Goal: Task Accomplishment & Management: Manage account settings

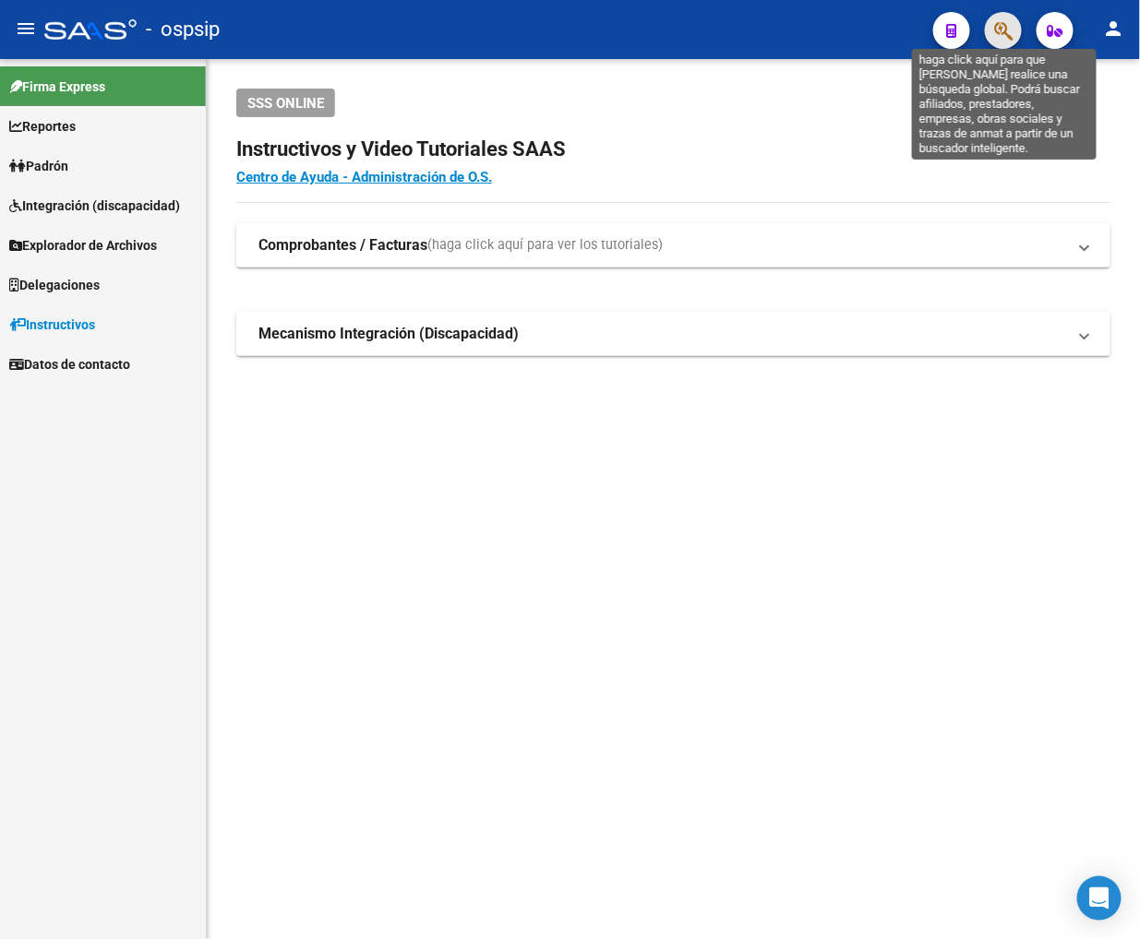
click at [995, 35] on icon "button" at bounding box center [1003, 30] width 18 height 21
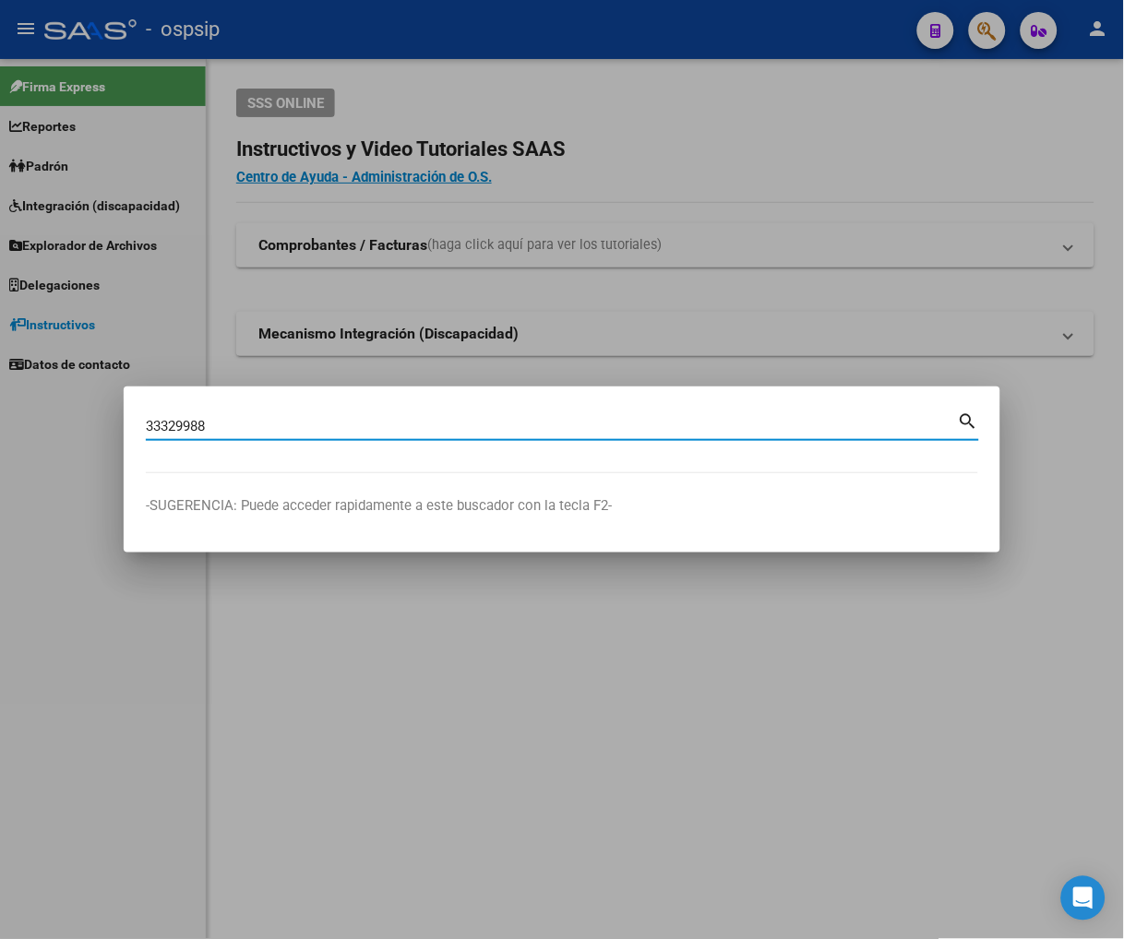
type input "33329988"
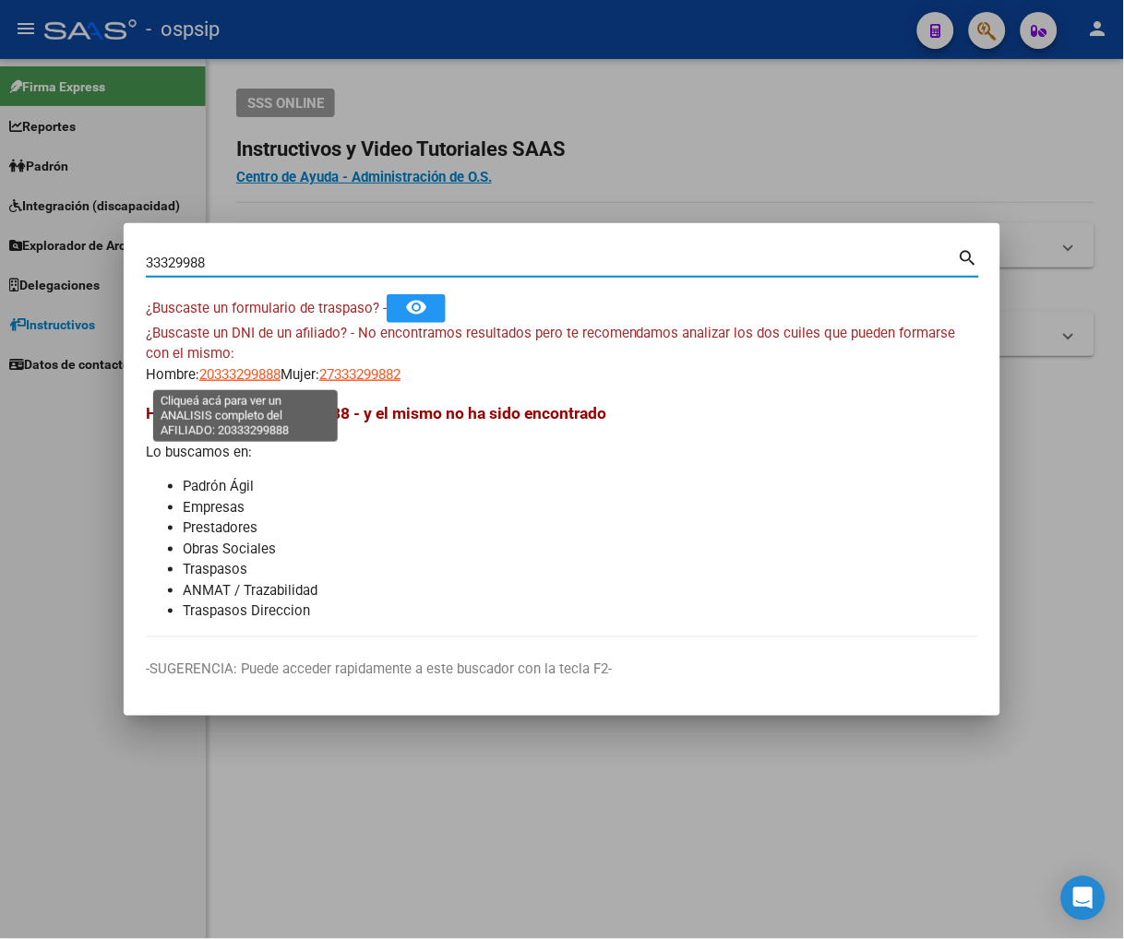
click at [264, 367] on span "20333299888" at bounding box center [239, 374] width 81 height 17
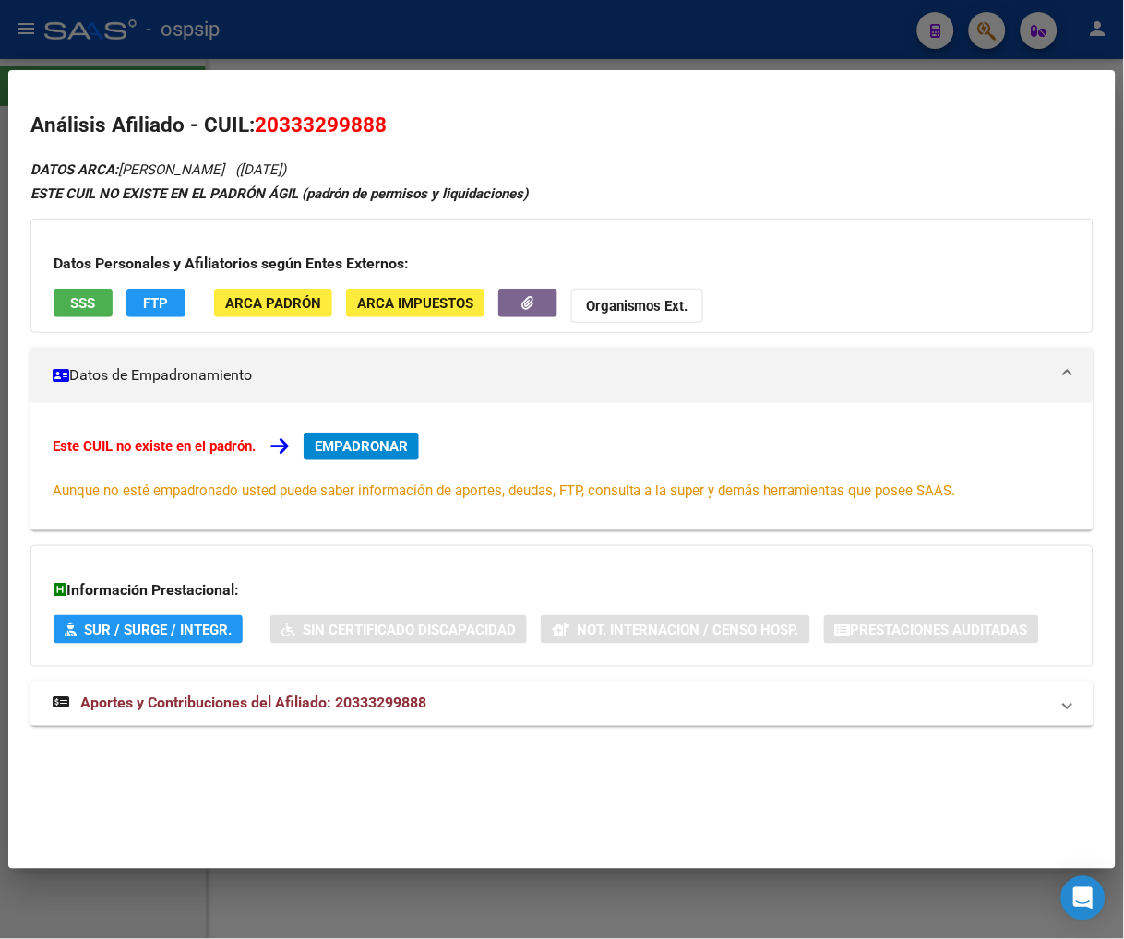
click at [256, 708] on span "Aportes y Contribuciones del Afiliado: 20333299888" at bounding box center [253, 704] width 346 height 18
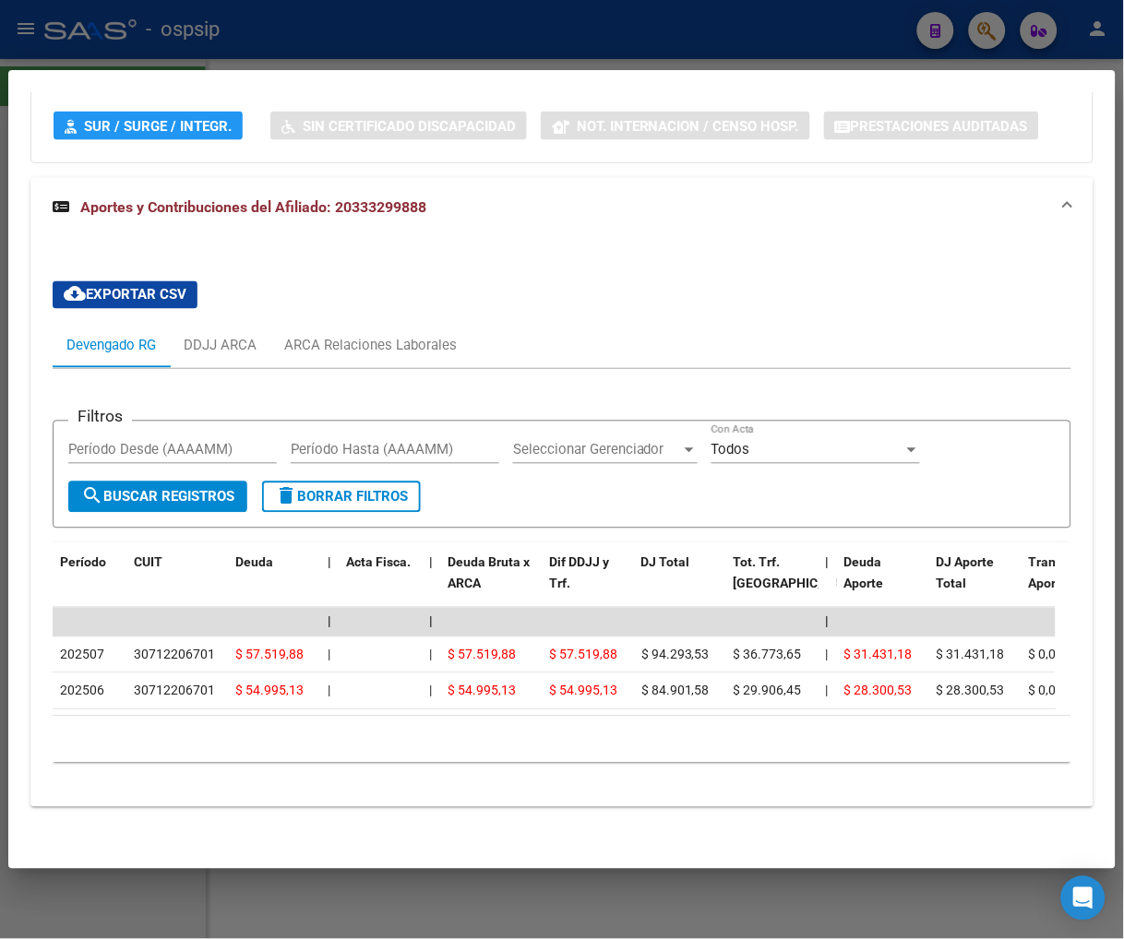
scroll to position [521, 0]
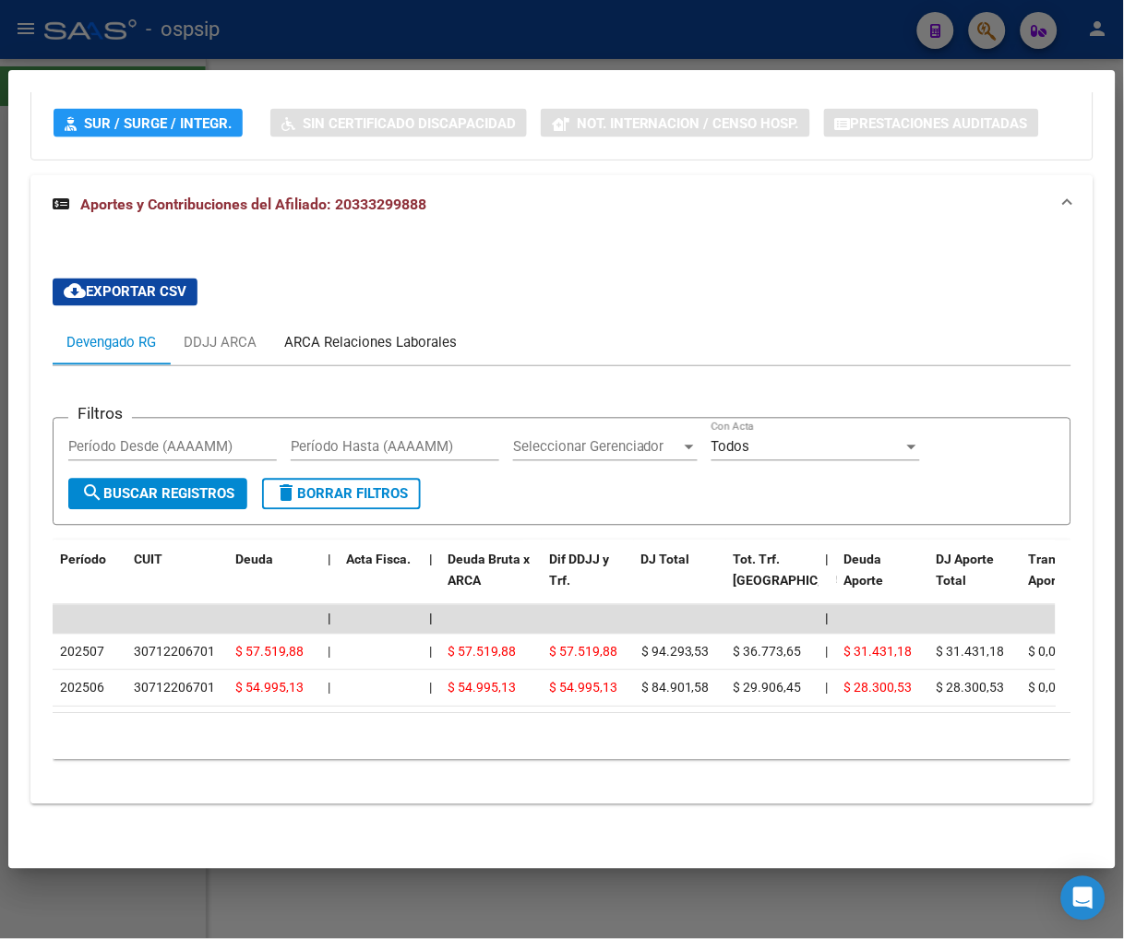
click at [402, 333] on div "ARCA Relaciones Laborales" at bounding box center [370, 343] width 173 height 20
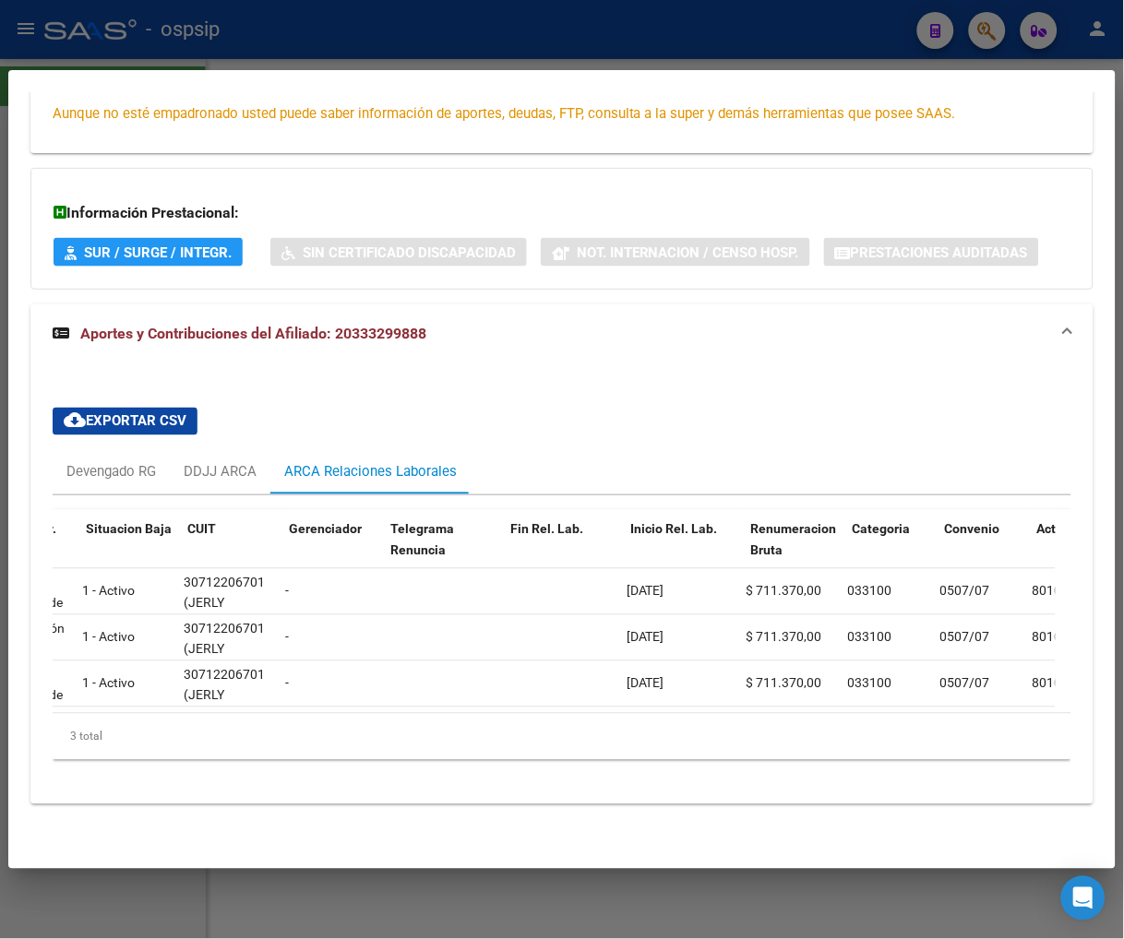
scroll to position [0, 0]
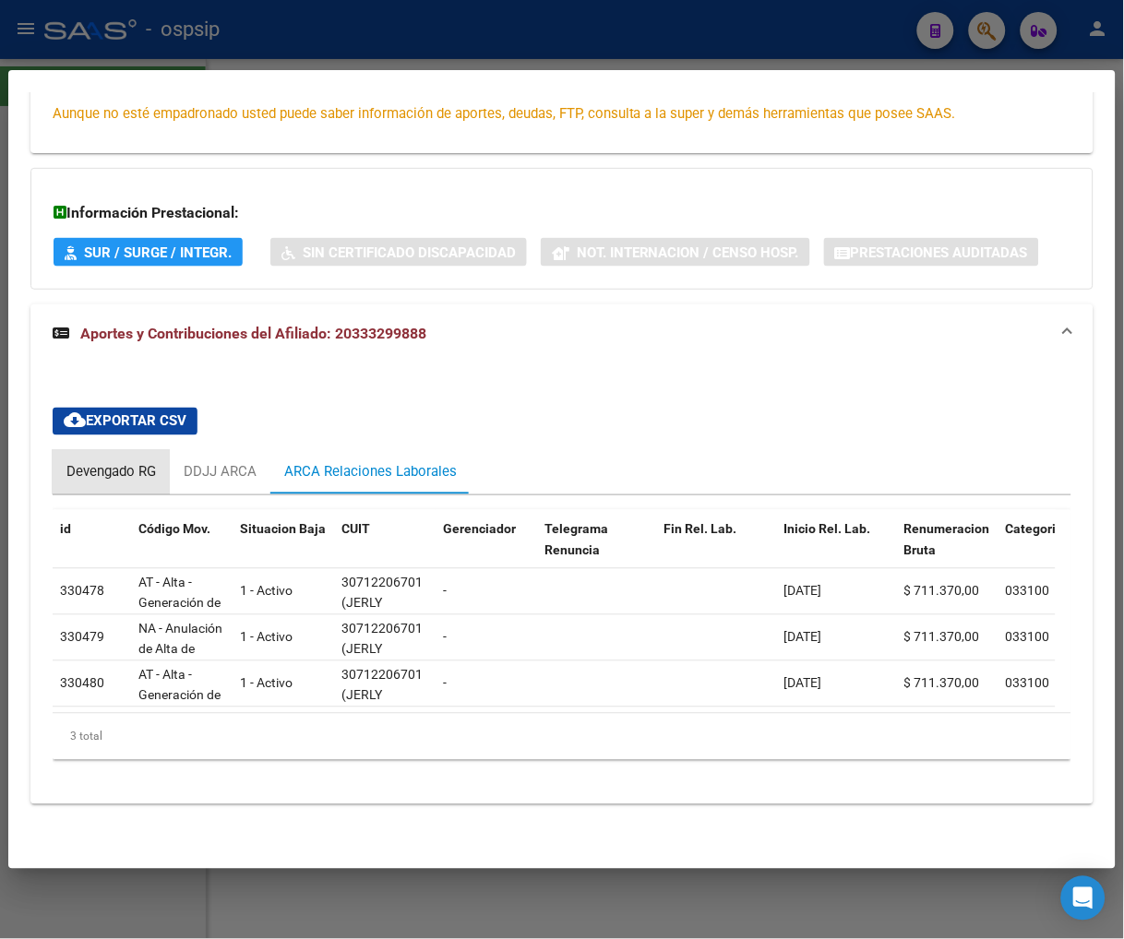
click at [79, 462] on div "Devengado RG" at bounding box center [111, 472] width 90 height 20
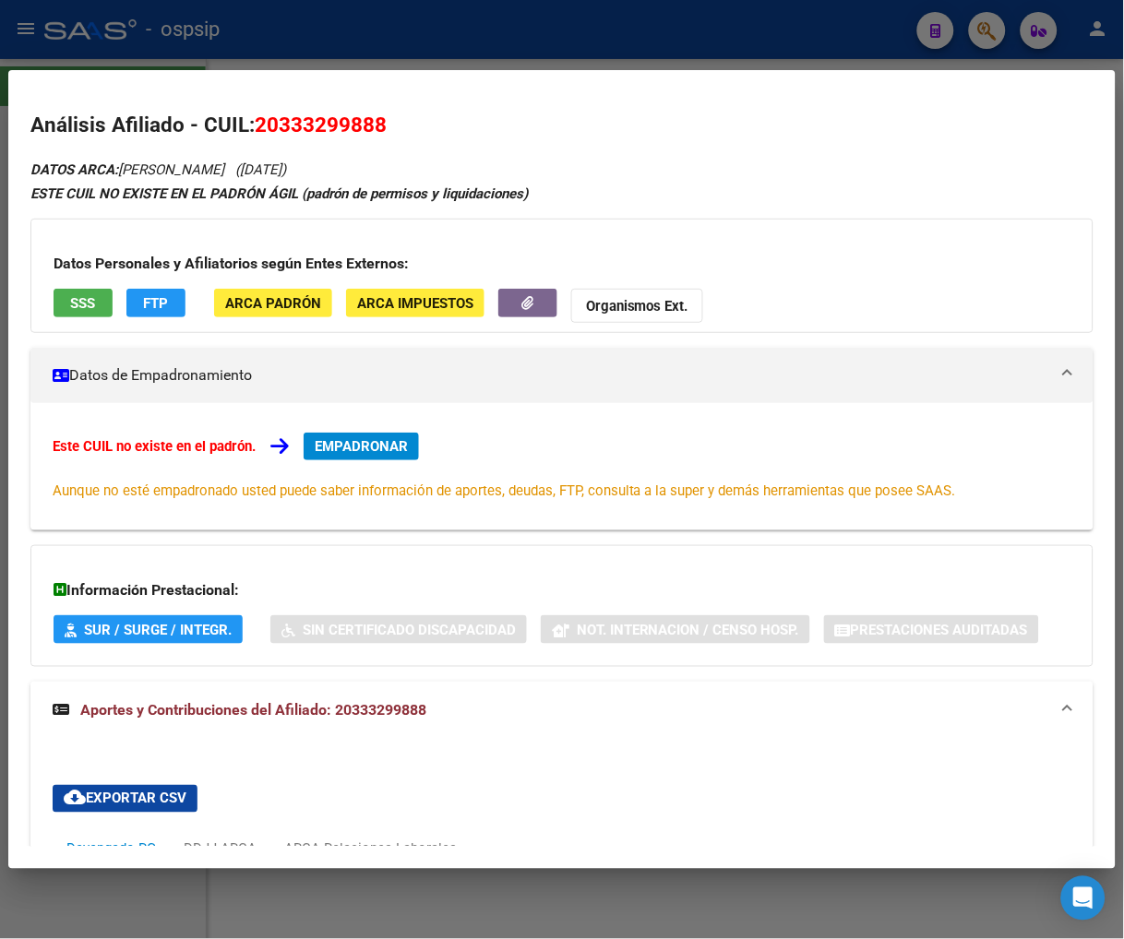
click at [351, 439] on span "EMPADRONAR" at bounding box center [361, 446] width 93 height 17
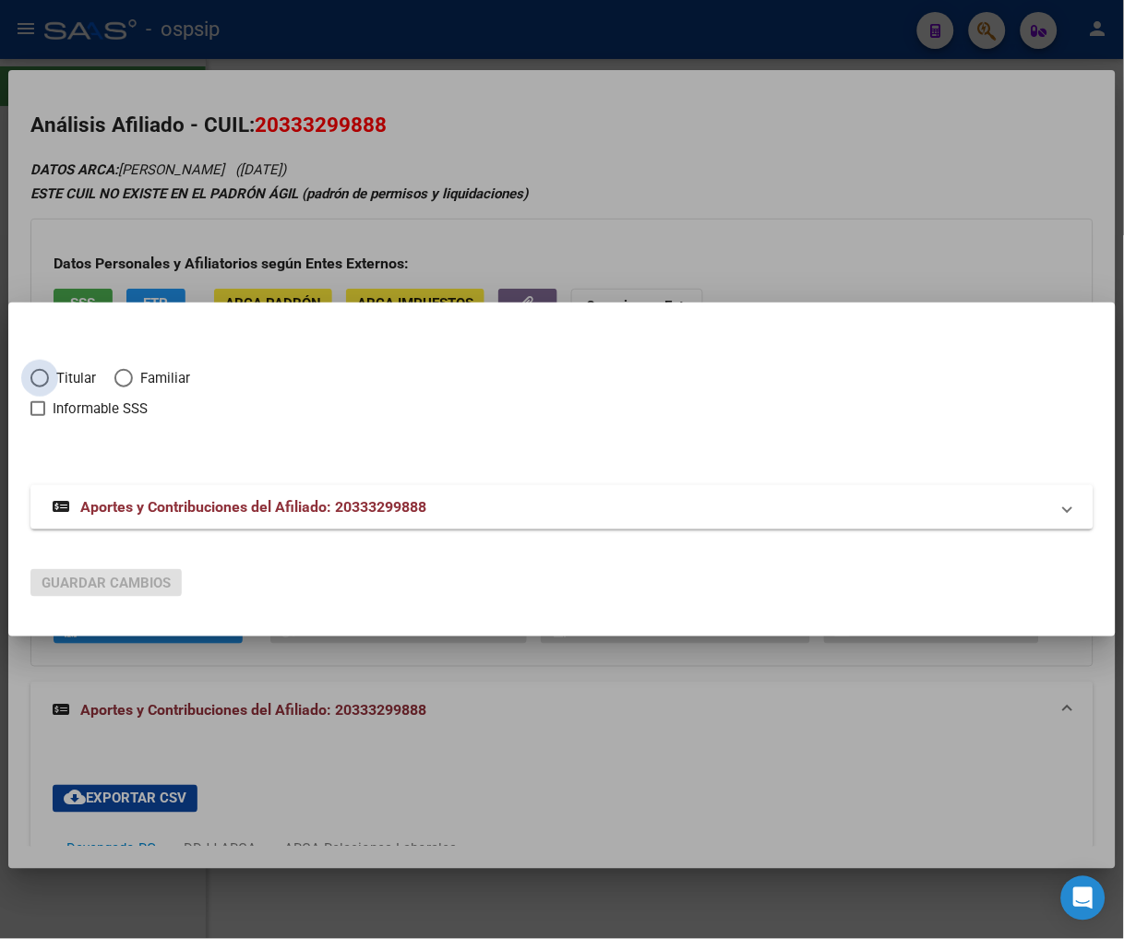
click at [46, 380] on span "Elija una opción" at bounding box center [39, 378] width 18 height 18
click at [46, 380] on input "Titular" at bounding box center [39, 378] width 18 height 18
radio input "true"
checkbox input "true"
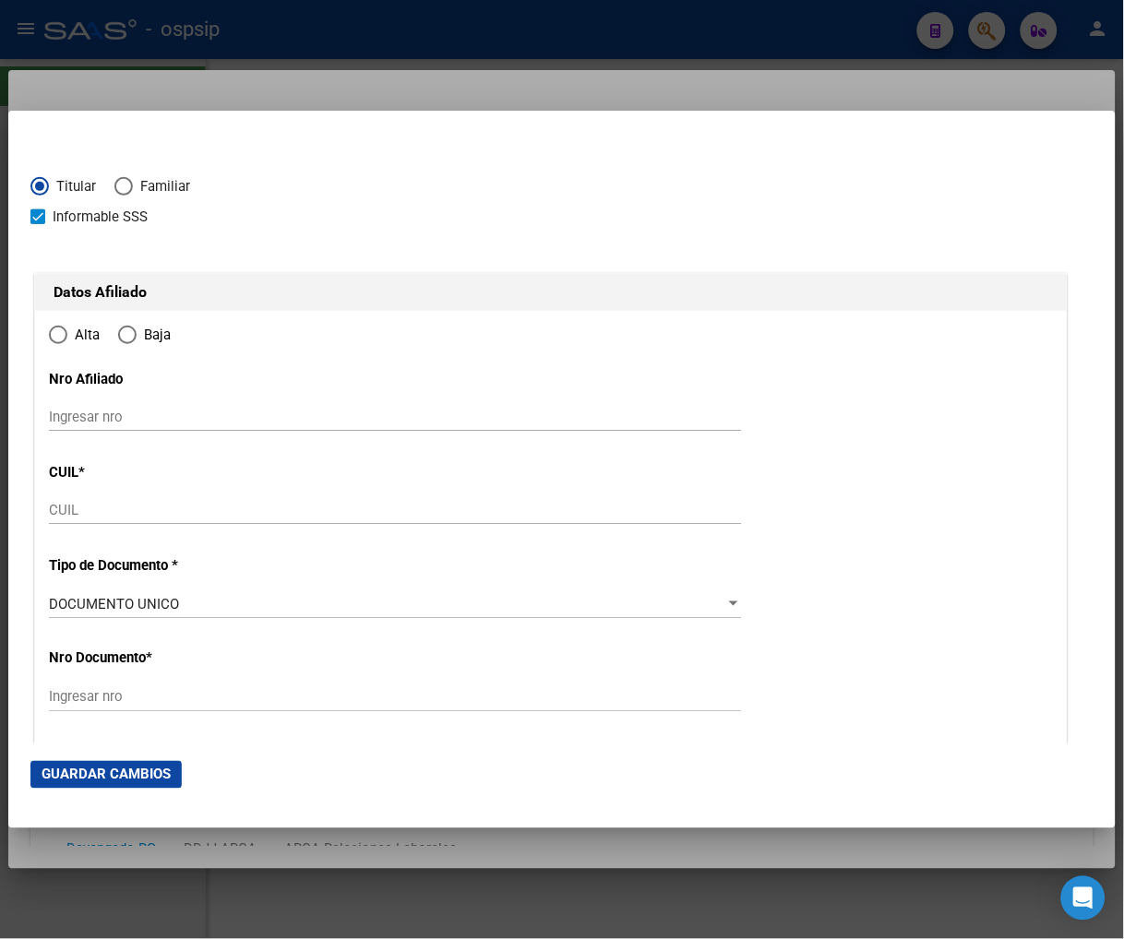
type input "20-33329988-8"
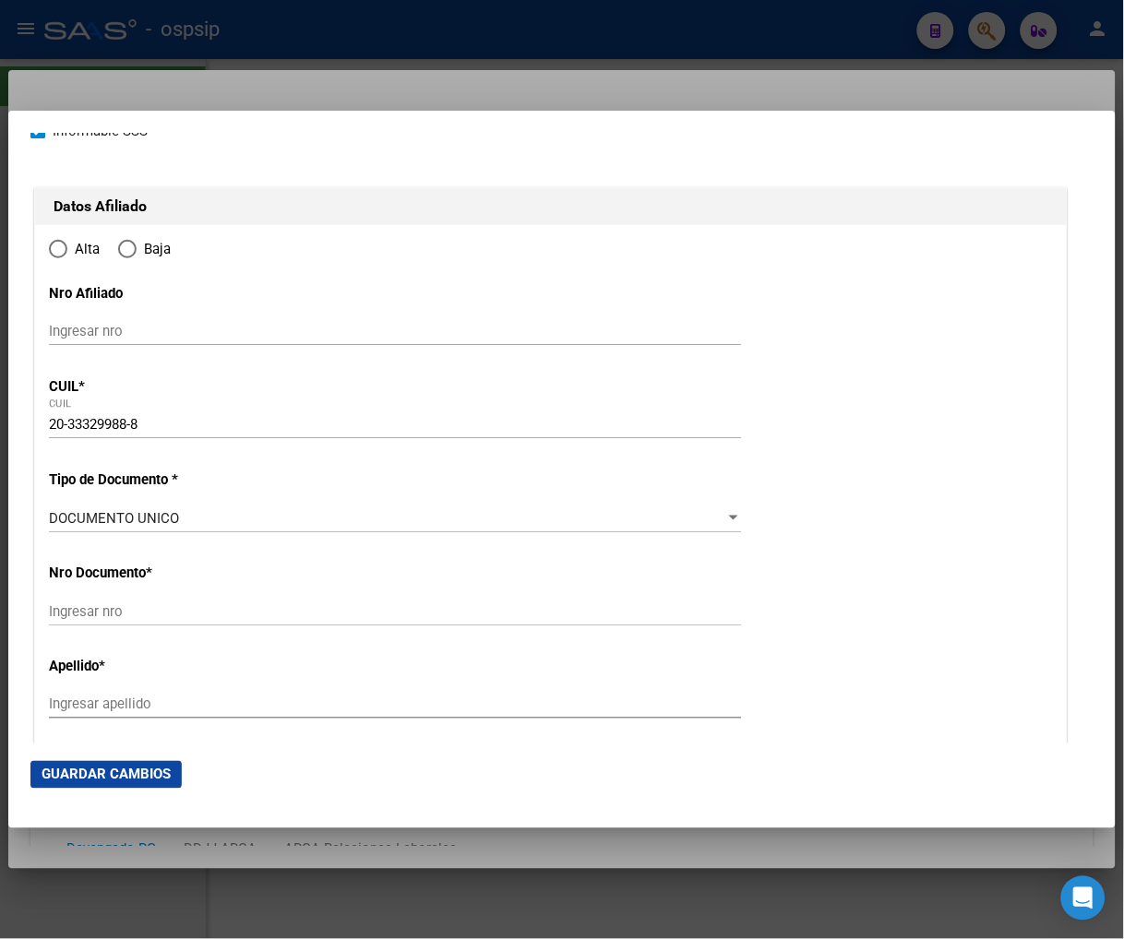
radio input "true"
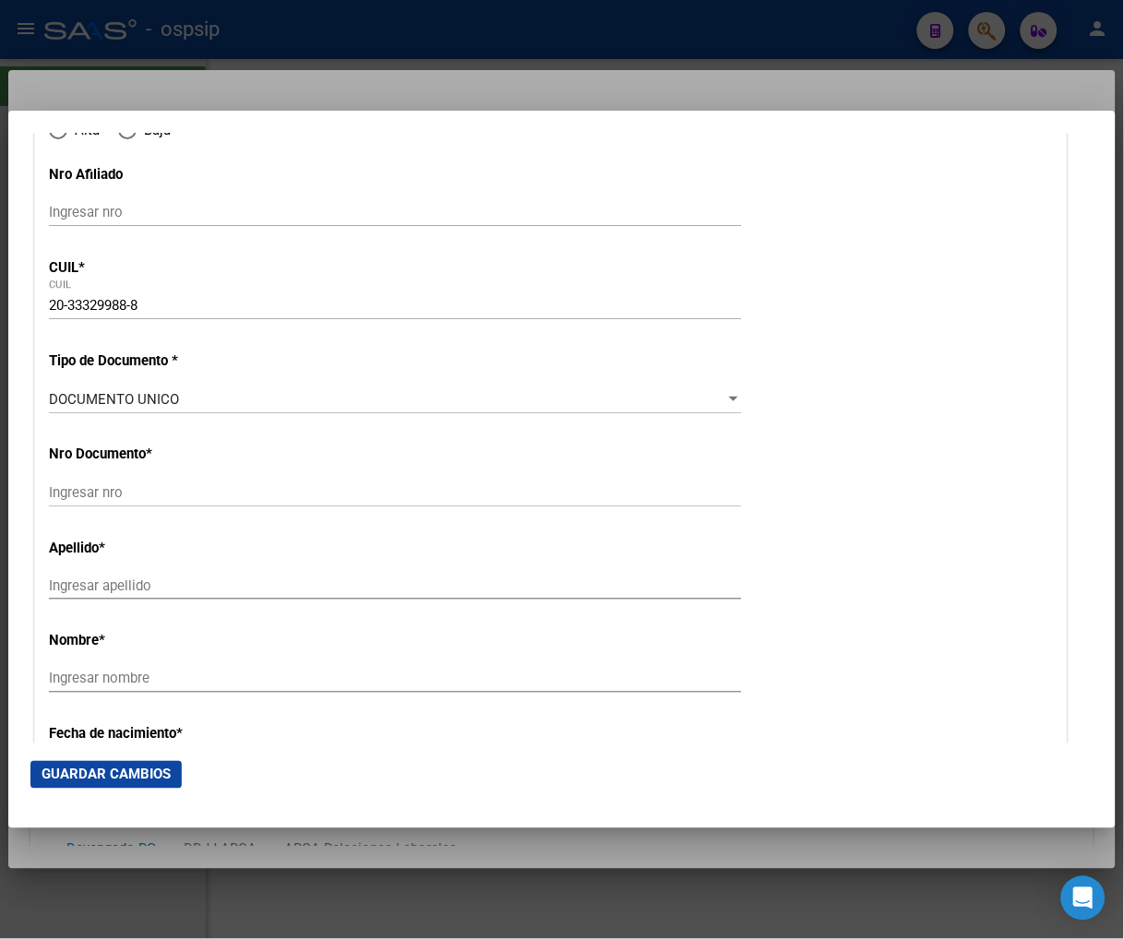
type input "33329988"
type input "AGUIRRE"
type input "JORGE ADRIAN"
type input "1988-04-20"
type input "LOMAS DE ZAMORA"
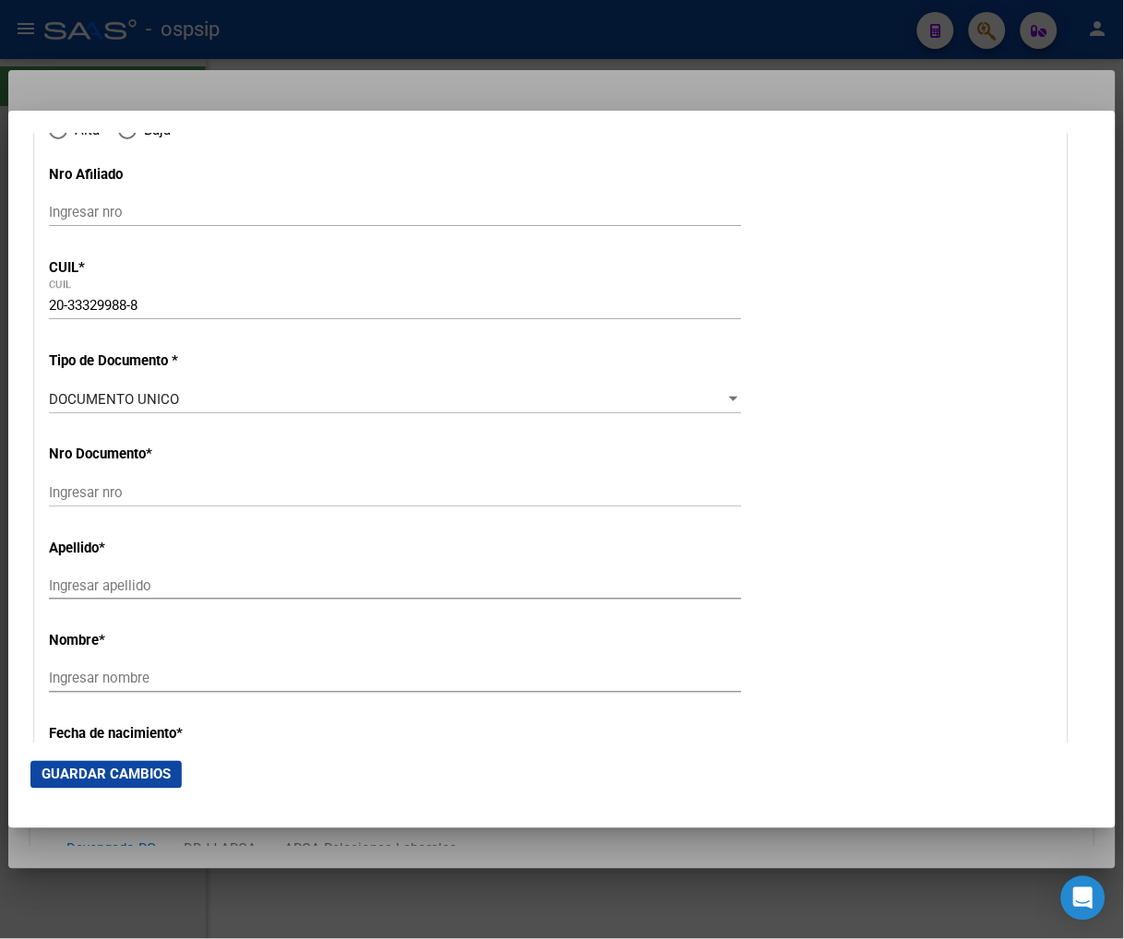
type input "1832"
type input "NECOL"
type input "190"
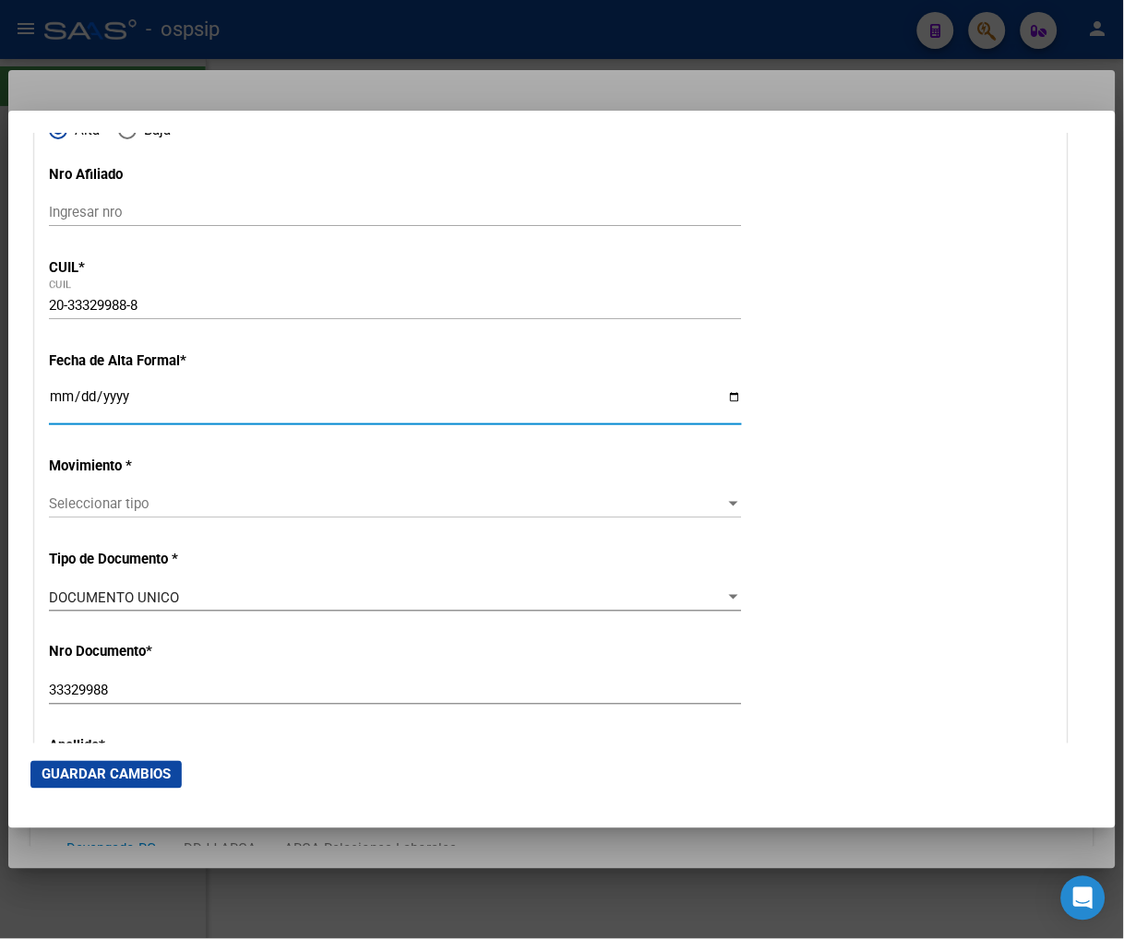
click at [66, 403] on input "Ingresar fecha" at bounding box center [395, 404] width 693 height 30
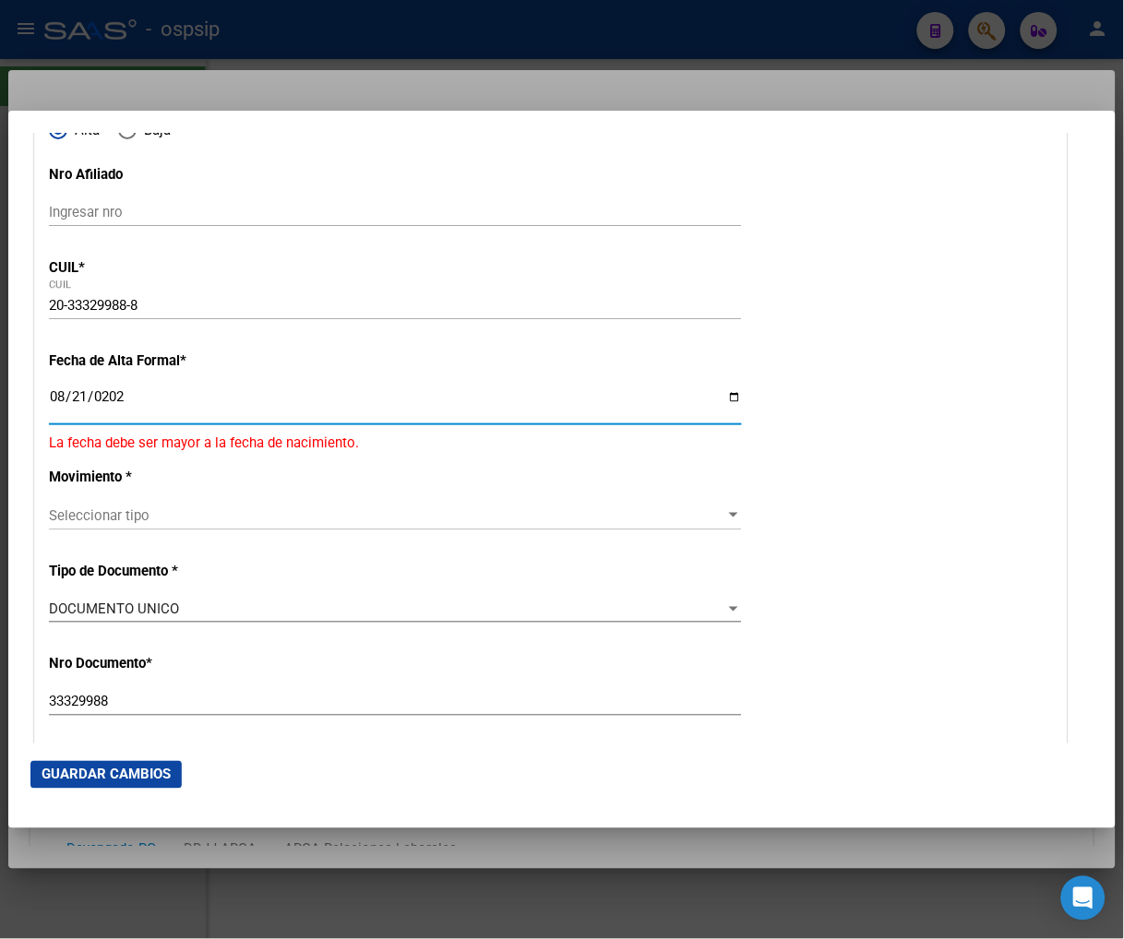
type input "[DATE]"
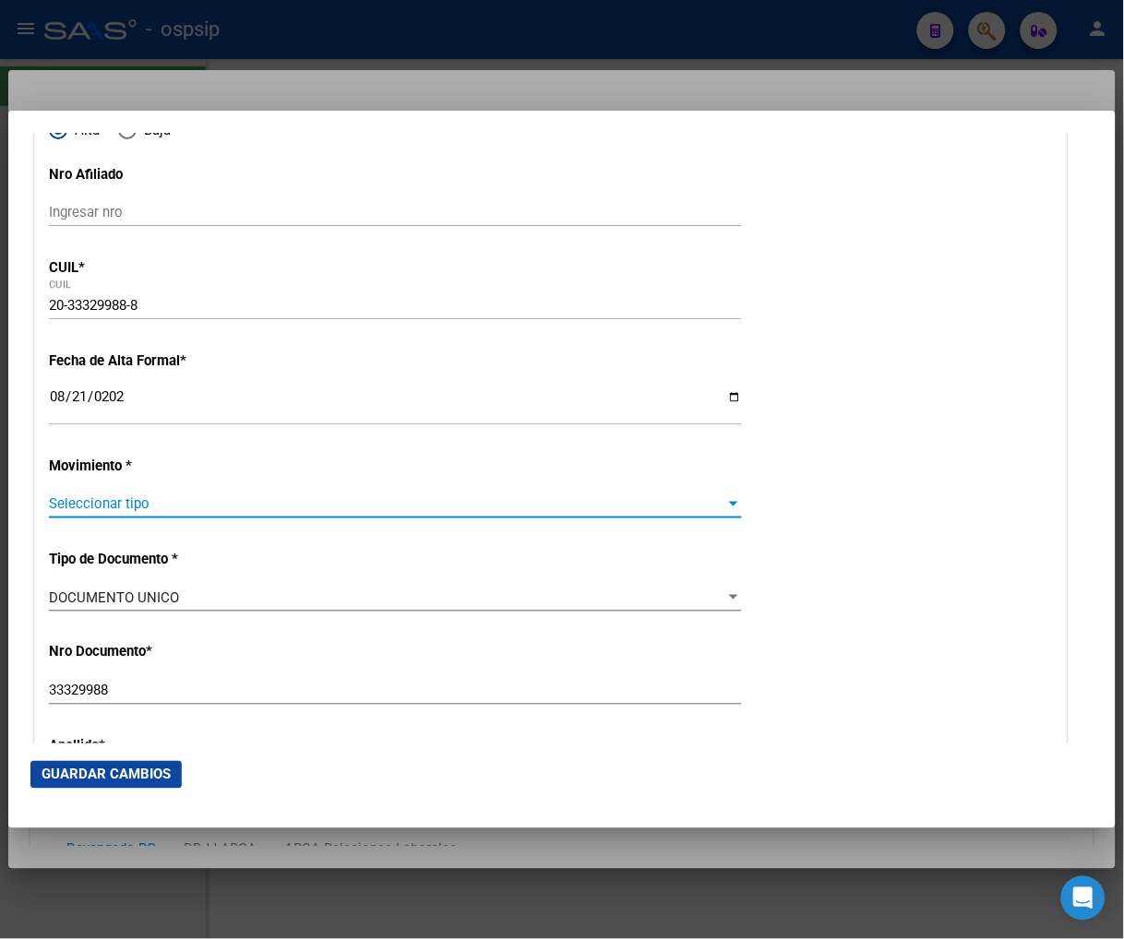
click at [228, 503] on span "Seleccionar tipo" at bounding box center [387, 503] width 676 height 17
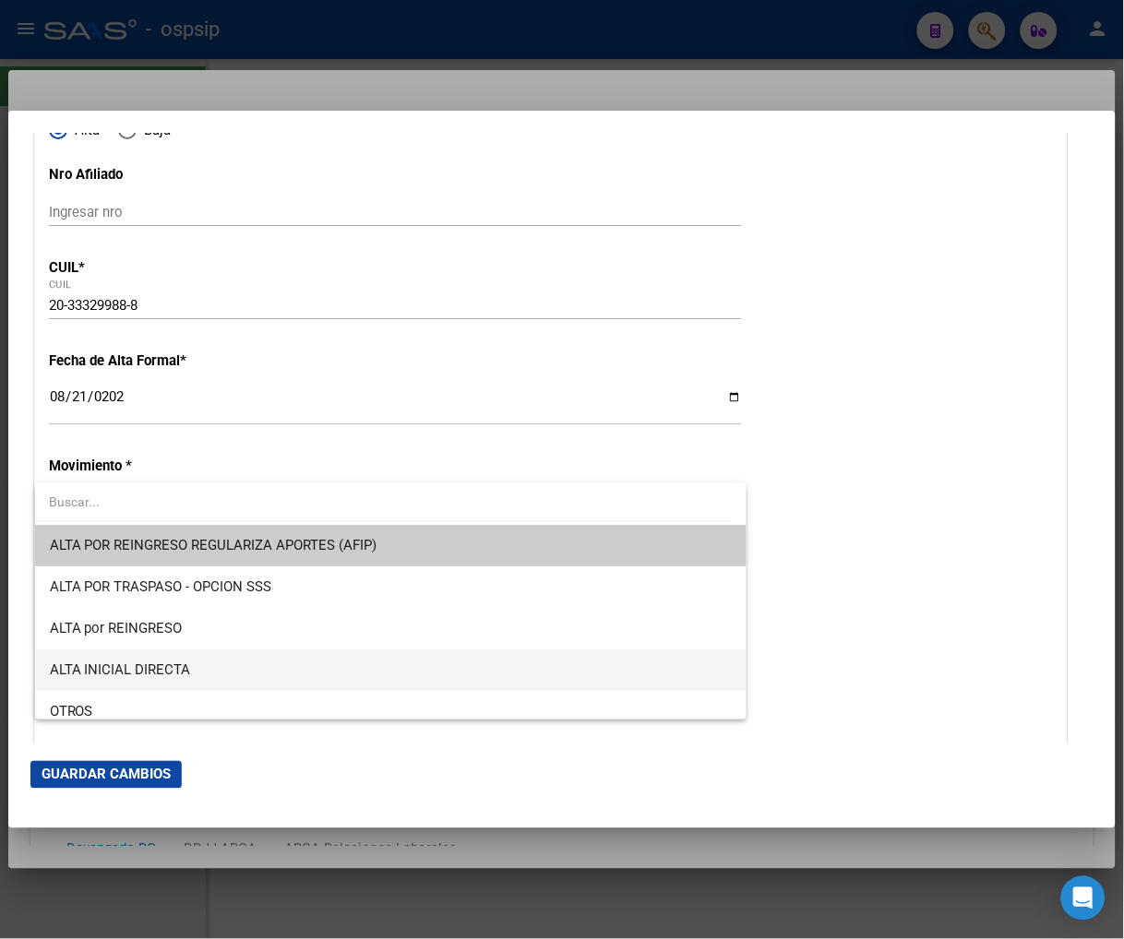
click at [263, 674] on span "ALTA INICIAL DIRECTA" at bounding box center [391, 671] width 682 height 42
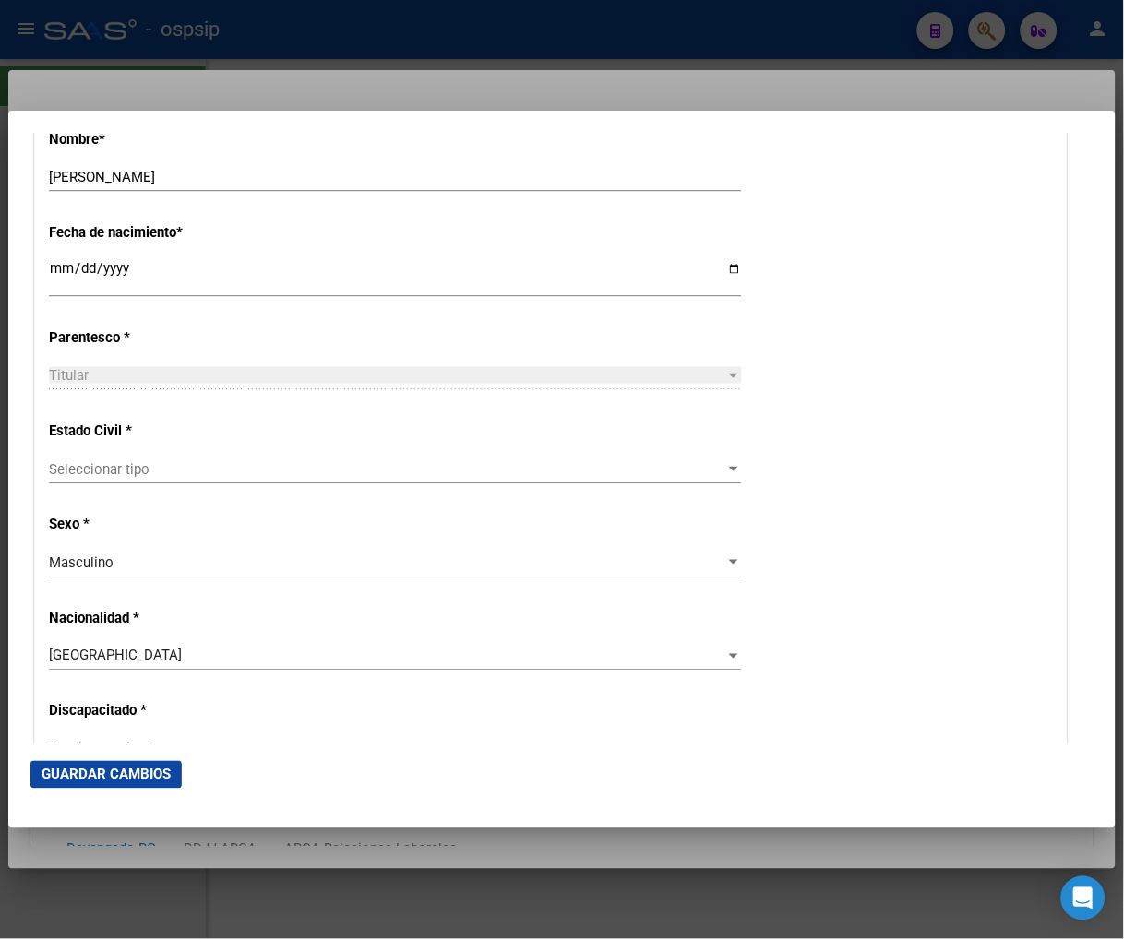
scroll to position [923, 0]
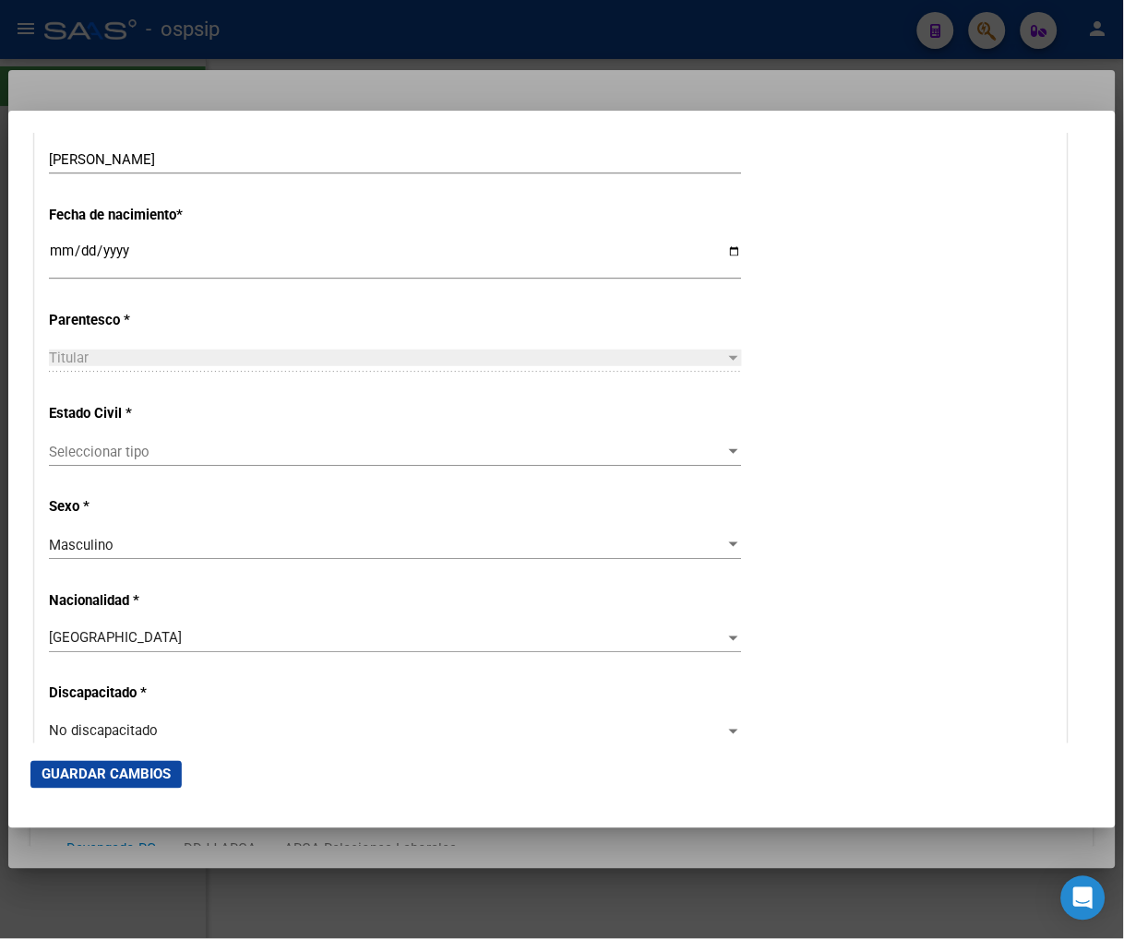
click at [227, 456] on span "Seleccionar tipo" at bounding box center [387, 452] width 676 height 17
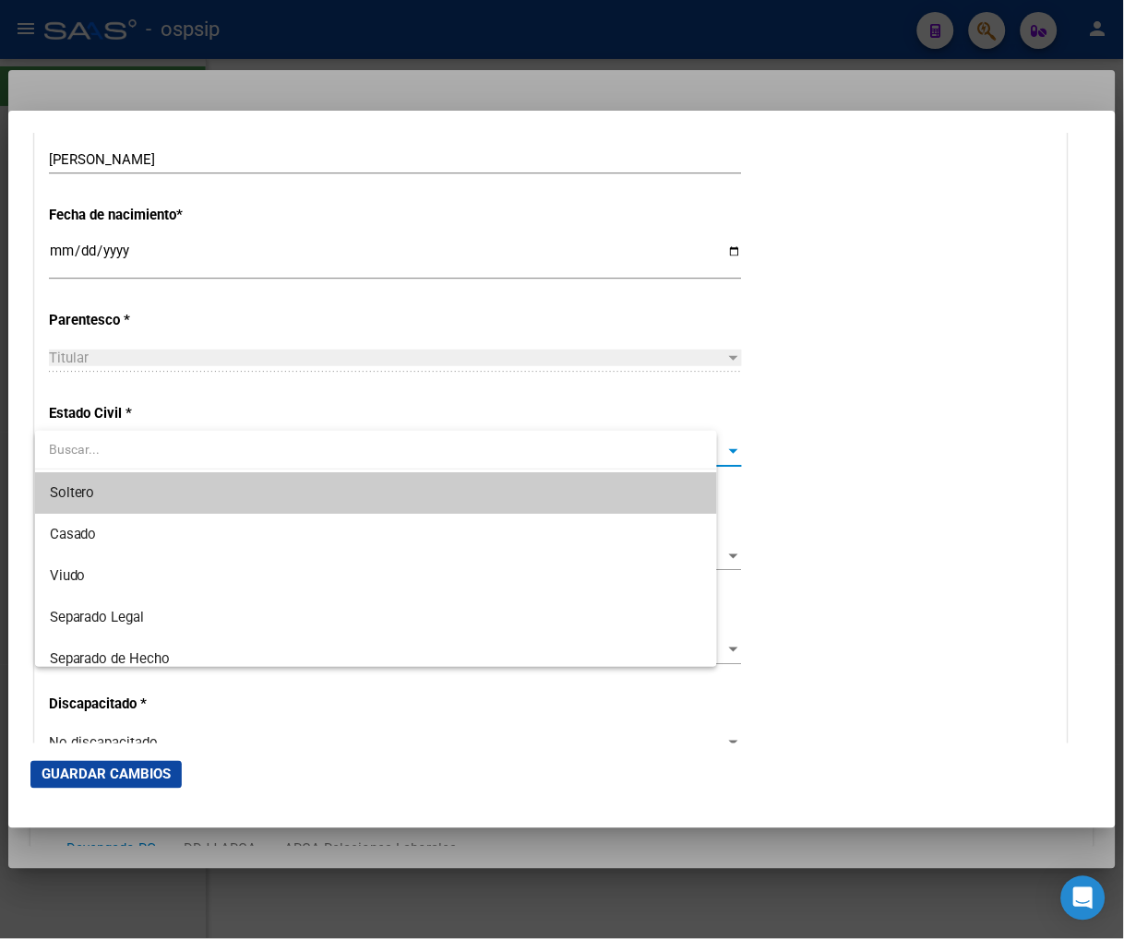
click at [227, 456] on input "dropdown search" at bounding box center [376, 449] width 682 height 39
click at [213, 495] on span "Soltero" at bounding box center [391, 493] width 682 height 42
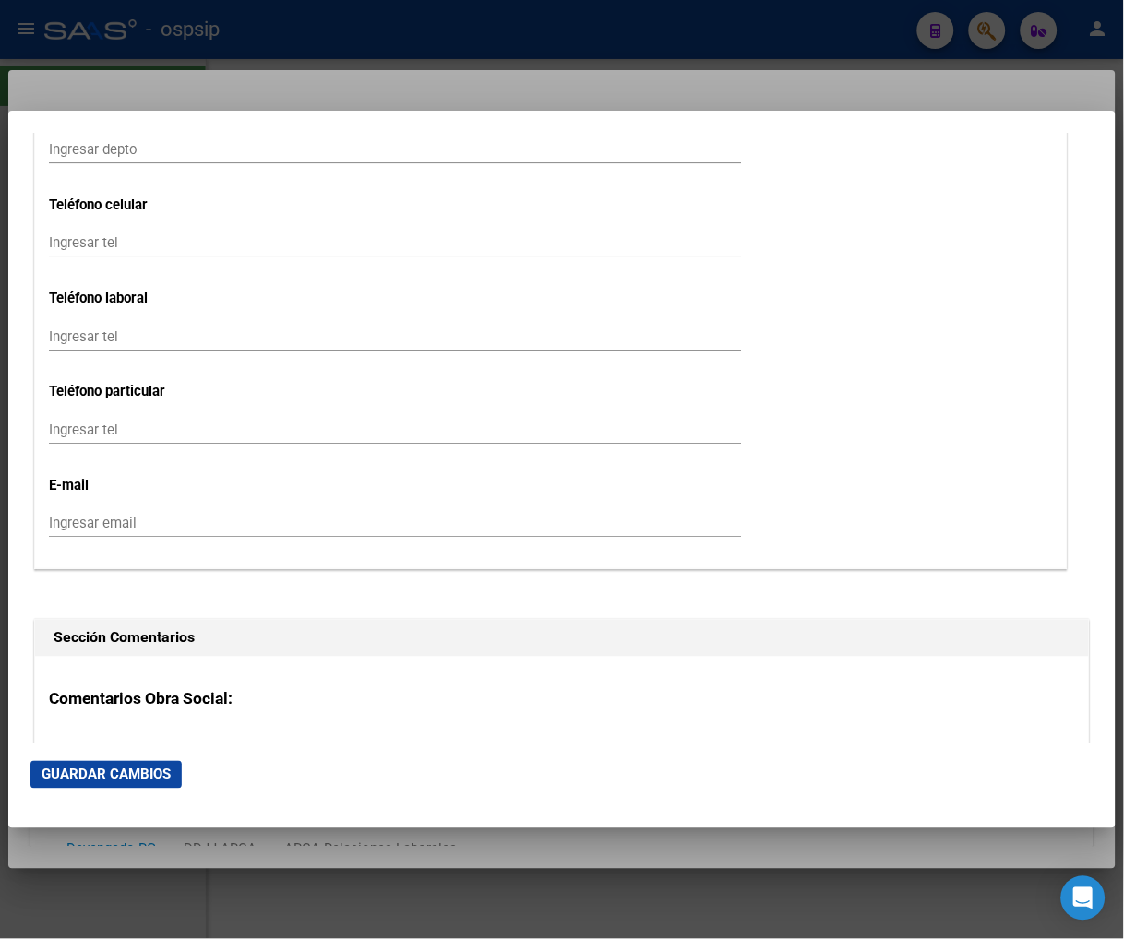
scroll to position [2768, 0]
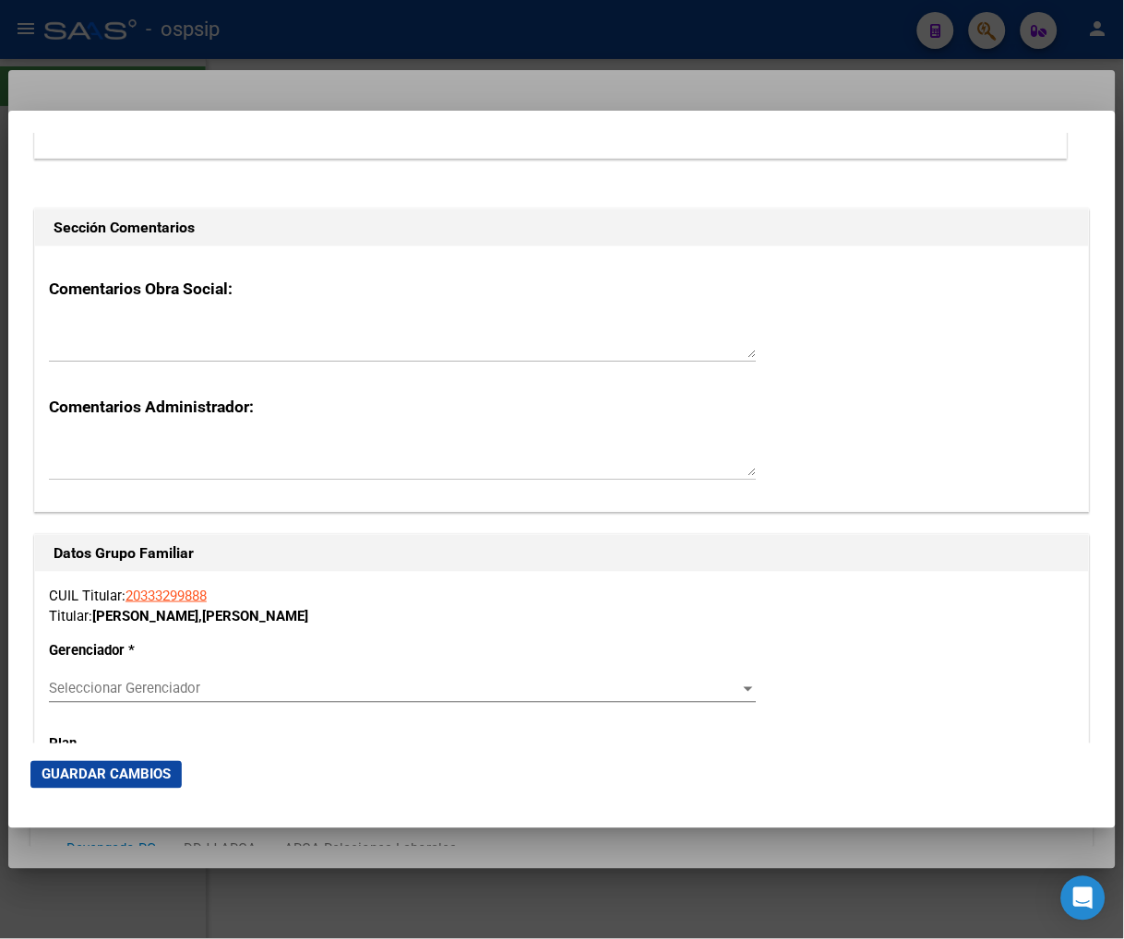
click at [316, 695] on span "Seleccionar Gerenciador" at bounding box center [394, 689] width 691 height 17
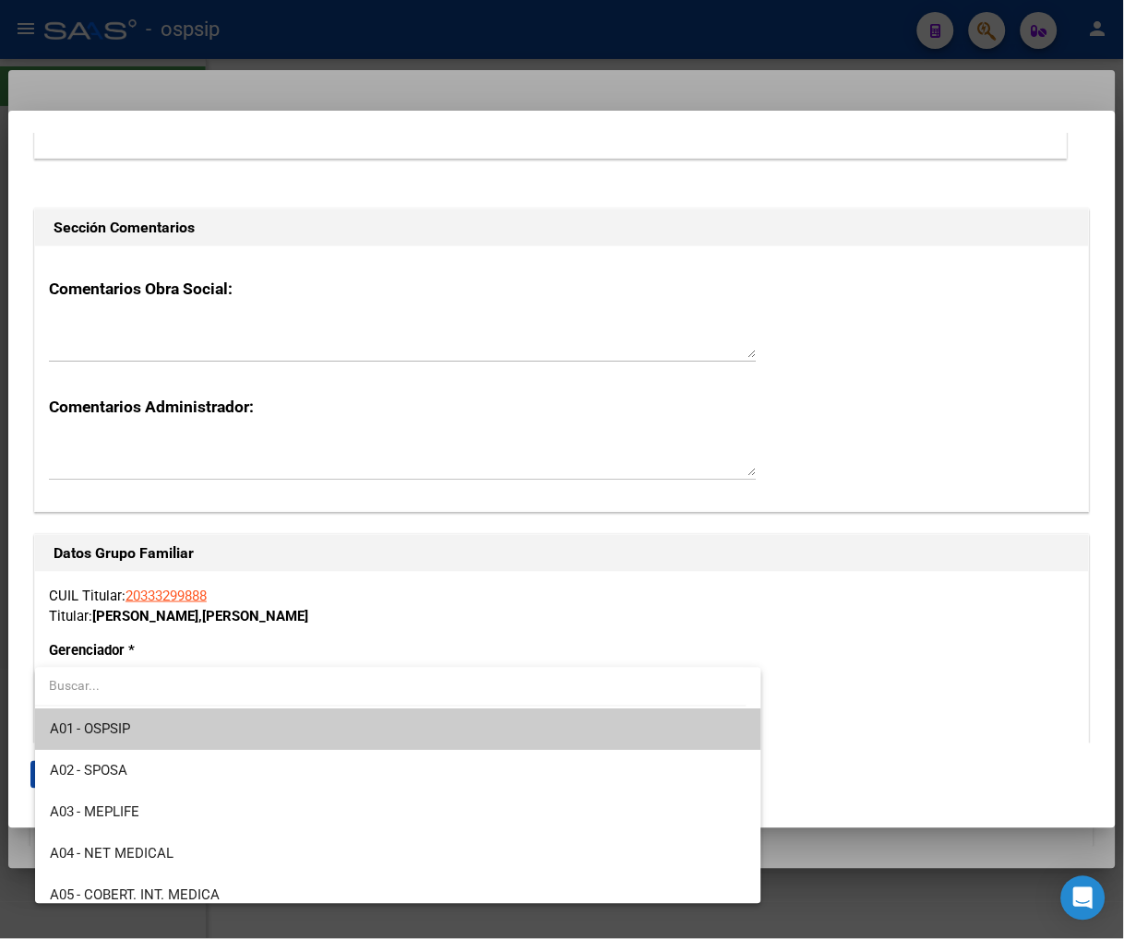
click at [303, 725] on span "A01 - OSPSIP" at bounding box center [399, 731] width 698 height 42
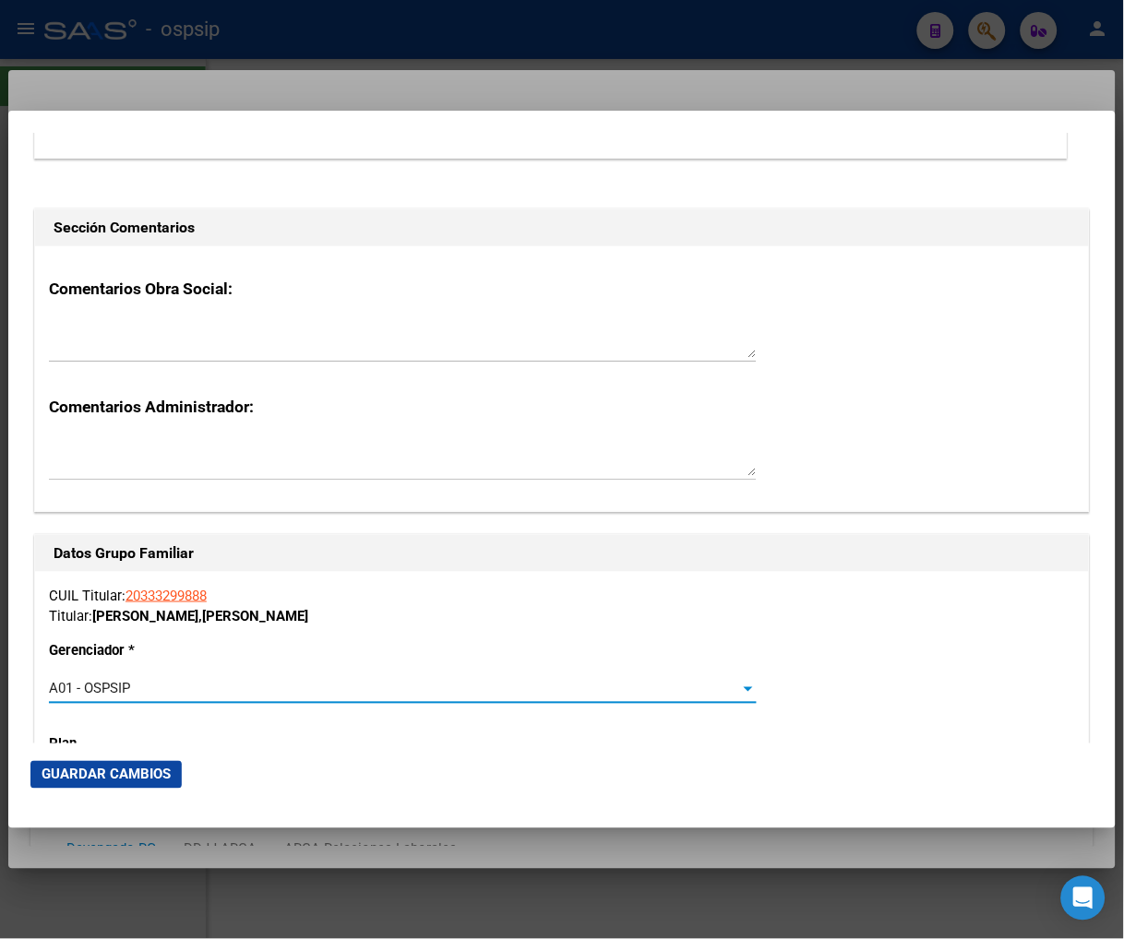
scroll to position [2973, 0]
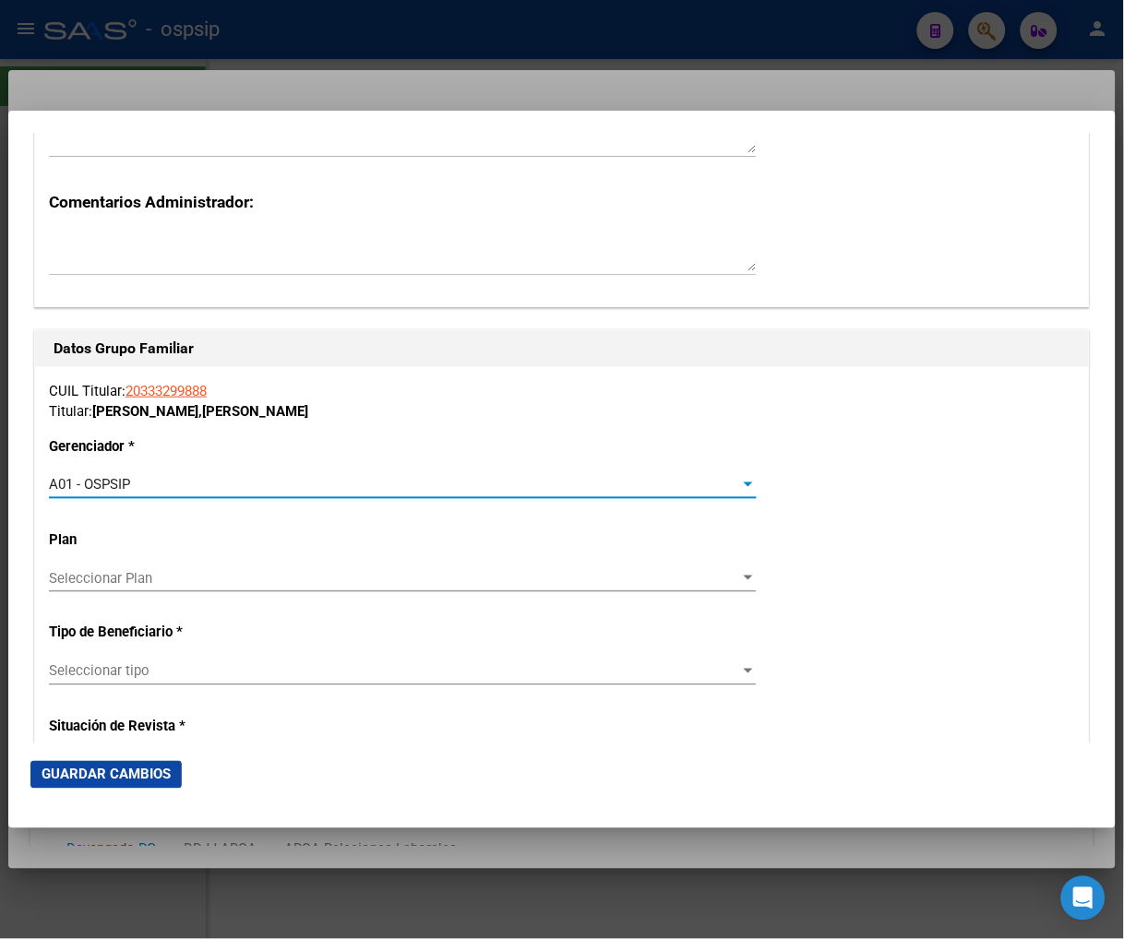
click at [301, 664] on span "Seleccionar tipo" at bounding box center [394, 671] width 691 height 17
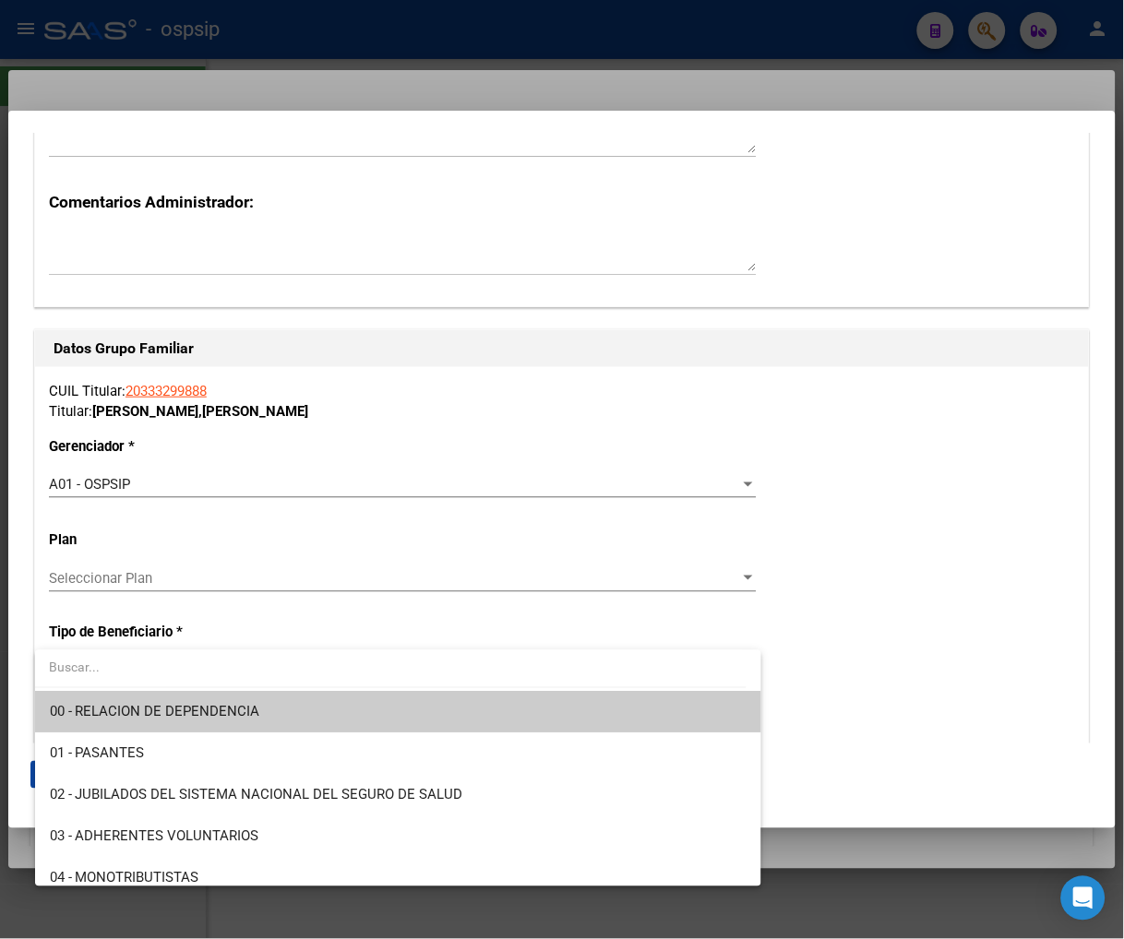
click at [284, 698] on span "00 - RELACION DE DEPENDENCIA" at bounding box center [399, 713] width 698 height 42
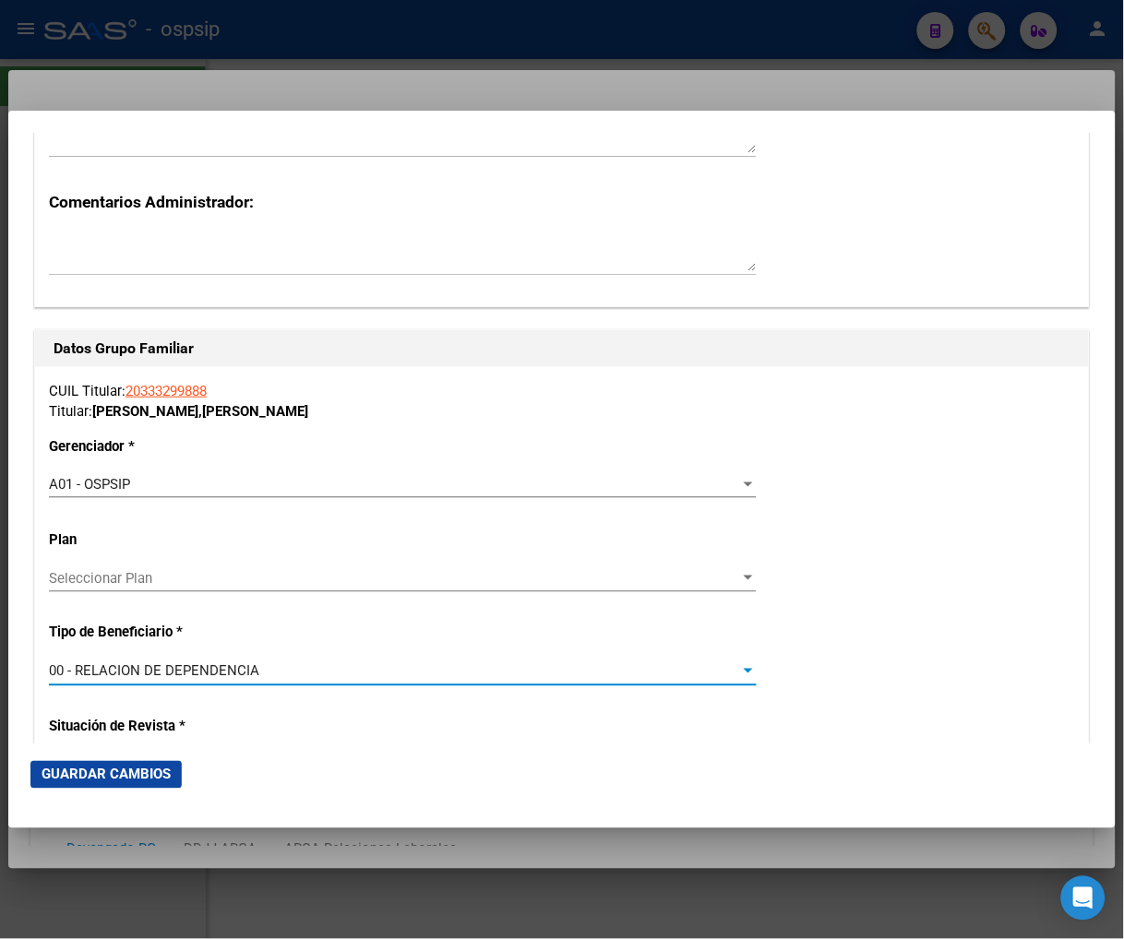
type input "30-71220670-1"
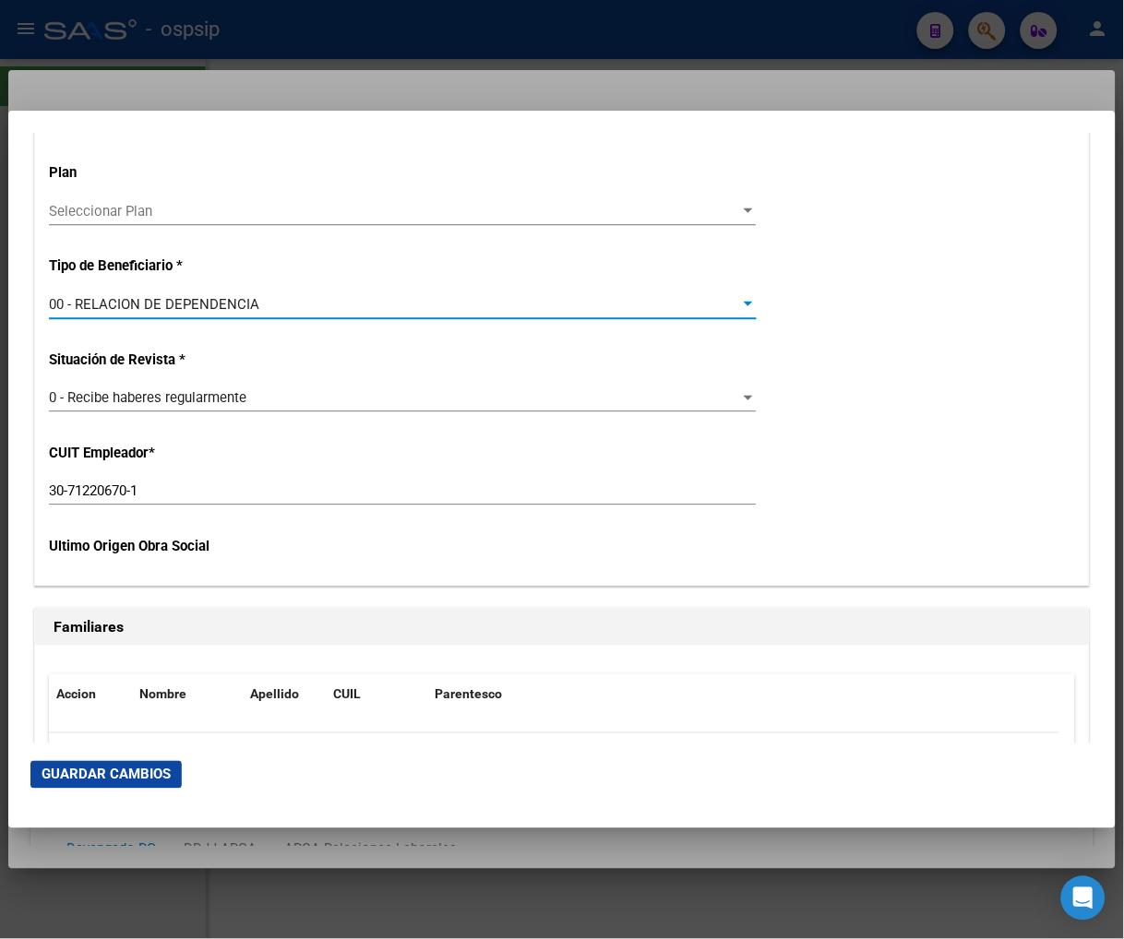
scroll to position [3485, 0]
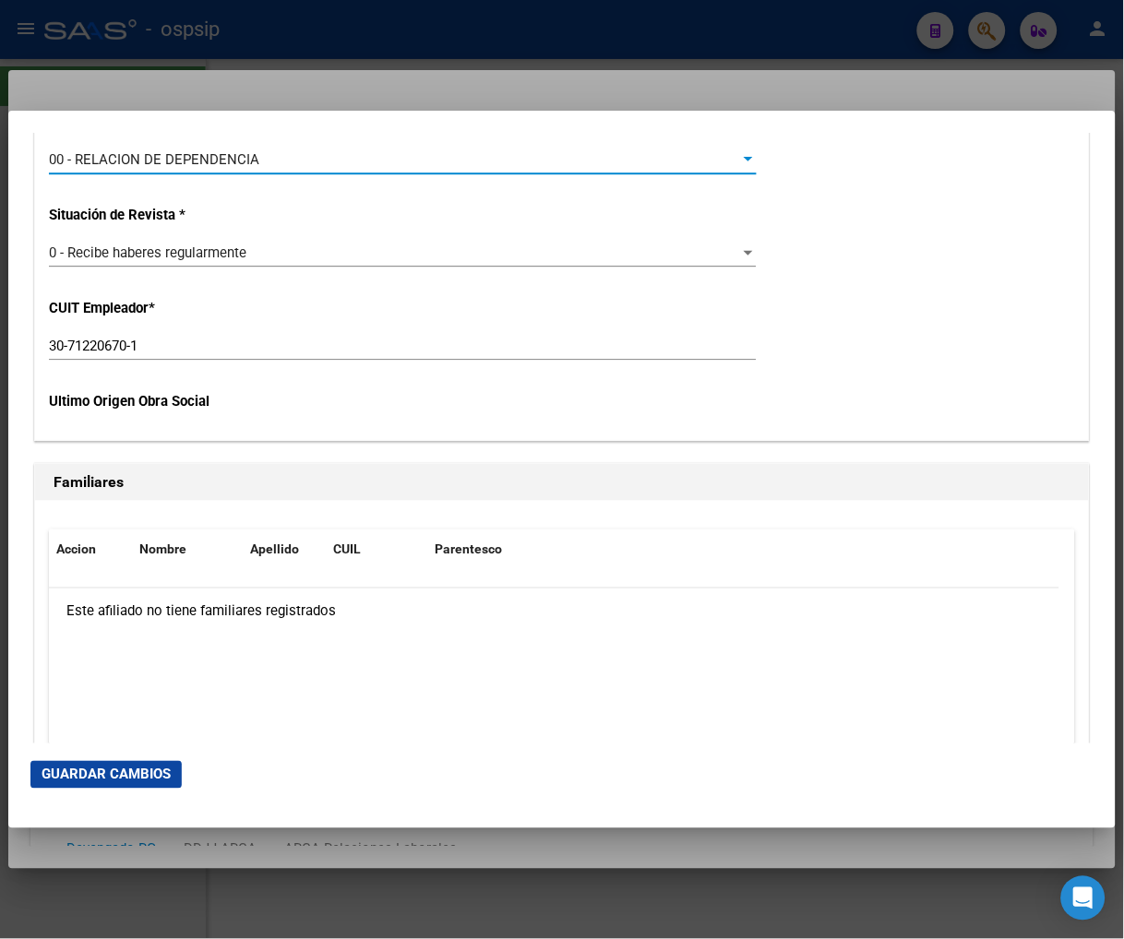
click at [153, 780] on span "Guardar Cambios" at bounding box center [106, 775] width 129 height 17
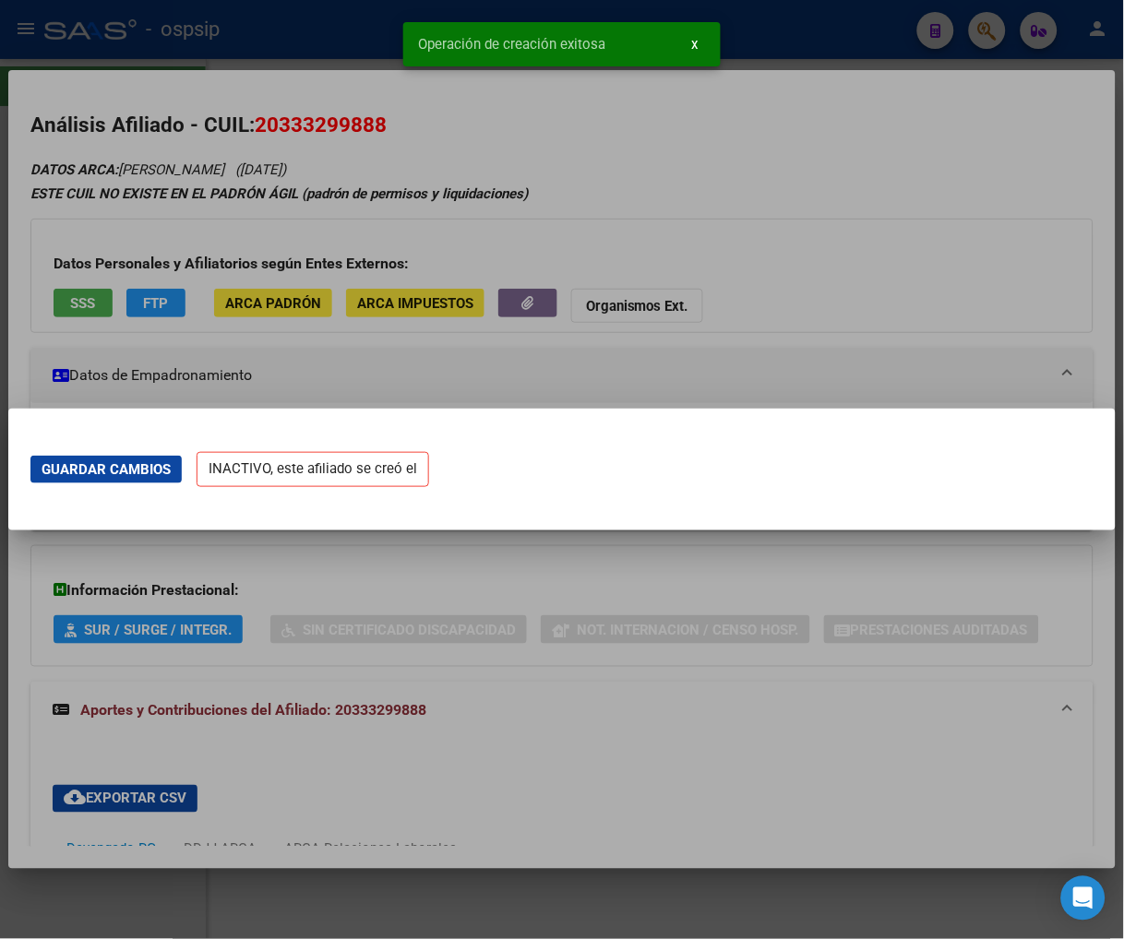
scroll to position [0, 0]
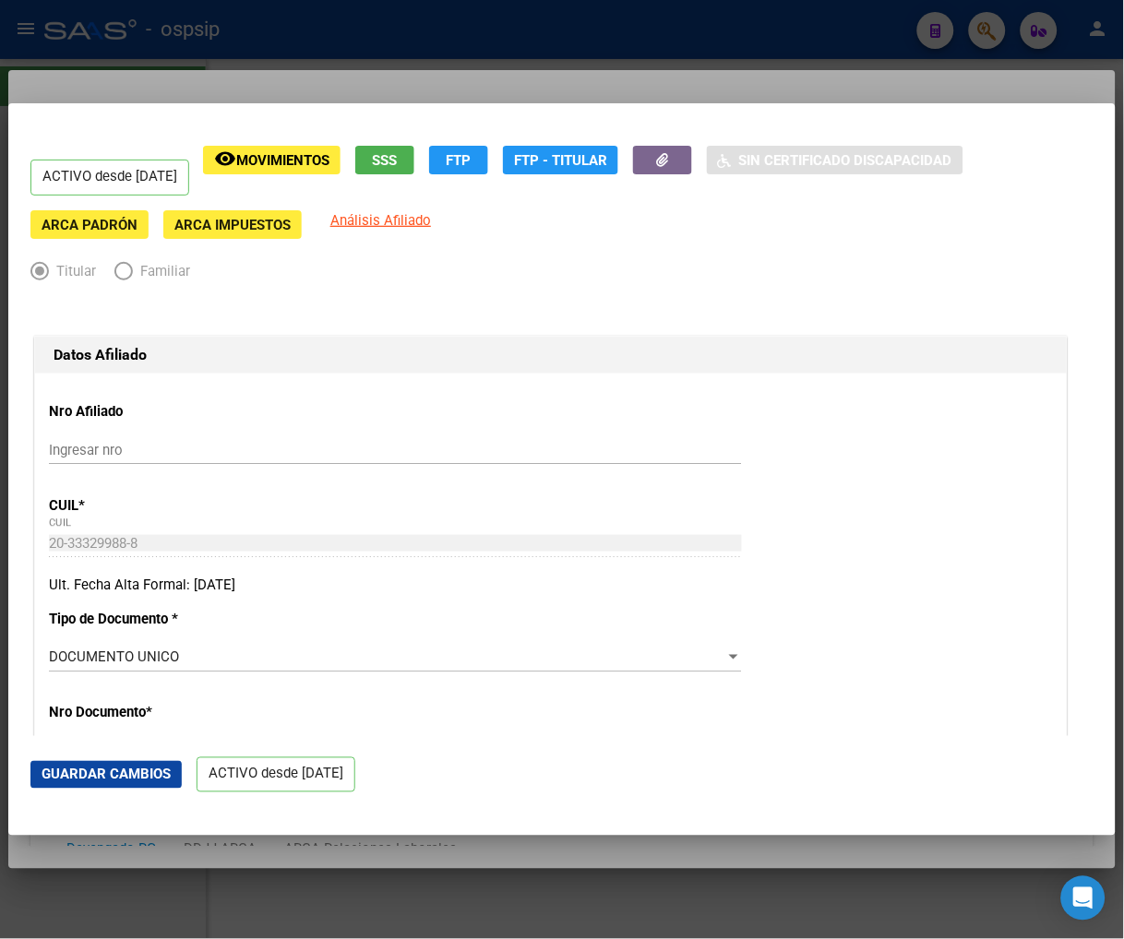
click at [985, 30] on div at bounding box center [562, 469] width 1124 height 939
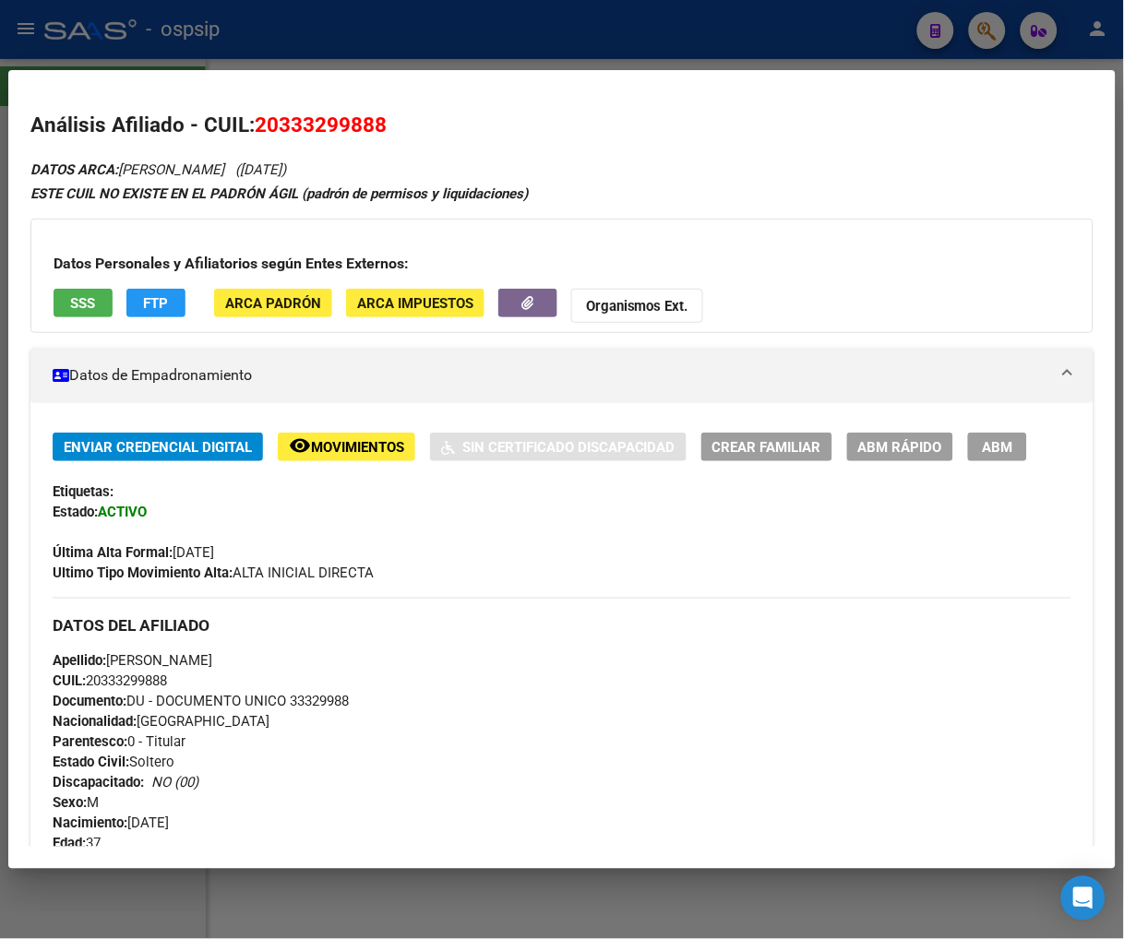
click at [985, 31] on div at bounding box center [562, 469] width 1124 height 939
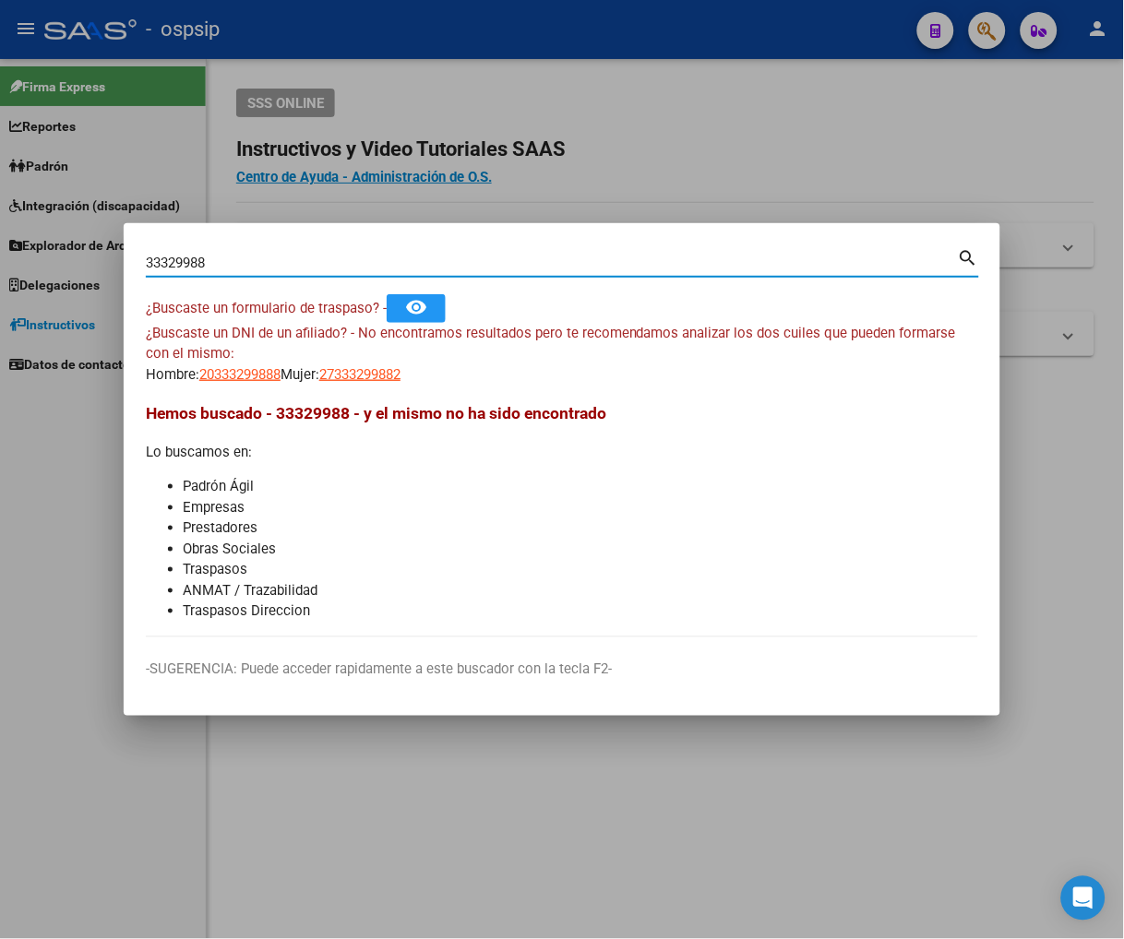
click at [233, 264] on input "33329988" at bounding box center [552, 263] width 812 height 17
type input "3"
type input "35851974"
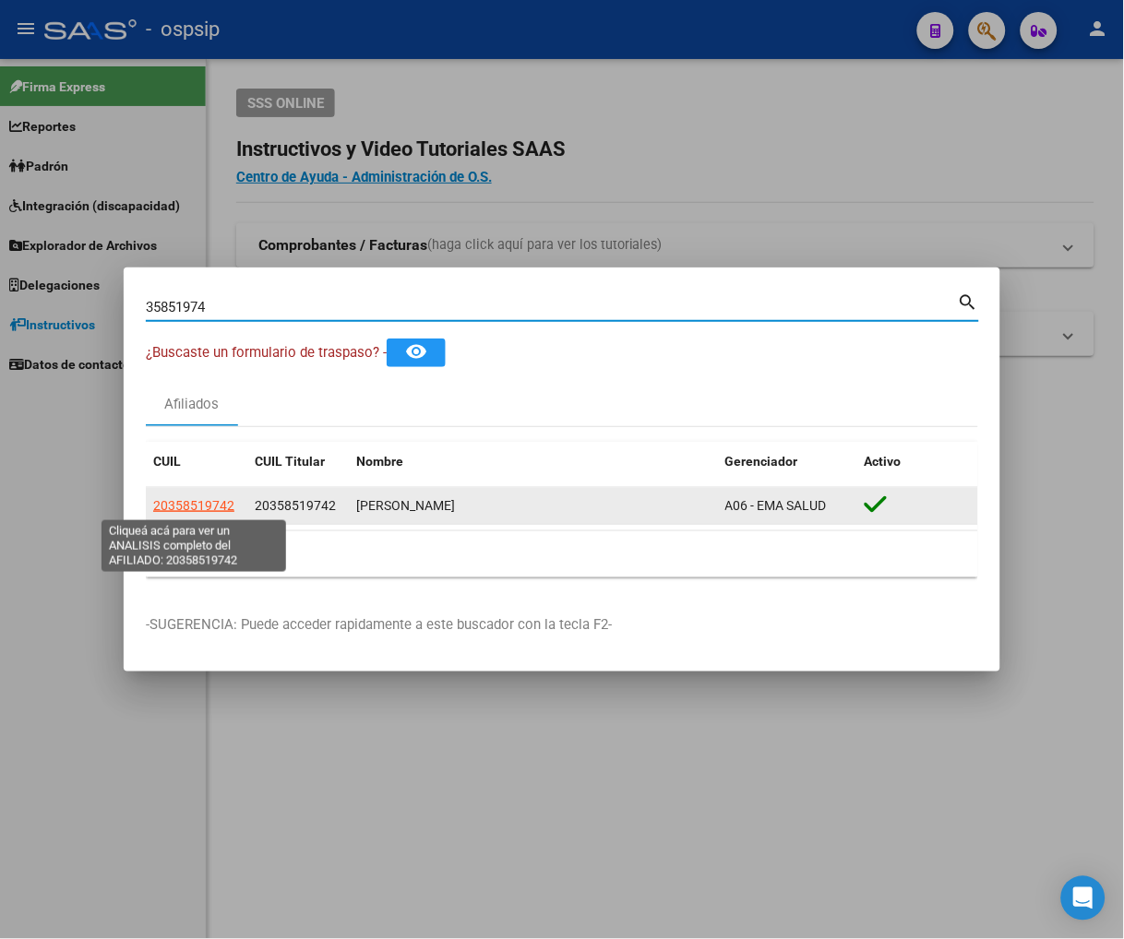
click at [188, 507] on span "20358519742" at bounding box center [193, 505] width 81 height 15
type textarea "20358519742"
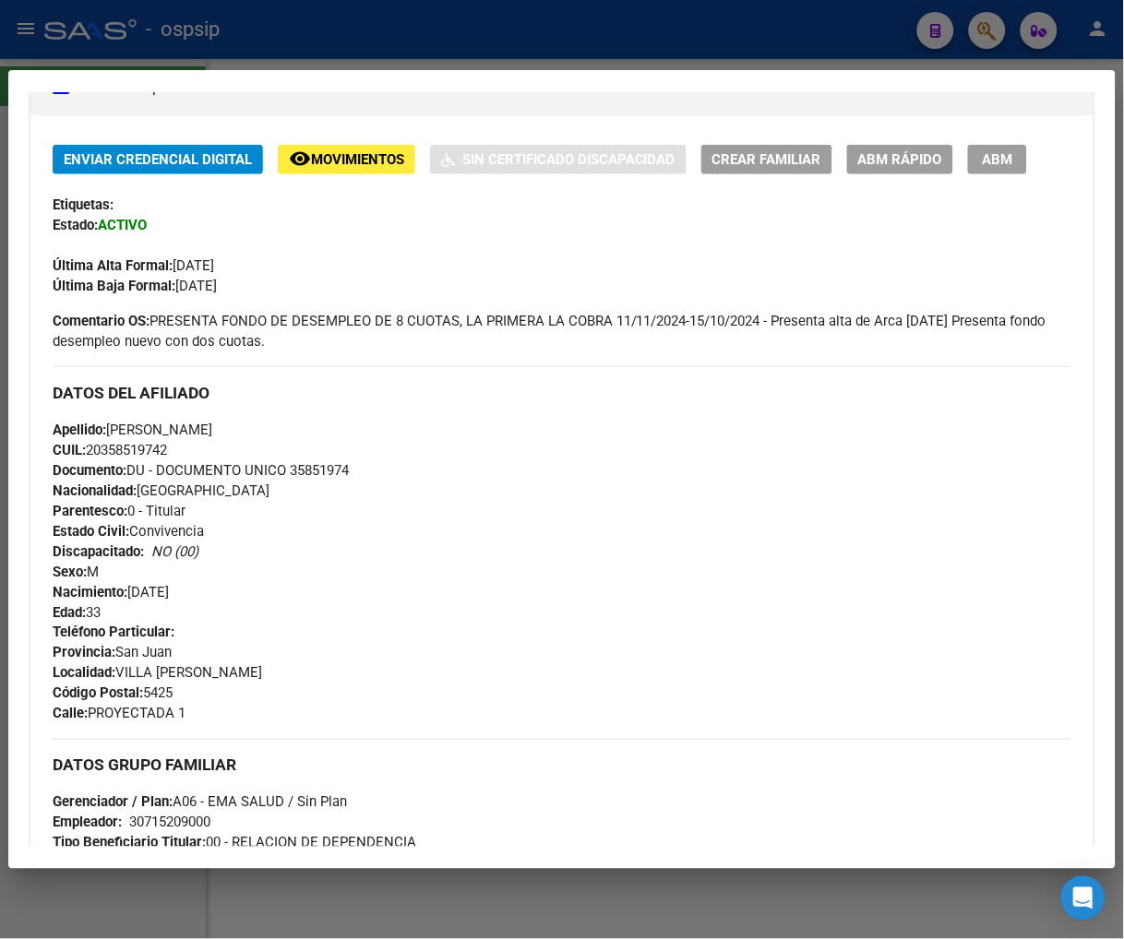
scroll to position [102, 0]
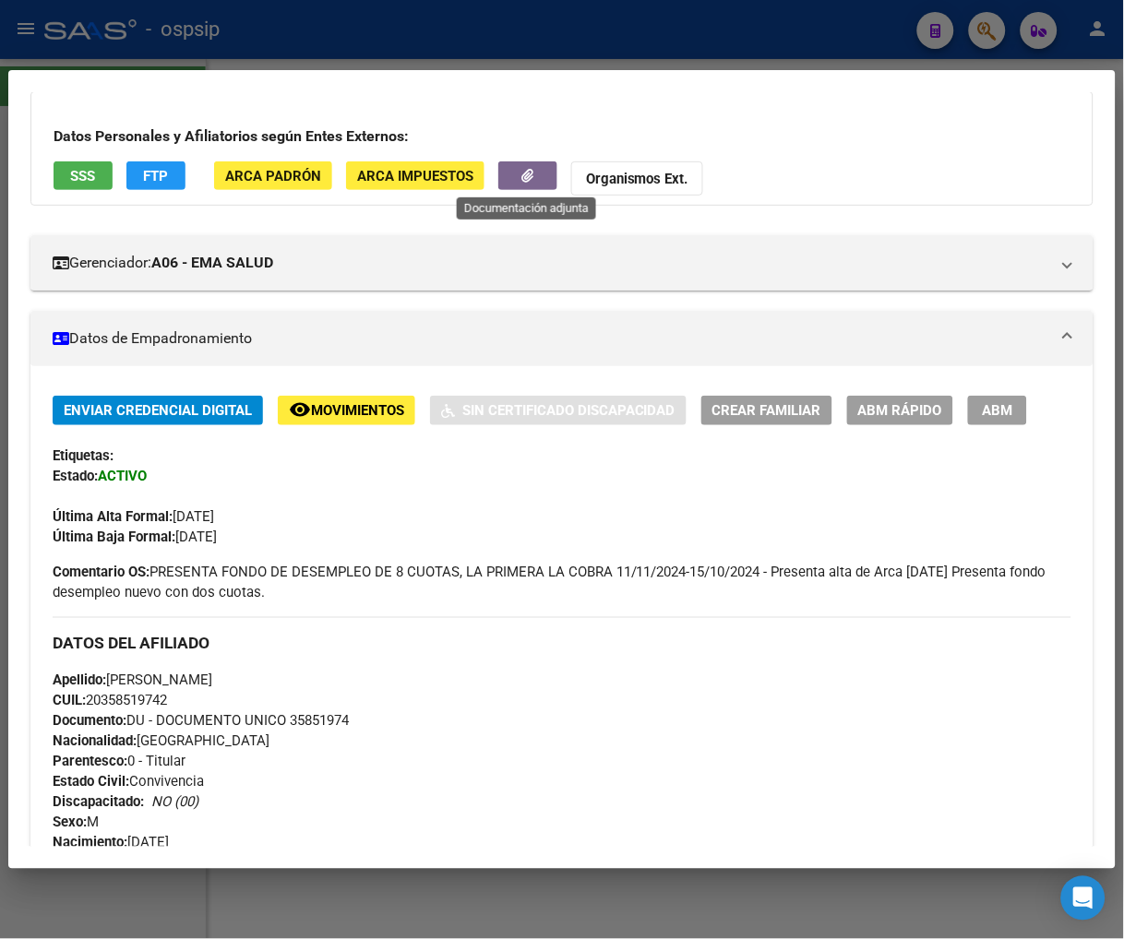
click at [506, 167] on button "button" at bounding box center [527, 175] width 59 height 29
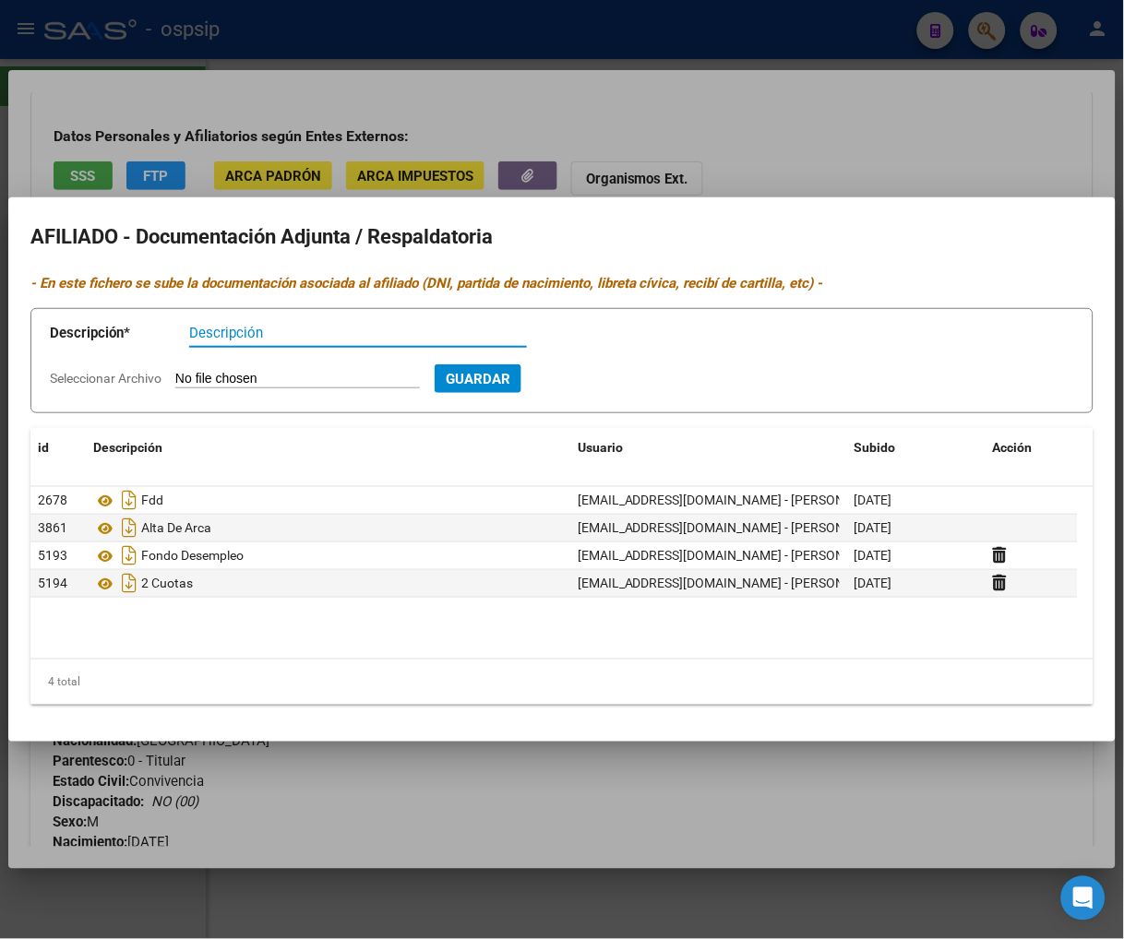
click at [627, 786] on div at bounding box center [562, 469] width 1124 height 939
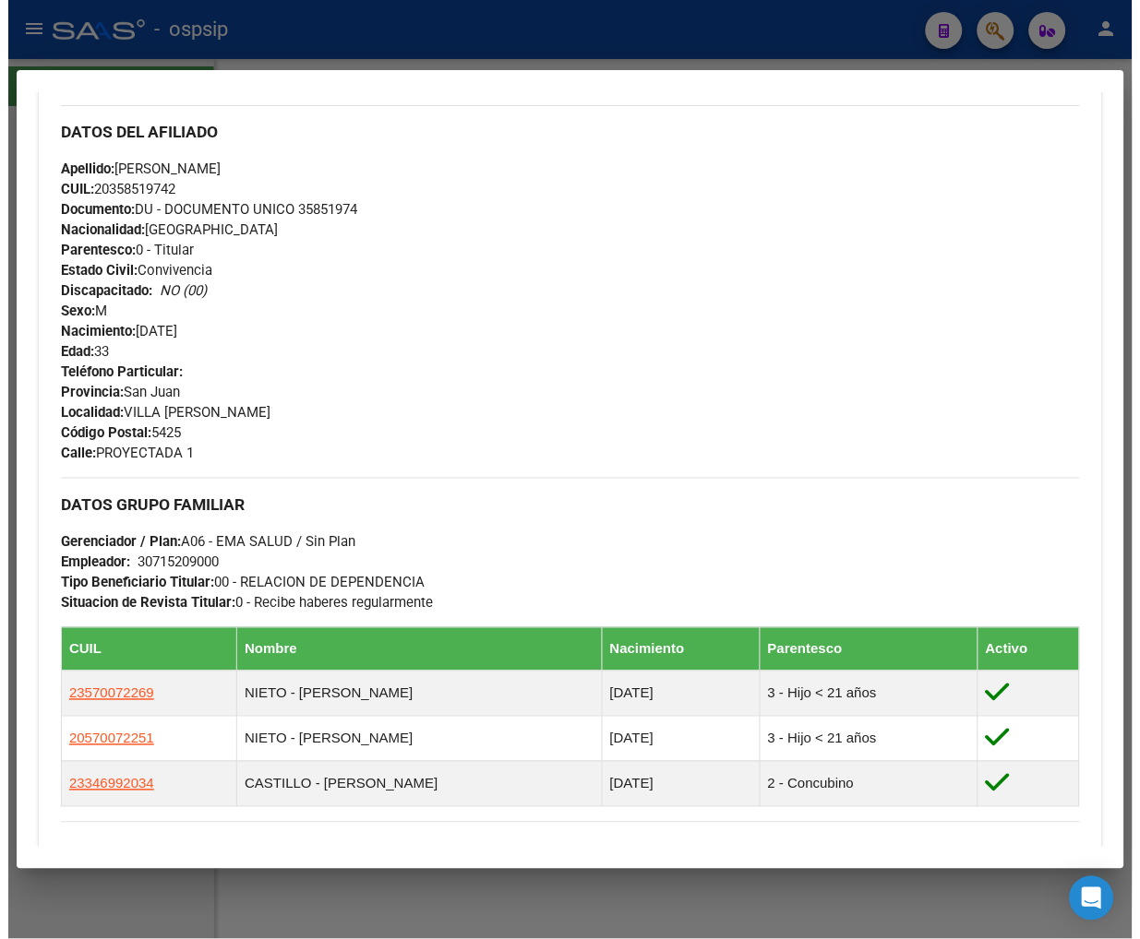
scroll to position [307, 0]
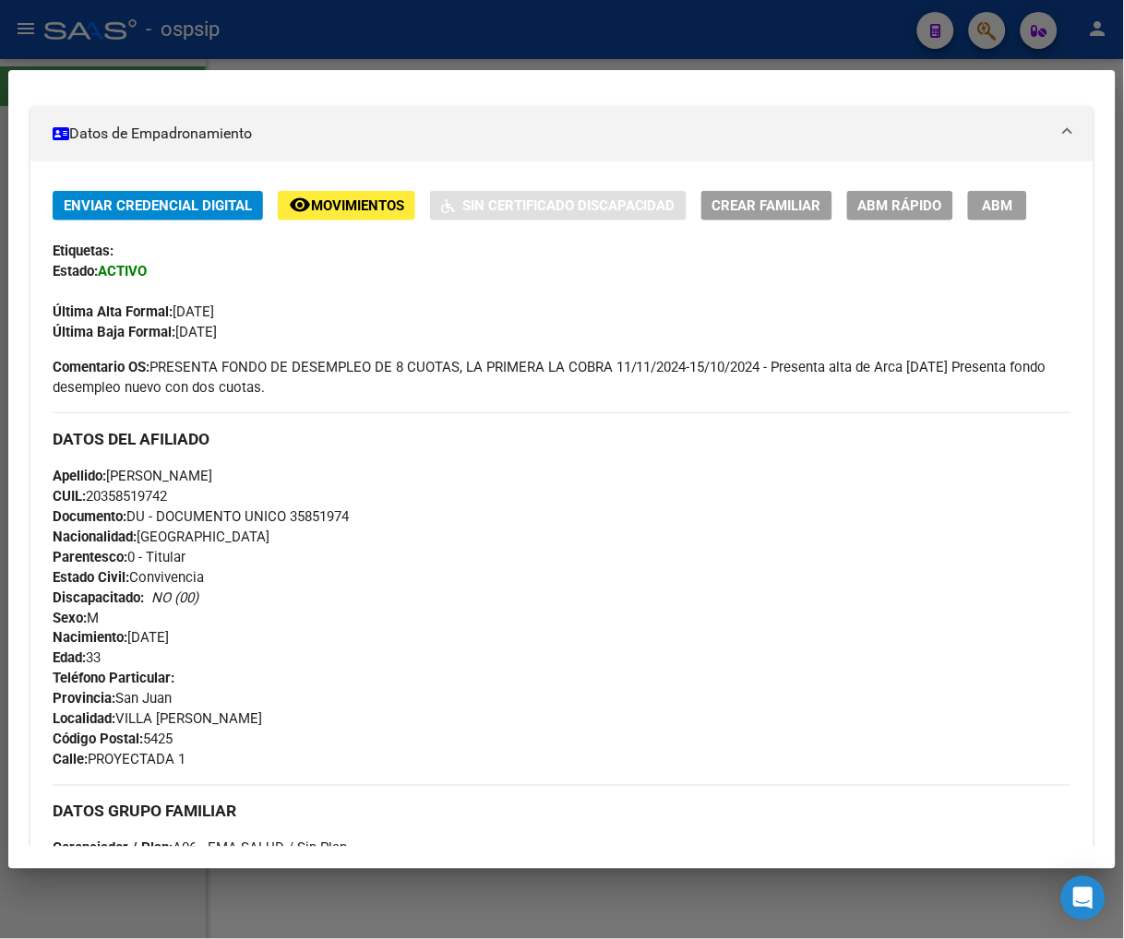
click at [975, 205] on button "ABM" at bounding box center [997, 205] width 59 height 29
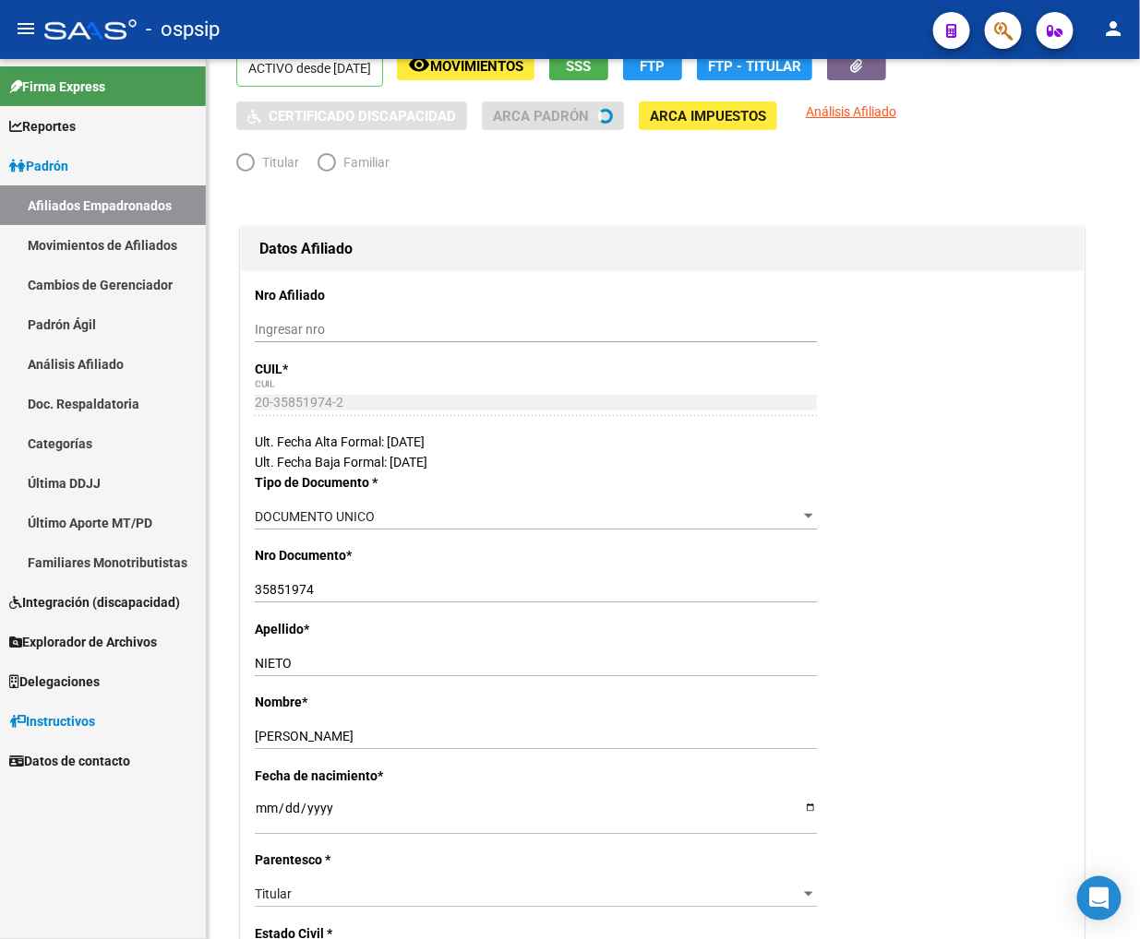
radio input "true"
type input "30-71520900-0"
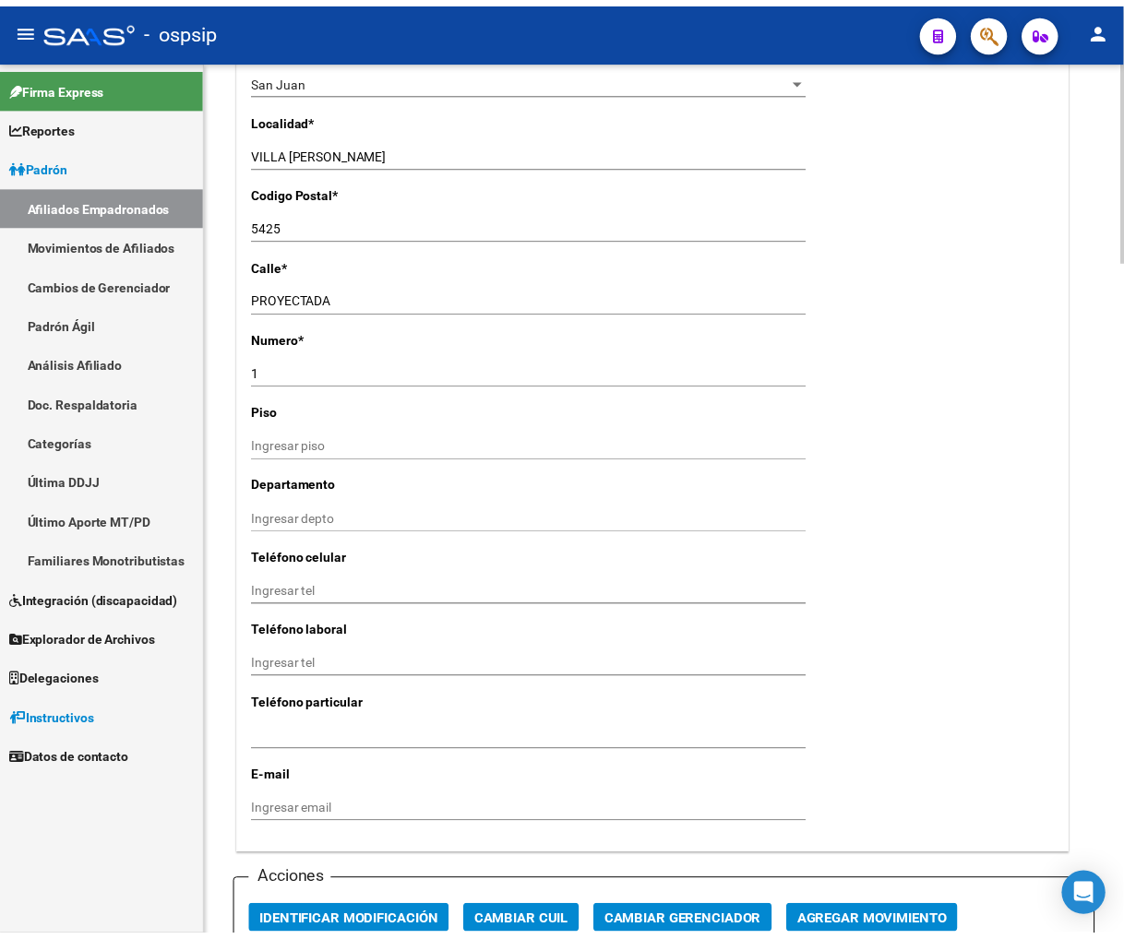
scroll to position [1845, 0]
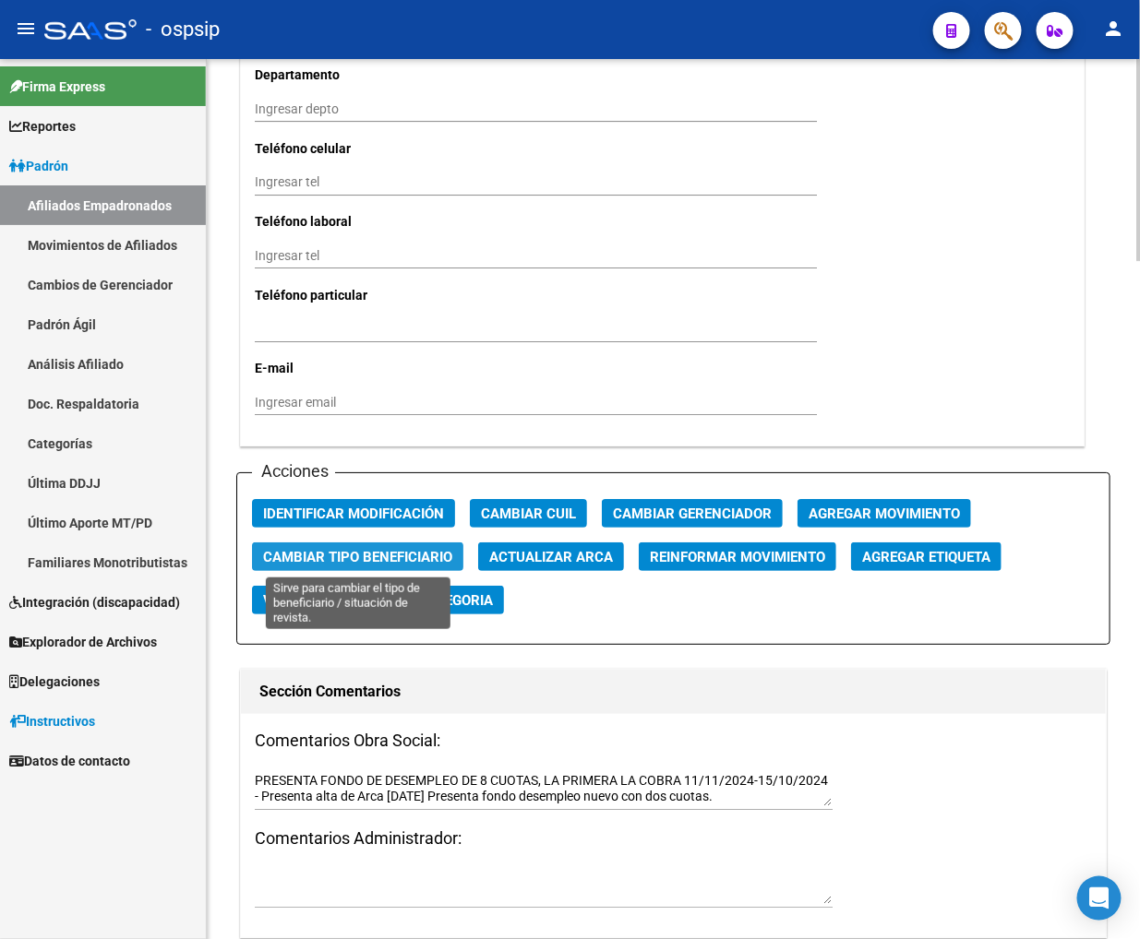
click at [392, 555] on span "Cambiar Tipo Beneficiario" at bounding box center [357, 557] width 189 height 17
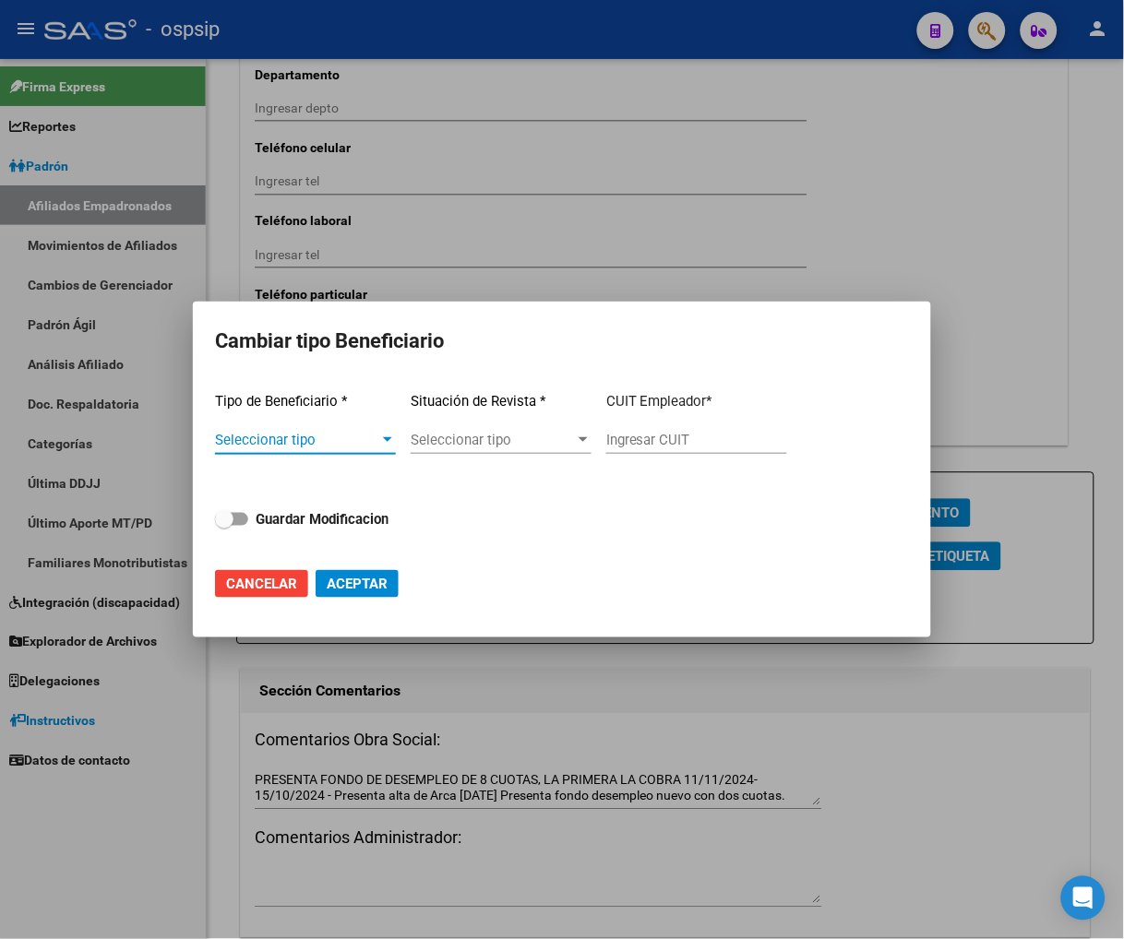
click at [384, 443] on div at bounding box center [387, 440] width 17 height 15
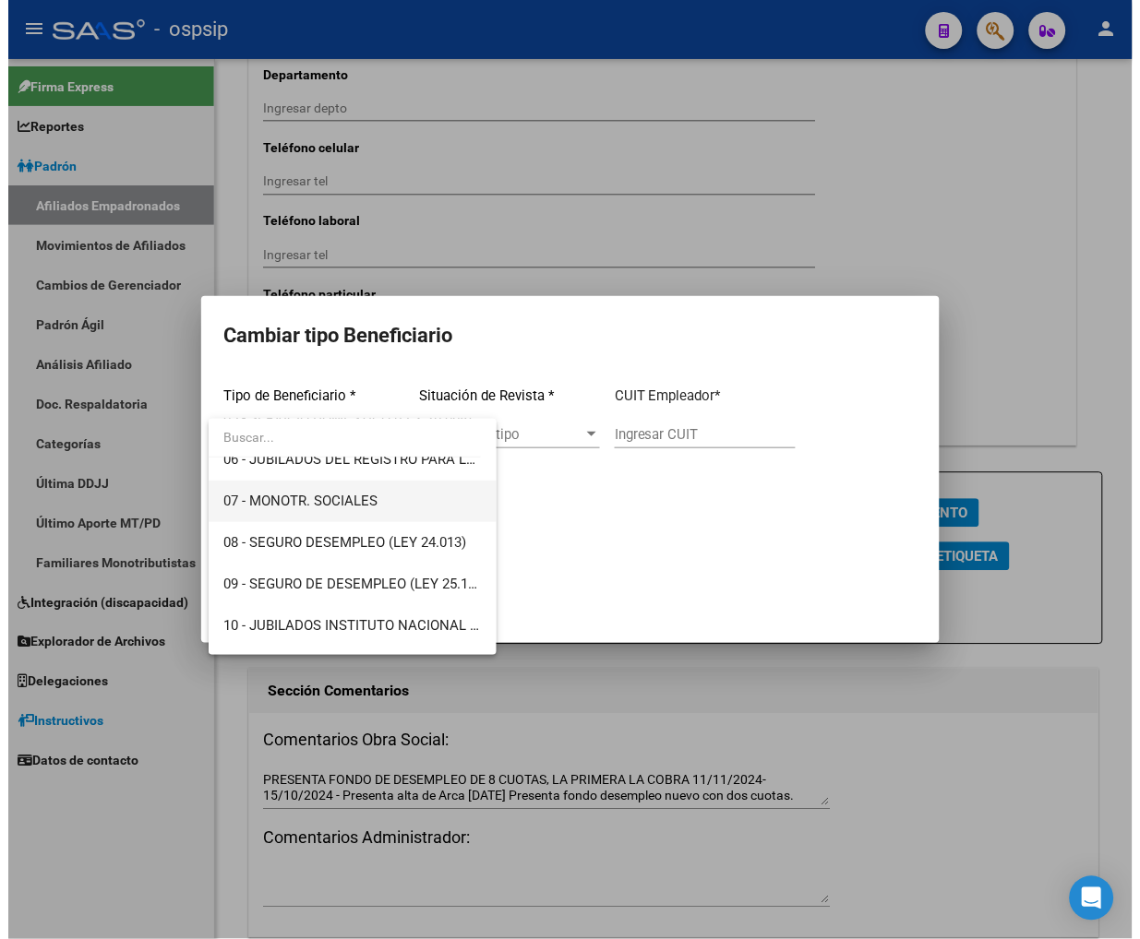
scroll to position [307, 0]
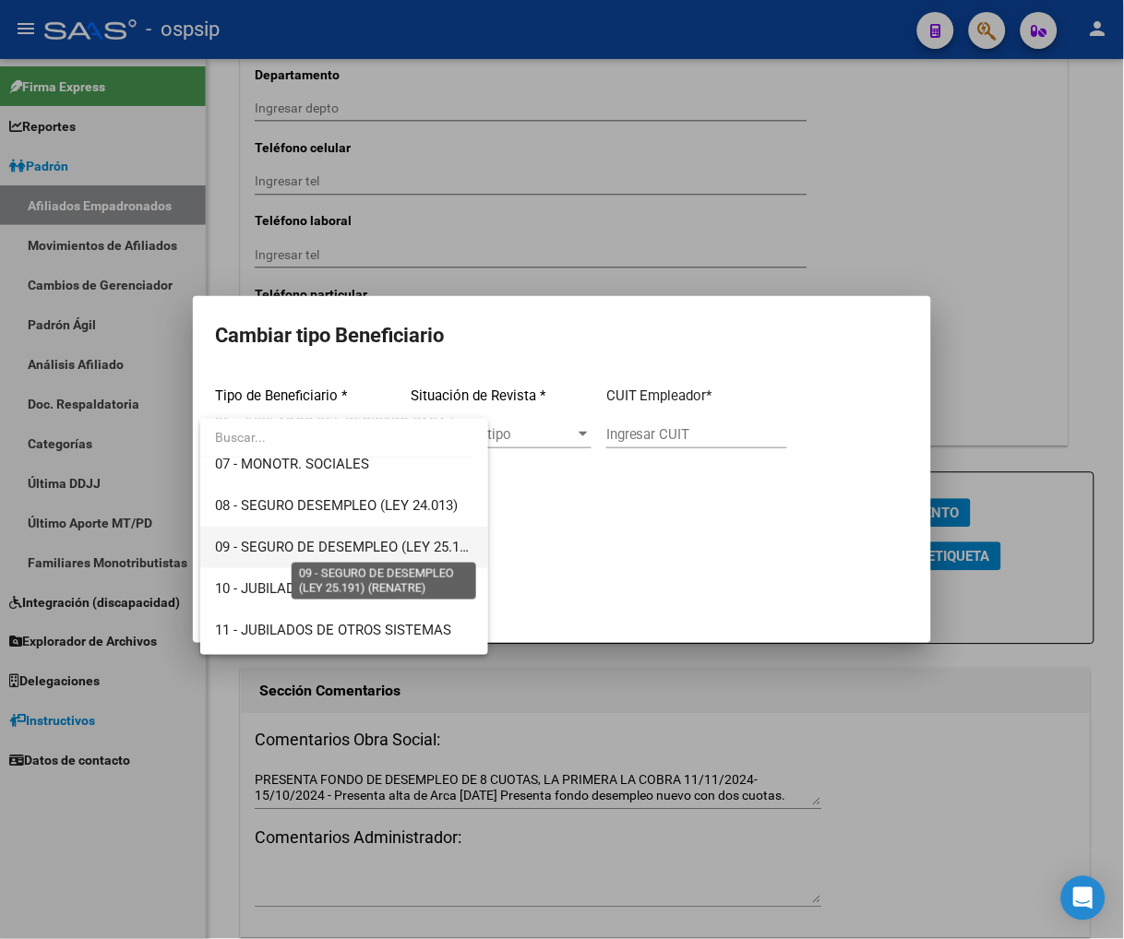
click at [354, 548] on span "09 - SEGURO DE DESEMPLEO (LEY 25.191) (RENATRE)" at bounding box center [383, 547] width 337 height 17
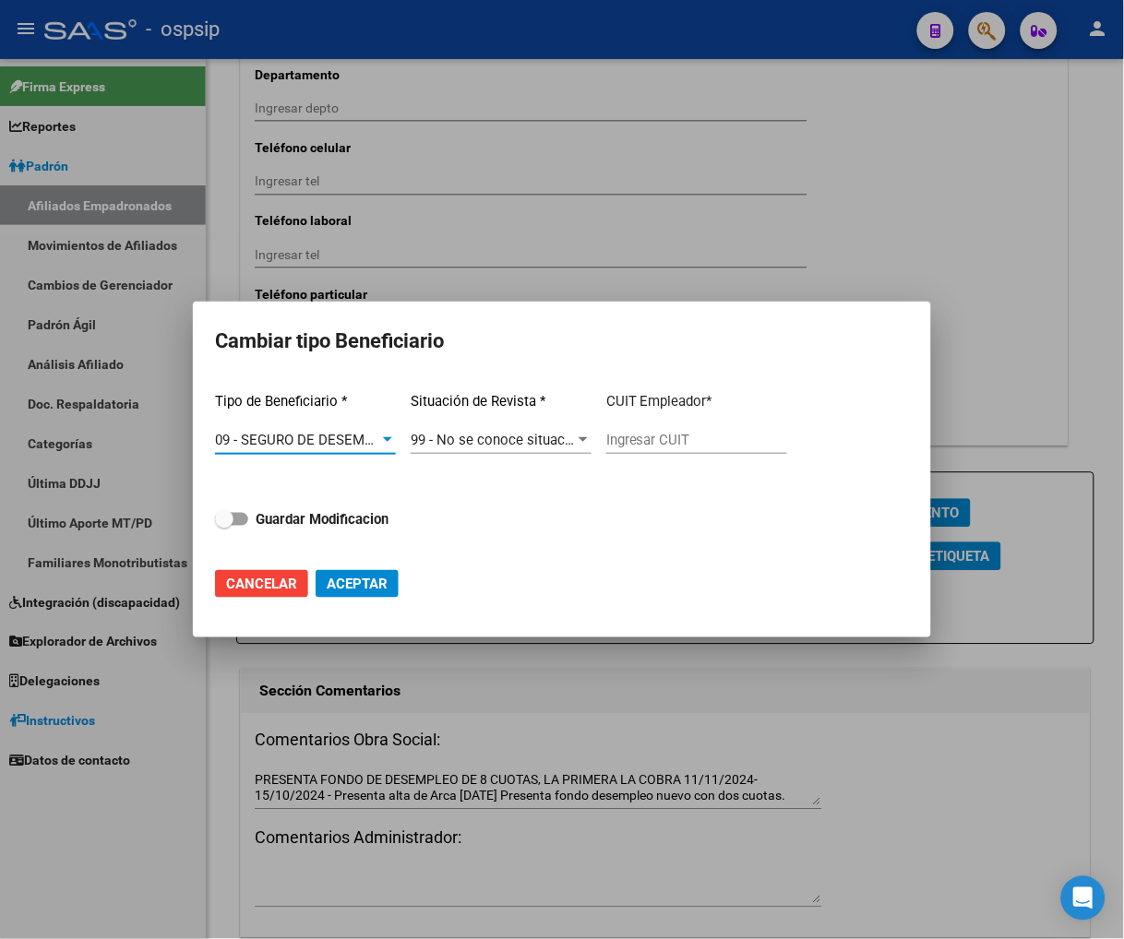
click at [231, 520] on span at bounding box center [224, 519] width 18 height 18
click at [224, 526] on input "Guardar Modificacion" at bounding box center [223, 526] width 1 height 1
checkbox input "true"
click at [360, 577] on span "Aceptar" at bounding box center [357, 584] width 61 height 17
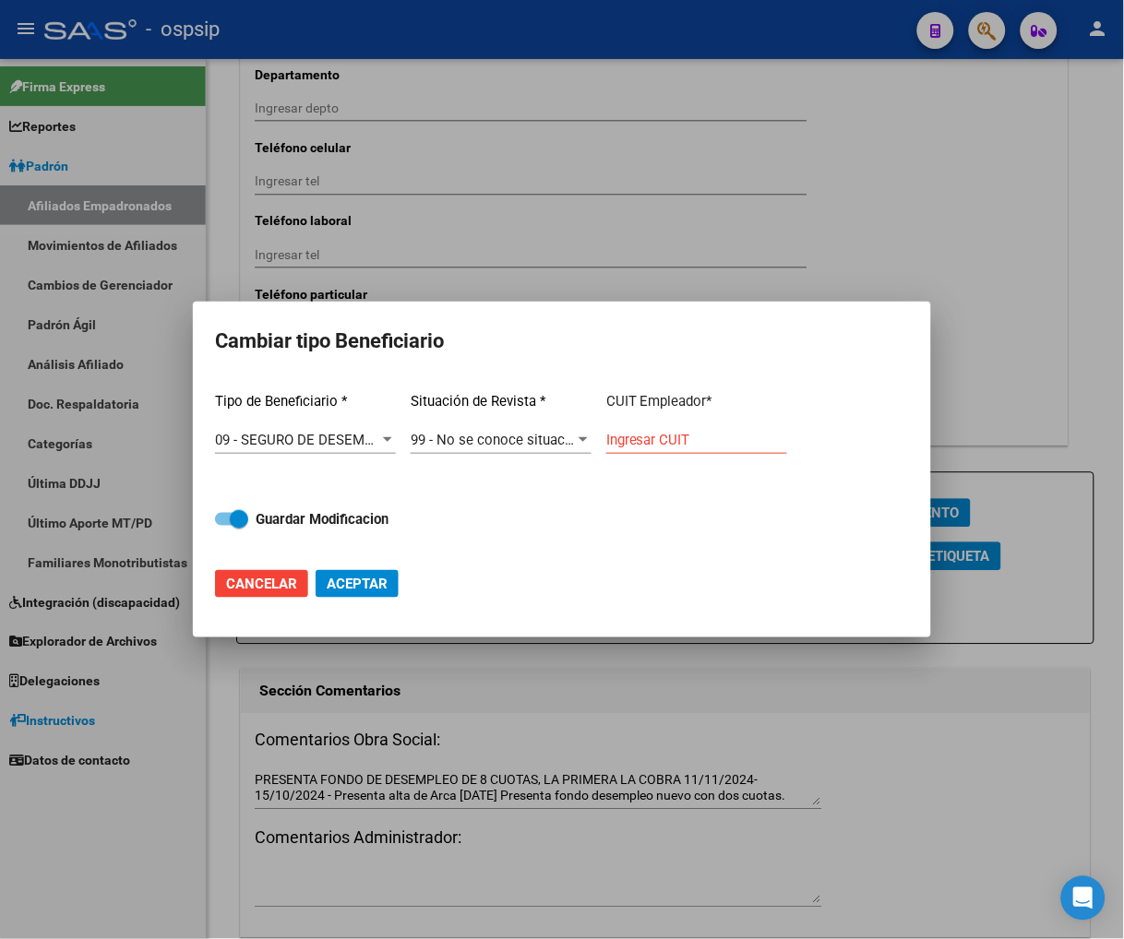
click at [709, 729] on div at bounding box center [562, 469] width 1124 height 939
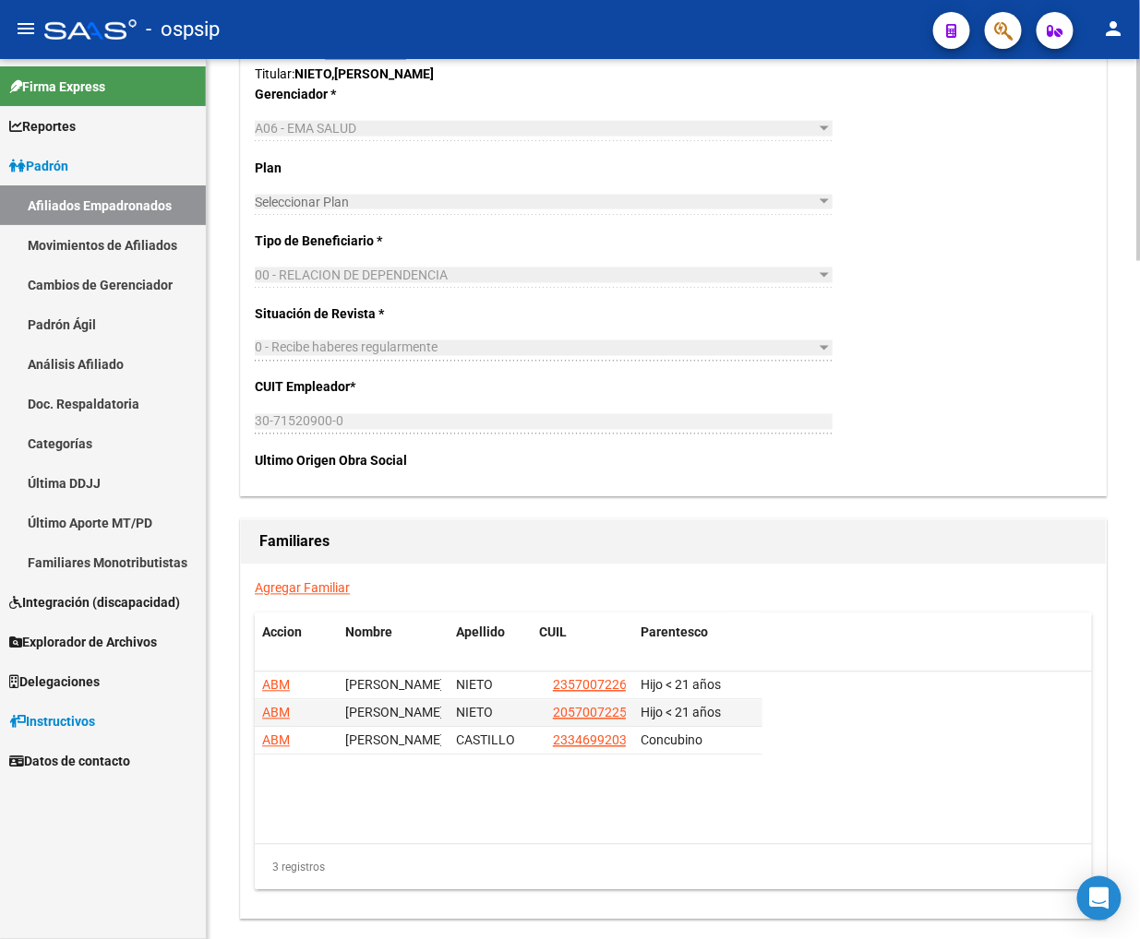
scroll to position [2955, 0]
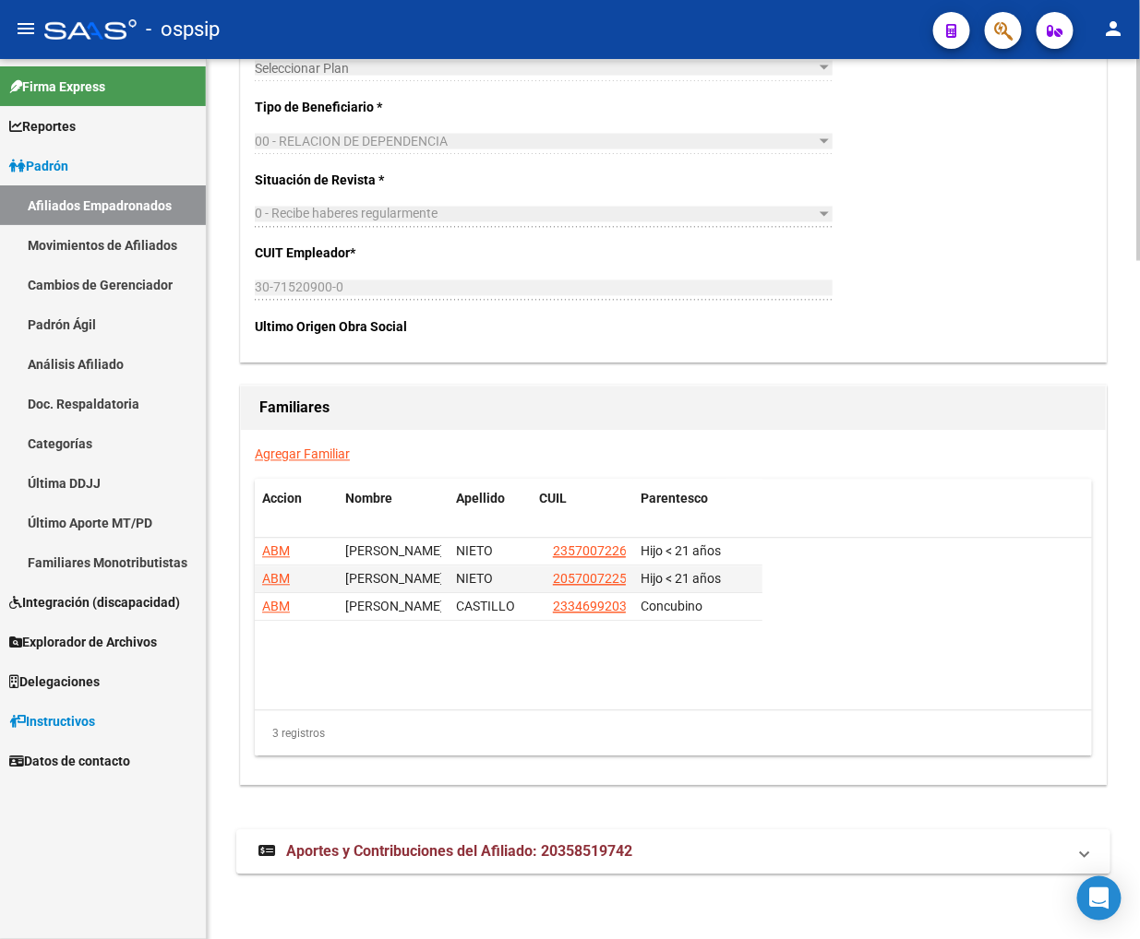
click at [413, 859] on span "Aportes y Contribuciones del Afiliado: 20358519742" at bounding box center [459, 852] width 346 height 18
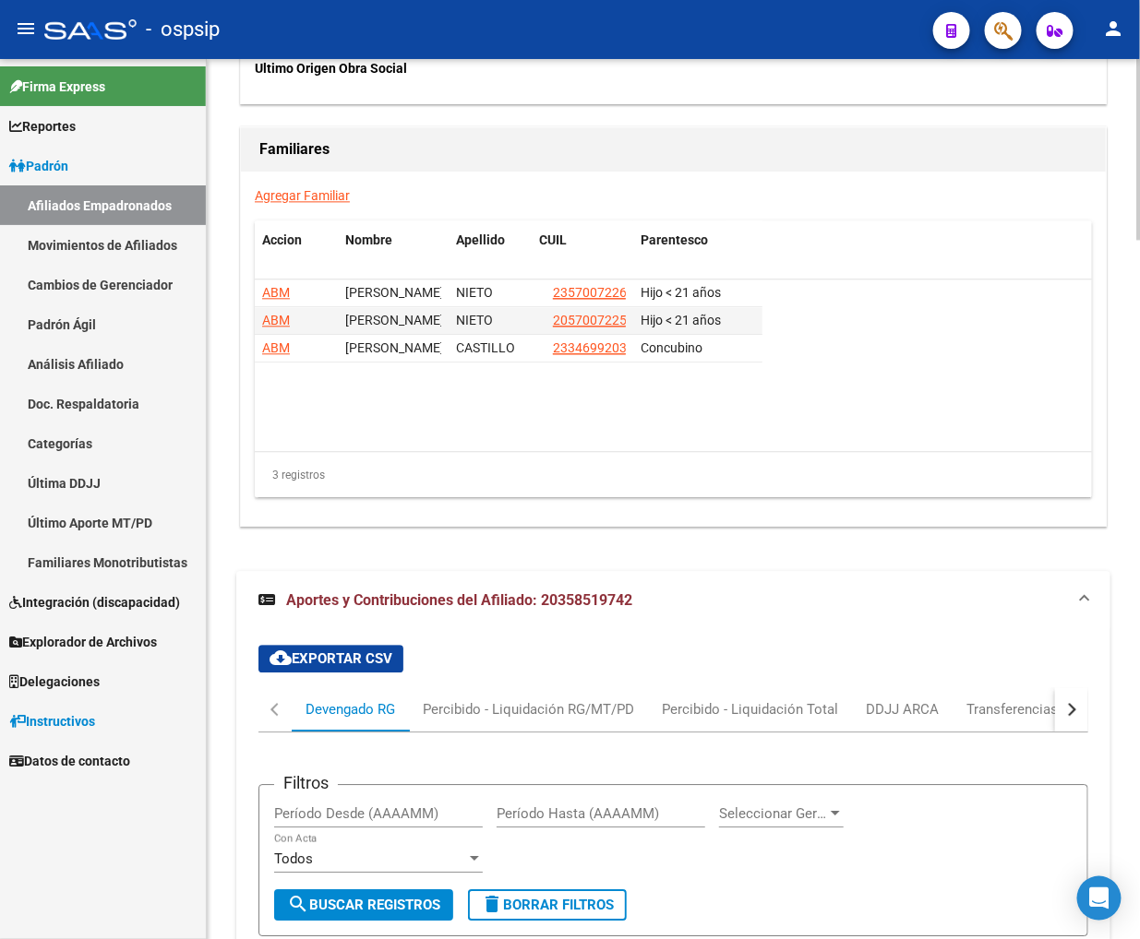
scroll to position [3412, 0]
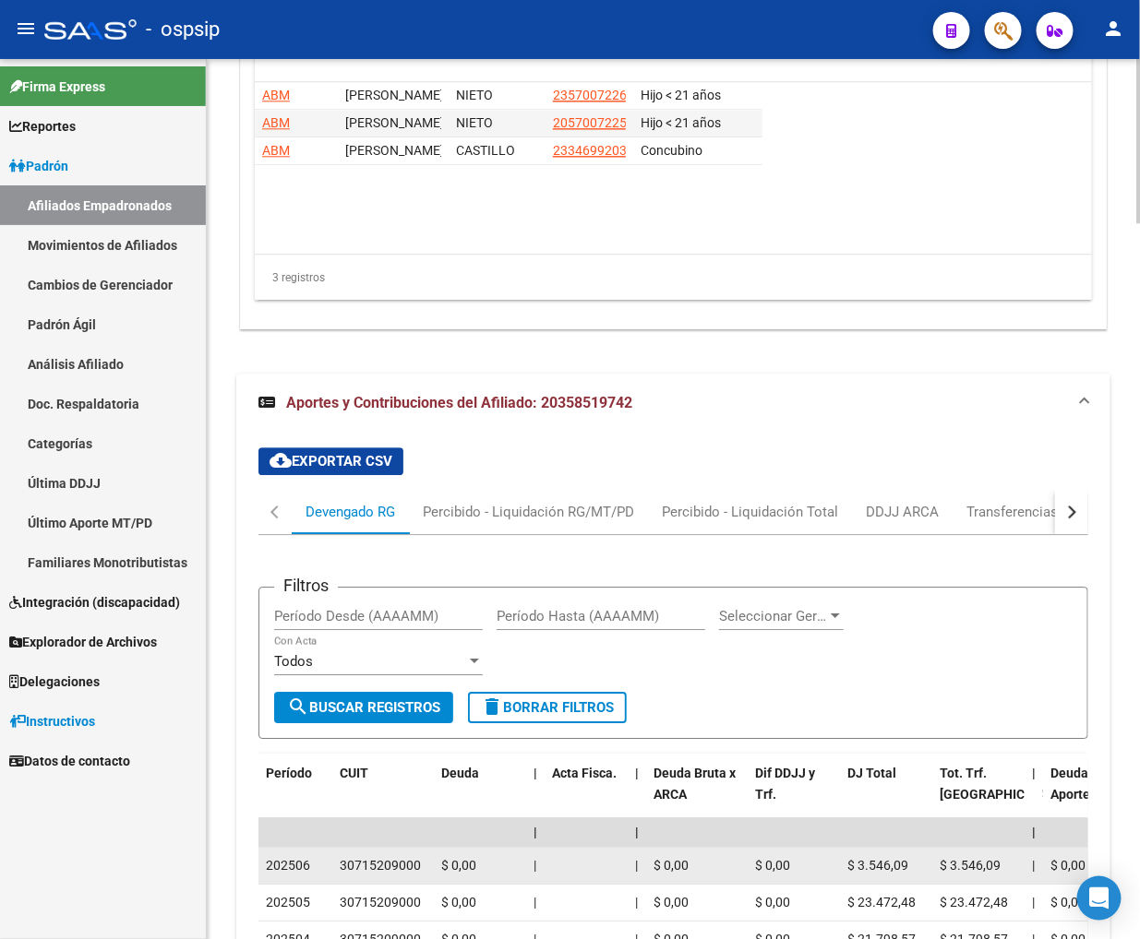
drag, startPoint x: 340, startPoint y: 860, endPoint x: 443, endPoint y: 861, distance: 103.3
copy div "30715209000"
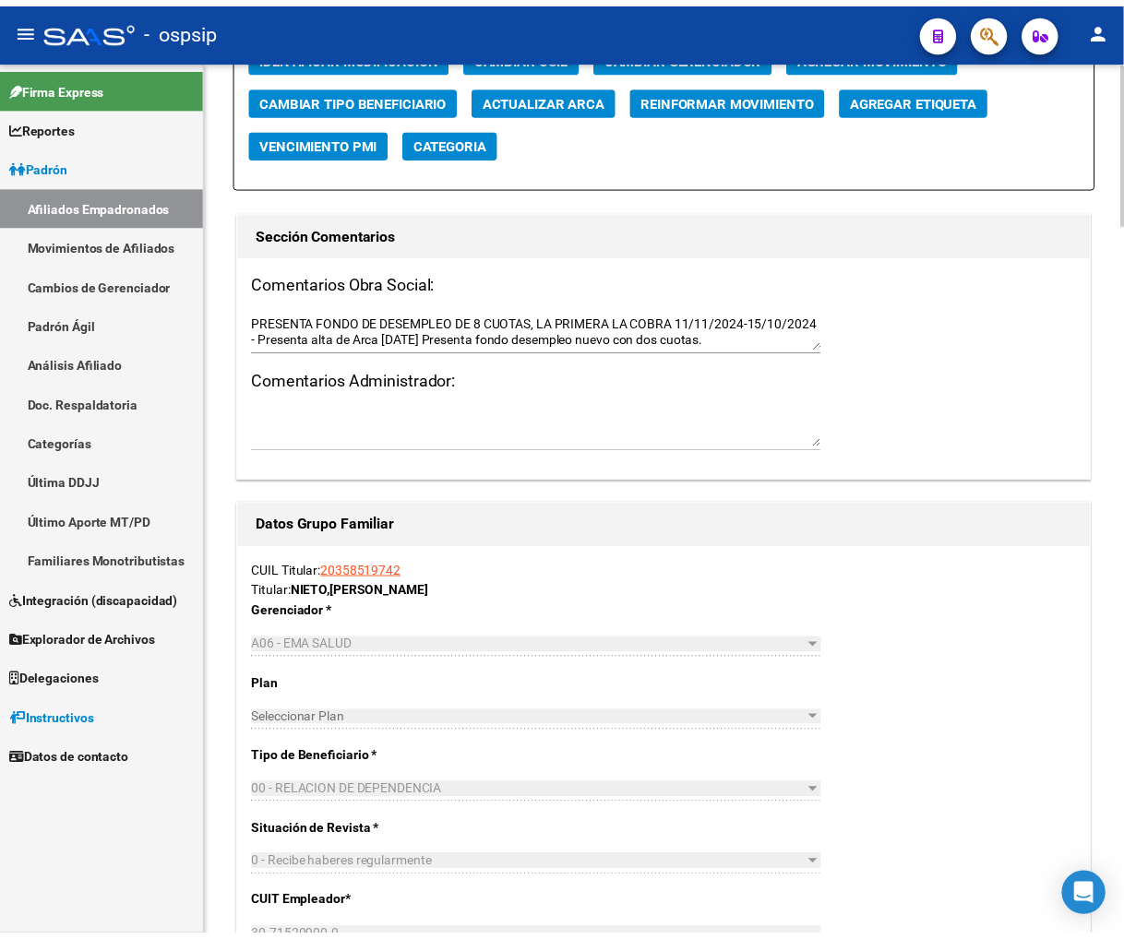
scroll to position [1977, 0]
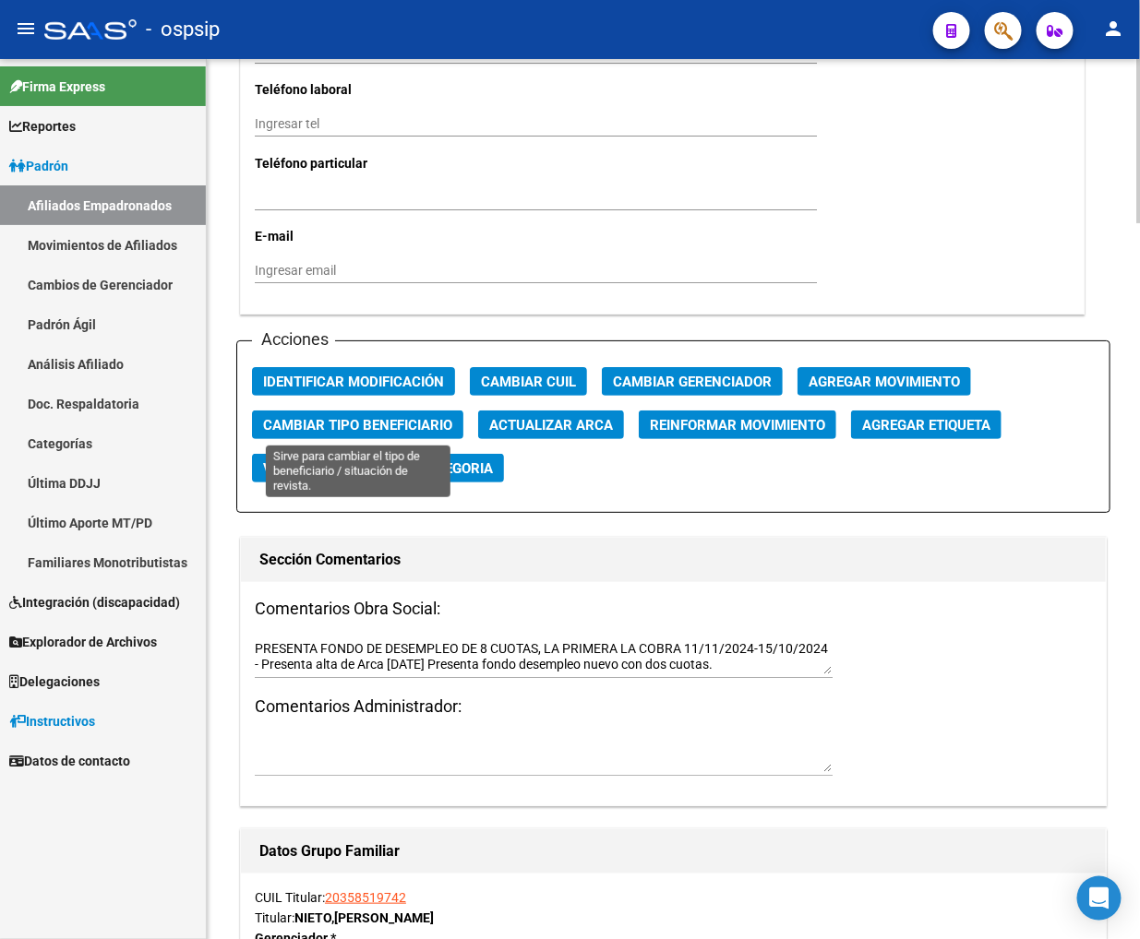
click at [346, 424] on span "Cambiar Tipo Beneficiario" at bounding box center [357, 425] width 189 height 17
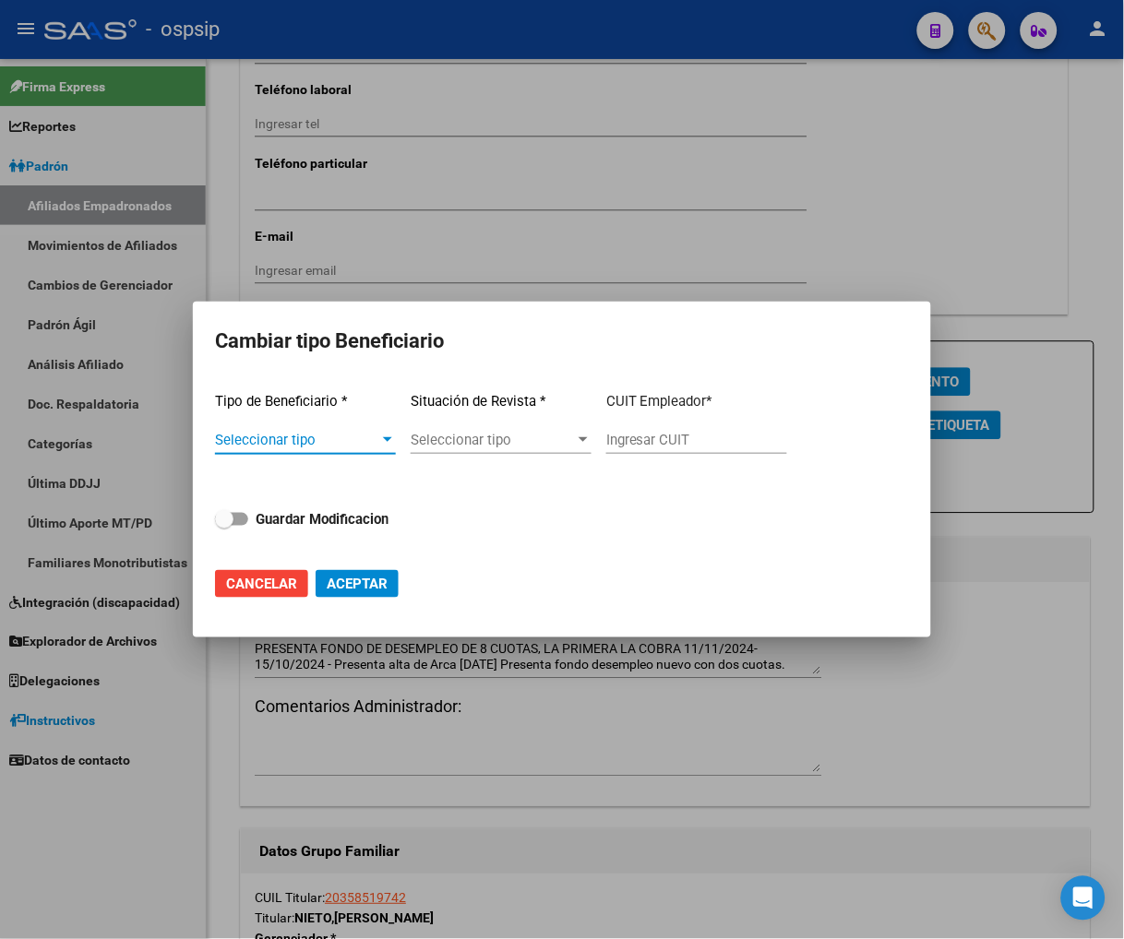
click at [385, 445] on div at bounding box center [387, 440] width 17 height 15
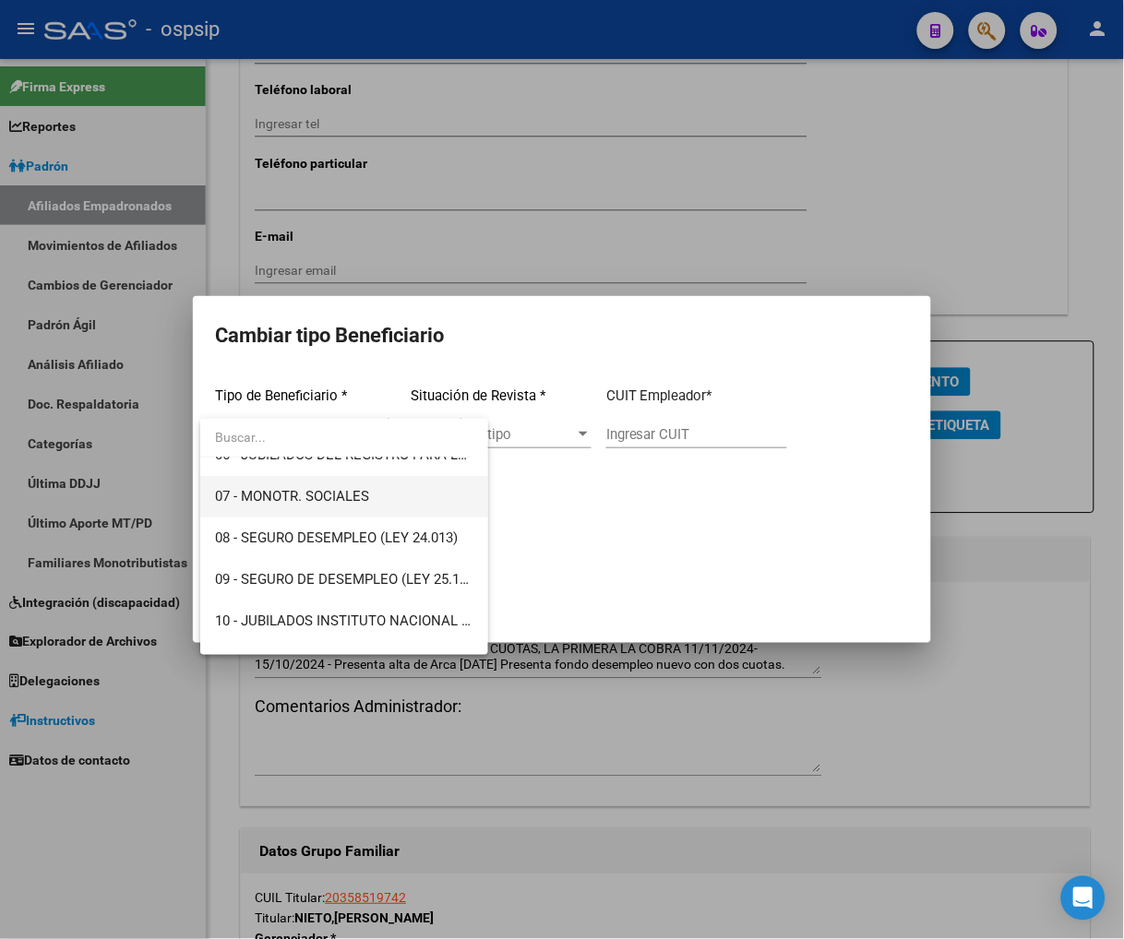
scroll to position [345, 0]
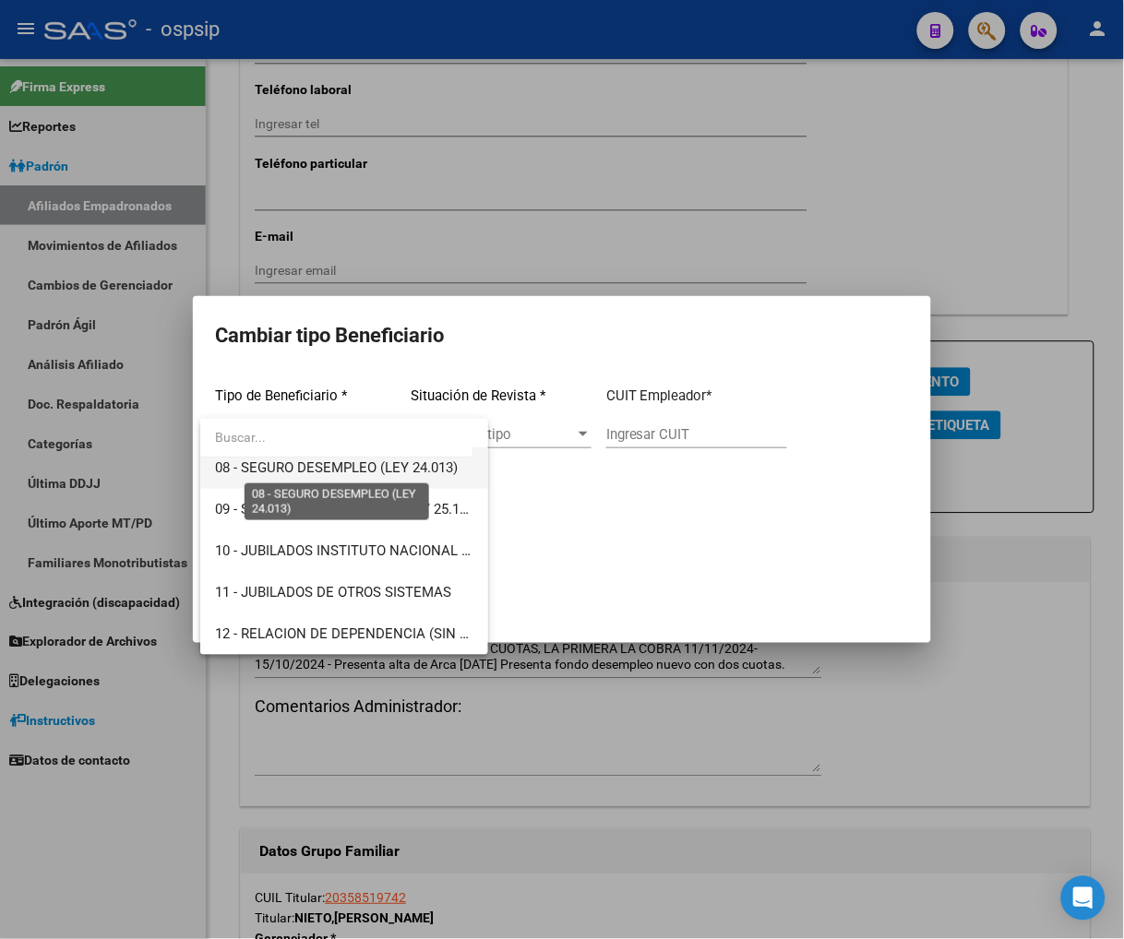
click at [330, 467] on span "08 - SEGURO DESEMPLEO (LEY 24.013)" at bounding box center [336, 468] width 243 height 17
type input "33-63761744-9"
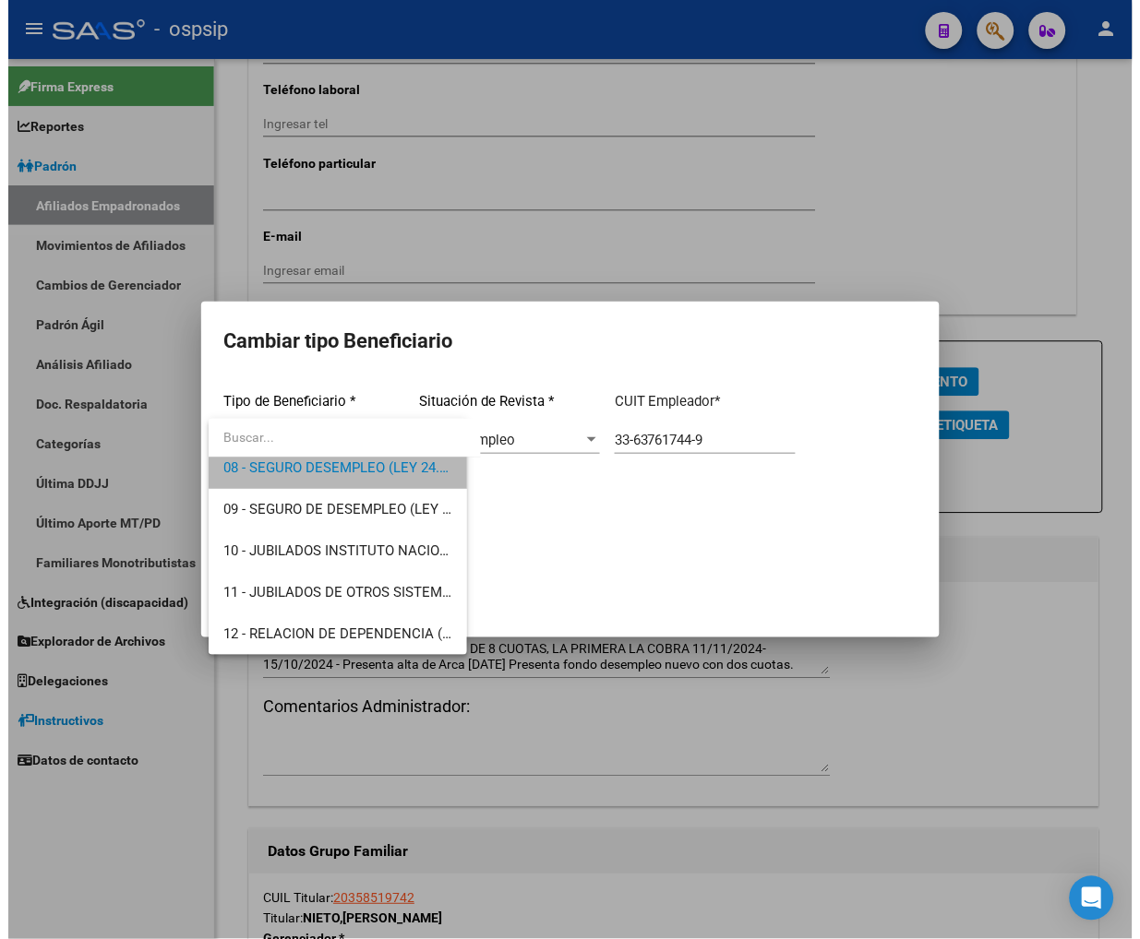
scroll to position [332, 0]
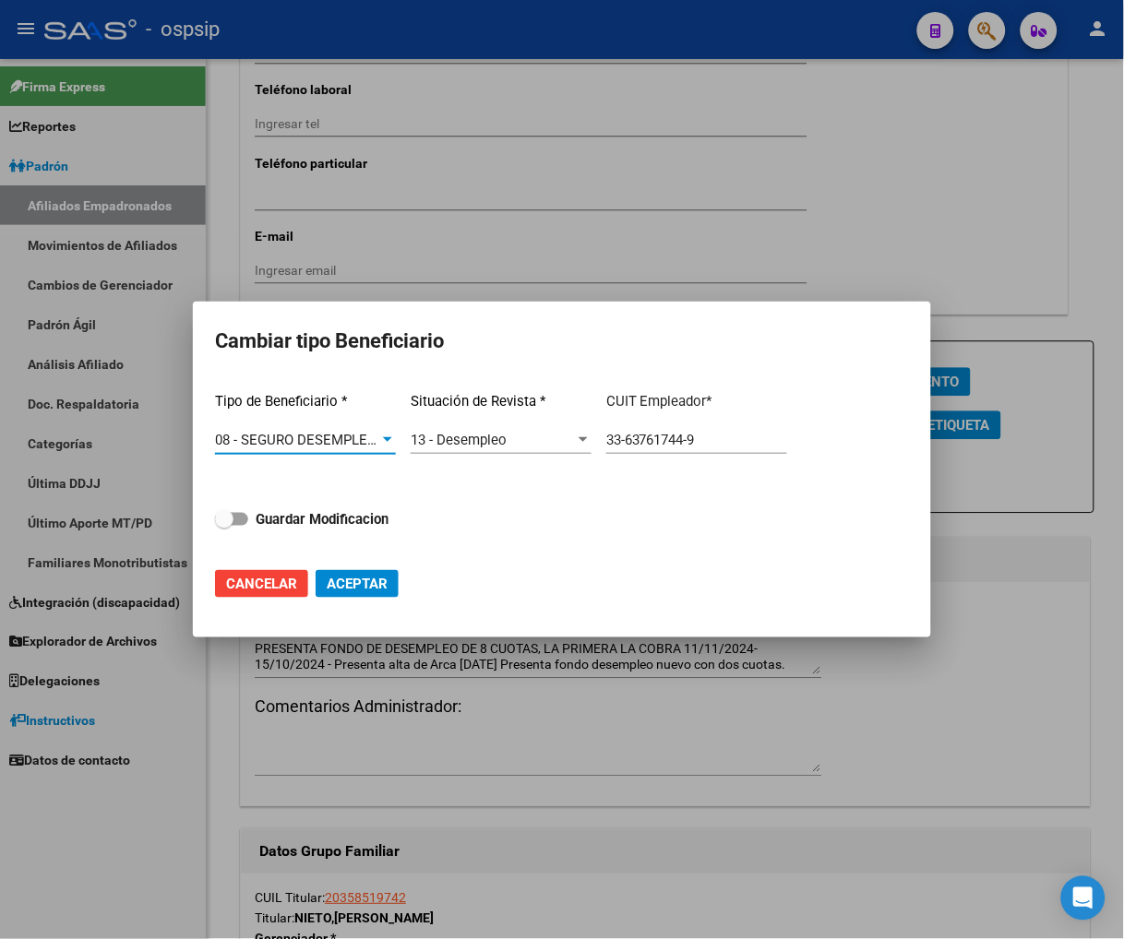
click at [224, 518] on span at bounding box center [224, 519] width 18 height 18
click at [224, 526] on input "Guardar Modificacion" at bounding box center [223, 526] width 1 height 1
checkbox input "true"
click at [366, 581] on span "Aceptar" at bounding box center [357, 584] width 61 height 17
type input "33-63761744-9"
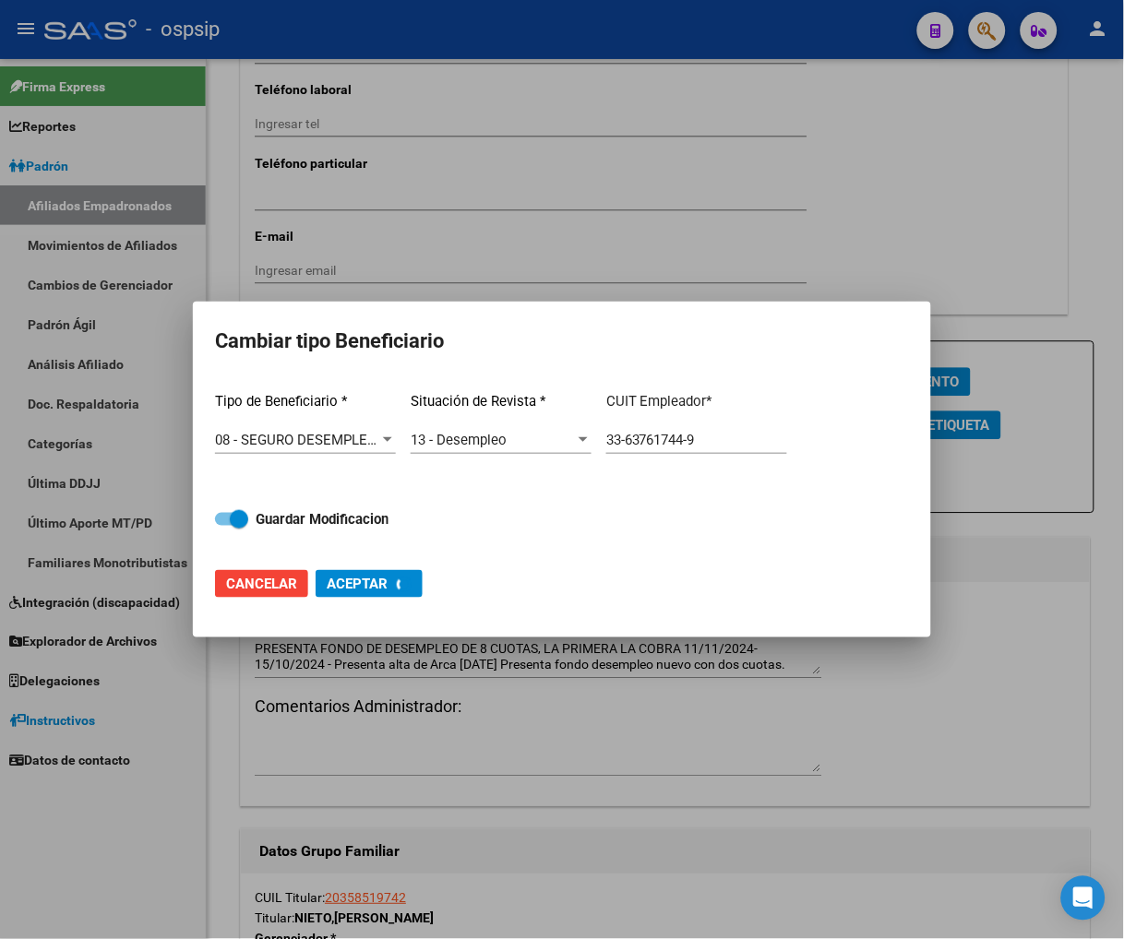
checkbox input "false"
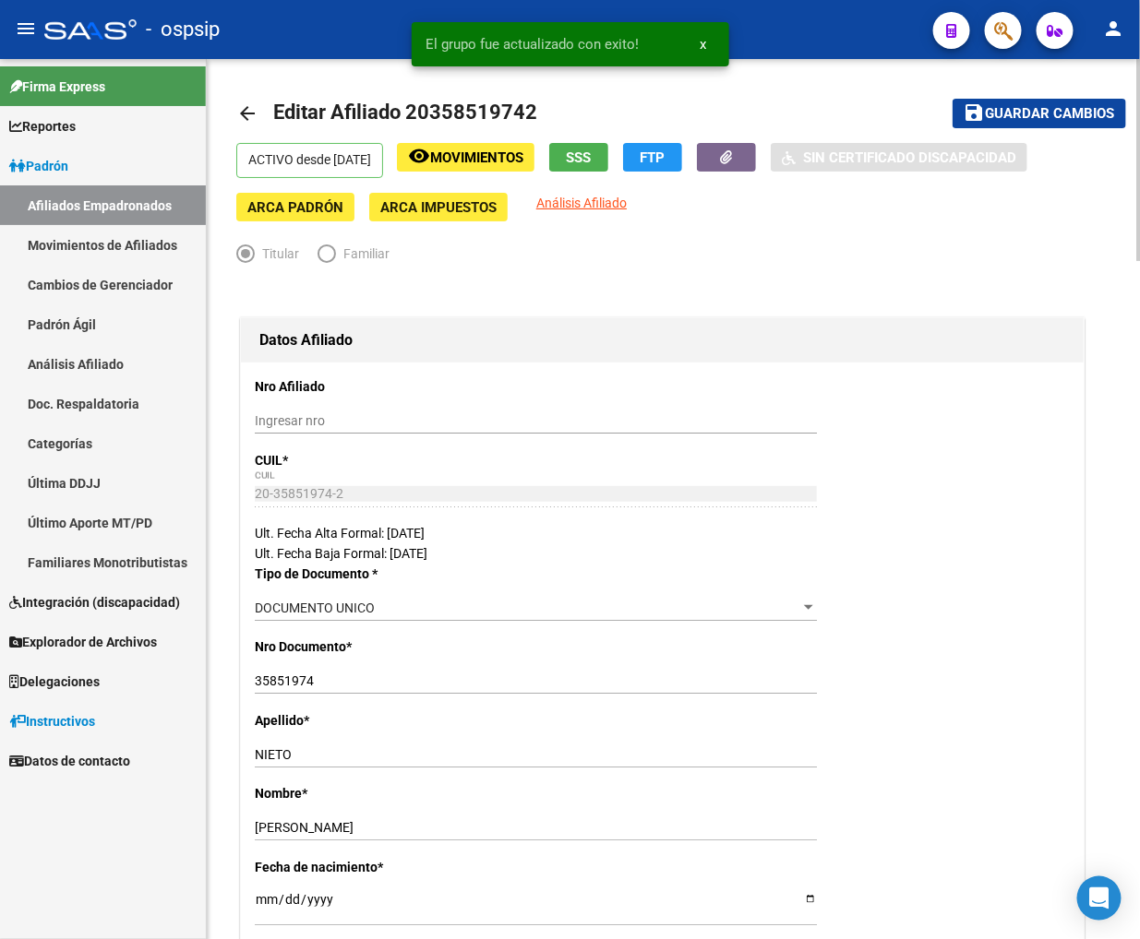
scroll to position [0, 0]
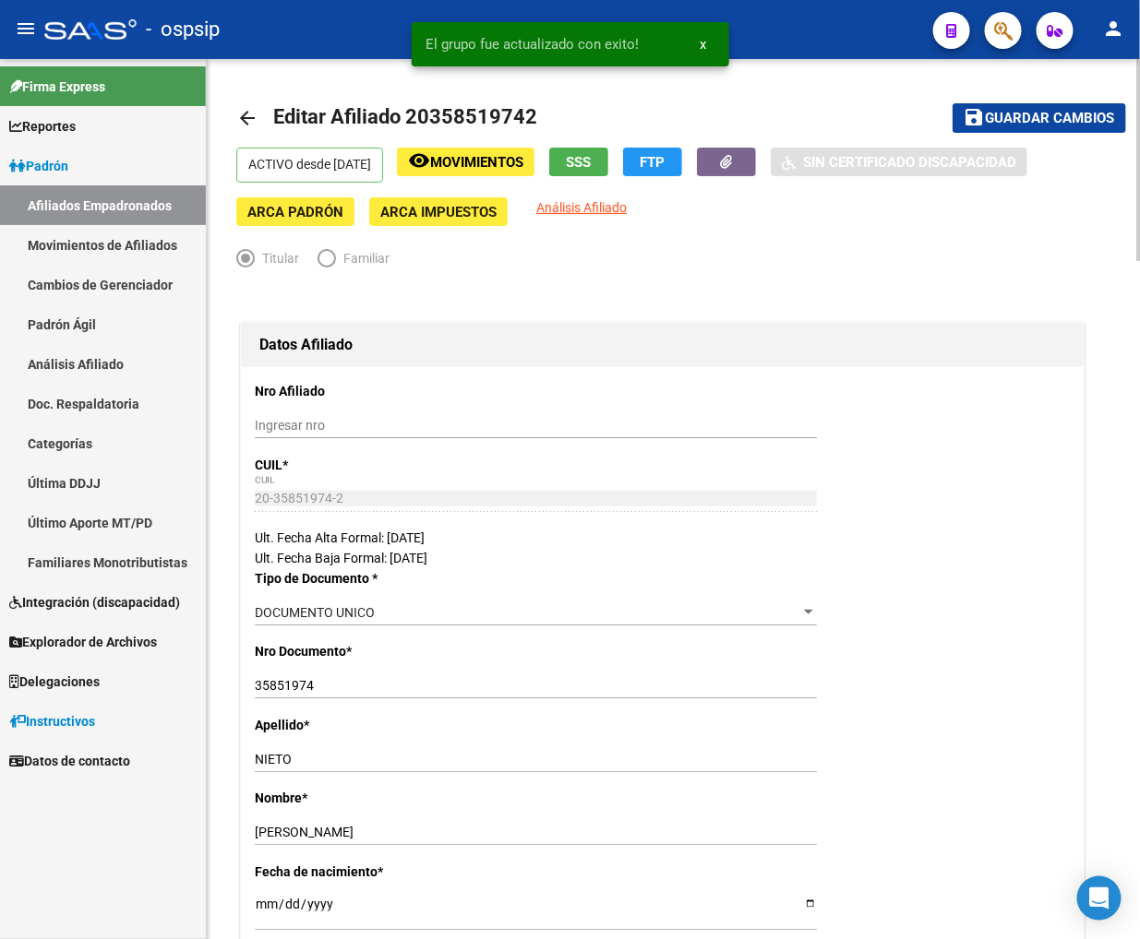
click at [1028, 114] on span "Guardar cambios" at bounding box center [1049, 119] width 129 height 17
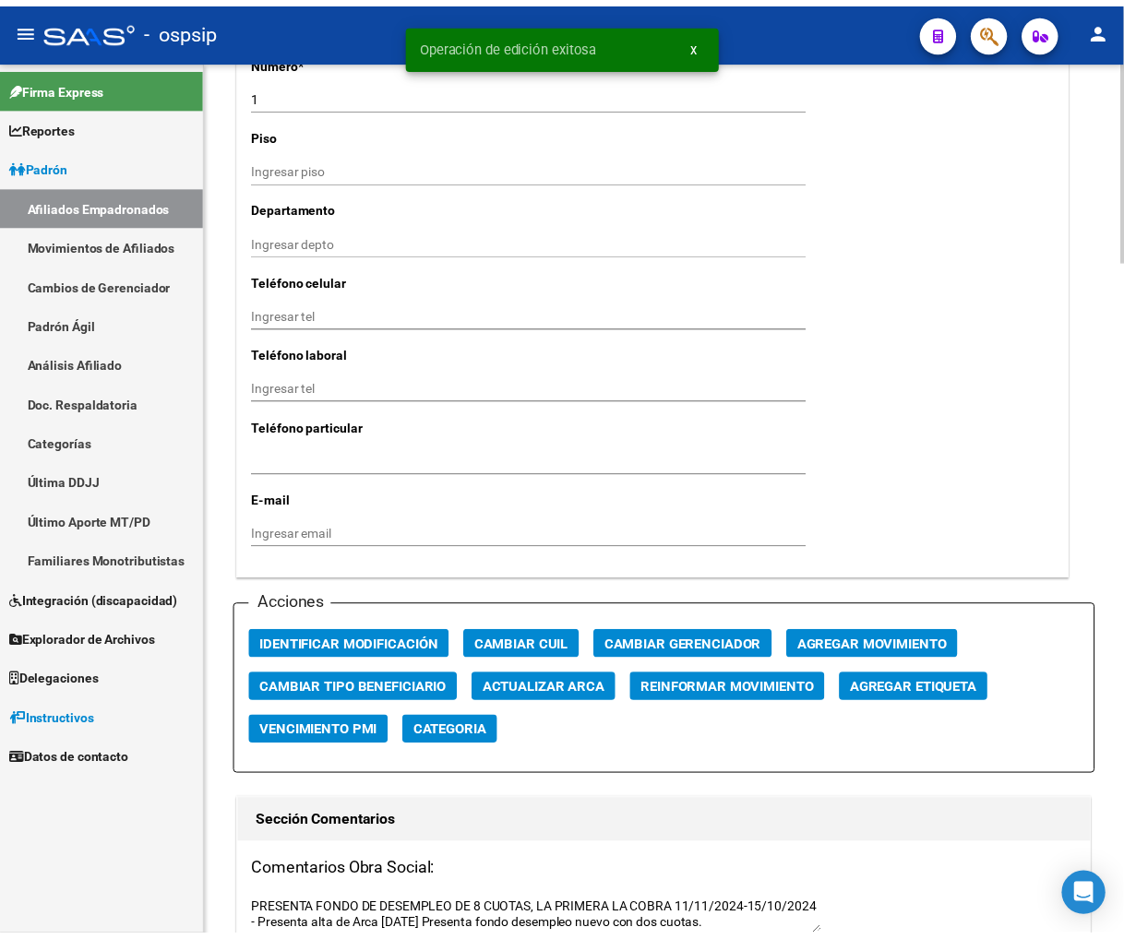
scroll to position [1742, 0]
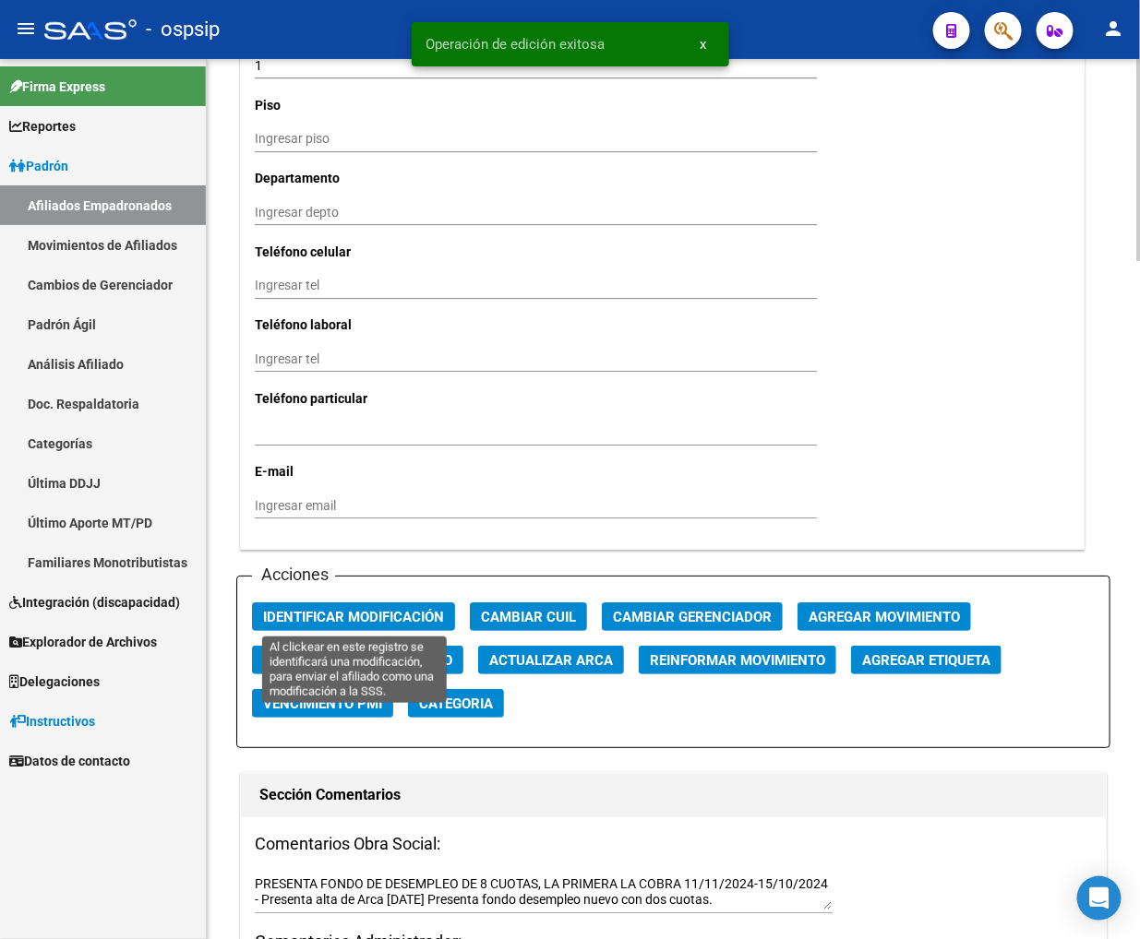
click at [319, 609] on span "Identificar Modificación" at bounding box center [353, 617] width 181 height 17
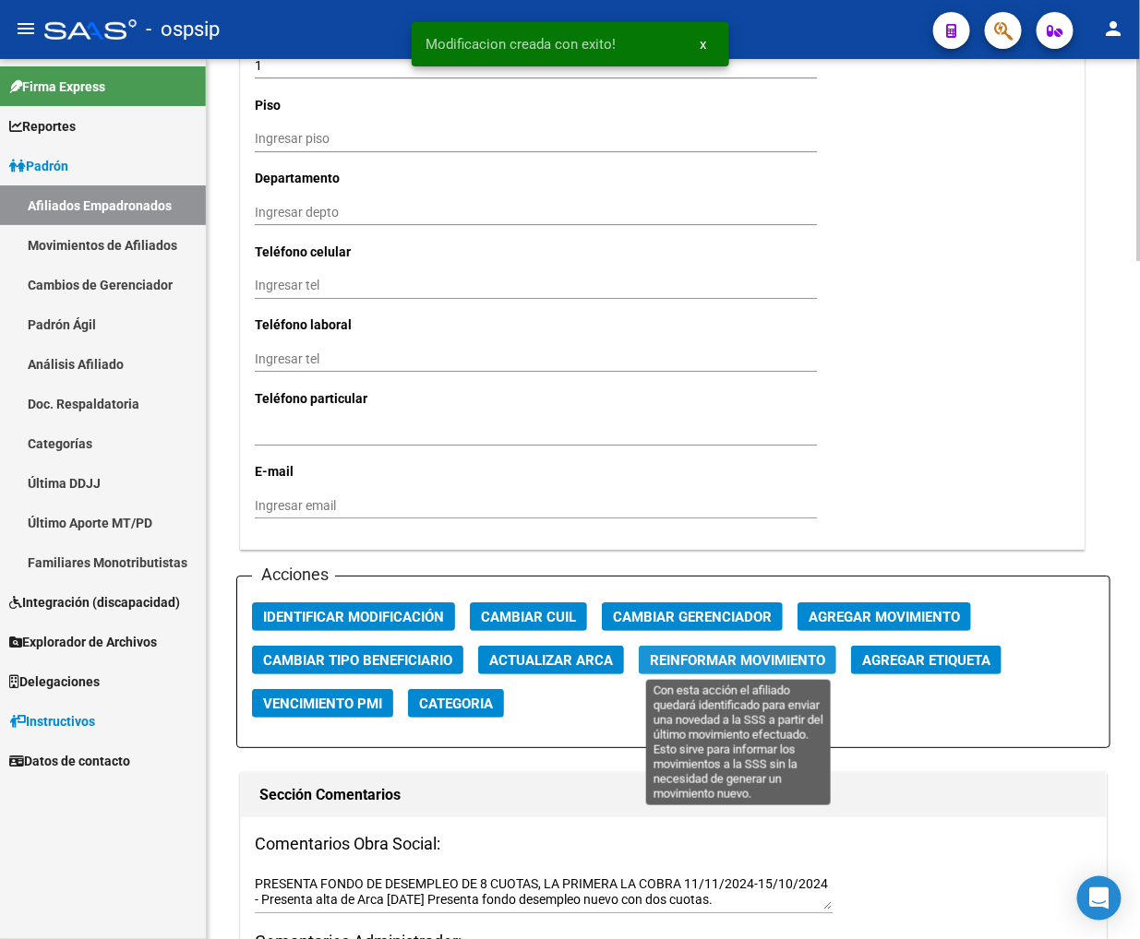
click at [709, 663] on span "Reinformar Movimiento" at bounding box center [737, 660] width 175 height 17
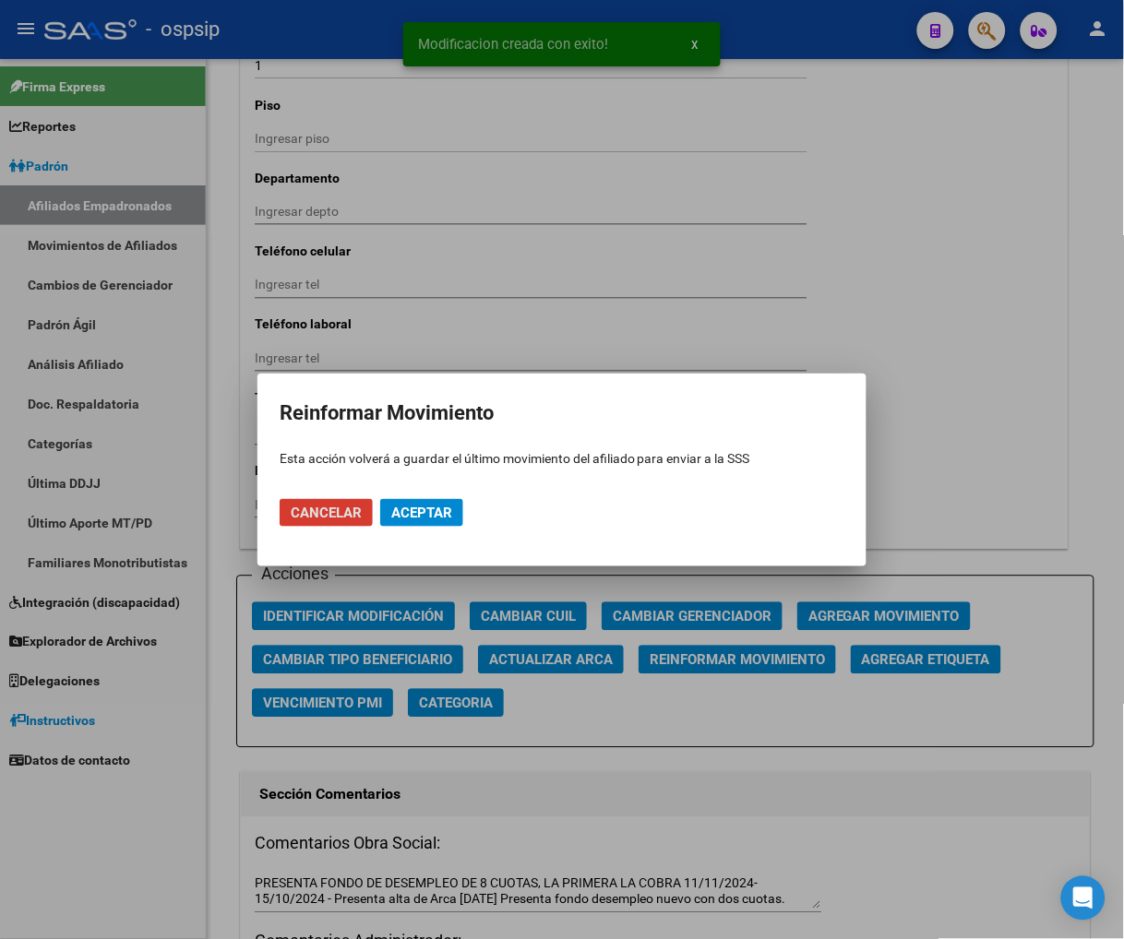
click at [388, 506] on button "Aceptar" at bounding box center [421, 513] width 83 height 28
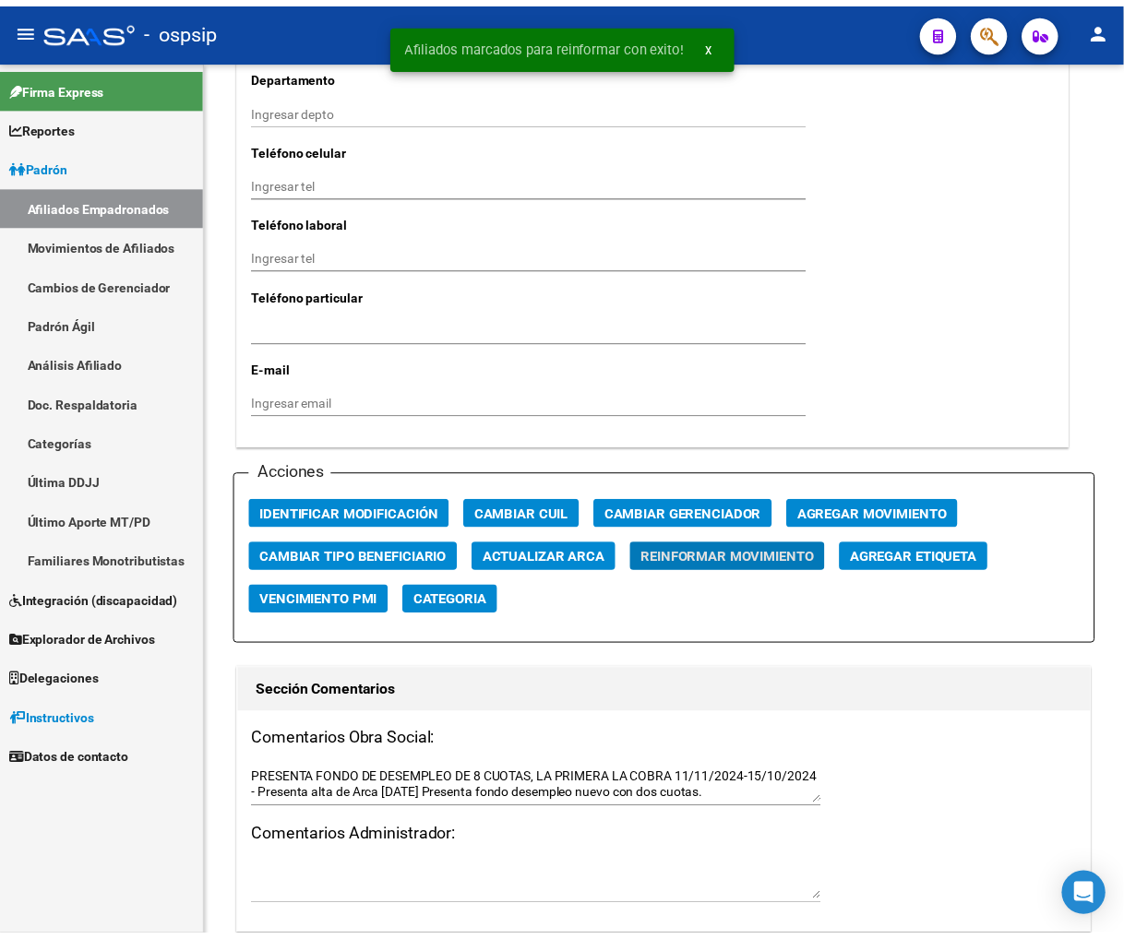
scroll to position [1332, 0]
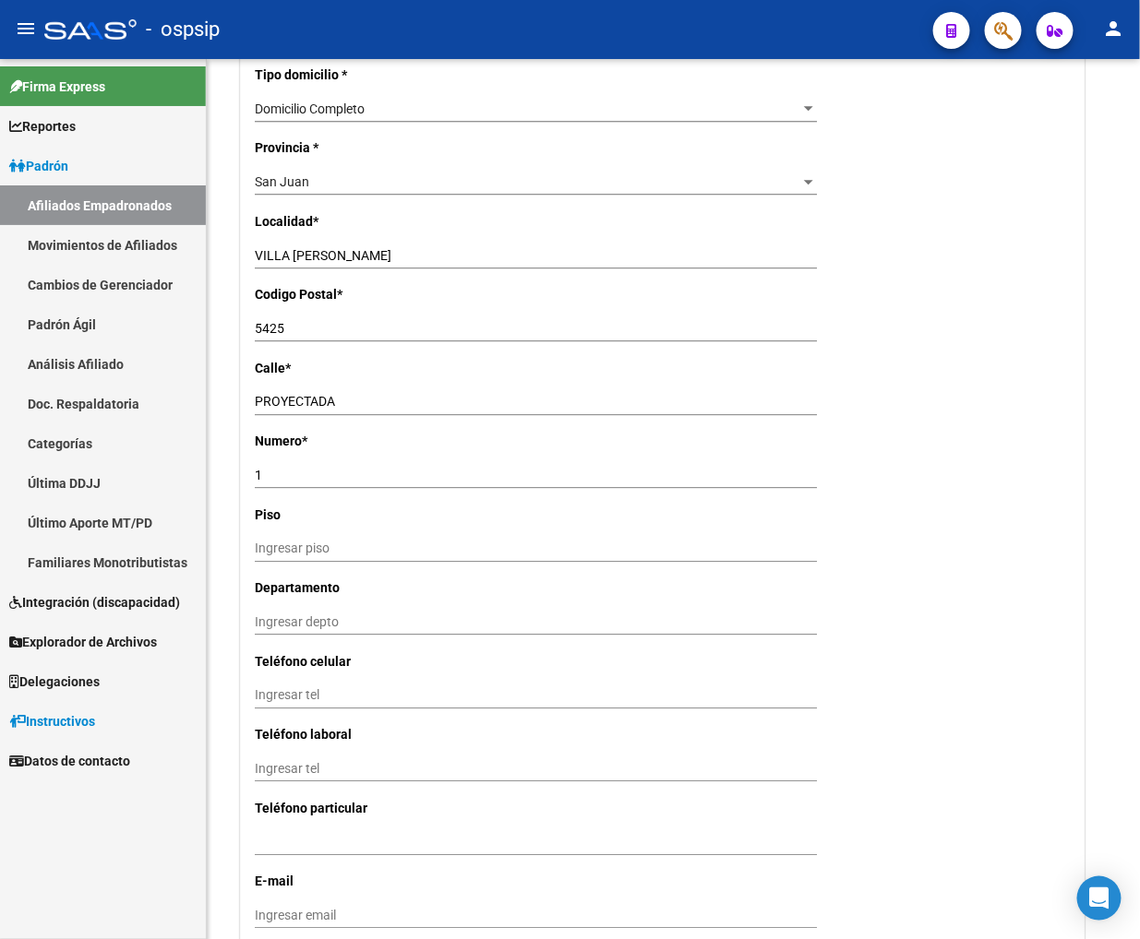
click at [988, 30] on button "button" at bounding box center [1003, 30] width 37 height 37
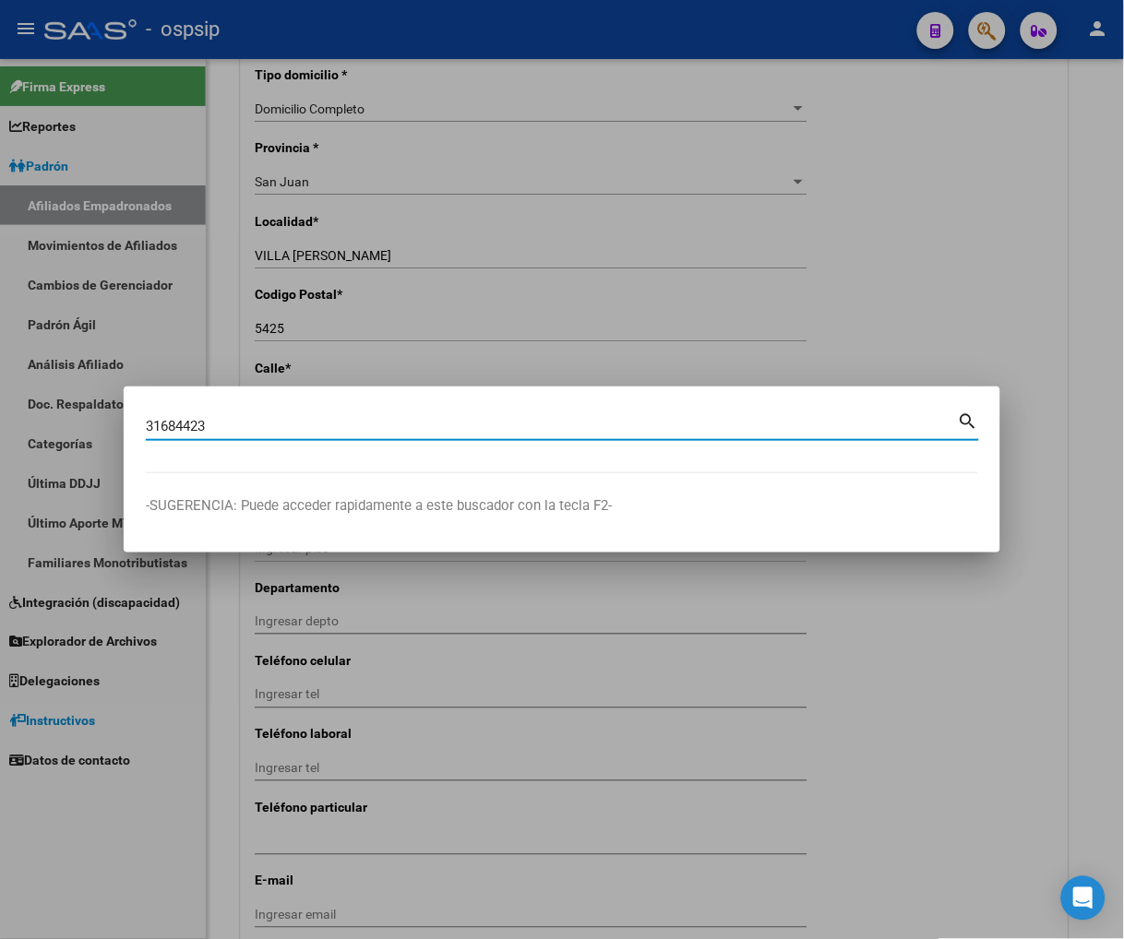
type input "31684423"
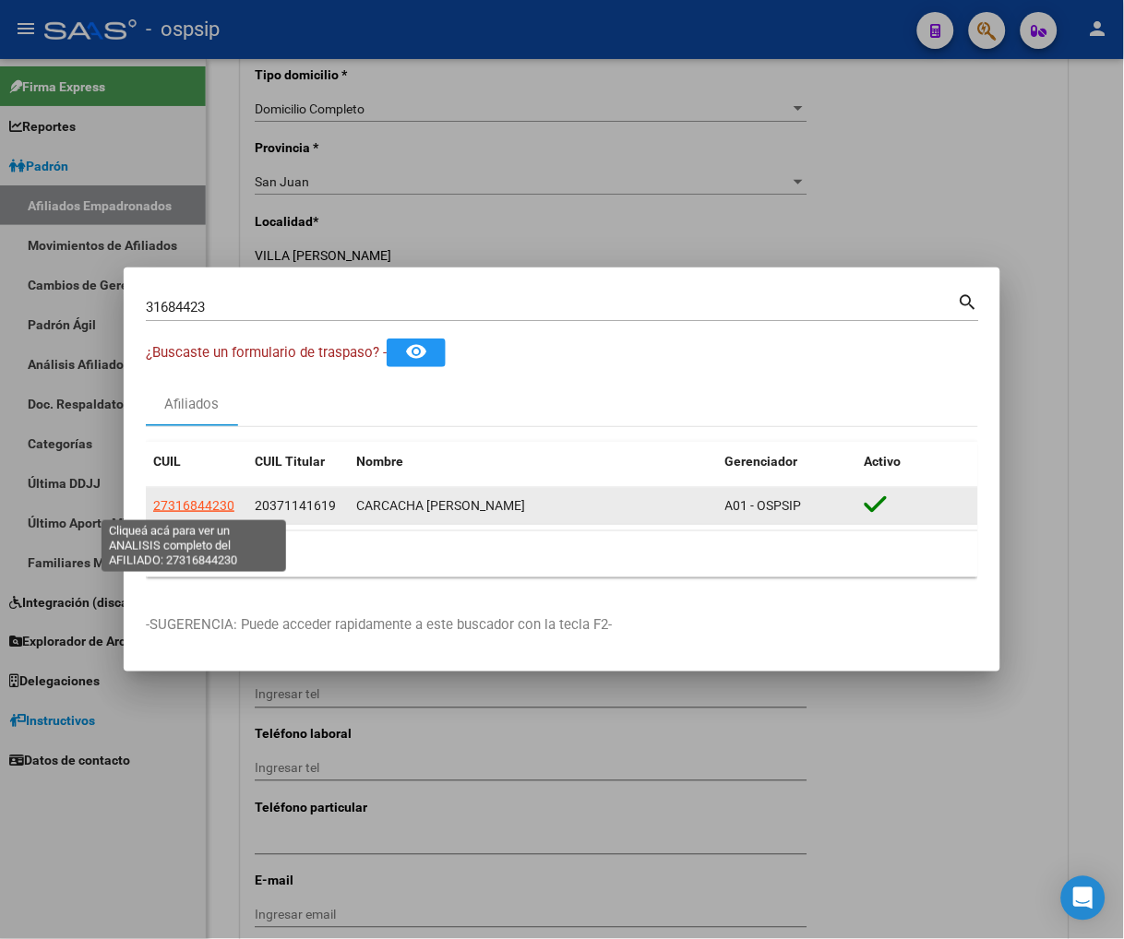
click at [189, 509] on span "27316844230" at bounding box center [193, 505] width 81 height 15
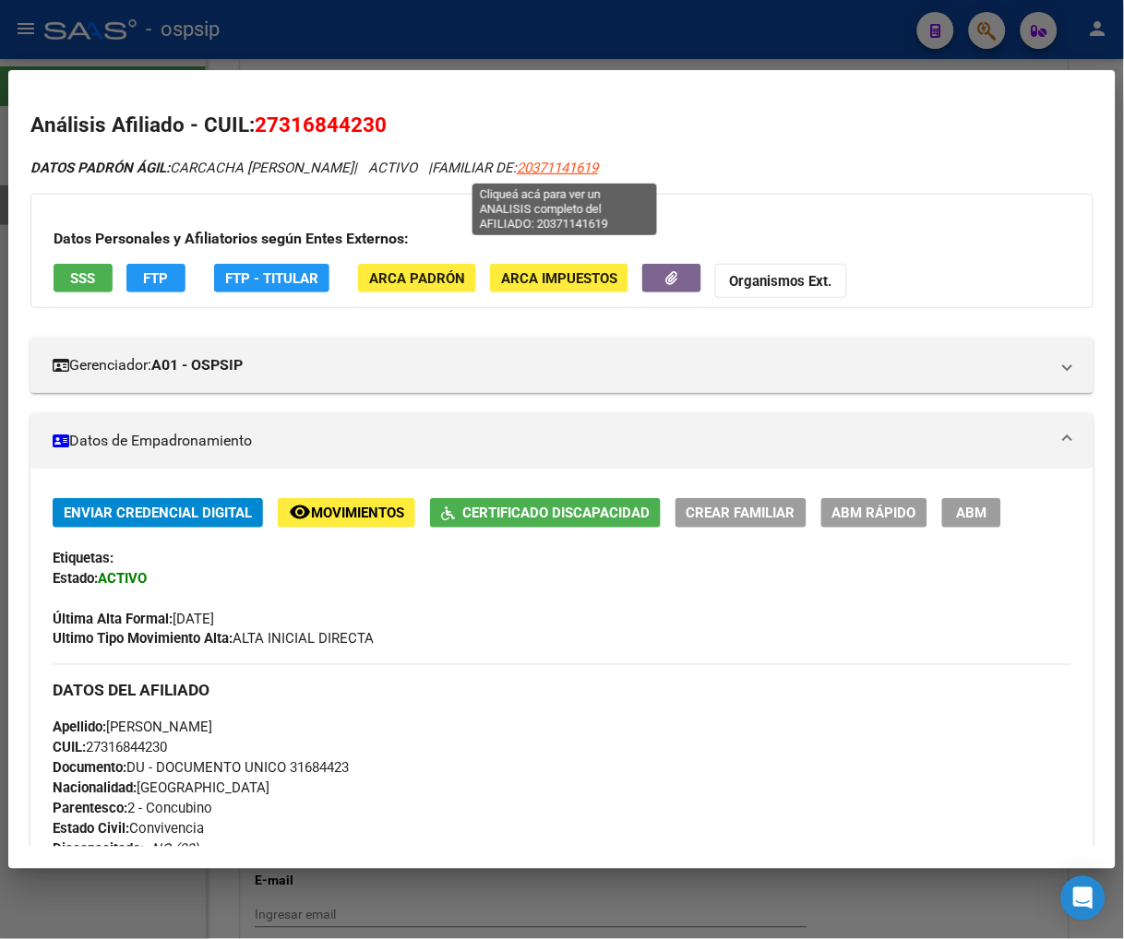
click at [563, 169] on span "20371141619" at bounding box center [557, 168] width 81 height 17
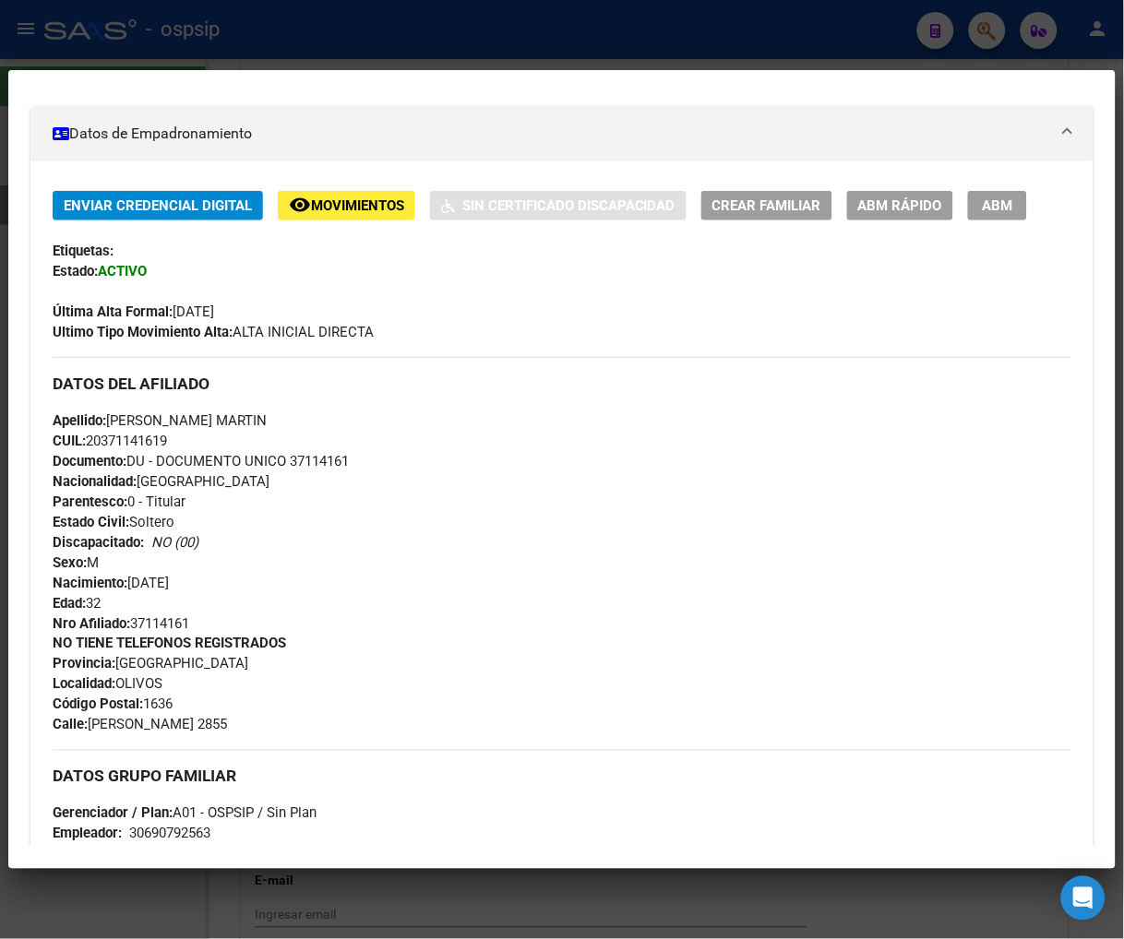
scroll to position [819, 0]
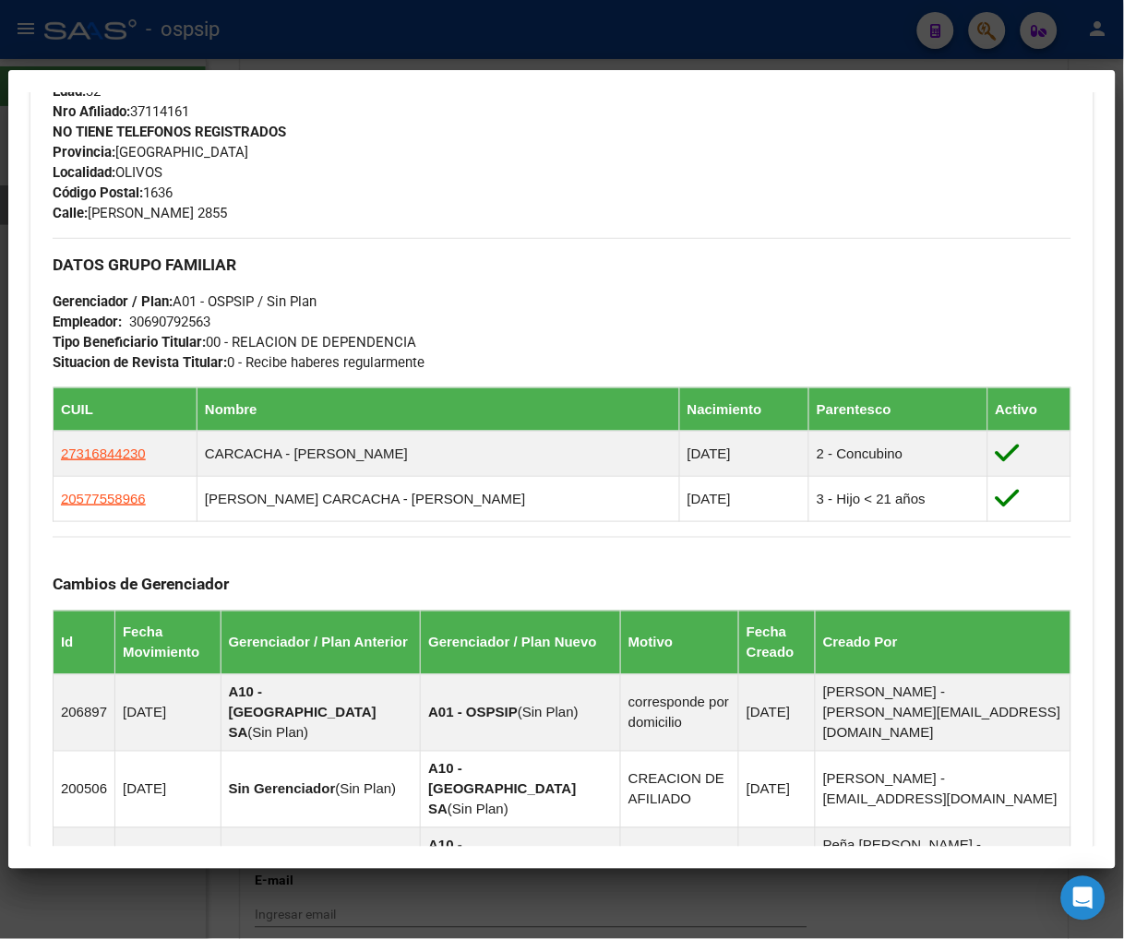
click at [420, 550] on div "Cambios de Gerenciador Id Fecha Movimiento Gerenciador / Plan Anterior Gerencia…" at bounding box center [562, 721] width 1019 height 368
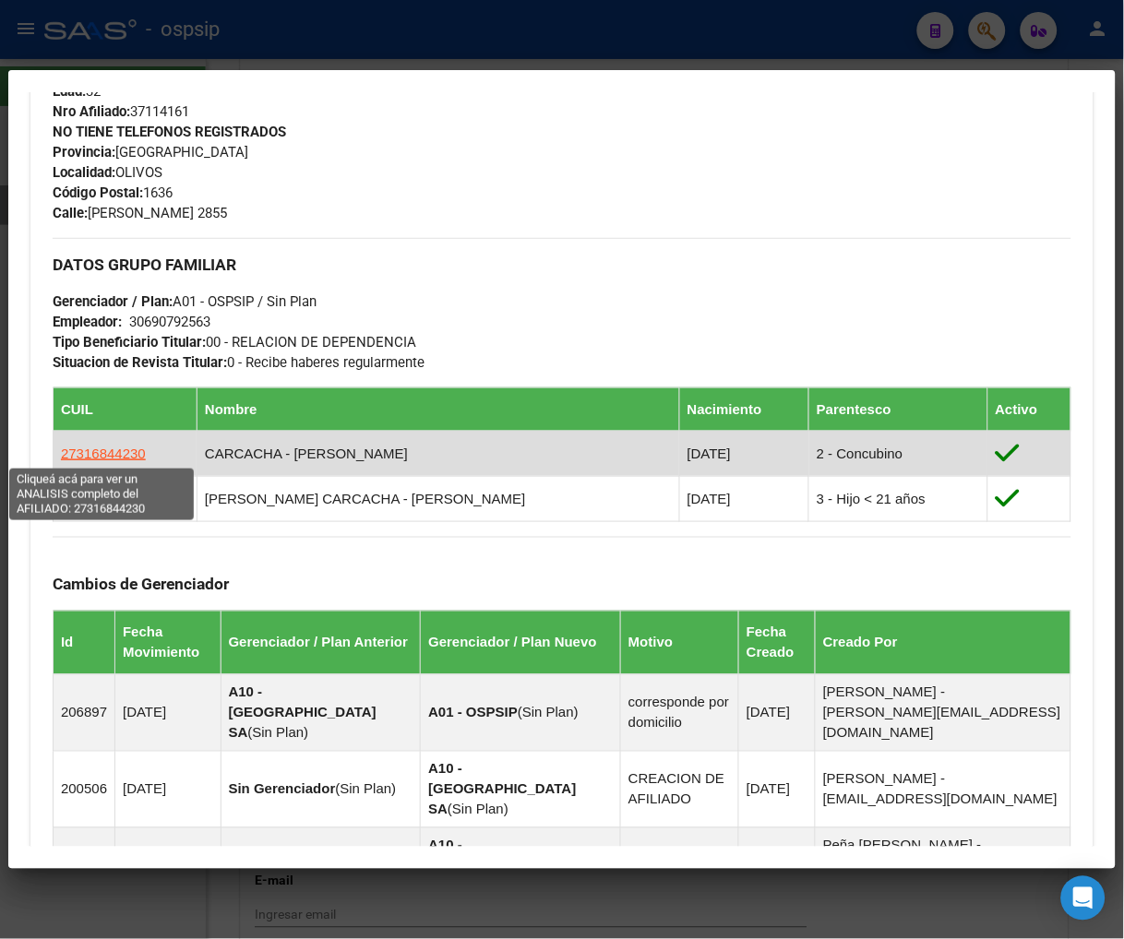
click at [96, 456] on span "27316844230" at bounding box center [103, 454] width 85 height 16
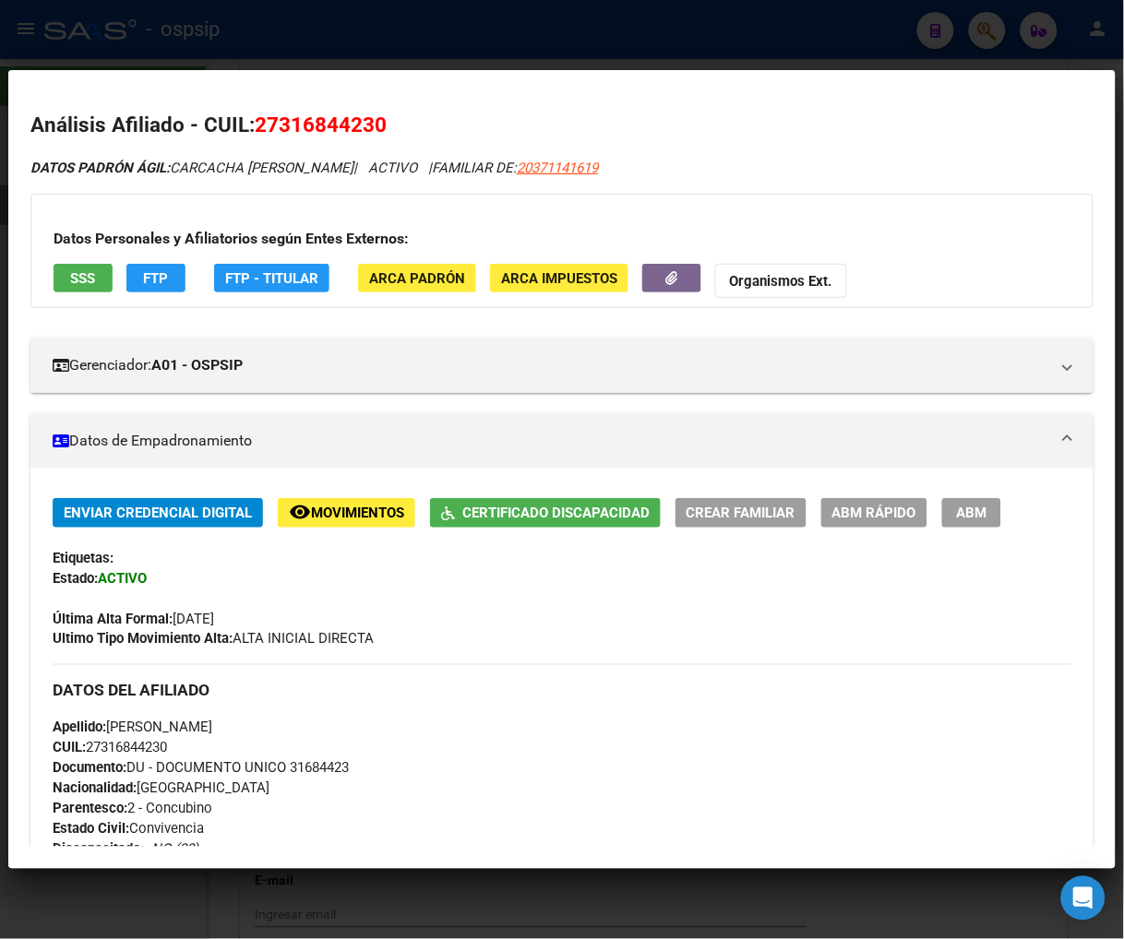
click at [849, 250] on div "Datos Personales y Afiliatorios según Entes Externos: SSS FTP FTP - Titular ARC…" at bounding box center [561, 251] width 1063 height 114
click at [569, 168] on span "20371141619" at bounding box center [557, 168] width 81 height 17
type textarea "20371141619"
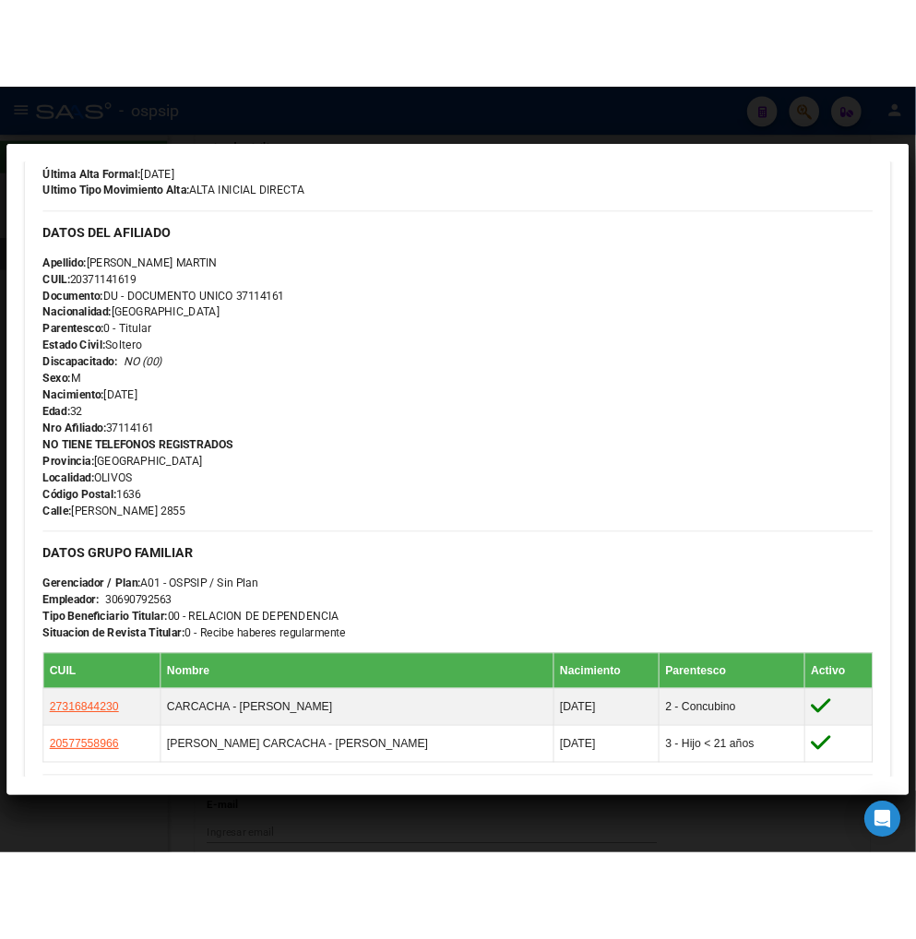
scroll to position [615, 0]
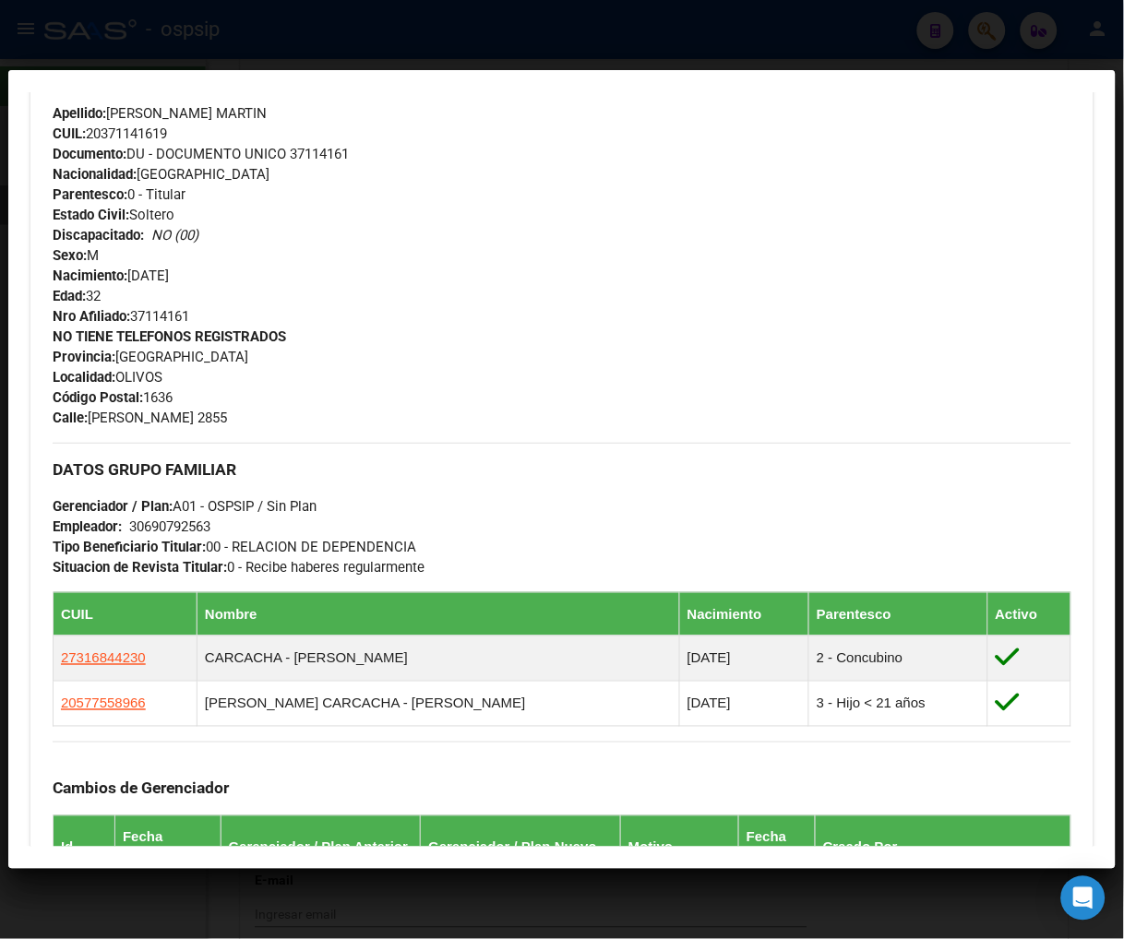
drag, startPoint x: 367, startPoint y: 62, endPoint x: 353, endPoint y: 11, distance: 52.6
click at [369, 42] on div at bounding box center [562, 469] width 1124 height 939
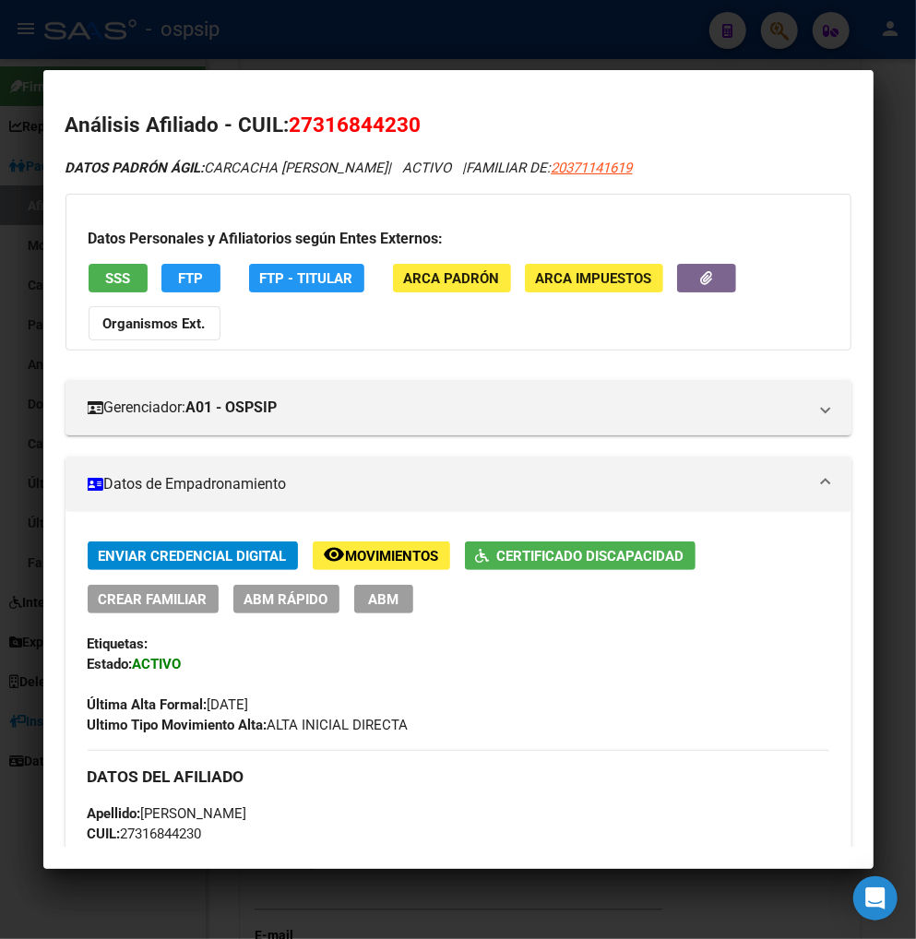
scroll to position [864, 0]
click at [789, 29] on div at bounding box center [458, 469] width 916 height 939
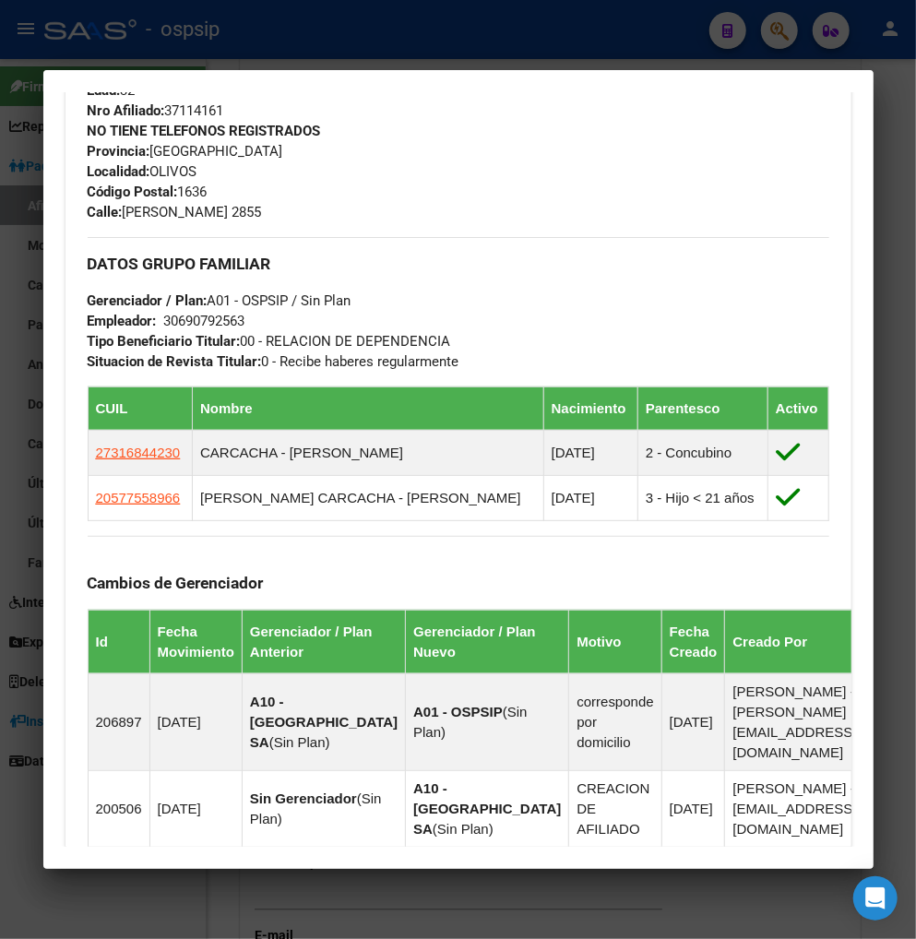
click at [788, 29] on div at bounding box center [458, 469] width 916 height 939
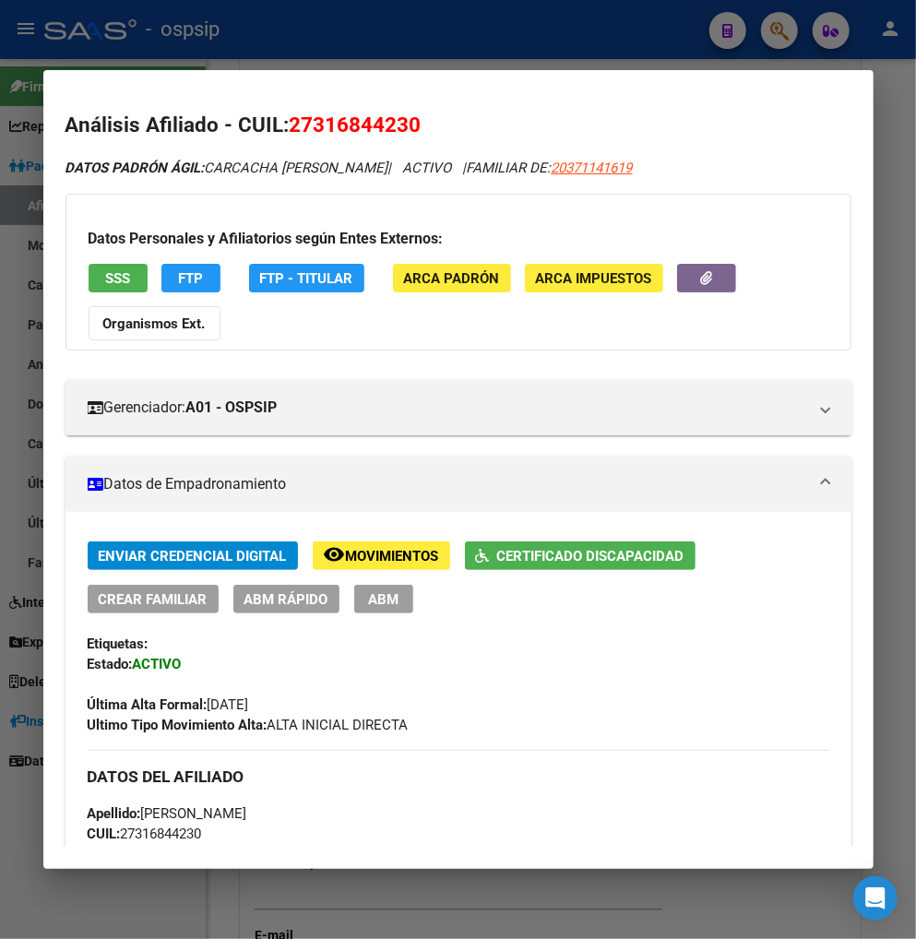
click at [788, 29] on div at bounding box center [458, 469] width 916 height 939
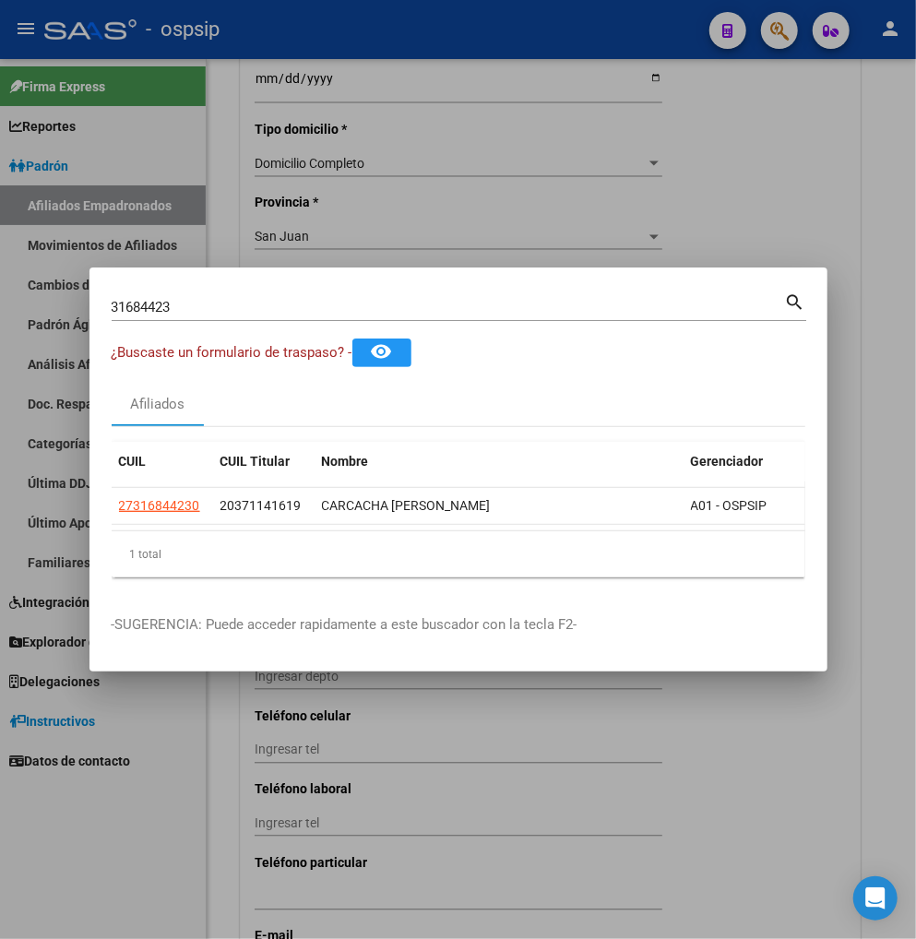
click at [187, 307] on input "31684423" at bounding box center [449, 307] width 674 height 17
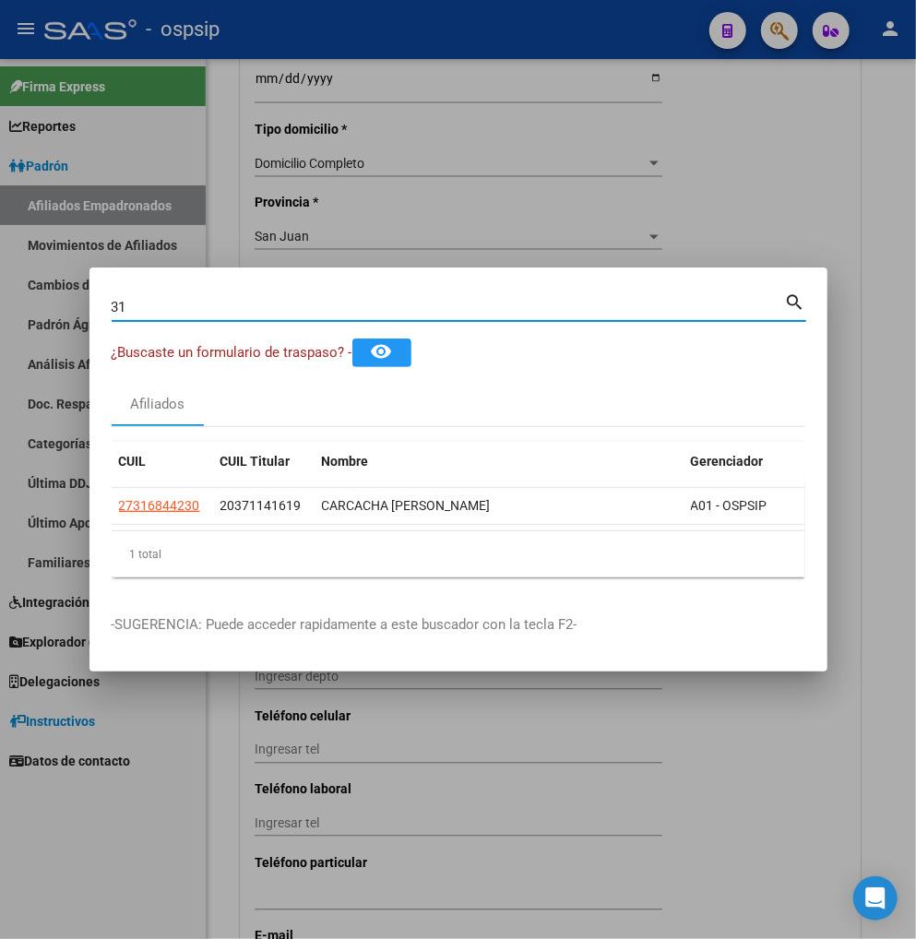
type input "3"
type input "44057565"
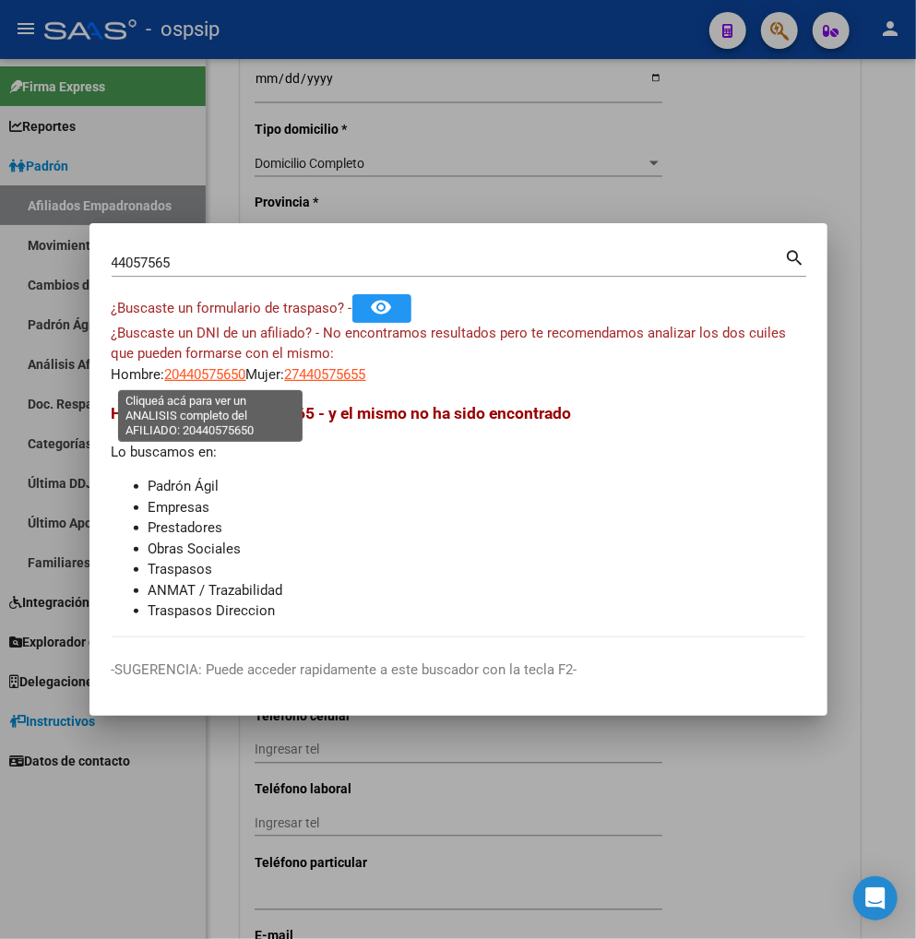
click at [224, 376] on span "20440575650" at bounding box center [205, 374] width 81 height 17
type textarea "20440575650"
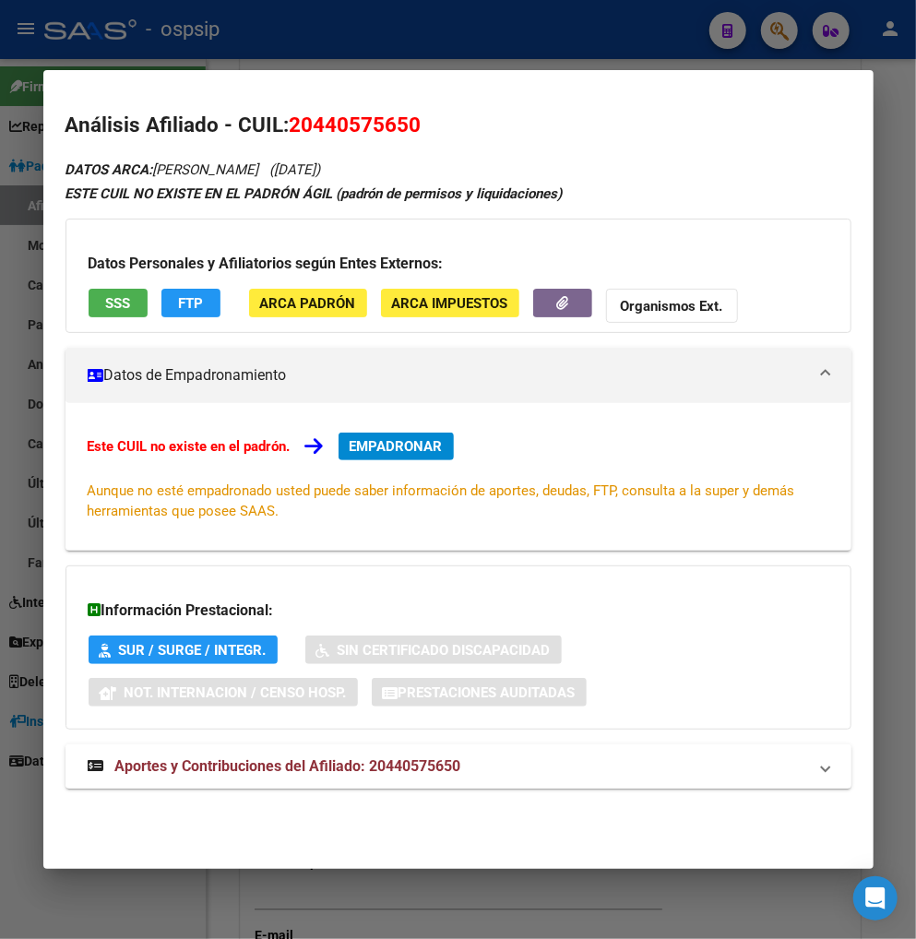
click at [237, 763] on span "Aportes y Contribuciones del Afiliado: 20440575650" at bounding box center [288, 767] width 346 height 18
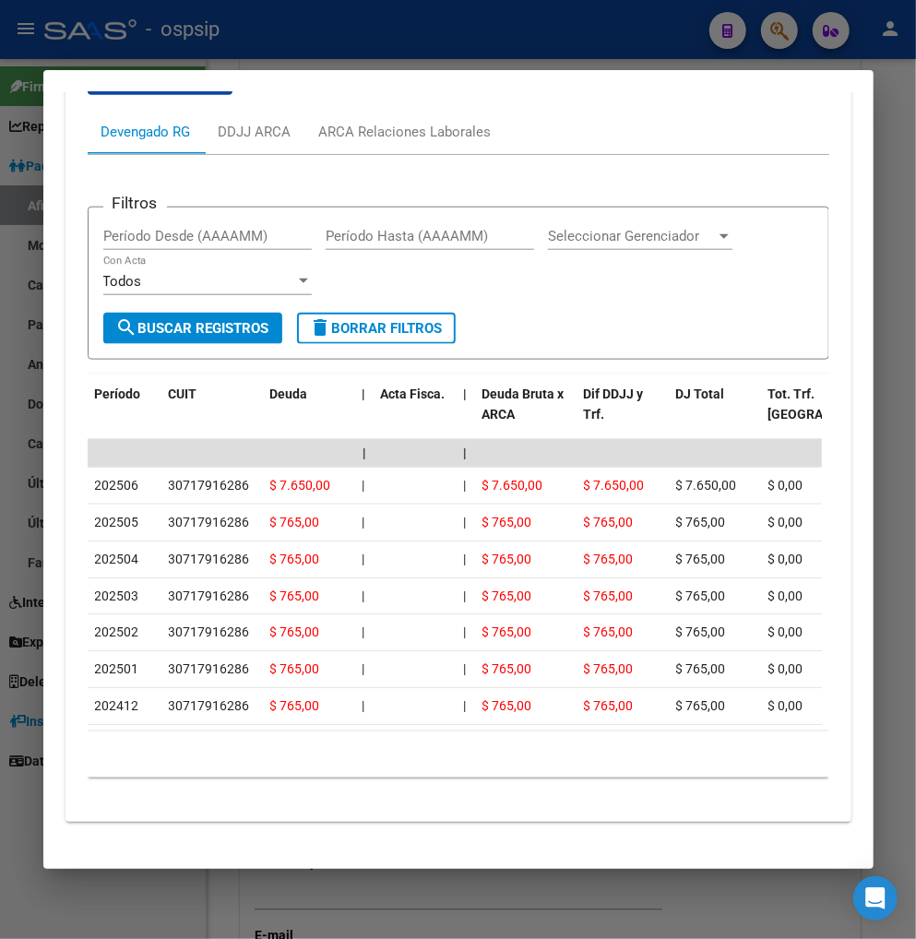
scroll to position [792, 0]
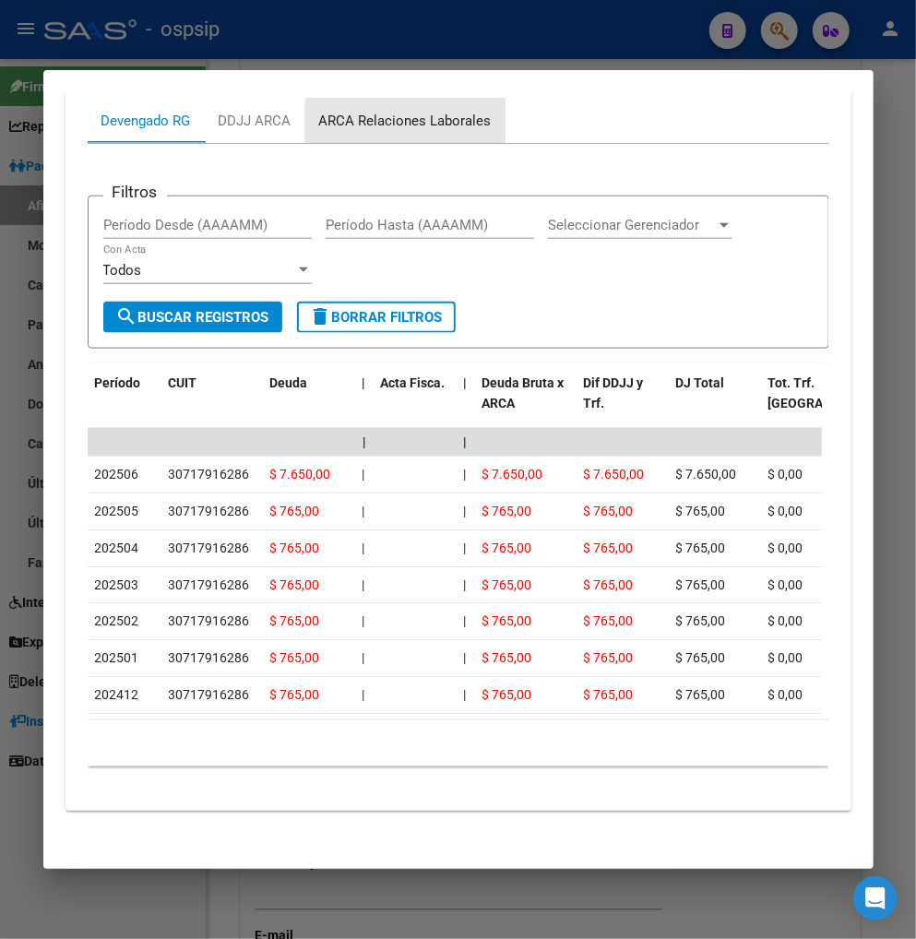
click at [404, 123] on div "ARCA Relaciones Laborales" at bounding box center [405, 121] width 173 height 20
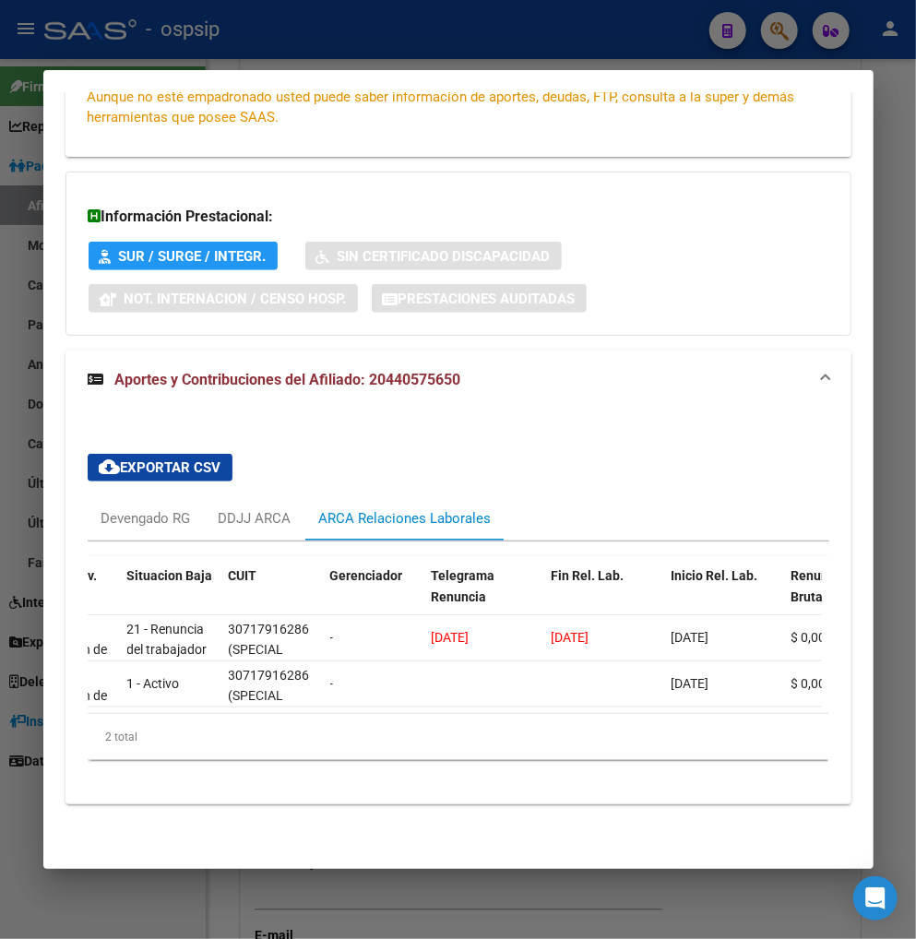
scroll to position [0, 154]
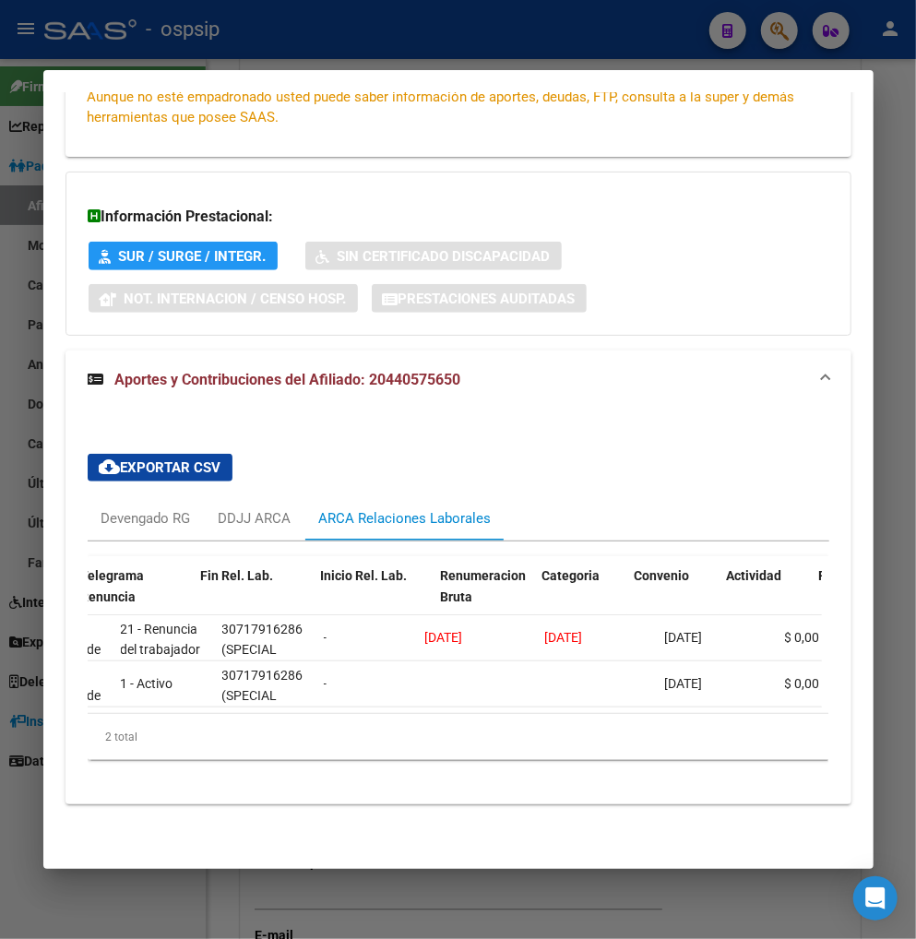
drag, startPoint x: 347, startPoint y: 709, endPoint x: 452, endPoint y: 775, distance: 124.4
click at [452, 775] on div "id Código Mov. Situacion Baja CUIT Gerenciador Telegrama Renuncia Fin Rel. Lab.…" at bounding box center [459, 658] width 742 height 233
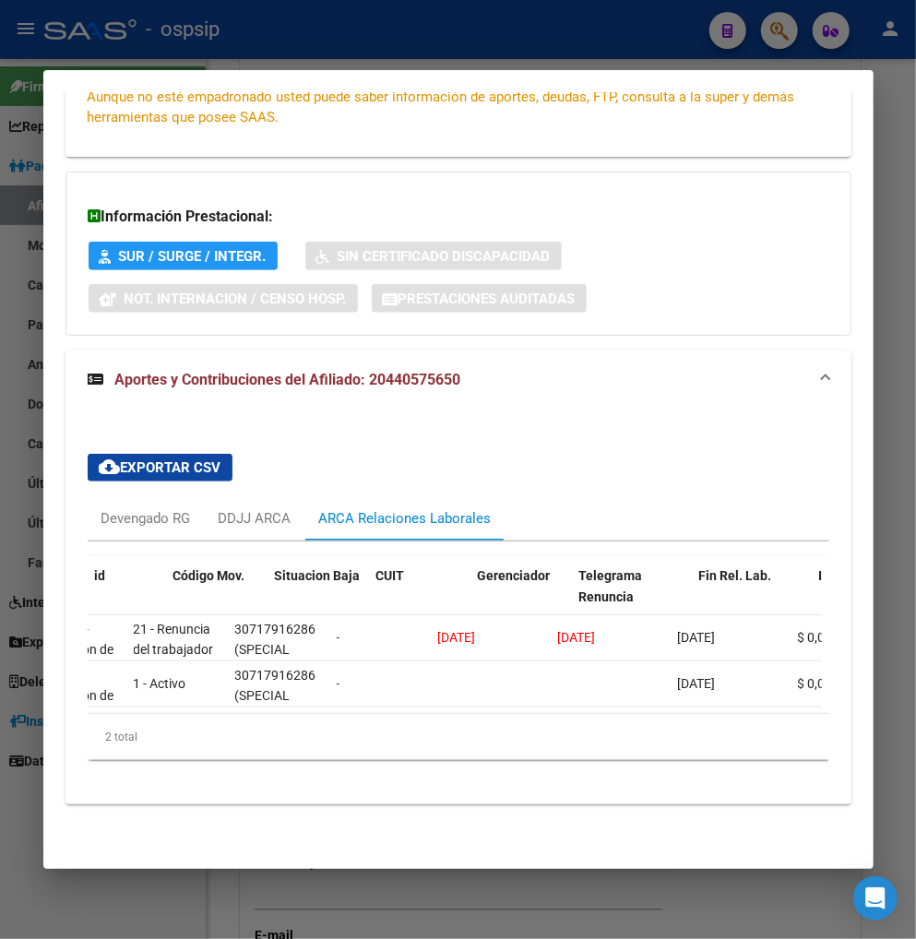
scroll to position [0, 0]
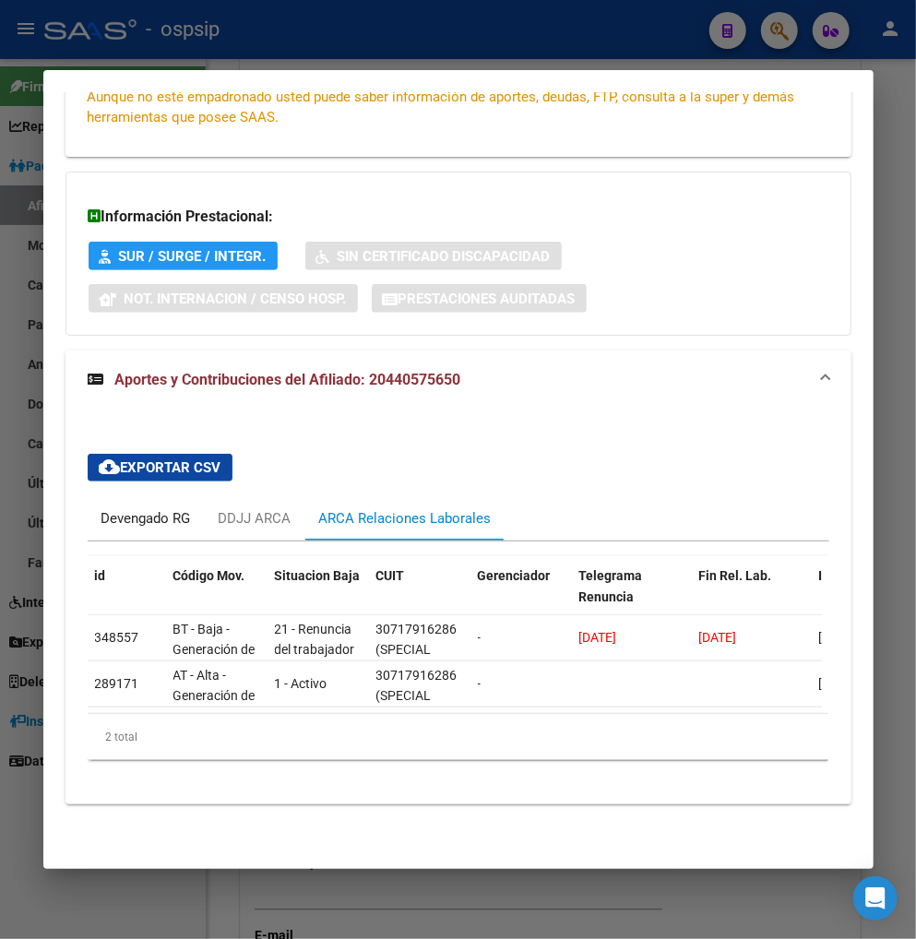
click at [115, 508] on div "Devengado RG" at bounding box center [146, 518] width 90 height 20
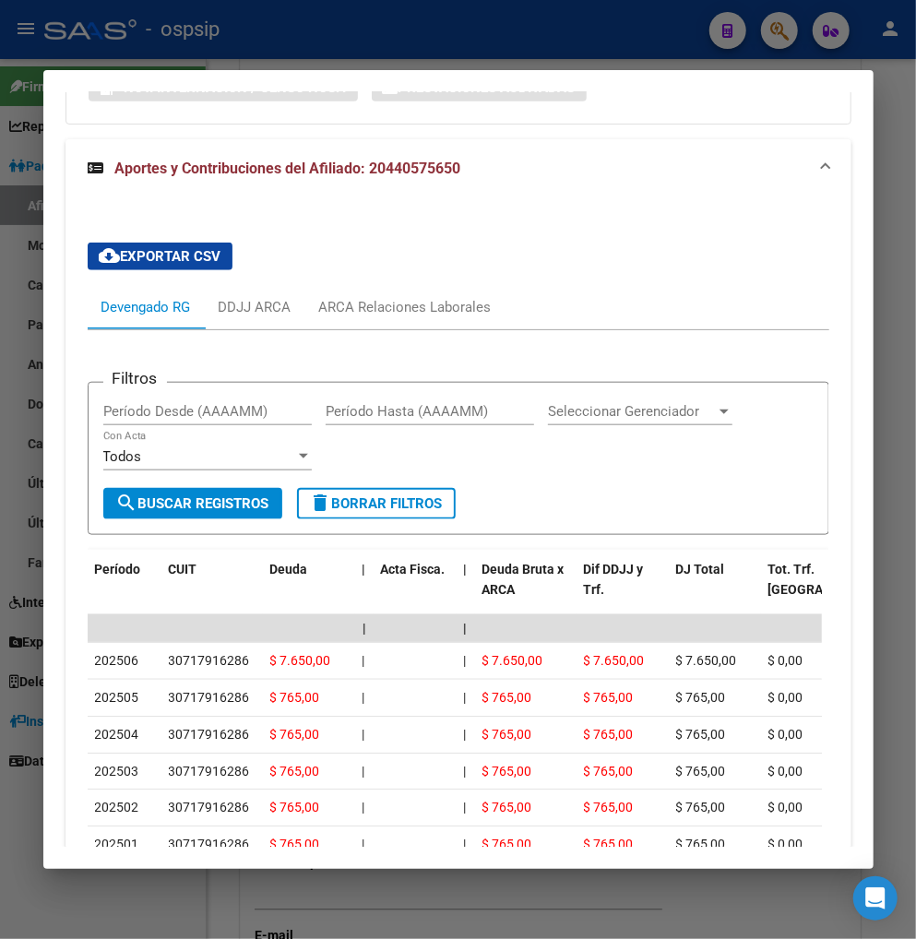
scroll to position [615, 0]
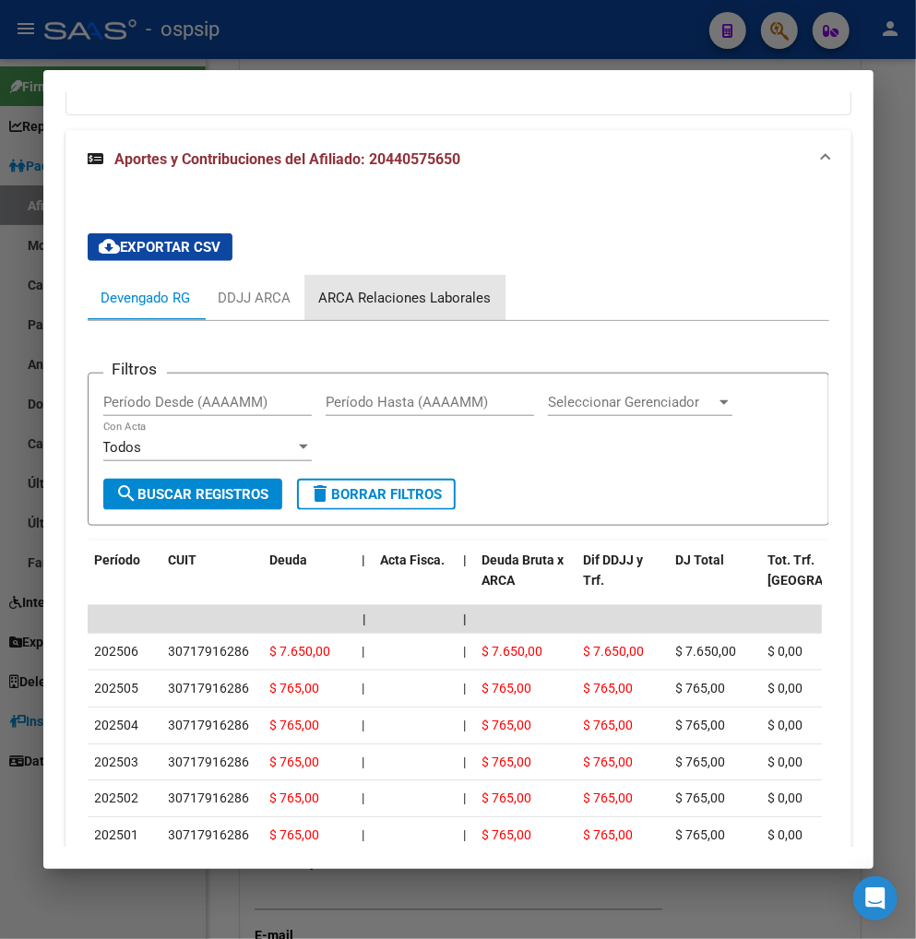
click at [404, 289] on div "ARCA Relaciones Laborales" at bounding box center [405, 298] width 173 height 20
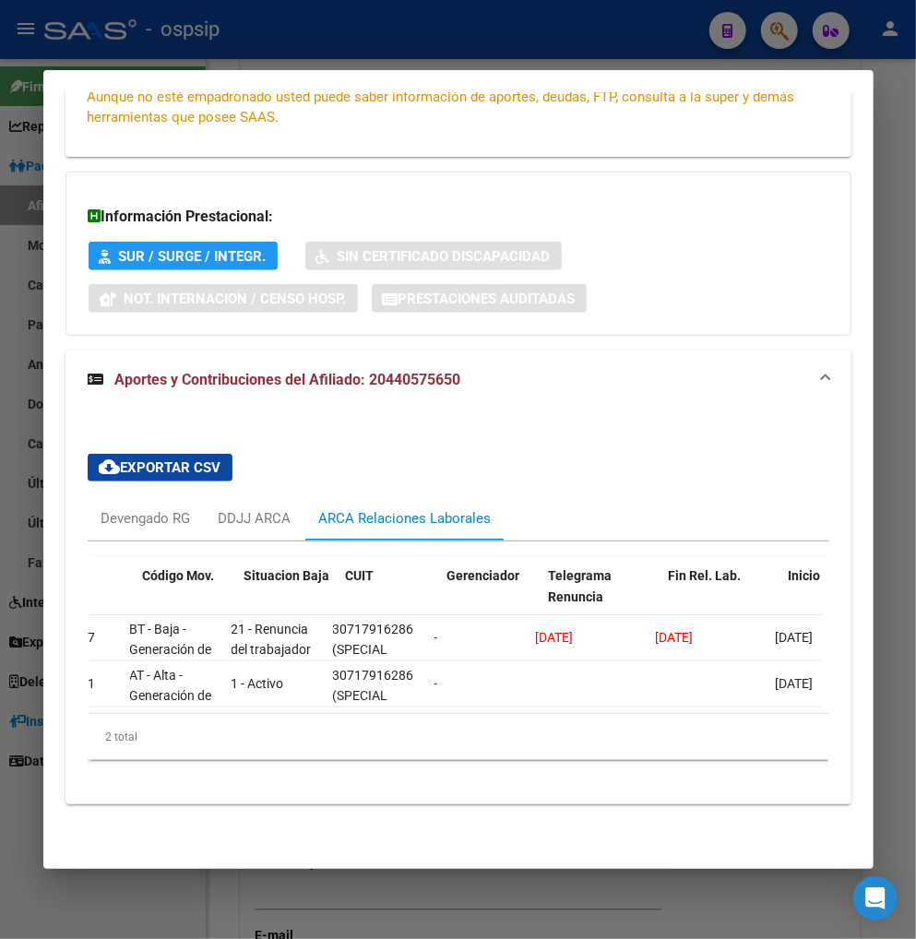
scroll to position [0, 0]
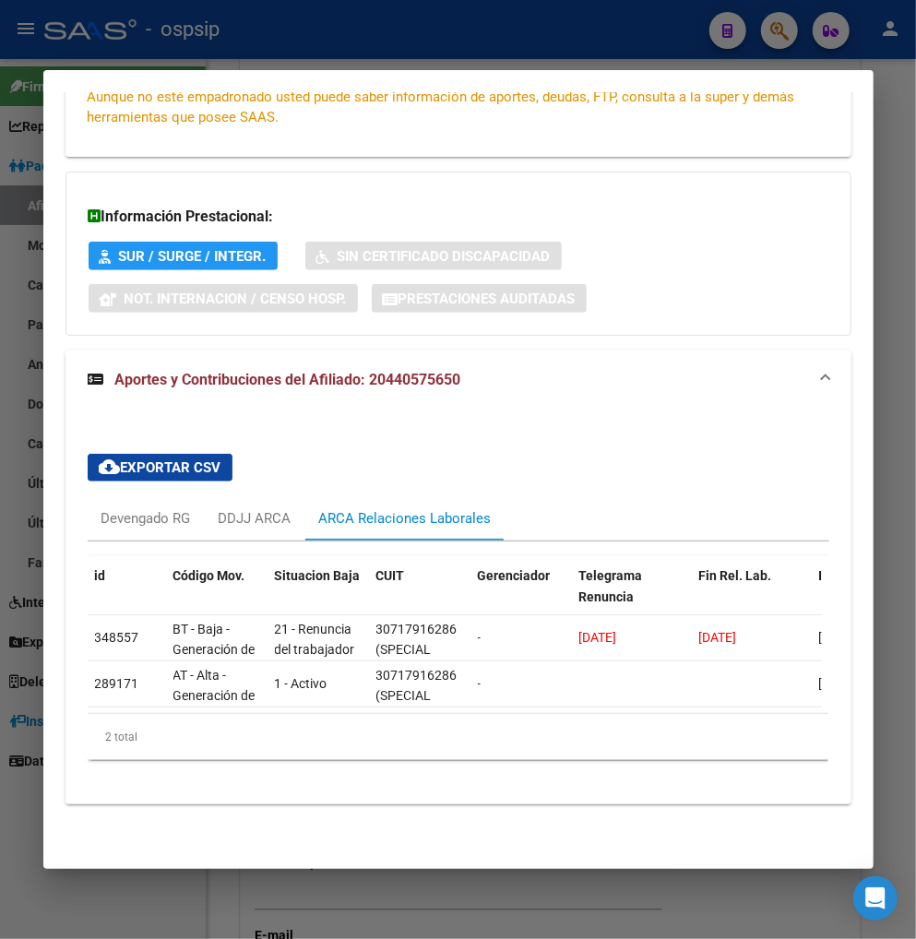
click at [782, 31] on div at bounding box center [458, 469] width 916 height 939
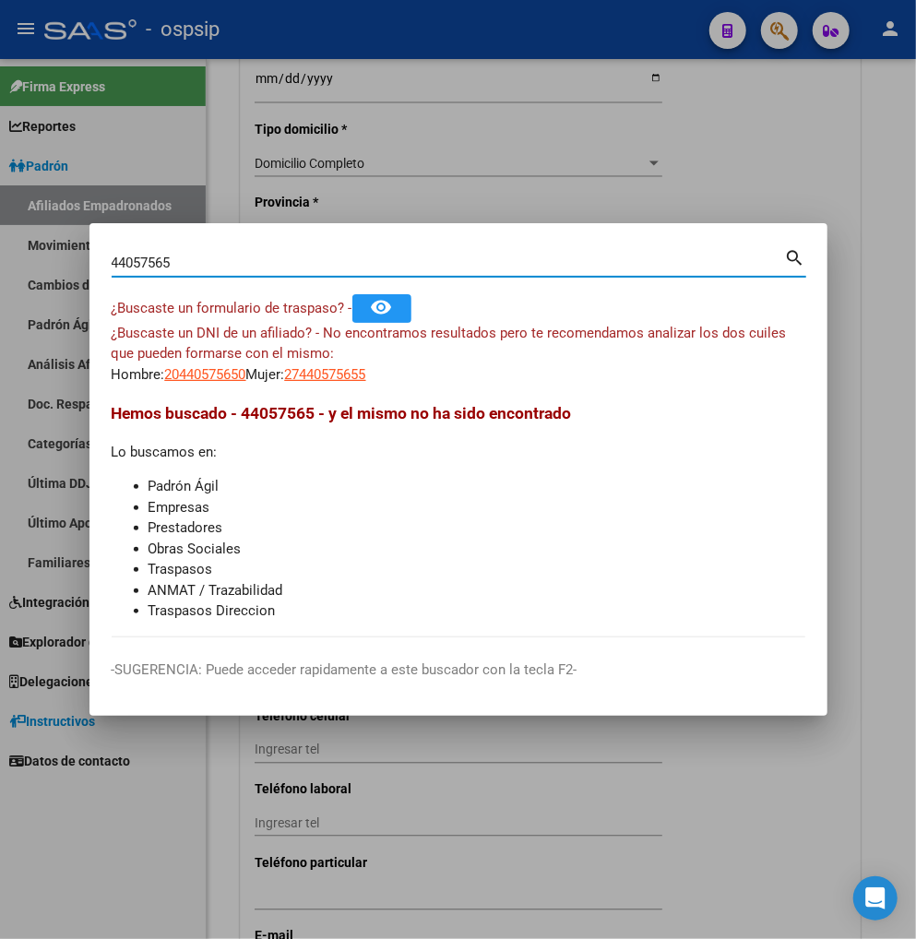
click at [199, 264] on input "44057565" at bounding box center [449, 263] width 674 height 17
type input "4"
type input "31629956"
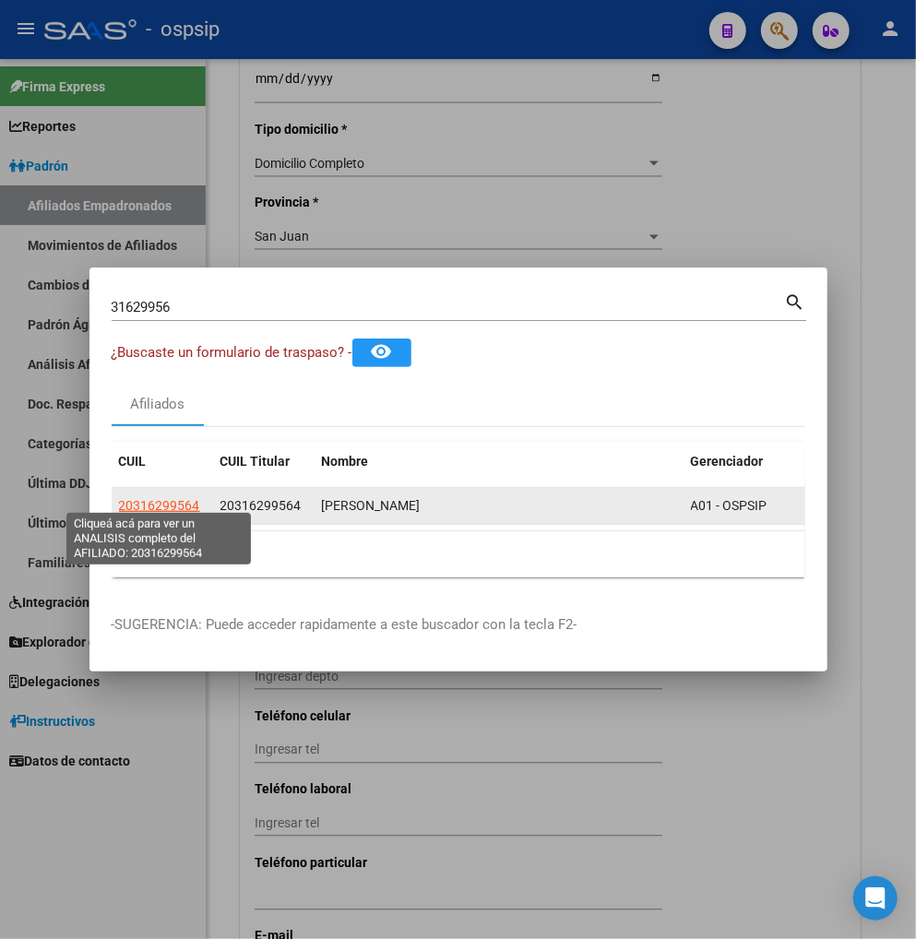
click at [173, 499] on span "20316299564" at bounding box center [159, 505] width 81 height 15
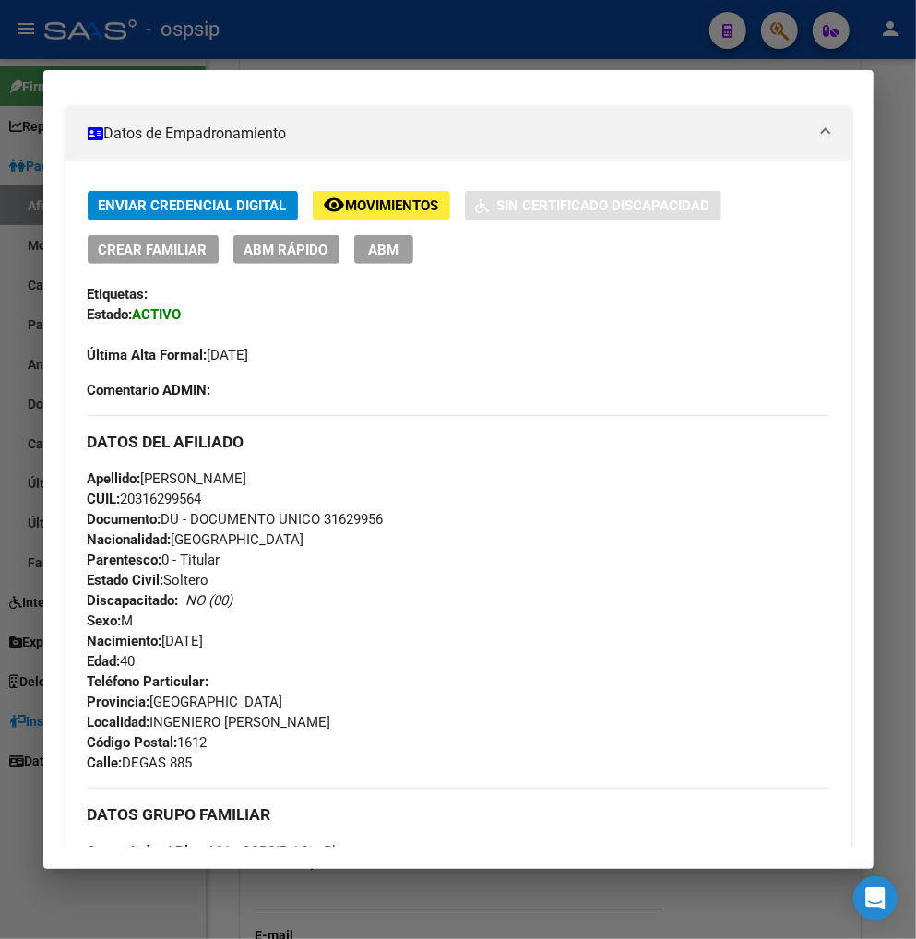
scroll to position [819, 0]
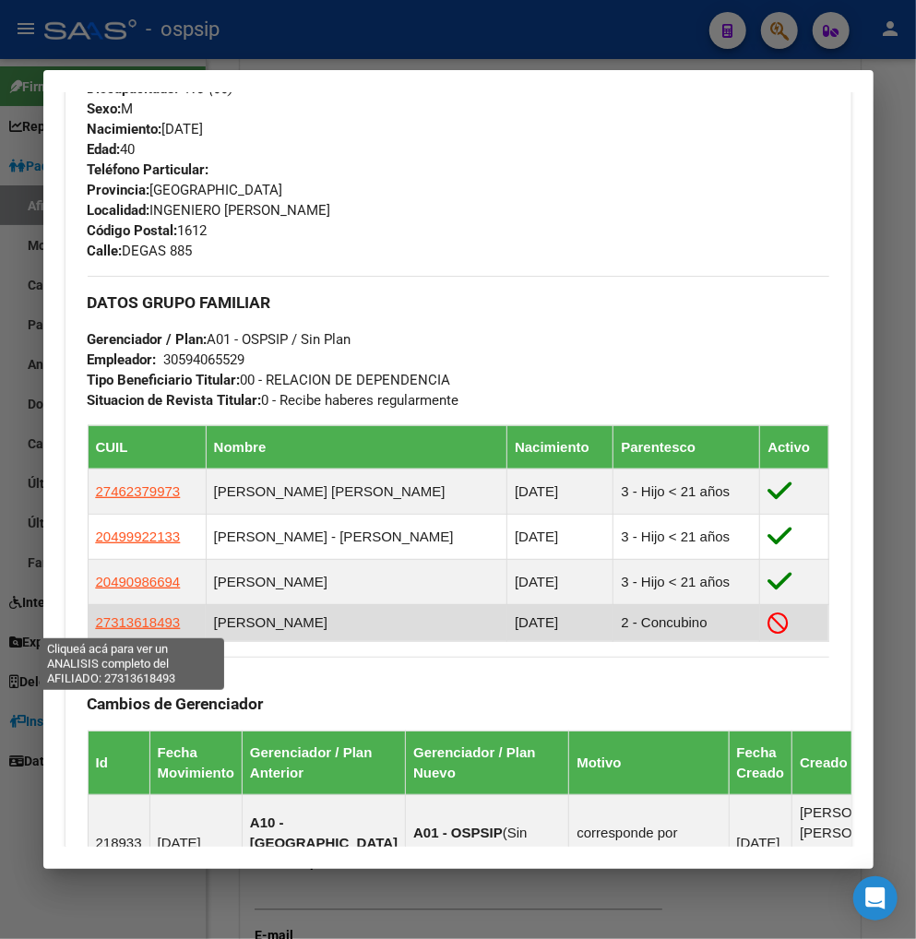
click at [133, 624] on span "27313618493" at bounding box center [138, 623] width 85 height 16
type textarea "27313618493"
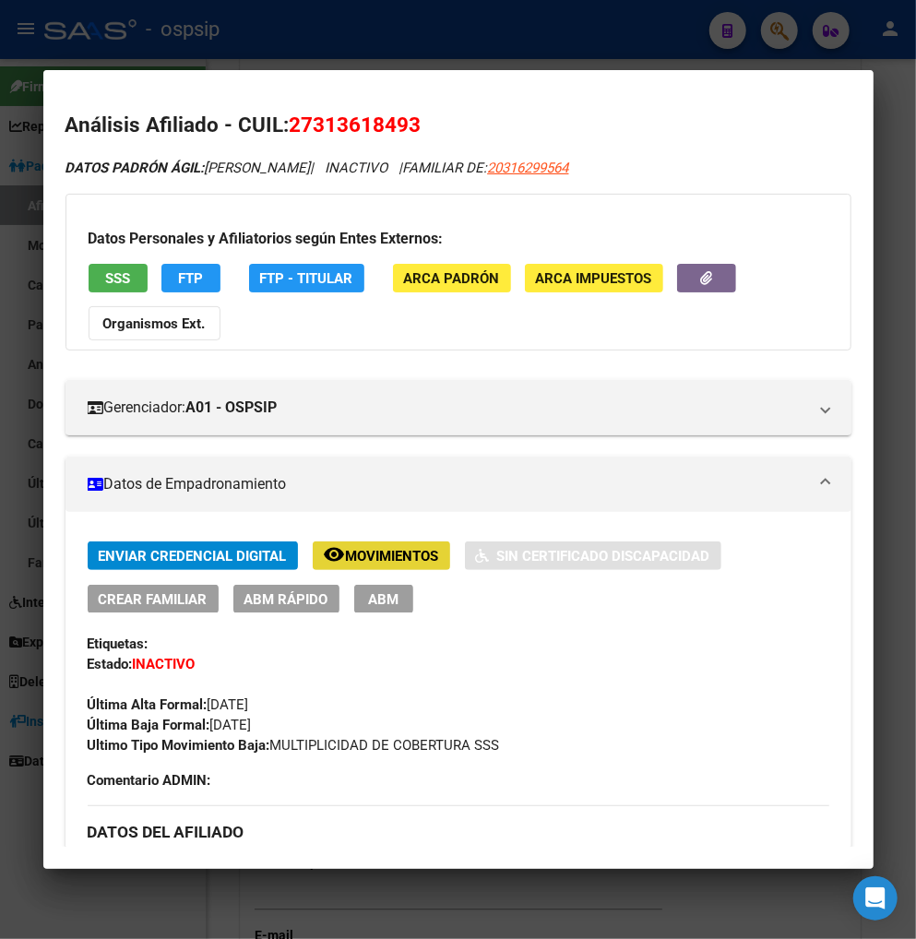
click at [366, 551] on span "Movimientos" at bounding box center [392, 556] width 93 height 17
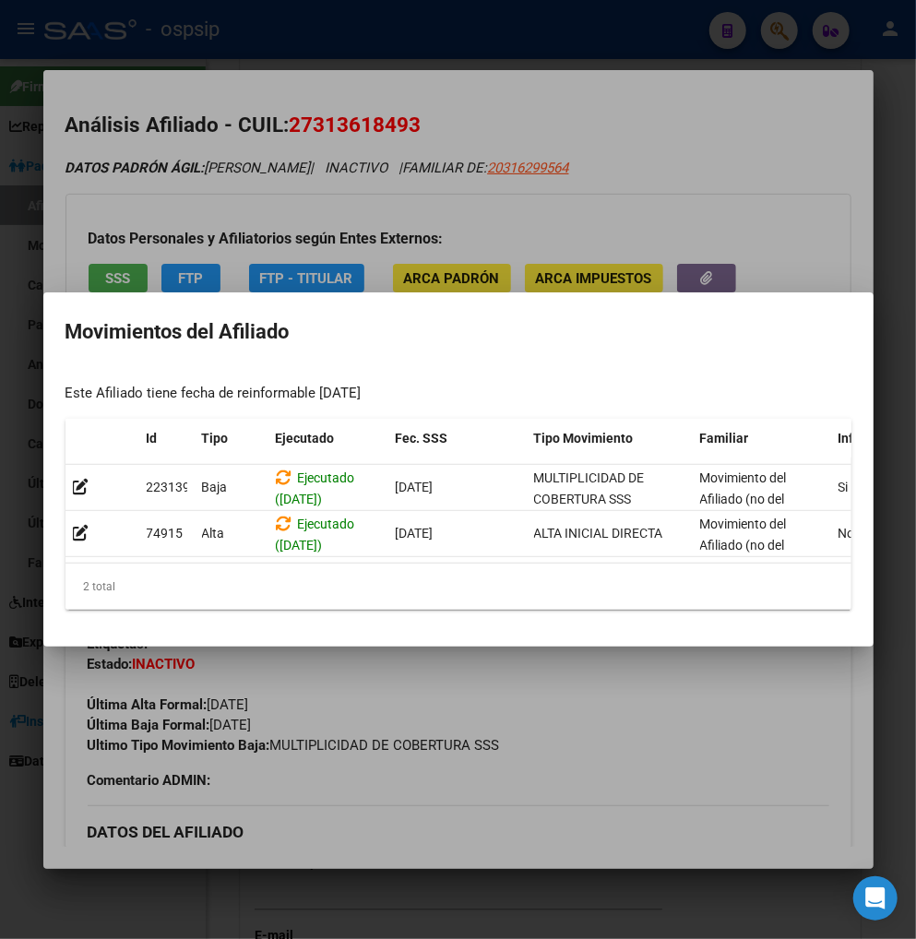
scroll to position [0, 394]
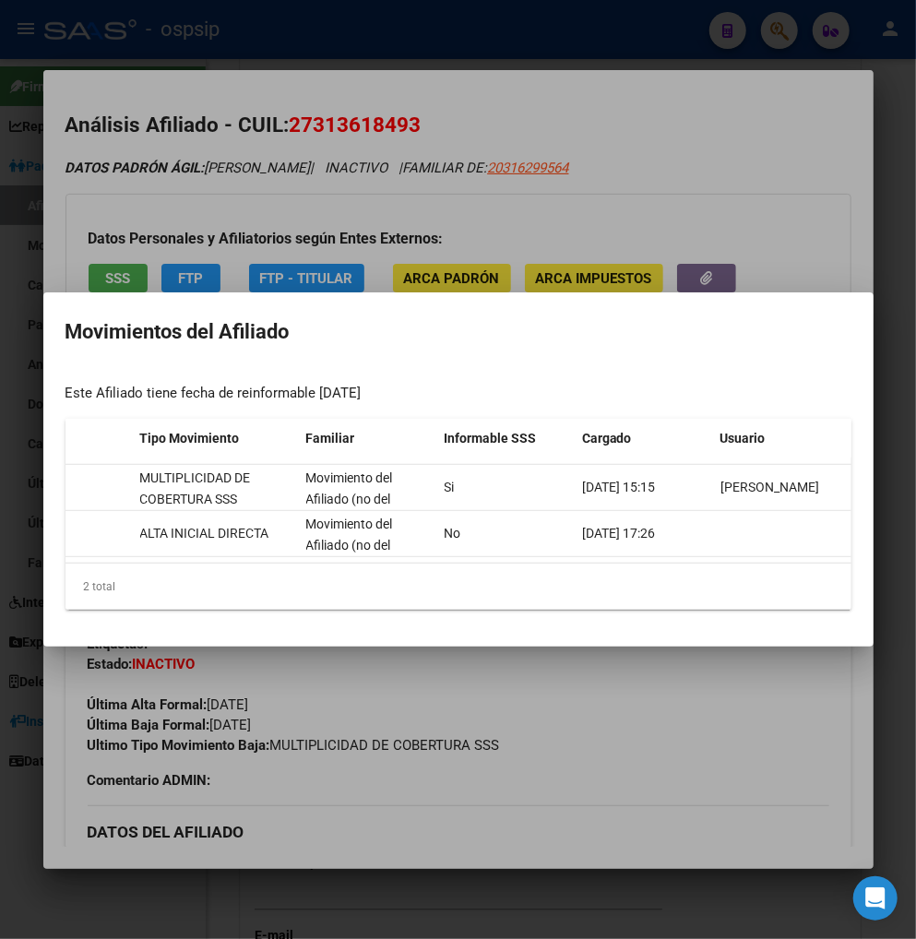
click at [698, 686] on div at bounding box center [458, 469] width 916 height 939
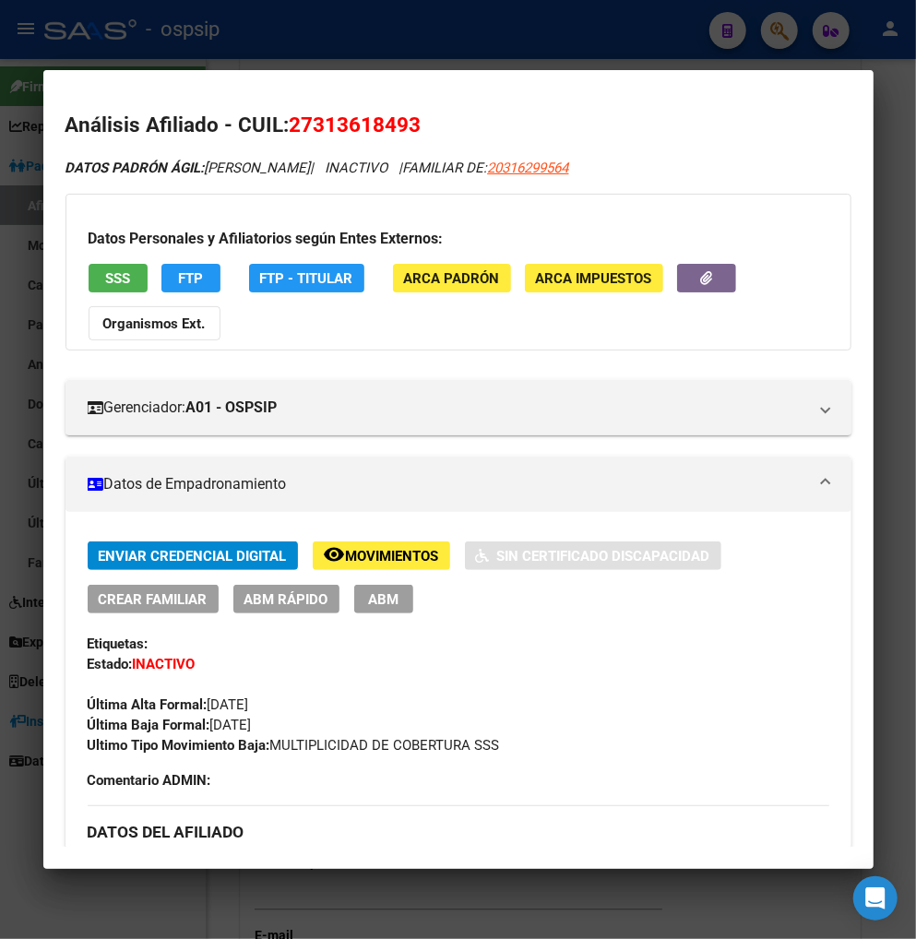
click at [378, 555] on span "Movimientos" at bounding box center [392, 556] width 93 height 17
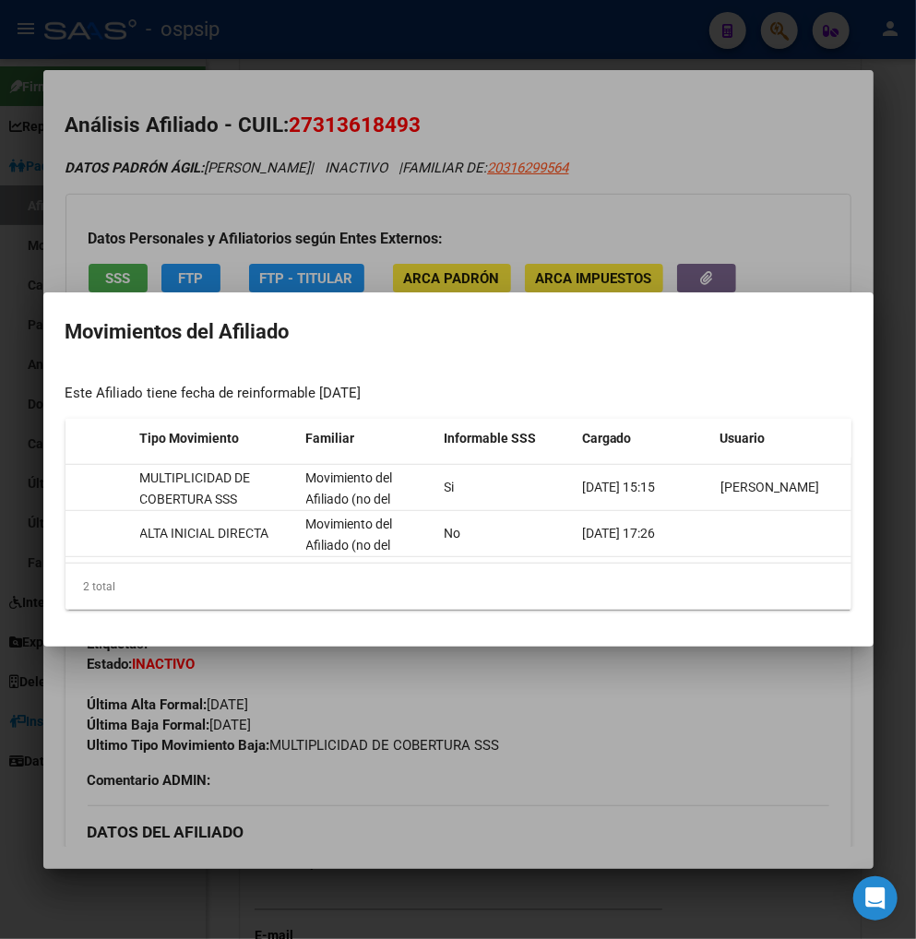
click at [752, 689] on div at bounding box center [458, 469] width 916 height 939
click at [752, 689] on div "Última Alta Formal: 25/01/2017" at bounding box center [459, 695] width 742 height 41
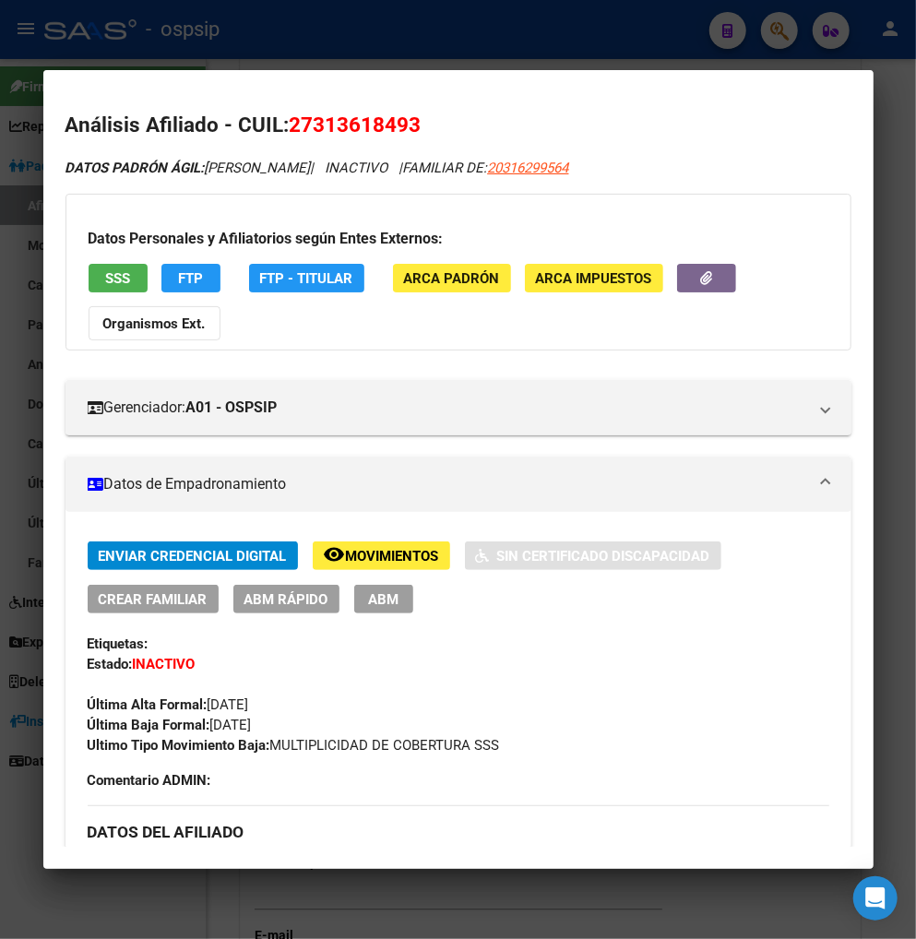
click at [775, 29] on div at bounding box center [458, 469] width 916 height 939
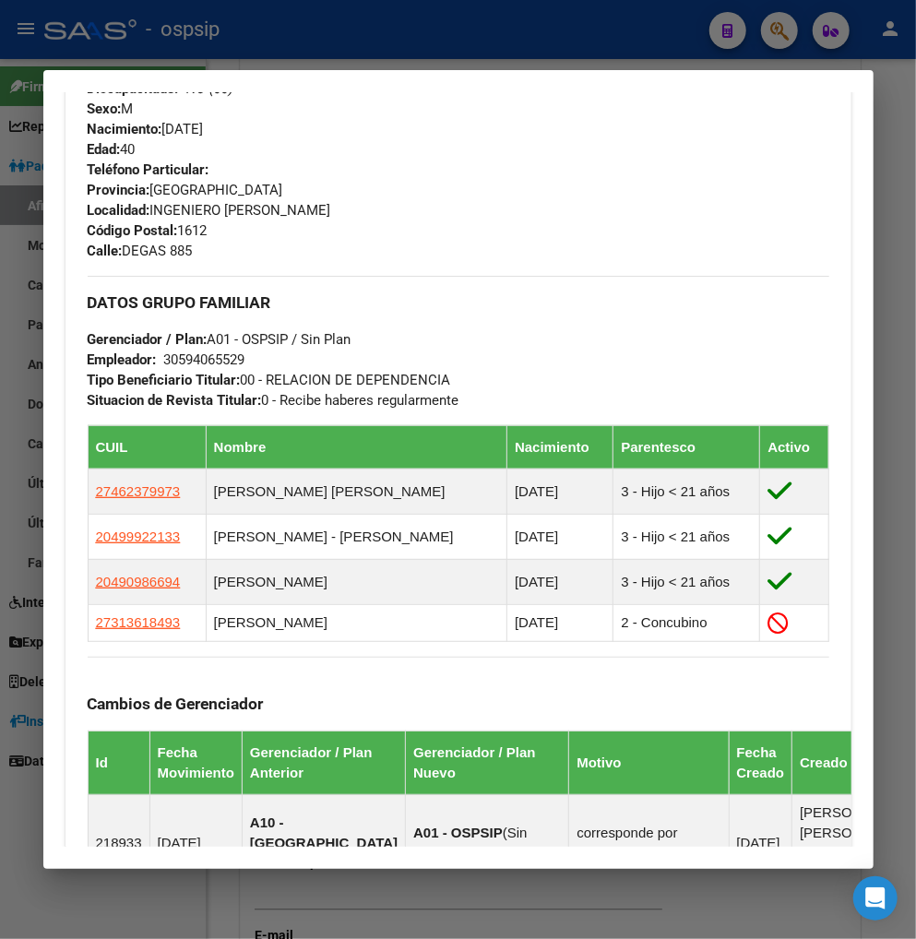
click at [772, 37] on div at bounding box center [458, 469] width 916 height 939
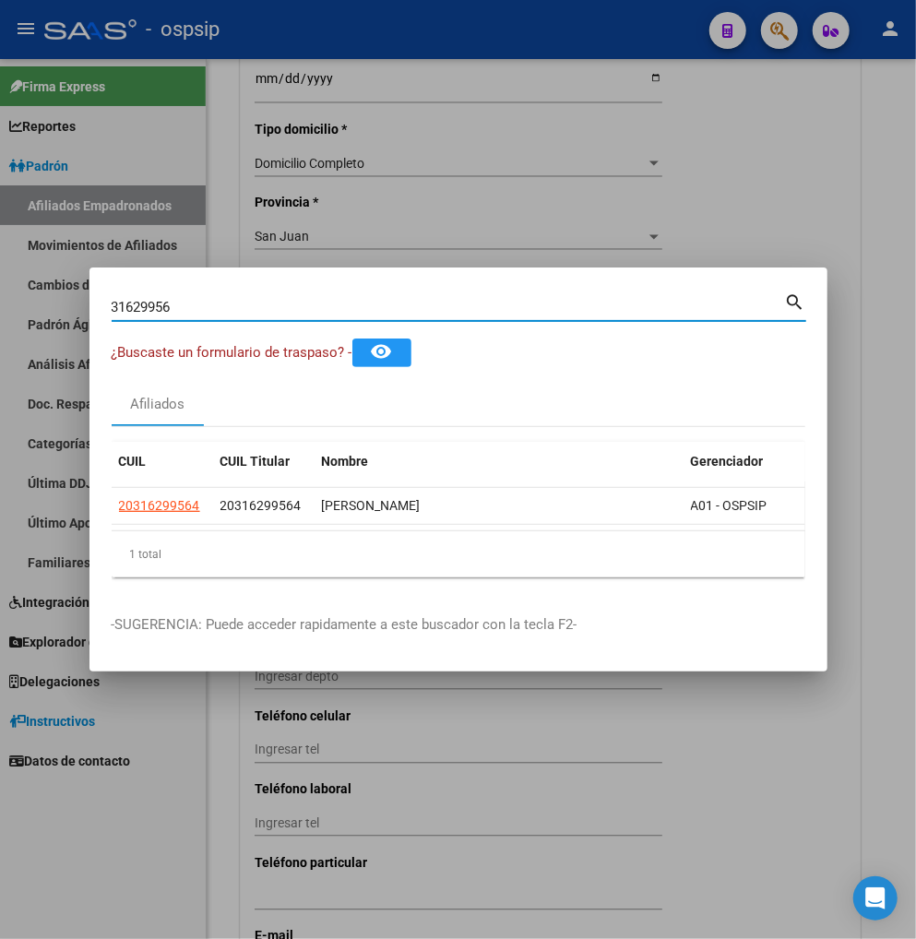
click at [234, 304] on input "31629956" at bounding box center [449, 307] width 674 height 17
type input "3"
type input "40481237"
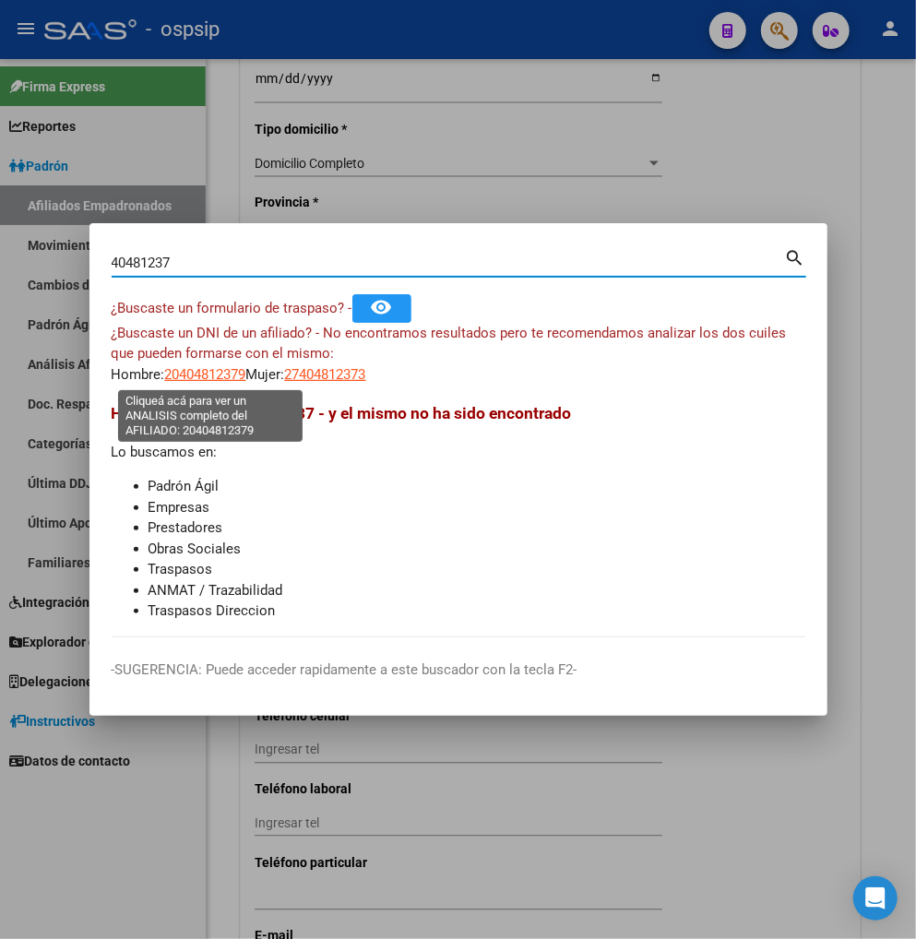
click at [222, 378] on span "20404812379" at bounding box center [205, 374] width 81 height 17
type textarea "20404812379"
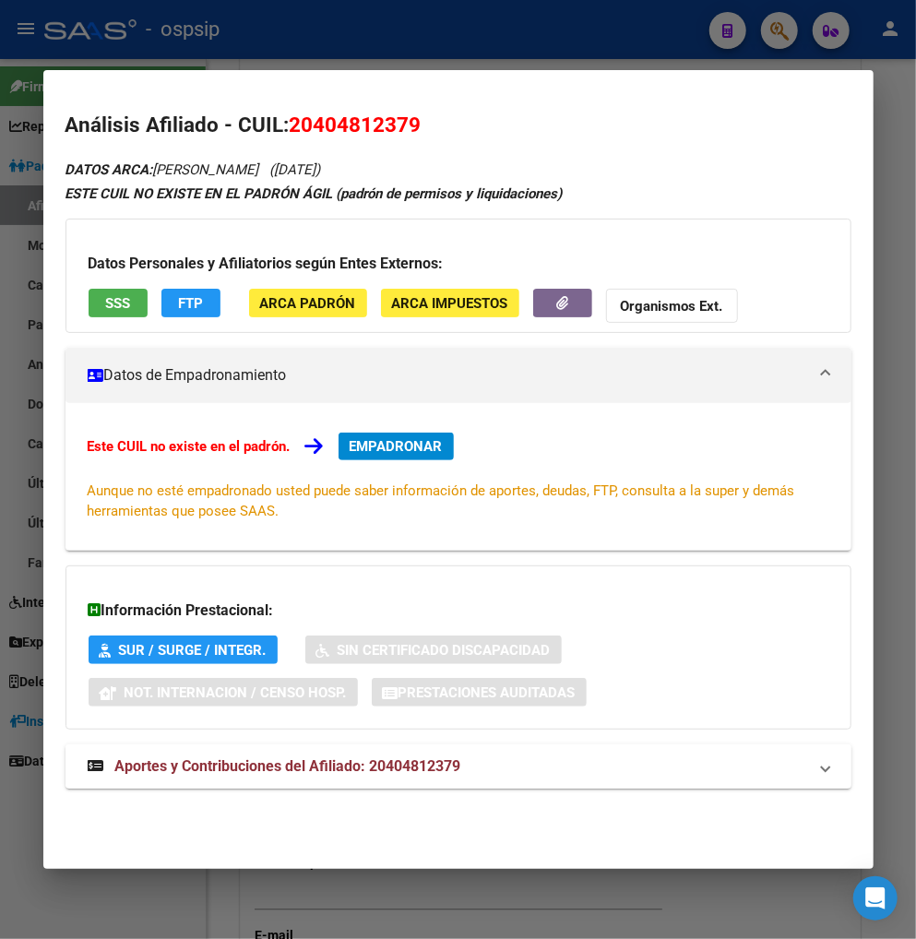
click at [264, 770] on span "Aportes y Contribuciones del Afiliado: 20404812379" at bounding box center [288, 767] width 346 height 18
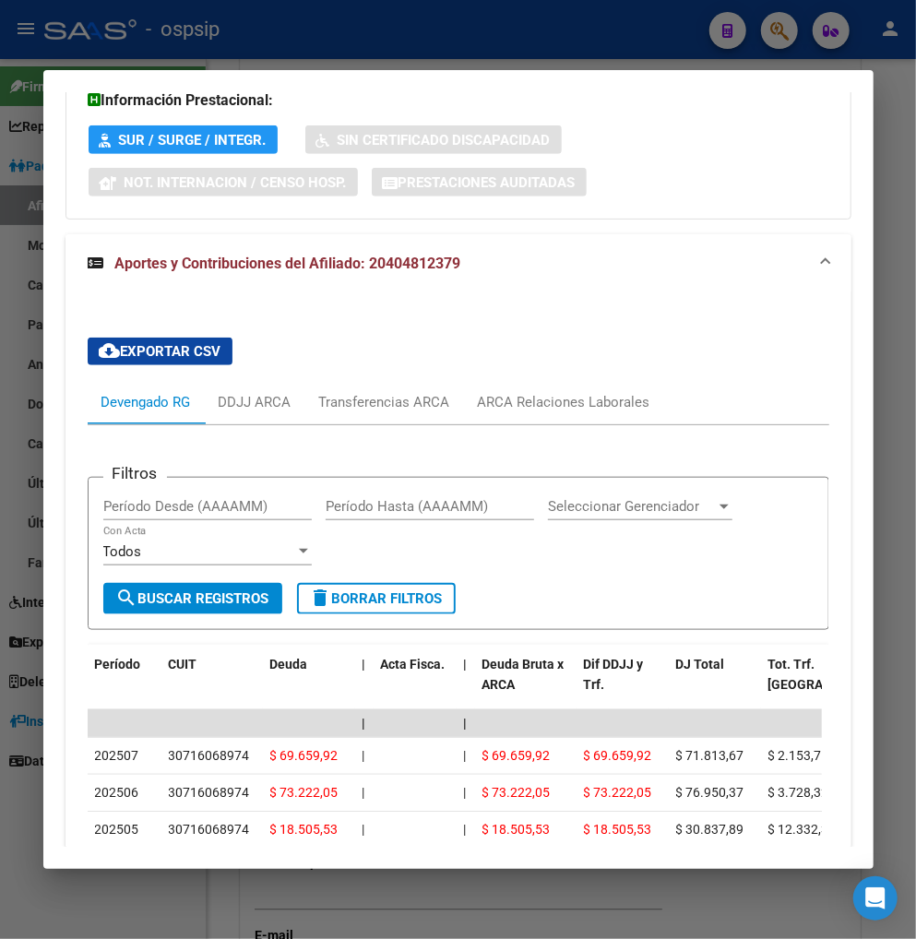
scroll to position [512, 0]
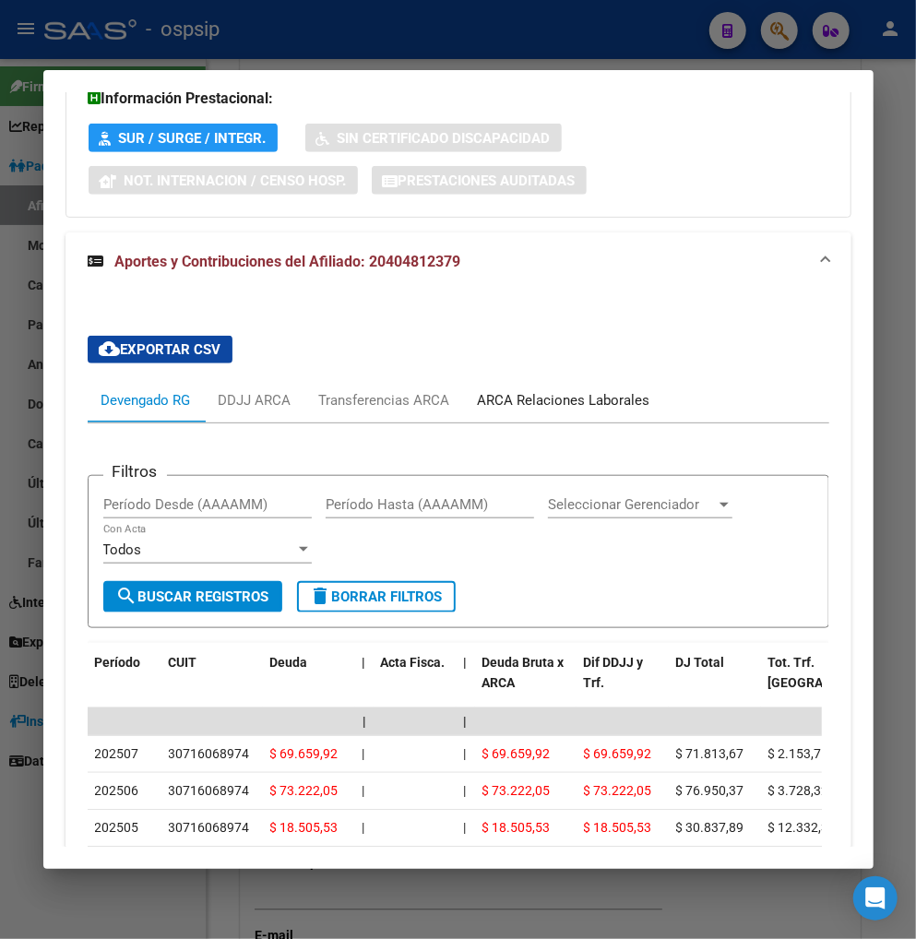
click at [597, 400] on div "ARCA Relaciones Laborales" at bounding box center [564, 400] width 173 height 20
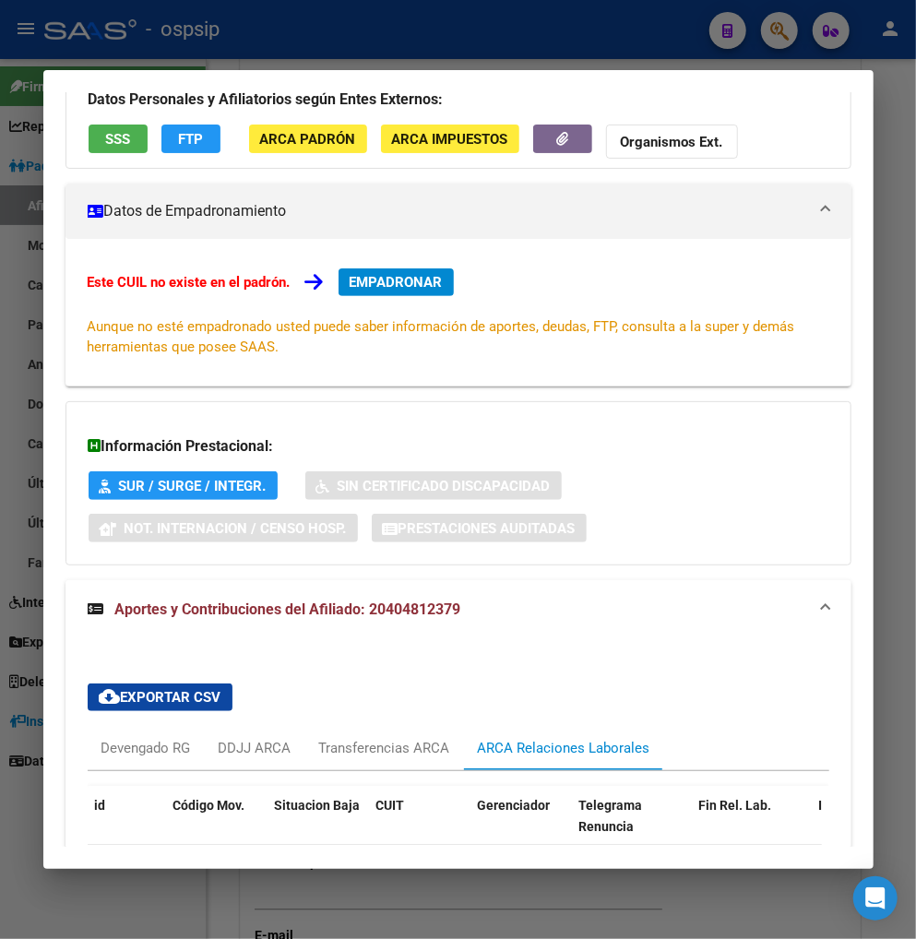
scroll to position [363, 0]
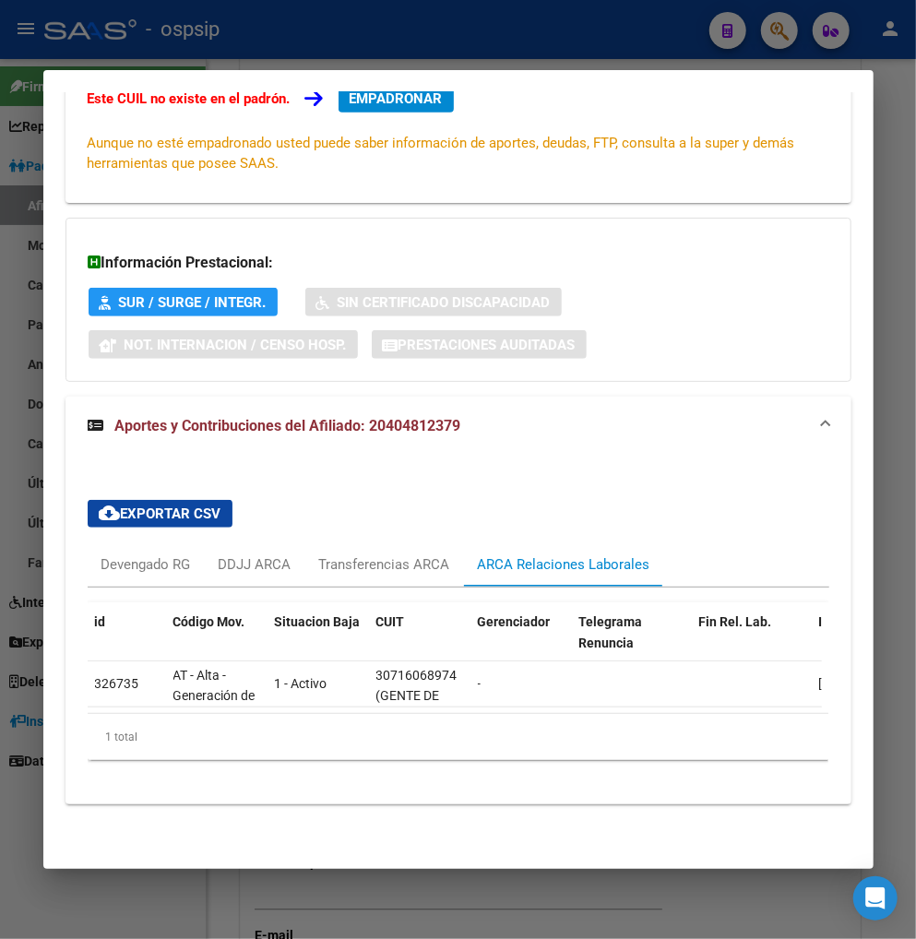
click at [768, 29] on div at bounding box center [458, 469] width 916 height 939
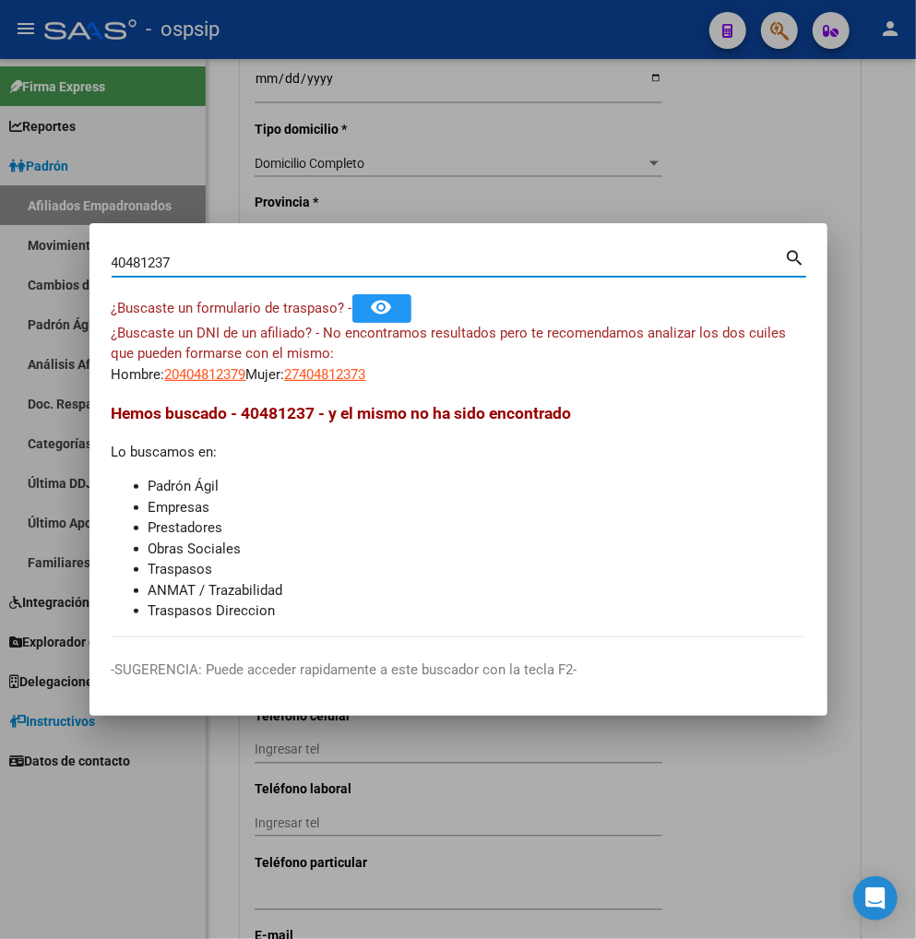
click at [217, 259] on input "40481237" at bounding box center [449, 263] width 674 height 17
type input "4"
type input "27925872"
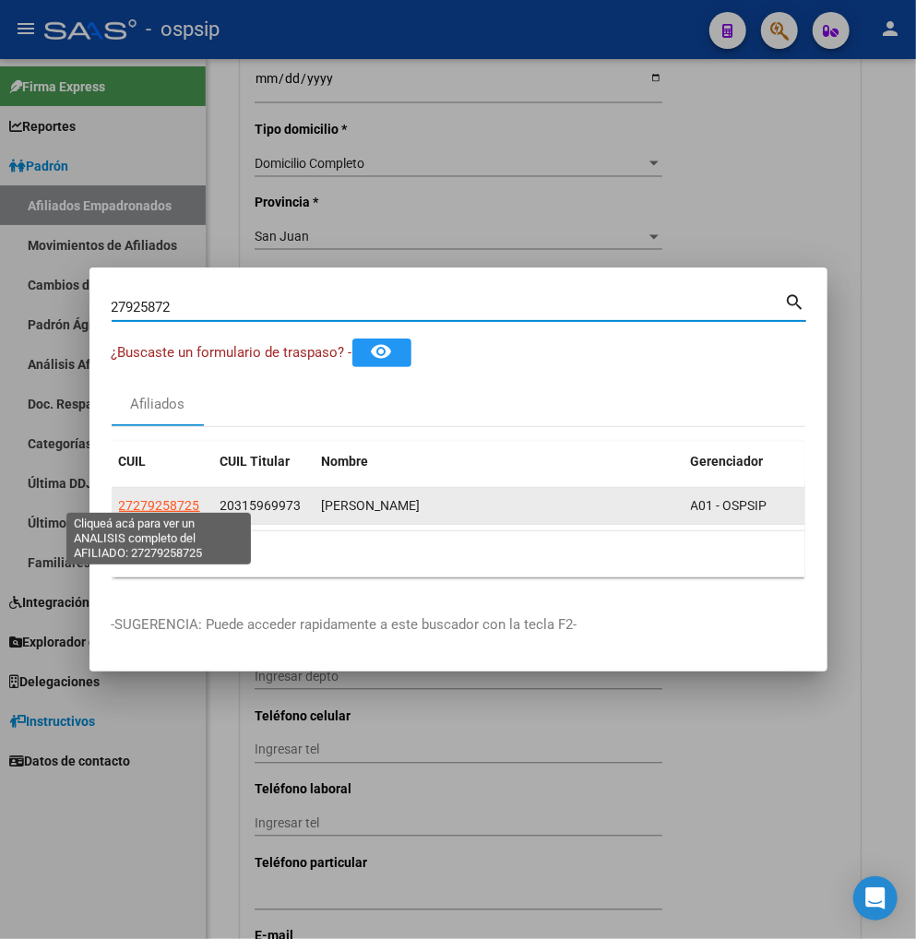
click at [173, 498] on span "27279258725" at bounding box center [159, 505] width 81 height 15
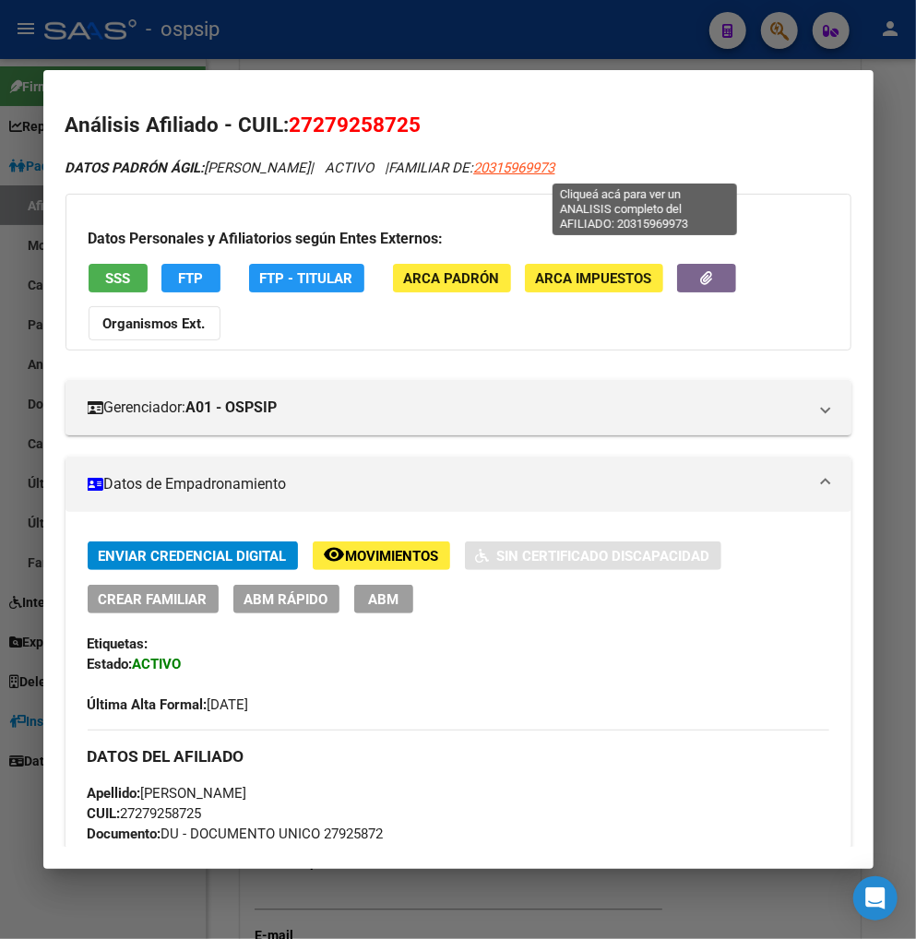
click at [555, 175] on span "20315969973" at bounding box center [514, 168] width 81 height 17
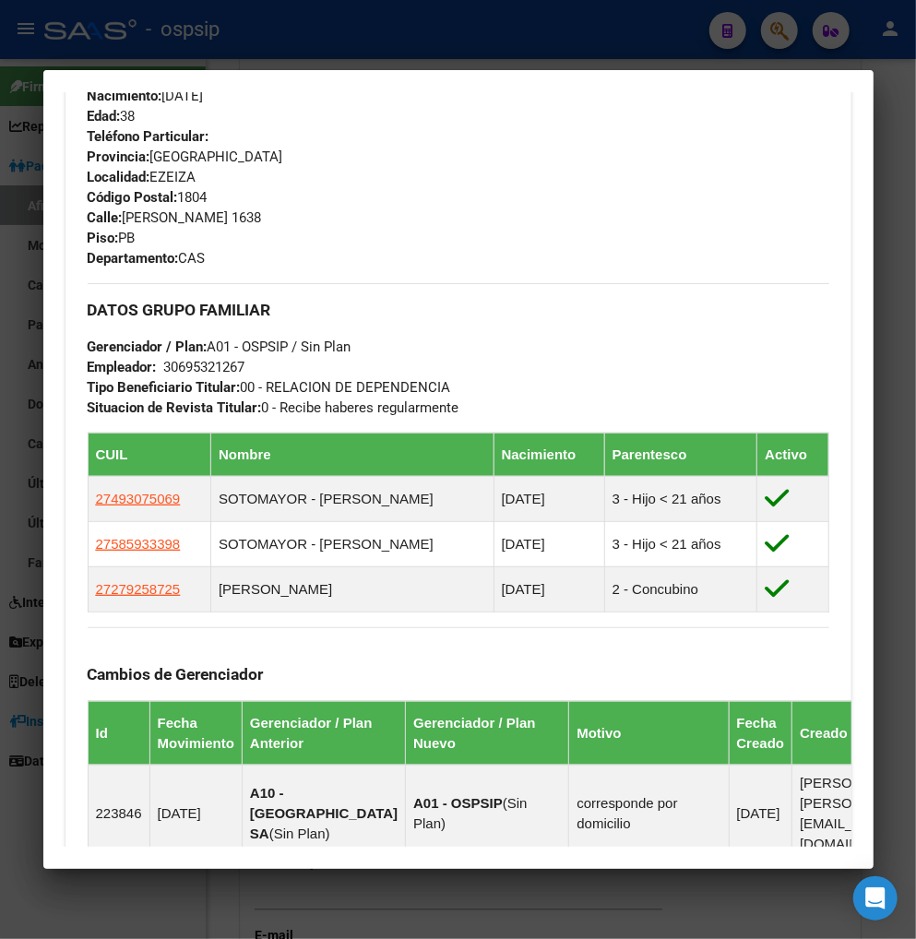
scroll to position [819, 0]
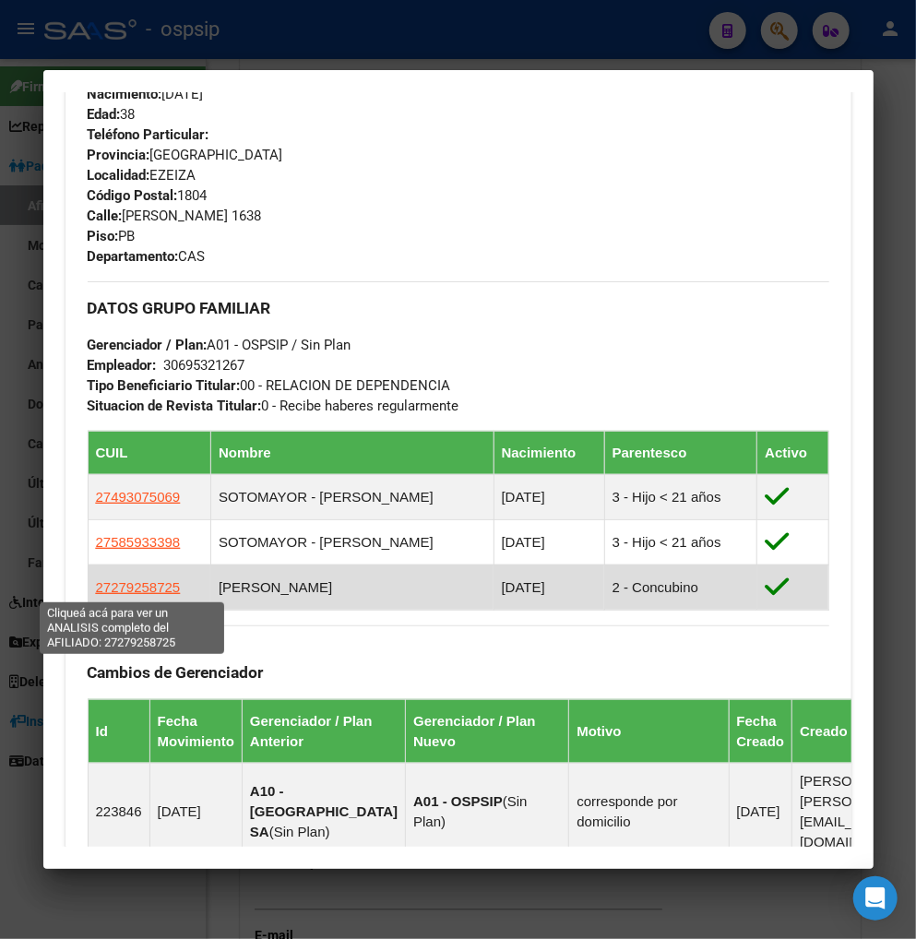
click at [140, 592] on span "27279258725" at bounding box center [138, 587] width 85 height 16
type textarea "27279258725"
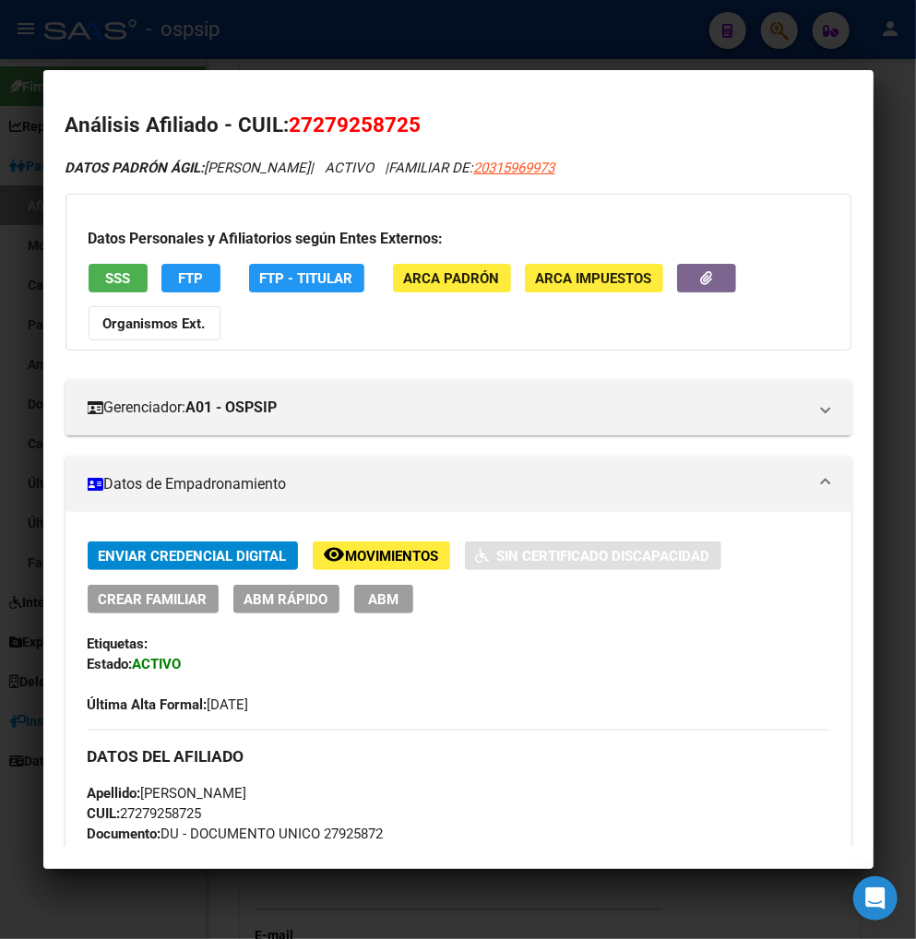
click at [375, 605] on span "ABM" at bounding box center [383, 599] width 30 height 17
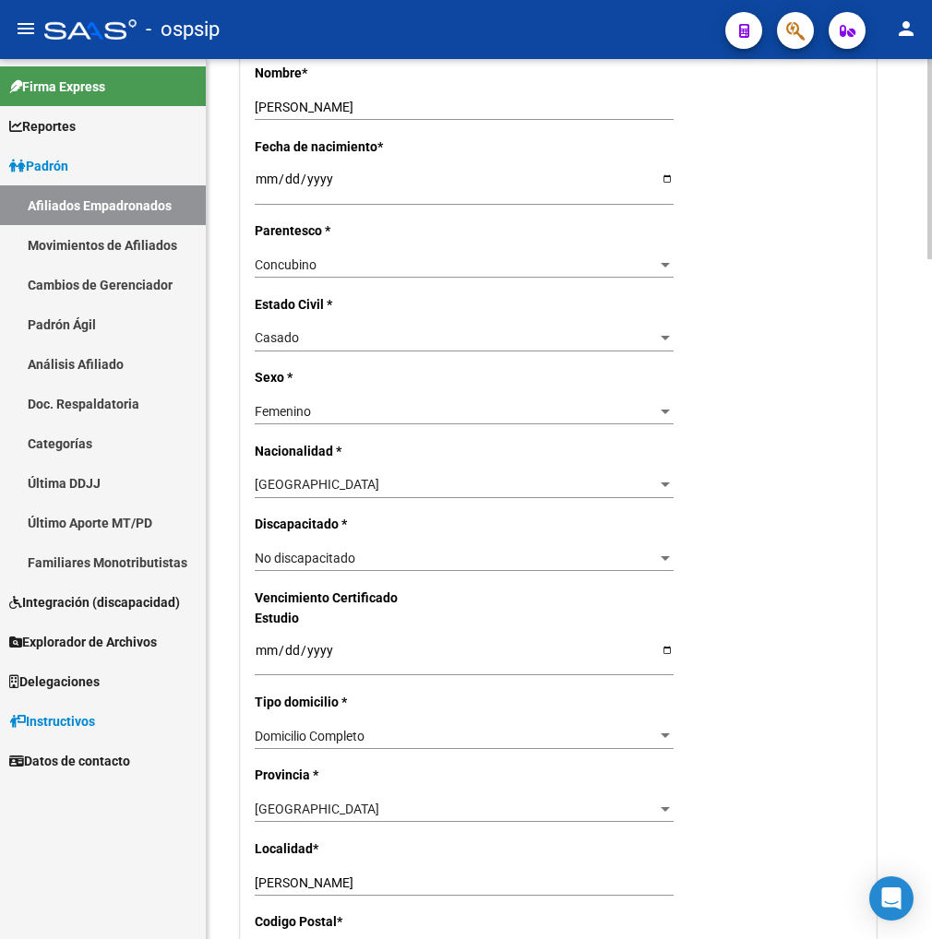
scroll to position [717, 0]
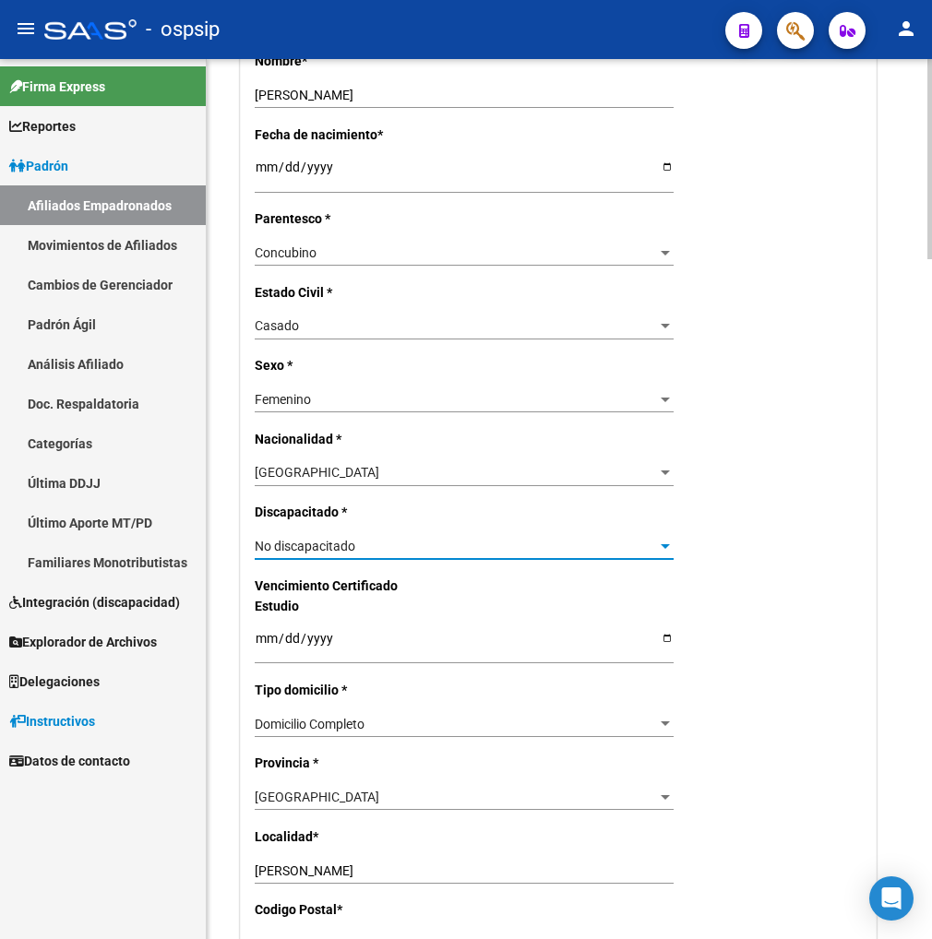
click at [495, 555] on div "No discapacitado" at bounding box center [456, 547] width 402 height 16
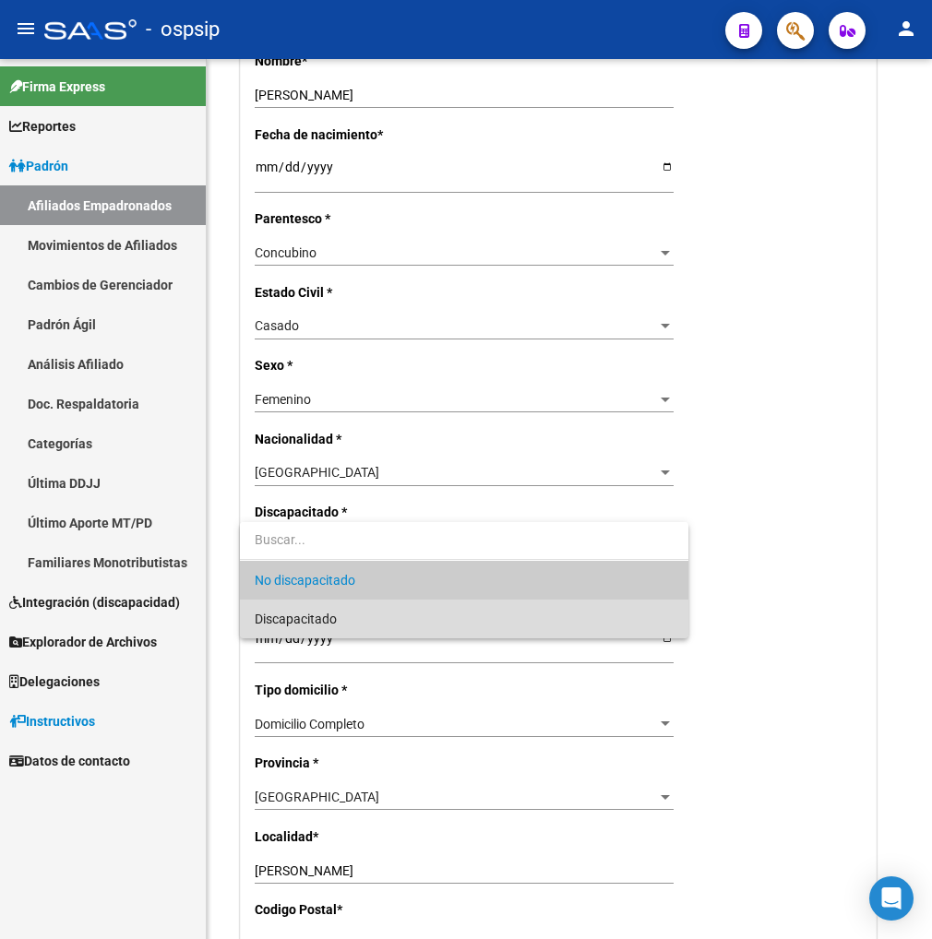
click at [381, 620] on span "Discapacitado" at bounding box center [464, 619] width 419 height 39
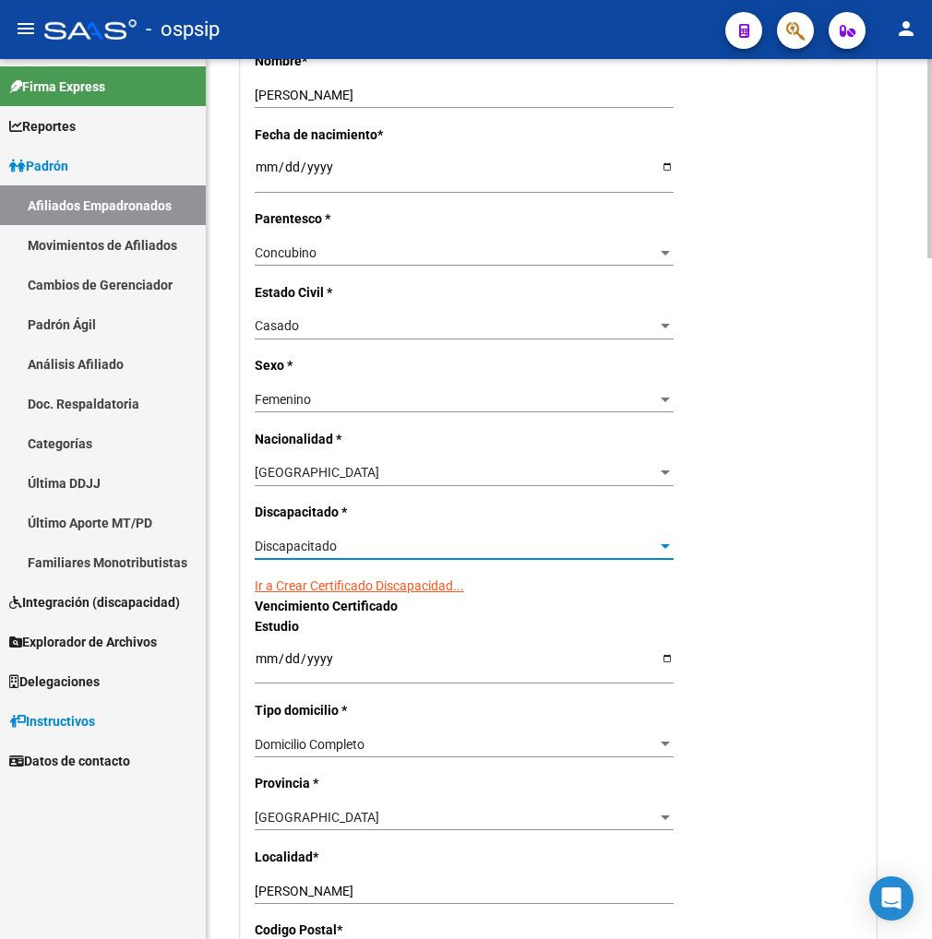
click at [363, 593] on link "Ir a Crear Certificado Discapacidad..." at bounding box center [359, 586] width 209 height 15
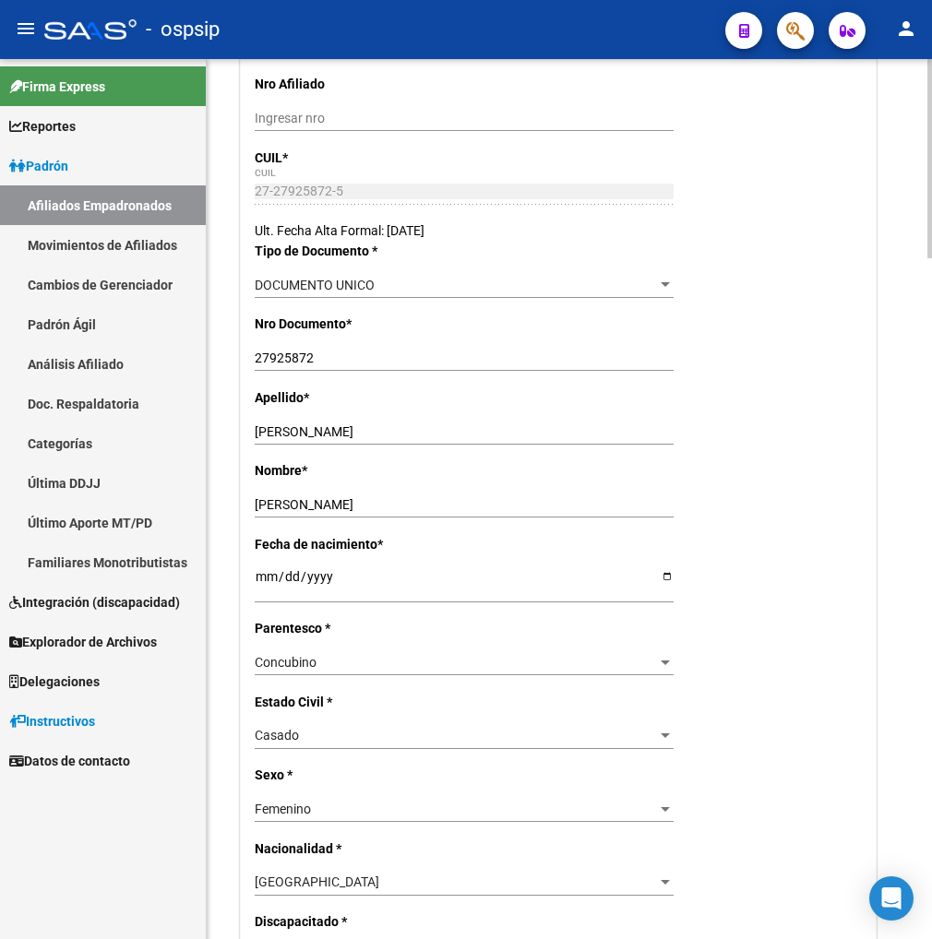
scroll to position [0, 0]
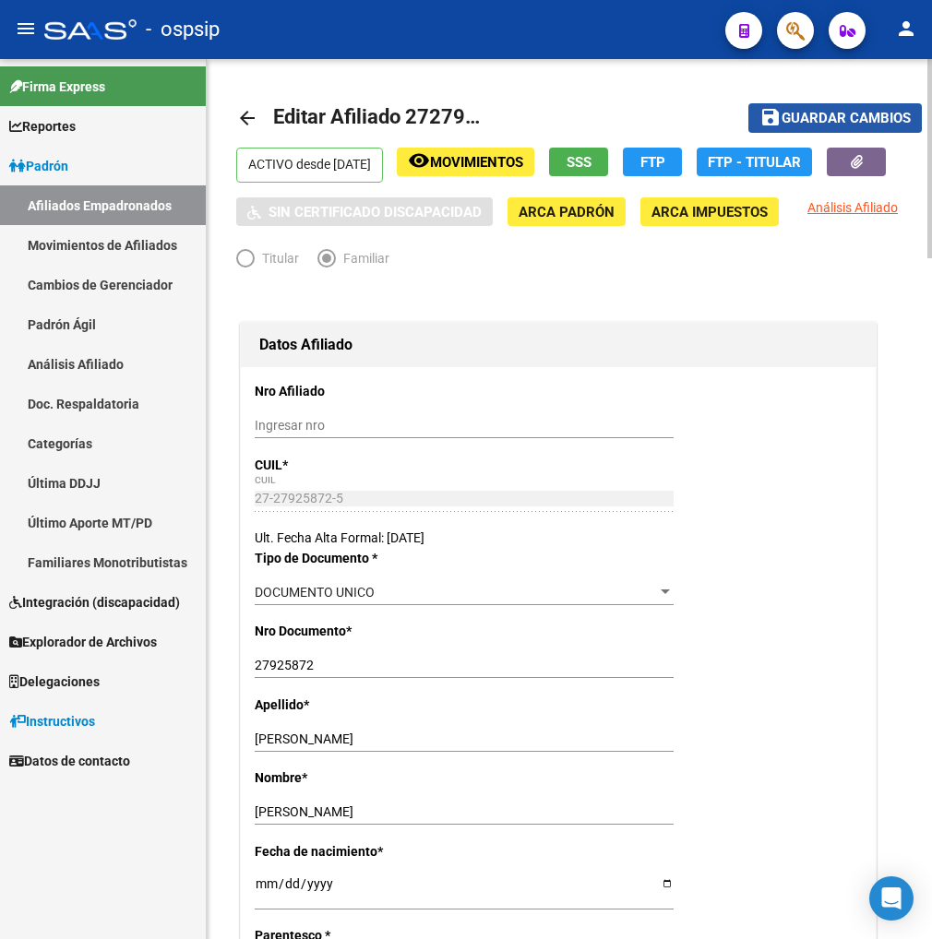
click at [834, 114] on span "Guardar cambios" at bounding box center [846, 119] width 129 height 17
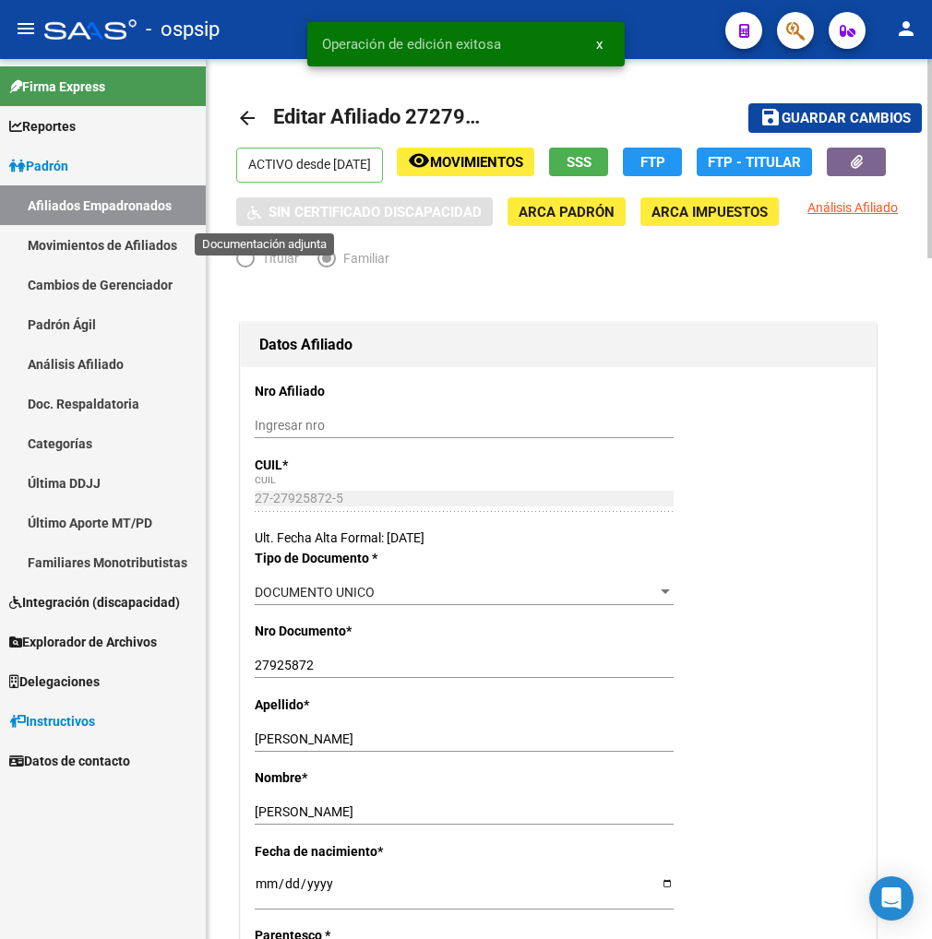
click at [827, 176] on button "button" at bounding box center [856, 162] width 59 height 29
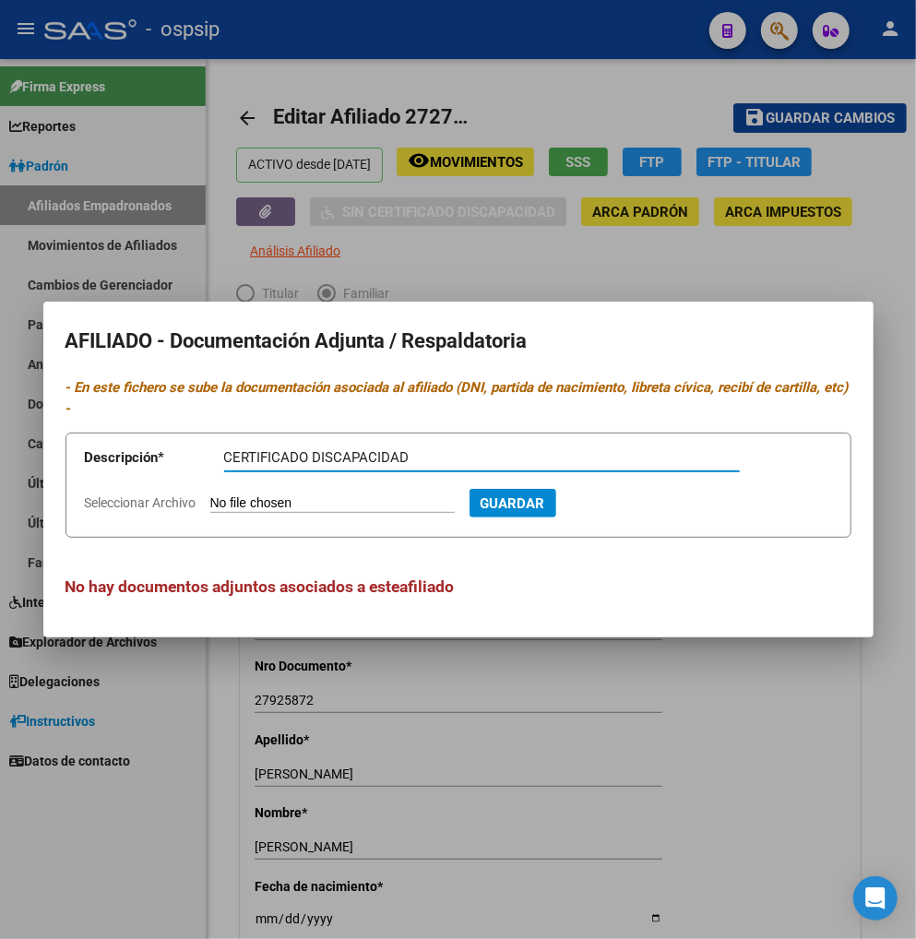
type input "CERTIFICADO DISCAPACIDAD"
click at [316, 498] on input "Seleccionar Archivo" at bounding box center [332, 504] width 245 height 18
type input "C:\fakepath\IMG-20250820-WA0034.jpg"
click at [645, 511] on span "Guardar" at bounding box center [612, 503] width 65 height 17
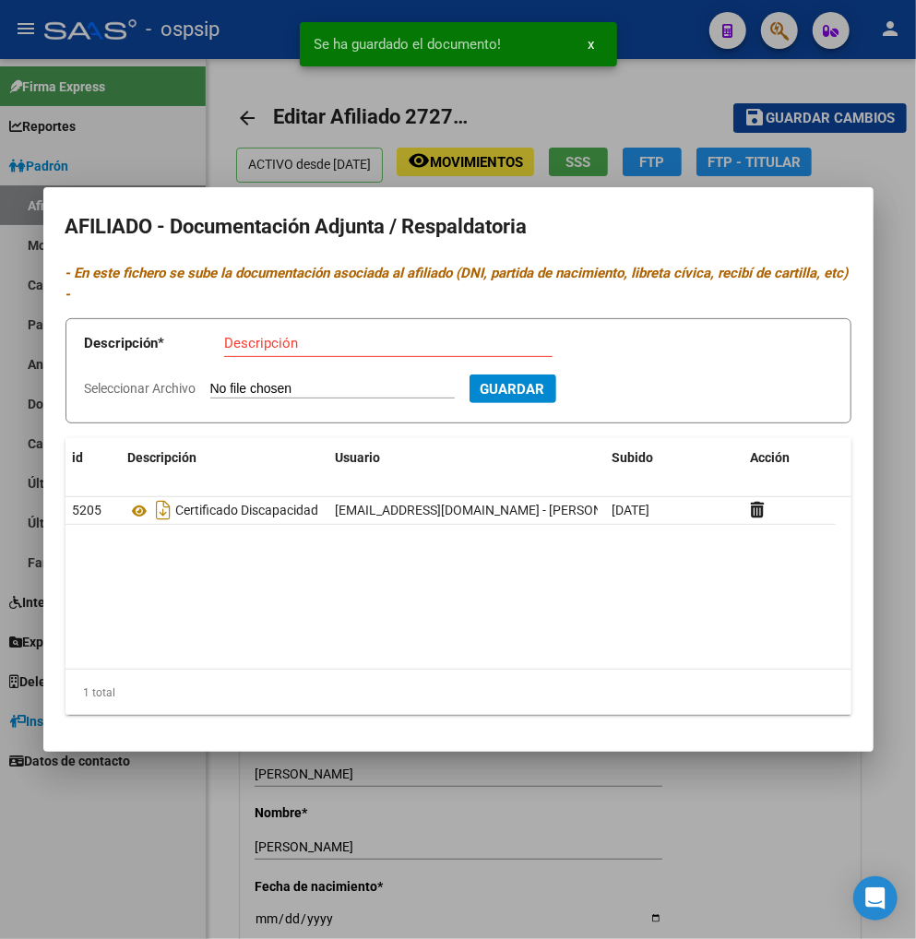
click at [722, 837] on div at bounding box center [458, 469] width 916 height 939
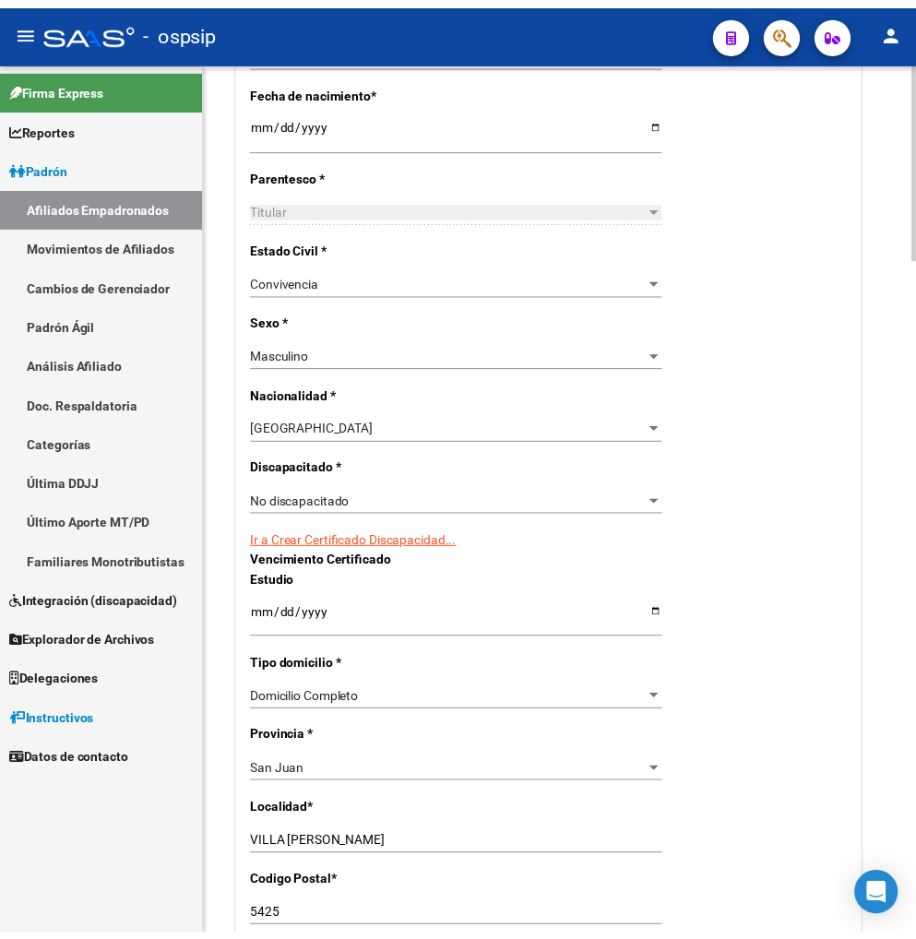
scroll to position [271, 0]
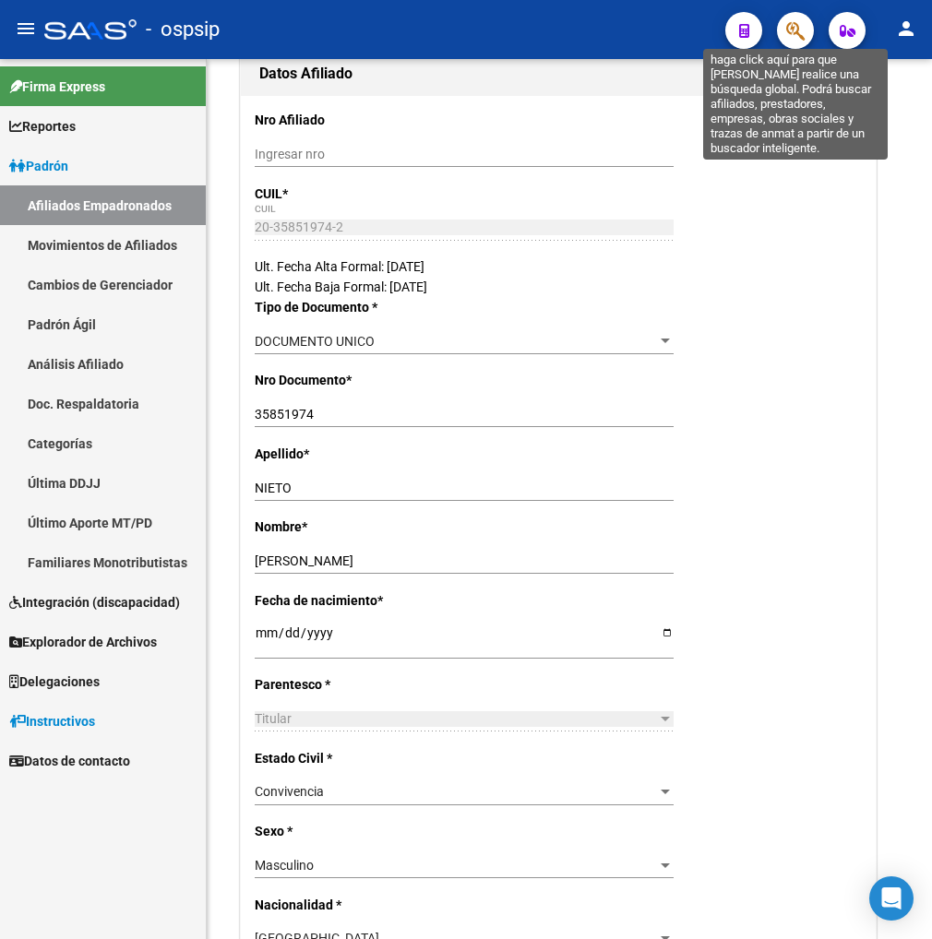
click at [796, 34] on icon "button" at bounding box center [795, 30] width 18 height 21
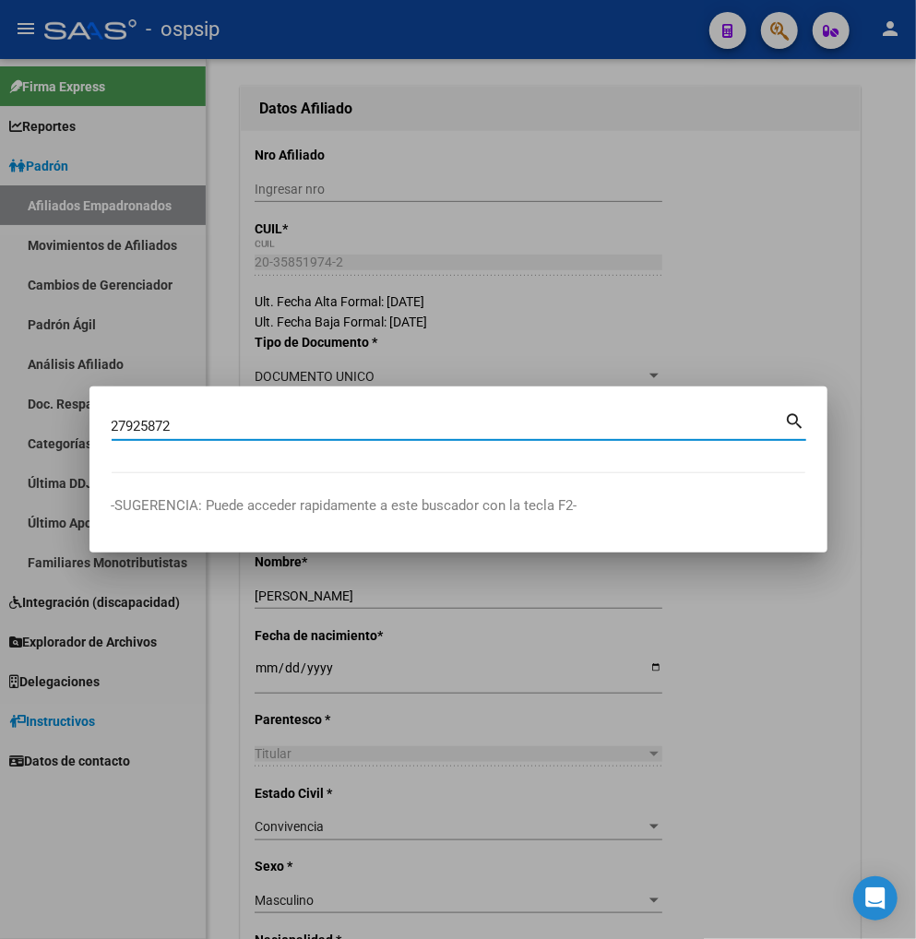
type input "27925872"
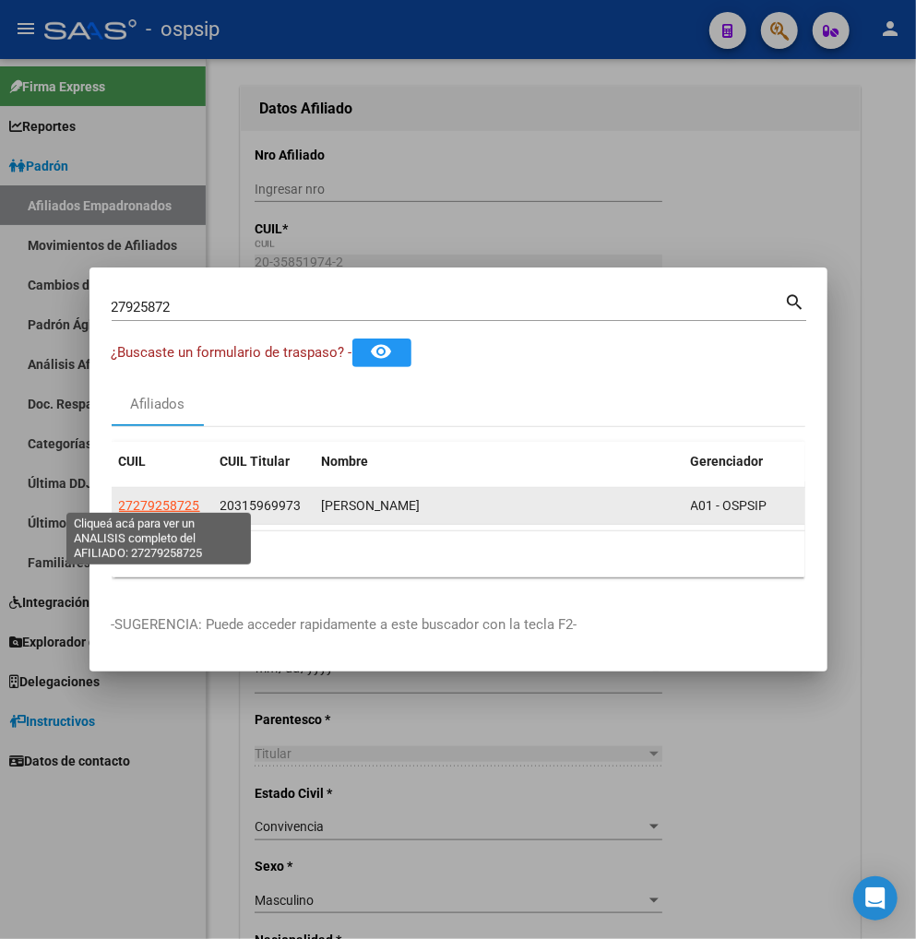
click at [178, 504] on span "27279258725" at bounding box center [159, 505] width 81 height 15
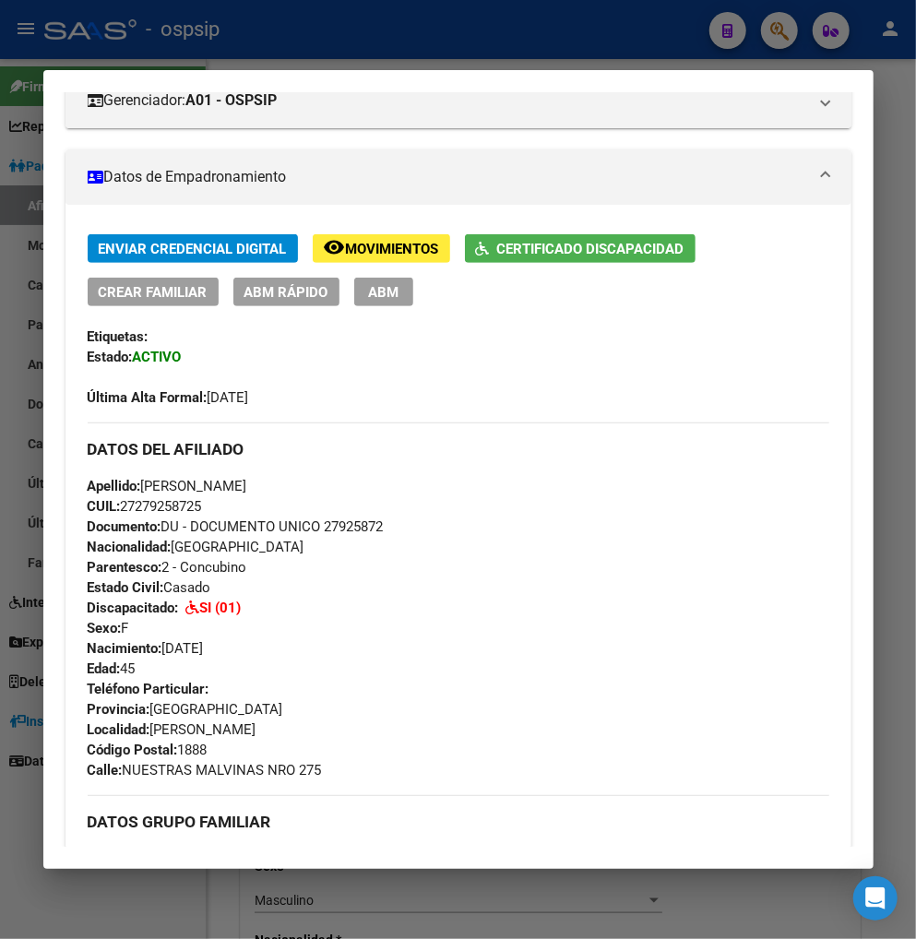
scroll to position [0, 0]
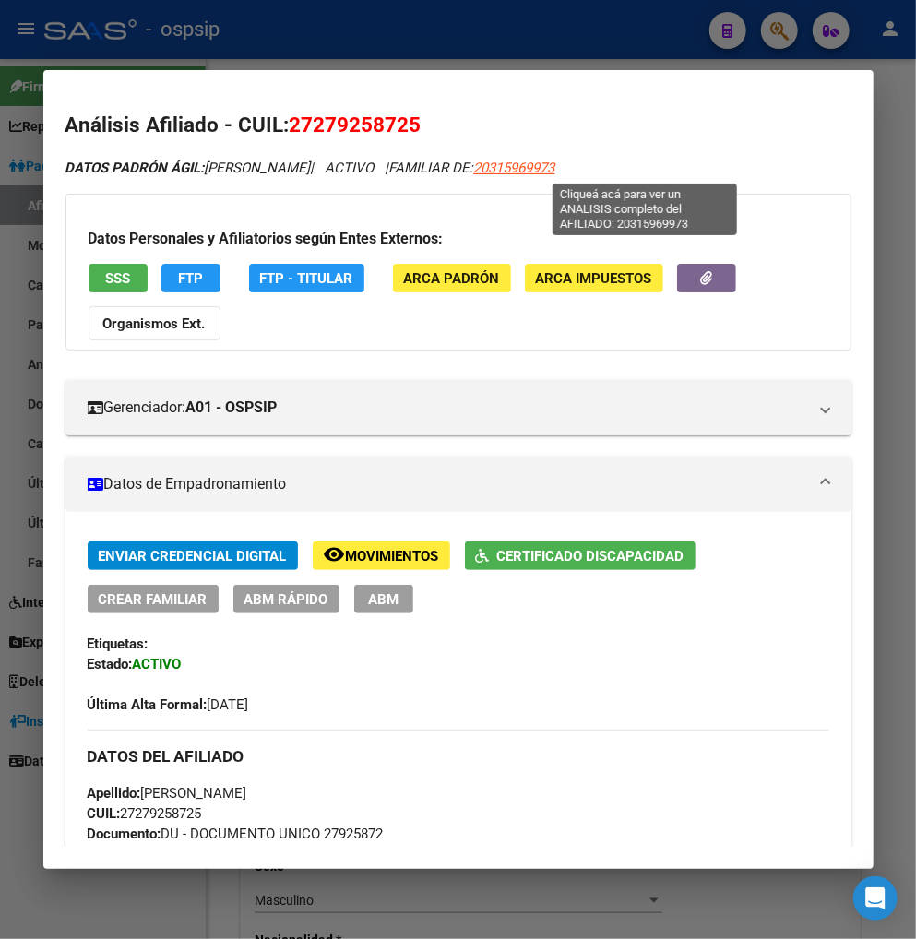
click at [555, 175] on span "20315969973" at bounding box center [514, 168] width 81 height 17
type textarea "20315969973"
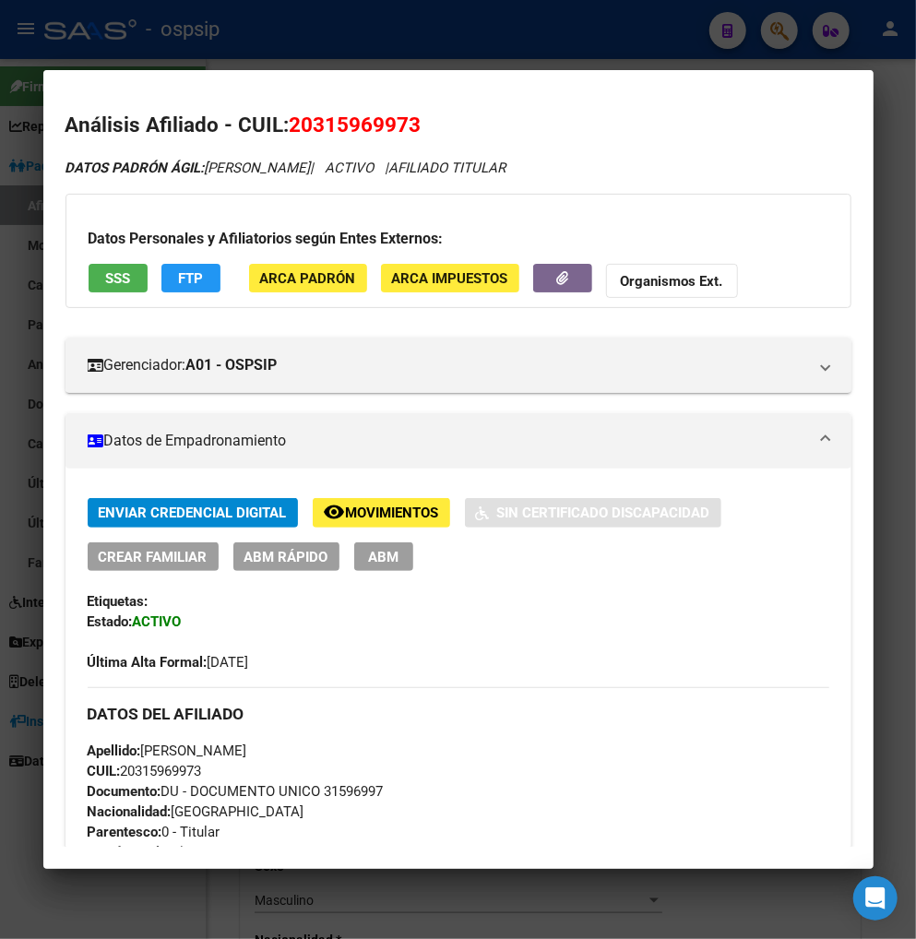
drag, startPoint x: 310, startPoint y: 122, endPoint x: 404, endPoint y: 113, distance: 94.6
click at [404, 113] on span "20315969973" at bounding box center [356, 125] width 132 height 24
copy span "31596997"
click at [781, 42] on div at bounding box center [458, 469] width 916 height 939
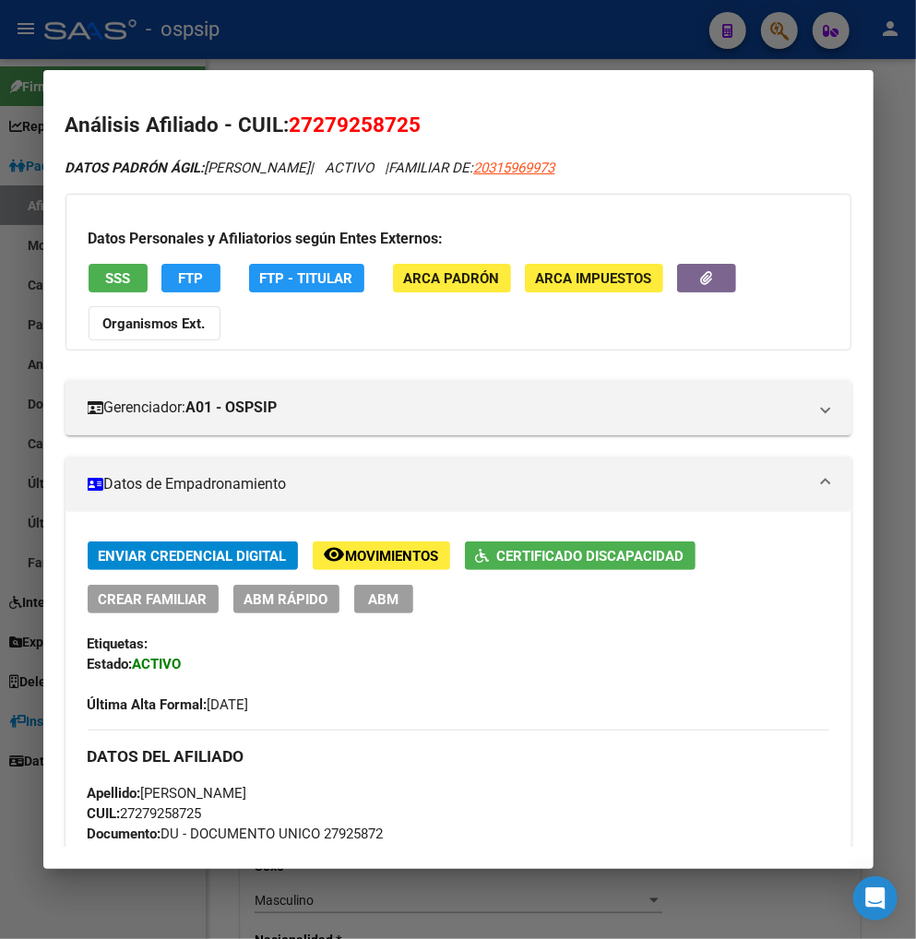
click at [780, 21] on div at bounding box center [458, 469] width 916 height 939
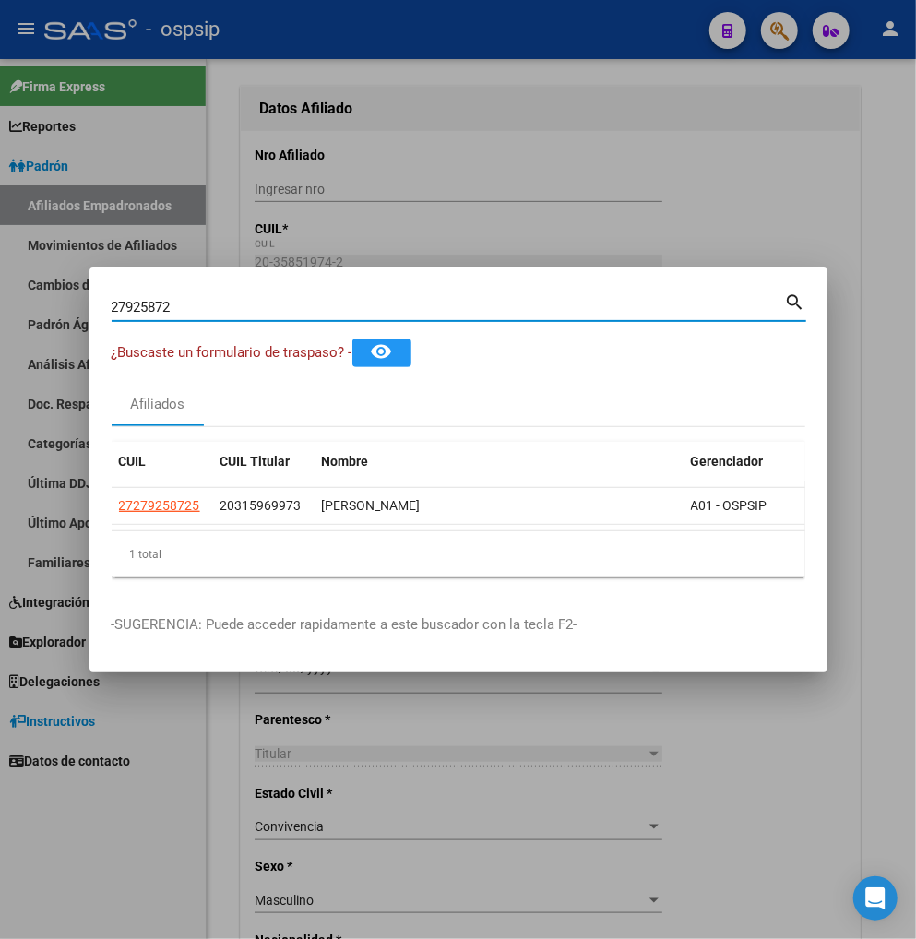
click at [191, 301] on input "27925872" at bounding box center [449, 307] width 674 height 17
type input "2"
type input "31629956"
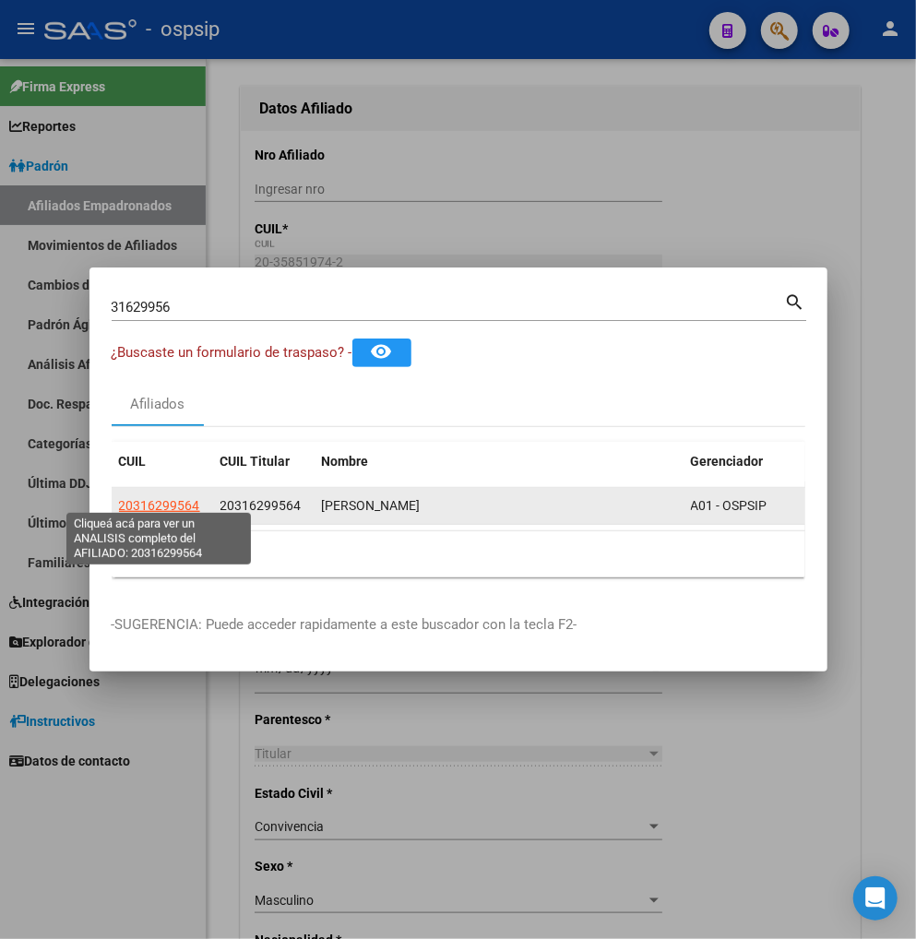
click at [161, 498] on span "20316299564" at bounding box center [159, 505] width 81 height 15
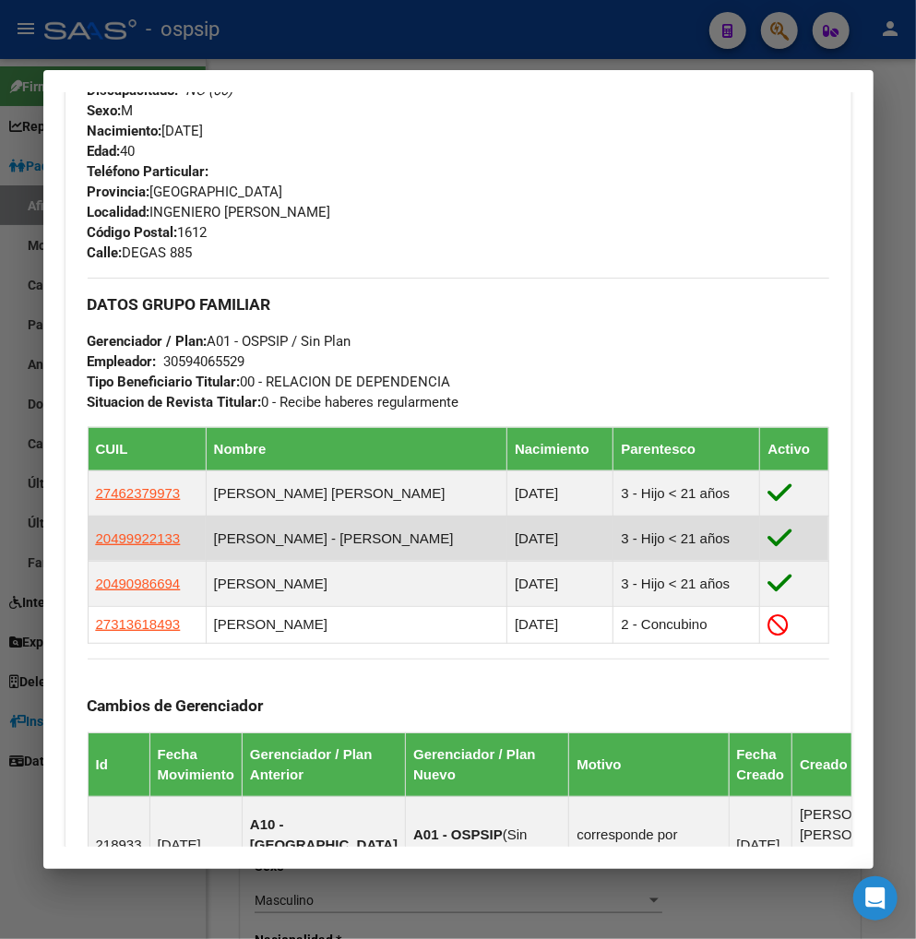
scroll to position [819, 0]
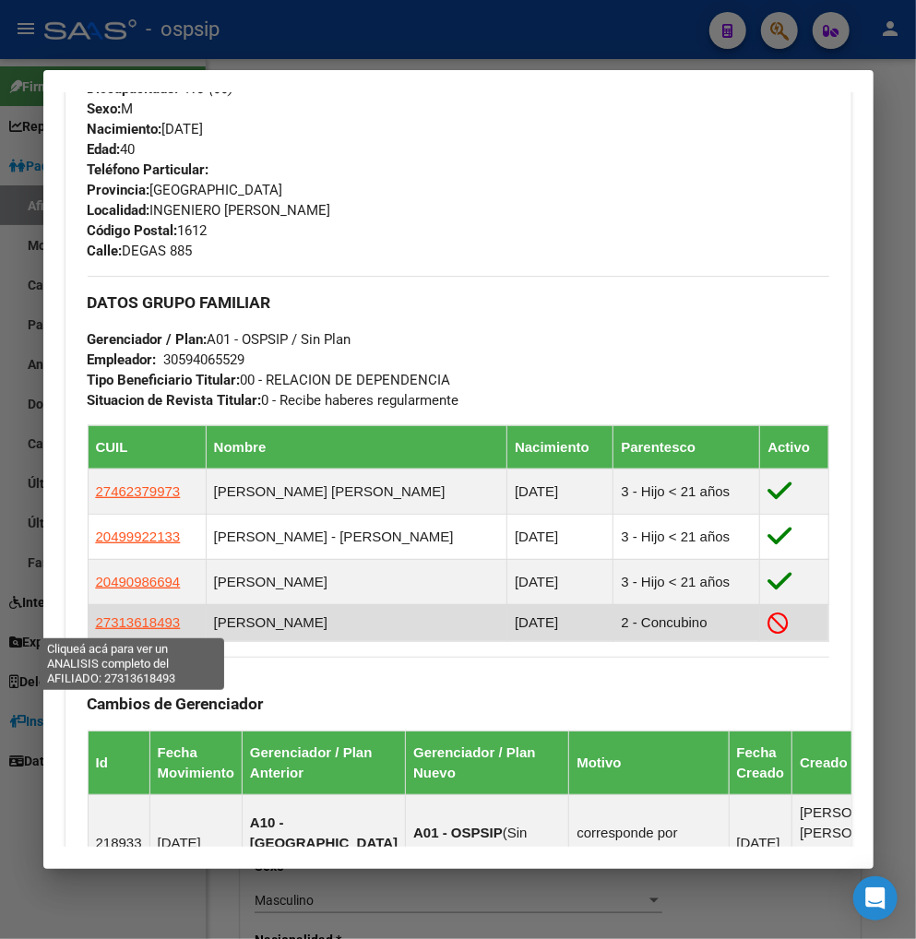
click at [130, 623] on span "27313618493" at bounding box center [138, 623] width 85 height 16
type textarea "27313618493"
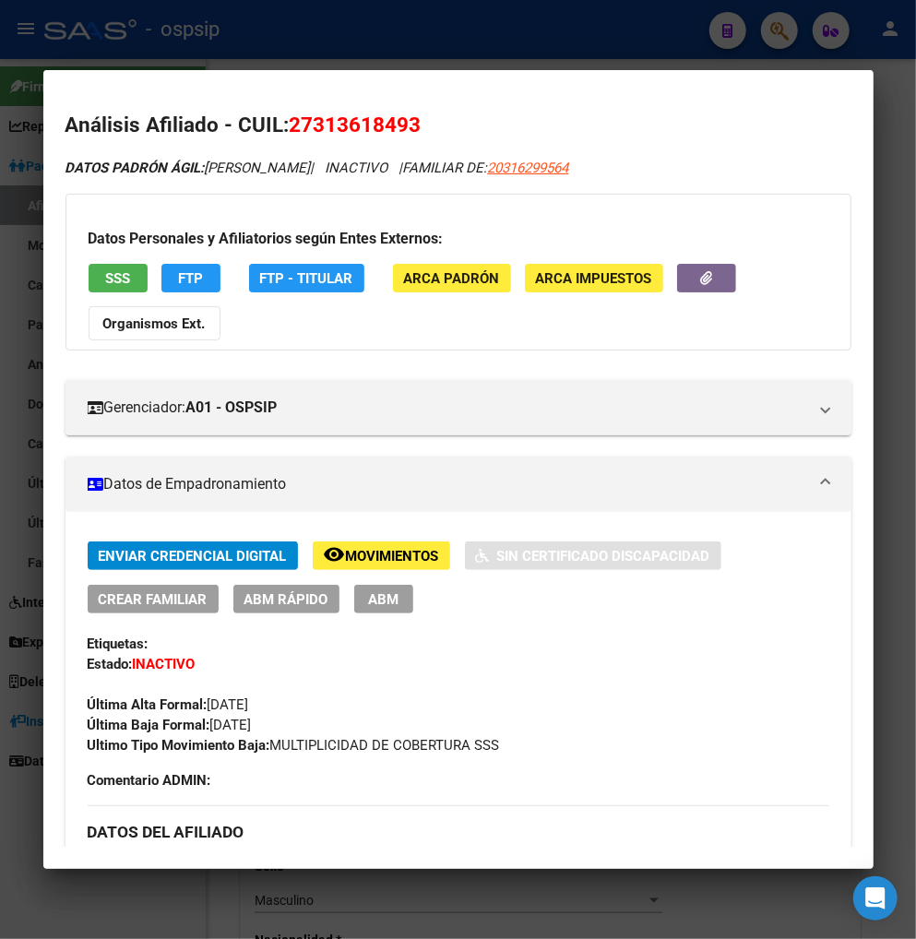
click at [370, 555] on span "Movimientos" at bounding box center [392, 556] width 93 height 17
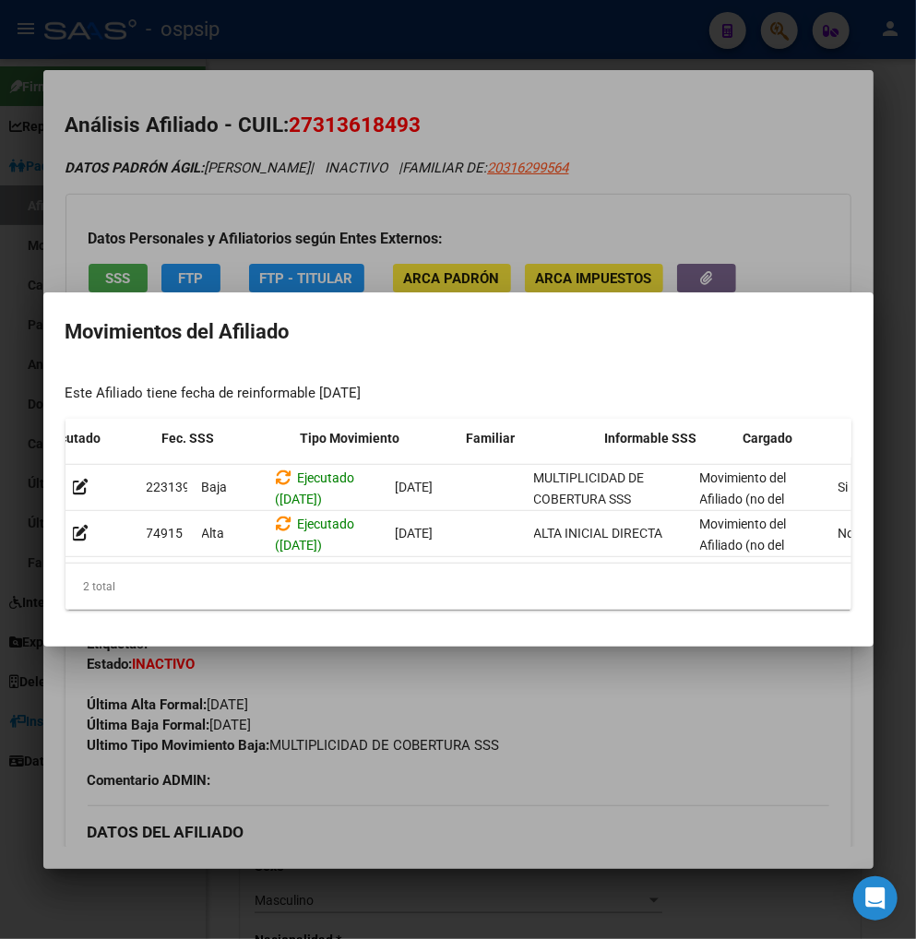
scroll to position [0, 394]
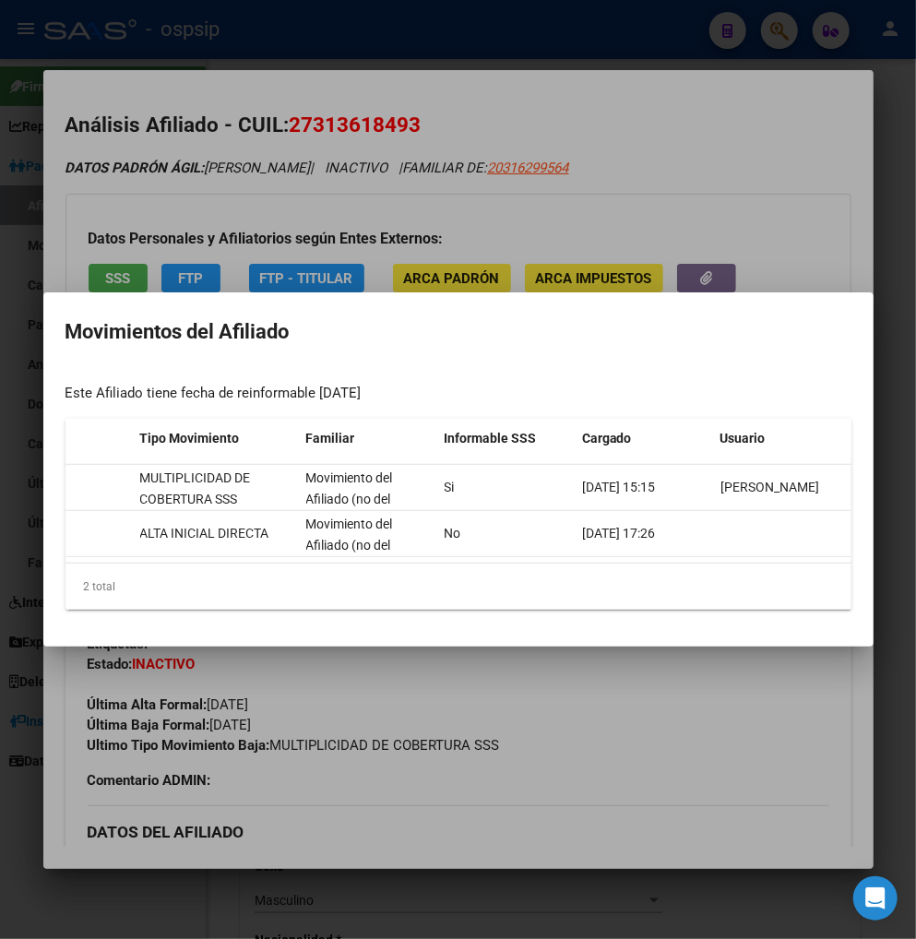
click at [675, 647] on mat-dialog-container "Movimientos del Afiliado Este Afiliado tiene fecha de reinformable 10/03/2025 I…" at bounding box center [458, 469] width 830 height 354
click at [675, 729] on div at bounding box center [458, 469] width 916 height 939
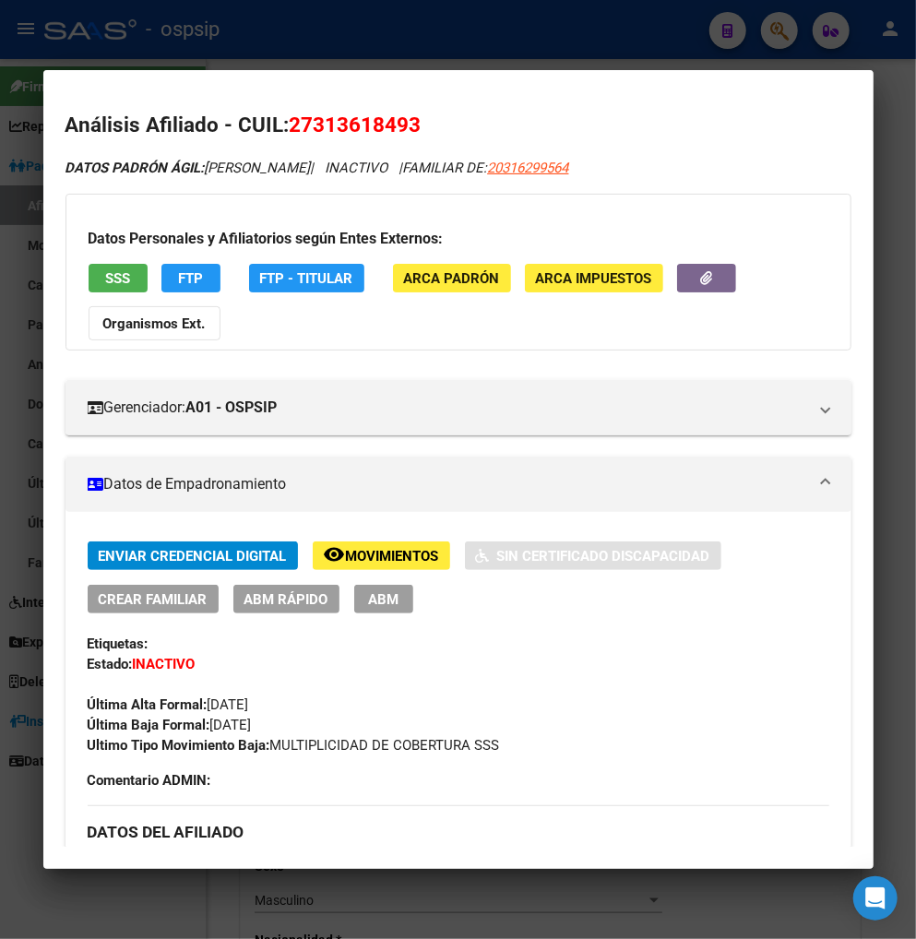
click at [771, 26] on div at bounding box center [458, 469] width 916 height 939
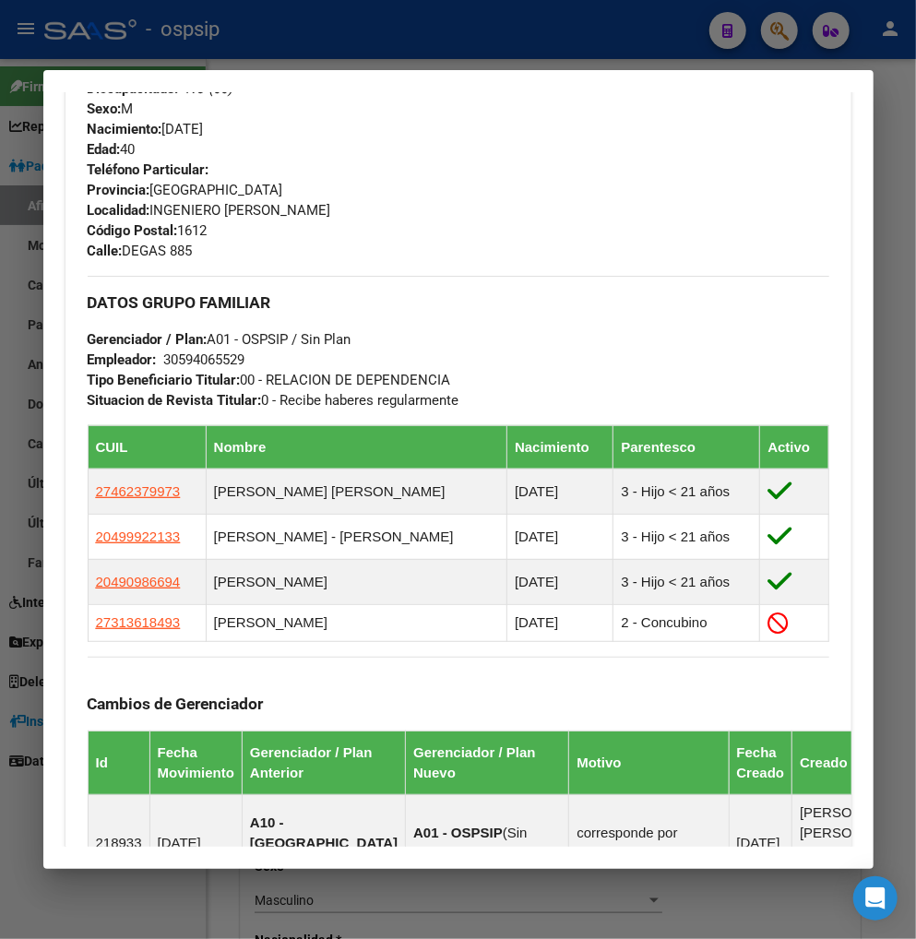
click at [784, 39] on div at bounding box center [458, 469] width 916 height 939
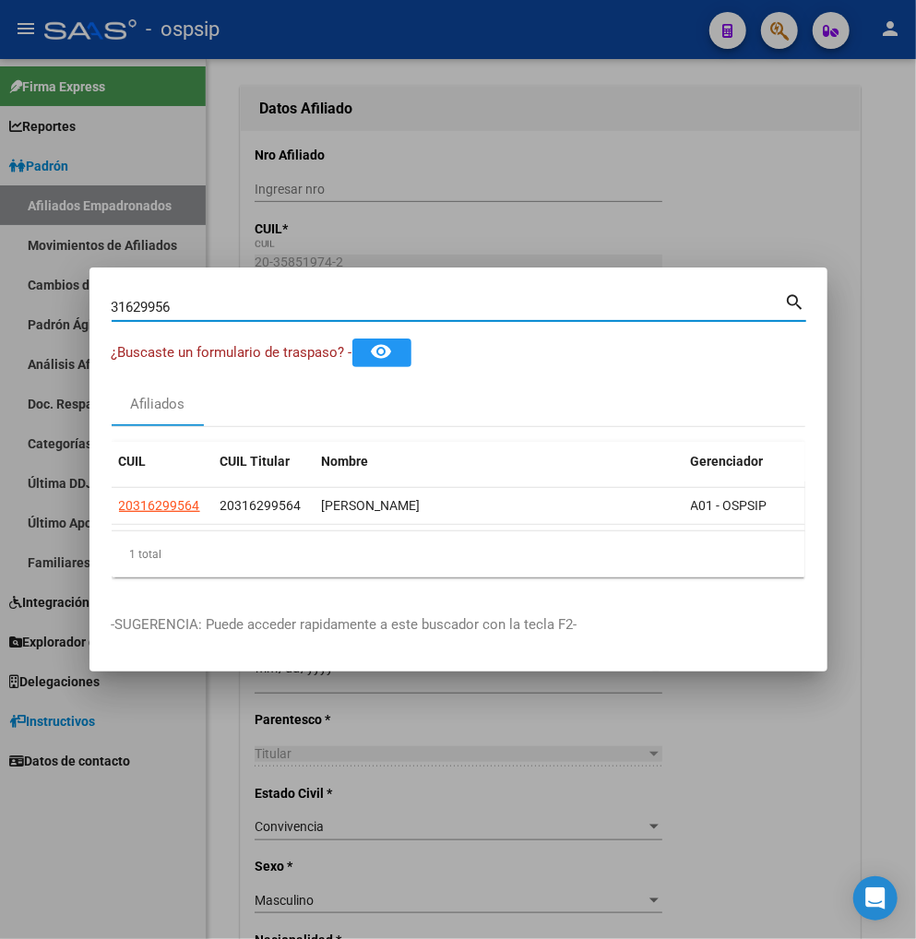
click at [189, 300] on input "31629956" at bounding box center [449, 307] width 674 height 17
type input "3"
type input "25306571"
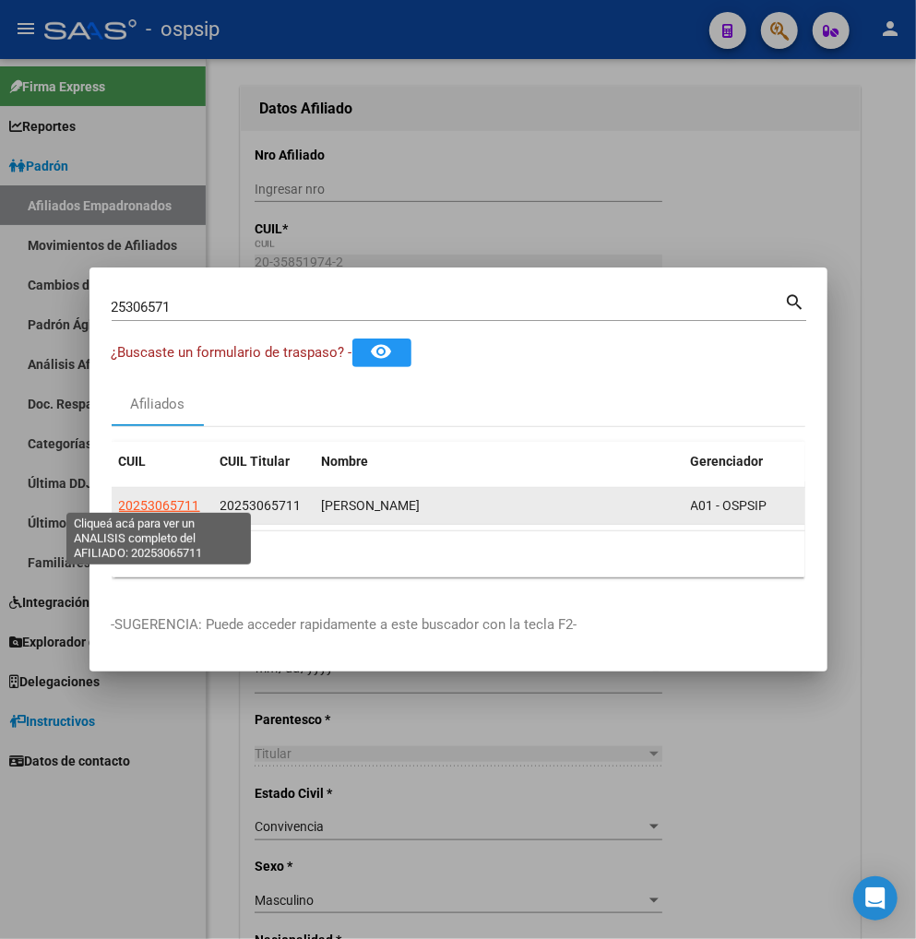
click at [168, 498] on span "20253065711" at bounding box center [159, 505] width 81 height 15
type textarea "20253065711"
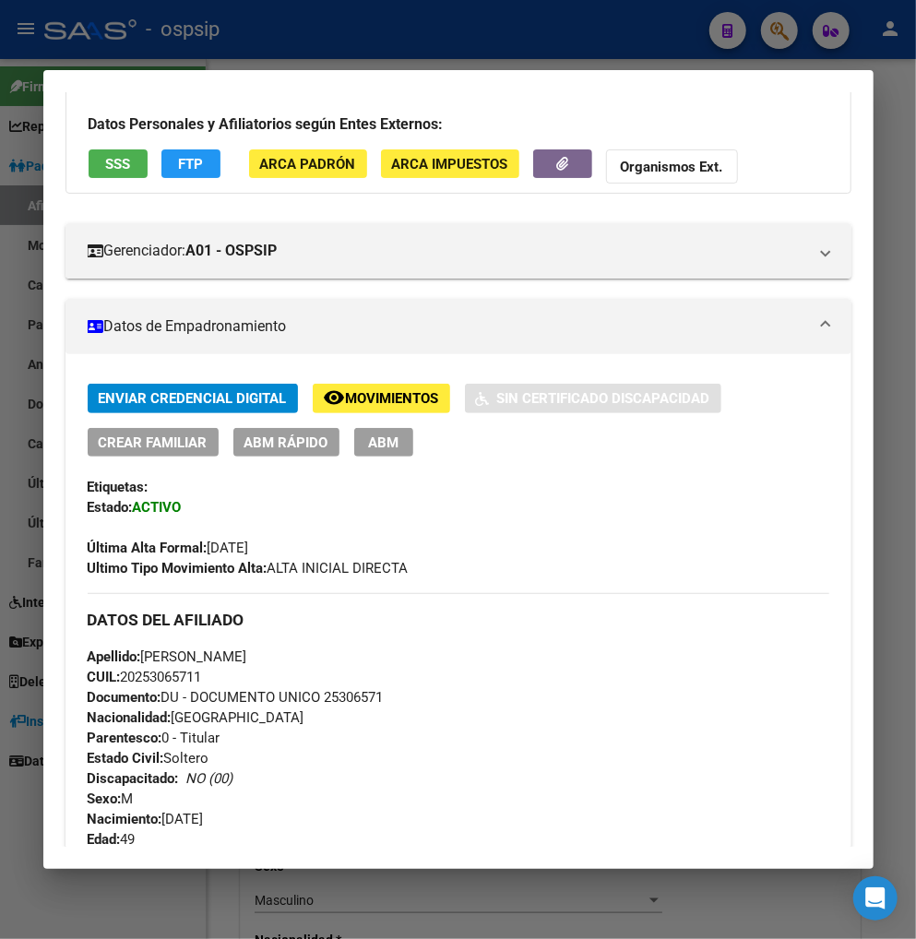
scroll to position [102, 0]
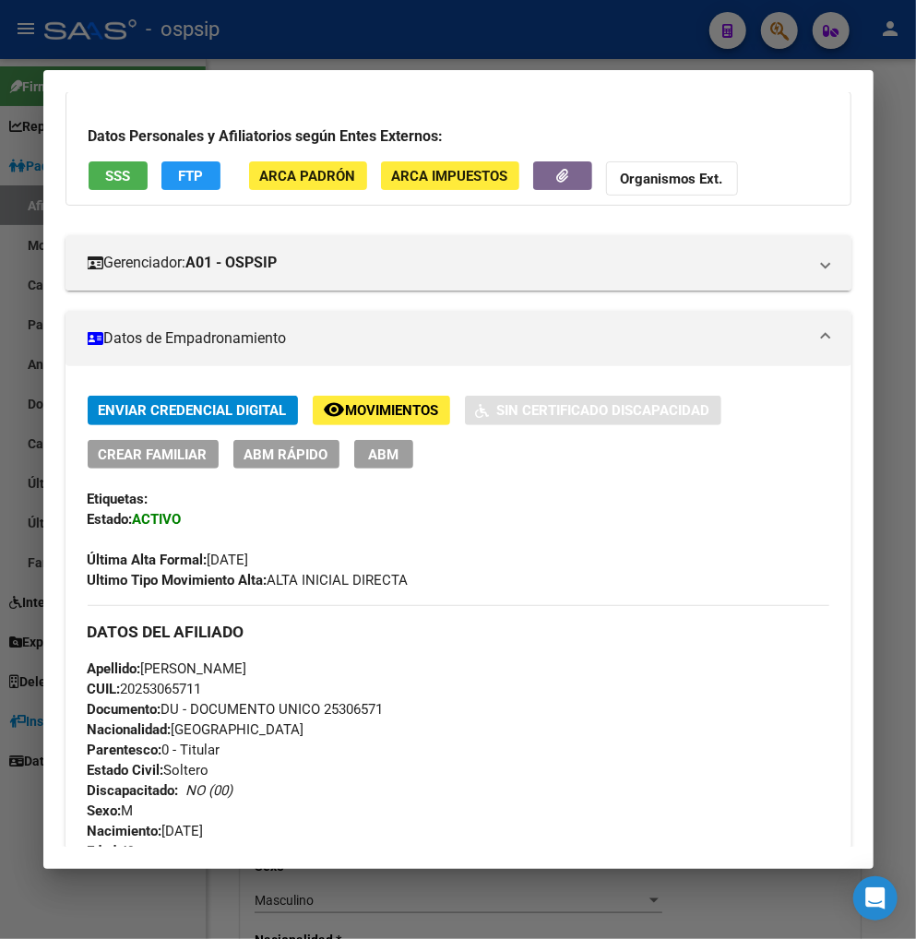
click at [372, 453] on span "ABM" at bounding box center [383, 455] width 30 height 17
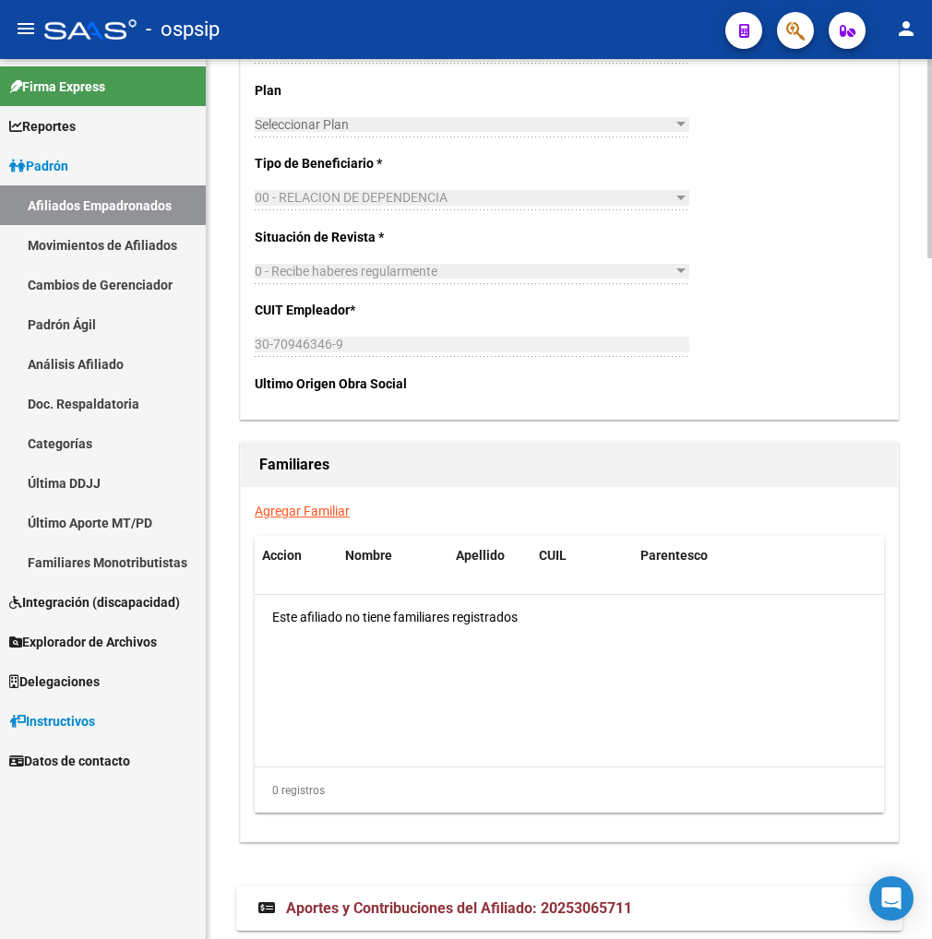
scroll to position [2973, 0]
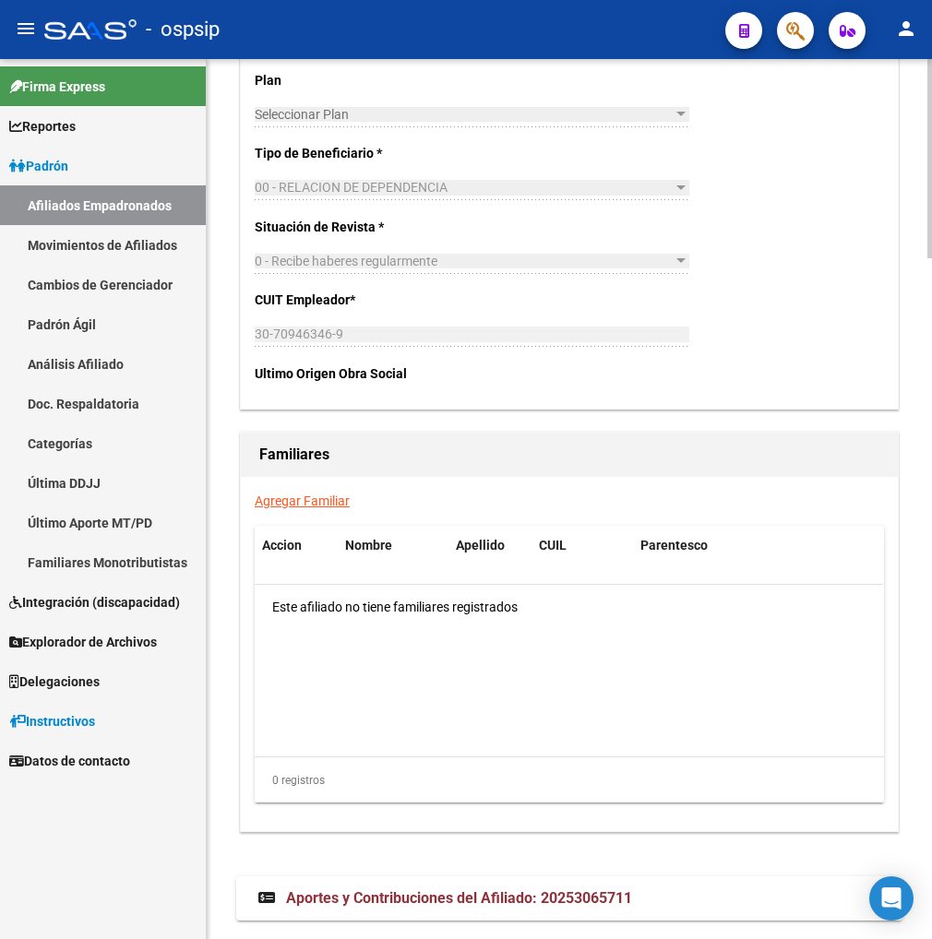
click at [297, 496] on link "Agregar Familiar" at bounding box center [302, 501] width 95 height 15
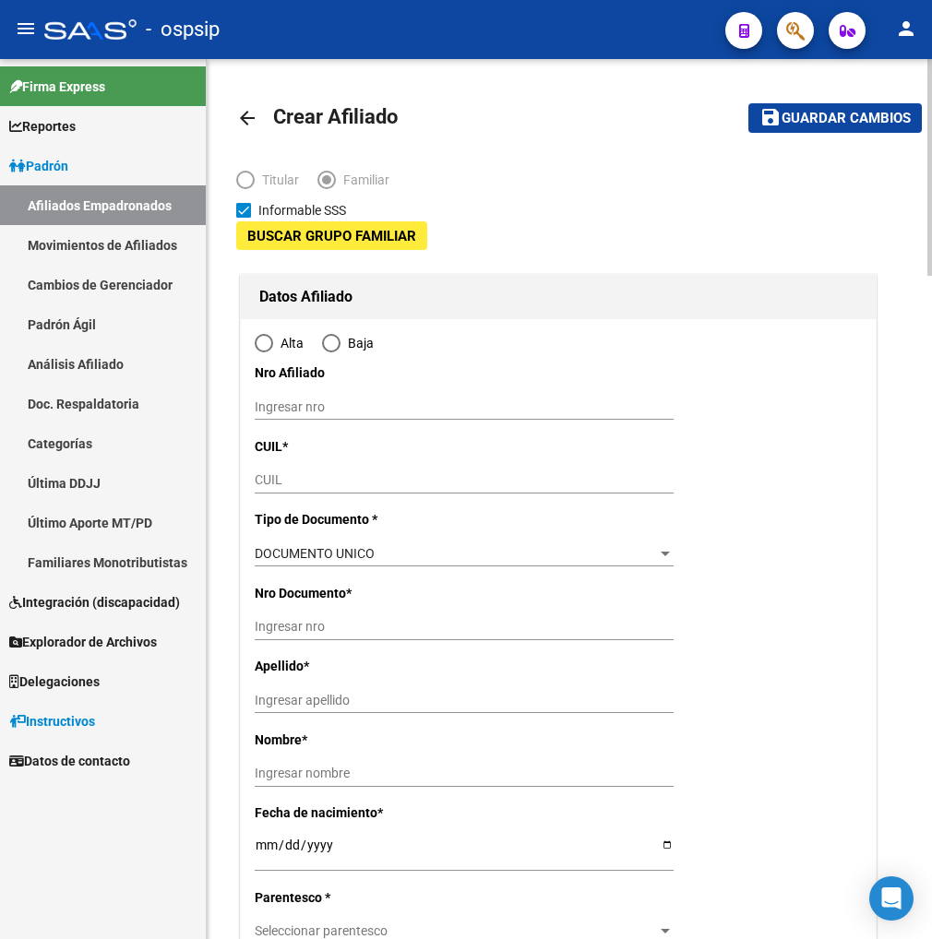
type input "30-70946346-9"
type input "FLORENCIO VAREL"
type input "1888"
type input "Paris"
type input "1450"
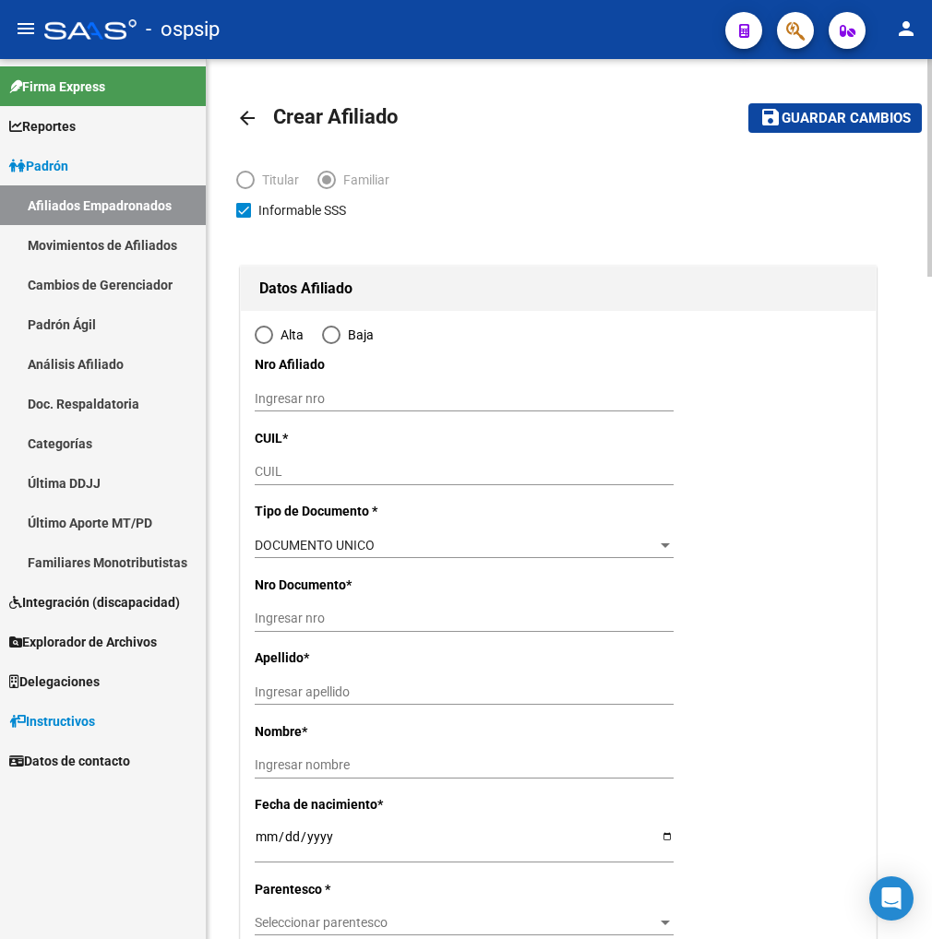
radio input "true"
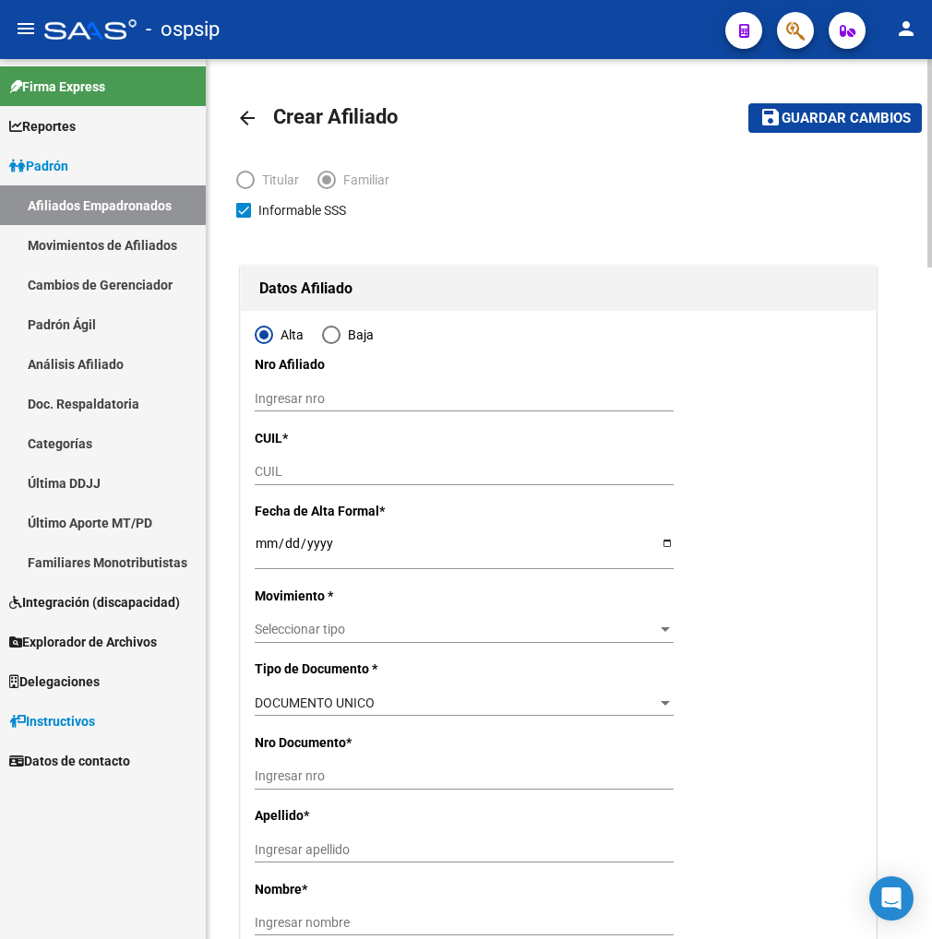
click at [283, 472] on input "CUIL" at bounding box center [464, 472] width 419 height 16
type input "30-70946346-9"
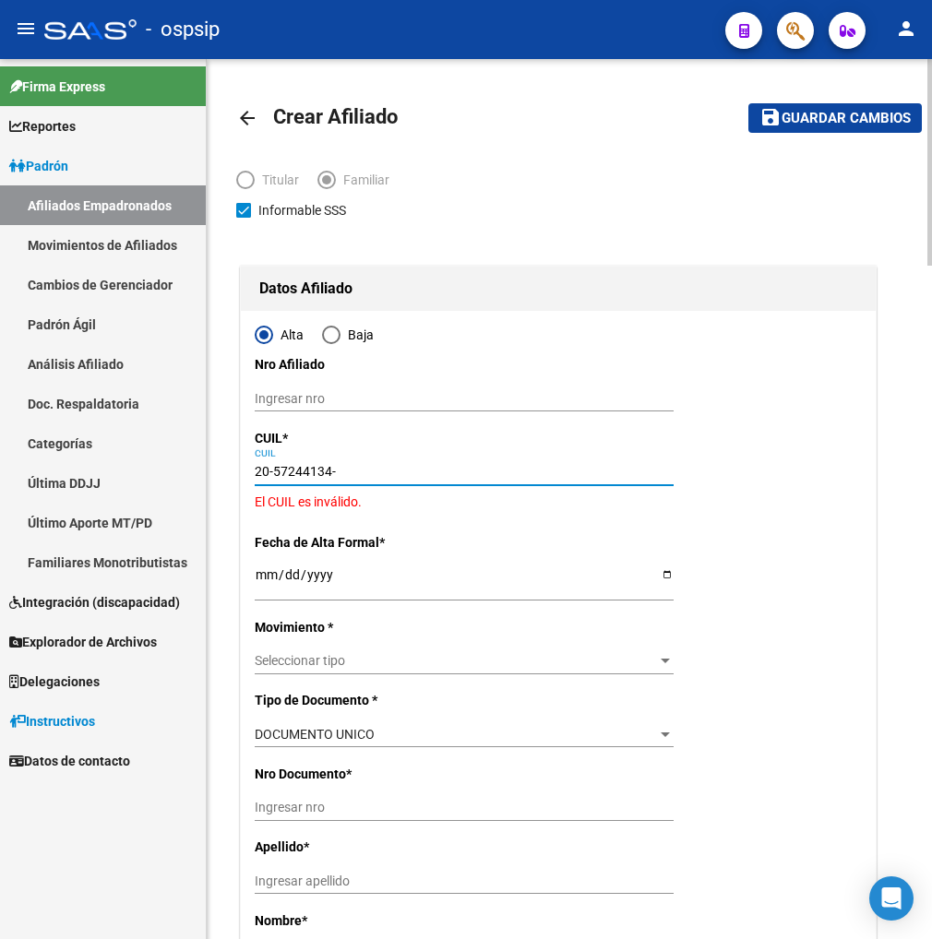
type input "20-57244134-3"
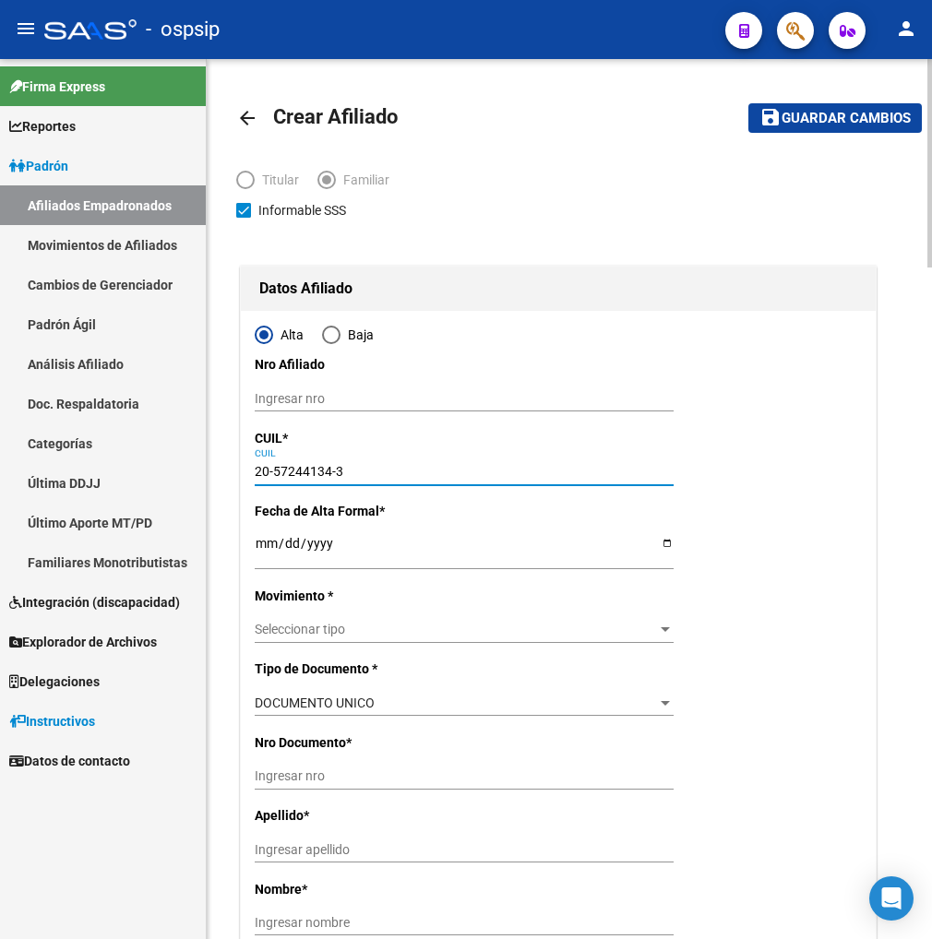
type input "57244134"
type input "QUIÑONEZ"
type input "LIONEL MAXIMILIANO"
type input "2018-08-27"
type input "SANTA ROSA"
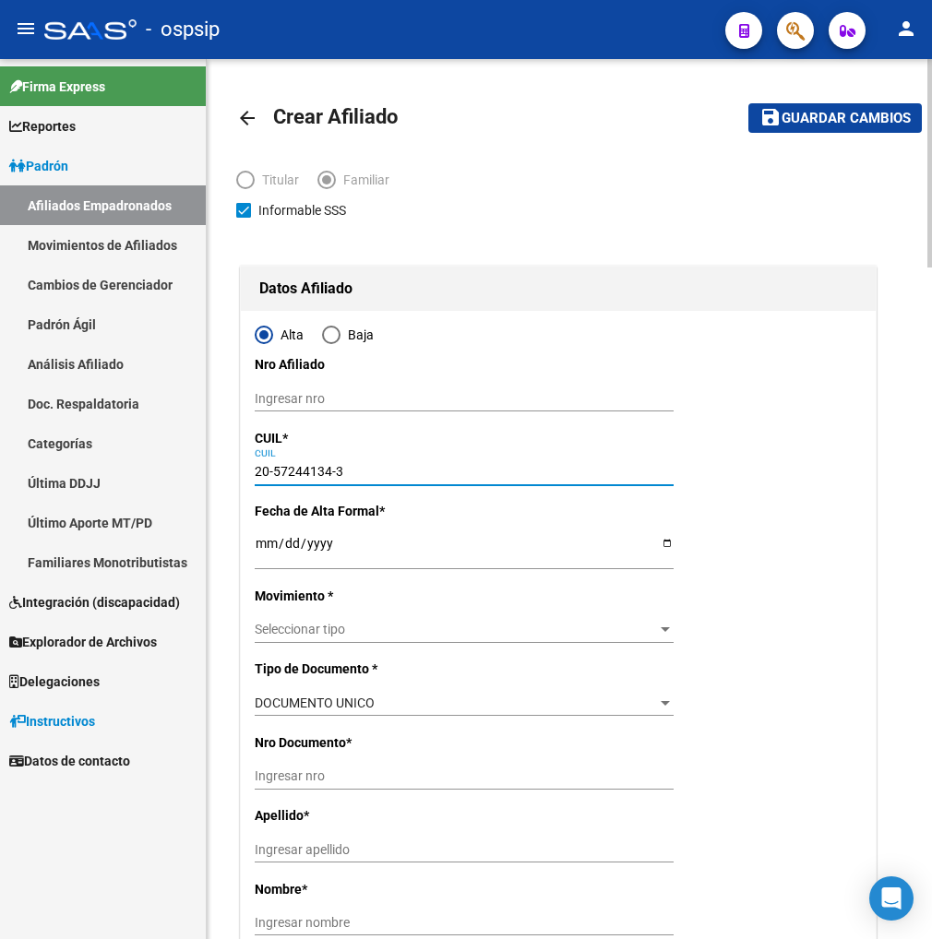
type input "PARIS"
type input "1436"
type input "20-57244134-3"
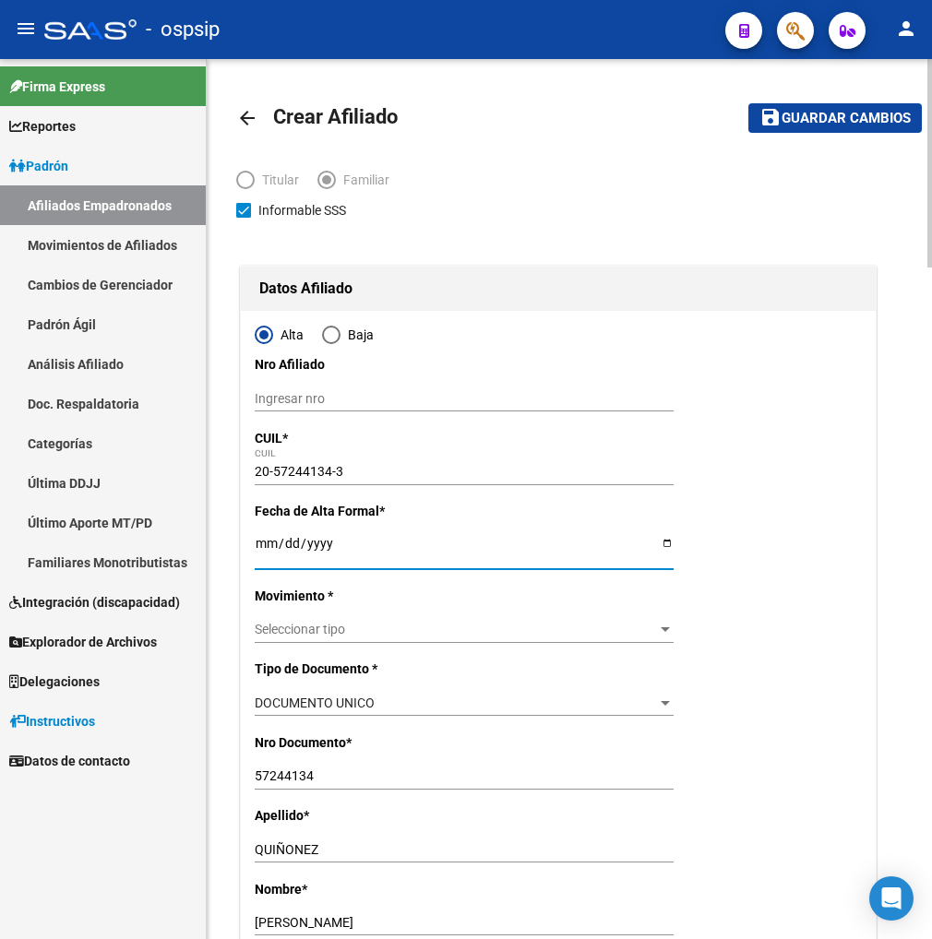
click at [269, 557] on input "Ingresar fecha" at bounding box center [464, 550] width 419 height 28
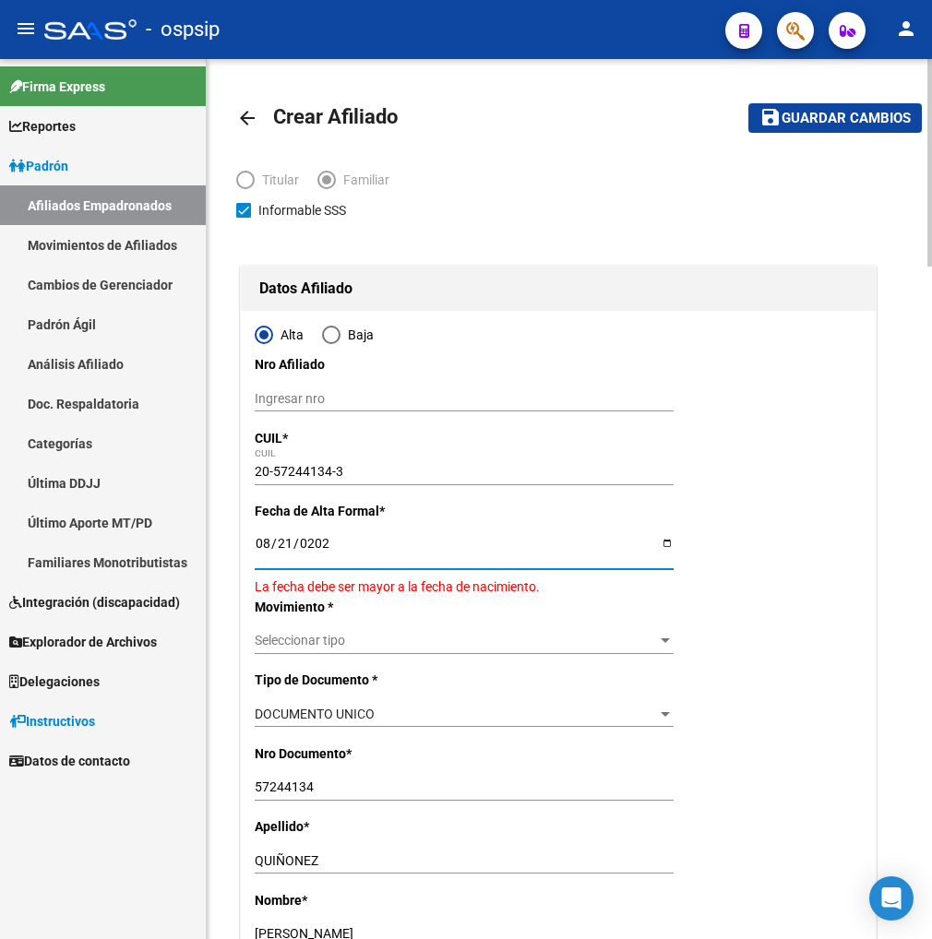
type input "[DATE]"
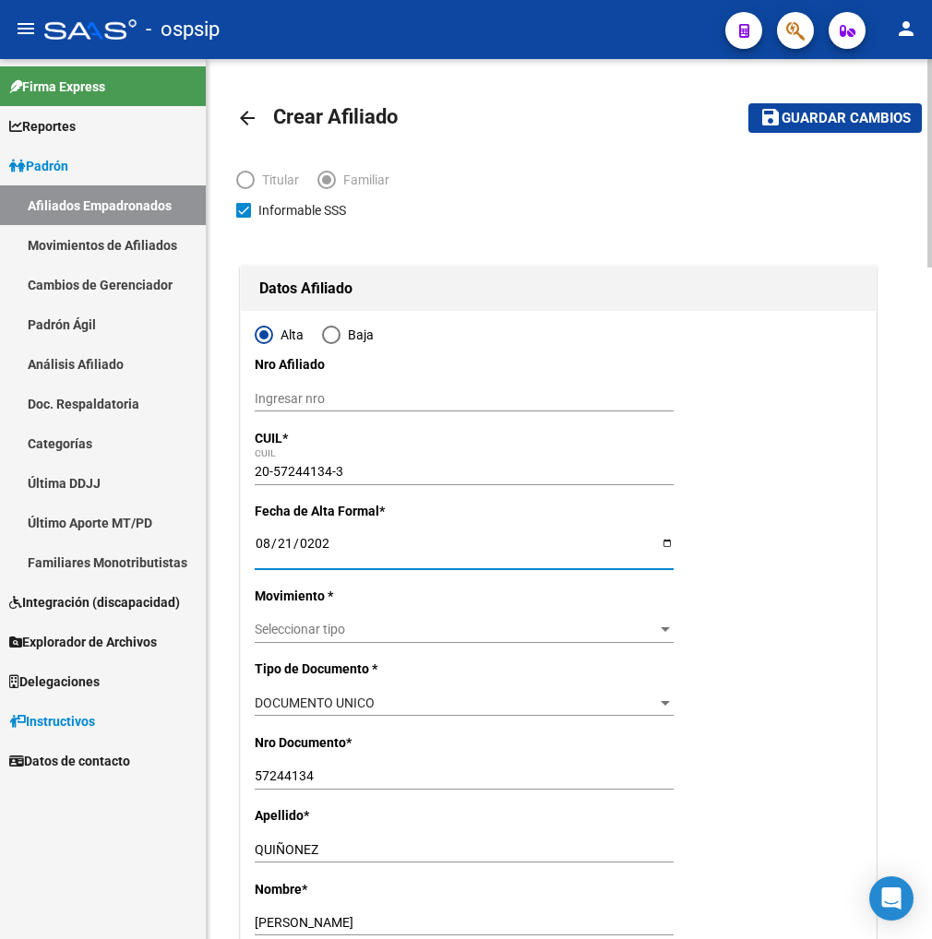
click at [382, 634] on span "Seleccionar tipo" at bounding box center [456, 630] width 402 height 16
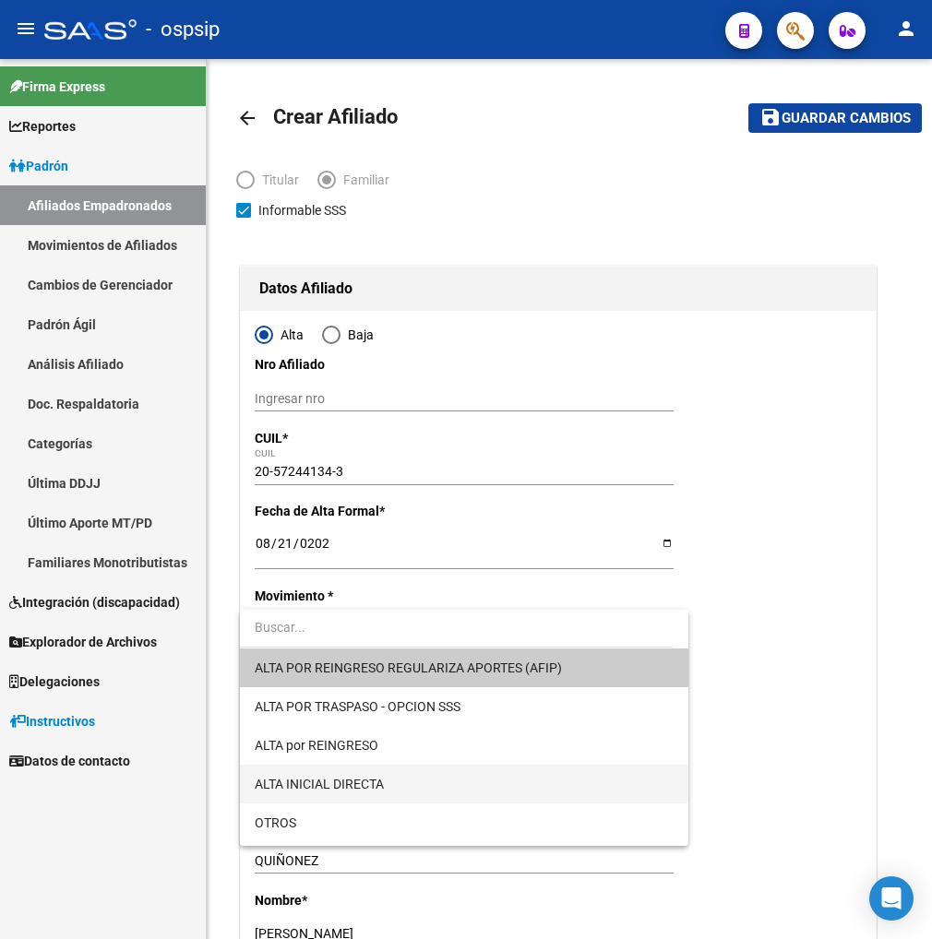
click at [404, 785] on span "ALTA INICIAL DIRECTA" at bounding box center [464, 784] width 419 height 39
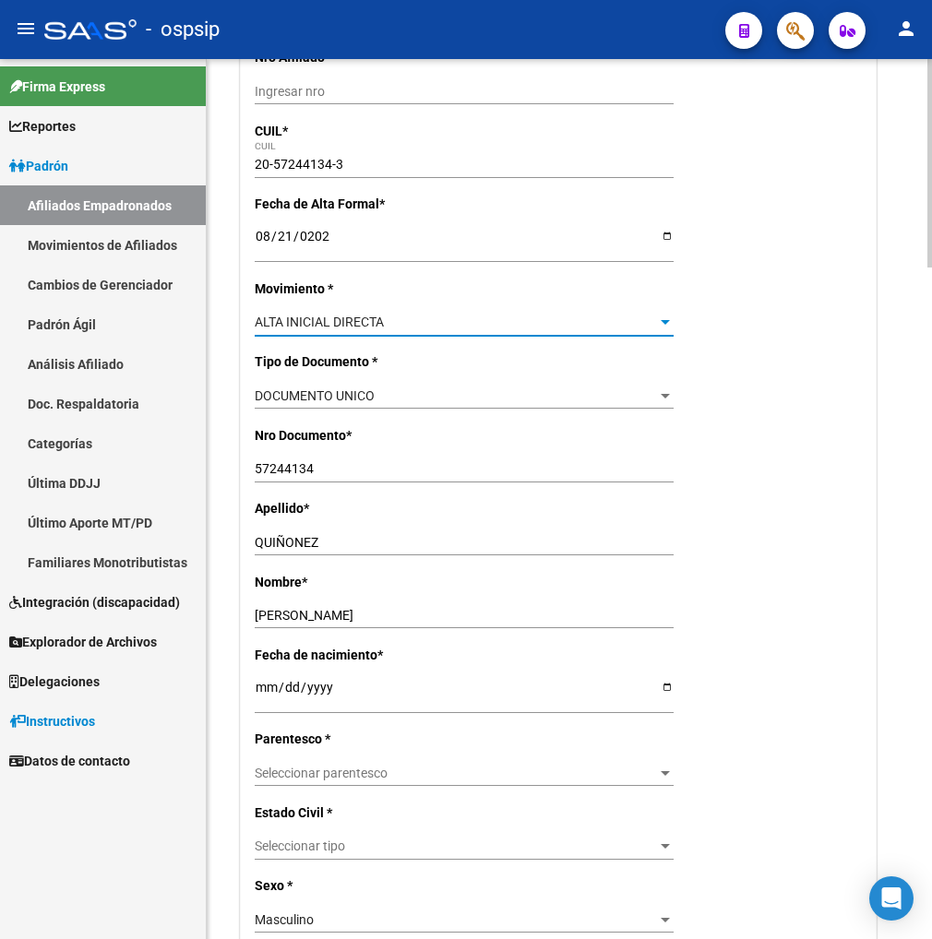
scroll to position [410, 0]
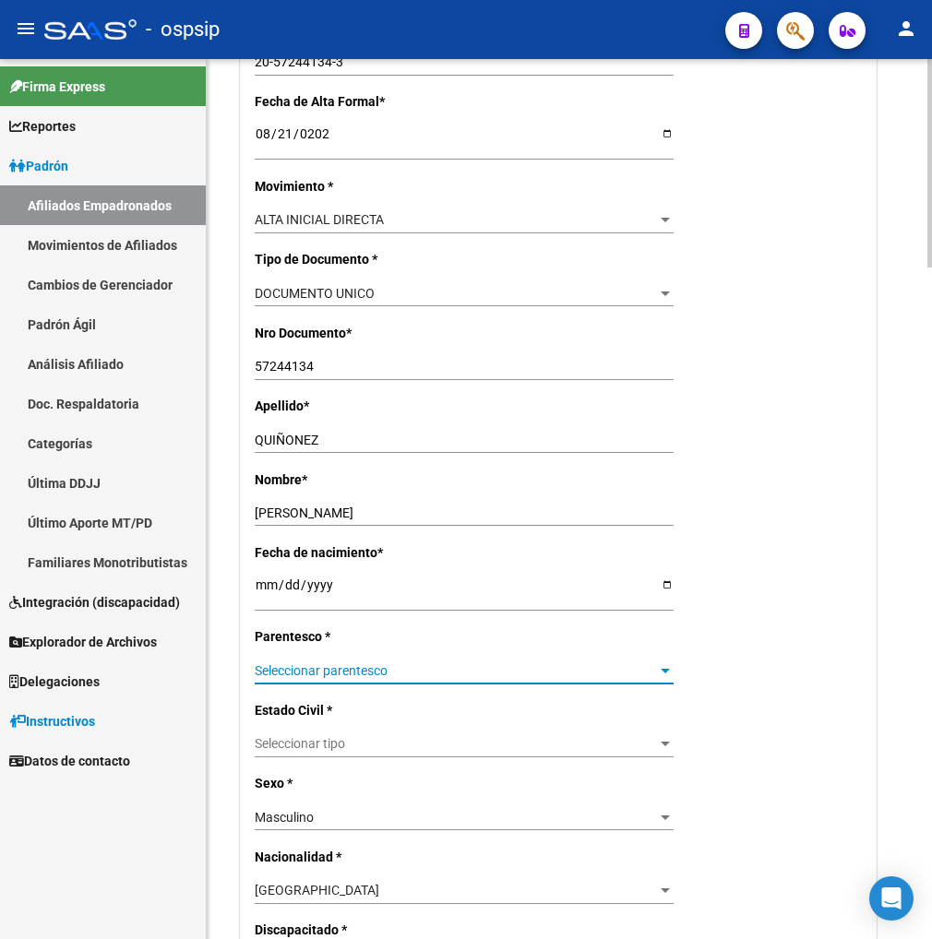
click at [415, 669] on span "Seleccionar parentesco" at bounding box center [456, 671] width 402 height 16
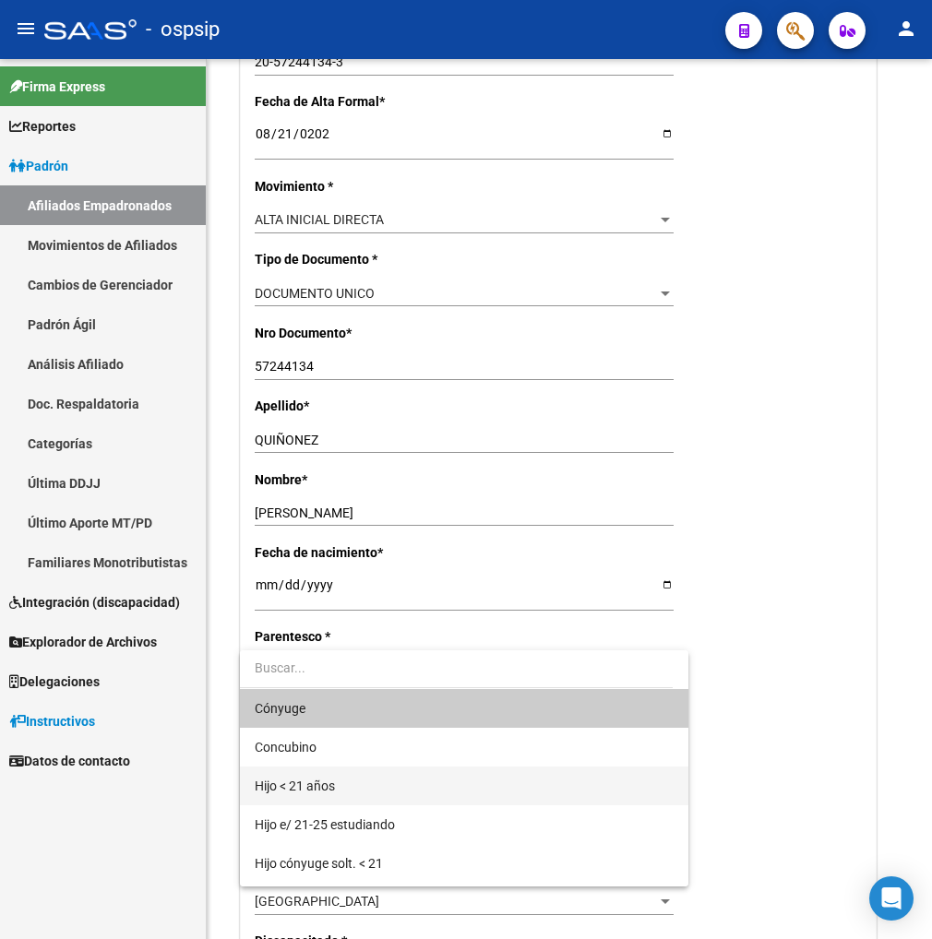
click at [381, 789] on span "Hijo < 21 años" at bounding box center [464, 786] width 419 height 39
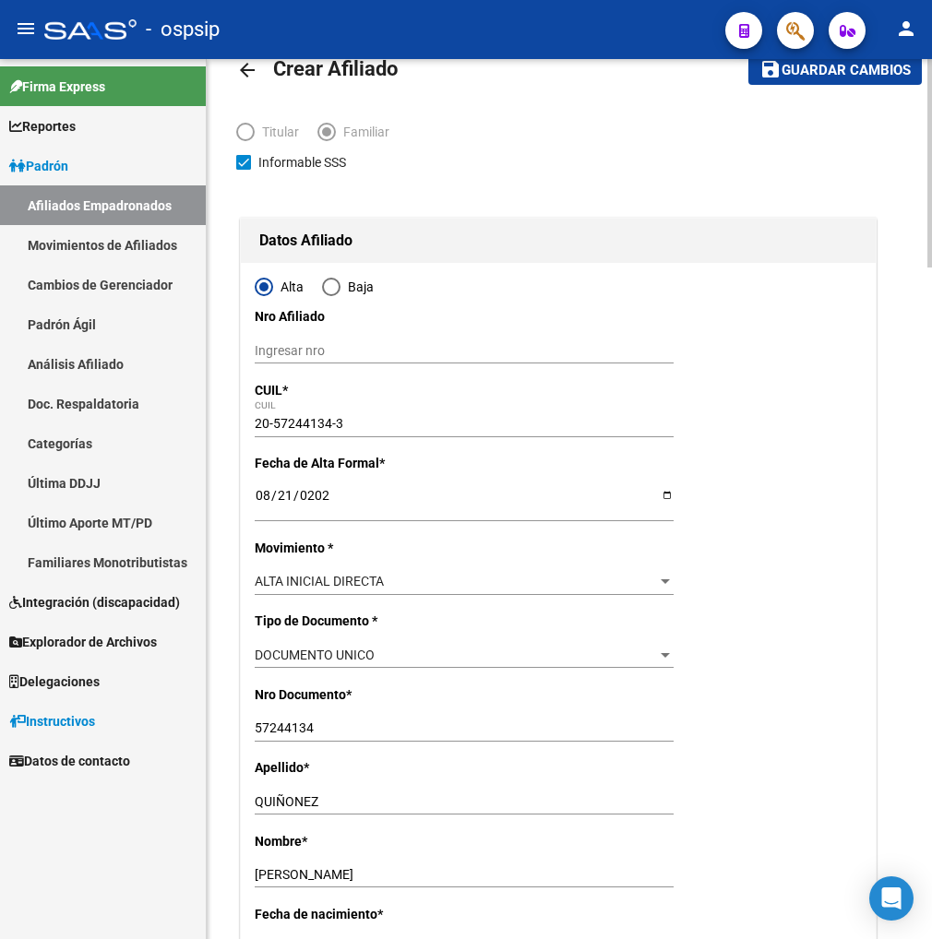
scroll to position [0, 0]
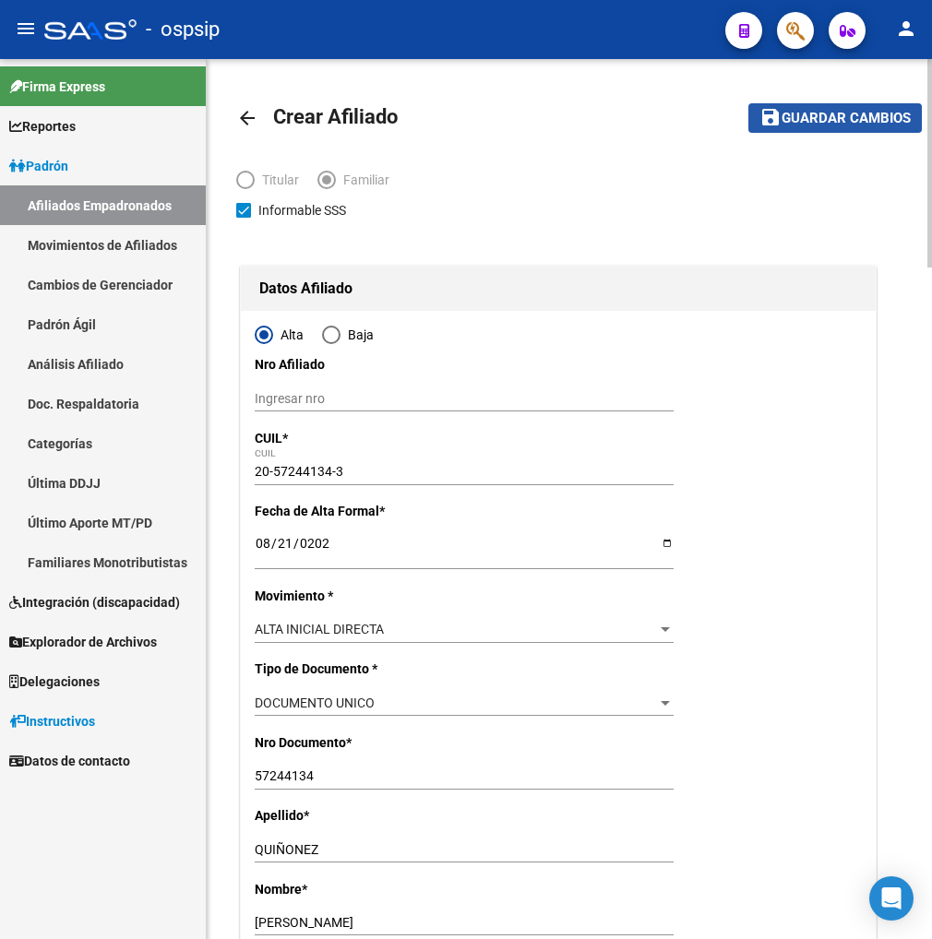
click at [808, 117] on span "Guardar cambios" at bounding box center [846, 119] width 129 height 17
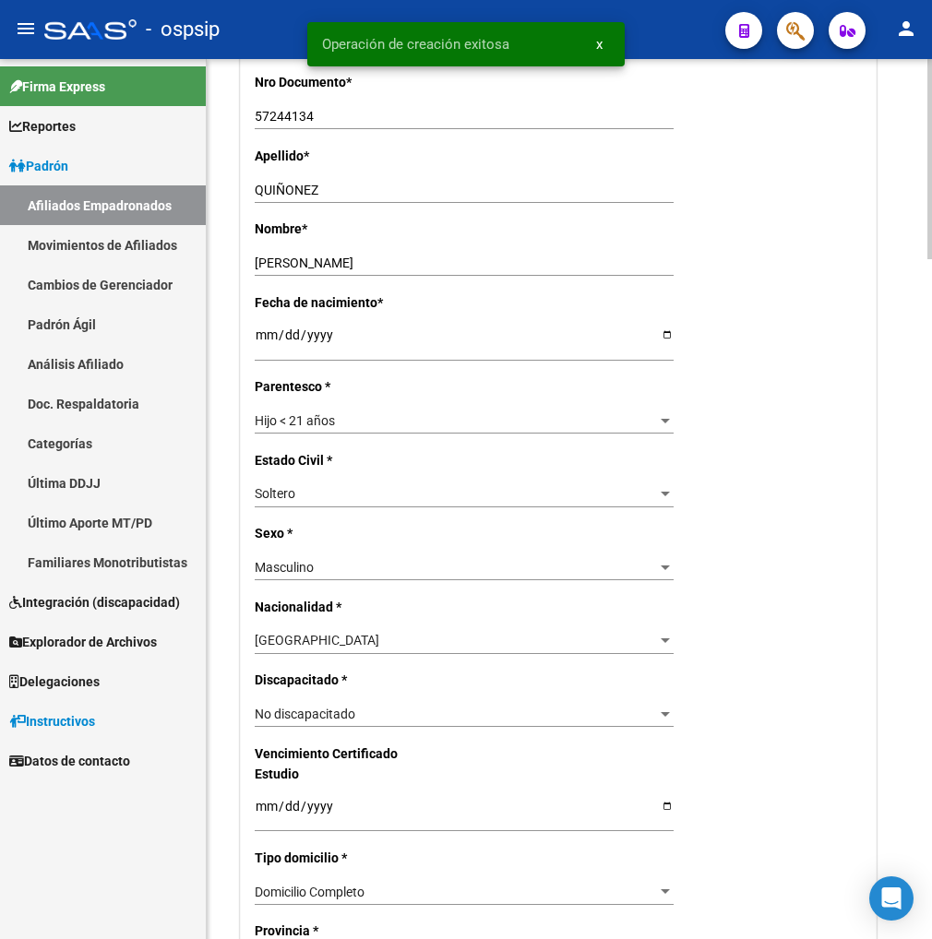
radio input "true"
type input "30-70946346-9"
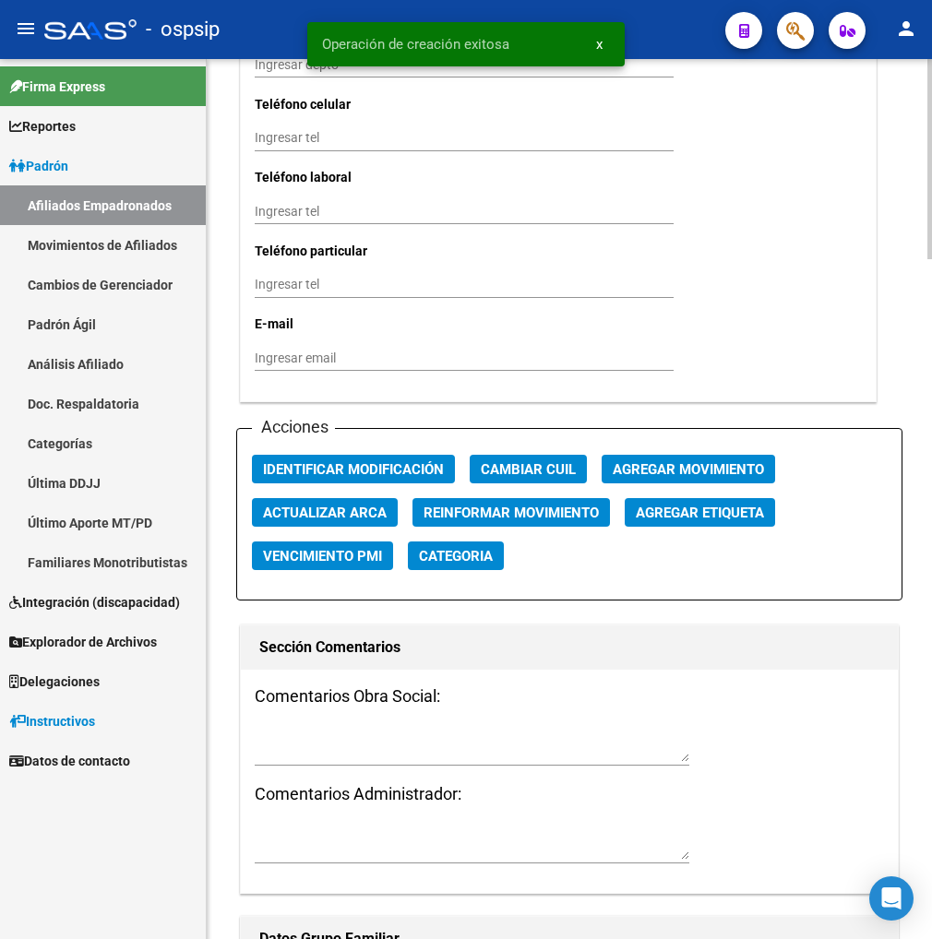
scroll to position [1948, 0]
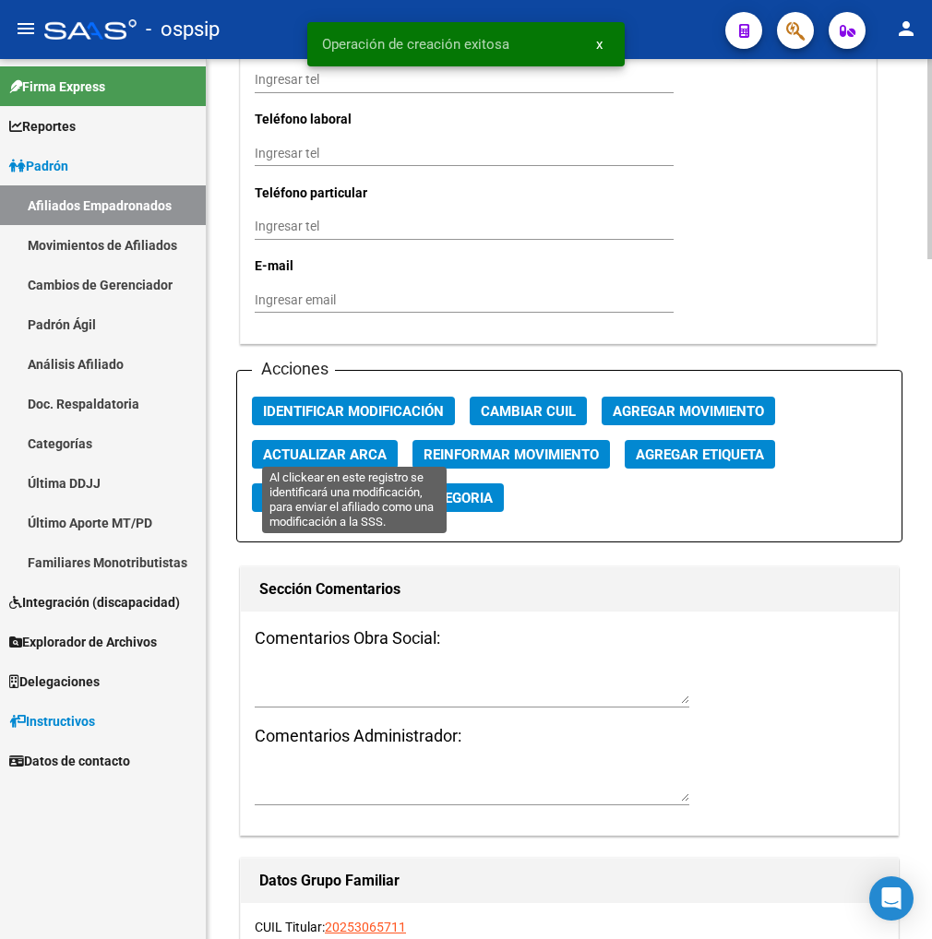
click at [341, 420] on span "Identificar Modificación" at bounding box center [353, 411] width 181 height 17
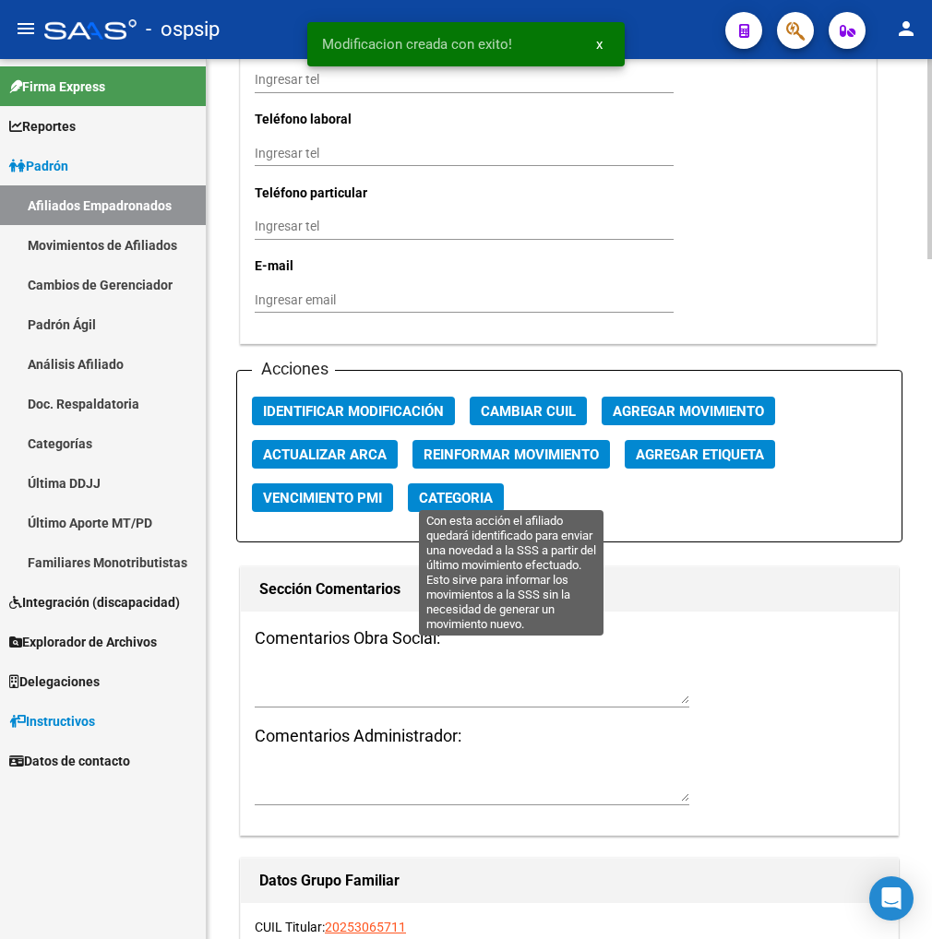
click at [435, 463] on span "Reinformar Movimiento" at bounding box center [511, 455] width 175 height 17
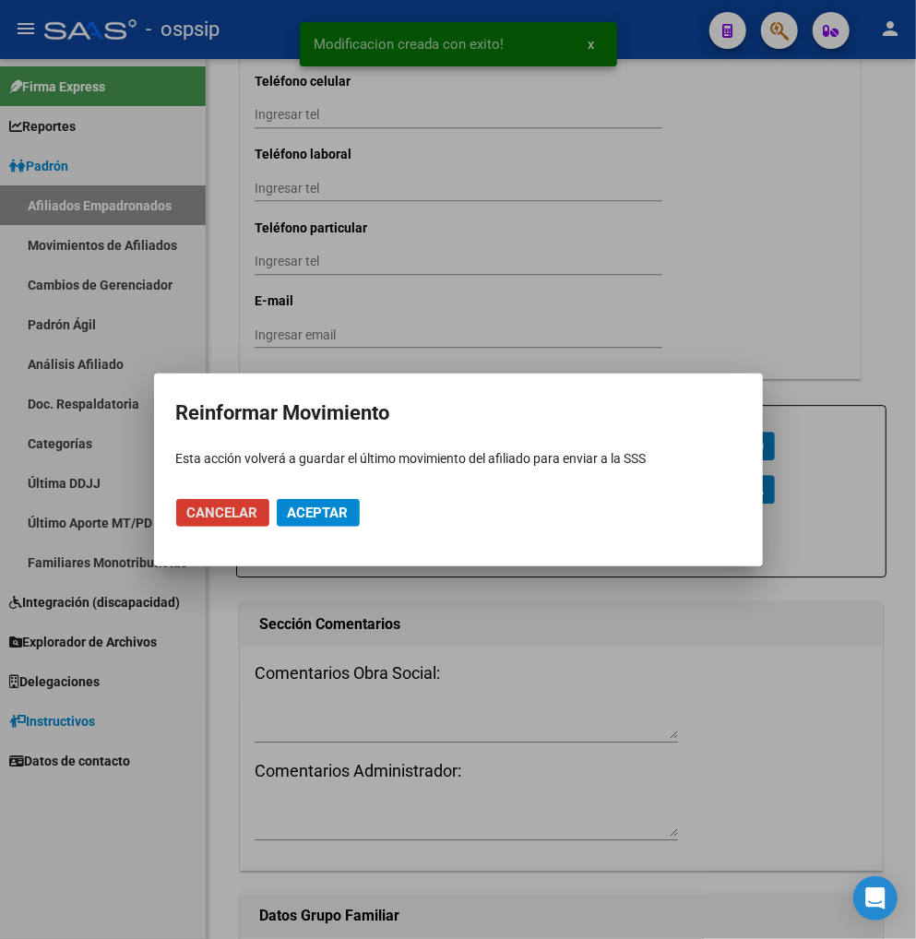
click at [286, 508] on button "Aceptar" at bounding box center [318, 513] width 83 height 28
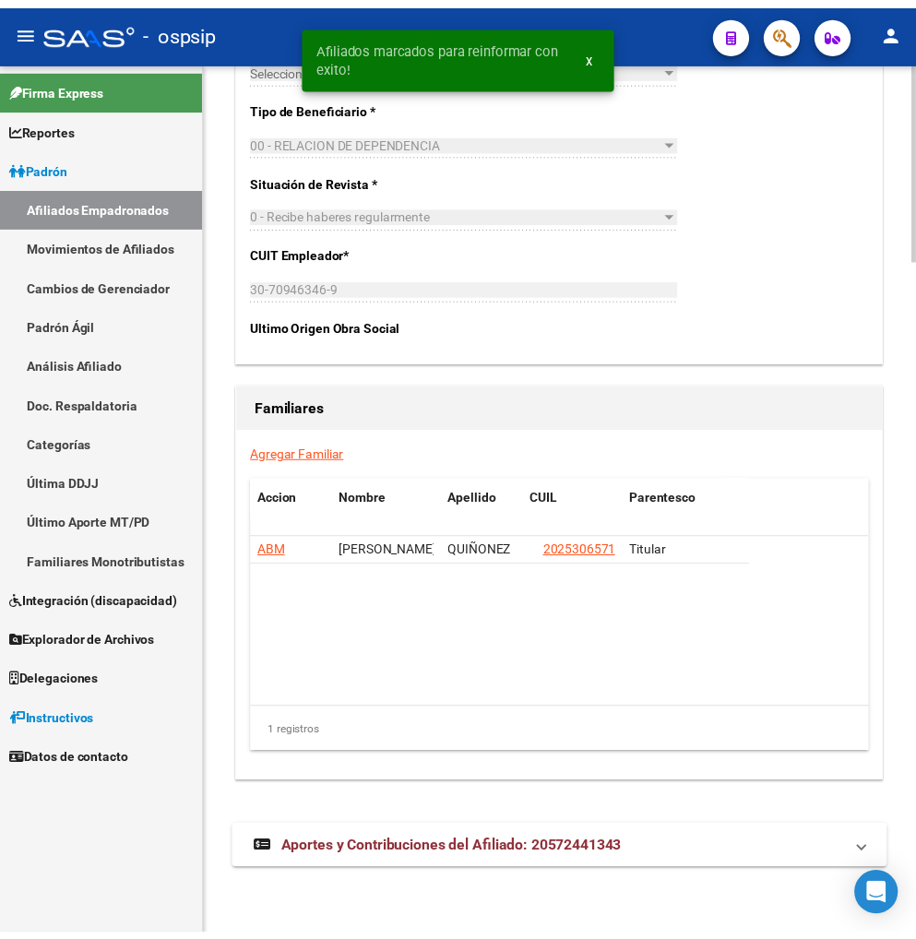
scroll to position [2991, 0]
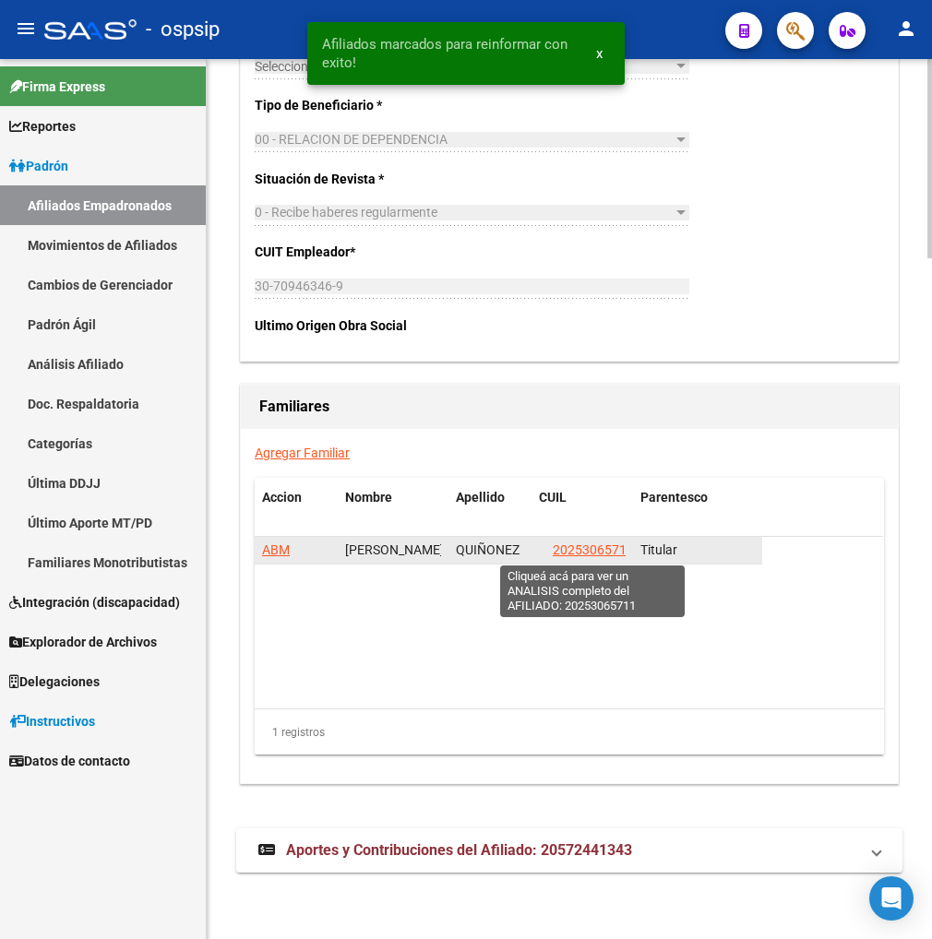
click at [602, 555] on span "20253065711" at bounding box center [593, 550] width 81 height 15
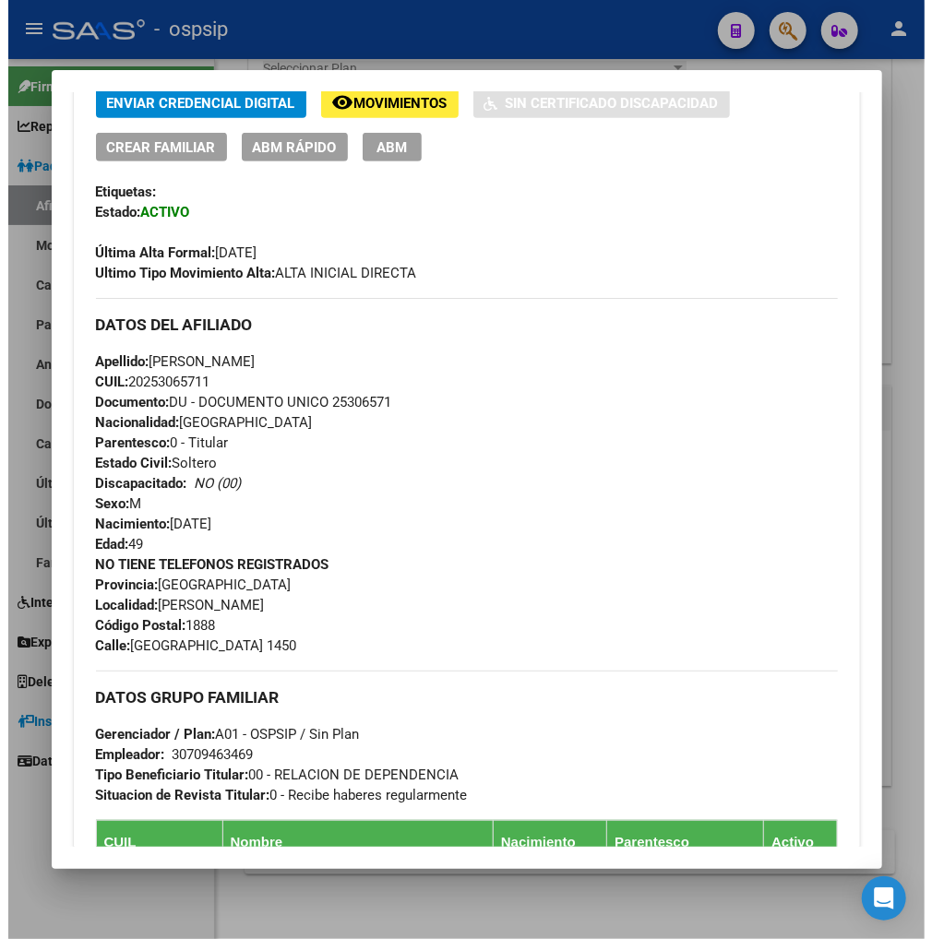
scroll to position [615, 0]
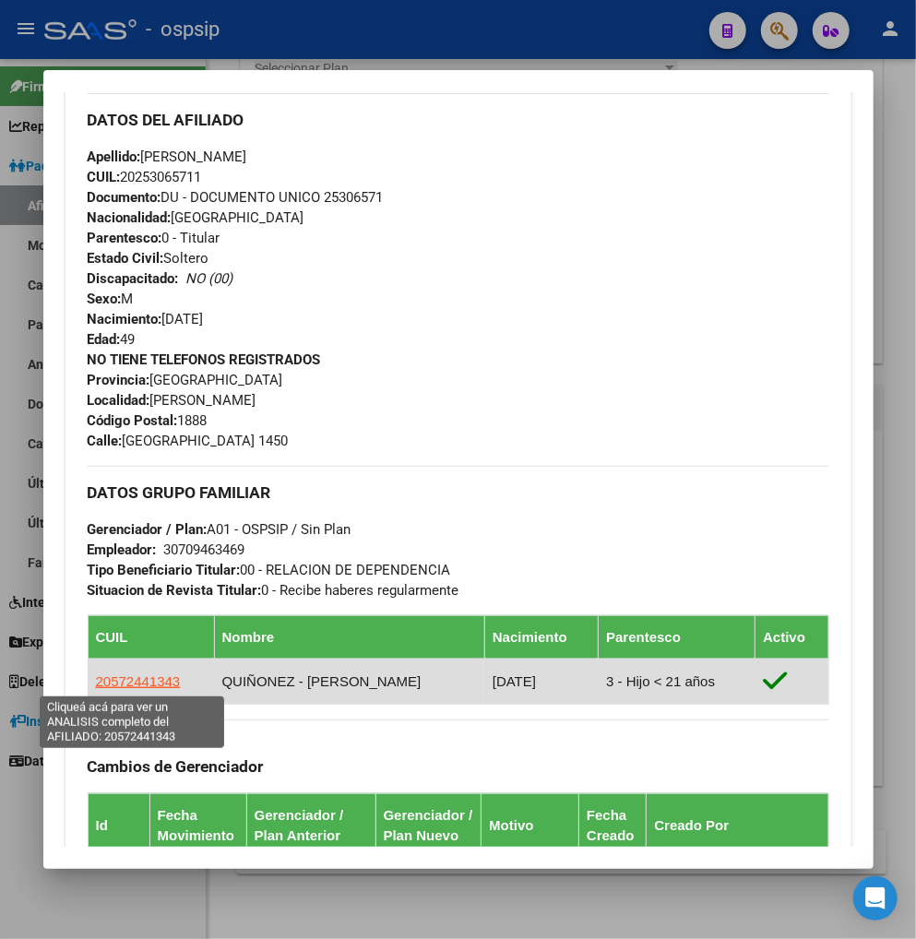
click at [148, 678] on span "20572441343" at bounding box center [138, 682] width 85 height 16
type textarea "20572441343"
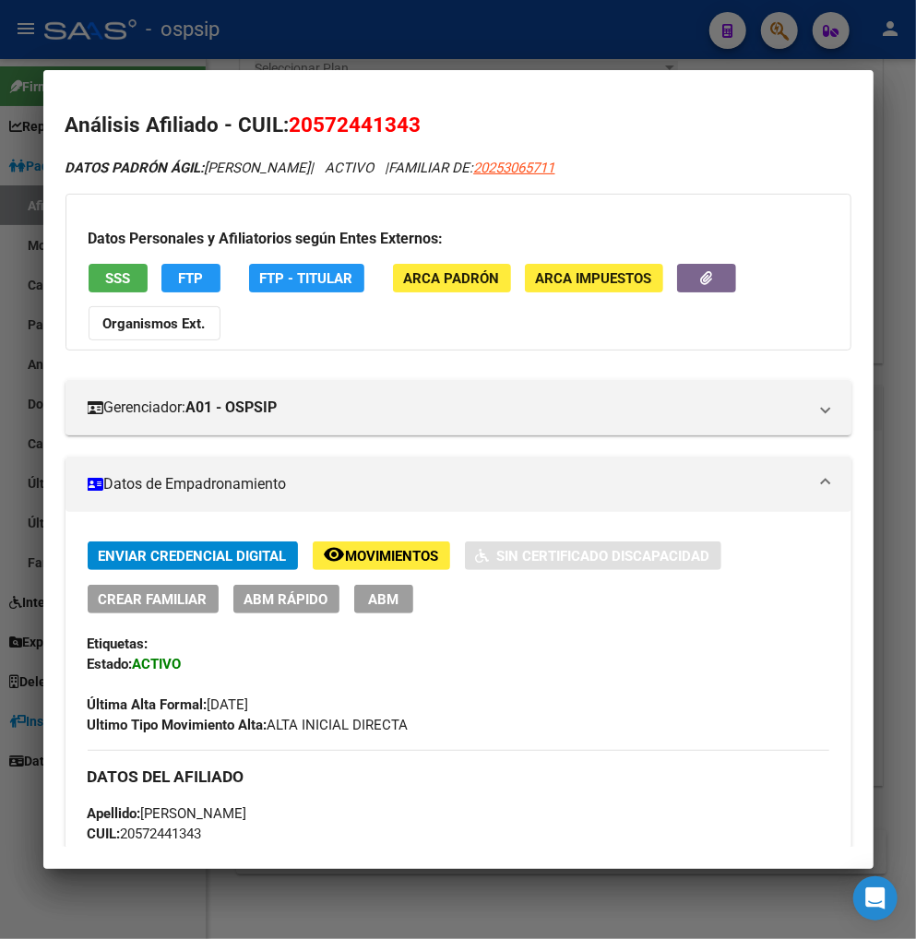
click at [385, 598] on span "ABM" at bounding box center [383, 599] width 30 height 17
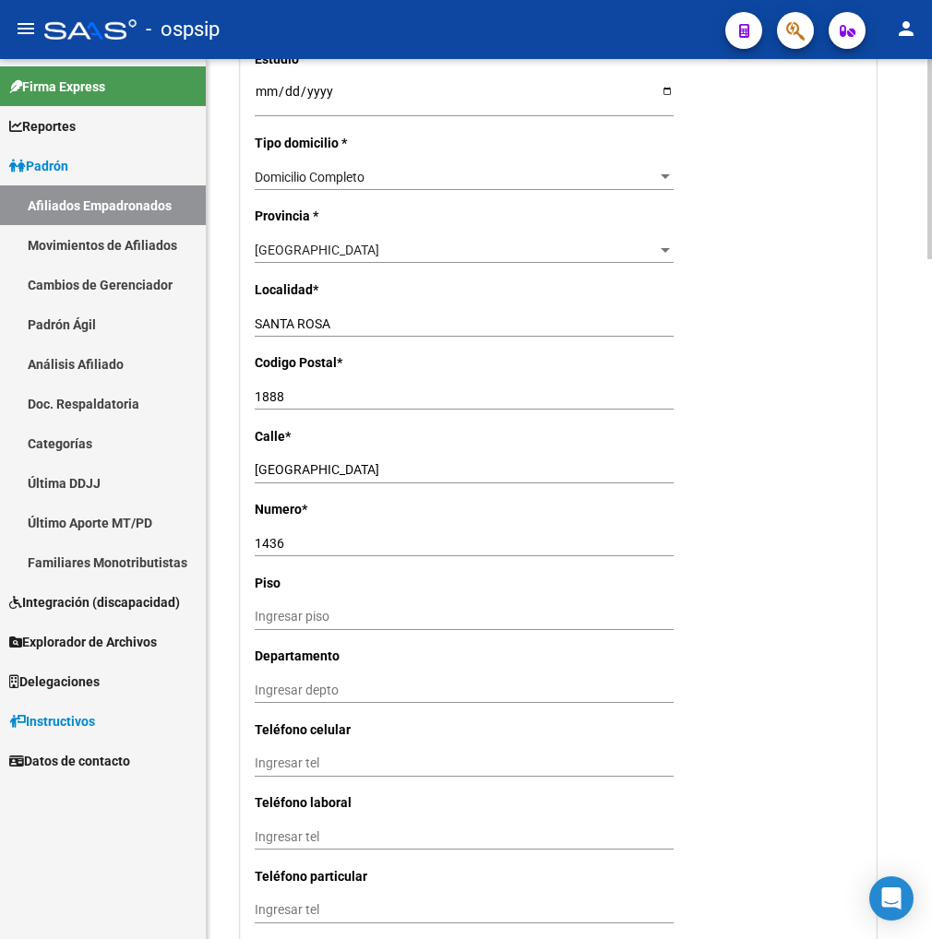
scroll to position [1248, 0]
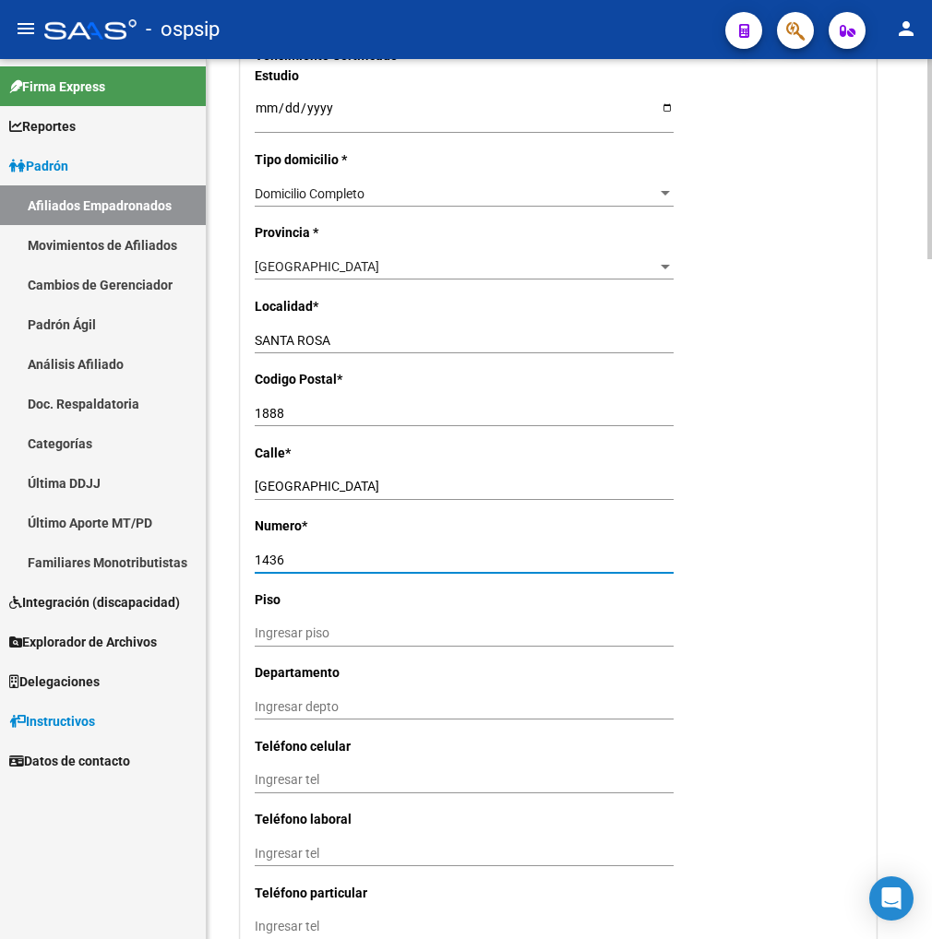
click at [290, 568] on input "1436" at bounding box center [464, 561] width 419 height 16
type input "1450"
click at [346, 349] on input "SANTA ROSA" at bounding box center [464, 341] width 419 height 16
type input "S"
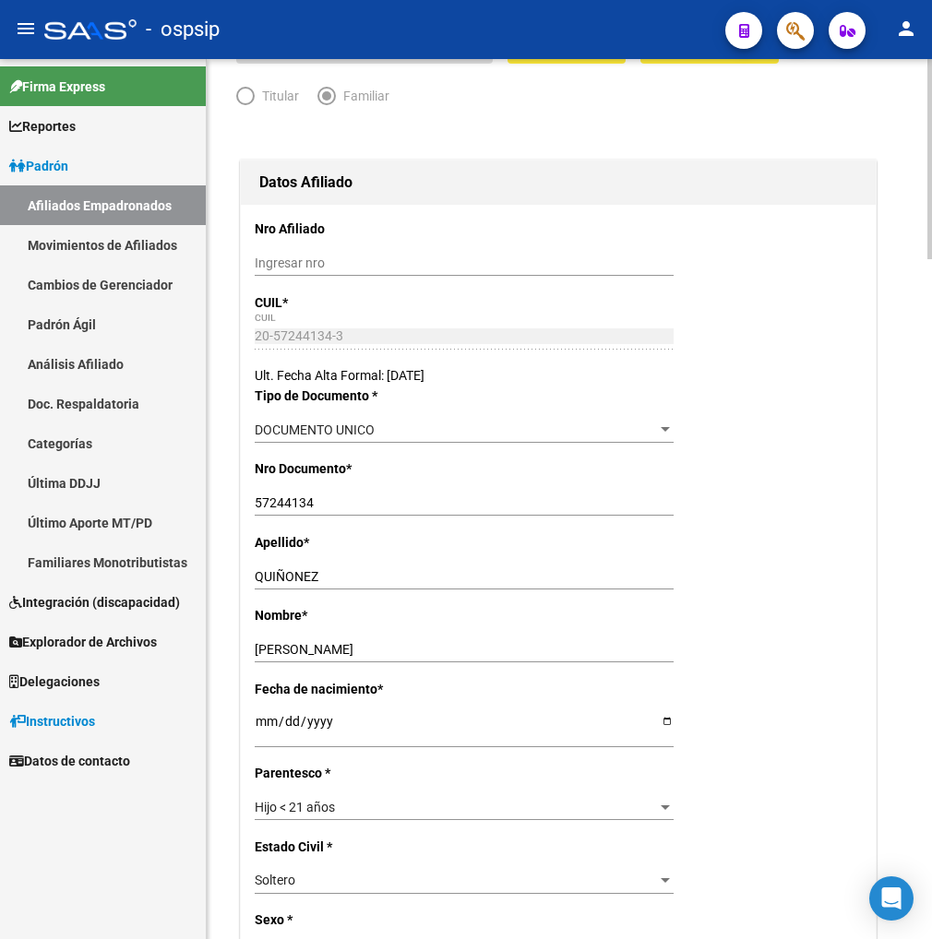
scroll to position [0, 0]
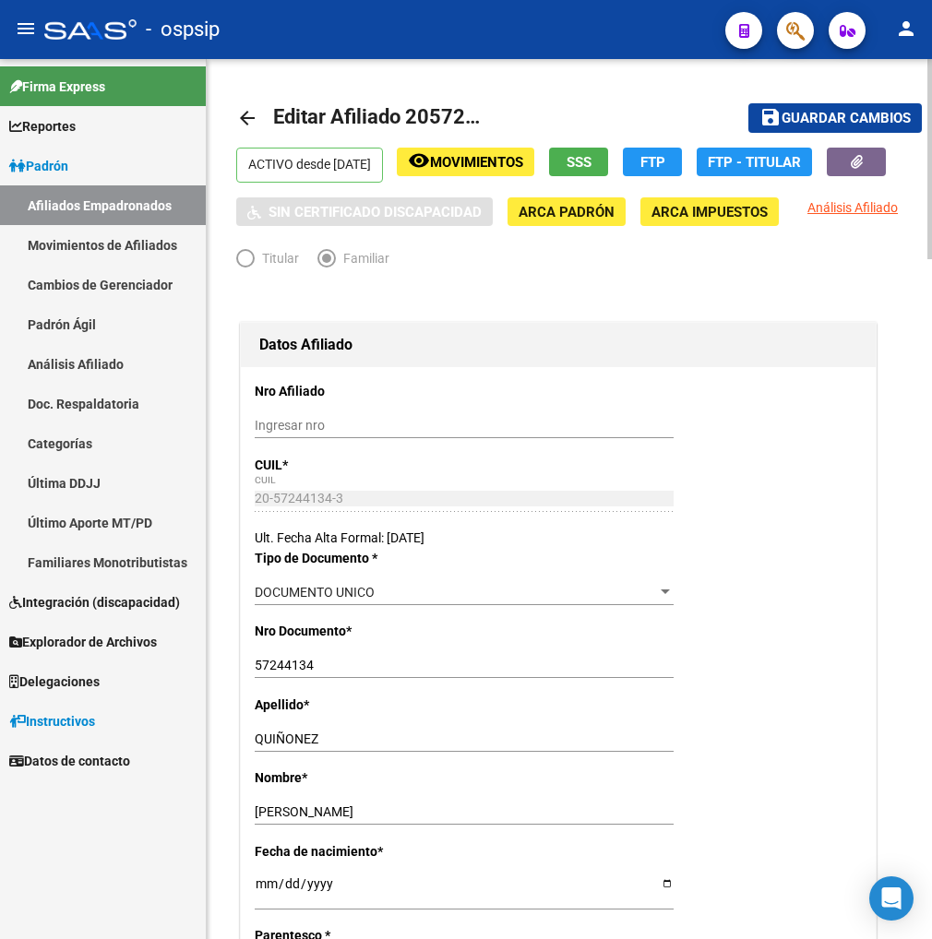
type input "FLORENCIOI VARELA"
click at [798, 113] on span "Guardar cambios" at bounding box center [846, 119] width 129 height 17
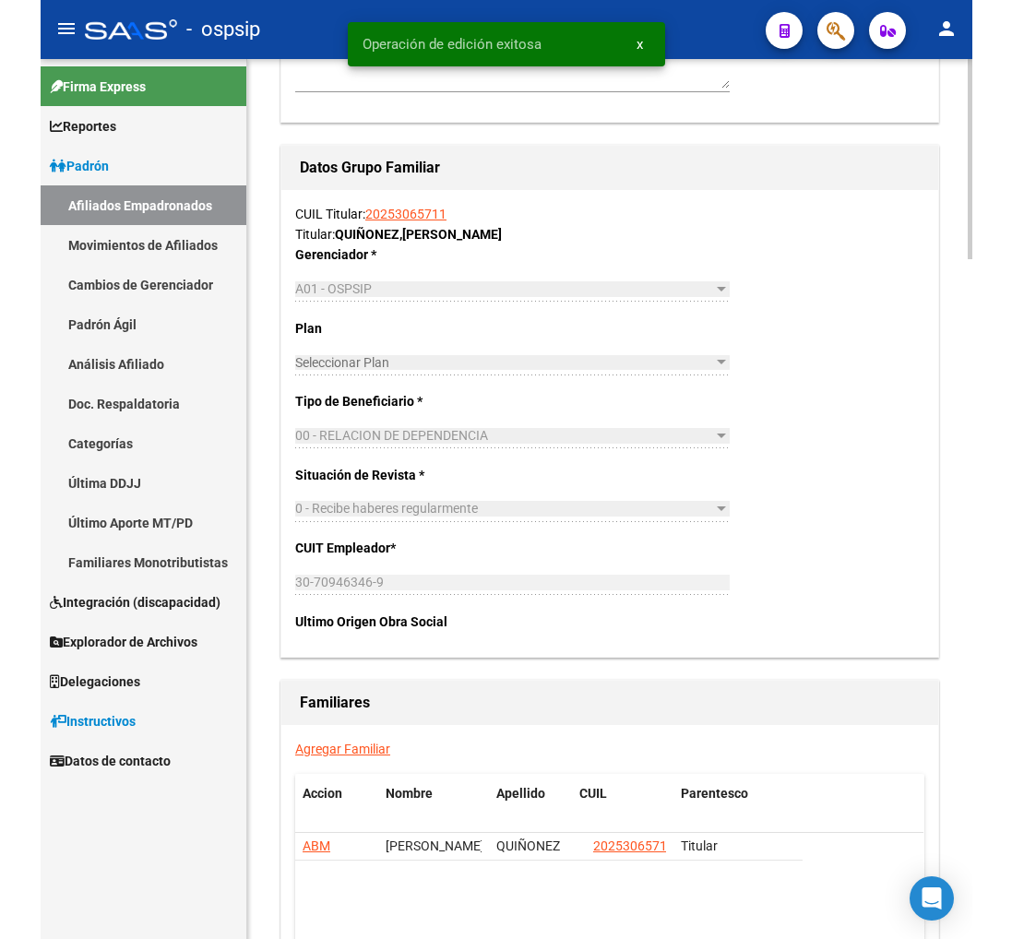
scroll to position [2973, 0]
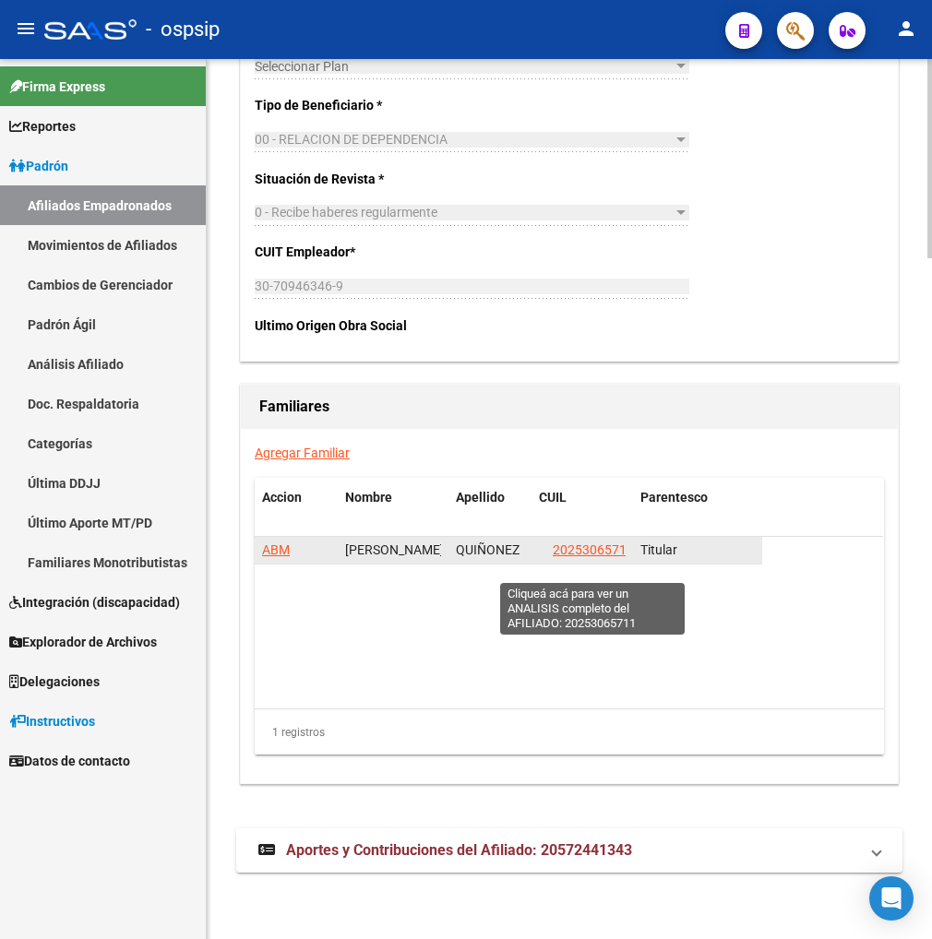
click at [579, 557] on span "20253065711" at bounding box center [593, 550] width 81 height 15
type textarea "20253065711"
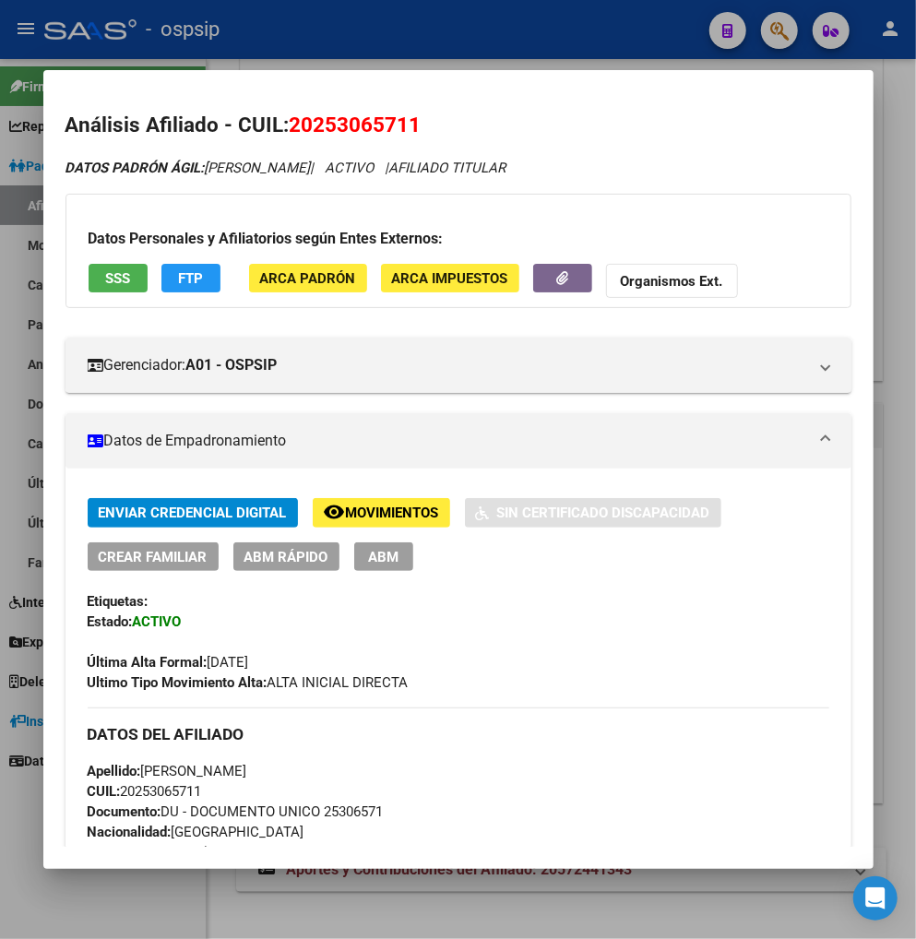
drag, startPoint x: 308, startPoint y: 125, endPoint x: 400, endPoint y: 114, distance: 92.8
click at [400, 114] on span "20253065711" at bounding box center [356, 125] width 132 height 24
copy span "25306571"
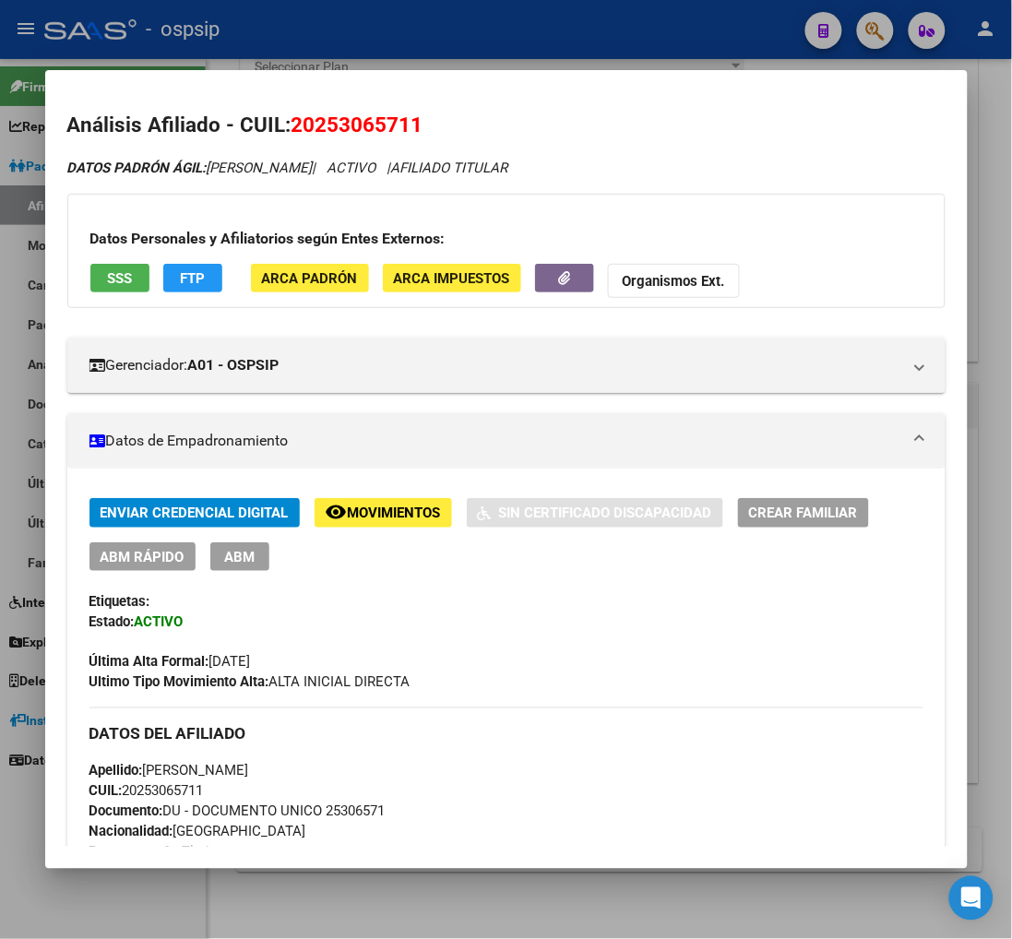
scroll to position [2936, 0]
click at [871, 32] on div at bounding box center [506, 469] width 1012 height 939
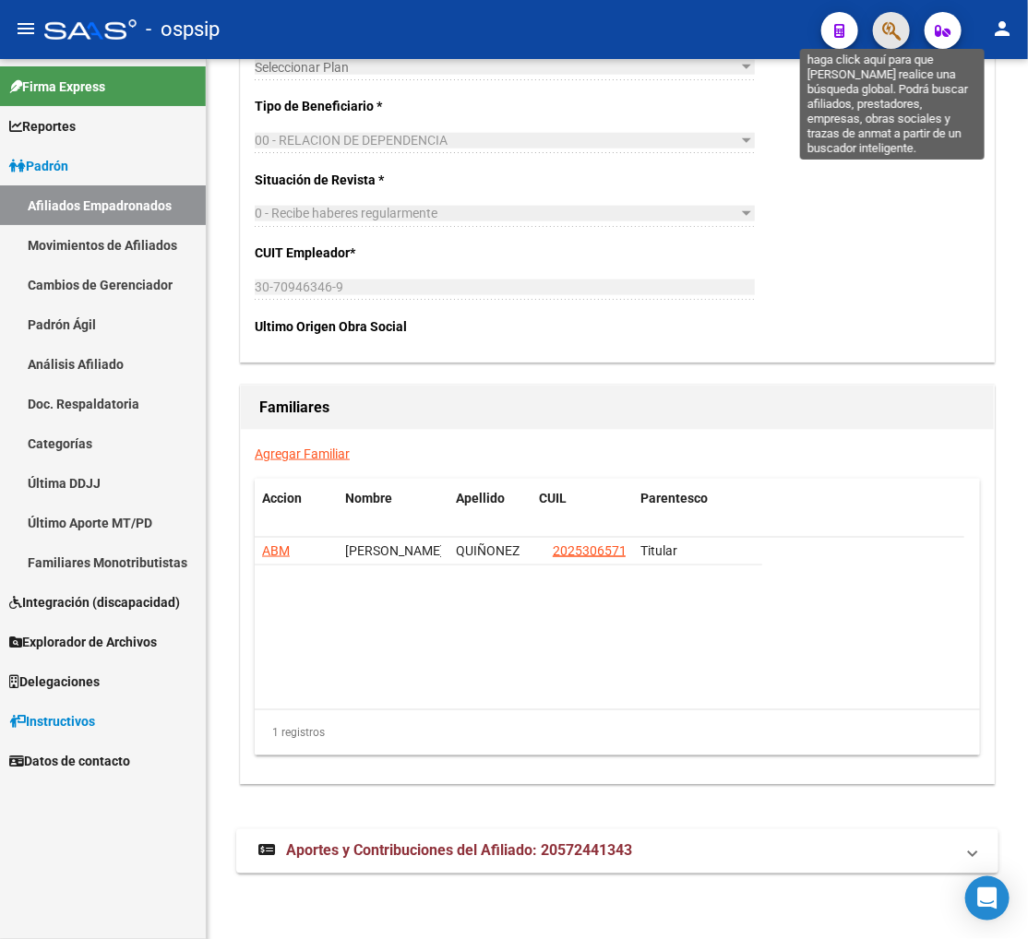
click at [899, 37] on icon "button" at bounding box center [891, 30] width 18 height 21
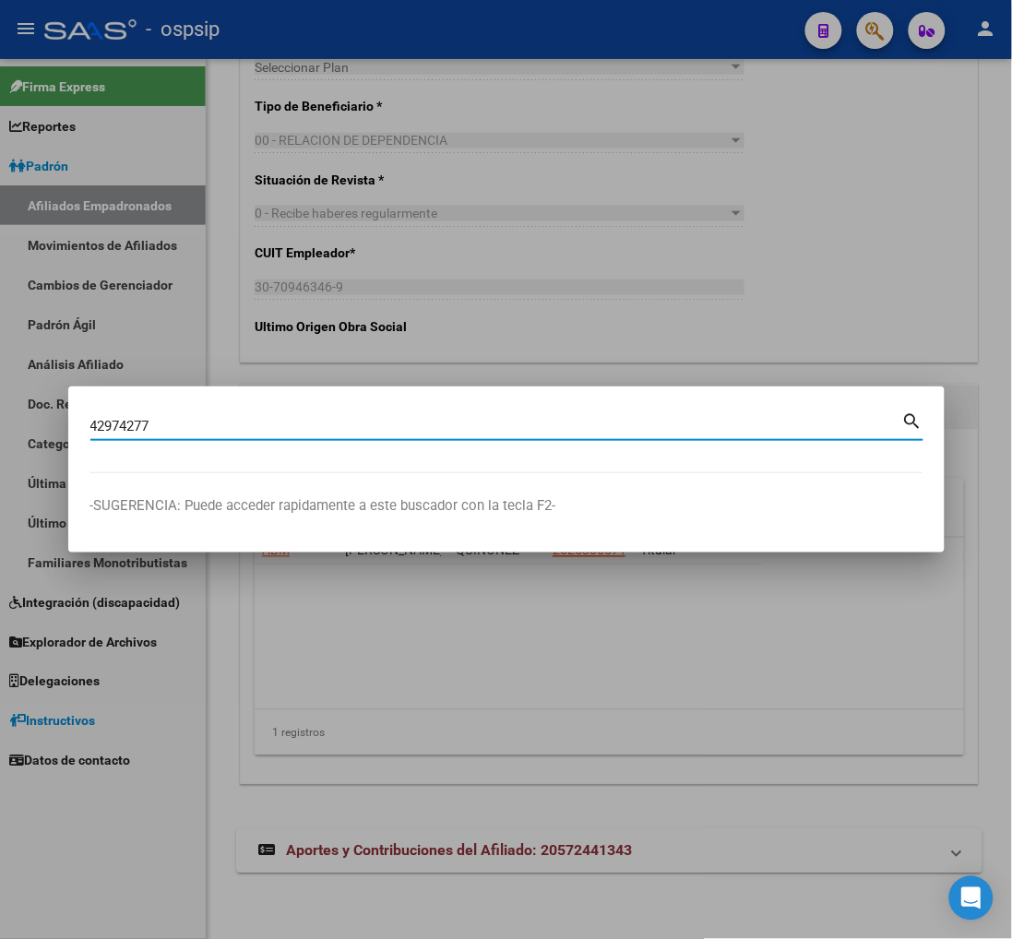
type input "42974277"
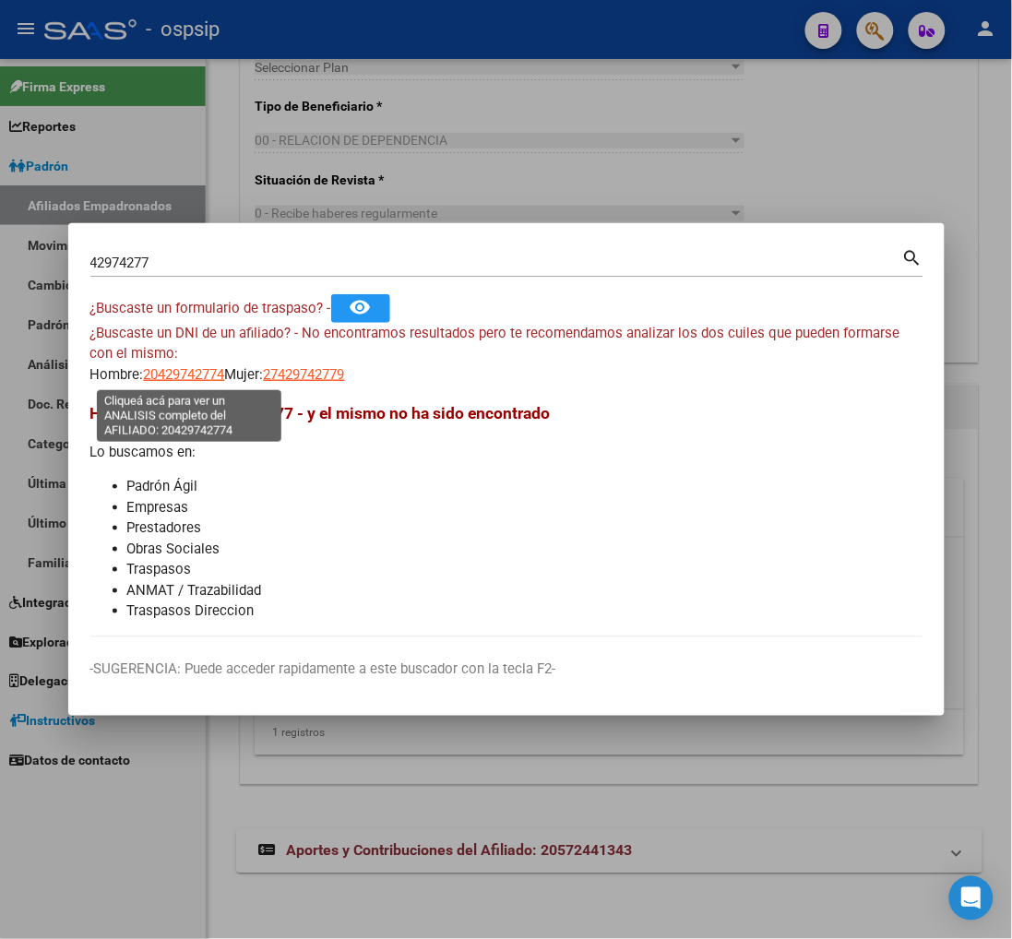
click at [180, 376] on span "20429742774" at bounding box center [184, 374] width 81 height 17
type textarea "20429742774"
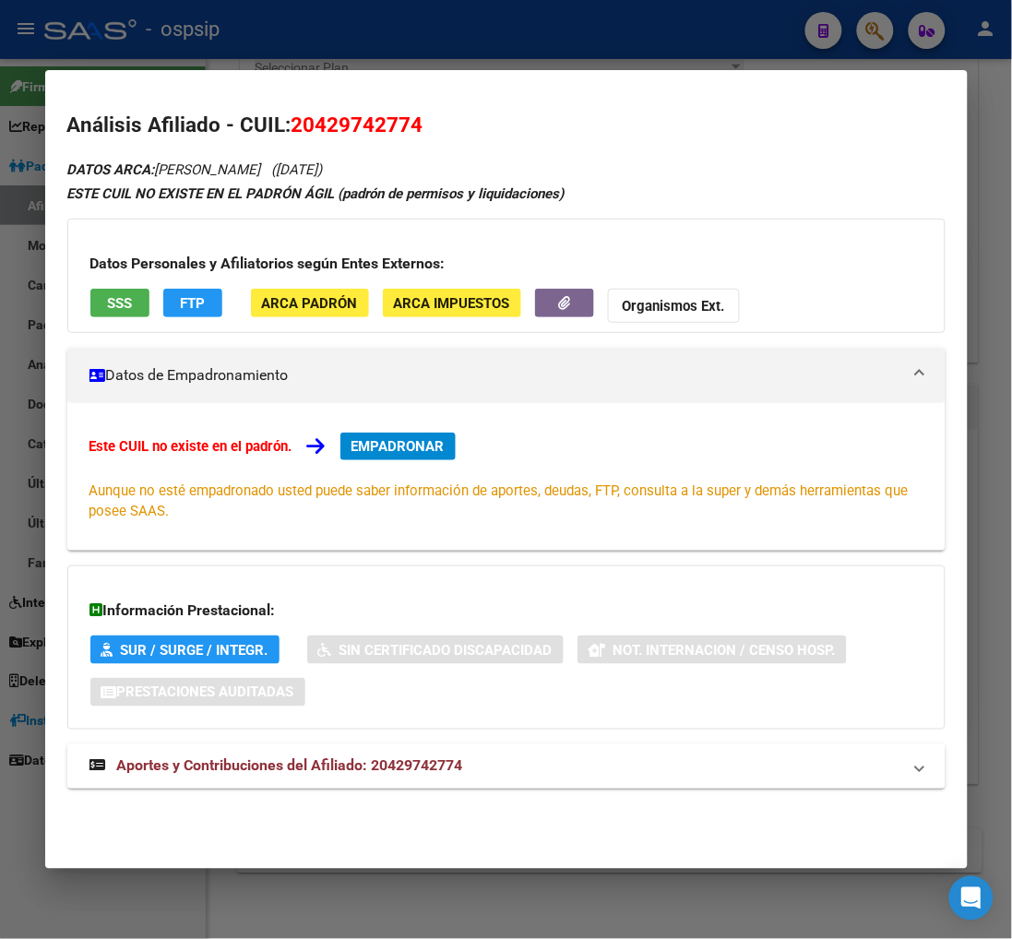
drag, startPoint x: 326, startPoint y: 770, endPoint x: 338, endPoint y: 749, distance: 24.4
click at [325, 771] on span "Aportes y Contribuciones del Afiliado: 20429742774" at bounding box center [290, 767] width 346 height 18
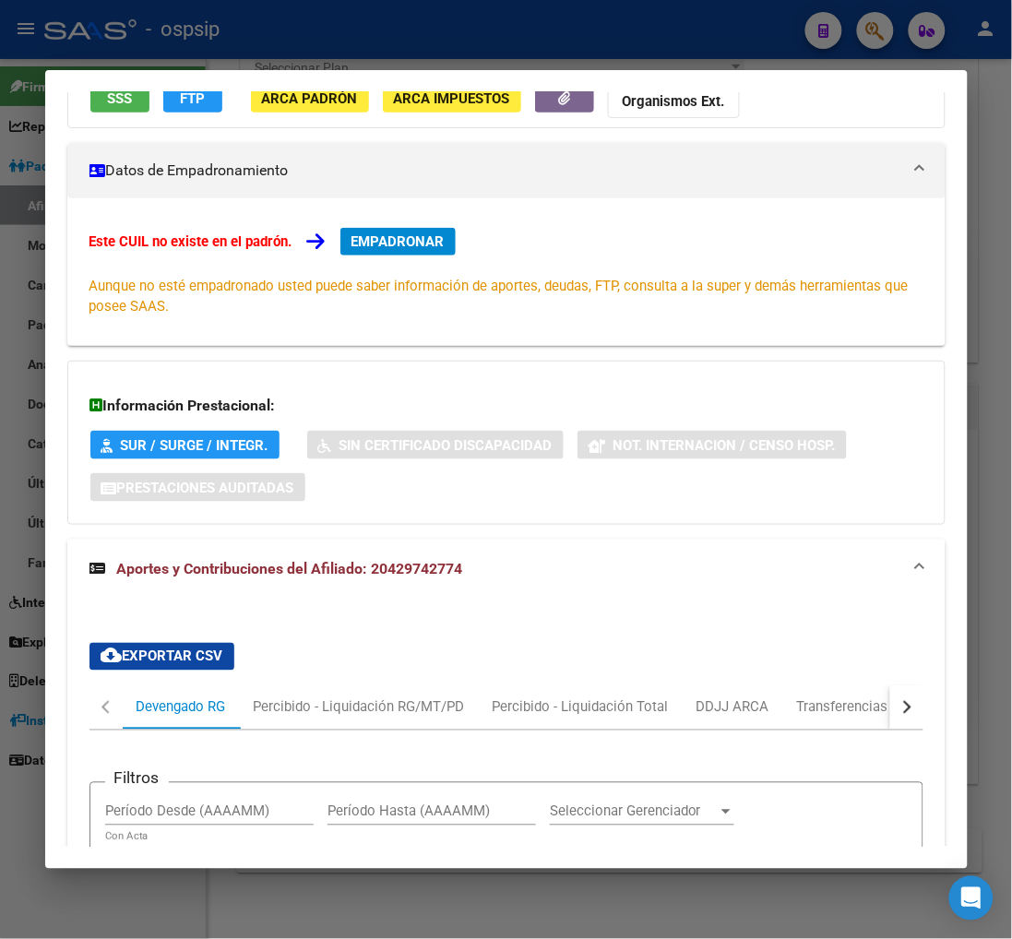
scroll to position [512, 0]
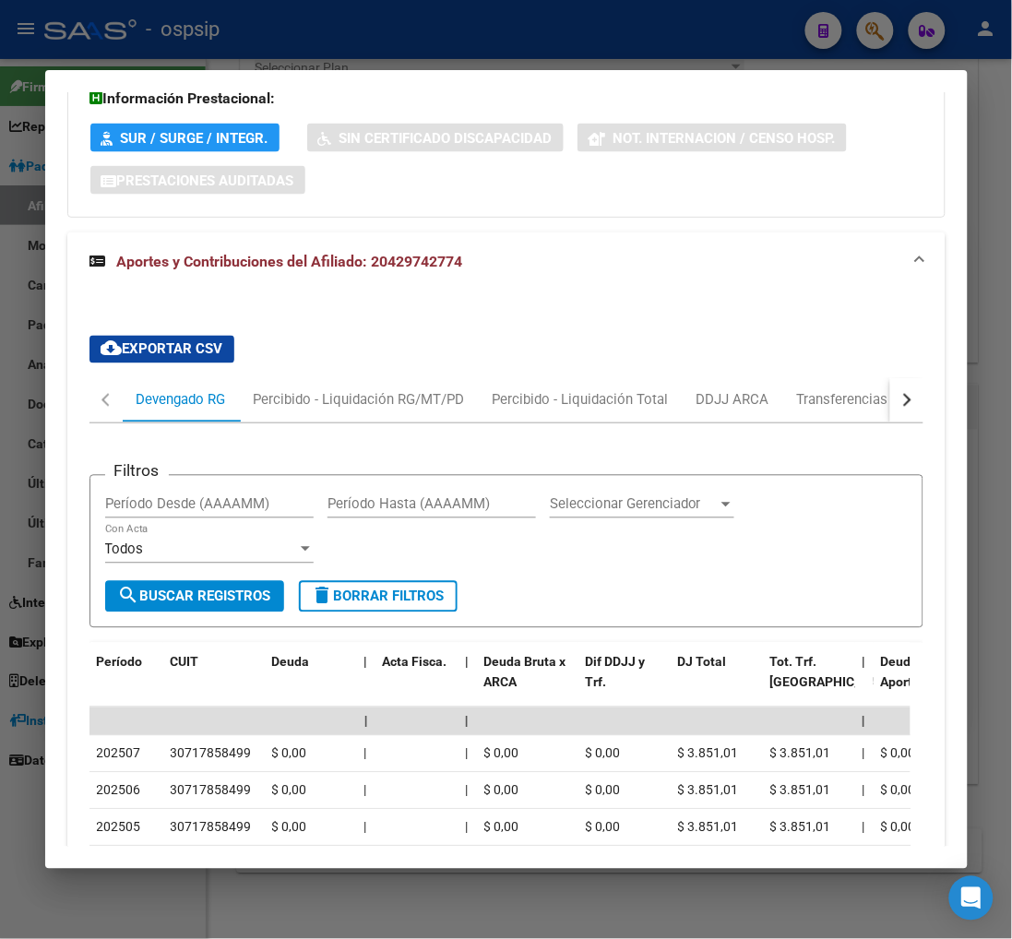
click at [898, 401] on div "button" at bounding box center [904, 400] width 13 height 13
click at [781, 409] on div "ARCA Relaciones Laborales" at bounding box center [783, 400] width 173 height 20
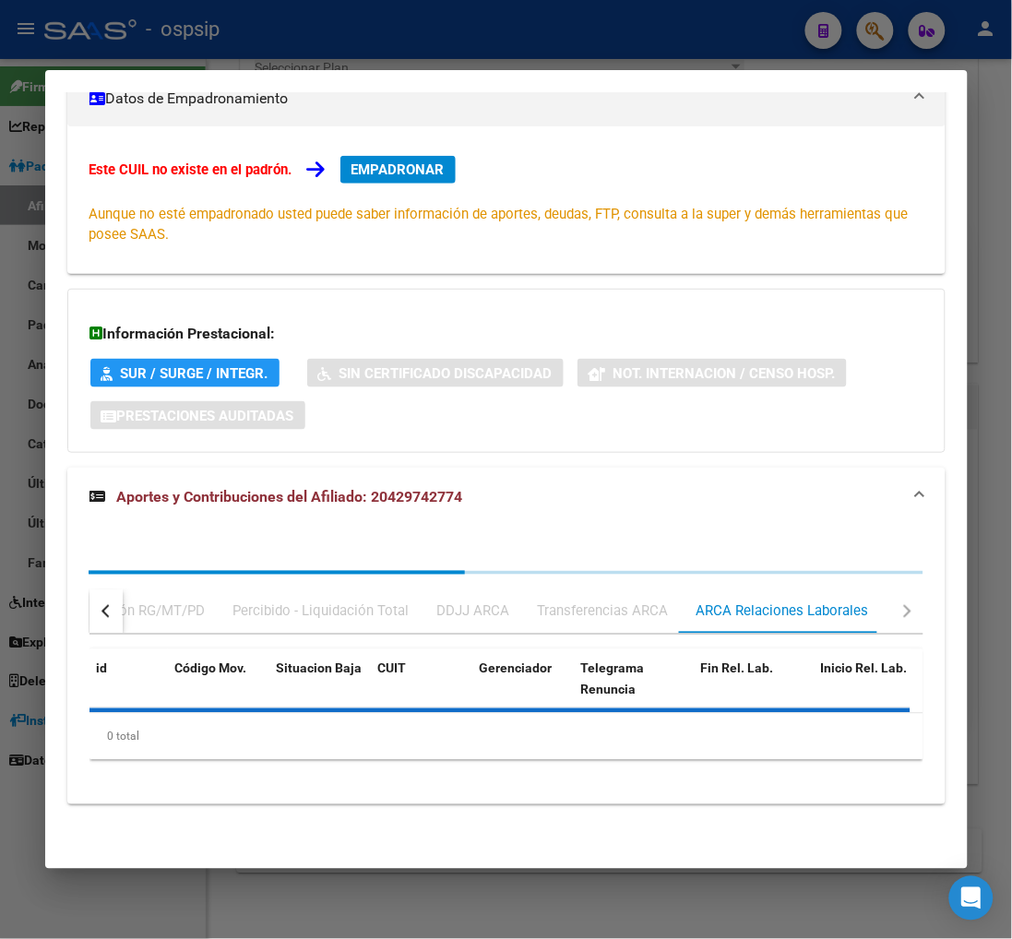
scroll to position [456, 0]
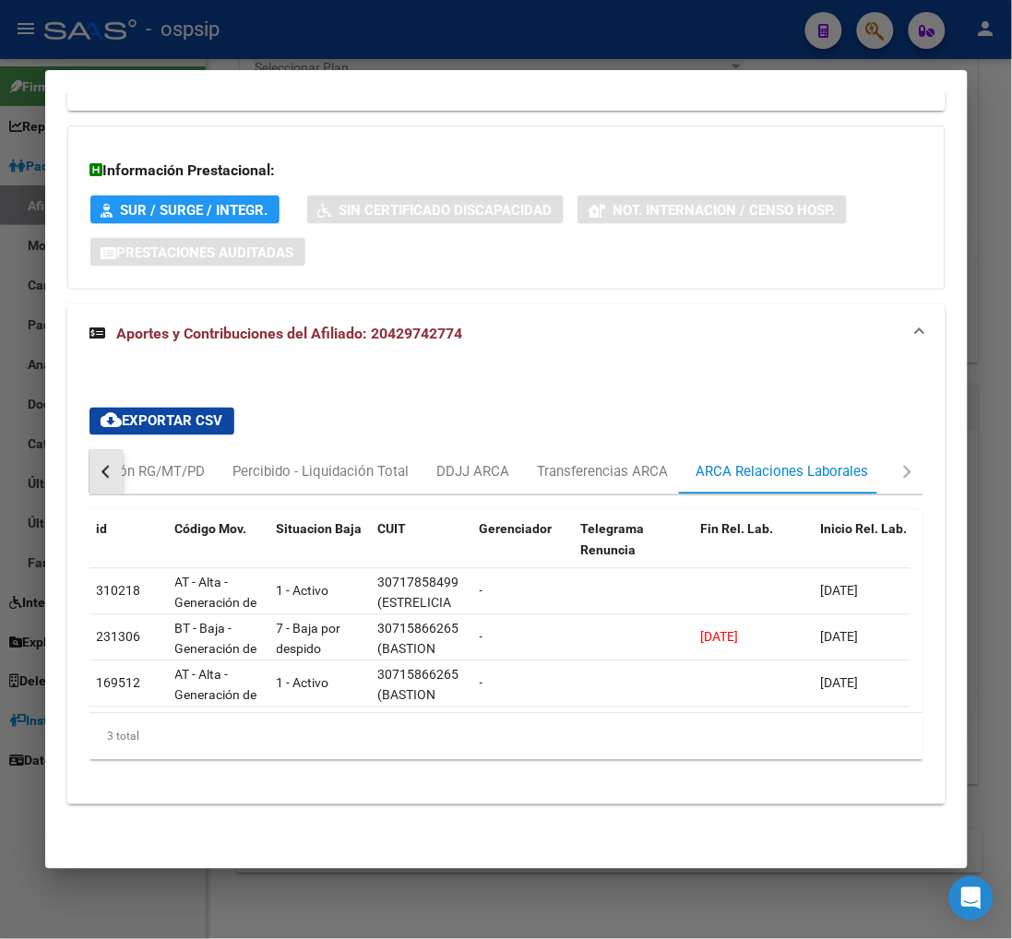
click at [106, 466] on div "button" at bounding box center [107, 472] width 13 height 13
click at [203, 464] on div "Devengado RG" at bounding box center [182, 472] width 90 height 20
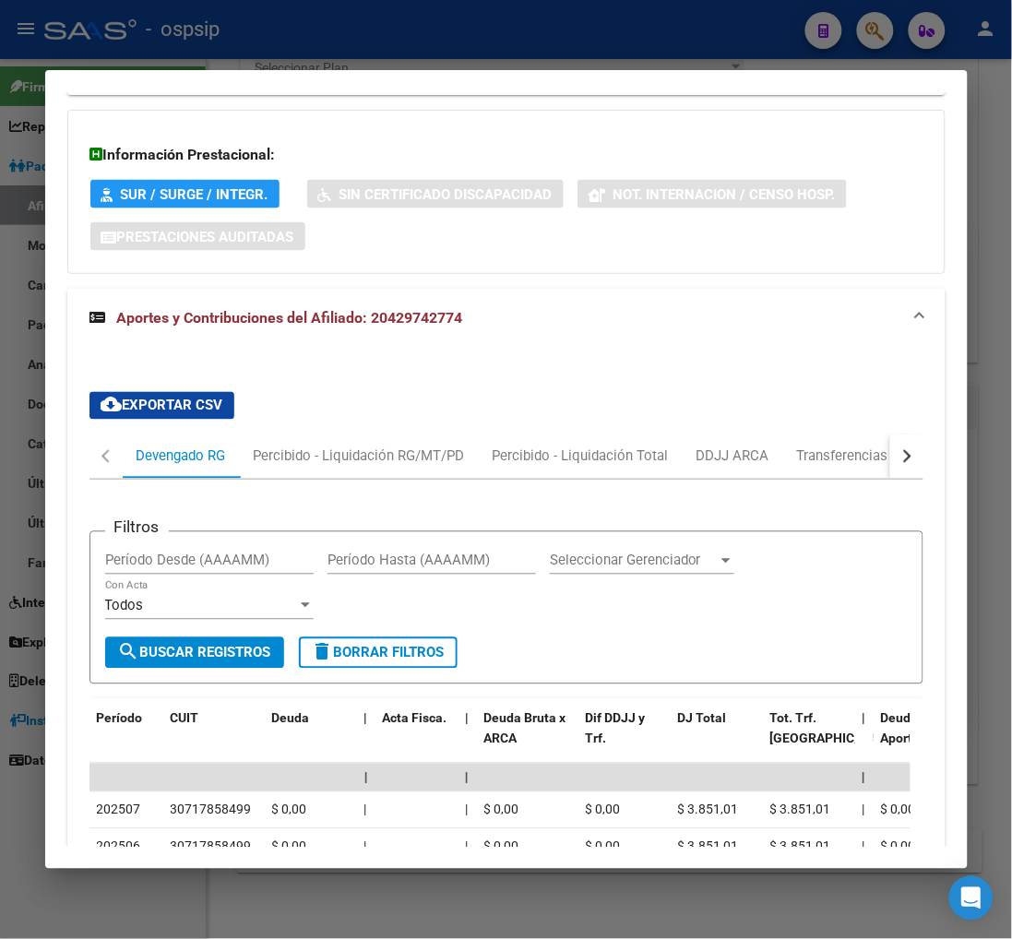
scroll to position [0, 0]
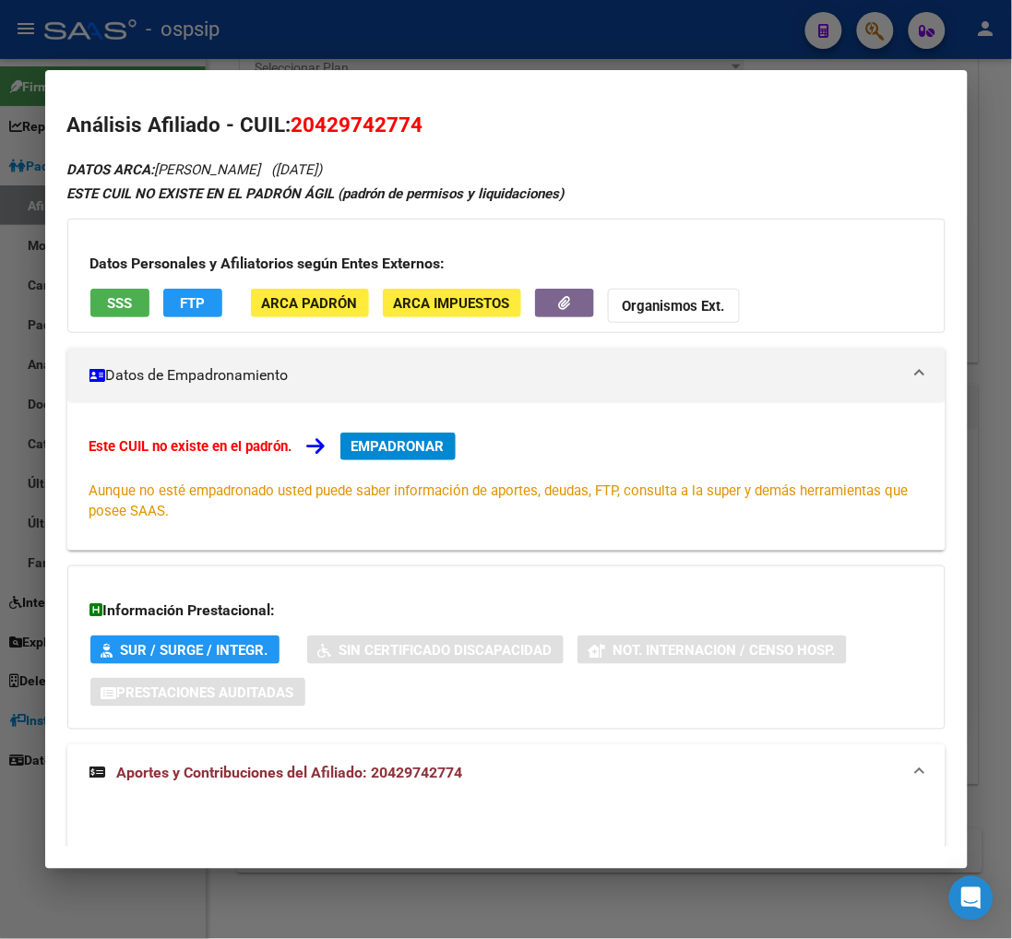
click at [431, 452] on span "EMPADRONAR" at bounding box center [398, 446] width 93 height 17
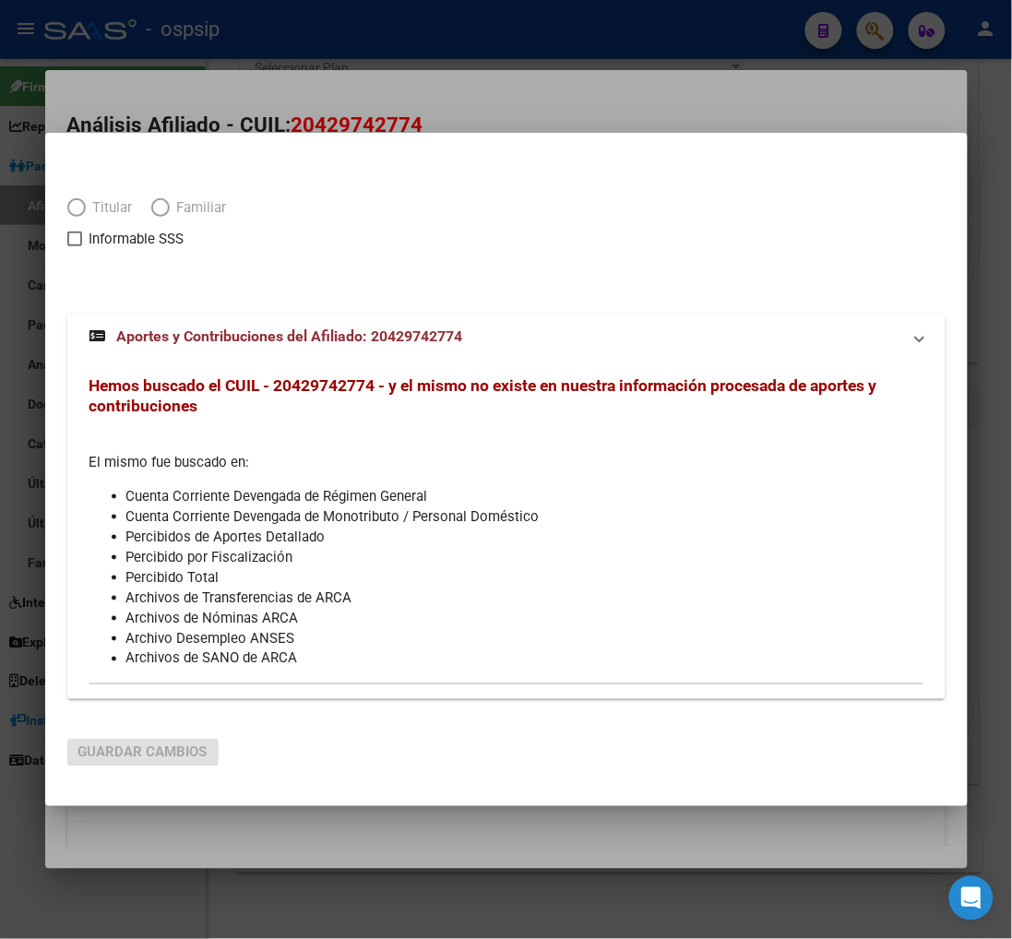
click at [431, 293] on div at bounding box center [506, 282] width 878 height 21
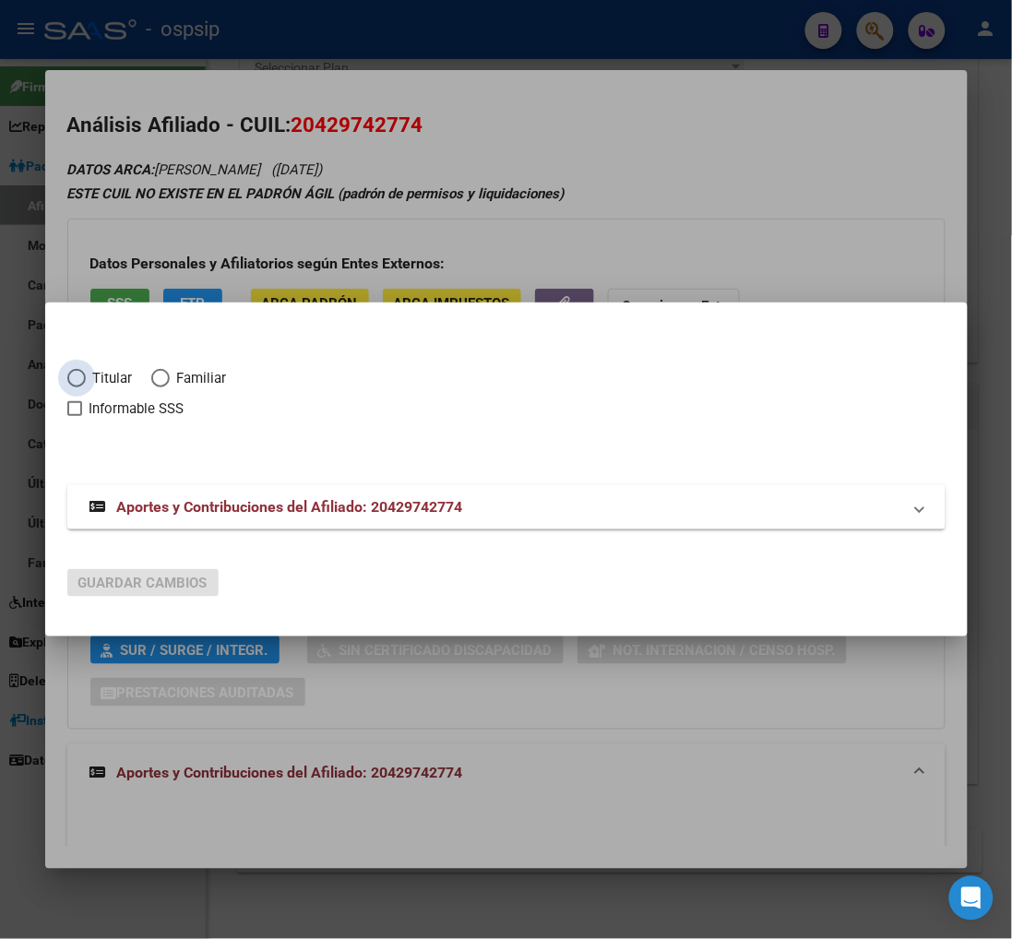
click at [78, 376] on span "Elija una opción" at bounding box center [76, 378] width 18 height 18
click at [78, 376] on input "Titular" at bounding box center [76, 378] width 18 height 18
radio input "true"
checkbox input "true"
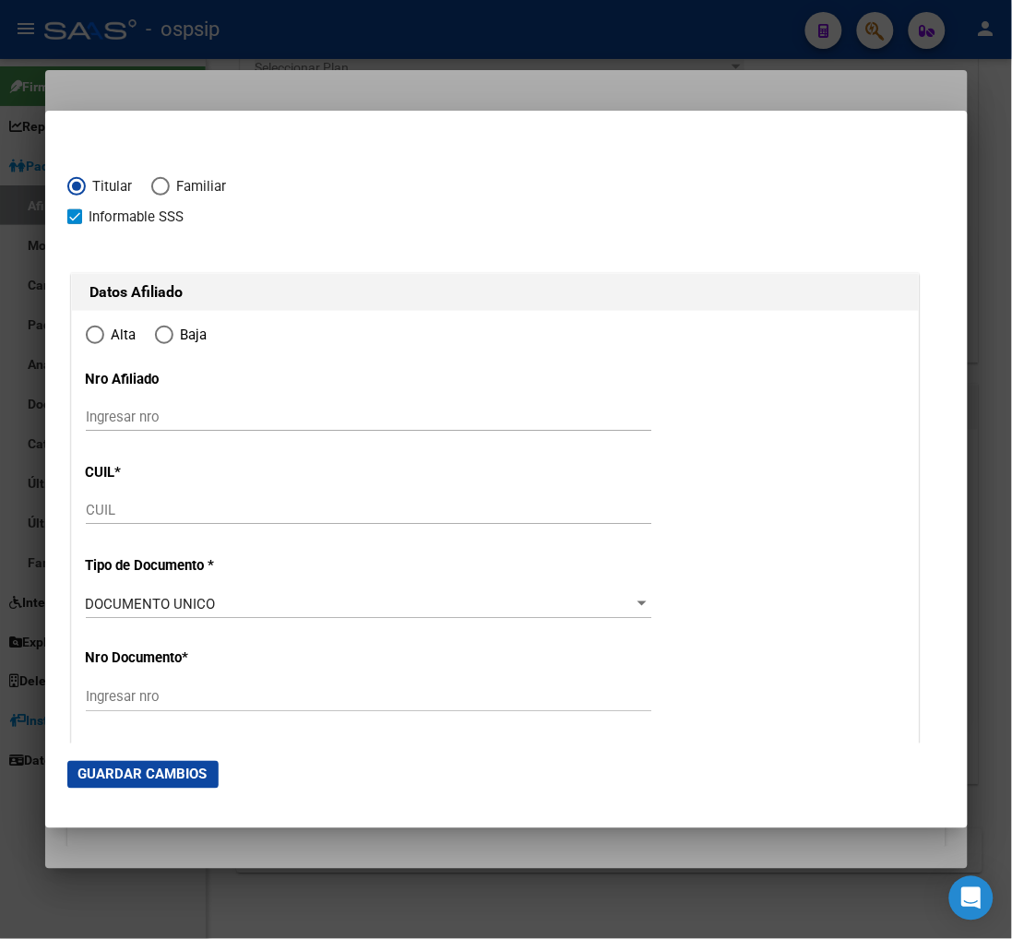
type input "20-42974277-4"
type input "42974277"
type input "CORIA"
type input "ADRIAN DAVID"
type input "2000-10-23"
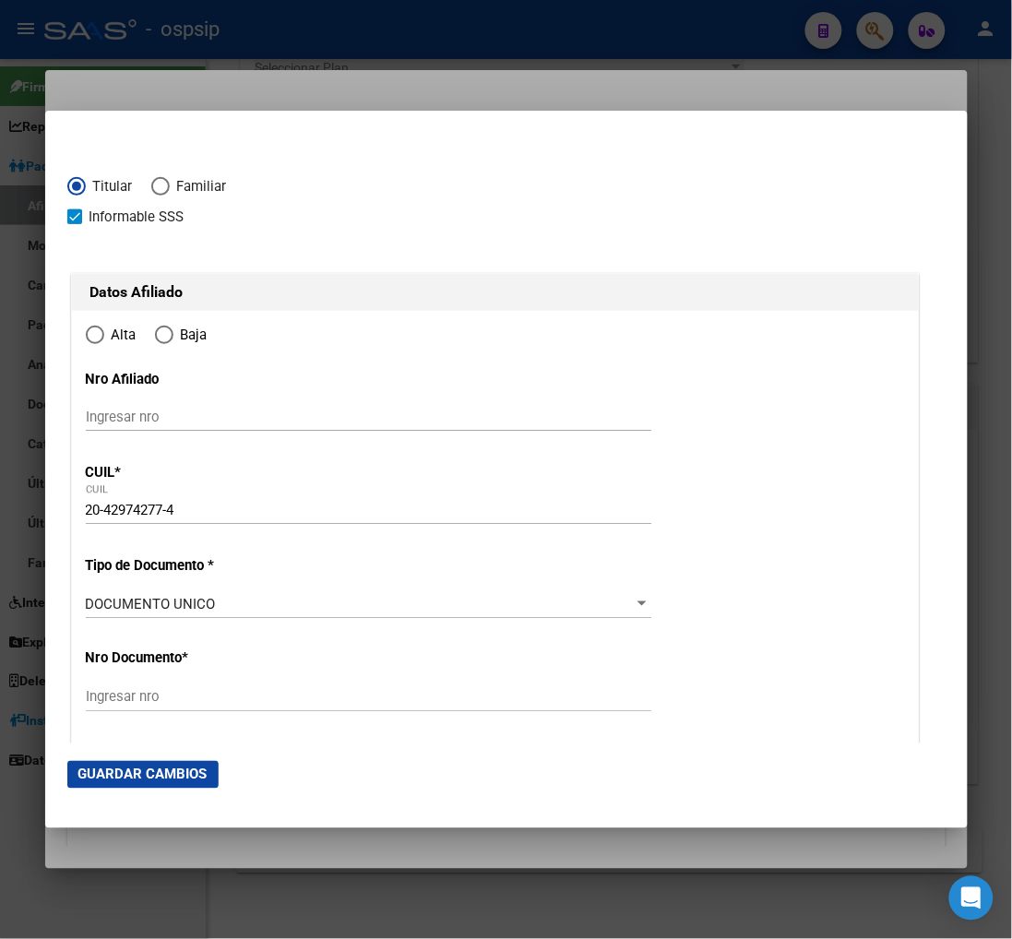
type input "MAIPU"
type input "5515"
type input "MANZ B CASA"
type input "9"
radio input "true"
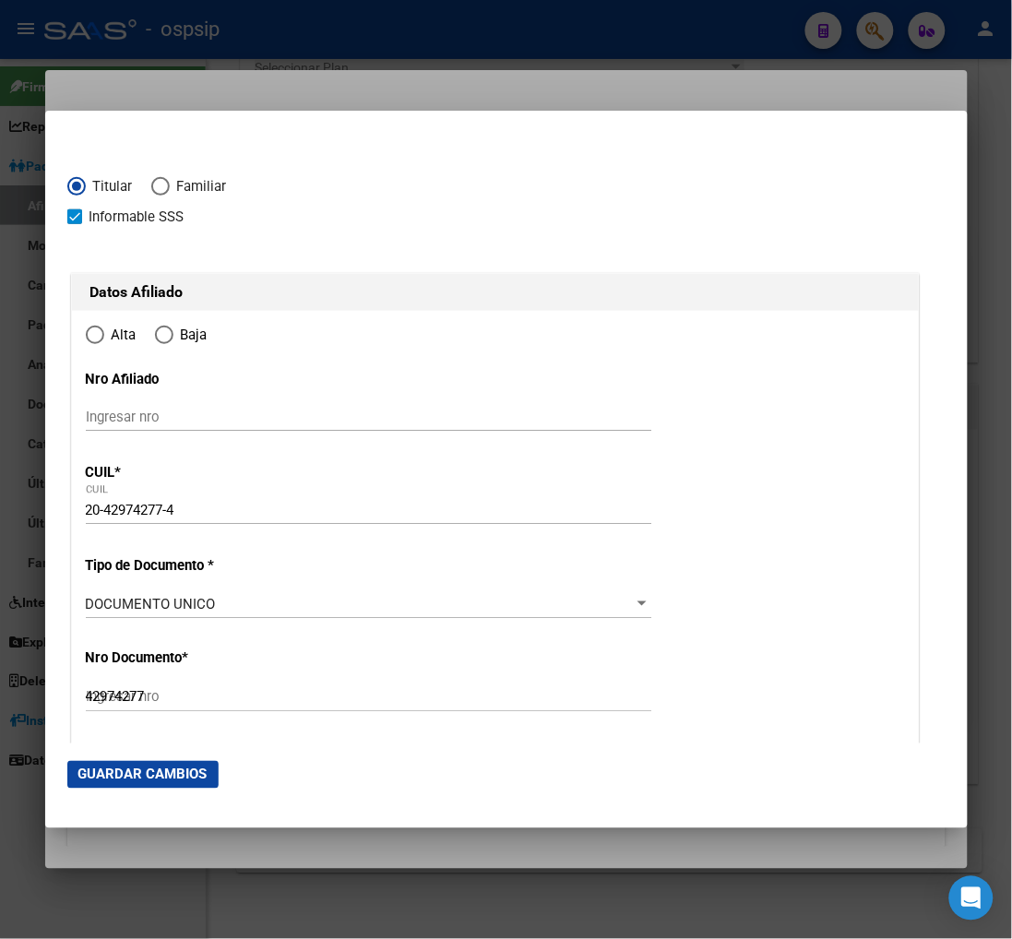
click at [385, 537] on div "20-42974277-4 CUIL" at bounding box center [369, 518] width 566 height 45
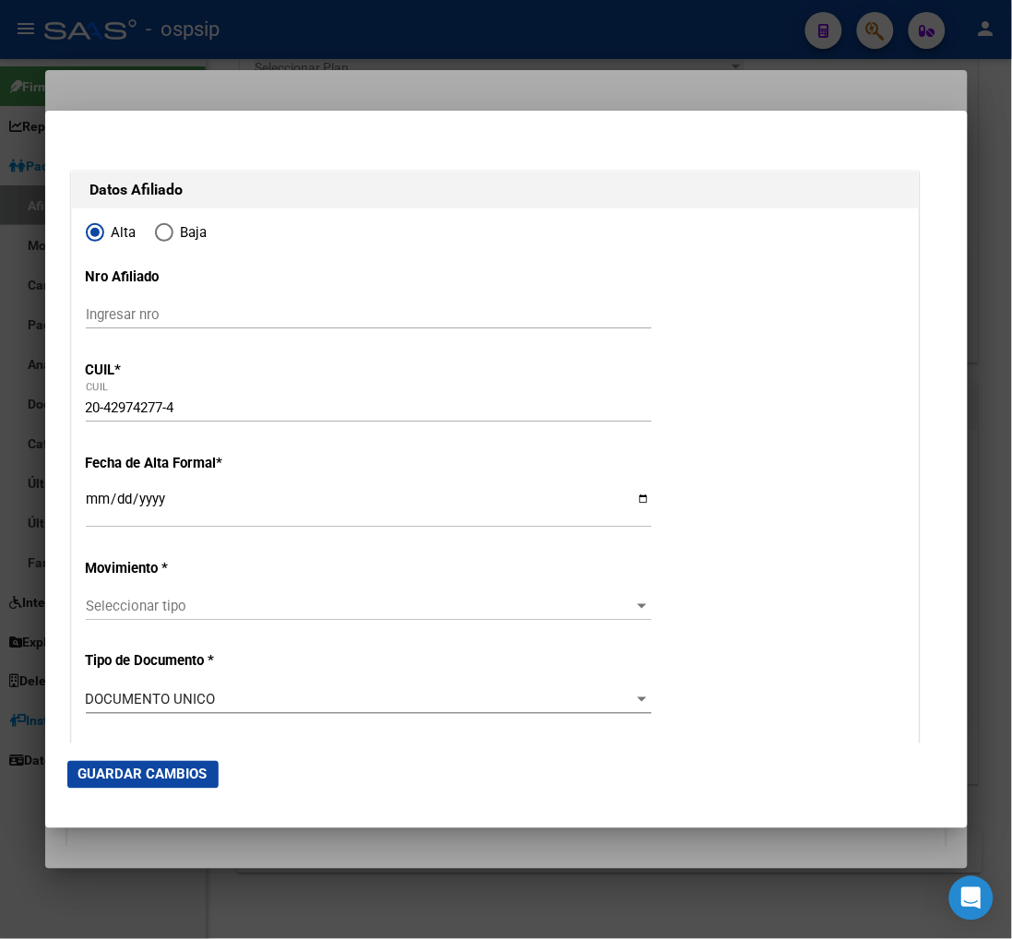
click at [96, 506] on input "Ingresar fecha" at bounding box center [369, 507] width 566 height 30
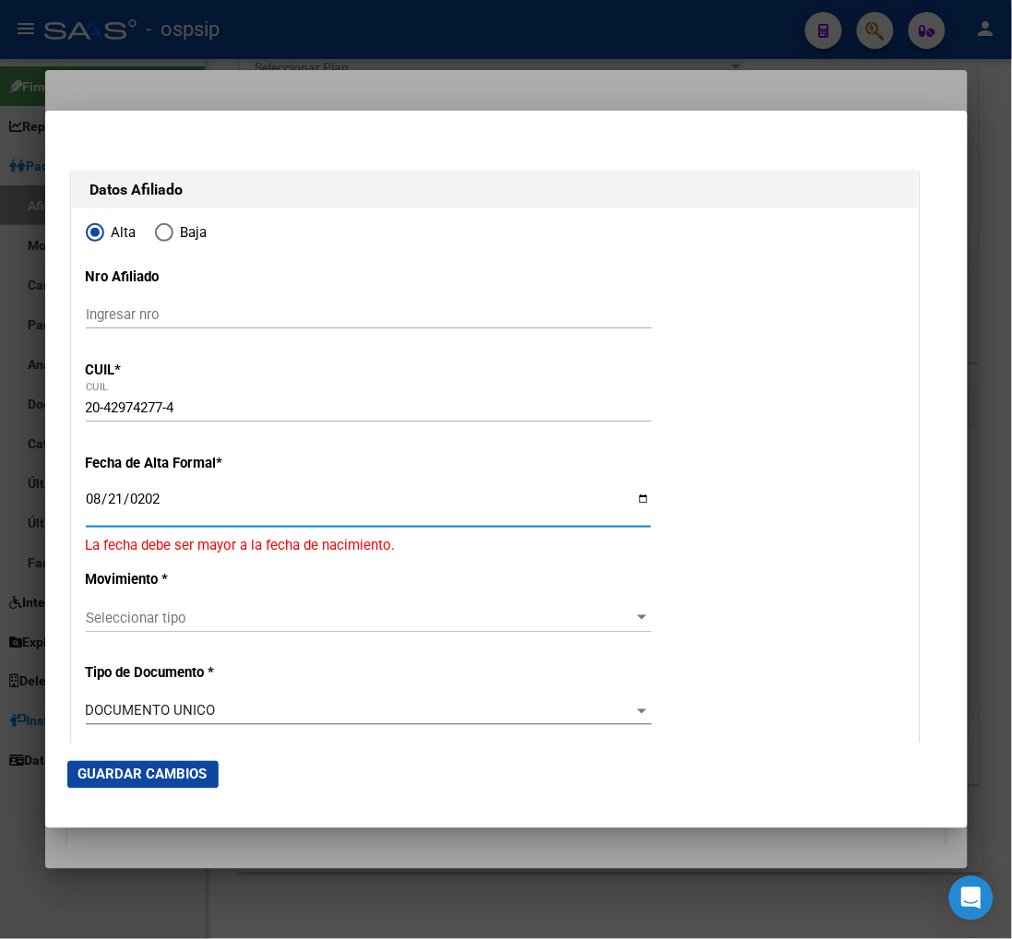
type input "[DATE]"
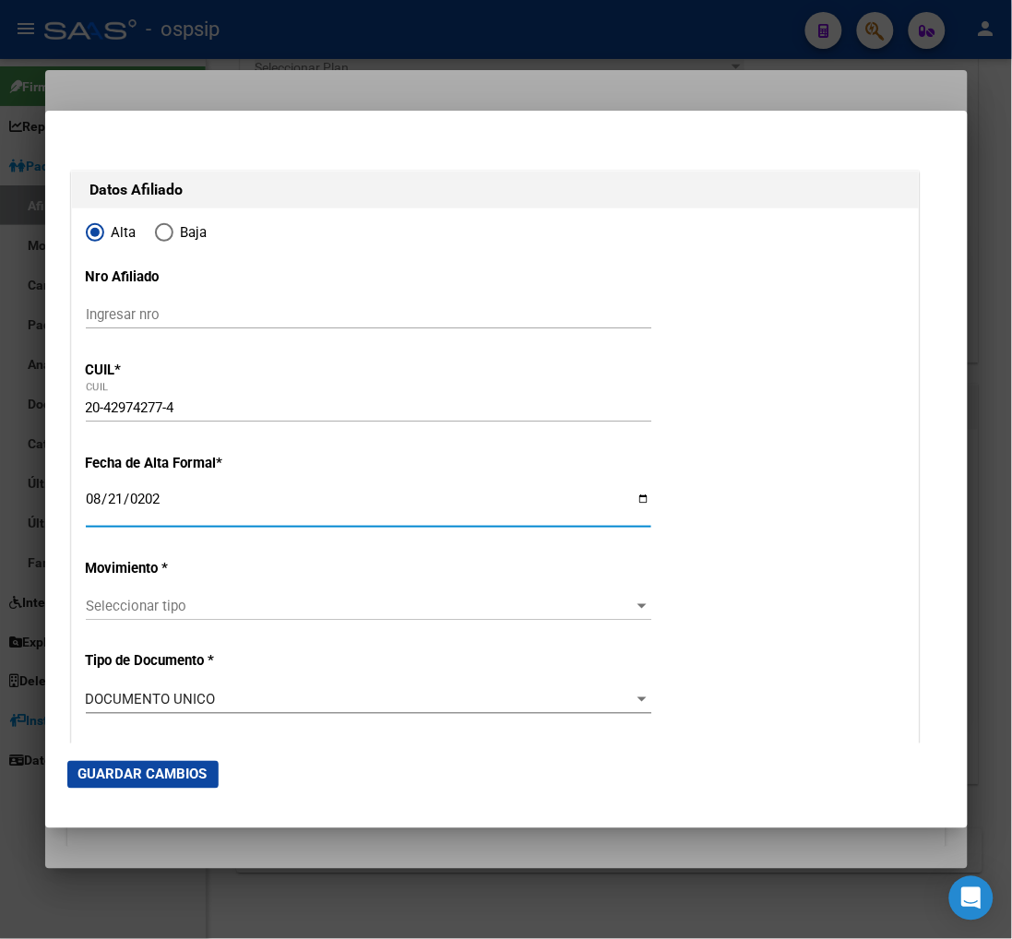
click at [222, 615] on span "Seleccionar tipo" at bounding box center [360, 606] width 549 height 17
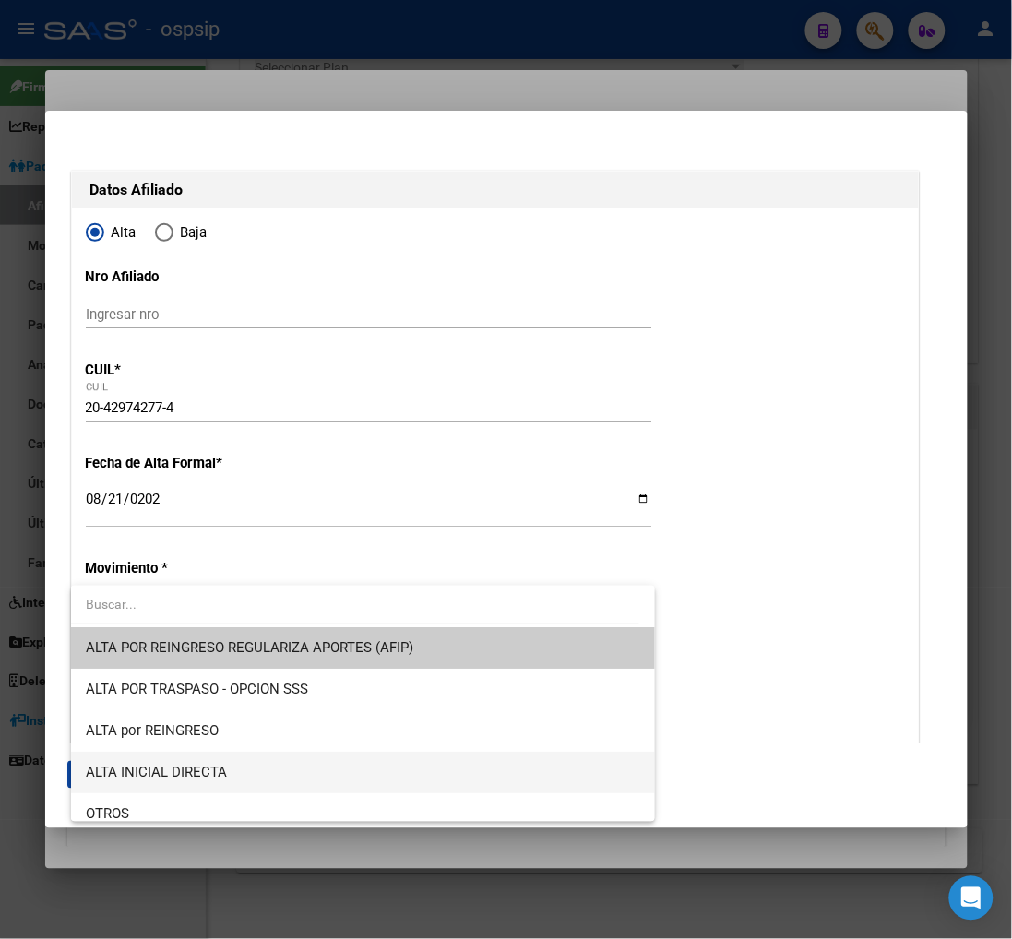
click at [255, 767] on span "ALTA INICIAL DIRECTA" at bounding box center [363, 773] width 555 height 42
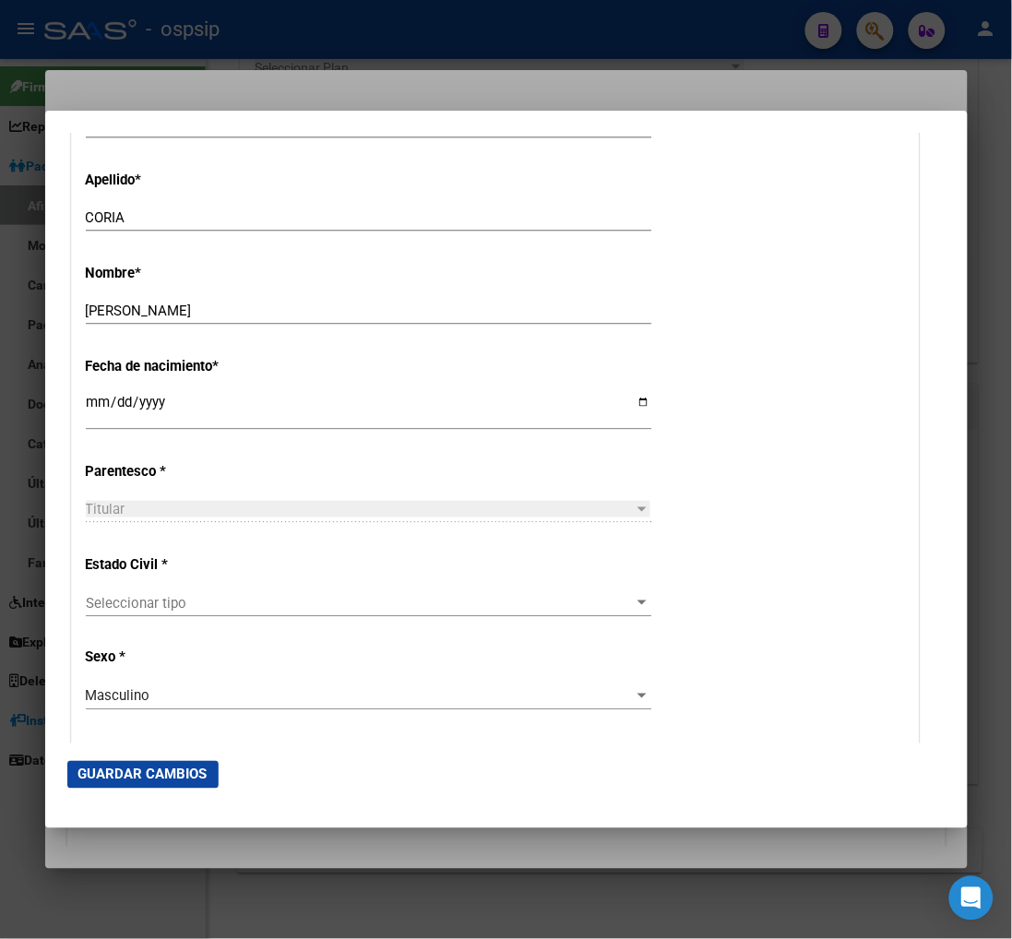
scroll to position [819, 0]
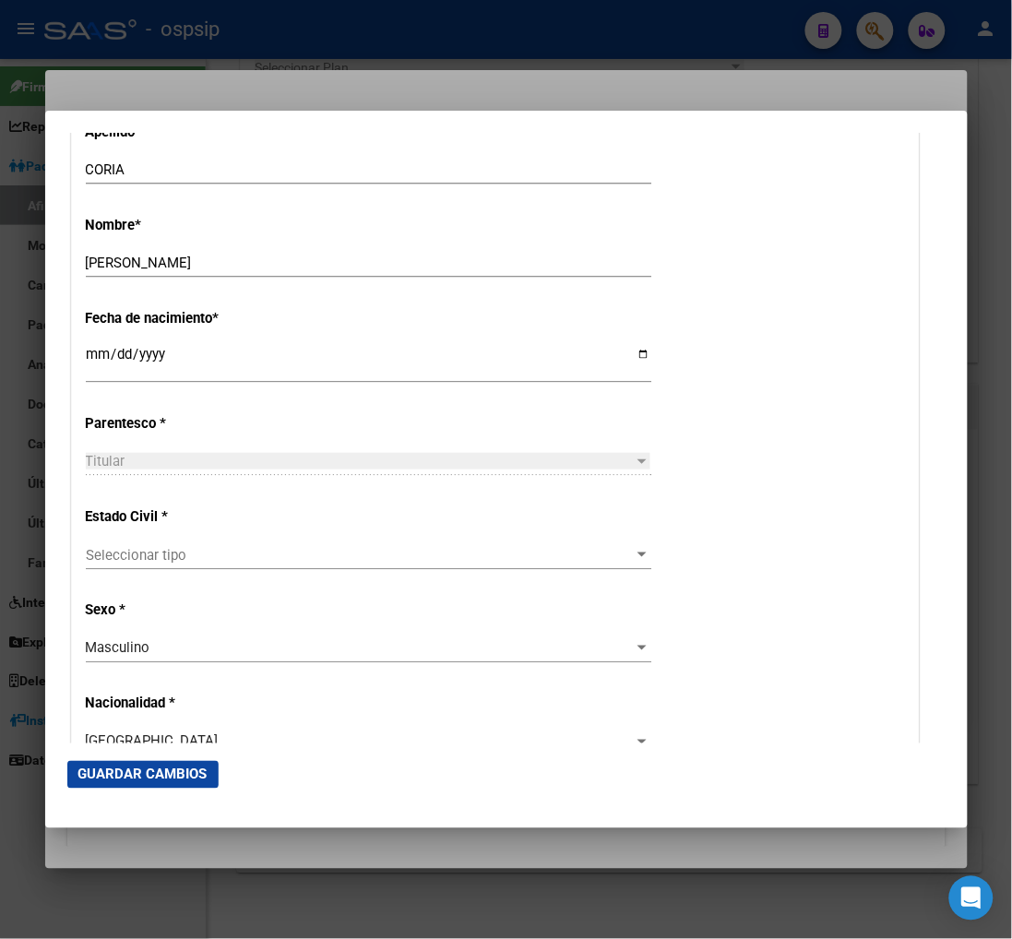
click at [257, 548] on span "Seleccionar tipo" at bounding box center [360, 555] width 549 height 17
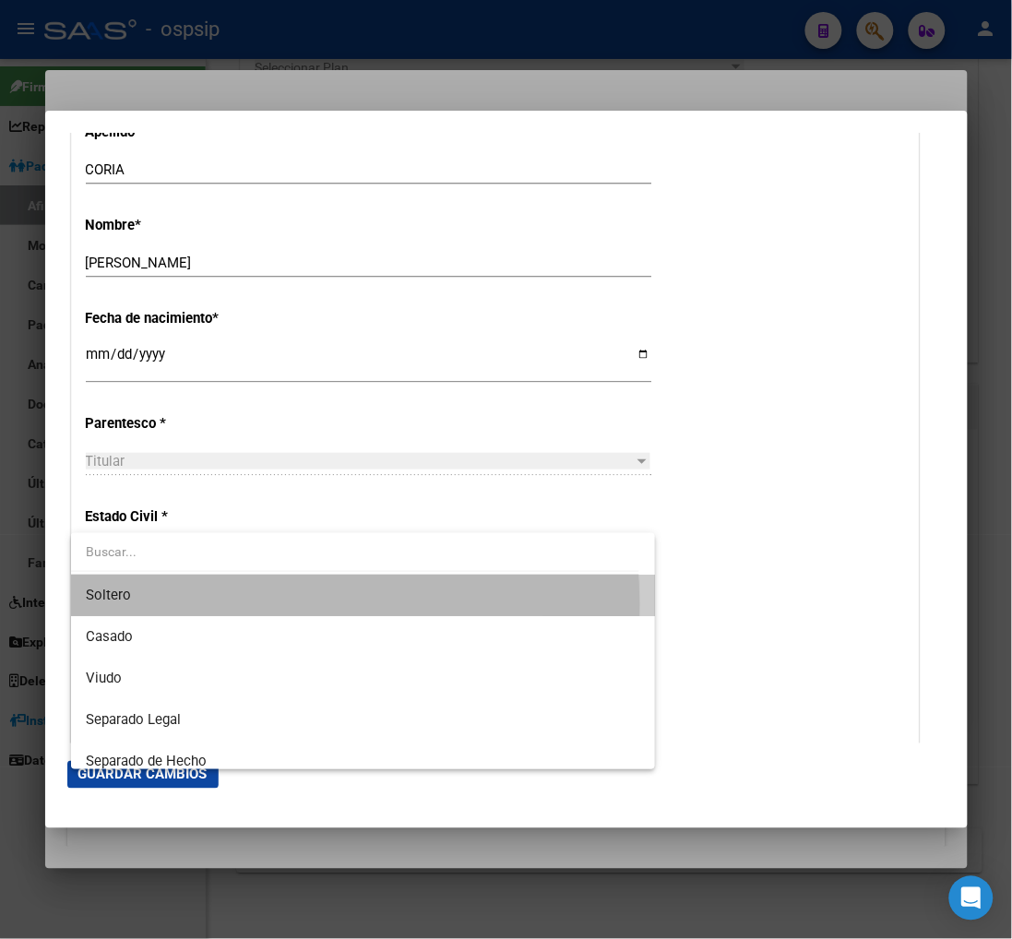
click at [219, 604] on span "Soltero" at bounding box center [363, 596] width 555 height 42
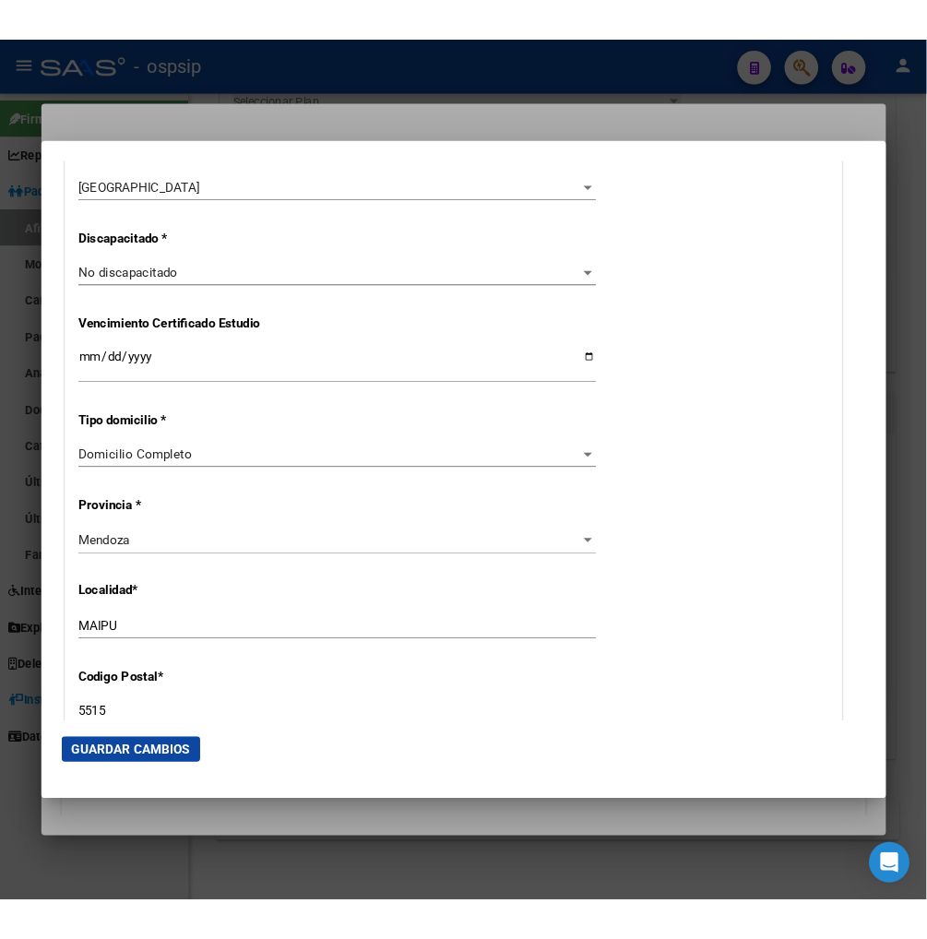
scroll to position [1435, 0]
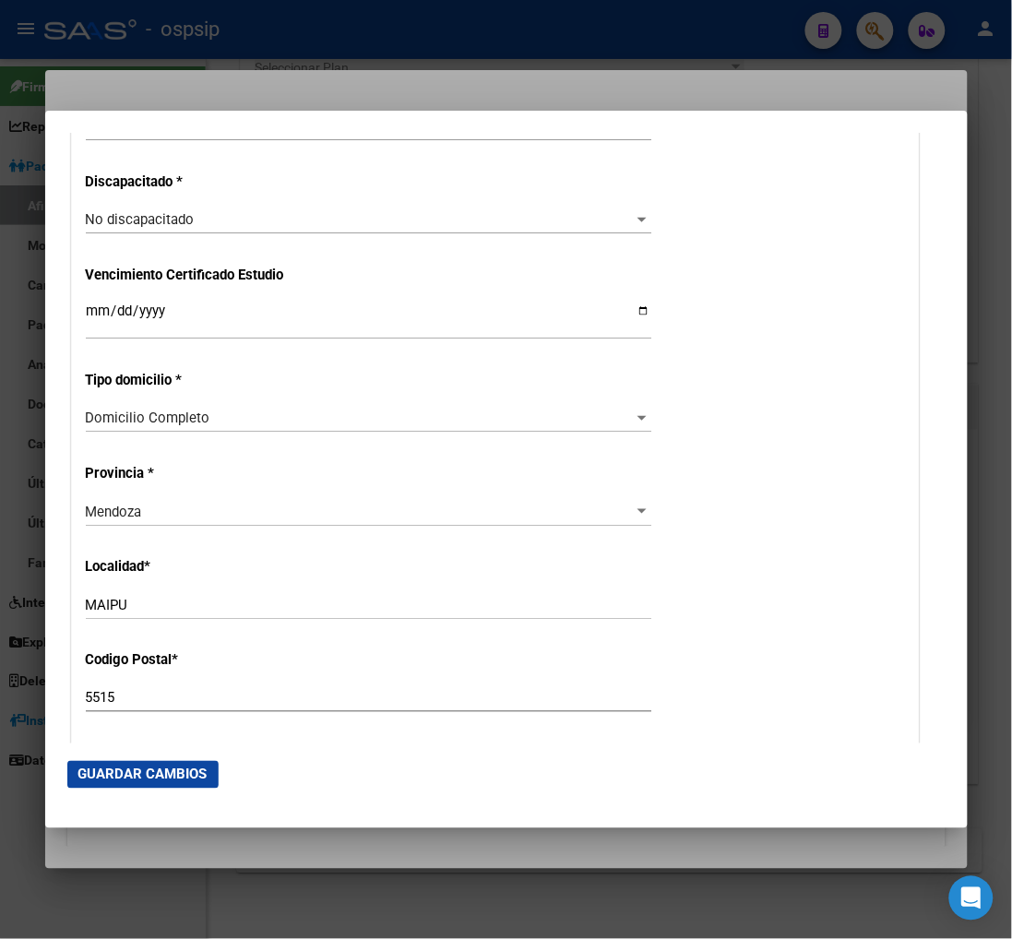
click at [453, 461] on div "Alta Baja Nro Afiliado Ingresar nro CUIL * 20-42974277-4 CUIL ARCA Padrón Fecha…" at bounding box center [495, 183] width 847 height 2615
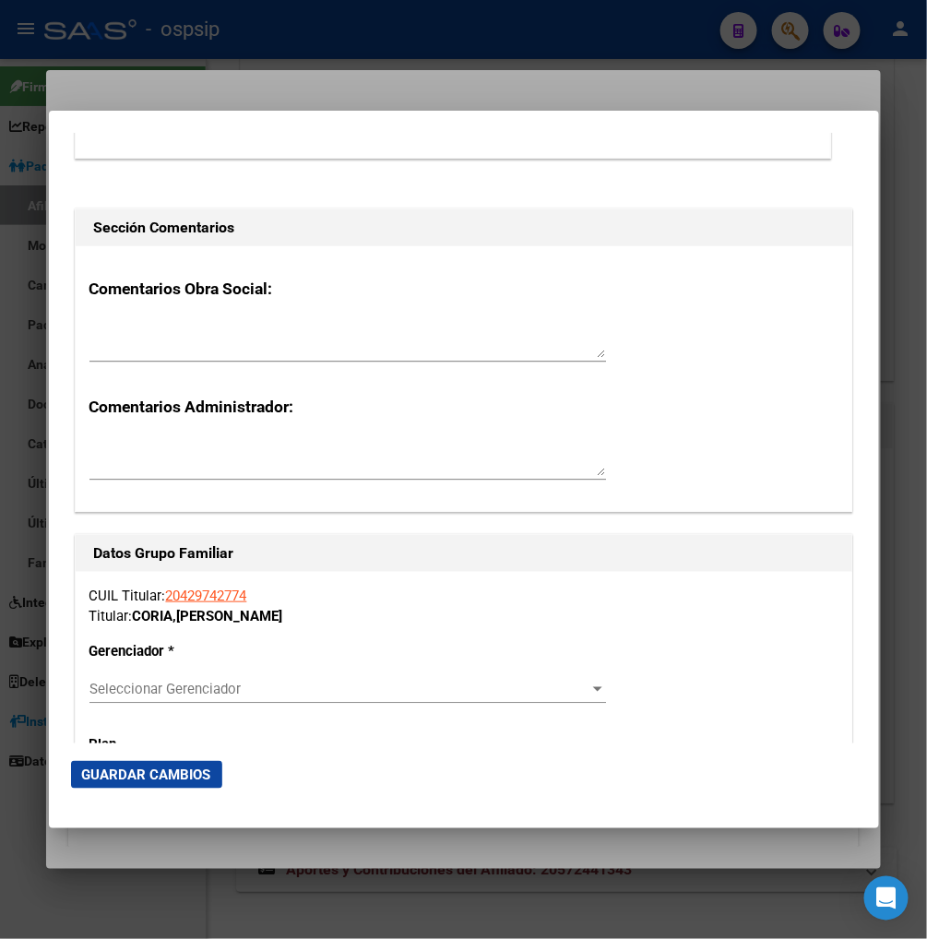
scroll to position [2973, 0]
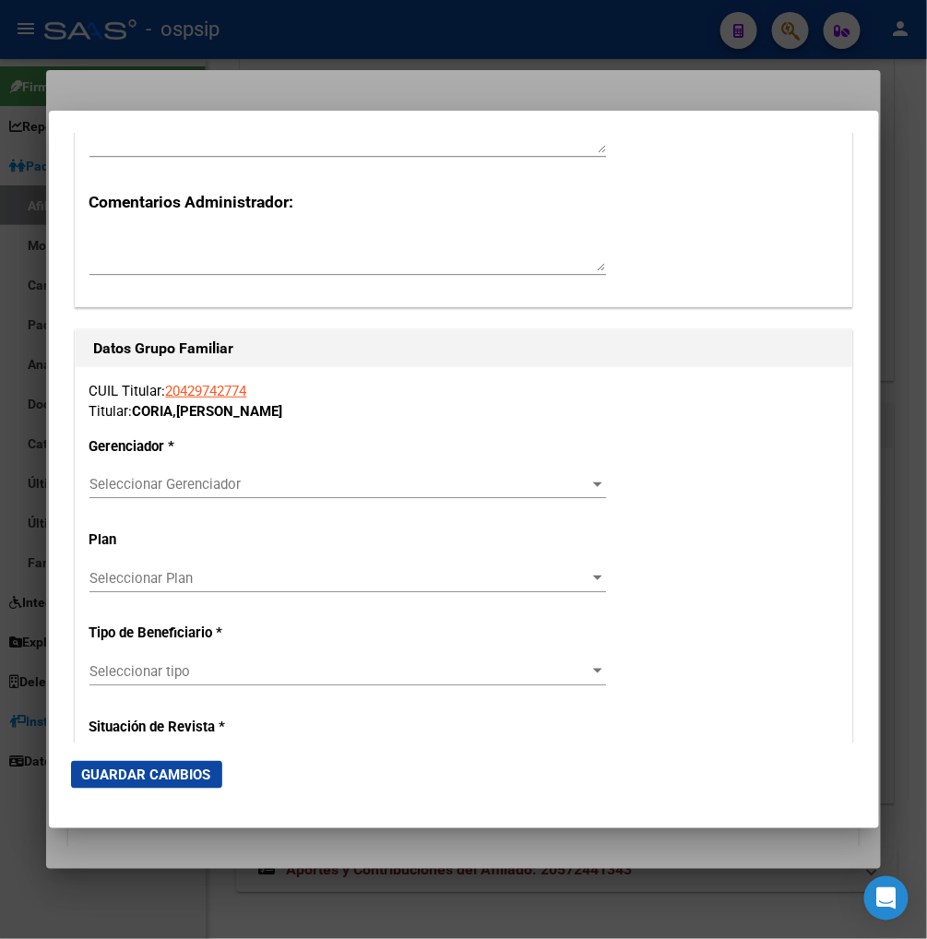
click at [558, 493] on div "Seleccionar Gerenciador Seleccionar Gerenciador" at bounding box center [348, 485] width 517 height 28
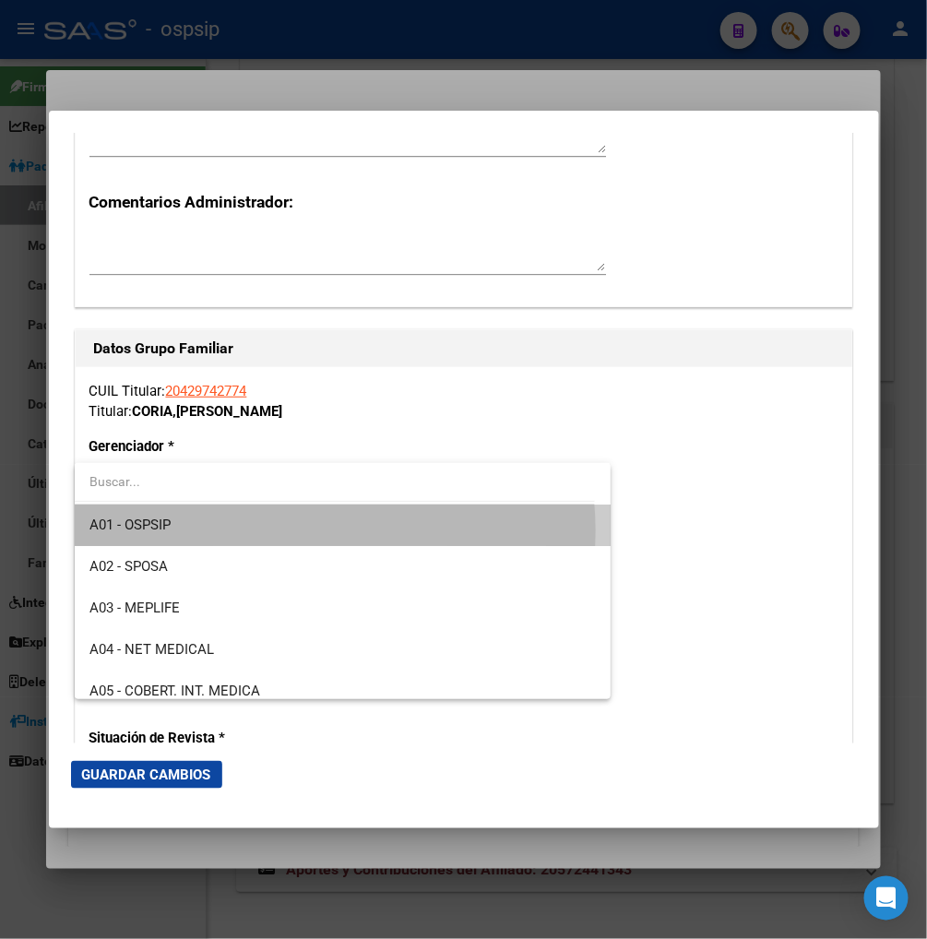
click at [287, 531] on span "A01 - OSPSIP" at bounding box center [343, 526] width 507 height 42
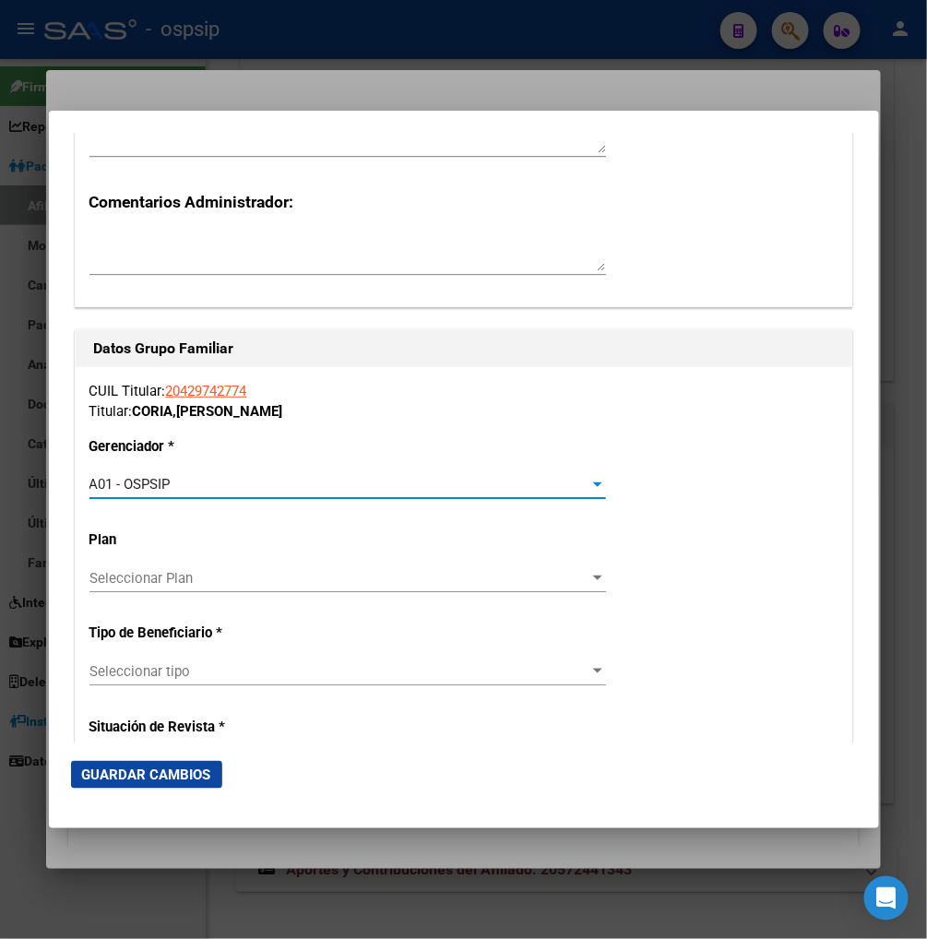
scroll to position [3075, 0]
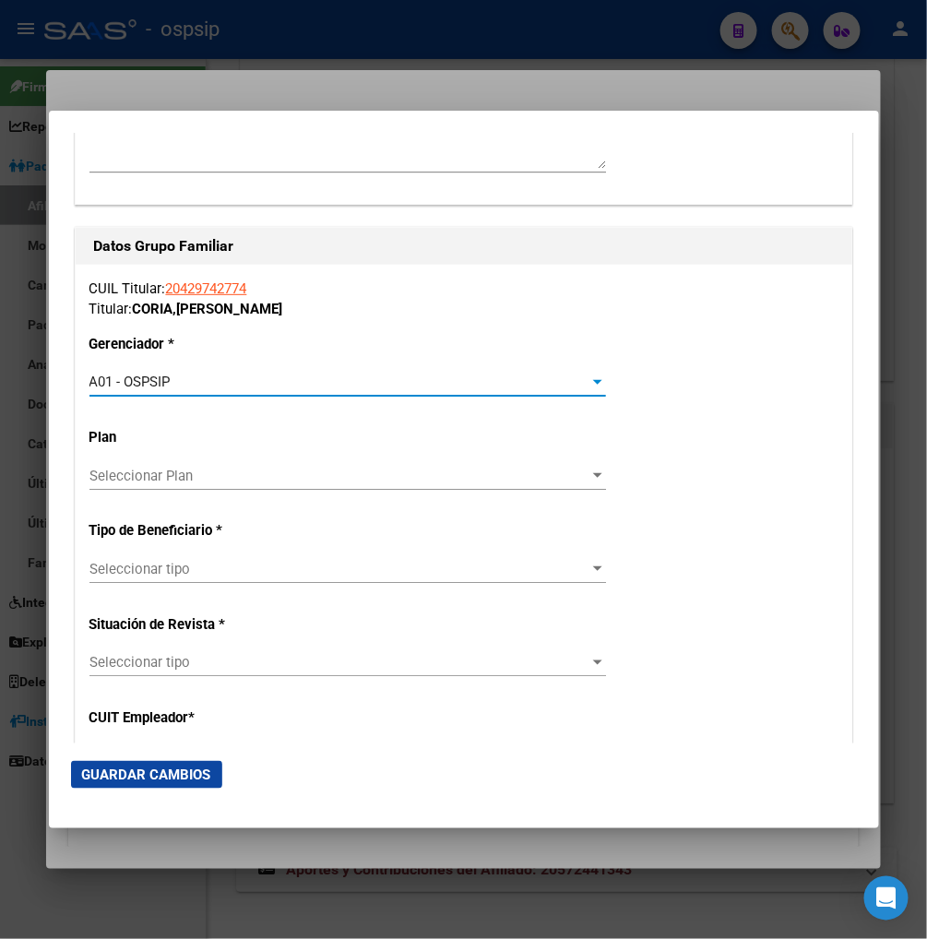
click at [295, 577] on div "Seleccionar tipo Seleccionar tipo" at bounding box center [348, 569] width 517 height 28
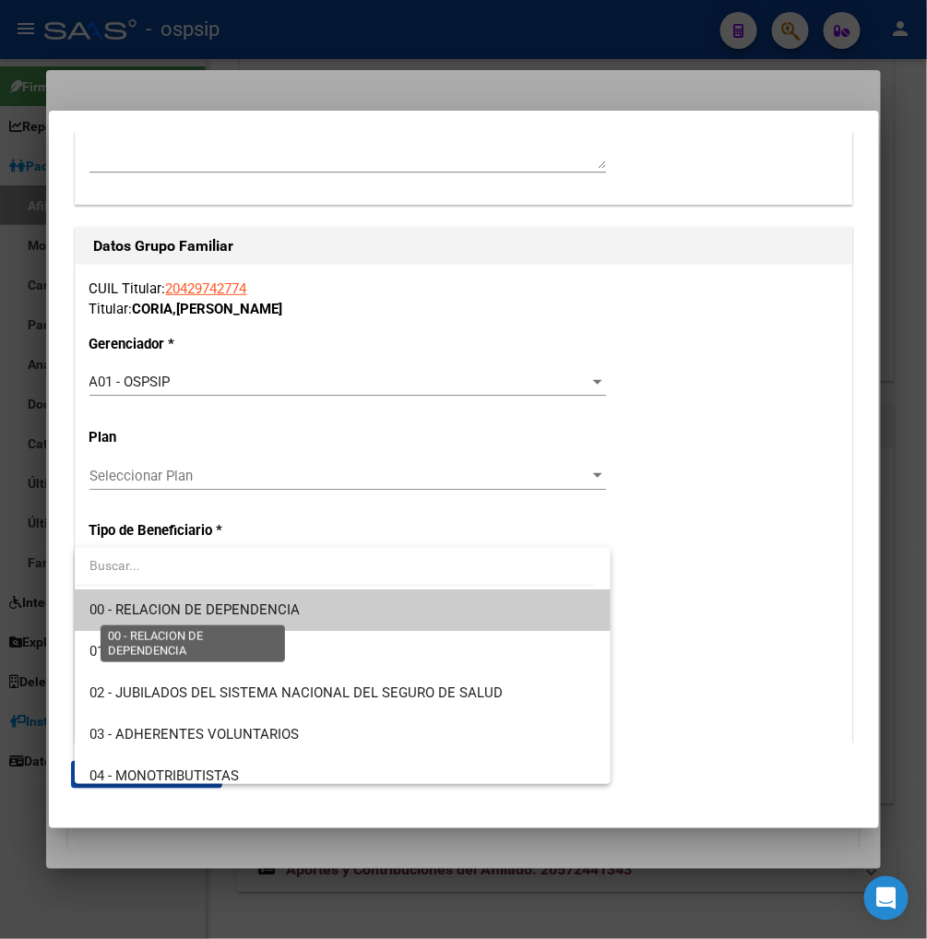
click at [256, 604] on span "00 - RELACION DE DEPENDENCIA" at bounding box center [195, 610] width 210 height 17
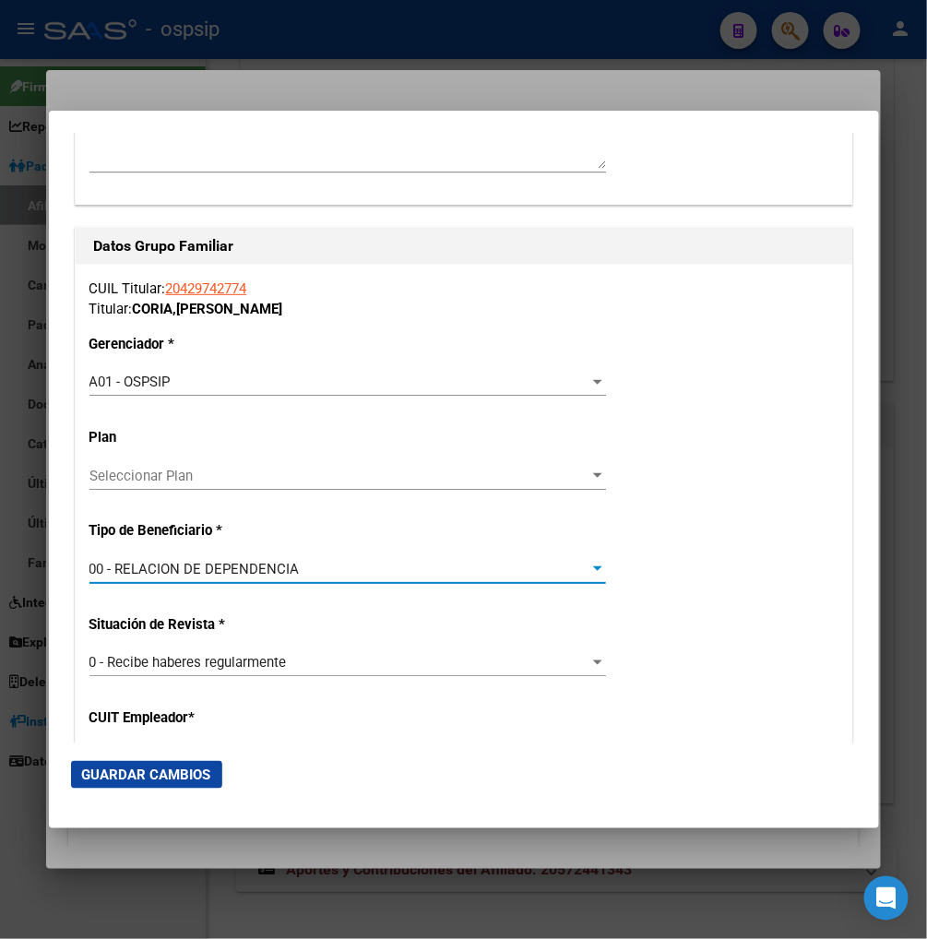
type input "30-71785849-9"
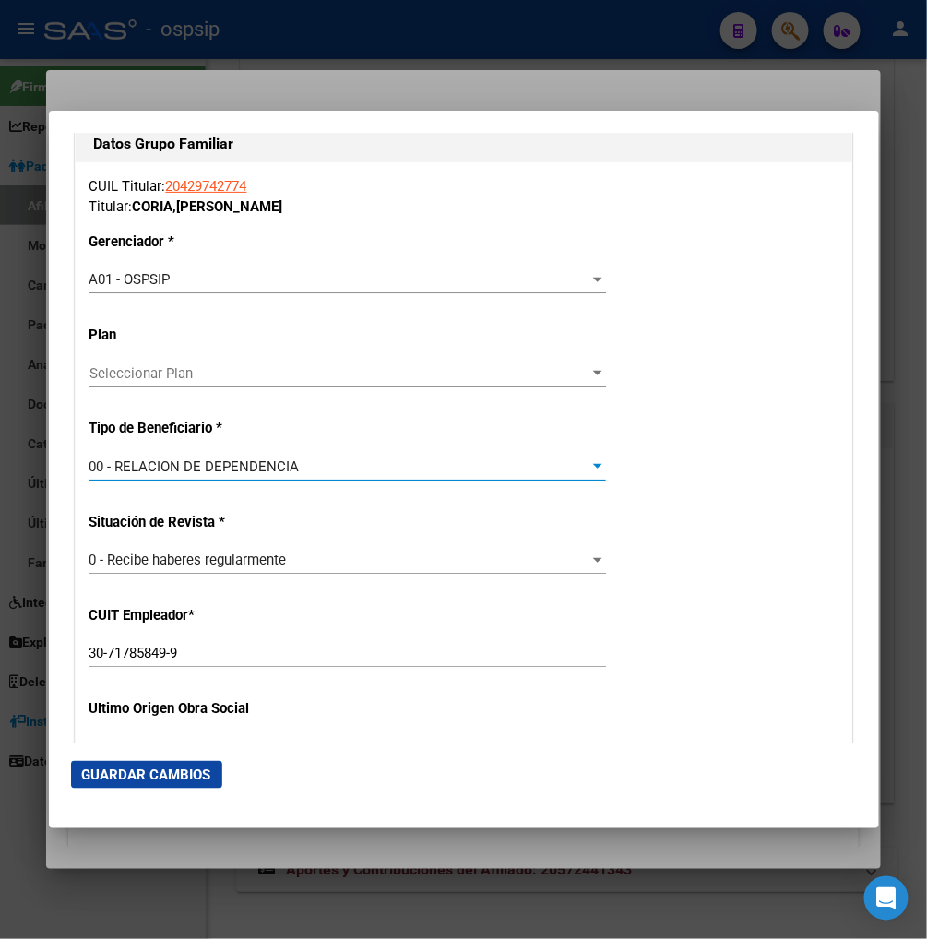
scroll to position [3383, 0]
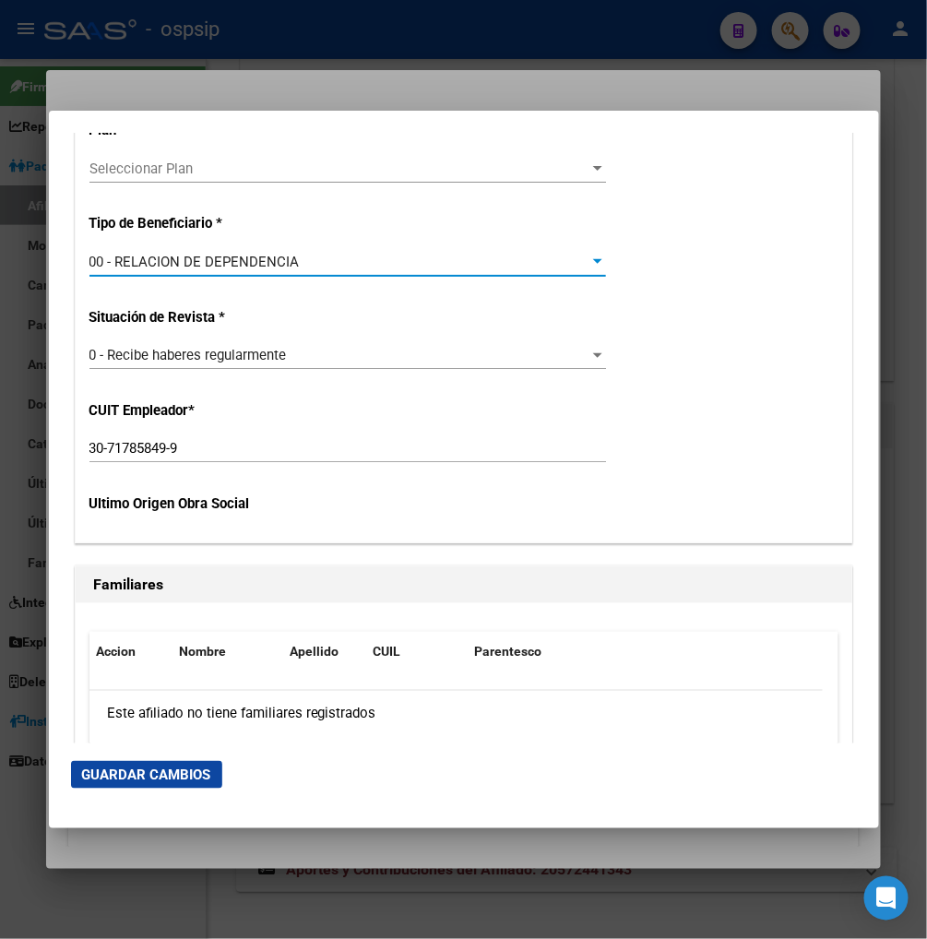
click at [162, 780] on span "Guardar Cambios" at bounding box center [146, 775] width 129 height 17
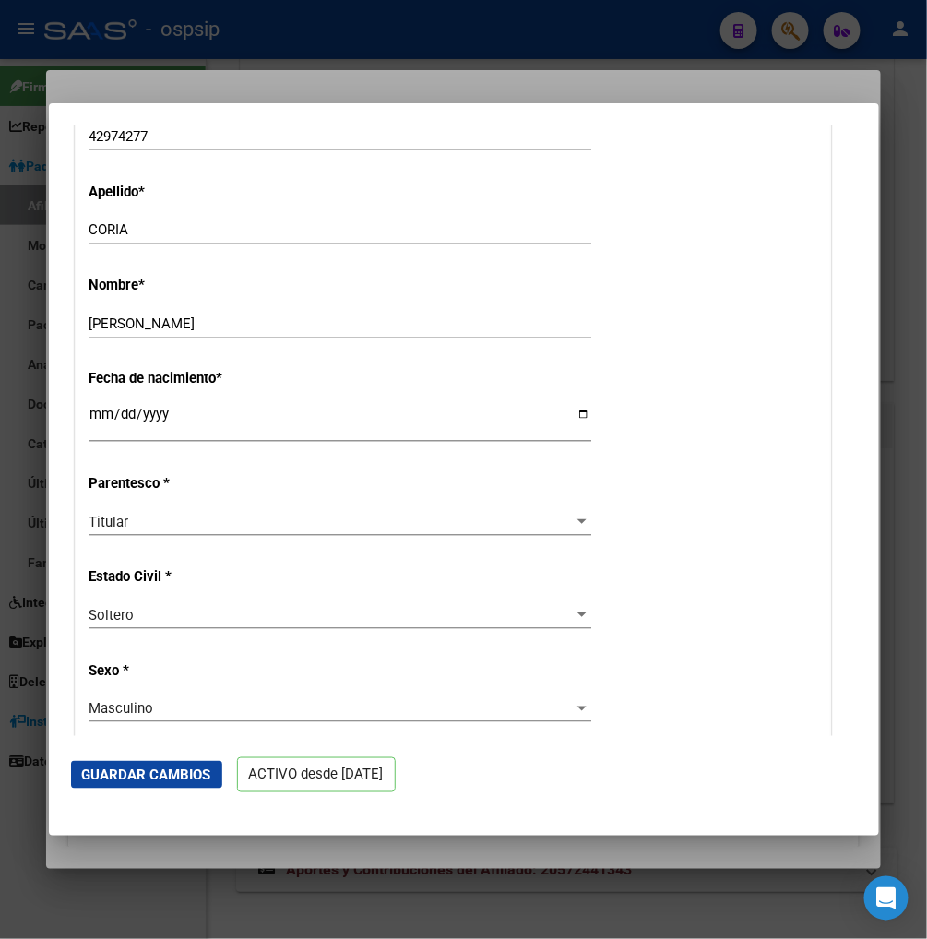
scroll to position [205, 0]
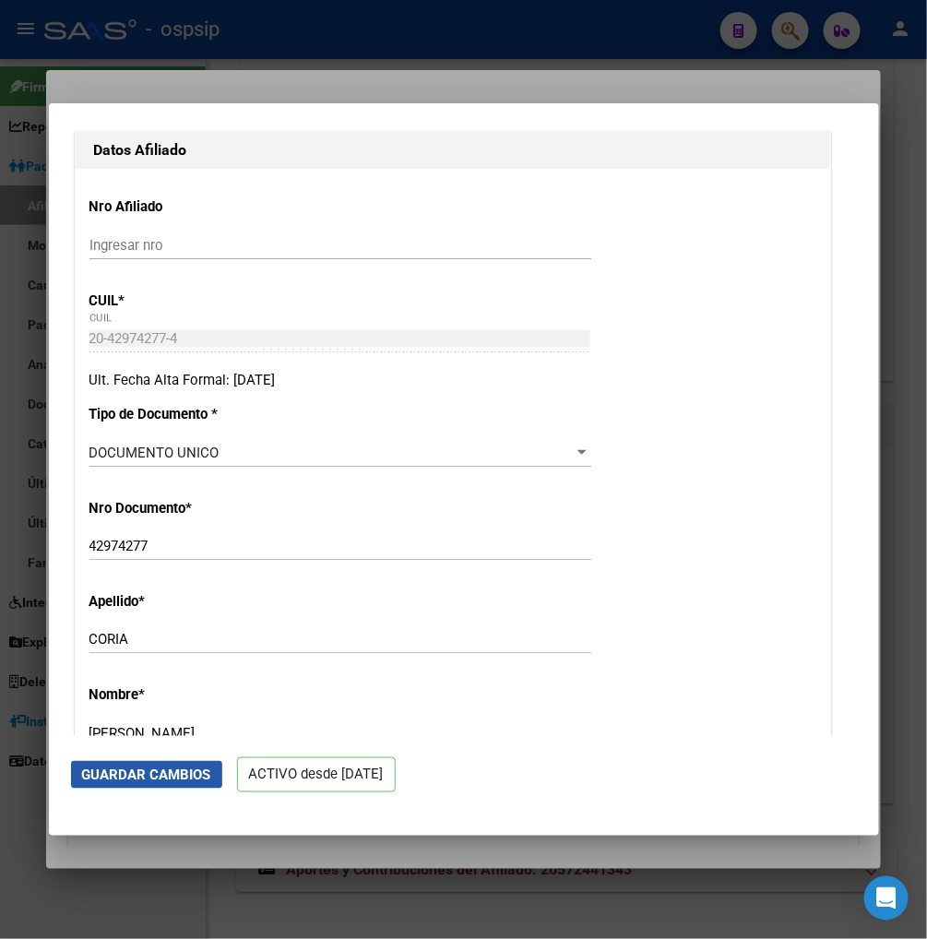
click at [161, 776] on span "Guardar Cambios" at bounding box center [146, 775] width 129 height 17
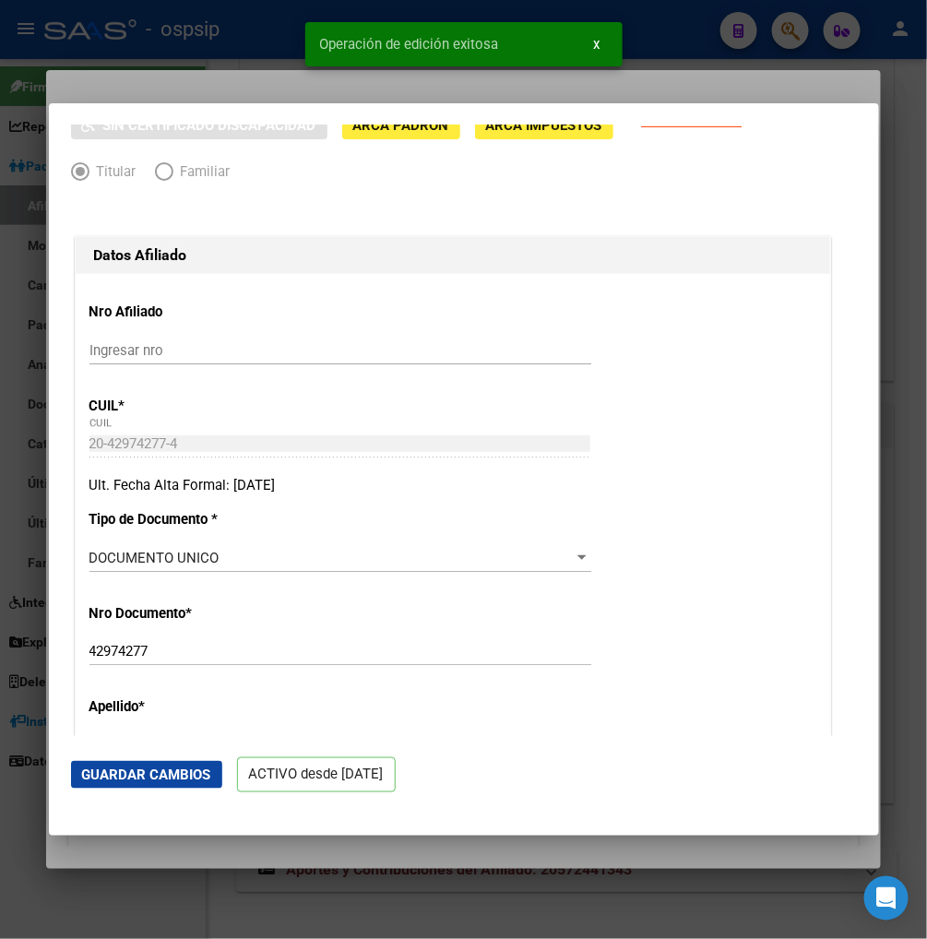
scroll to position [0, 0]
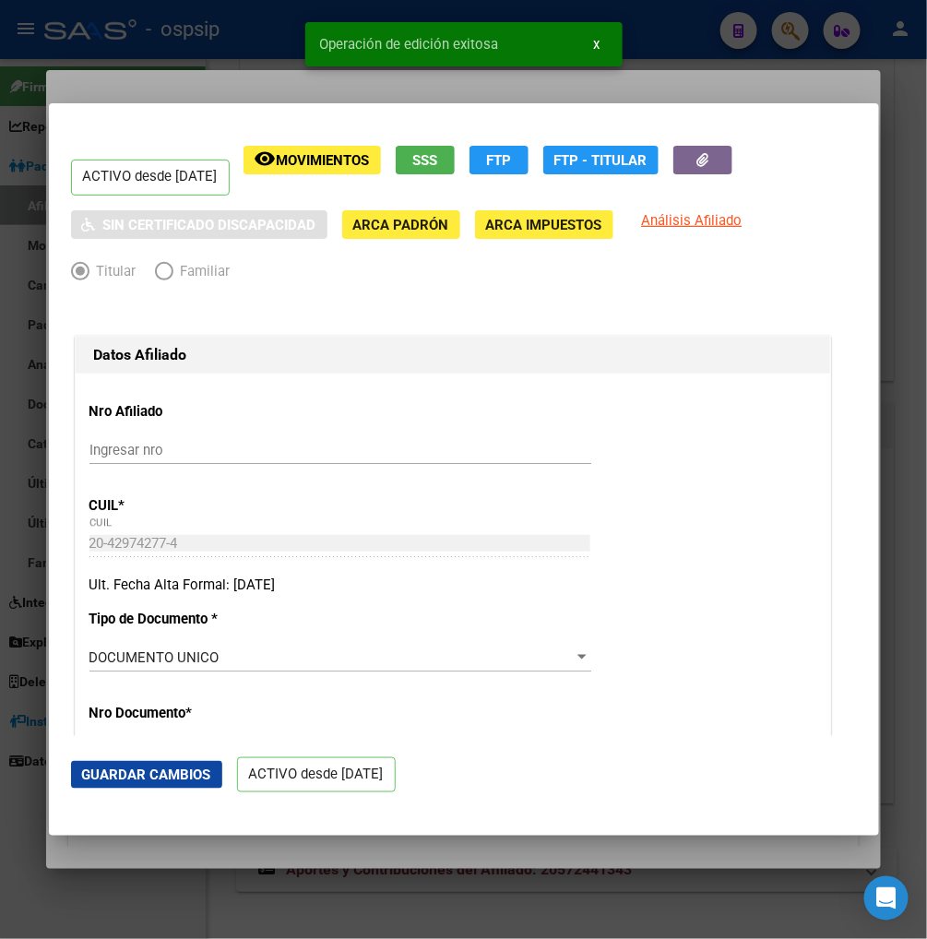
click at [501, 565] on div "20-42974277-4 CUIL" at bounding box center [341, 552] width 502 height 45
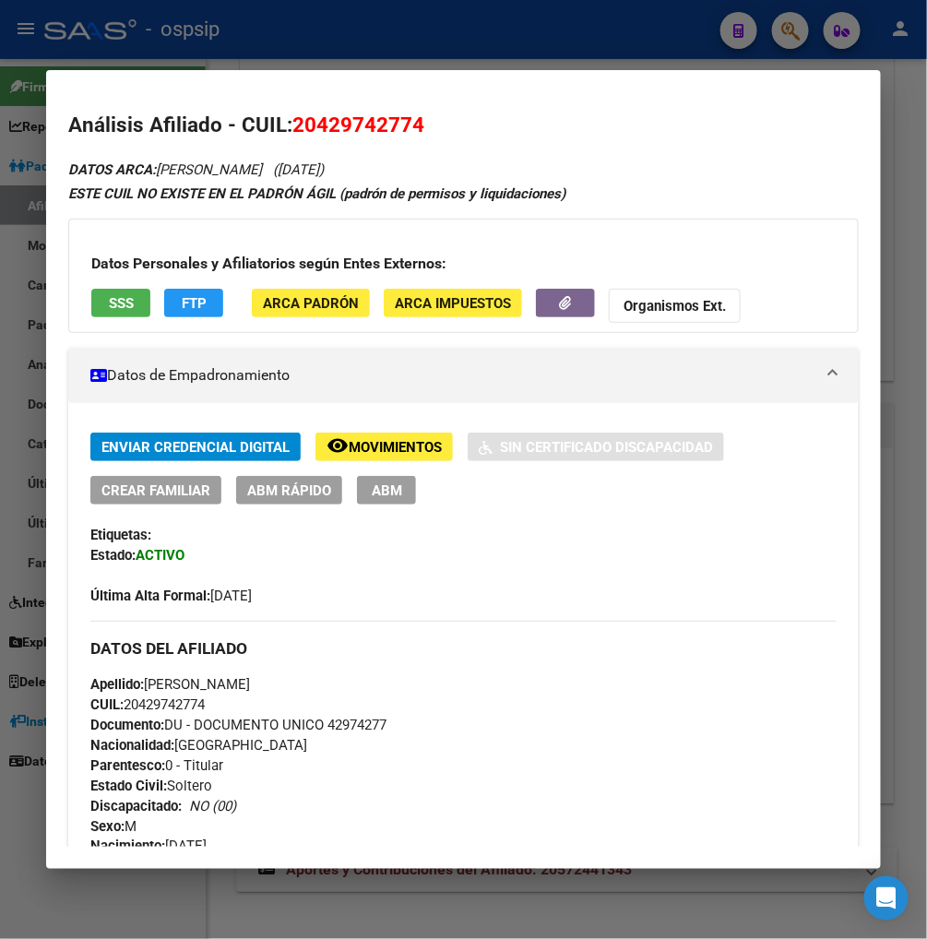
click at [777, 30] on div at bounding box center [463, 469] width 927 height 939
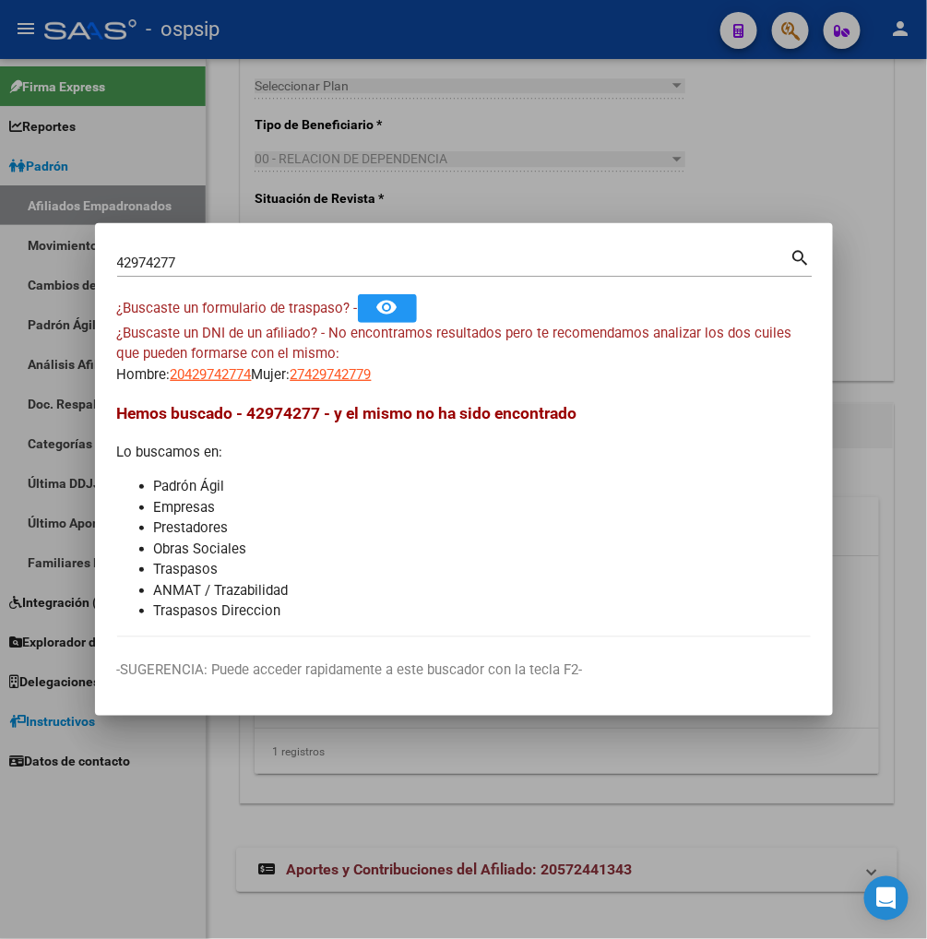
click at [191, 263] on input "42974277" at bounding box center [454, 263] width 674 height 17
type input "4"
type input "38127020"
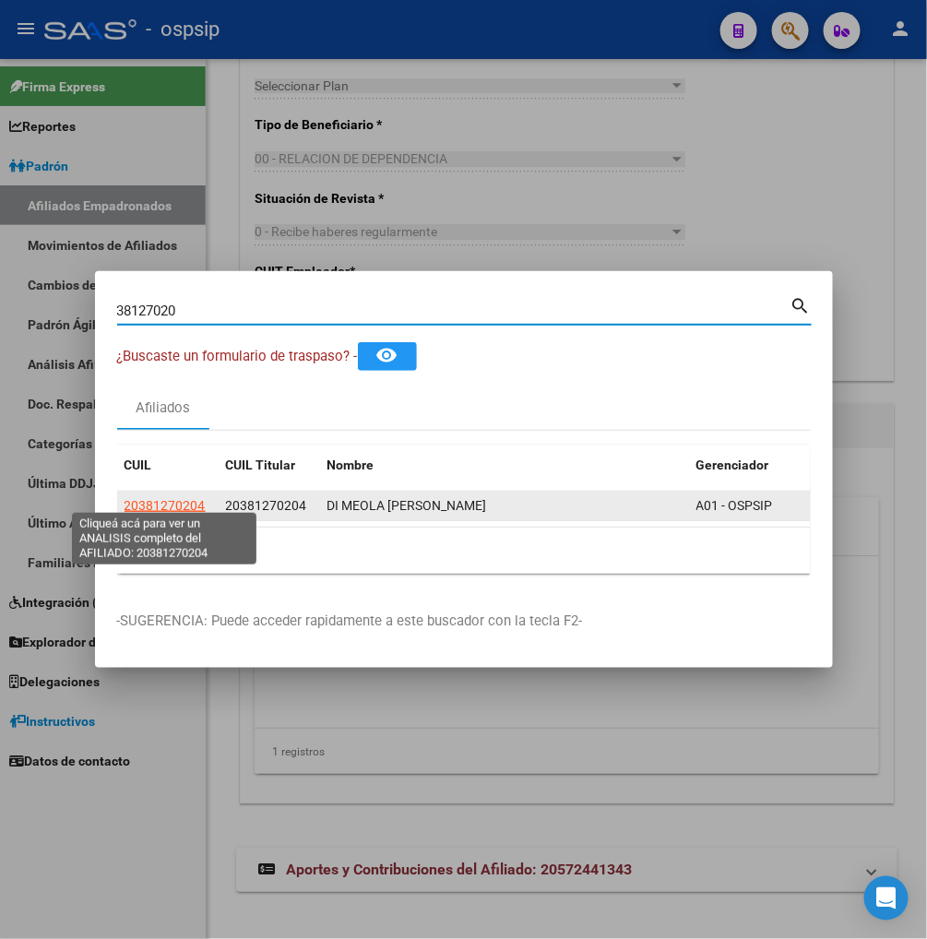
click at [161, 498] on span "20381270204" at bounding box center [165, 505] width 81 height 15
type textarea "20381270204"
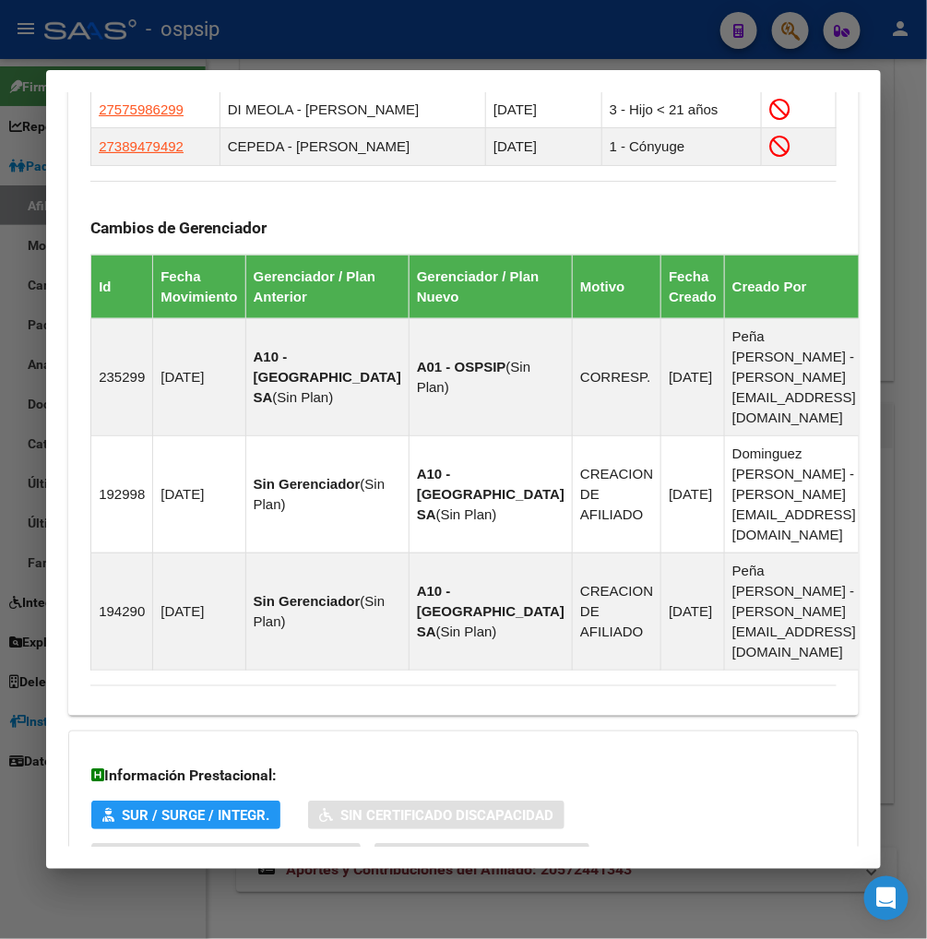
scroll to position [1323, 0]
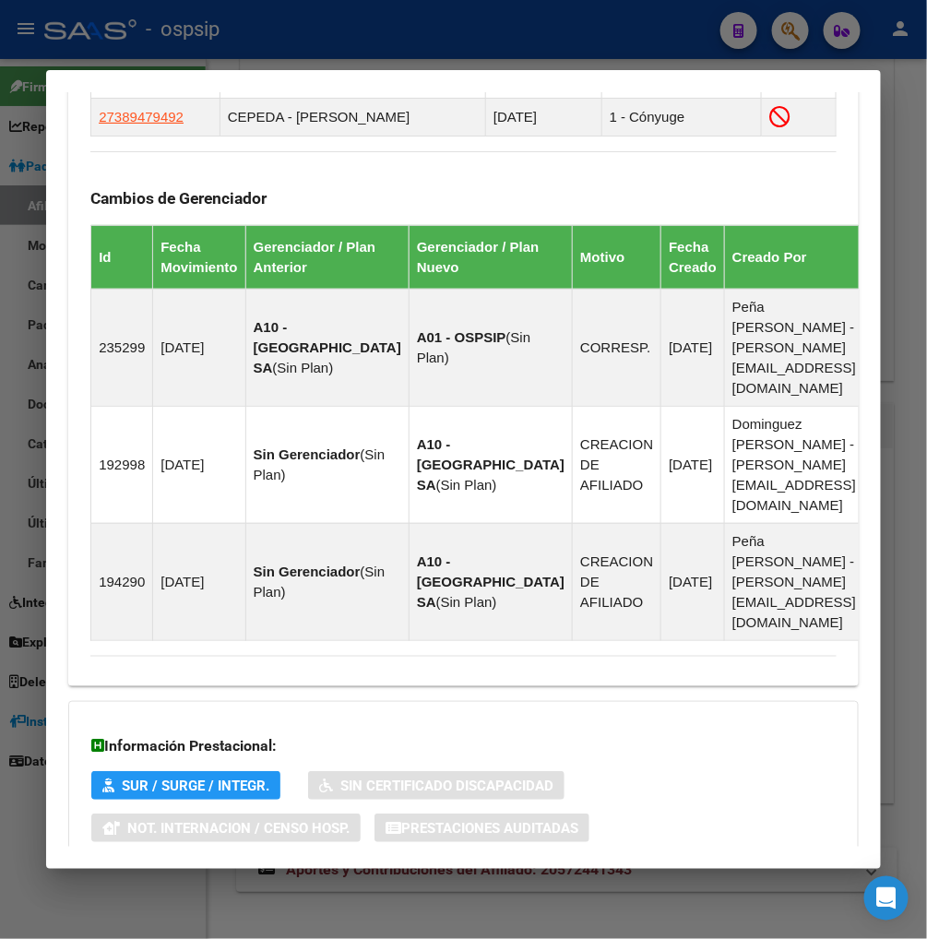
click at [302, 893] on span "Aportes y Contribuciones del Afiliado: 20381270204" at bounding box center [291, 902] width 346 height 18
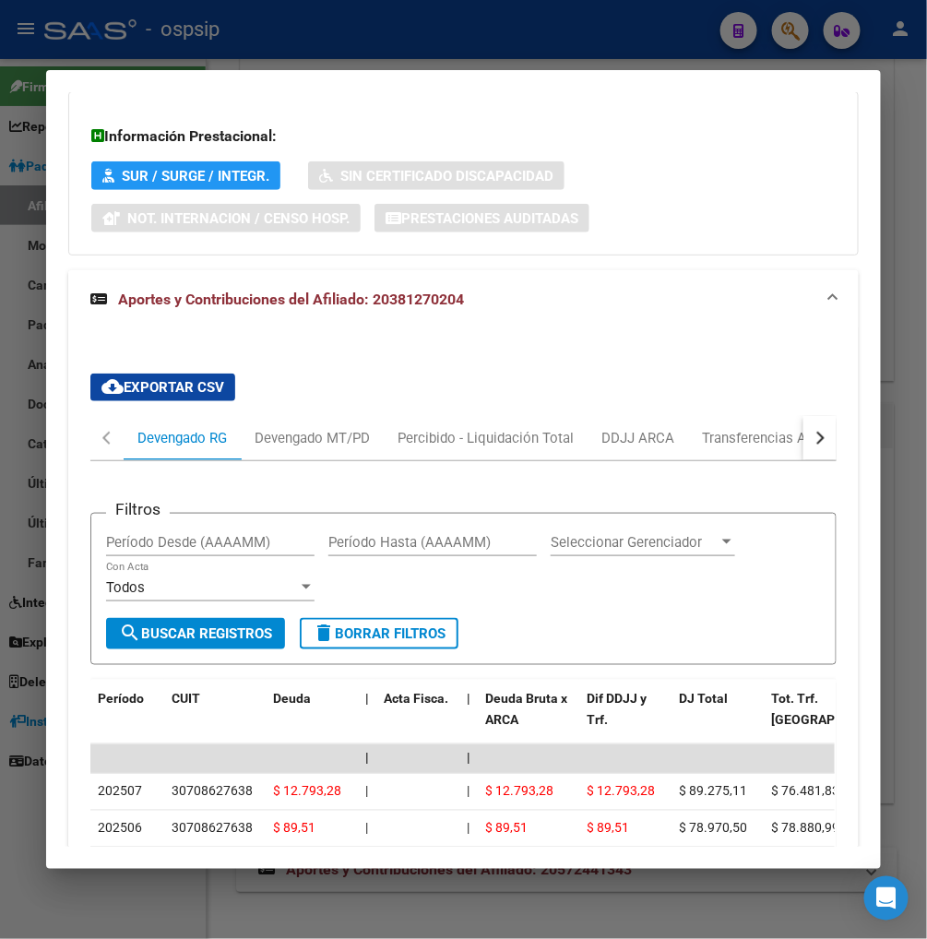
scroll to position [1939, 0]
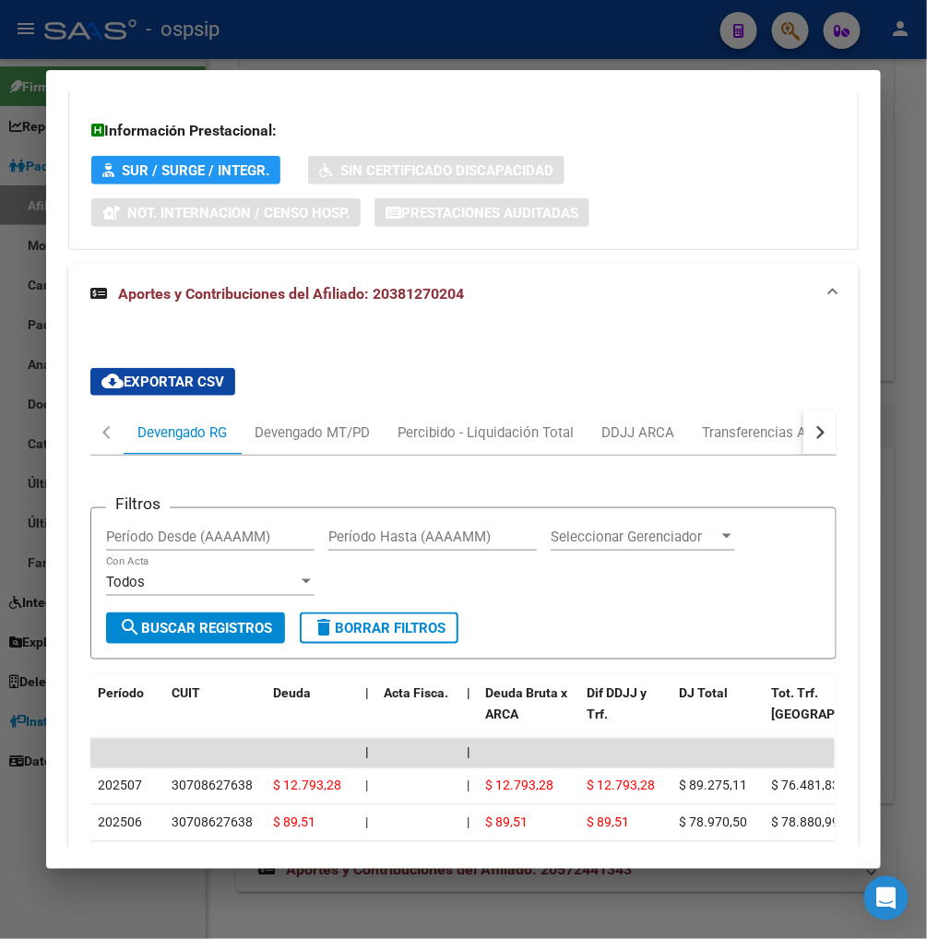
click at [812, 426] on div "button" at bounding box center [818, 432] width 13 height 13
click at [762, 423] on div "ARCA Relaciones Laborales" at bounding box center [705, 433] width 173 height 20
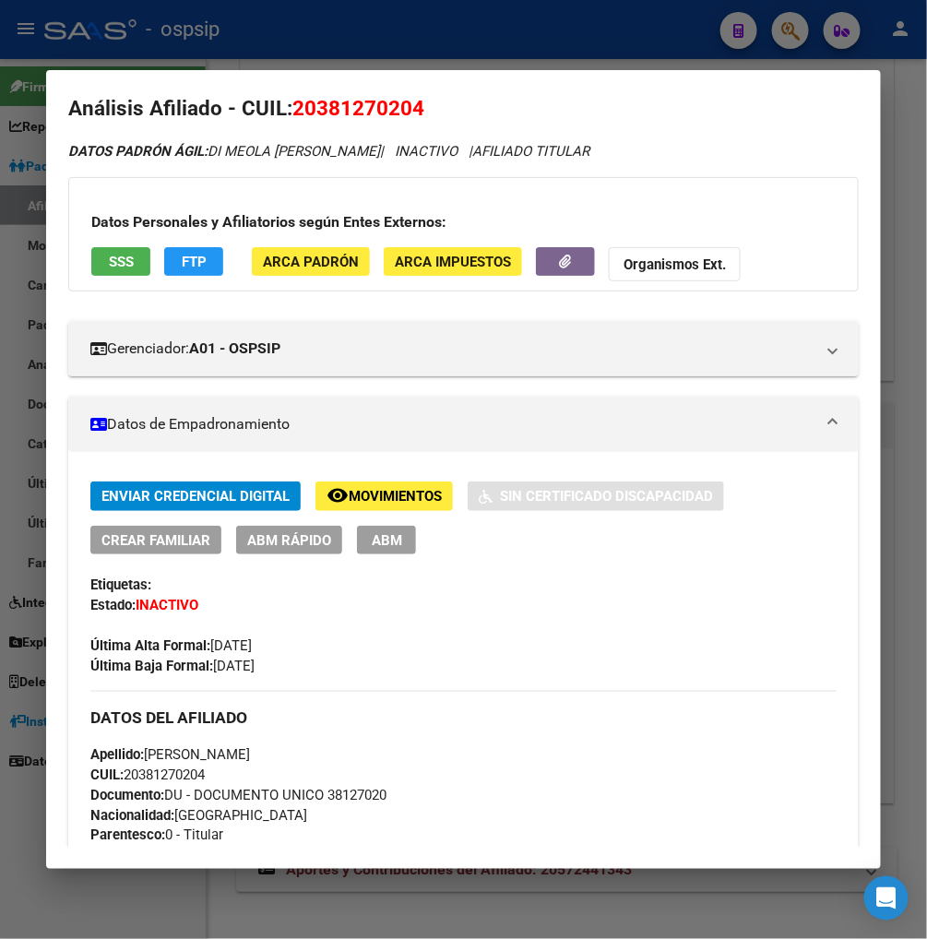
scroll to position [0, 0]
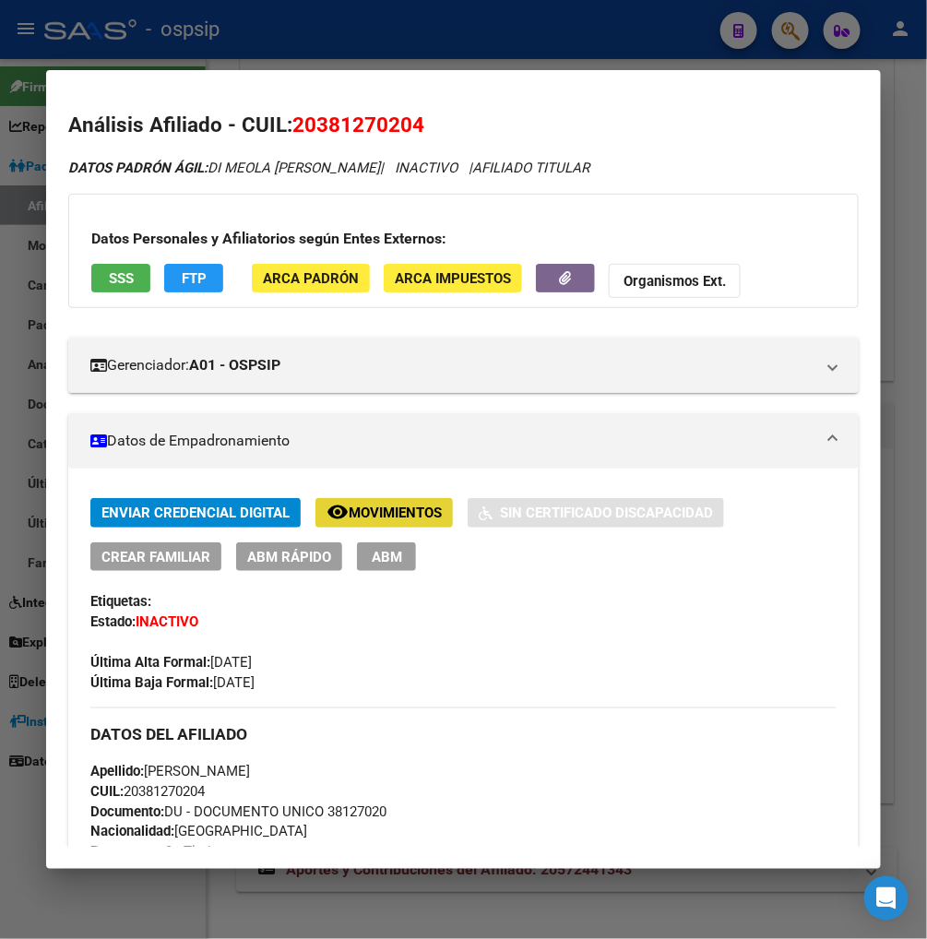
click at [383, 507] on span "Movimientos" at bounding box center [395, 514] width 93 height 17
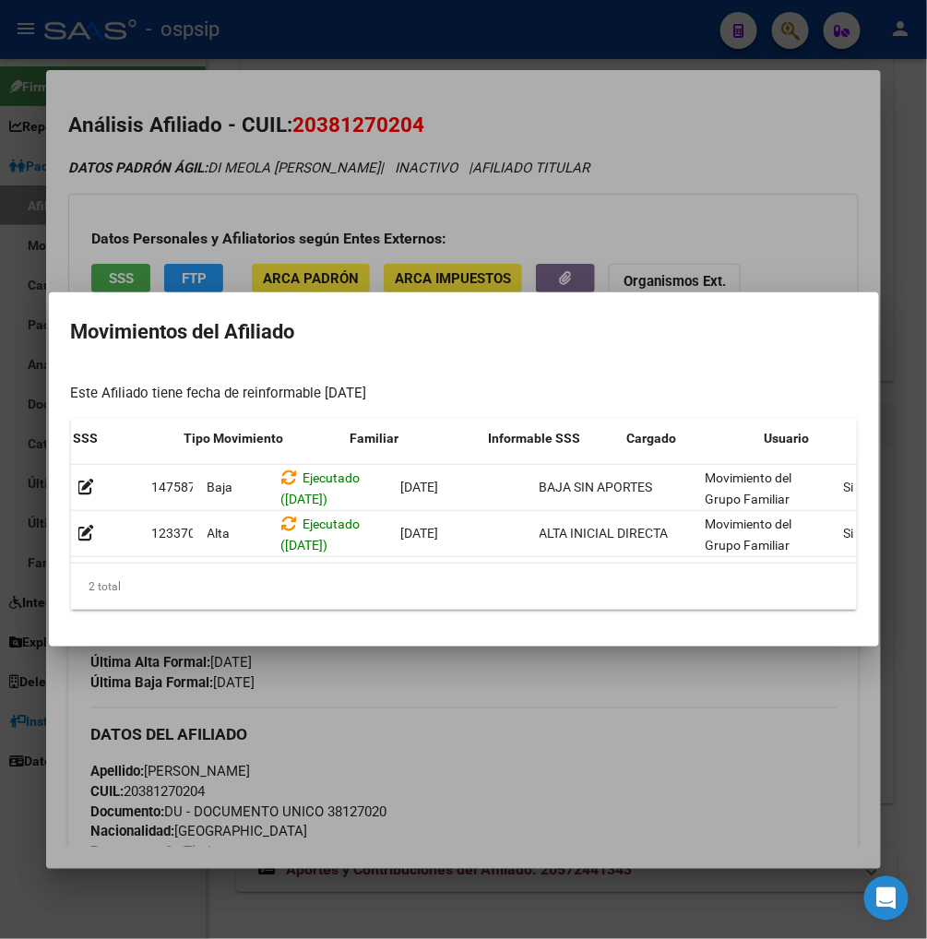
scroll to position [0, 394]
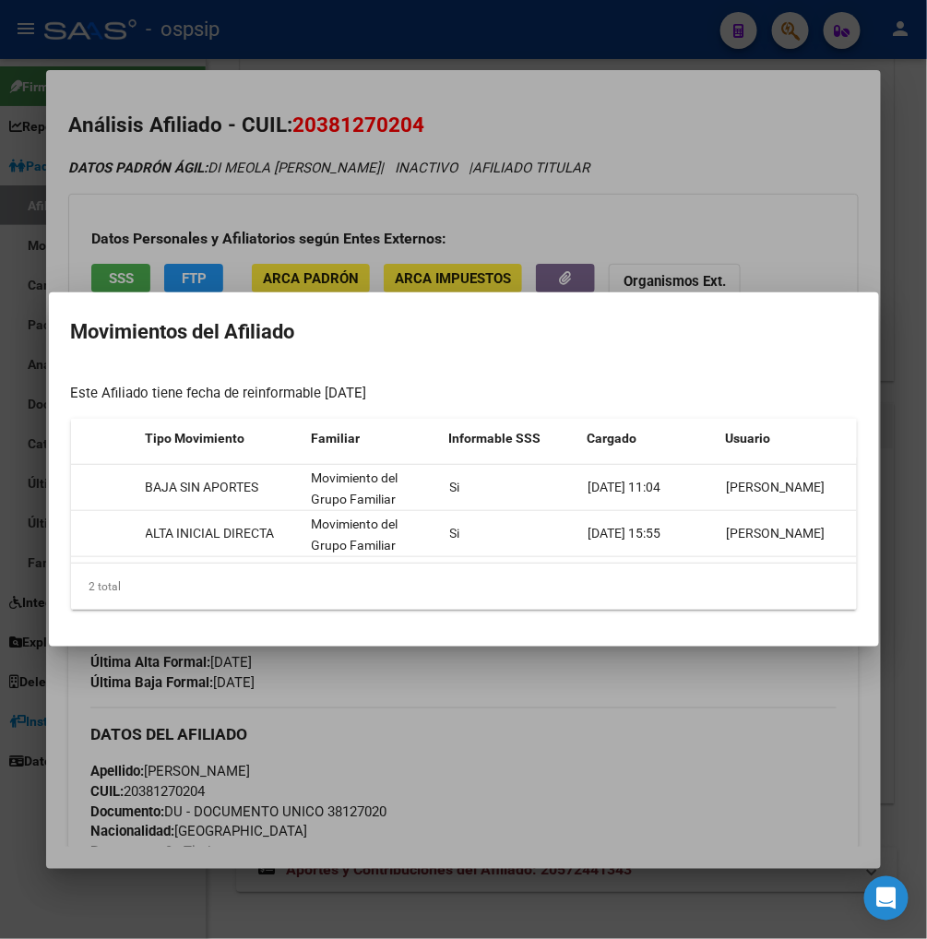
click at [689, 717] on div at bounding box center [463, 469] width 927 height 939
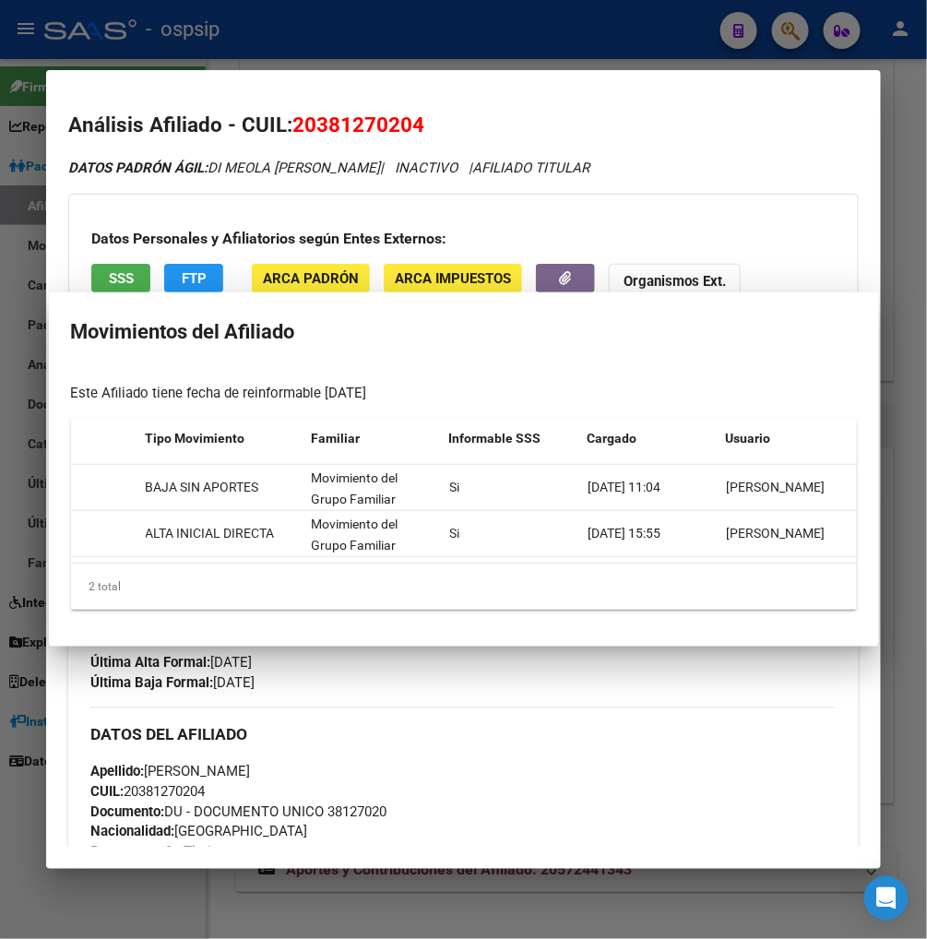
click at [689, 717] on div "DATOS DEL AFILIADO" at bounding box center [463, 735] width 746 height 54
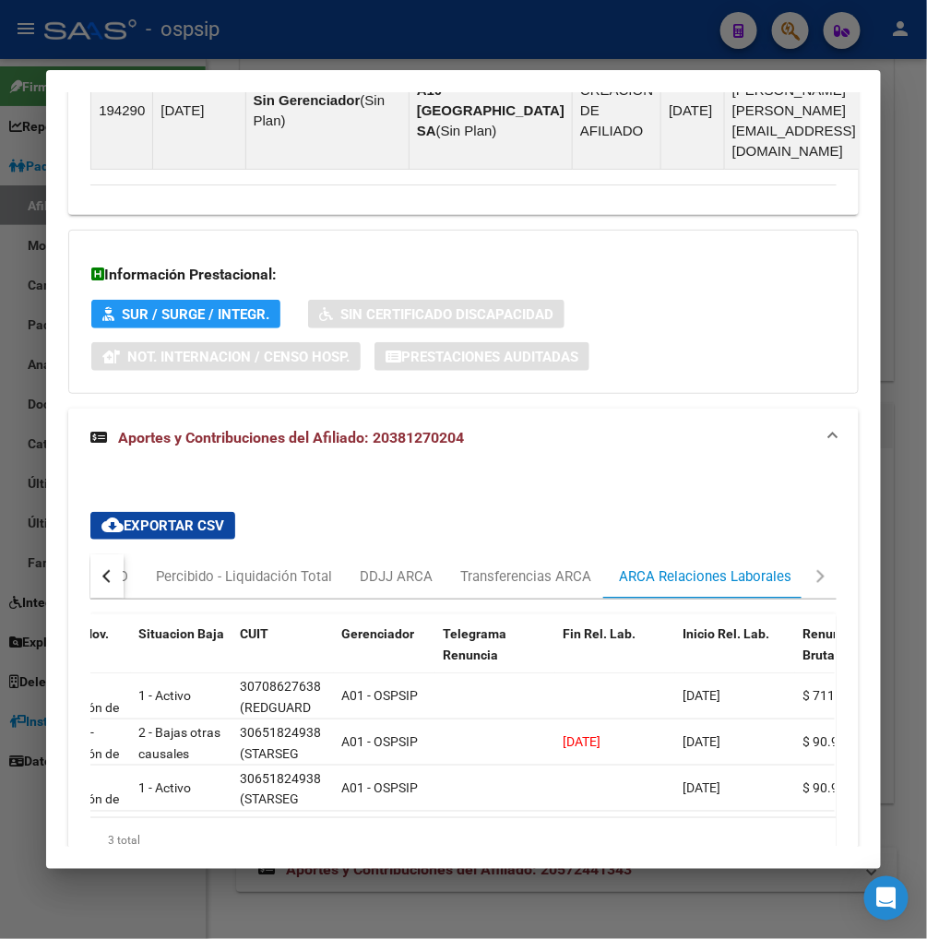
scroll to position [0, 0]
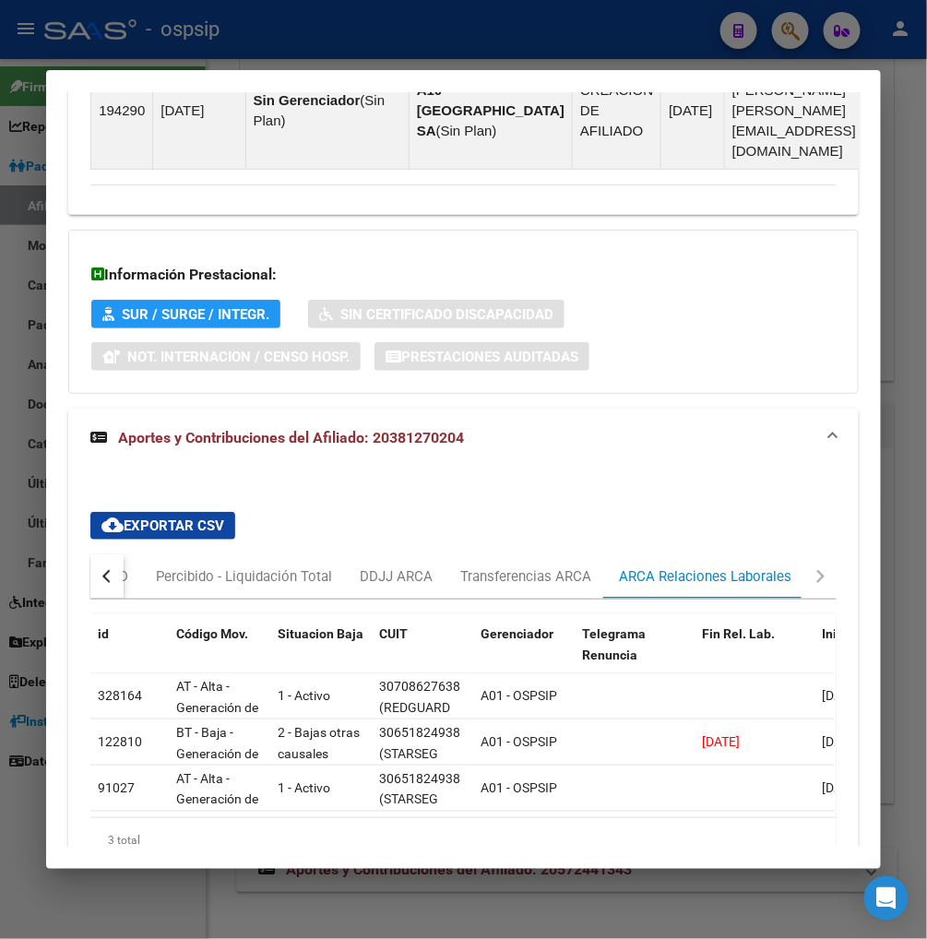
click at [102, 570] on div "button" at bounding box center [108, 576] width 13 height 13
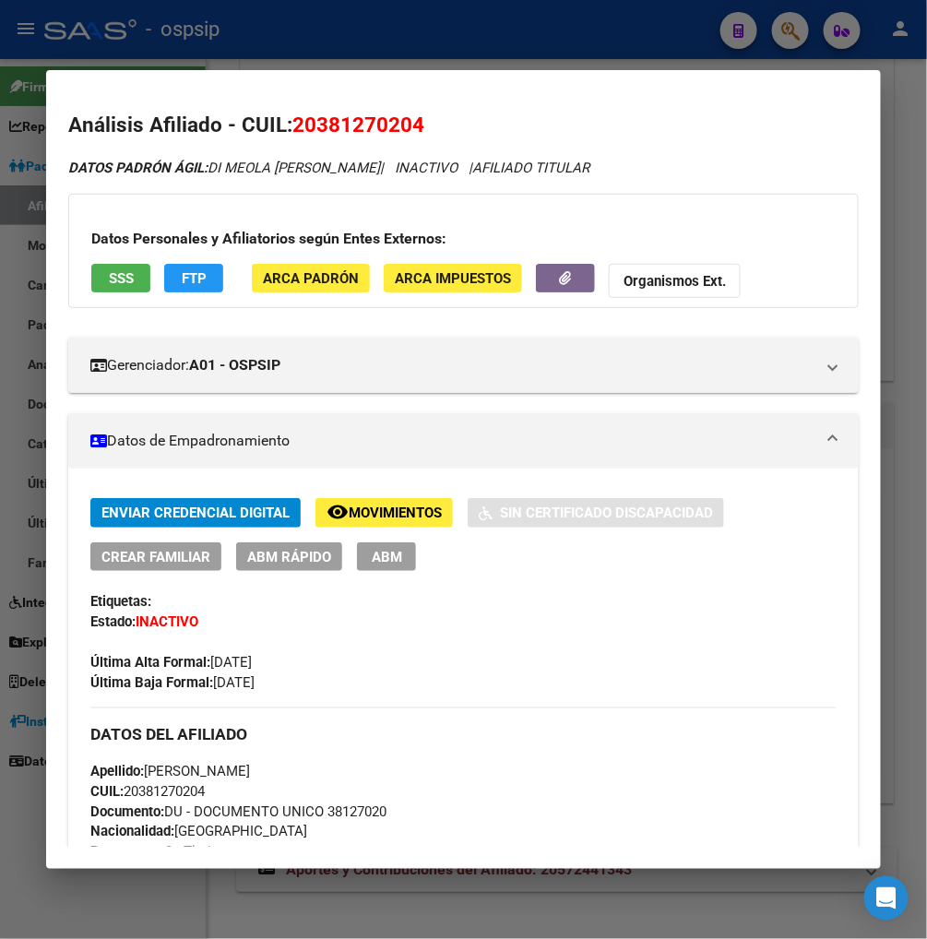
click at [786, 38] on div at bounding box center [463, 469] width 927 height 939
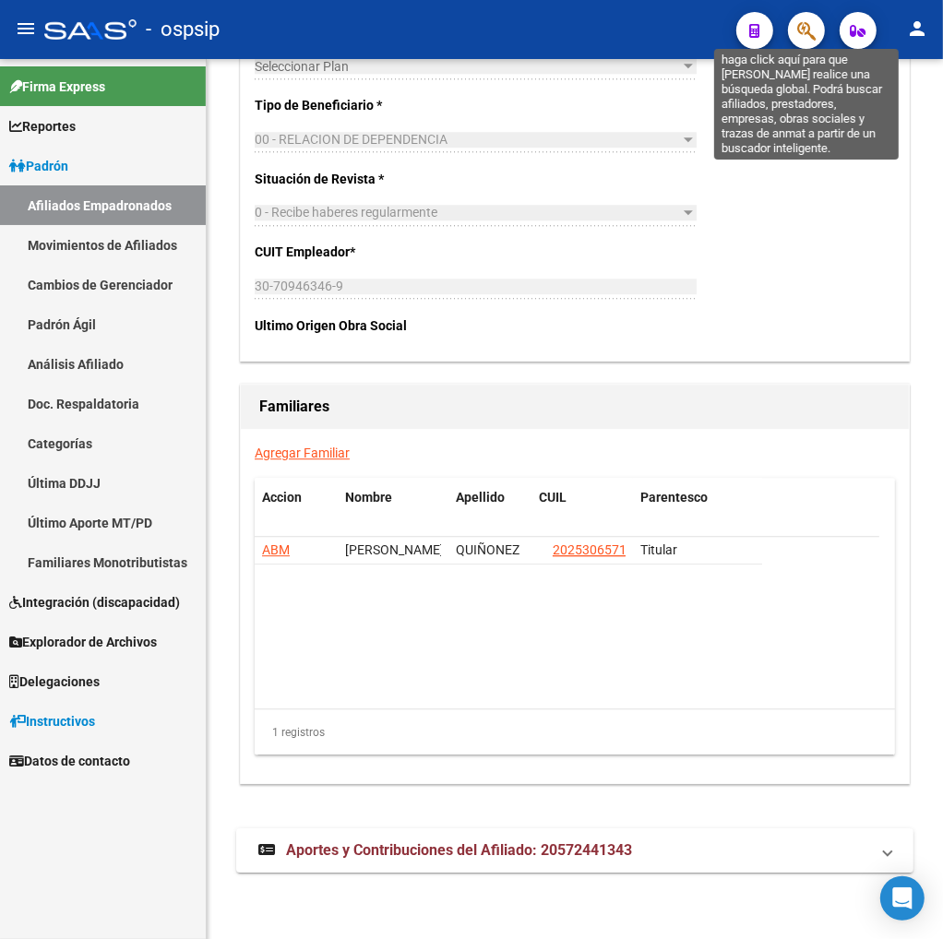
click at [809, 26] on icon "button" at bounding box center [806, 30] width 18 height 21
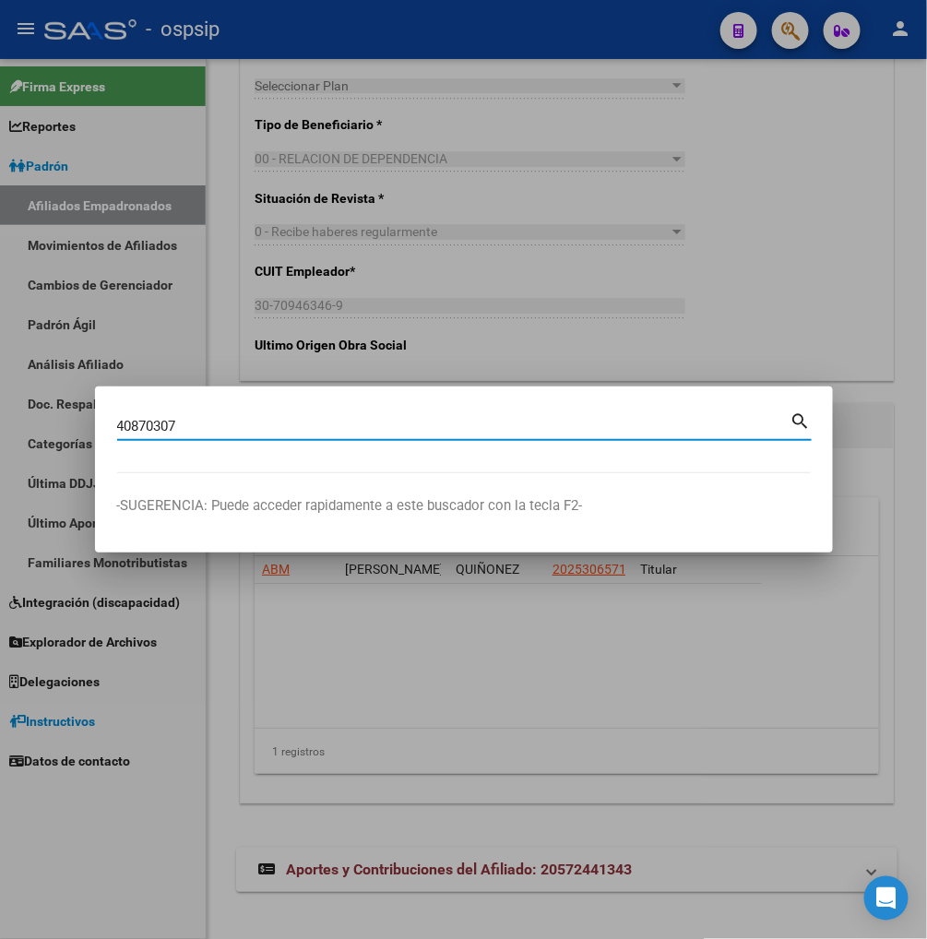
type input "40870307"
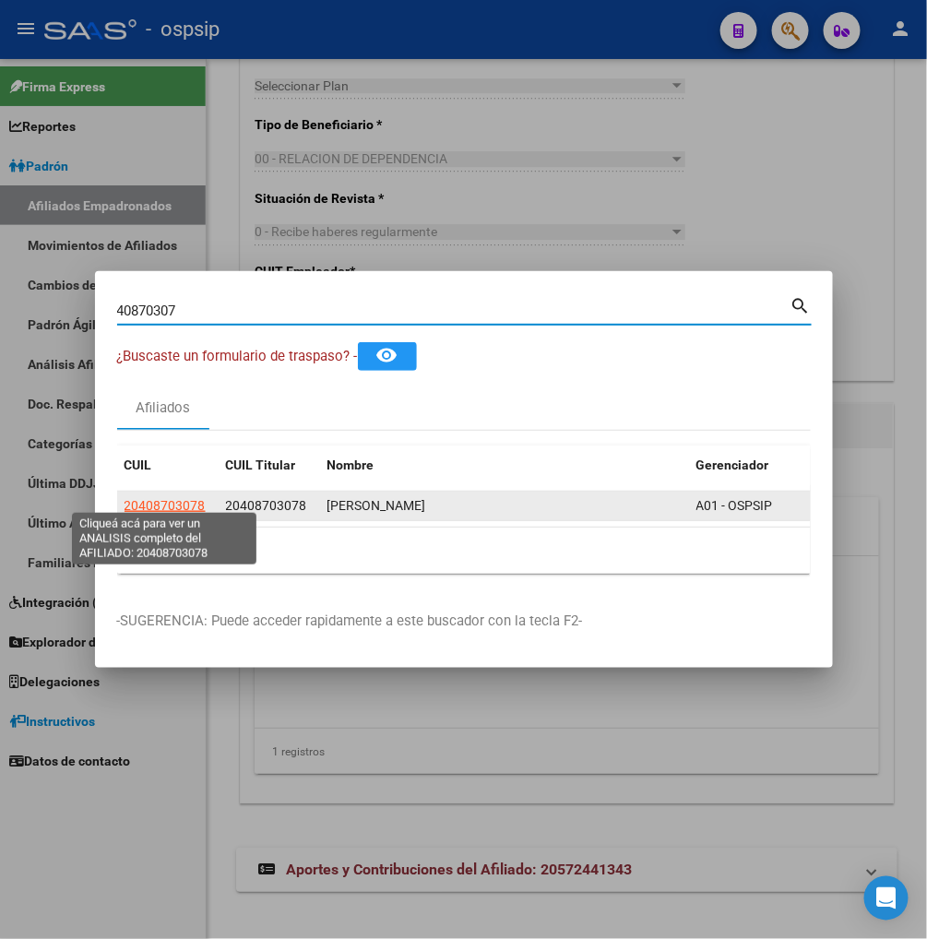
click at [168, 500] on span "20408703078" at bounding box center [165, 505] width 81 height 15
type textarea "20408703078"
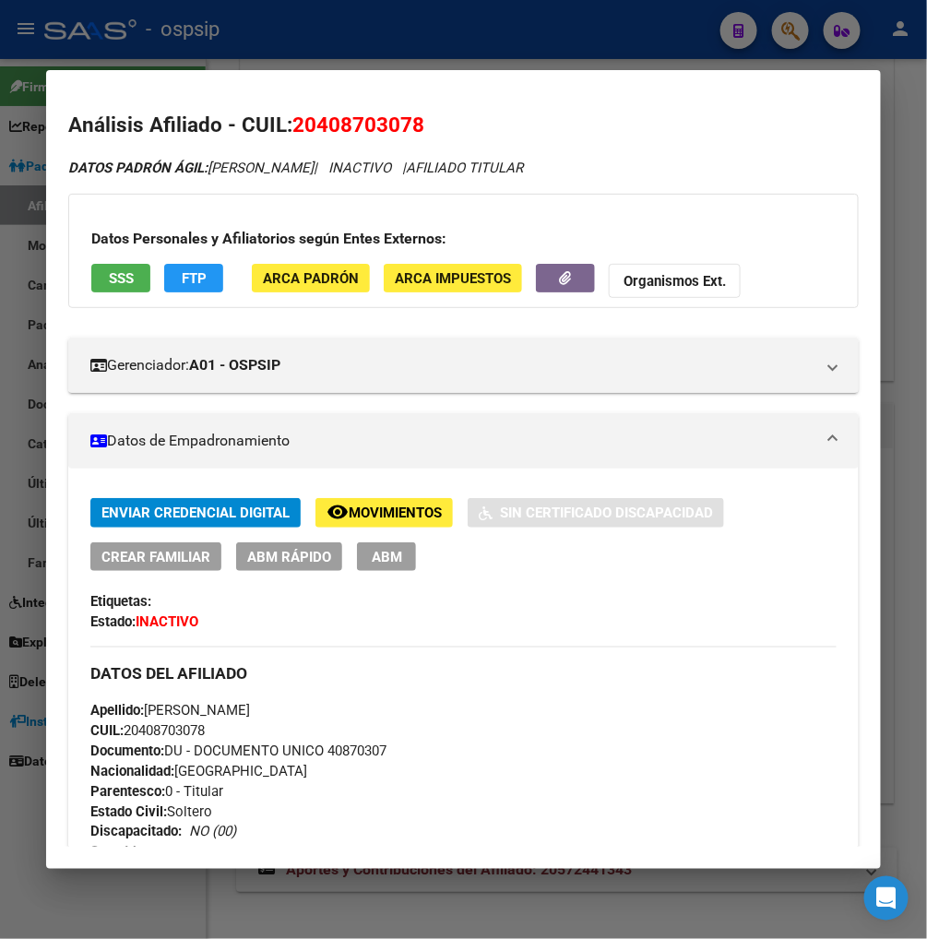
click at [376, 552] on span "ABM" at bounding box center [387, 557] width 30 height 17
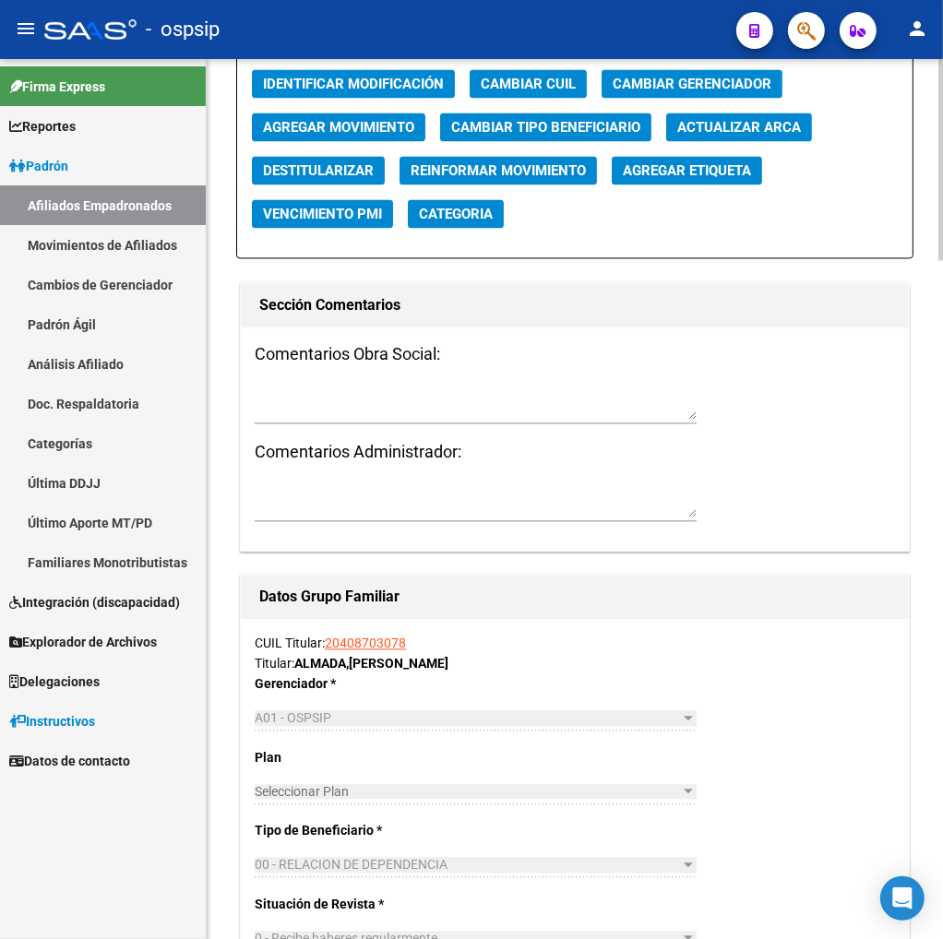
scroll to position [2665, 0]
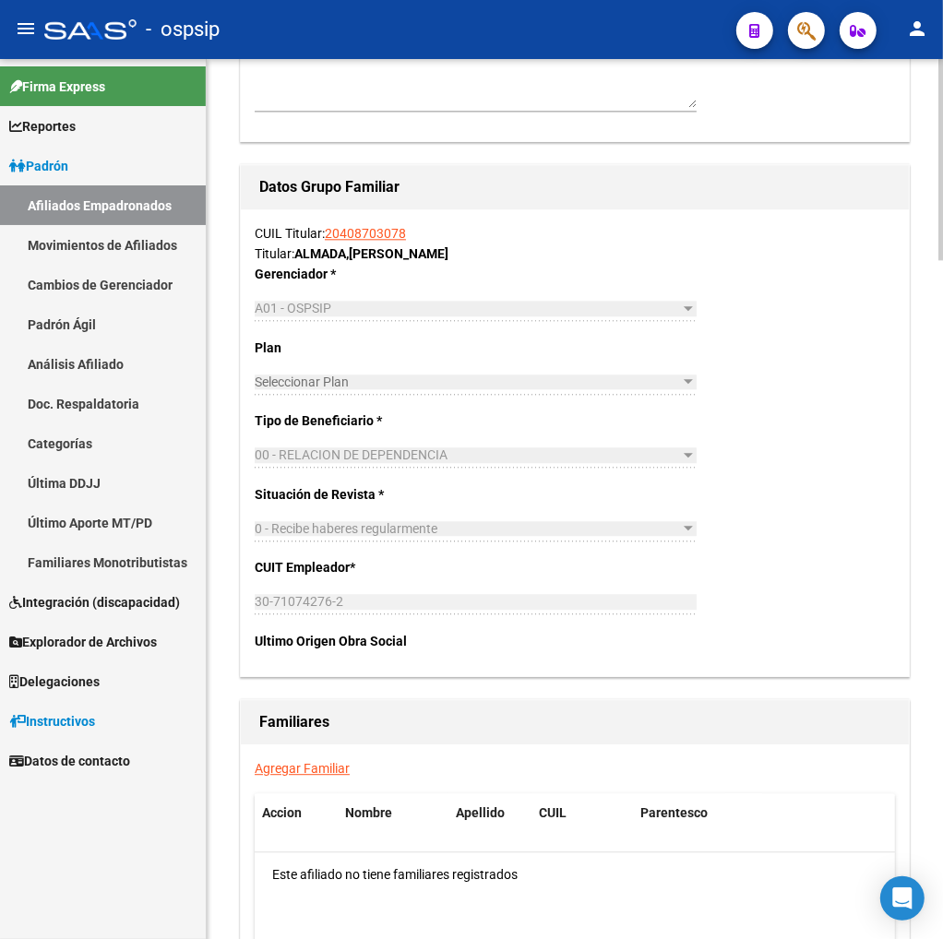
click at [277, 771] on link "Agregar Familiar" at bounding box center [302, 768] width 95 height 15
click at [277, 771] on mat-sidenav-content "arrow_back Editar Afiliado 20408703078 save Guardar cambios INACTIVO, este afil…" at bounding box center [575, 499] width 736 height 880
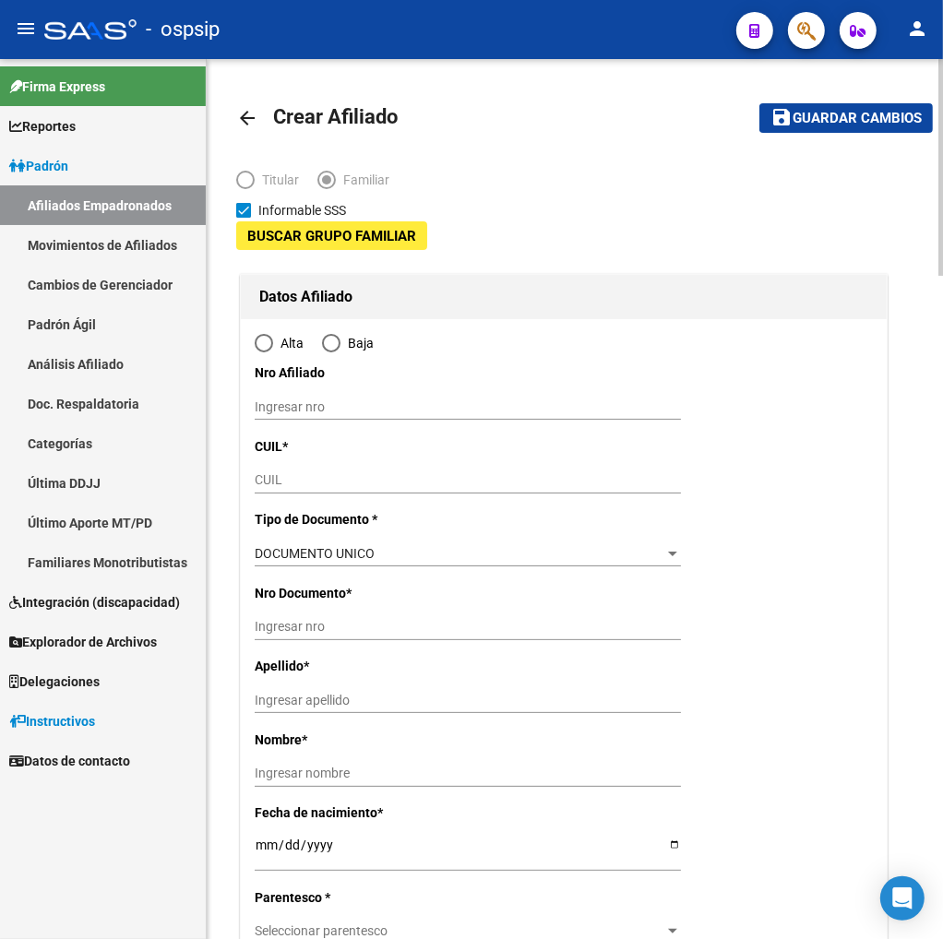
type input "30-71074276-2"
type input "TIGRE"
type input "1648"
type input "MAJESTE"
type input "2053"
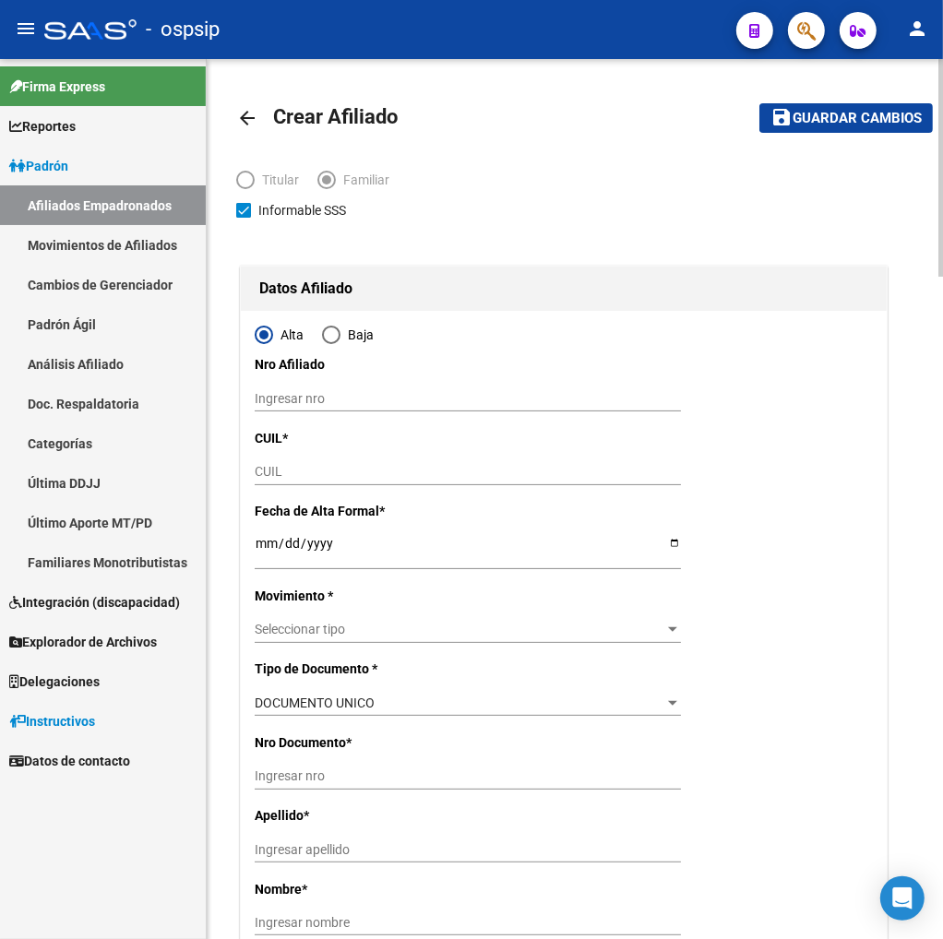
radio input "true"
click at [299, 469] on input "CUIL" at bounding box center [468, 472] width 426 height 16
type input "30-71074276-2"
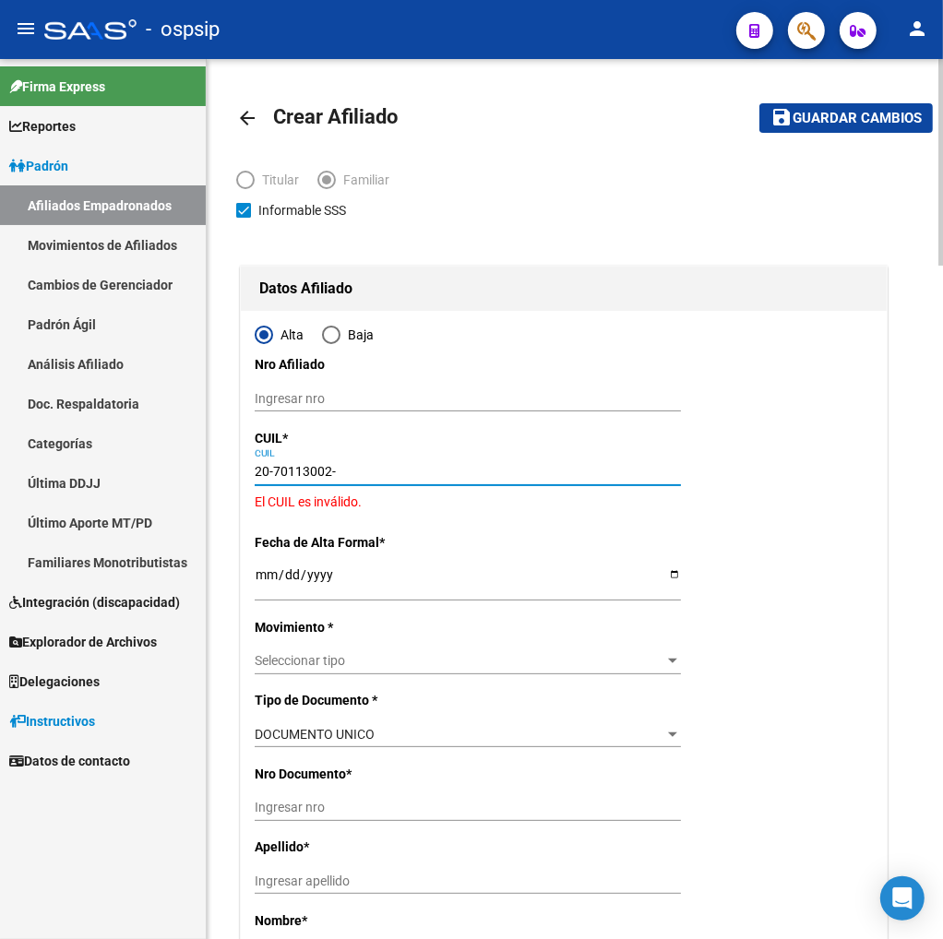
type input "20-70113002-3"
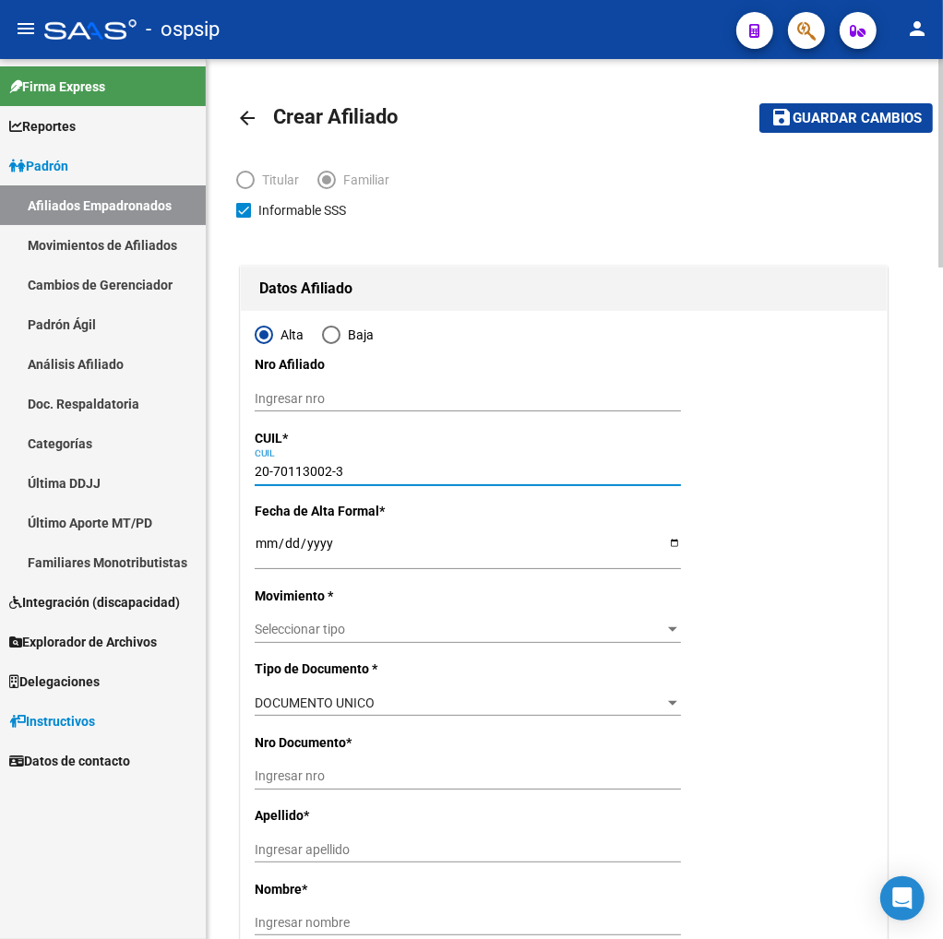
type input "70113002"
type input "ALMADA"
type input "JAZMIN SARAI"
type input "2023-12-06"
type input "RINCØN DE MILBE"
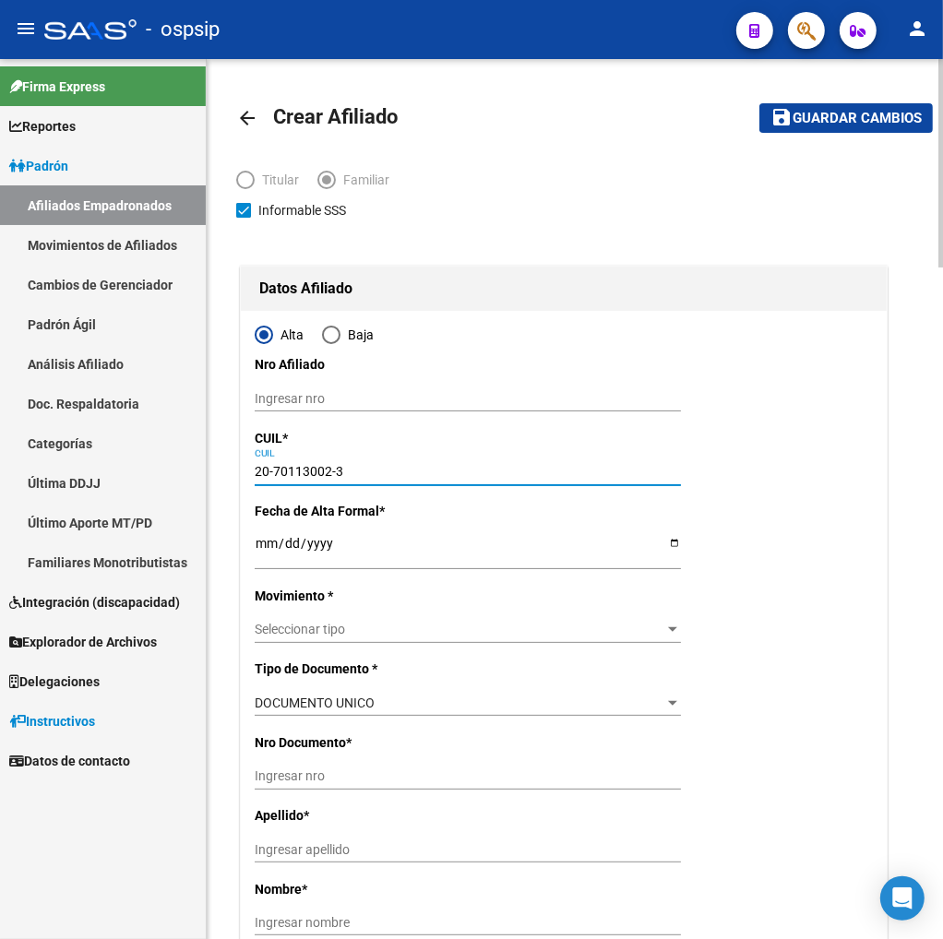
type input "1624"
type input "20-70113002-3"
click at [263, 546] on input "Ingresar fecha" at bounding box center [468, 550] width 426 height 28
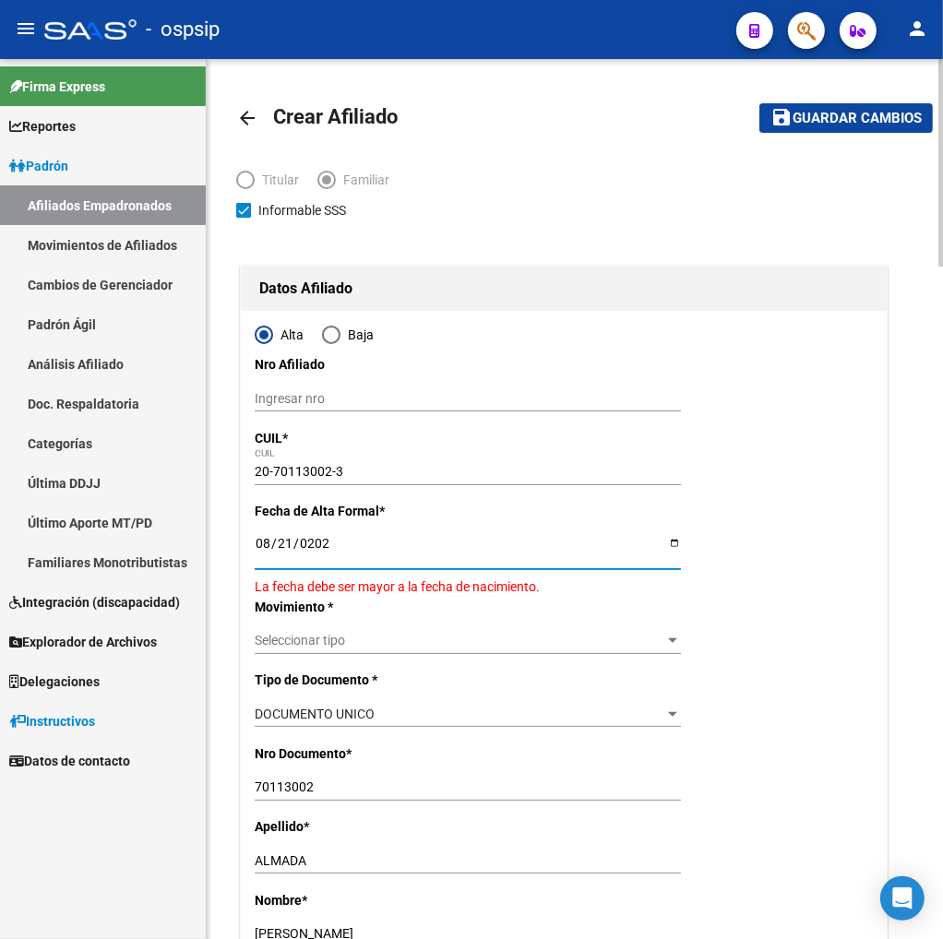
type input "[DATE]"
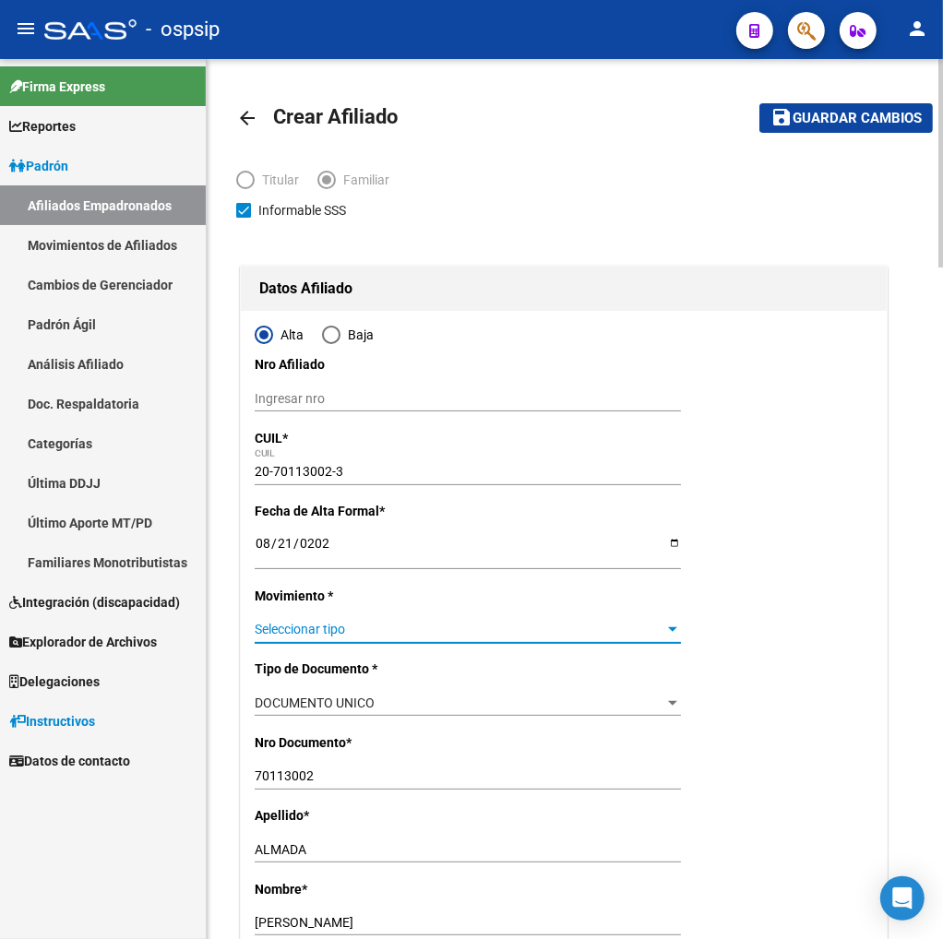
click at [400, 630] on span "Seleccionar tipo" at bounding box center [460, 630] width 410 height 16
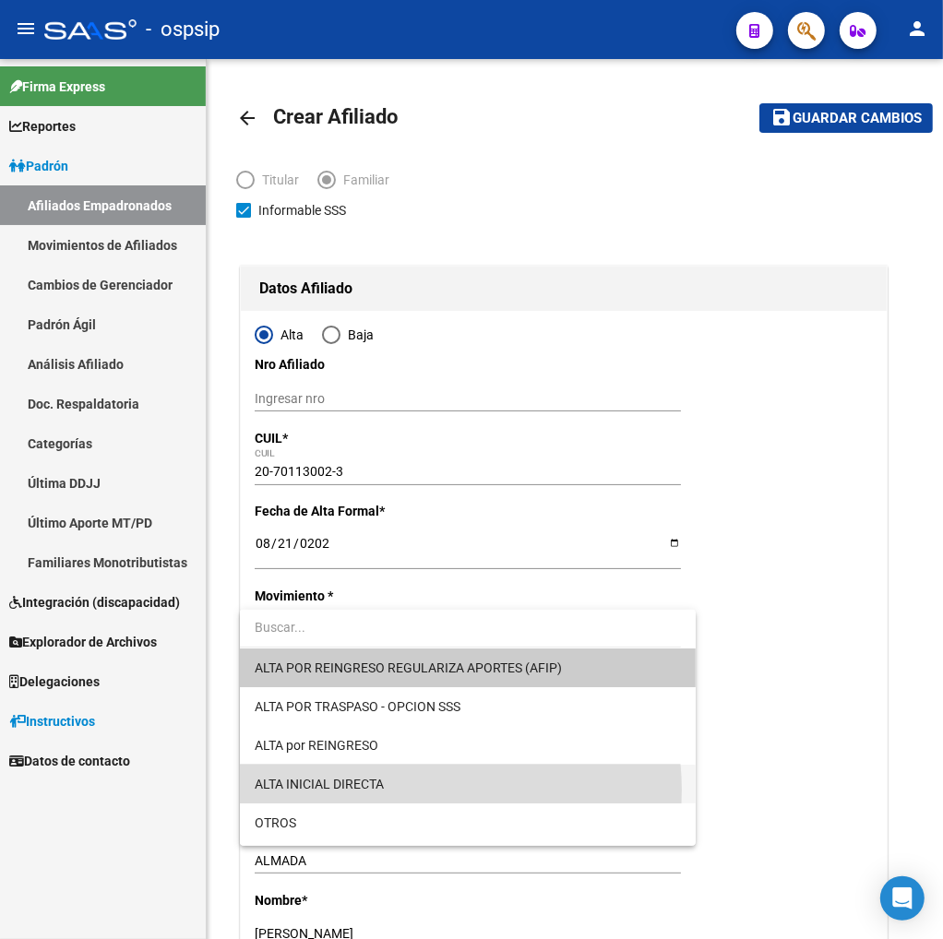
click at [419, 790] on span "ALTA INICIAL DIRECTA" at bounding box center [468, 784] width 426 height 39
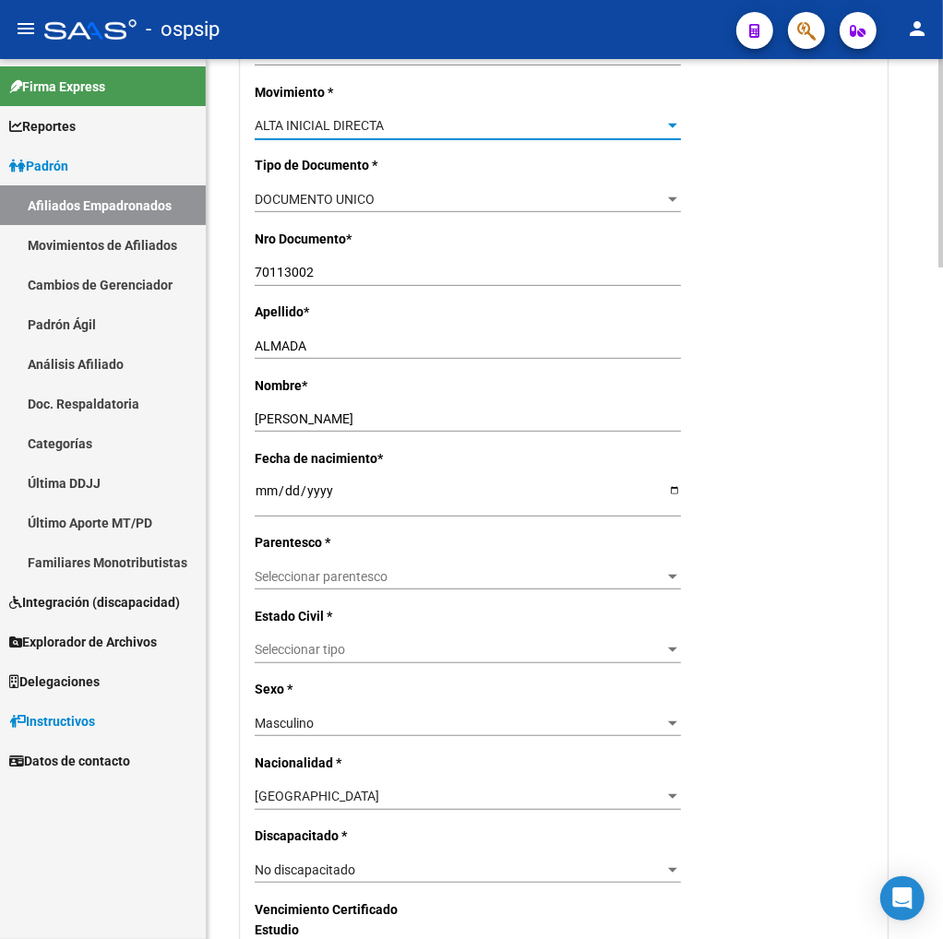
scroll to position [512, 0]
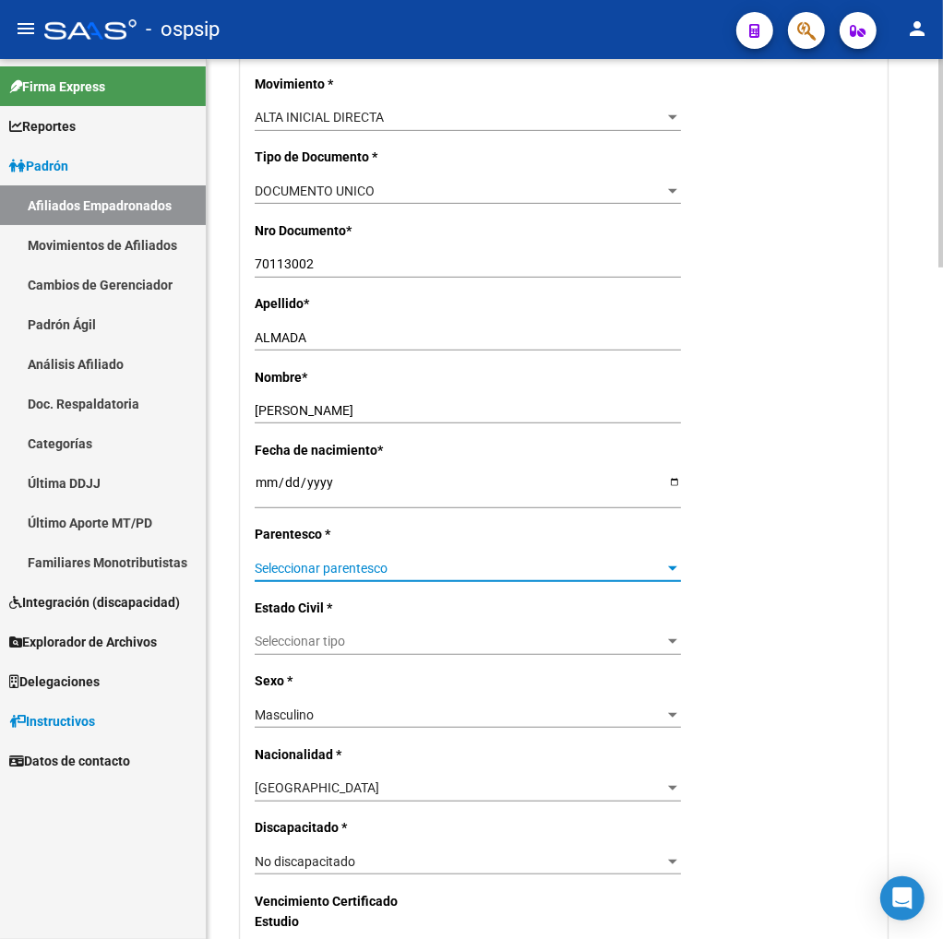
click at [393, 565] on span "Seleccionar parentesco" at bounding box center [460, 569] width 410 height 16
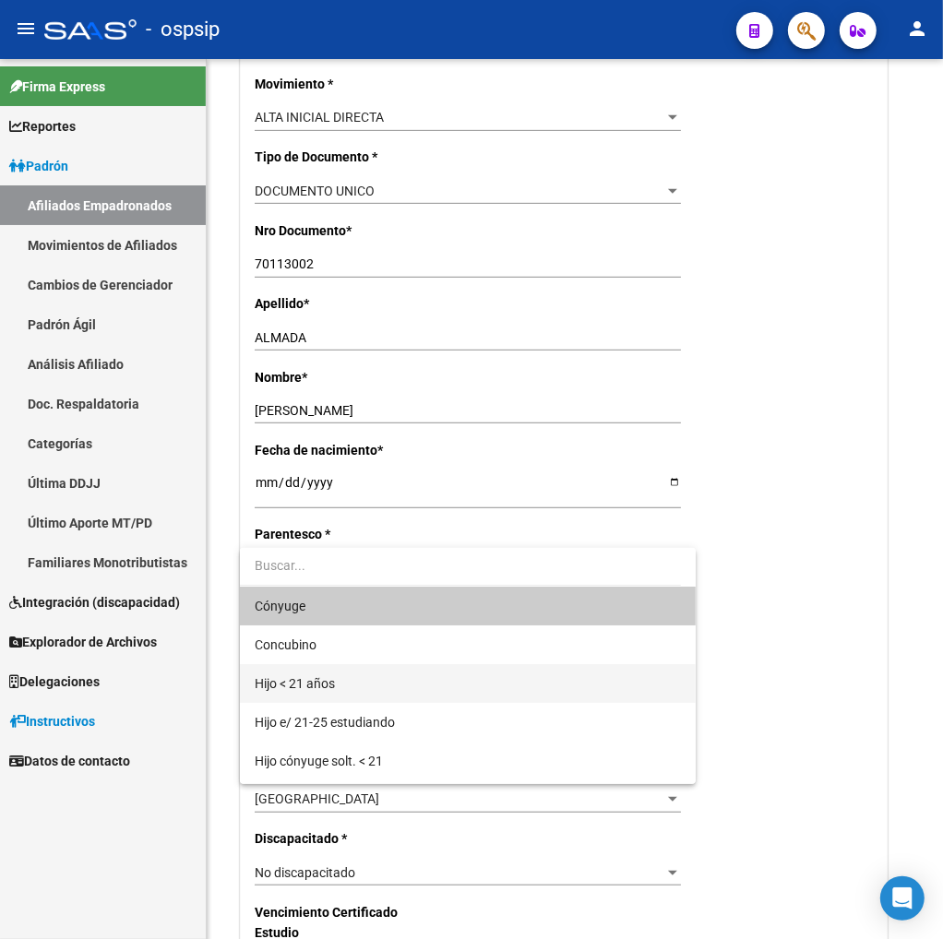
click at [397, 688] on span "Hijo < 21 años" at bounding box center [468, 683] width 426 height 39
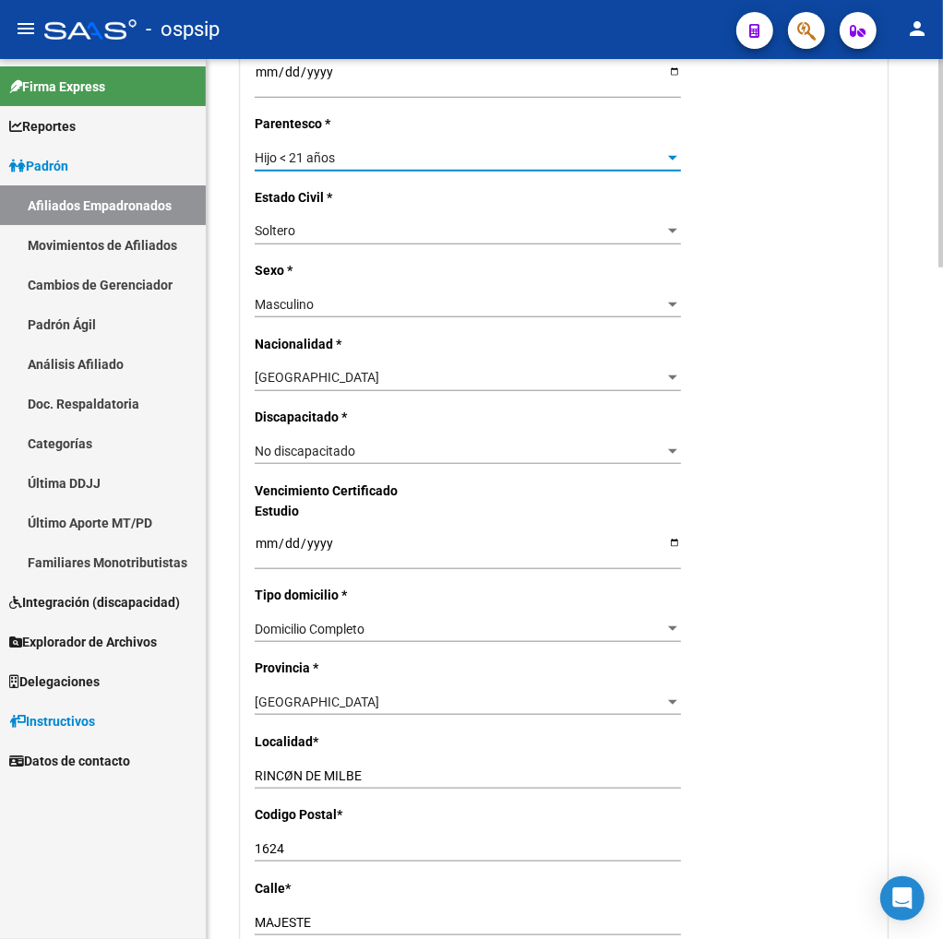
scroll to position [1025, 0]
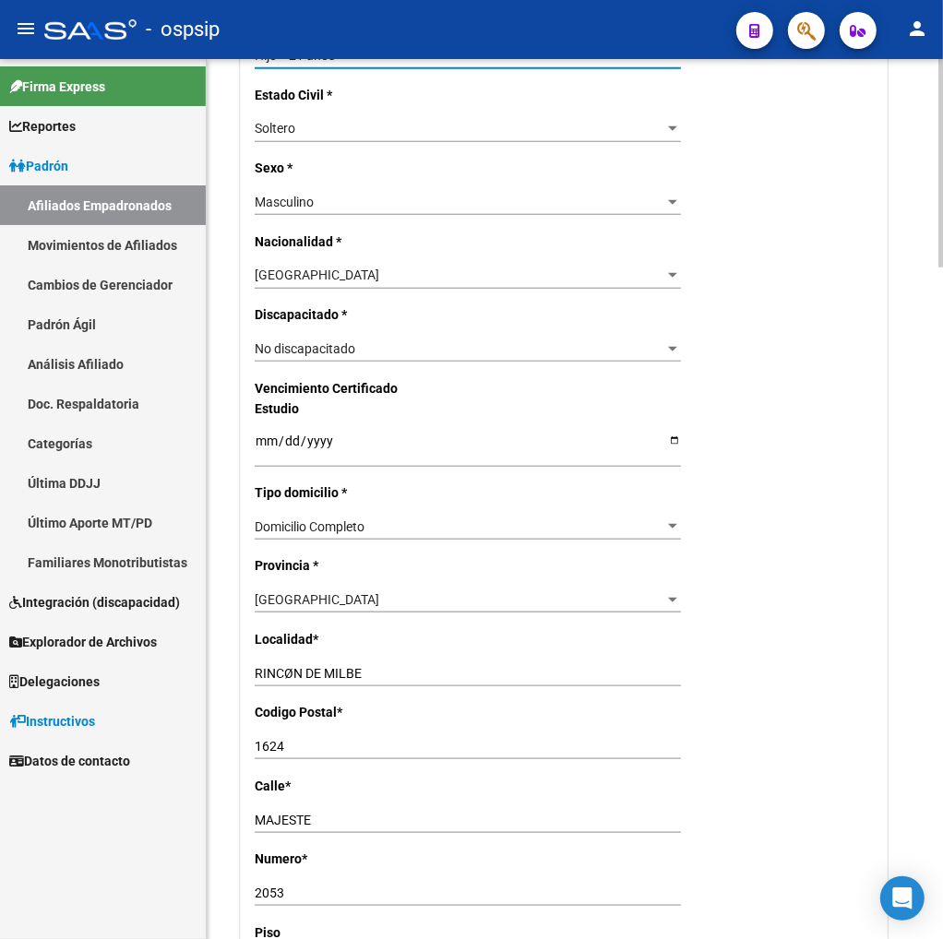
click at [380, 674] on input "RINCØN DE MILBE" at bounding box center [468, 674] width 426 height 16
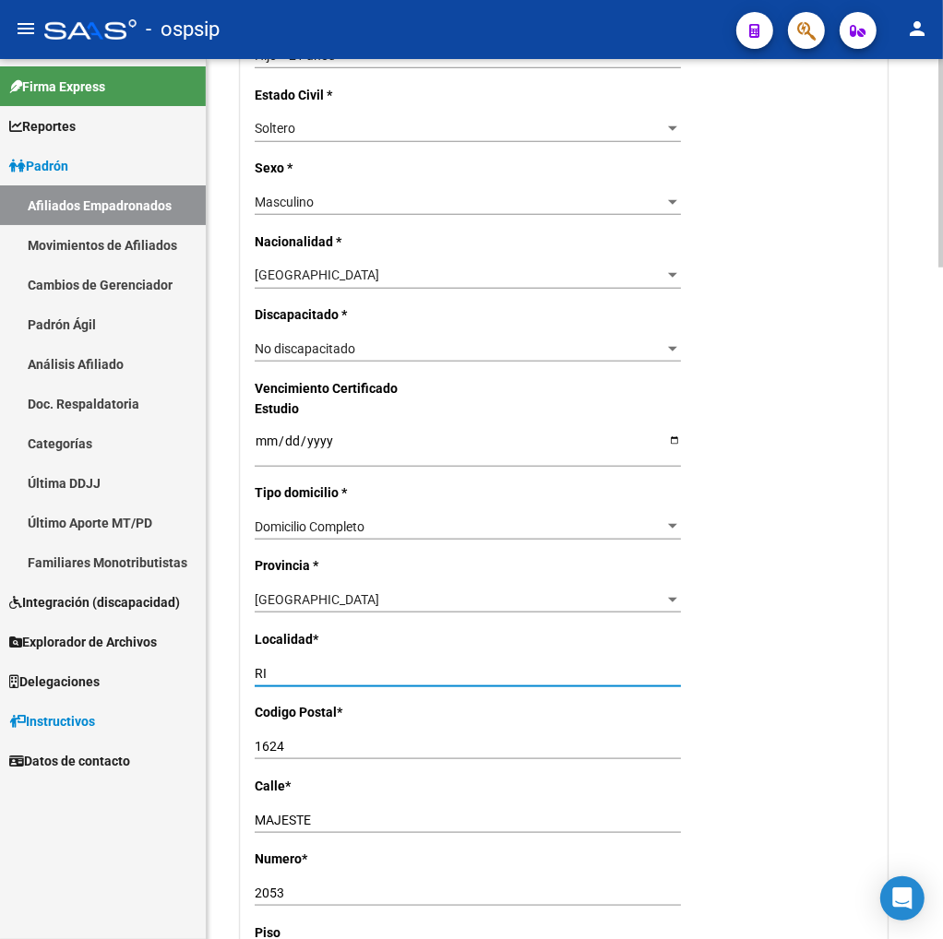
type input "R"
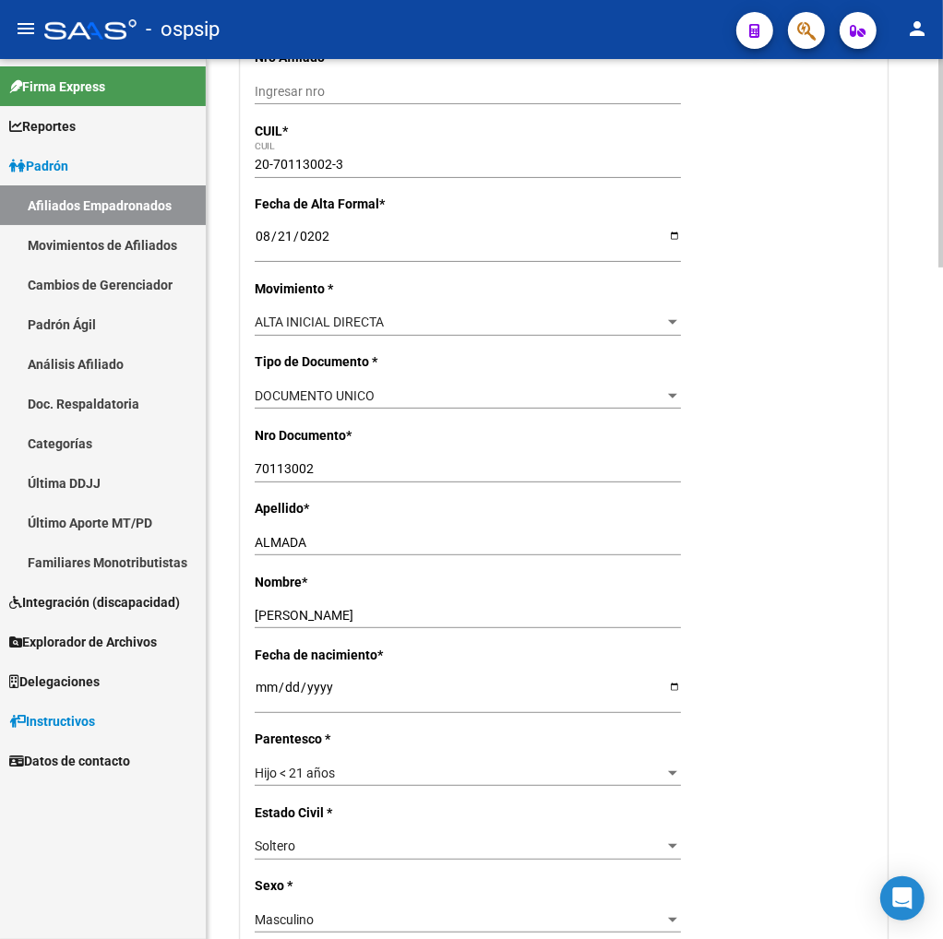
scroll to position [0, 0]
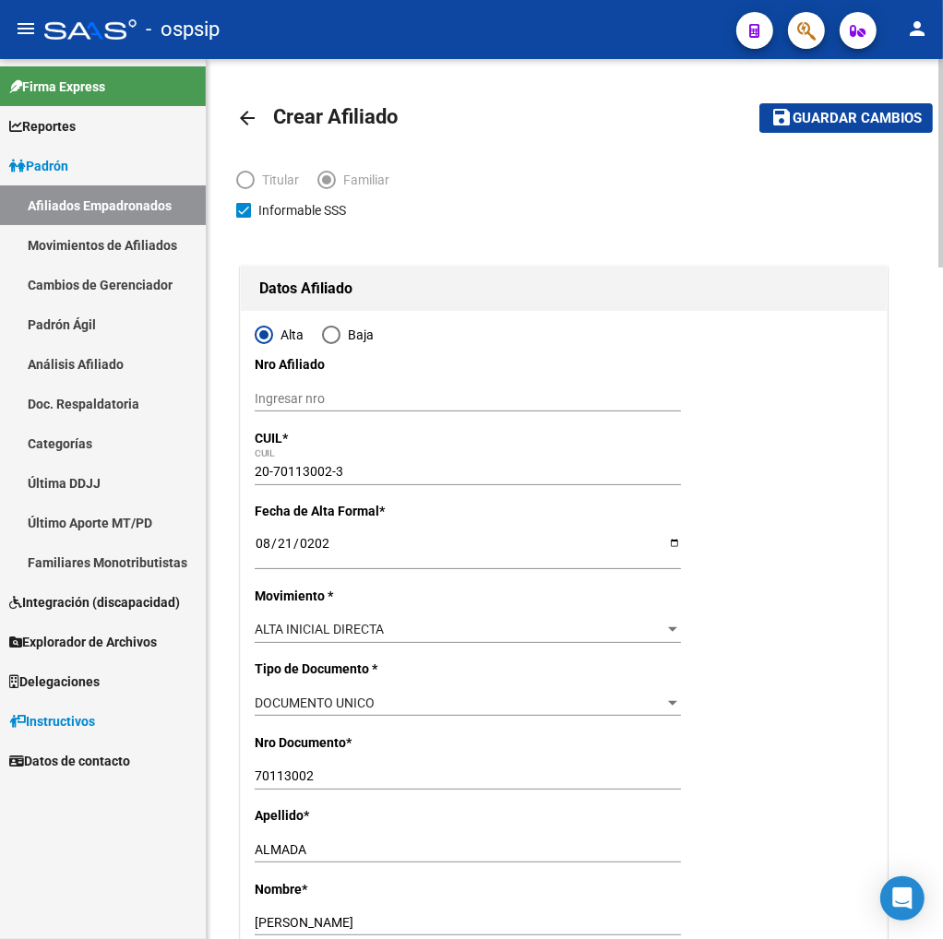
type input "TIGRE"
click at [834, 122] on span "Guardar cambios" at bounding box center [857, 119] width 129 height 17
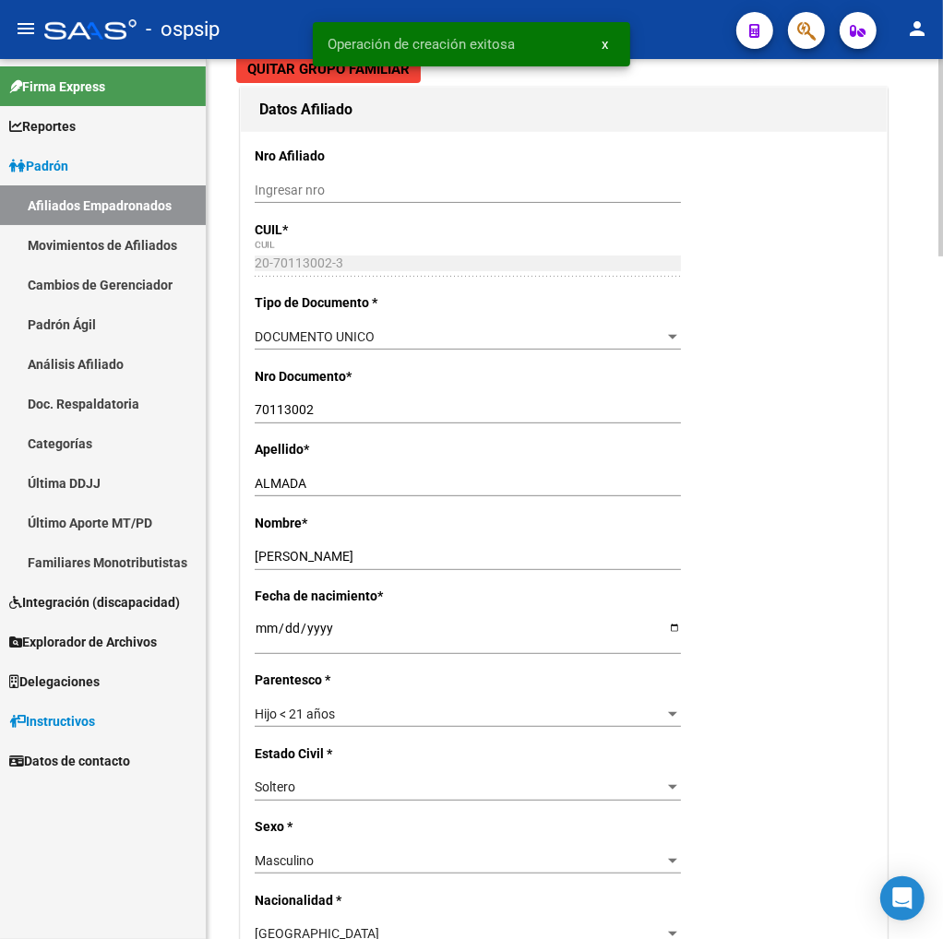
radio input "true"
type input "30-71074276-2"
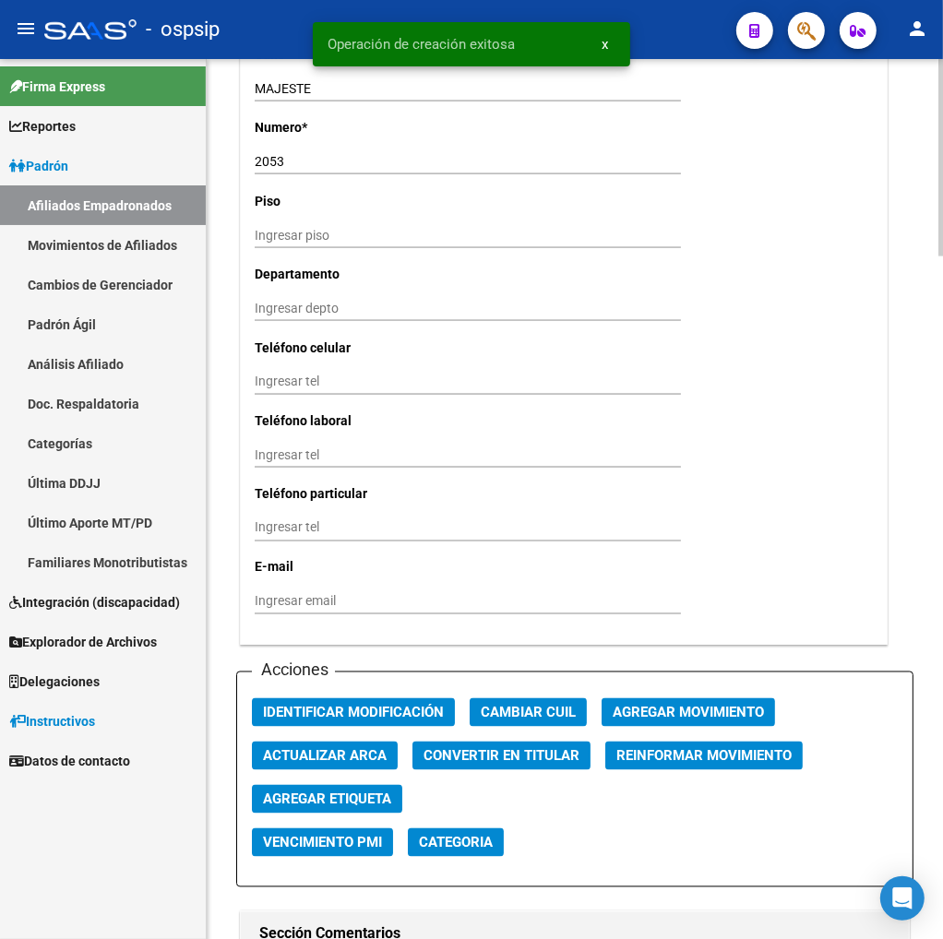
scroll to position [1742, 0]
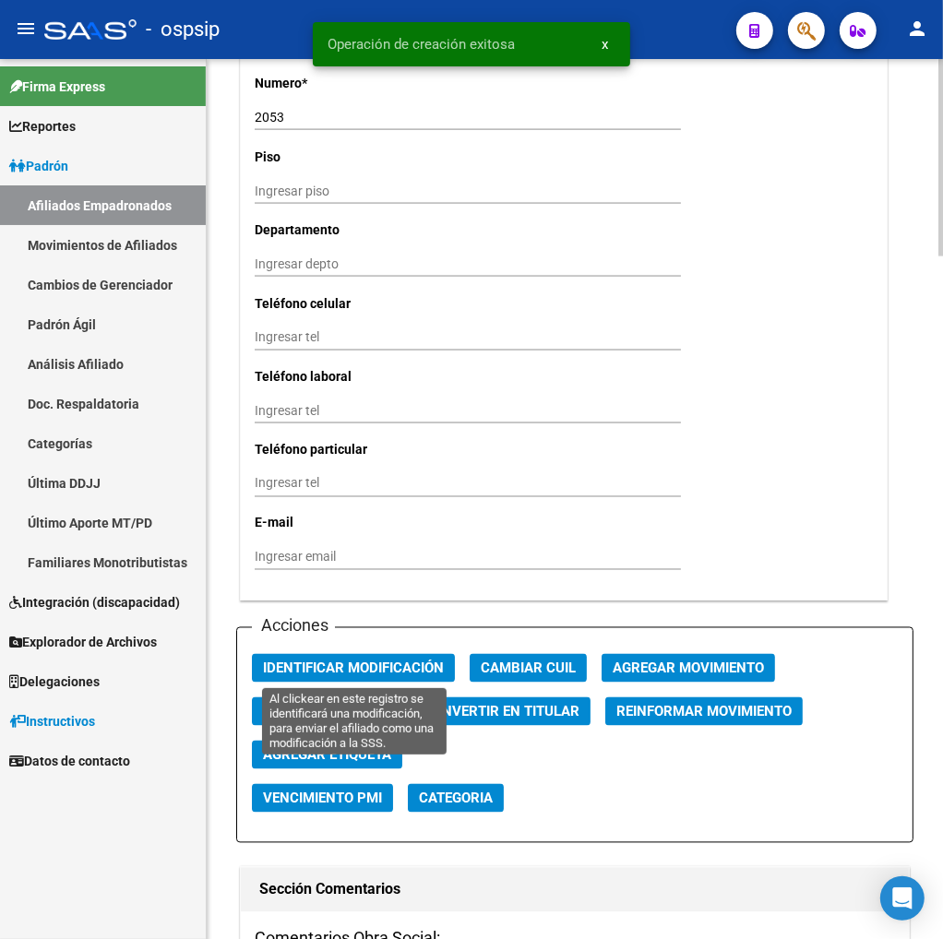
click at [373, 668] on span "Identificar Modificación" at bounding box center [353, 669] width 181 height 17
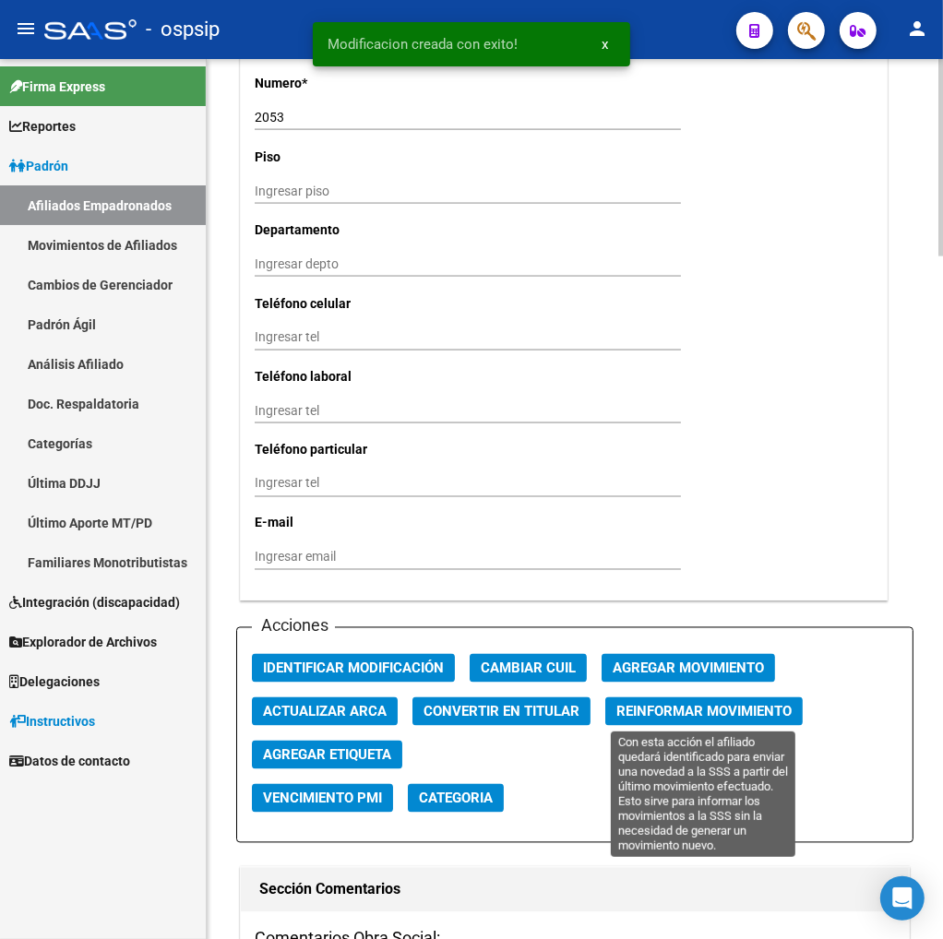
click at [628, 709] on span "Reinformar Movimiento" at bounding box center [703, 712] width 175 height 17
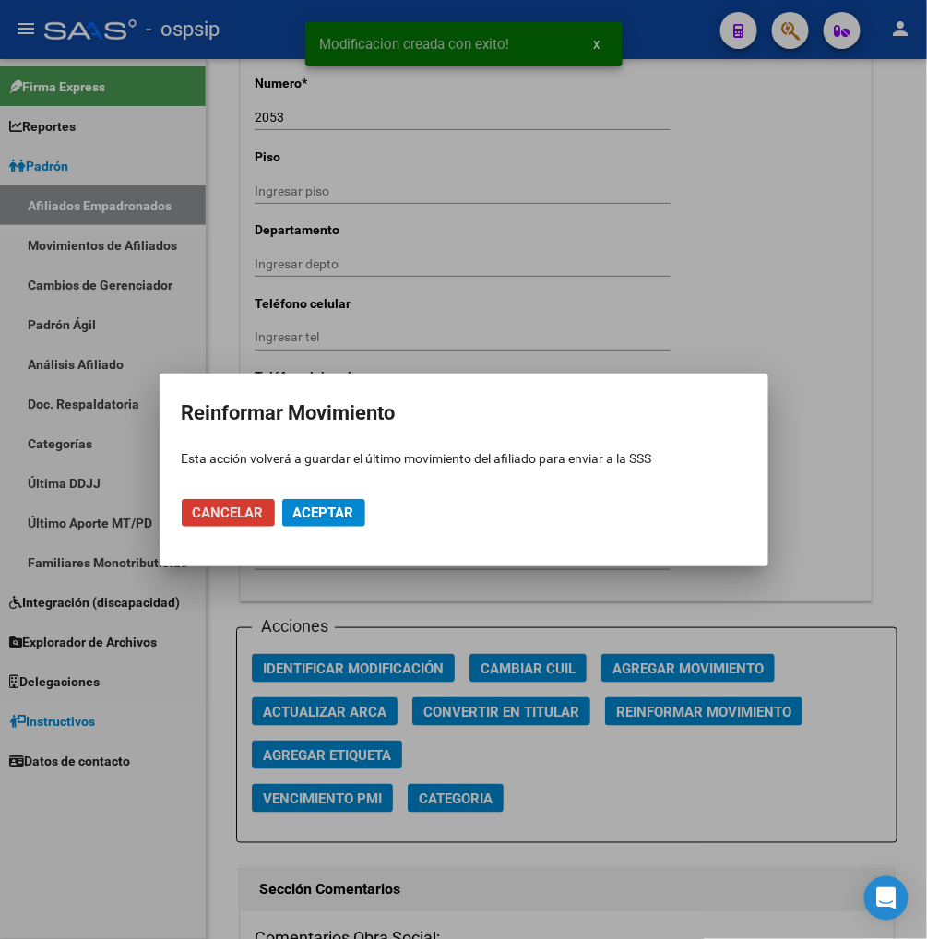
click at [296, 513] on span "Aceptar" at bounding box center [323, 513] width 61 height 17
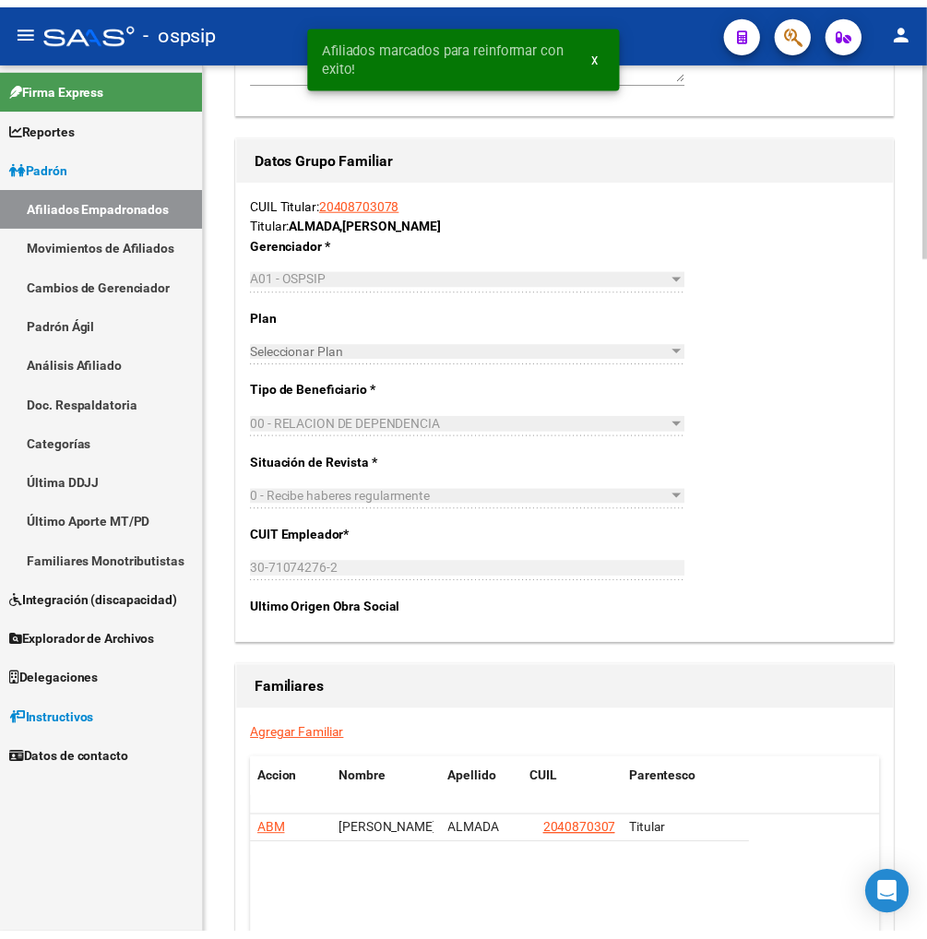
scroll to position [2973, 0]
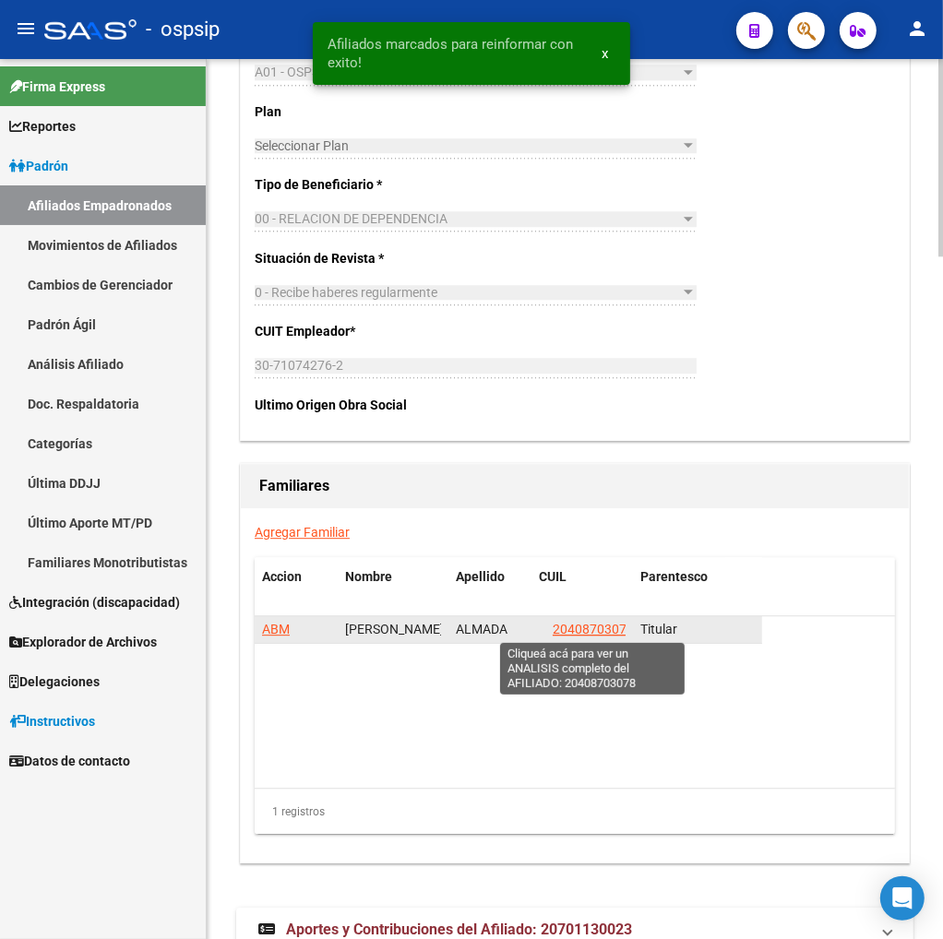
click at [591, 629] on span "20408703078" at bounding box center [593, 629] width 81 height 15
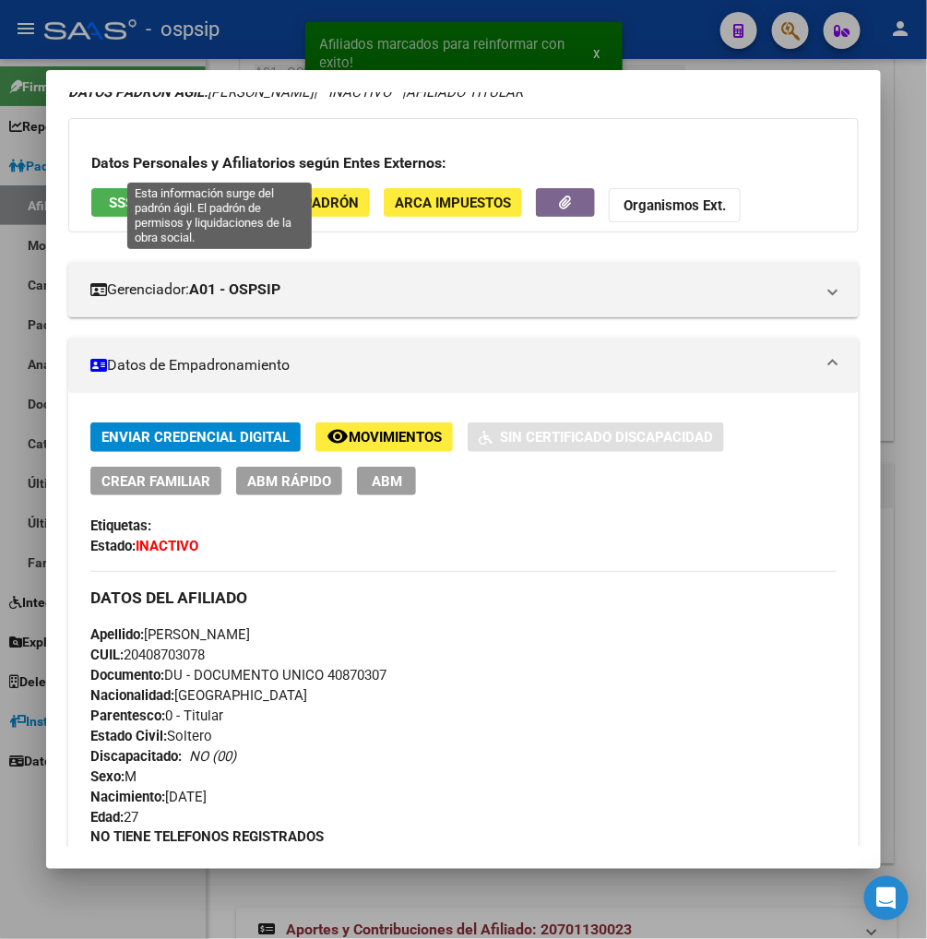
scroll to position [0, 0]
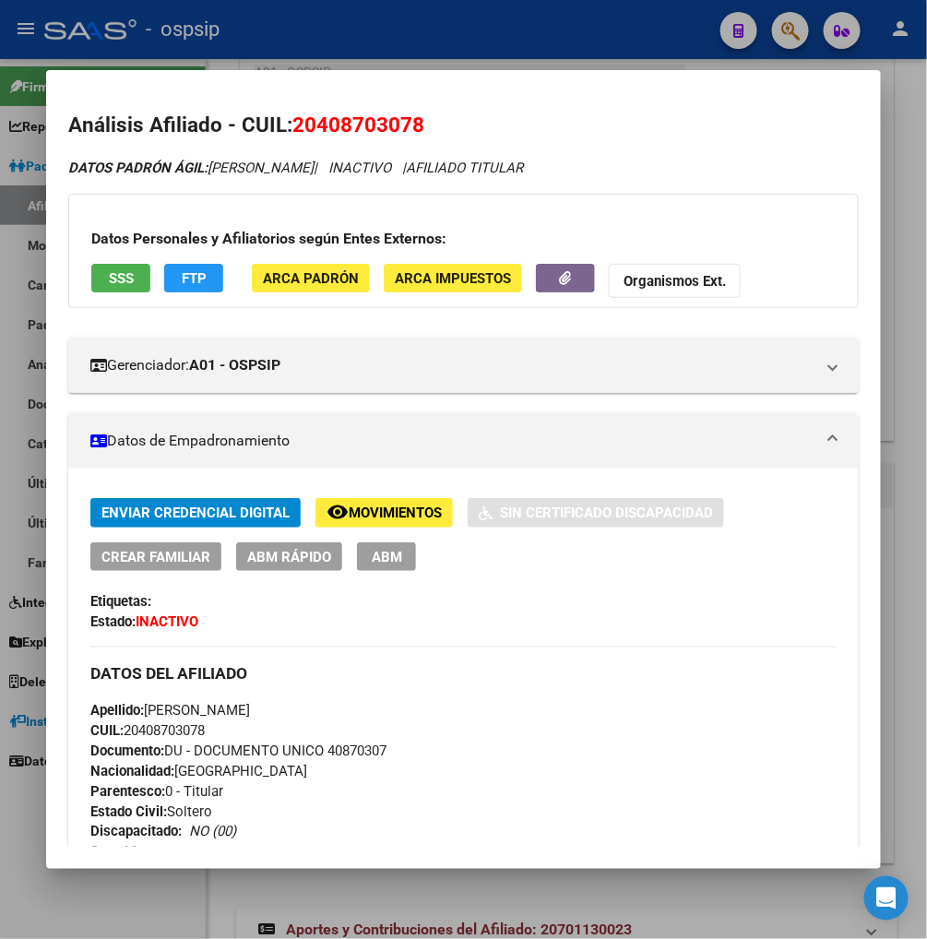
drag, startPoint x: 311, startPoint y: 116, endPoint x: 407, endPoint y: 129, distance: 96.8
click at [407, 129] on span "20408703078" at bounding box center [358, 125] width 132 height 24
copy span "40870307"
click at [642, 567] on div "Enviar Credencial Digital remove_red_eye Movimientos Sin Certificado Discapacid…" at bounding box center [463, 534] width 746 height 72
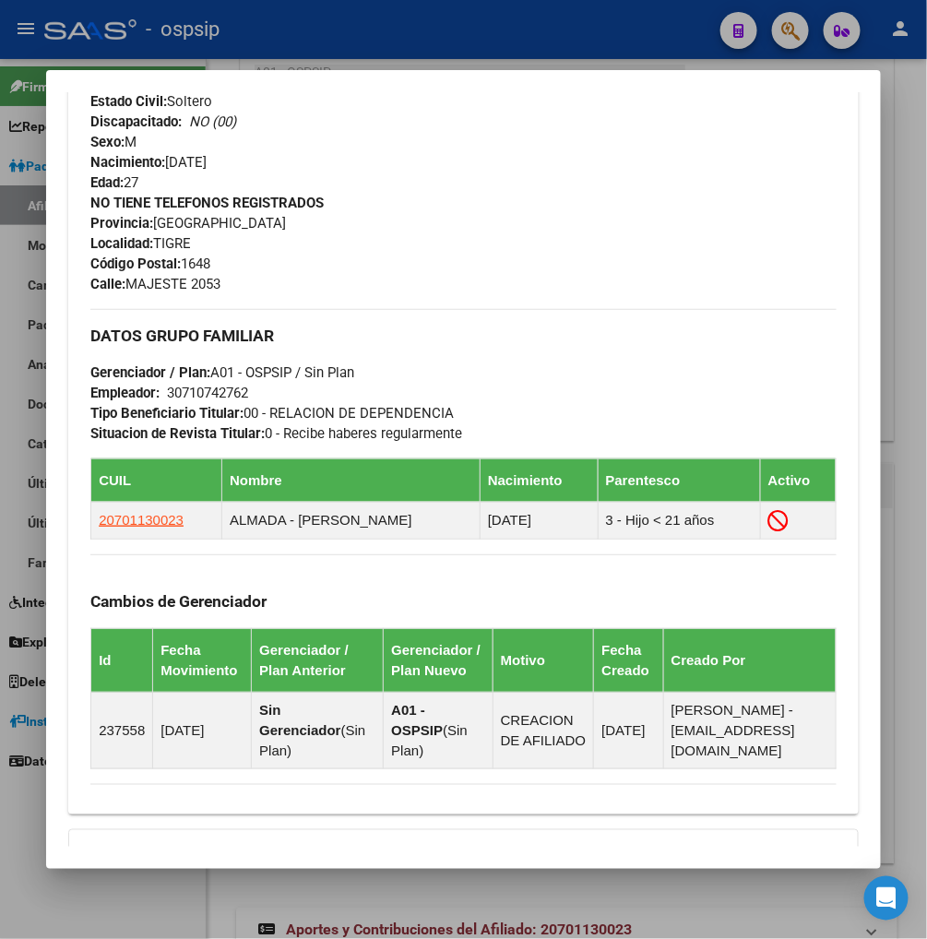
scroll to position [717, 0]
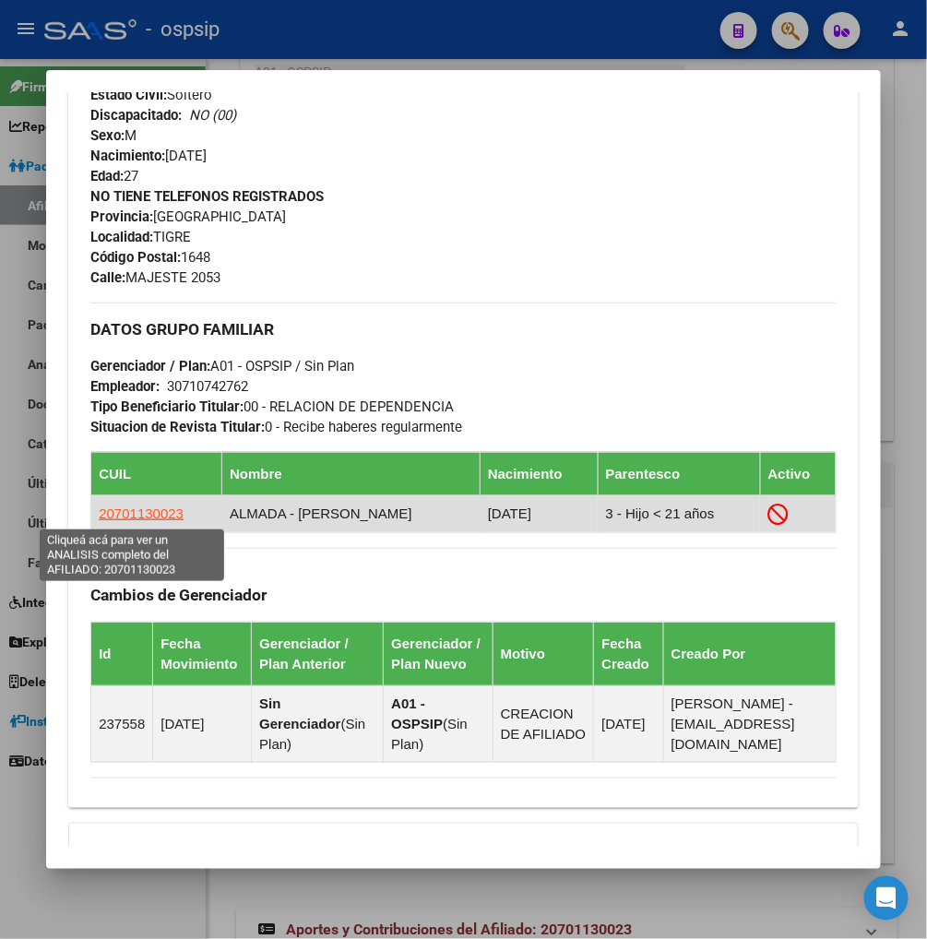
click at [144, 510] on span "20701130023" at bounding box center [141, 514] width 85 height 16
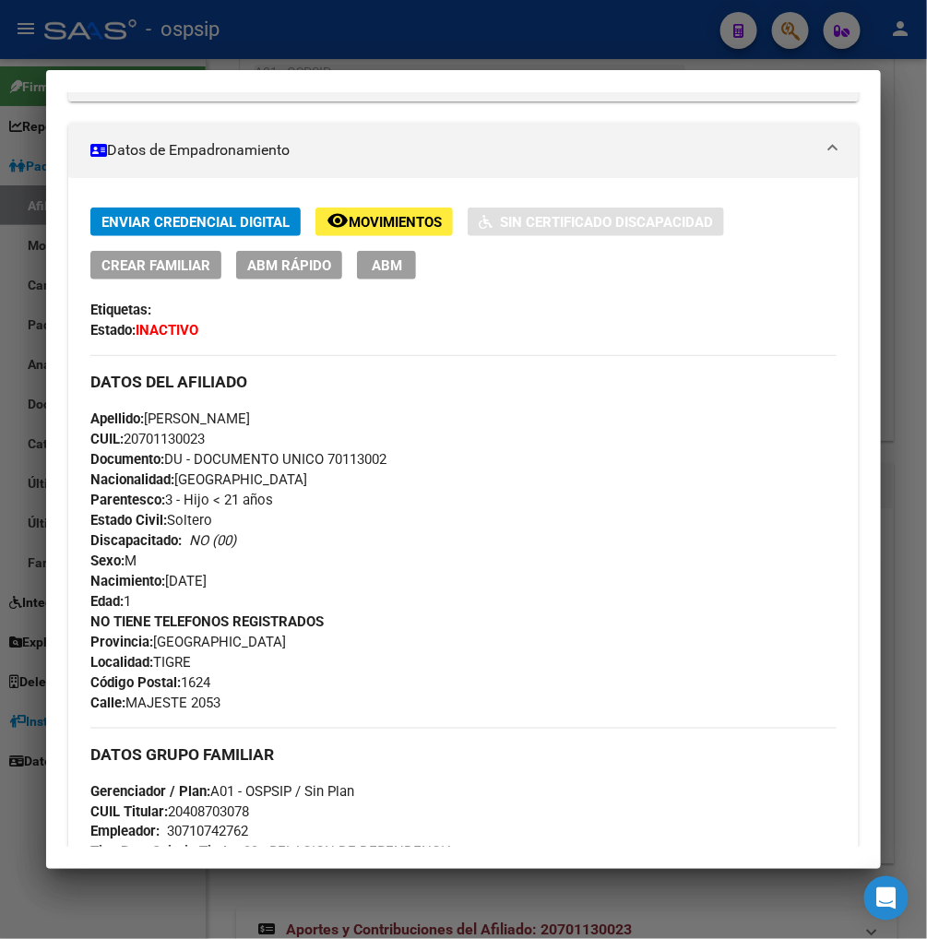
scroll to position [410, 0]
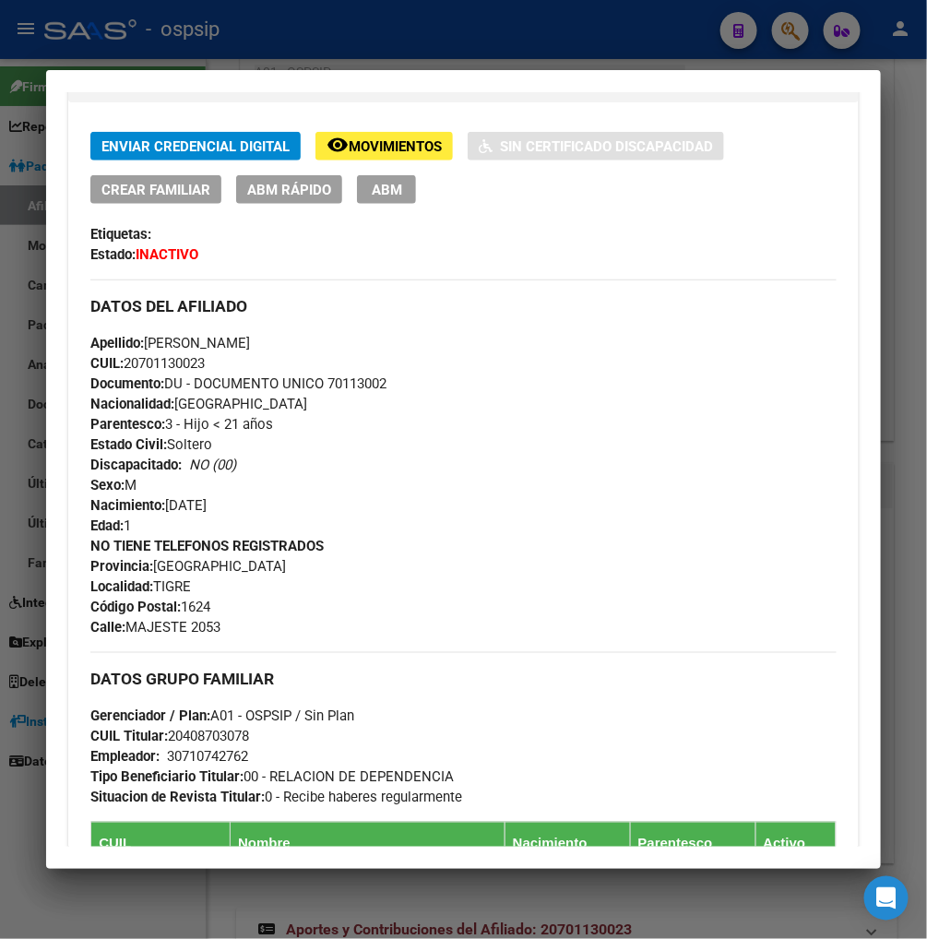
click at [370, 139] on span "Movimientos" at bounding box center [395, 146] width 93 height 17
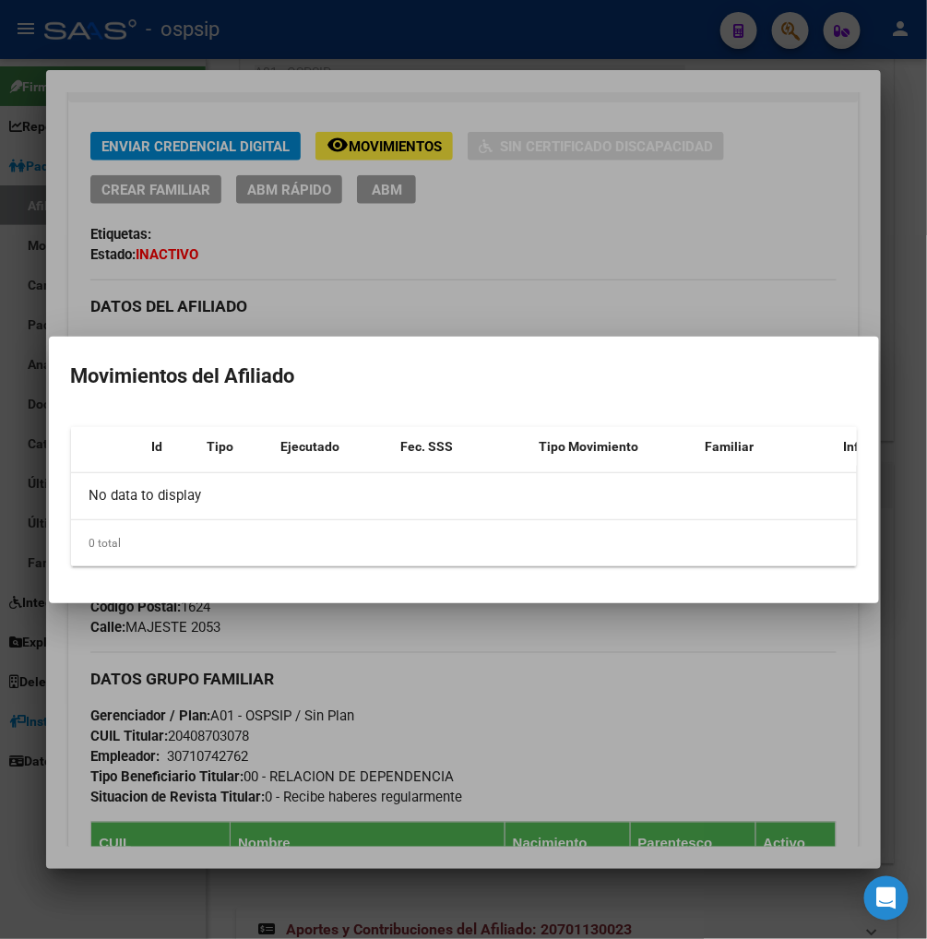
click at [373, 140] on div at bounding box center [463, 469] width 927 height 939
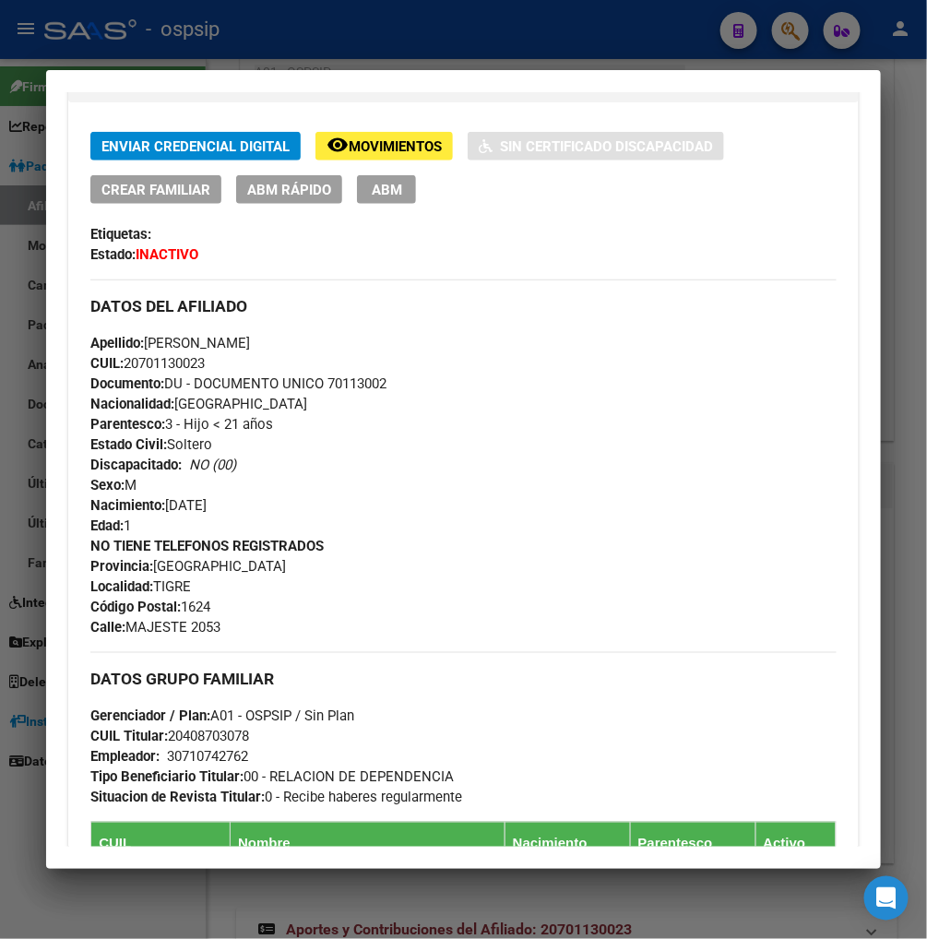
click at [404, 154] on button "remove_red_eye Movimientos" at bounding box center [384, 146] width 137 height 29
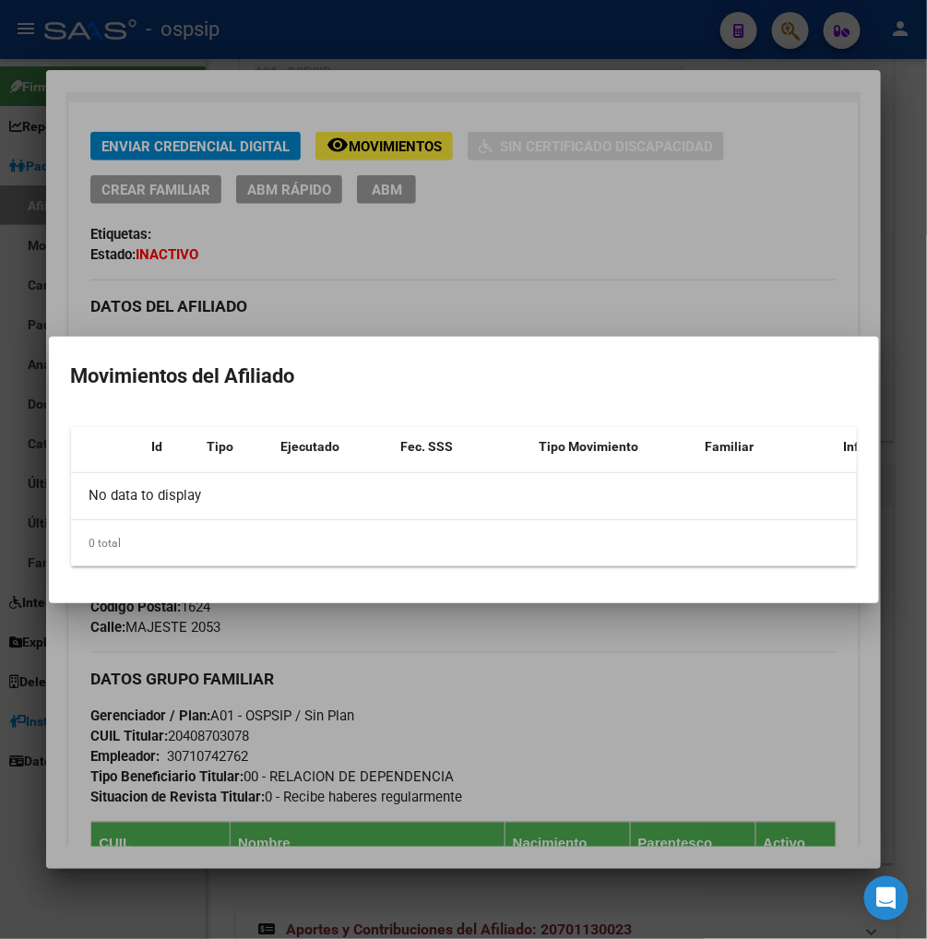
click at [563, 252] on div at bounding box center [463, 469] width 927 height 939
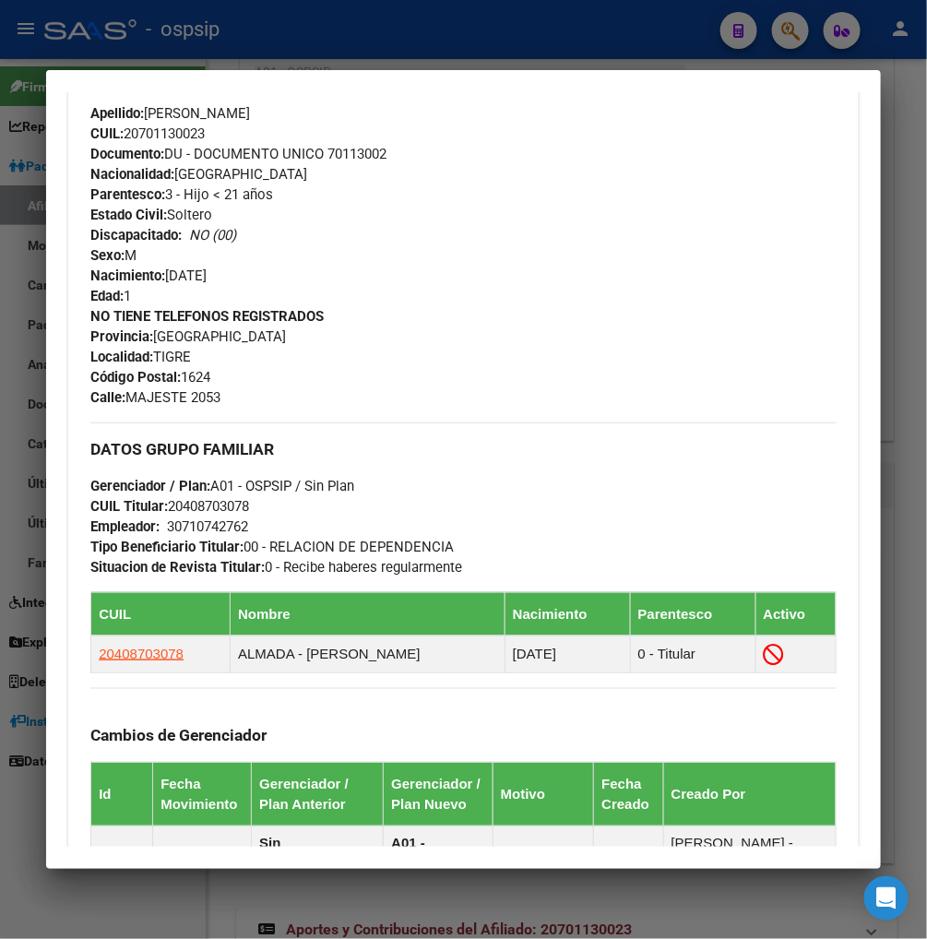
scroll to position [717, 0]
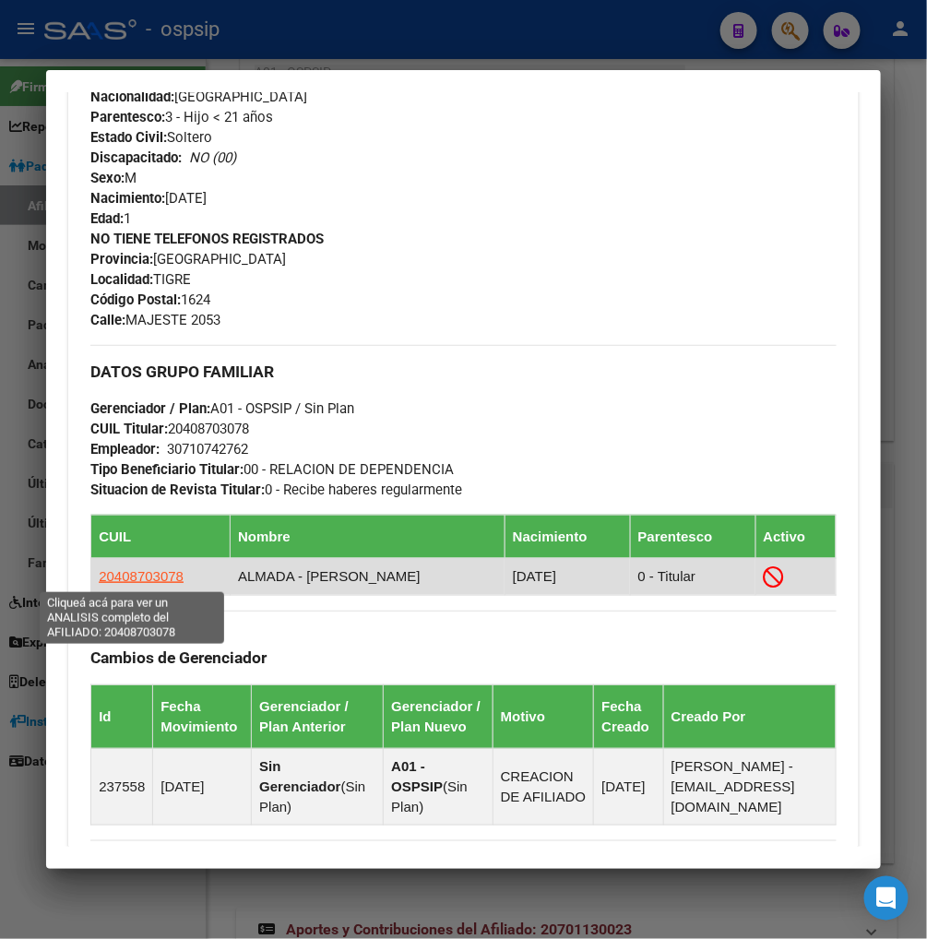
click at [160, 576] on span "20408703078" at bounding box center [141, 576] width 85 height 16
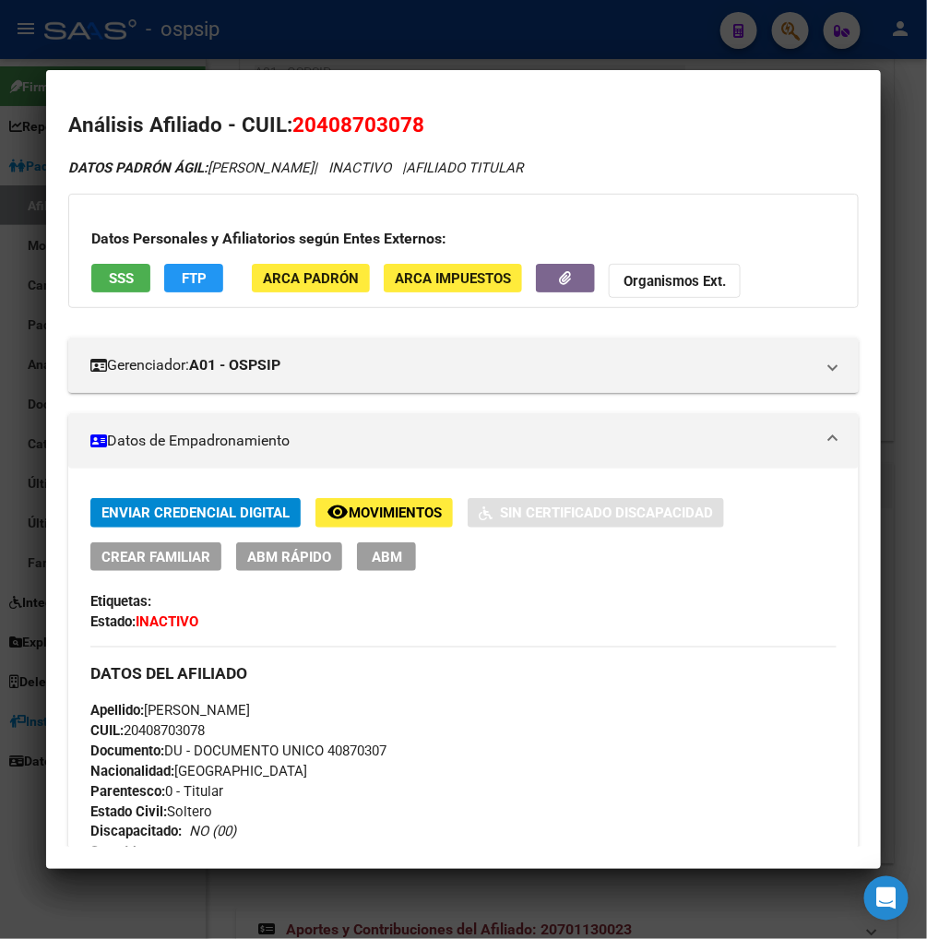
click at [373, 514] on span "Movimientos" at bounding box center [395, 514] width 93 height 17
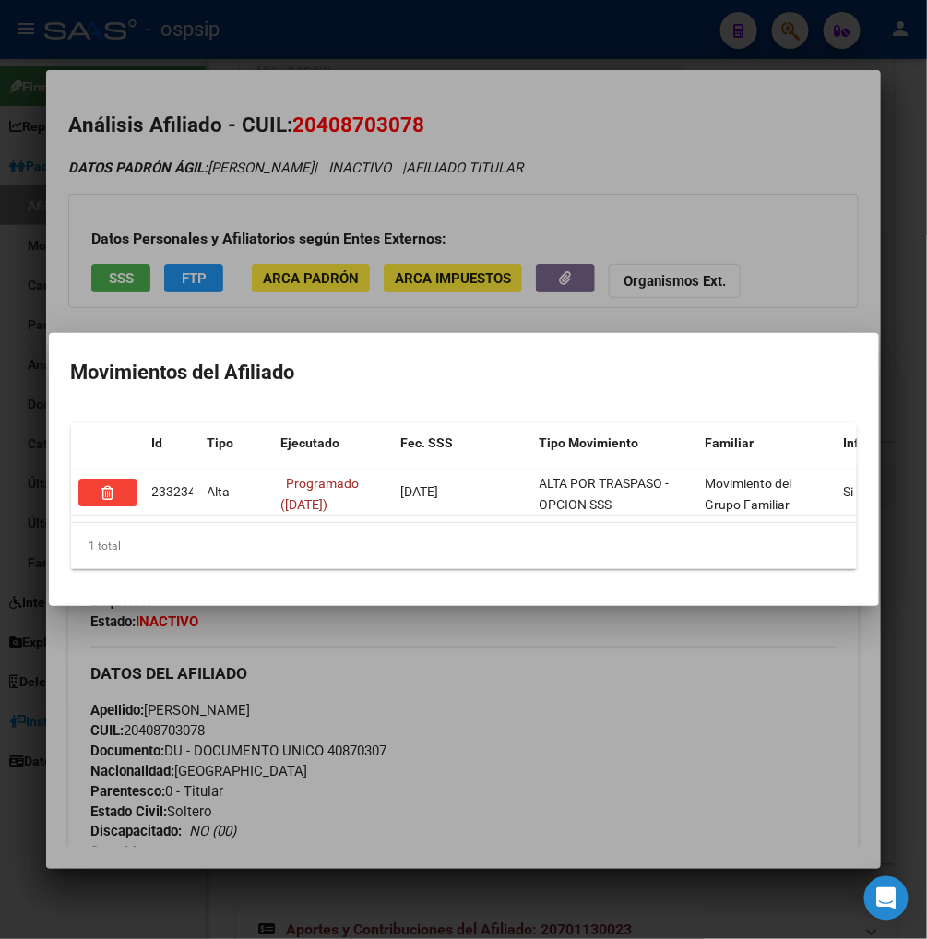
click at [806, 214] on div at bounding box center [463, 469] width 927 height 939
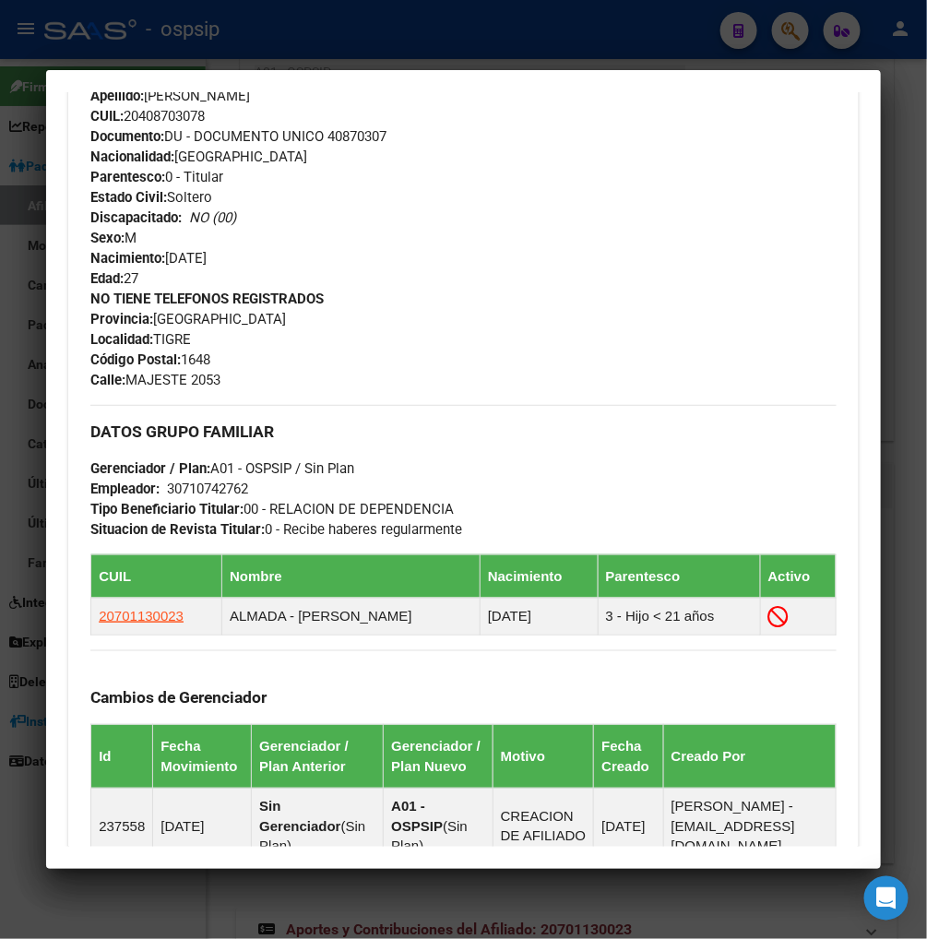
scroll to position [958, 0]
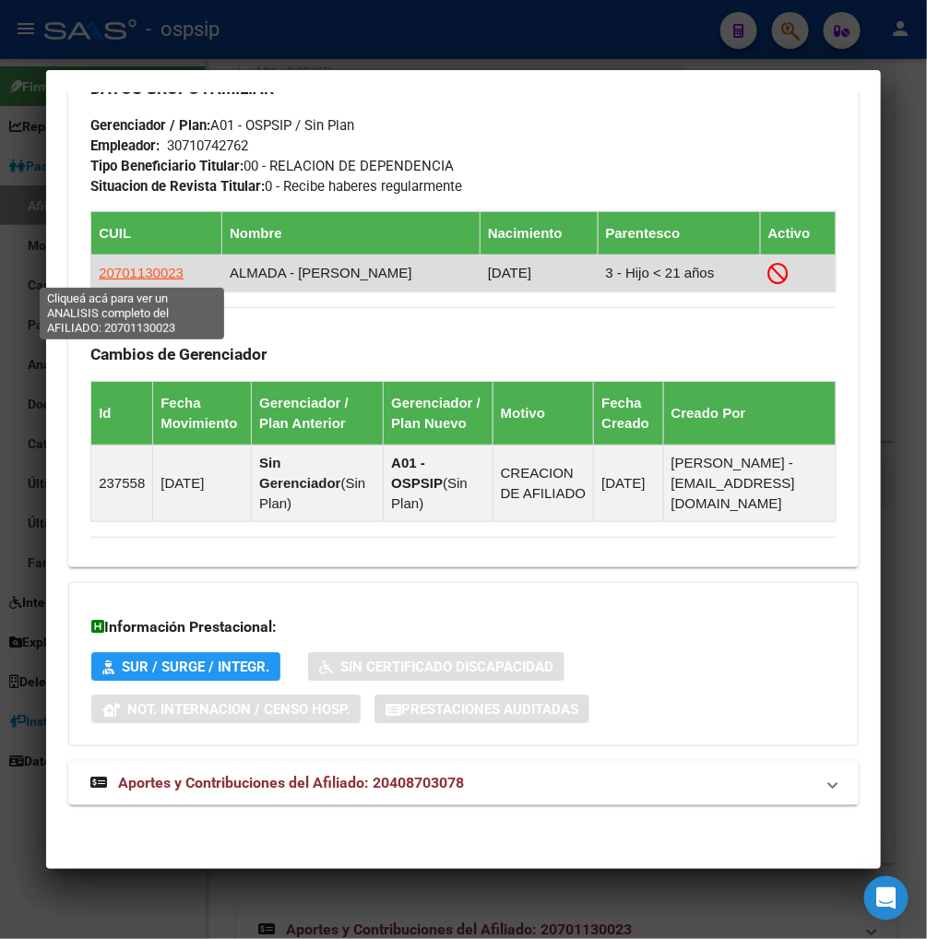
click at [142, 273] on span "20701130023" at bounding box center [141, 273] width 85 height 16
type textarea "20701130023"
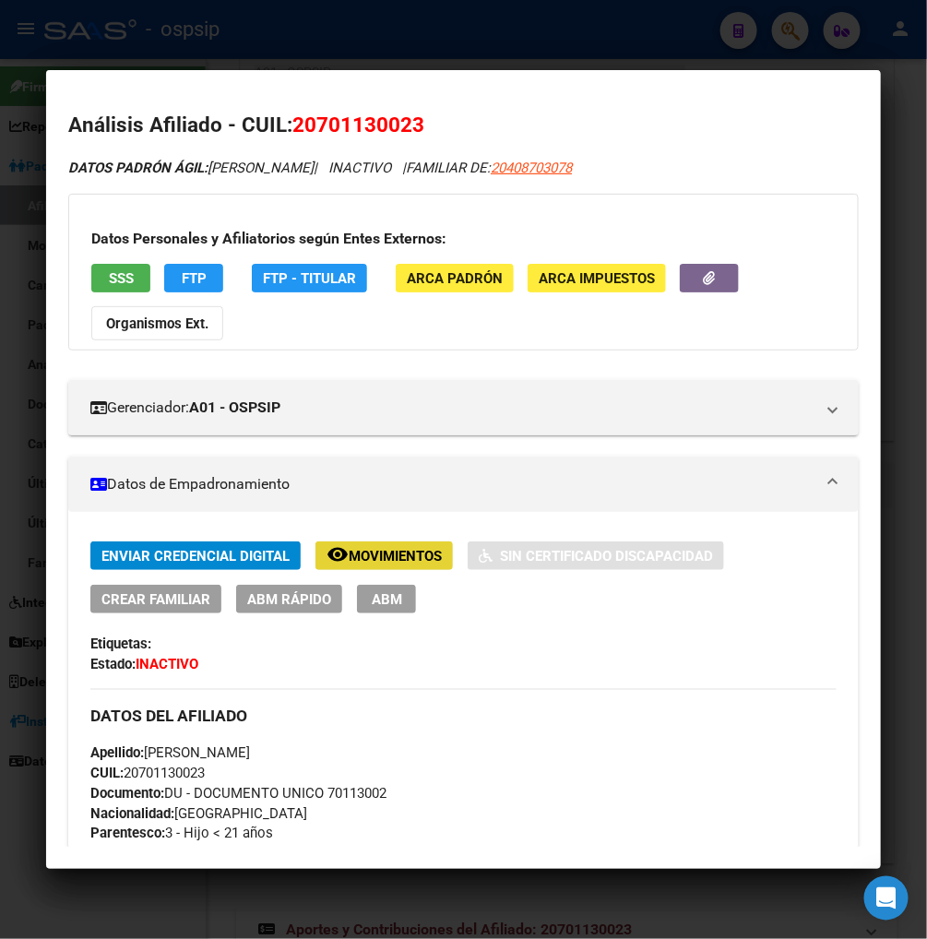
click at [376, 555] on span "Movimientos" at bounding box center [395, 556] width 93 height 17
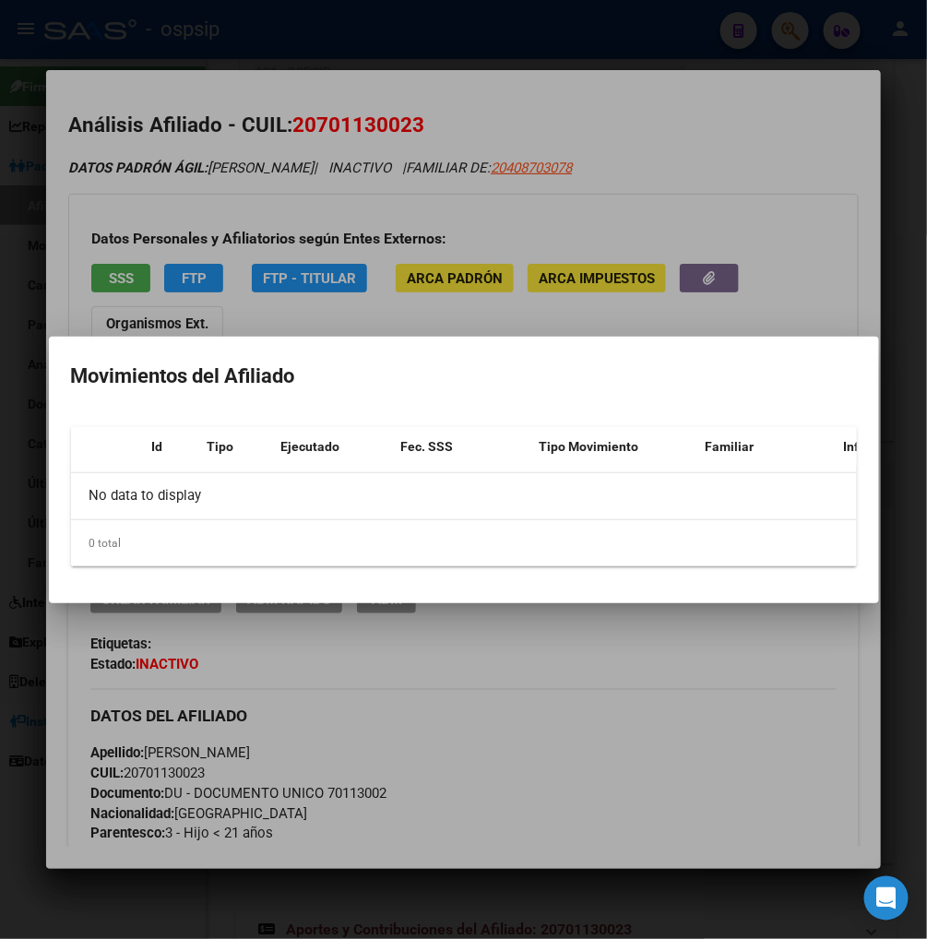
click at [656, 699] on div at bounding box center [463, 469] width 927 height 939
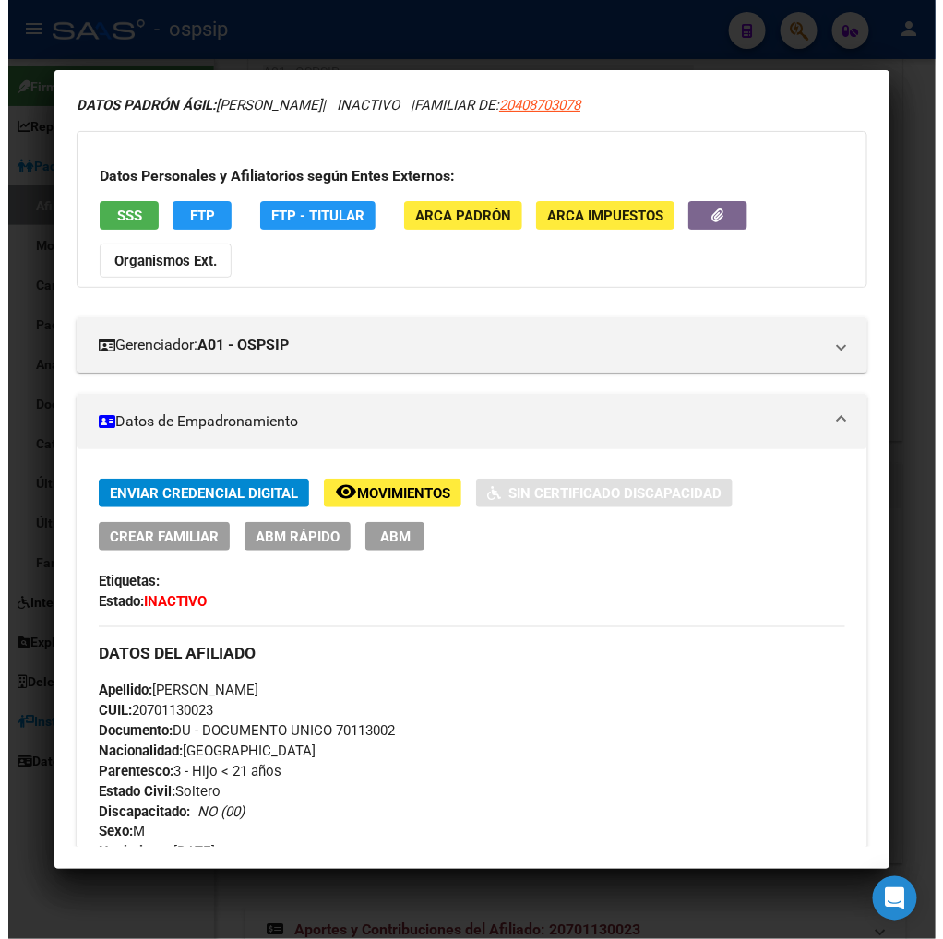
scroll to position [41, 0]
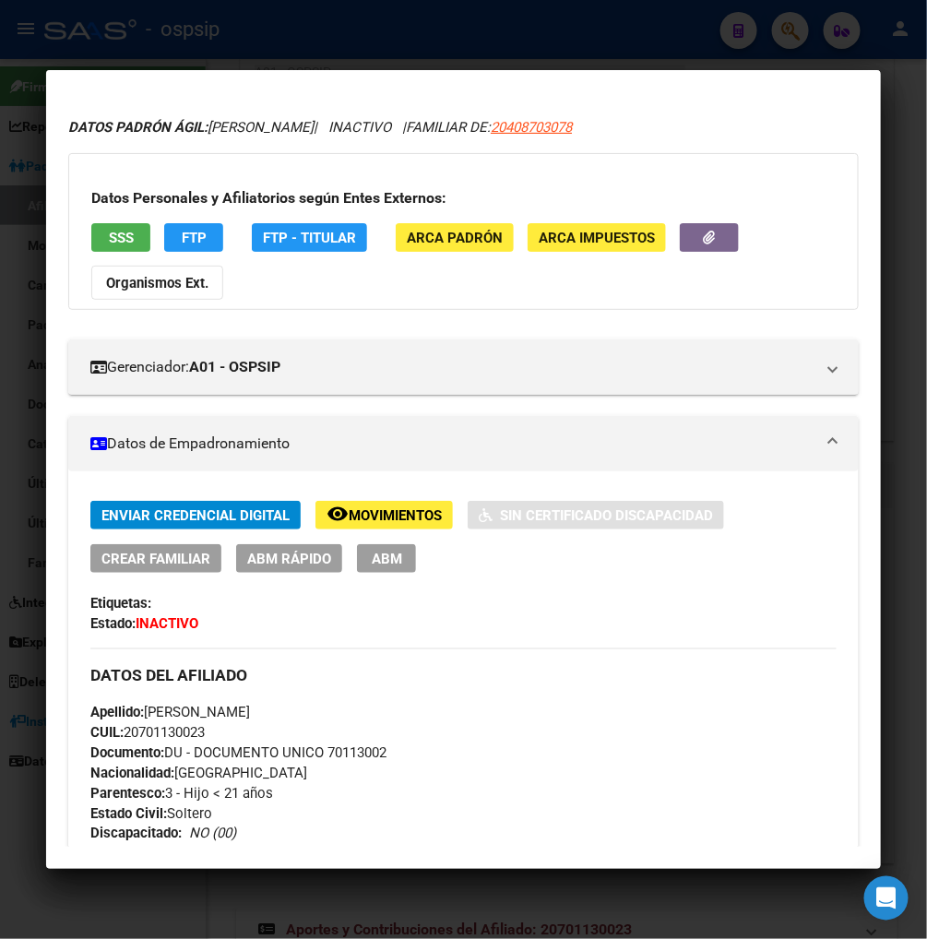
click at [385, 551] on span "ABM" at bounding box center [387, 559] width 30 height 17
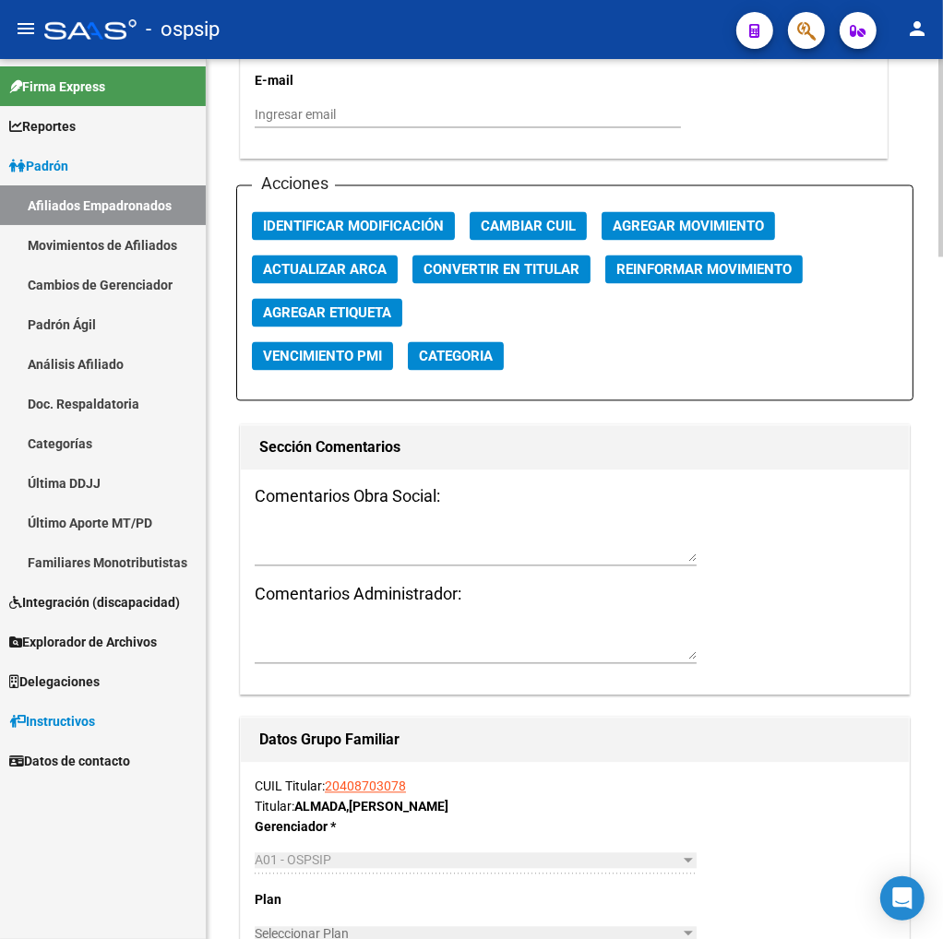
scroll to position [2050, 0]
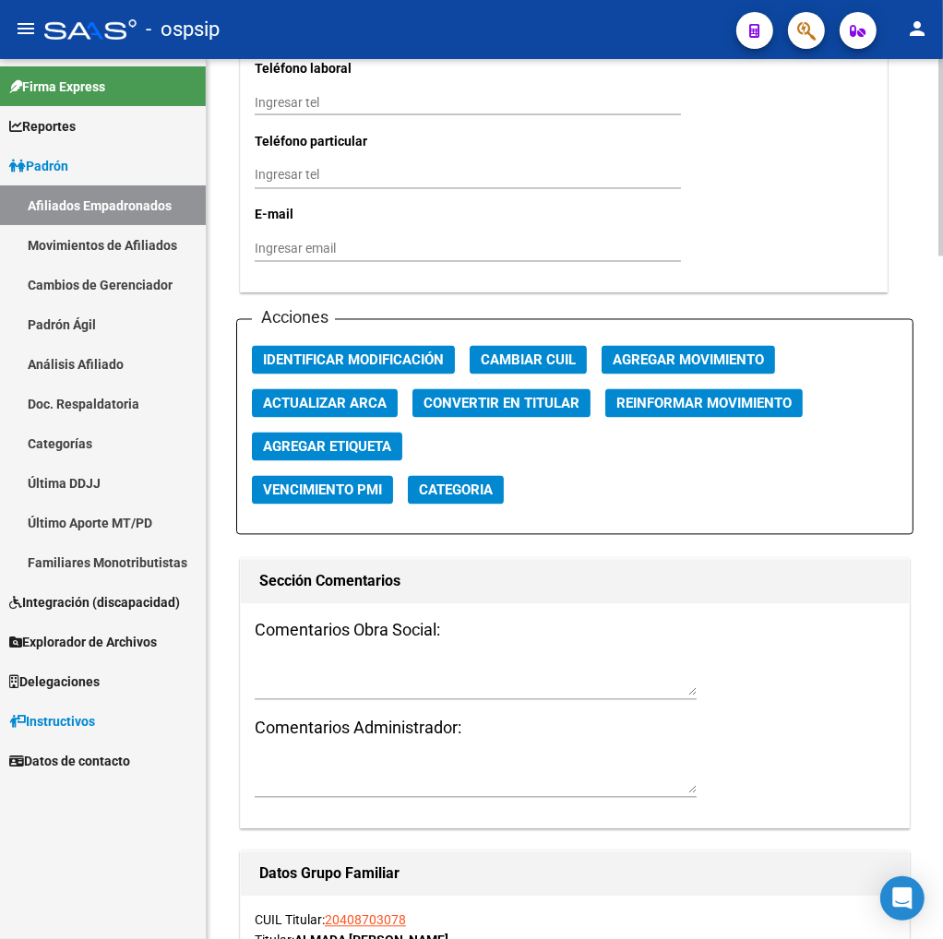
click at [686, 361] on span "Agregar Movimiento" at bounding box center [688, 360] width 151 height 17
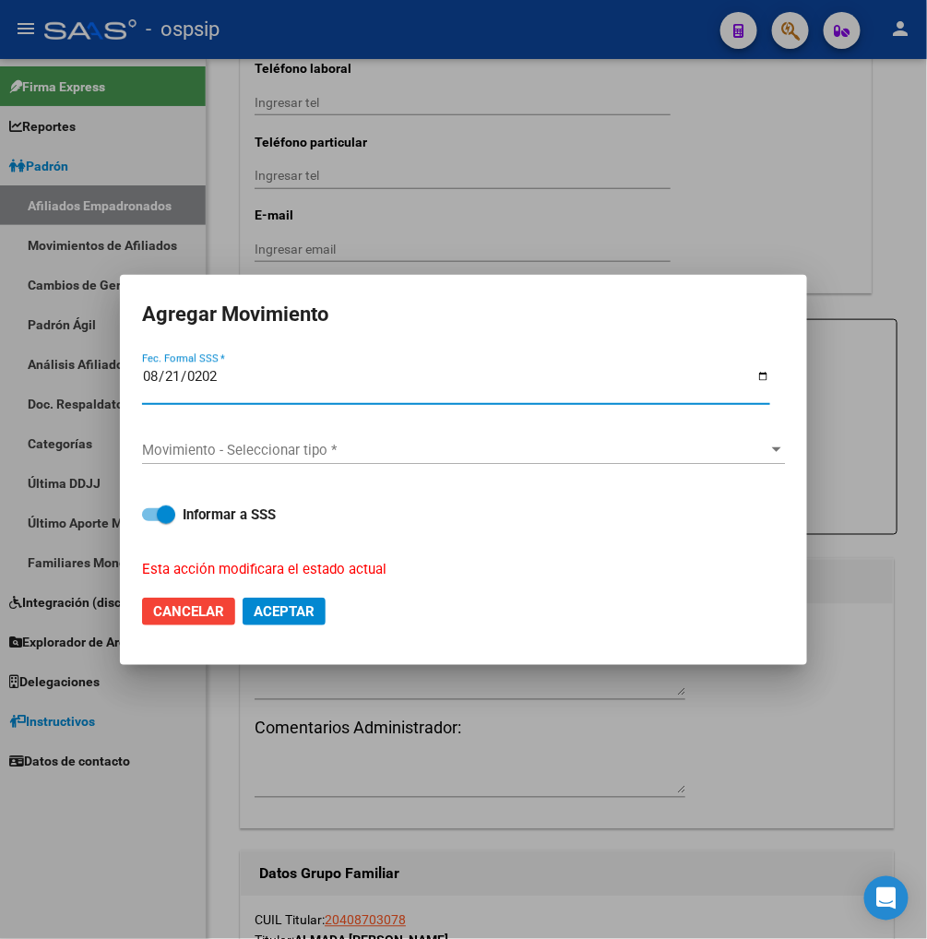
type input "[DATE]"
click at [642, 452] on span "Movimiento - Seleccionar tipo *" at bounding box center [455, 450] width 627 height 17
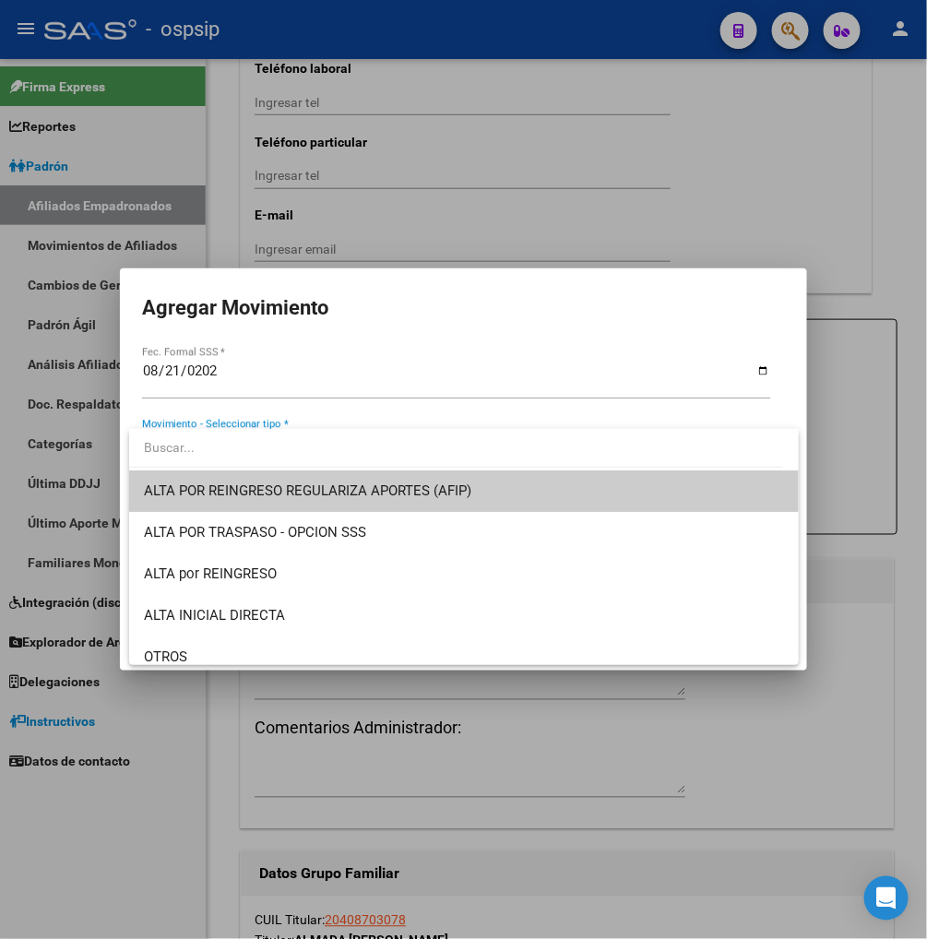
click at [146, 374] on div at bounding box center [463, 469] width 927 height 939
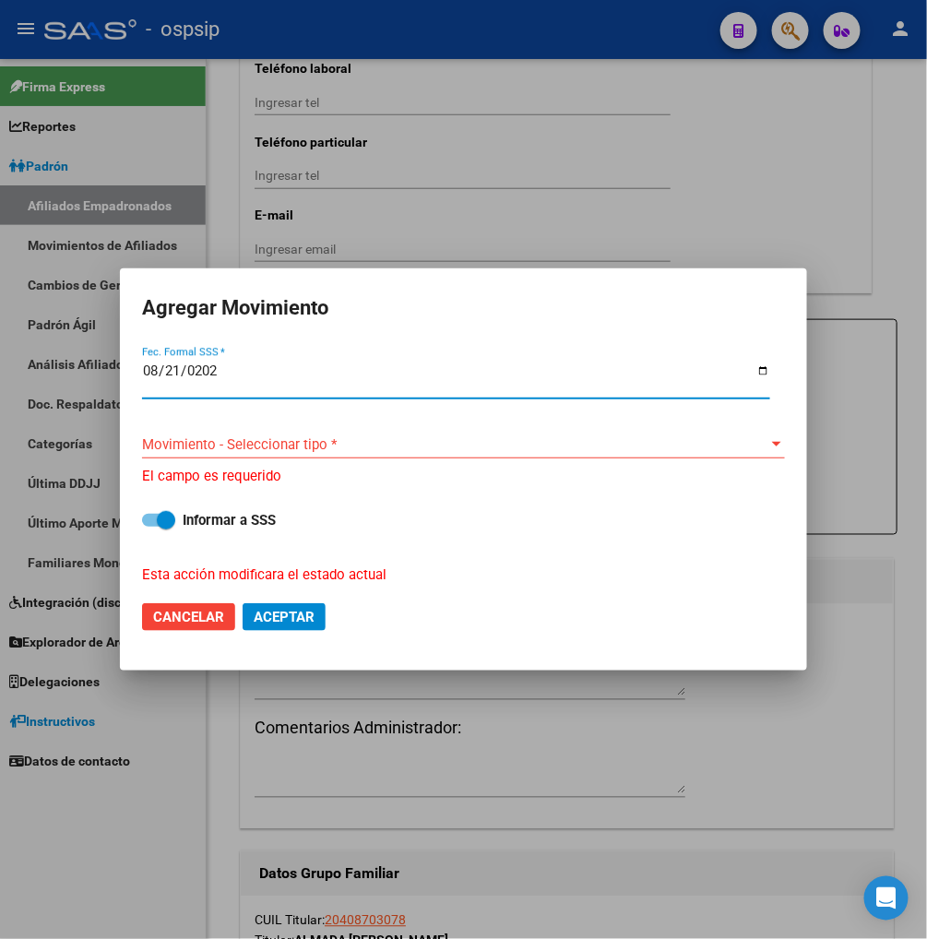
click at [148, 369] on input "[DATE]" at bounding box center [456, 379] width 628 height 30
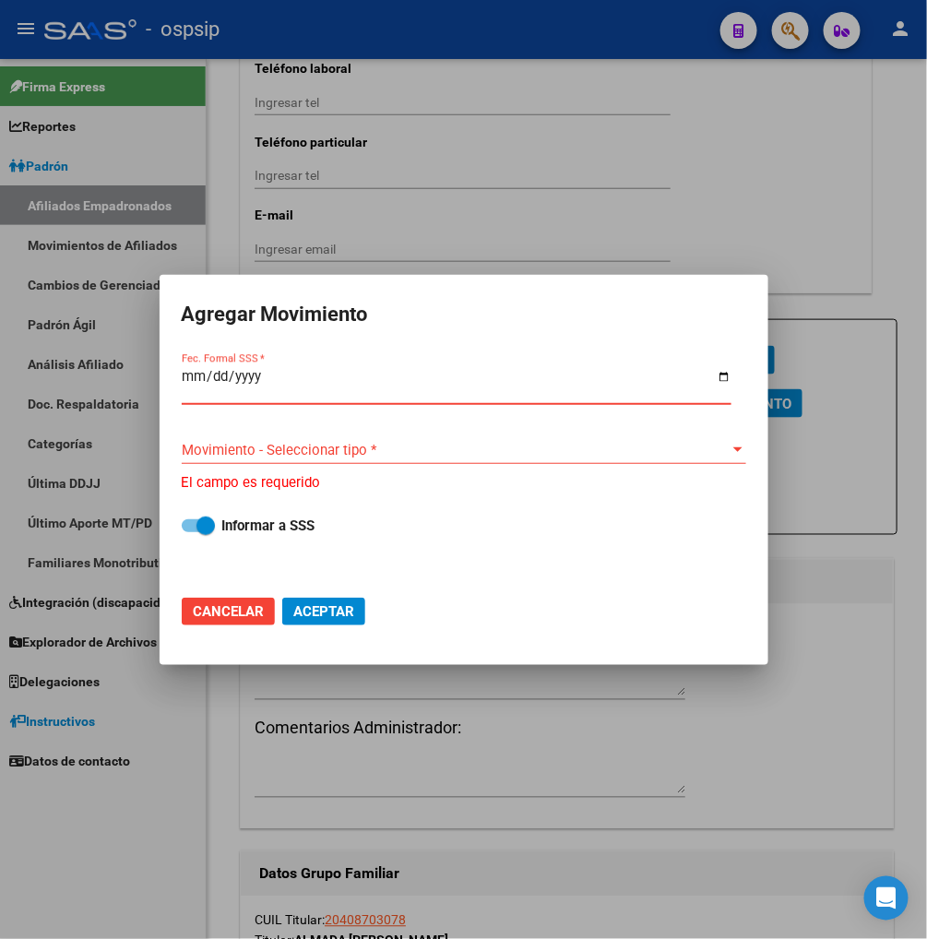
type input "2025-08-01"
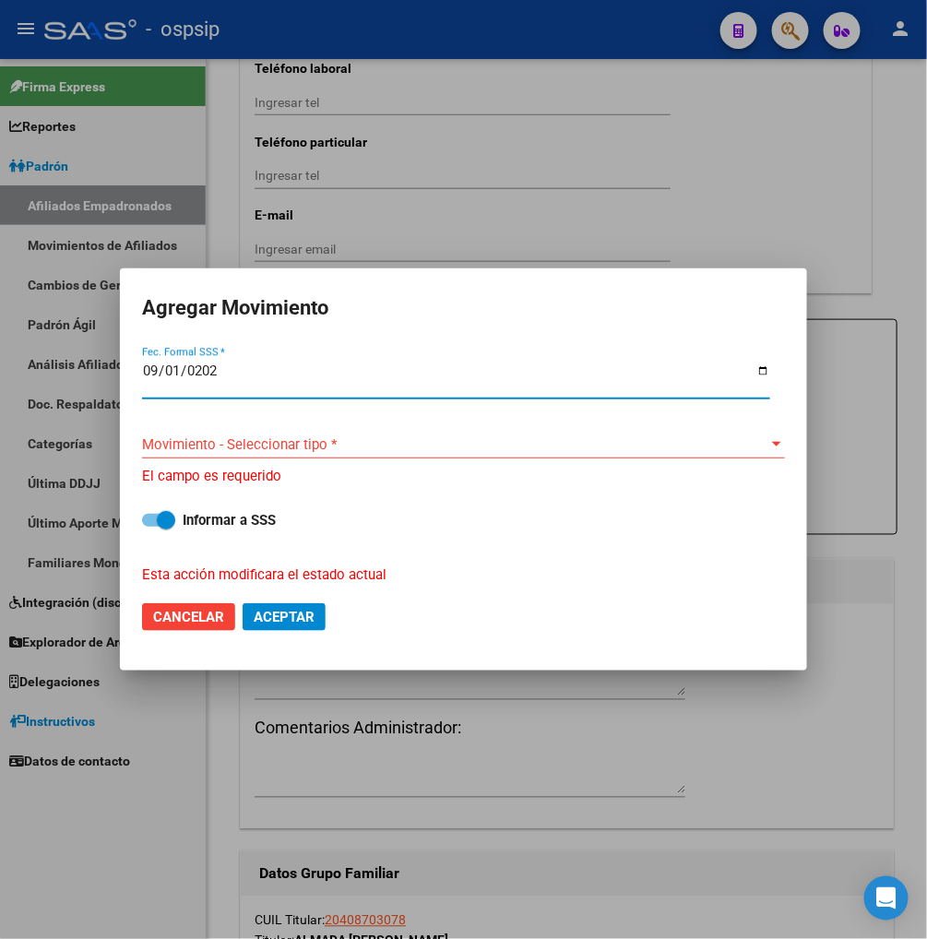
type input "2025-09-01"
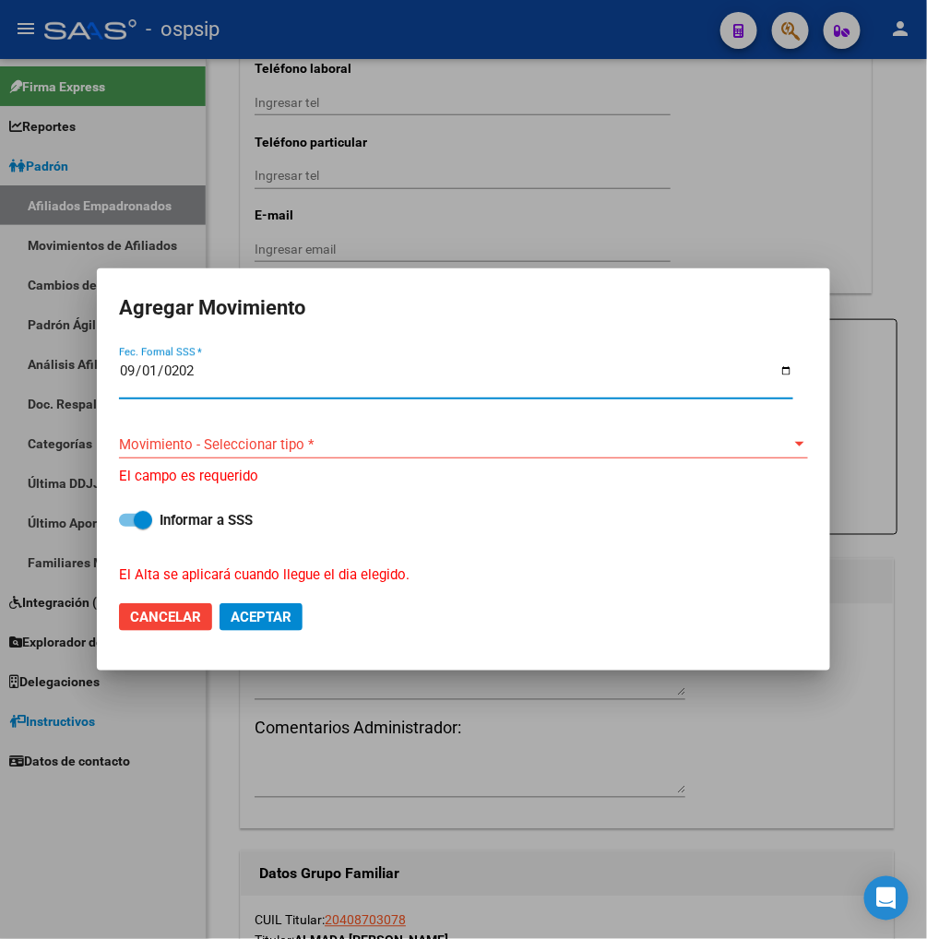
click at [585, 431] on div "Movimiento - Seleccionar tipo * Movimiento - Seleccionar tipo *" at bounding box center [463, 445] width 689 height 28
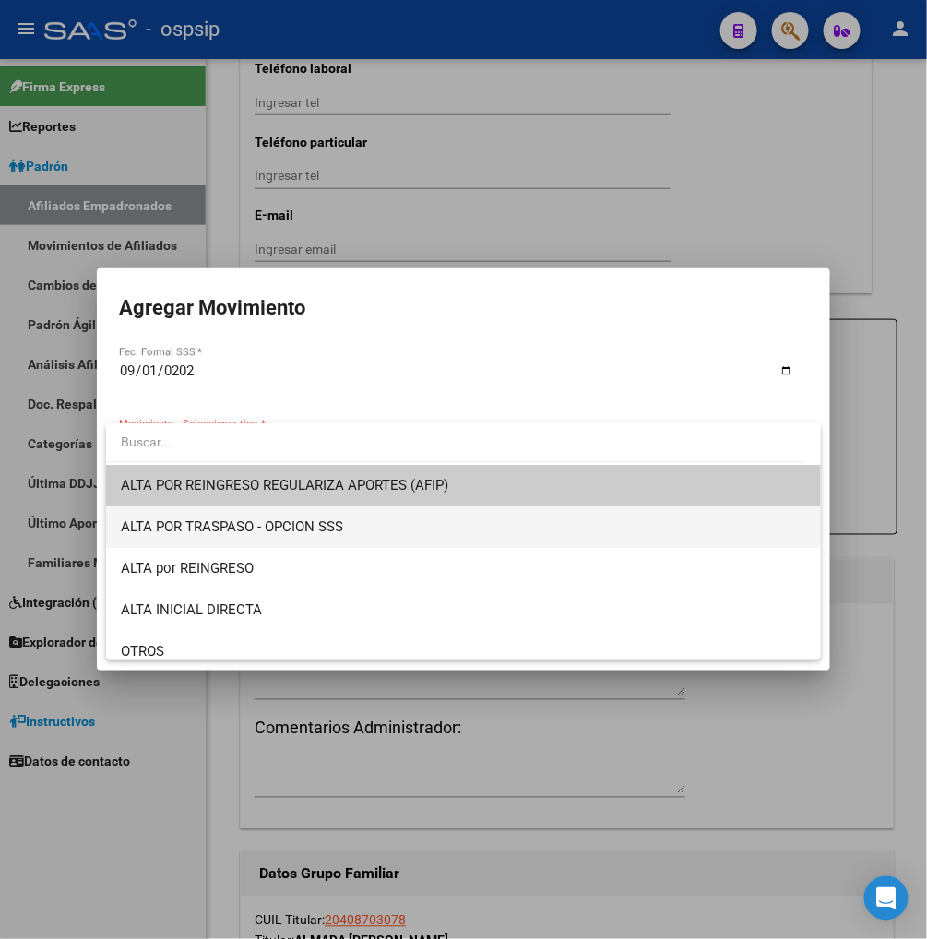
click at [372, 531] on span "ALTA POR TRASPASO - OPCION SSS" at bounding box center [464, 528] width 686 height 42
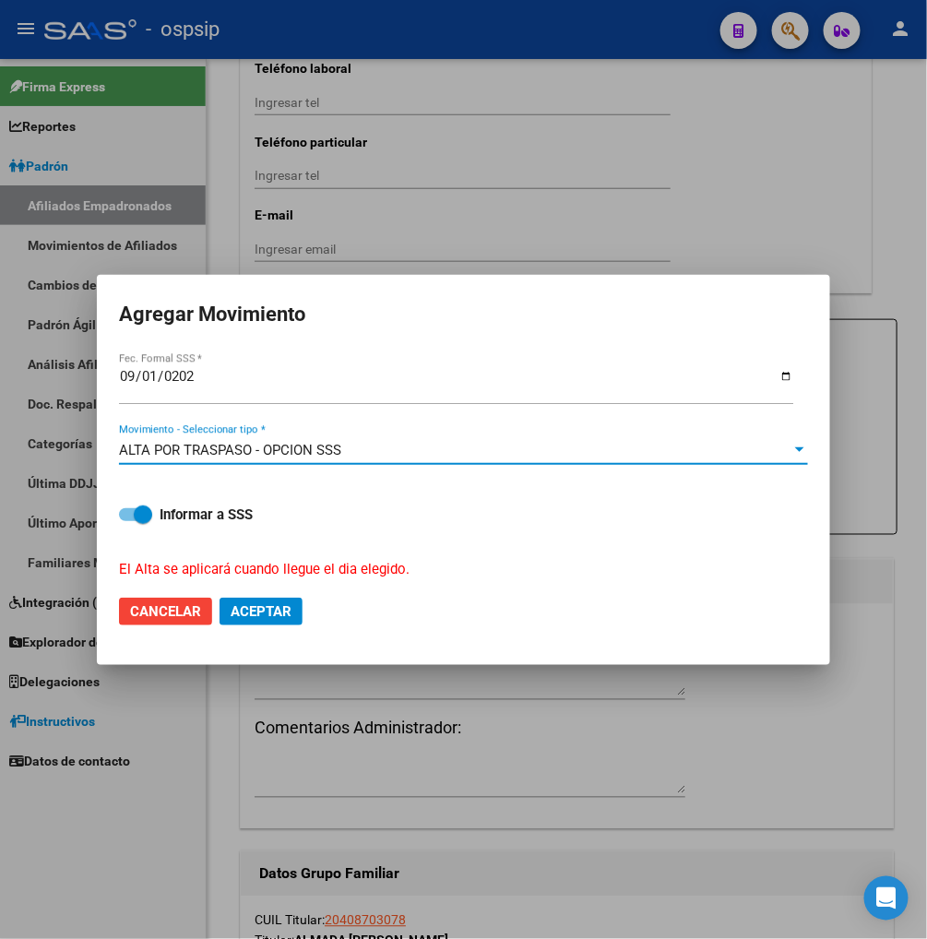
click at [271, 615] on span "Aceptar" at bounding box center [261, 611] width 61 height 17
checkbox input "false"
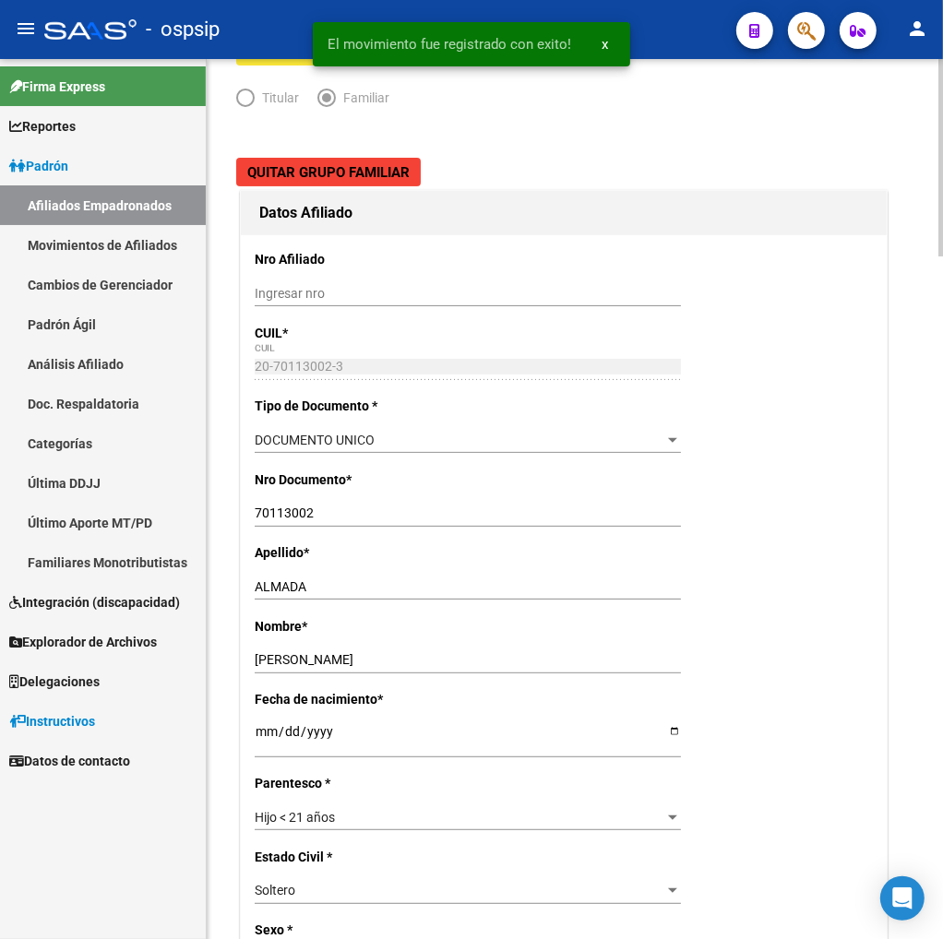
scroll to position [0, 0]
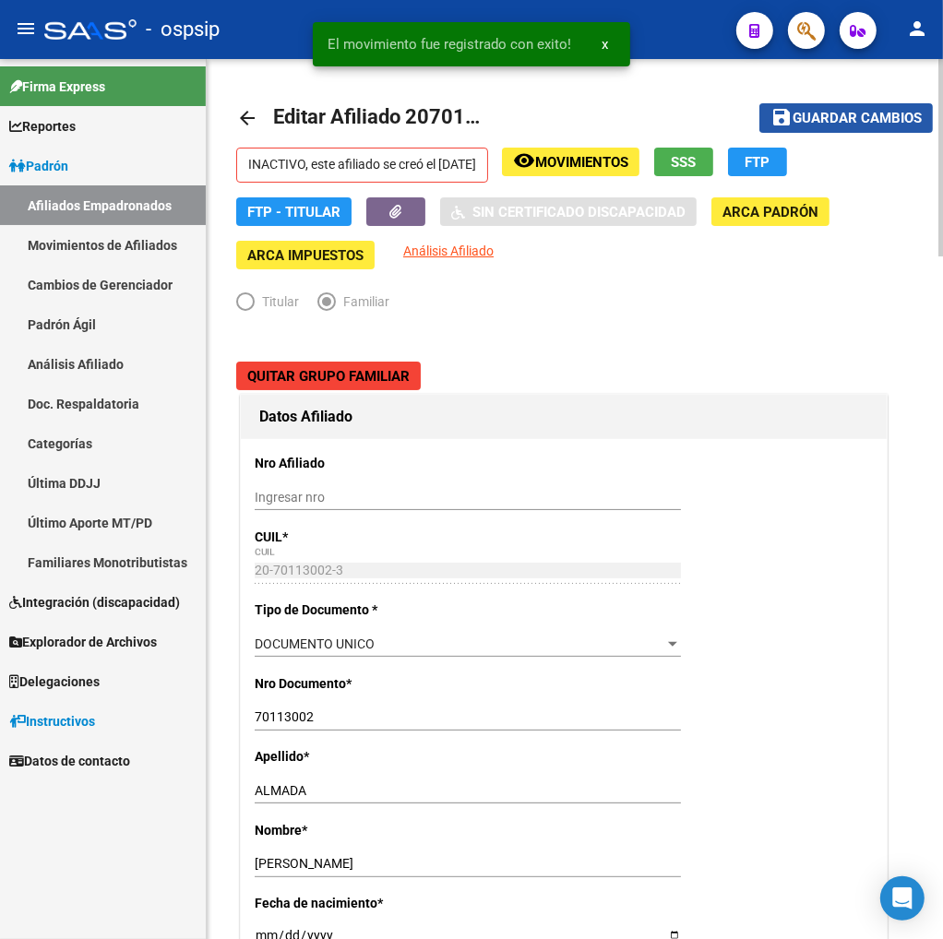
click at [837, 123] on span "Guardar cambios" at bounding box center [857, 119] width 129 height 17
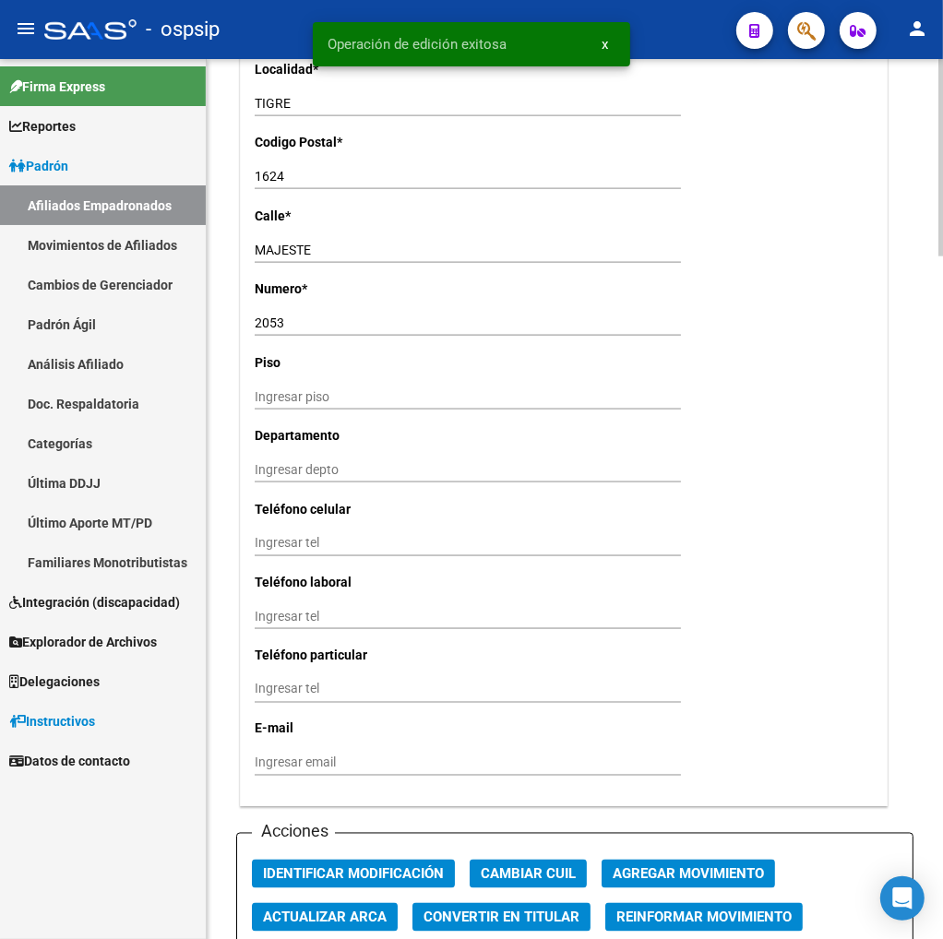
scroll to position [1537, 0]
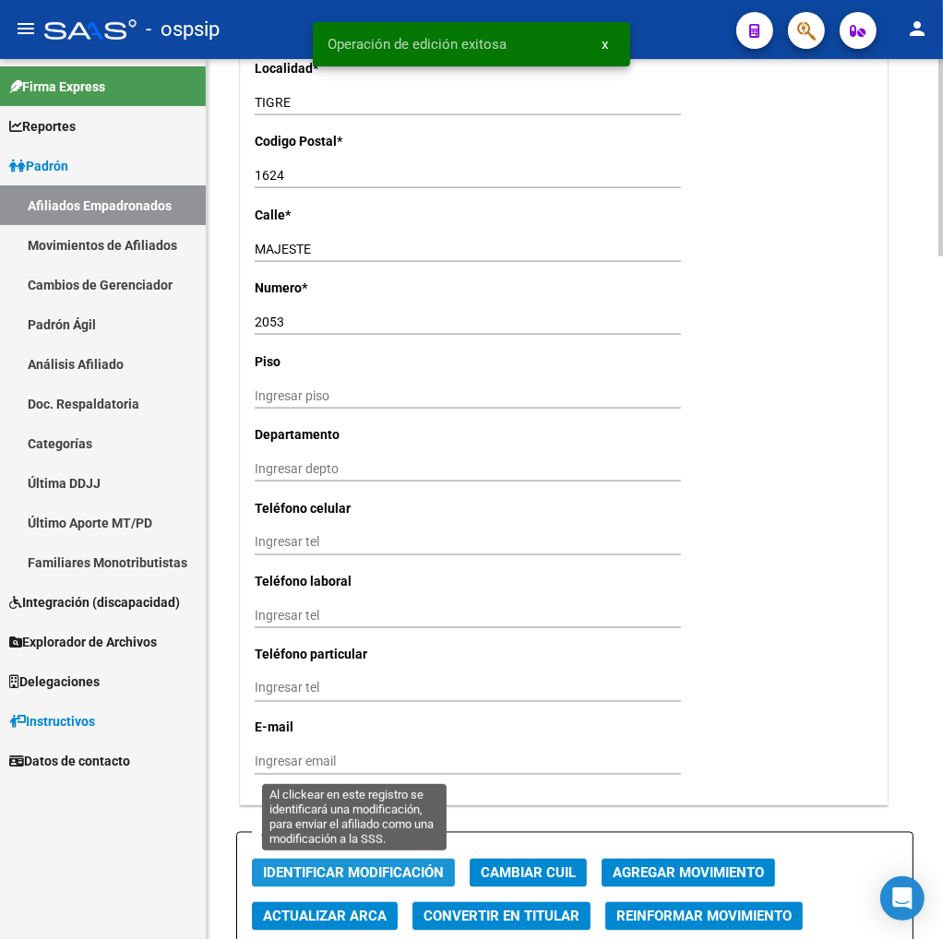
click at [376, 868] on span "Identificar Modificación" at bounding box center [353, 874] width 181 height 17
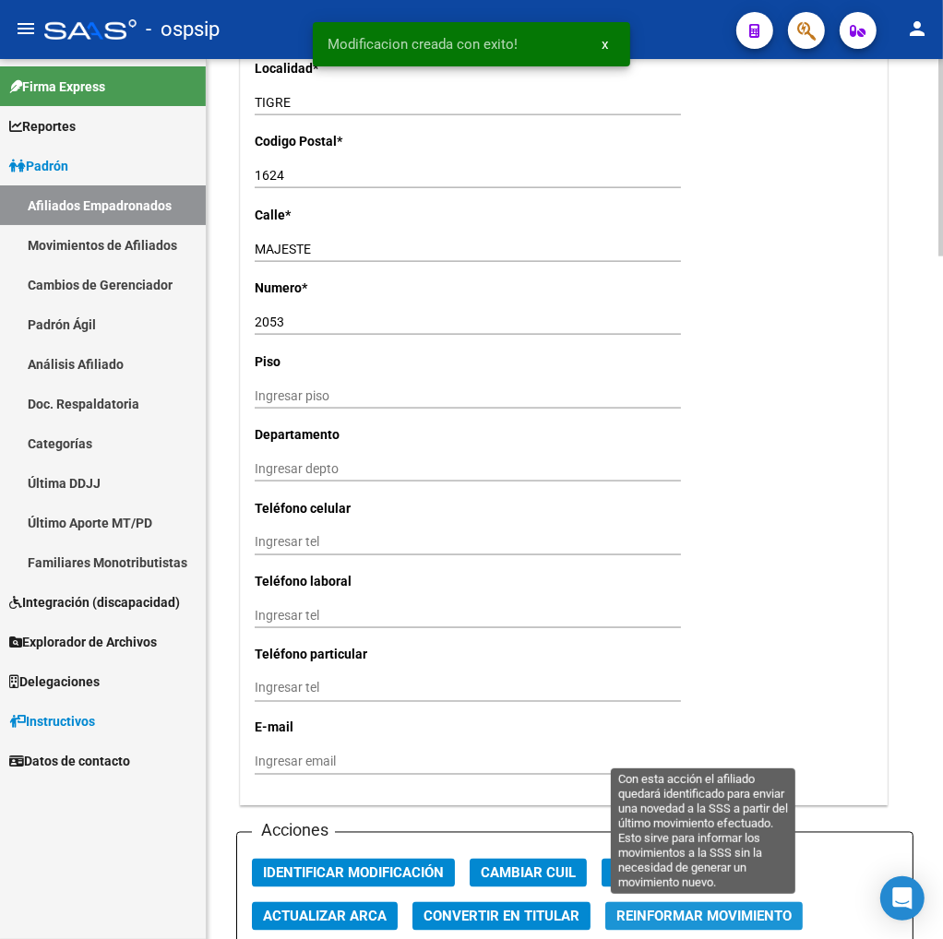
click at [623, 912] on span "Reinformar Movimiento" at bounding box center [703, 917] width 175 height 17
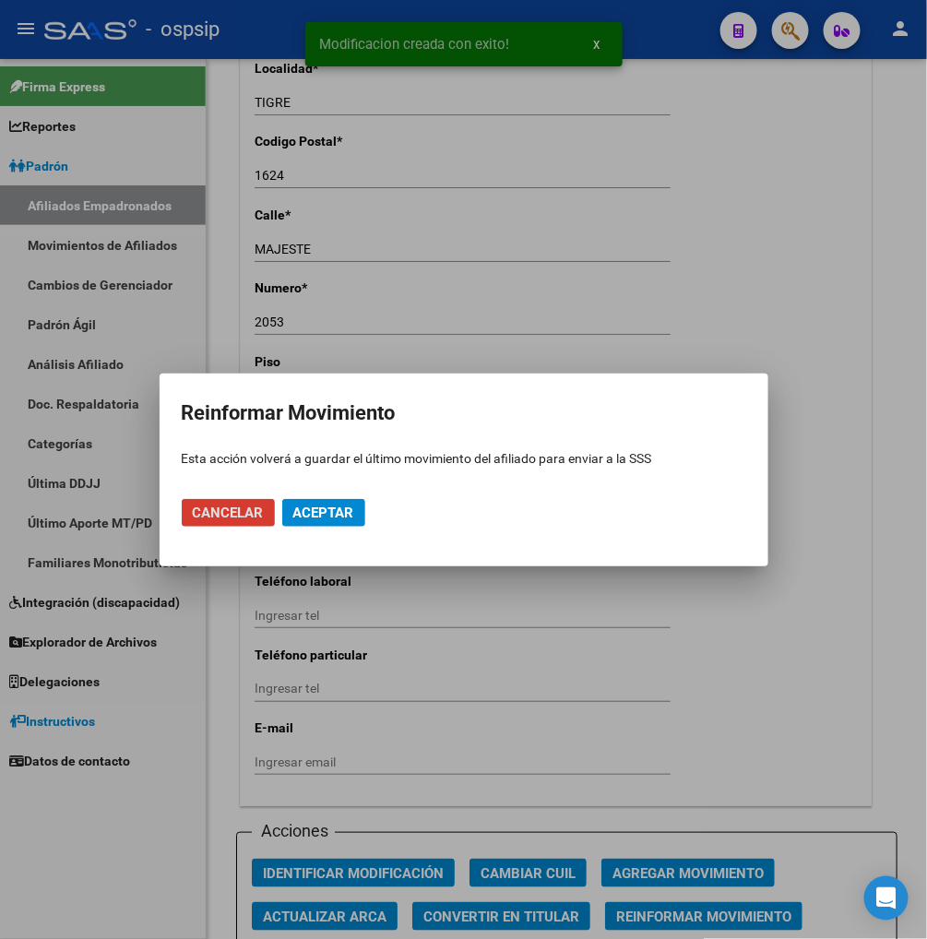
click at [343, 523] on button "Aceptar" at bounding box center [323, 513] width 83 height 28
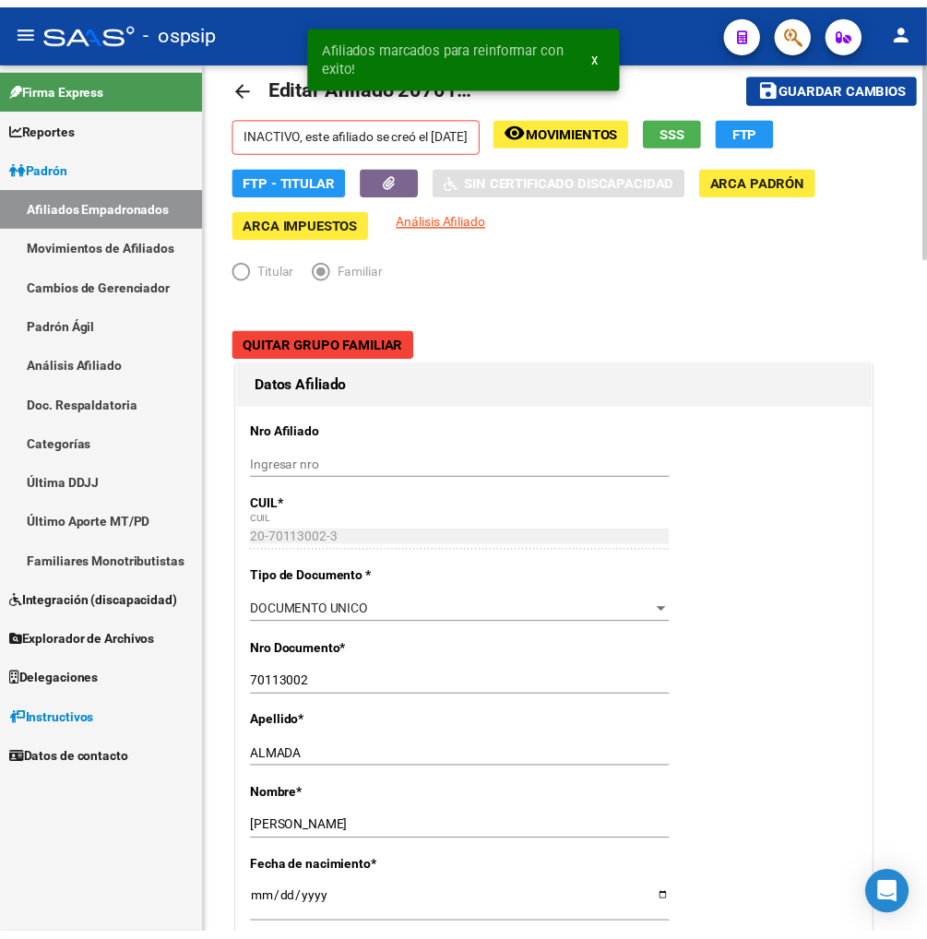
scroll to position [0, 0]
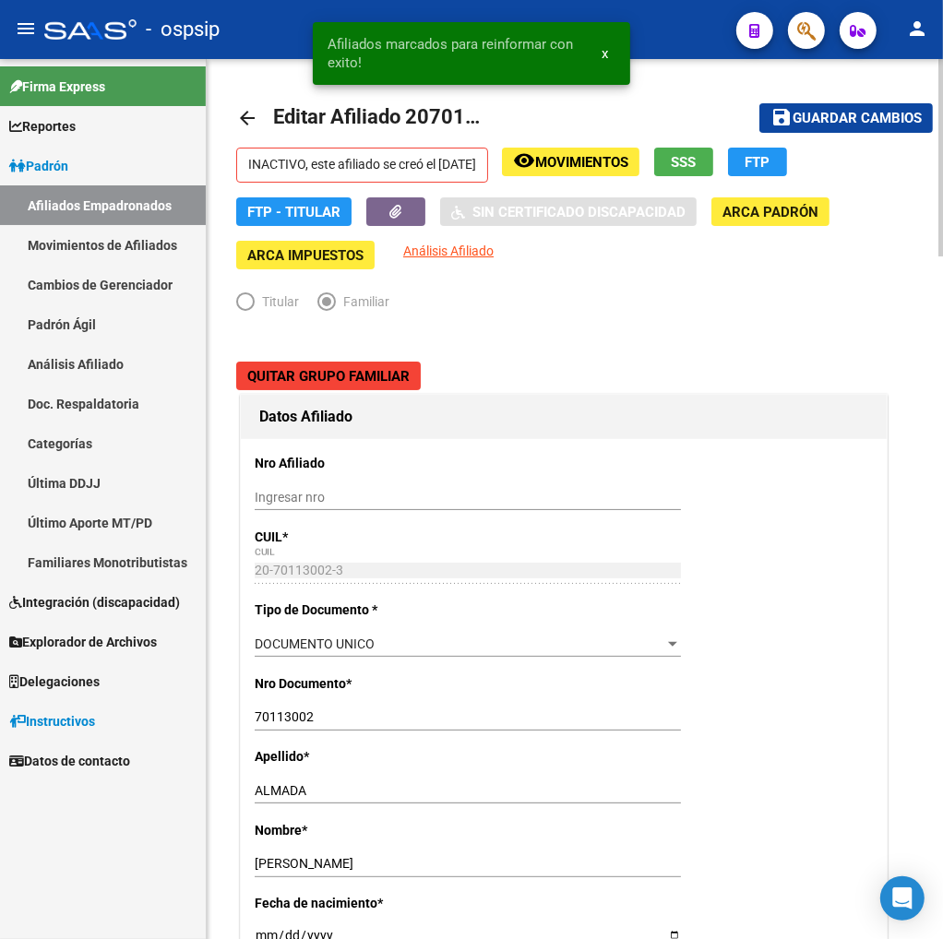
click at [582, 161] on span "Movimientos" at bounding box center [581, 162] width 93 height 17
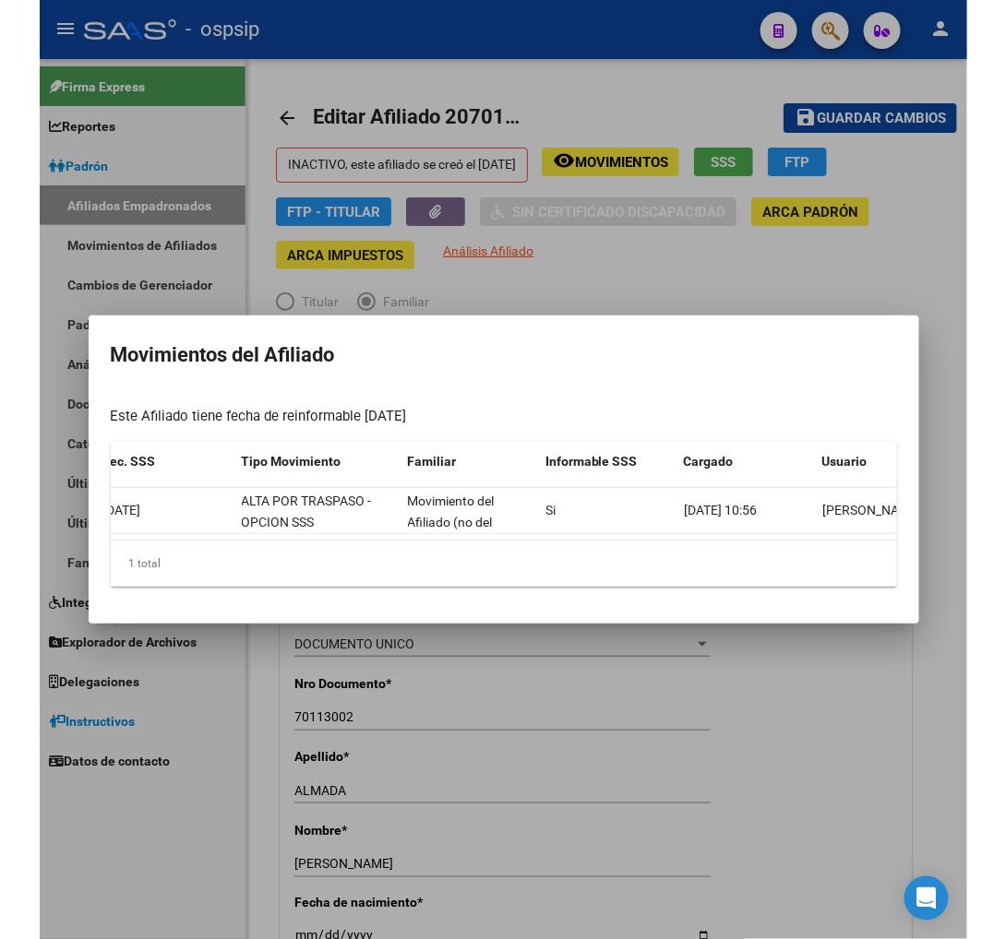
scroll to position [0, 394]
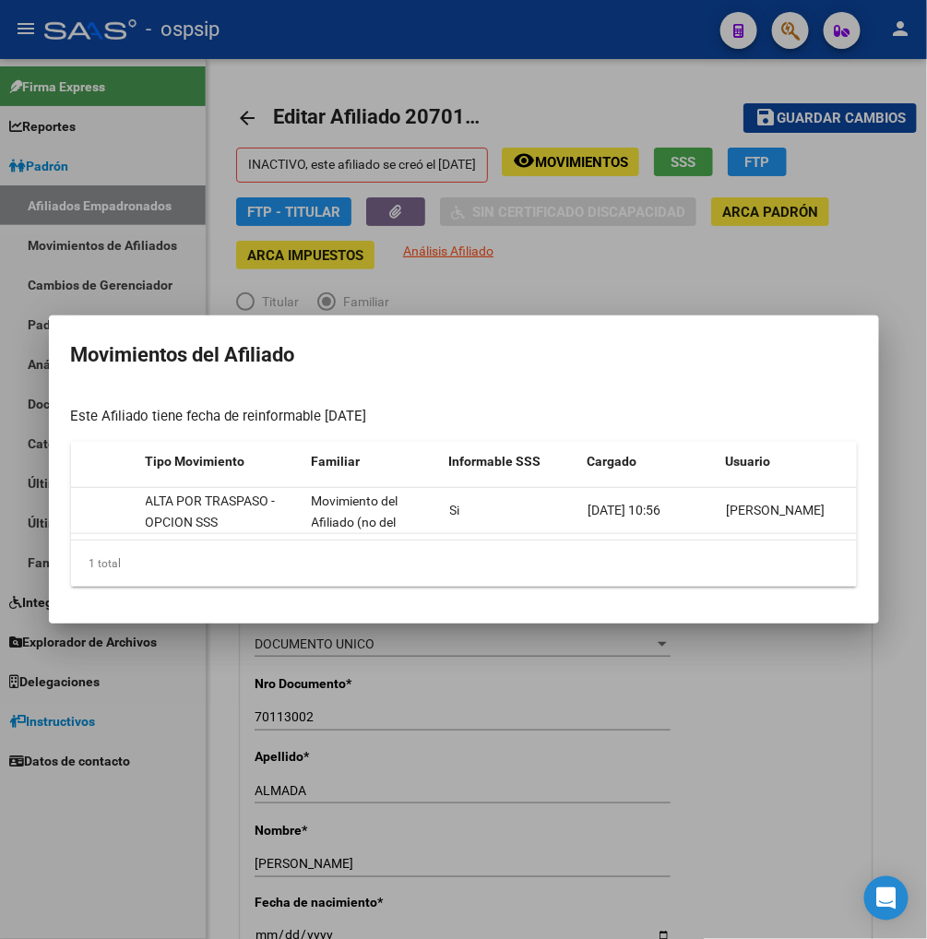
click at [781, 761] on div at bounding box center [463, 469] width 927 height 939
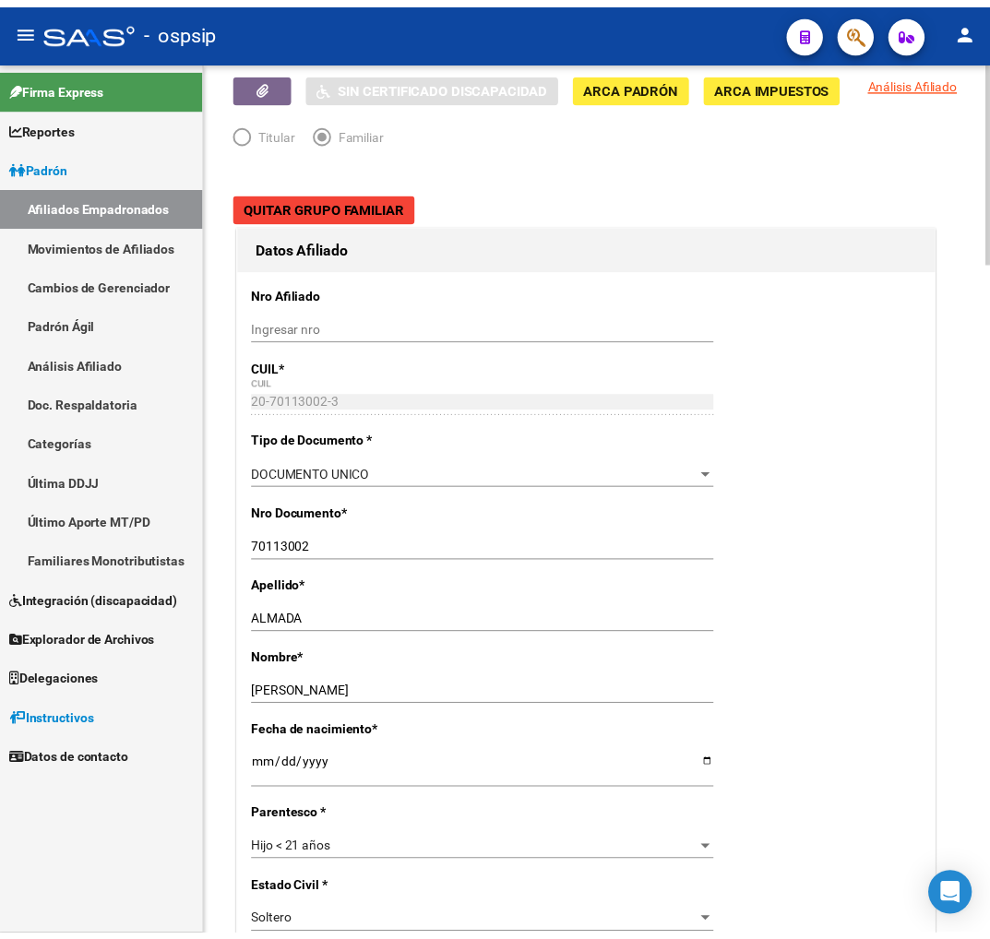
scroll to position [307, 0]
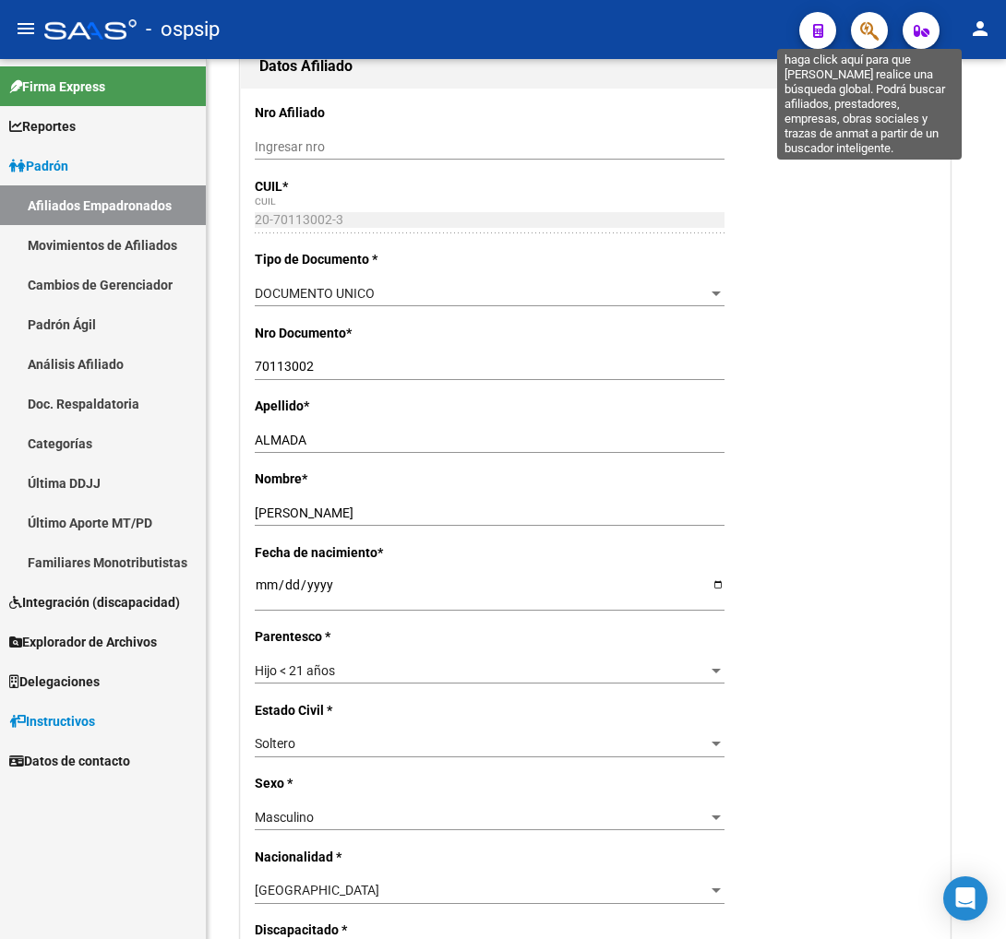
click at [871, 32] on icon "button" at bounding box center [869, 30] width 18 height 21
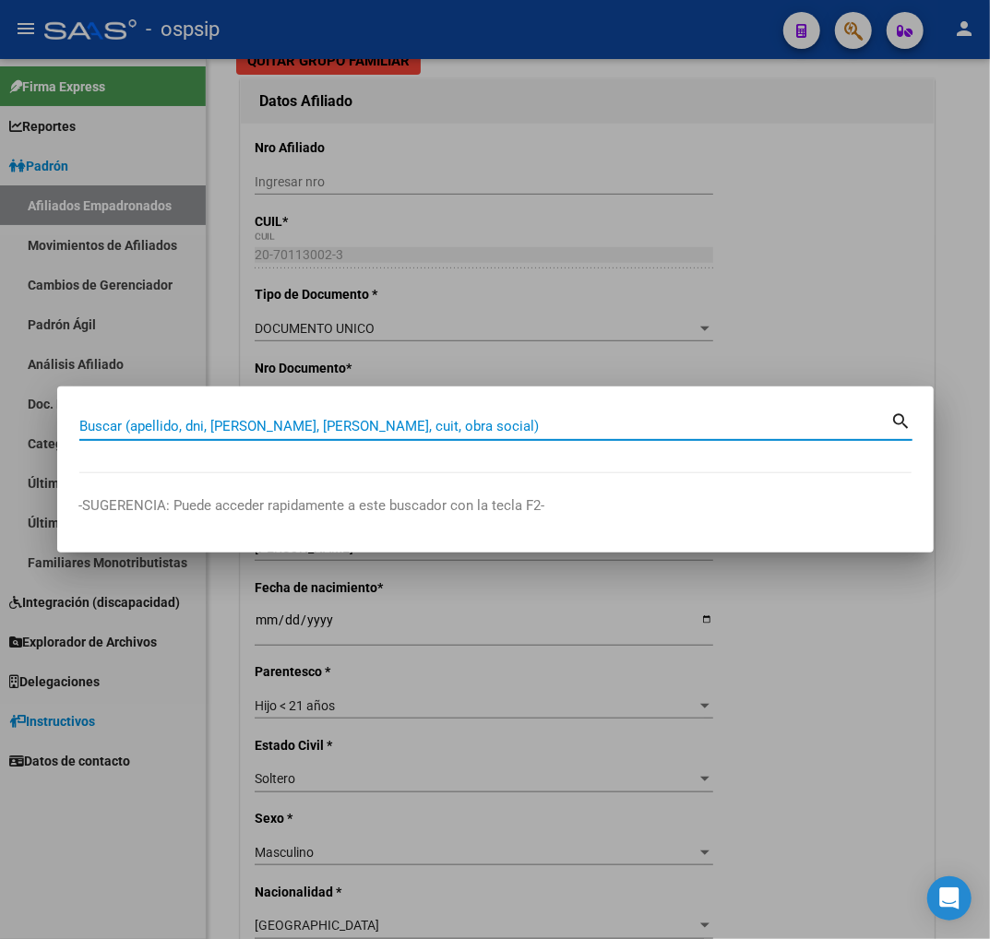
click at [217, 417] on div "Buscar (apellido, dni, [PERSON_NAME], [PERSON_NAME], cuit, obra social)" at bounding box center [485, 426] width 812 height 28
type input "38127020"
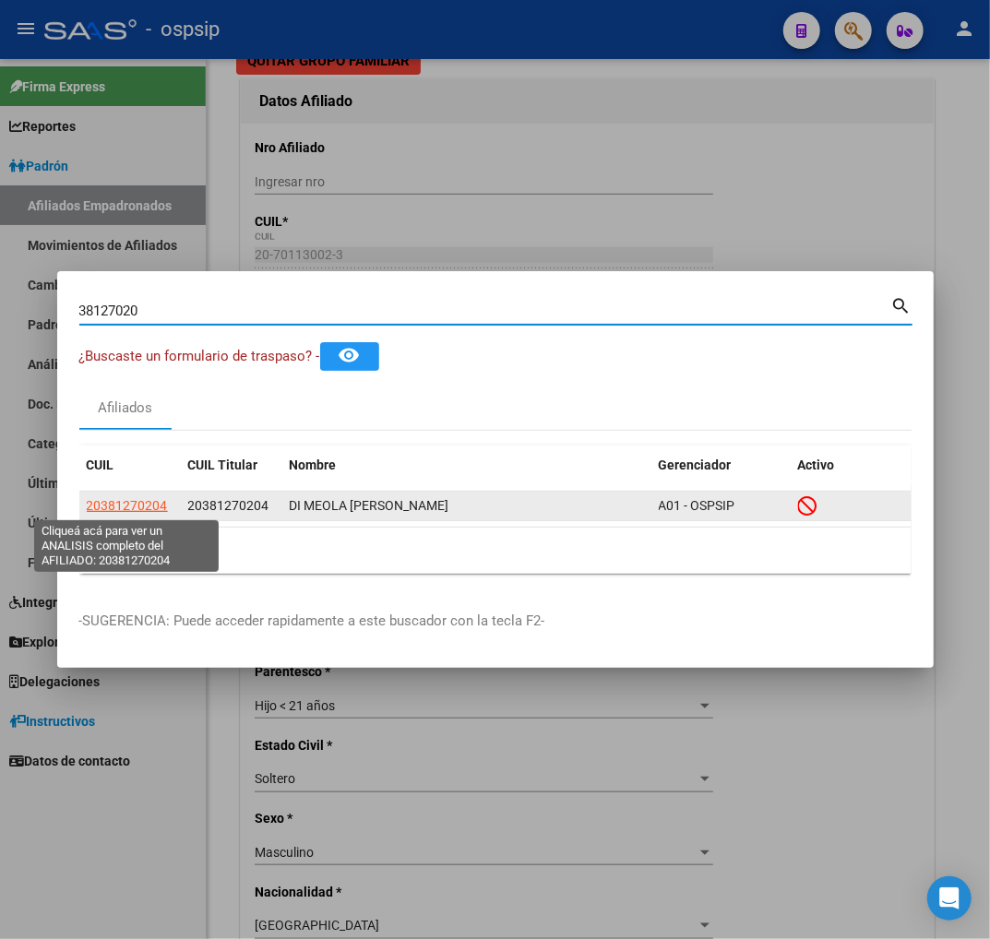
click at [151, 509] on span "20381270204" at bounding box center [127, 505] width 81 height 15
type textarea "20381270204"
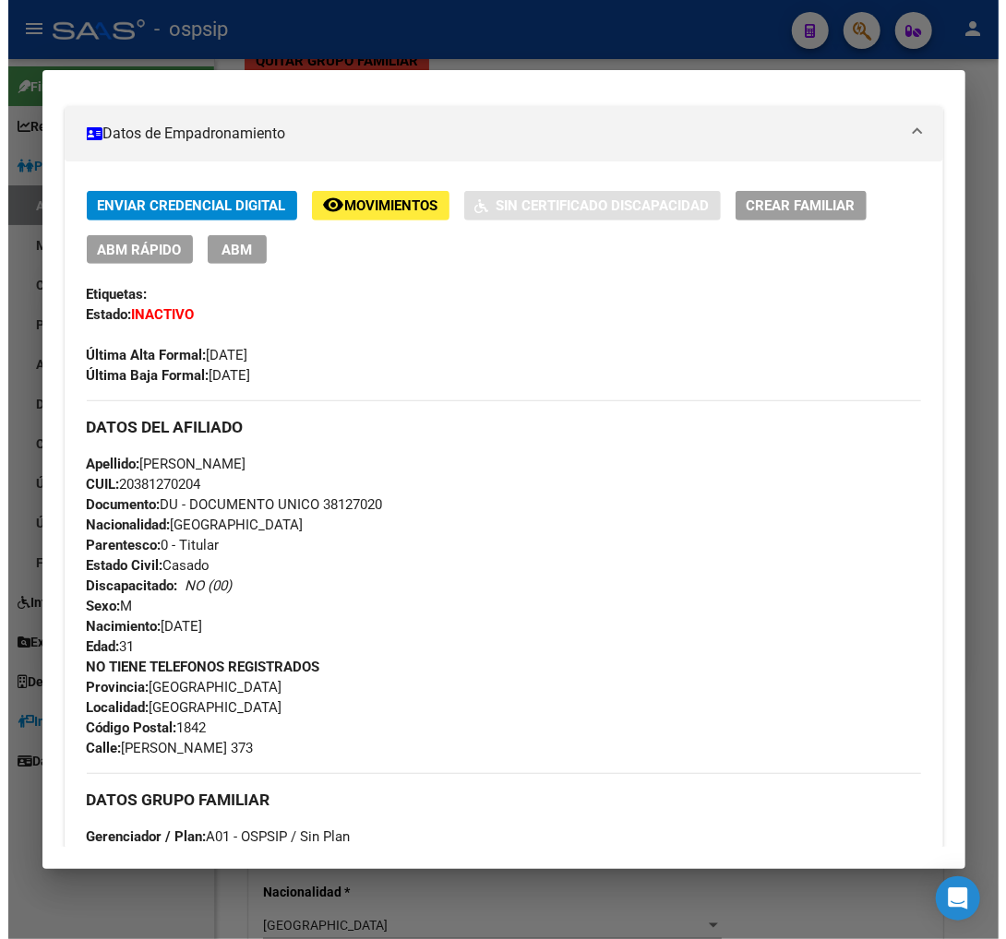
scroll to position [0, 0]
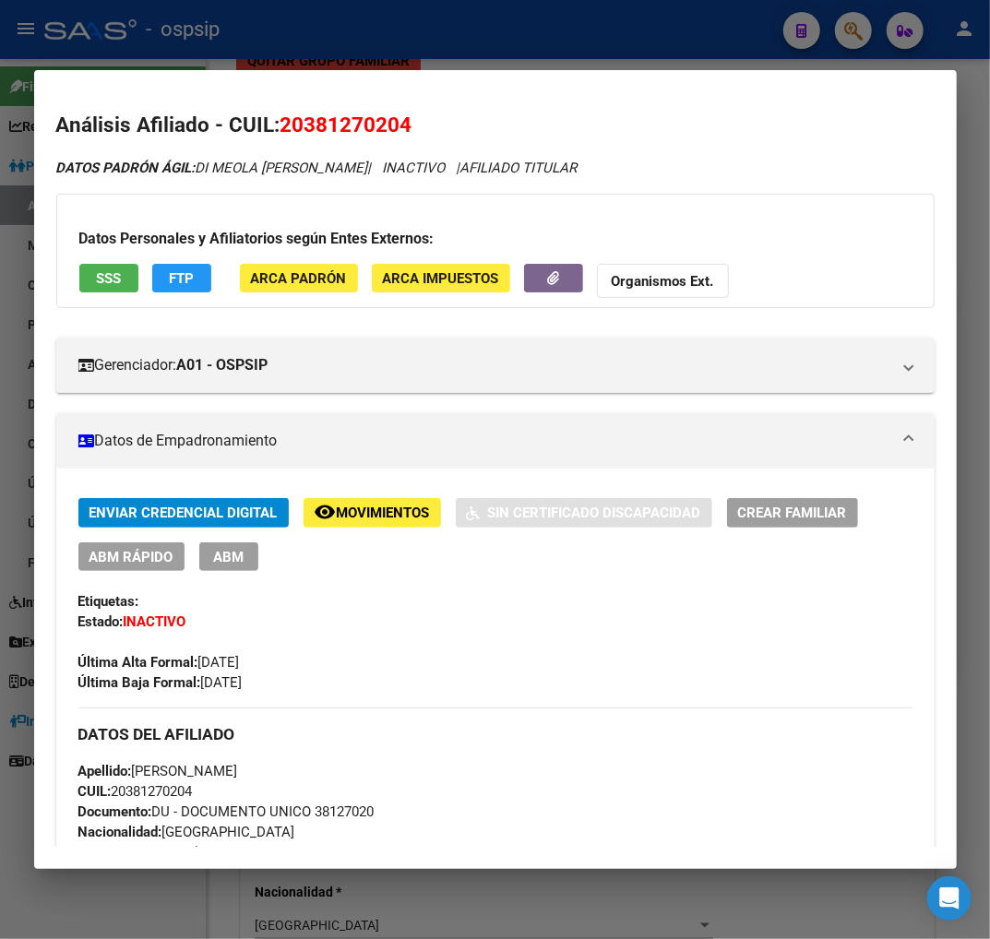
click at [236, 555] on span "ABM" at bounding box center [228, 557] width 30 height 17
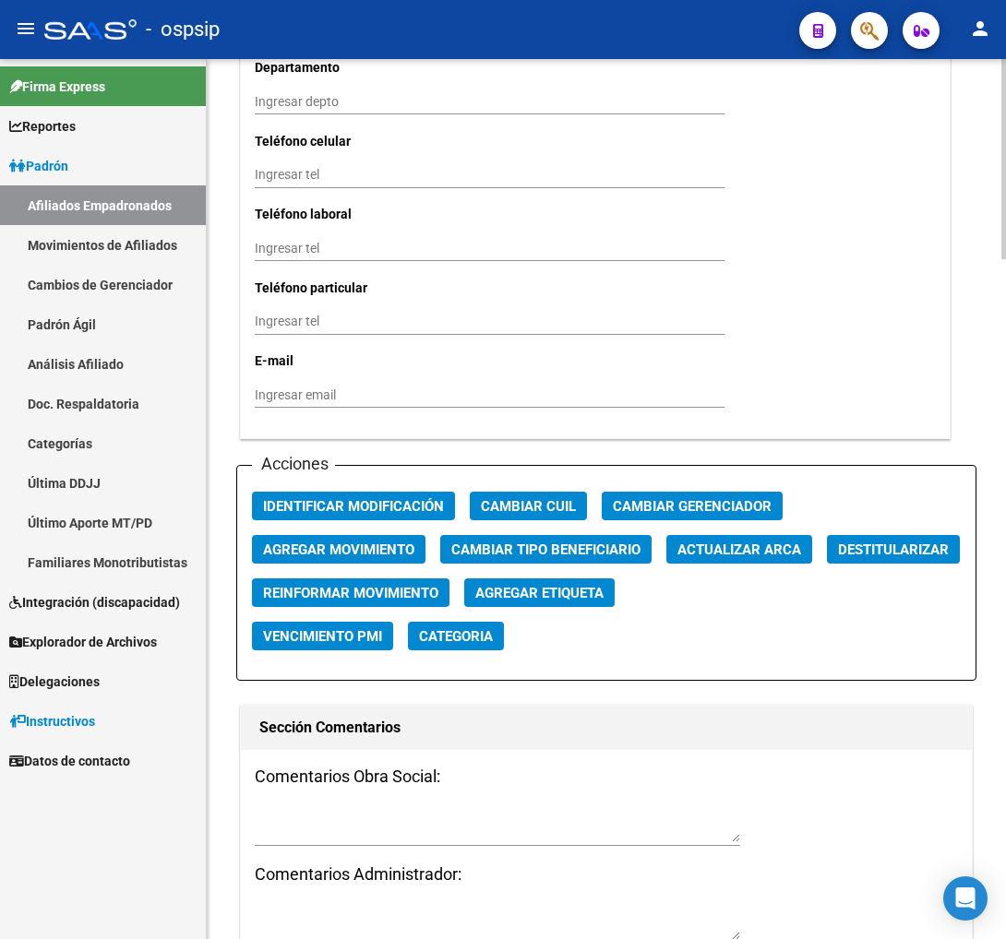
scroll to position [2050, 0]
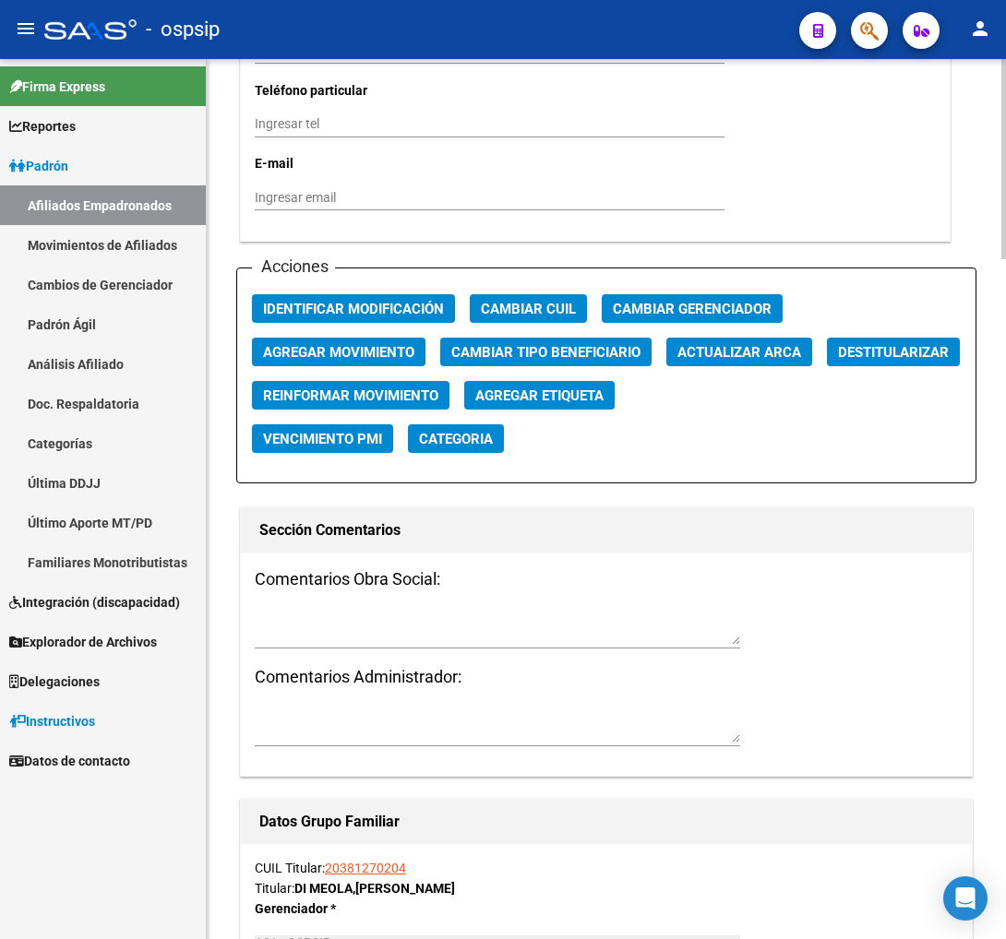
click at [367, 349] on span "Agregar Movimiento" at bounding box center [338, 352] width 151 height 17
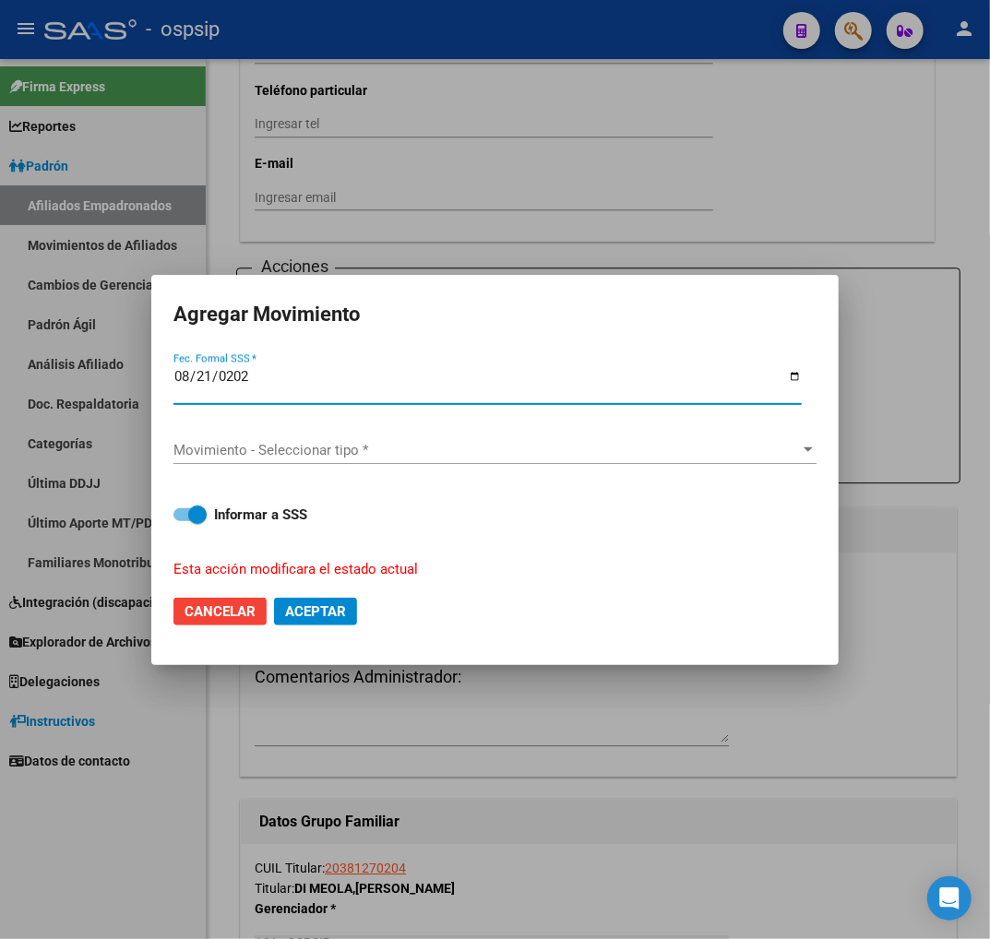
type input "[DATE]"
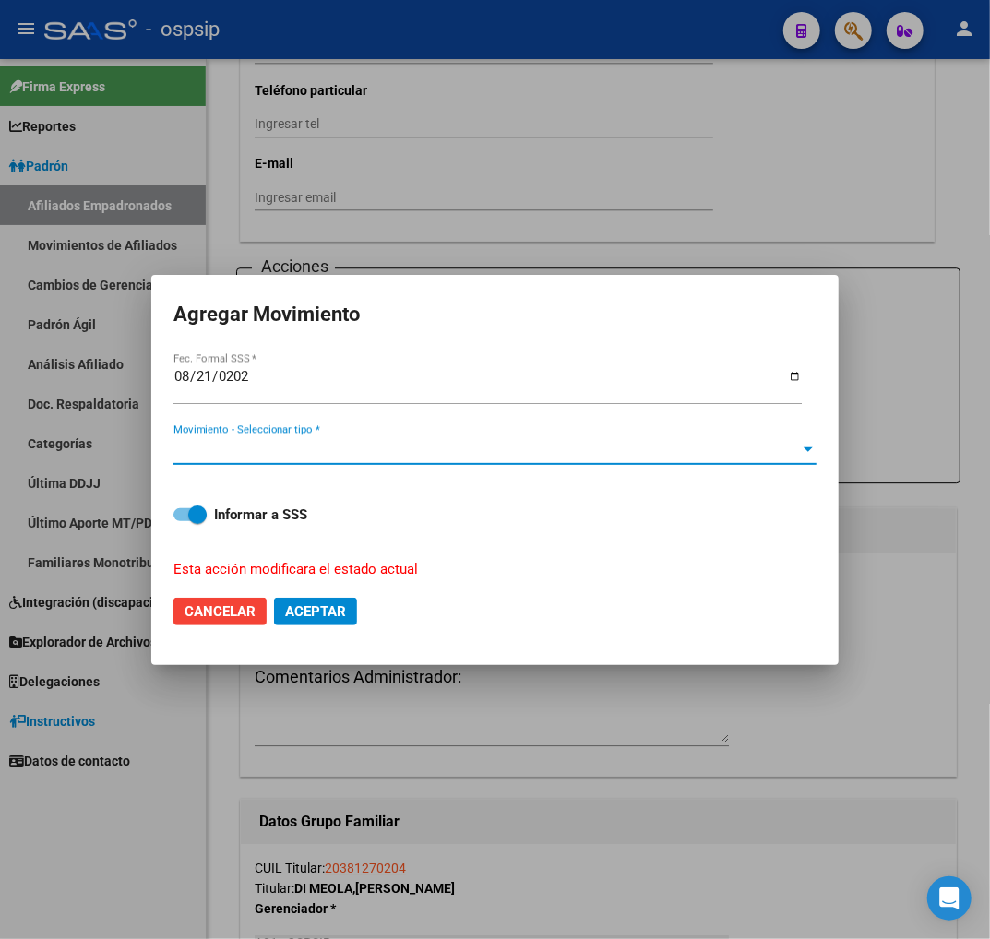
click at [381, 452] on span "Movimiento - Seleccionar tipo *" at bounding box center [486, 450] width 627 height 17
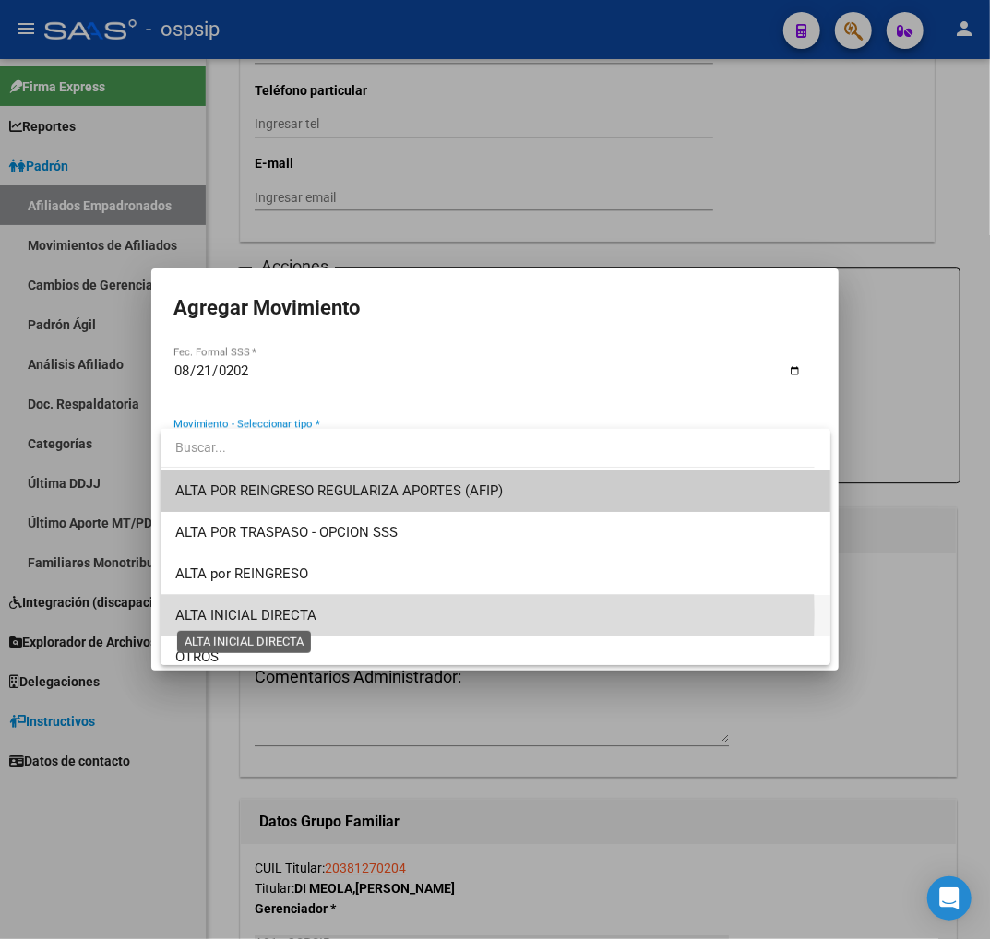
click at [280, 615] on span "ALTA INICIAL DIRECTA" at bounding box center [245, 615] width 141 height 17
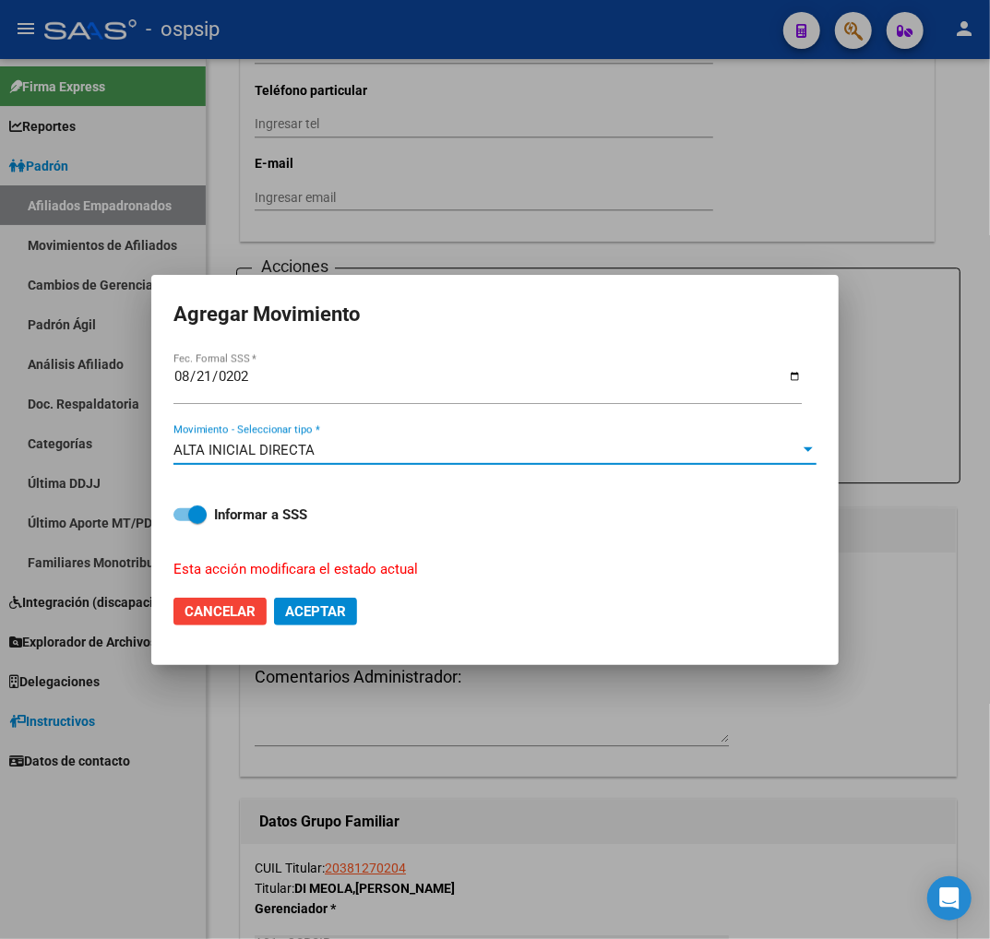
click at [314, 610] on span "Aceptar" at bounding box center [315, 611] width 61 height 17
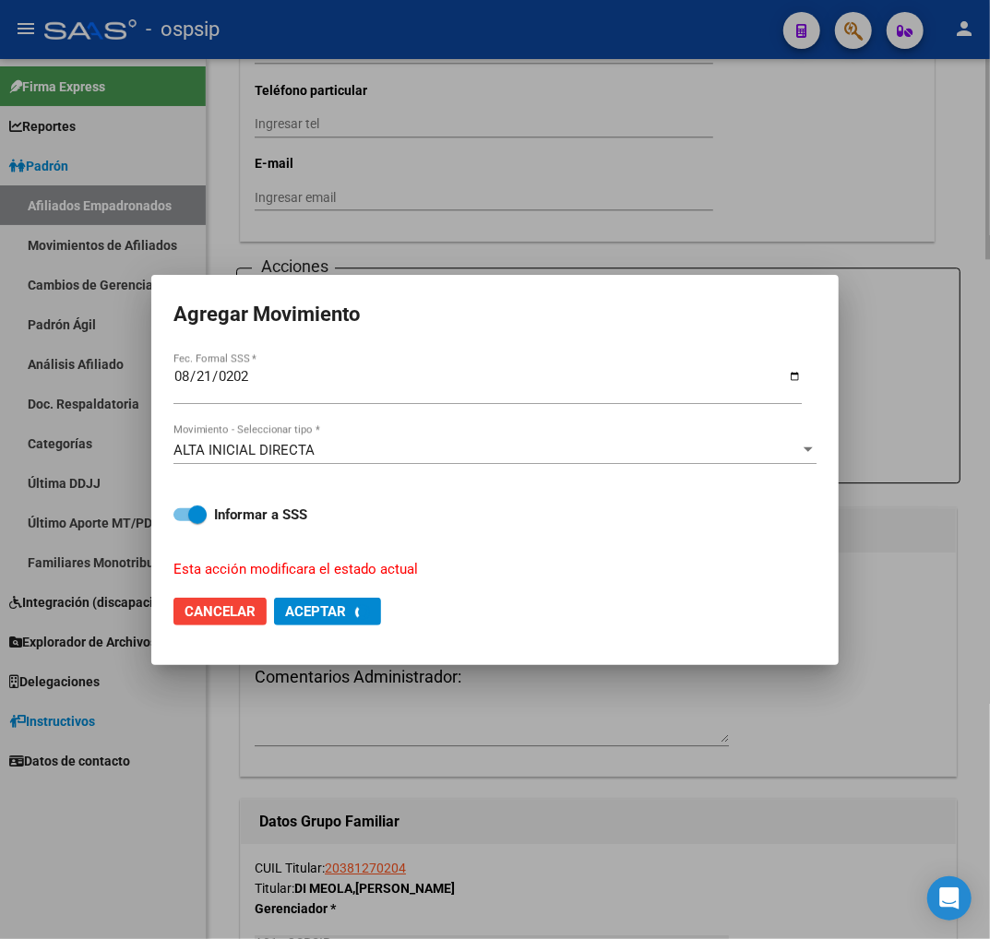
checkbox input "false"
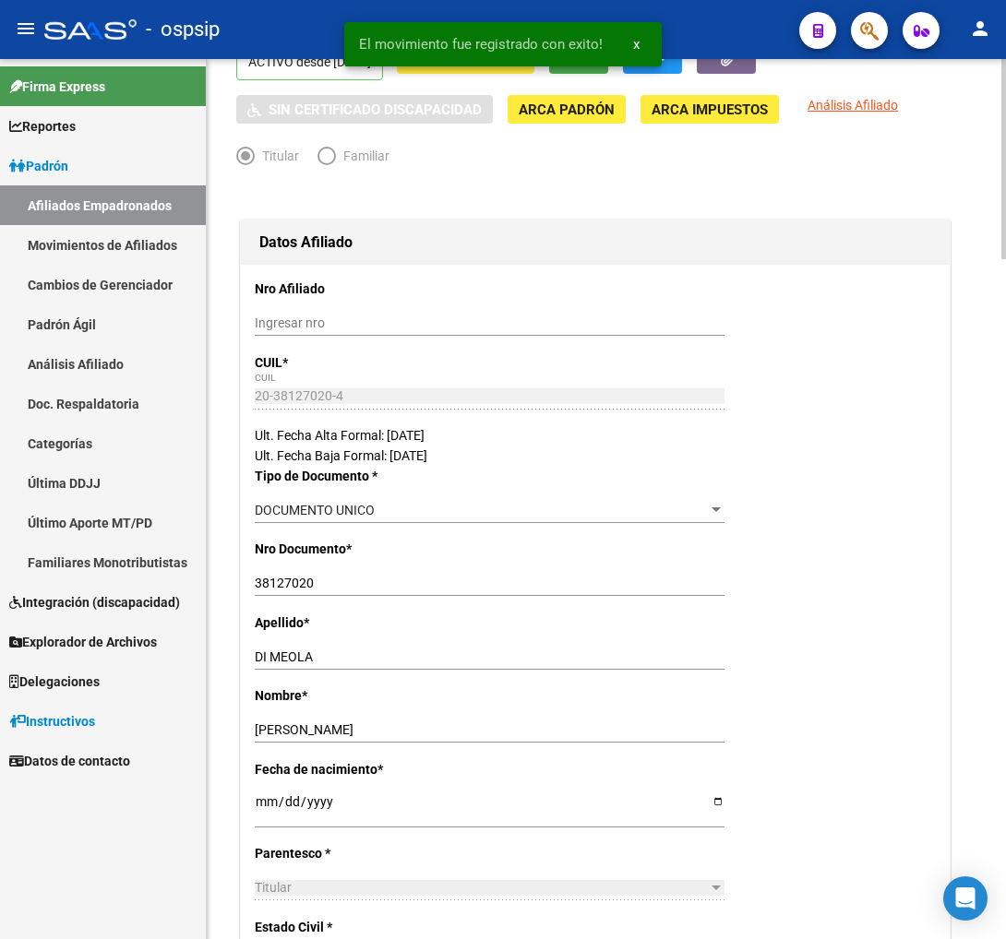
scroll to position [0, 0]
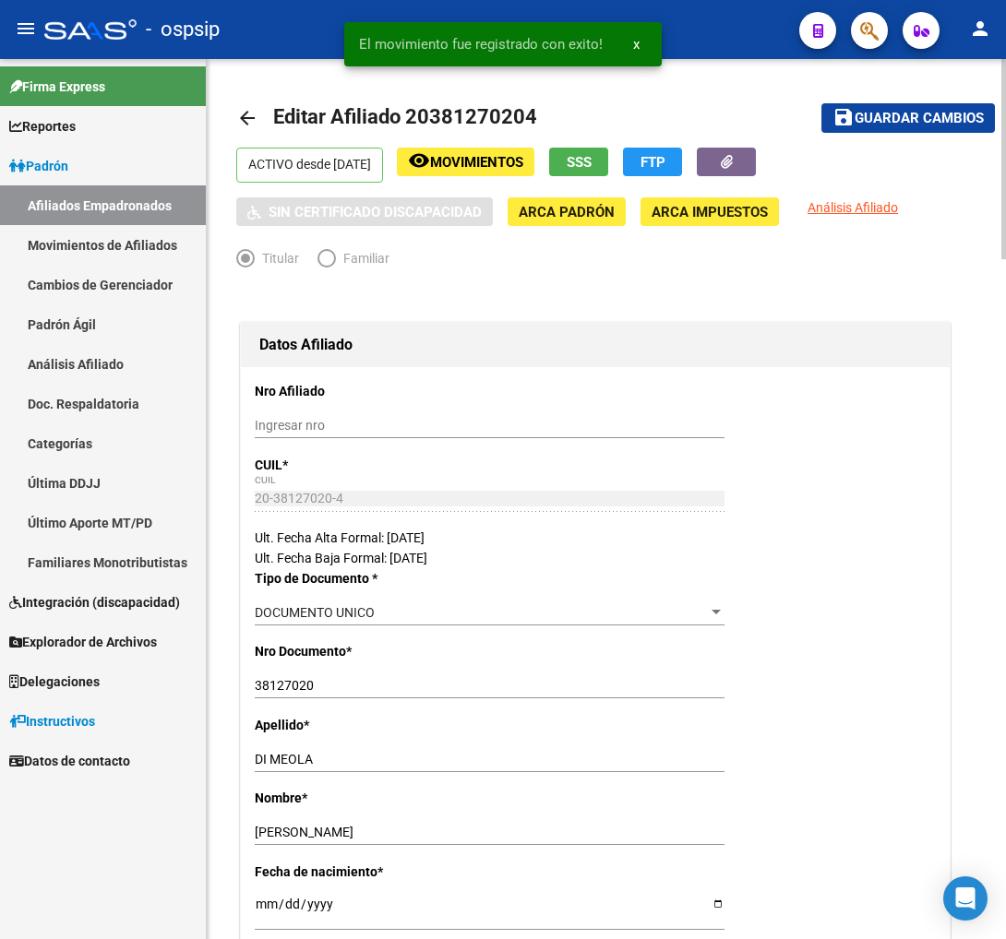
click at [895, 123] on span "Guardar cambios" at bounding box center [918, 119] width 129 height 17
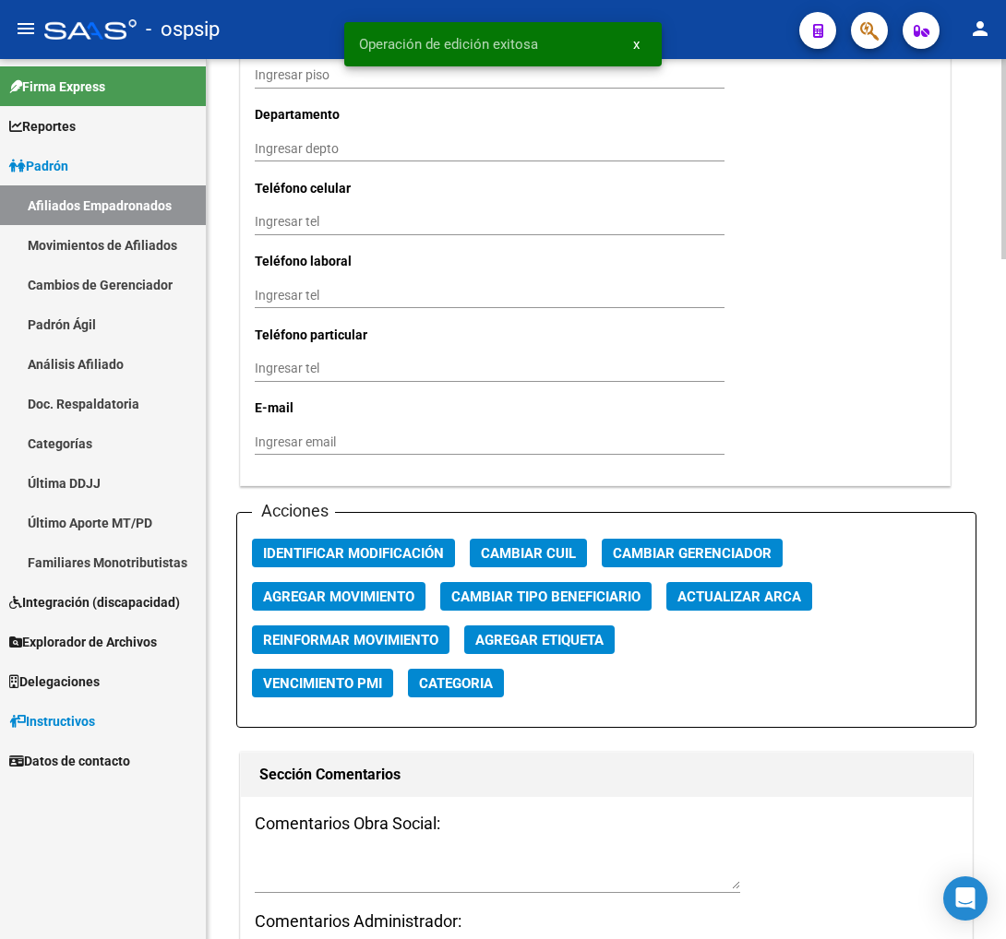
scroll to position [1948, 0]
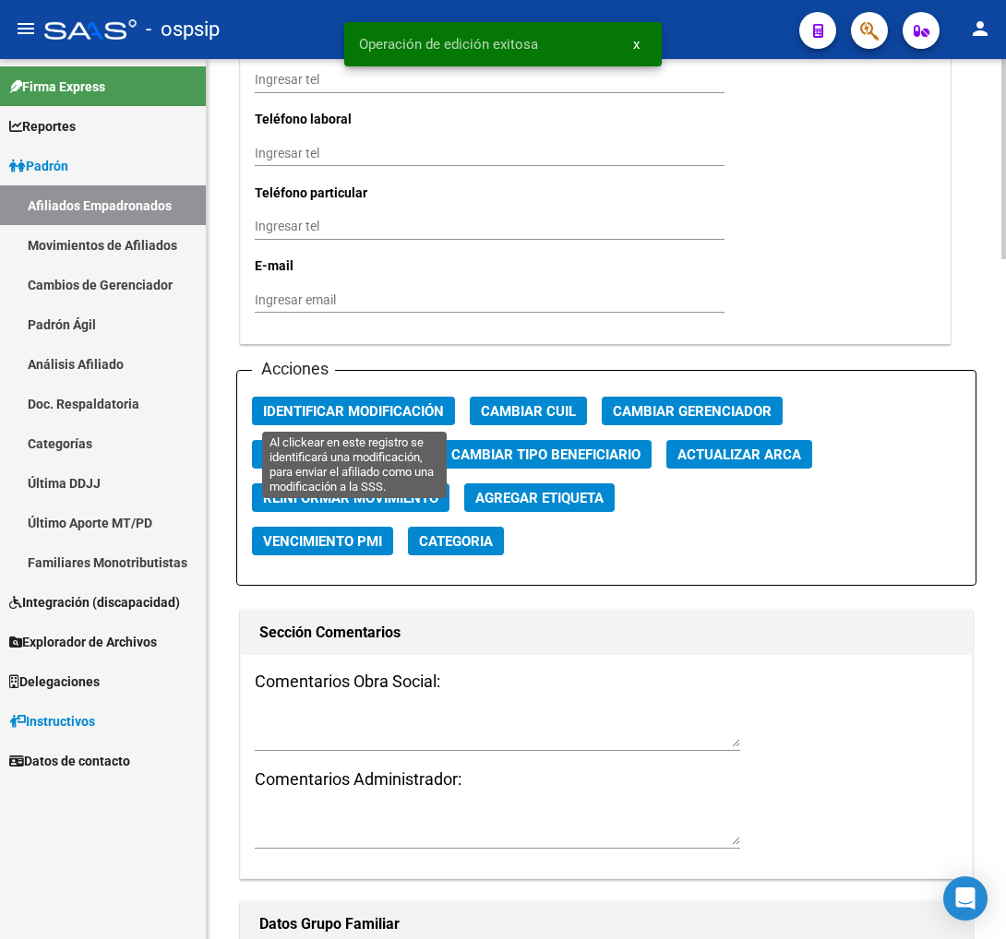
click at [391, 403] on span "Identificar Modificación" at bounding box center [353, 411] width 181 height 17
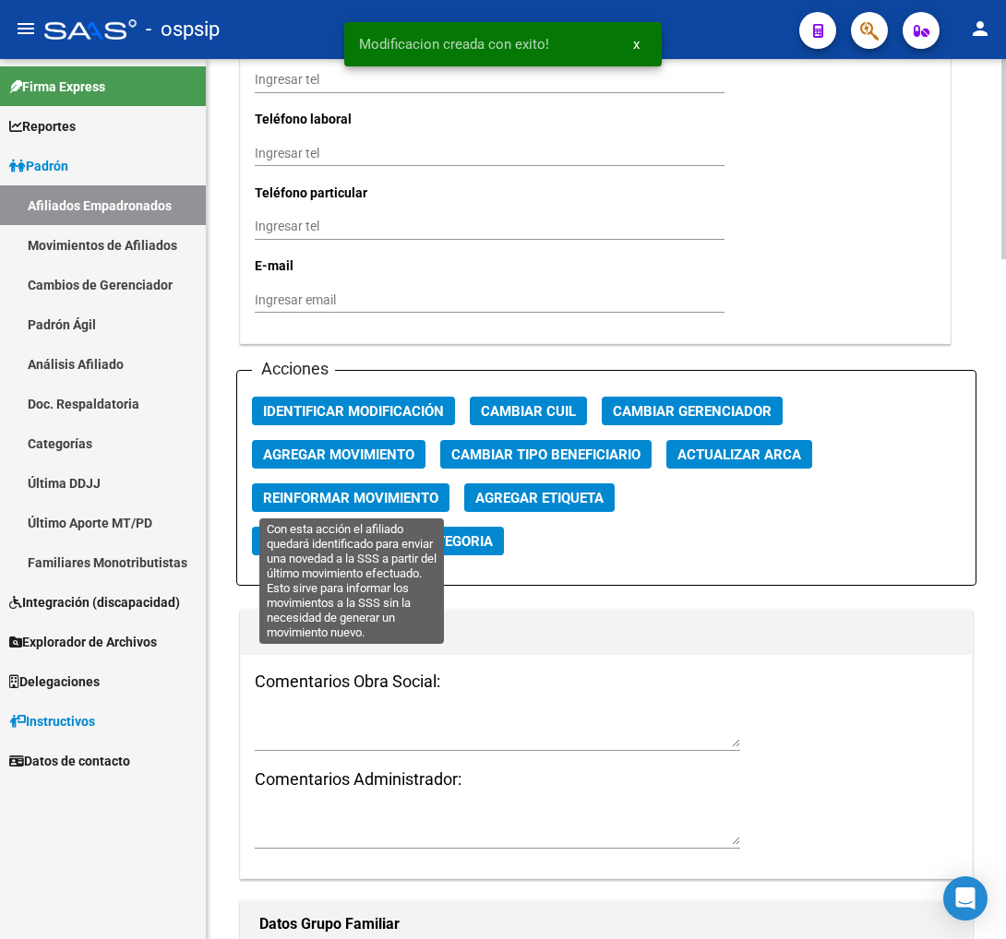
click at [347, 495] on span "Reinformar Movimiento" at bounding box center [350, 498] width 175 height 17
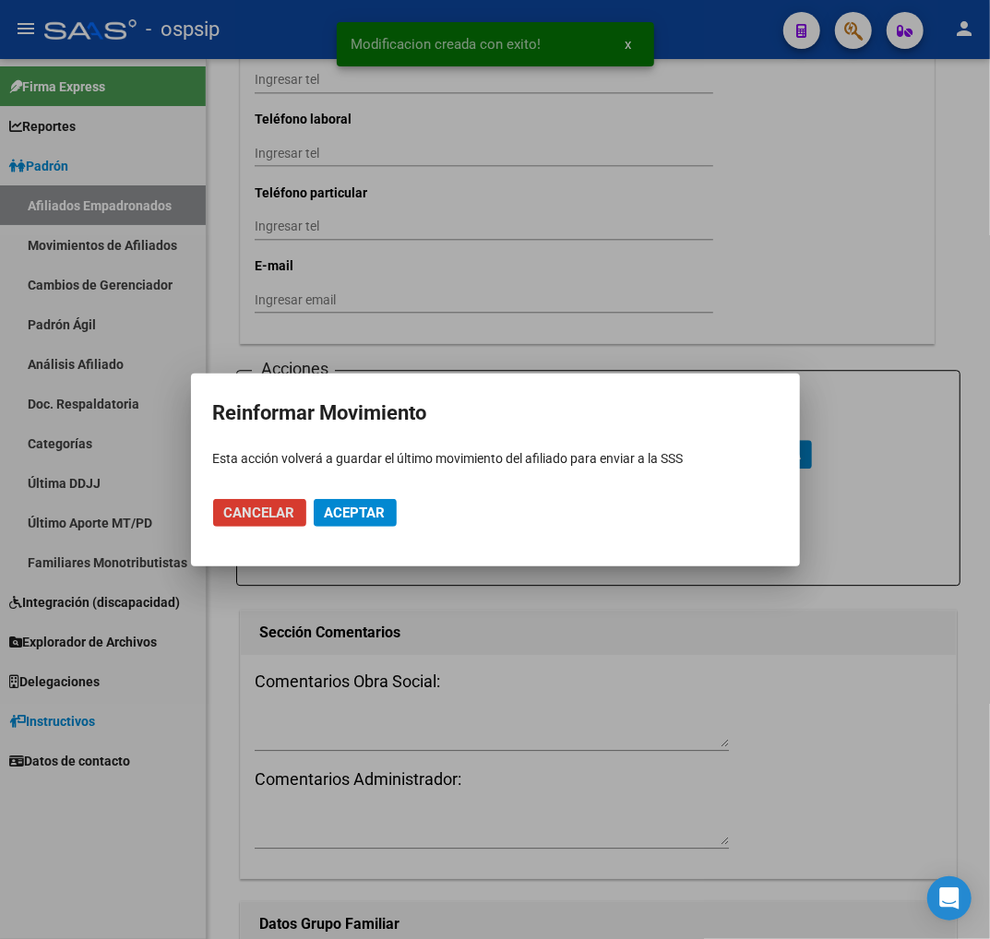
click at [370, 513] on span "Aceptar" at bounding box center [355, 513] width 61 height 17
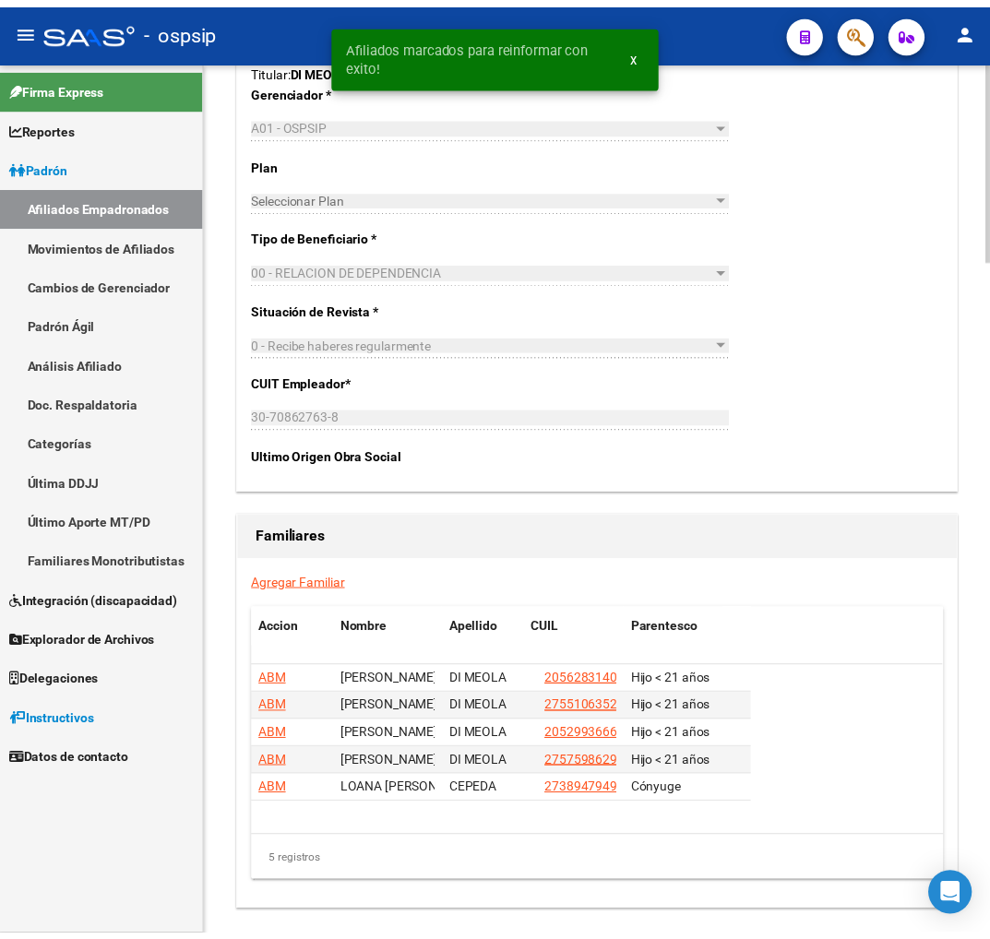
scroll to position [3000, 0]
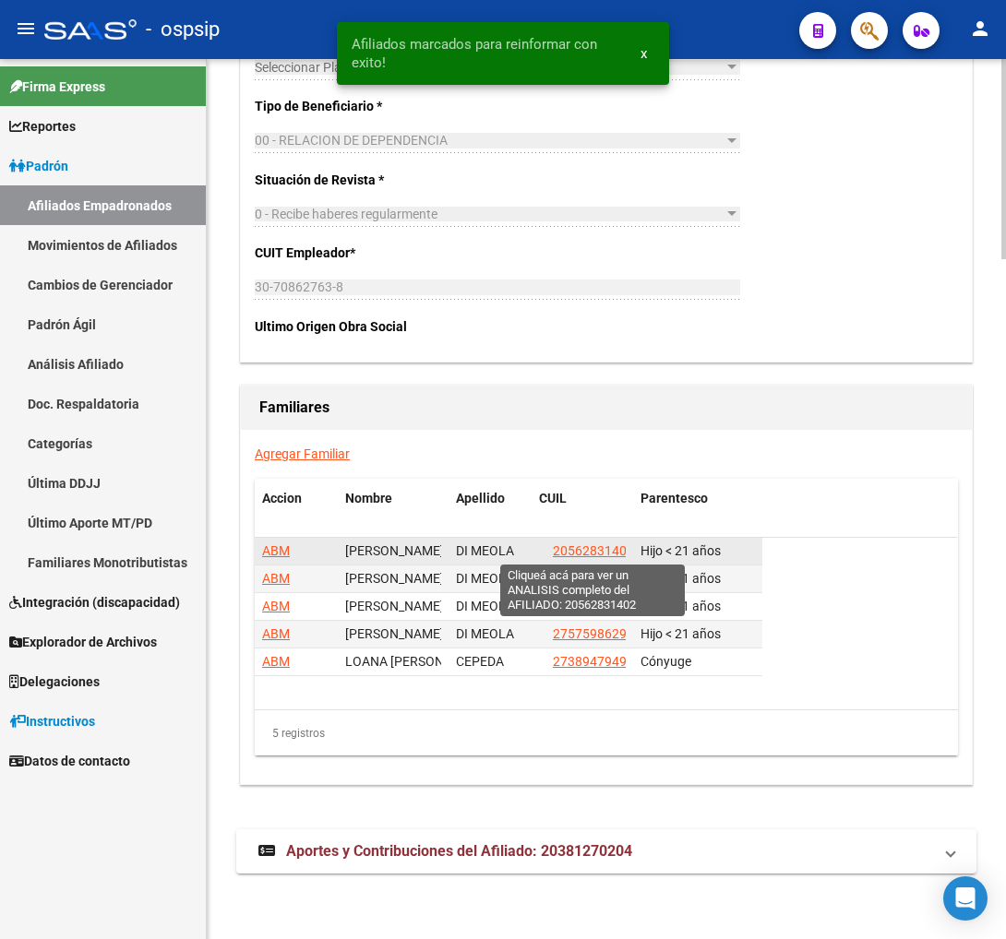
click at [588, 555] on span "20562831402" at bounding box center [593, 550] width 81 height 15
type textarea "20562831402"
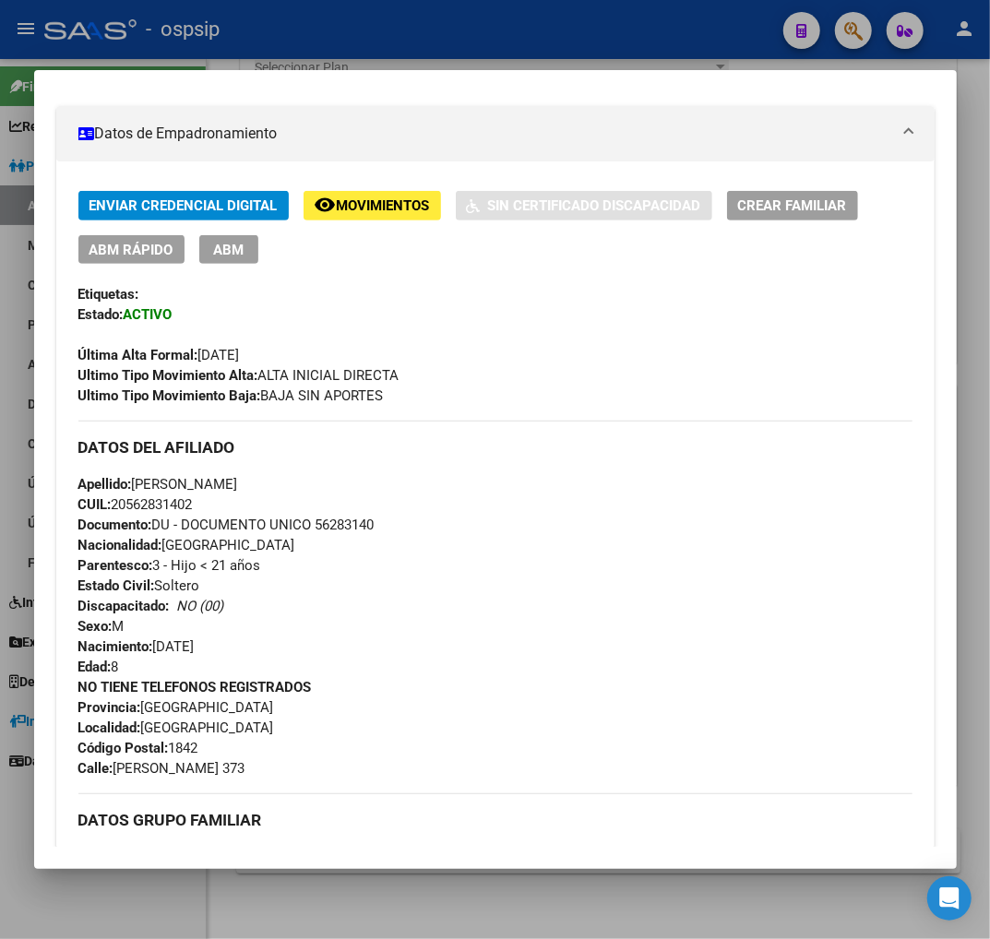
scroll to position [615, 0]
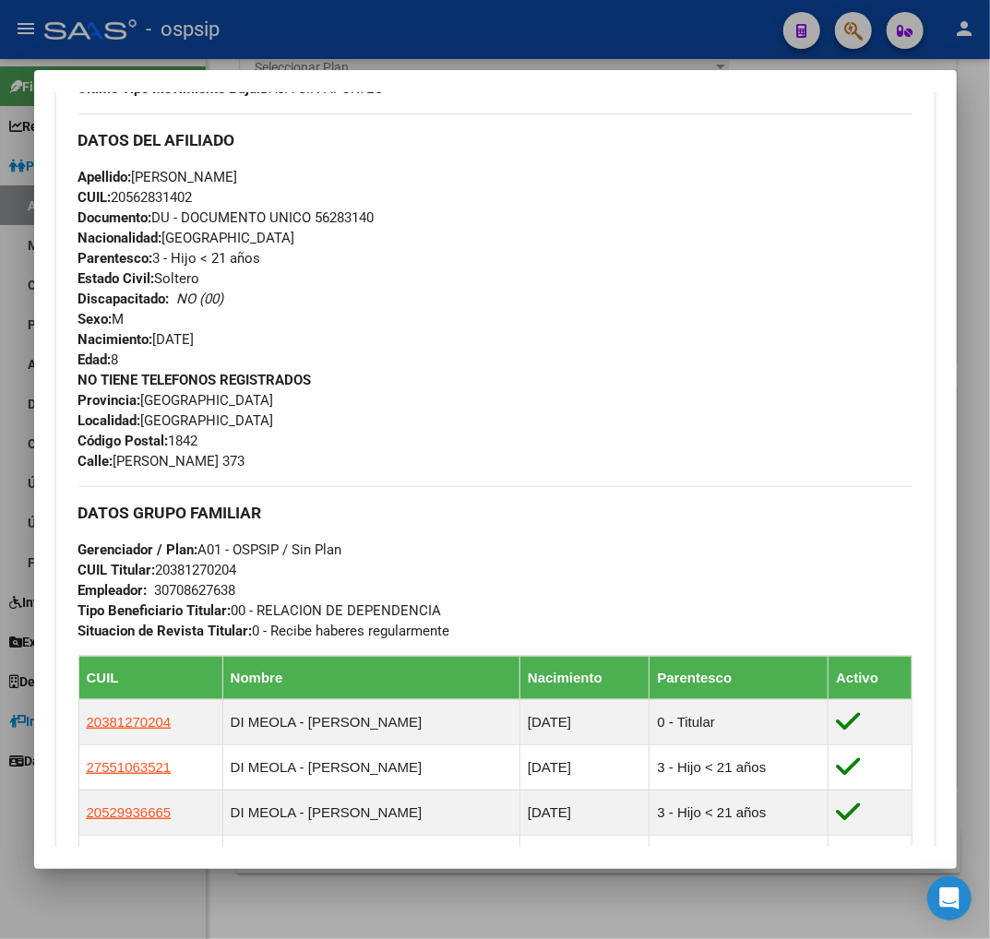
click at [116, 465] on span "Calle: GONZALEZ GOWLAND 373" at bounding box center [161, 461] width 167 height 17
drag, startPoint x: 116, startPoint y: 465, endPoint x: 275, endPoint y: 454, distance: 159.1
click at [245, 454] on span "Calle: GONZALEZ GOWLAND 373" at bounding box center [161, 461] width 167 height 17
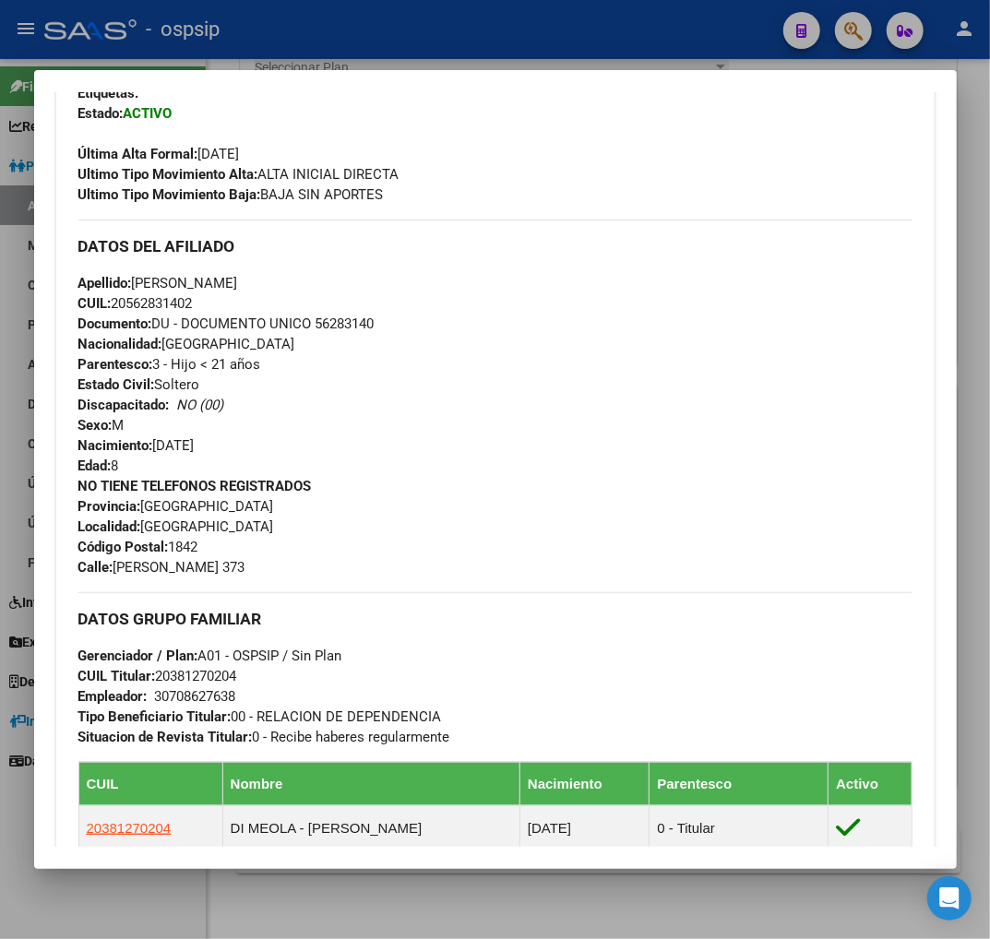
scroll to position [512, 0]
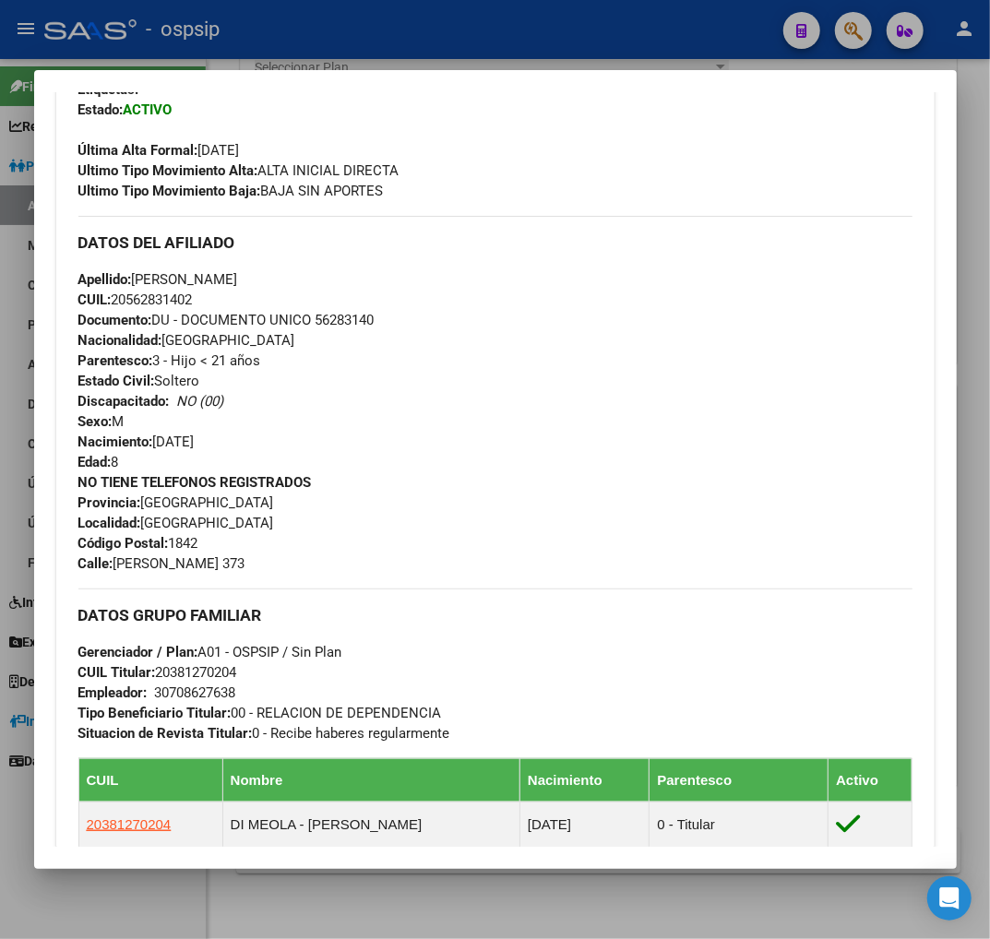
click at [842, 31] on div at bounding box center [495, 469] width 990 height 939
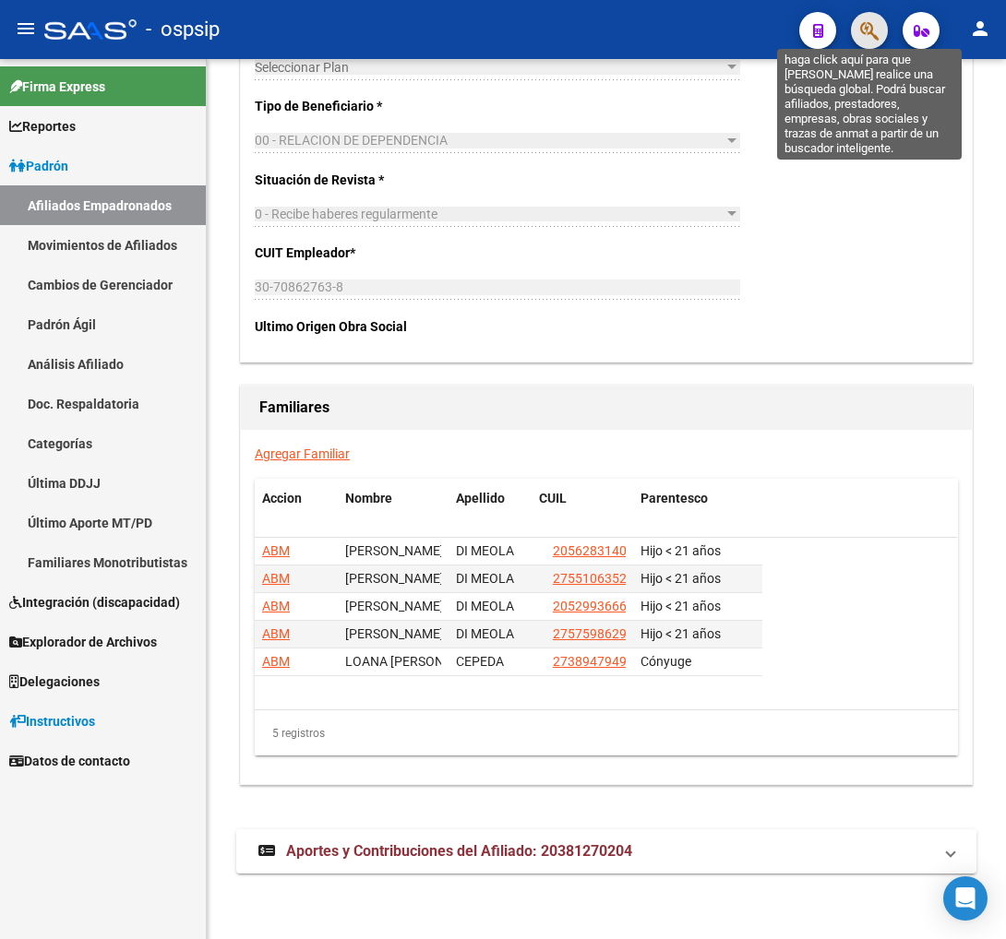
click at [860, 30] on icon "button" at bounding box center [869, 30] width 18 height 21
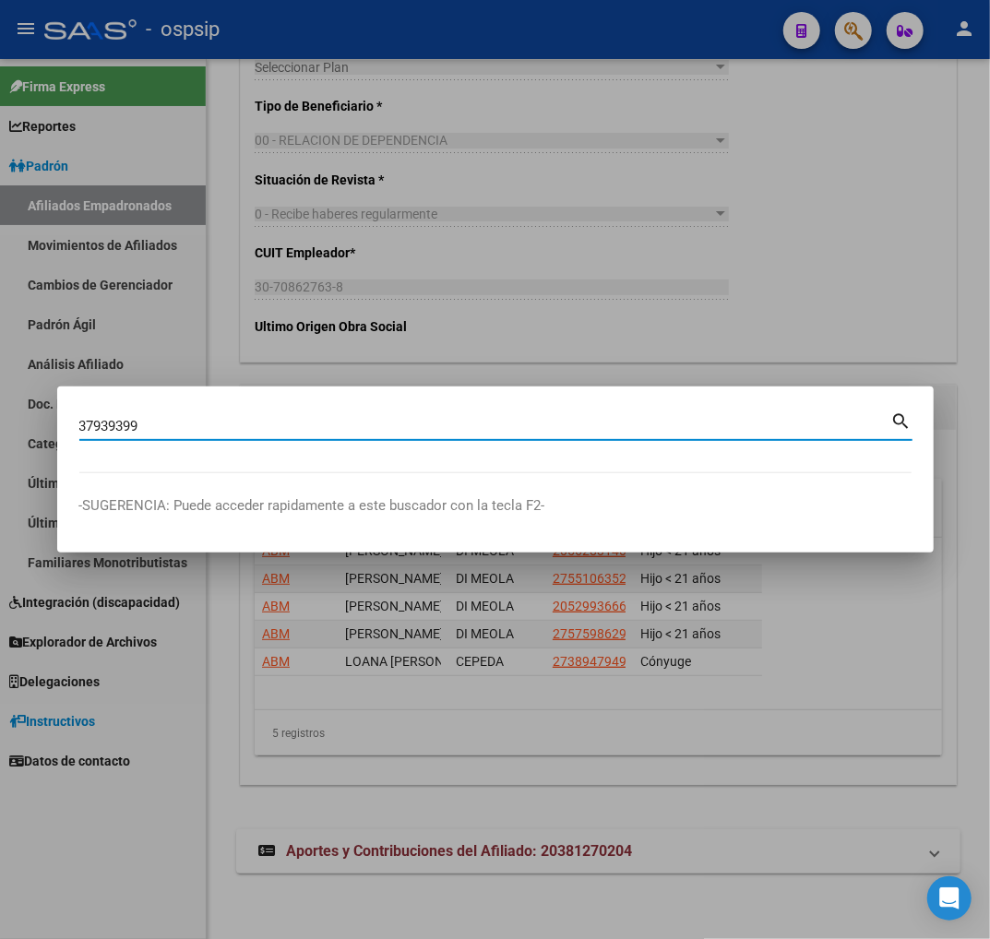
type input "37939399"
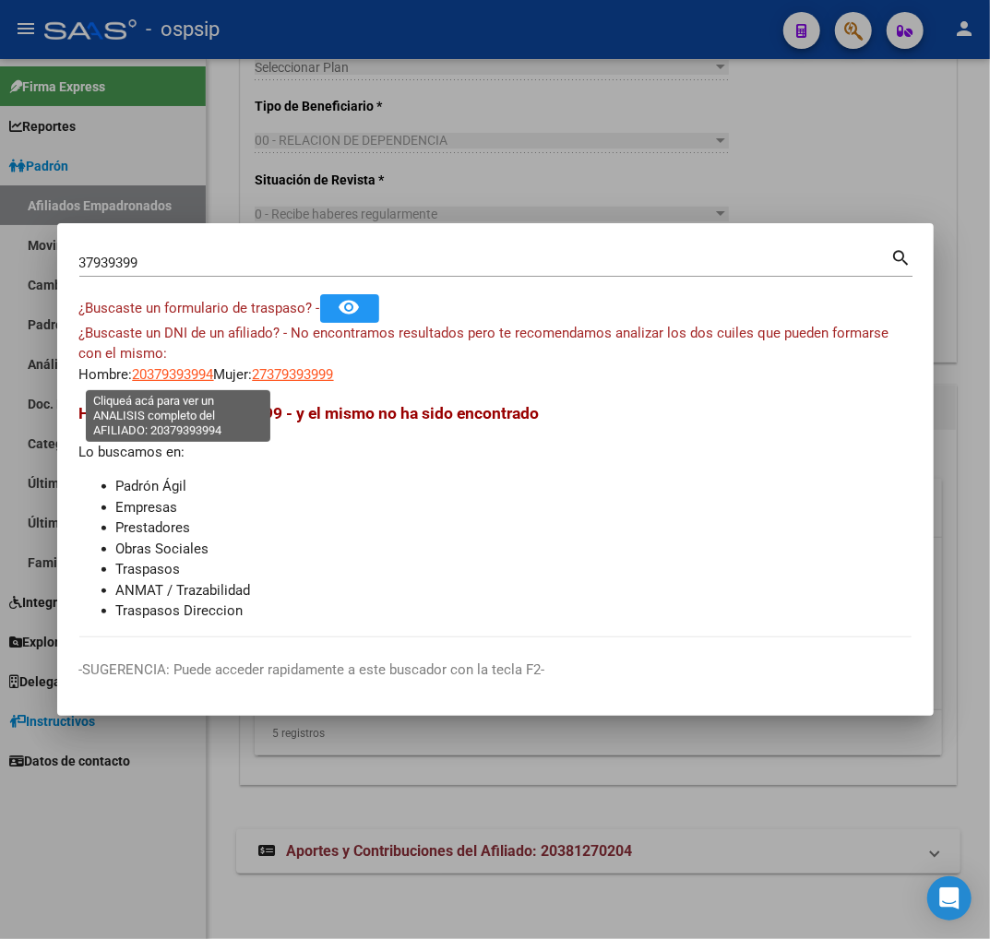
click at [169, 380] on span "20379393994" at bounding box center [173, 374] width 81 height 17
type textarea "20379393994"
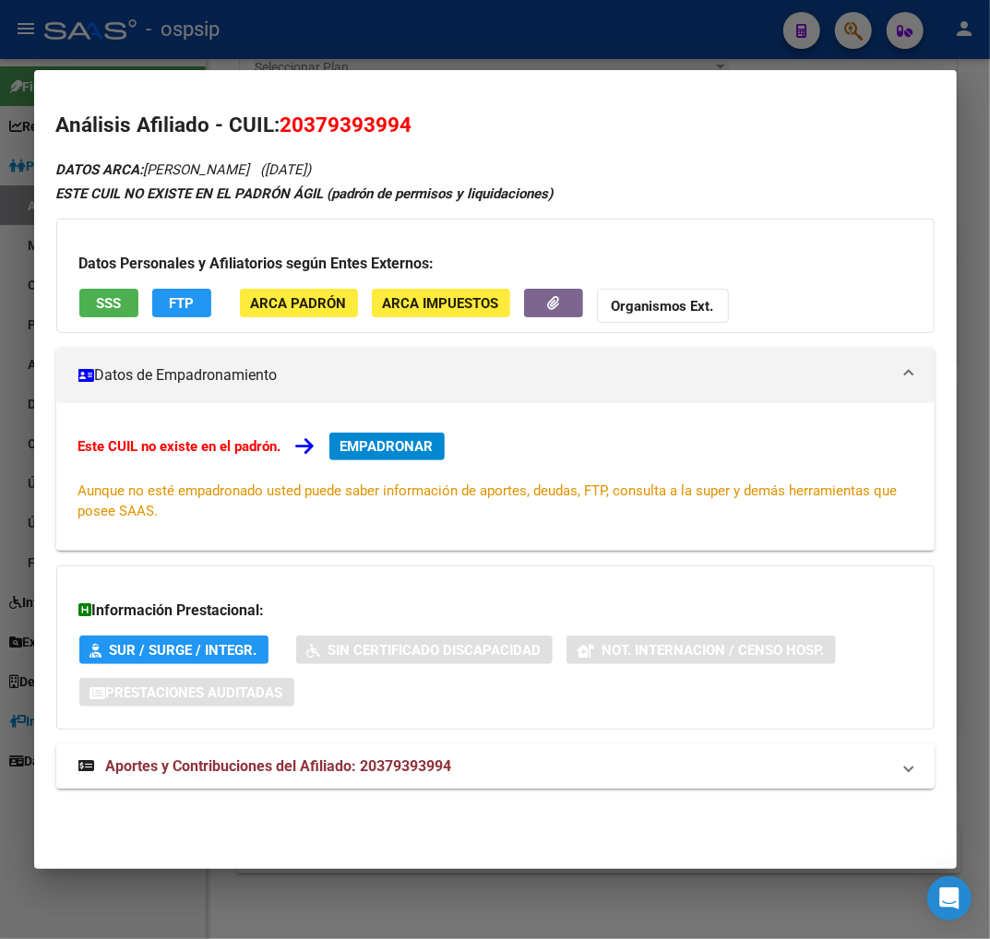
click at [232, 771] on span "Aportes y Contribuciones del Afiliado: 20379393994" at bounding box center [279, 767] width 346 height 18
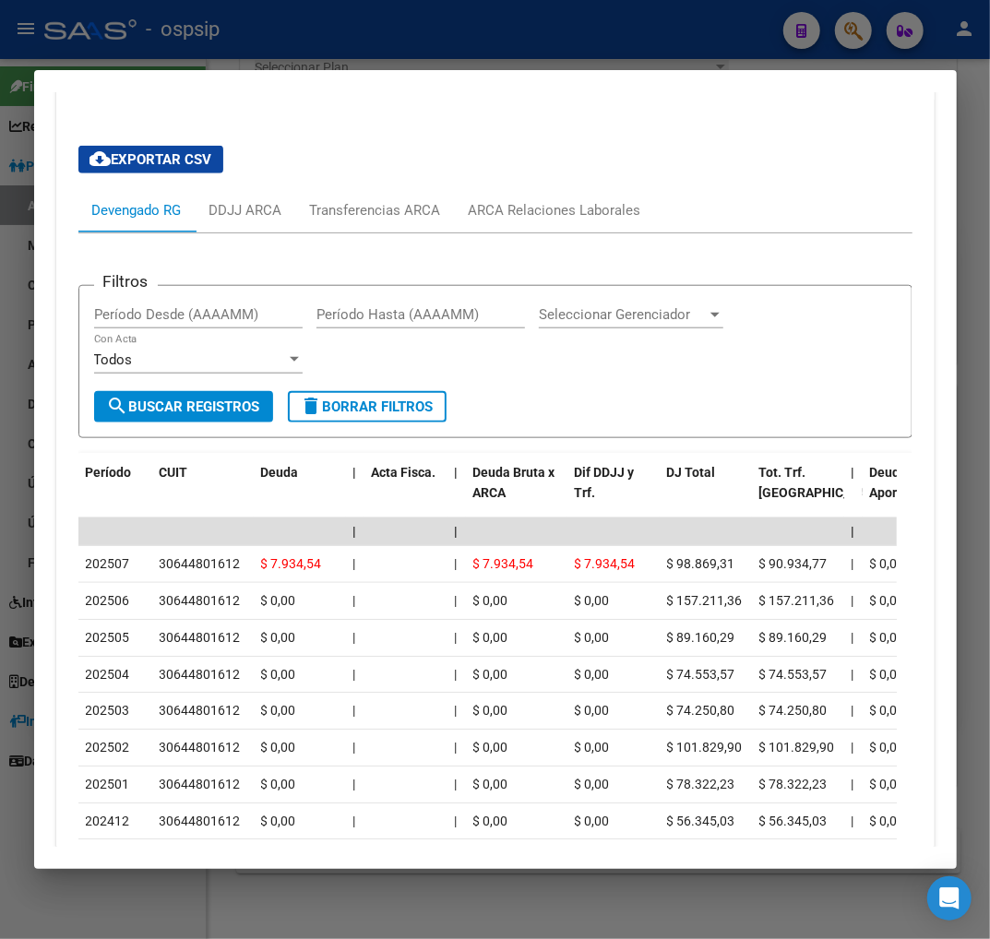
scroll to position [706, 0]
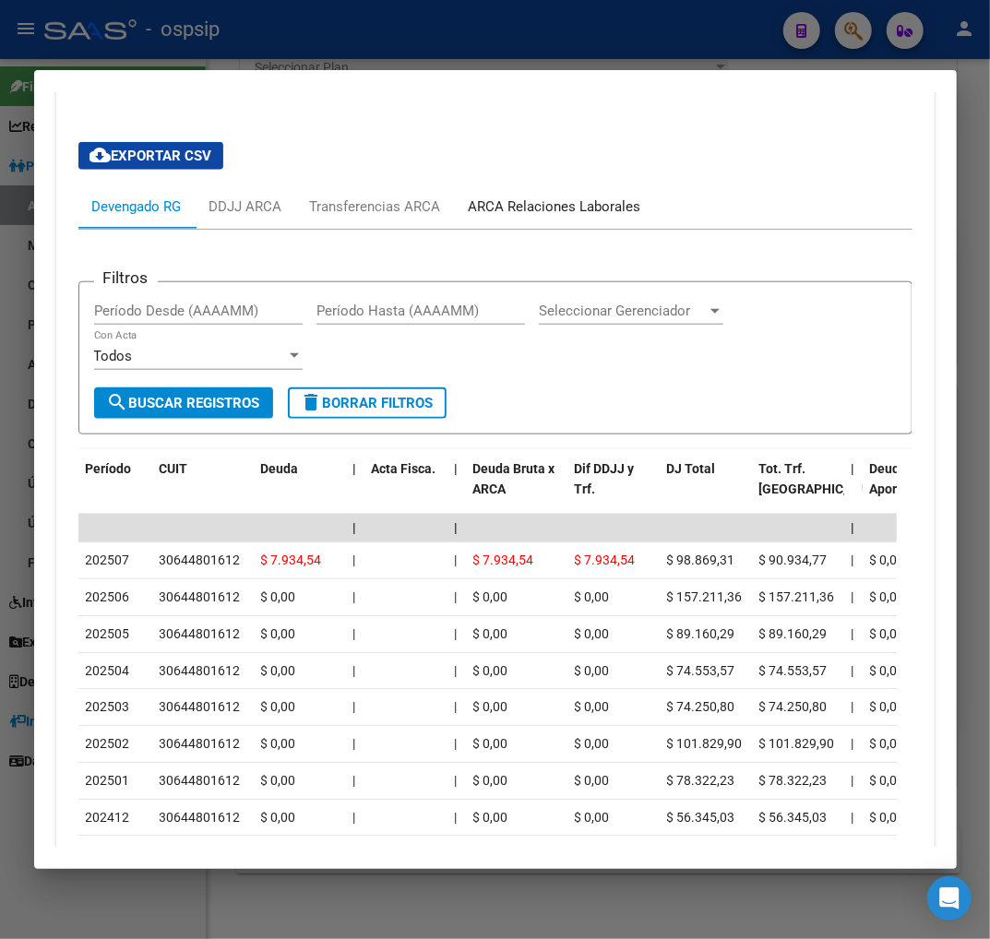
click at [596, 208] on div "ARCA Relaciones Laborales" at bounding box center [555, 207] width 173 height 20
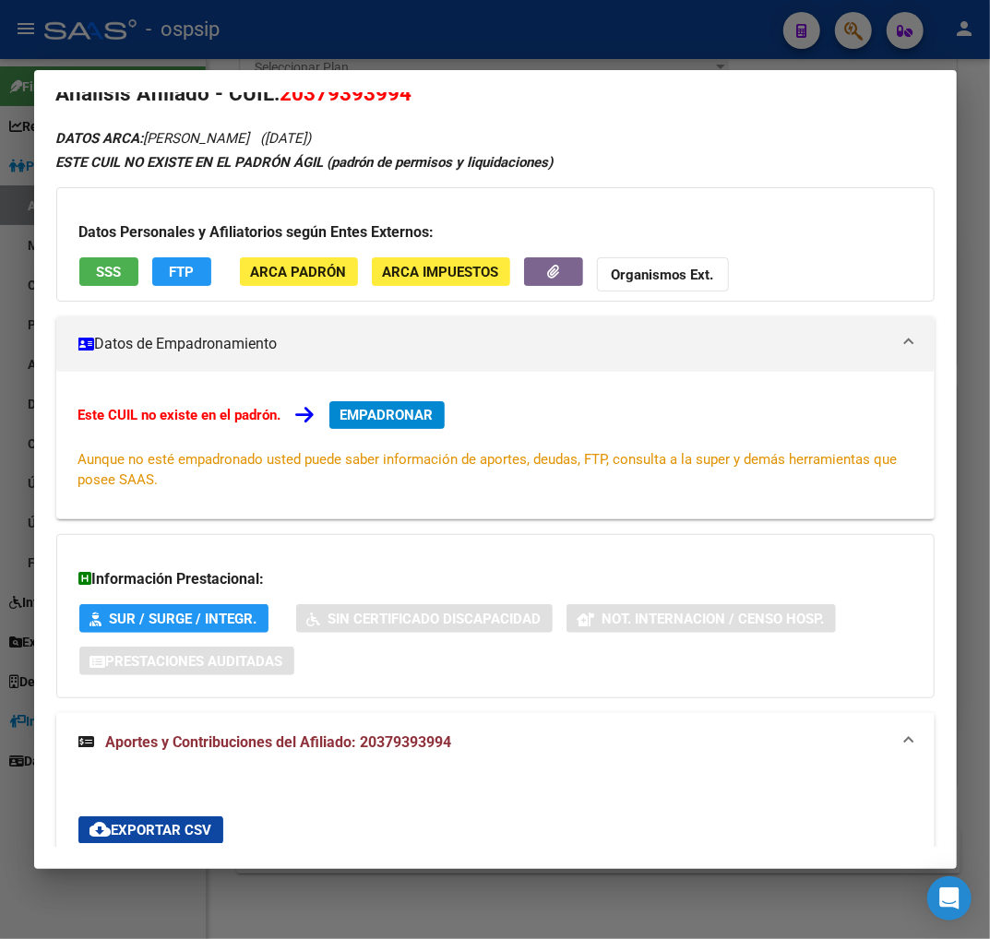
scroll to position [0, 0]
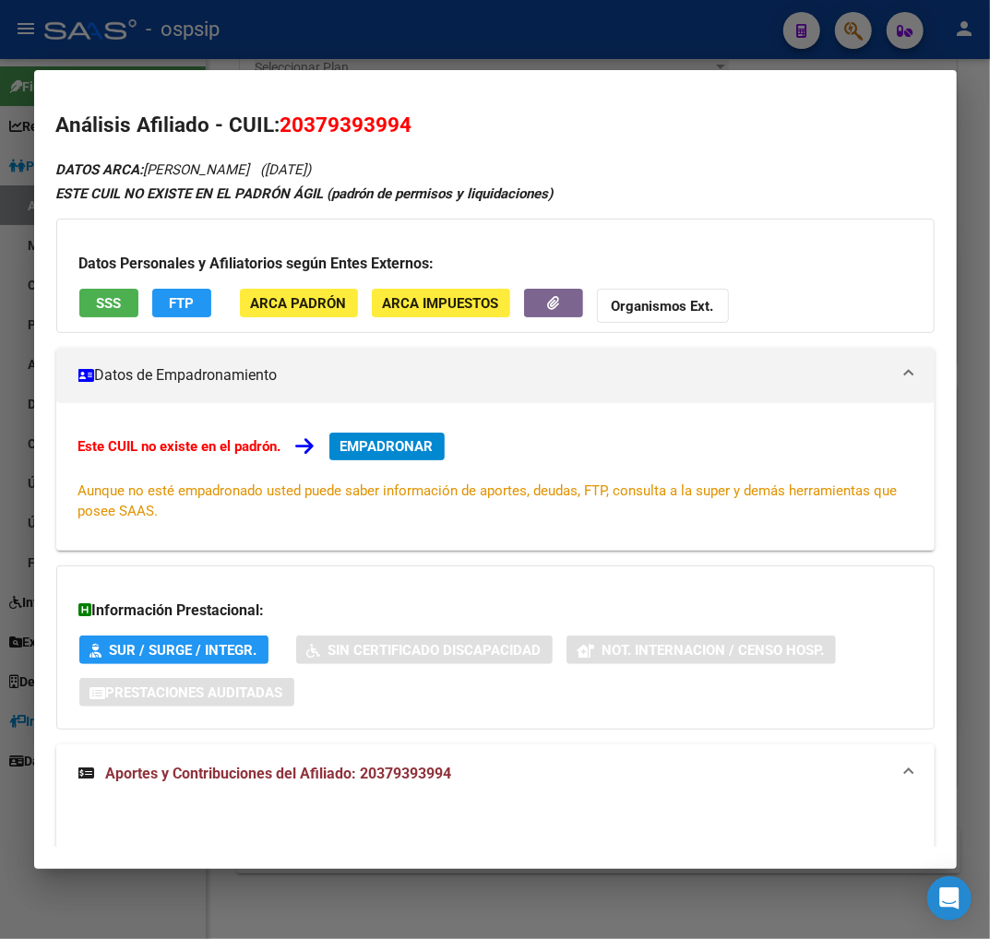
click at [386, 456] on button "EMPADRONAR" at bounding box center [386, 447] width 115 height 28
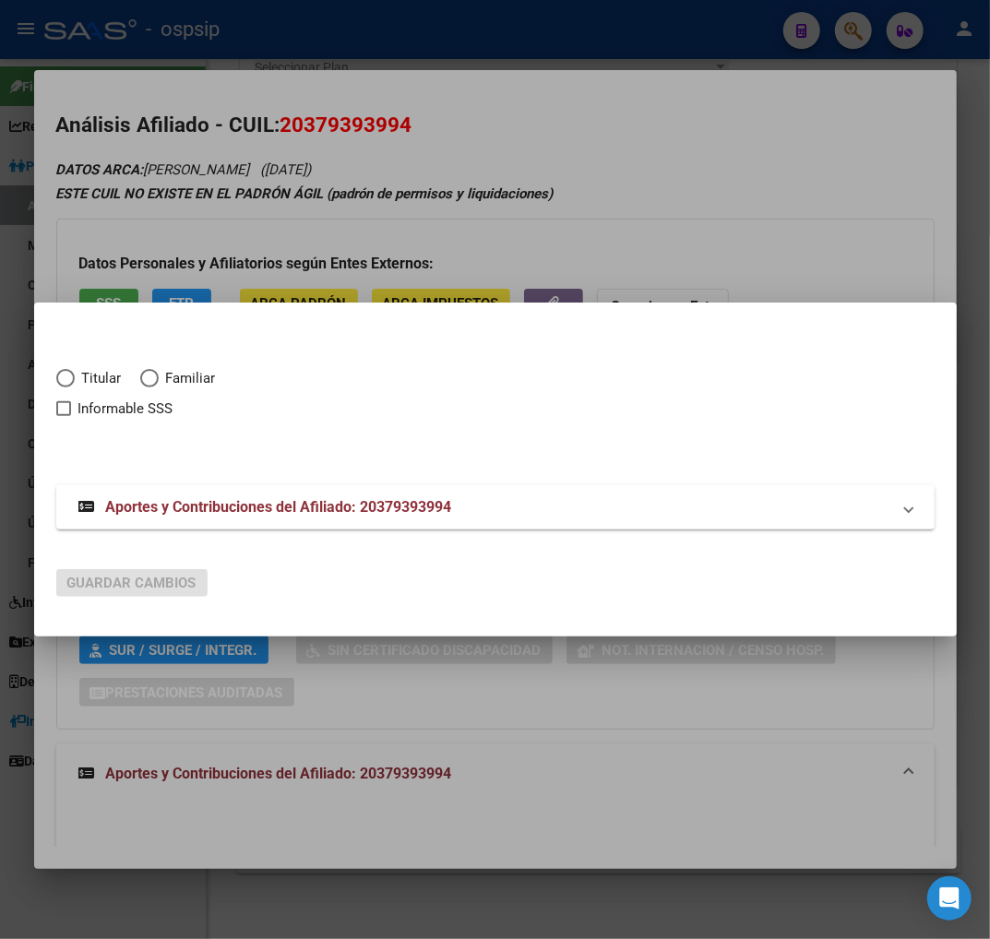
click at [58, 378] on span "Elija una opción" at bounding box center [65, 378] width 18 height 18
click at [58, 378] on input "Titular" at bounding box center [65, 378] width 18 height 18
radio input "true"
checkbox input "true"
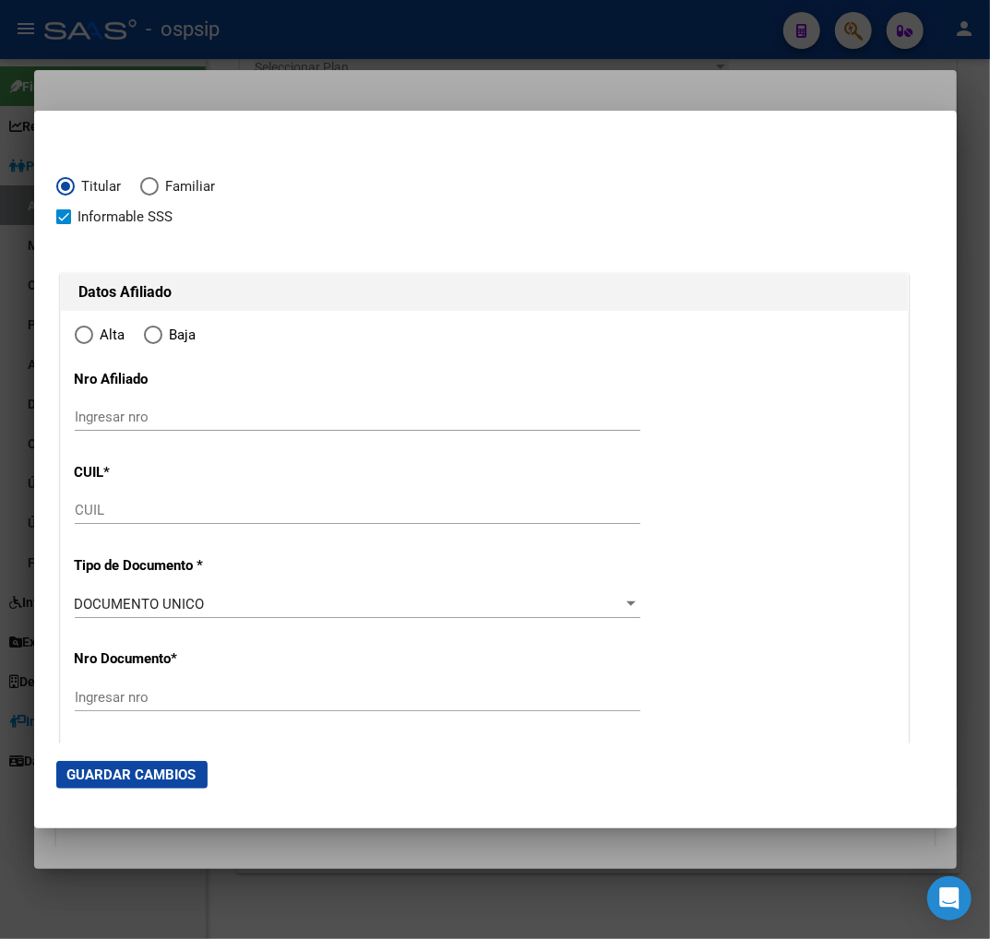
type input "20-37939399-4"
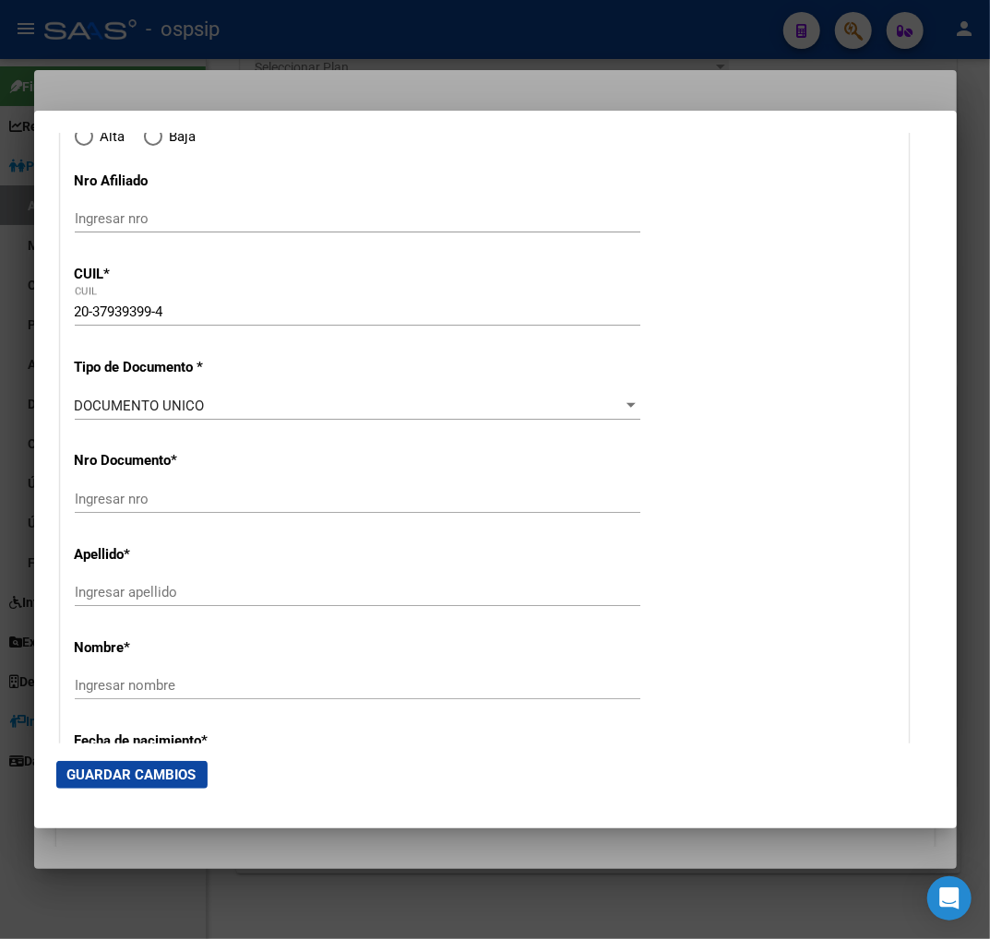
type input "37939399"
type input "LENCINA BENEDETTI"
type input "CARLOS ANTONIO"
type input "1994-04-23"
type input "CAMPANA"
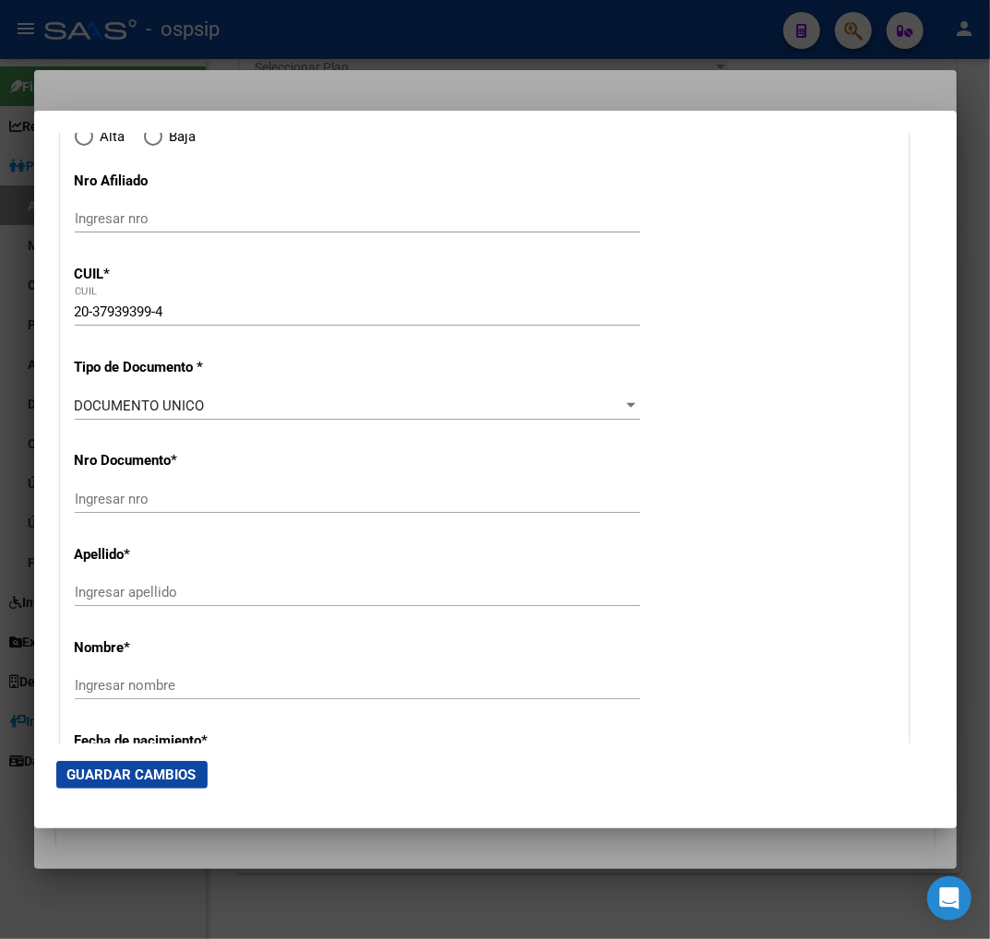
type input "2804"
type input "SARMIENTO"
type input "786"
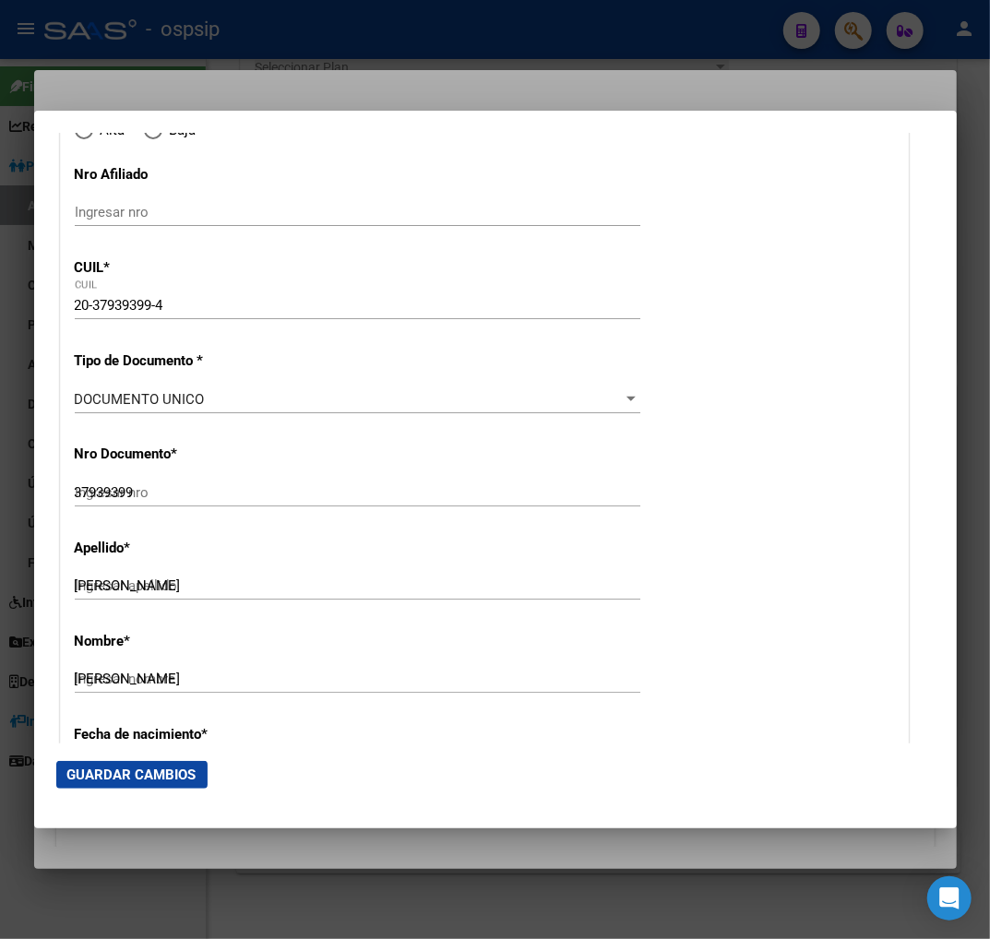
radio input "true"
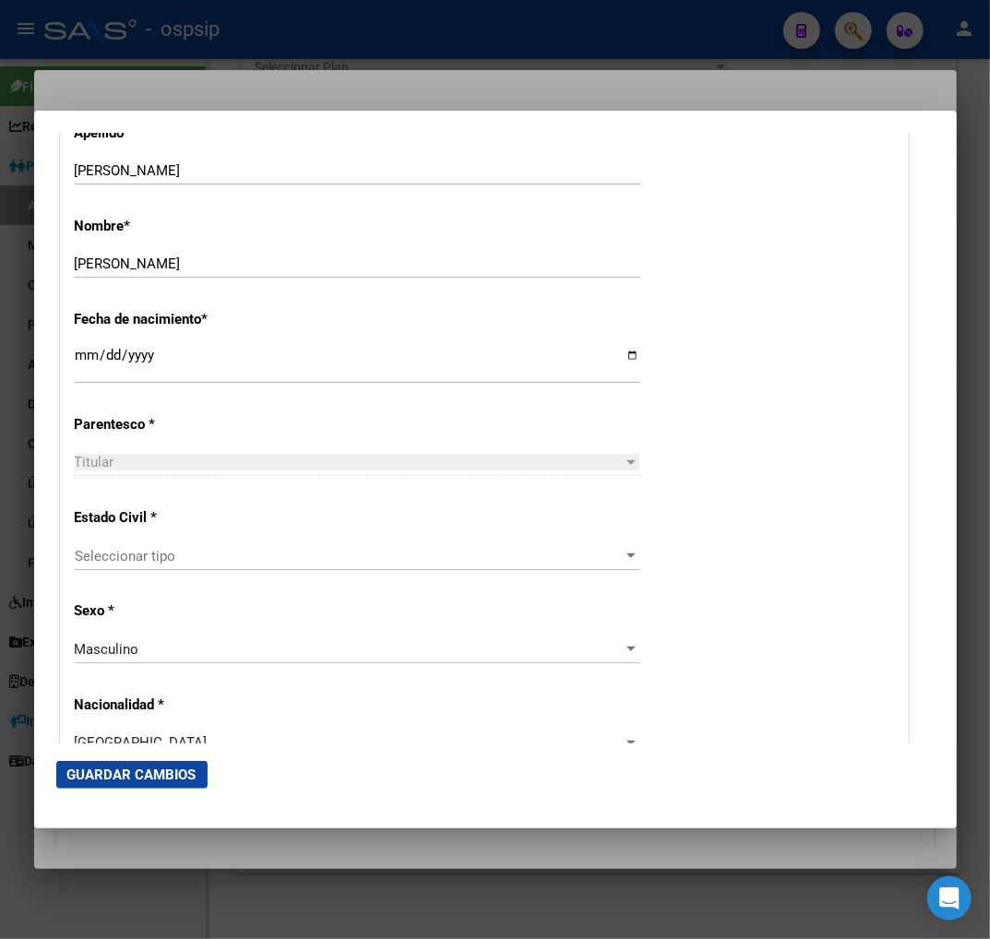
scroll to position [819, 0]
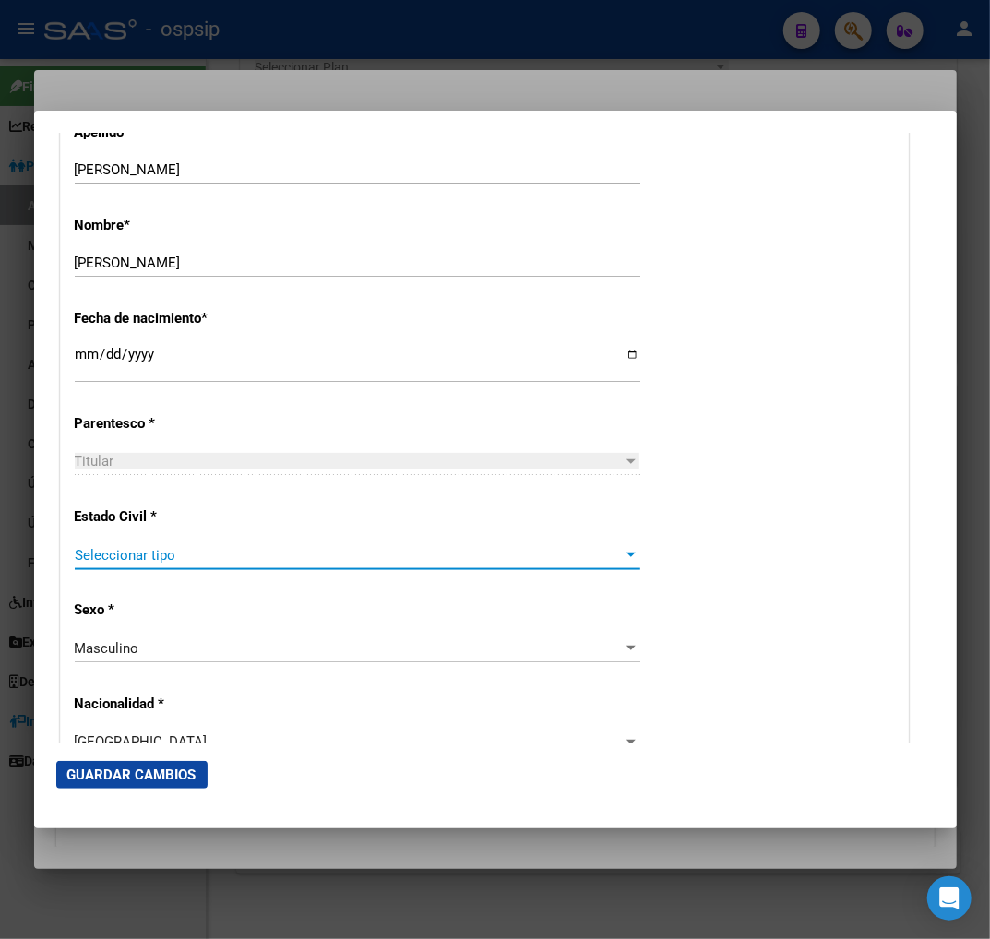
click at [234, 563] on span "Seleccionar tipo" at bounding box center [349, 555] width 549 height 17
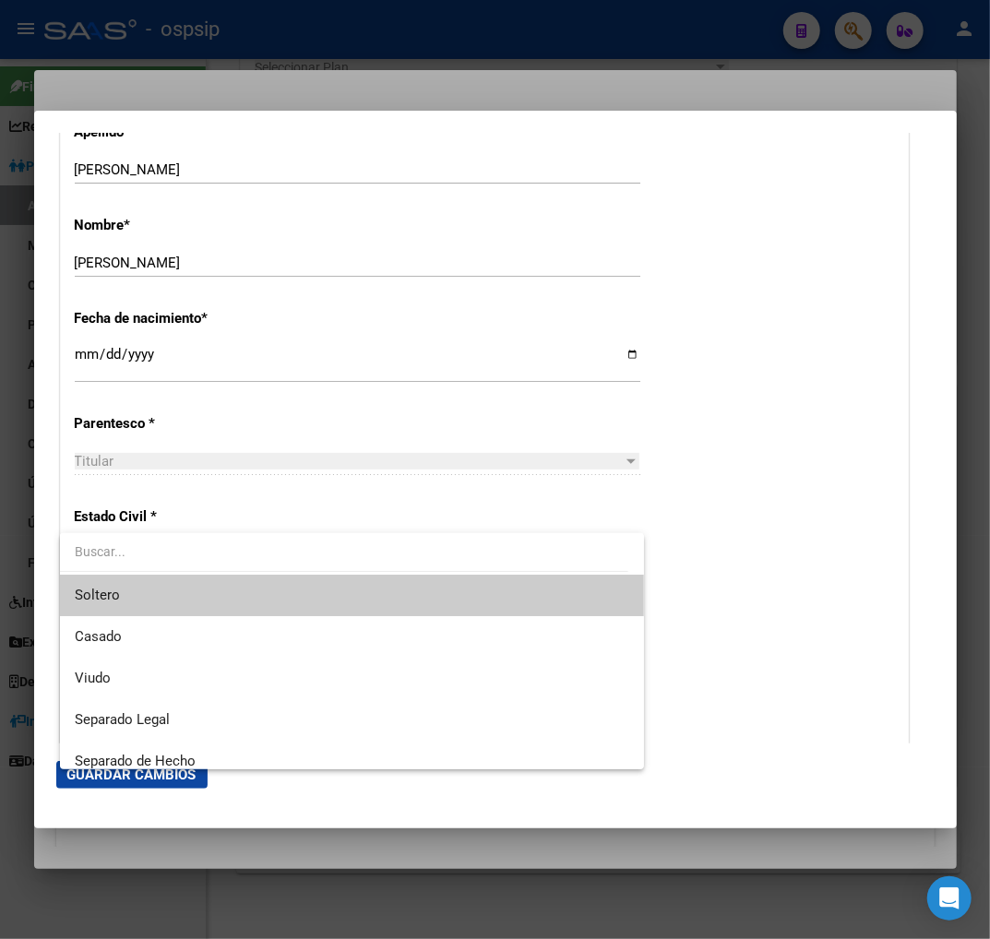
click at [210, 596] on span "Soltero" at bounding box center [352, 596] width 555 height 42
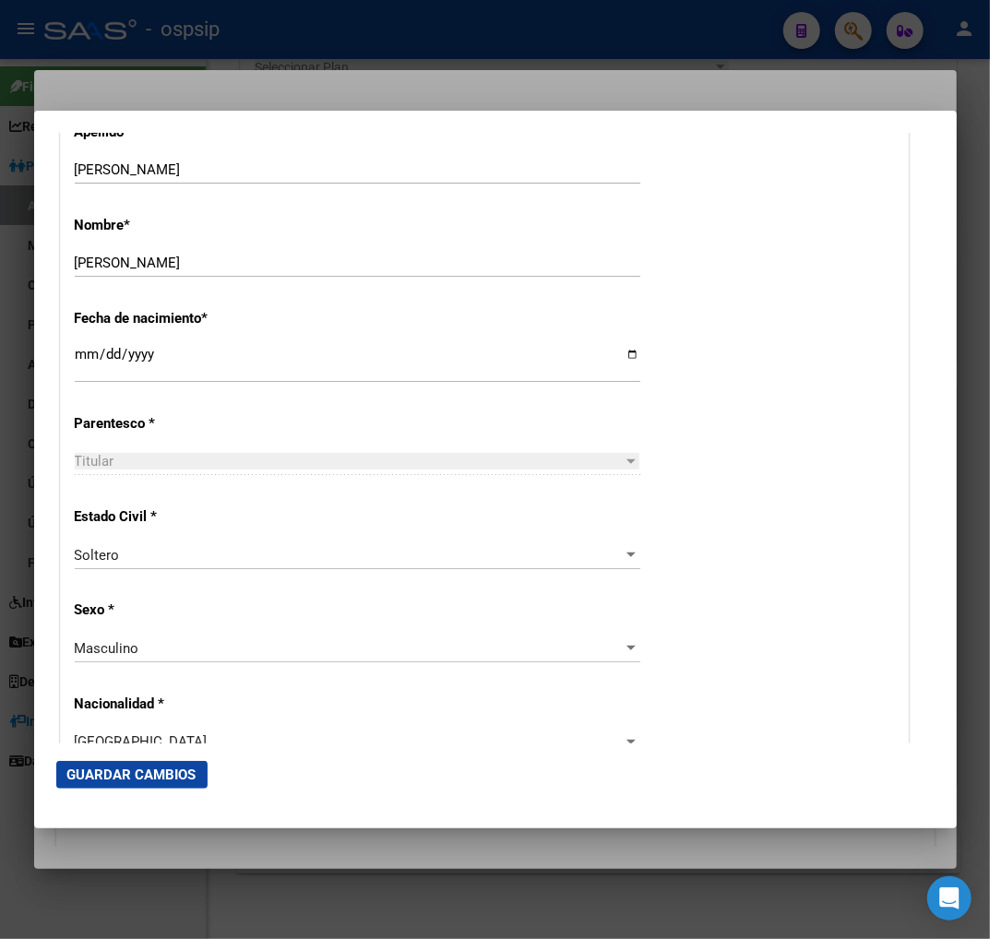
click at [850, 38] on div at bounding box center [495, 469] width 990 height 939
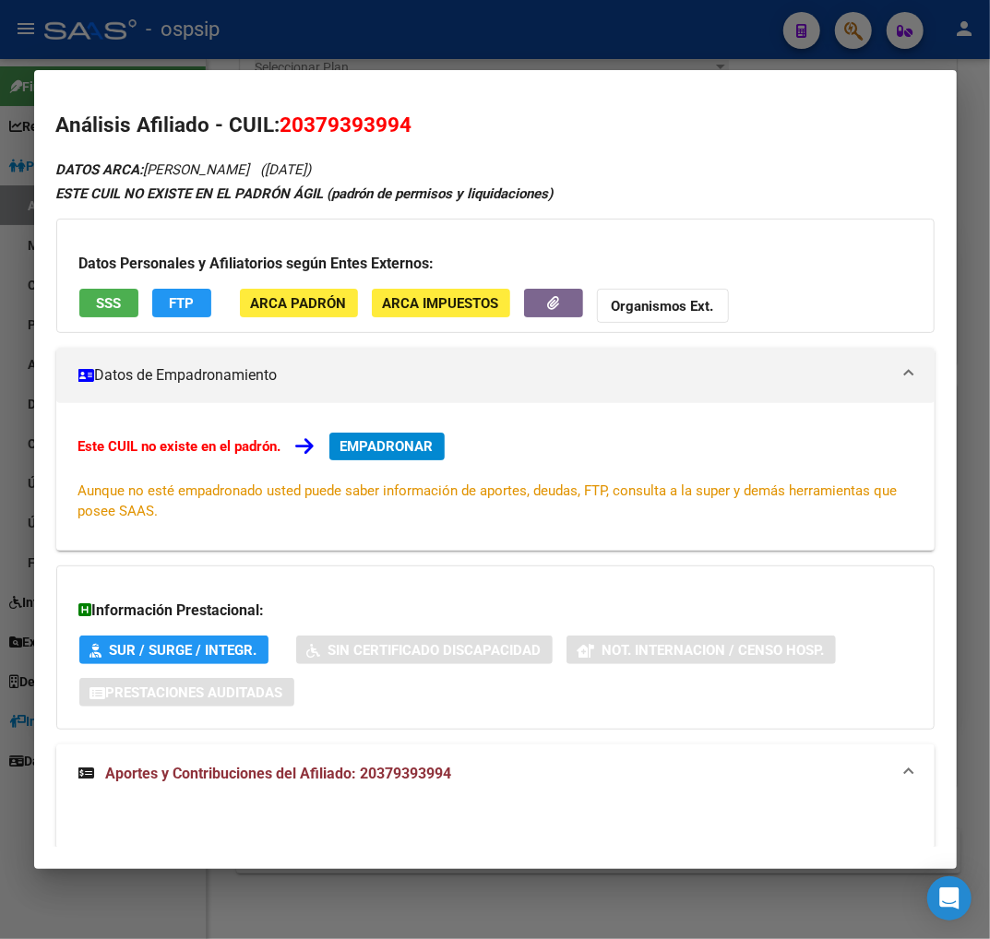
click at [847, 41] on div at bounding box center [495, 469] width 990 height 939
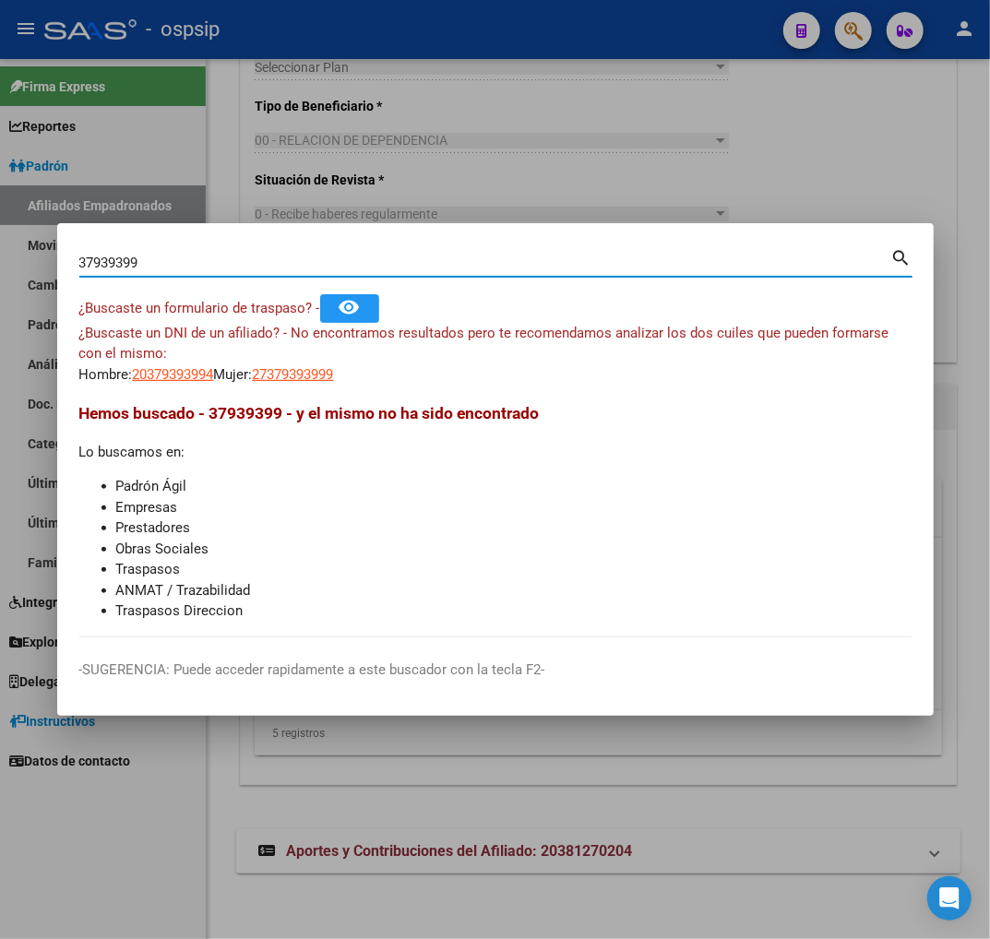
click at [160, 265] on input "37939399" at bounding box center [485, 263] width 812 height 17
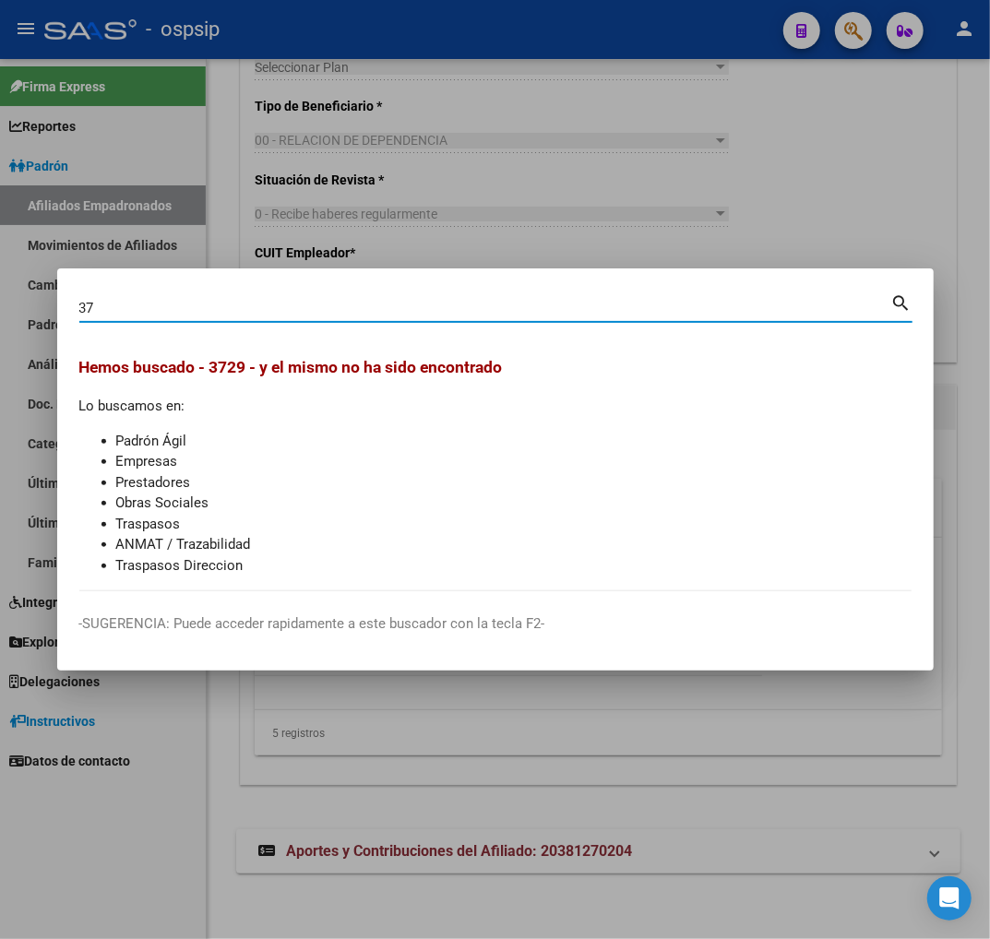
type input "3"
type input "29305031"
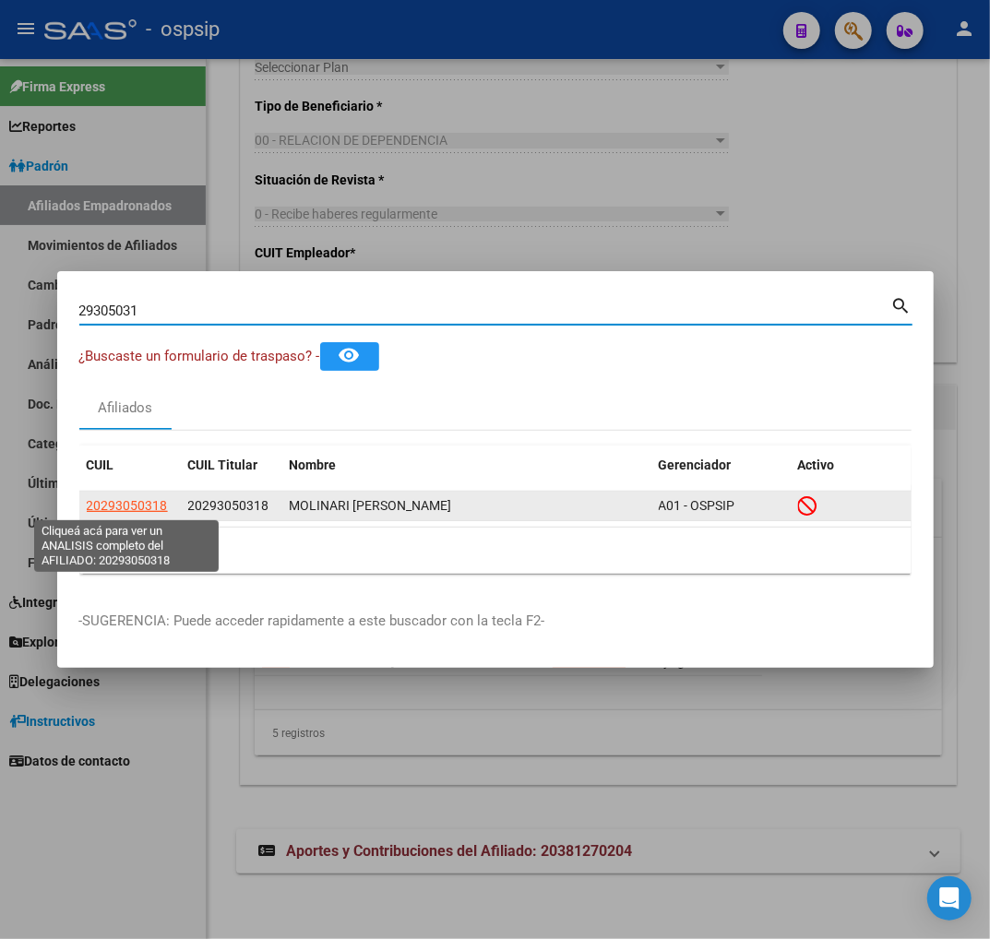
click at [115, 507] on span "20293050318" at bounding box center [127, 505] width 81 height 15
type textarea "20293050318"
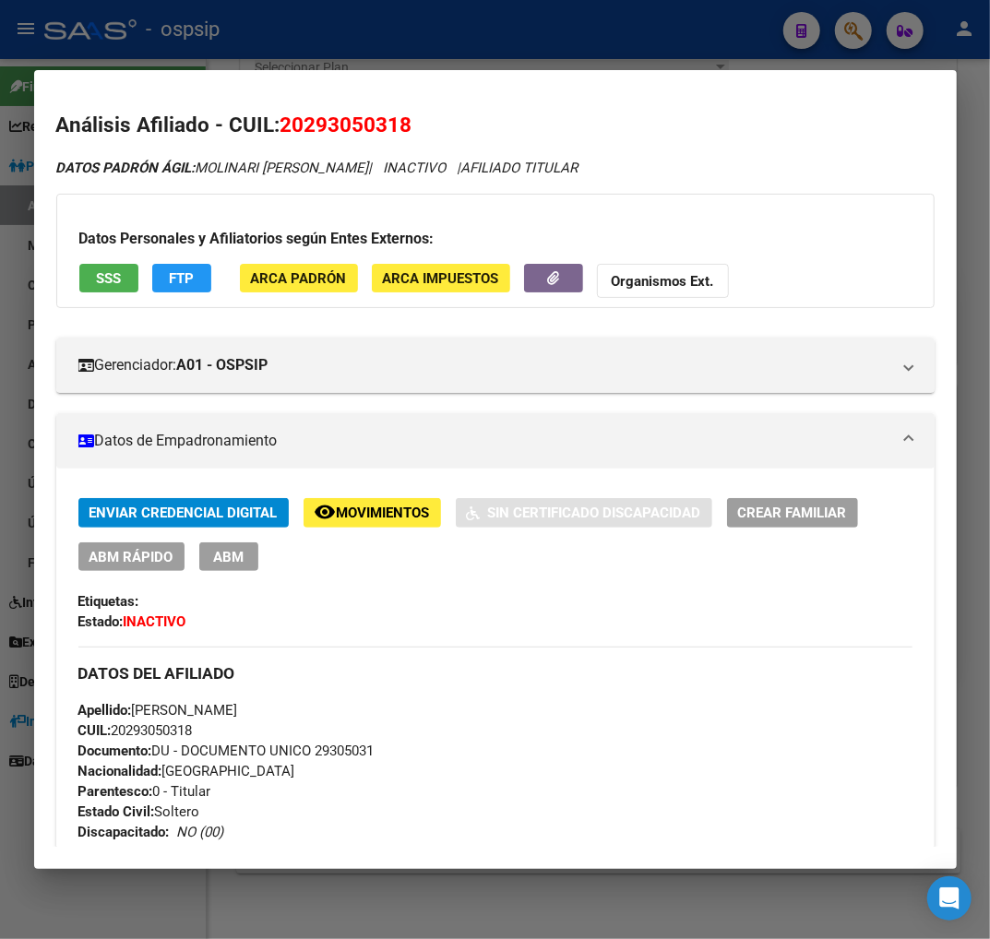
click at [367, 511] on span "Movimientos" at bounding box center [383, 514] width 93 height 17
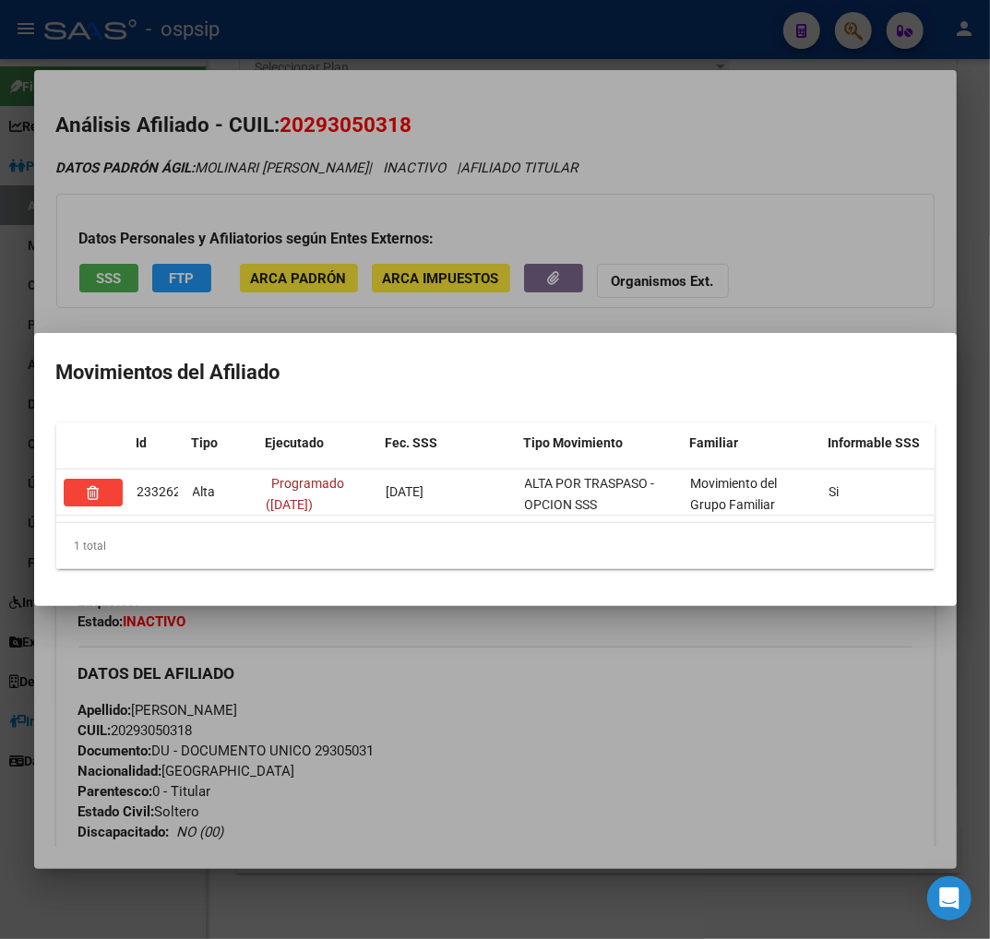
scroll to position [0, 302]
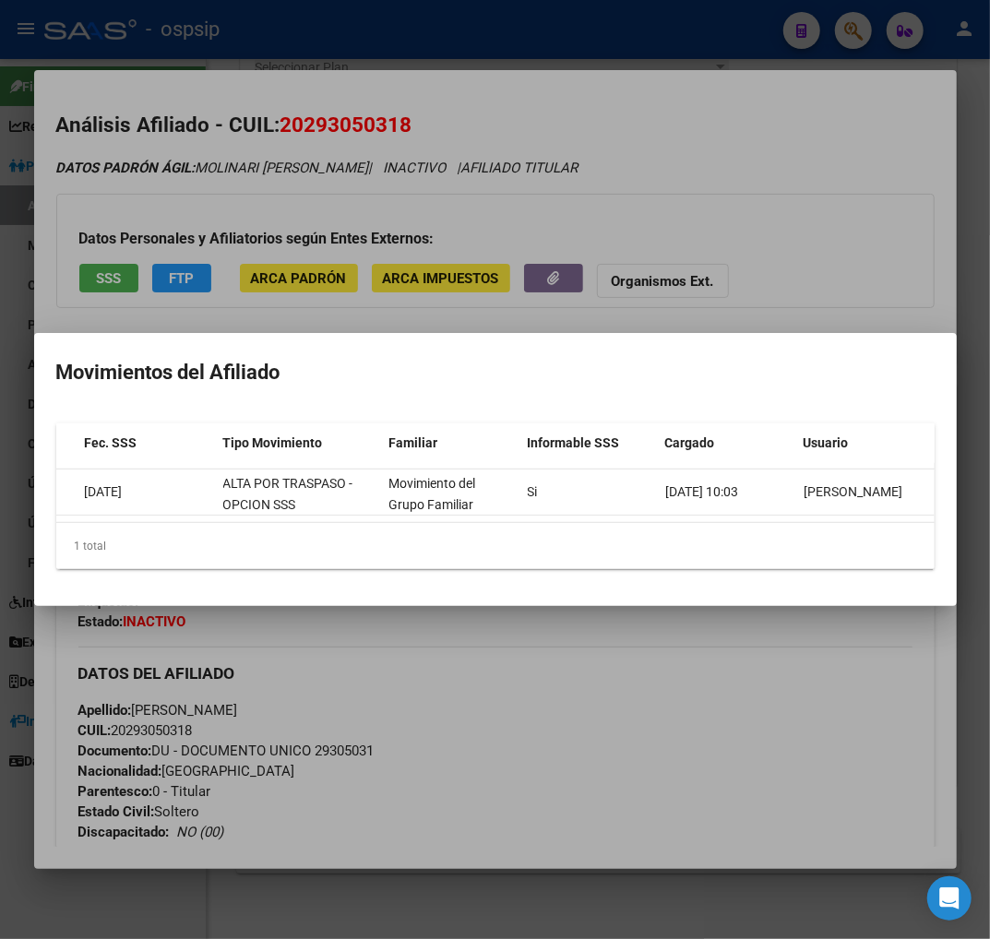
click at [671, 675] on div at bounding box center [495, 469] width 990 height 939
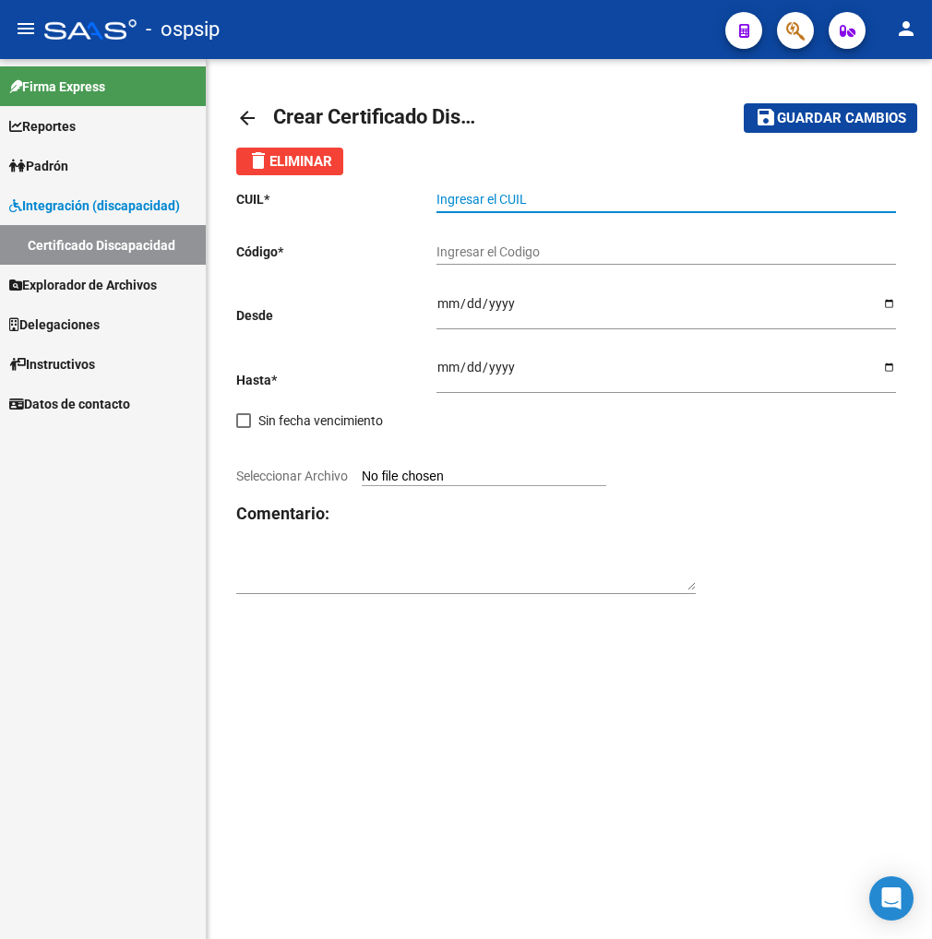
click at [502, 199] on input "Ingresar el CUIL" at bounding box center [666, 200] width 460 height 16
type input "27-27925872-5"
click at [448, 264] on div "Ingresar el Codigo" at bounding box center [666, 246] width 460 height 37
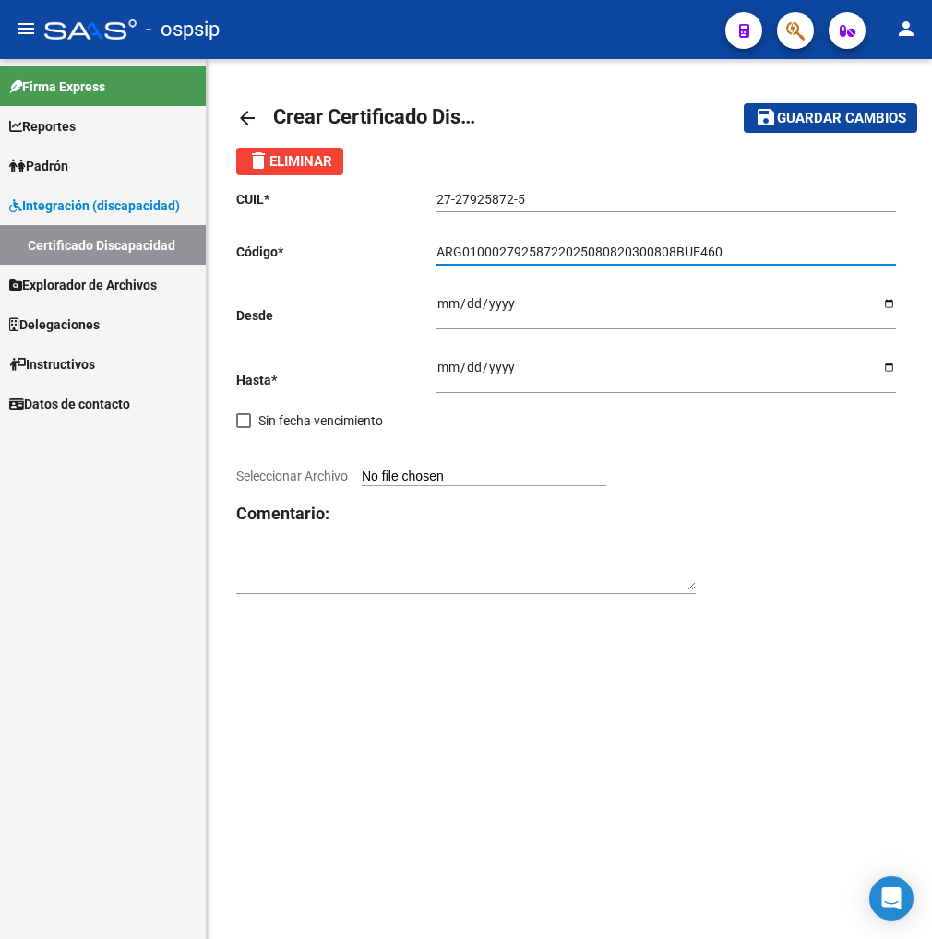
type input "ARG01000279258722025080820300808BUE460"
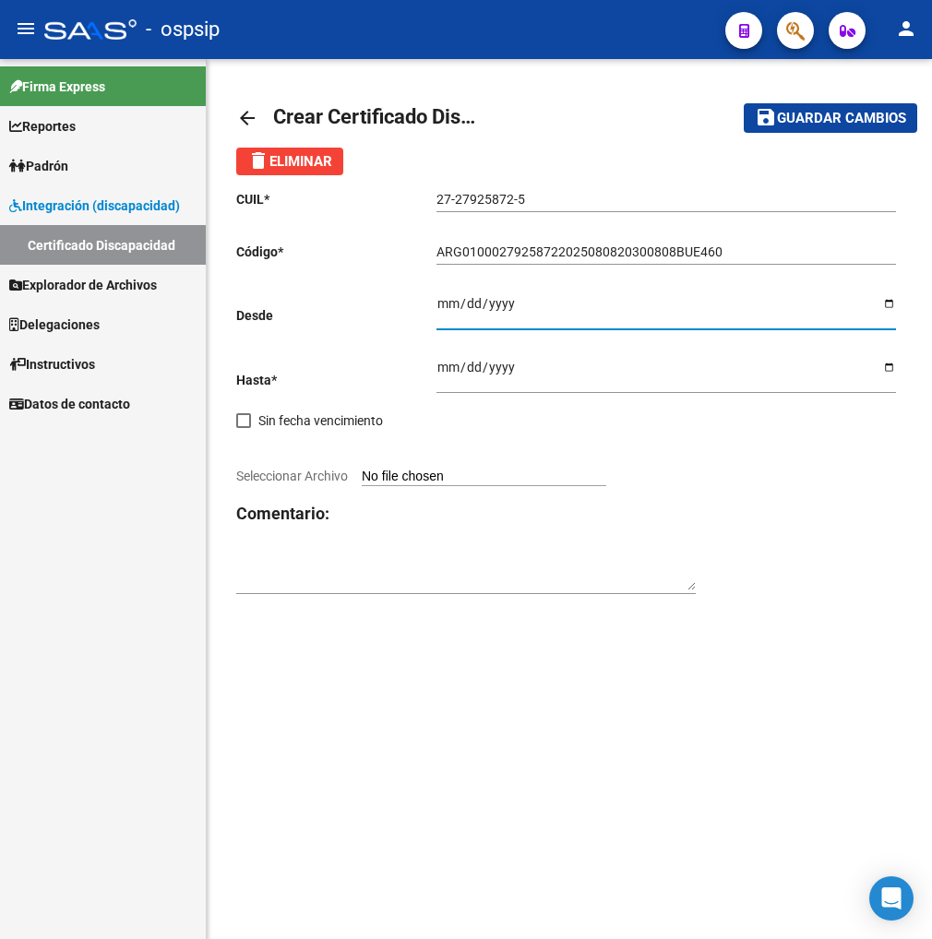
click at [437, 302] on input "Ingresar fec. Desde" at bounding box center [666, 310] width 460 height 28
type input "2025-08-08"
click at [445, 378] on input "Ingresar fec. Hasta" at bounding box center [666, 374] width 460 height 28
click at [434, 370] on div "CUIL * 27-27925872-5 Ingresar el CUIL Código * ARG01000279258722025080820300808…" at bounding box center [569, 392] width 666 height 435
click at [439, 372] on input "Ingresar fec. Hasta" at bounding box center [666, 374] width 460 height 28
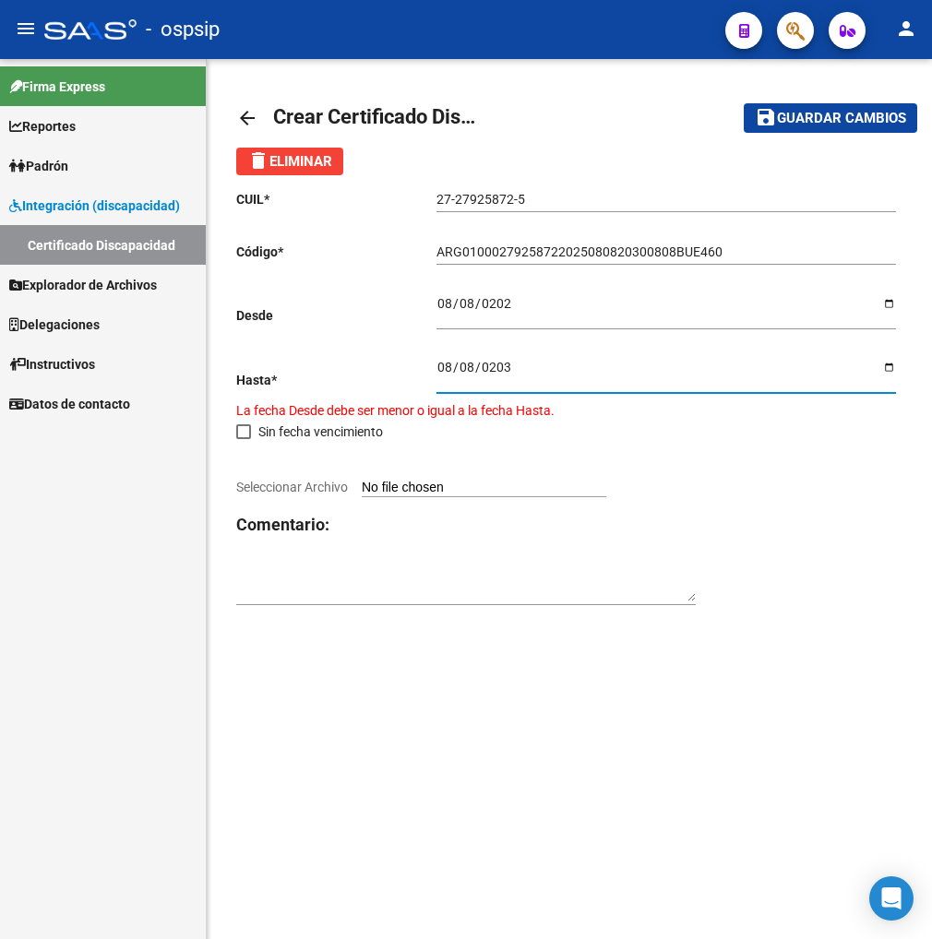
type input "2030-08-08"
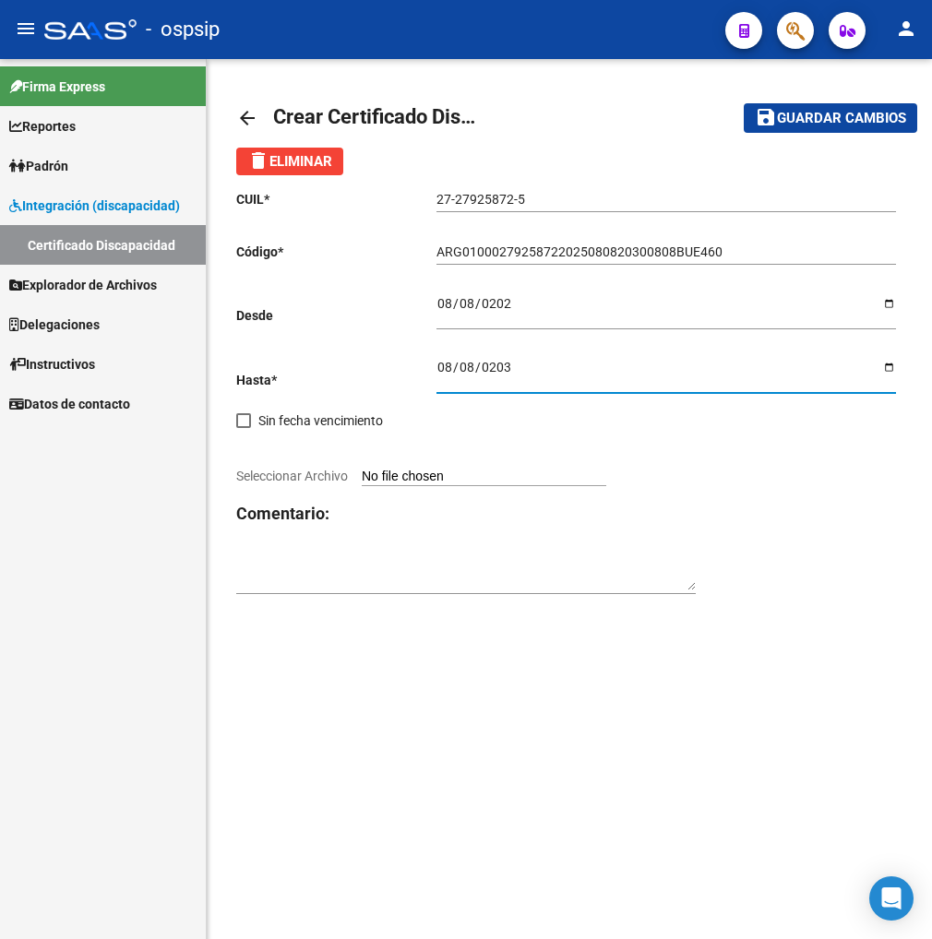
click at [419, 477] on input "Seleccionar Archivo" at bounding box center [484, 478] width 245 height 18
type input "C:\fakepath\IMG-20250820-WA0034.jpg"
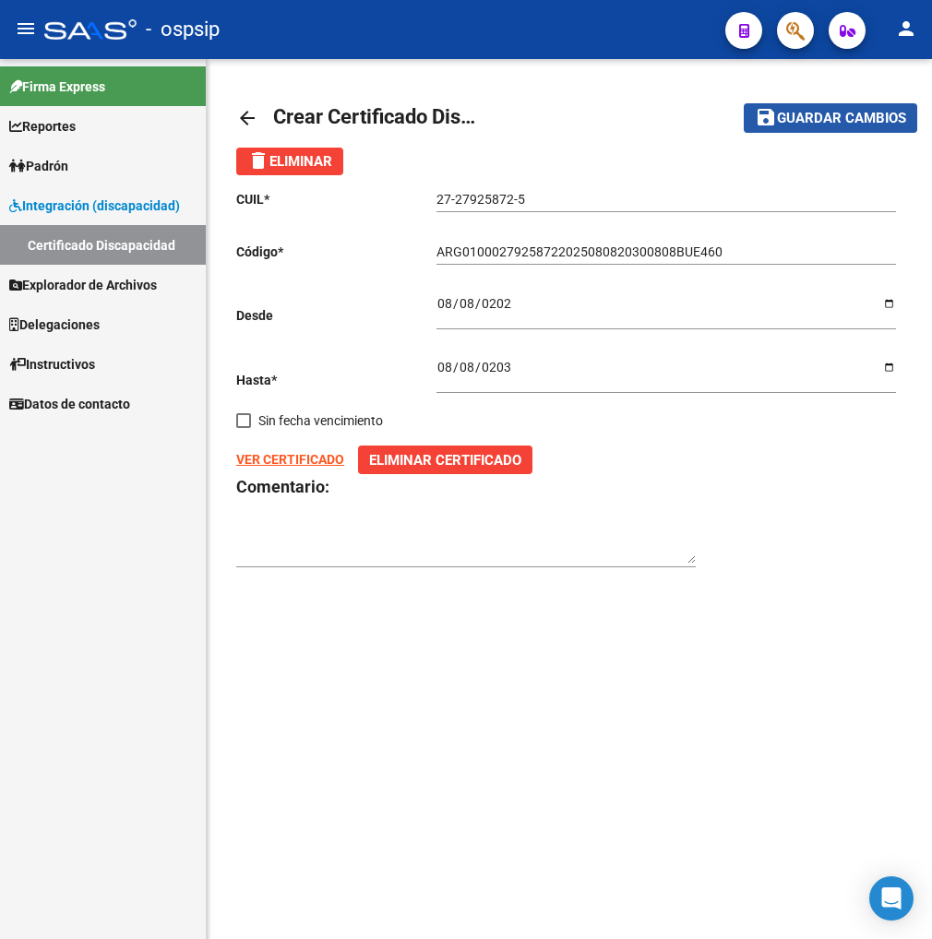
click at [813, 115] on span "Guardar cambios" at bounding box center [841, 119] width 129 height 17
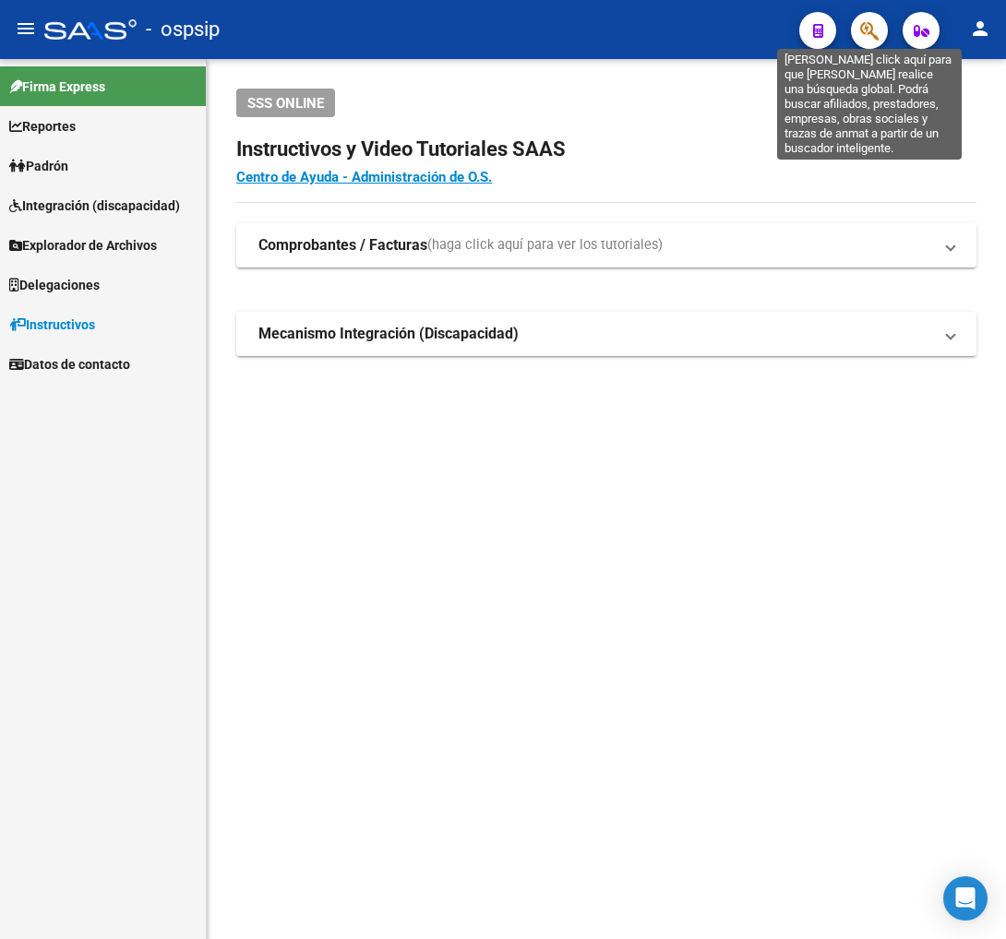
click at [865, 30] on icon "button" at bounding box center [869, 30] width 18 height 21
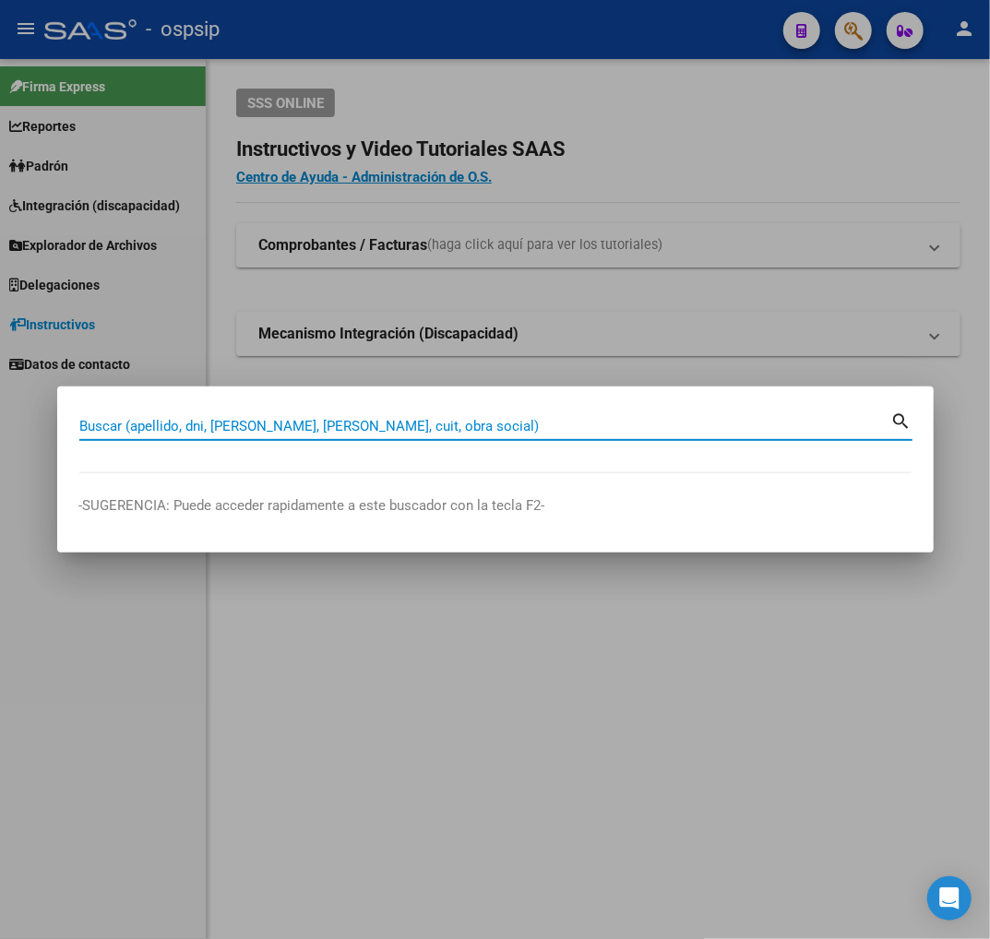
click at [220, 418] on input "Buscar (apellido, dni, [PERSON_NAME], [PERSON_NAME], cuit, obra social)" at bounding box center [485, 426] width 812 height 17
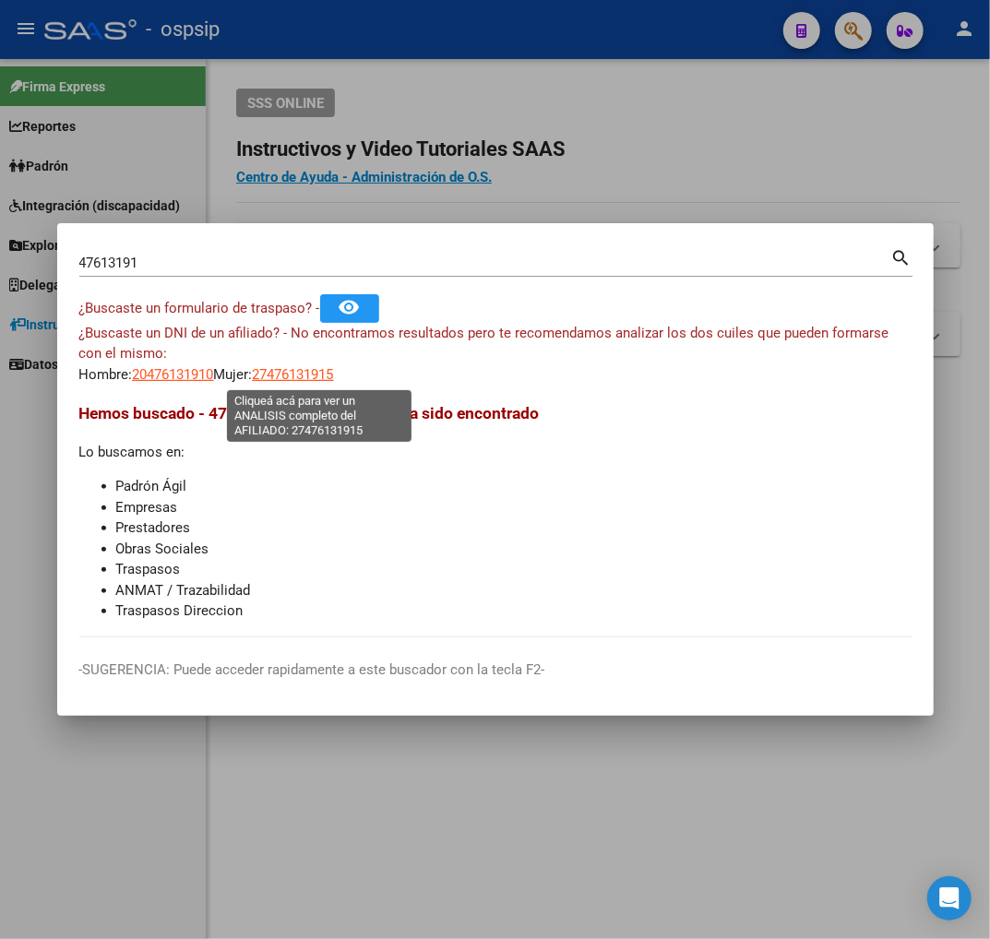
click at [303, 379] on span "27476131915" at bounding box center [293, 374] width 81 height 17
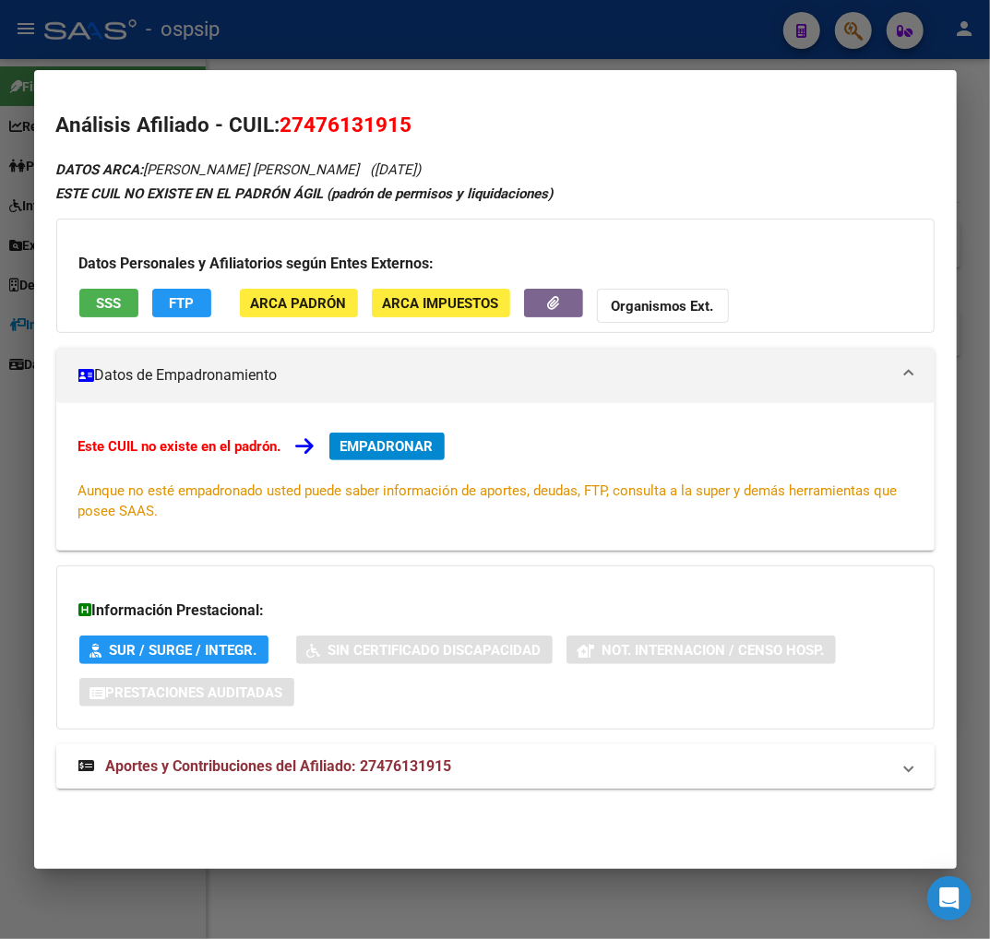
click at [254, 762] on span "Aportes y Contribuciones del Afiliado: 27476131915" at bounding box center [279, 767] width 346 height 18
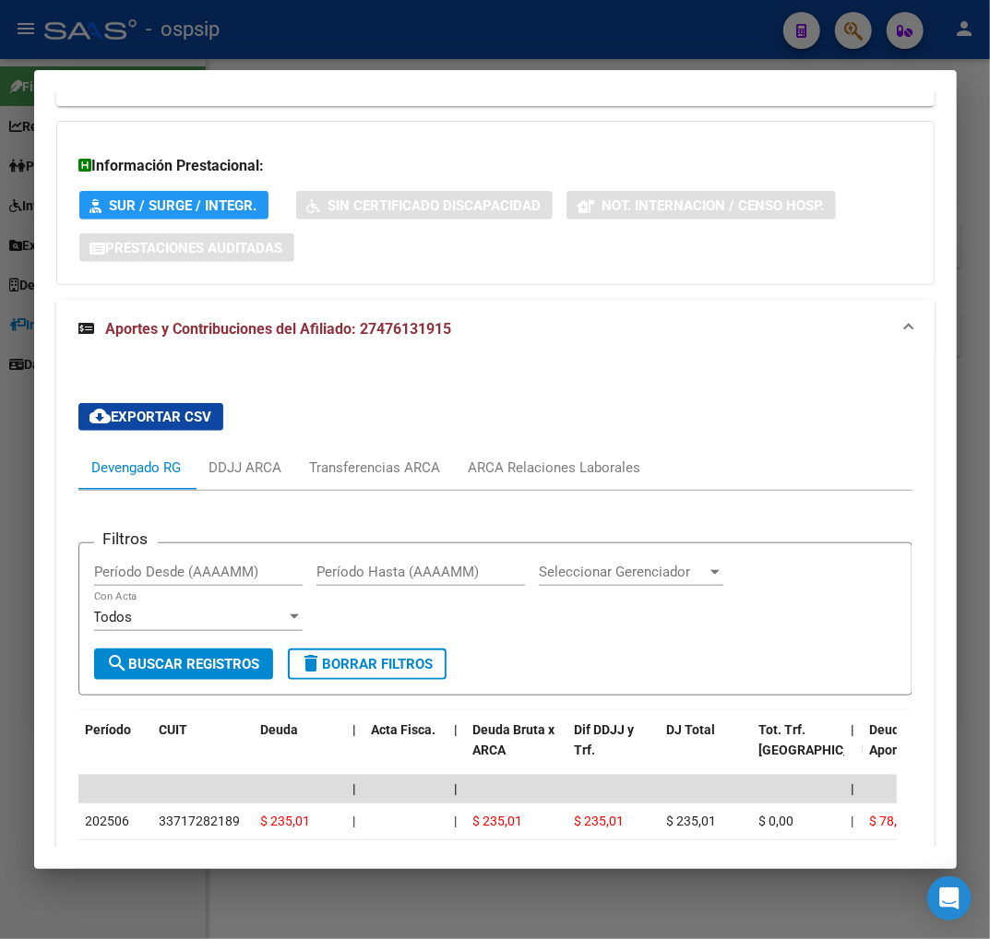
scroll to position [501, 0]
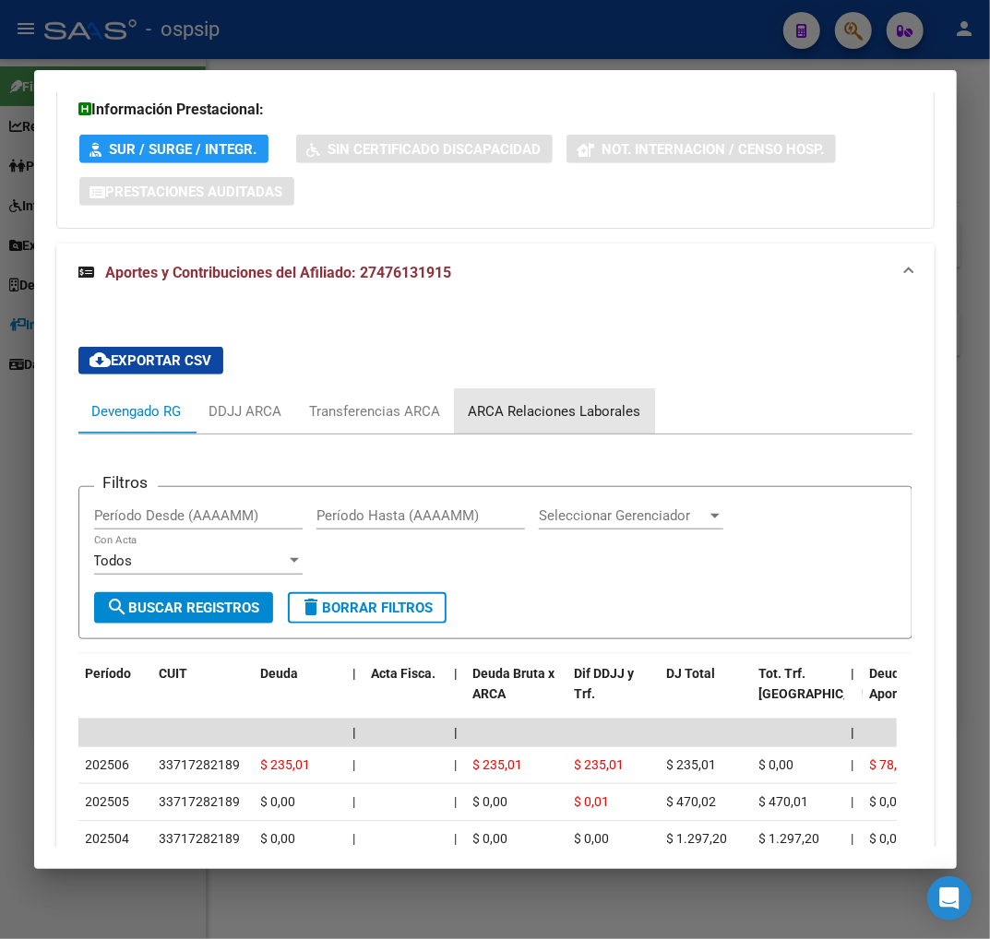
click at [572, 412] on div "ARCA Relaciones Laborales" at bounding box center [555, 411] width 173 height 20
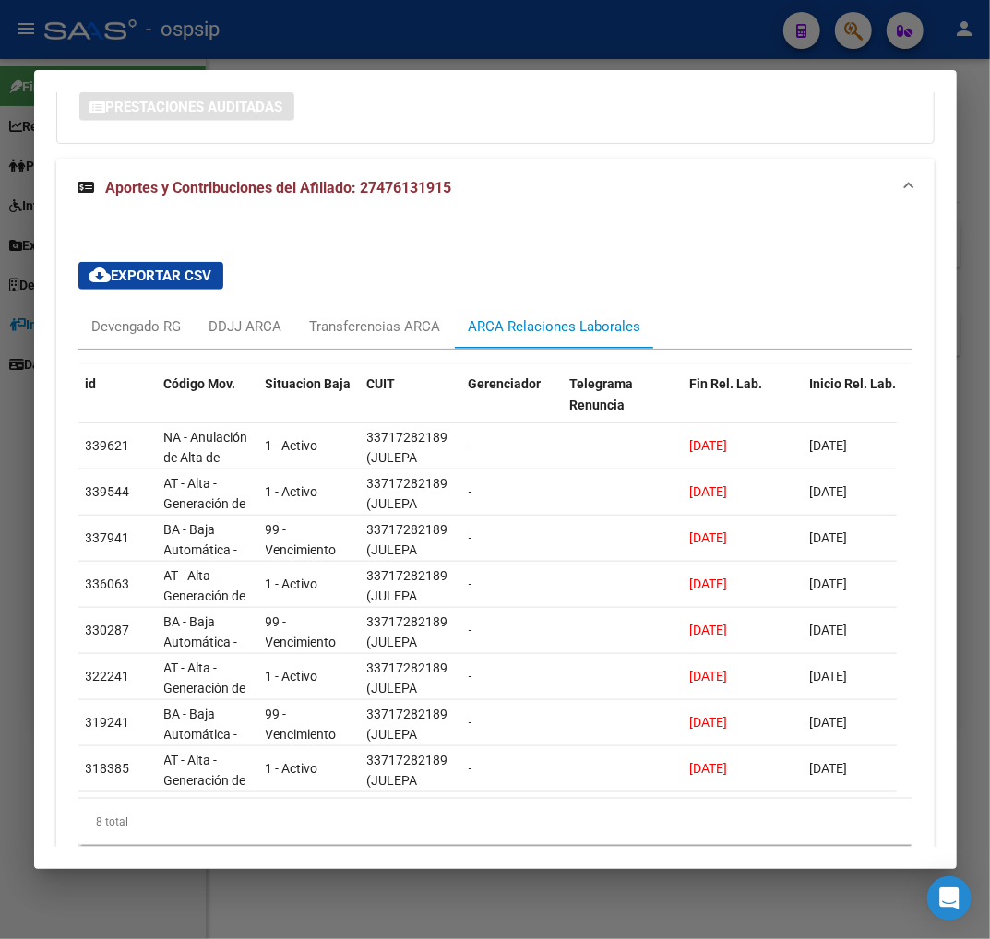
scroll to position [615, 0]
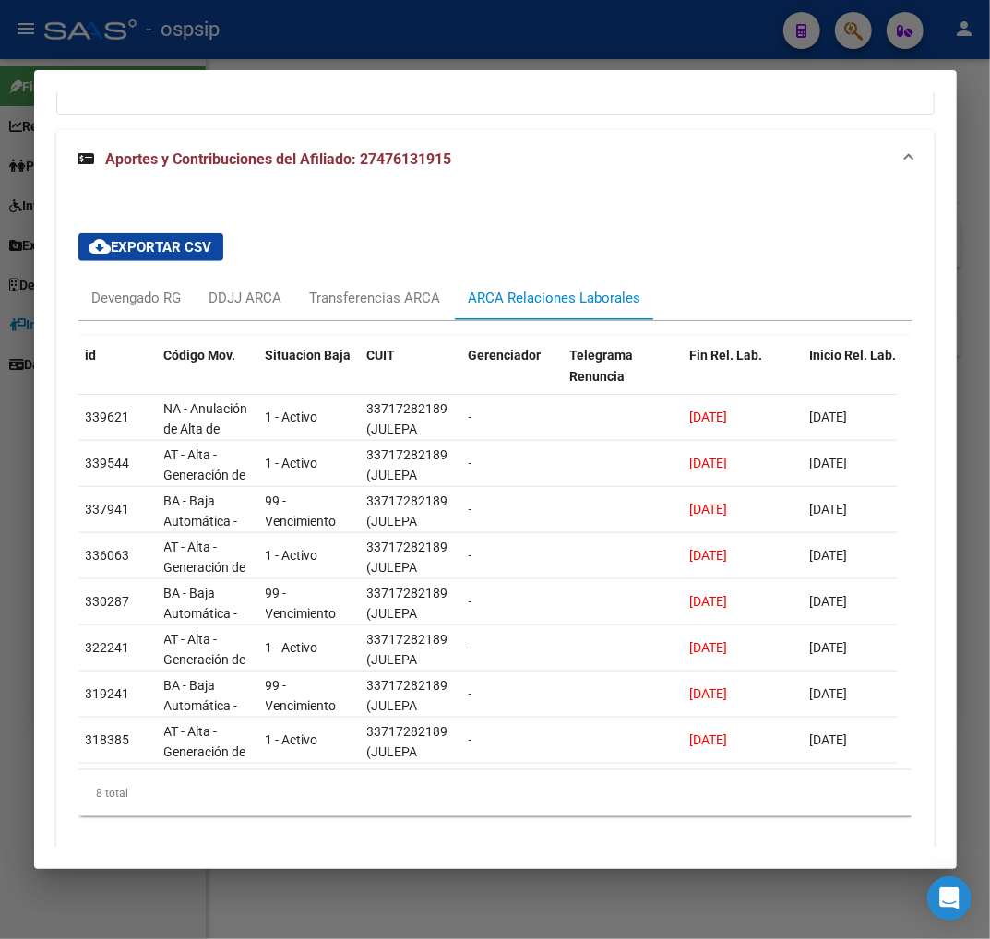
click at [859, 35] on div at bounding box center [495, 469] width 990 height 939
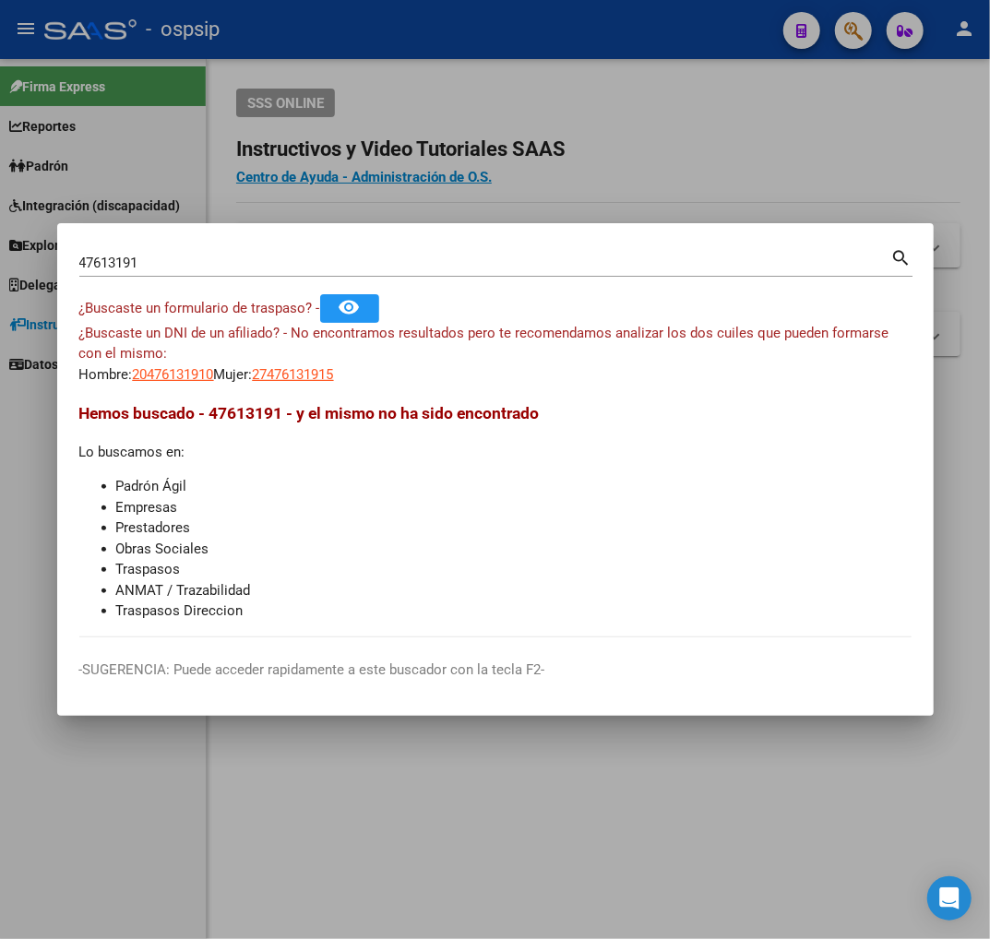
click at [155, 259] on input "47613191" at bounding box center [485, 263] width 812 height 17
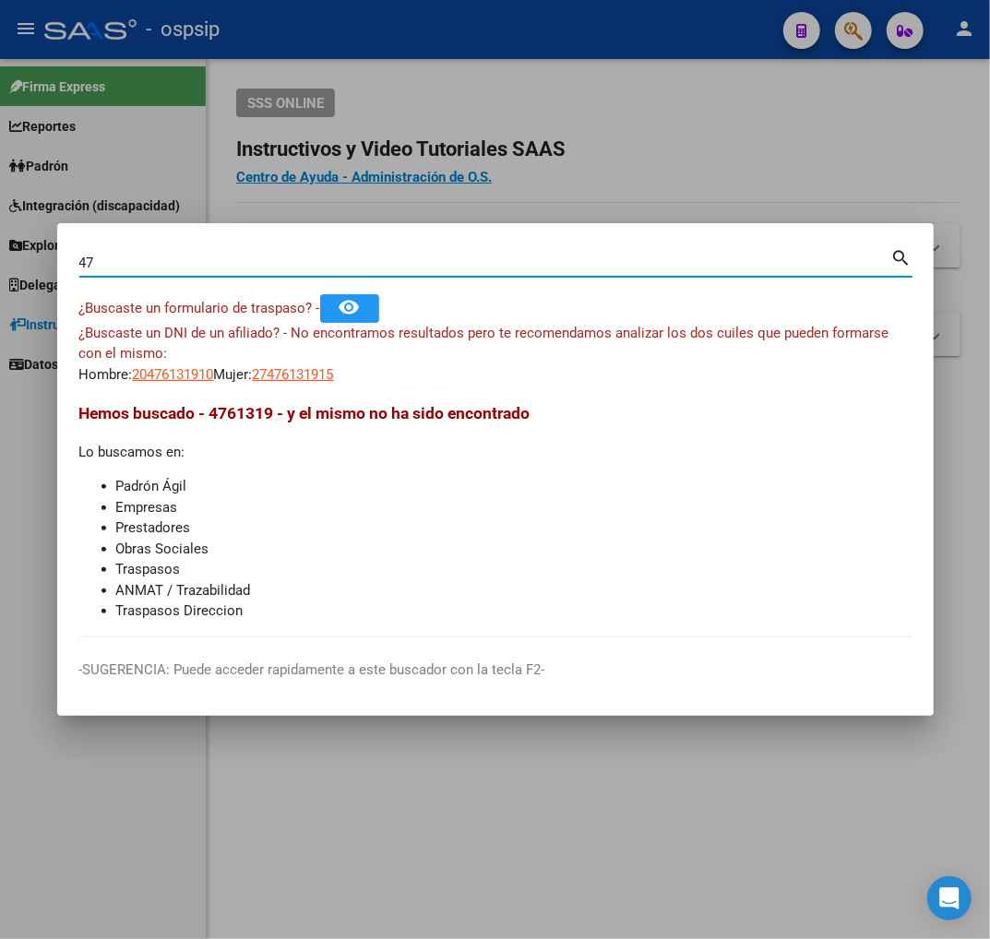
type input "4"
type input "25070025"
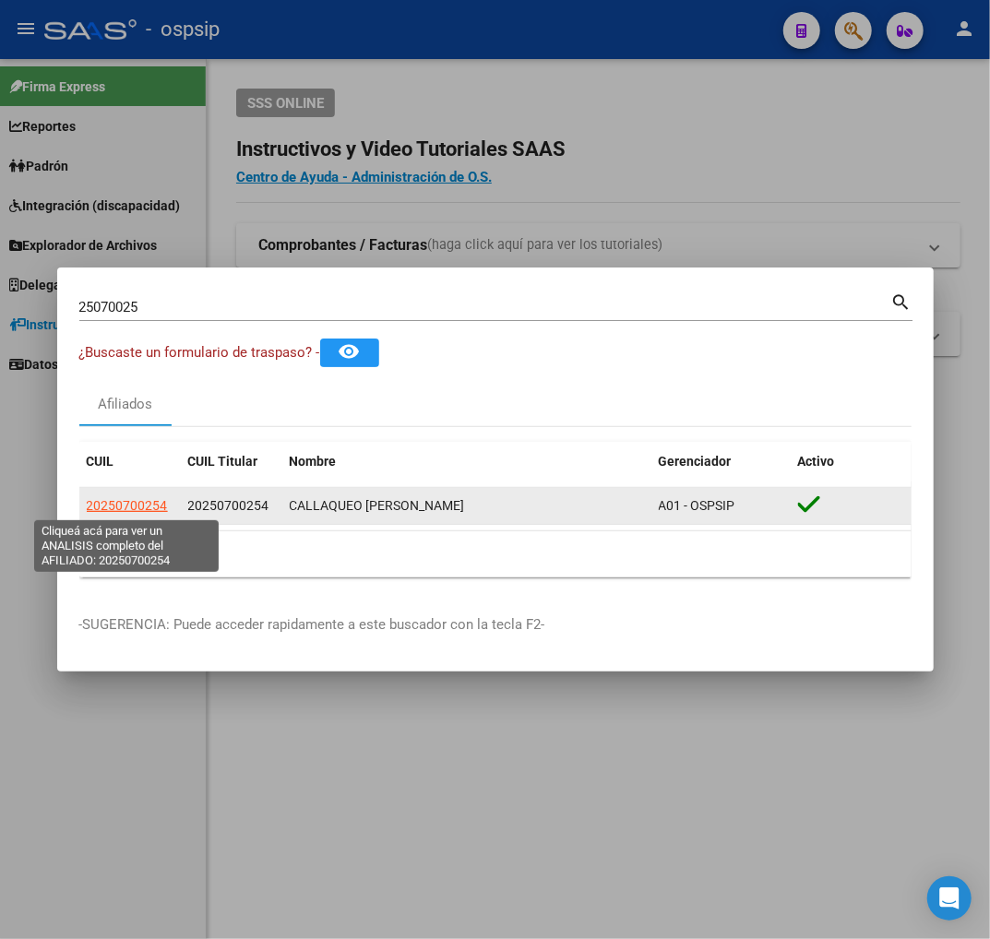
click at [141, 503] on span "20250700254" at bounding box center [127, 505] width 81 height 15
type textarea "20250700254"
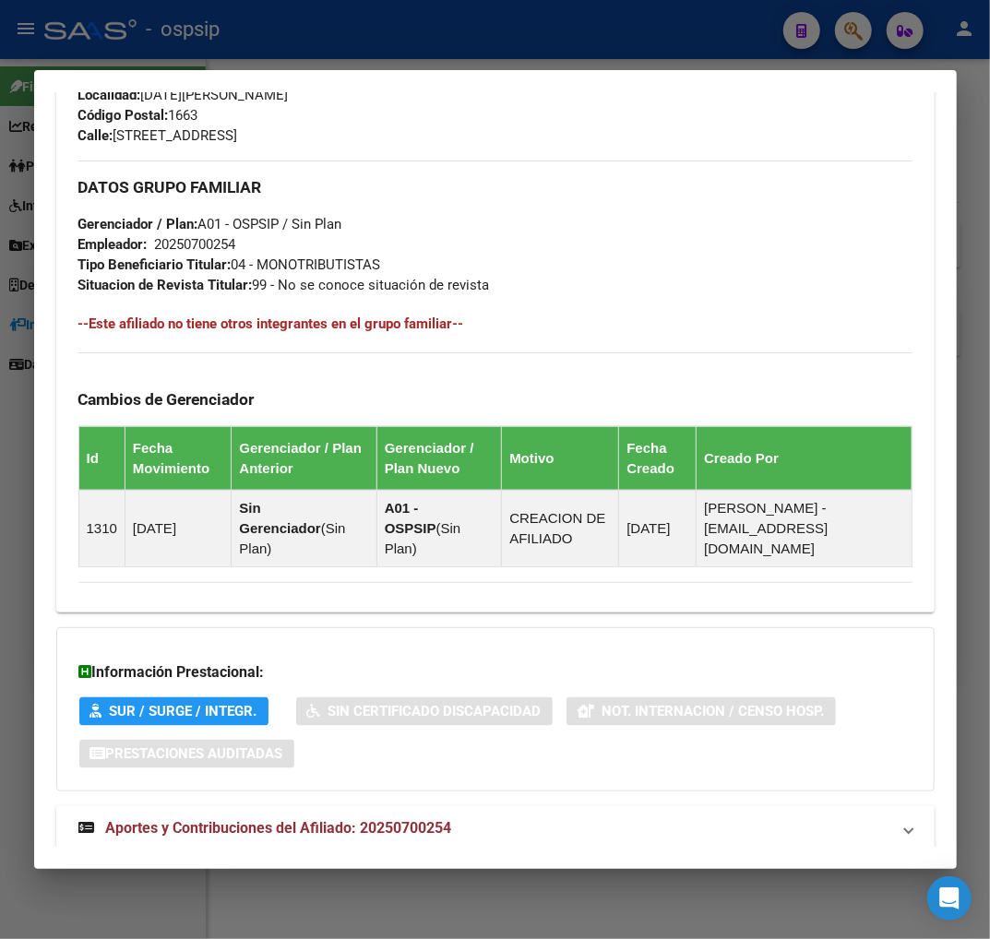
scroll to position [1000, 0]
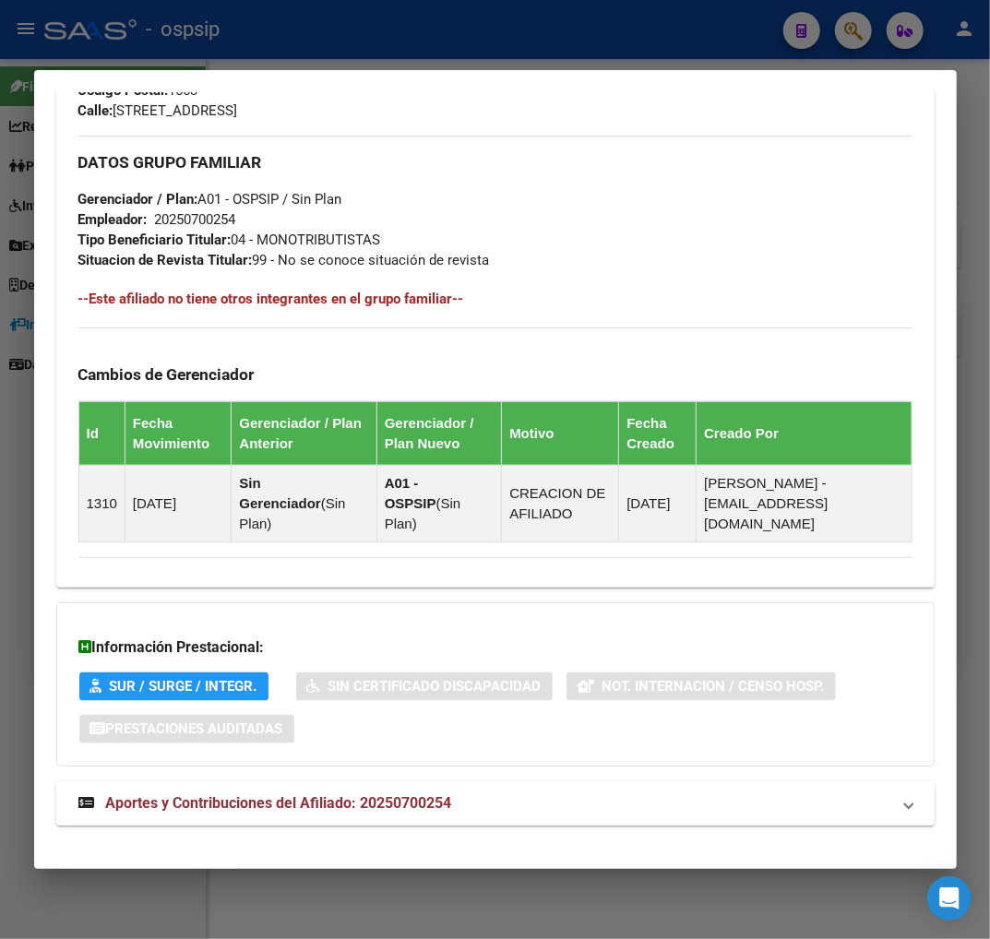
click at [273, 794] on span "Aportes y Contribuciones del Afiliado: 20250700254" at bounding box center [279, 803] width 346 height 18
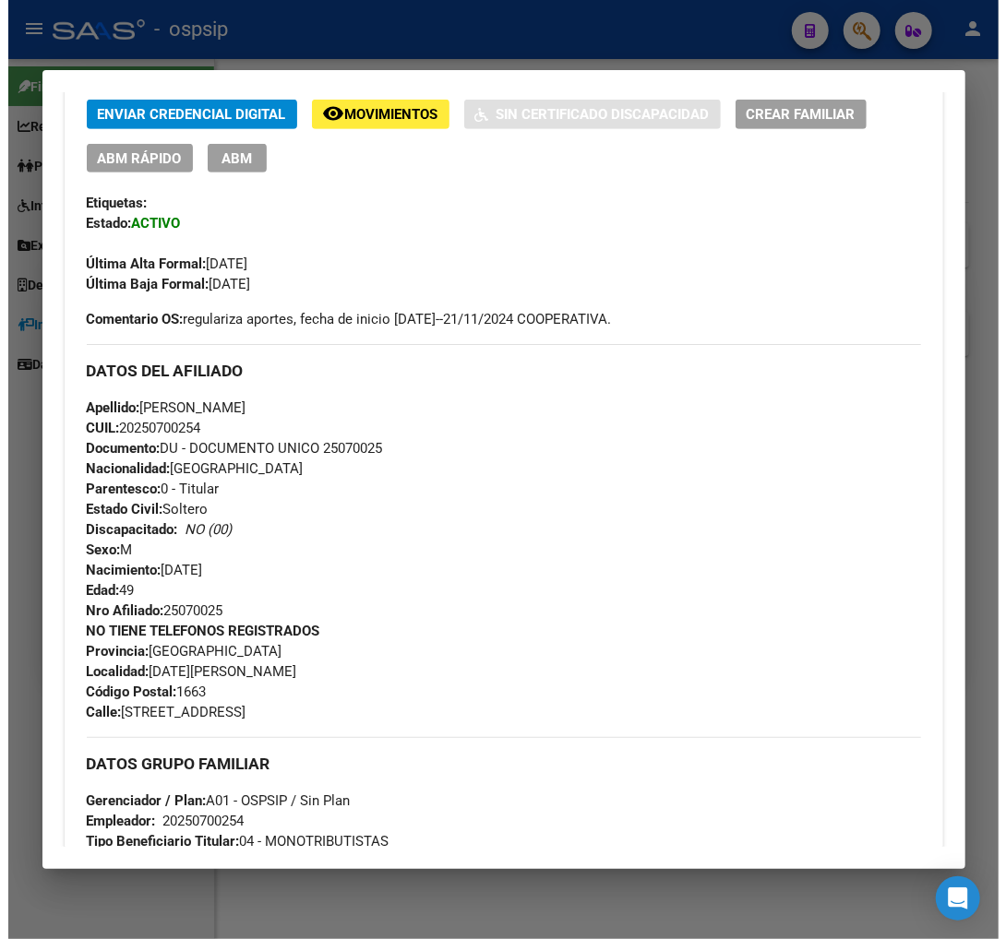
scroll to position [307, 0]
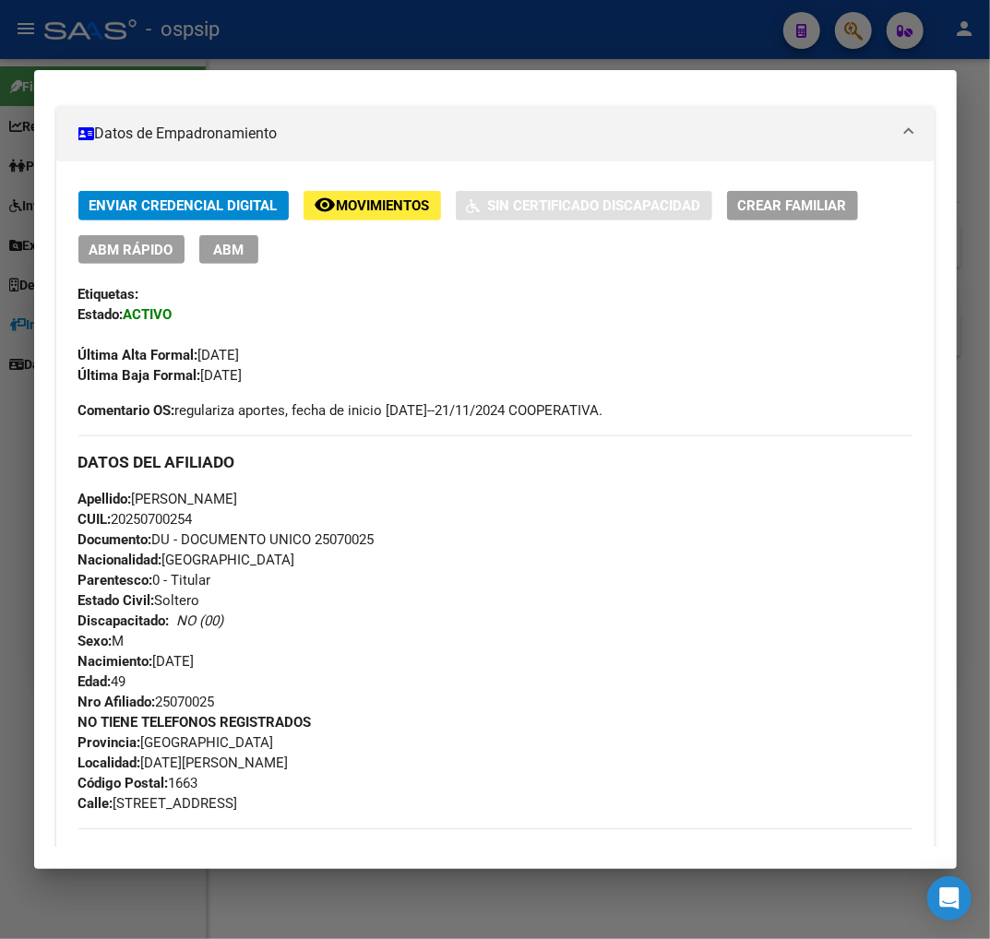
click at [236, 251] on span "ABM" at bounding box center [228, 250] width 30 height 17
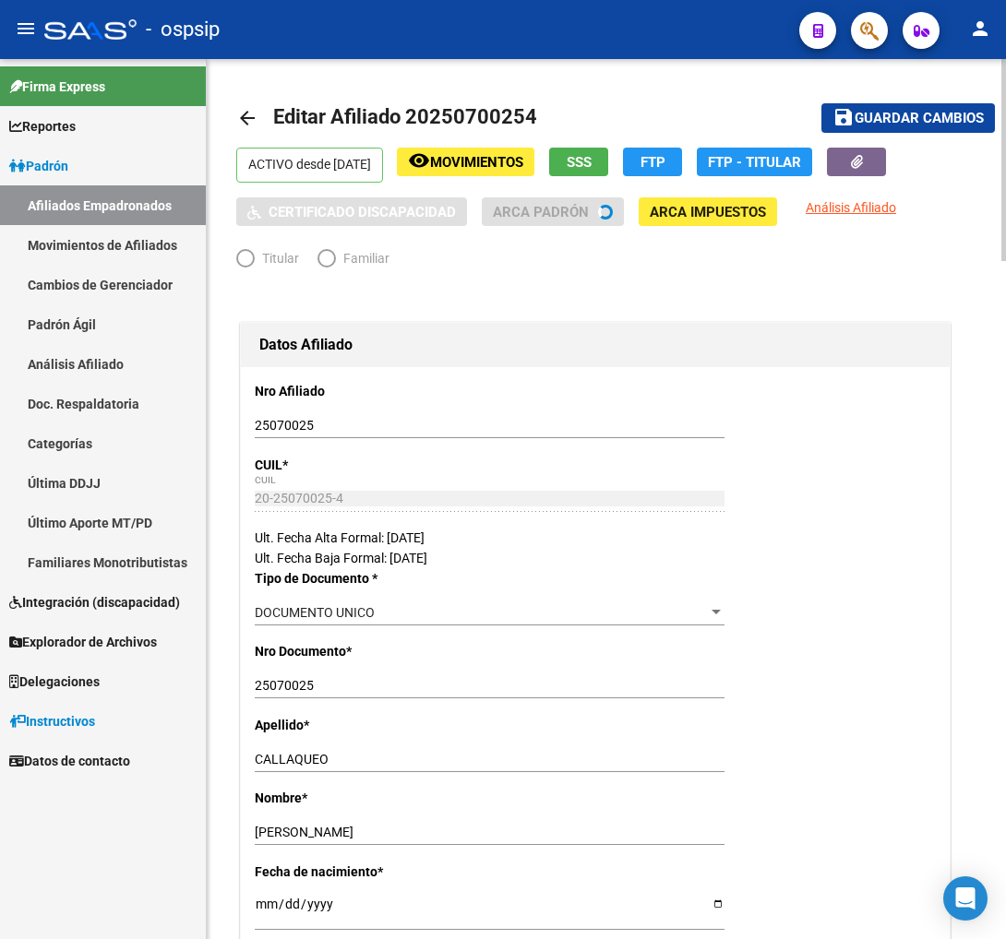
radio input "true"
type input "20-25070025-4"
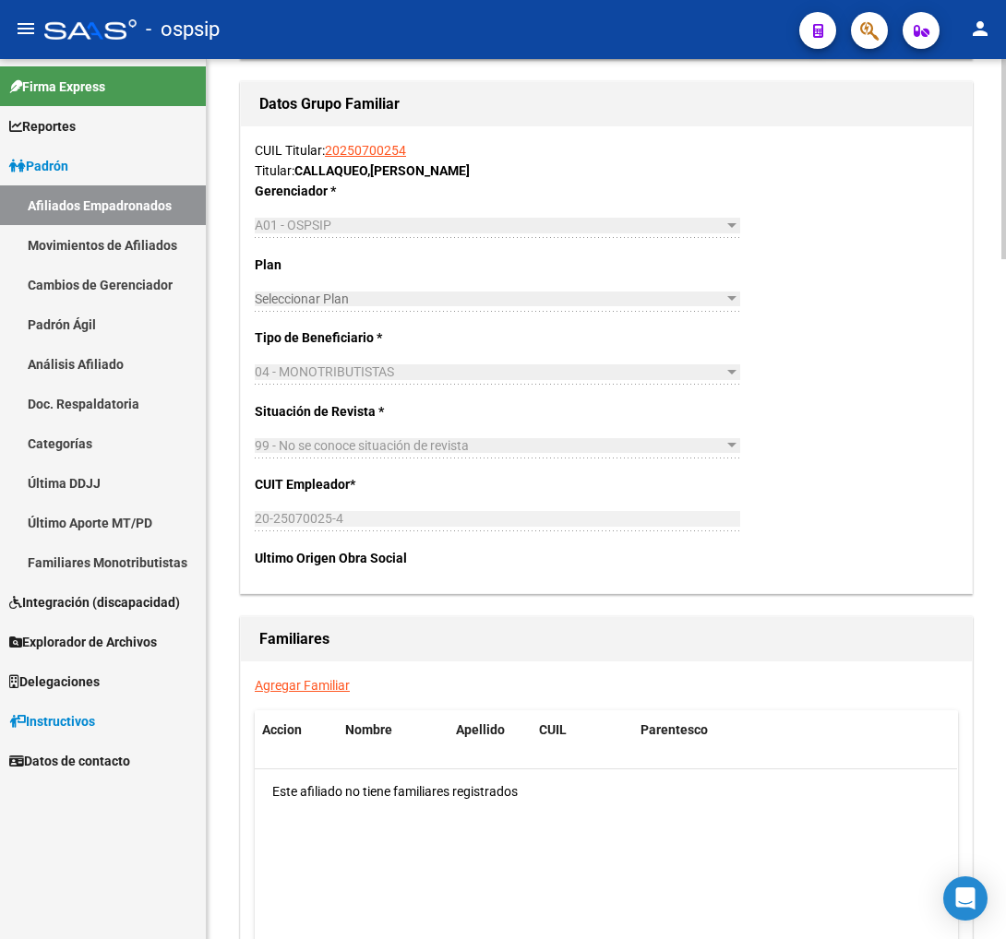
scroll to position [2871, 0]
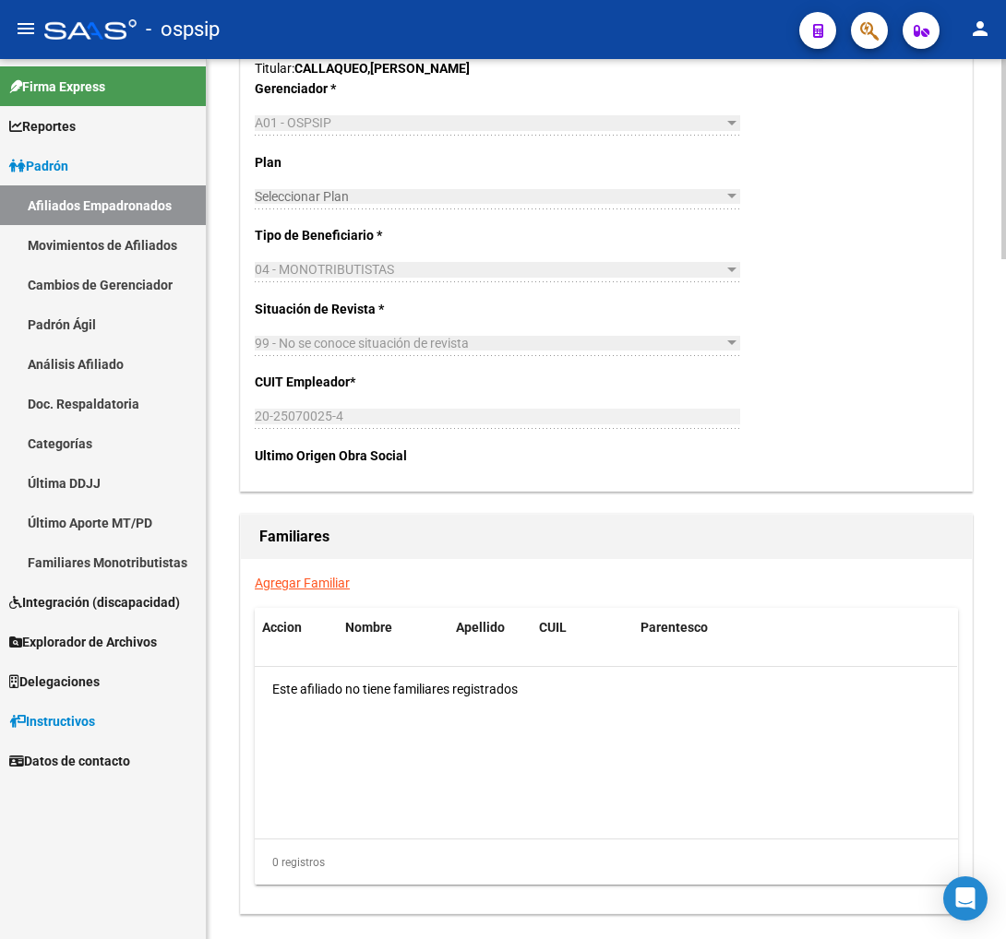
click at [295, 581] on link "Agregar Familiar" at bounding box center [302, 583] width 95 height 15
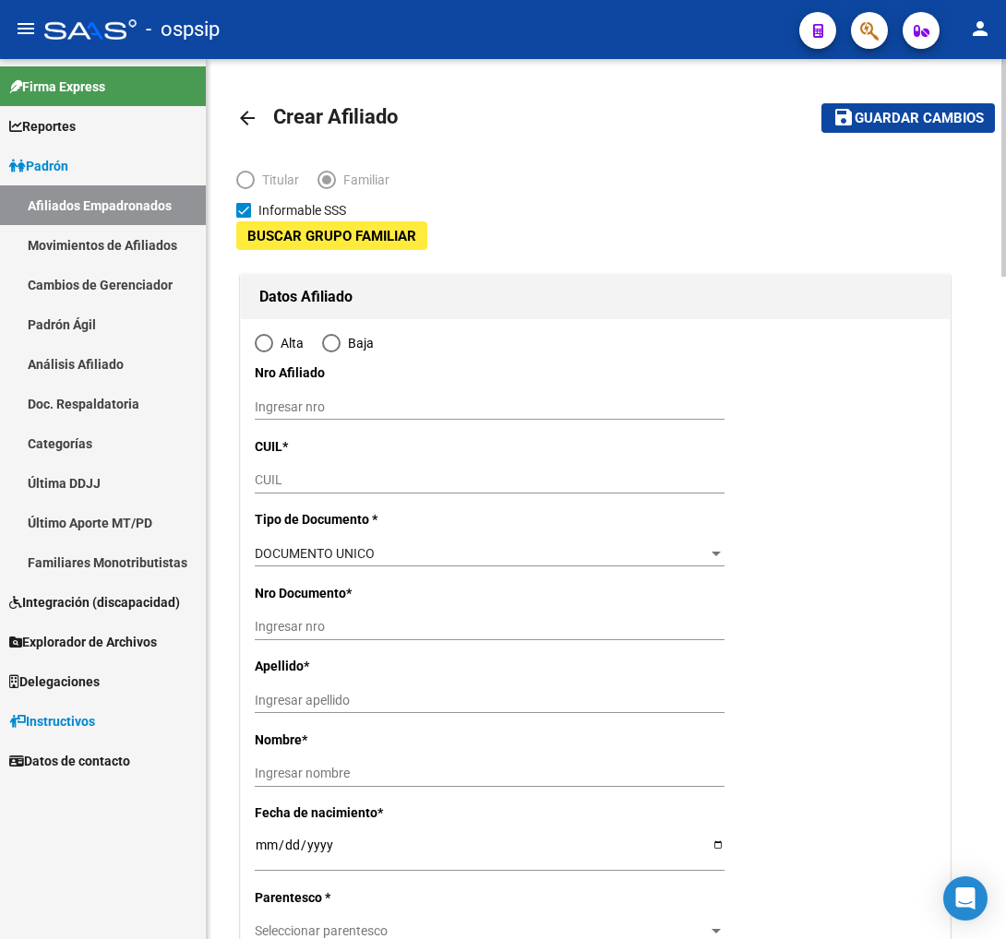
type input "20-25070025-4"
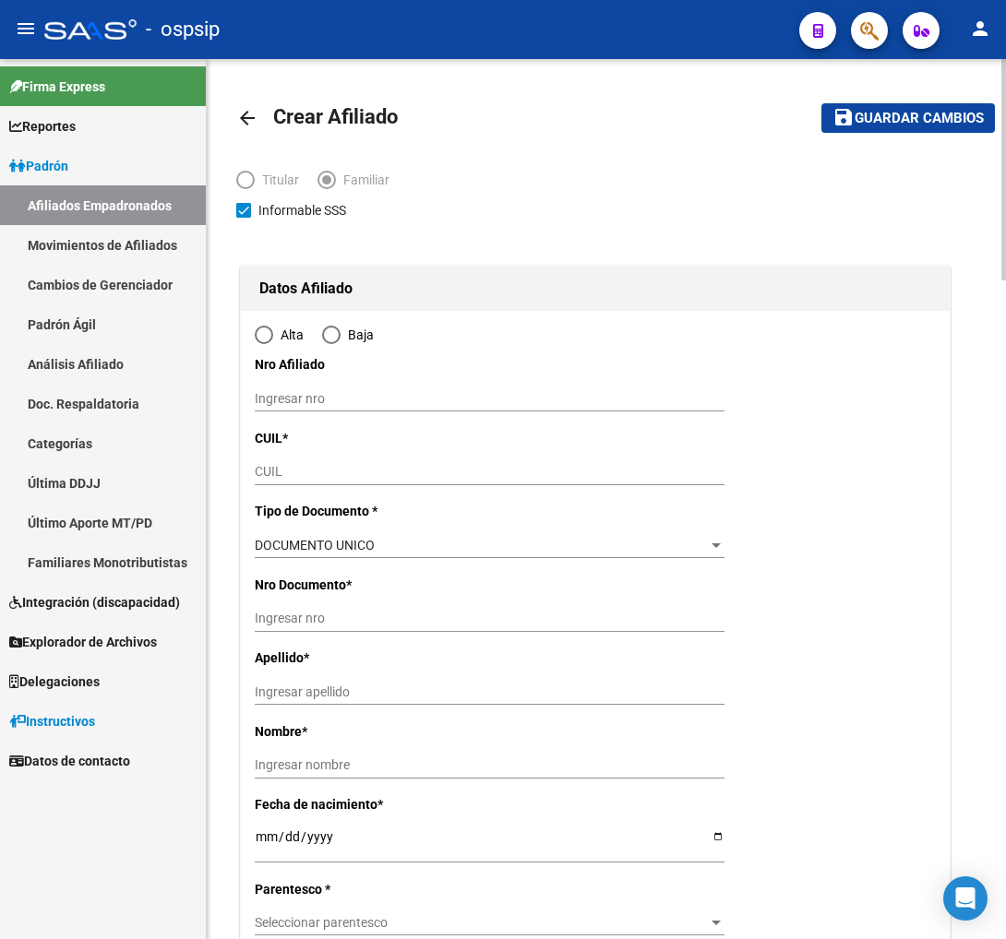
type input "[DATE][PERSON_NAME]"
type input "1663"
type input "AV.PRIMERA JUNTA"
type input "5408"
radio input "true"
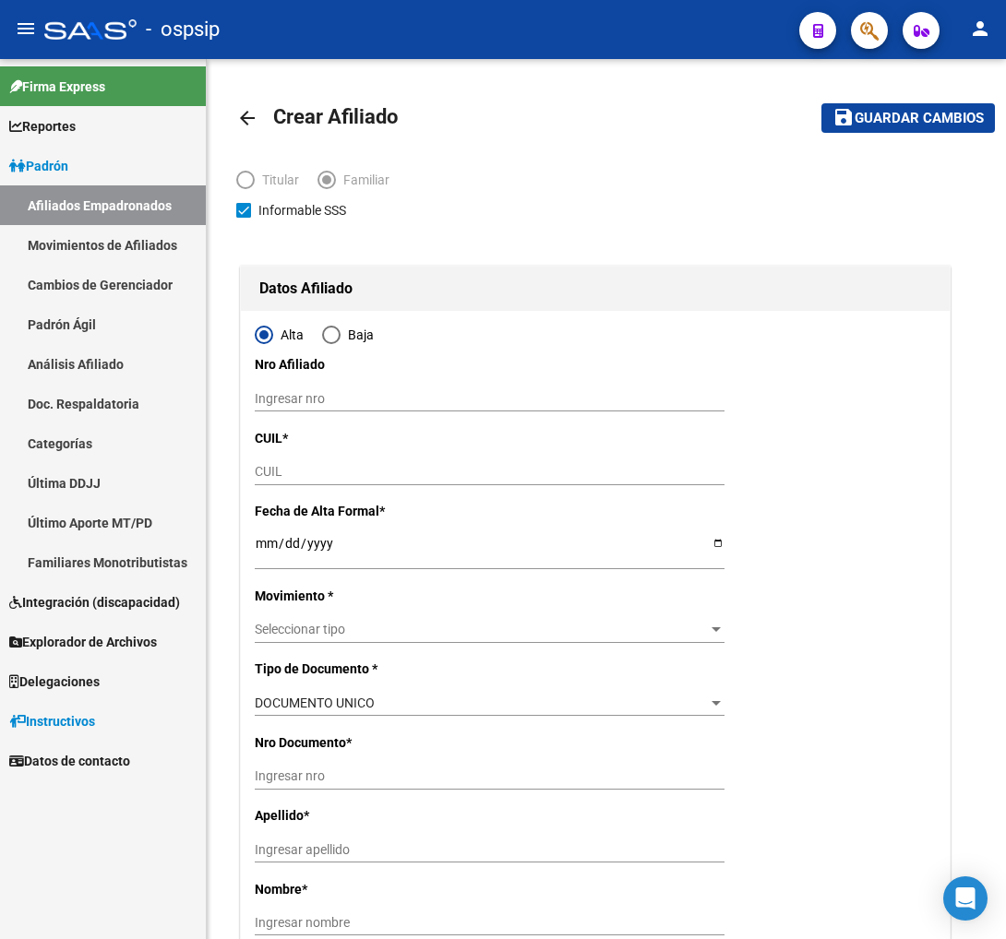
type input "20-25070025-4"
click at [855, 24] on button "button" at bounding box center [869, 30] width 37 height 37
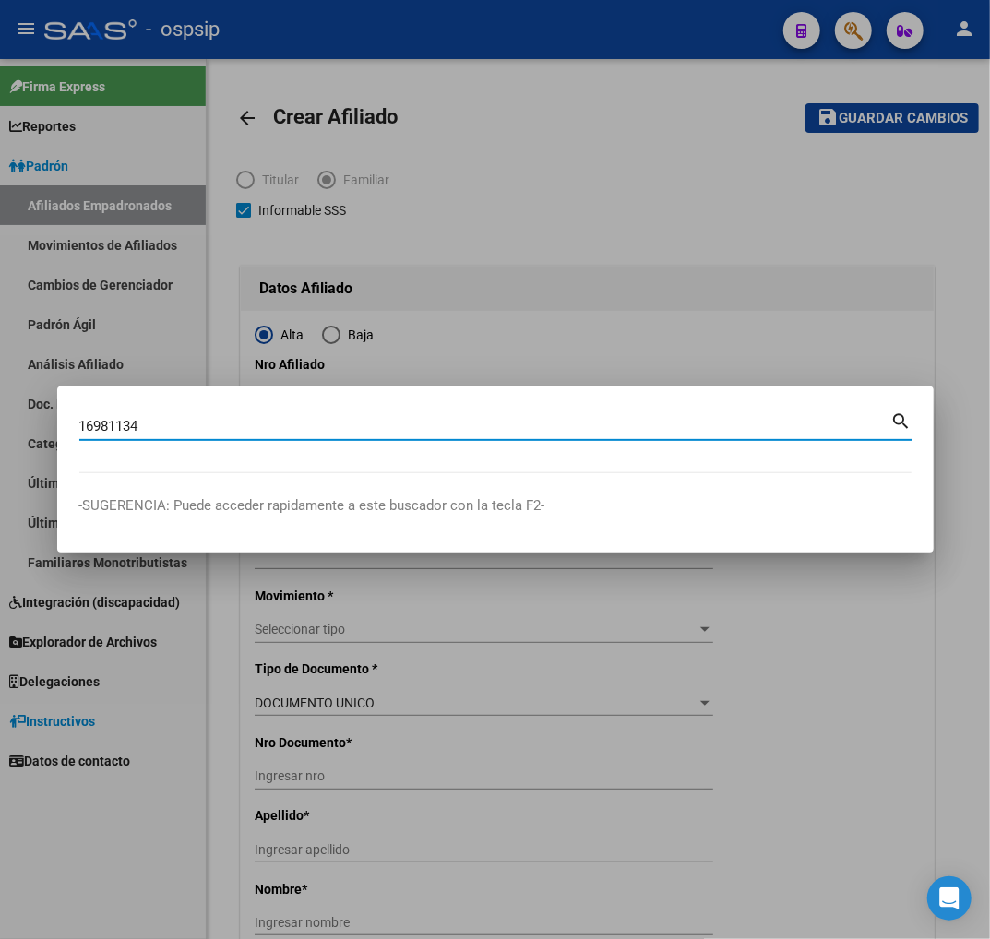
type input "16981134"
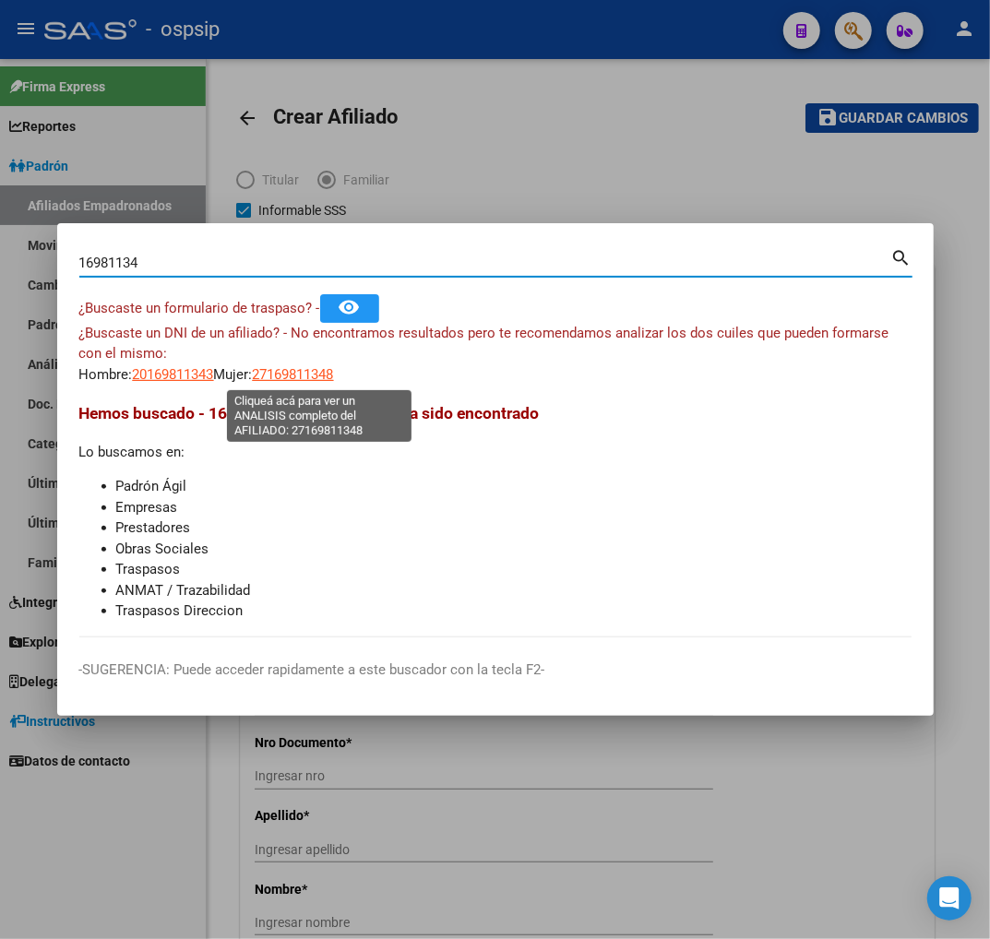
click at [308, 380] on span "27169811348" at bounding box center [293, 374] width 81 height 17
type textarea "27169811348"
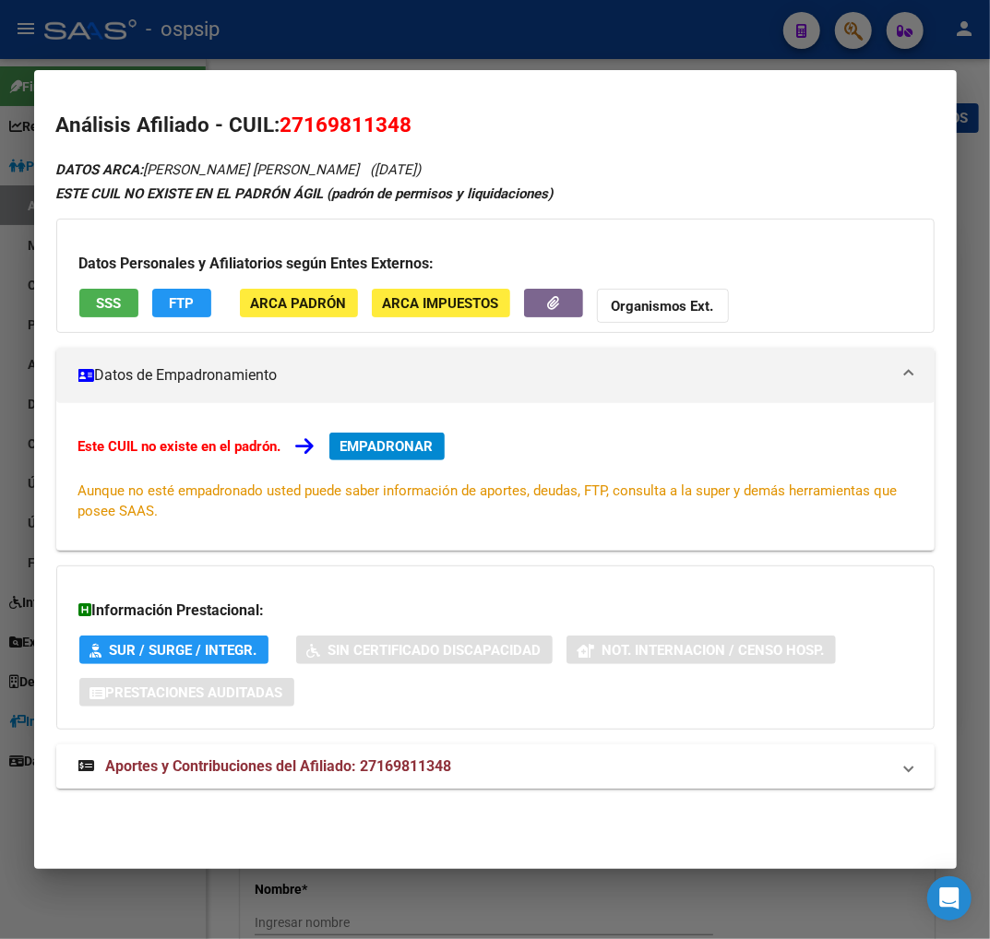
click at [305, 768] on span "Aportes y Contribuciones del Afiliado: 27169811348" at bounding box center [279, 767] width 346 height 18
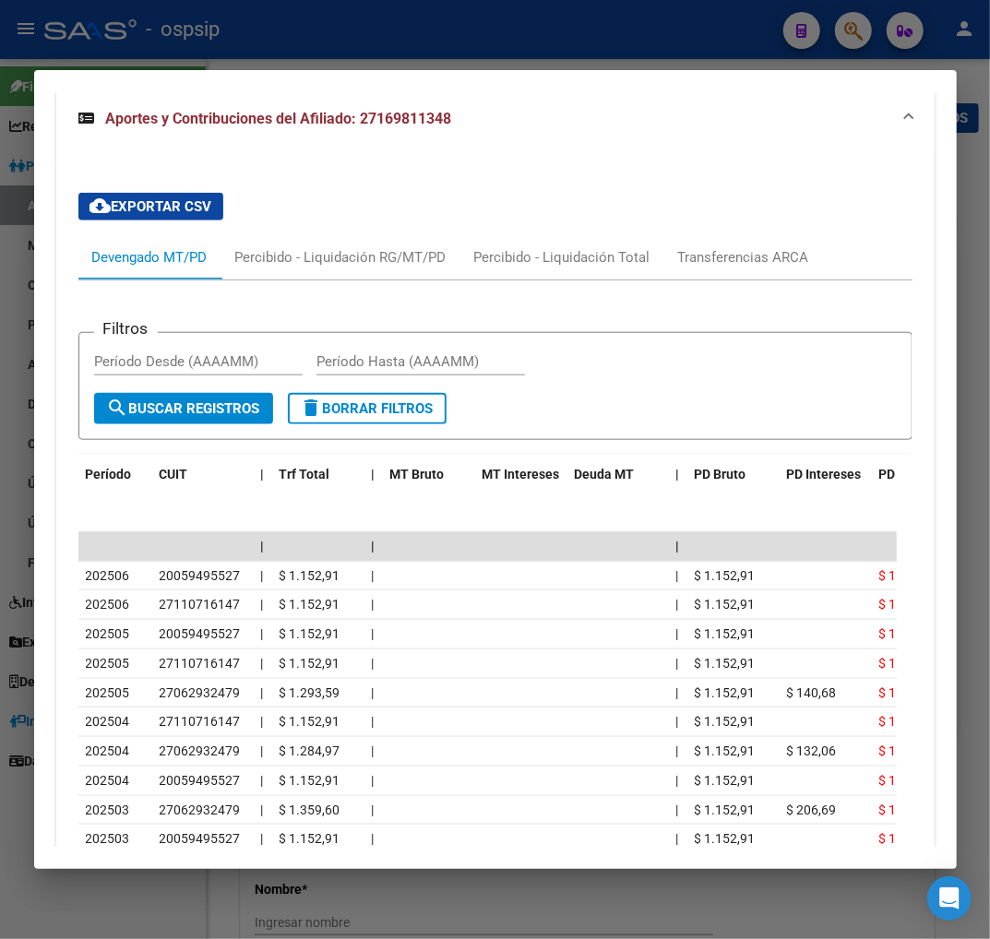
scroll to position [657, 0]
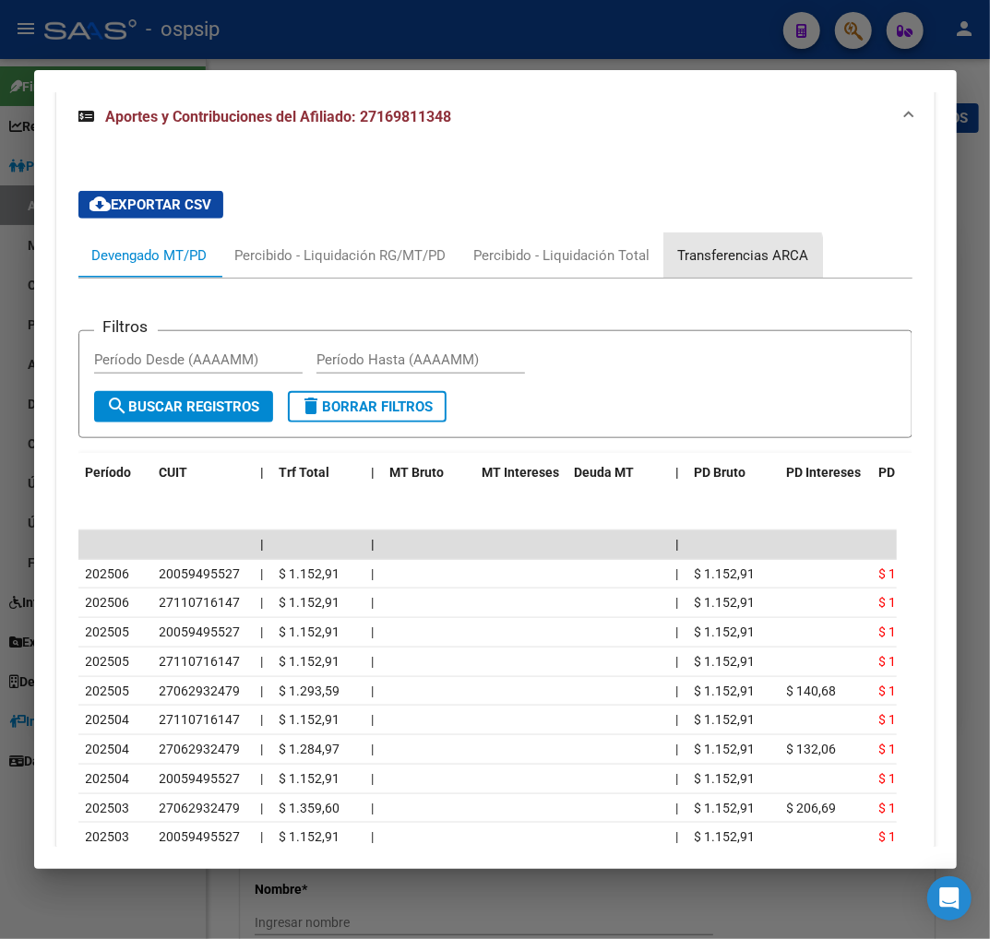
click at [730, 260] on div "Transferencias ARCA" at bounding box center [743, 255] width 131 height 20
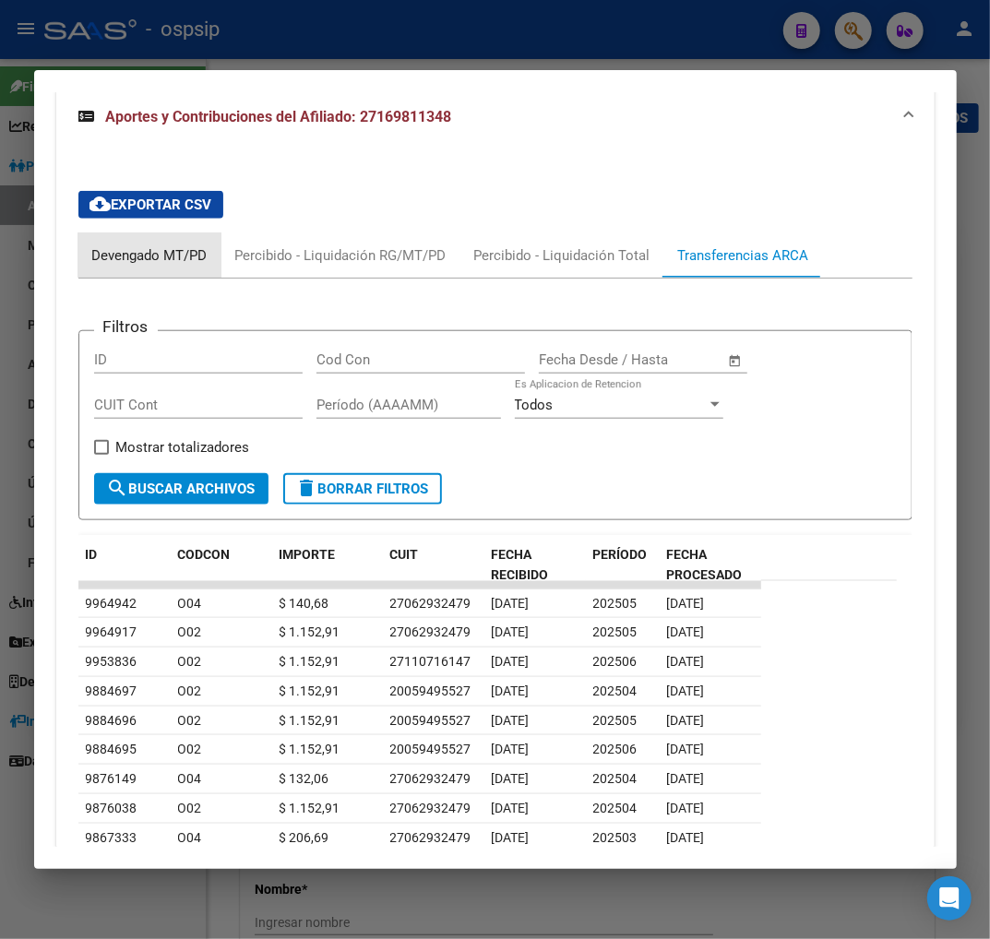
click at [149, 256] on div "Devengado MT/PD" at bounding box center [149, 255] width 115 height 20
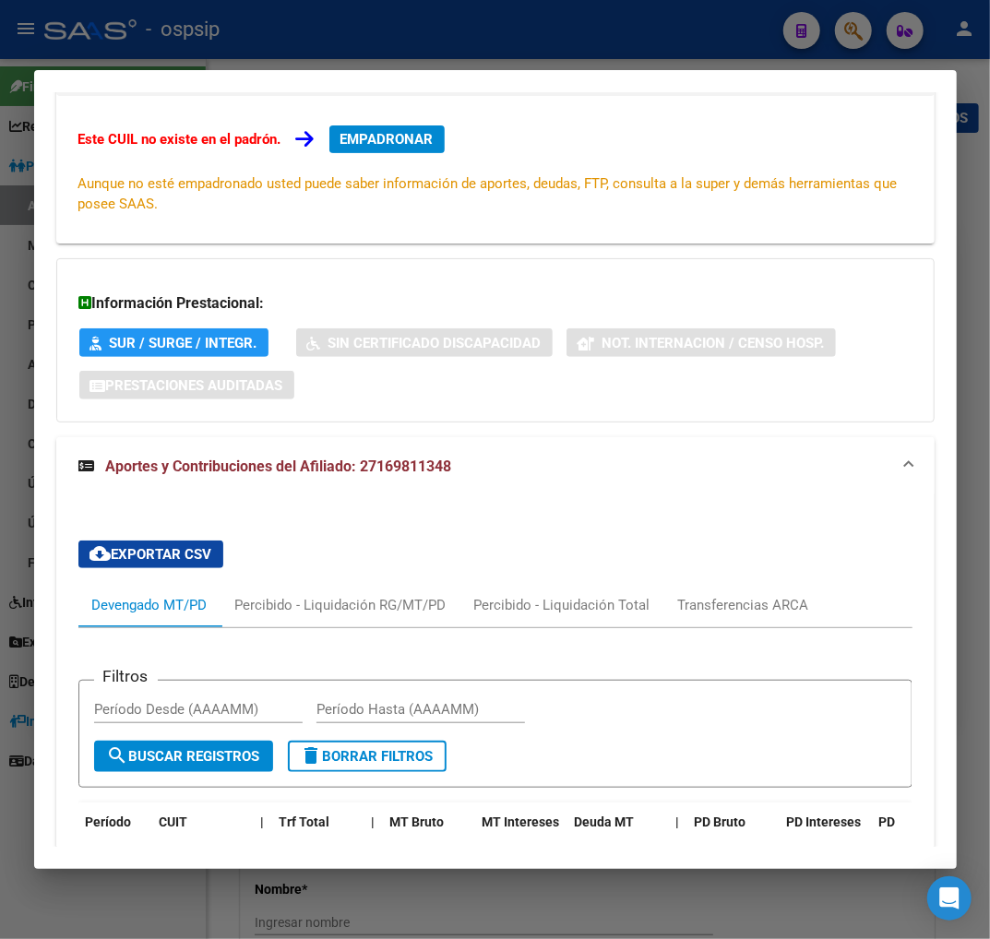
scroll to position [615, 0]
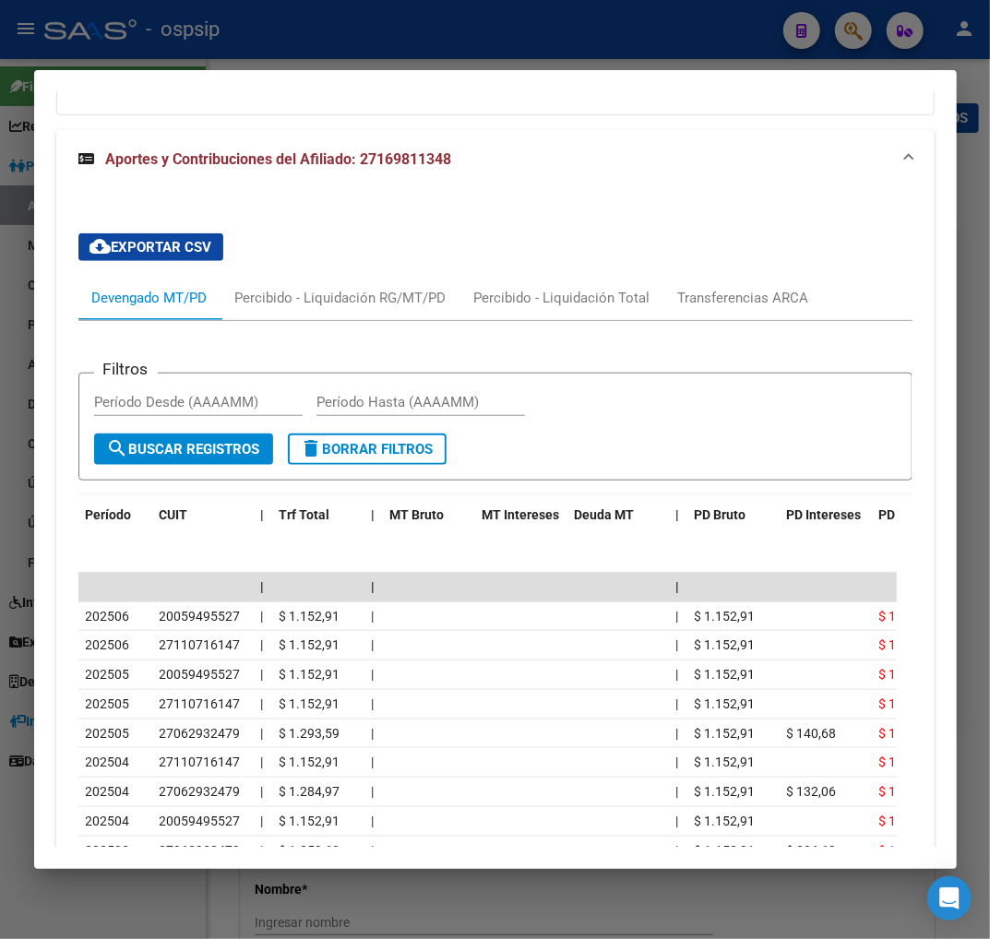
click at [854, 30] on div at bounding box center [495, 469] width 990 height 939
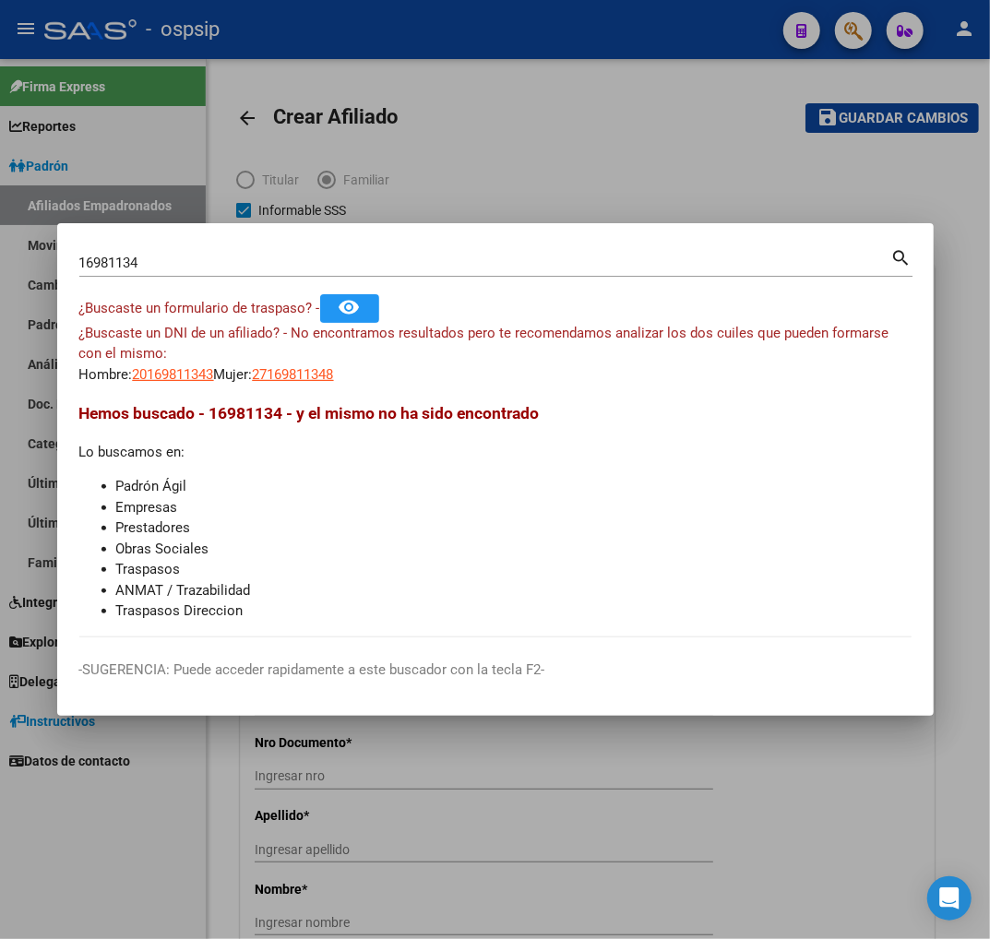
click at [182, 272] on div "16981134 Buscar (apellido, dni, cuil, nro traspaso, cuit, obra social)" at bounding box center [485, 263] width 812 height 28
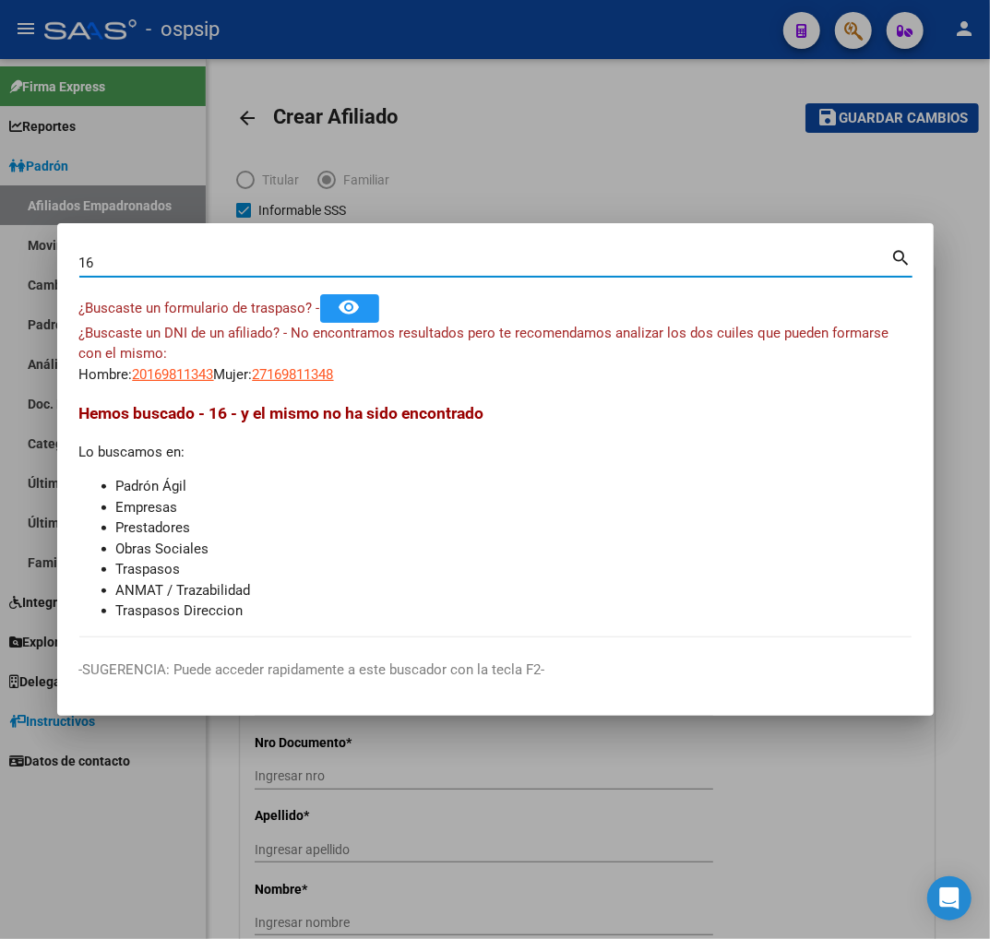
type input "1"
type input "25070025"
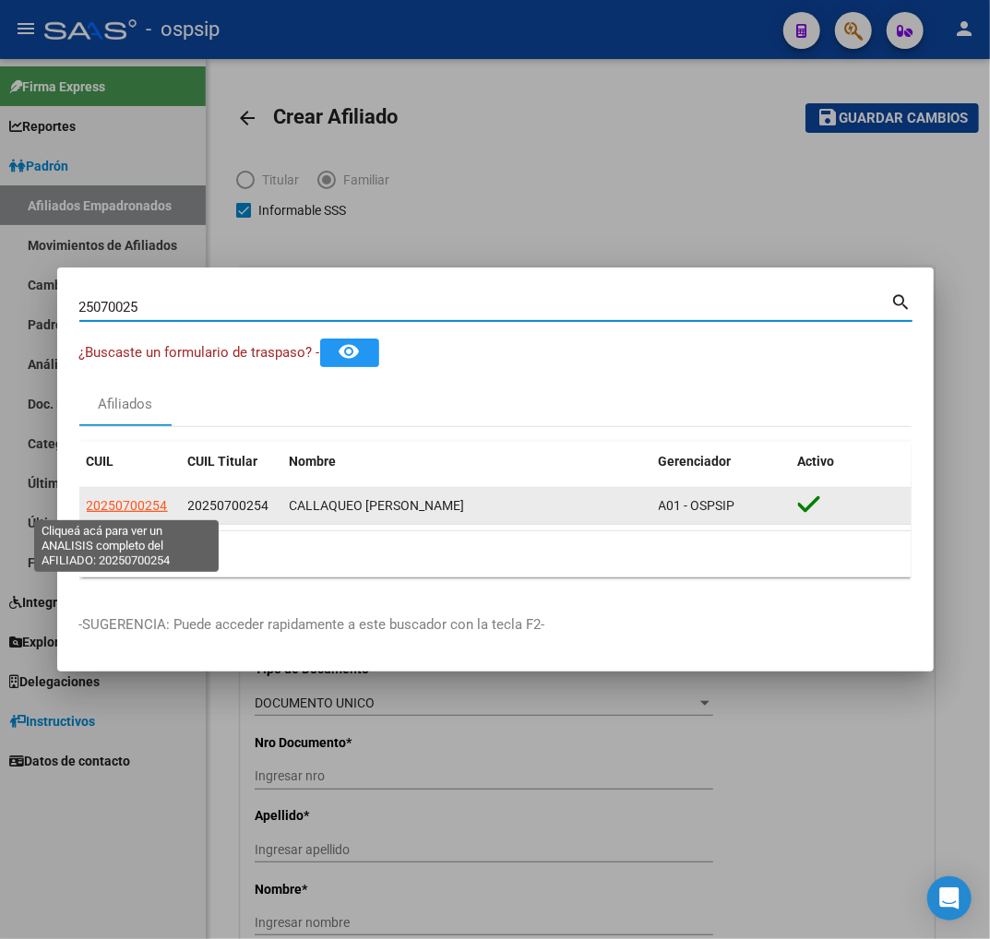
click at [125, 499] on span "20250700254" at bounding box center [127, 505] width 81 height 15
type textarea "20250700254"
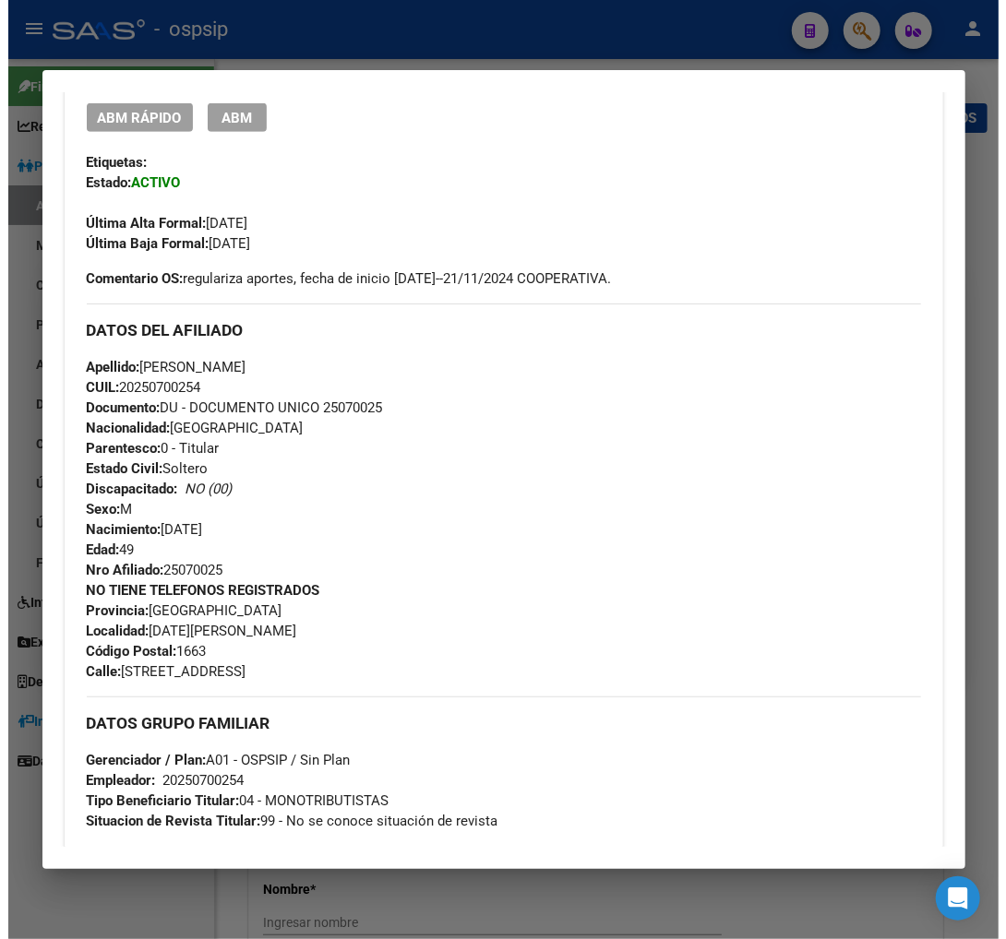
scroll to position [205, 0]
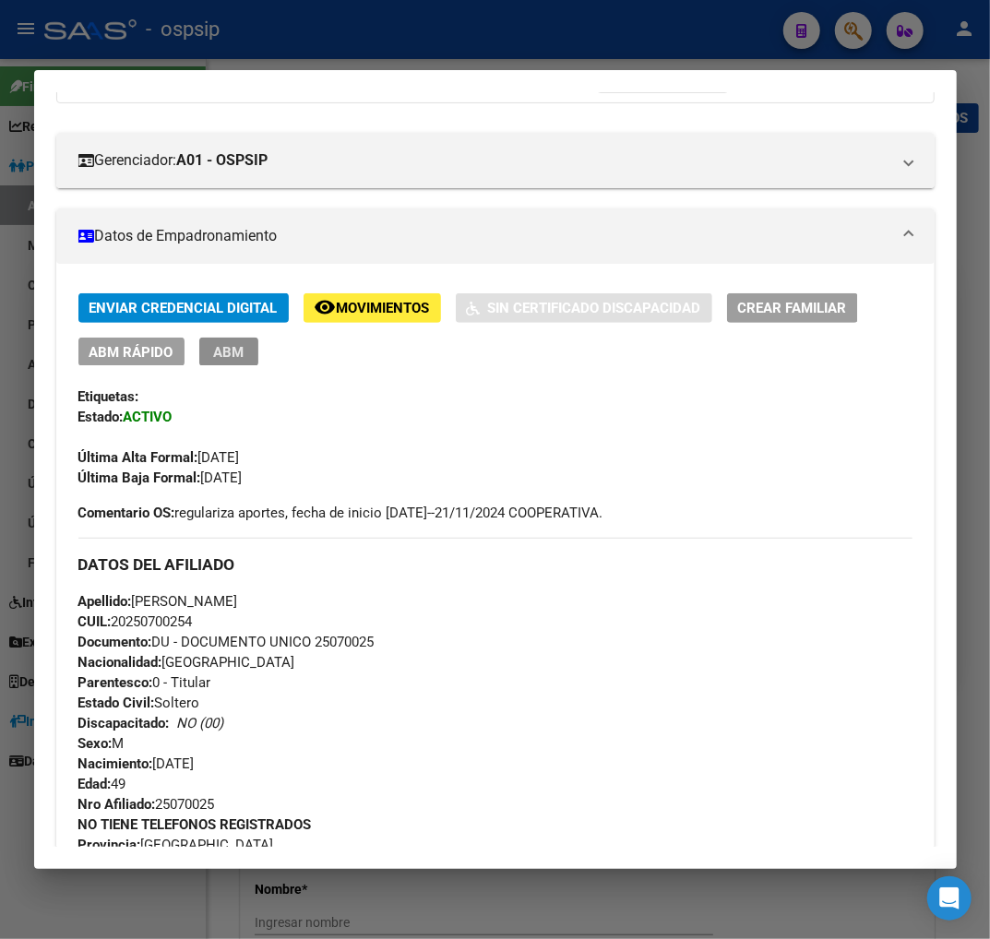
click at [234, 344] on span "ABM" at bounding box center [228, 352] width 30 height 17
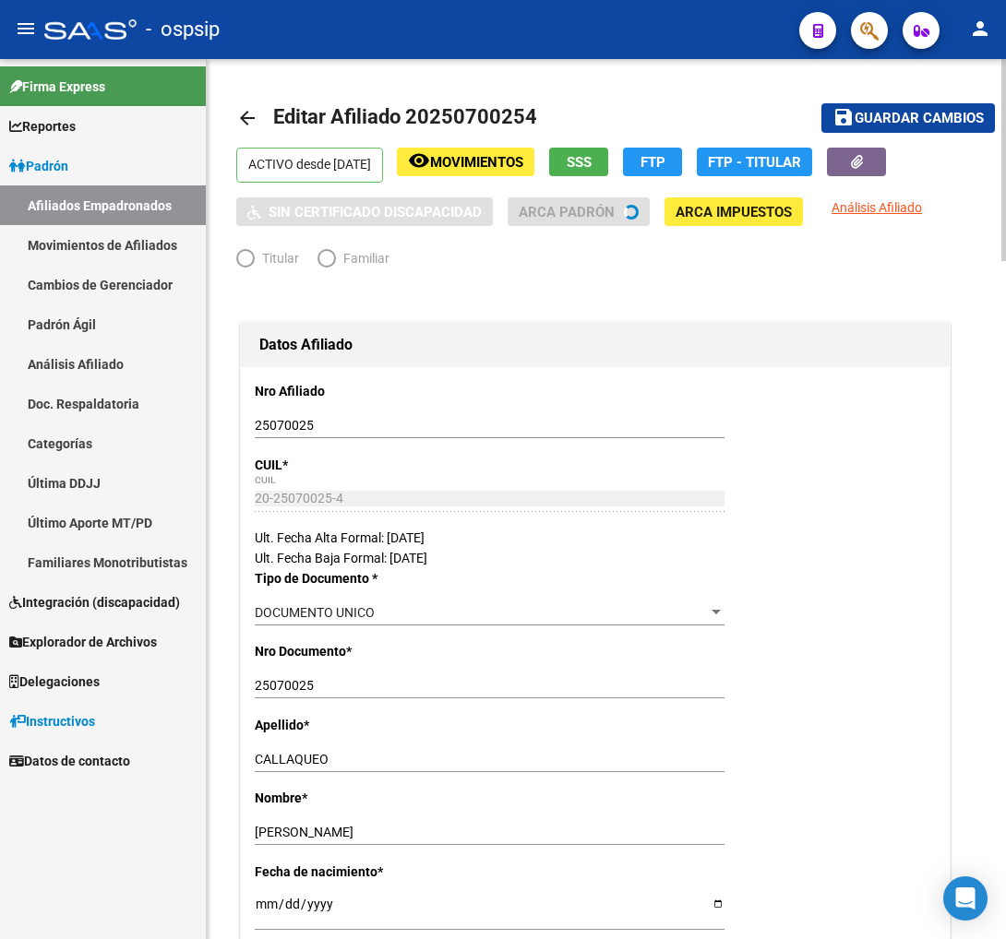
radio input "true"
type input "20-25070025-4"
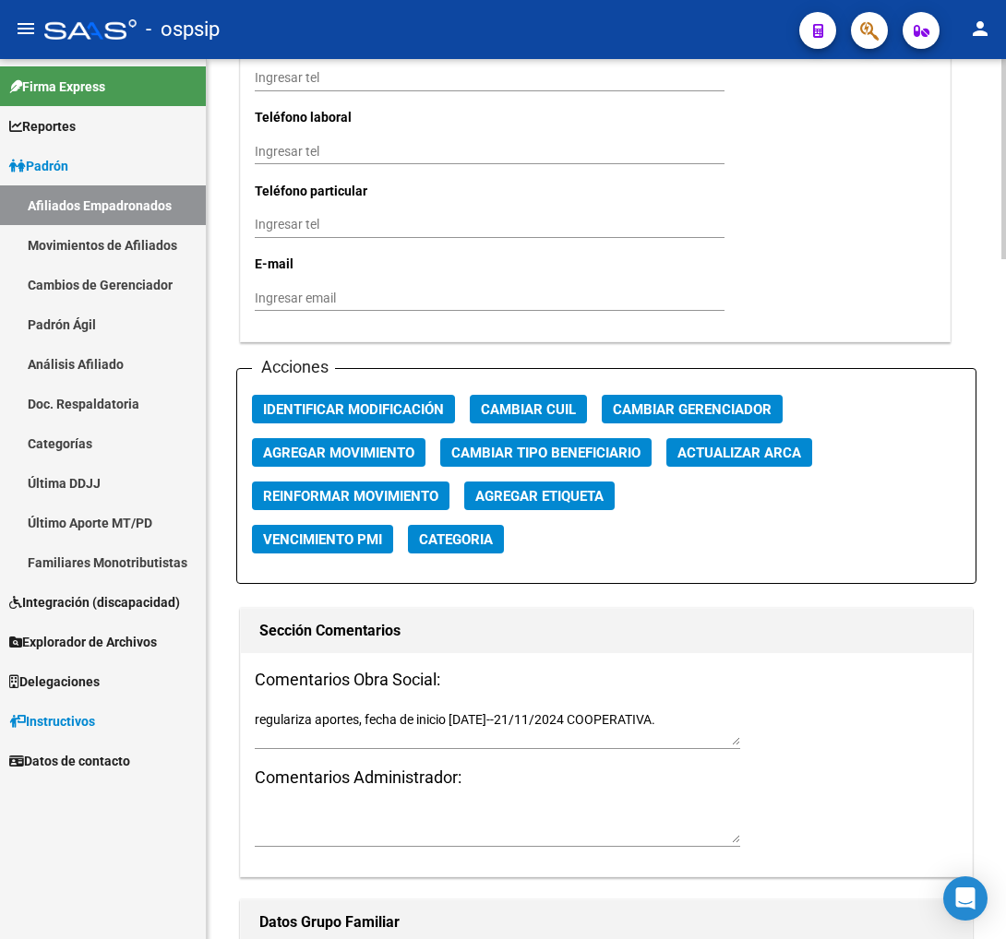
scroll to position [1948, 0]
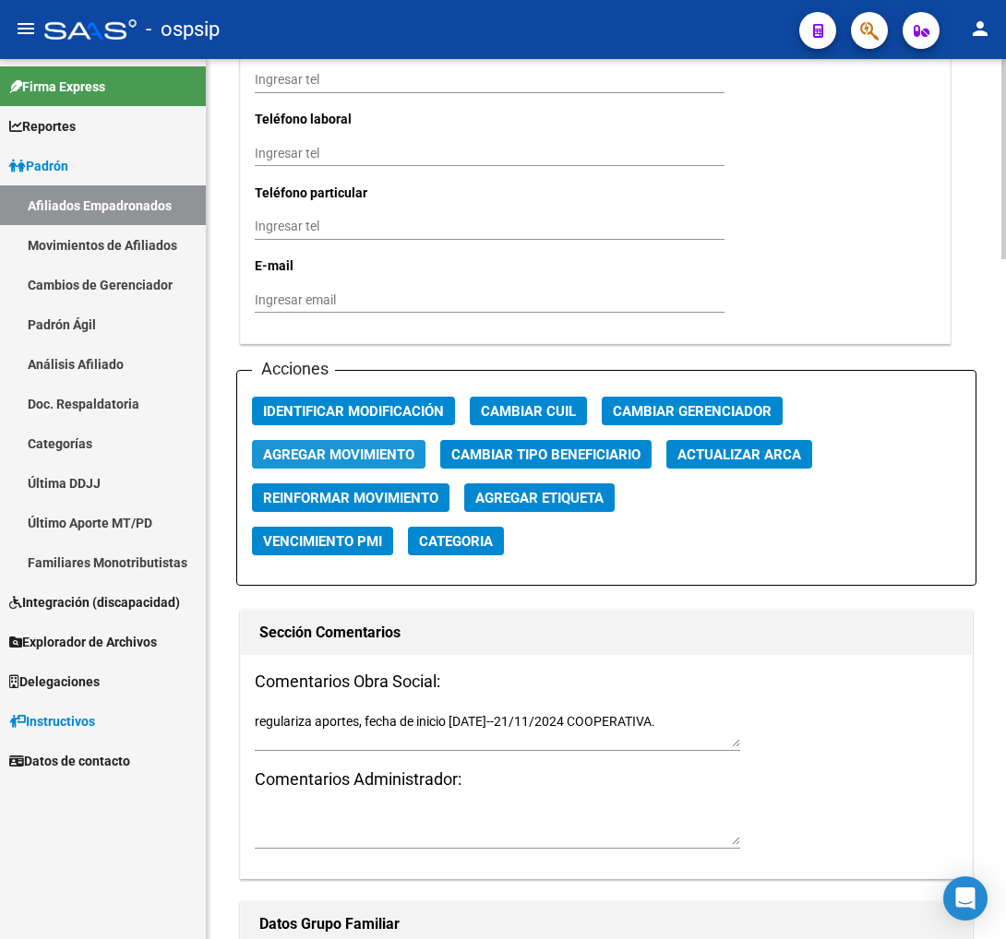
click at [337, 447] on span "Agregar Movimiento" at bounding box center [338, 455] width 151 height 17
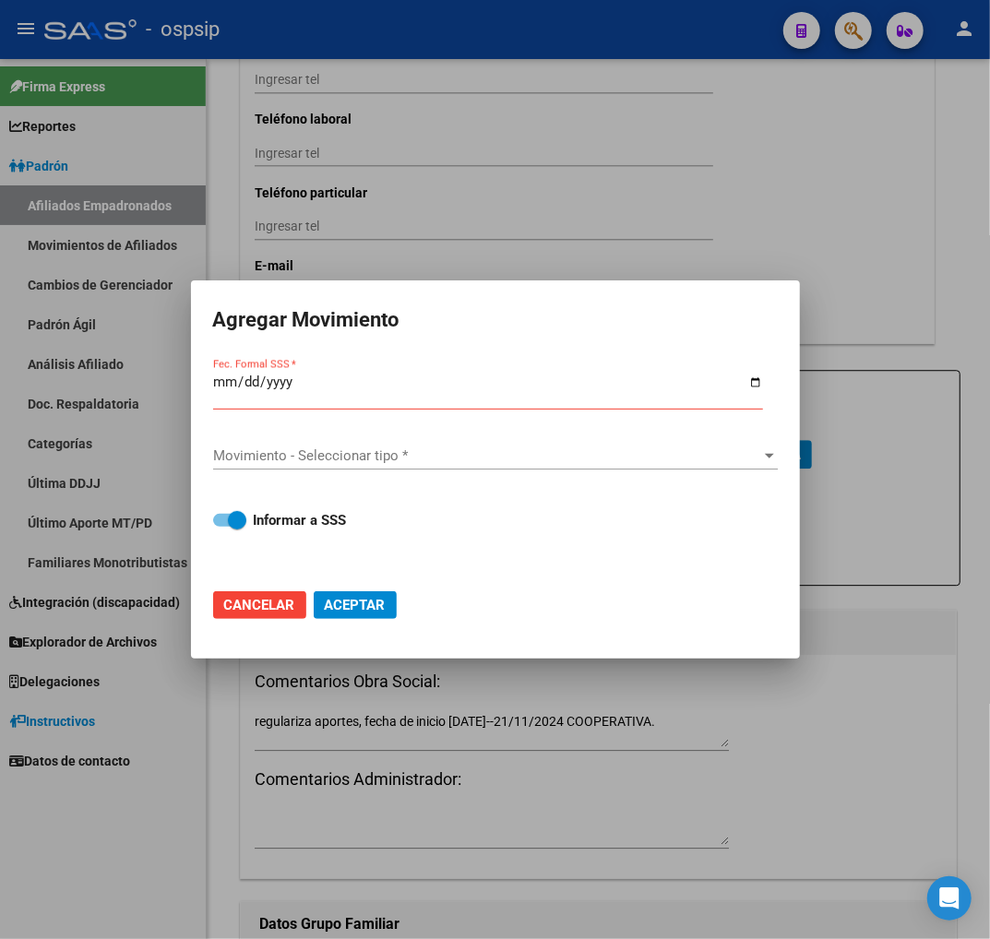
click at [247, 601] on span "Cancelar" at bounding box center [259, 605] width 71 height 17
checkbox input "false"
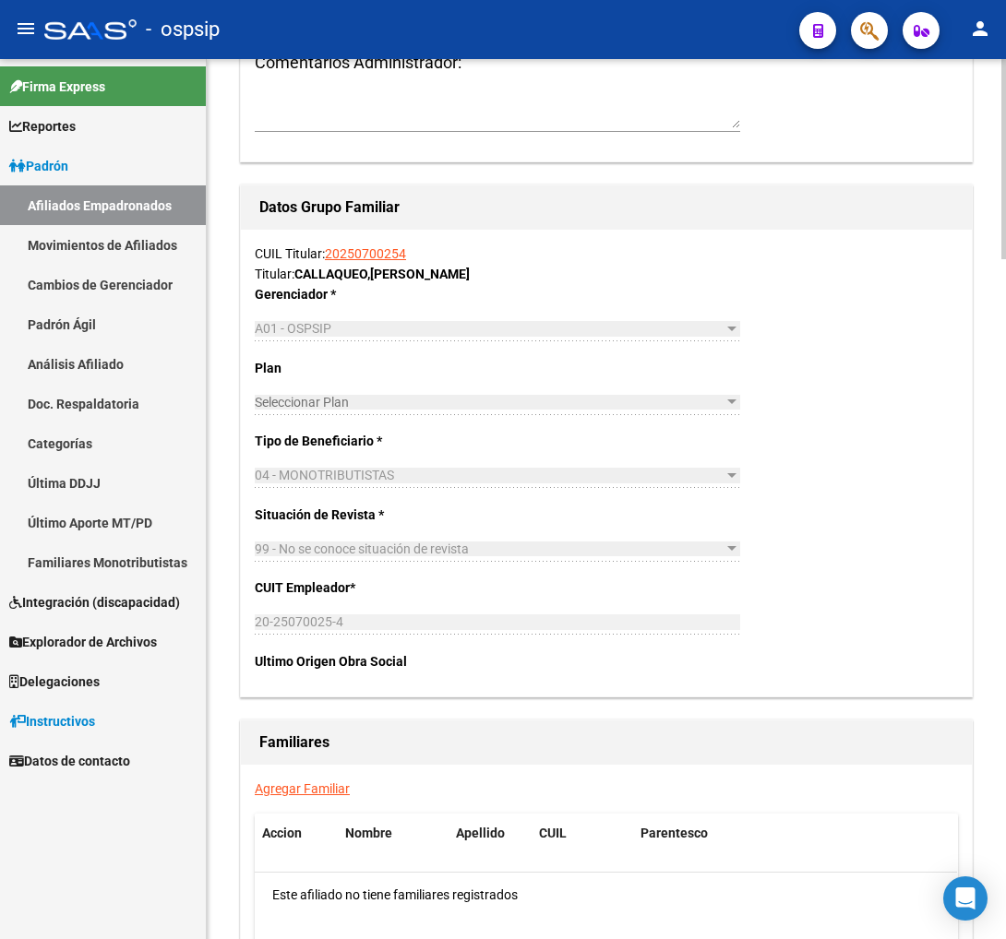
scroll to position [2871, 0]
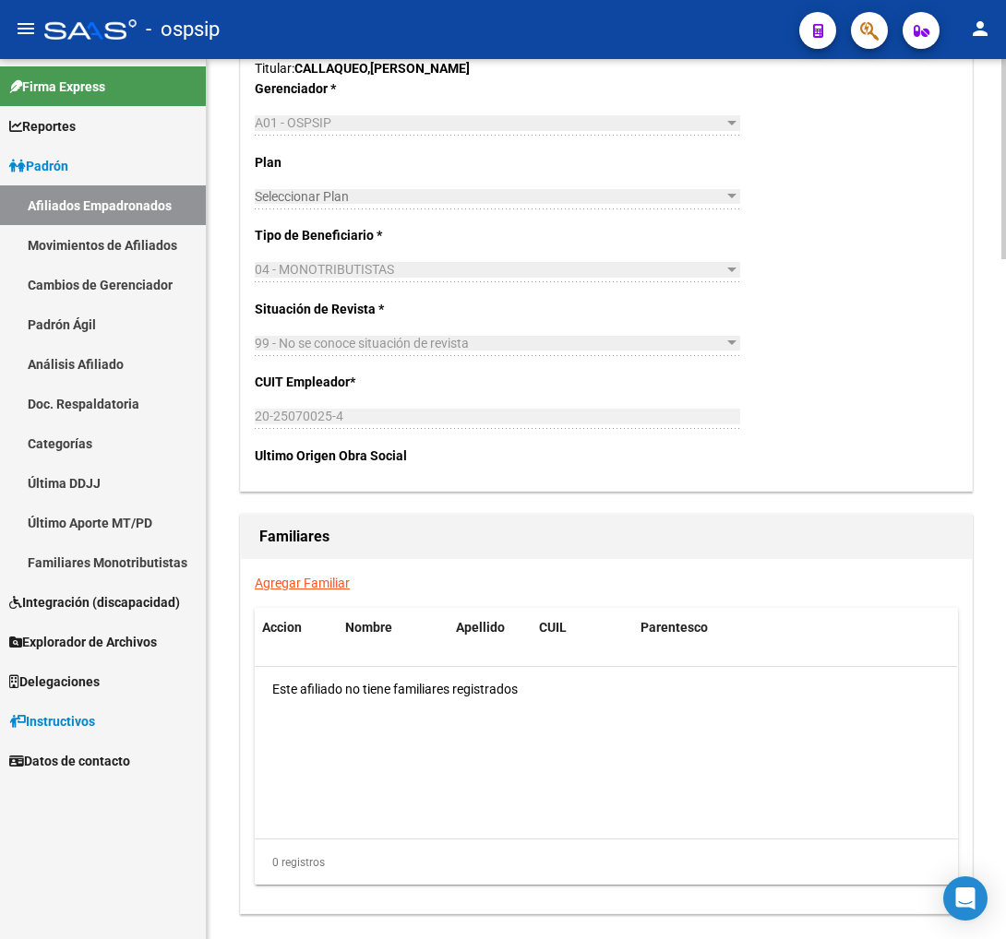
click at [299, 579] on link "Agregar Familiar" at bounding box center [302, 583] width 95 height 15
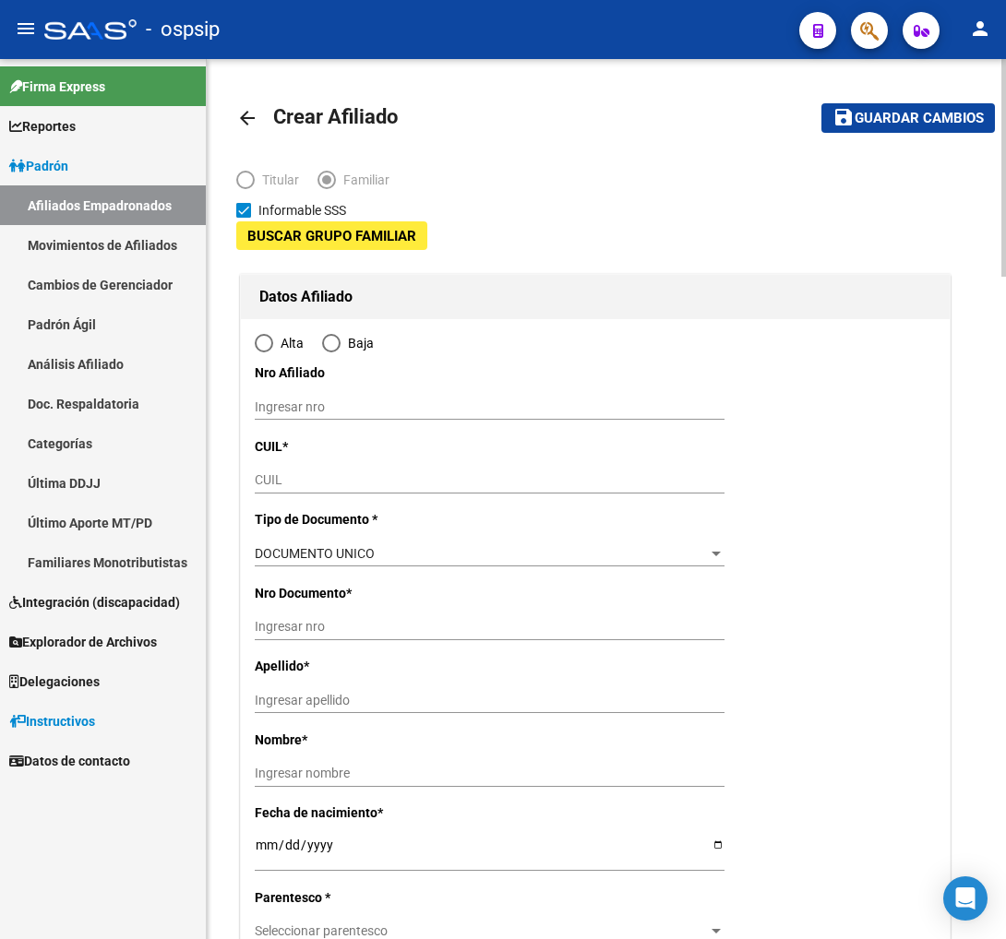
type input "20-25070025-4"
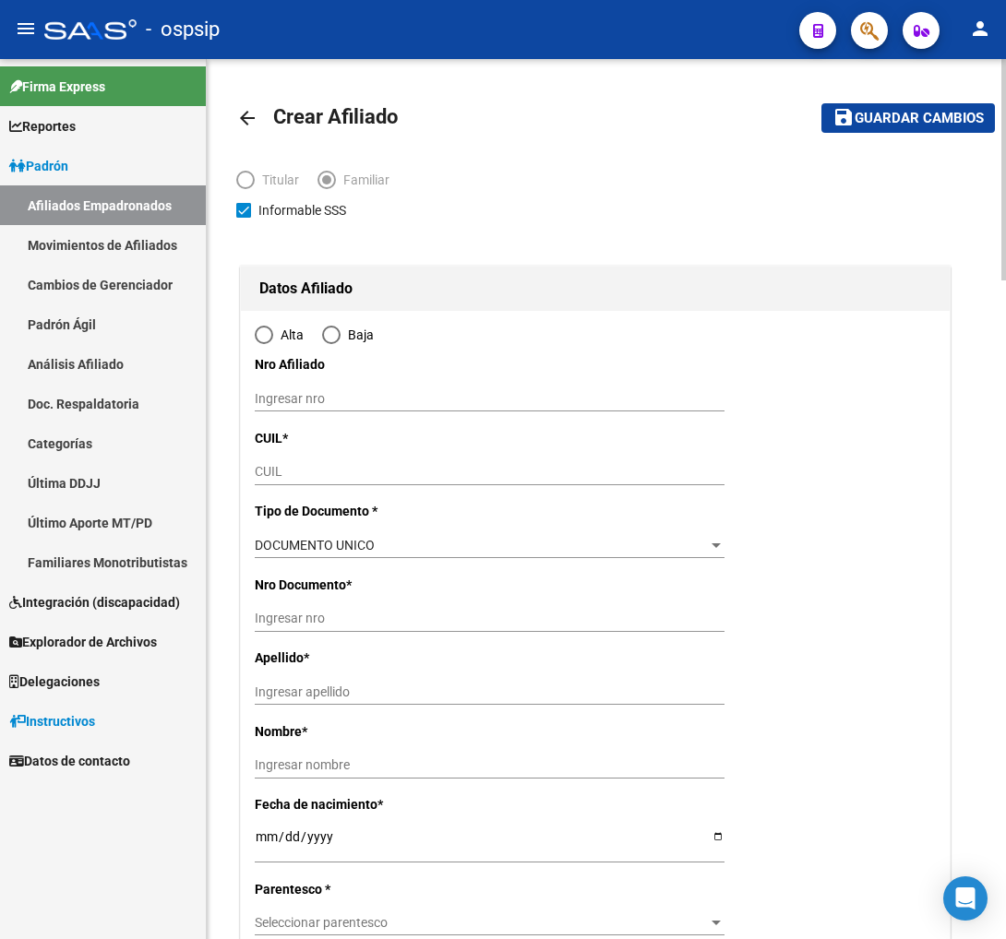
type input "[DATE][PERSON_NAME]"
type input "1663"
type input "AV.PRIMERA JUNTA"
type input "5408"
radio input "true"
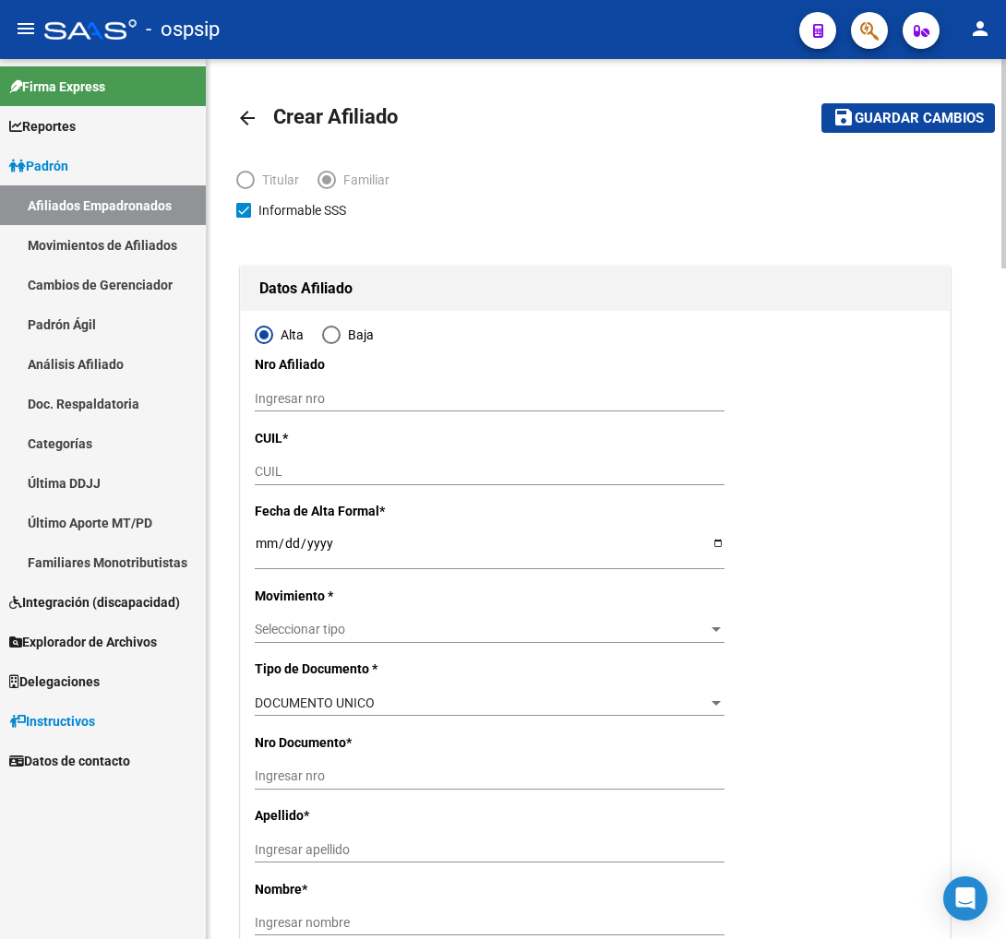
click at [284, 473] on input "CUIL" at bounding box center [490, 472] width 470 height 16
type input "20-25070025-4"
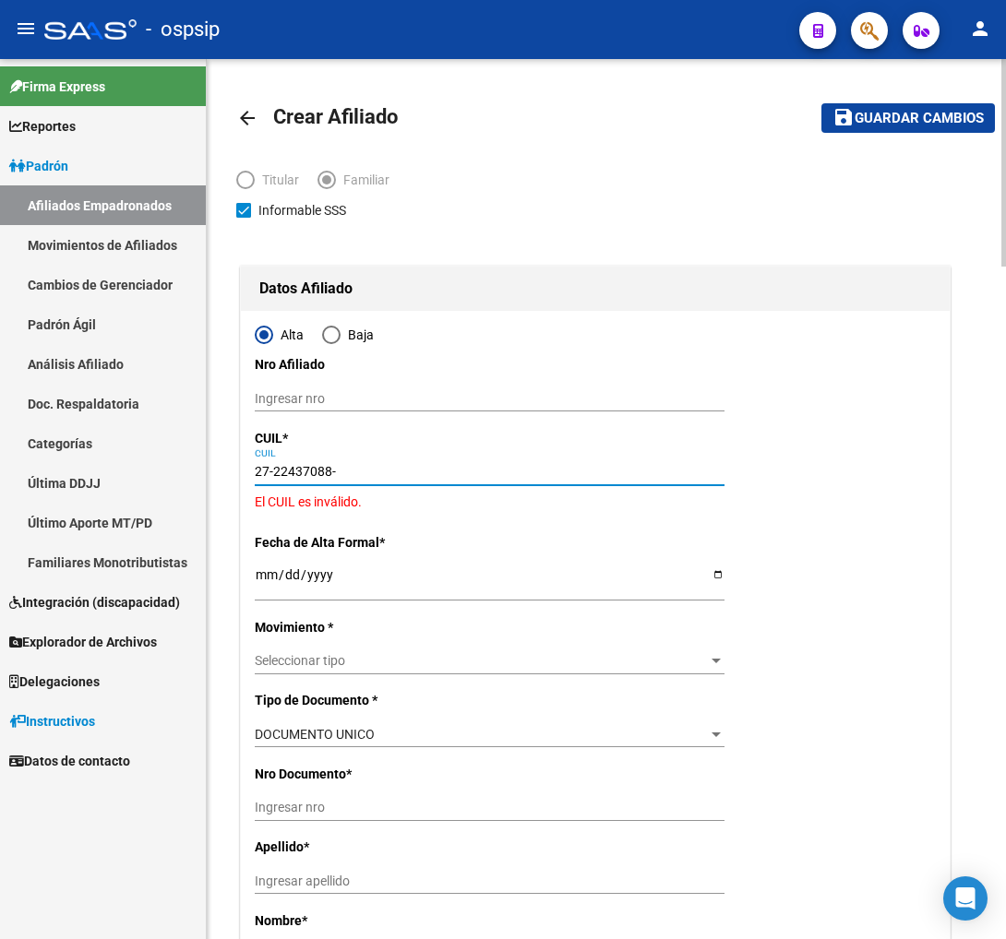
type input "27-22437088-7"
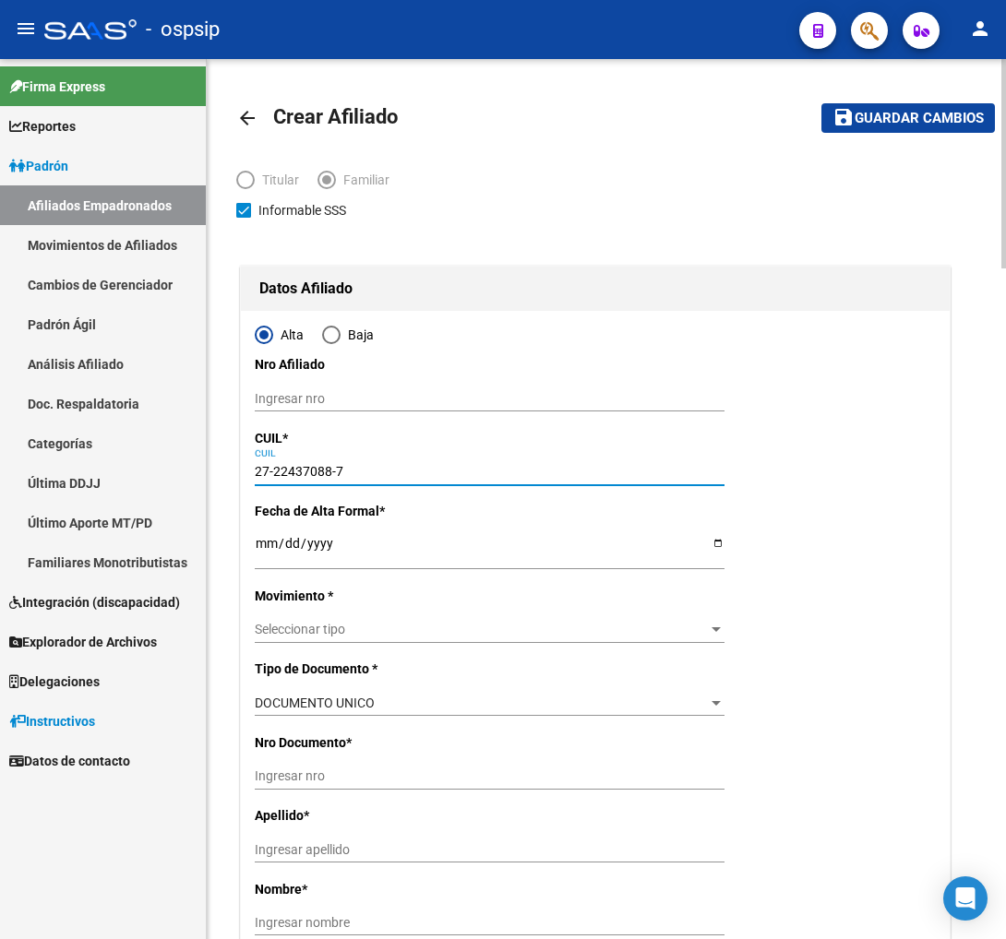
type input "22437088"
type input "[GEOGRAPHIC_DATA]"
type input "[PERSON_NAME]"
type input "[DATE]"
type input "SANTA MARIA"
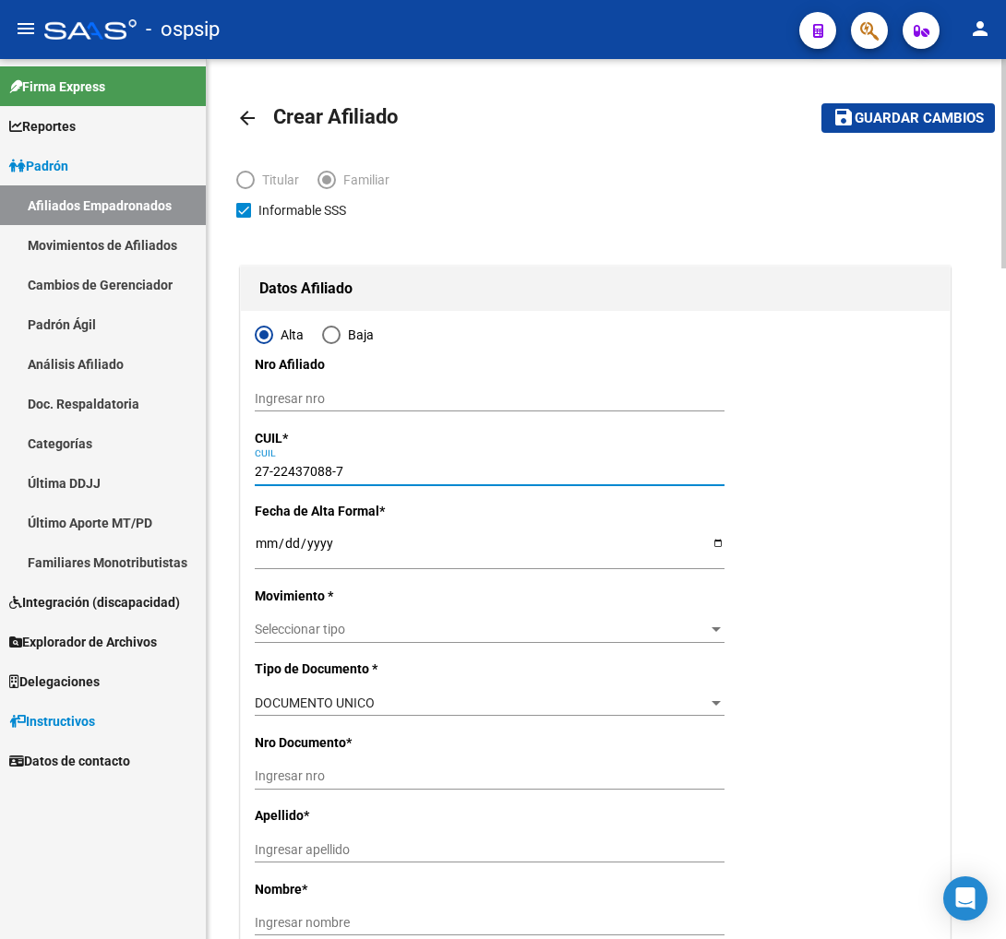
type input "AV PRIMERA JUNTA"
type input "27-22437088-7"
drag, startPoint x: 257, startPoint y: 554, endPoint x: 275, endPoint y: 543, distance: 21.5
click at [261, 548] on input "Ingresar fecha" at bounding box center [490, 550] width 470 height 28
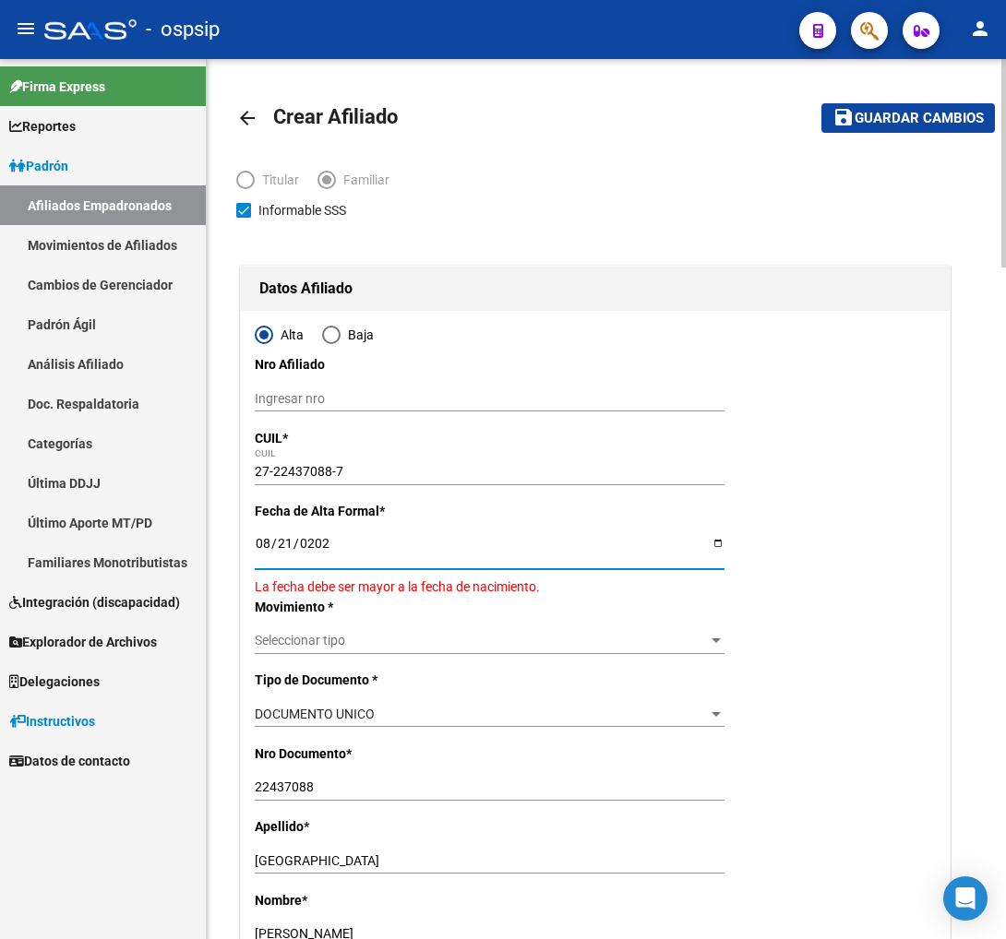
type input "[DATE]"
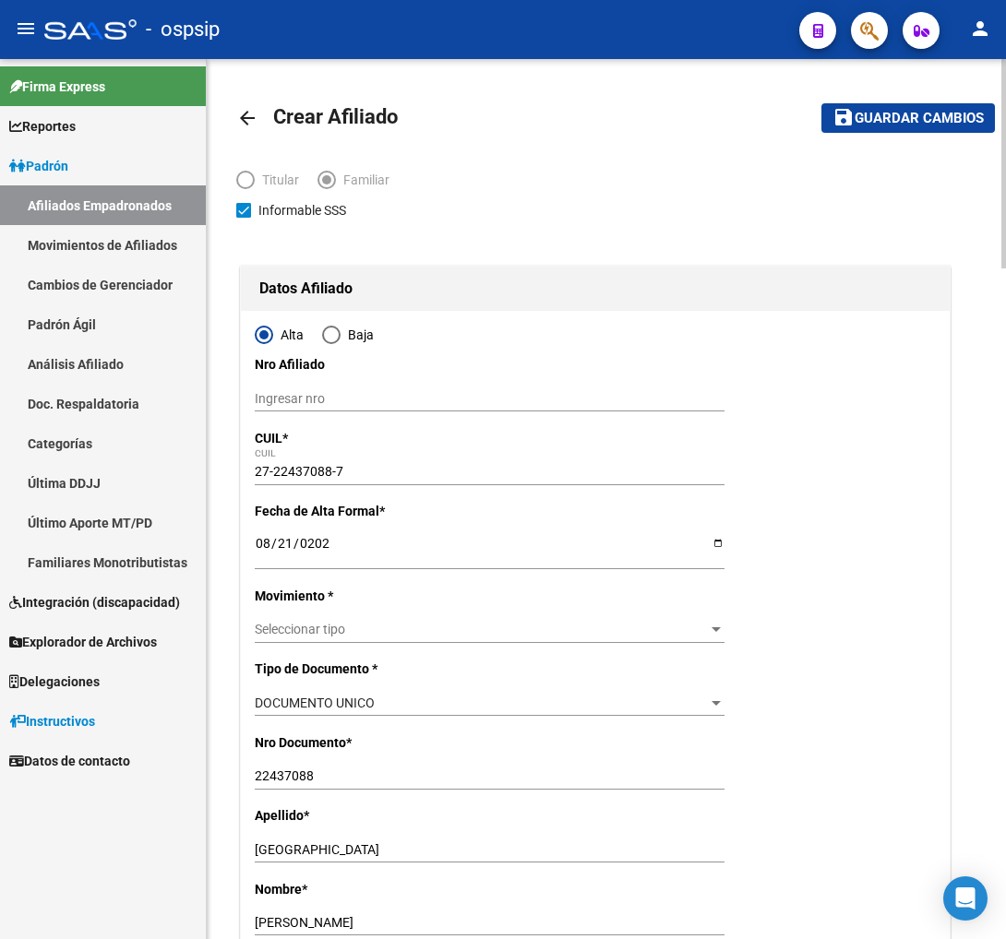
click at [299, 618] on div "Seleccionar tipo Seleccionar tipo" at bounding box center [490, 630] width 470 height 26
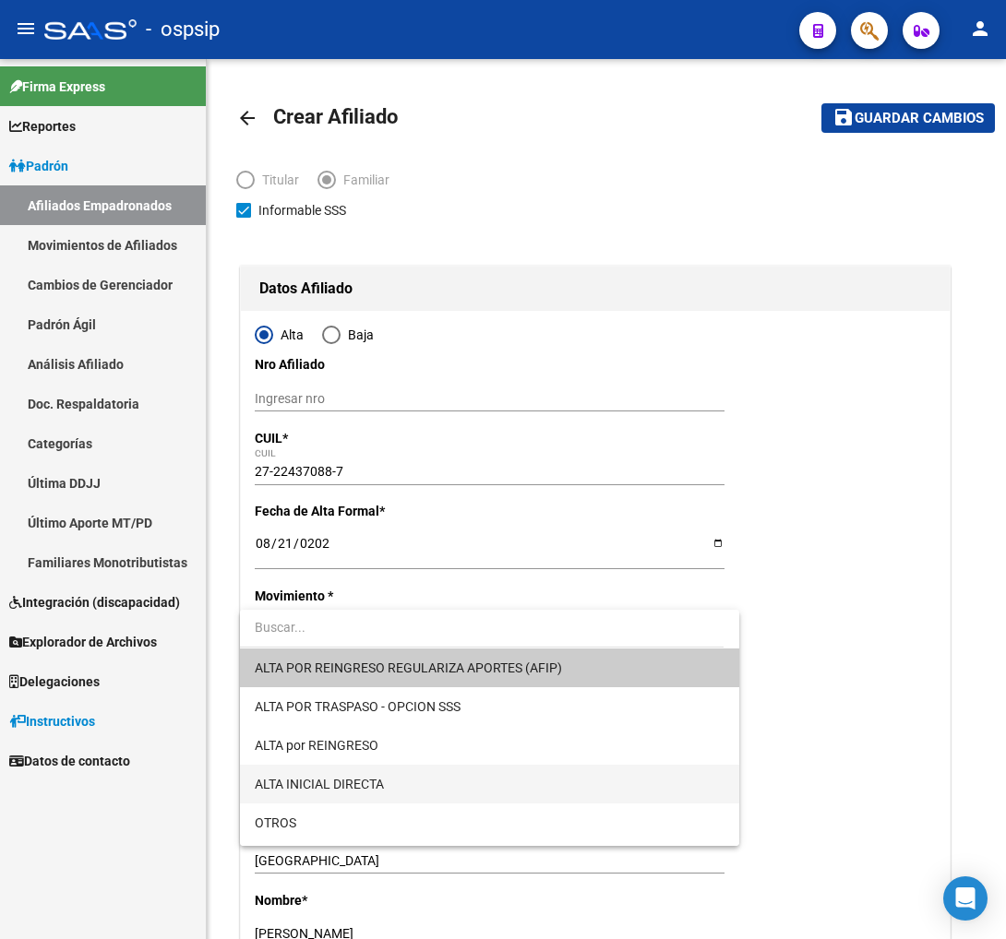
click at [455, 791] on span "ALTA INICIAL DIRECTA" at bounding box center [490, 784] width 470 height 39
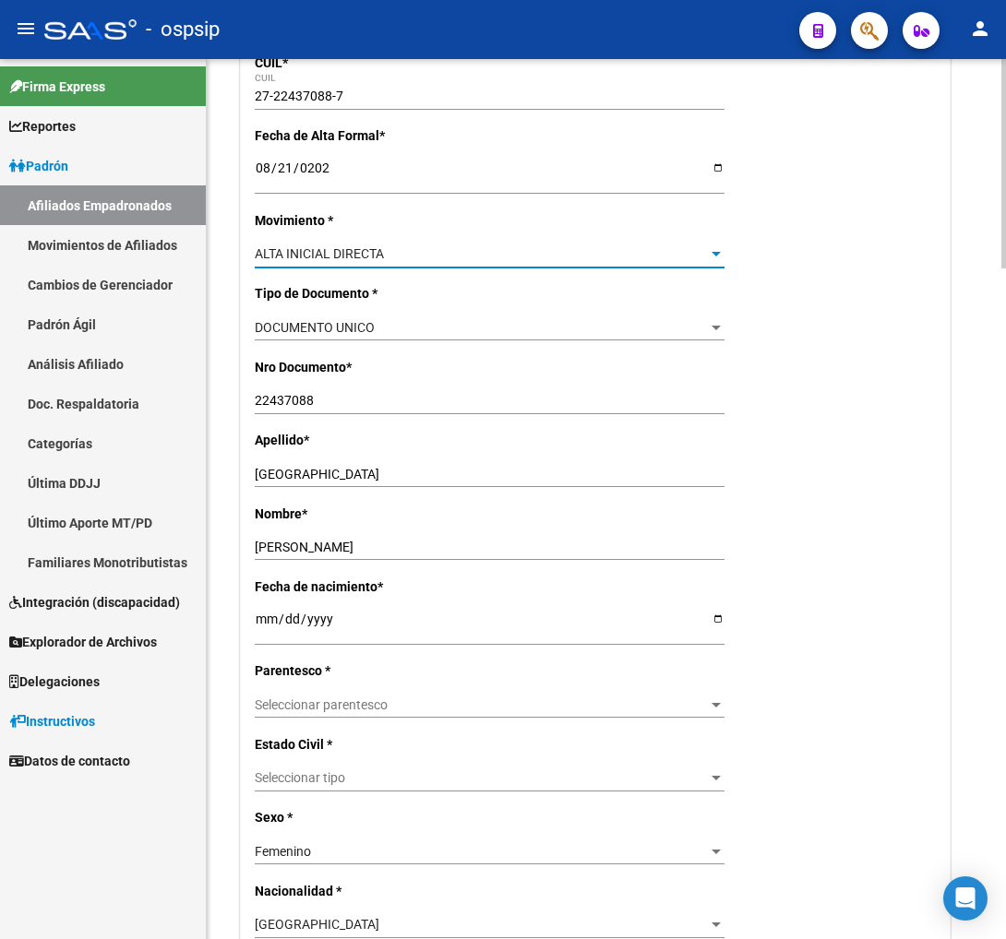
scroll to position [410, 0]
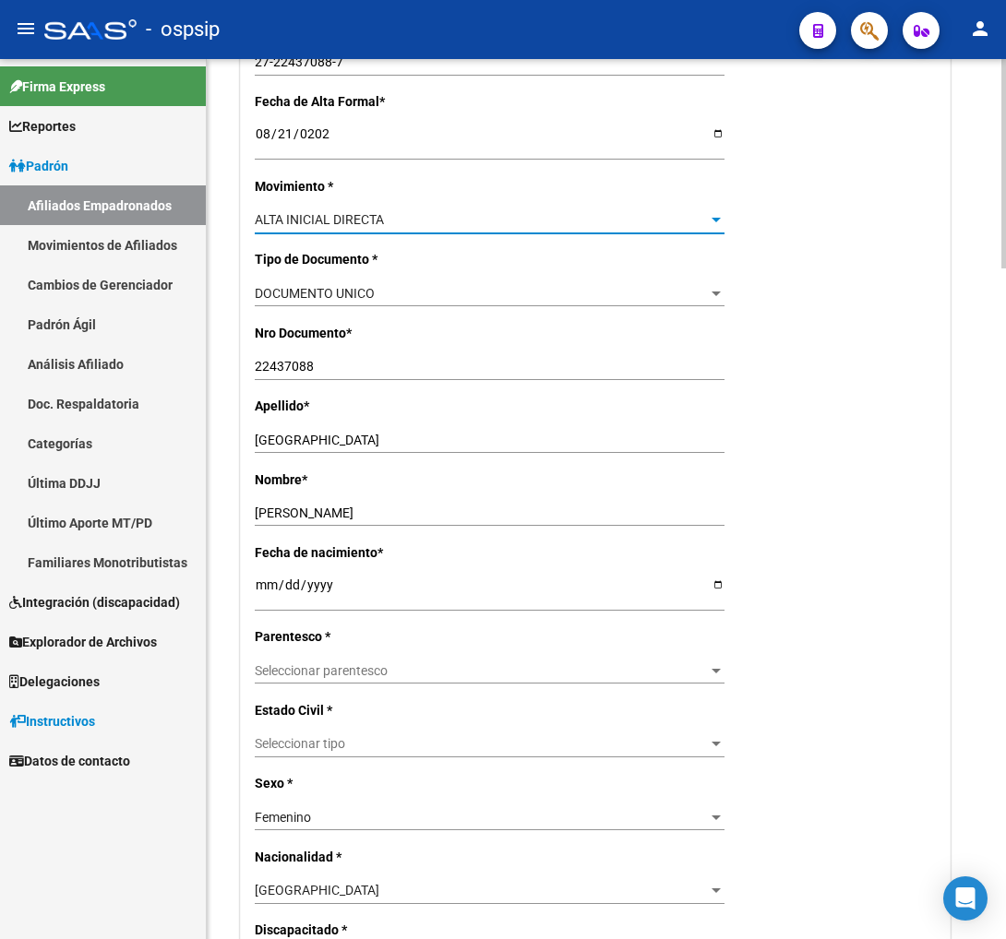
click at [492, 676] on span "Seleccionar parentesco" at bounding box center [481, 671] width 453 height 16
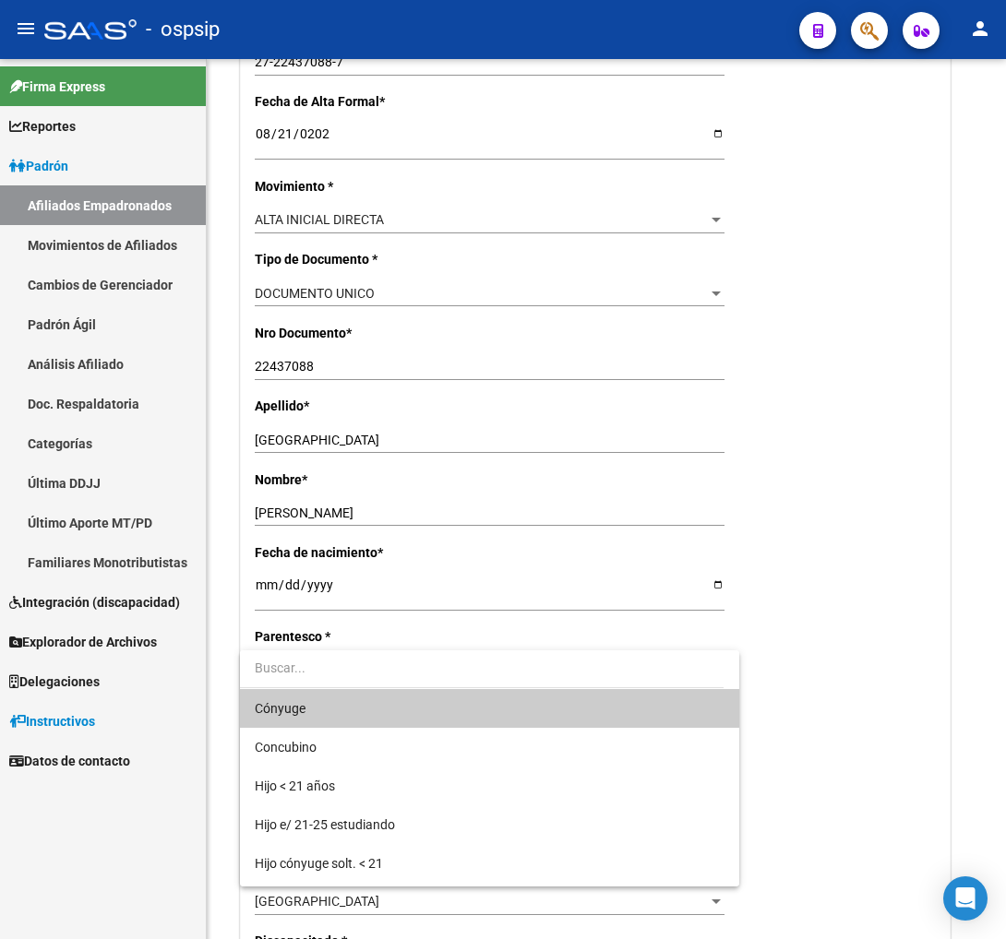
click at [435, 716] on span "Cónyuge" at bounding box center [490, 708] width 470 height 39
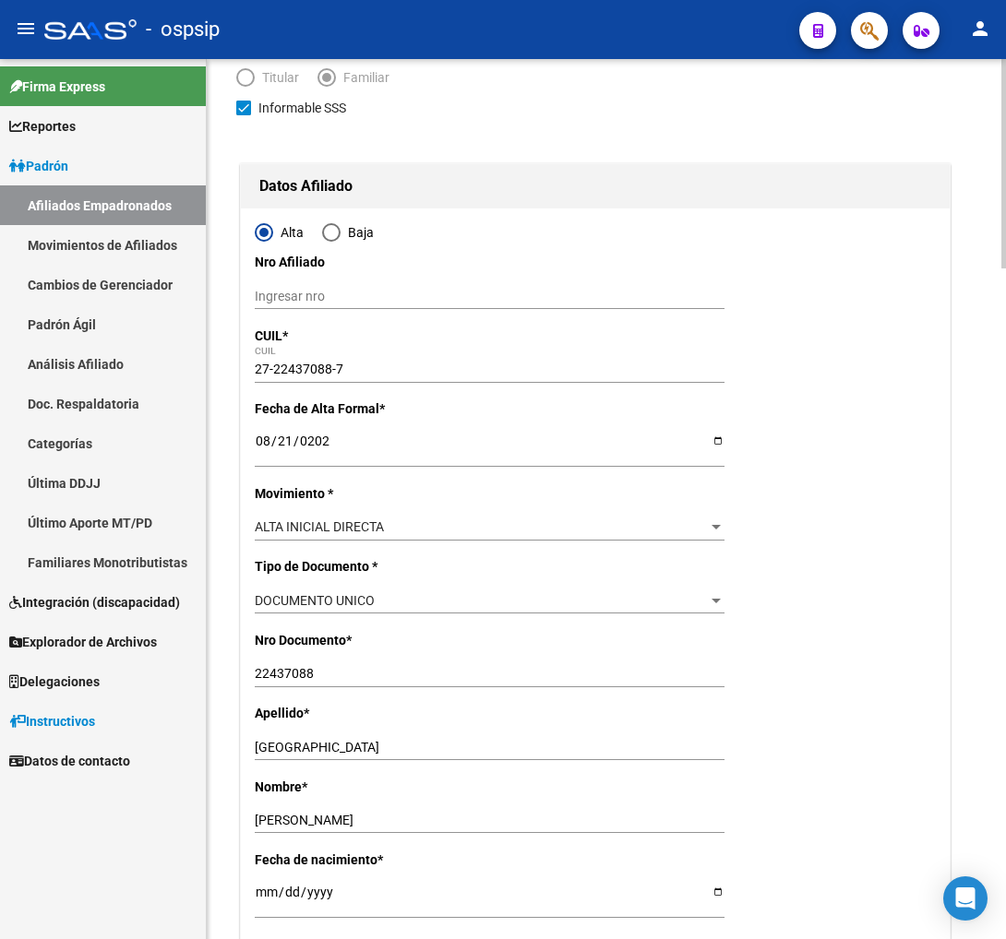
scroll to position [0, 0]
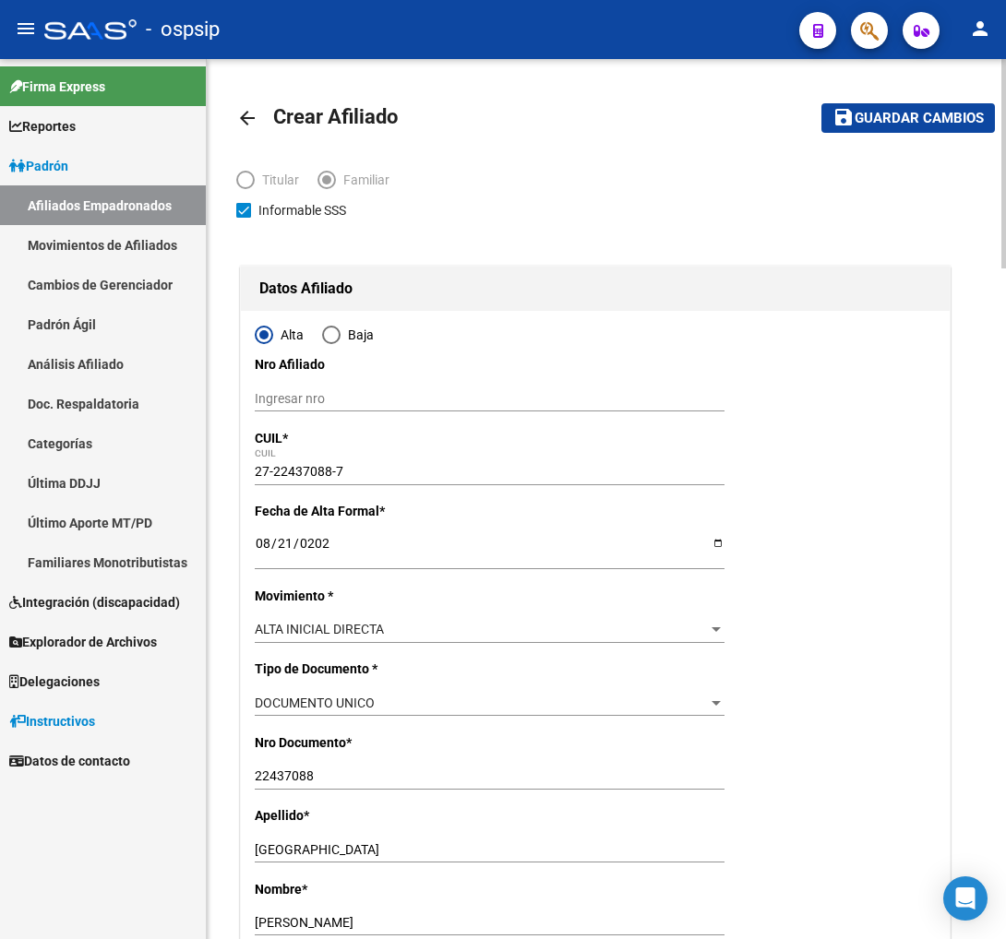
click at [878, 120] on span "Guardar cambios" at bounding box center [918, 119] width 129 height 17
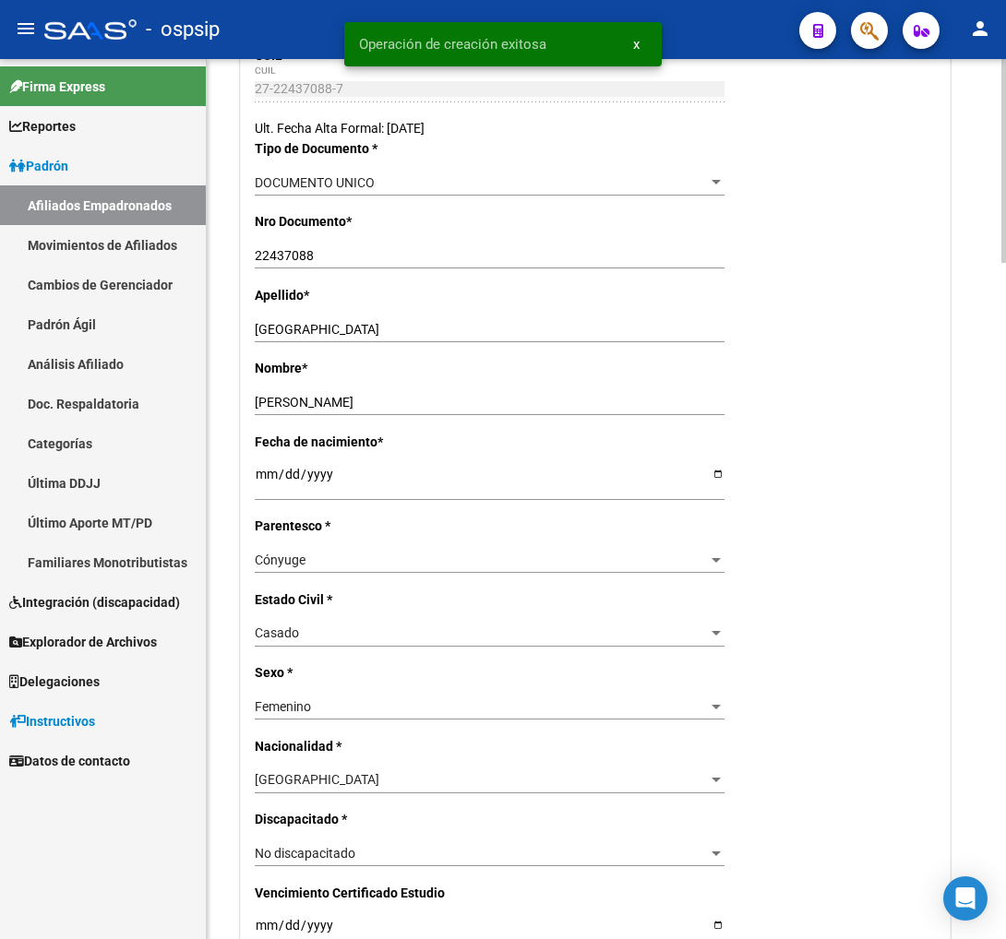
radio input "true"
type input "20-25070025-4"
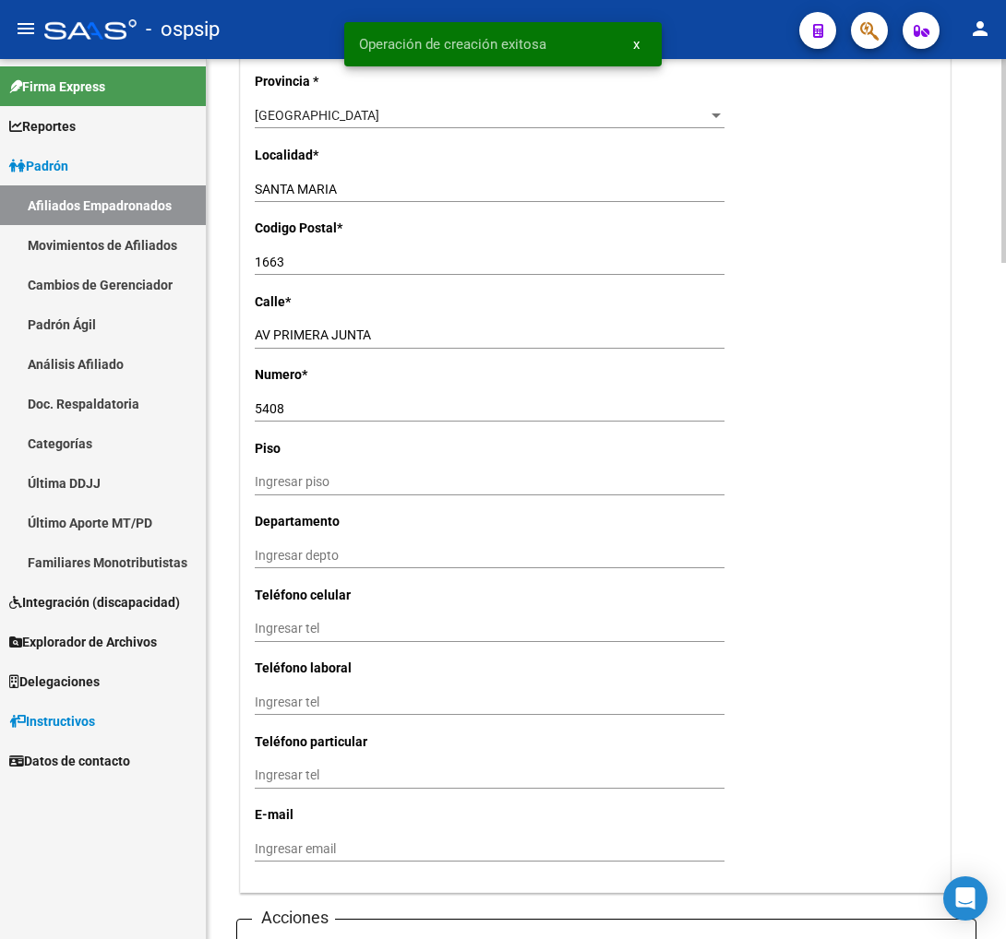
scroll to position [1640, 0]
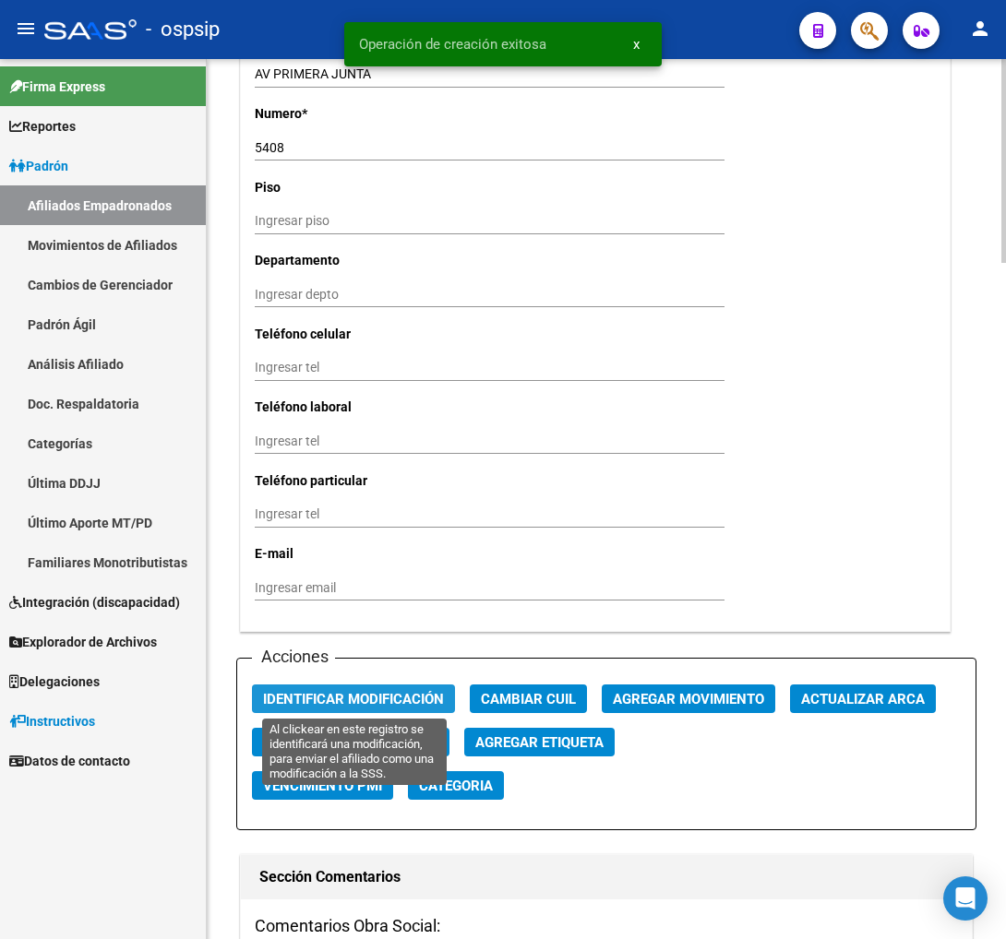
click at [426, 691] on span "Identificar Modificación" at bounding box center [353, 699] width 181 height 17
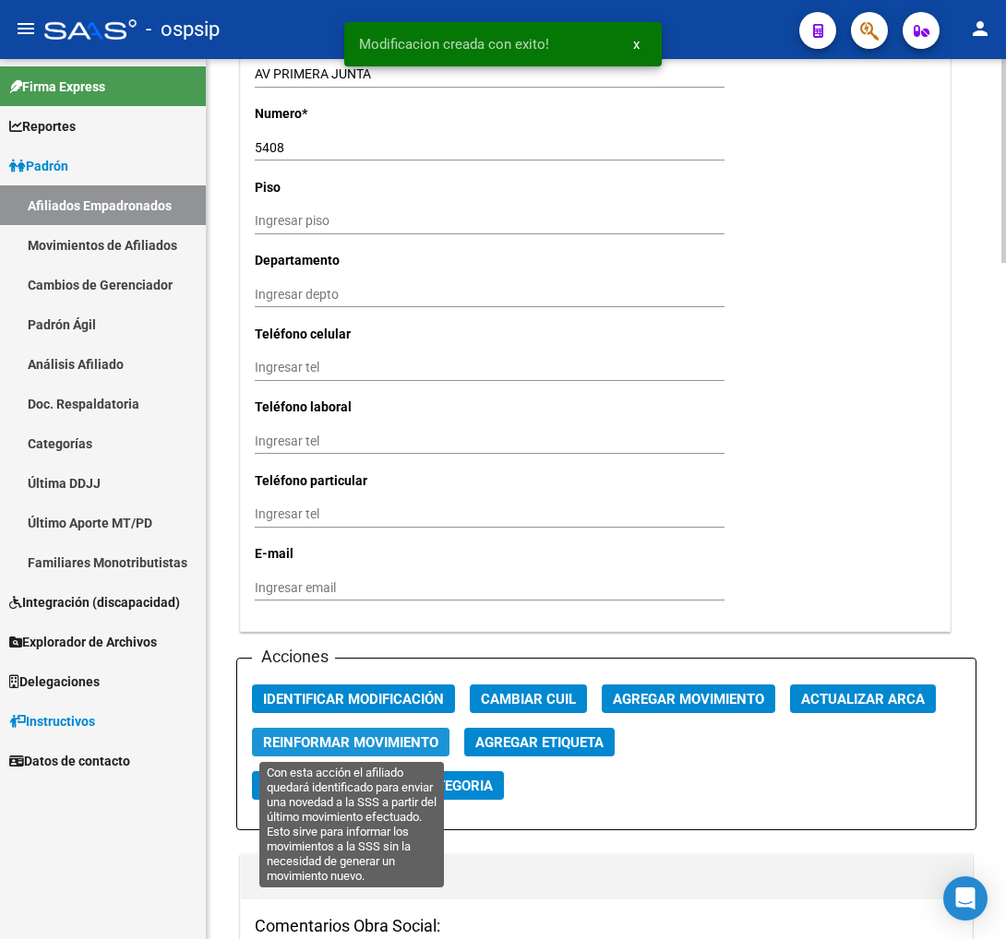
click at [392, 738] on span "Reinformar Movimiento" at bounding box center [350, 742] width 175 height 17
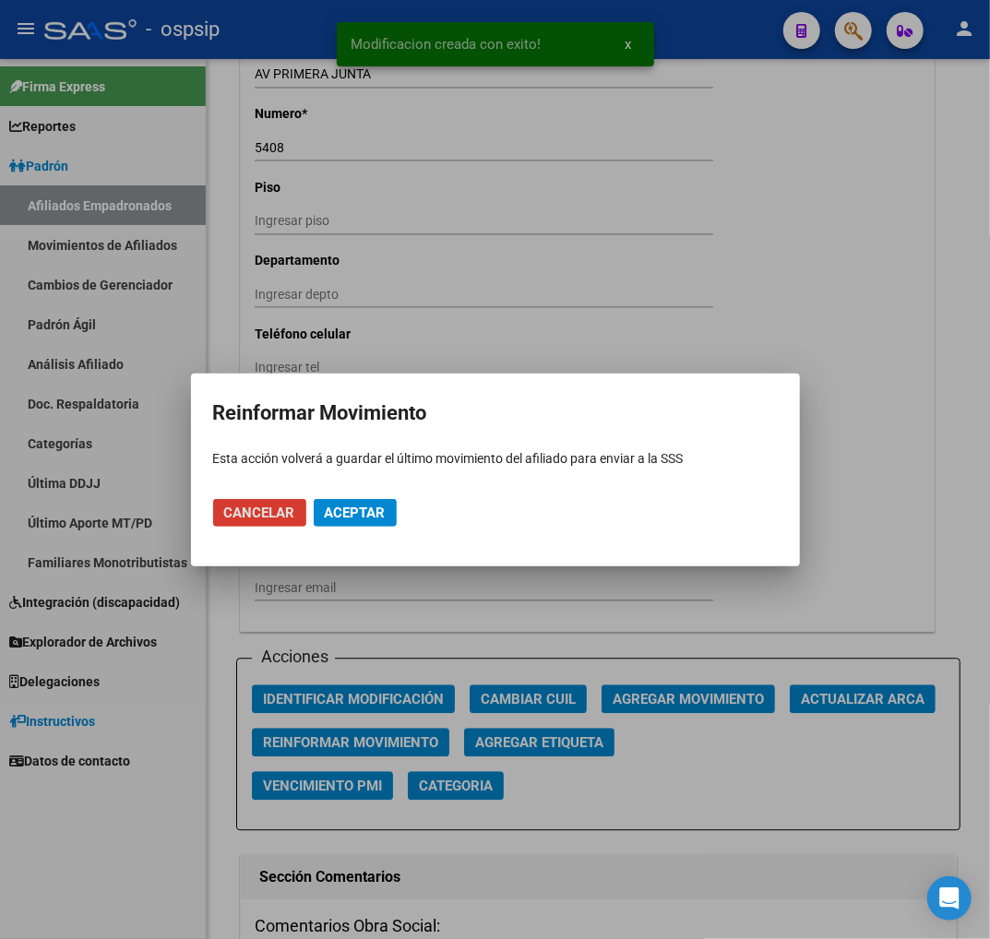
click at [328, 505] on span "Aceptar" at bounding box center [355, 513] width 61 height 17
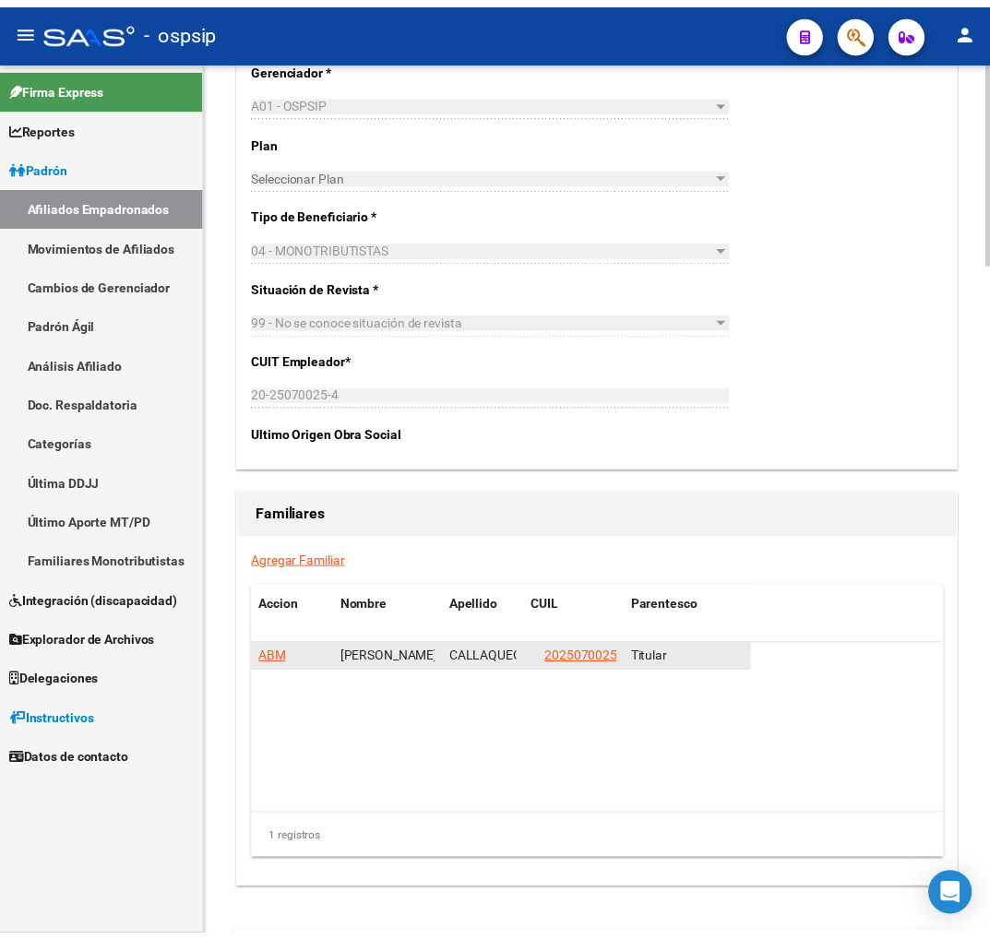
scroll to position [2935, 0]
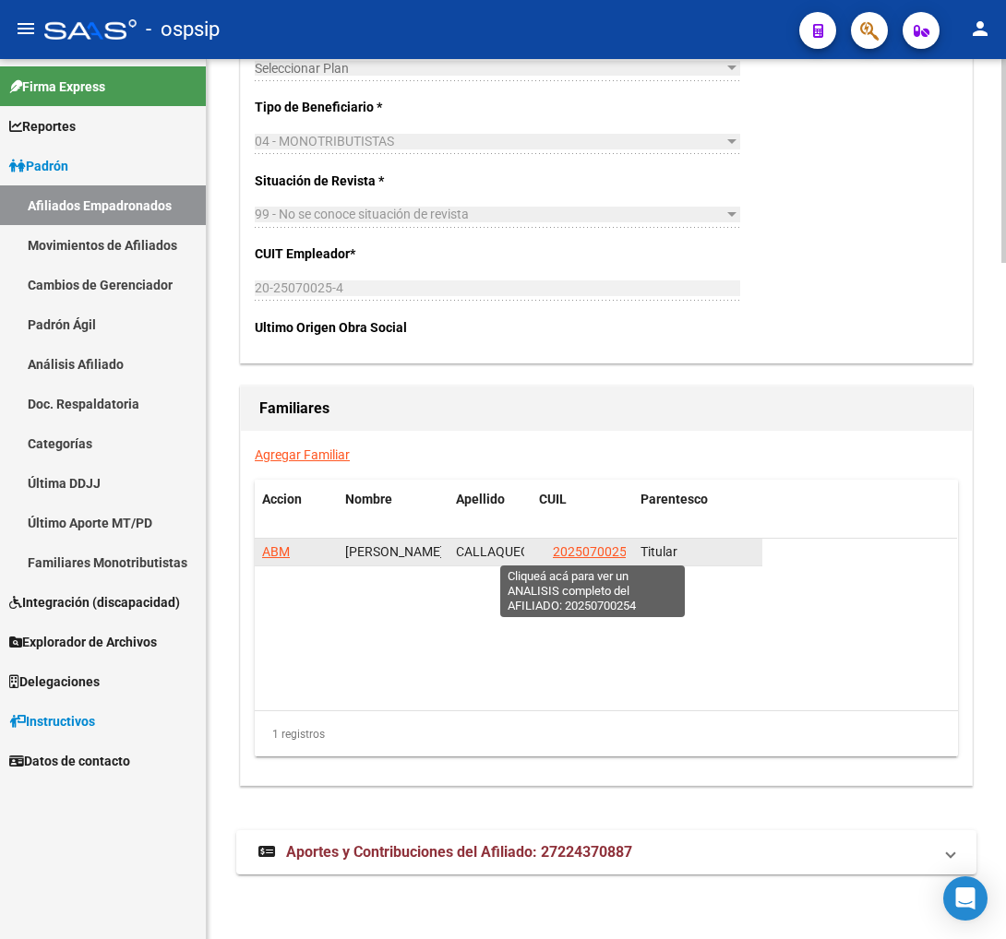
click at [578, 555] on span "20250700254" at bounding box center [593, 551] width 81 height 15
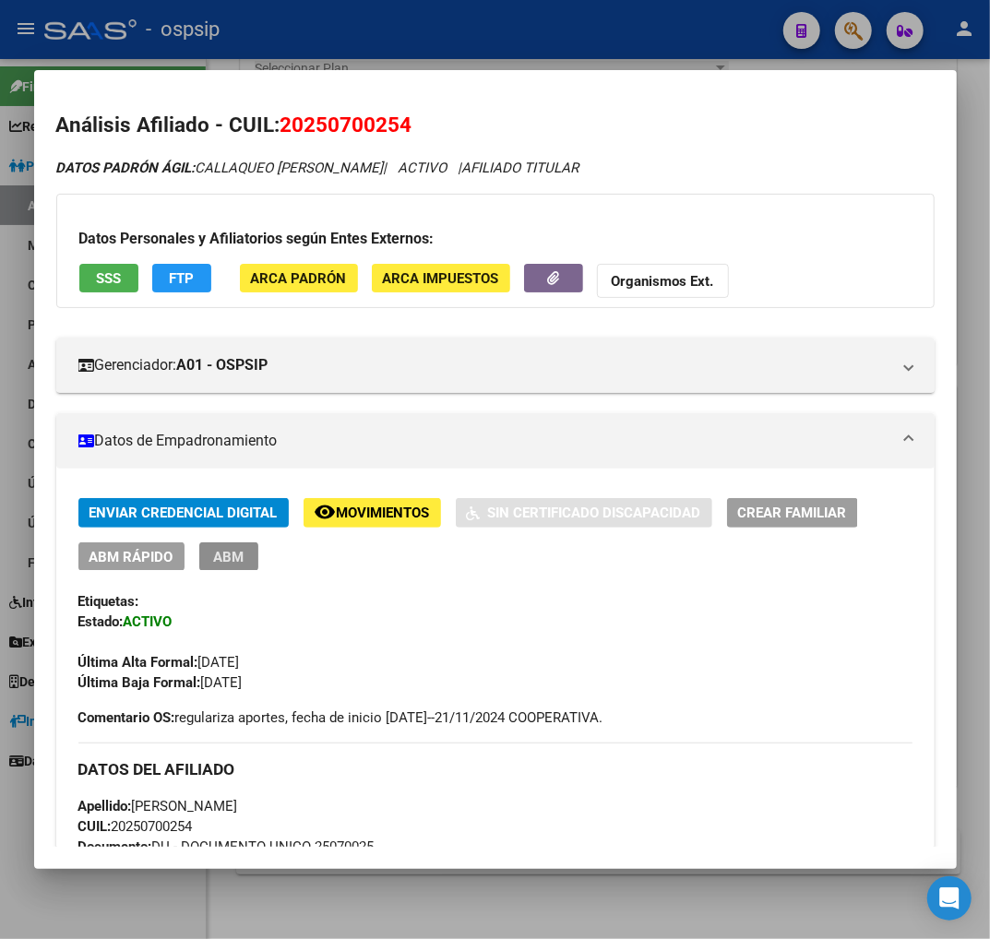
click at [203, 551] on button "ABM" at bounding box center [228, 557] width 59 height 29
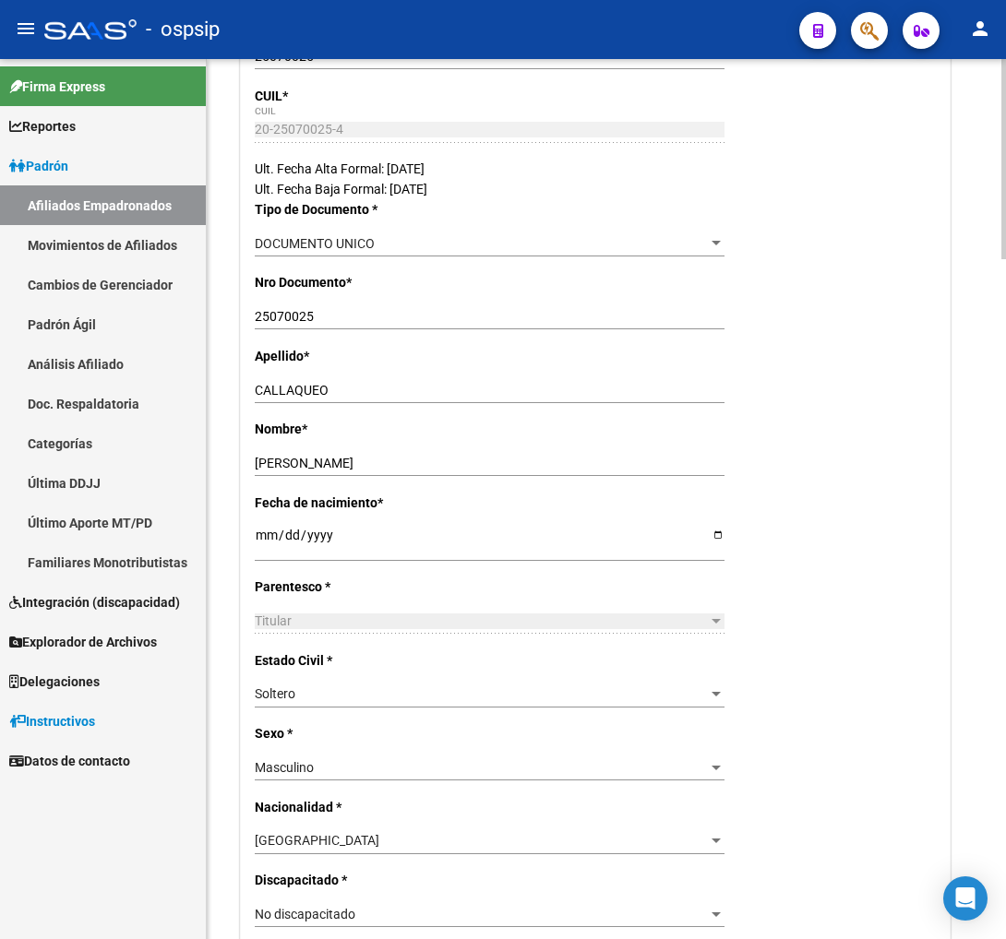
scroll to position [410, 0]
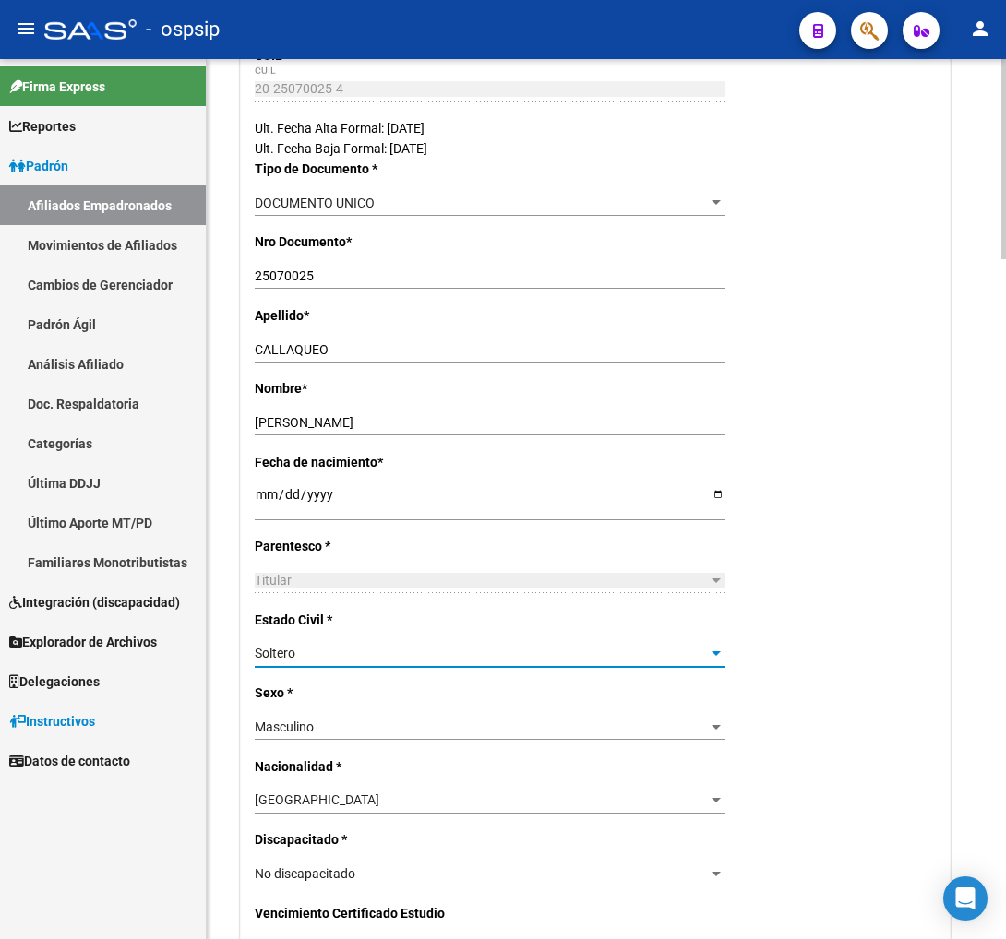
click at [688, 653] on div "Soltero" at bounding box center [481, 654] width 453 height 16
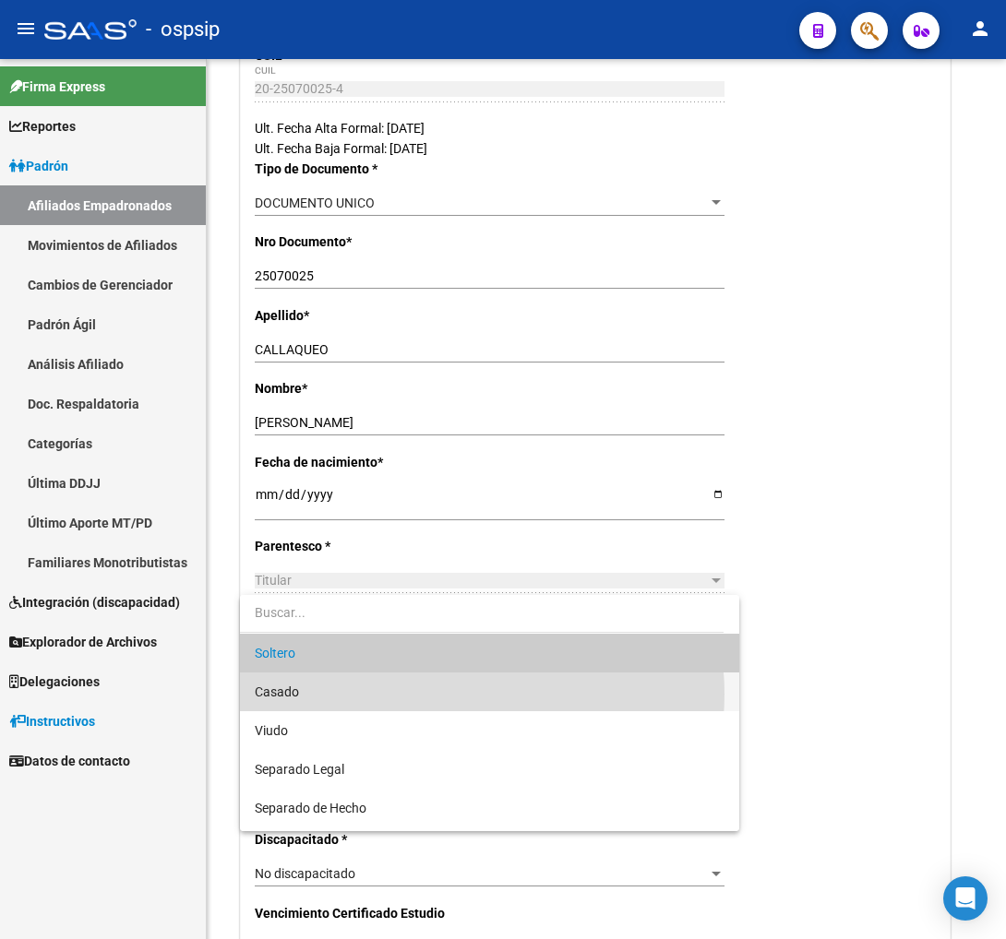
click at [450, 694] on span "Casado" at bounding box center [490, 692] width 470 height 39
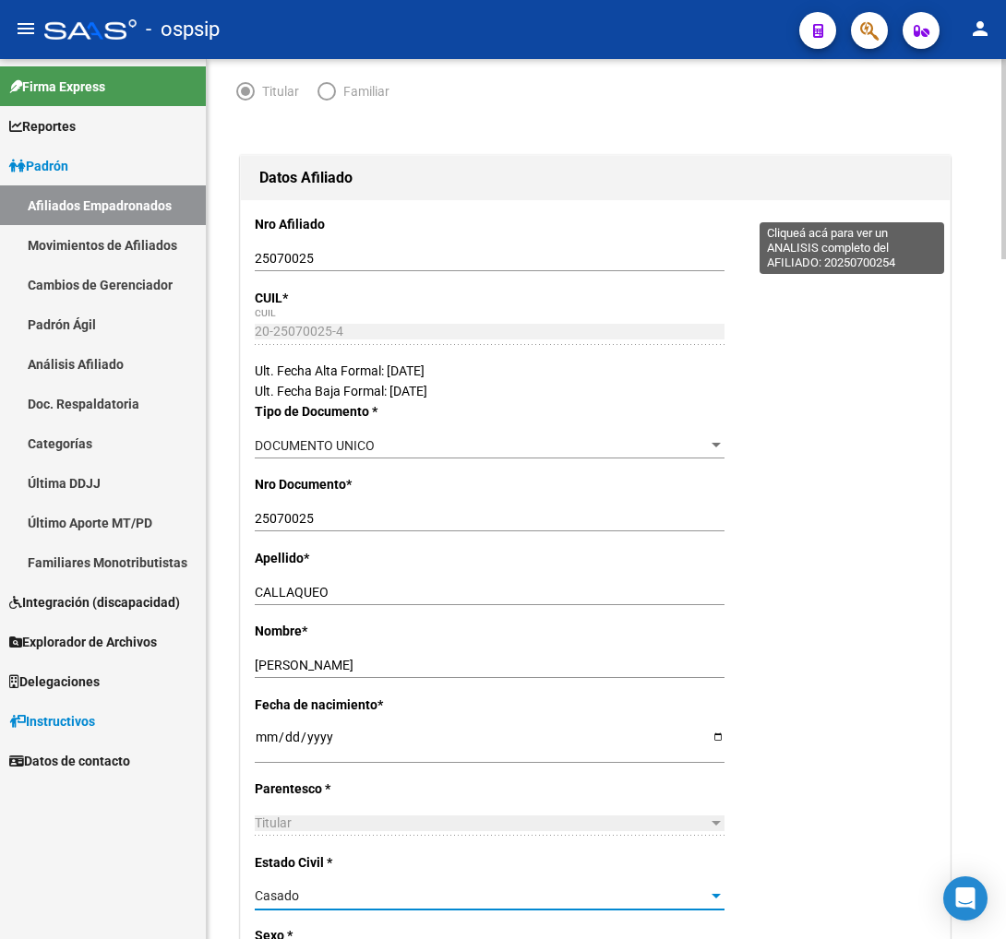
scroll to position [0, 0]
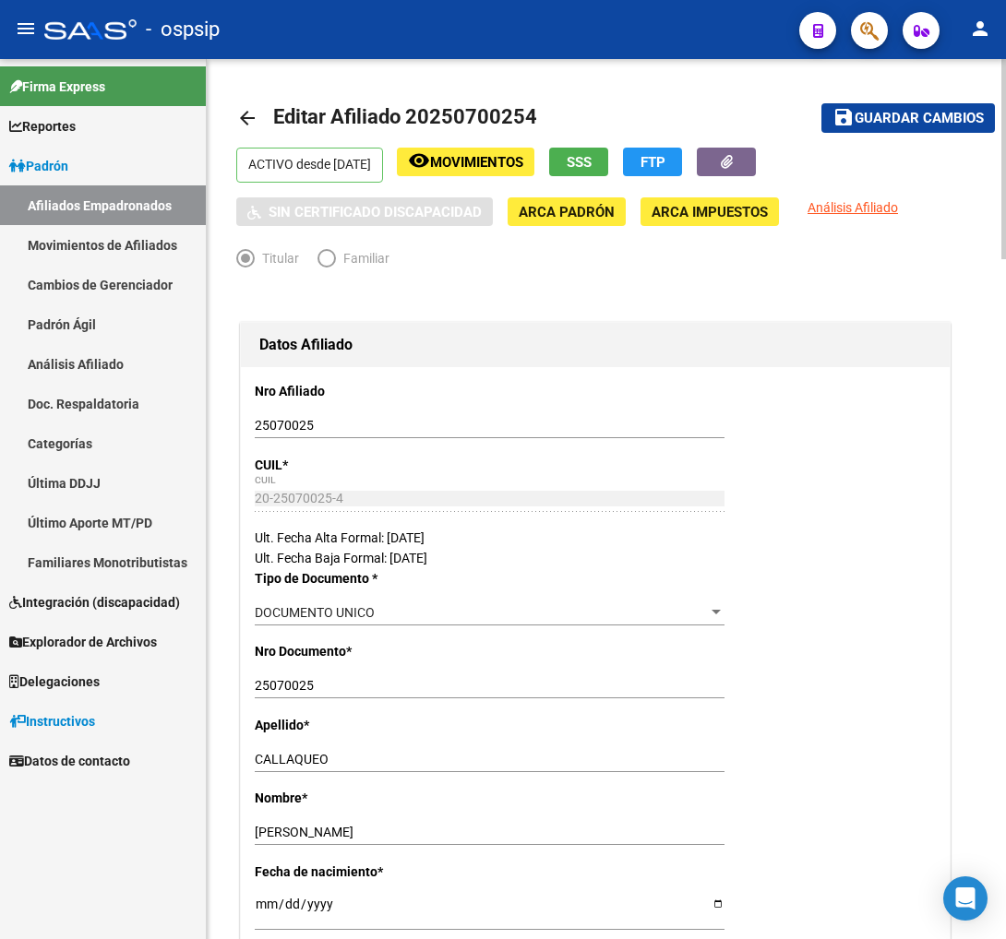
click at [909, 112] on span "Guardar cambios" at bounding box center [918, 119] width 129 height 17
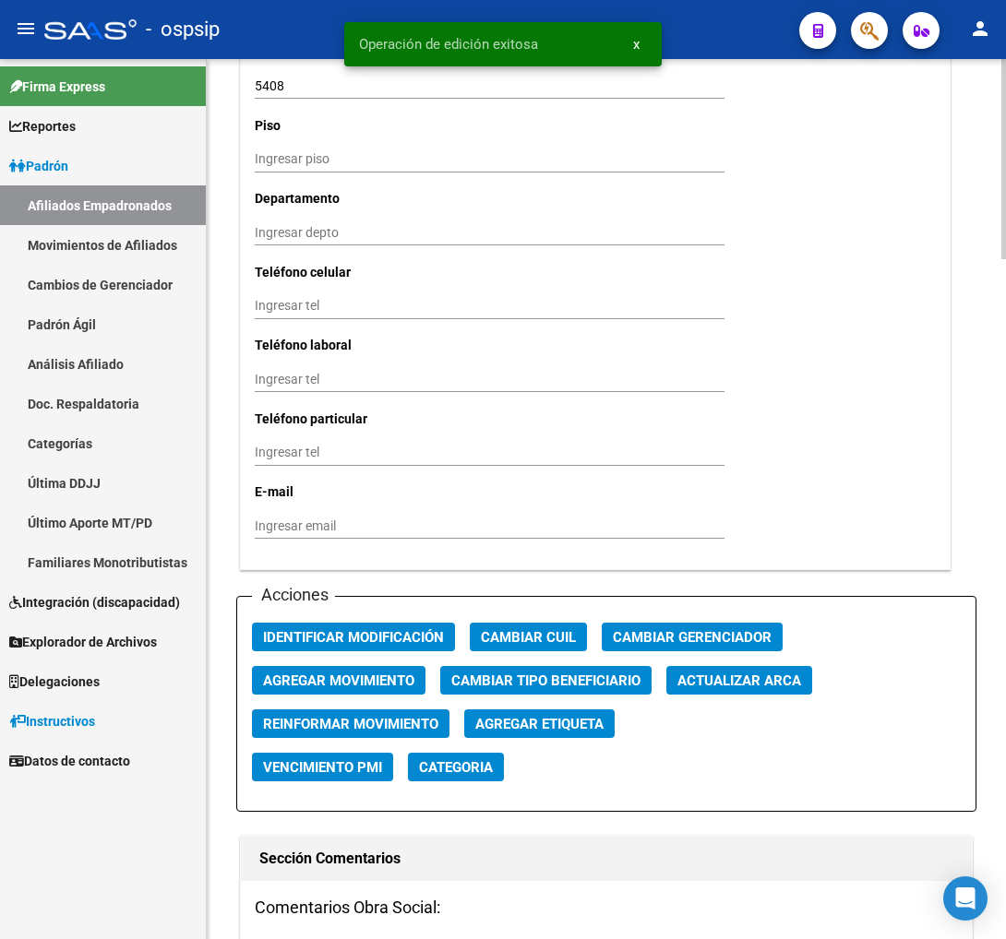
scroll to position [1948, 0]
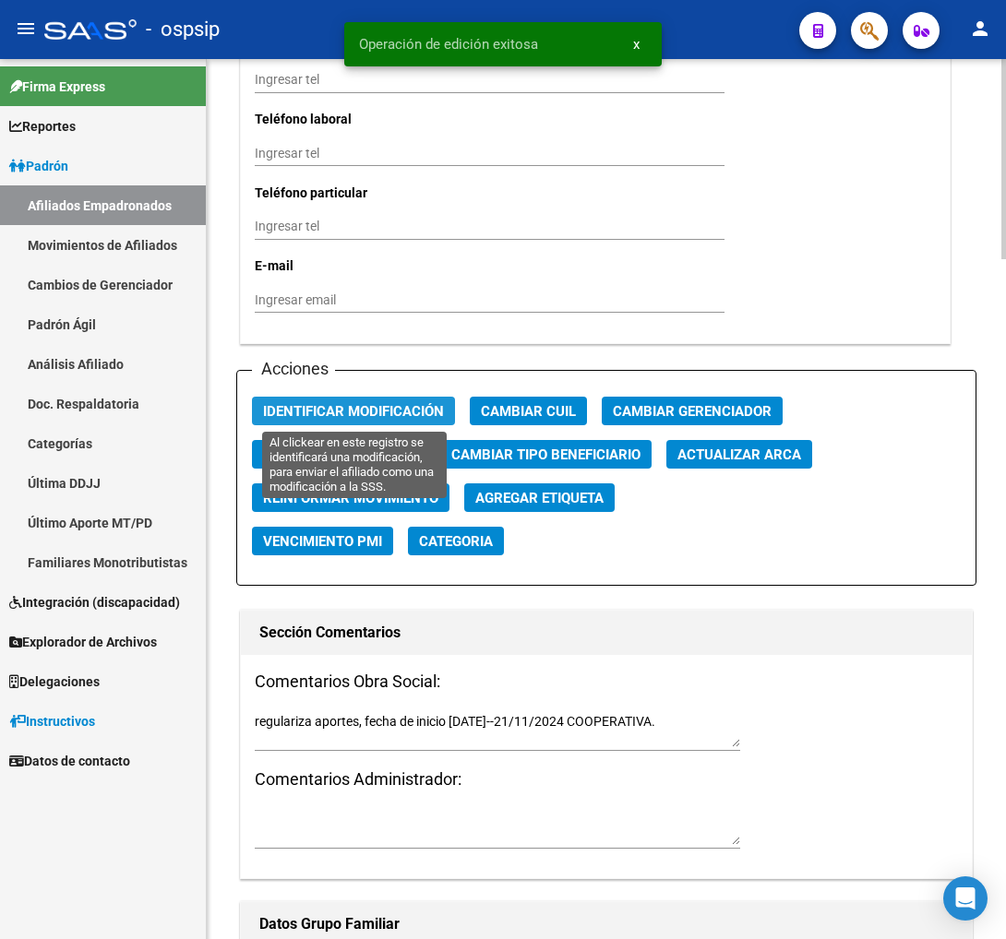
click at [339, 407] on span "Identificar Modificación" at bounding box center [353, 411] width 181 height 17
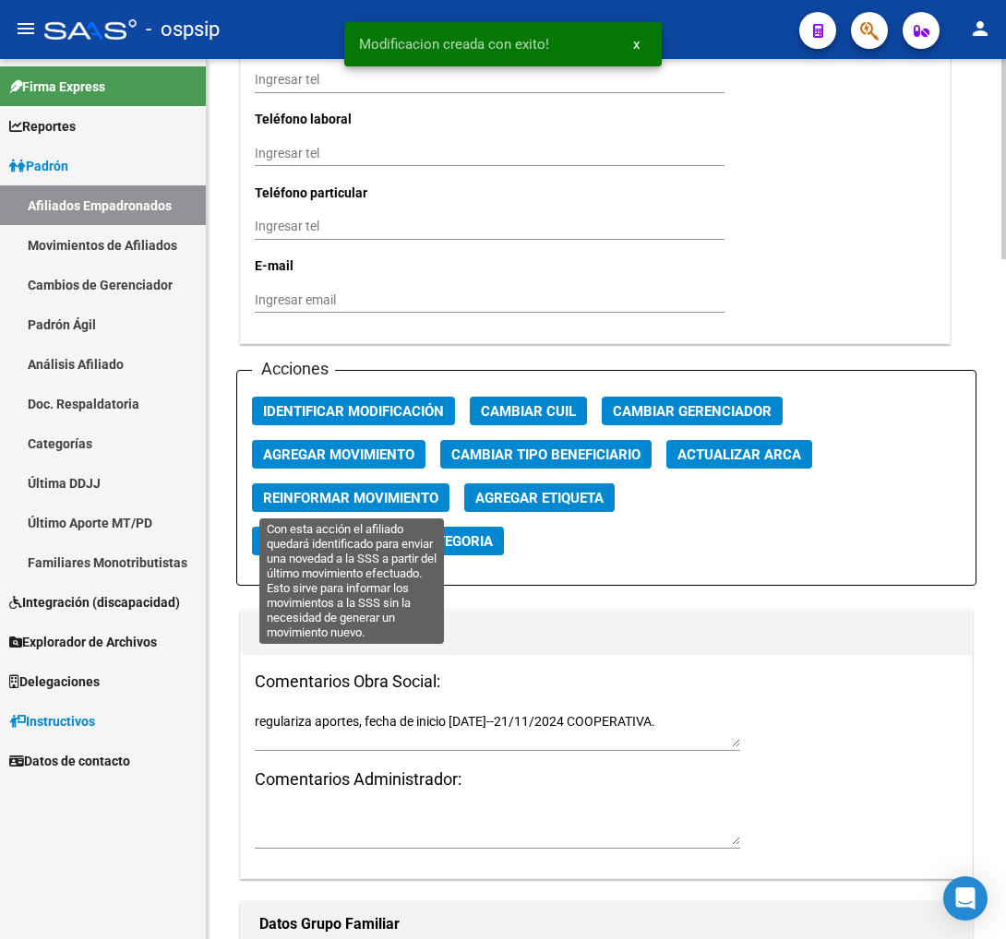
click at [403, 501] on span "Reinformar Movimiento" at bounding box center [350, 498] width 175 height 17
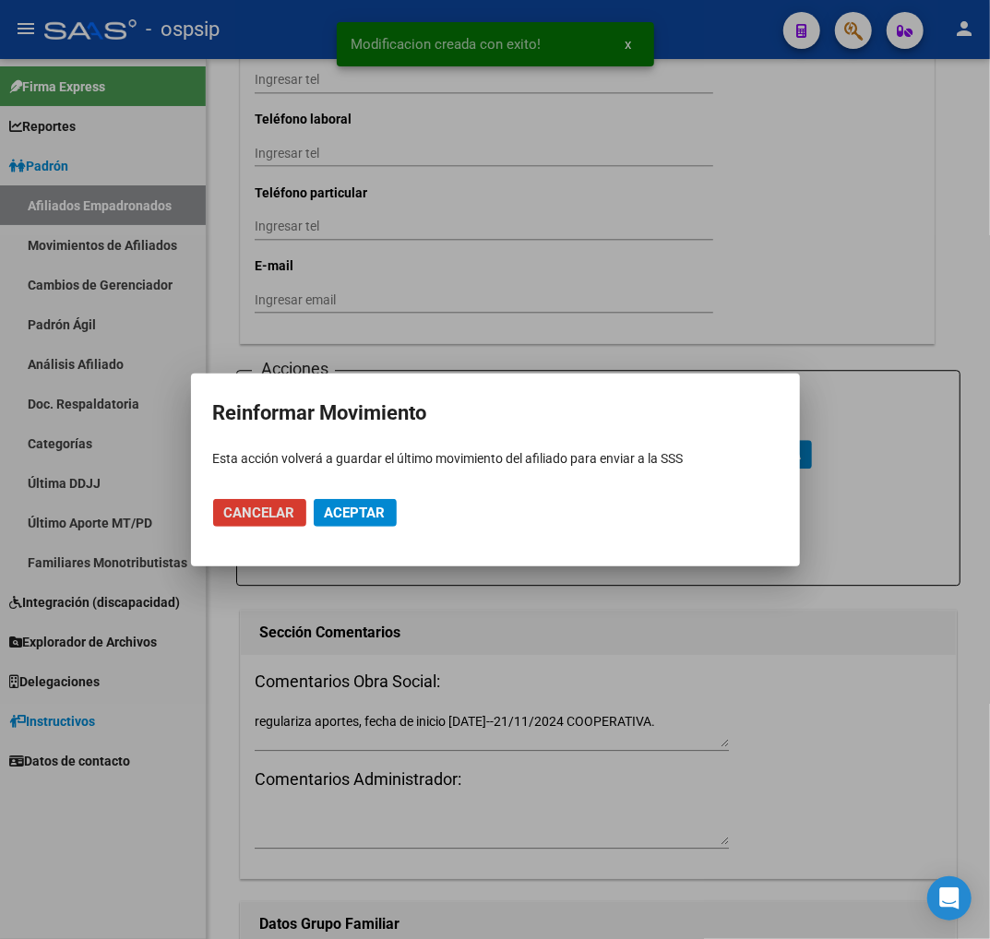
click at [355, 513] on span "Aceptar" at bounding box center [355, 513] width 61 height 17
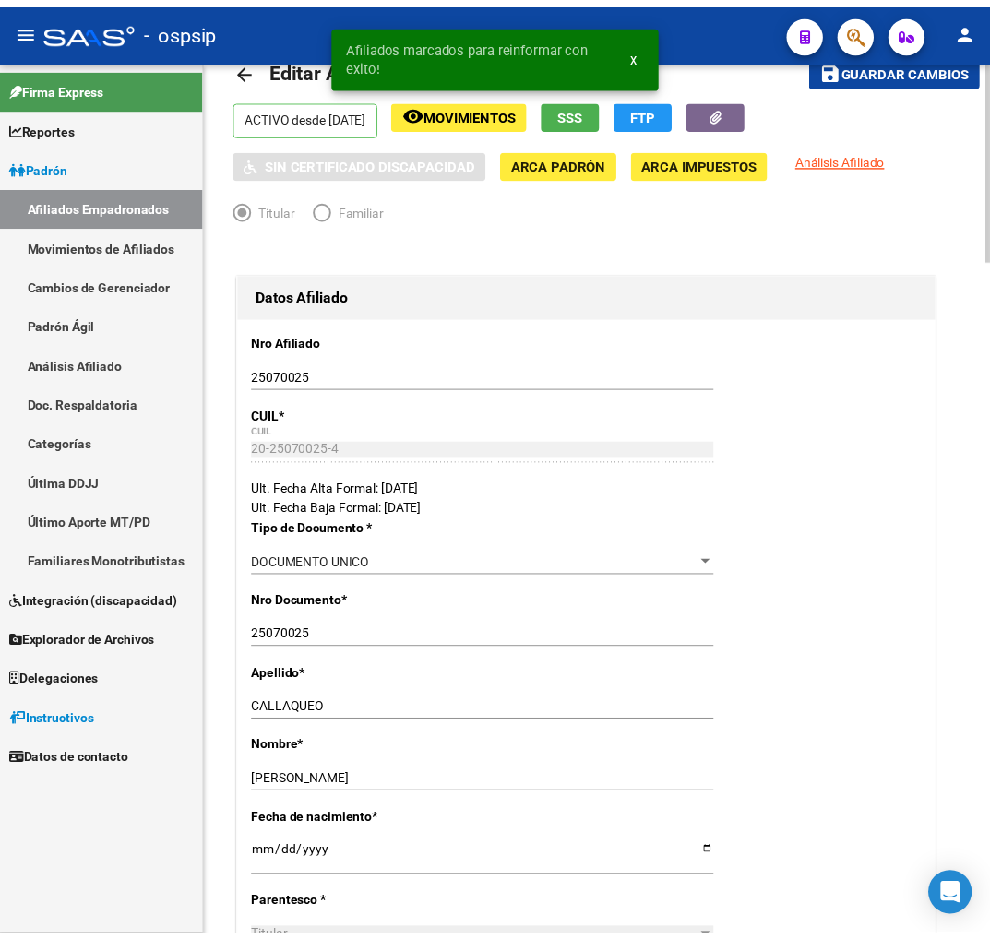
scroll to position [0, 0]
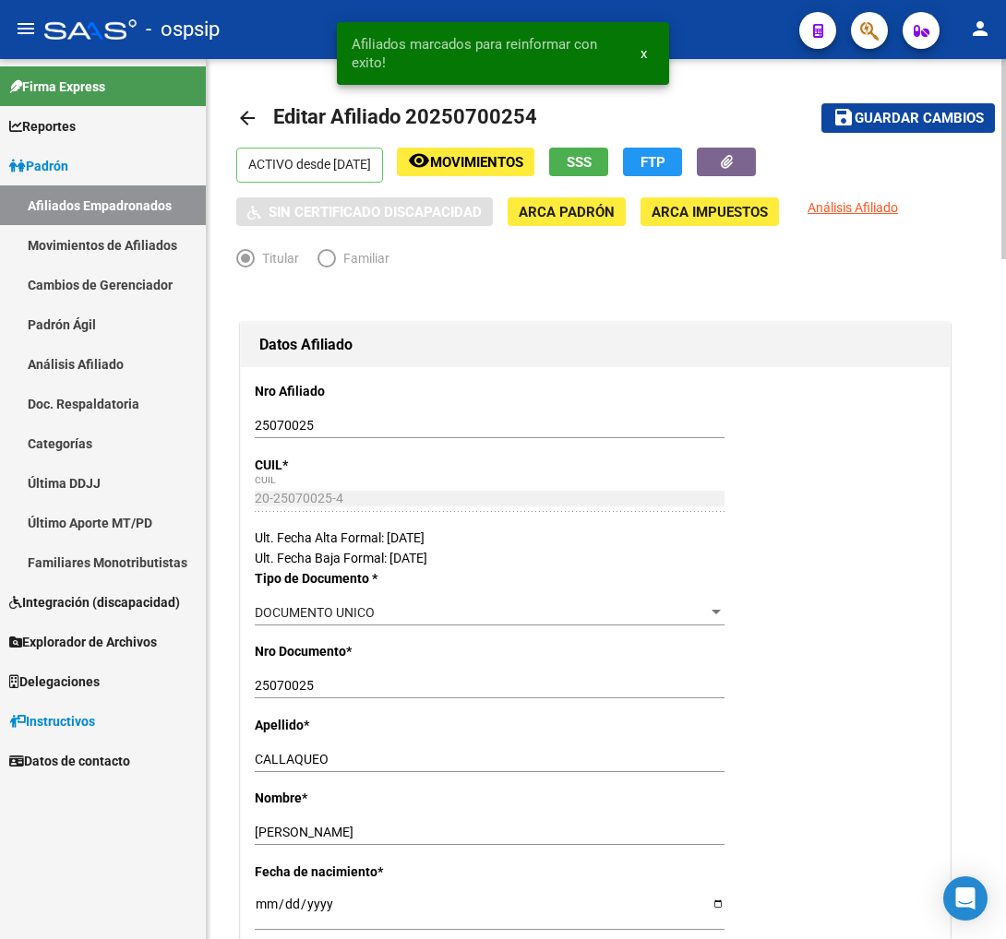
click at [431, 115] on span "Editar Afiliado 20250700254" at bounding box center [405, 116] width 264 height 23
drag, startPoint x: 431, startPoint y: 115, endPoint x: 505, endPoint y: 106, distance: 74.4
click at [505, 106] on body "menu - ospsip person Firma Express Reportes [PERSON_NAME] Traspasos x O.S. Tras…" at bounding box center [503, 469] width 1006 height 939
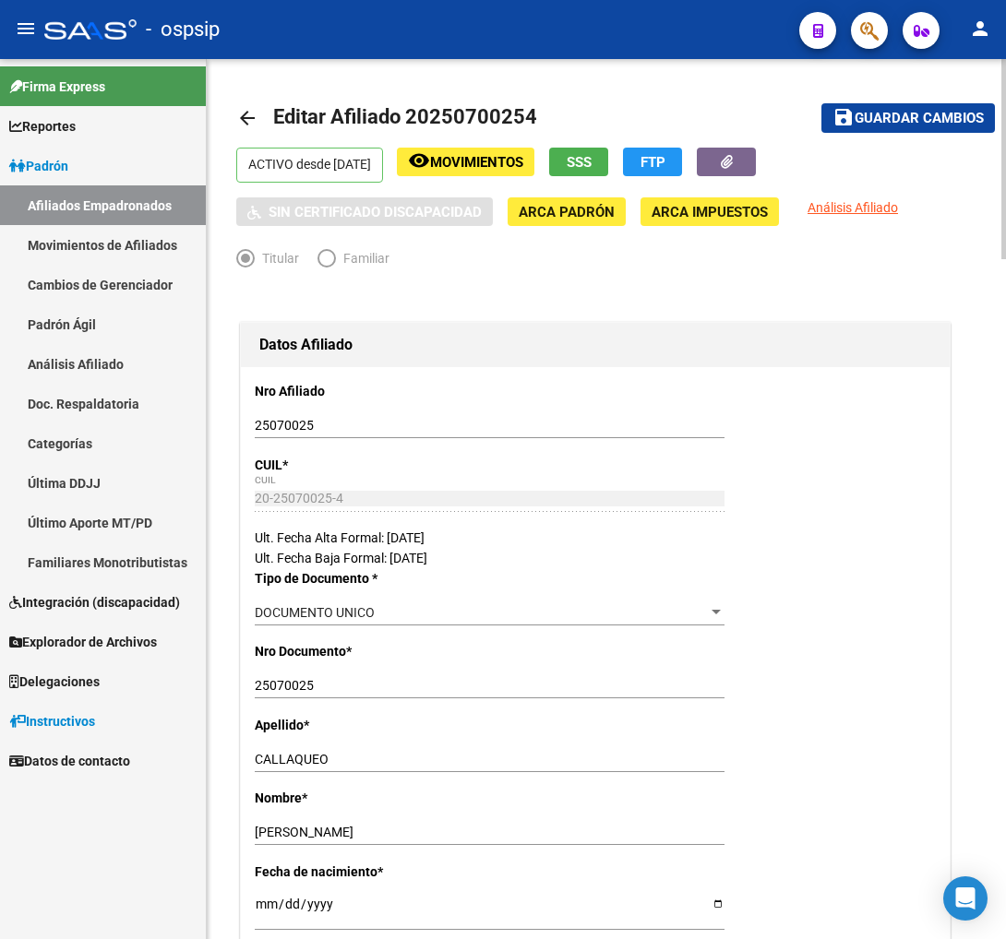
drag, startPoint x: 431, startPoint y: 114, endPoint x: 491, endPoint y: 115, distance: 60.0
click at [517, 102] on h1 "Editar Afiliado 20250700254" at bounding box center [407, 118] width 269 height 37
drag, startPoint x: 519, startPoint y: 299, endPoint x: 477, endPoint y: 149, distance: 155.1
drag, startPoint x: 432, startPoint y: 109, endPoint x: 521, endPoint y: 112, distance: 89.5
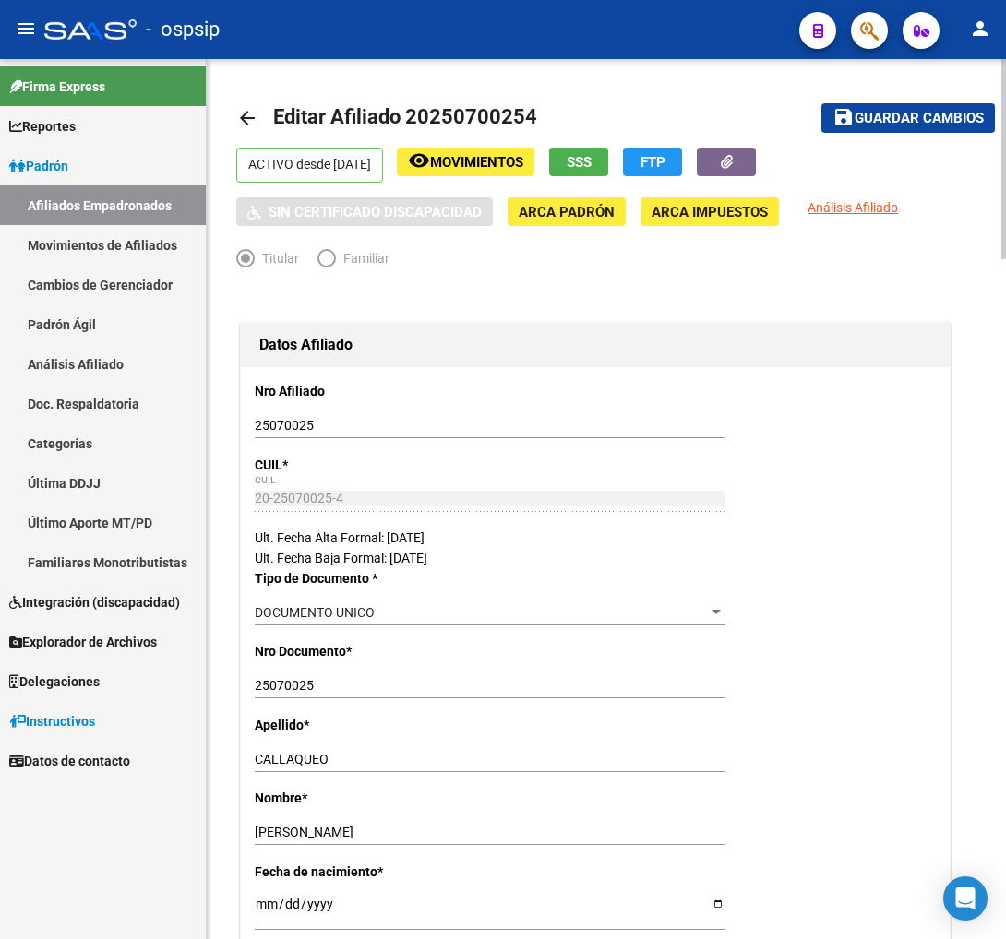
click at [521, 112] on span "Editar Afiliado 20250700254" at bounding box center [405, 116] width 264 height 23
copy span "25070025"
click at [539, 146] on mat-toolbar-row "arrow_back Editar Afiliado 20250700254" at bounding box center [509, 118] width 547 height 59
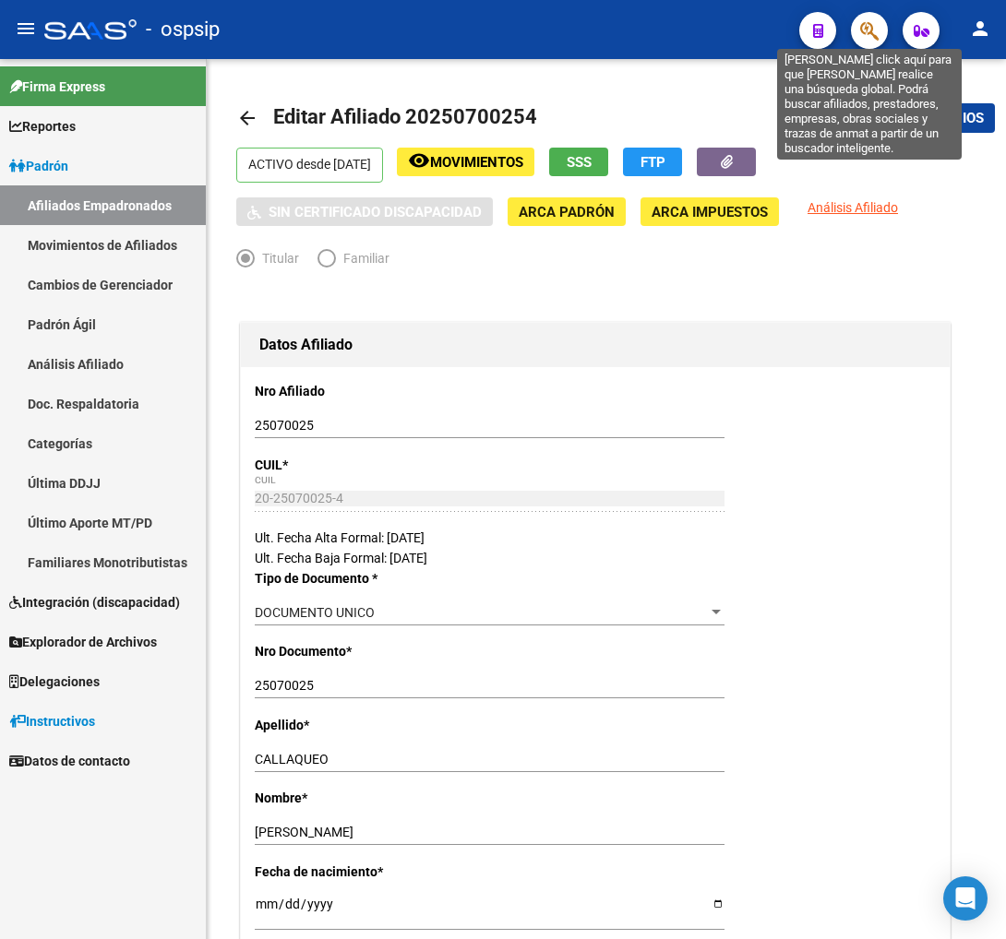
click at [870, 31] on icon "button" at bounding box center [869, 30] width 18 height 21
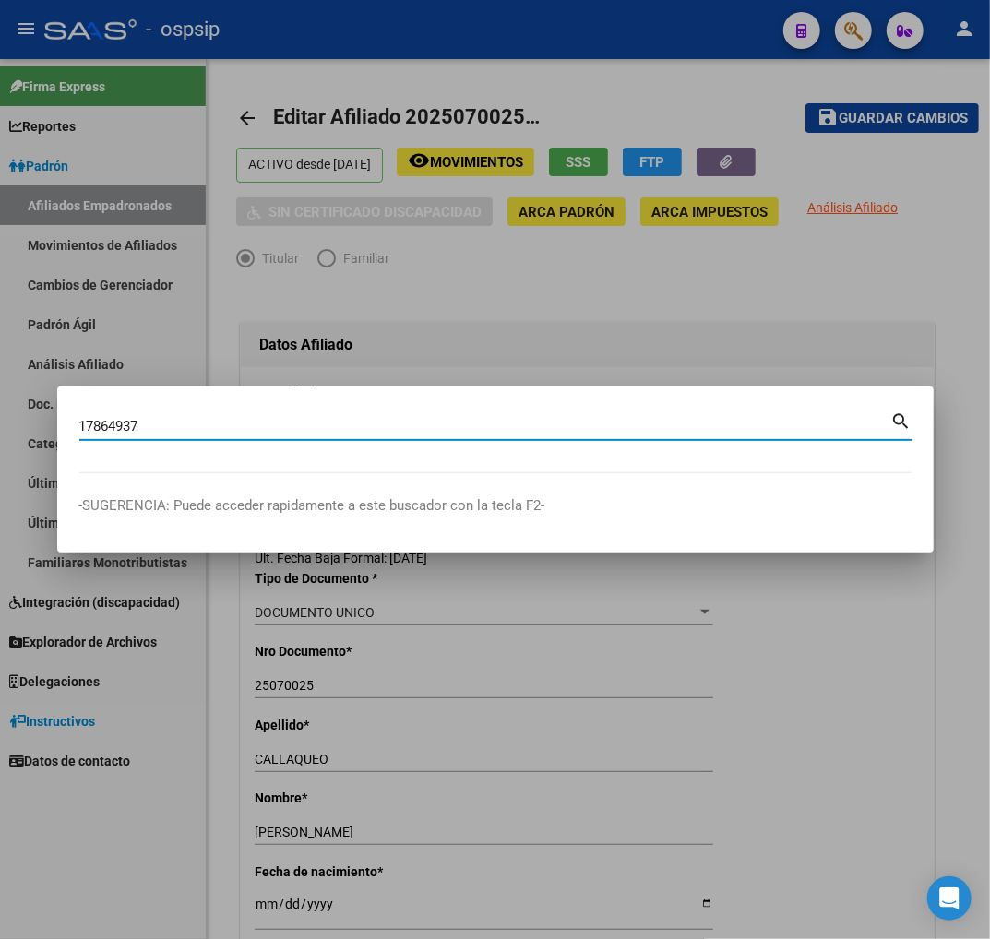
type input "17864937"
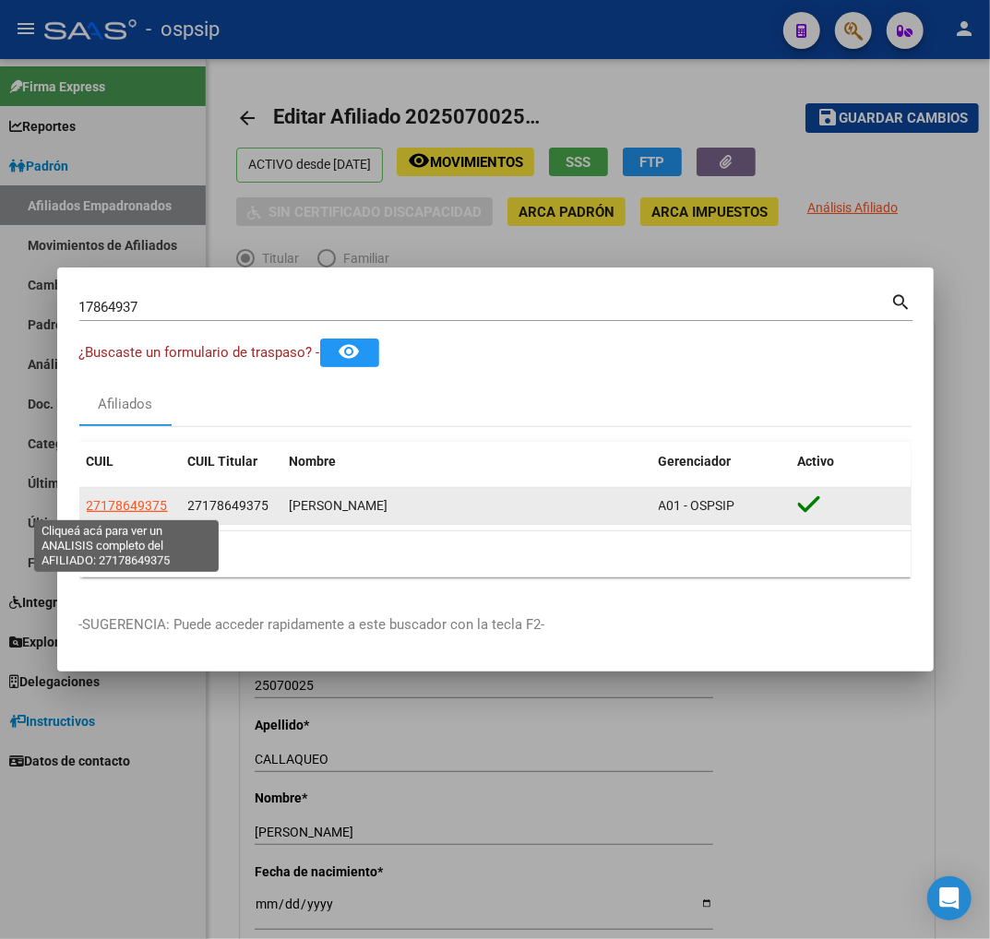
click at [102, 511] on span "27178649375" at bounding box center [127, 505] width 81 height 15
type textarea "27178649375"
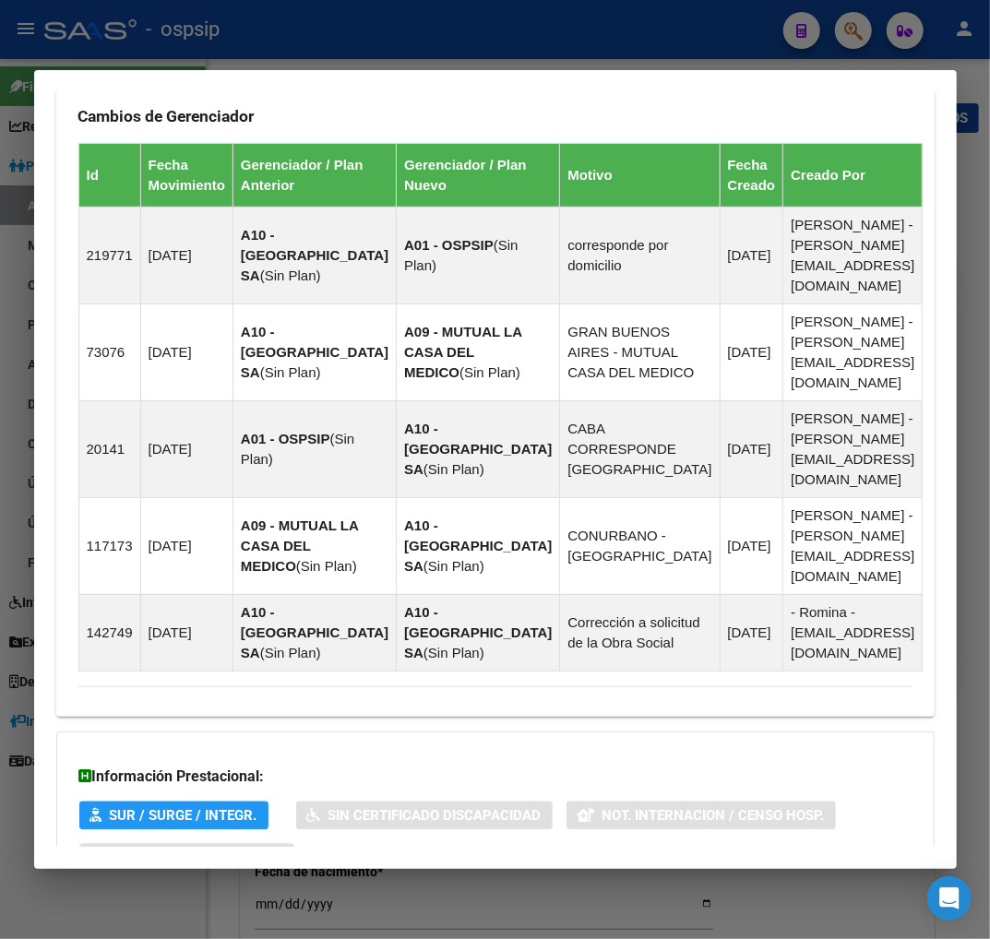
scroll to position [1367, 0]
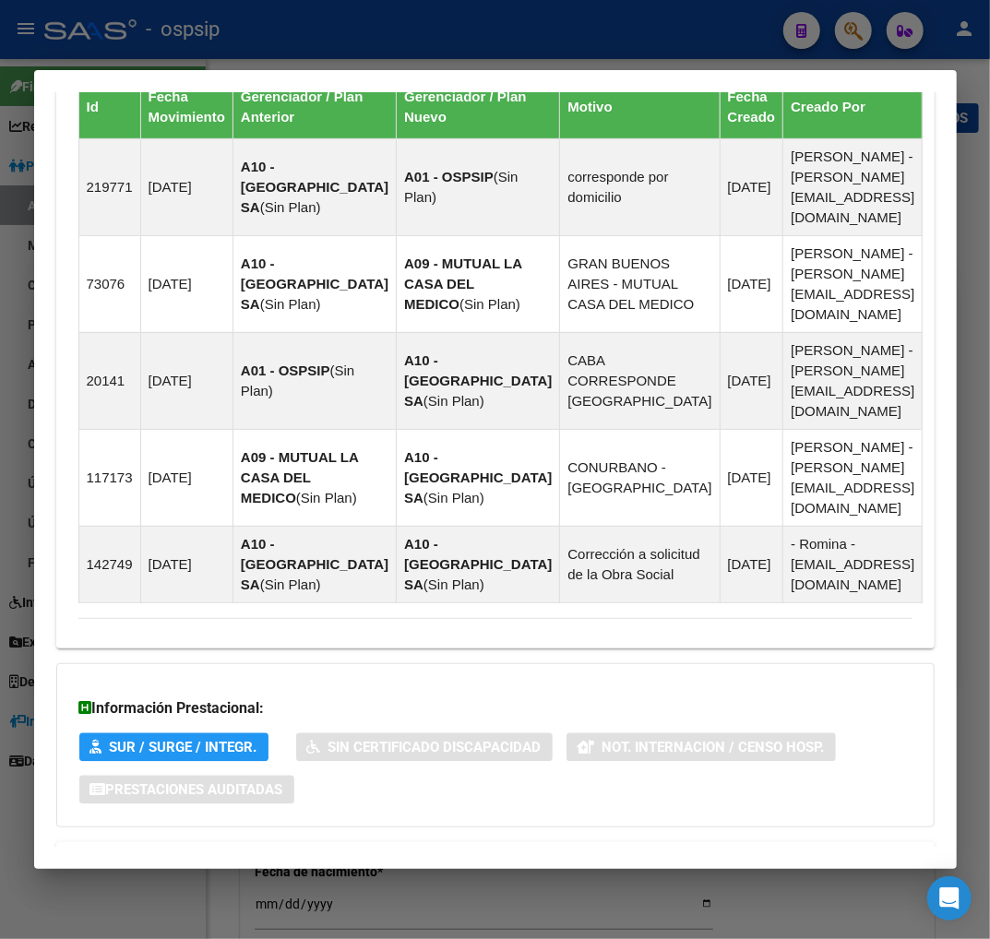
click at [291, 855] on span "Aportes y Contribuciones del Afiliado: 27178649375" at bounding box center [279, 864] width 346 height 18
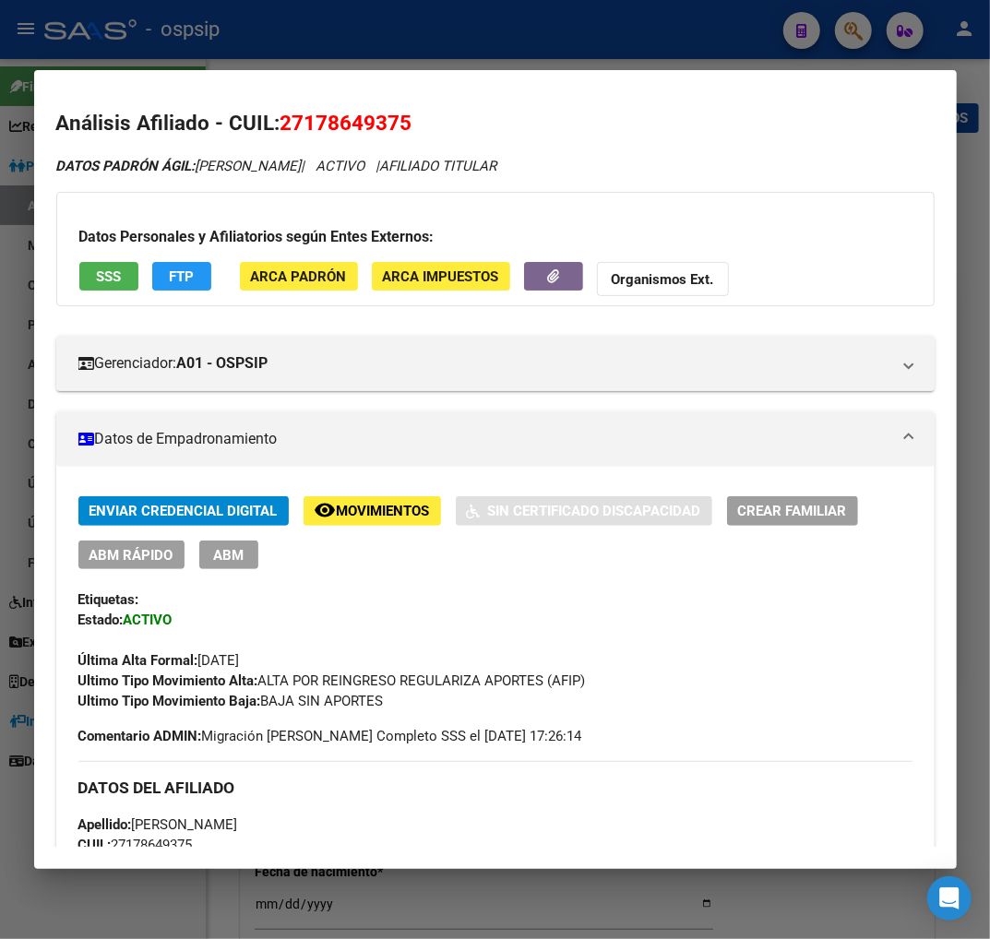
scroll to position [0, 0]
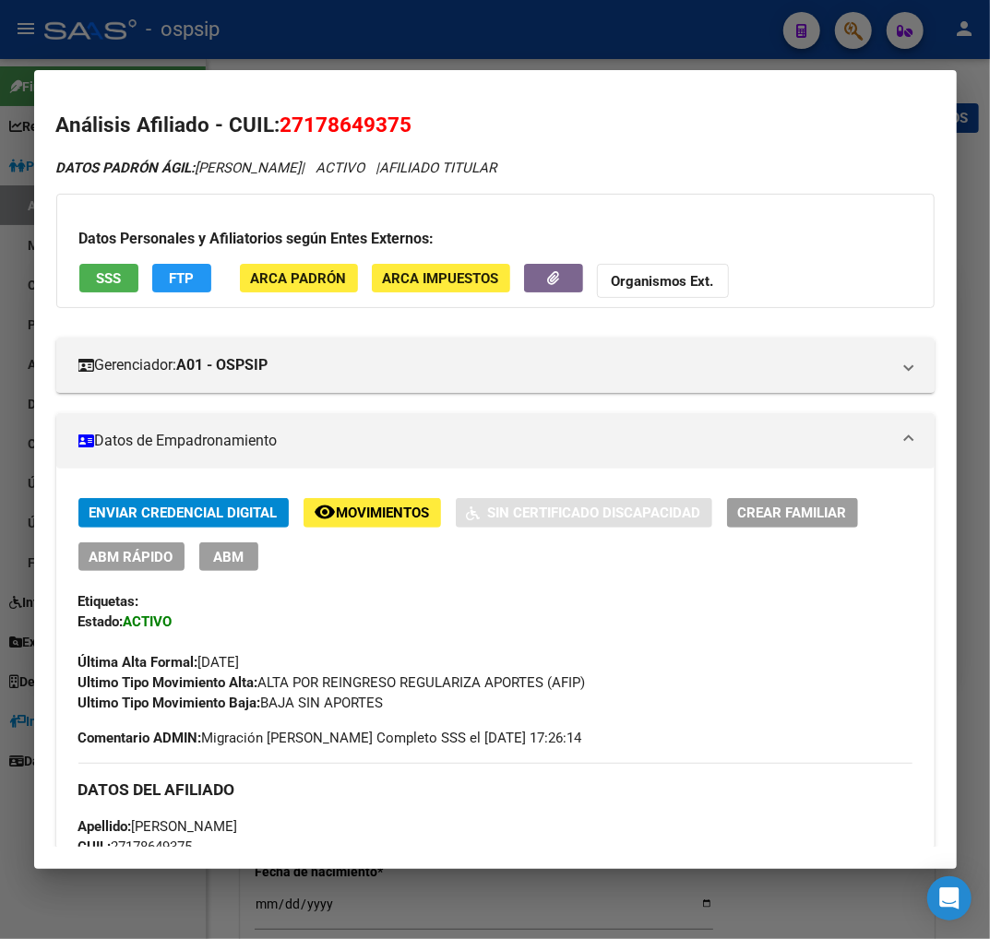
click at [852, 30] on div at bounding box center [495, 469] width 990 height 939
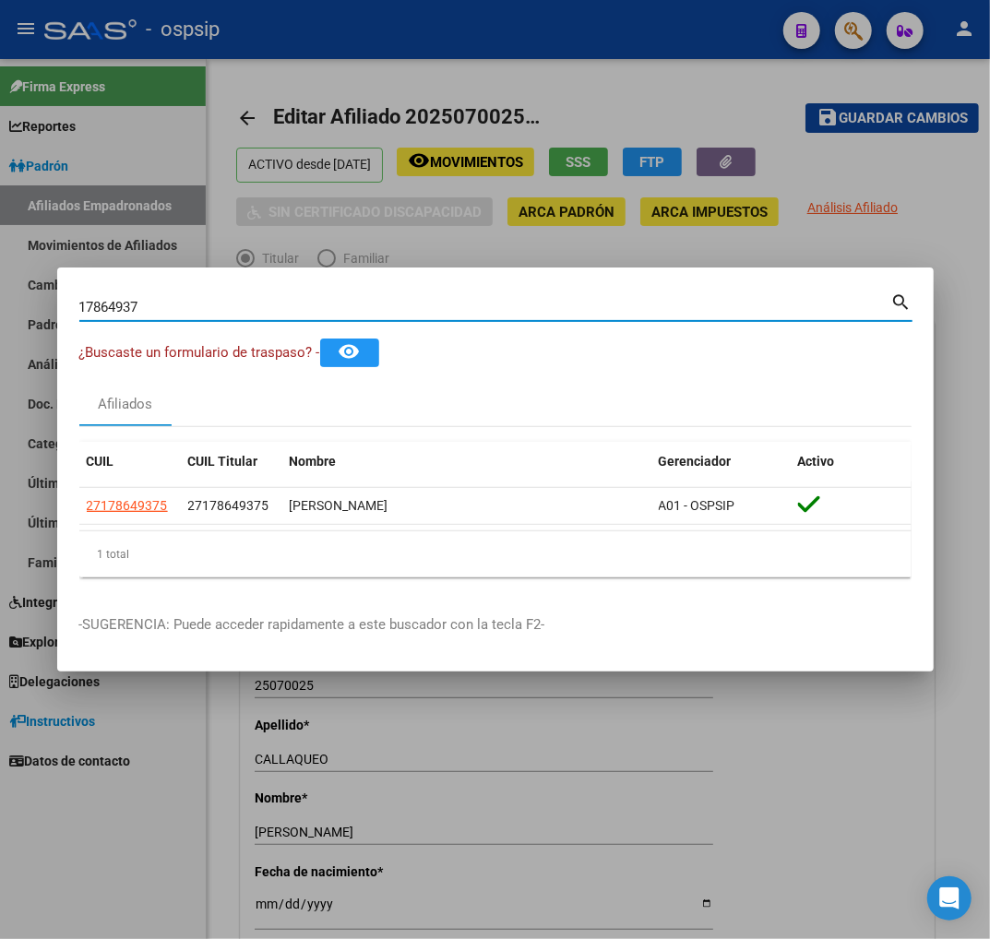
click at [178, 315] on input "17864937" at bounding box center [485, 307] width 812 height 17
type input "1"
type input "58249534"
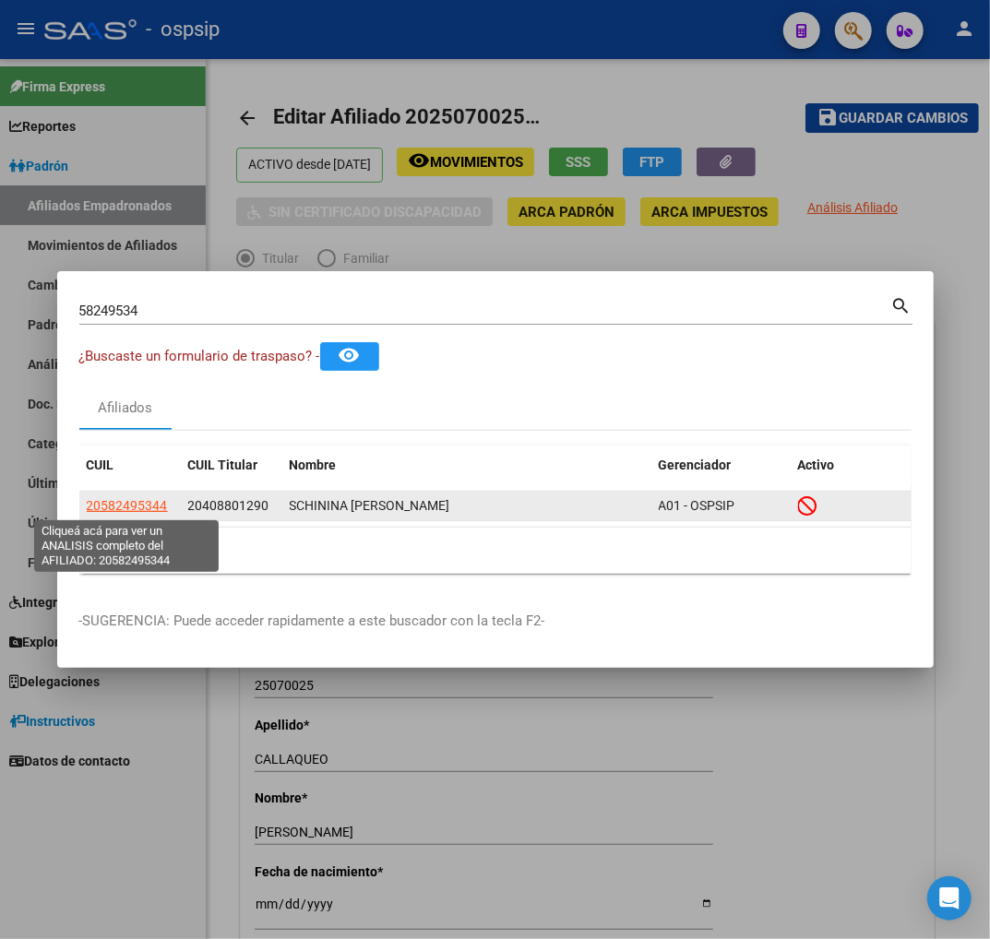
click at [140, 504] on span "20582495344" at bounding box center [127, 505] width 81 height 15
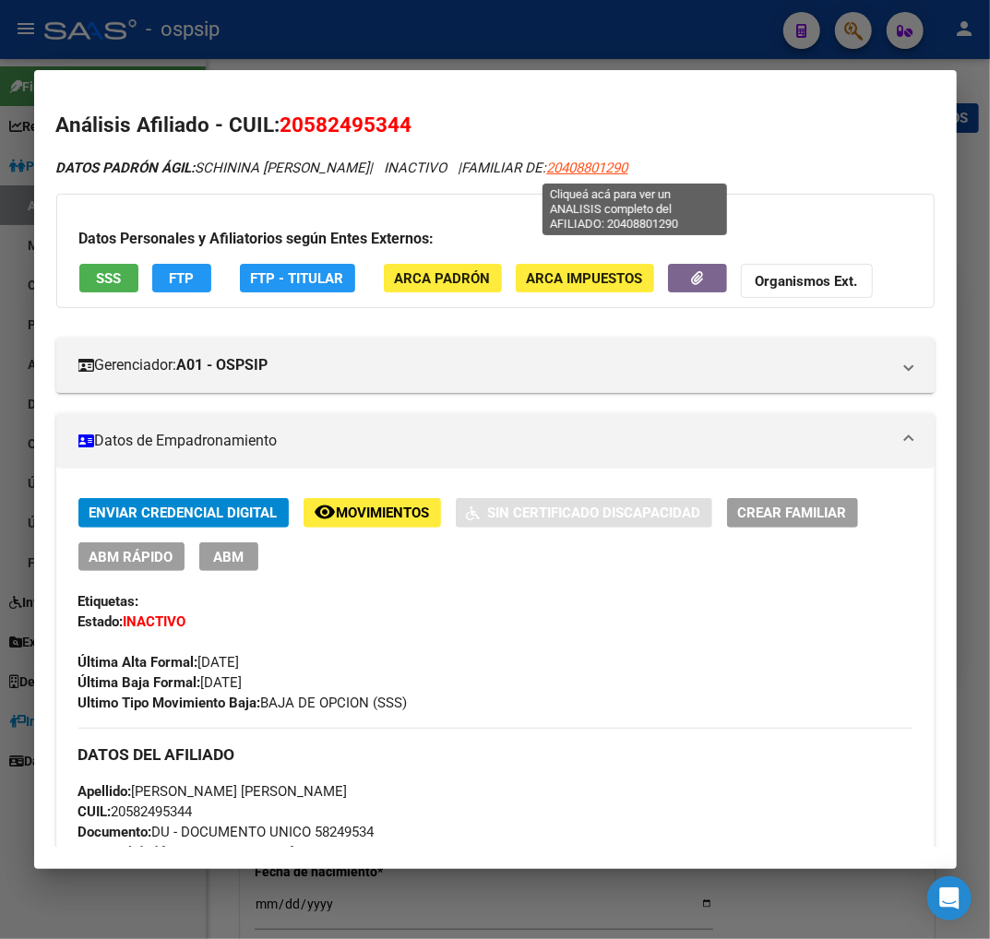
click at [625, 173] on span "20408801290" at bounding box center [587, 168] width 81 height 17
type textarea "20408801290"
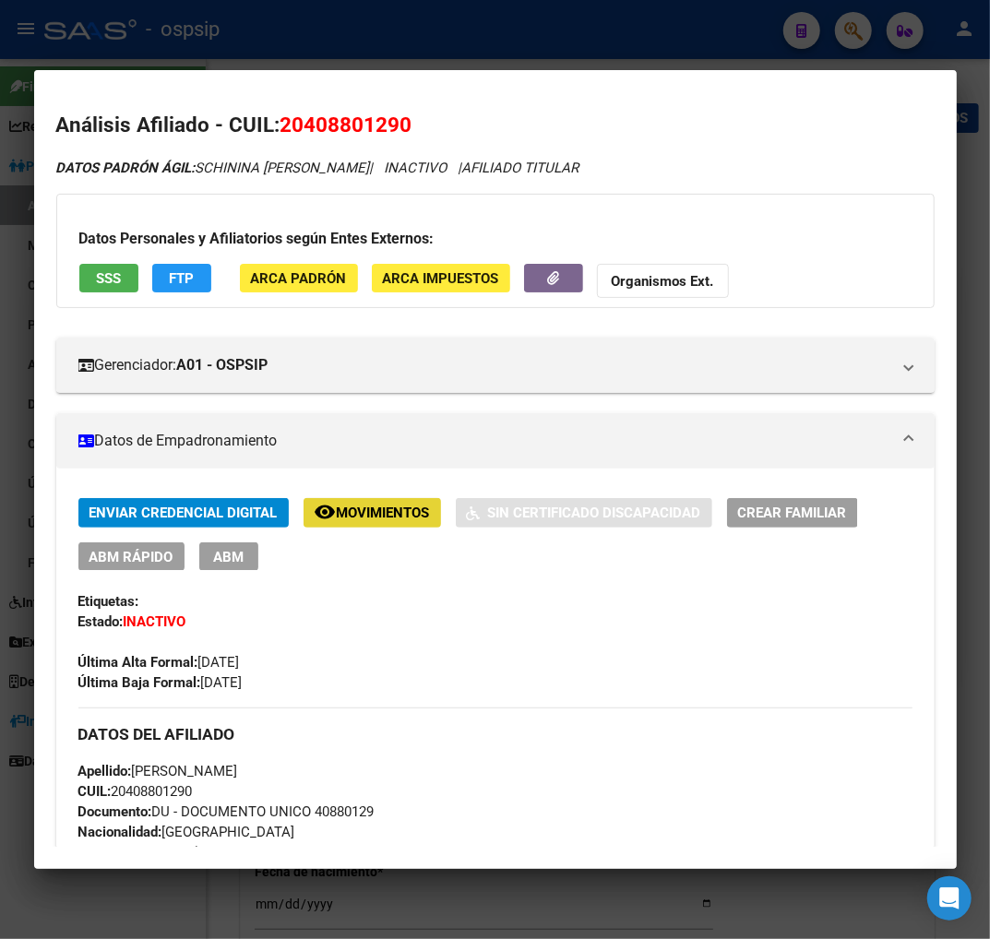
click at [361, 519] on span "Movimientos" at bounding box center [383, 514] width 93 height 17
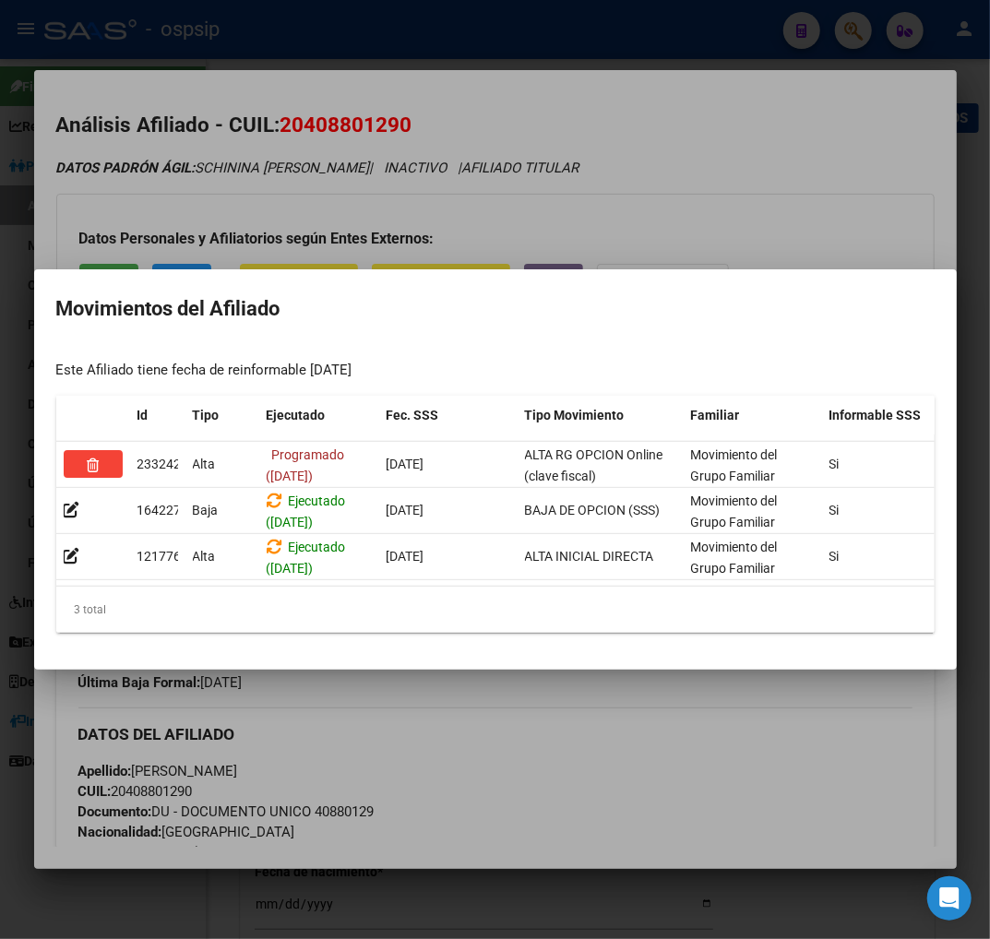
click at [502, 726] on div at bounding box center [495, 469] width 990 height 939
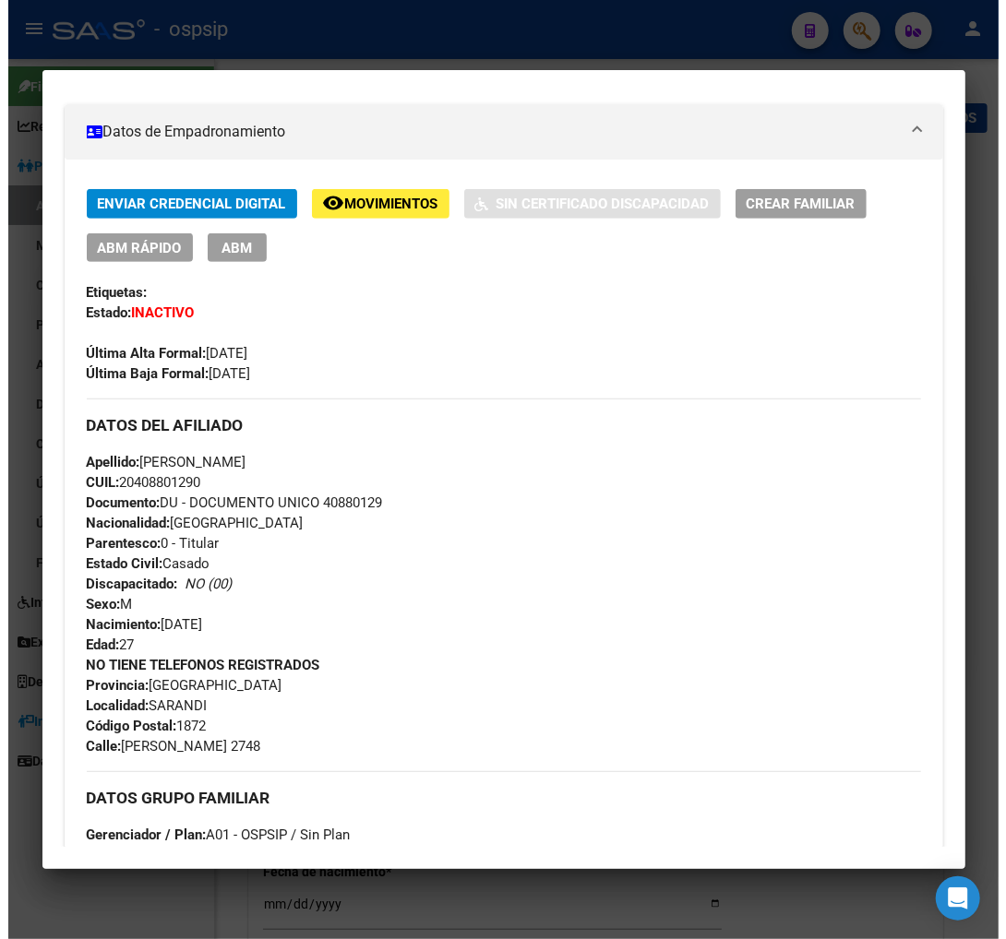
scroll to position [307, 0]
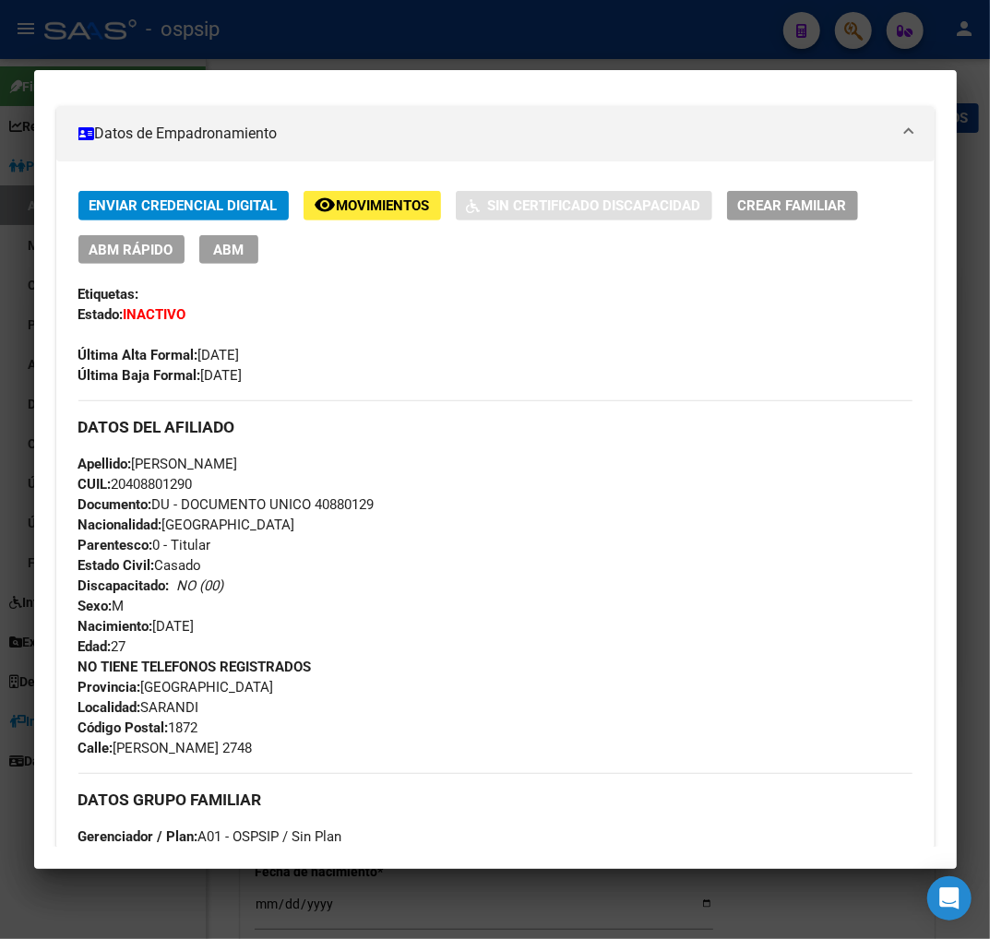
click at [234, 245] on span "ABM" at bounding box center [228, 250] width 30 height 17
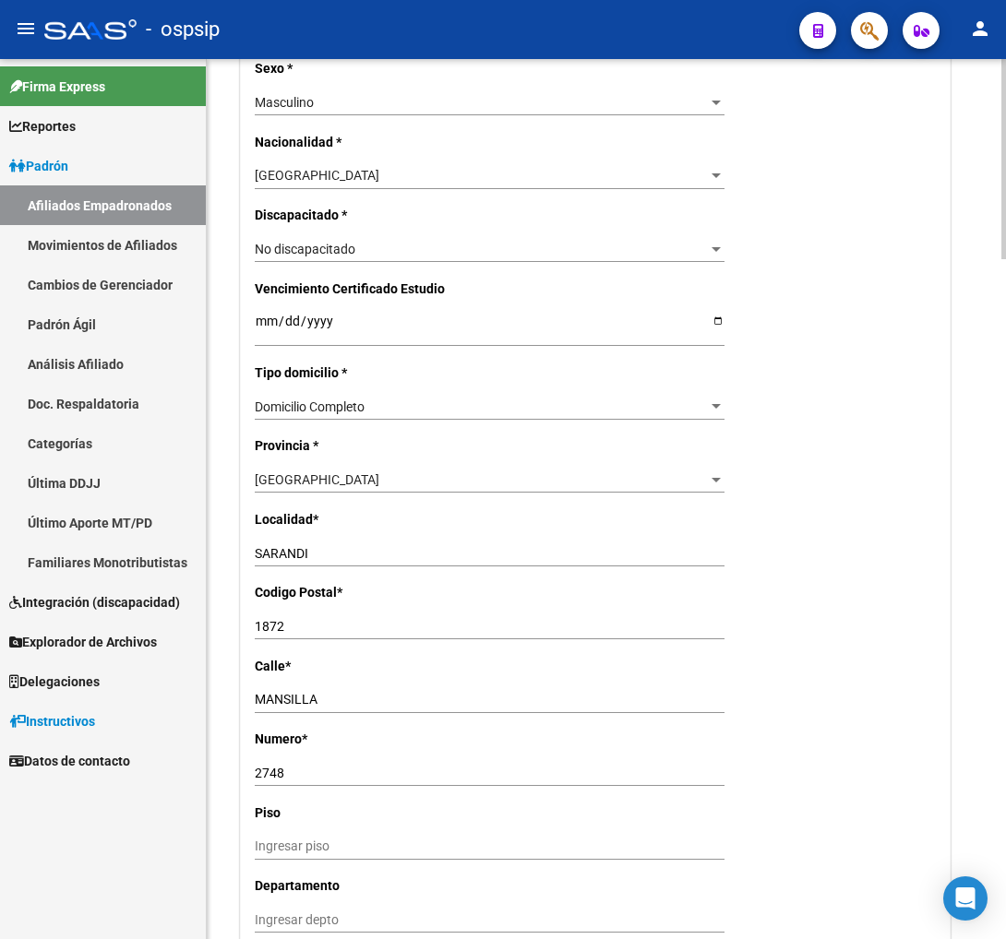
scroll to position [1128, 0]
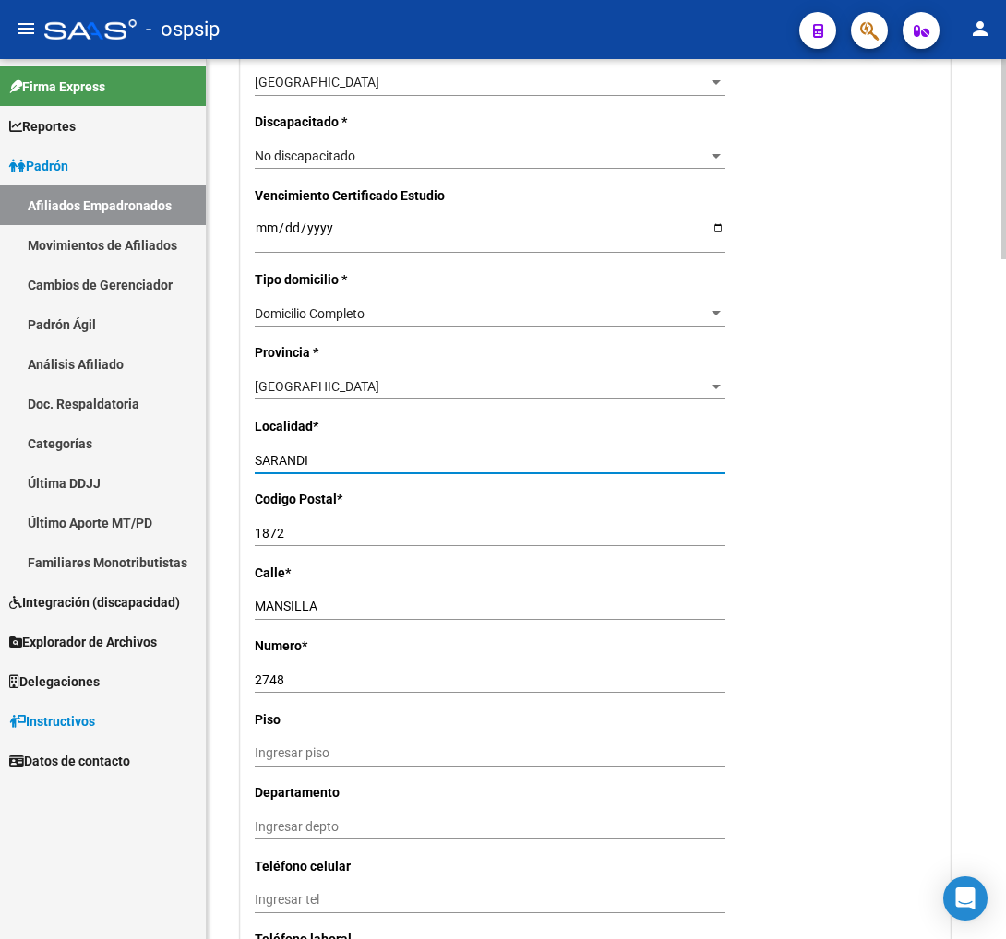
click at [335, 461] on input "SARANDI" at bounding box center [490, 461] width 470 height 16
type input "S"
type input "l"
type input "LONGCHAMPS"
click at [327, 609] on input "MANSILLA" at bounding box center [490, 607] width 470 height 16
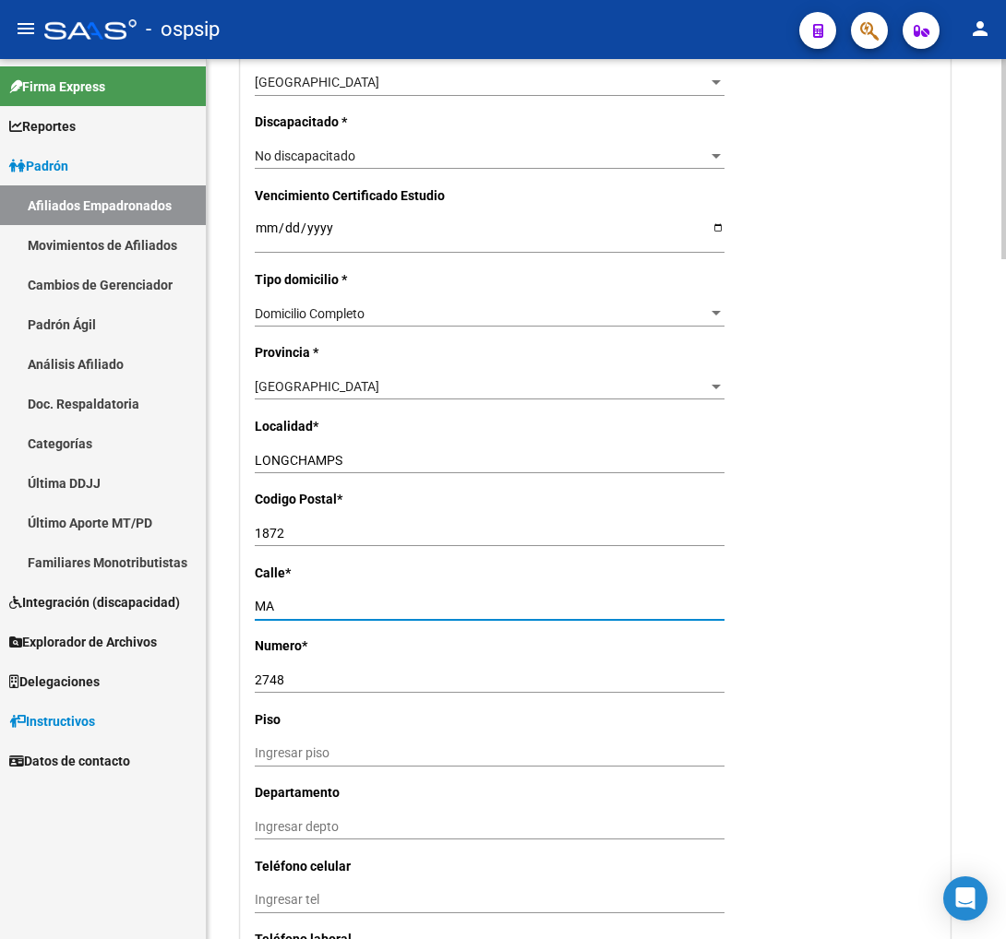
type input "M"
type input "[PERSON_NAME] EDIF. A"
drag, startPoint x: 300, startPoint y: 675, endPoint x: 281, endPoint y: 615, distance: 63.0
click at [300, 676] on input "2748" at bounding box center [490, 681] width 470 height 16
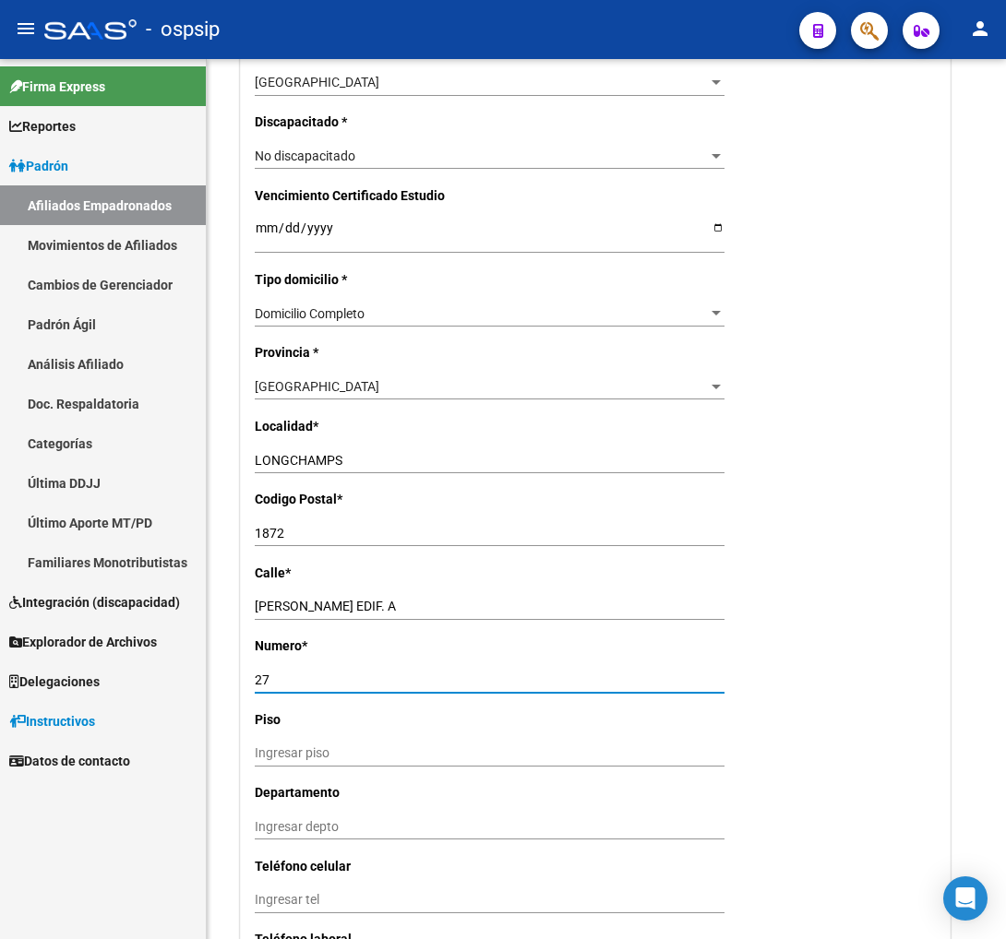
type input "2"
type input "1"
click at [263, 752] on input "Ingresar piso" at bounding box center [490, 754] width 470 height 16
type input "1"
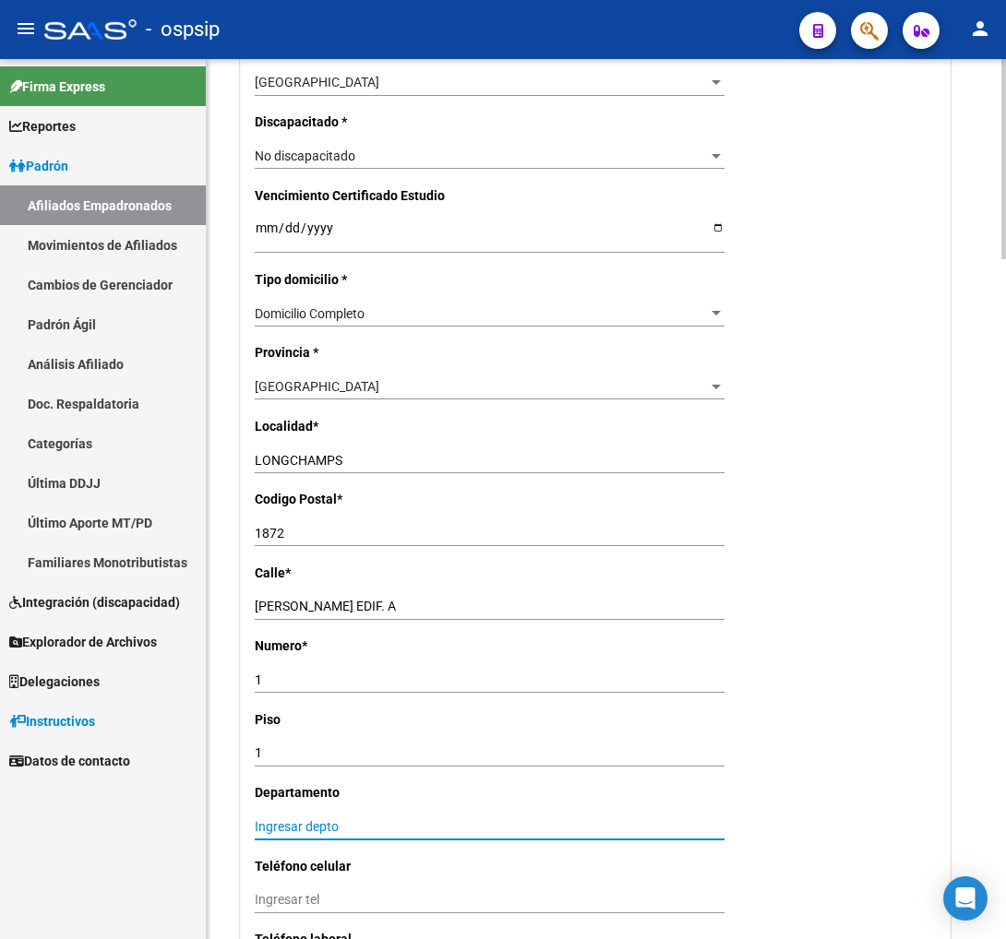
click at [286, 825] on input "Ingresar depto" at bounding box center [490, 827] width 470 height 16
type input "B"
click at [305, 537] on input "1872" at bounding box center [490, 534] width 470 height 16
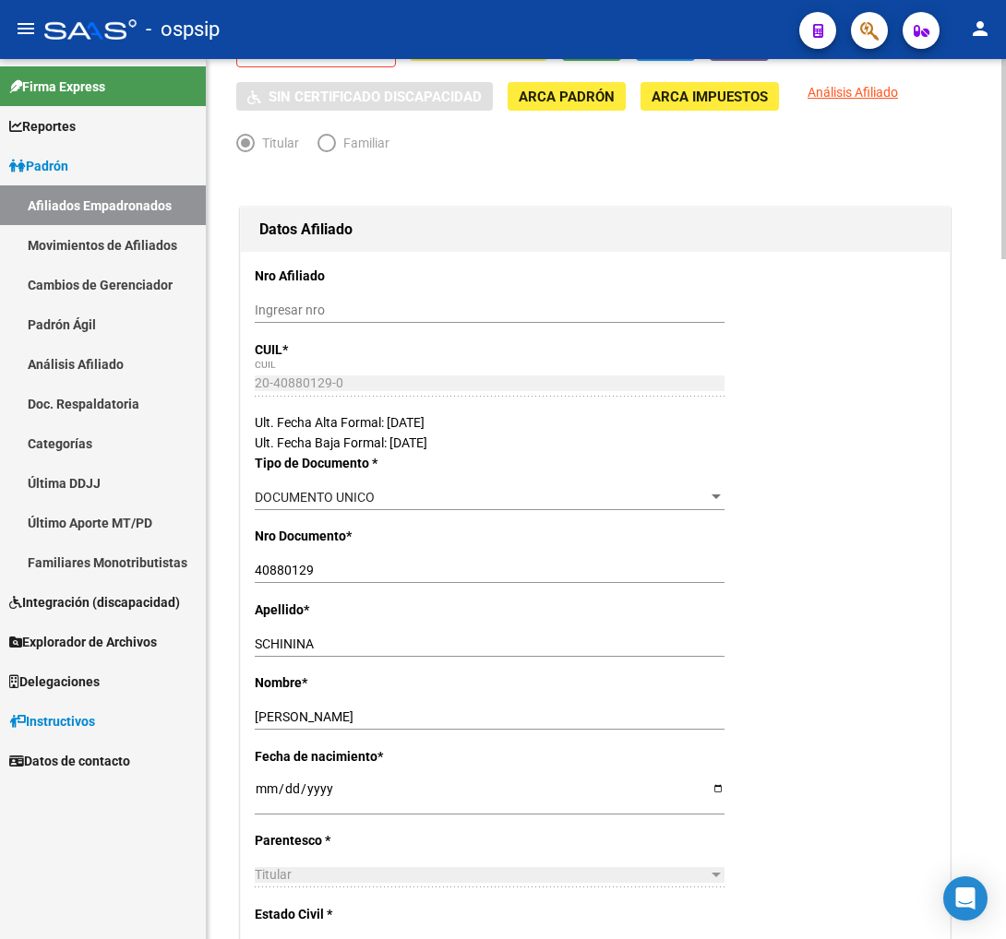
scroll to position [0, 0]
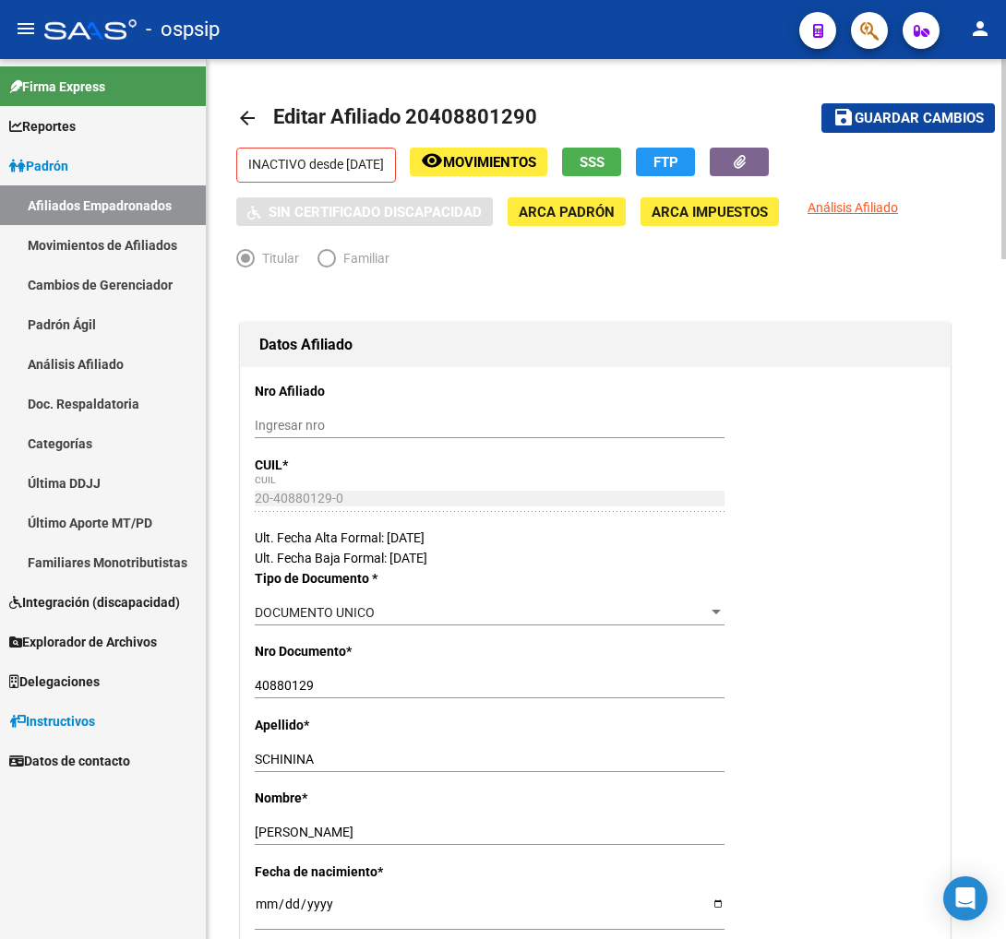
type input "1854"
click at [926, 114] on span "Guardar cambios" at bounding box center [918, 119] width 129 height 17
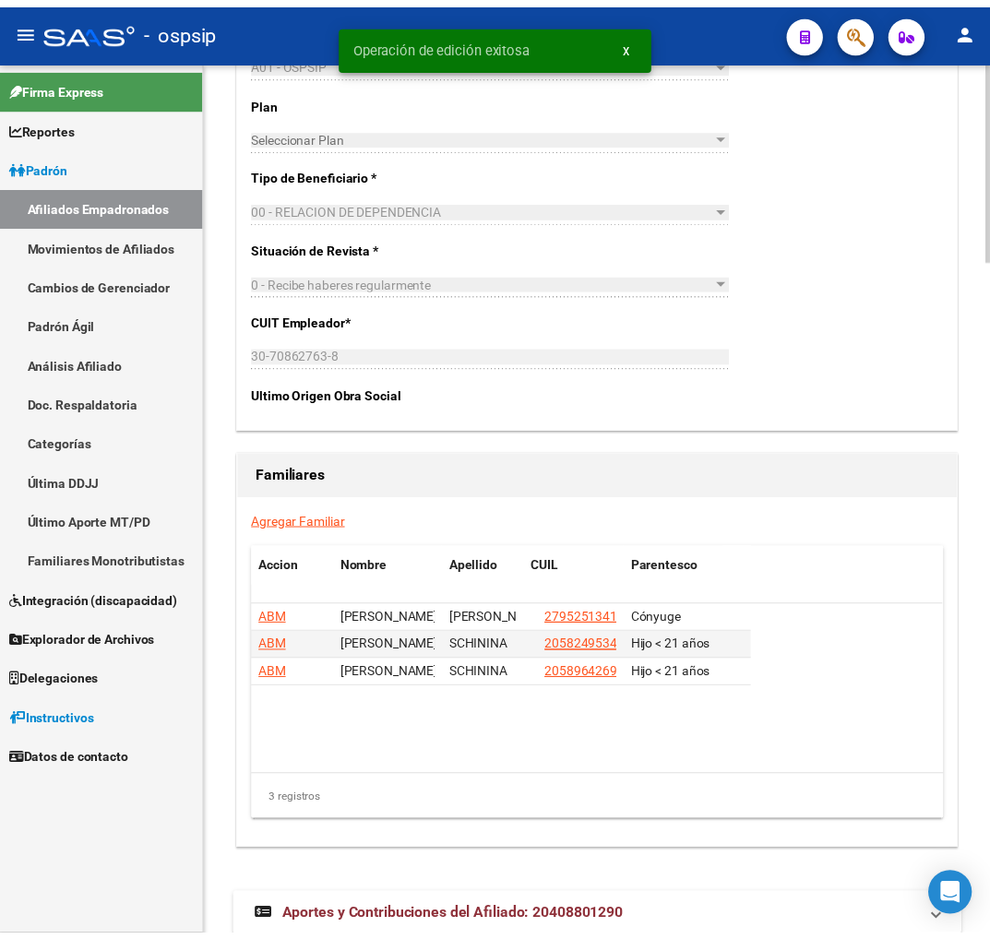
scroll to position [2973, 0]
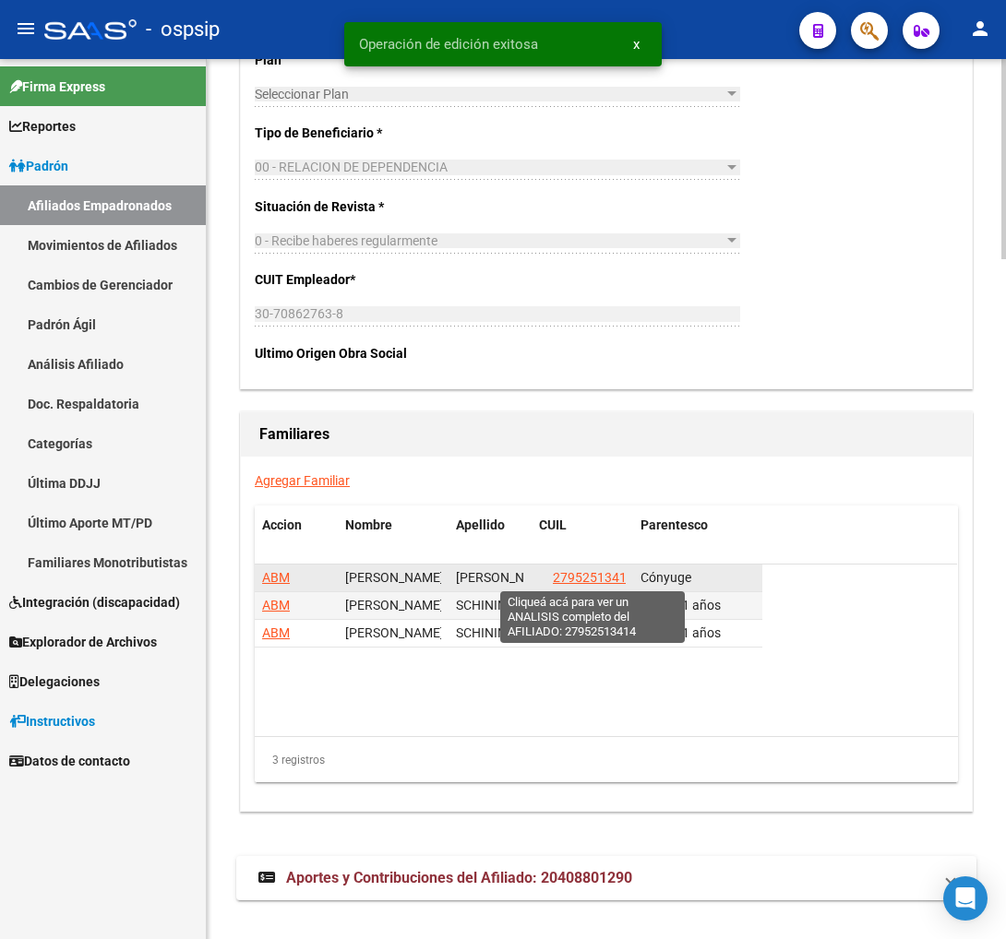
click at [586, 577] on span "27952513414" at bounding box center [593, 577] width 81 height 15
type textarea "27952513414"
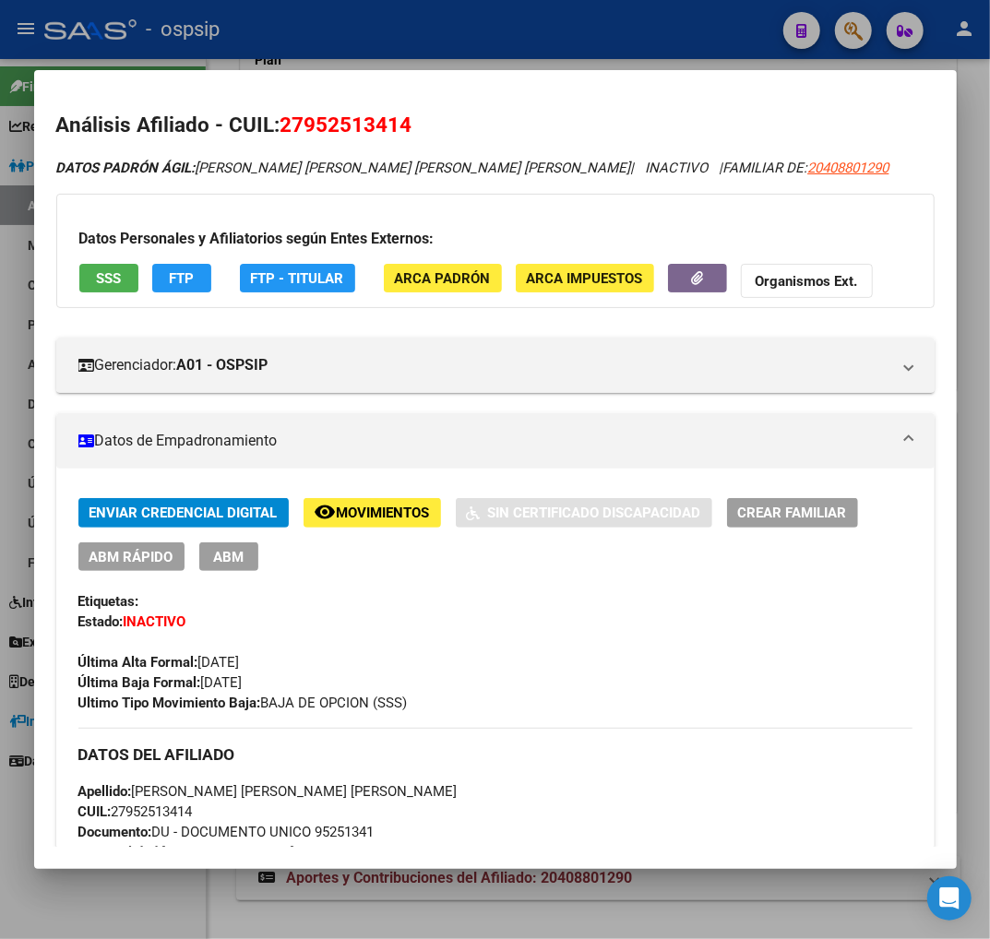
click at [231, 564] on span "ABM" at bounding box center [228, 557] width 30 height 17
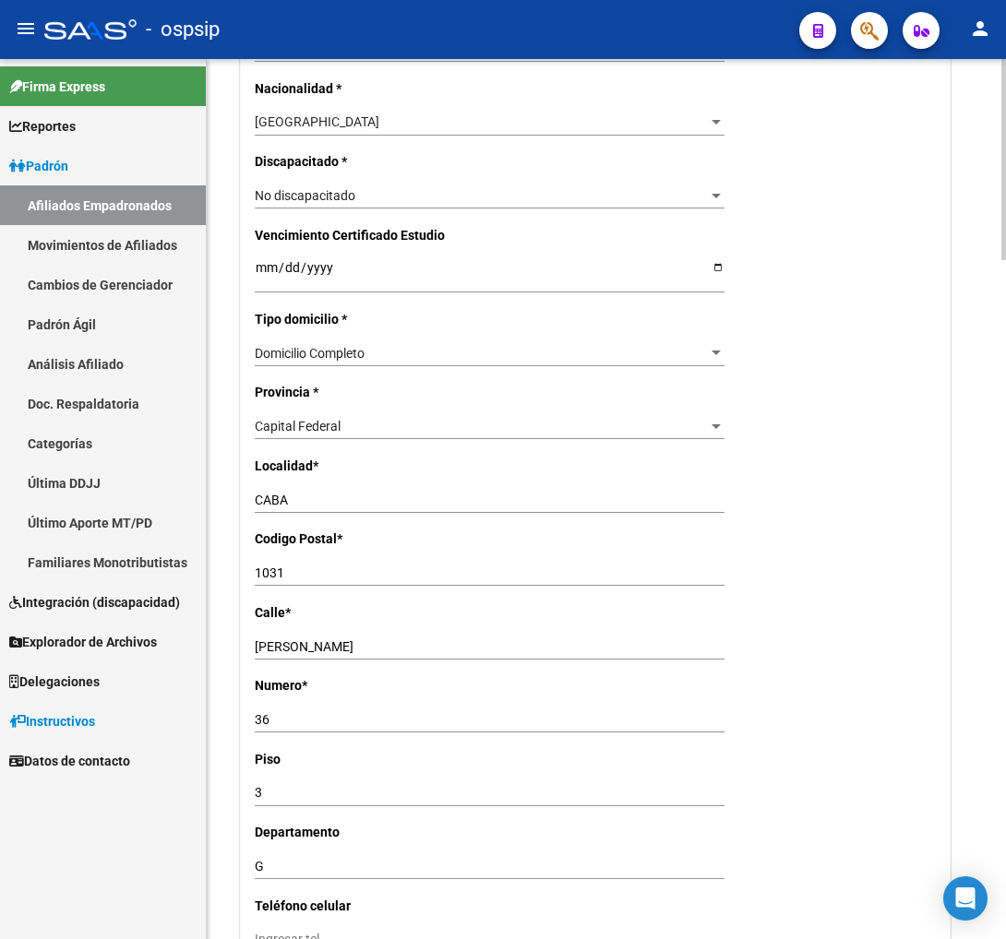
scroll to position [1128, 0]
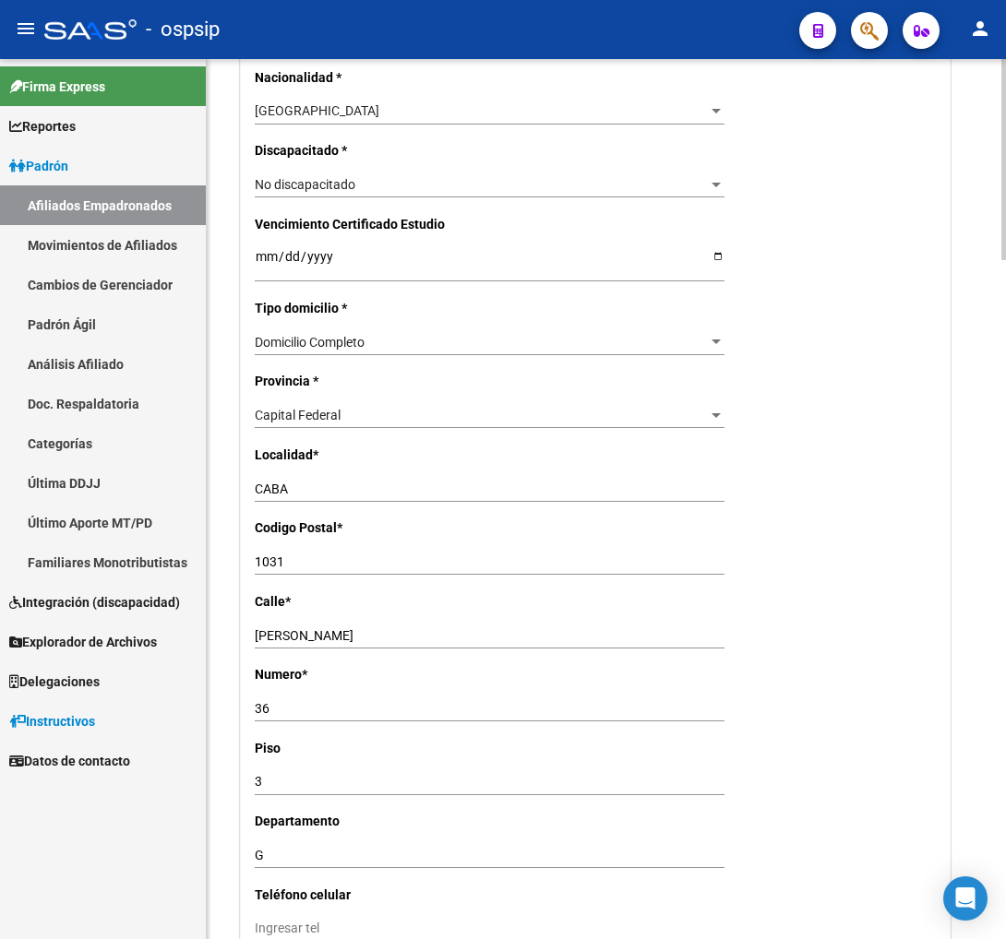
click at [369, 421] on div "Capital Federal" at bounding box center [481, 416] width 453 height 16
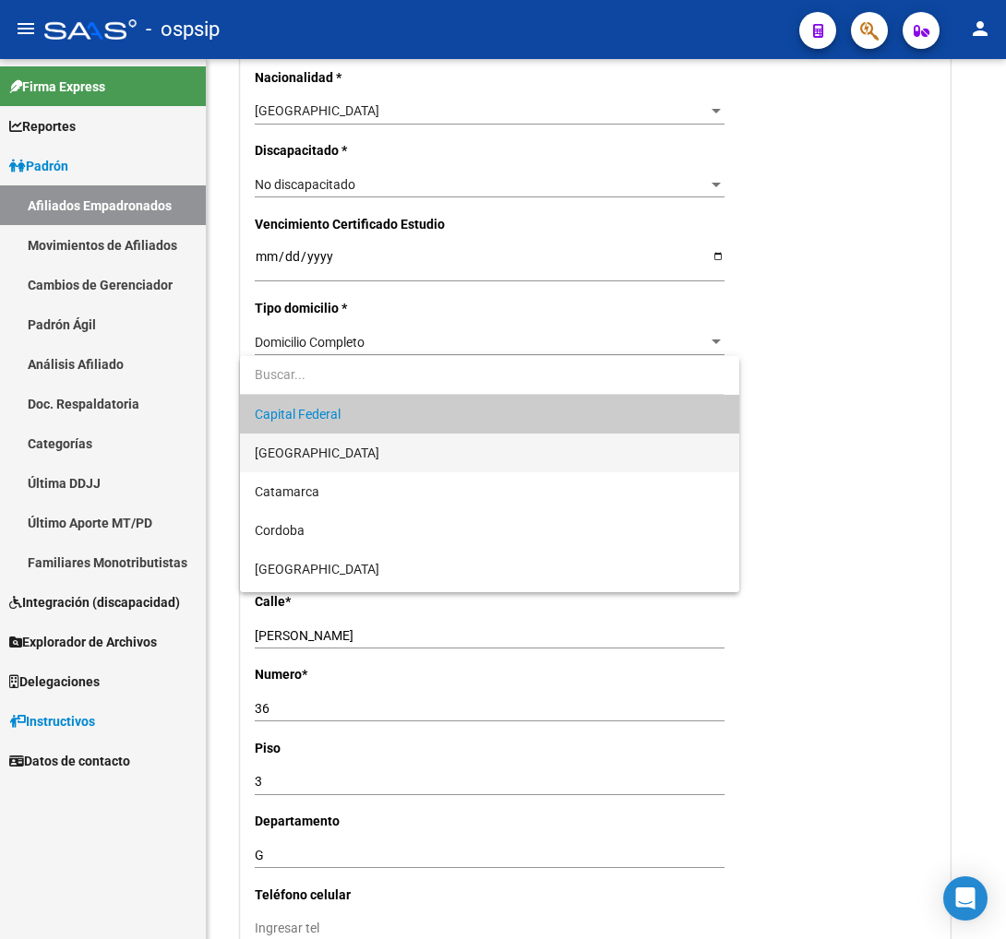
click at [352, 454] on span "[GEOGRAPHIC_DATA]" at bounding box center [490, 453] width 470 height 39
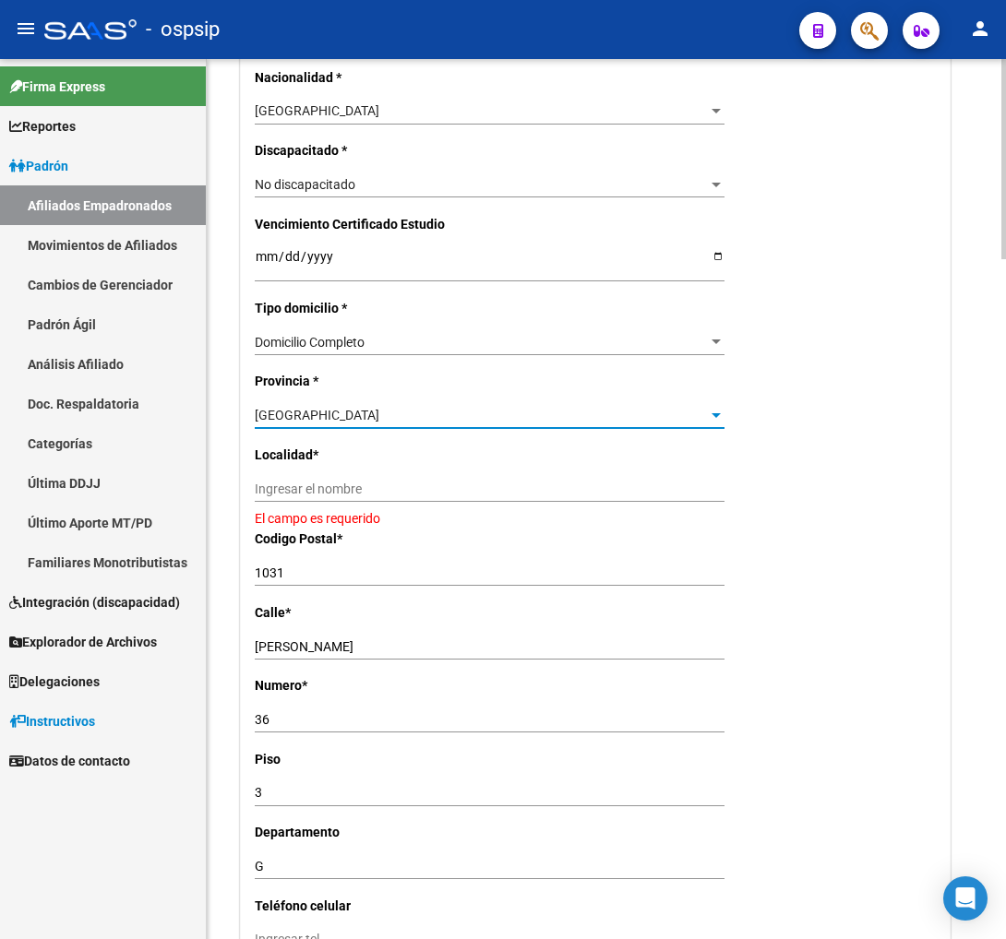
click at [330, 491] on input "Ingresar el nombre" at bounding box center [490, 490] width 470 height 16
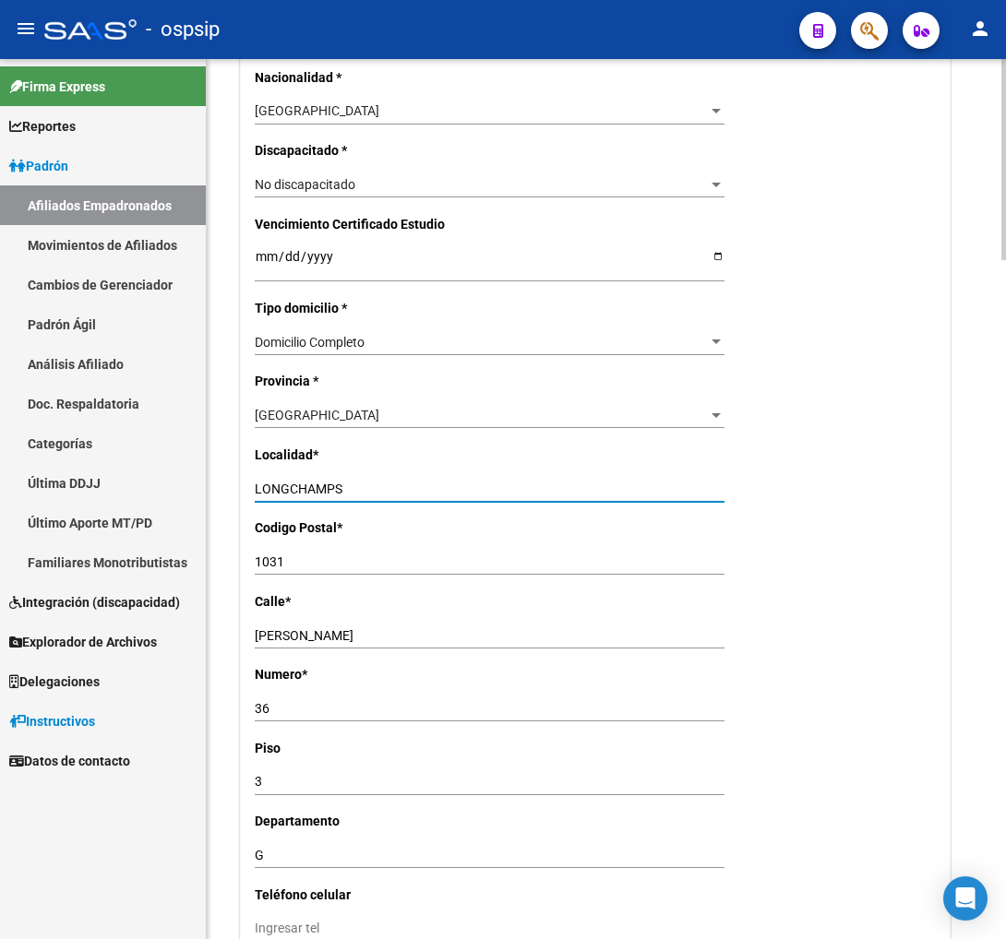
type input "LONGCHAMPS"
click at [295, 566] on input "1031" at bounding box center [490, 563] width 470 height 16
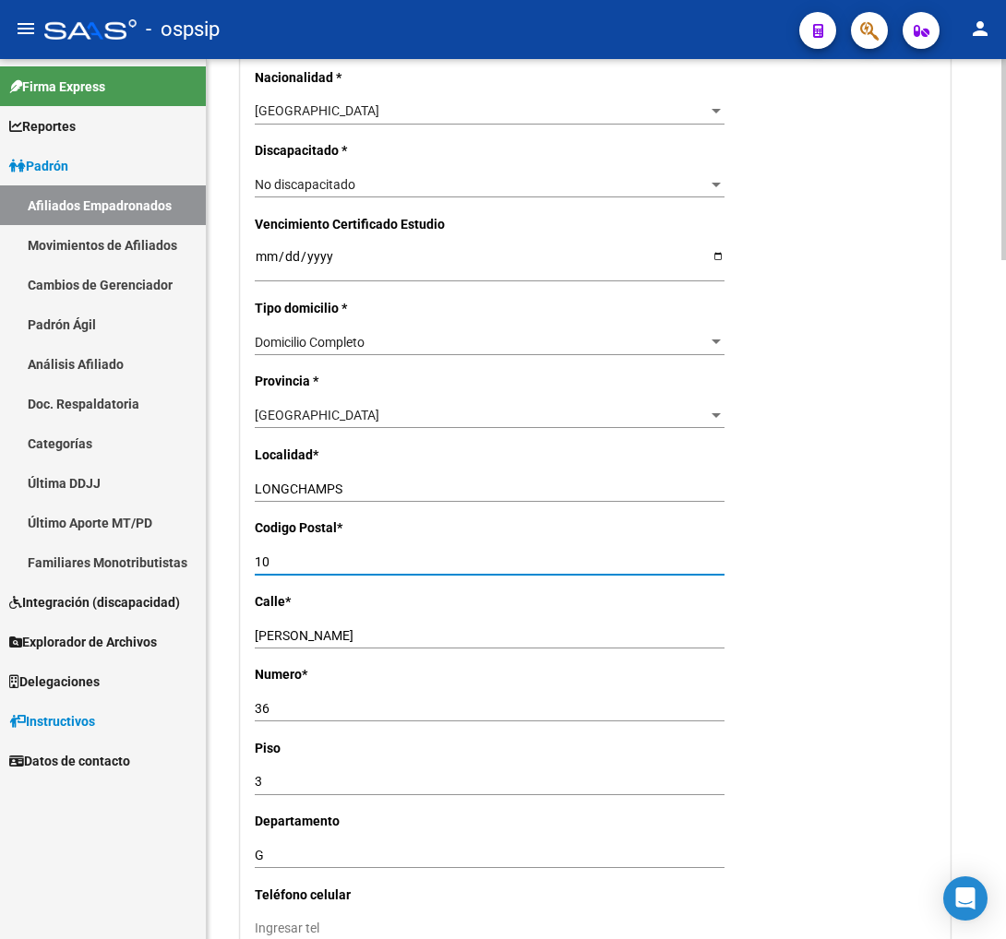
type input "1"
type input "1854"
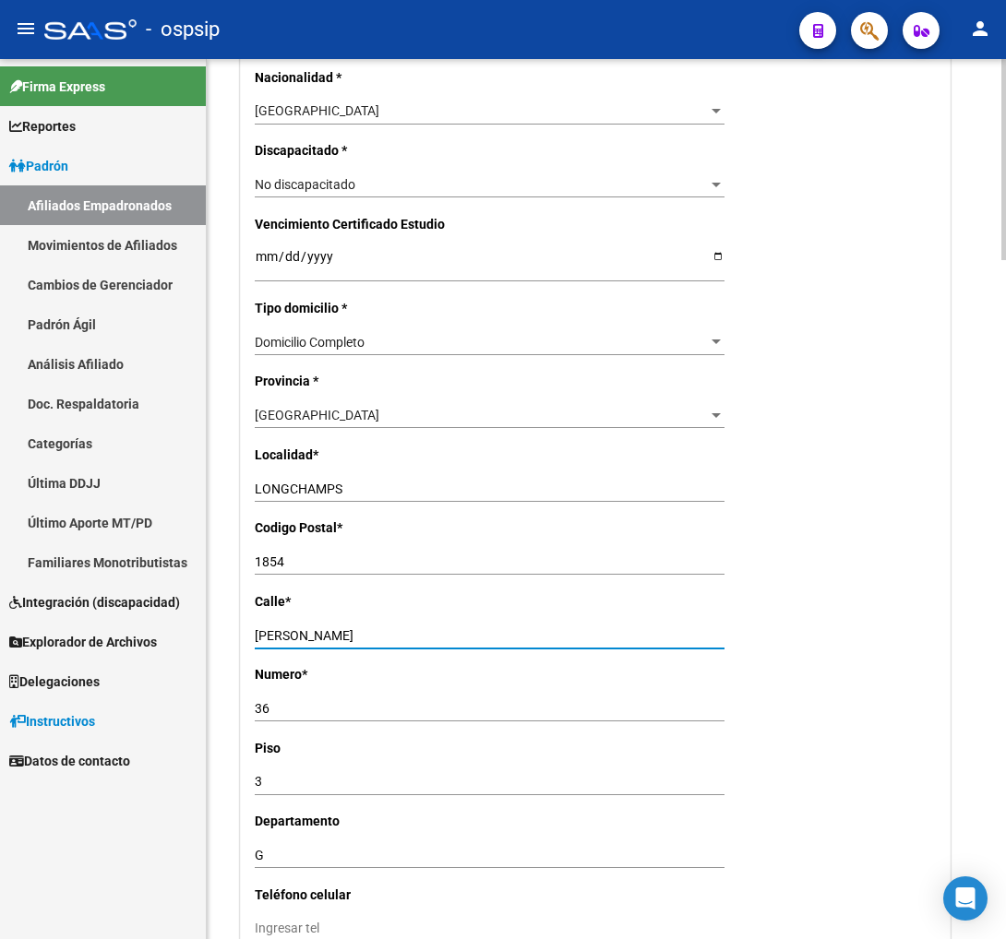
click at [394, 632] on input "[PERSON_NAME]" at bounding box center [490, 636] width 470 height 16
type input "J"
type input "[PERSON_NAME] EDIF.A"
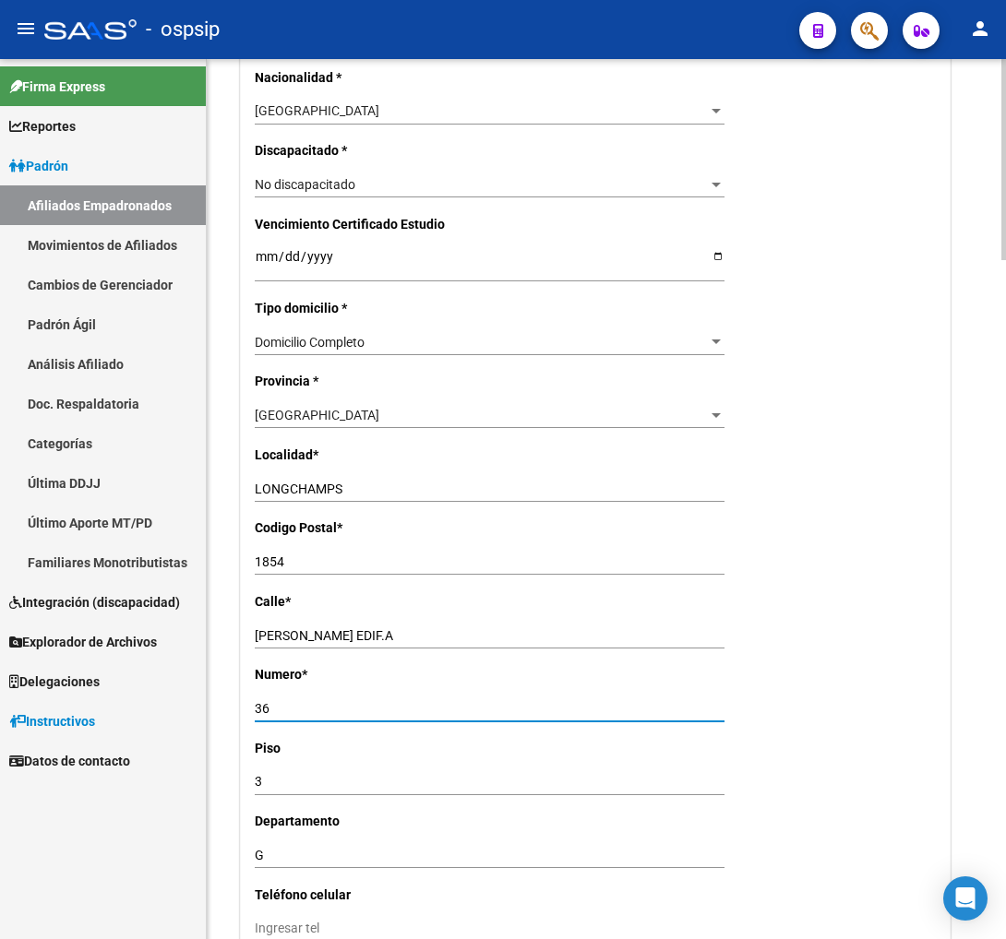
click at [286, 714] on input "36" at bounding box center [490, 709] width 470 height 16
type input "3"
type input "1"
click at [301, 791] on div "3 Ingresar piso" at bounding box center [490, 783] width 470 height 26
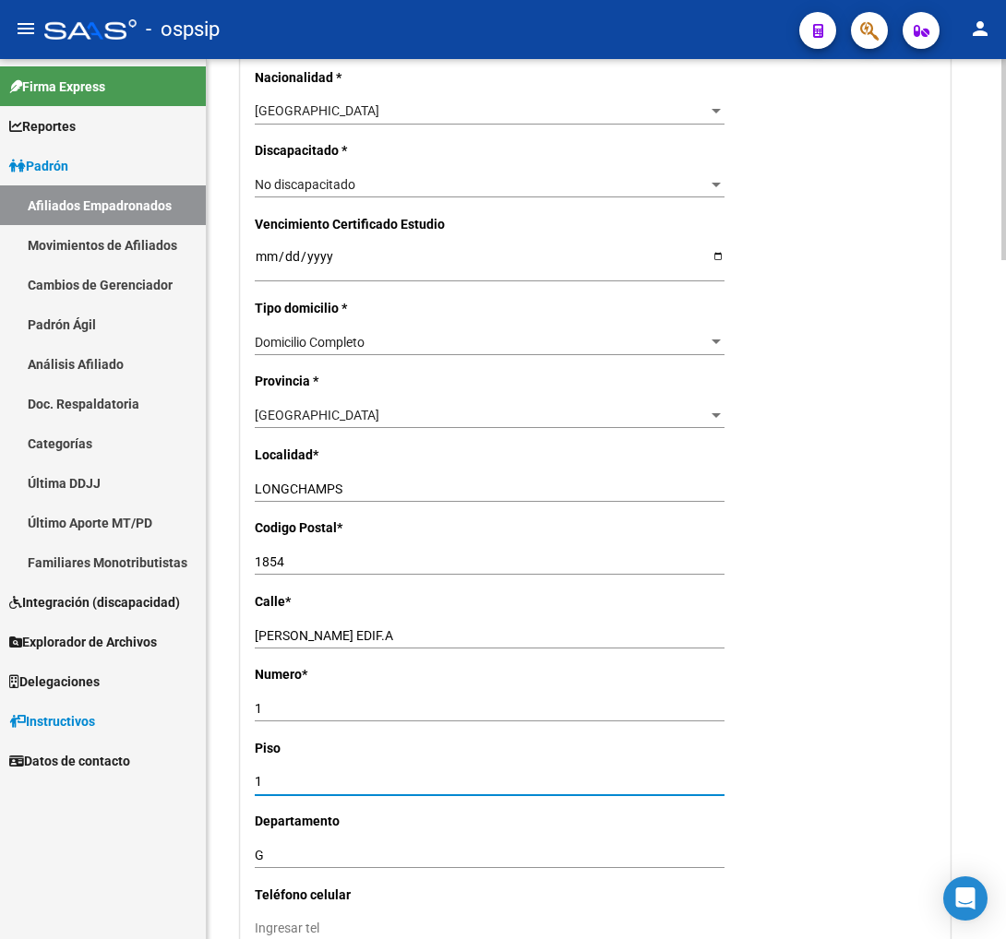
type input "1"
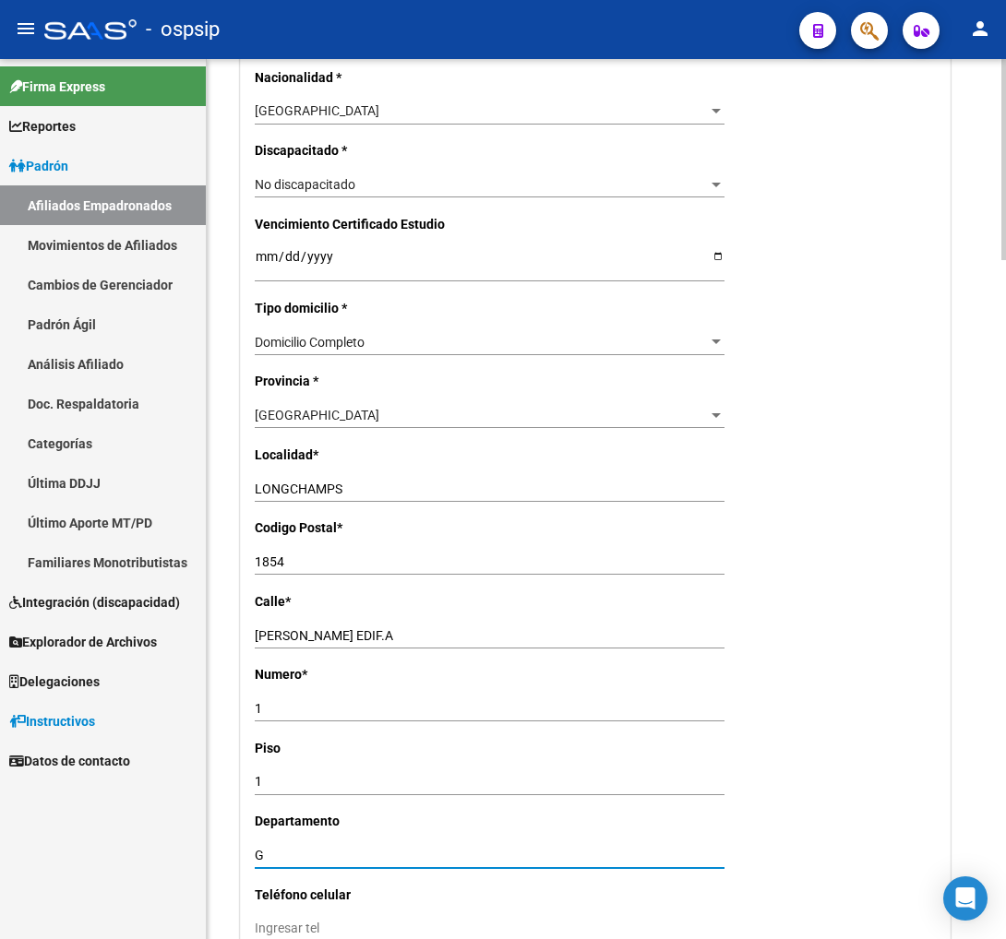
click at [263, 856] on input "G" at bounding box center [490, 856] width 470 height 16
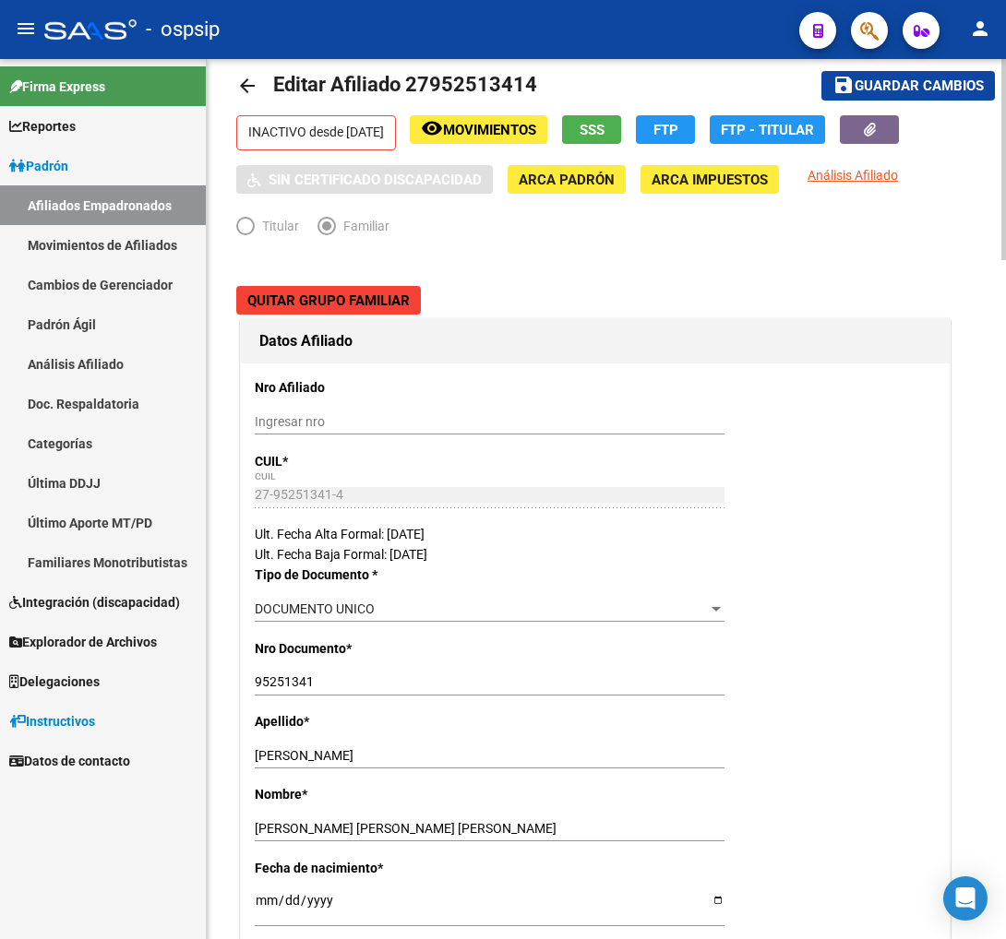
scroll to position [0, 0]
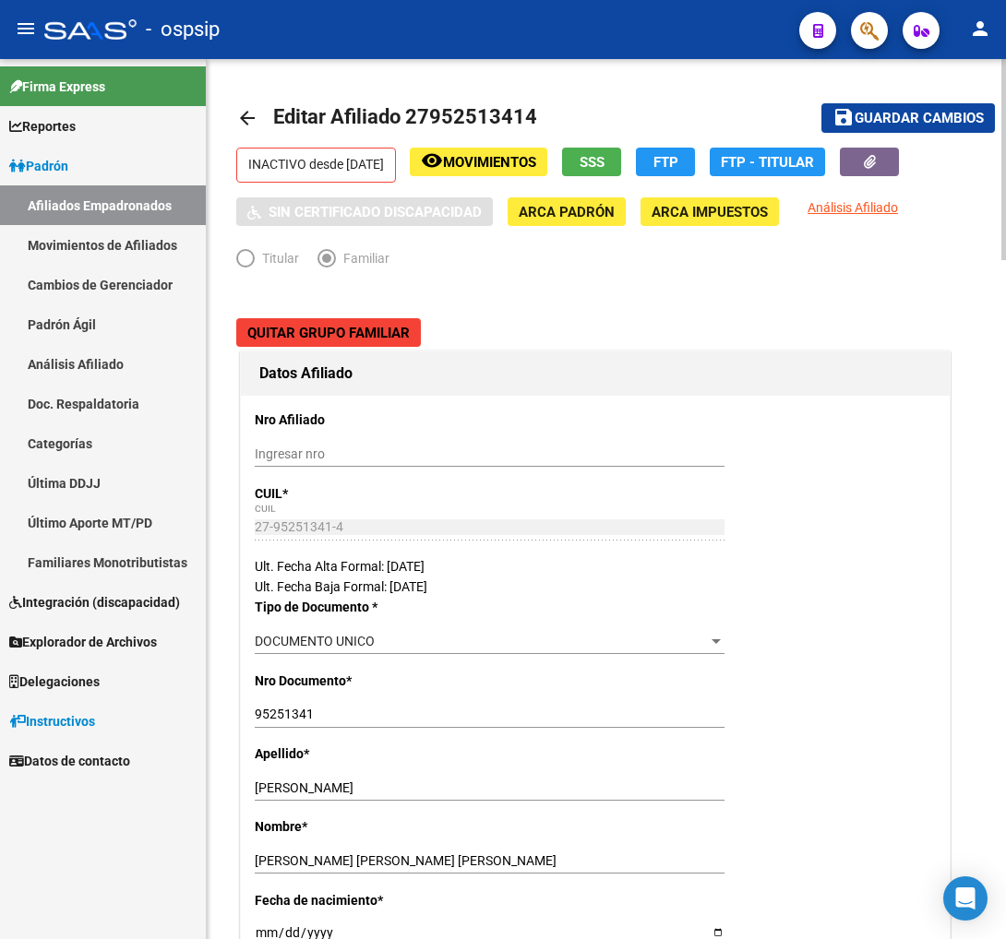
type input "B"
click at [877, 113] on span "Guardar cambios" at bounding box center [918, 119] width 129 height 17
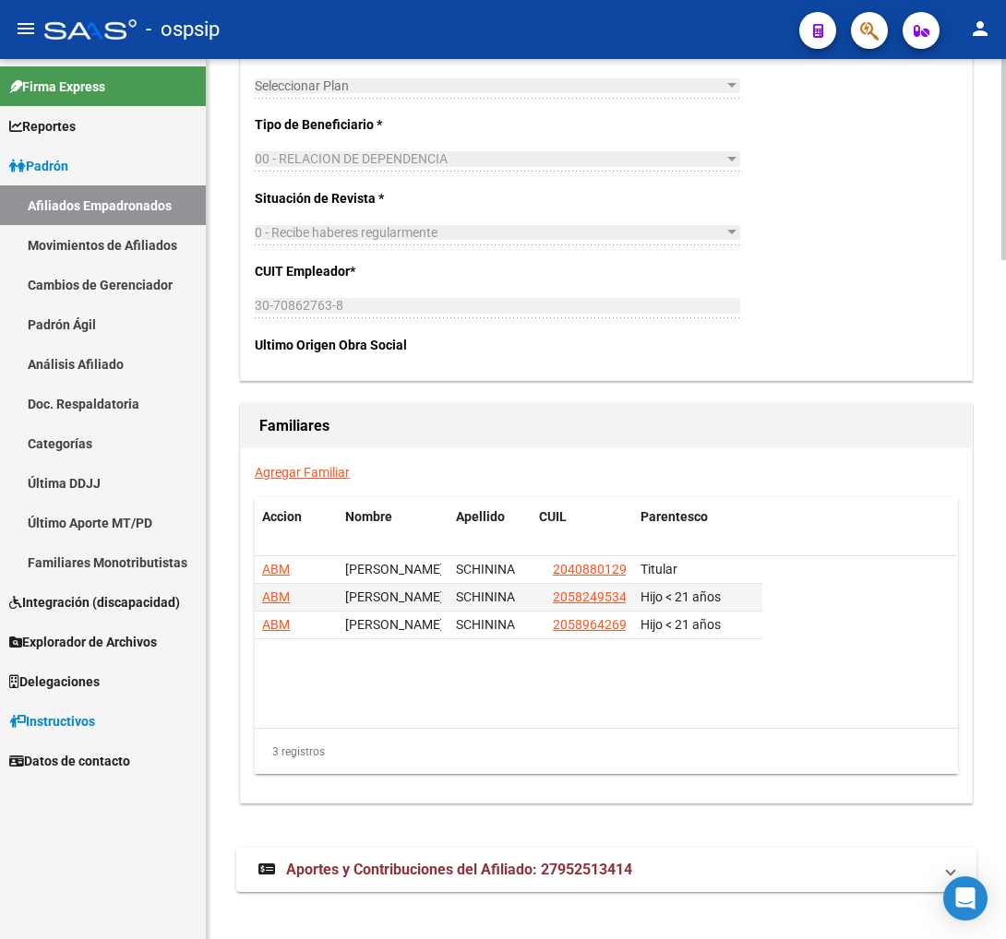
scroll to position [2973, 0]
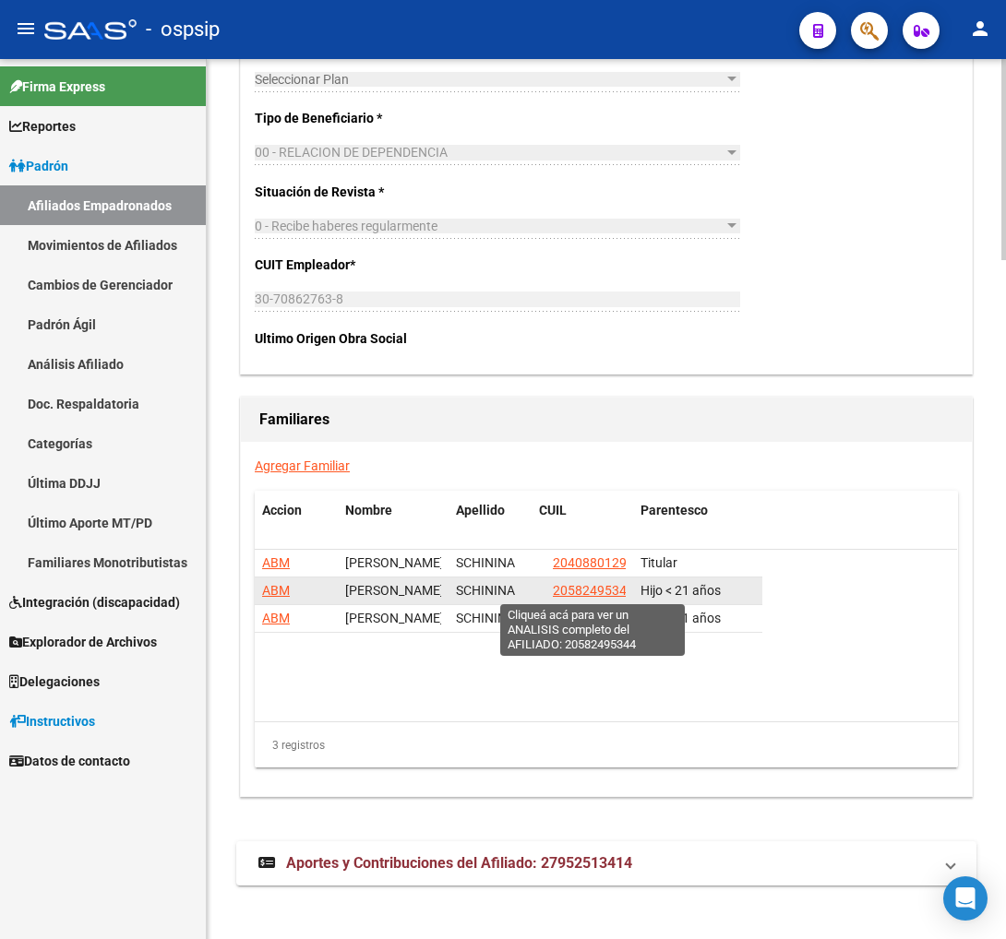
click at [579, 591] on span "20582495344" at bounding box center [593, 590] width 81 height 15
type textarea "20582495344"
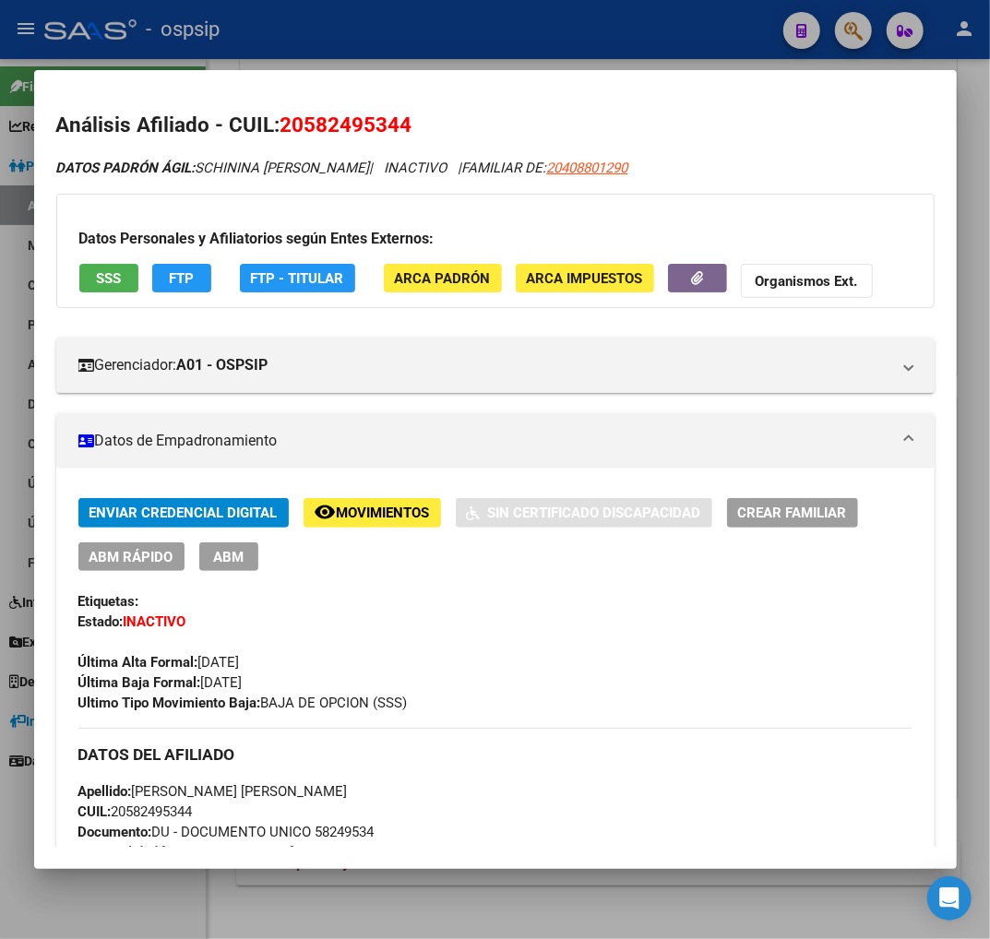
click at [224, 549] on span "ABM" at bounding box center [228, 557] width 30 height 17
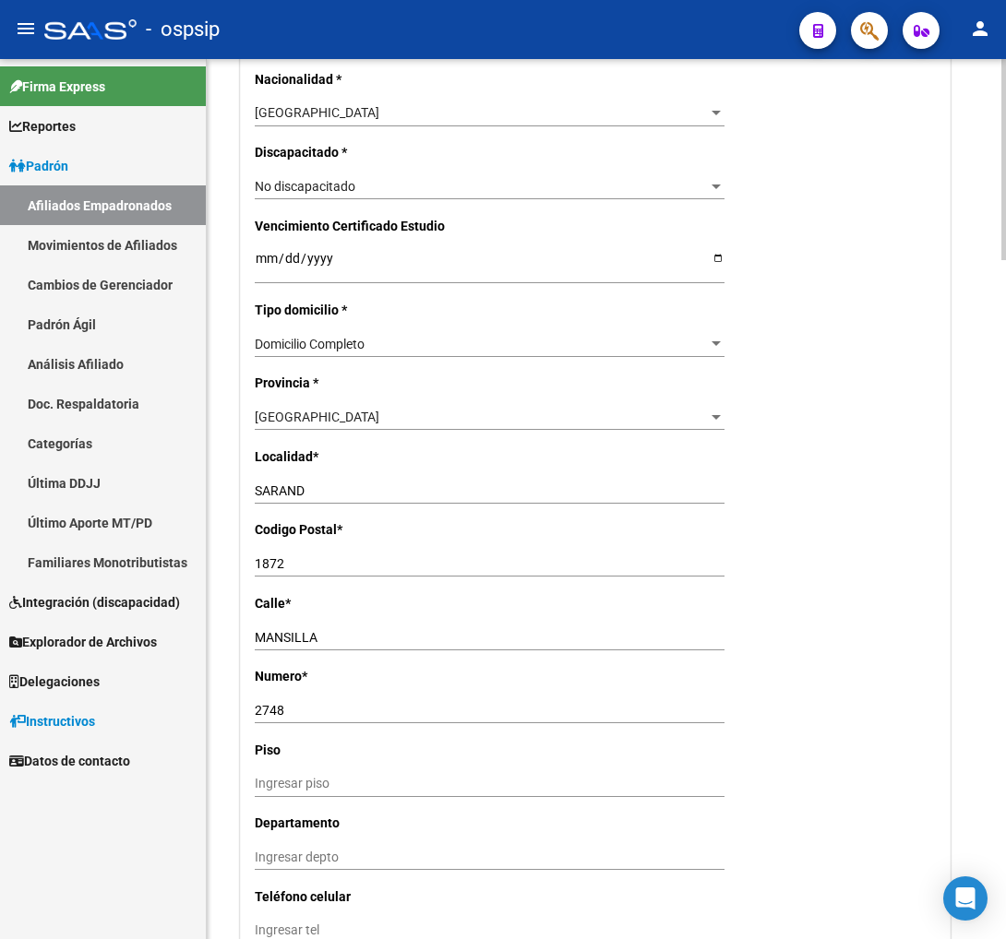
scroll to position [1128, 0]
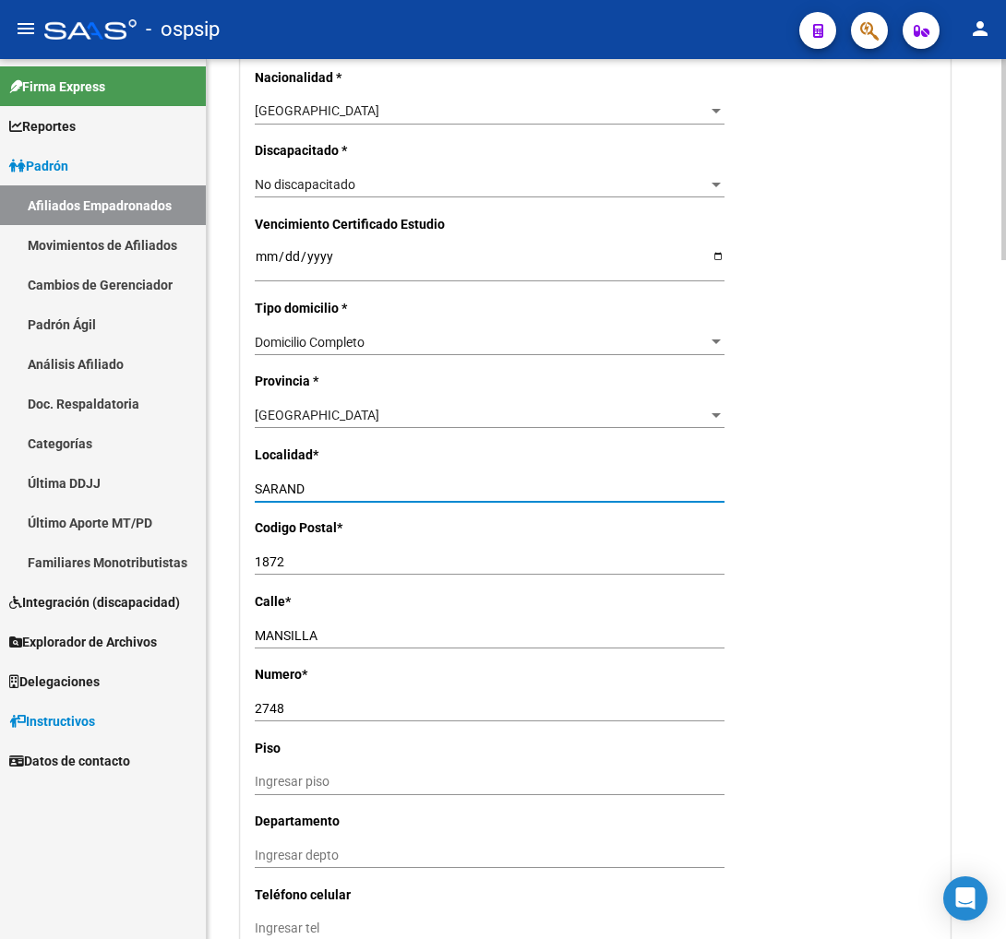
click at [310, 491] on input "SARAND­" at bounding box center [490, 490] width 470 height 16
type input "S"
type input "LONGCHAMPS"
click at [323, 549] on div "1872 Ingresar el codigo" at bounding box center [490, 562] width 470 height 26
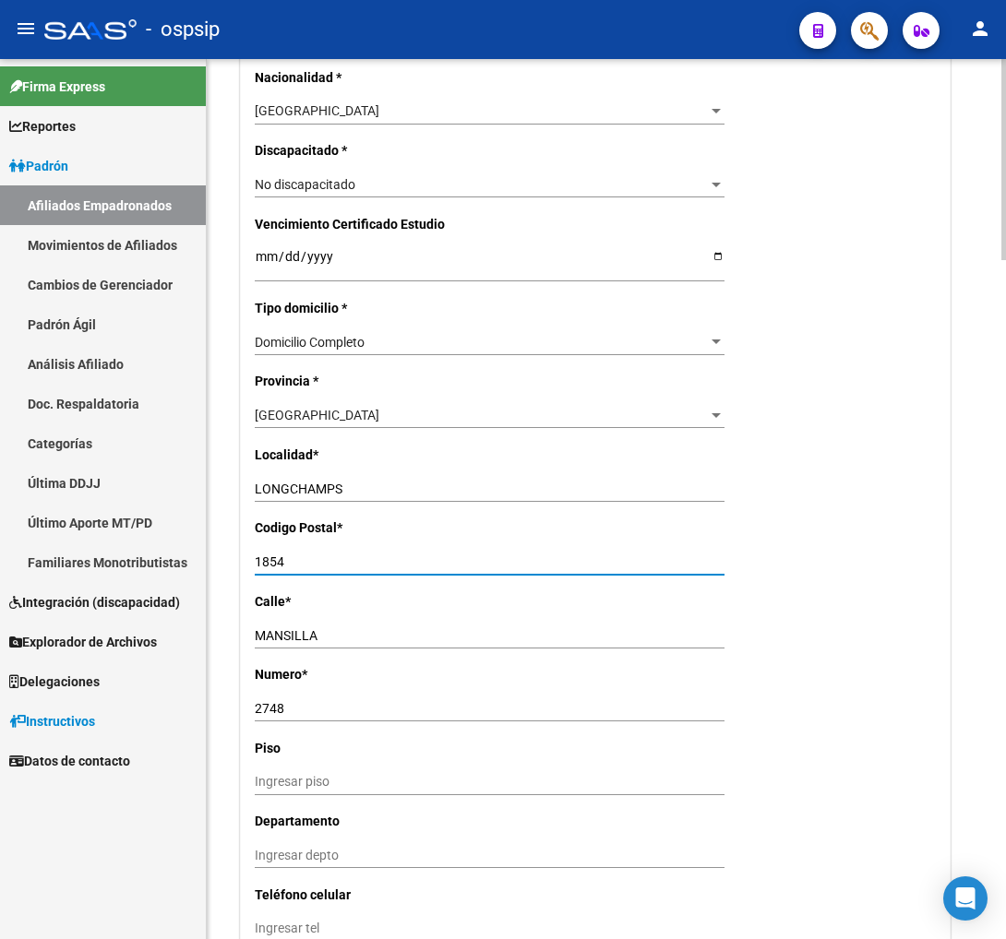
type input "1854"
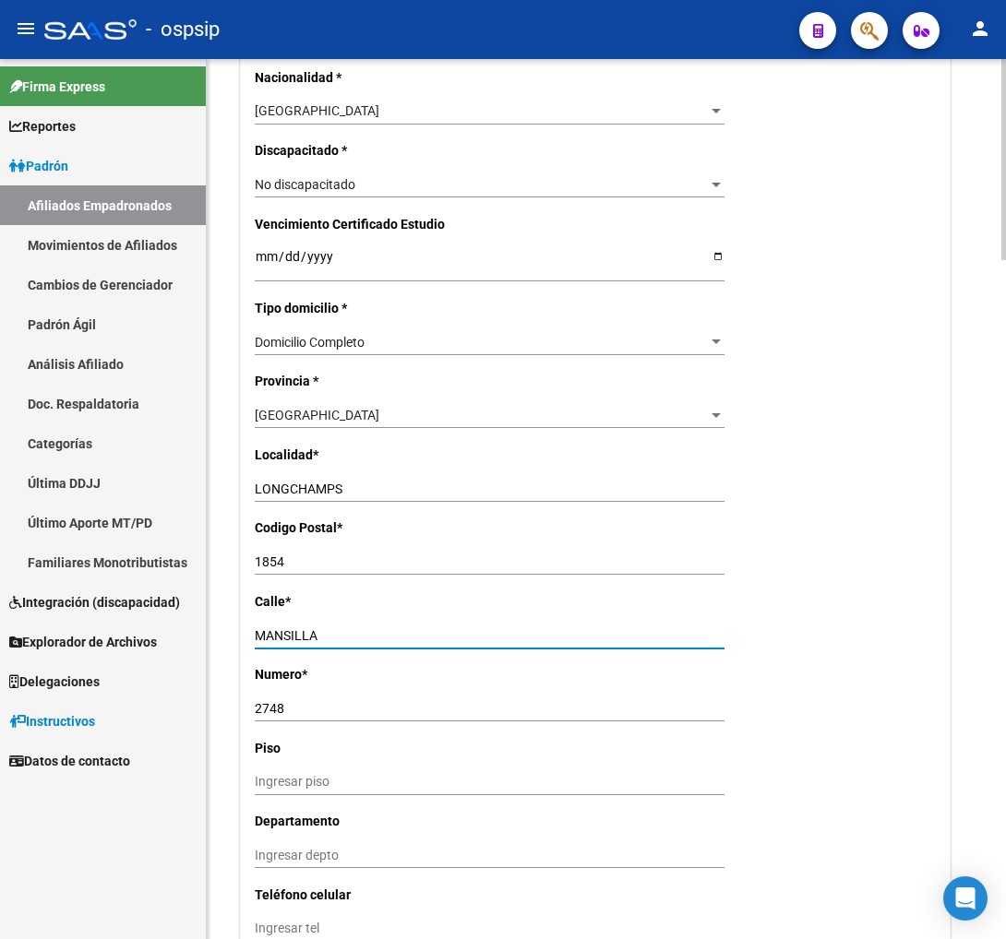
click at [317, 635] on input "MANSILLA" at bounding box center [490, 636] width 470 height 16
type input "M"
type input "[PERSON_NAME] EDIF. A"
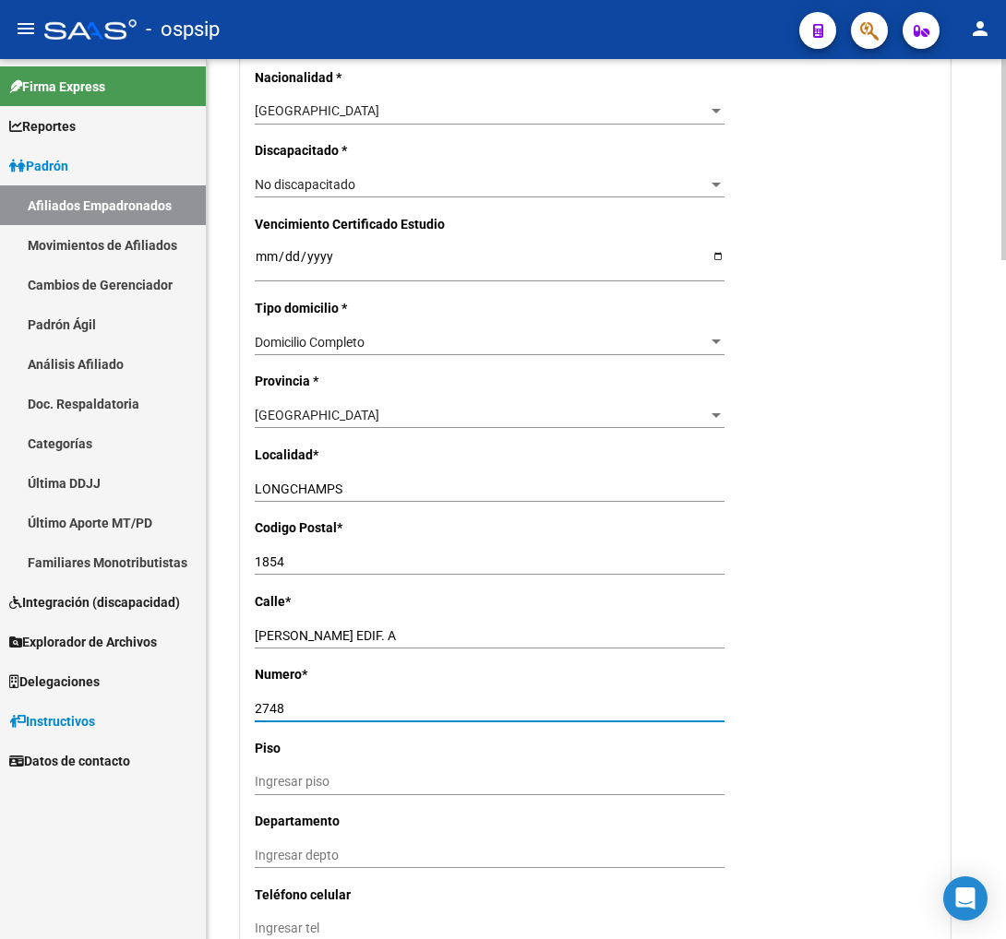
click at [320, 702] on input "2748" at bounding box center [490, 709] width 470 height 16
type input "2"
type input "1"
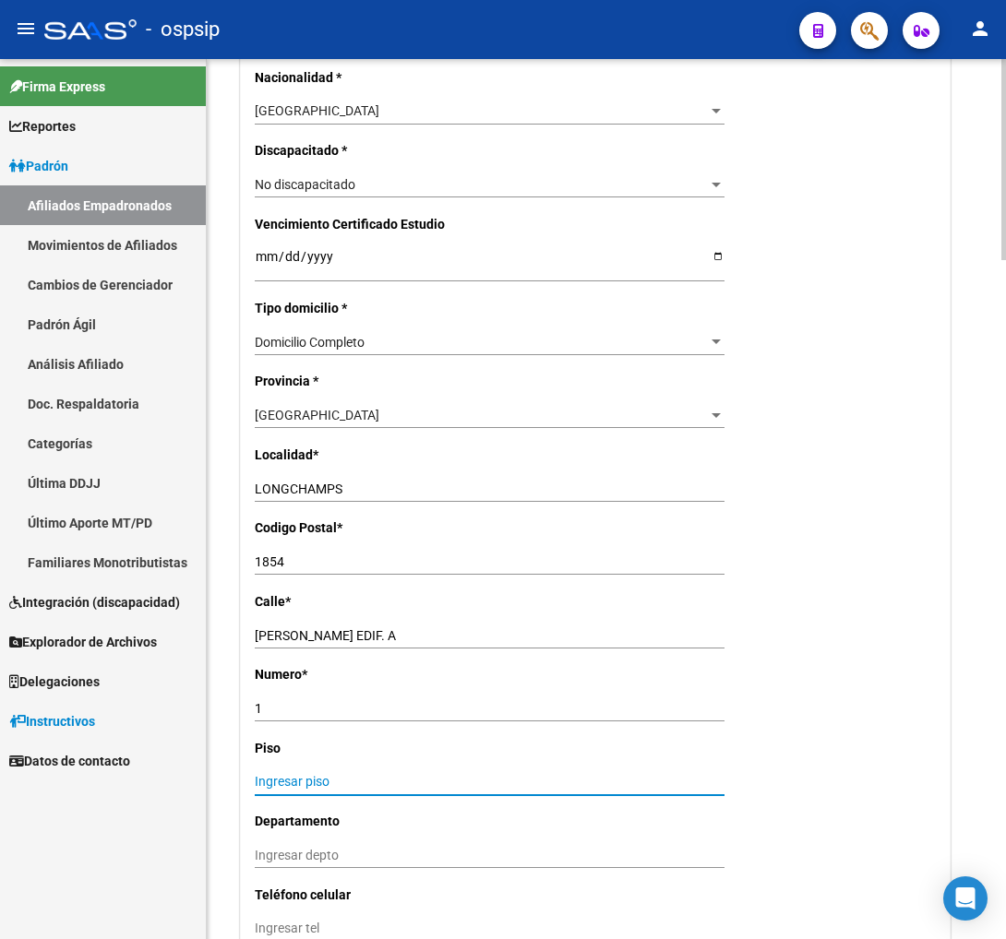
click at [277, 789] on input "Ingresar piso" at bounding box center [490, 782] width 470 height 16
type input "1"
click at [274, 853] on input "Ingresar depto" at bounding box center [490, 856] width 470 height 16
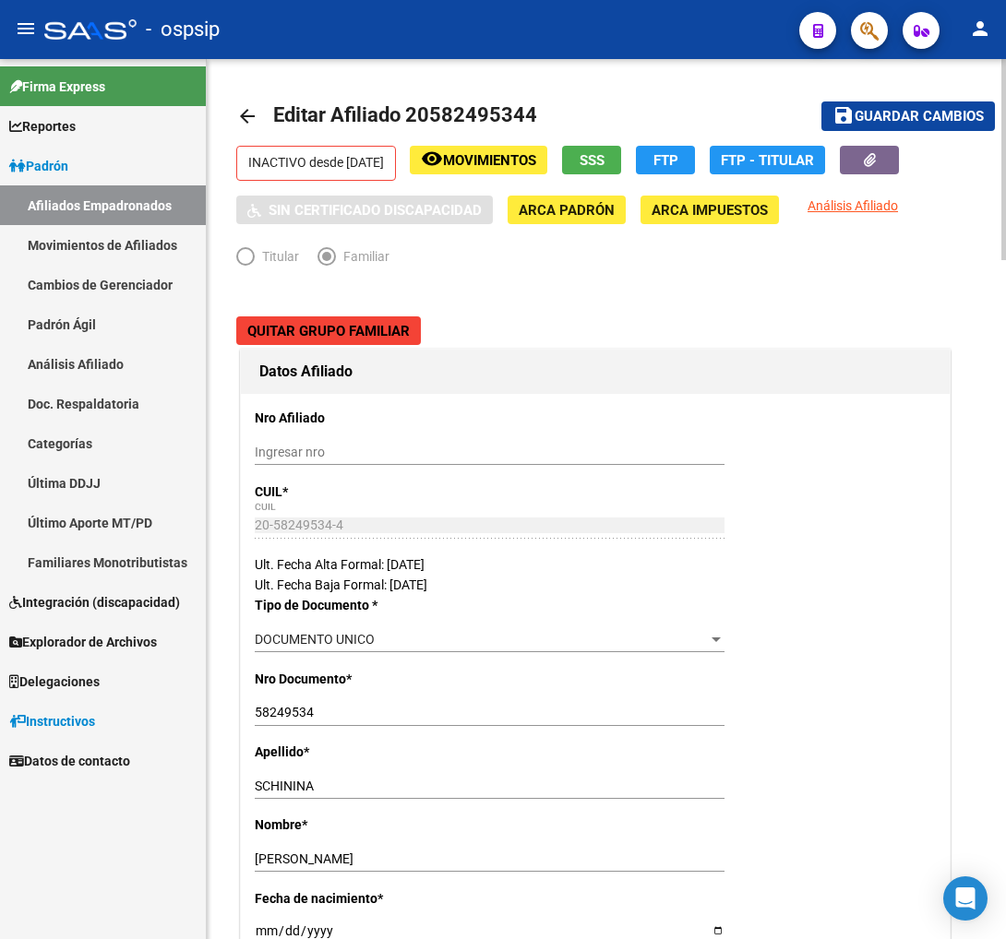
scroll to position [0, 0]
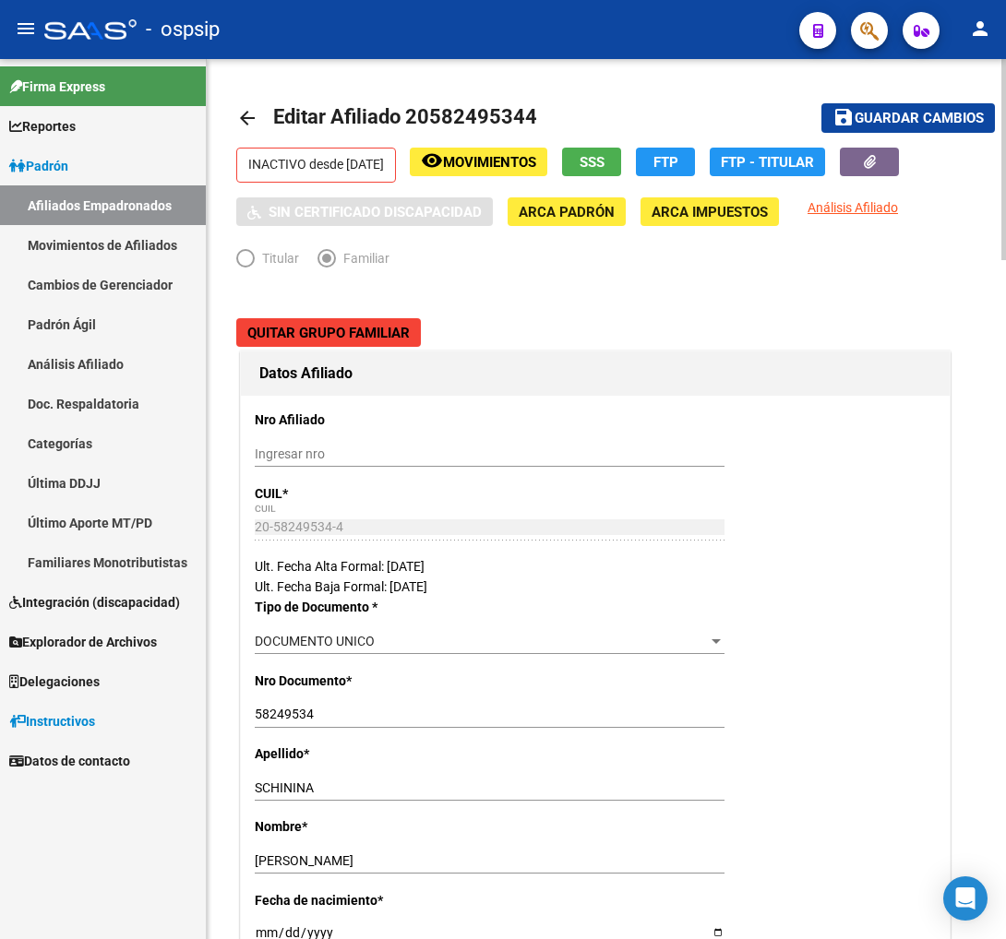
type input "B"
click at [907, 124] on span "Guardar cambios" at bounding box center [918, 119] width 129 height 17
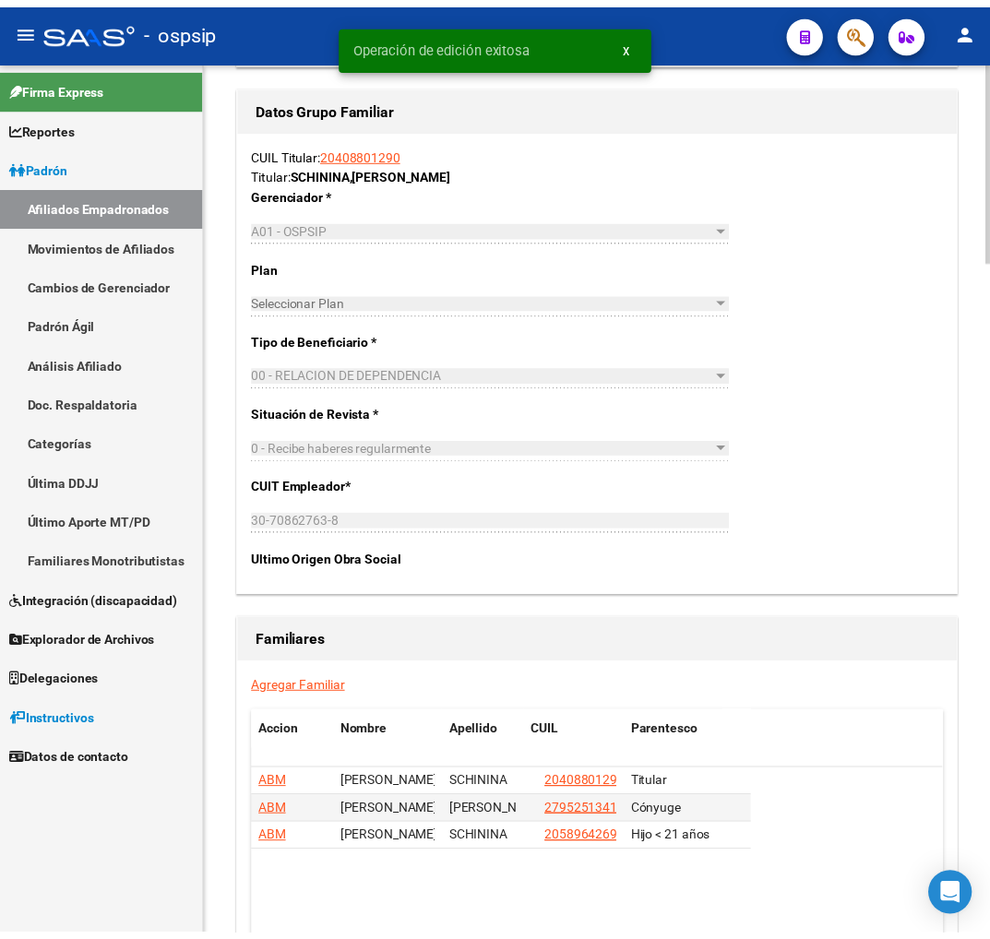
scroll to position [2768, 0]
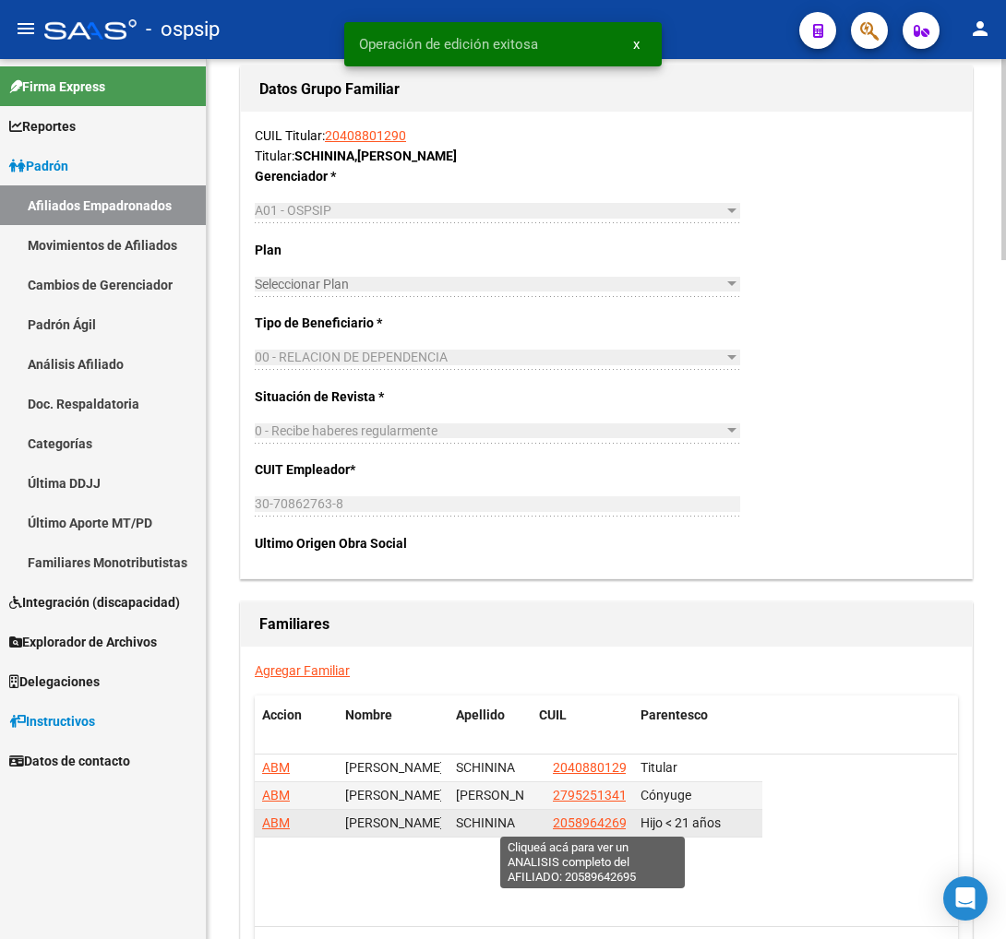
click at [568, 829] on span "20589642695" at bounding box center [593, 823] width 81 height 15
type textarea "20589642695"
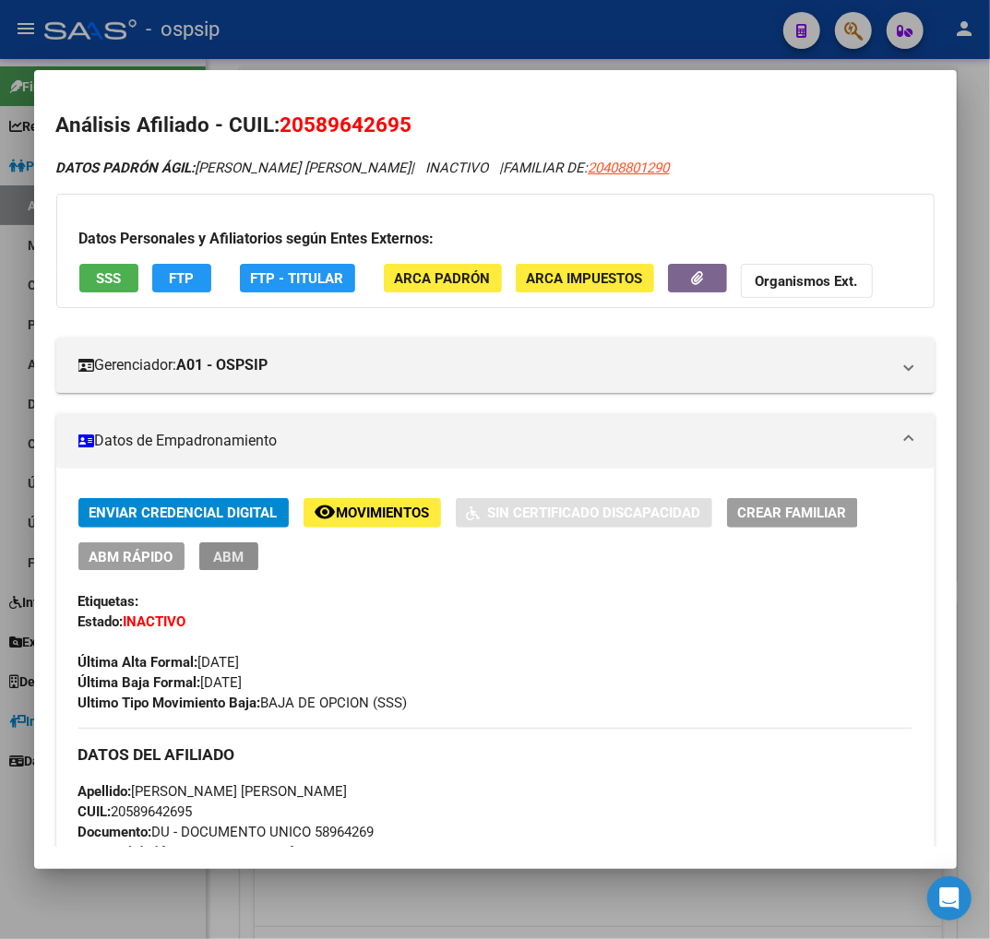
click at [237, 565] on span "ABM" at bounding box center [228, 557] width 30 height 17
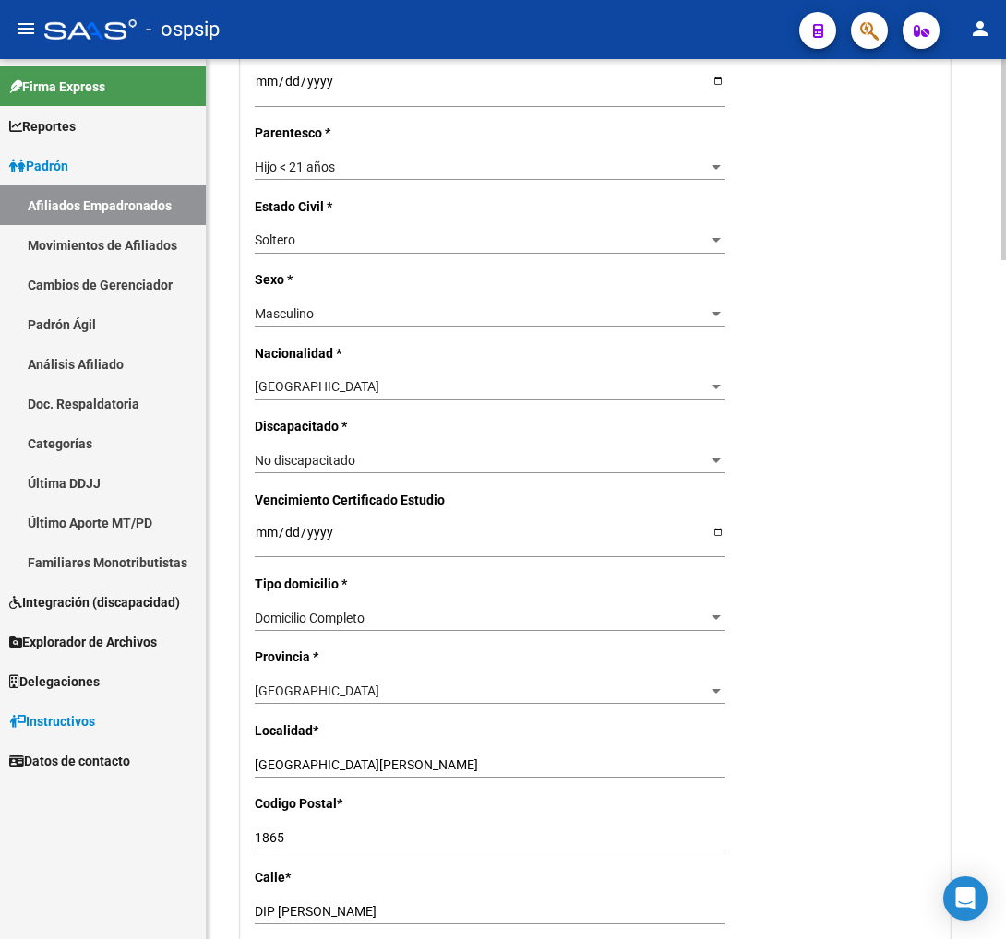
scroll to position [923, 0]
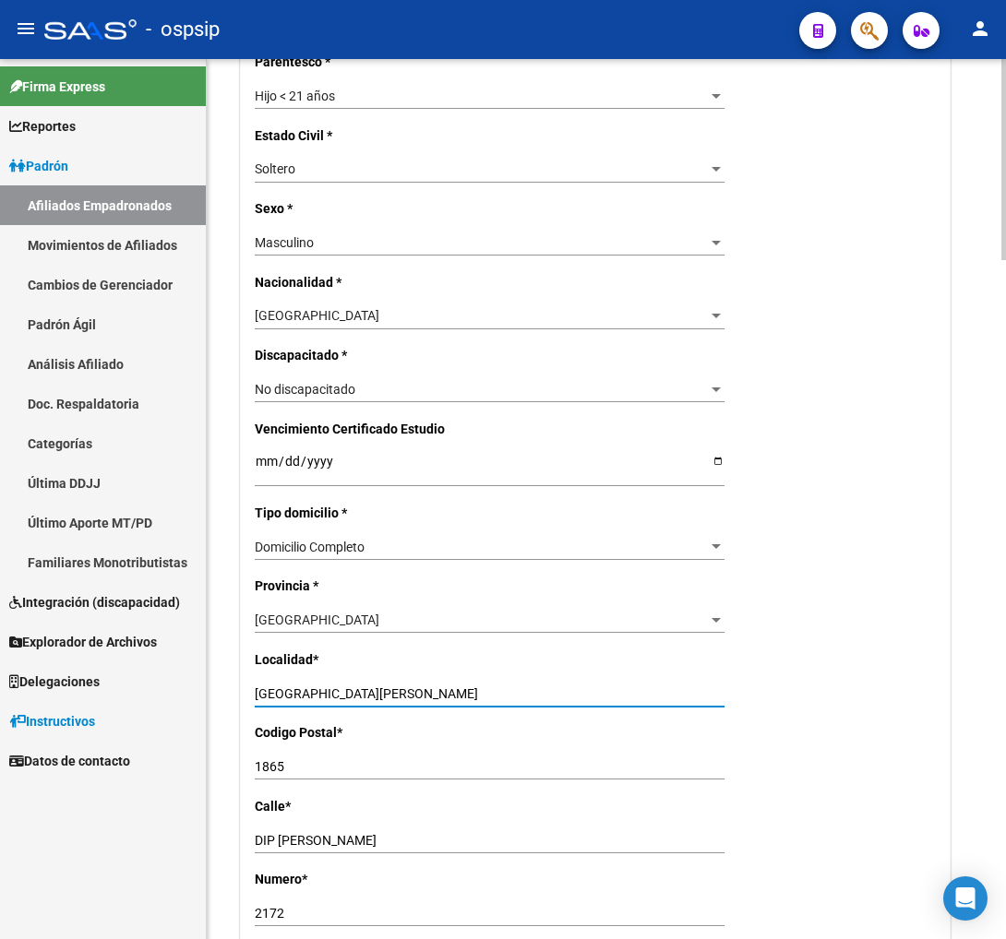
click at [356, 694] on input "[GEOGRAPHIC_DATA][PERSON_NAME]" at bounding box center [490, 694] width 470 height 16
type input "S"
type input "LONGCHAMPS"
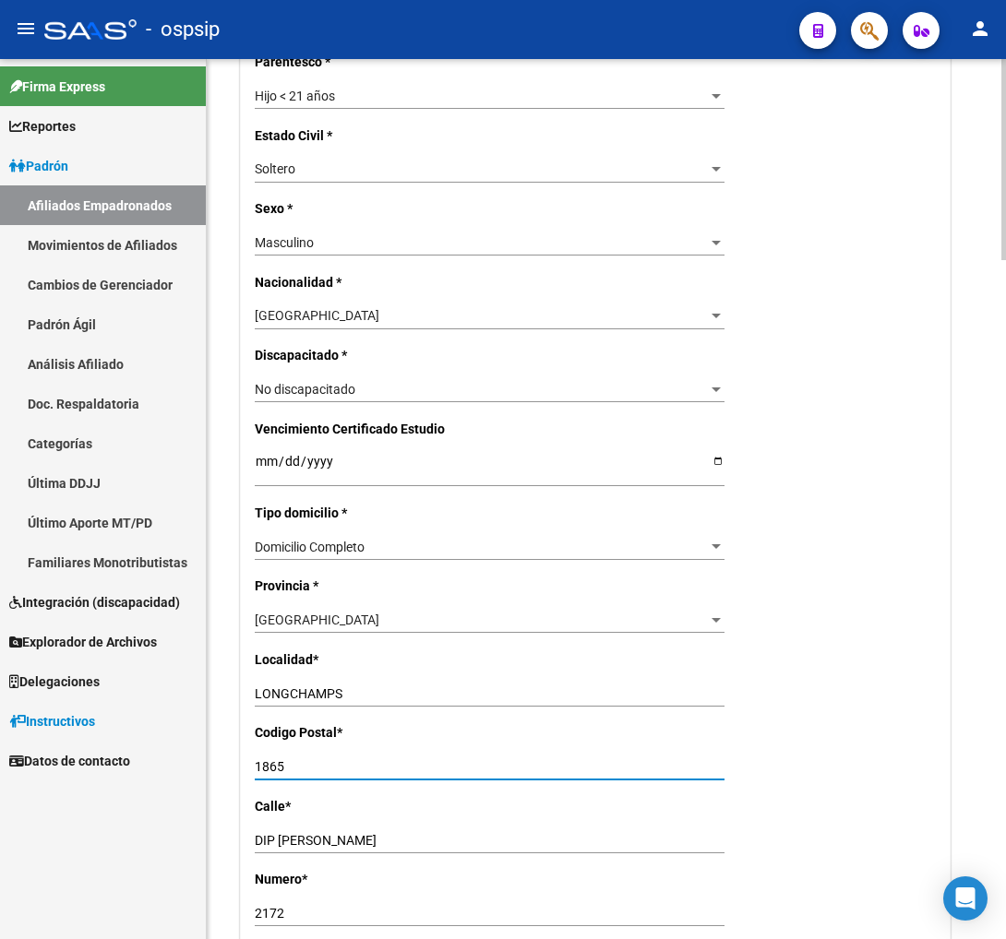
click at [292, 768] on input "1865" at bounding box center [490, 767] width 470 height 16
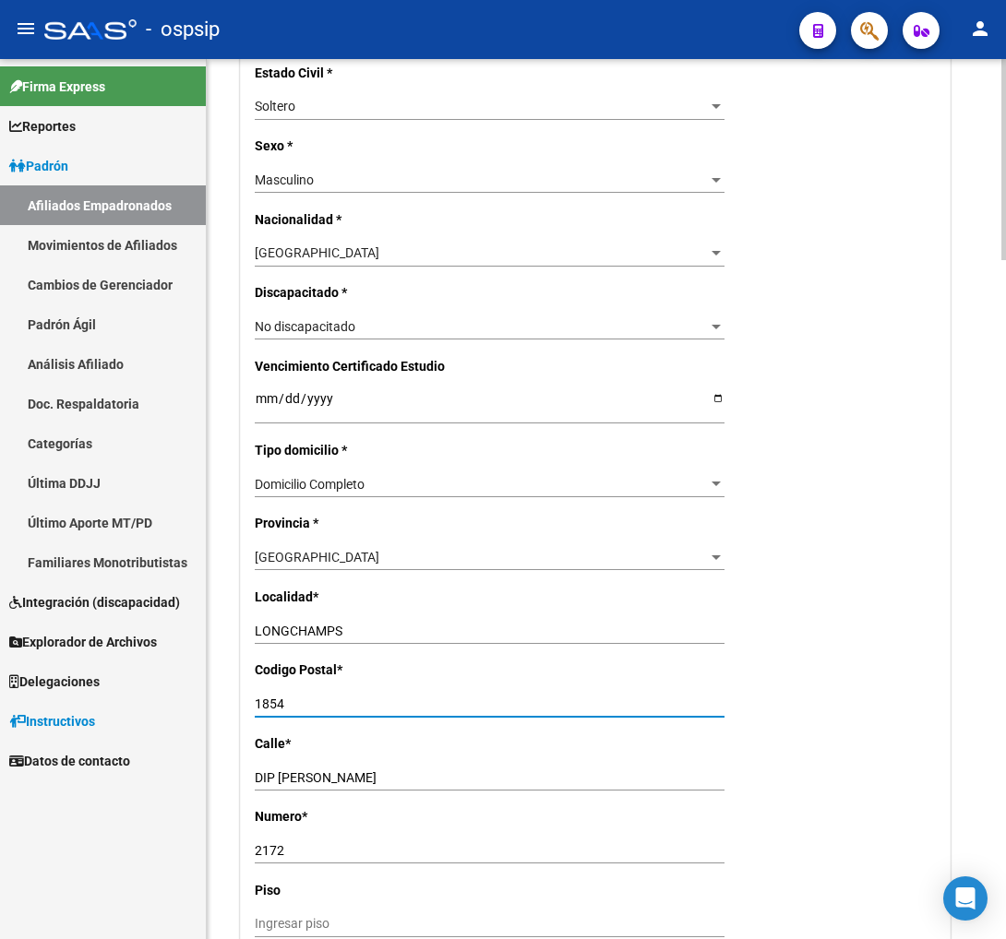
scroll to position [1128, 0]
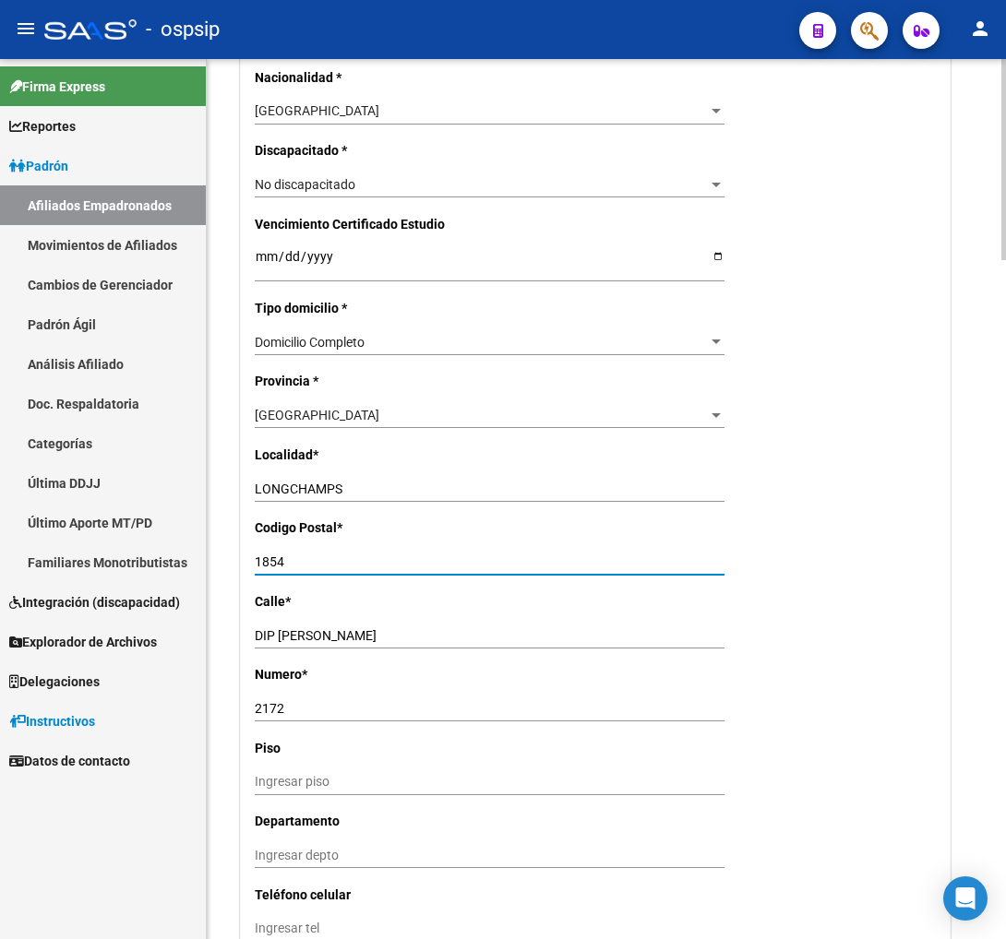
type input "1854"
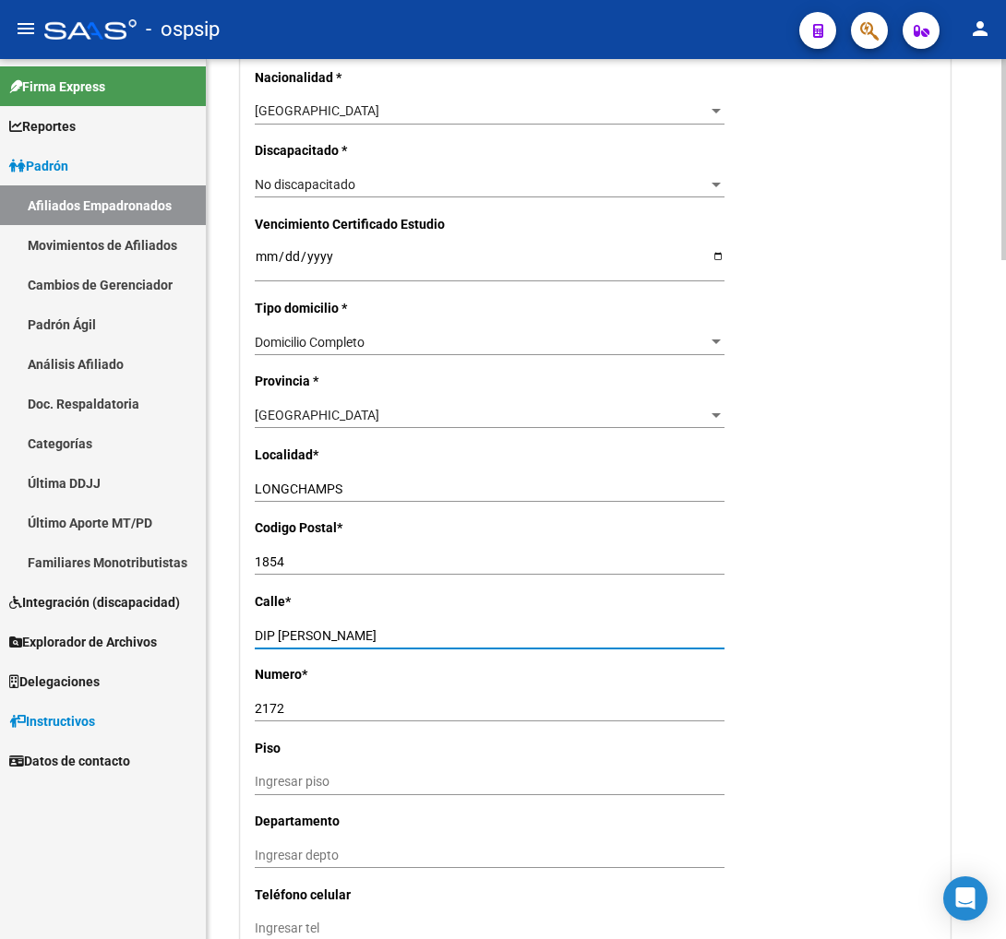
click at [408, 632] on input "DIP [PERSON_NAME]" at bounding box center [490, 636] width 470 height 16
type input "D"
type input "[PERSON_NAME]"
click at [292, 716] on div "2172 Ingresar nro" at bounding box center [490, 709] width 470 height 26
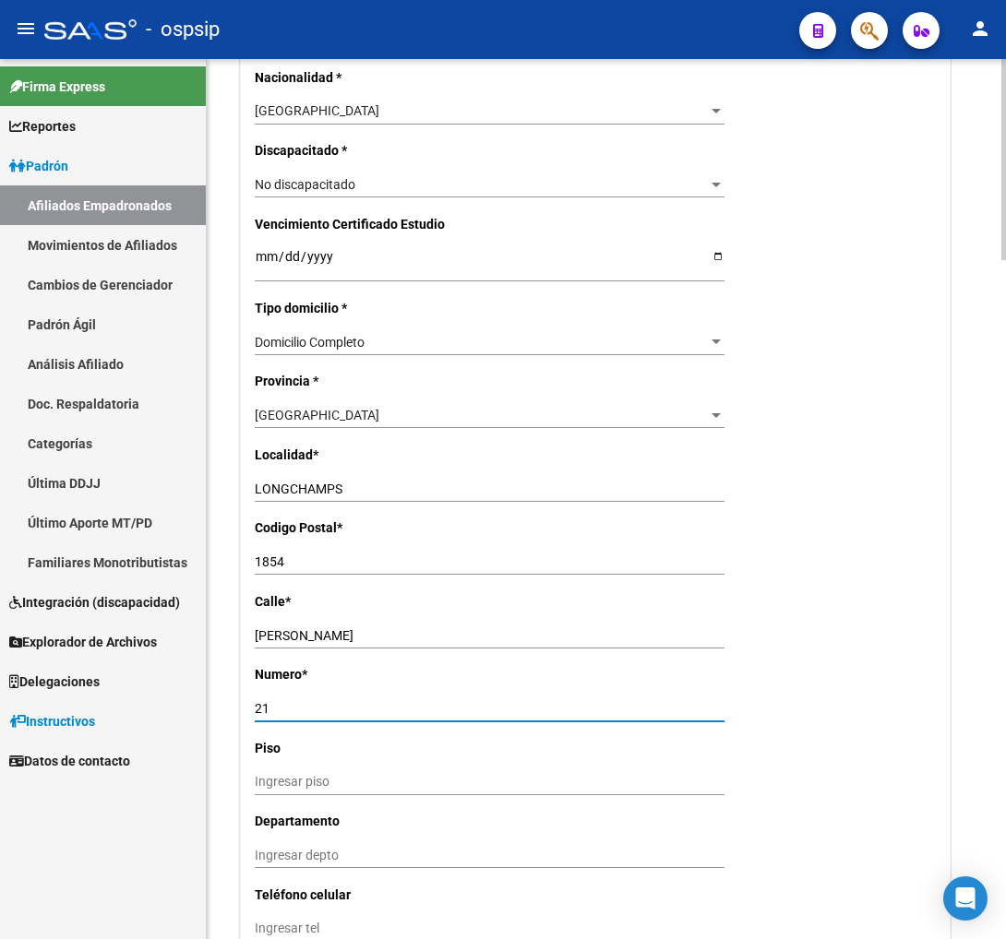
type input "21"
click at [400, 639] on input "[PERSON_NAME]" at bounding box center [490, 636] width 470 height 16
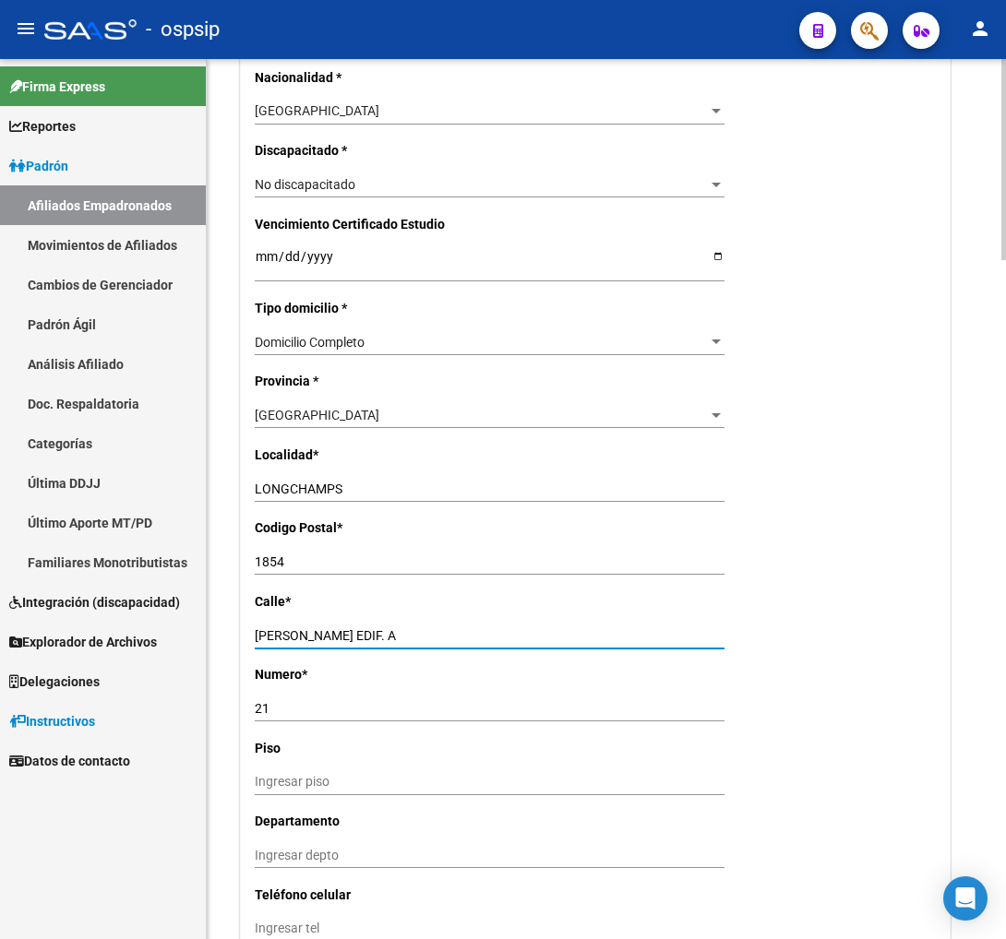
type input "[PERSON_NAME] EDIF. A"
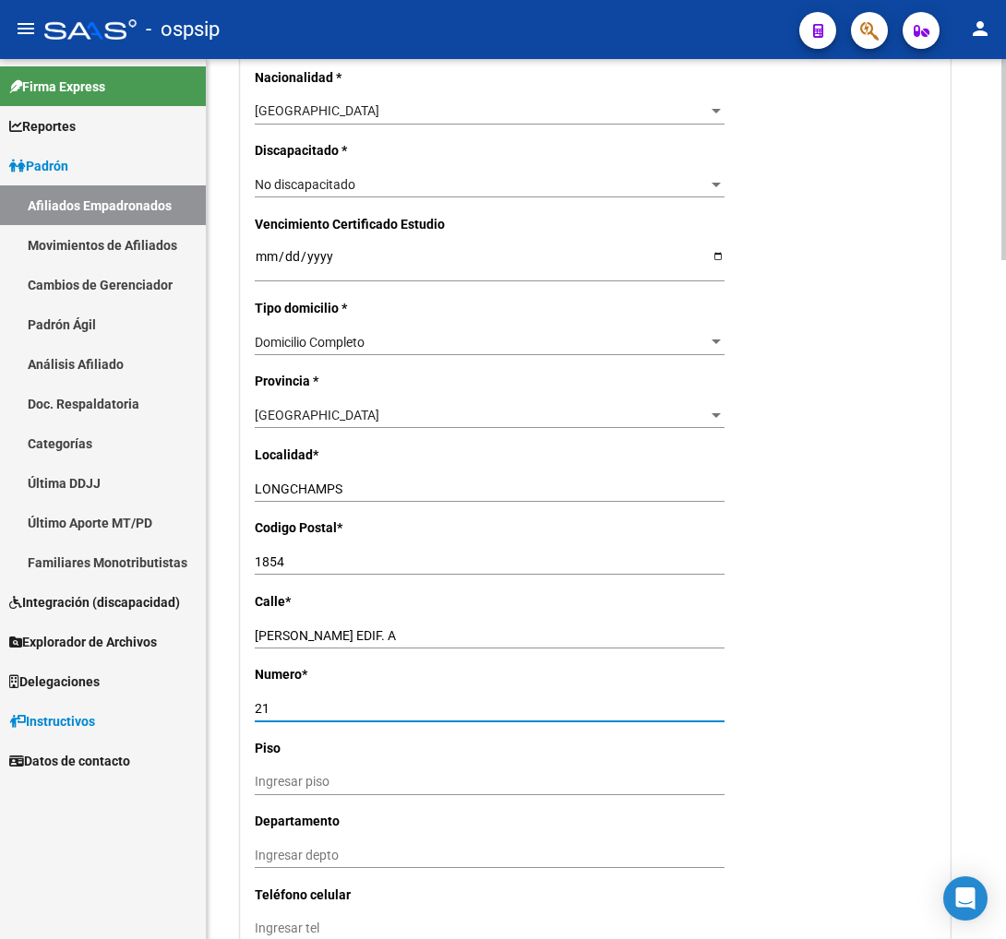
click at [297, 712] on input "21" at bounding box center [490, 709] width 470 height 16
type input "2"
type input "1"
click at [307, 777] on input "Ingresar piso" at bounding box center [490, 782] width 470 height 16
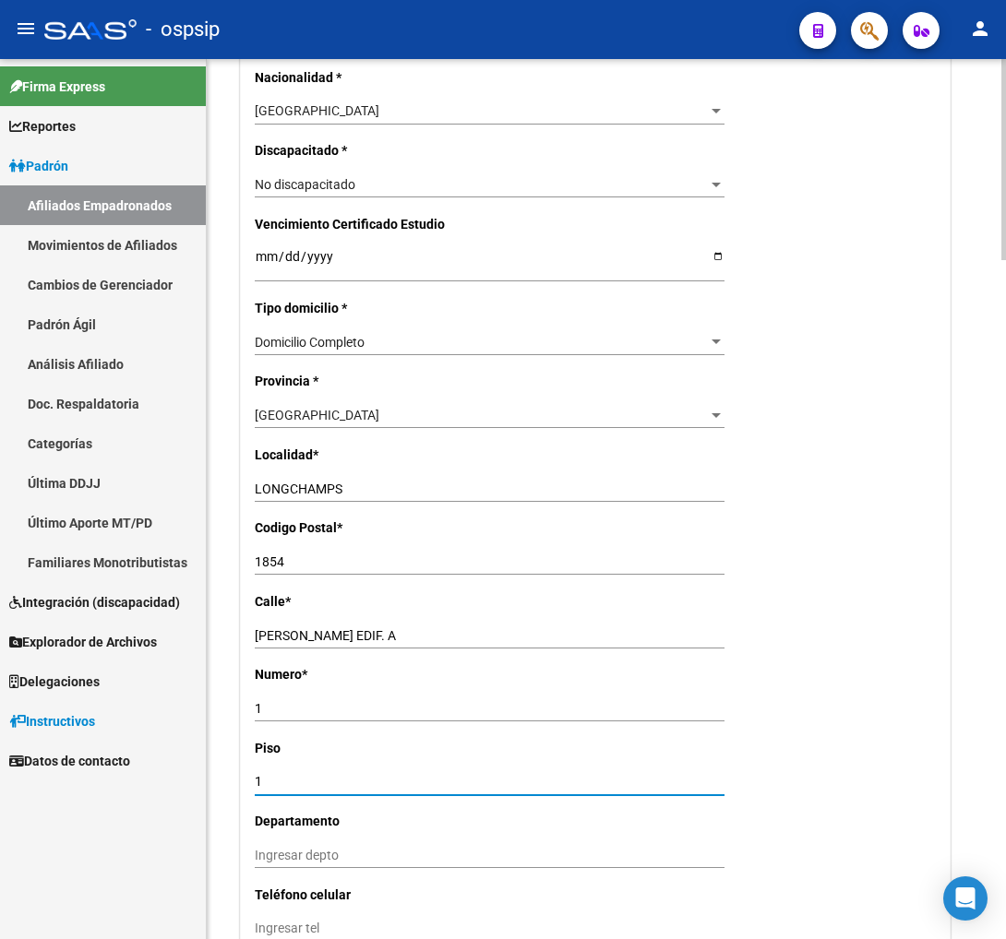
type input "1"
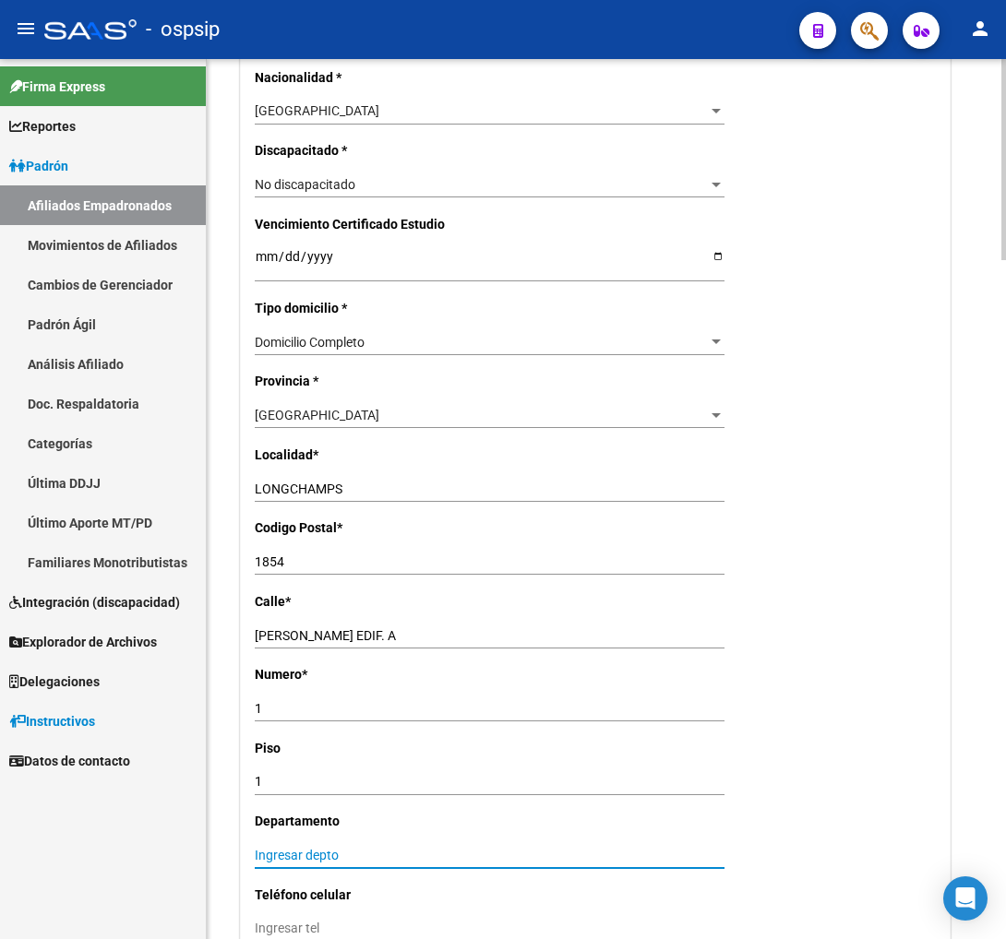
click at [293, 850] on input "Ingresar depto" at bounding box center [490, 856] width 470 height 16
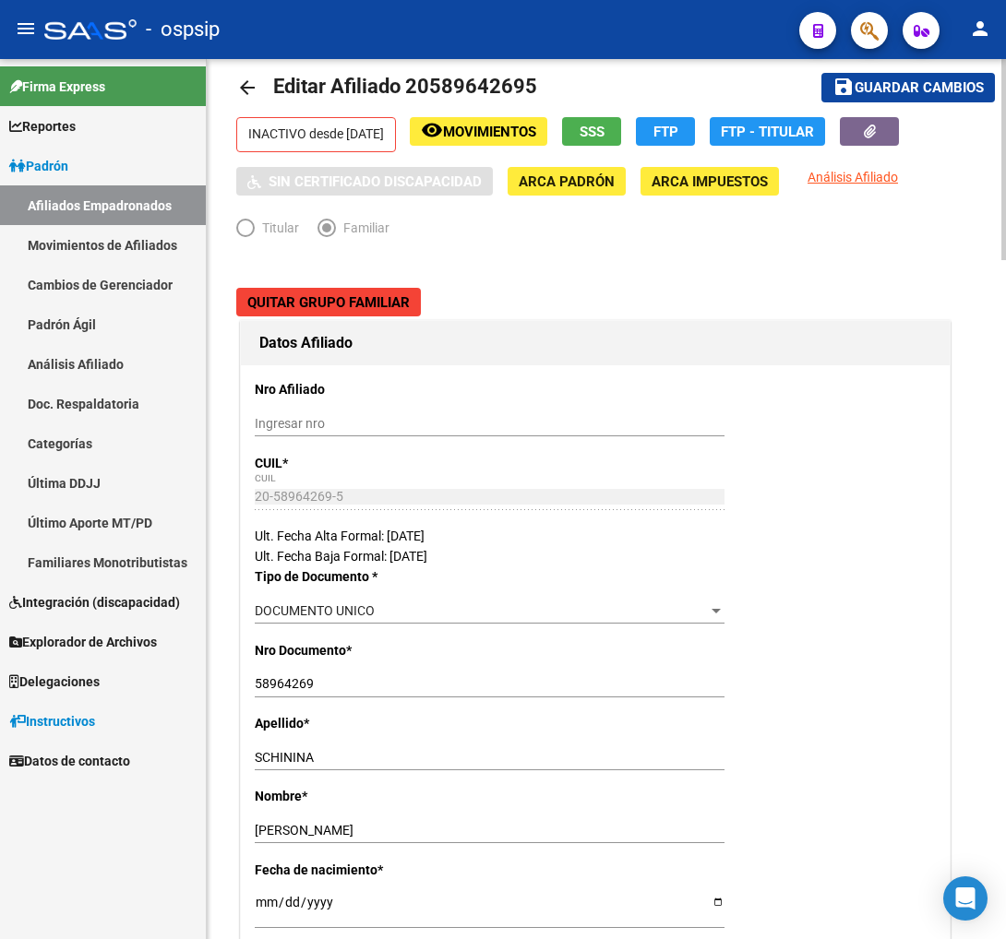
scroll to position [0, 0]
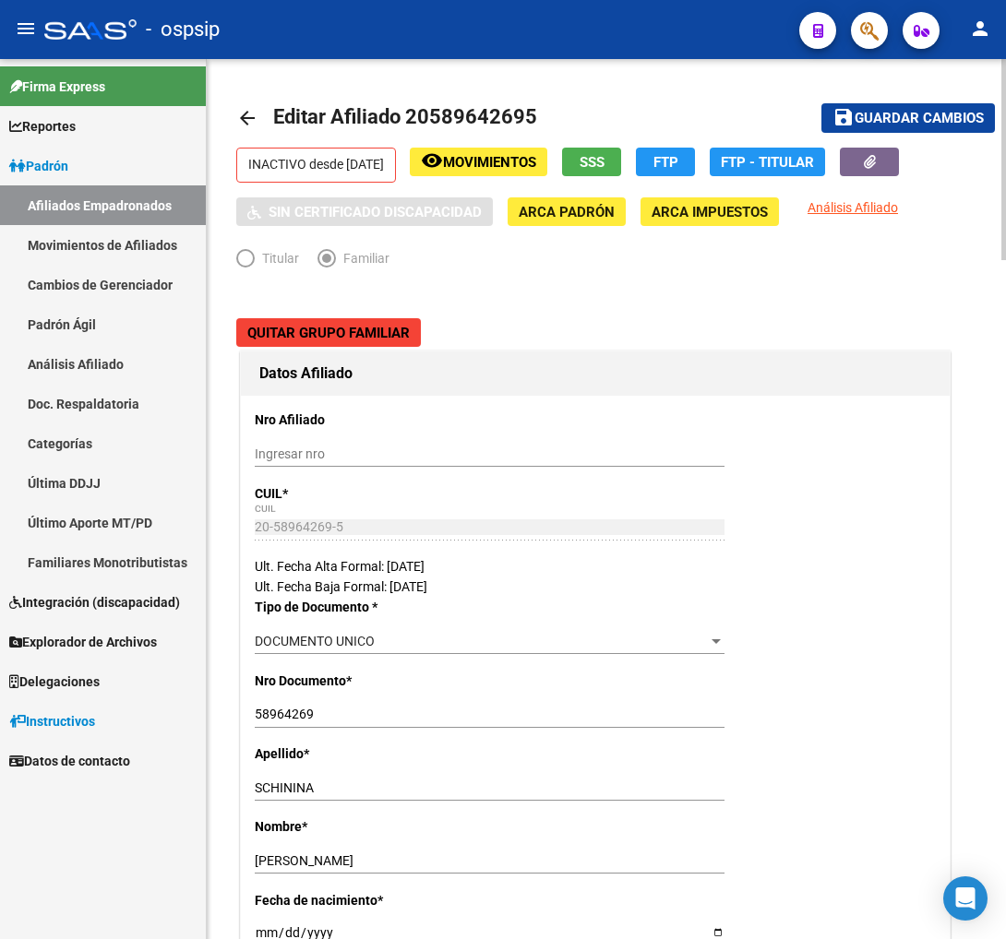
type input "B"
click at [874, 122] on span "Guardar cambios" at bounding box center [918, 119] width 129 height 17
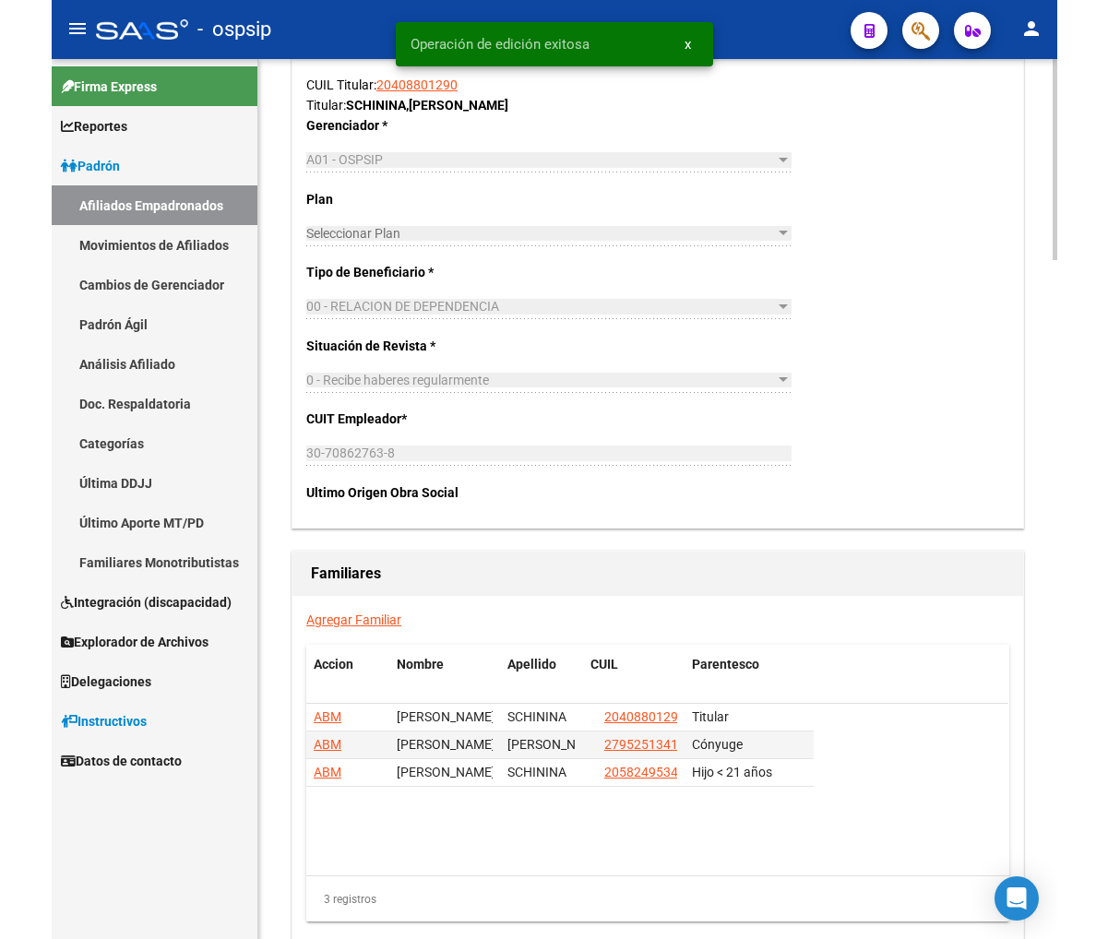
scroll to position [2973, 0]
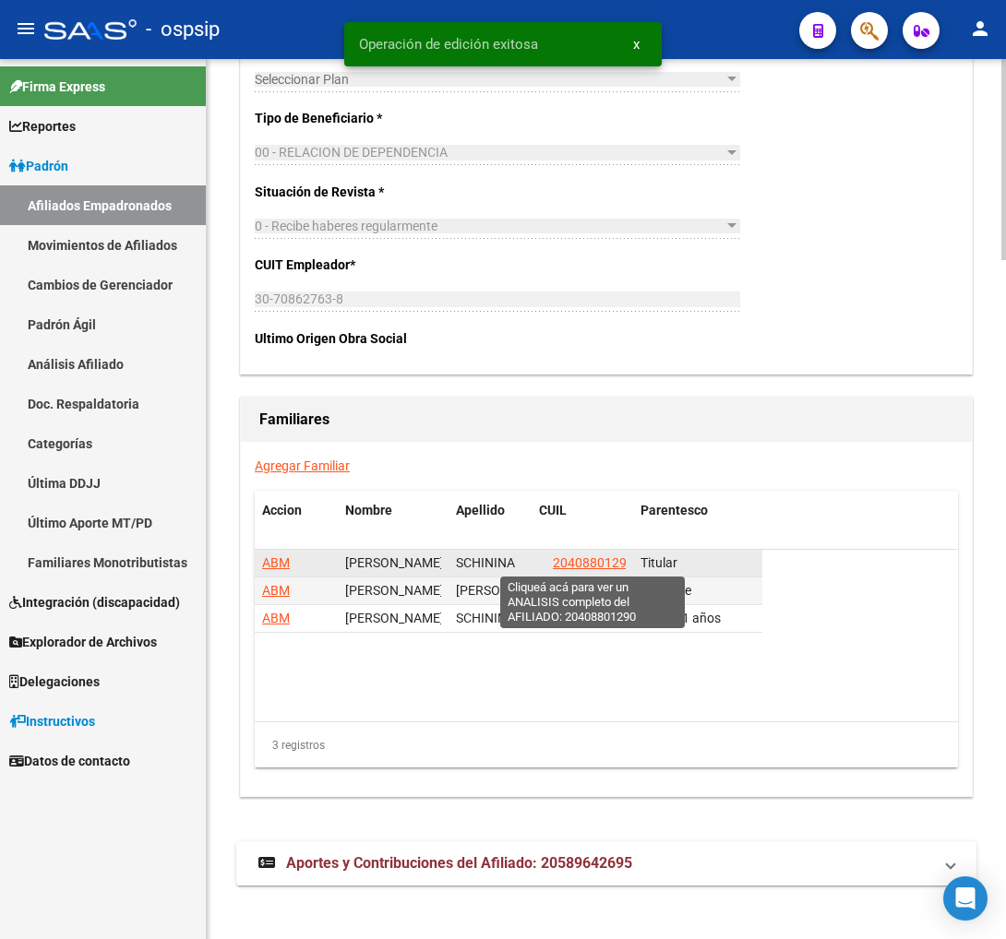
click at [605, 566] on span "20408801290" at bounding box center [593, 562] width 81 height 15
type textarea "20408801290"
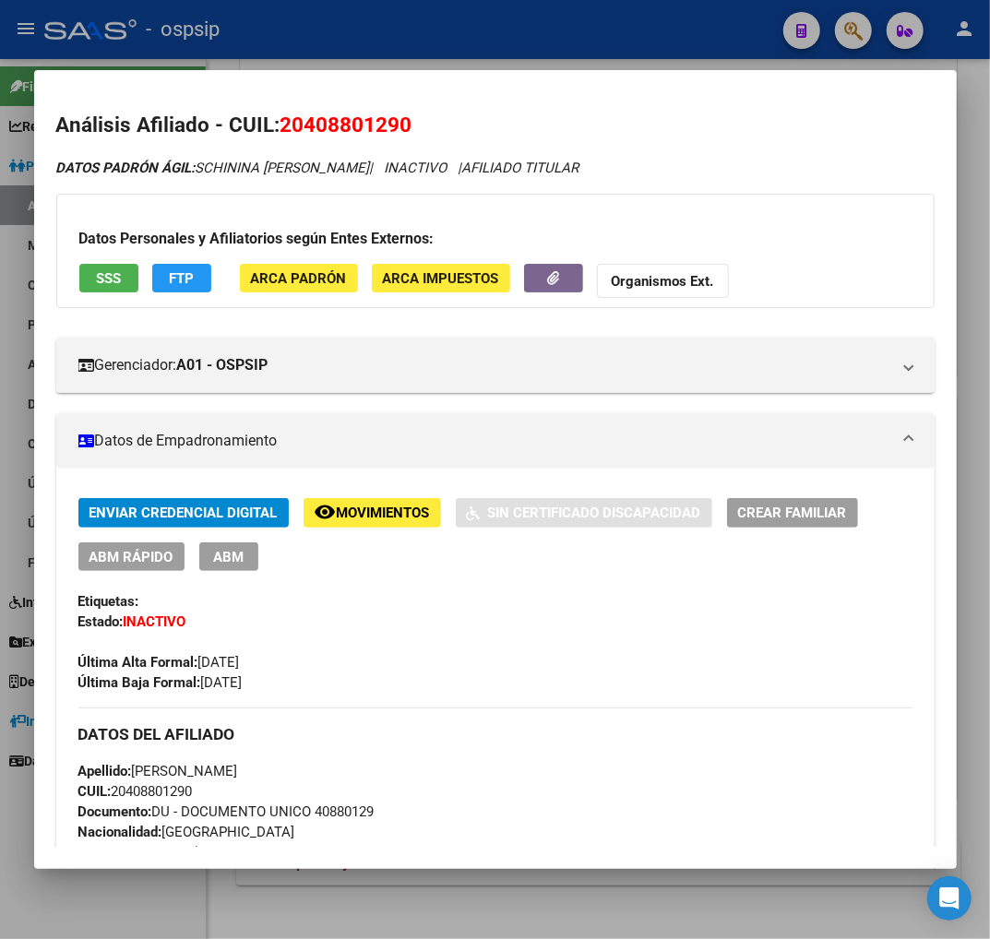
drag, startPoint x: 308, startPoint y: 129, endPoint x: 400, endPoint y: 135, distance: 91.5
click at [400, 135] on span "20408801290" at bounding box center [347, 125] width 132 height 24
copy span "40880129"
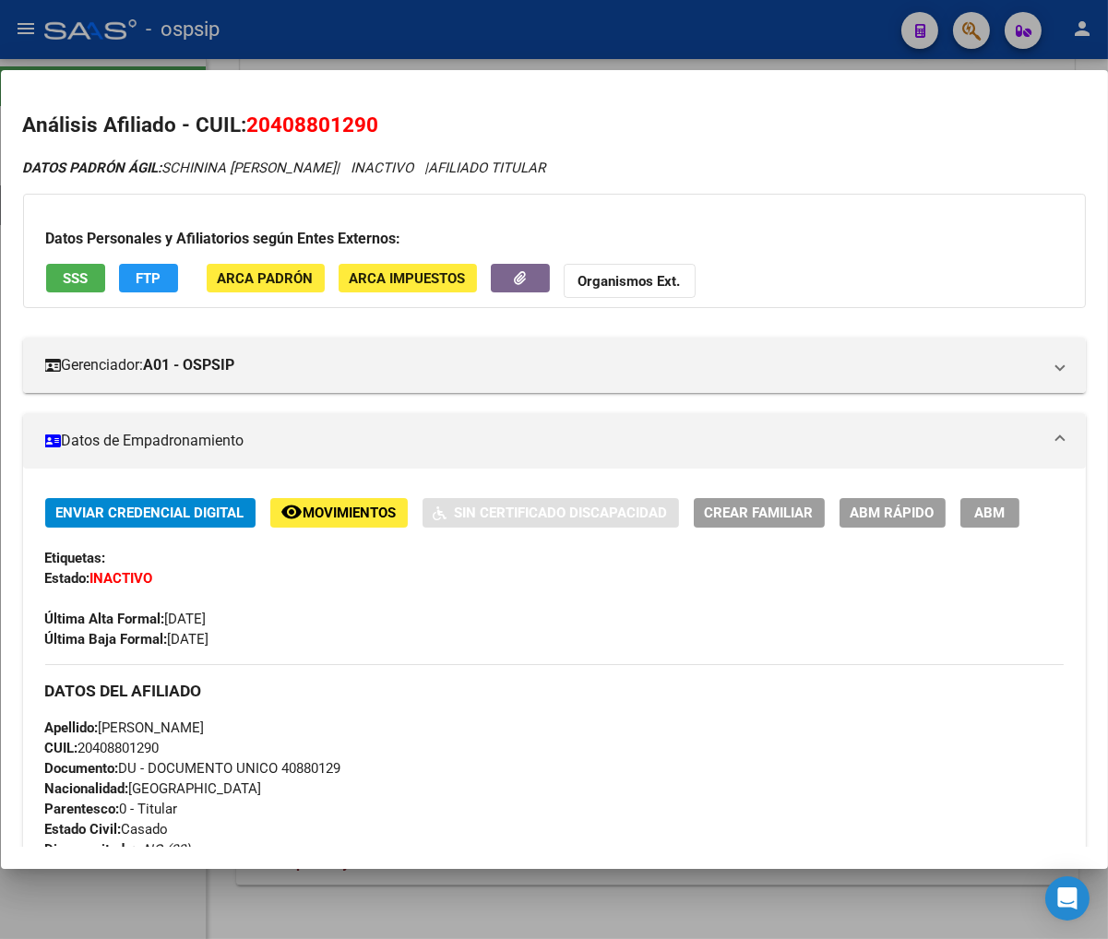
click at [353, 514] on span "Movimientos" at bounding box center [350, 514] width 93 height 17
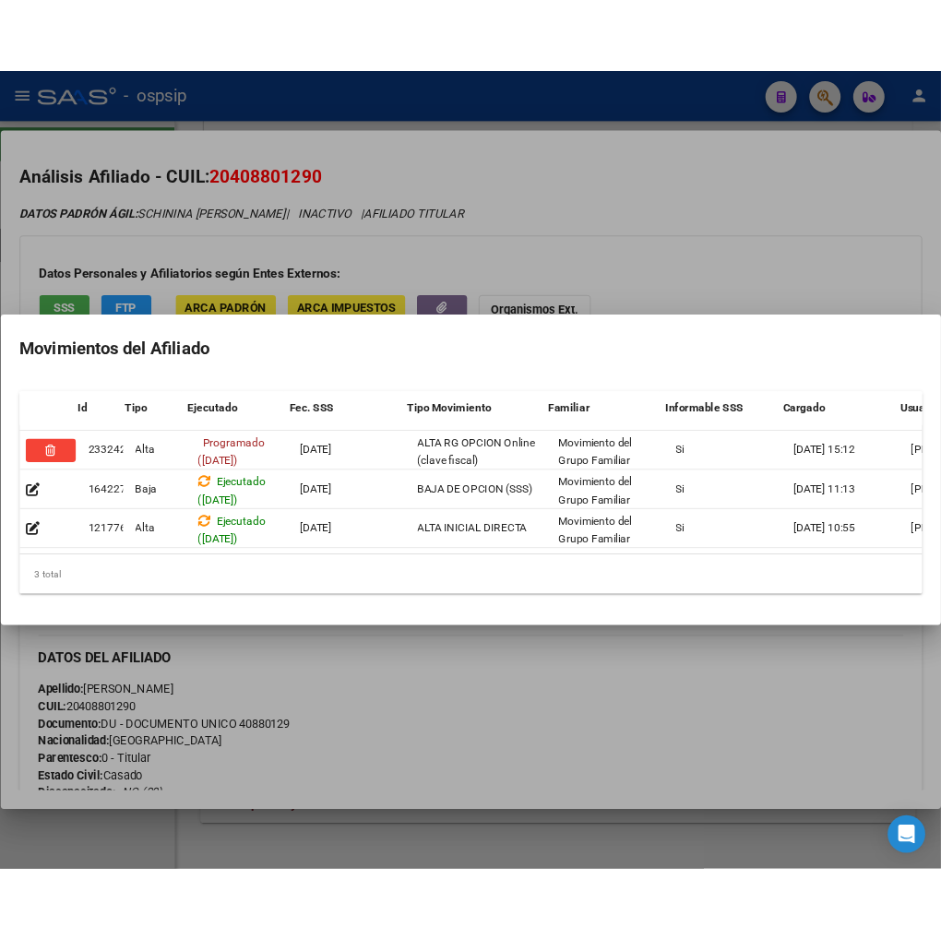
scroll to position [0, 117]
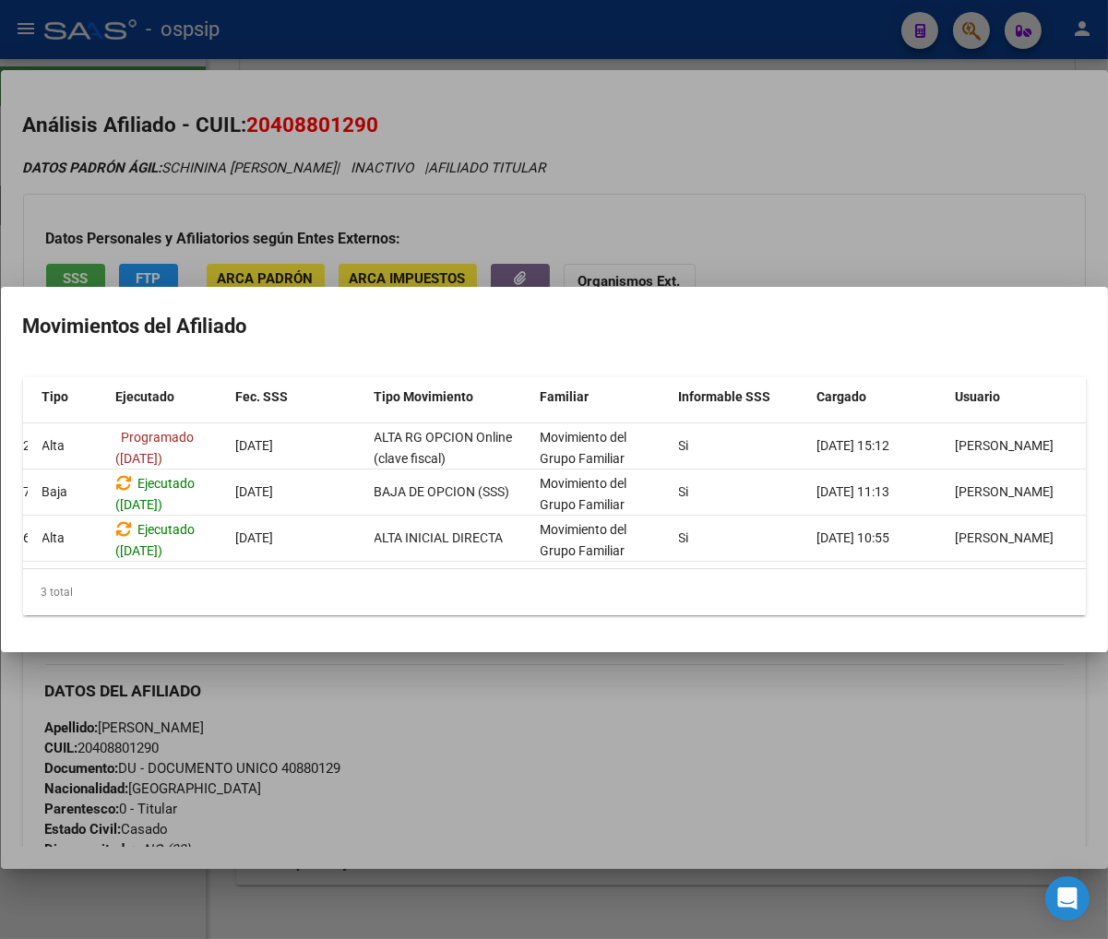
click at [764, 709] on div at bounding box center [554, 469] width 1108 height 939
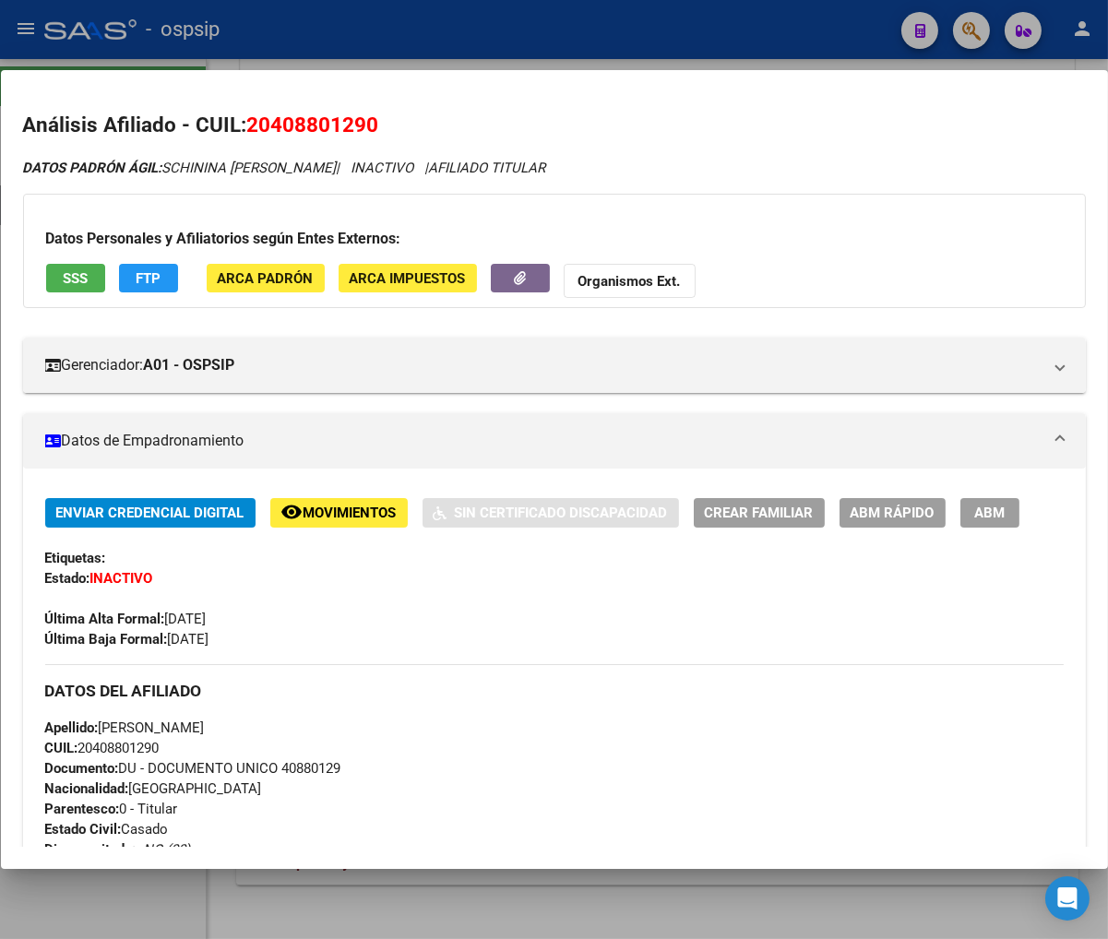
drag, startPoint x: 271, startPoint y: 123, endPoint x: 363, endPoint y: 115, distance: 91.6
click at [363, 115] on span "20408801290" at bounding box center [313, 125] width 132 height 24
copy span "40880129"
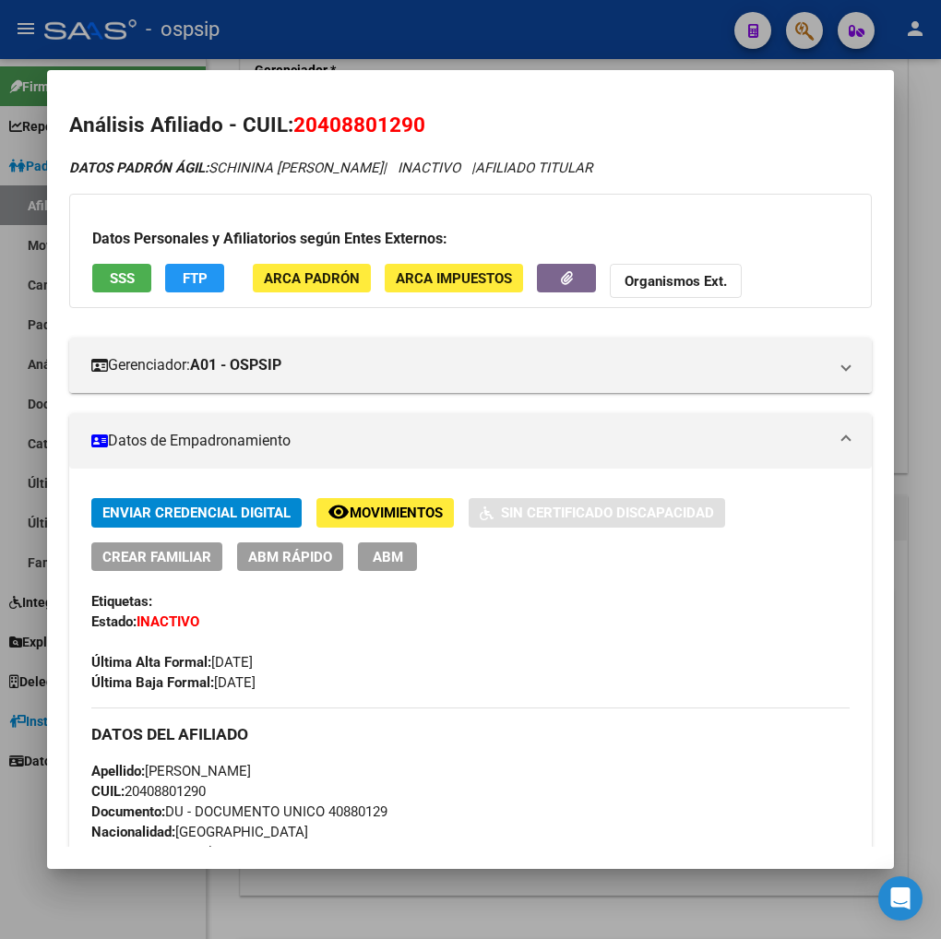
click at [789, 30] on div at bounding box center [470, 469] width 941 height 939
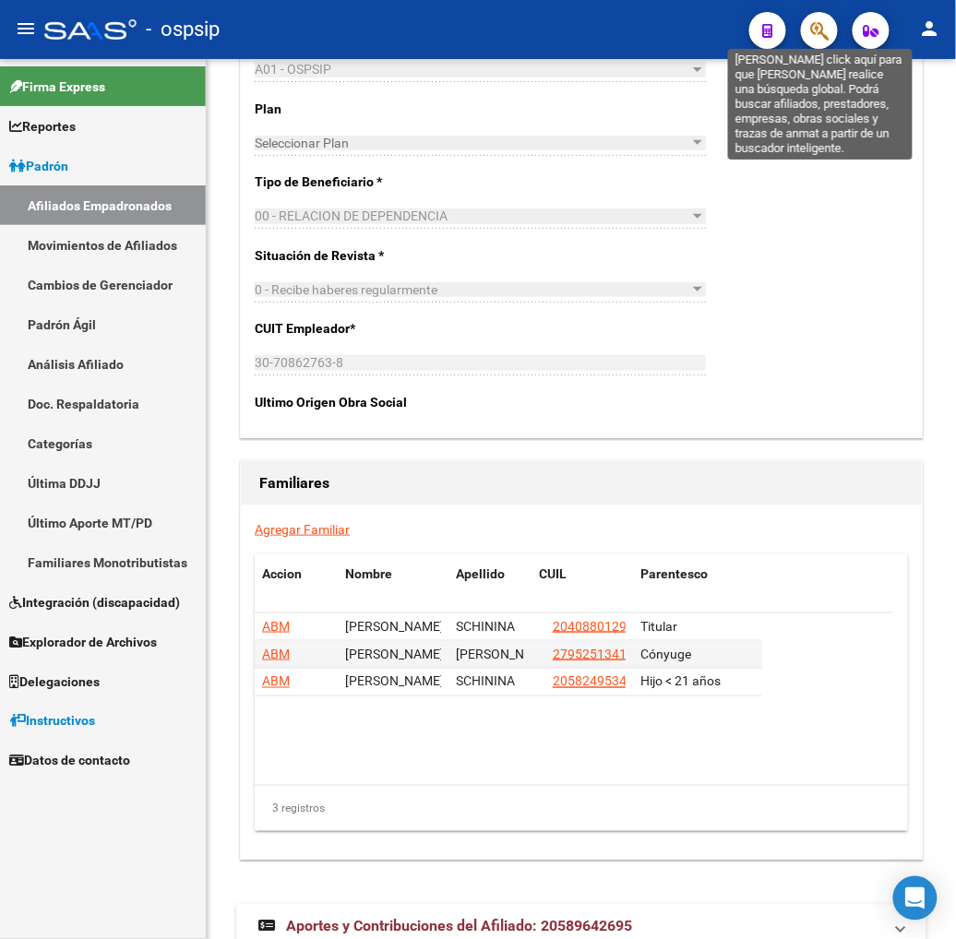
click at [818, 37] on icon "button" at bounding box center [819, 30] width 18 height 21
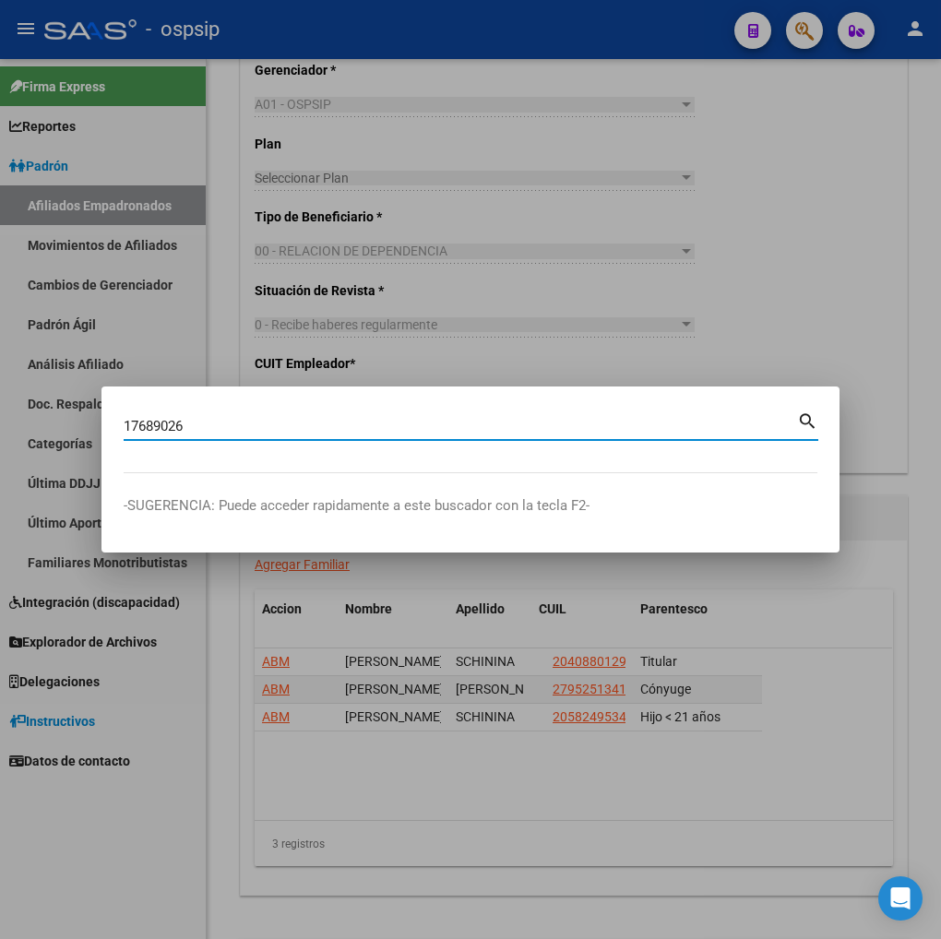
type input "17689026"
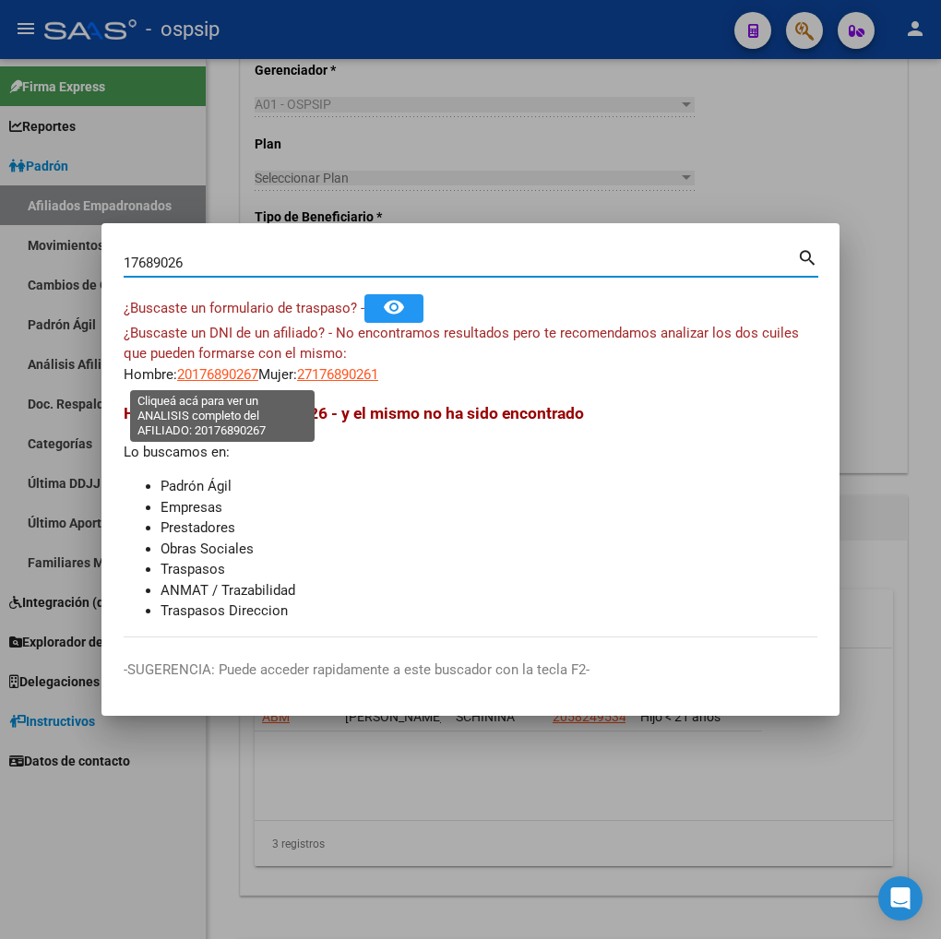
click at [227, 380] on span "20176890267" at bounding box center [217, 374] width 81 height 17
type textarea "20176890267"
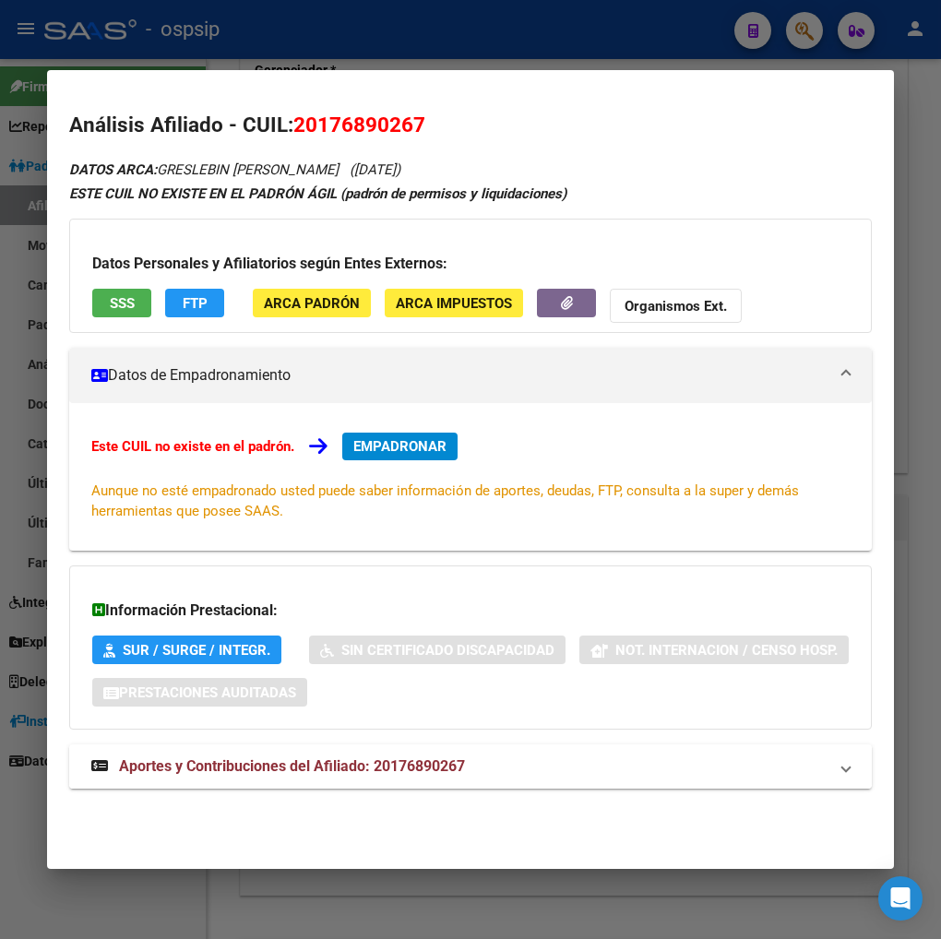
click at [245, 772] on span "Aportes y Contribuciones del Afiliado: 20176890267" at bounding box center [292, 767] width 346 height 18
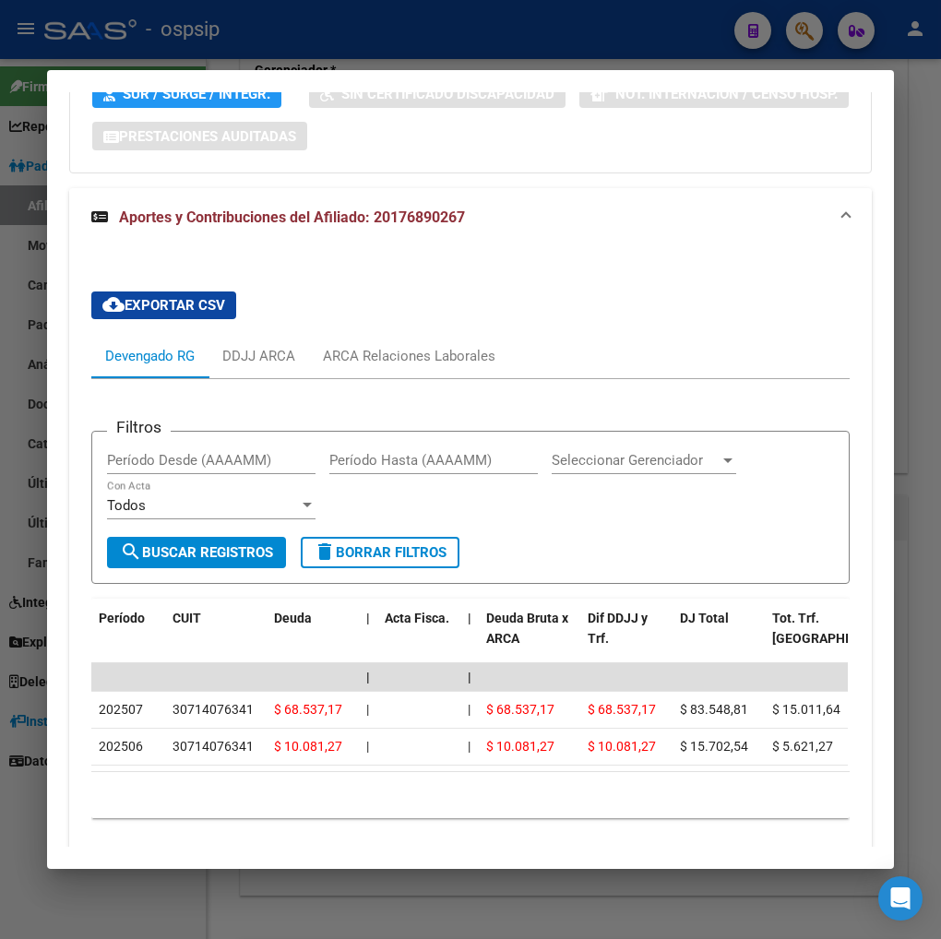
scroll to position [629, 0]
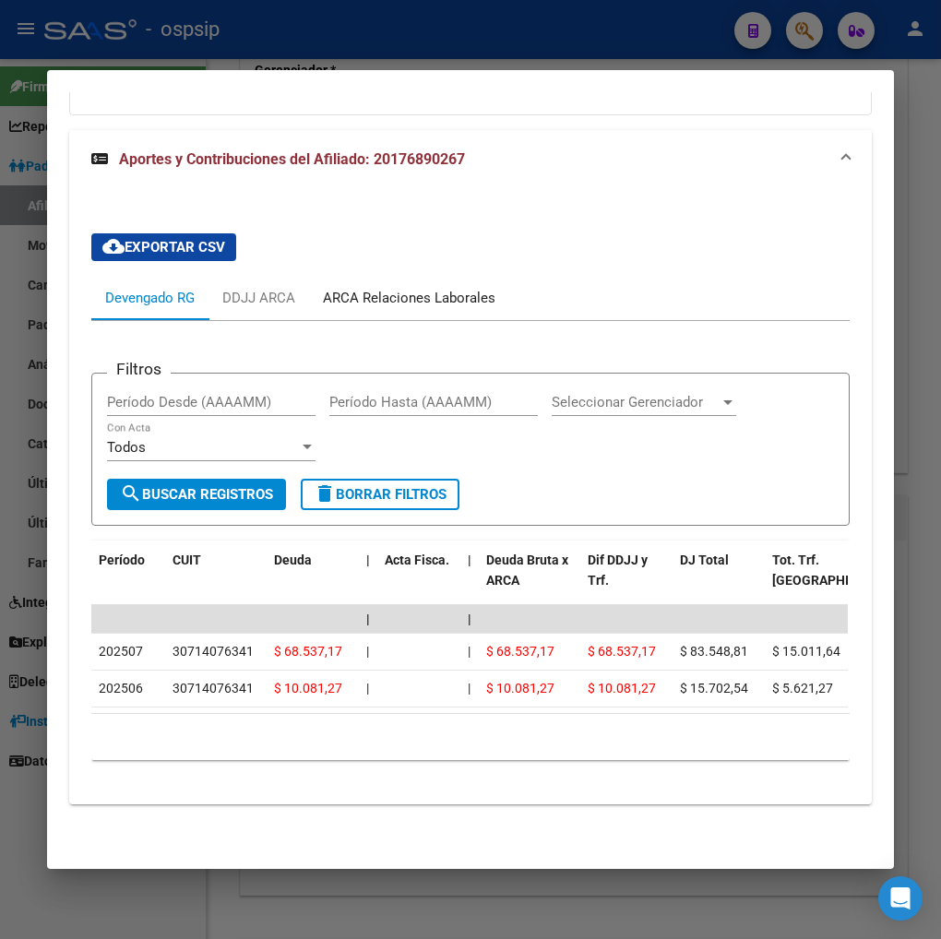
click at [419, 290] on div "ARCA Relaciones Laborales" at bounding box center [409, 298] width 173 height 20
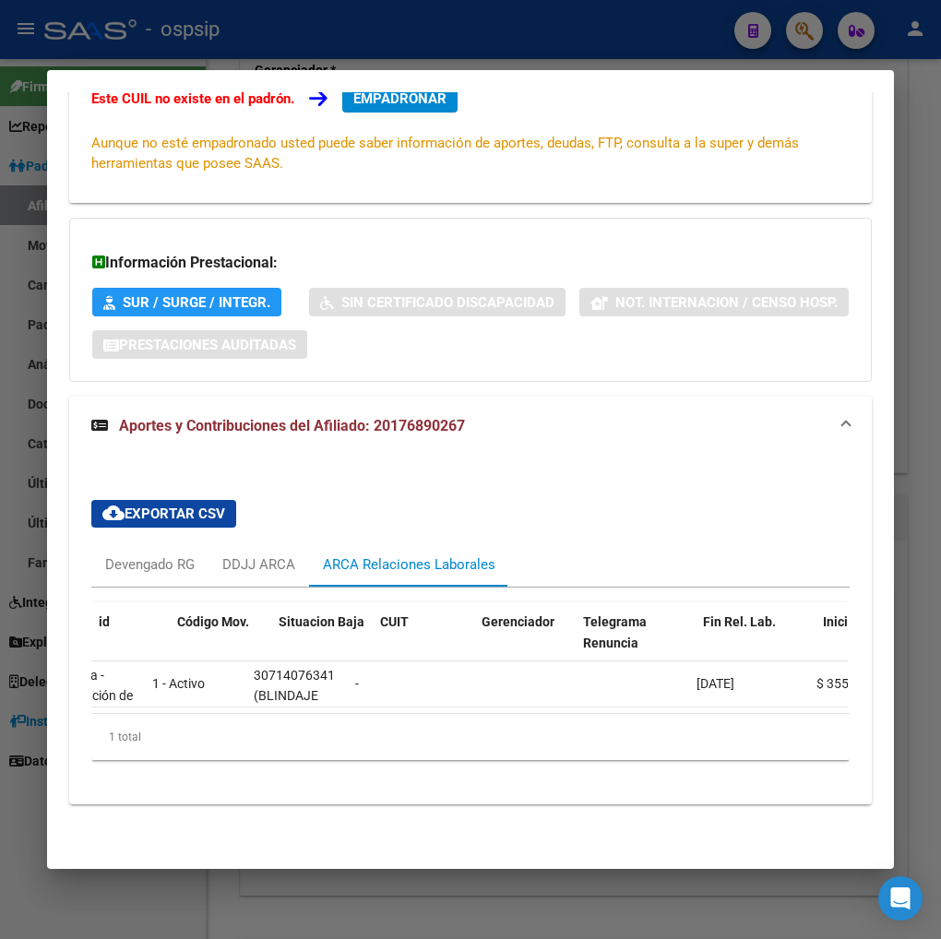
scroll to position [0, 0]
click at [120, 555] on div "Devengado RG" at bounding box center [150, 565] width 90 height 20
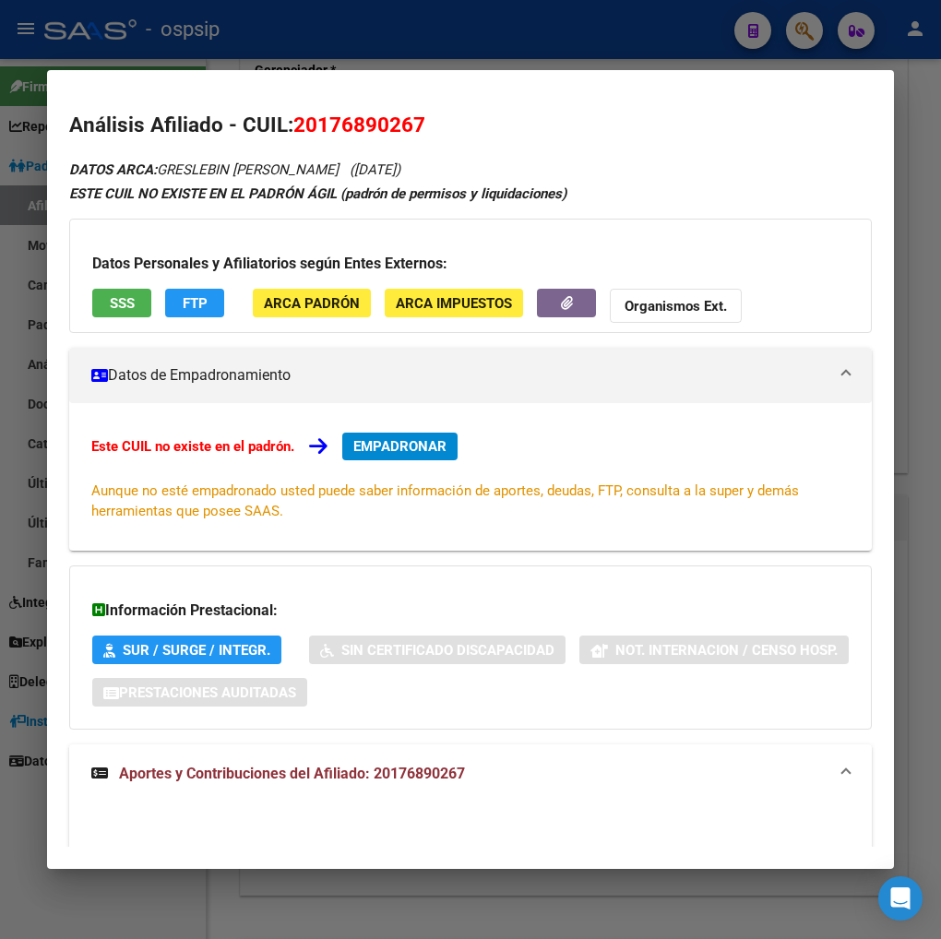
click at [385, 454] on span "EMPADRONAR" at bounding box center [399, 446] width 93 height 17
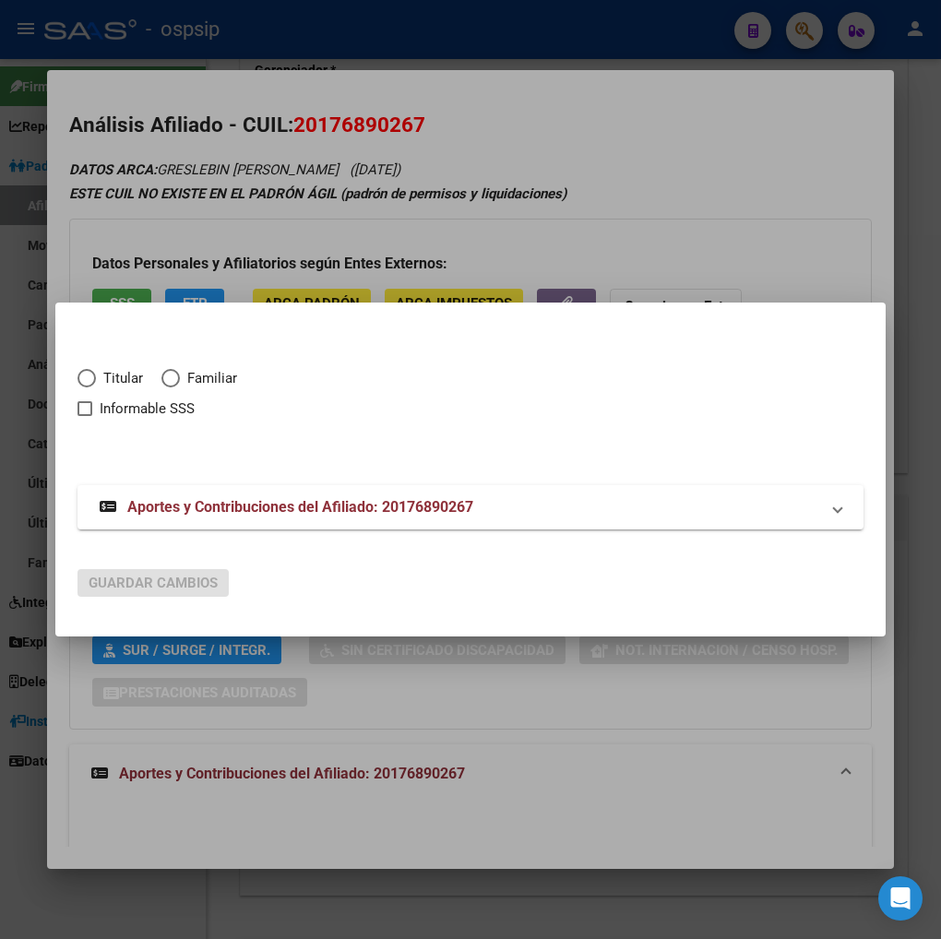
click at [79, 374] on span "Elija una opción" at bounding box center [87, 378] width 18 height 18
click at [79, 374] on input "Titular" at bounding box center [87, 378] width 18 height 18
radio input "true"
checkbox input "true"
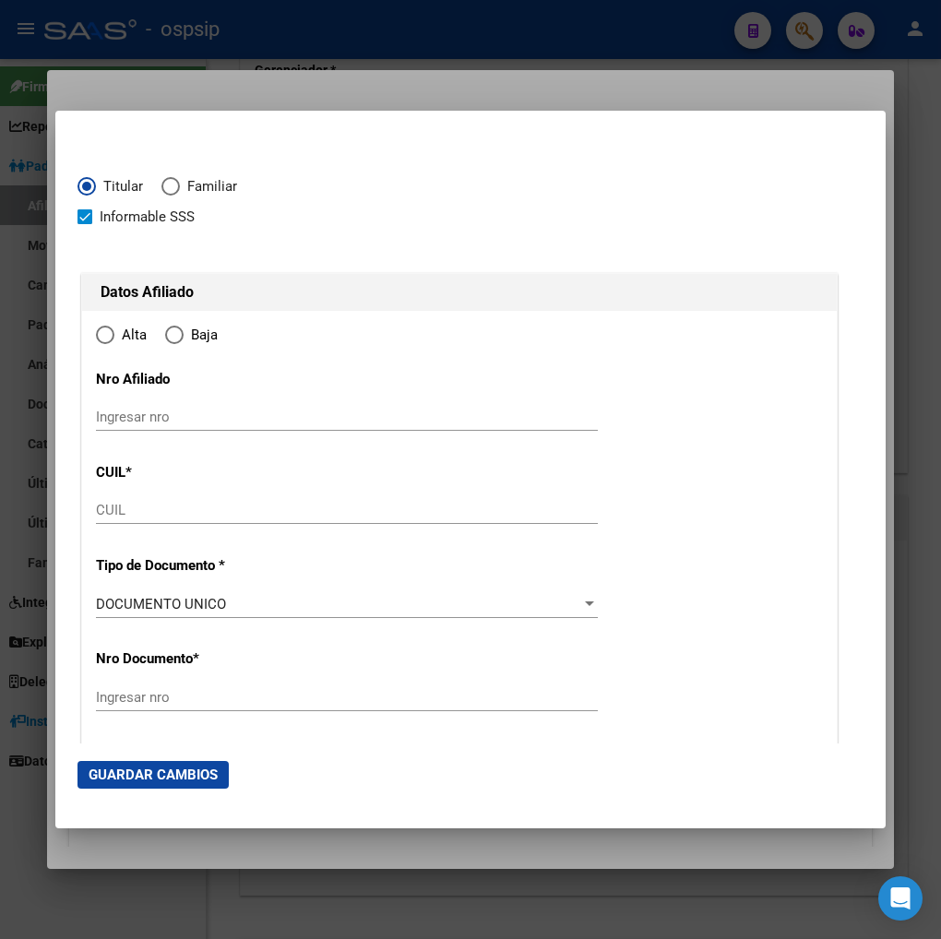
type input "20-17689026-7"
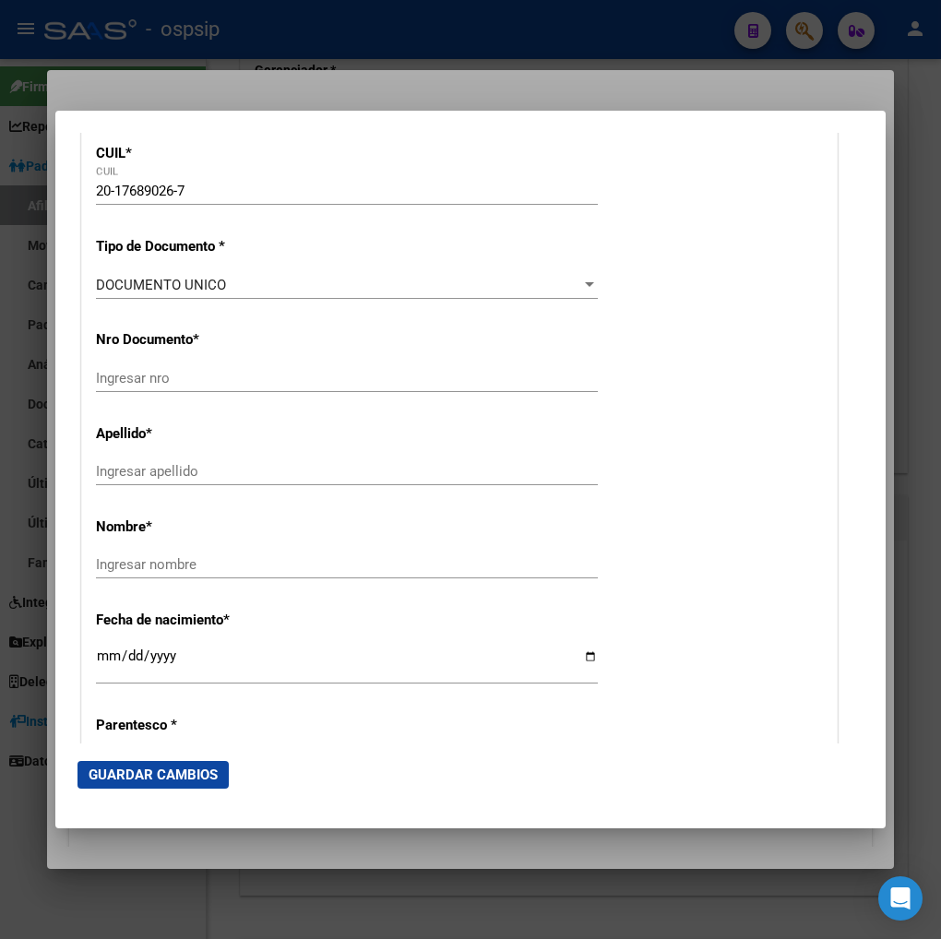
radio input "true"
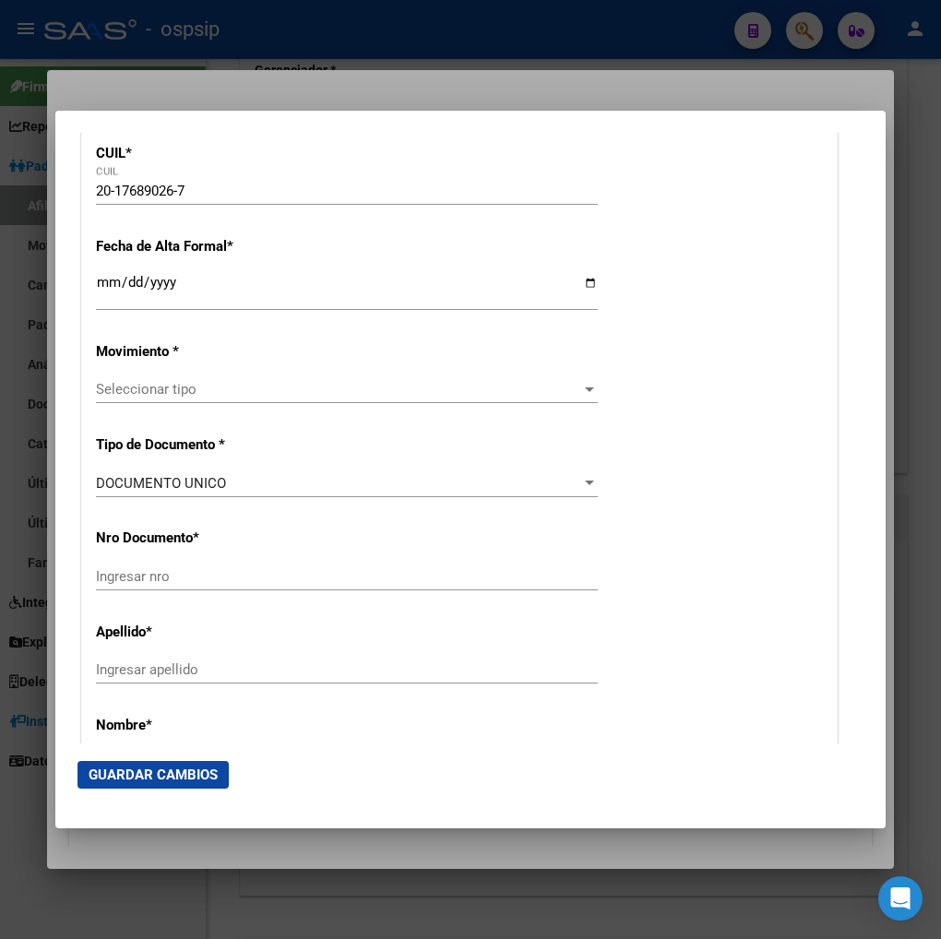
scroll to position [410, 0]
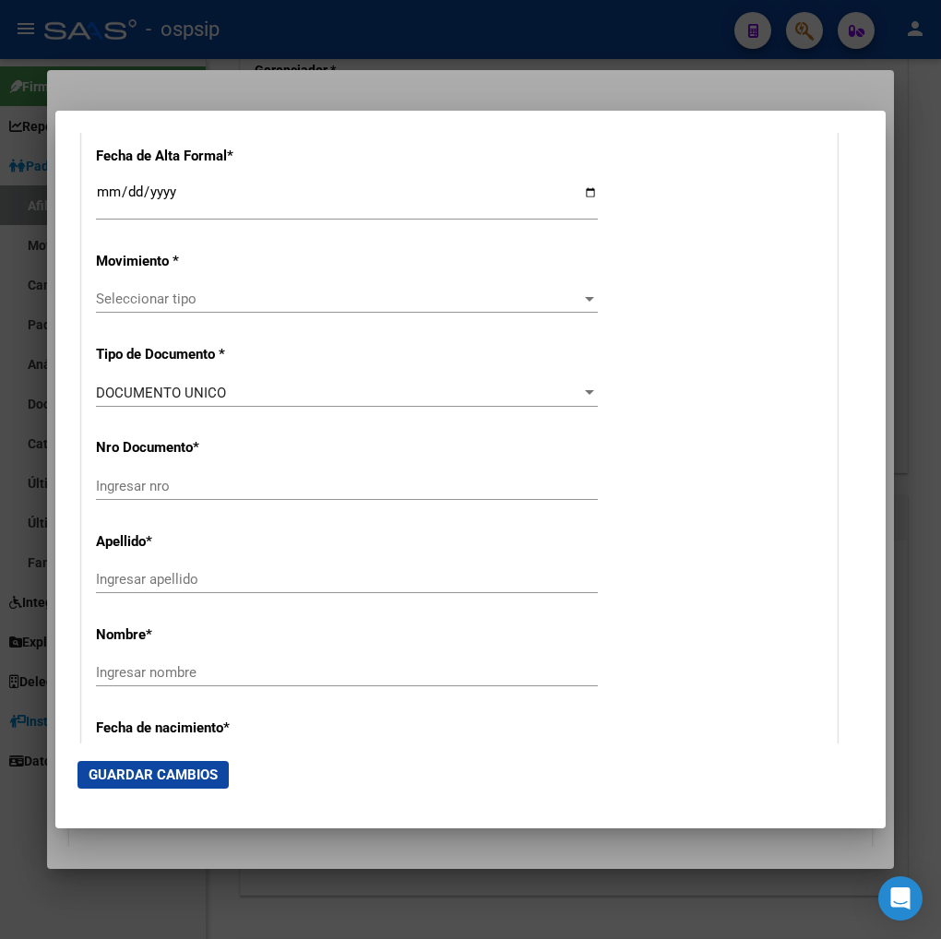
type input "17689026"
type input "GRESLEBIN"
type input "[PERSON_NAME]"
type input "[DATE]"
type input "[GEOGRAPHIC_DATA]"
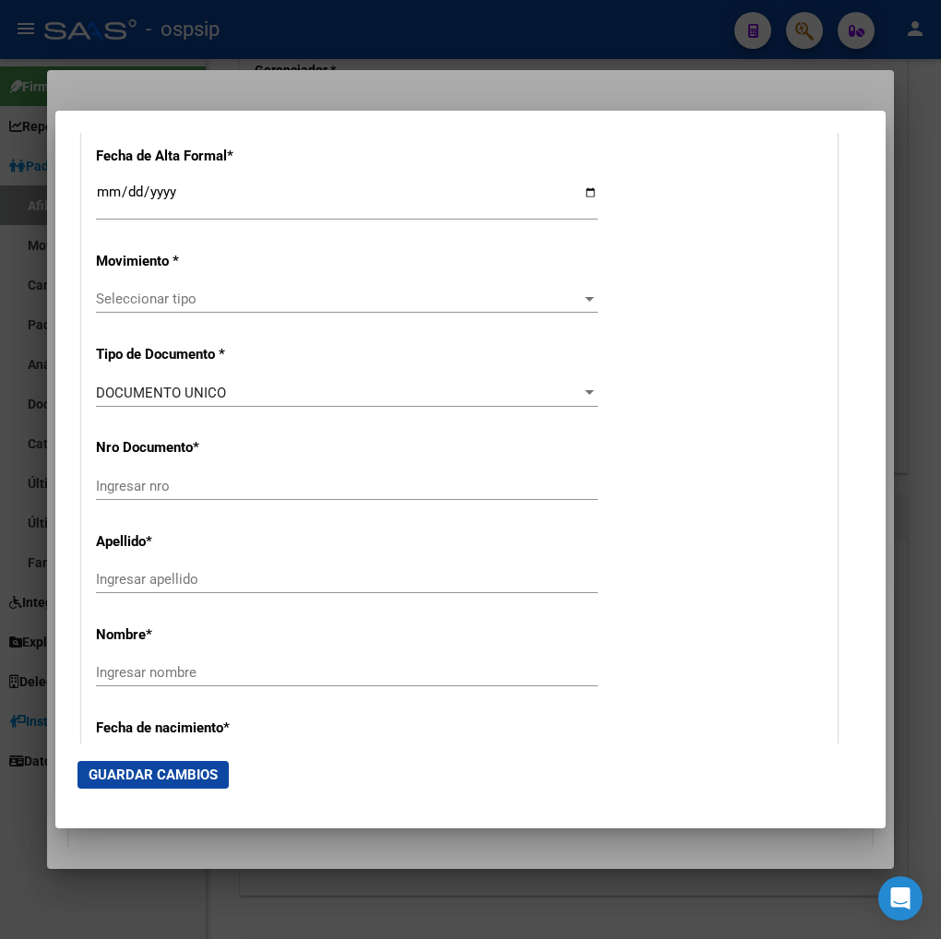
type input "9120"
type input "[PERSON_NAME] [PERSON_NAME] PASO"
type input "135"
click at [96, 197] on input "Ingresar fecha" at bounding box center [347, 200] width 502 height 30
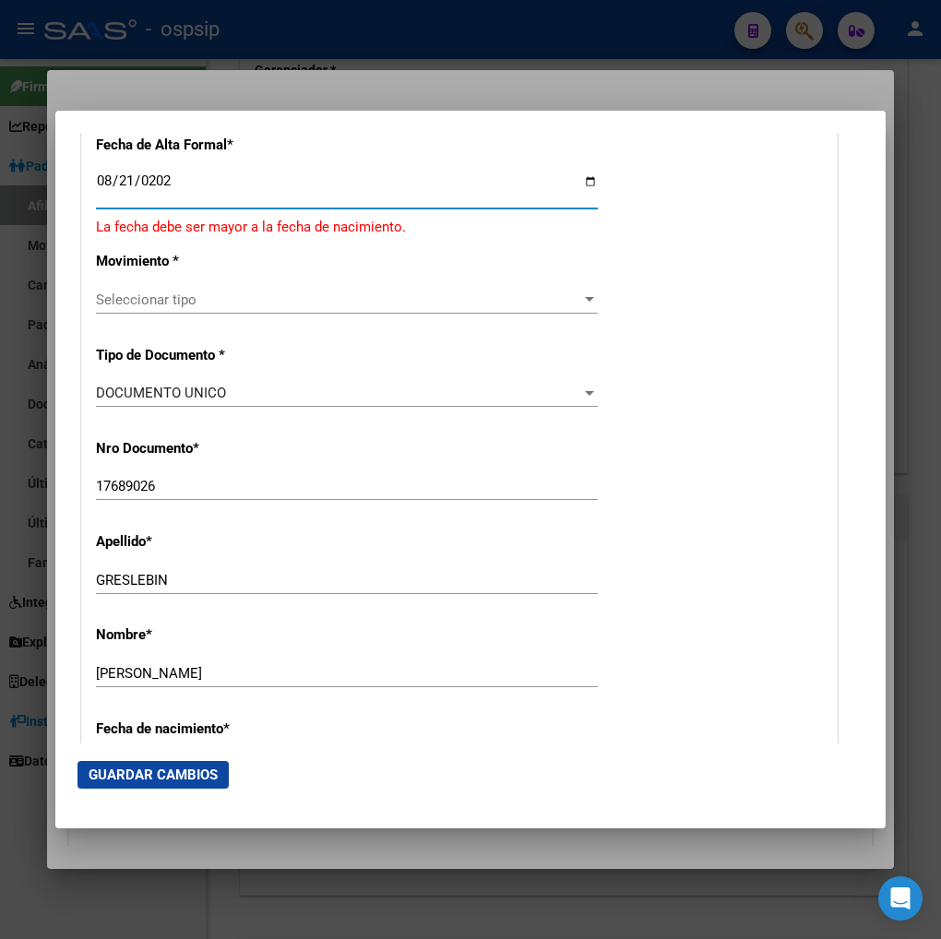
type input "[DATE]"
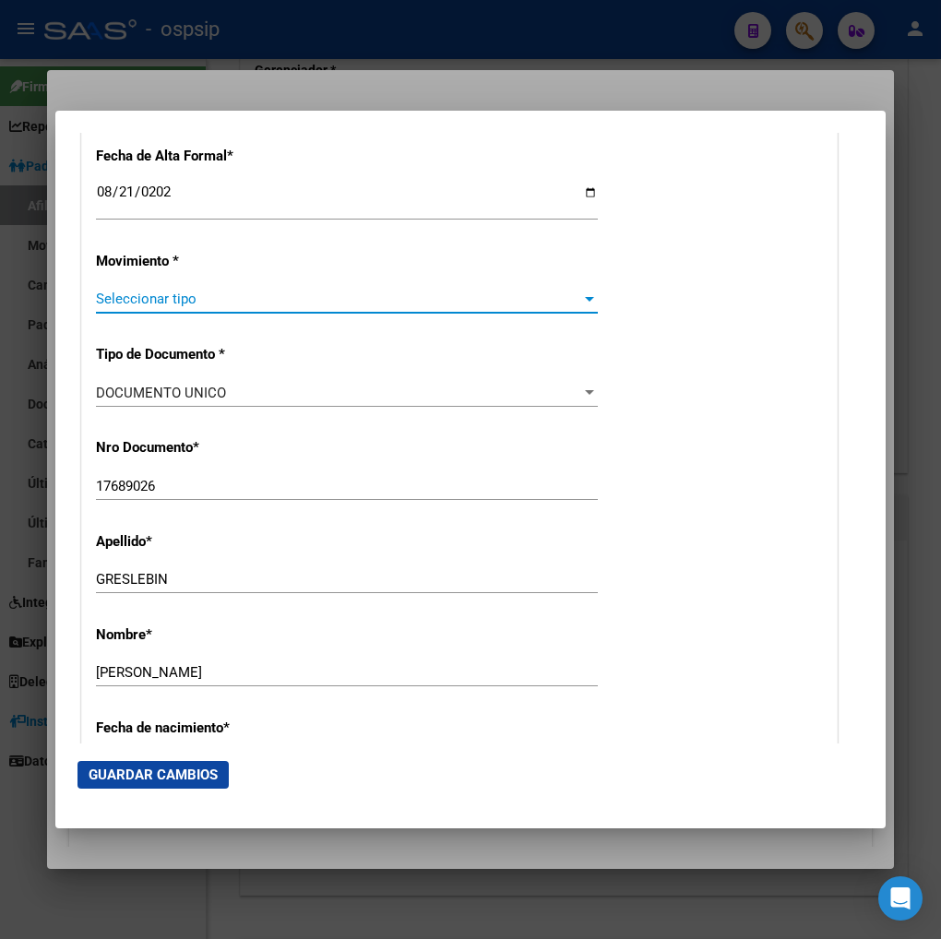
click at [260, 292] on span "Seleccionar tipo" at bounding box center [338, 299] width 485 height 17
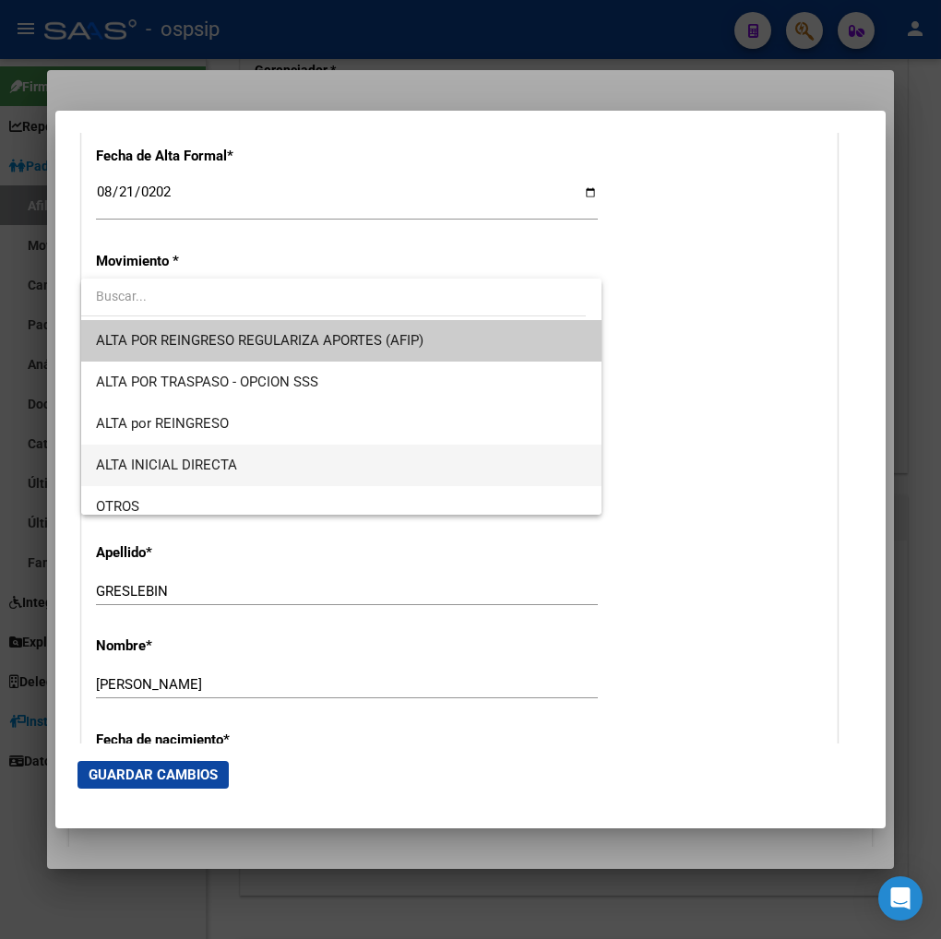
click at [268, 462] on span "ALTA INICIAL DIRECTA" at bounding box center [341, 466] width 491 height 42
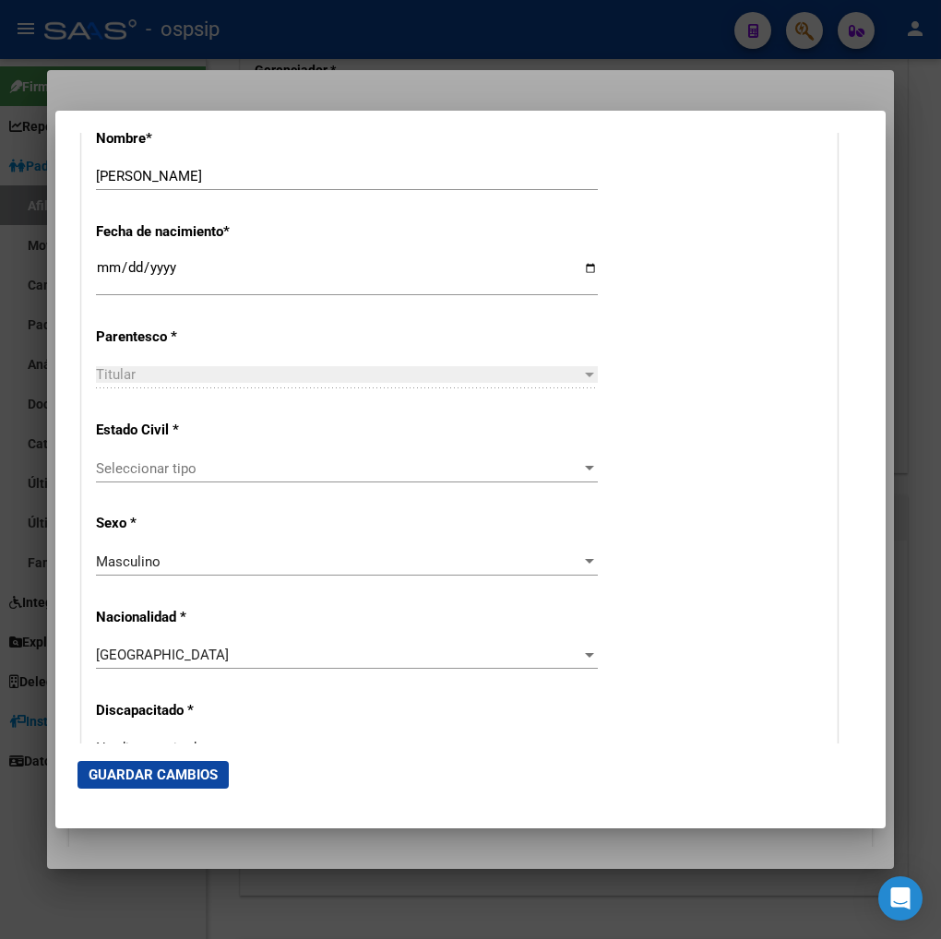
scroll to position [923, 0]
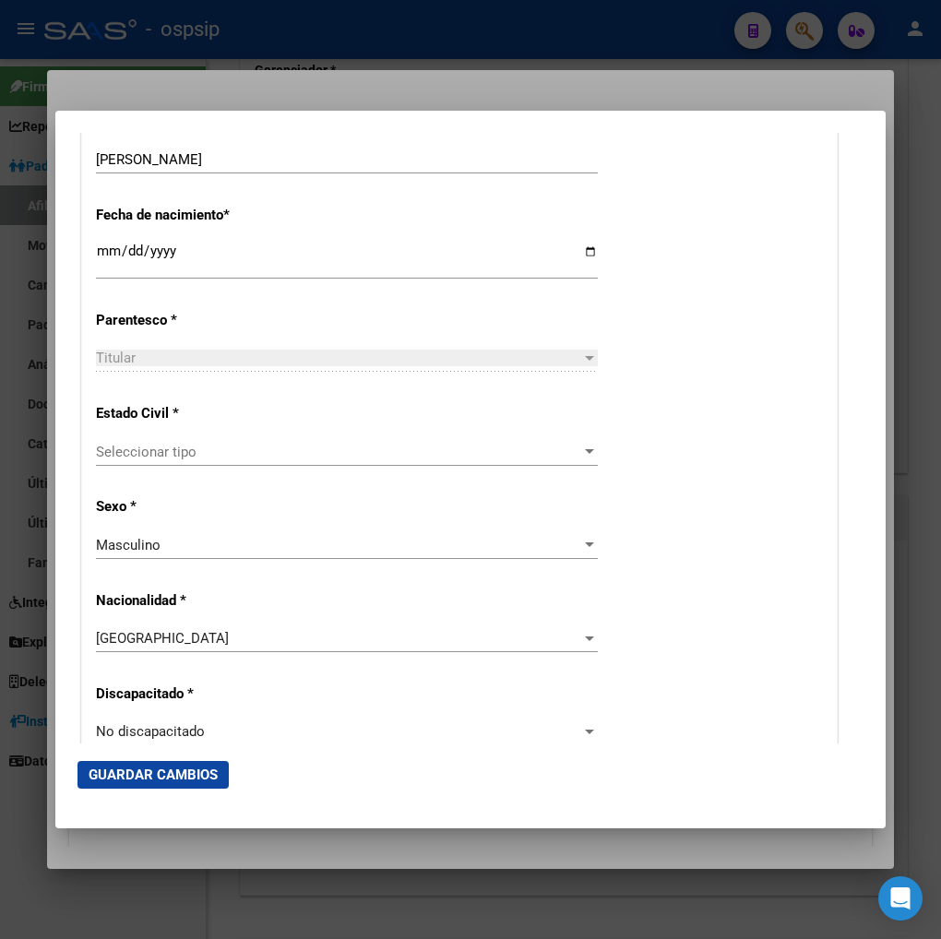
click at [238, 459] on span "Seleccionar tipo" at bounding box center [338, 452] width 485 height 17
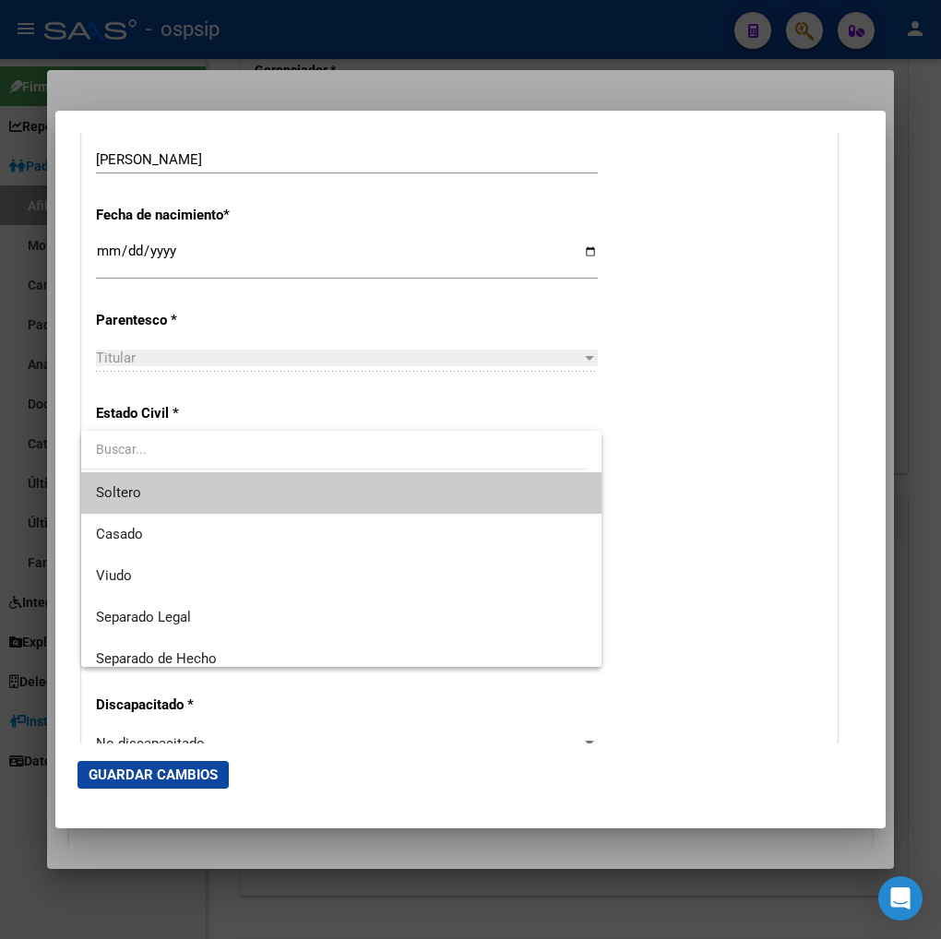
click at [233, 495] on span "Soltero" at bounding box center [341, 493] width 491 height 42
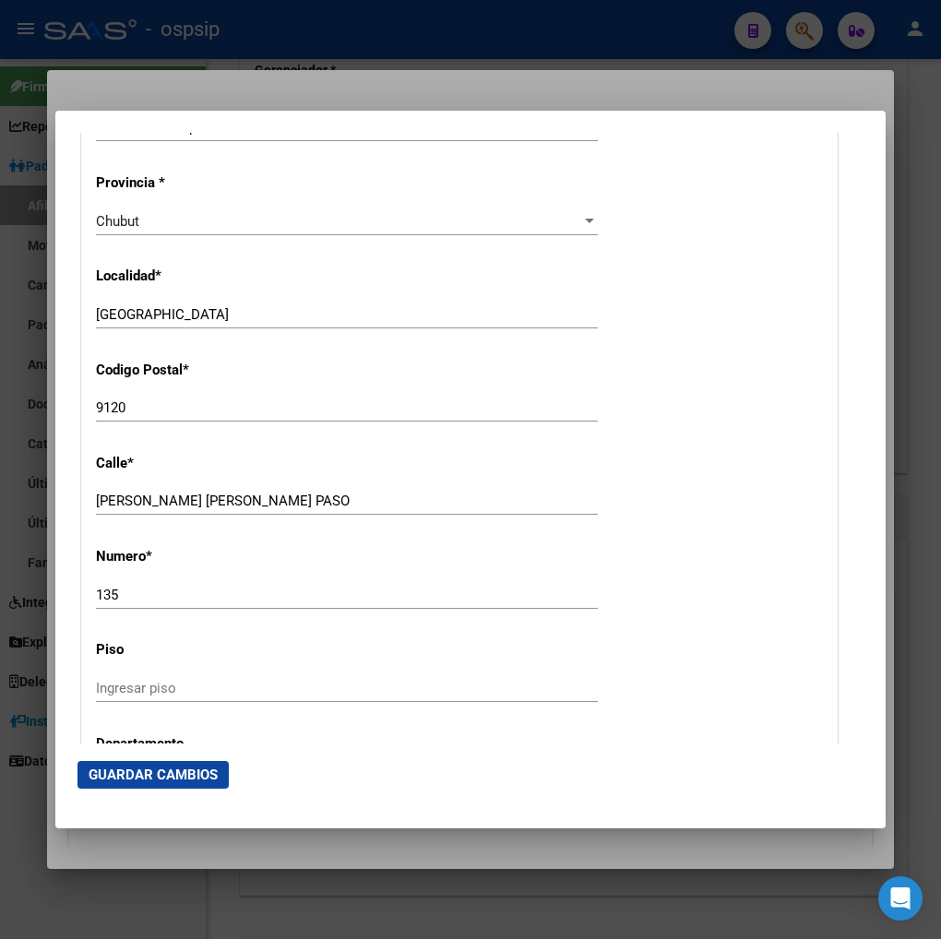
scroll to position [1742, 0]
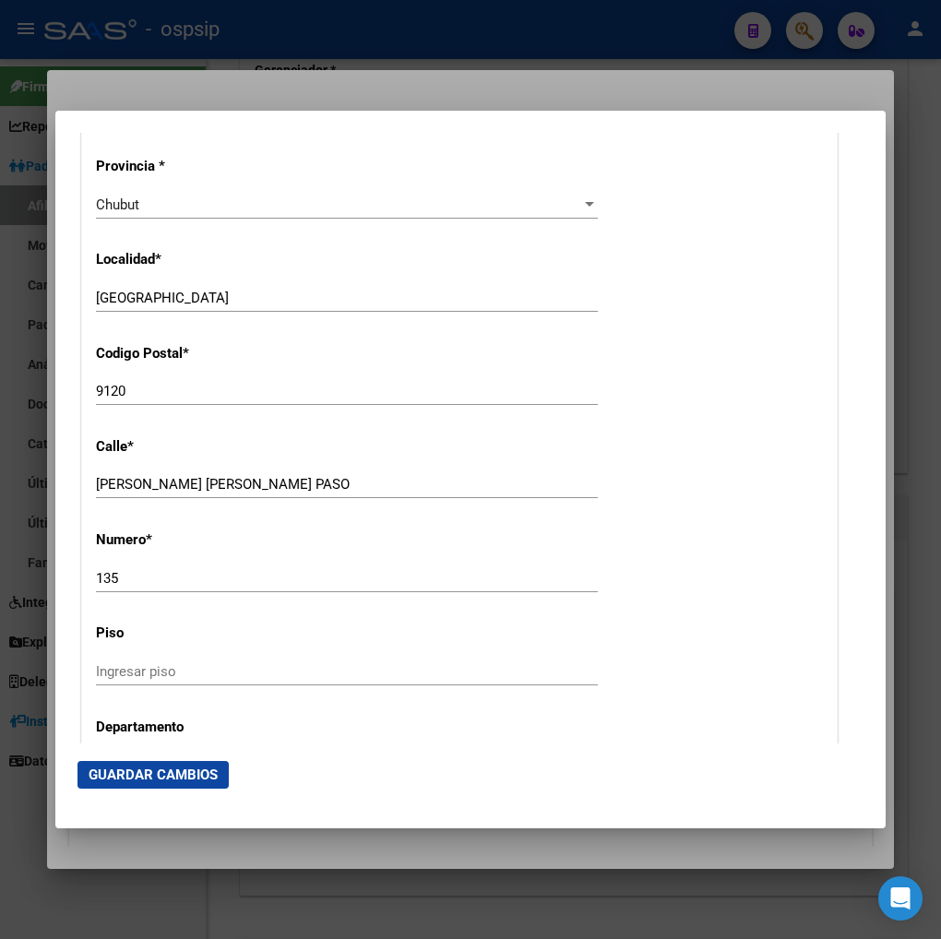
click at [218, 480] on input "[PERSON_NAME] [PERSON_NAME] PASO" at bounding box center [347, 484] width 502 height 17
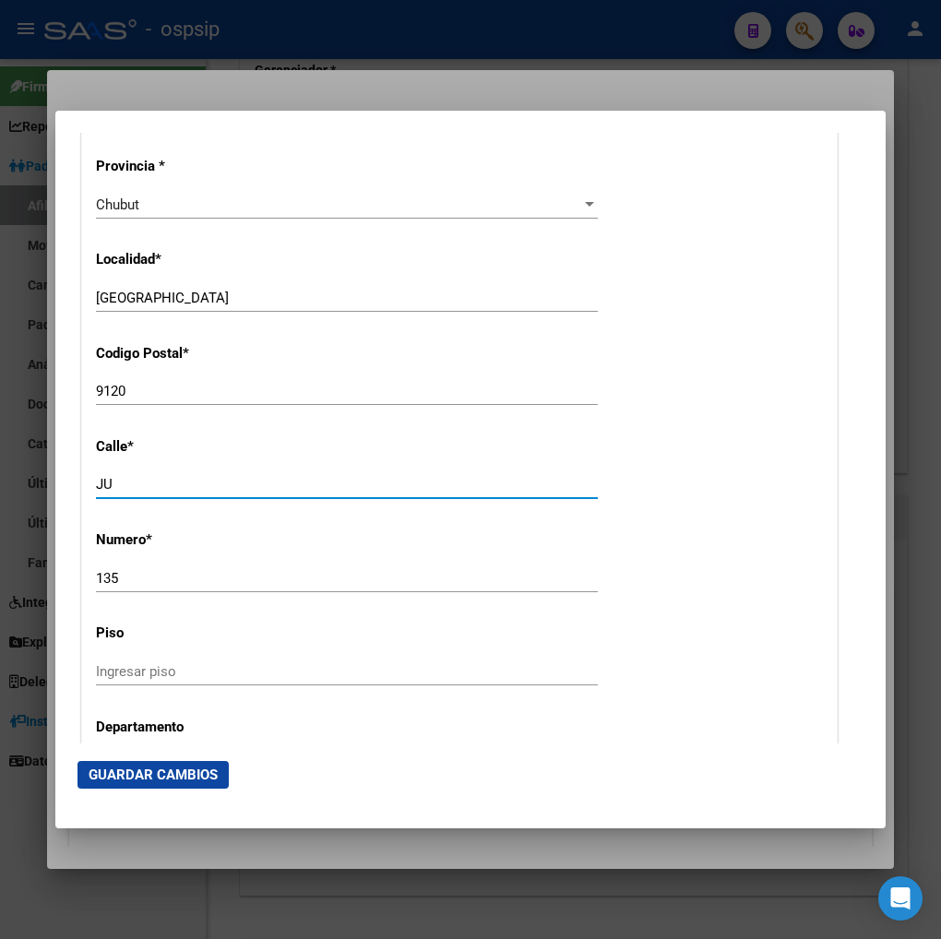
type input "J"
click at [144, 487] on input "GUTY" at bounding box center [347, 484] width 502 height 17
type input "[PERSON_NAME]"
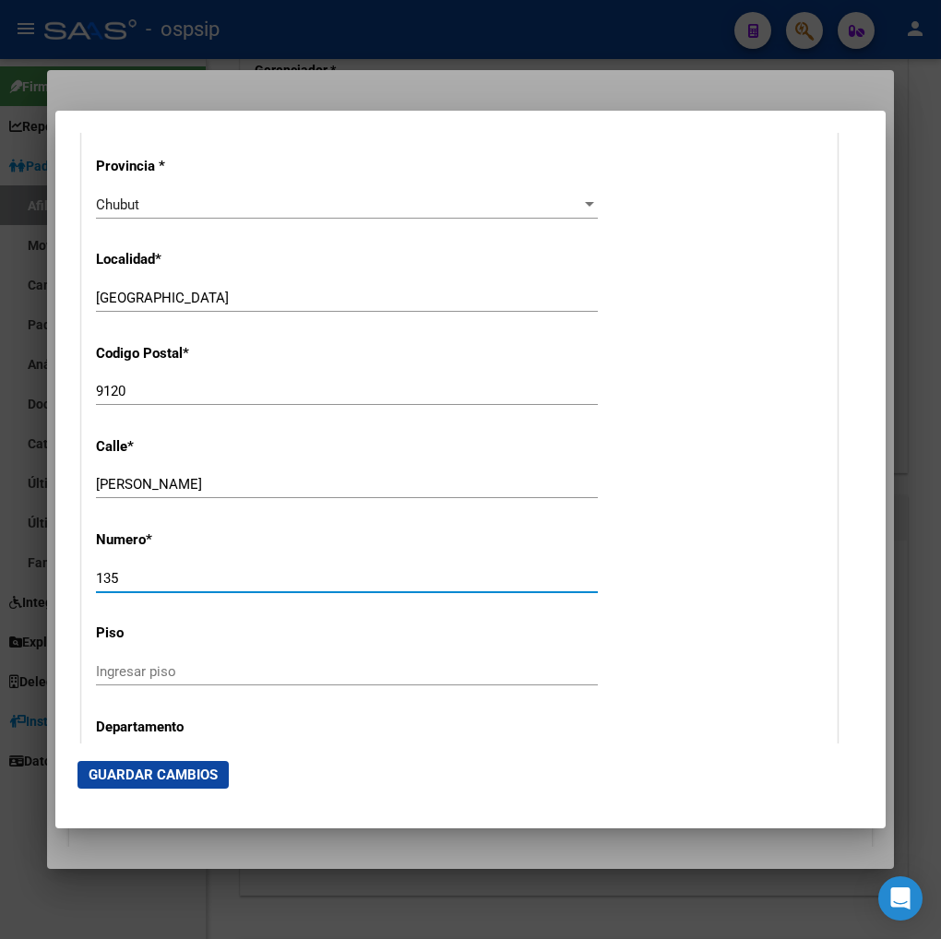
click at [140, 578] on input "135" at bounding box center [347, 578] width 502 height 17
type input "1"
type input "116"
click at [112, 668] on input "Ingresar piso" at bounding box center [347, 671] width 502 height 17
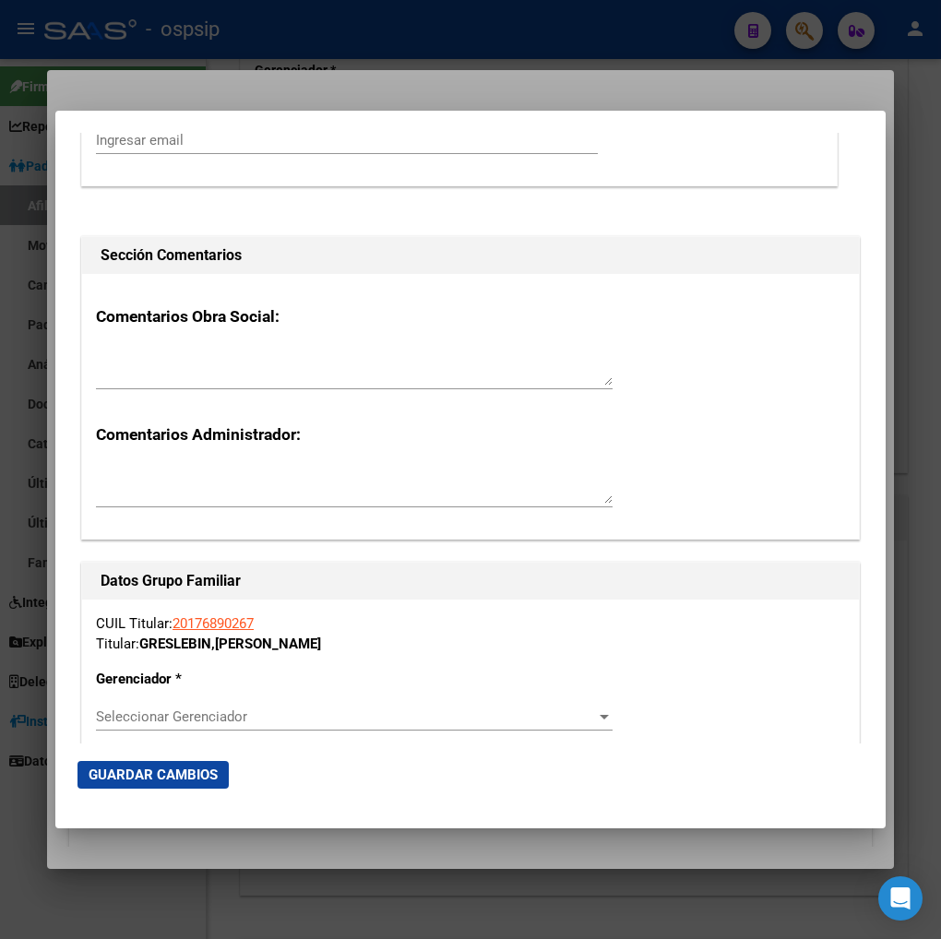
scroll to position [2973, 0]
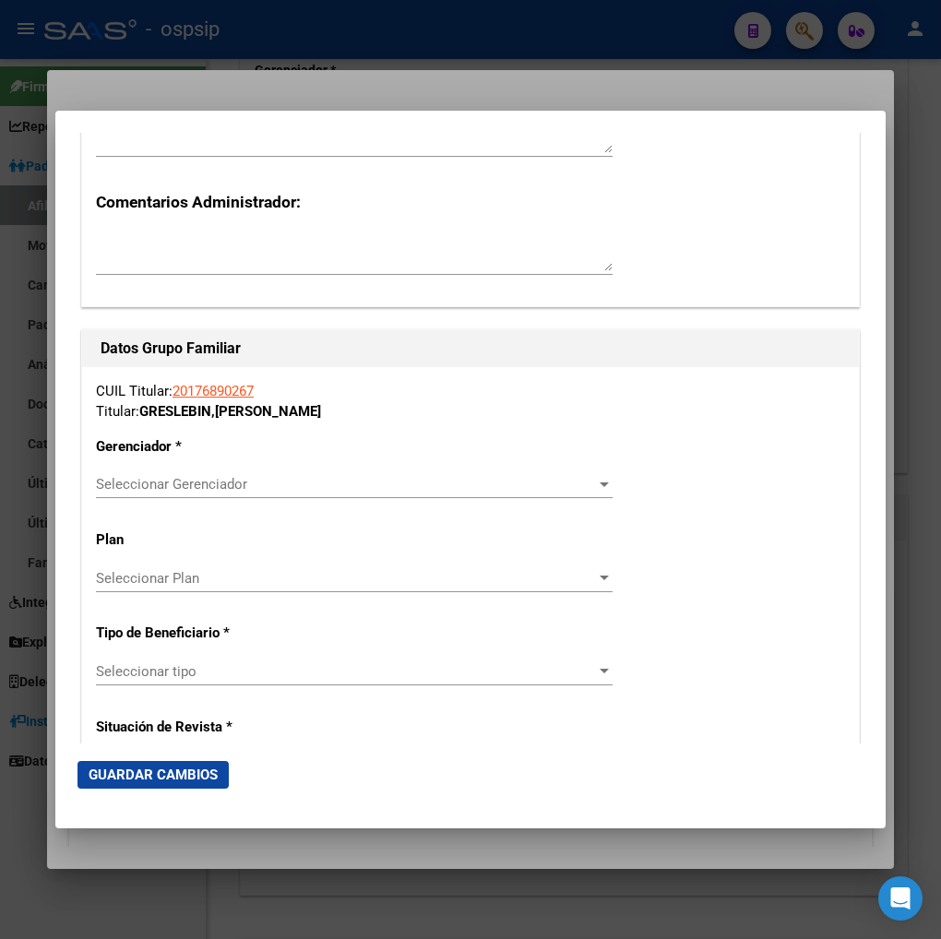
type input "4"
click at [596, 486] on div at bounding box center [604, 484] width 17 height 15
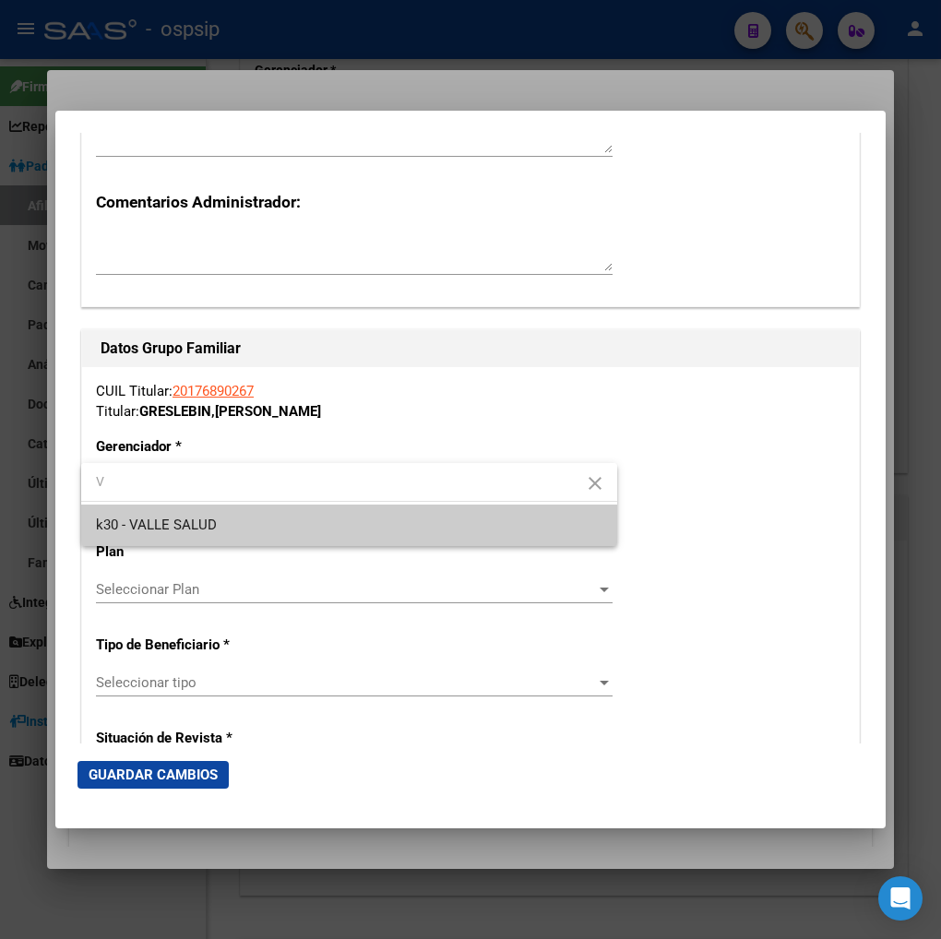
type input "V"
click at [376, 531] on span "k30 - VALLE SALUD" at bounding box center [349, 526] width 507 height 42
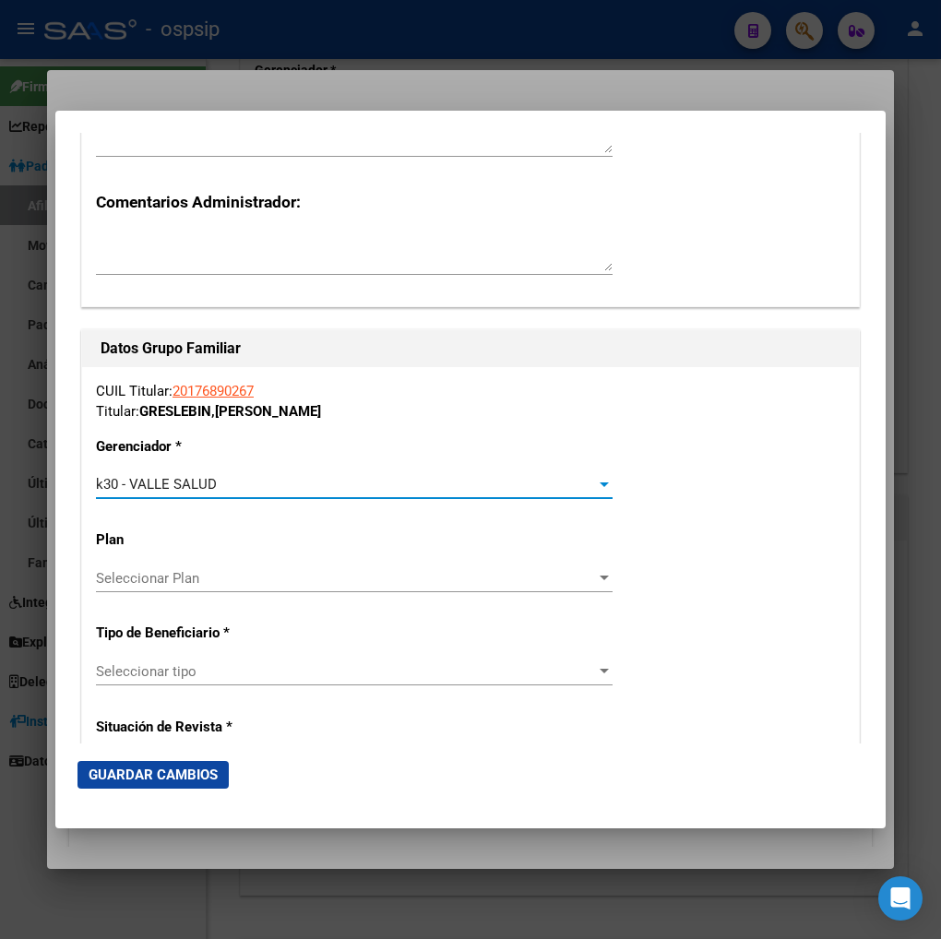
click at [297, 675] on span "Seleccionar tipo" at bounding box center [346, 671] width 500 height 17
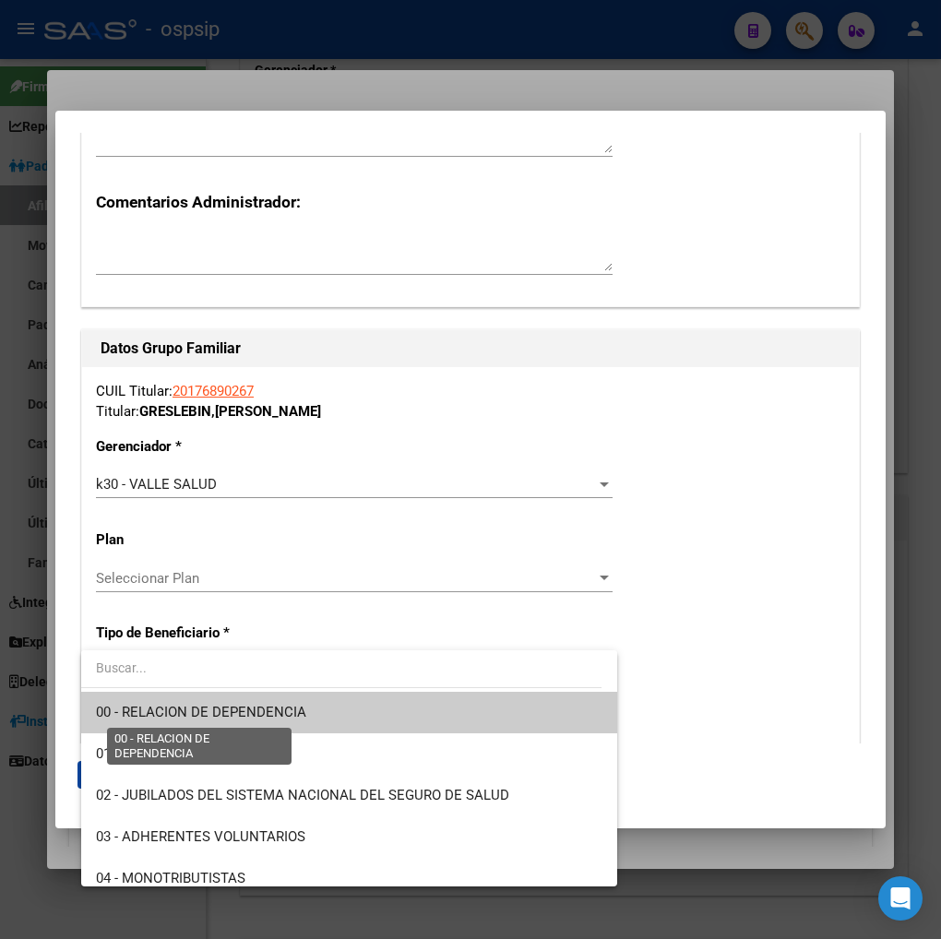
click at [270, 711] on span "00 - RELACION DE DEPENDENCIA" at bounding box center [201, 712] width 210 height 17
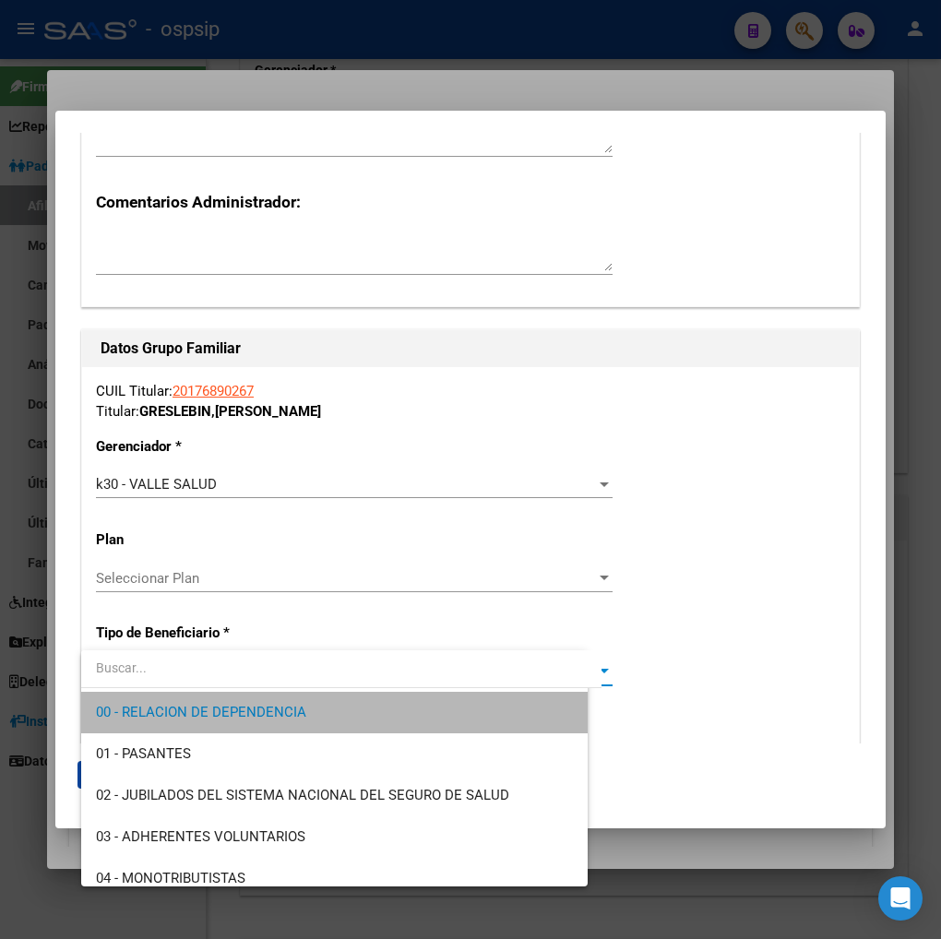
type input "30-71407634-1"
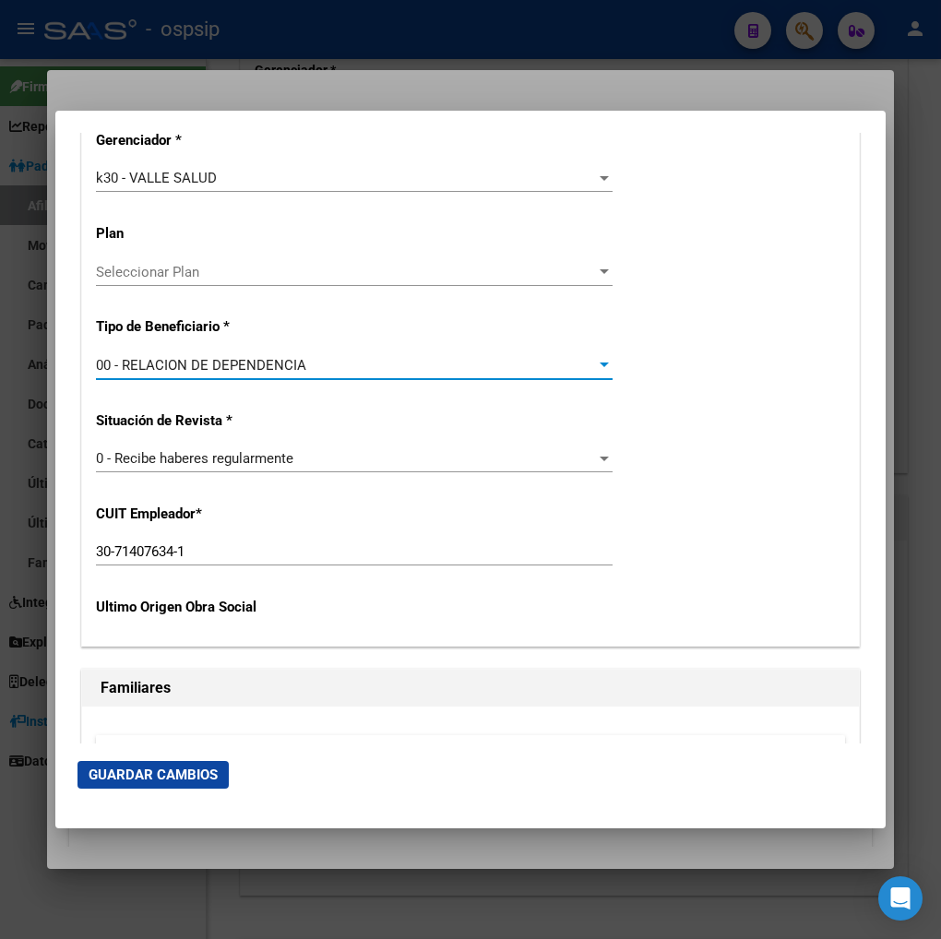
scroll to position [3280, 0]
click at [179, 775] on span "Guardar Cambios" at bounding box center [153, 775] width 129 height 17
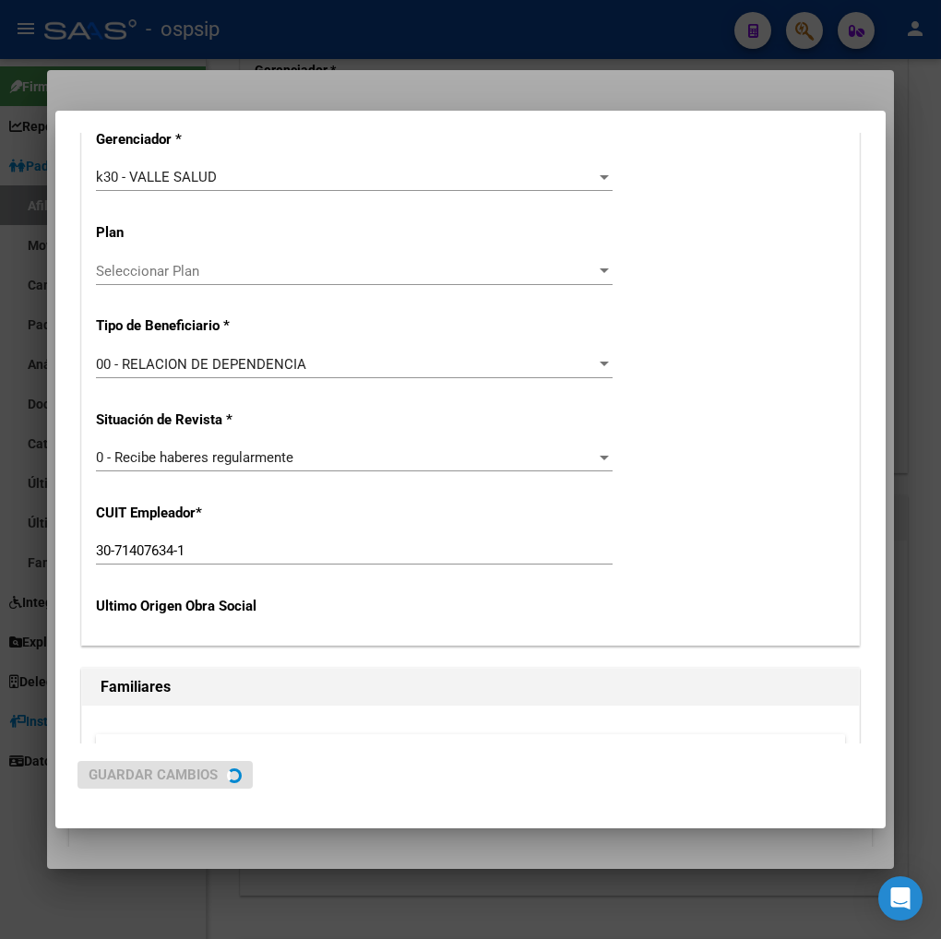
scroll to position [0, 0]
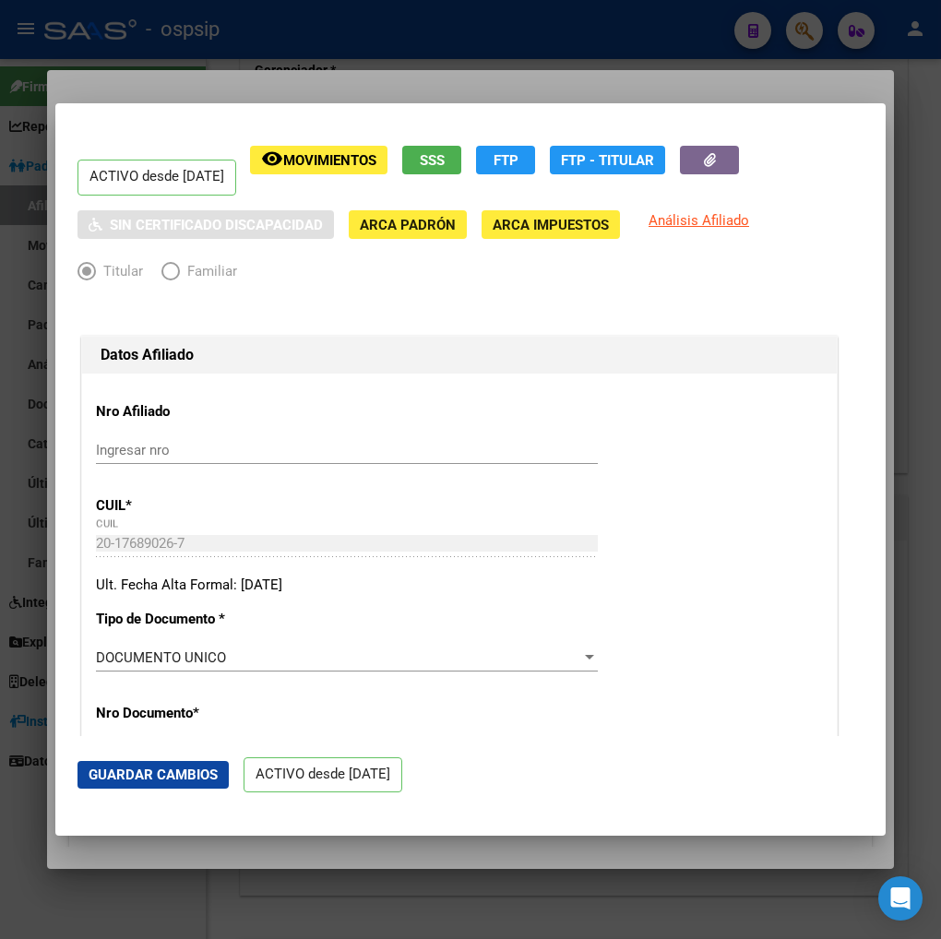
click at [806, 33] on div at bounding box center [470, 469] width 941 height 939
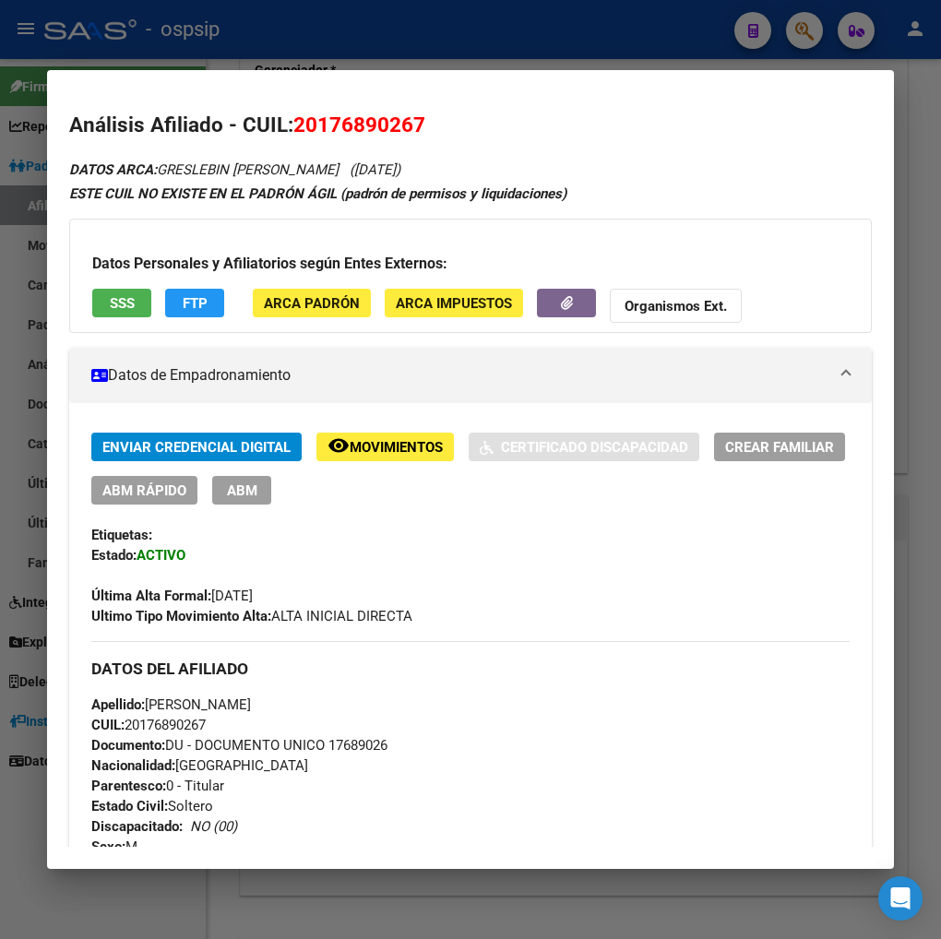
click at [806, 32] on div at bounding box center [470, 469] width 941 height 939
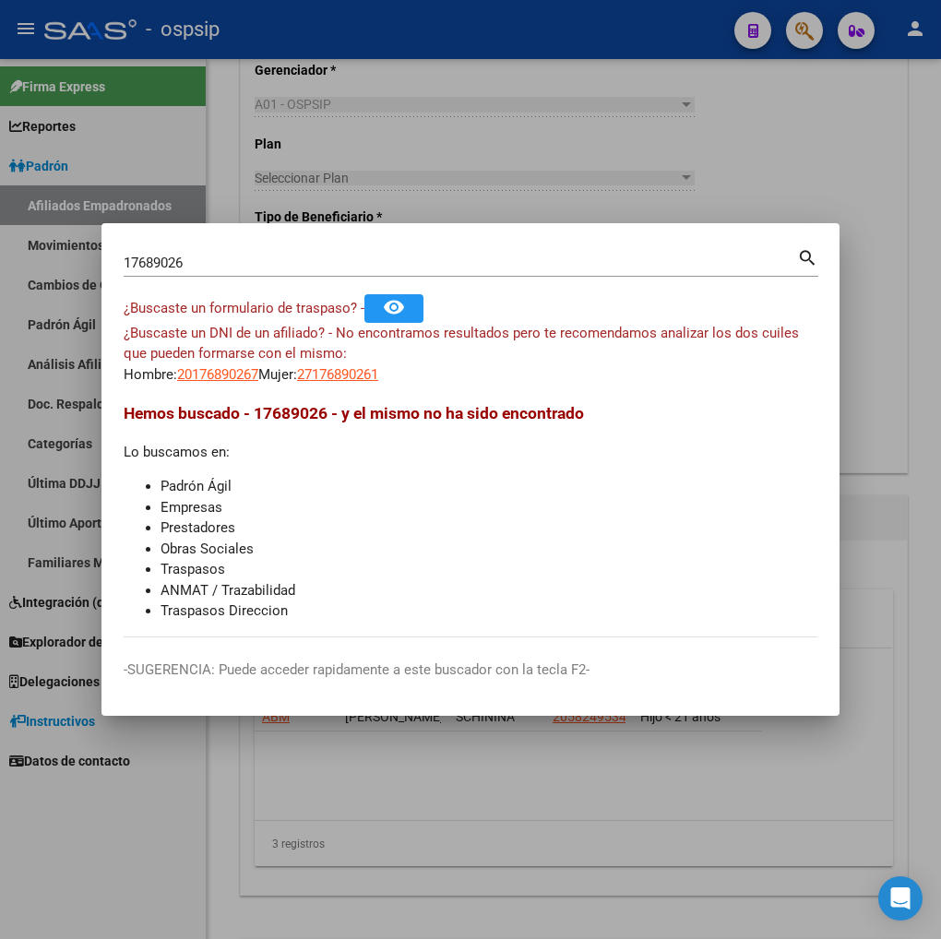
click at [235, 271] on div "17689026 Buscar (apellido, dni, cuil, nro traspaso, cuit, obra social)" at bounding box center [461, 263] width 674 height 28
type input "1"
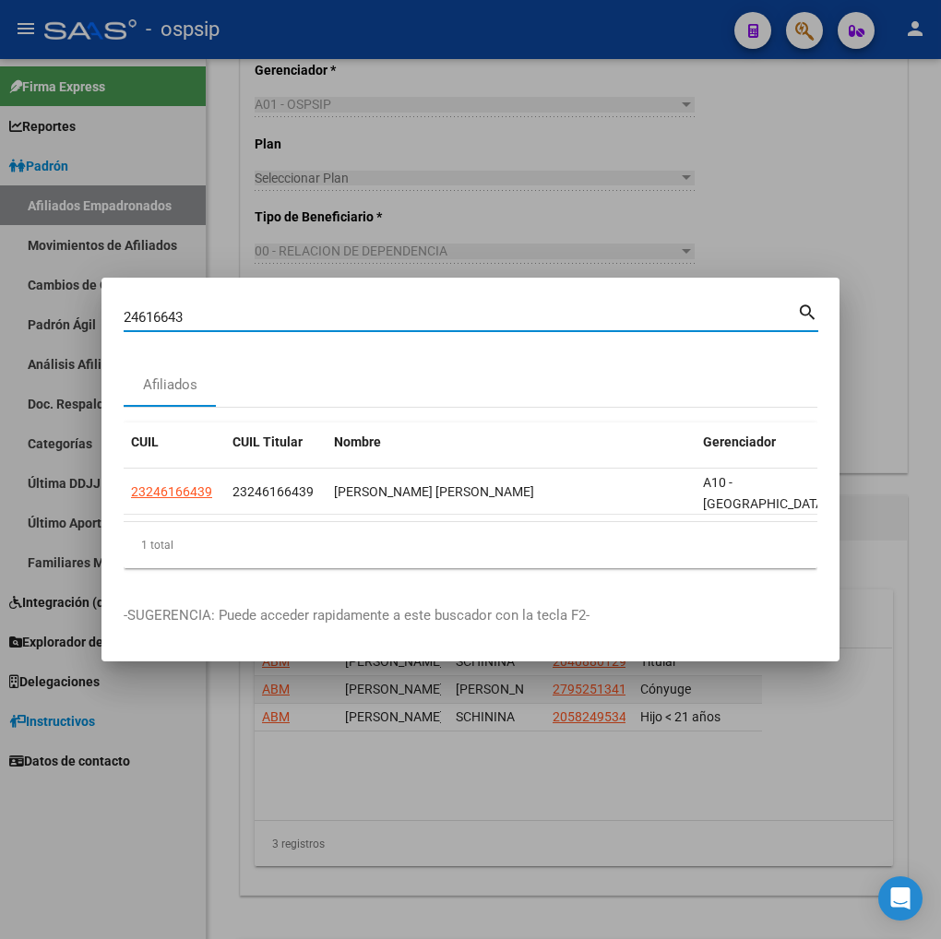
type input "24616643"
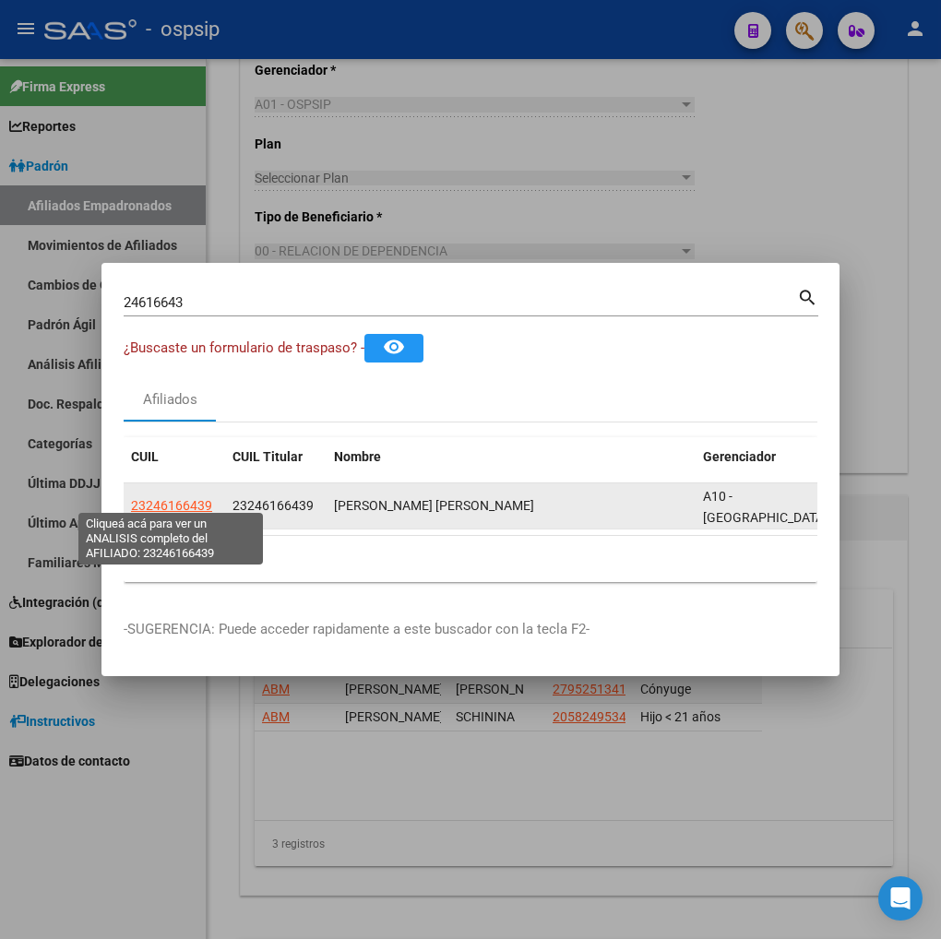
click at [176, 499] on span "23246166439" at bounding box center [171, 505] width 81 height 15
type textarea "23246166439"
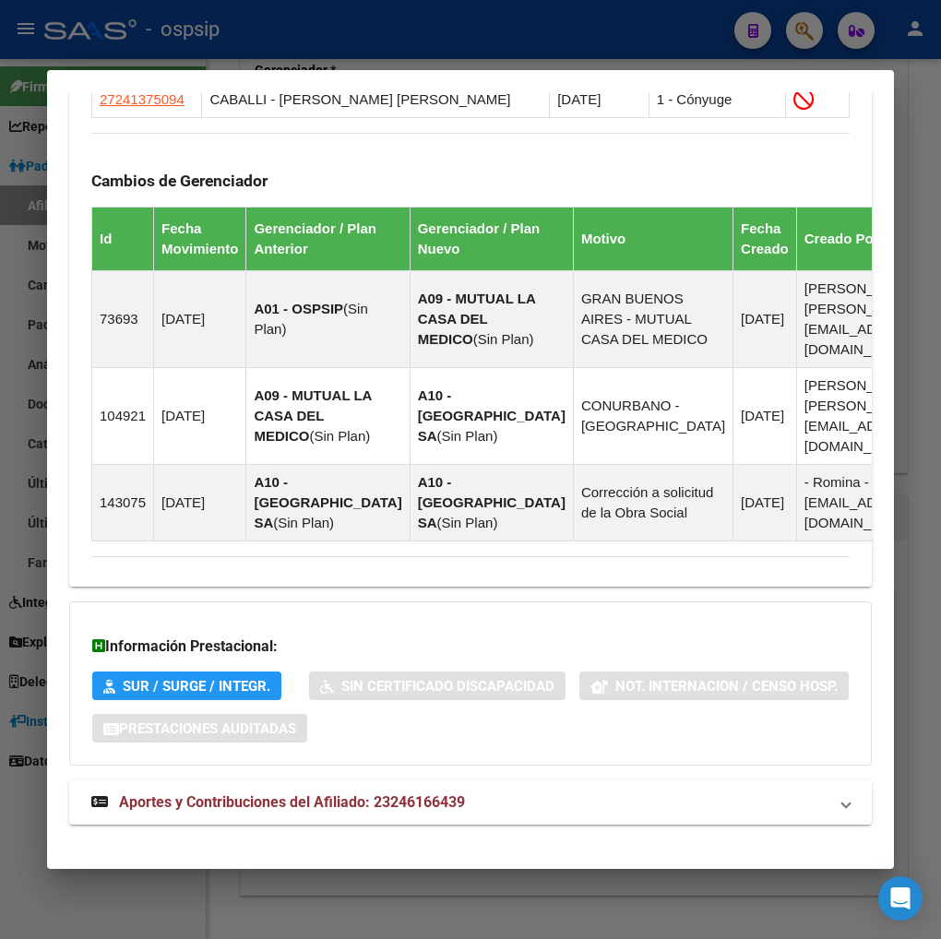
scroll to position [1251, 0]
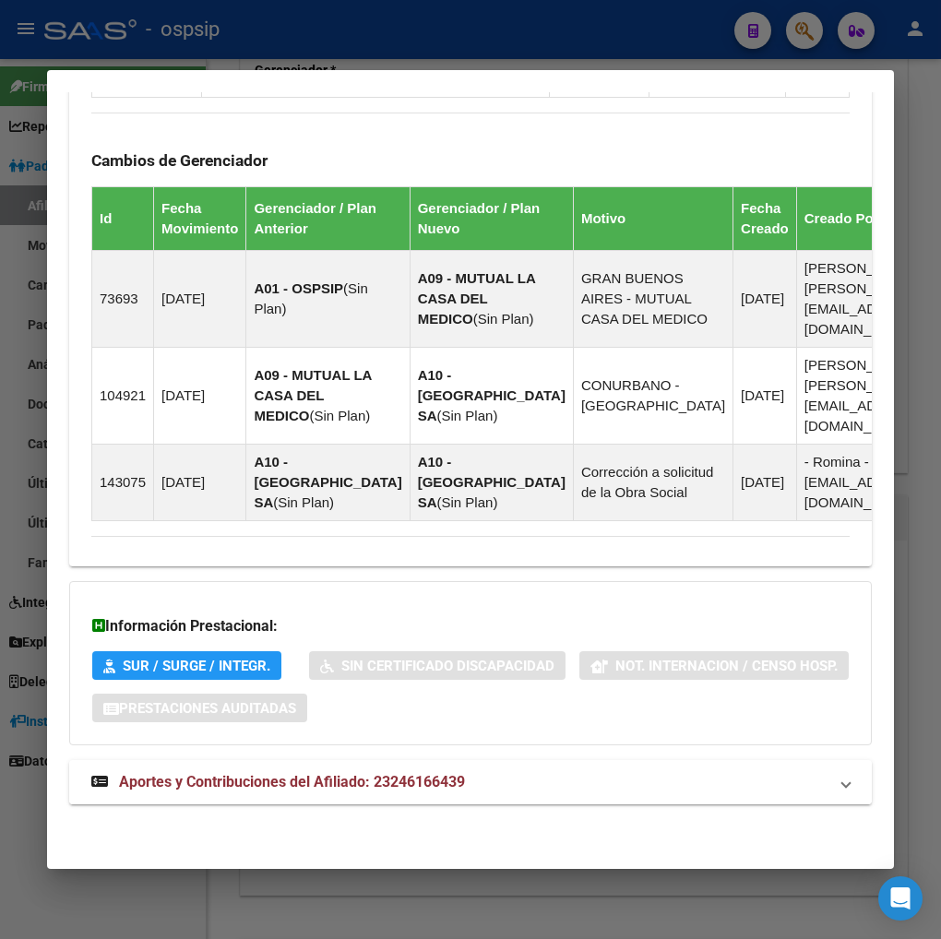
click at [246, 779] on span "Aportes y Contribuciones del Afiliado: 23246166439" at bounding box center [292, 782] width 346 height 18
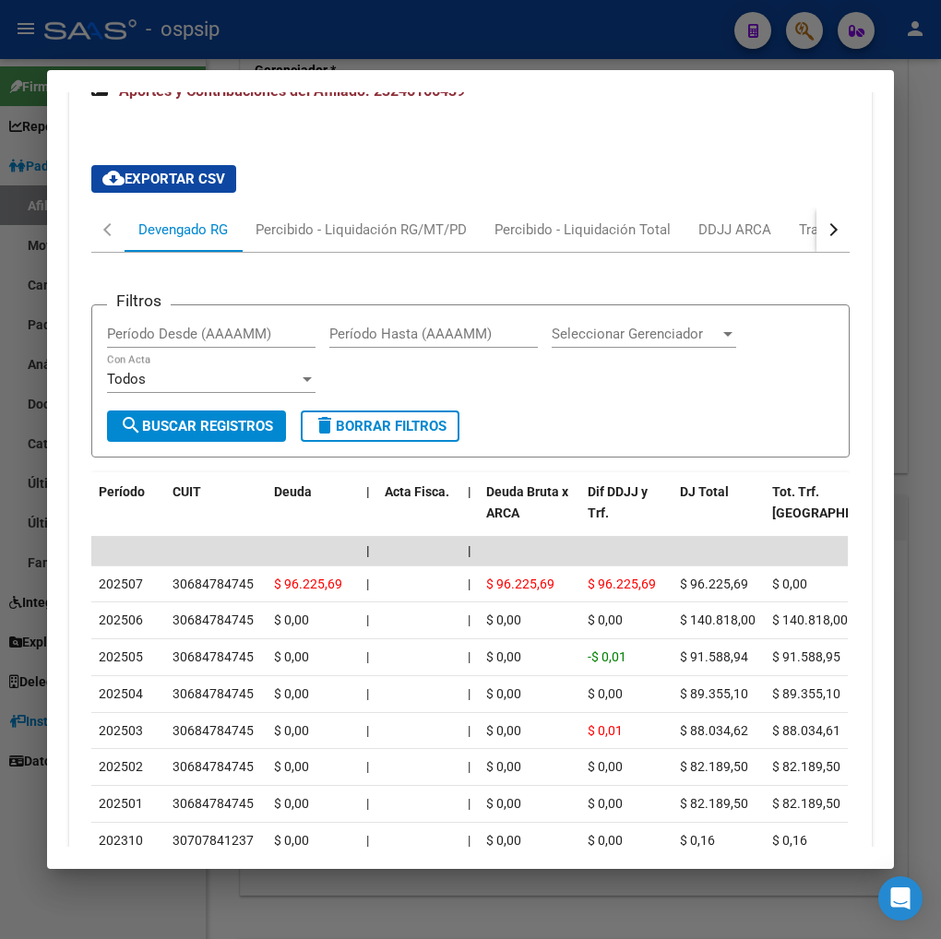
scroll to position [1957, 0]
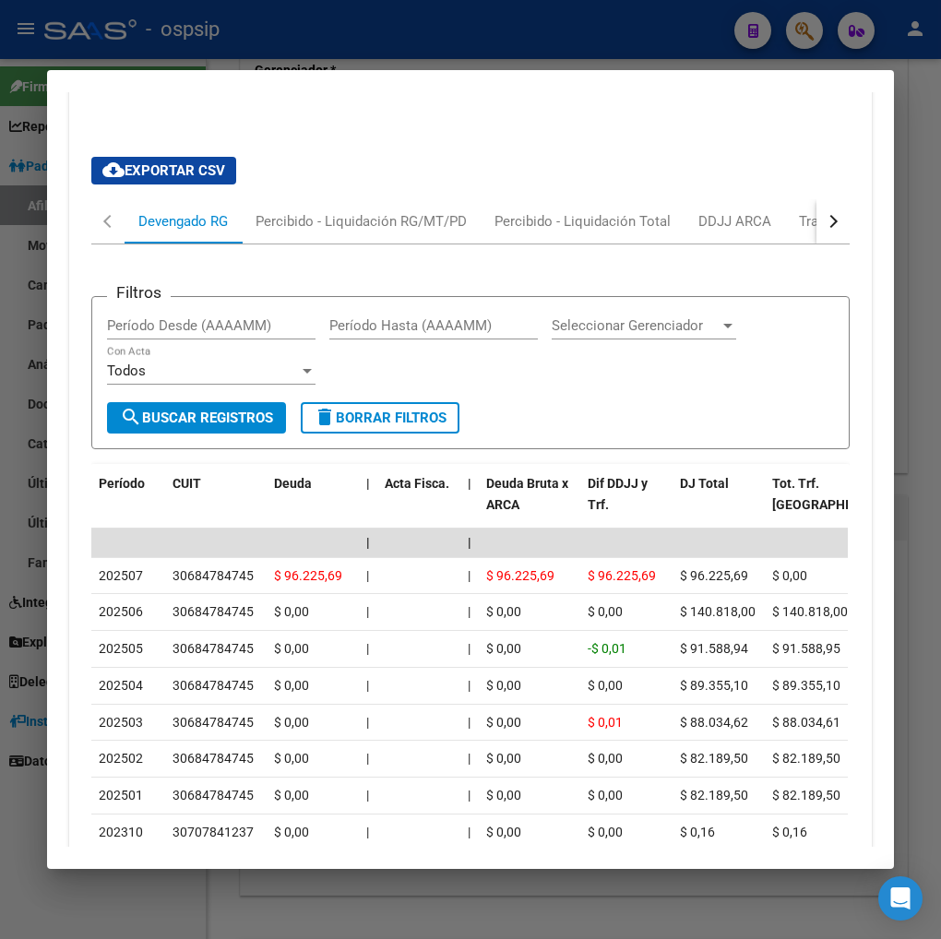
click at [825, 213] on button "button" at bounding box center [833, 221] width 33 height 44
click at [744, 222] on div "ARCA Relaciones Laborales" at bounding box center [721, 221] width 173 height 20
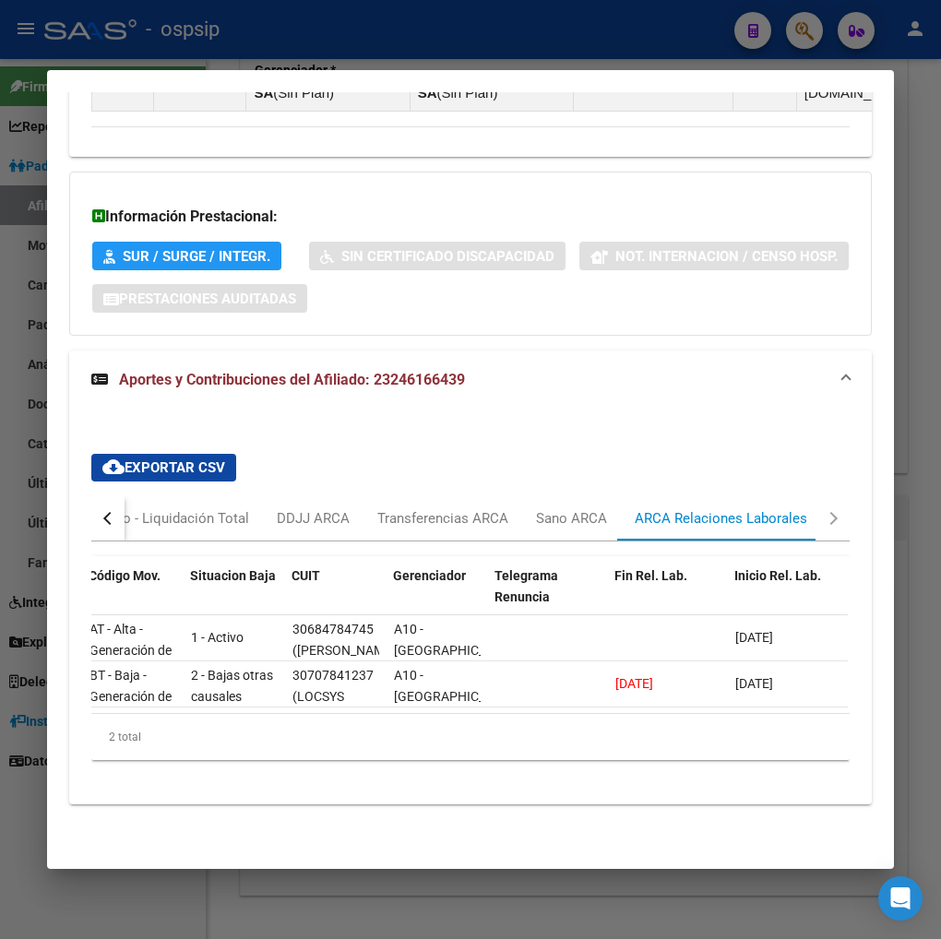
scroll to position [0, 0]
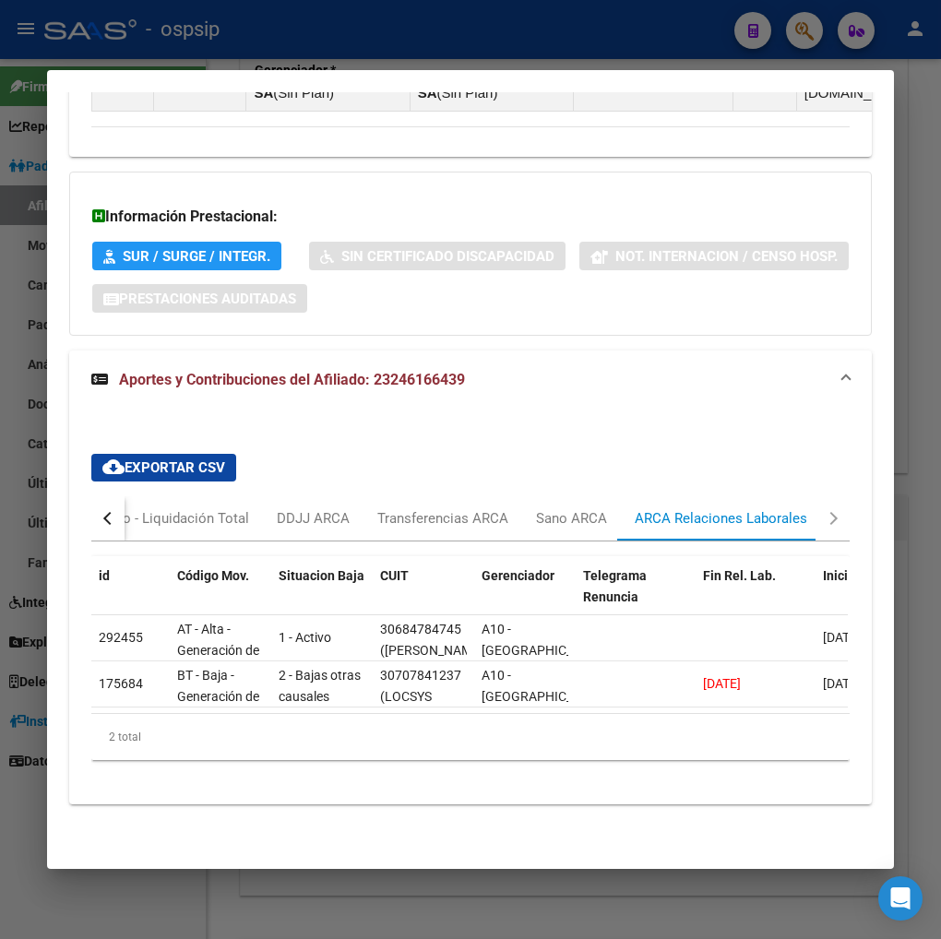
click at [103, 512] on div "button" at bounding box center [109, 518] width 13 height 13
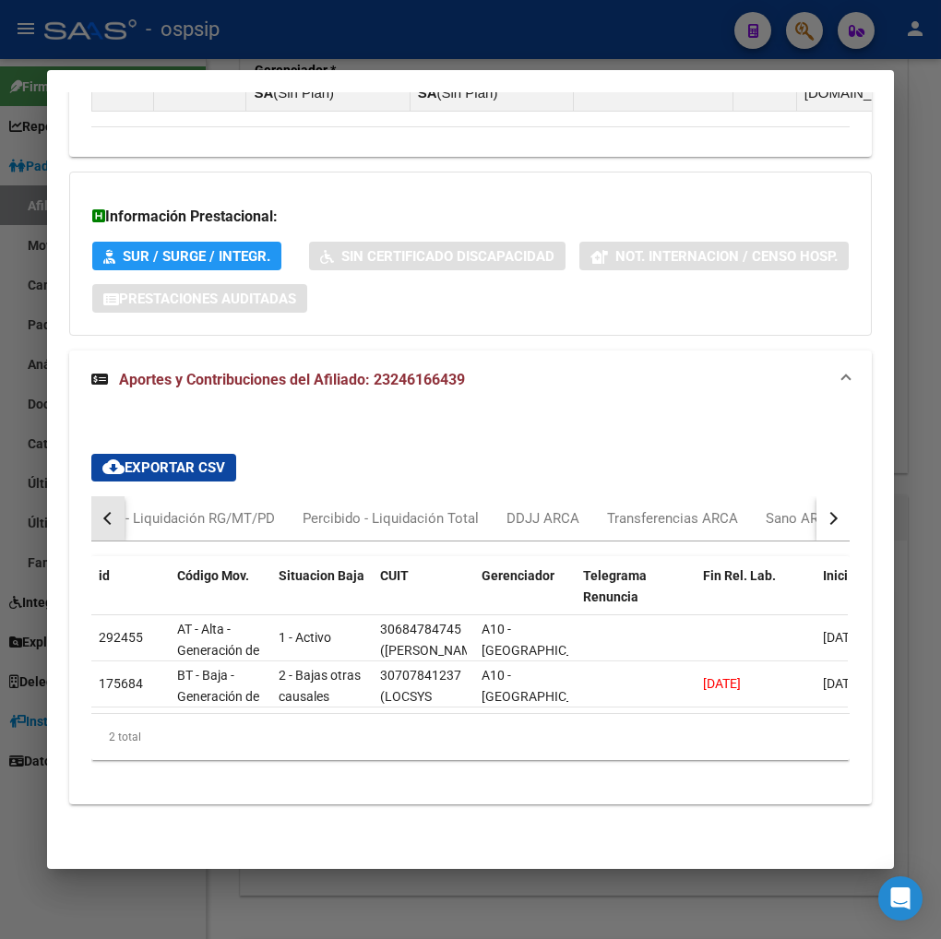
click at [103, 512] on div "button" at bounding box center [109, 518] width 13 height 13
click at [145, 508] on div "Devengado RG" at bounding box center [183, 518] width 90 height 20
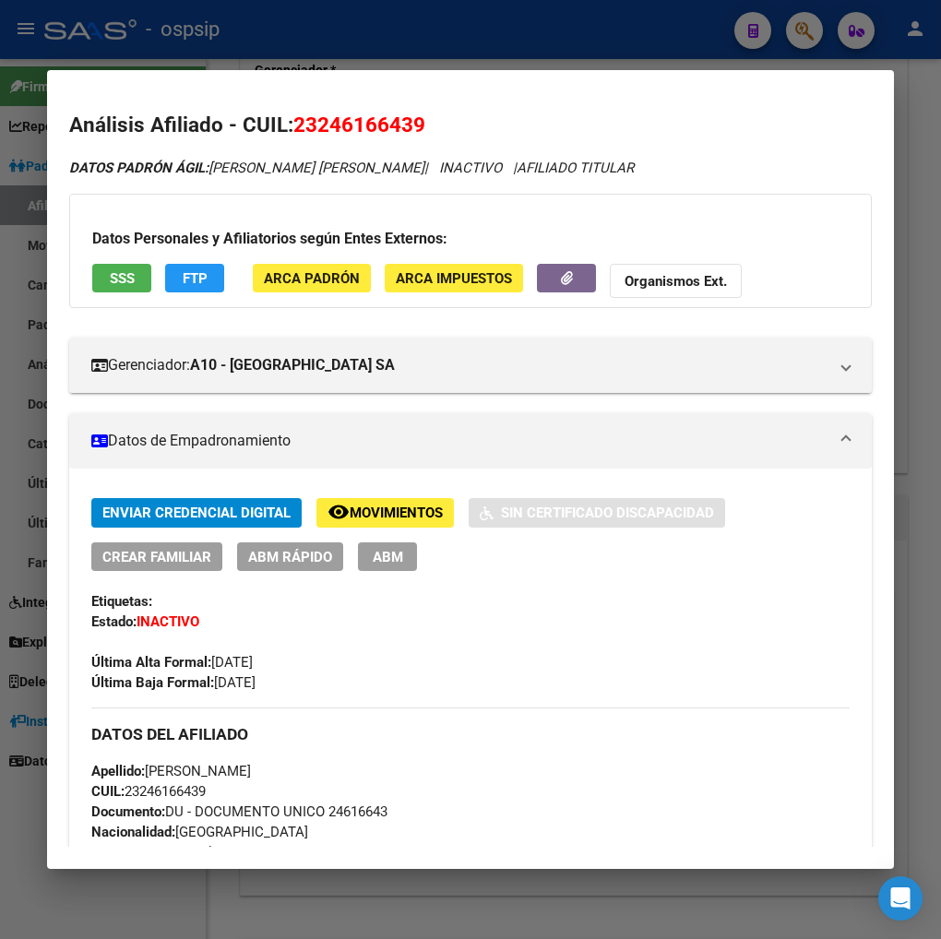
drag, startPoint x: 312, startPoint y: 121, endPoint x: 402, endPoint y: 115, distance: 90.6
click at [402, 115] on span "23246166439" at bounding box center [359, 125] width 132 height 24
copy span "24616643"
click at [805, 34] on div at bounding box center [470, 469] width 941 height 939
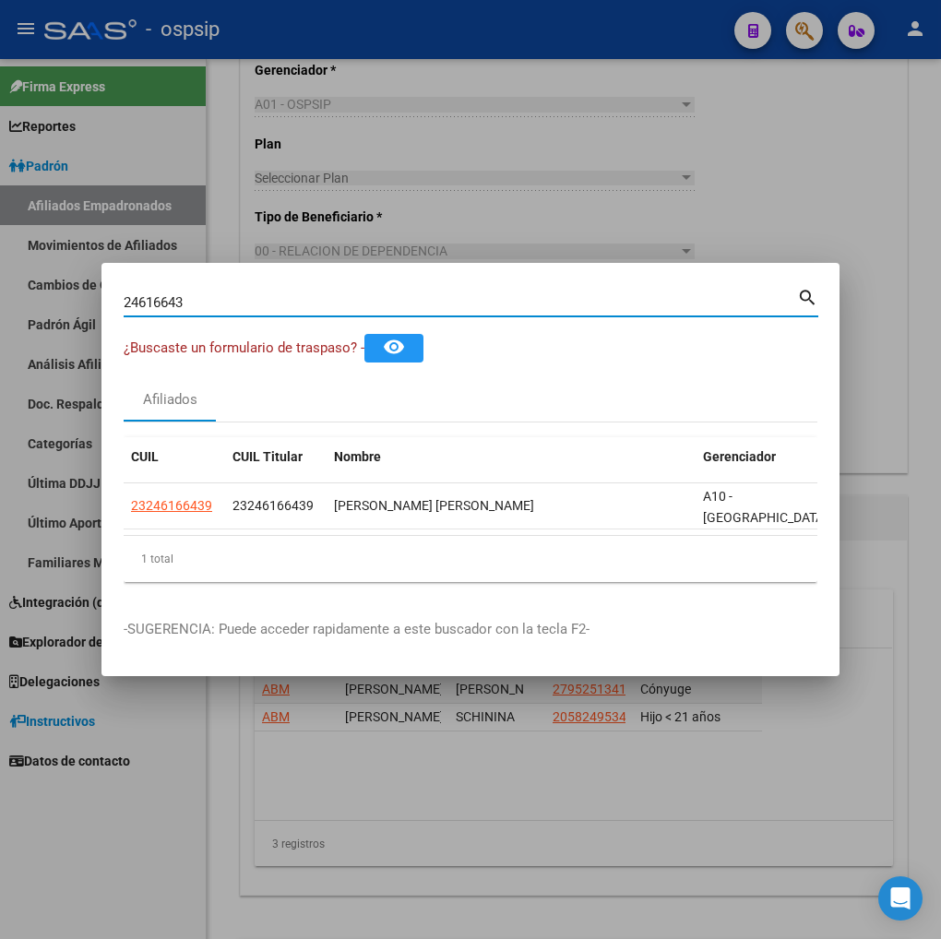
click at [206, 297] on input "24616643" at bounding box center [461, 302] width 674 height 17
type input "2"
type input "24758532"
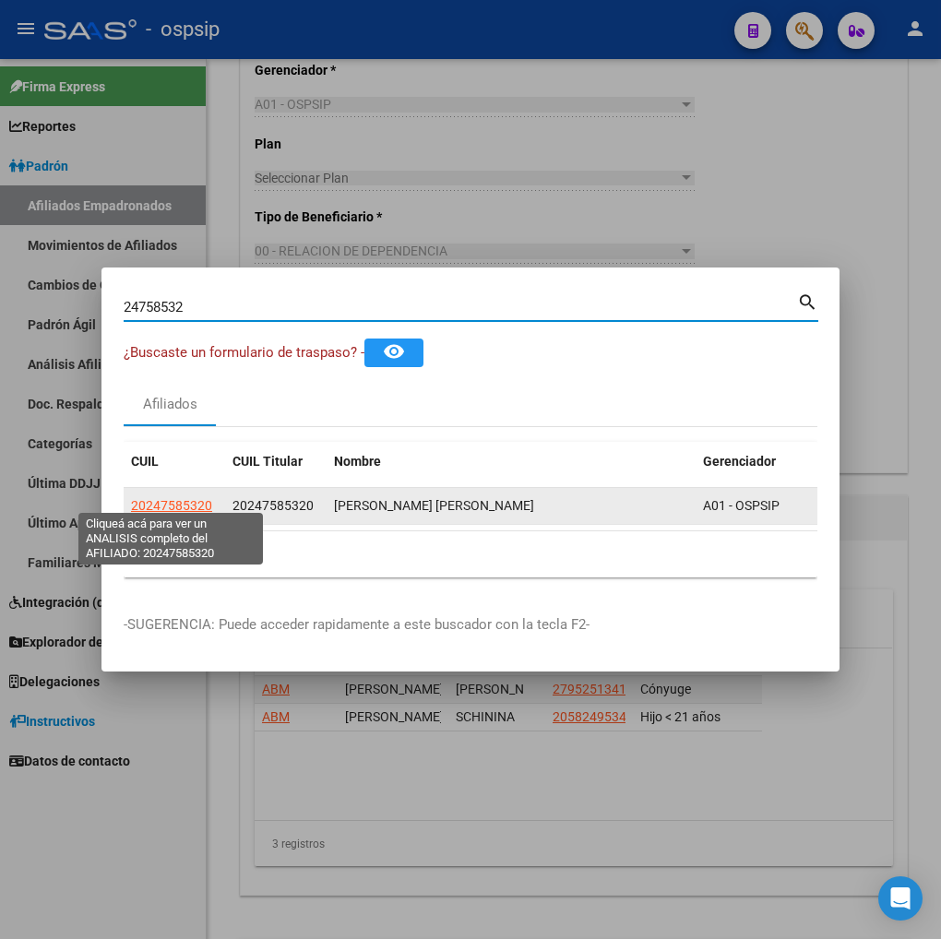
click at [189, 502] on span "20247585320" at bounding box center [171, 505] width 81 height 15
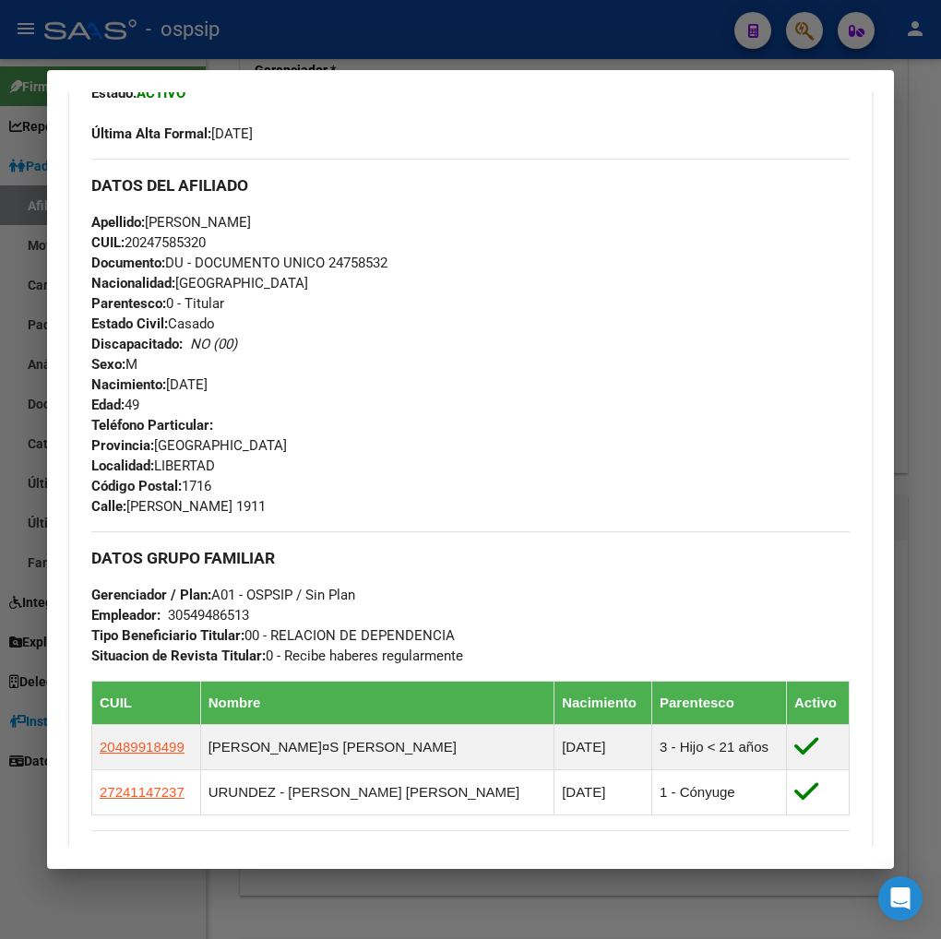
scroll to position [717, 0]
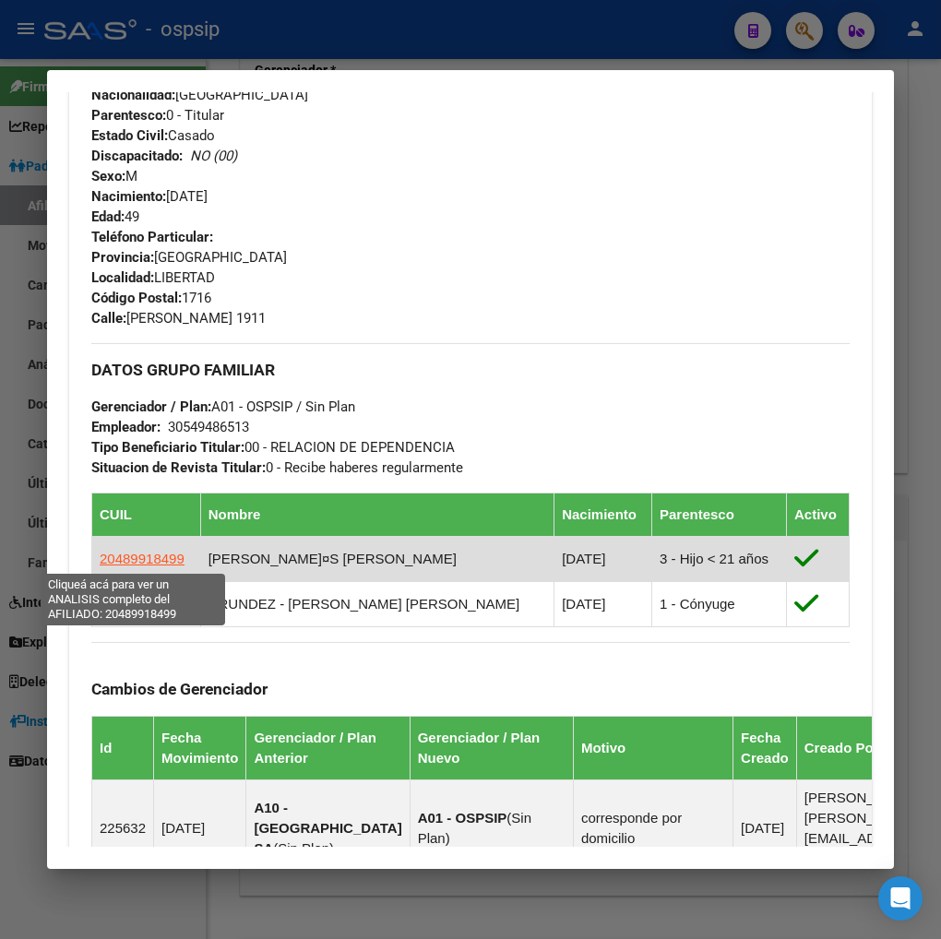
click at [148, 561] on span "20489918499" at bounding box center [142, 559] width 85 height 16
type textarea "20489918499"
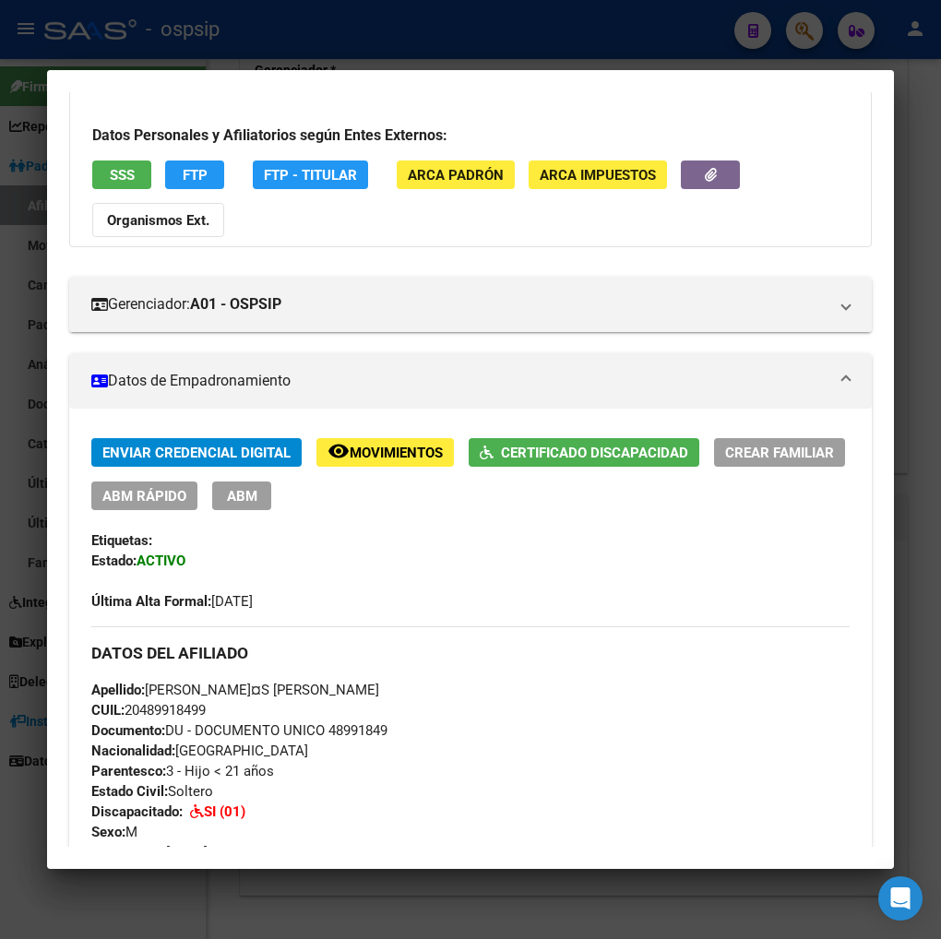
scroll to position [102, 0]
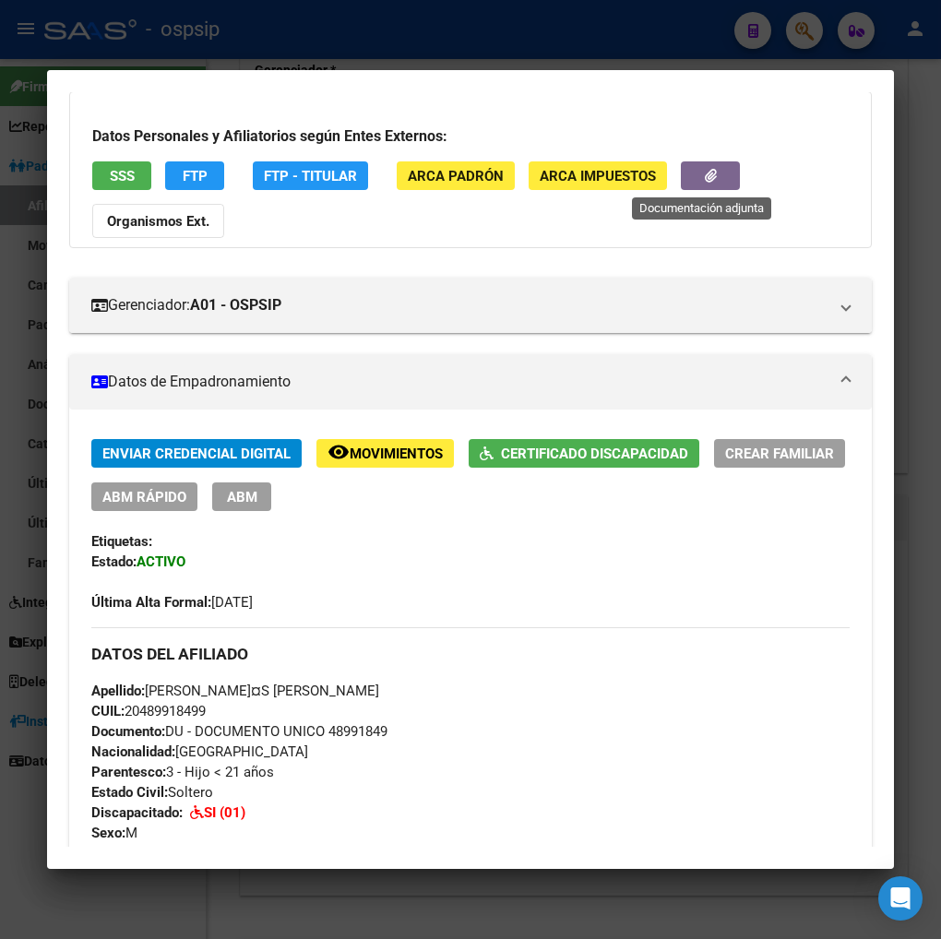
click at [686, 173] on button "button" at bounding box center [710, 175] width 59 height 29
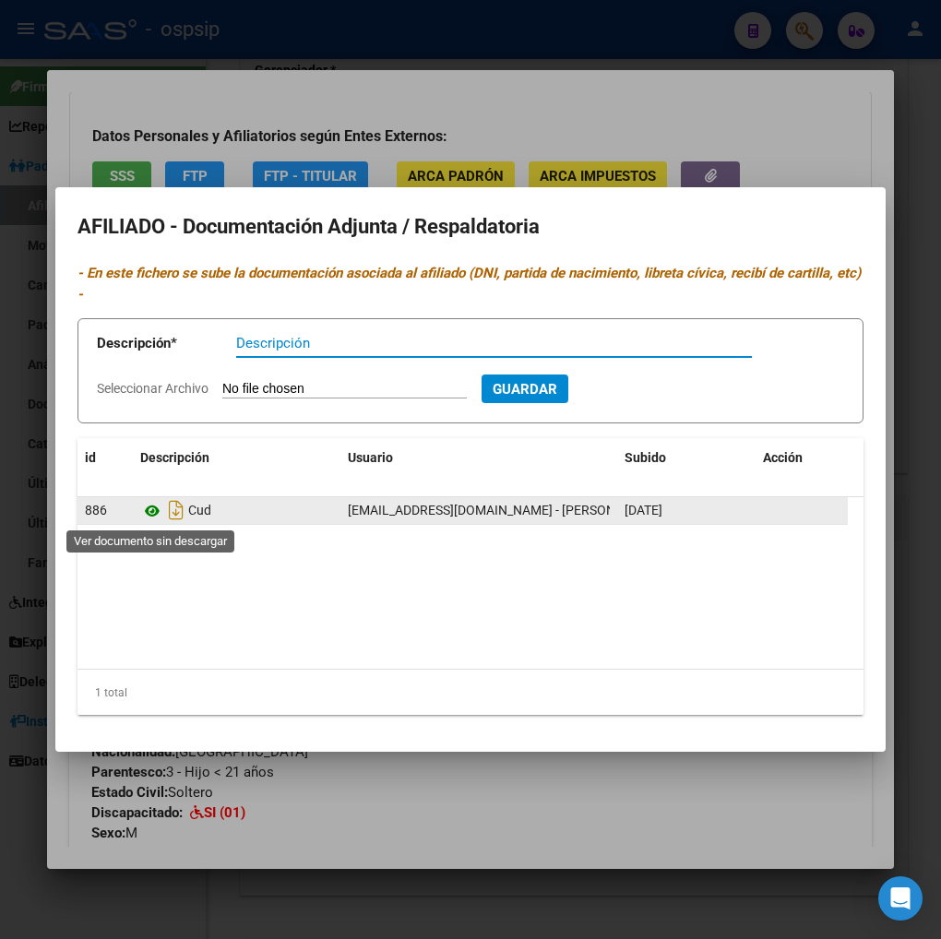
click at [149, 513] on icon at bounding box center [152, 511] width 24 height 22
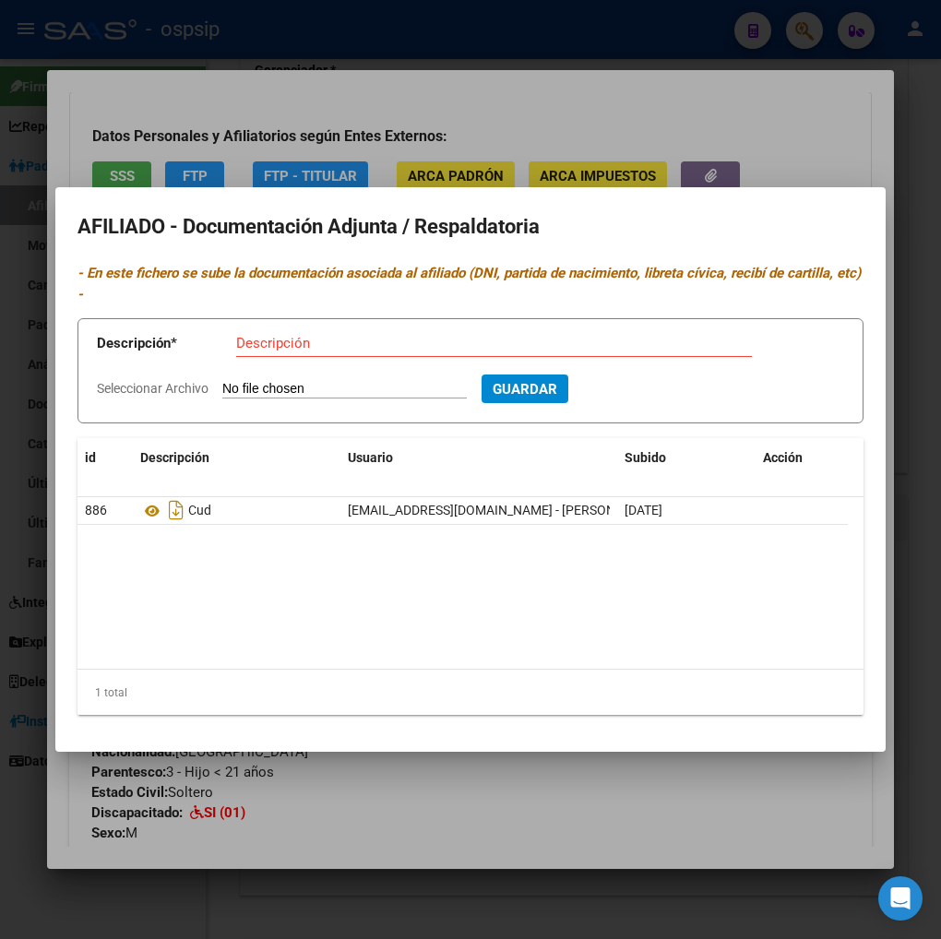
click at [464, 117] on div at bounding box center [470, 469] width 941 height 939
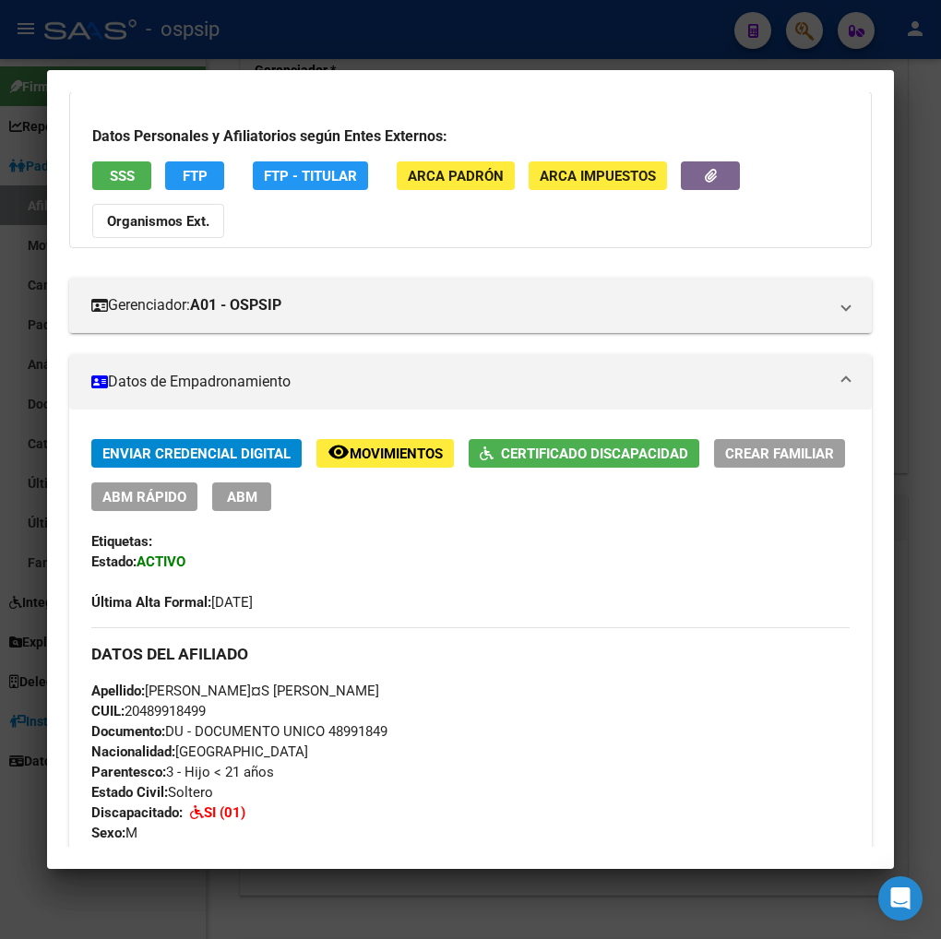
scroll to position [0, 0]
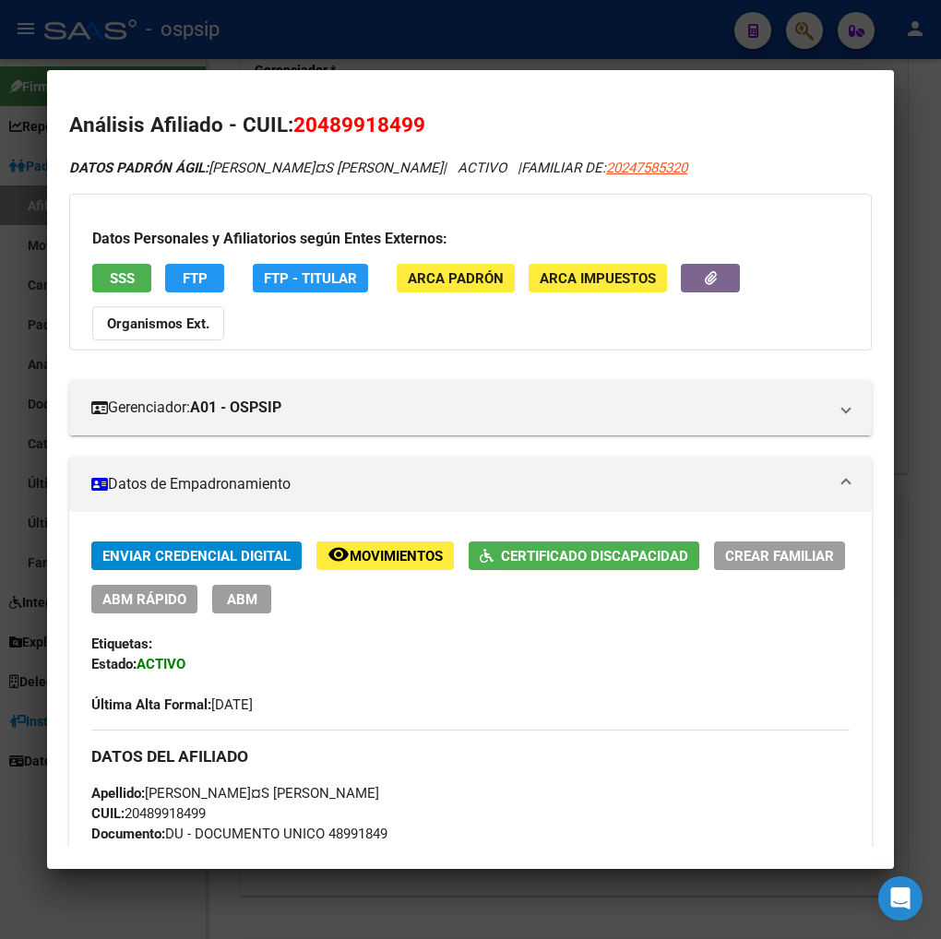
click at [792, 23] on div at bounding box center [470, 469] width 941 height 939
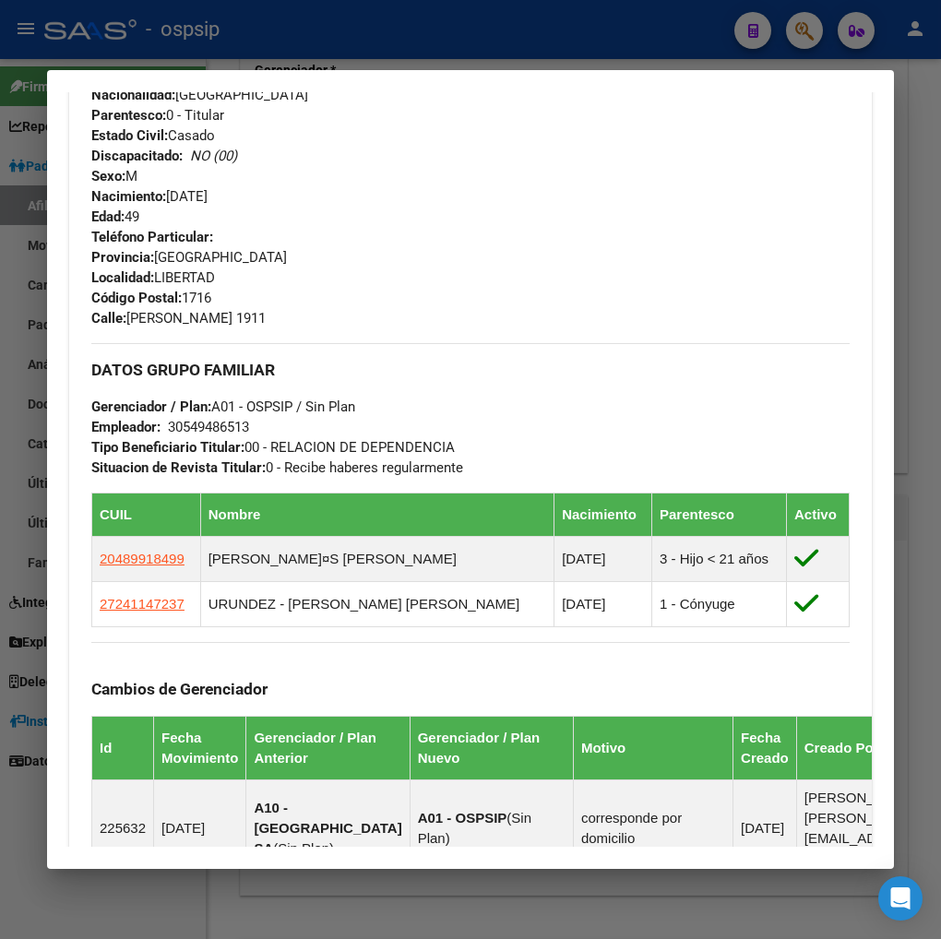
click at [800, 31] on div at bounding box center [470, 469] width 941 height 939
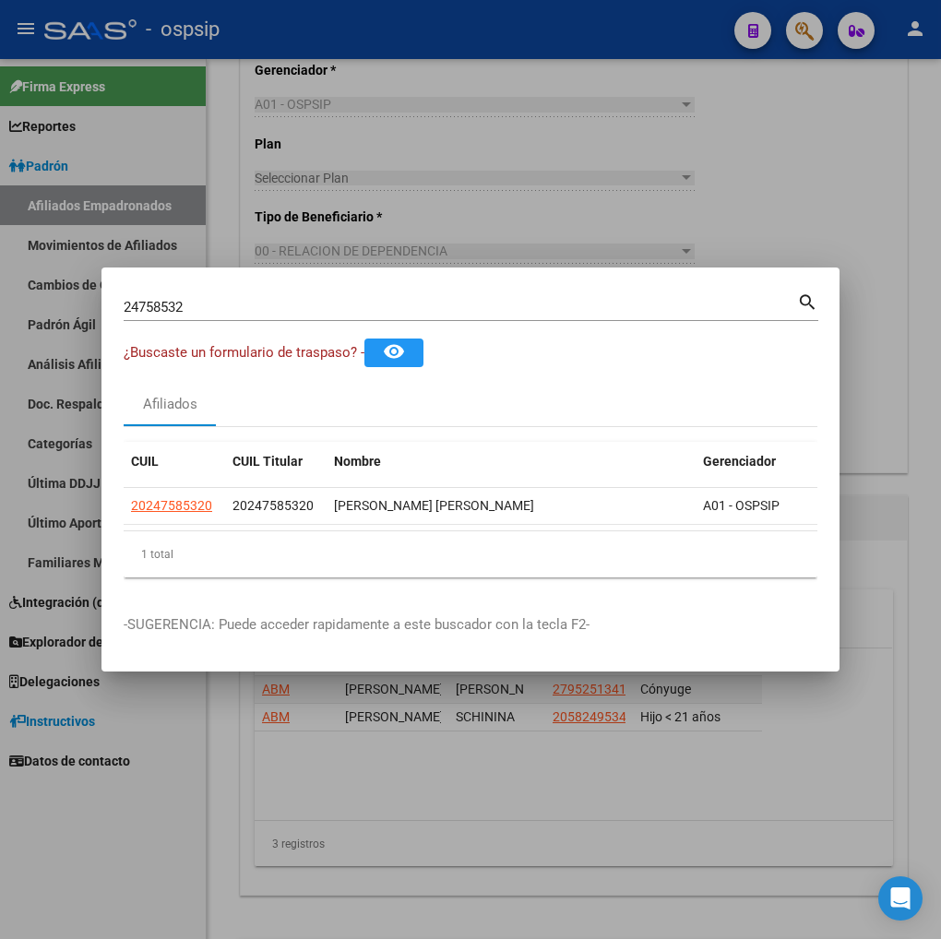
click at [236, 306] on input "24758532" at bounding box center [461, 307] width 674 height 17
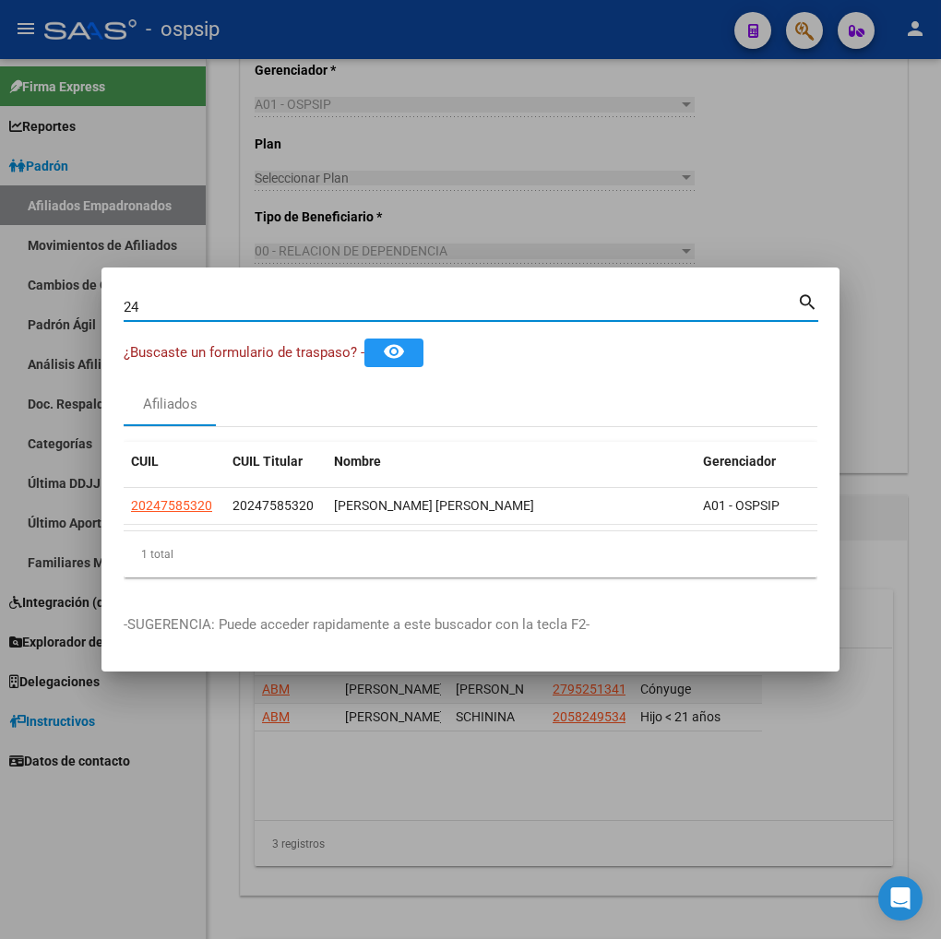
type input "2"
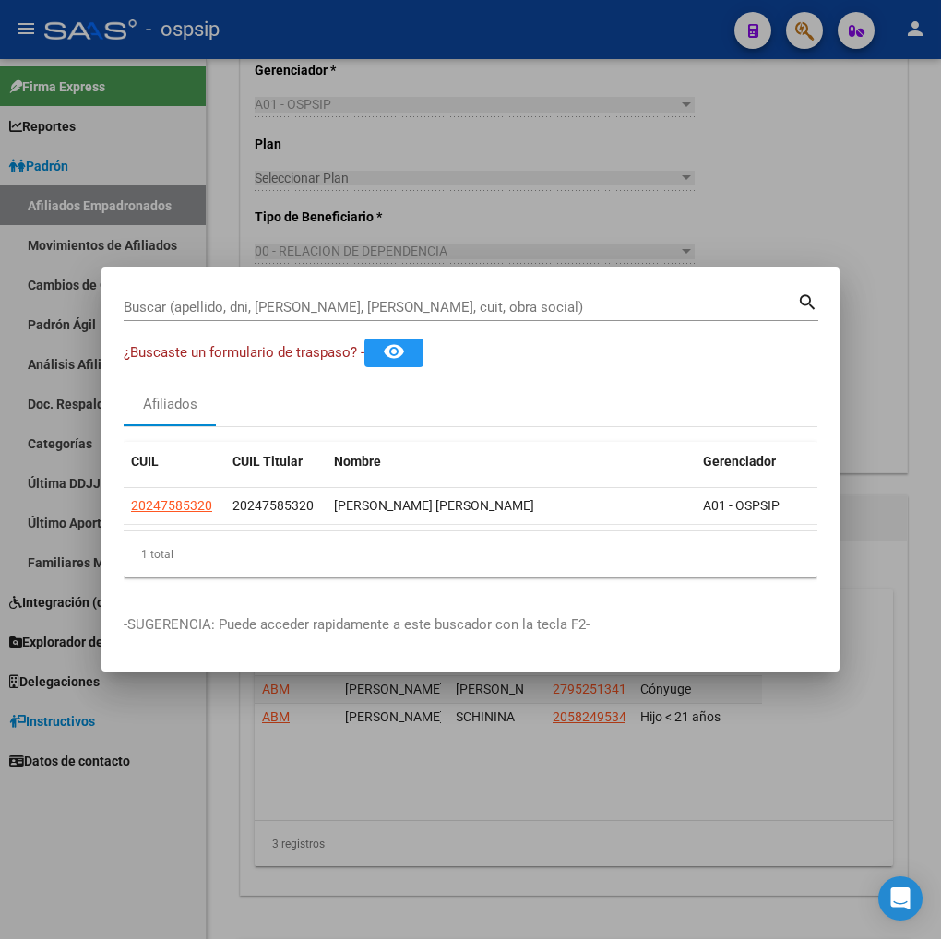
click at [149, 299] on input "Buscar (apellido, dni, [PERSON_NAME], [PERSON_NAME], cuit, obra social)" at bounding box center [461, 307] width 674 height 17
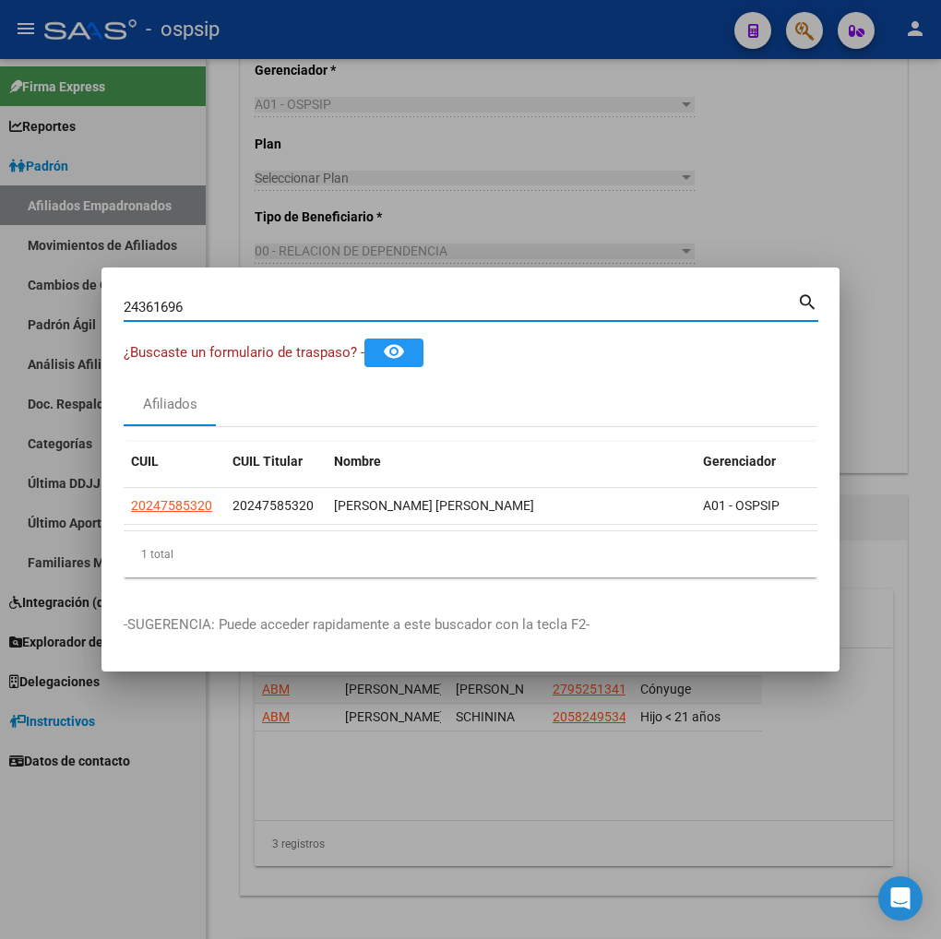
type input "24361696"
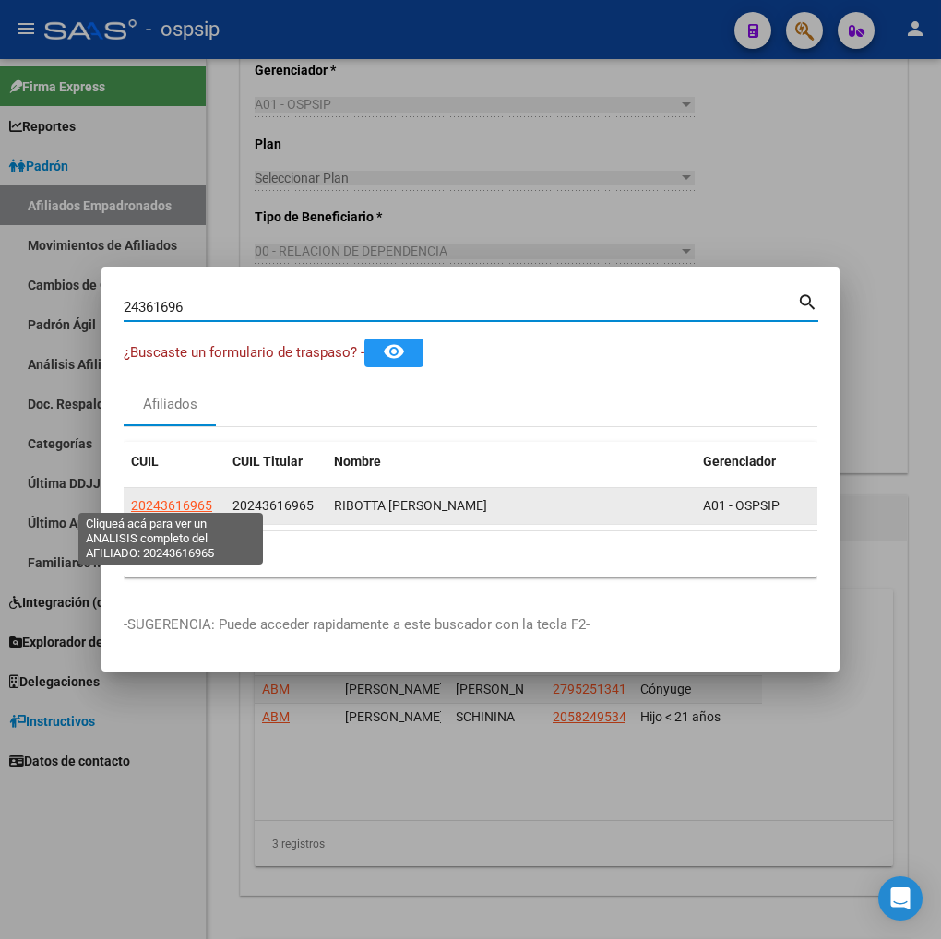
click at [157, 498] on span "20243616965" at bounding box center [171, 505] width 81 height 15
type textarea "20243616965"
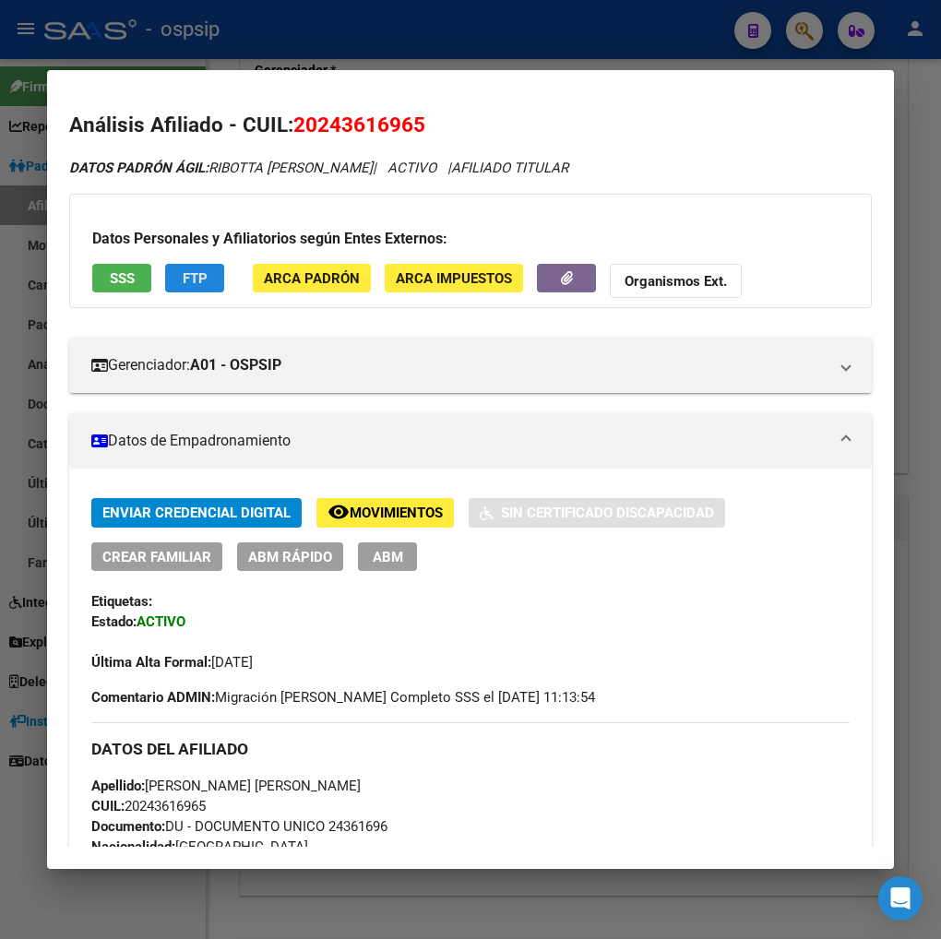
click at [186, 279] on span "FTP" at bounding box center [195, 278] width 25 height 17
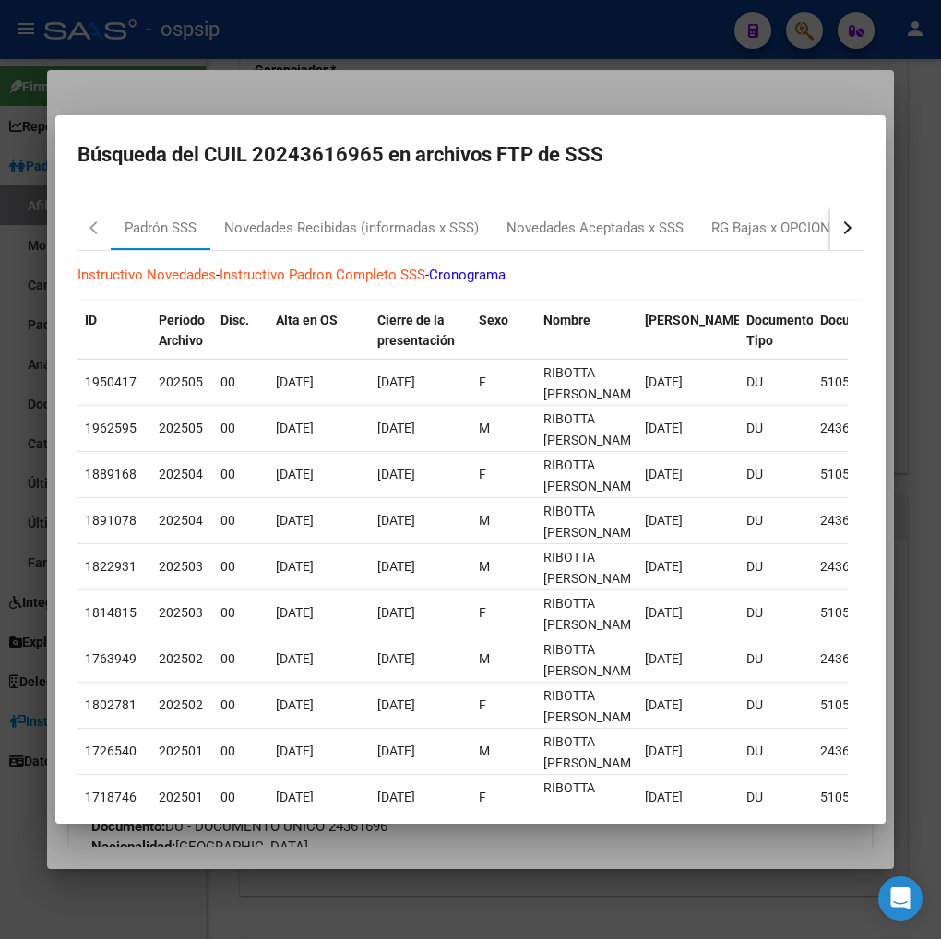
click at [830, 228] on button "button" at bounding box center [846, 228] width 33 height 44
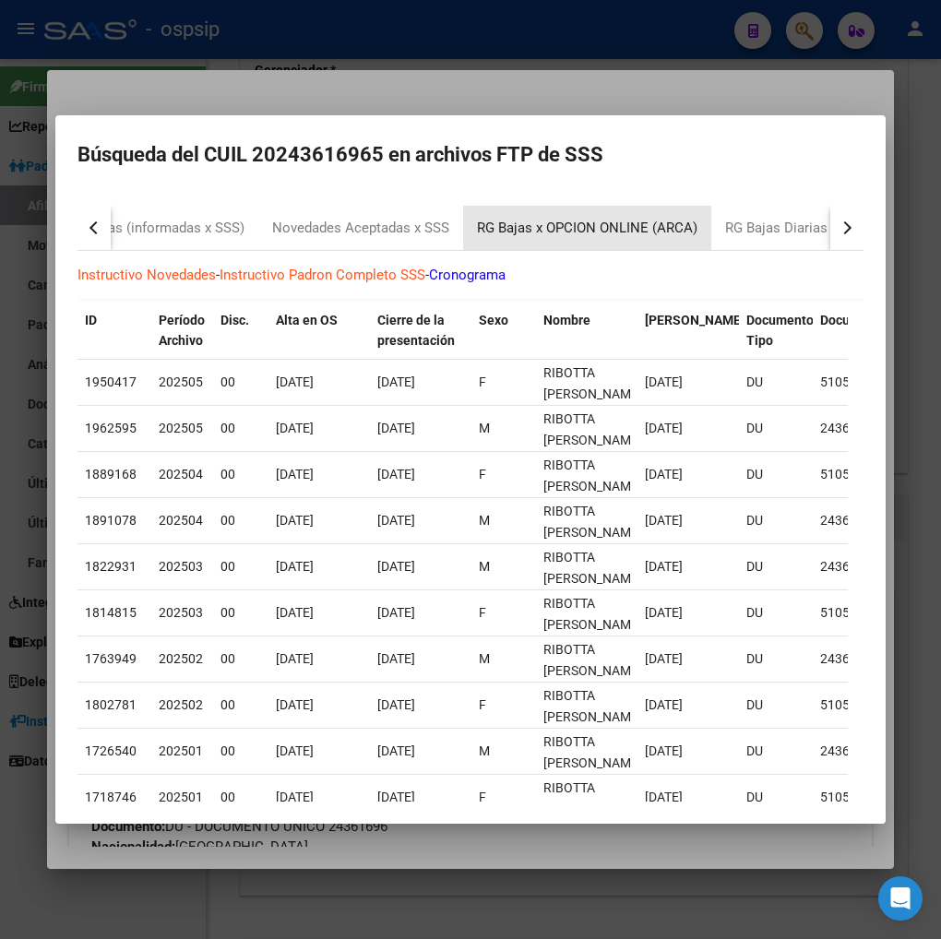
click at [594, 238] on div "RG Bajas x OPCION ONLINE (ARCA)" at bounding box center [587, 228] width 248 height 44
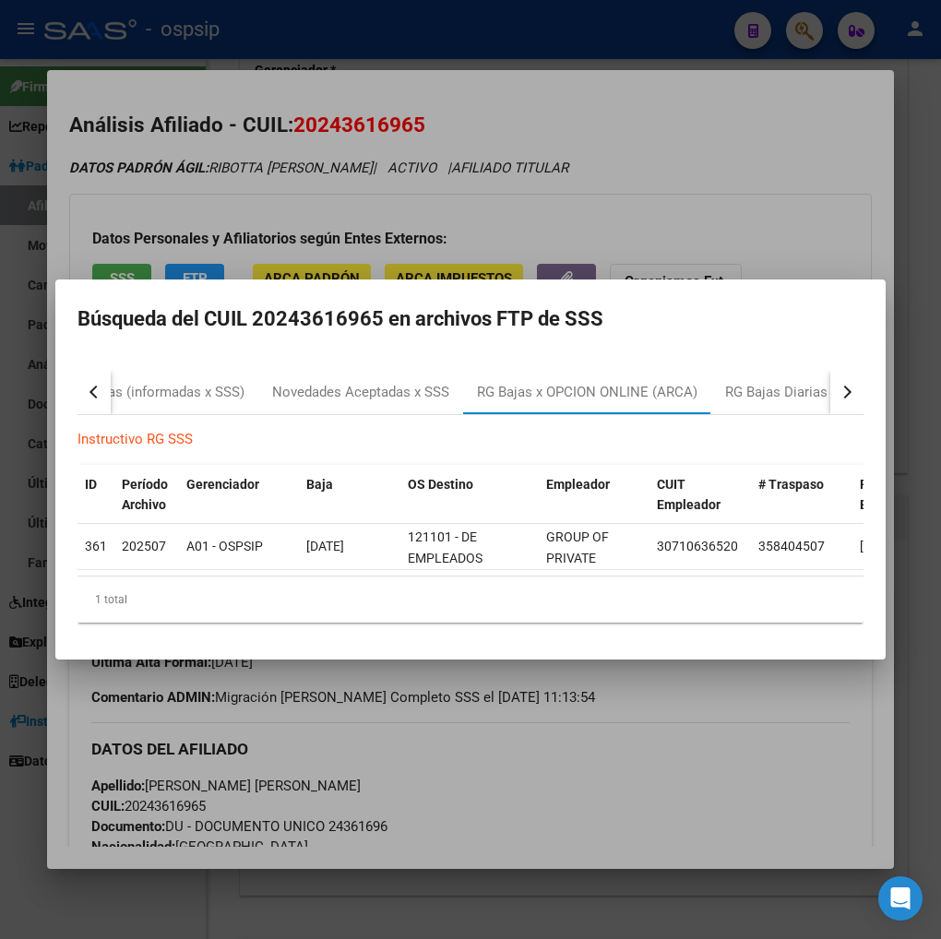
click at [678, 722] on div at bounding box center [470, 469] width 941 height 939
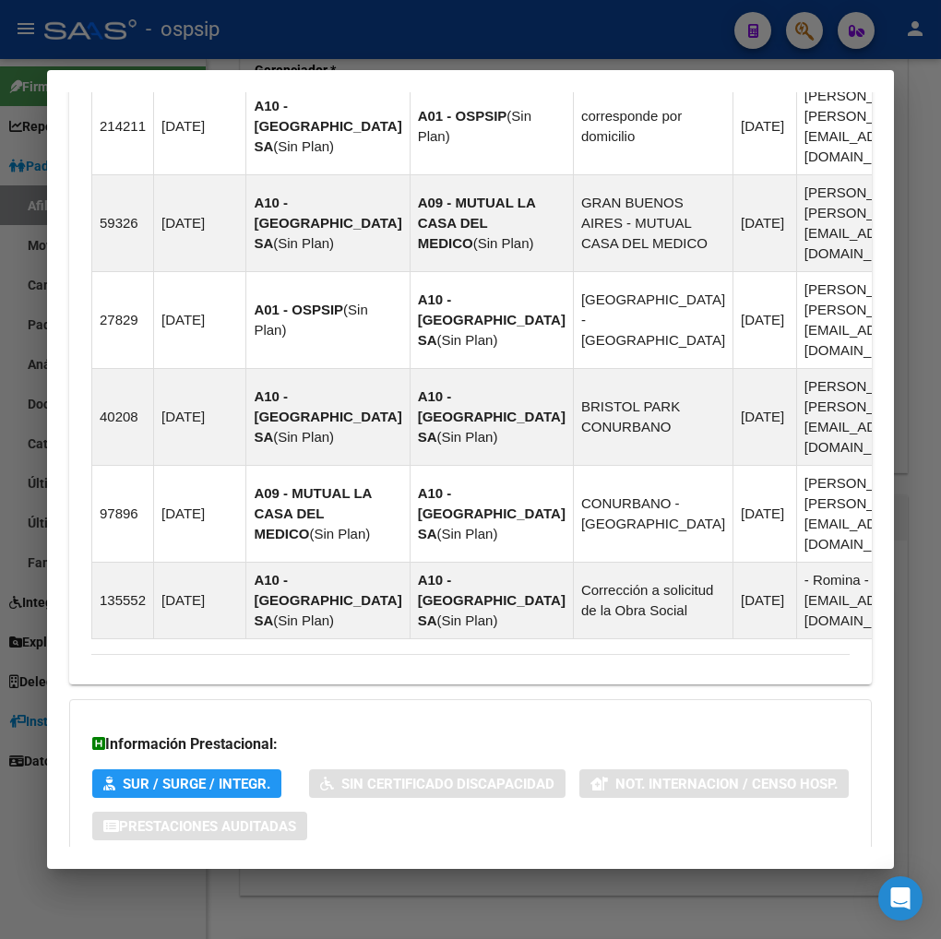
scroll to position [1543, 0]
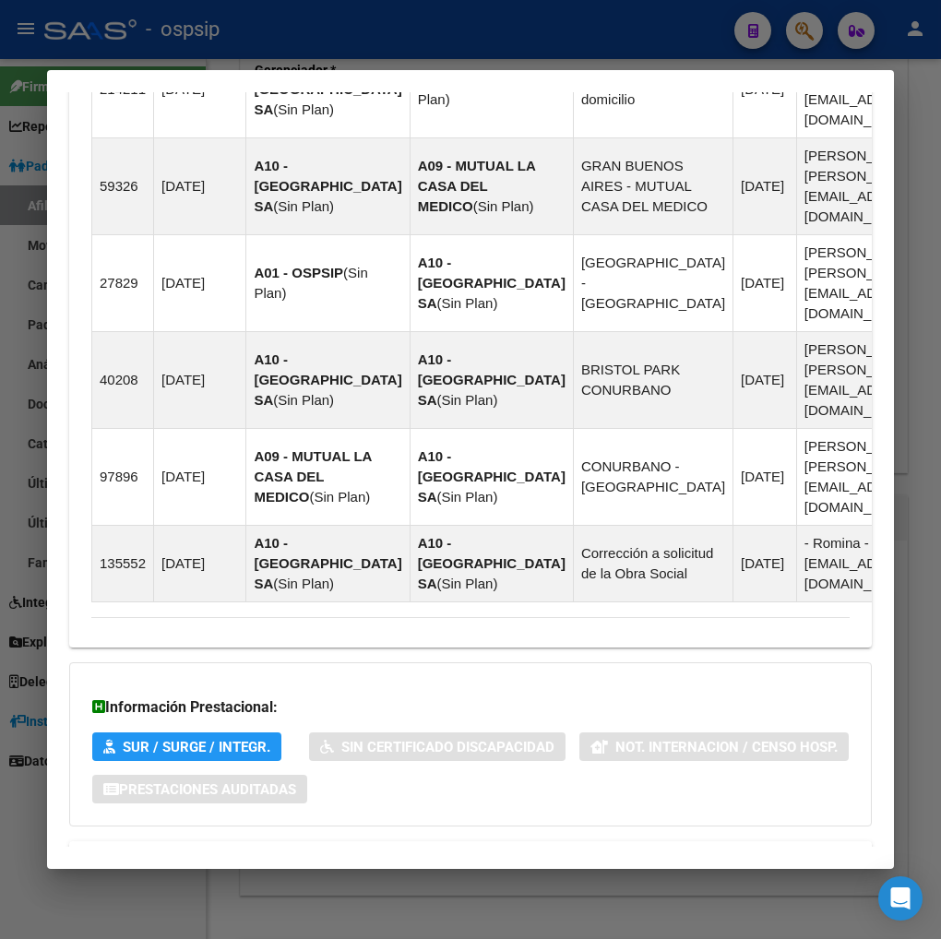
click at [189, 854] on span "Aportes y Contribuciones del Afiliado: 20243616965" at bounding box center [292, 863] width 346 height 18
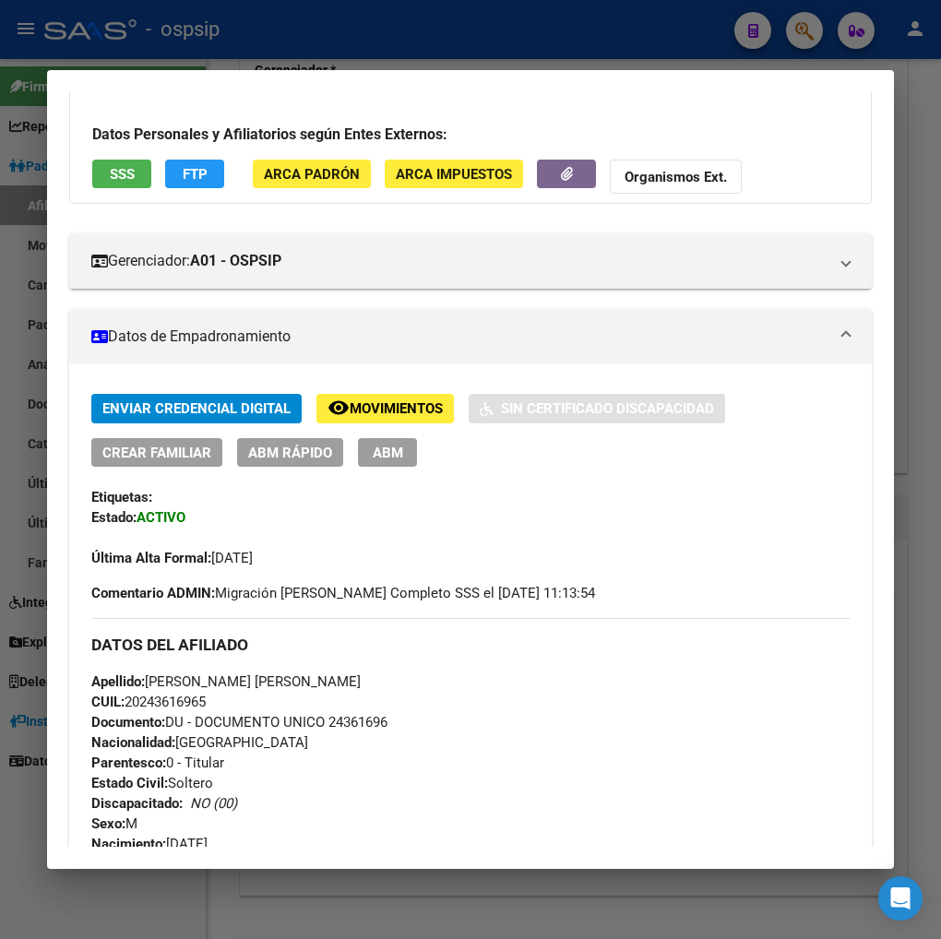
scroll to position [0, 0]
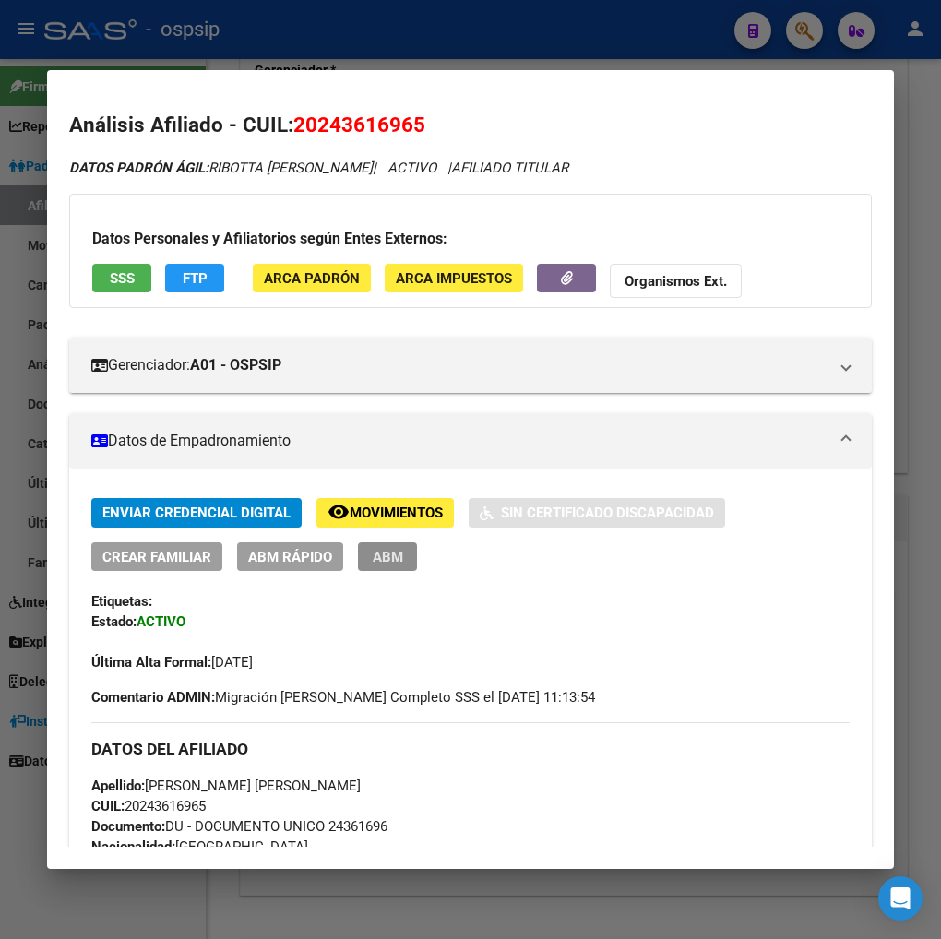
click at [373, 557] on span "ABM" at bounding box center [388, 557] width 30 height 17
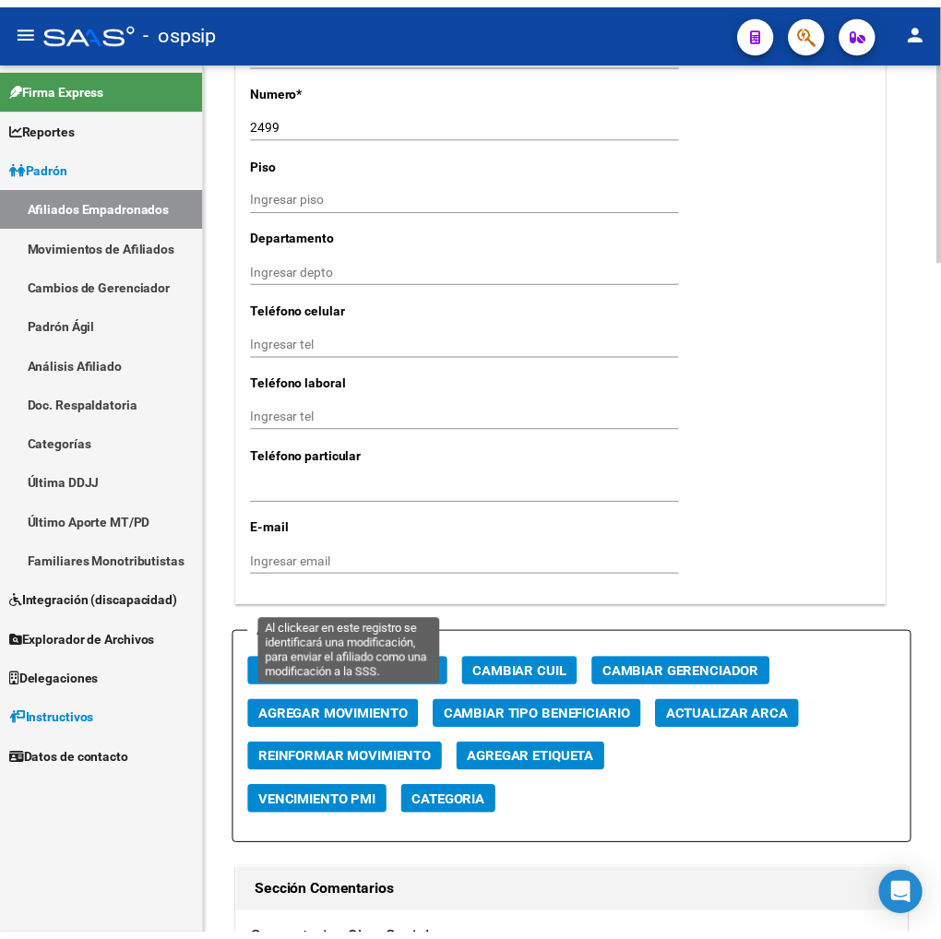
scroll to position [1742, 0]
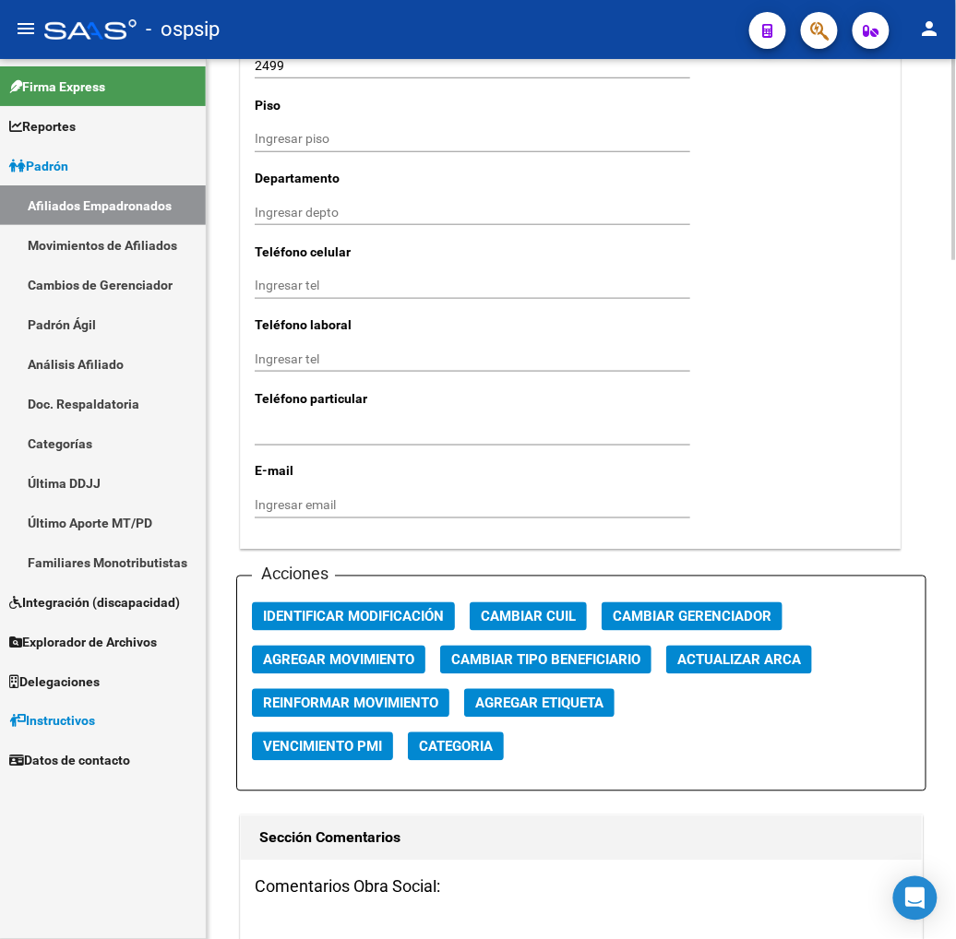
click at [364, 652] on span "Agregar Movimiento" at bounding box center [338, 660] width 151 height 17
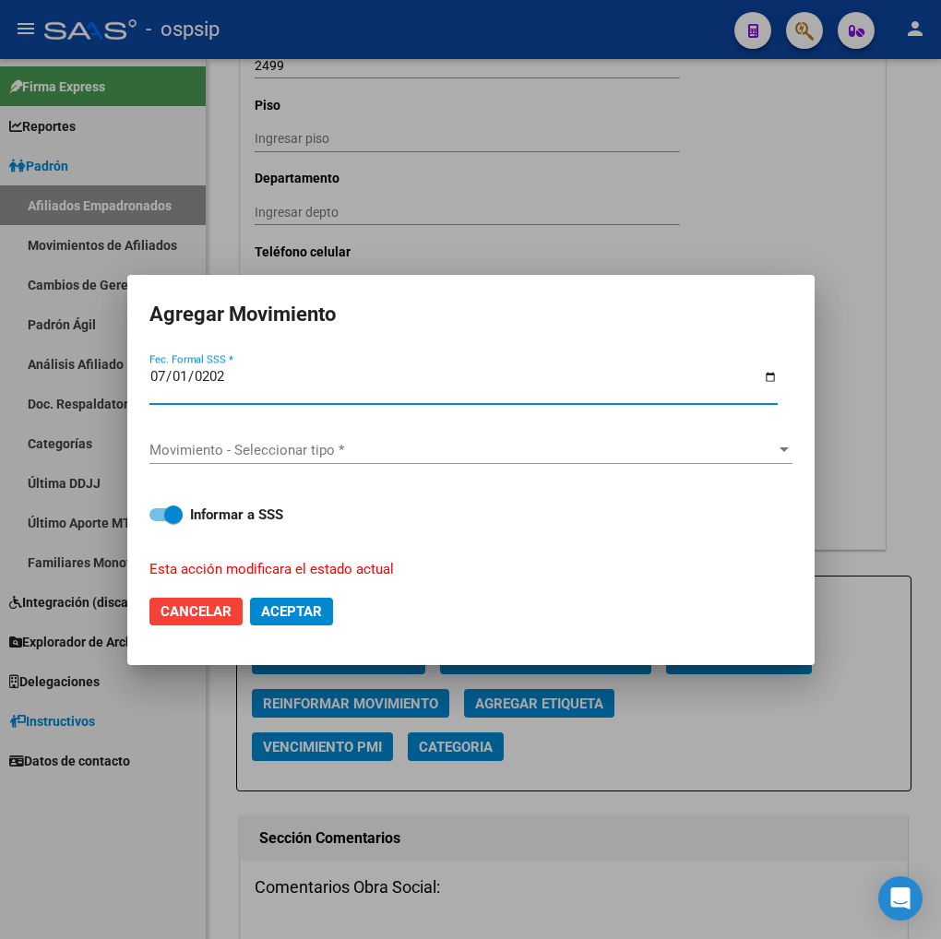
type input "[DATE]"
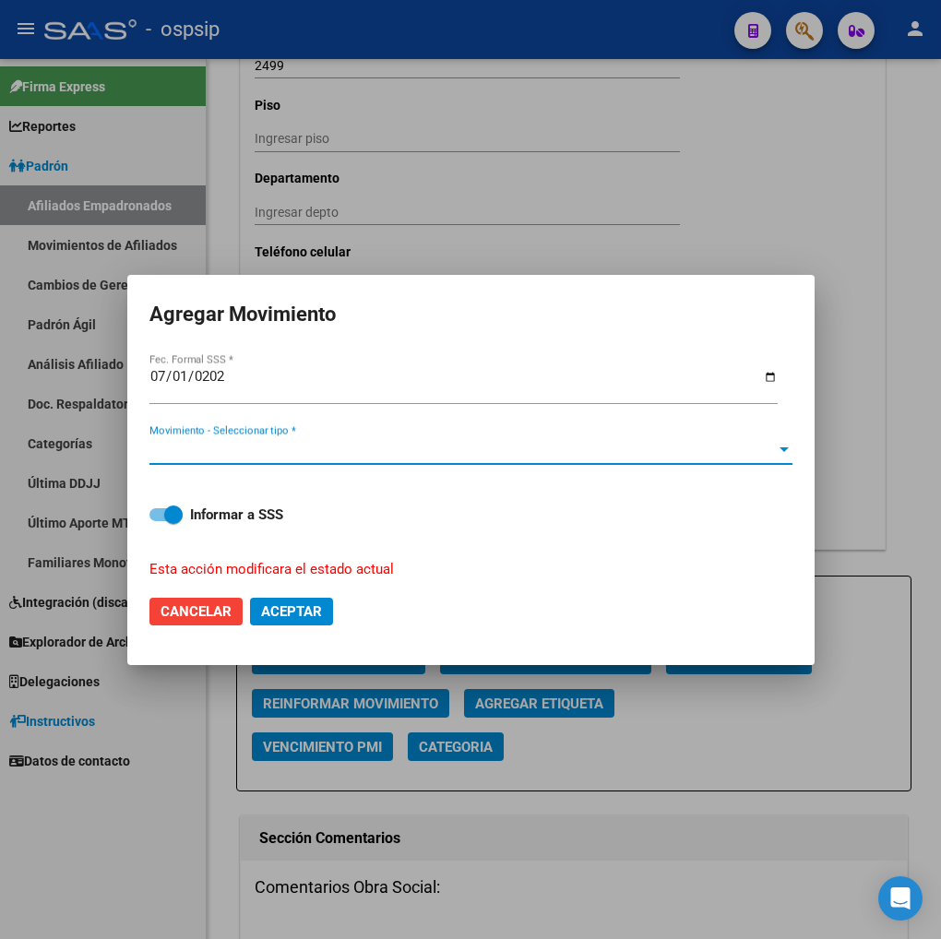
click at [376, 449] on span "Movimiento - Seleccionar tipo *" at bounding box center [462, 450] width 627 height 17
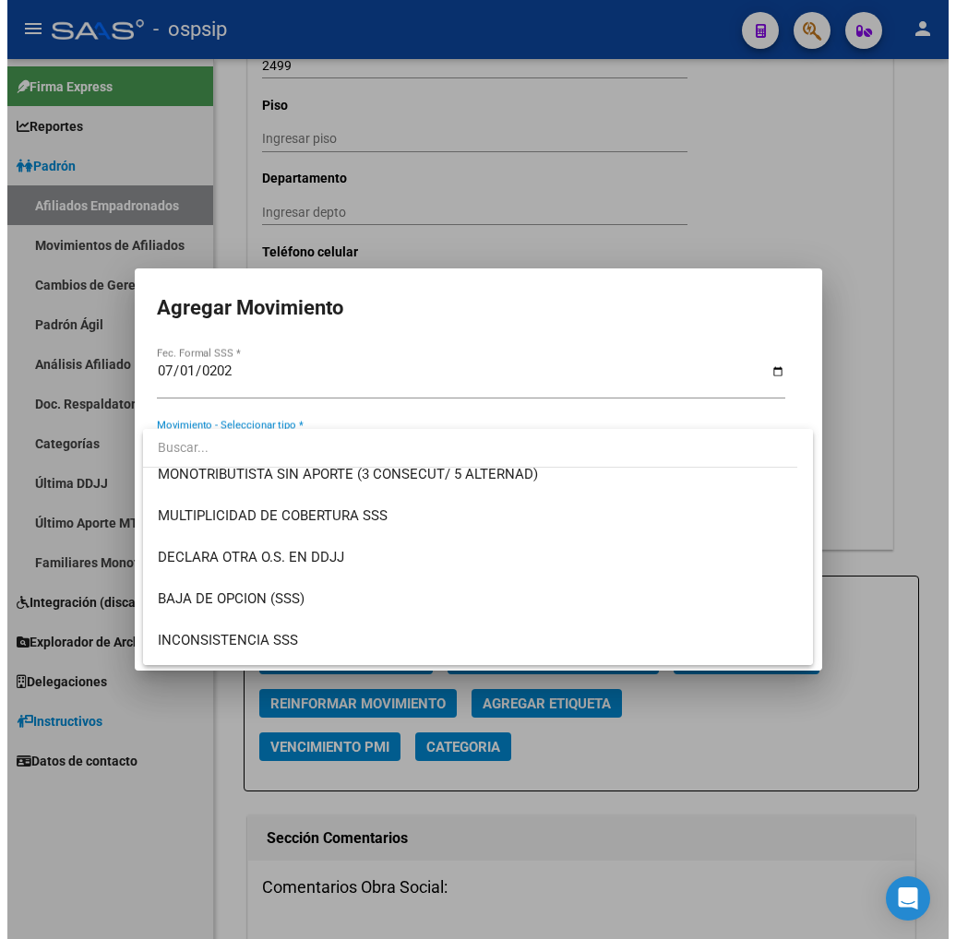
scroll to position [717, 0]
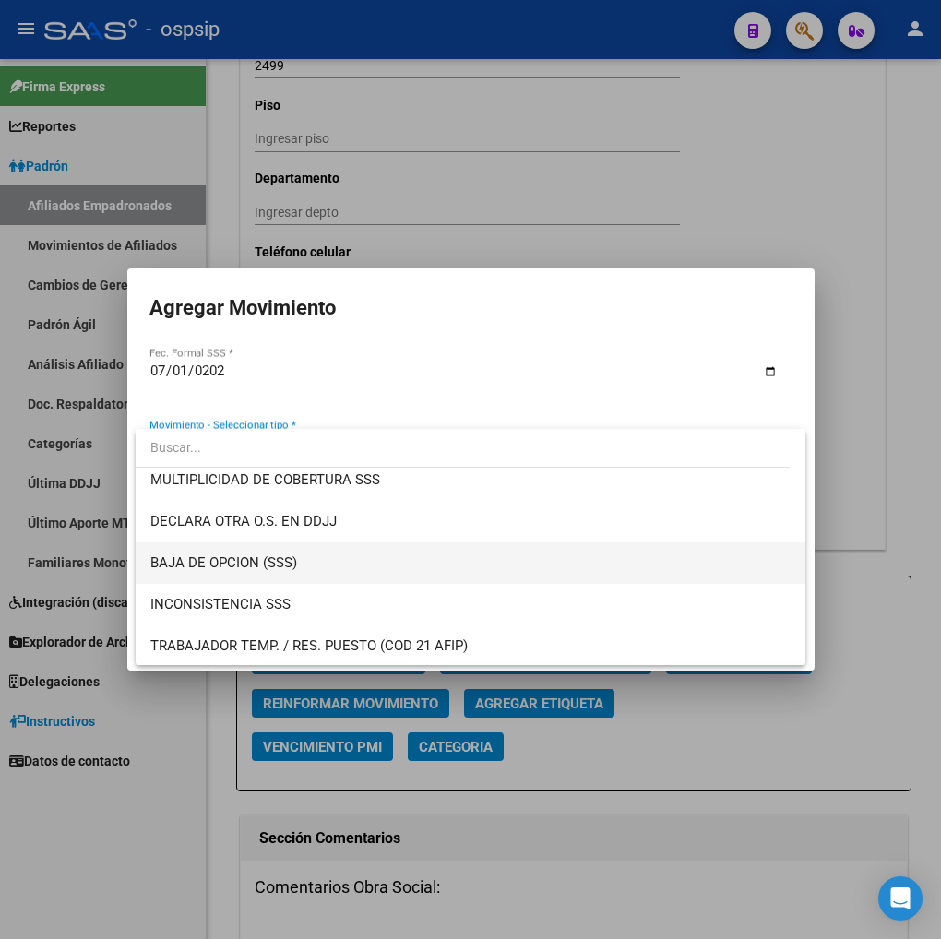
click at [307, 558] on span "BAJA DE OPCION (SSS)" at bounding box center [470, 564] width 640 height 42
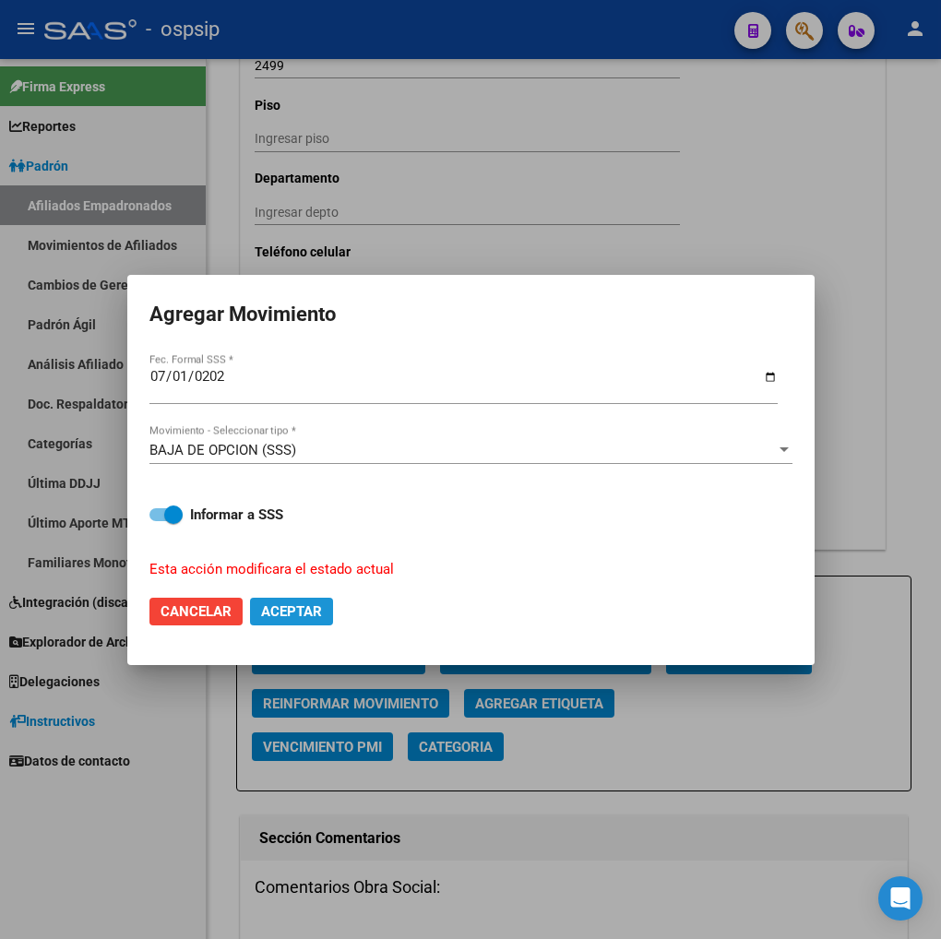
click at [292, 612] on span "Aceptar" at bounding box center [291, 611] width 61 height 17
checkbox input "false"
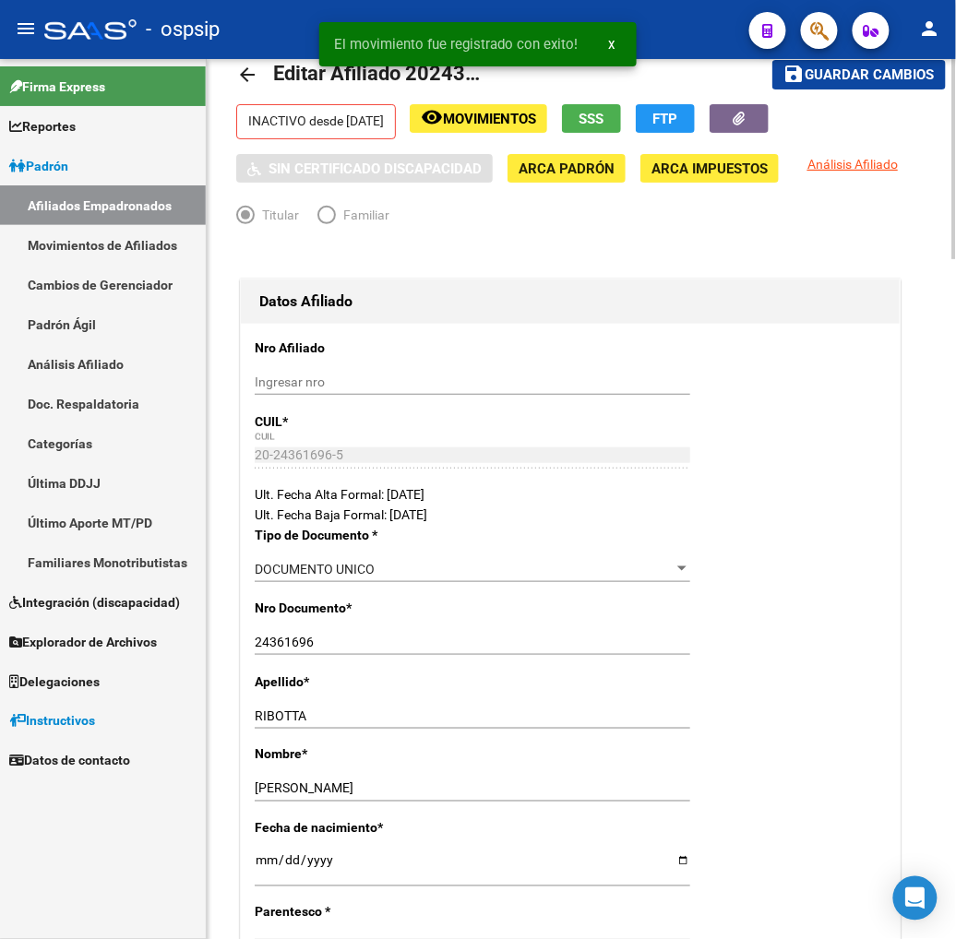
scroll to position [0, 0]
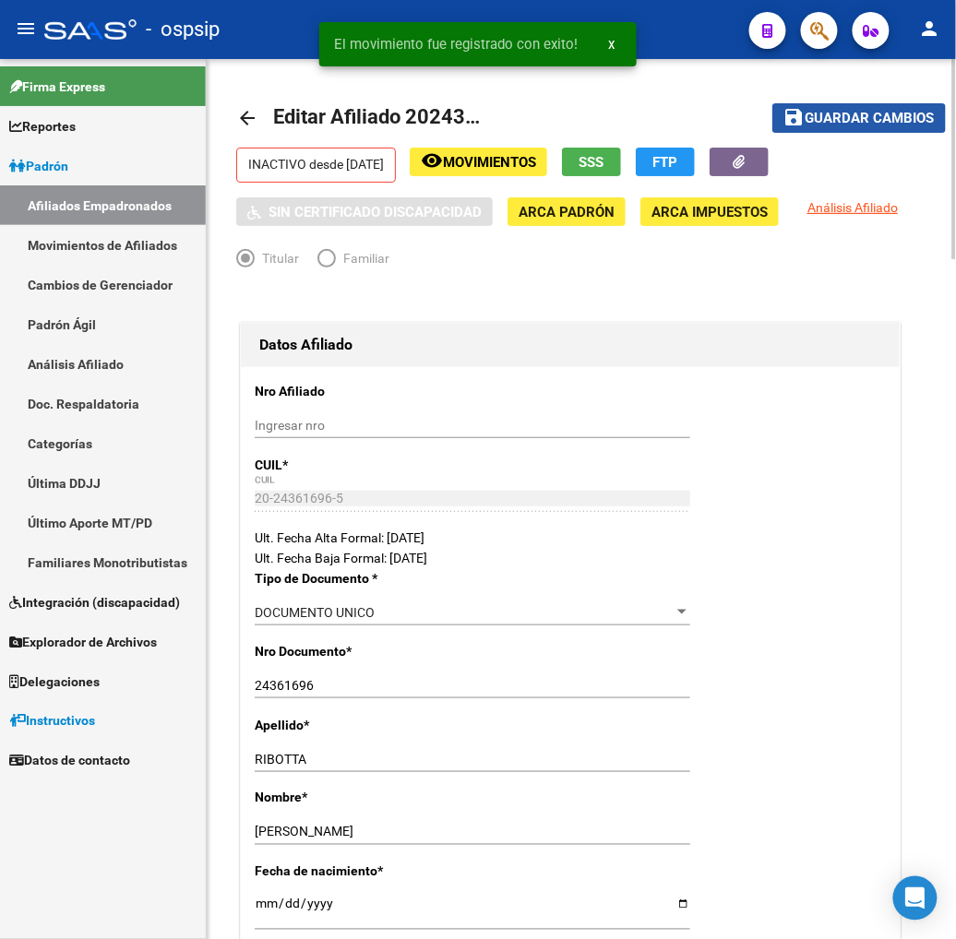
click at [855, 117] on span "Guardar cambios" at bounding box center [870, 119] width 129 height 17
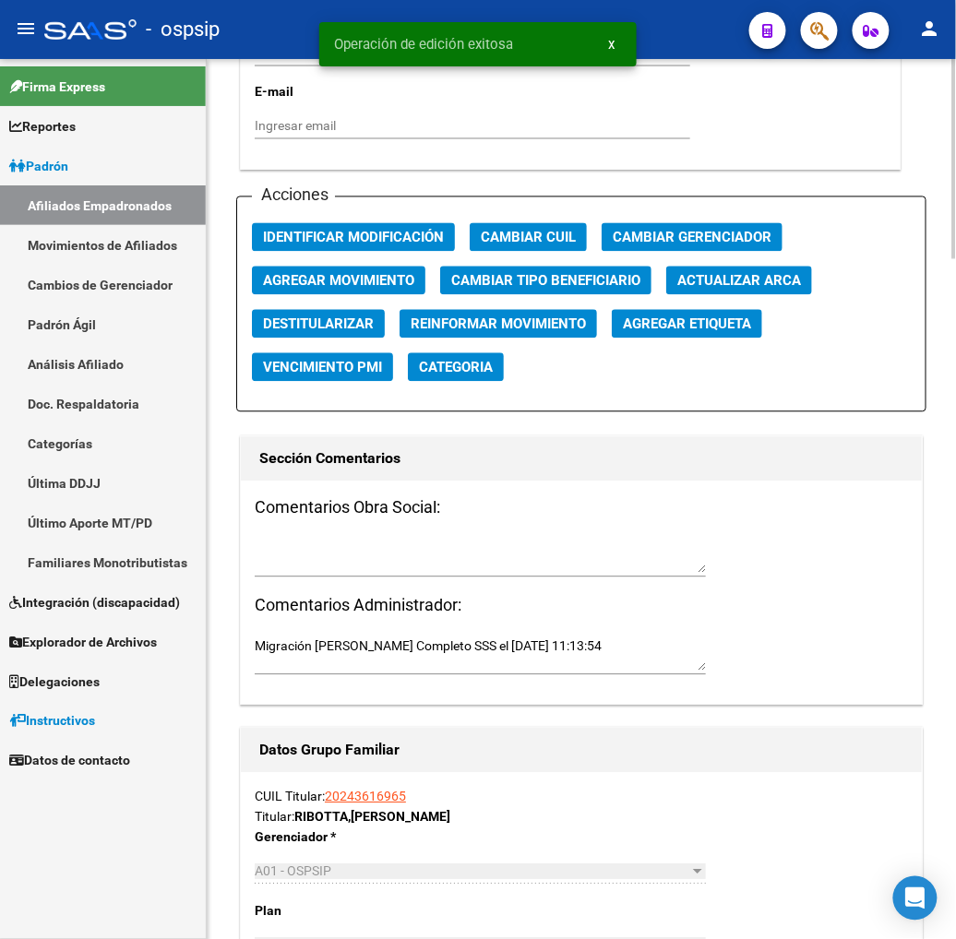
scroll to position [2153, 0]
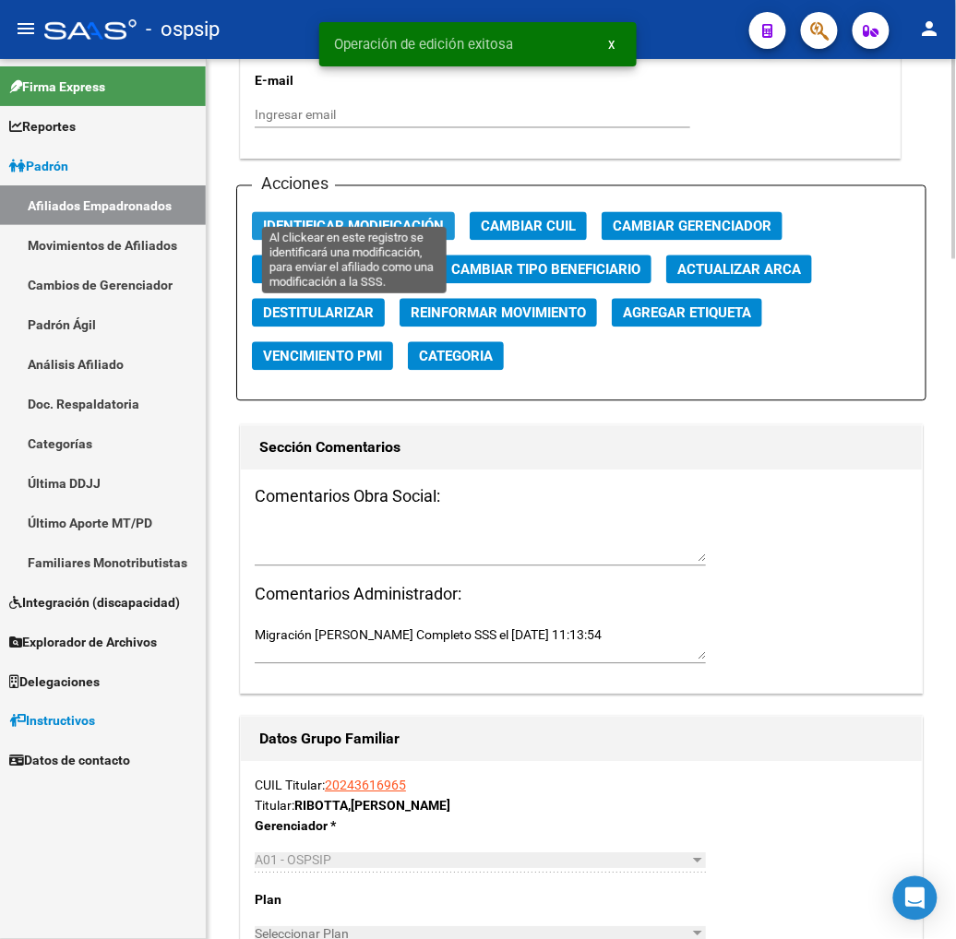
click at [348, 219] on span "Identificar Modificación" at bounding box center [353, 227] width 181 height 17
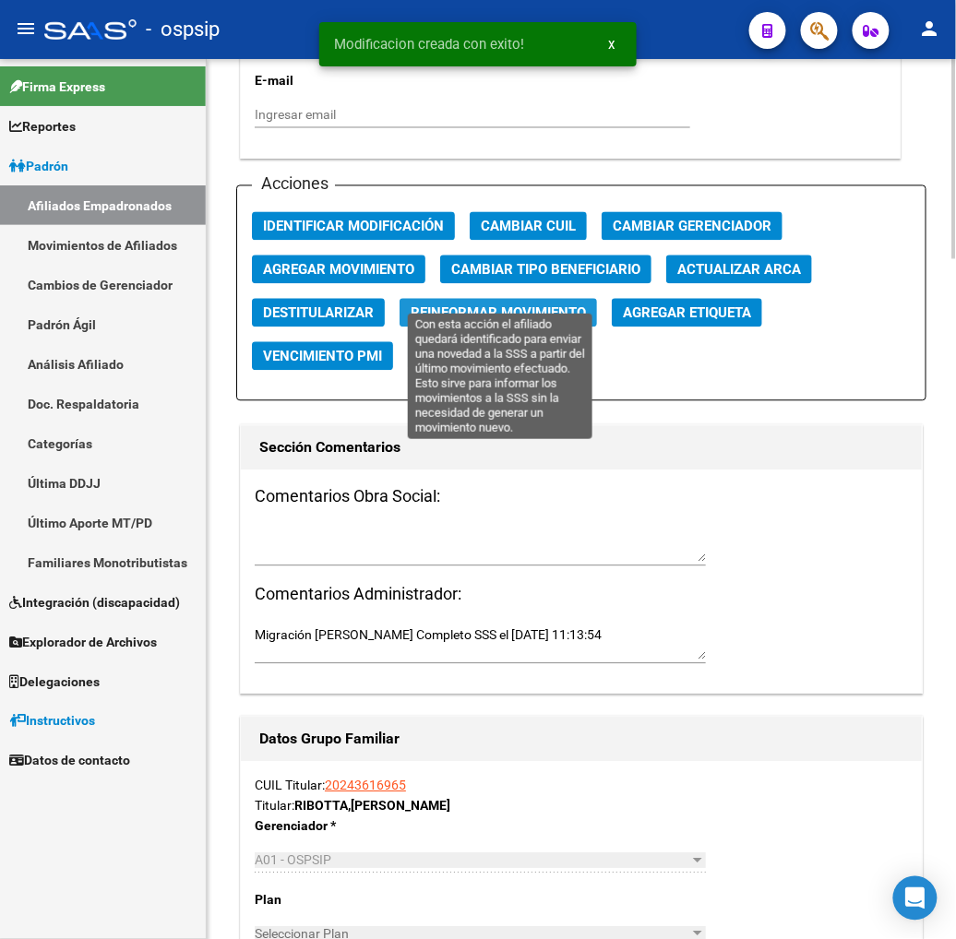
click at [445, 305] on span "Reinformar Movimiento" at bounding box center [498, 313] width 175 height 17
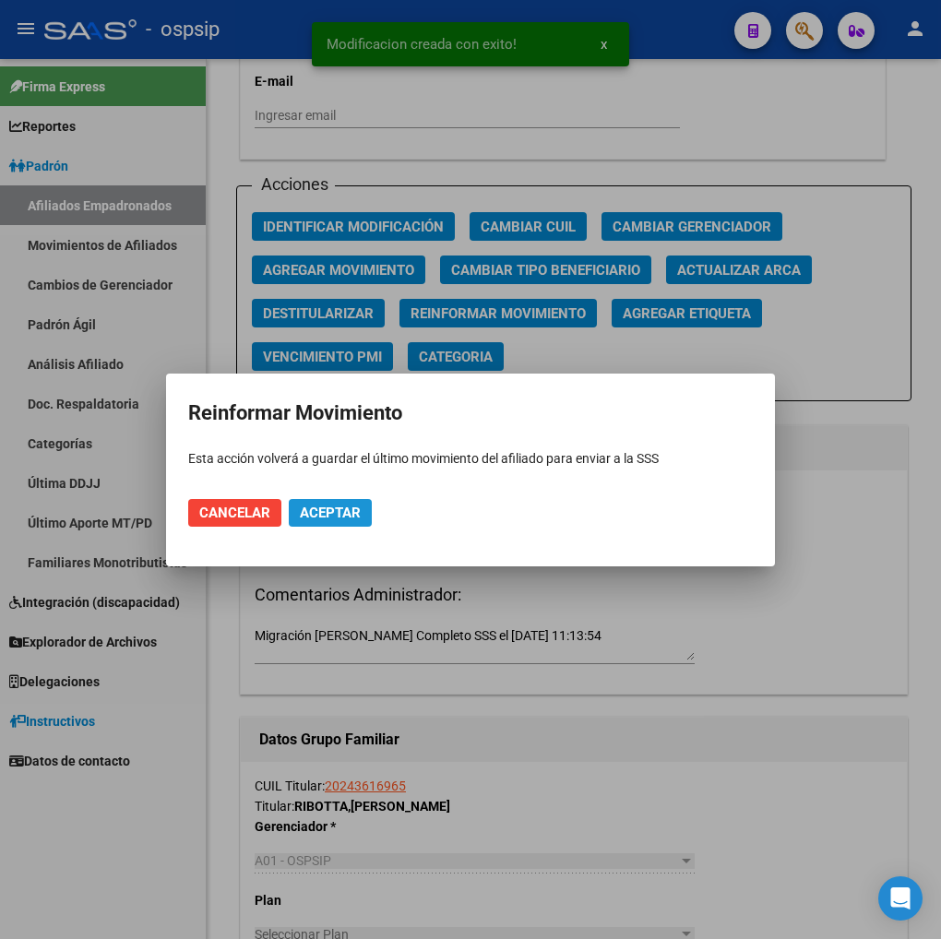
click at [339, 502] on button "Aceptar" at bounding box center [330, 513] width 83 height 28
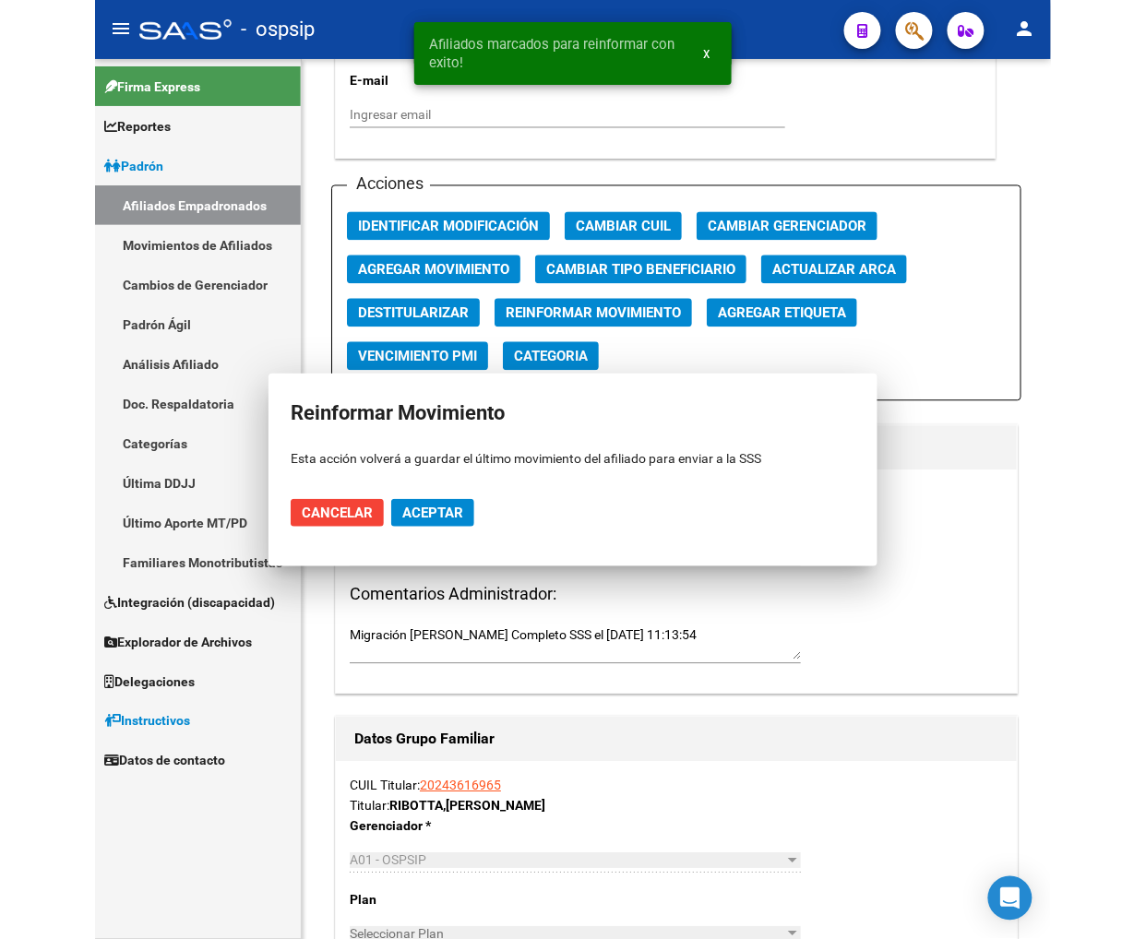
scroll to position [2132, 0]
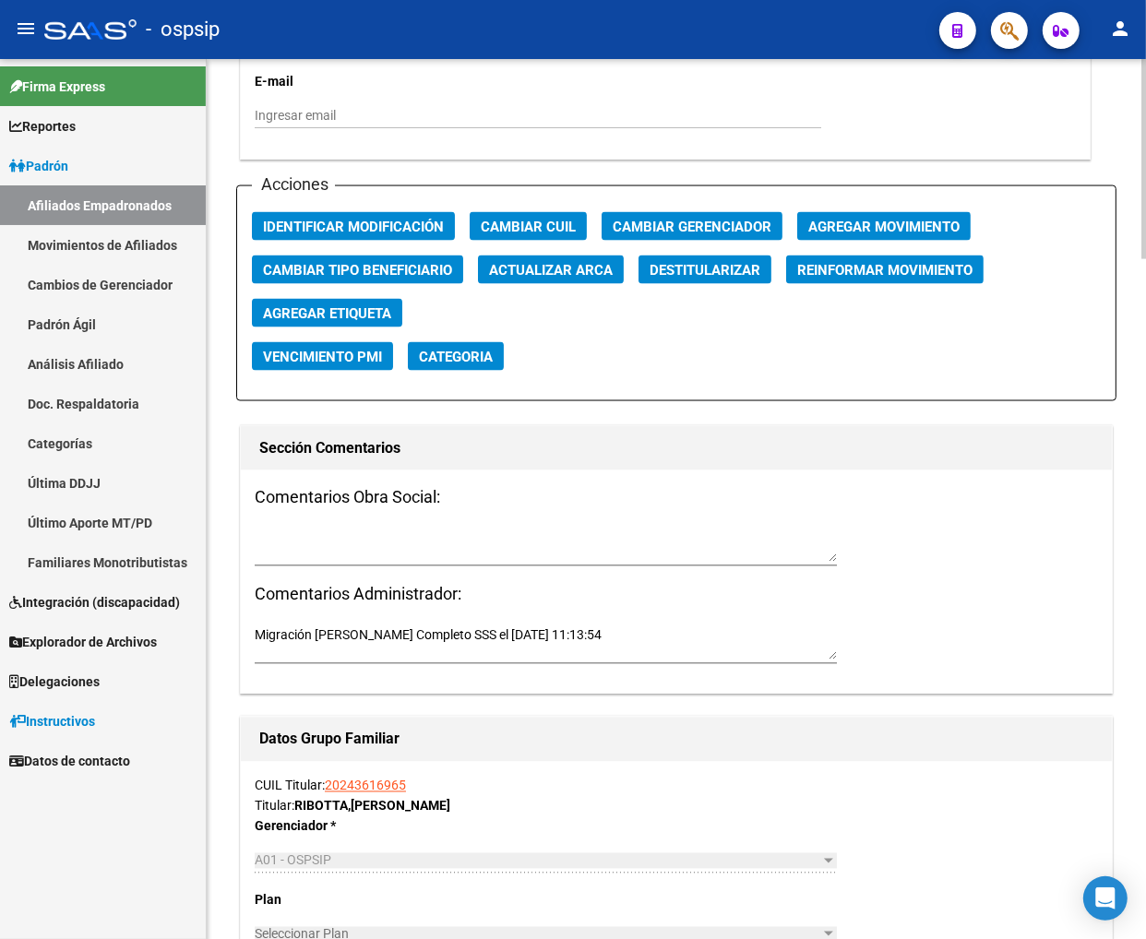
click at [614, 498] on h3 "Comentarios Obra Social:" at bounding box center [676, 497] width 843 height 26
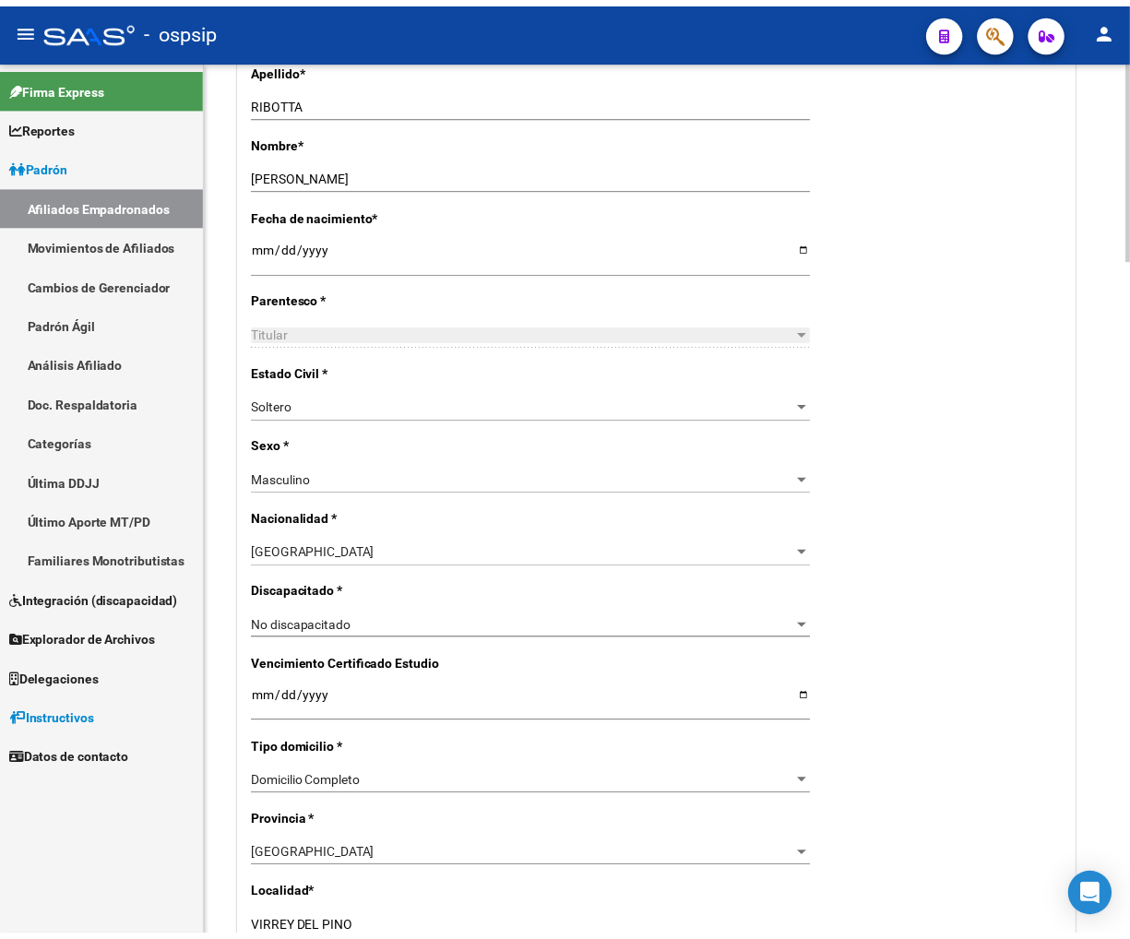
scroll to position [492, 0]
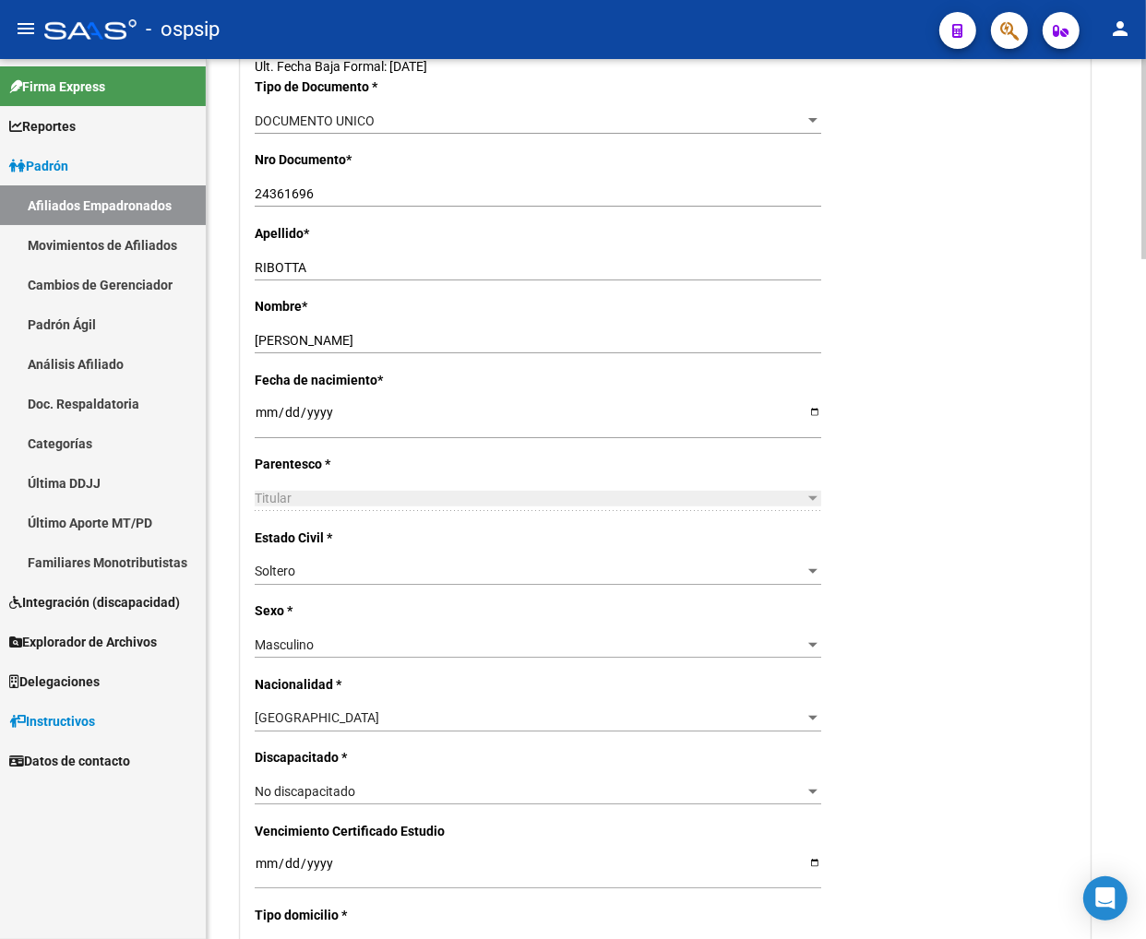
click at [603, 420] on input "[DATE]" at bounding box center [538, 419] width 567 height 28
click at [1005, 35] on button "button" at bounding box center [1009, 30] width 37 height 37
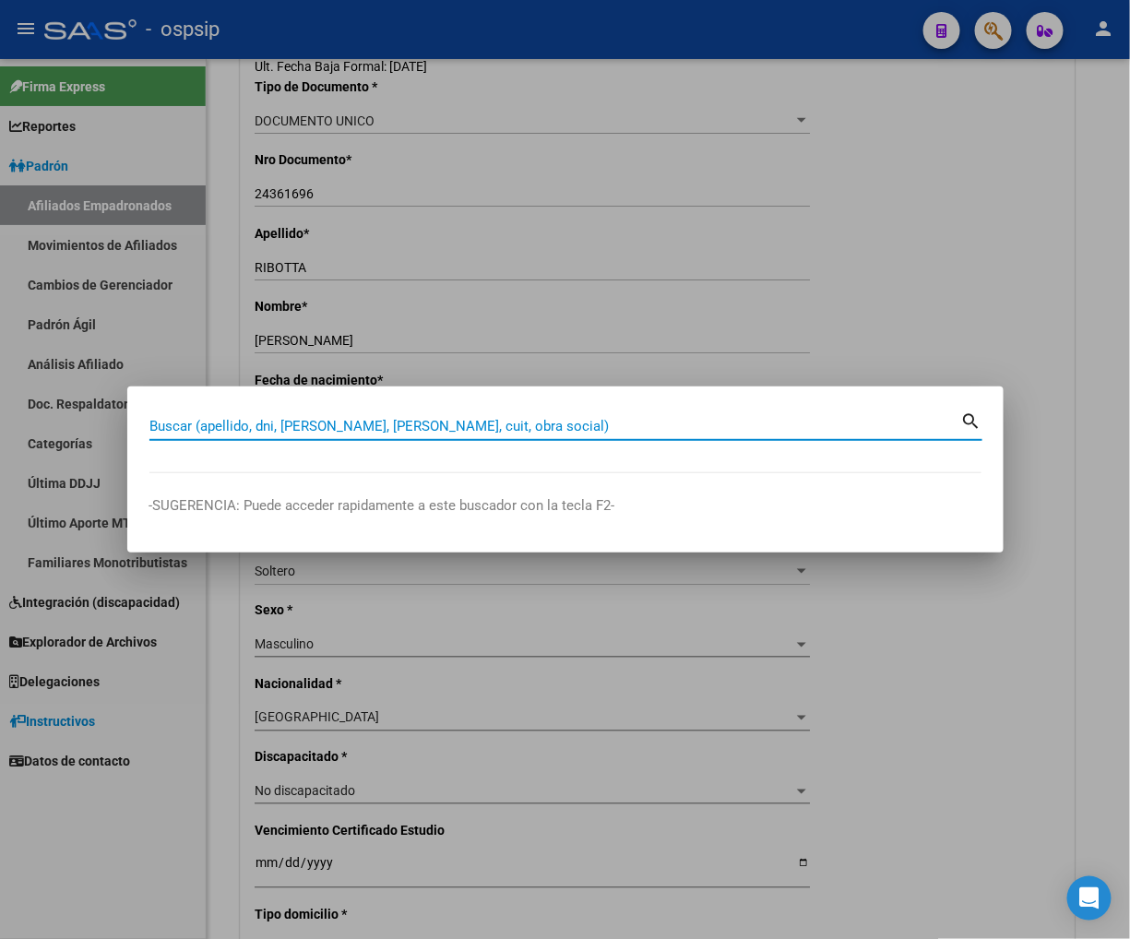
click at [273, 428] on input "Buscar (apellido, dni, [PERSON_NAME], [PERSON_NAME], cuit, obra social)" at bounding box center [555, 426] width 812 height 17
type input "37041451"
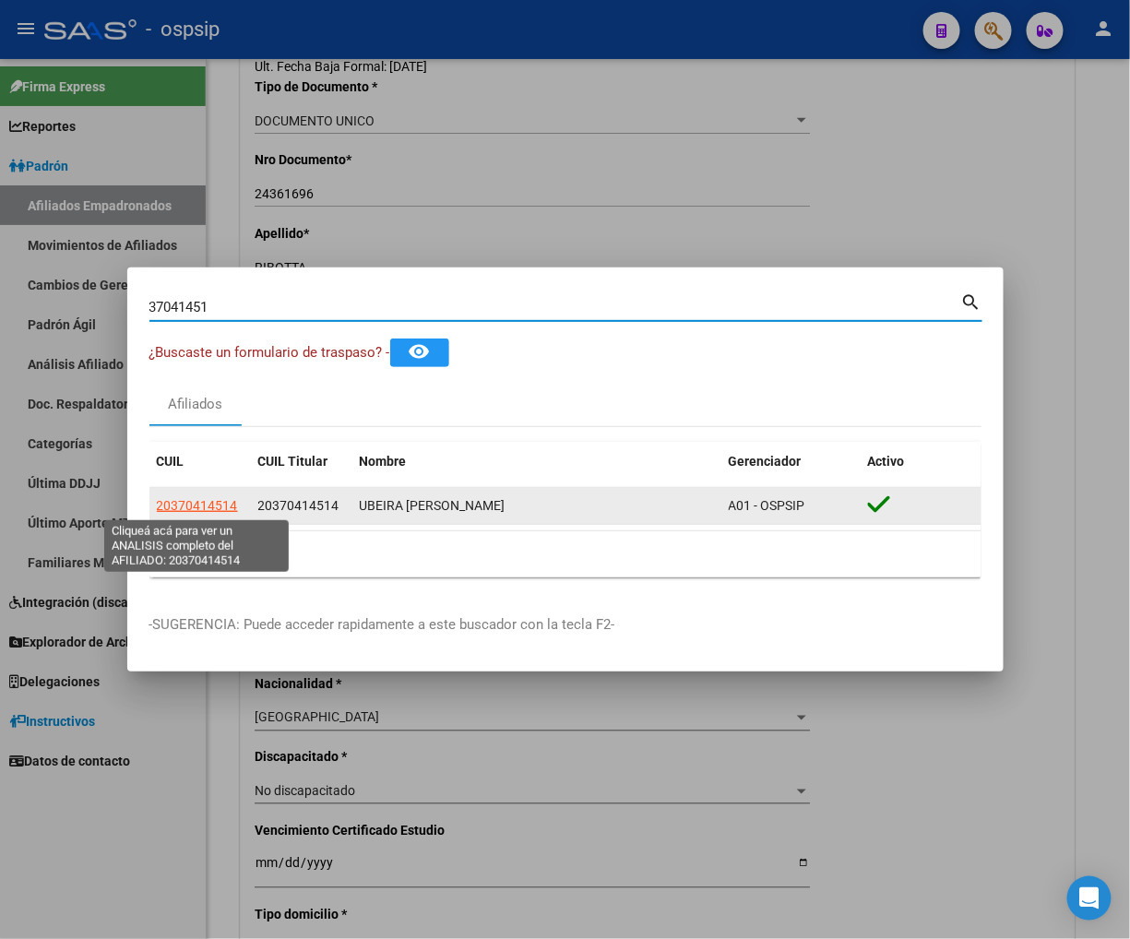
click at [205, 508] on span "20370414514" at bounding box center [197, 505] width 81 height 15
type textarea "20370414514"
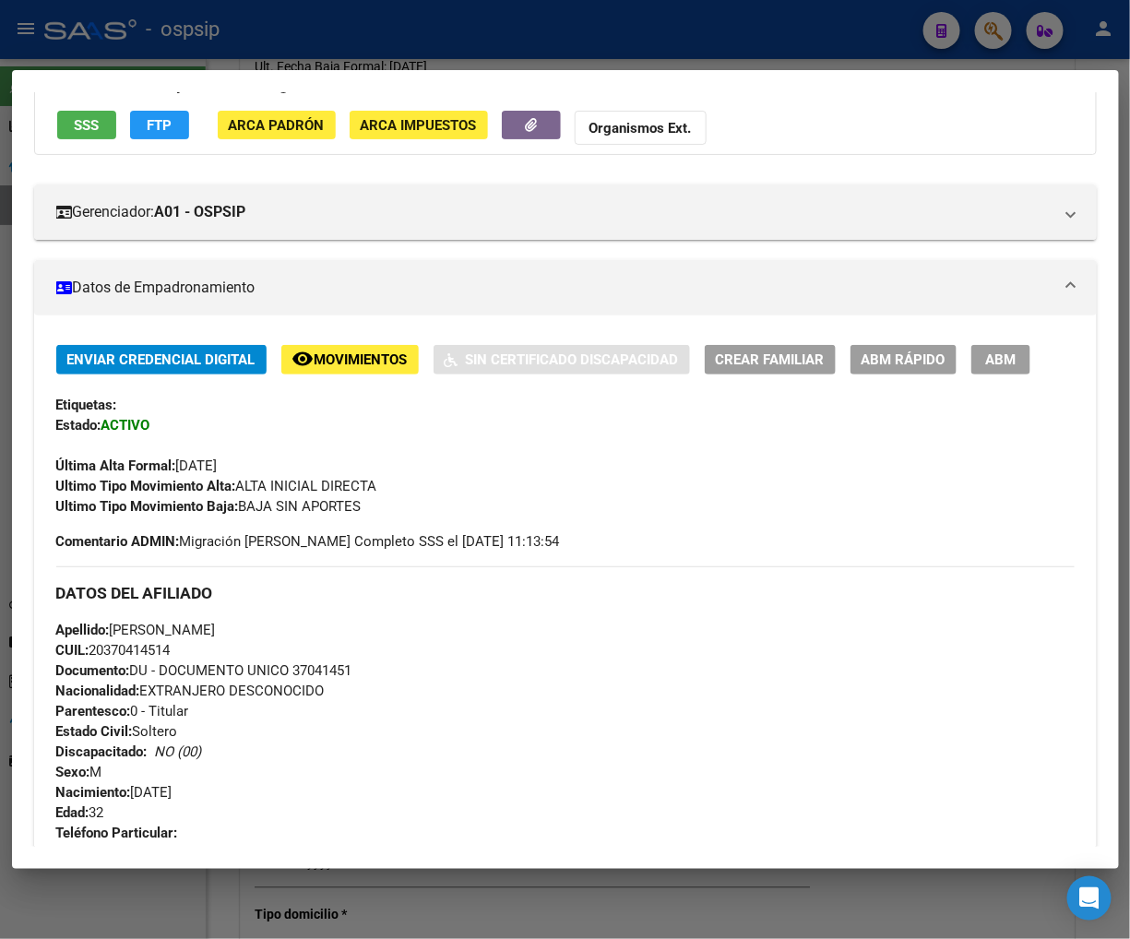
scroll to position [0, 0]
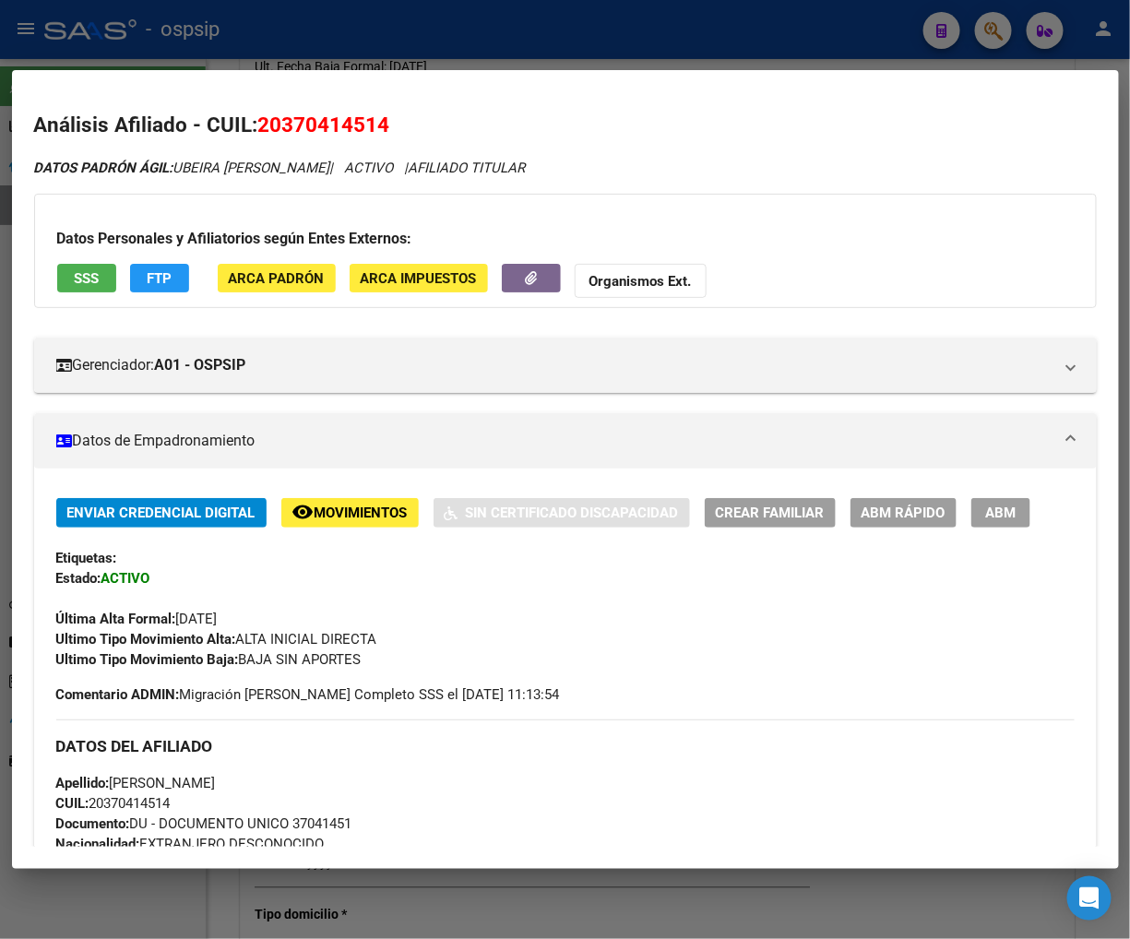
click at [160, 282] on span "FTP" at bounding box center [159, 278] width 25 height 17
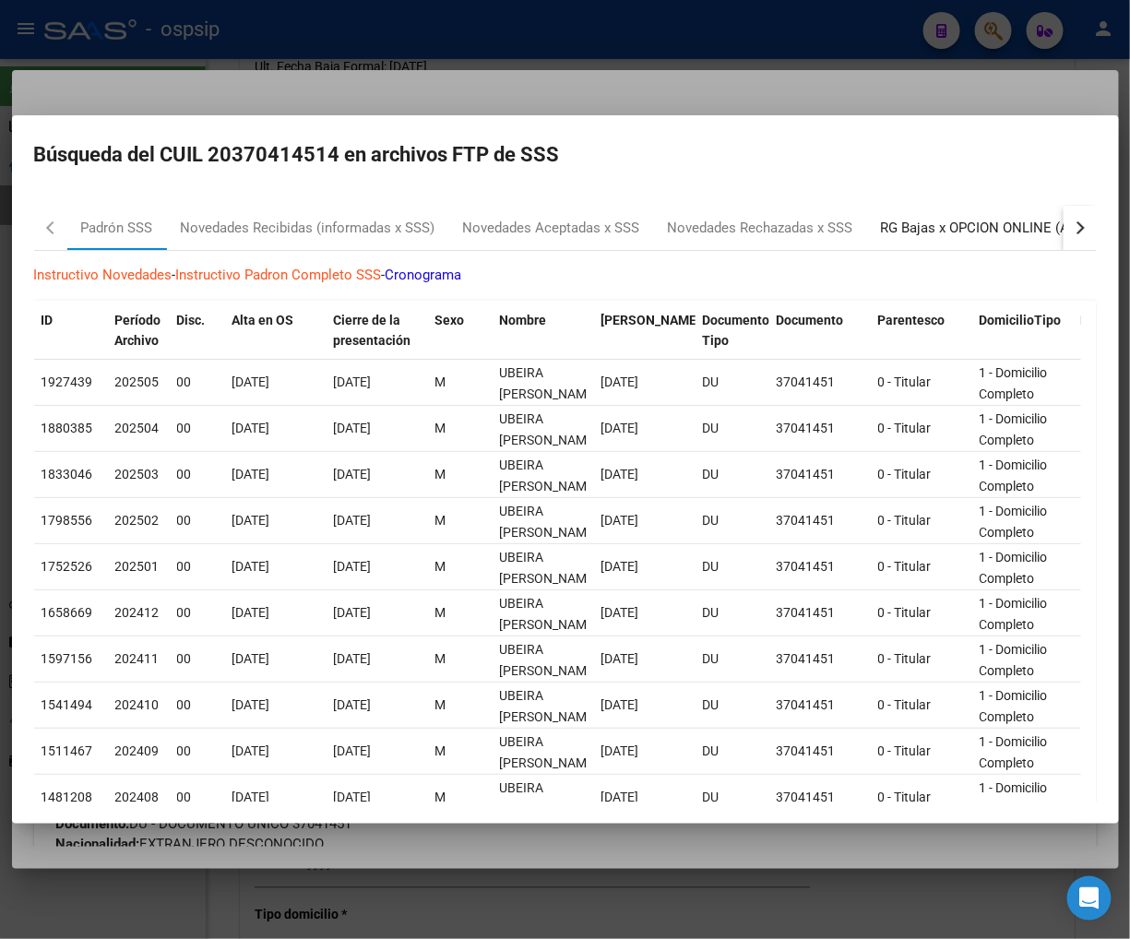
click at [960, 224] on div "RG Bajas x OPCION ONLINE (ARCA)" at bounding box center [991, 228] width 221 height 21
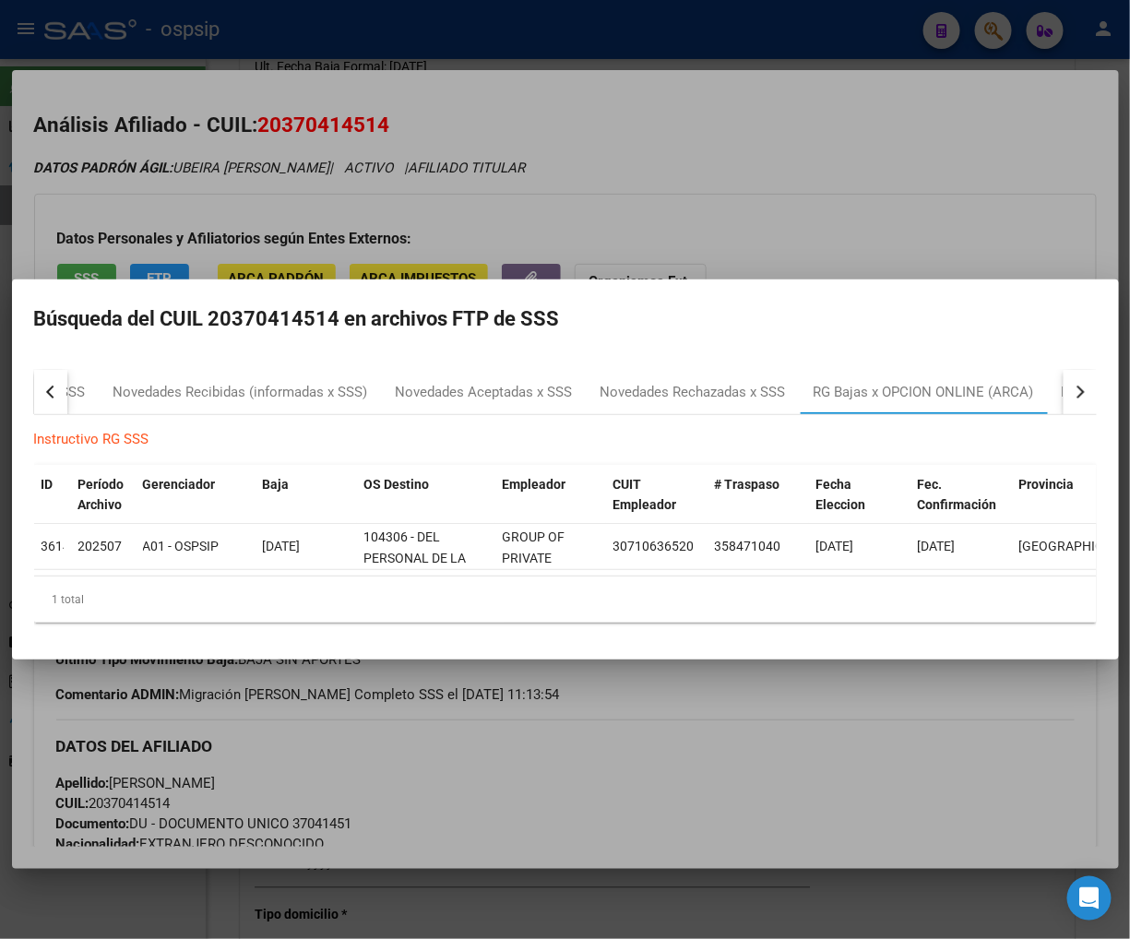
click at [661, 198] on div at bounding box center [565, 469] width 1130 height 939
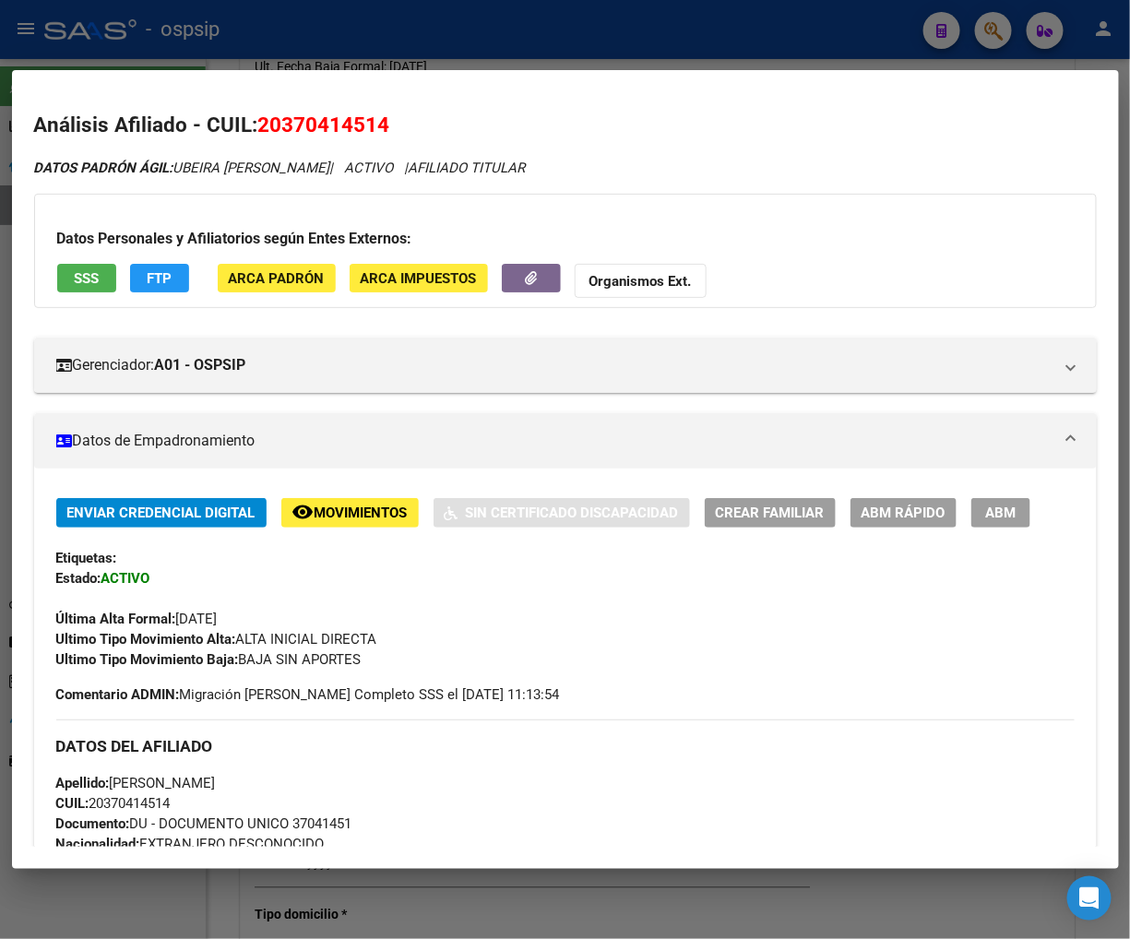
click at [1001, 513] on span "ABM" at bounding box center [1000, 514] width 30 height 17
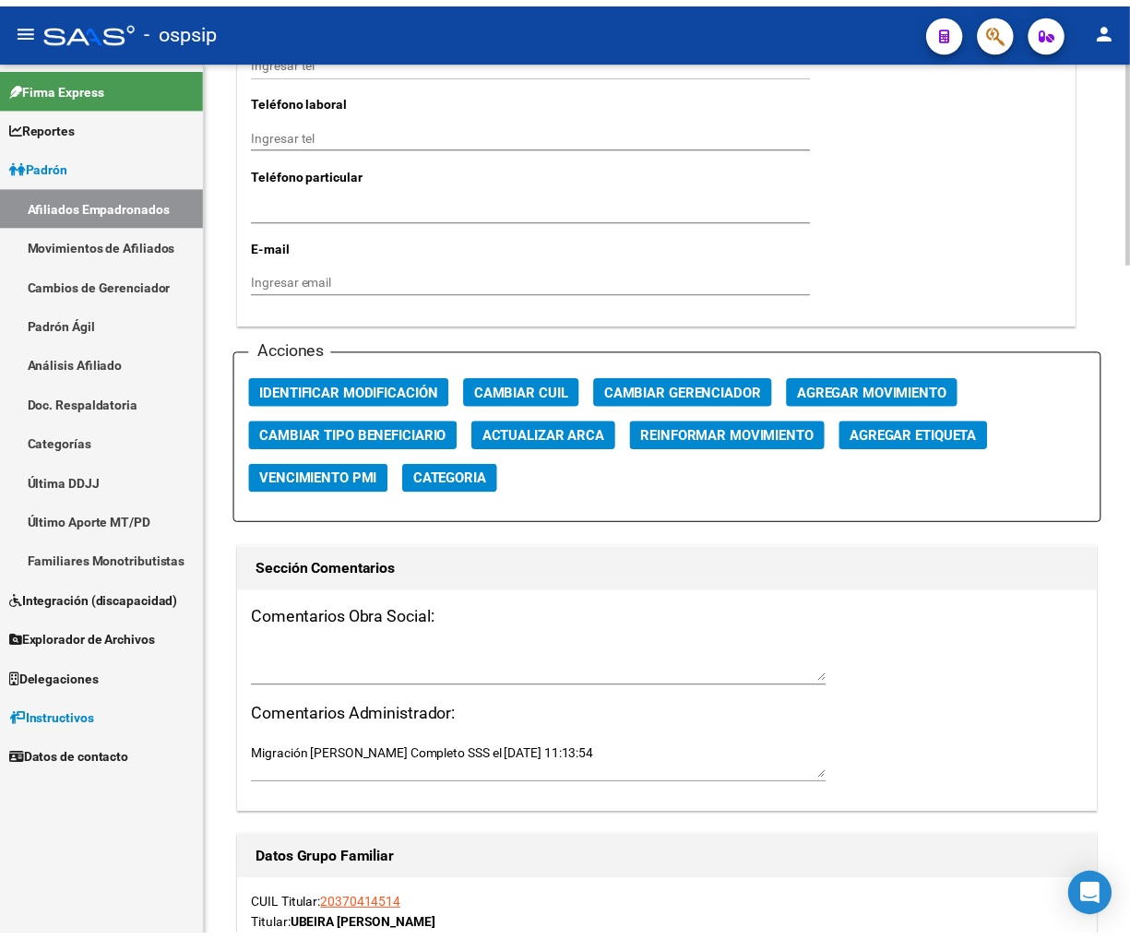
scroll to position [1948, 0]
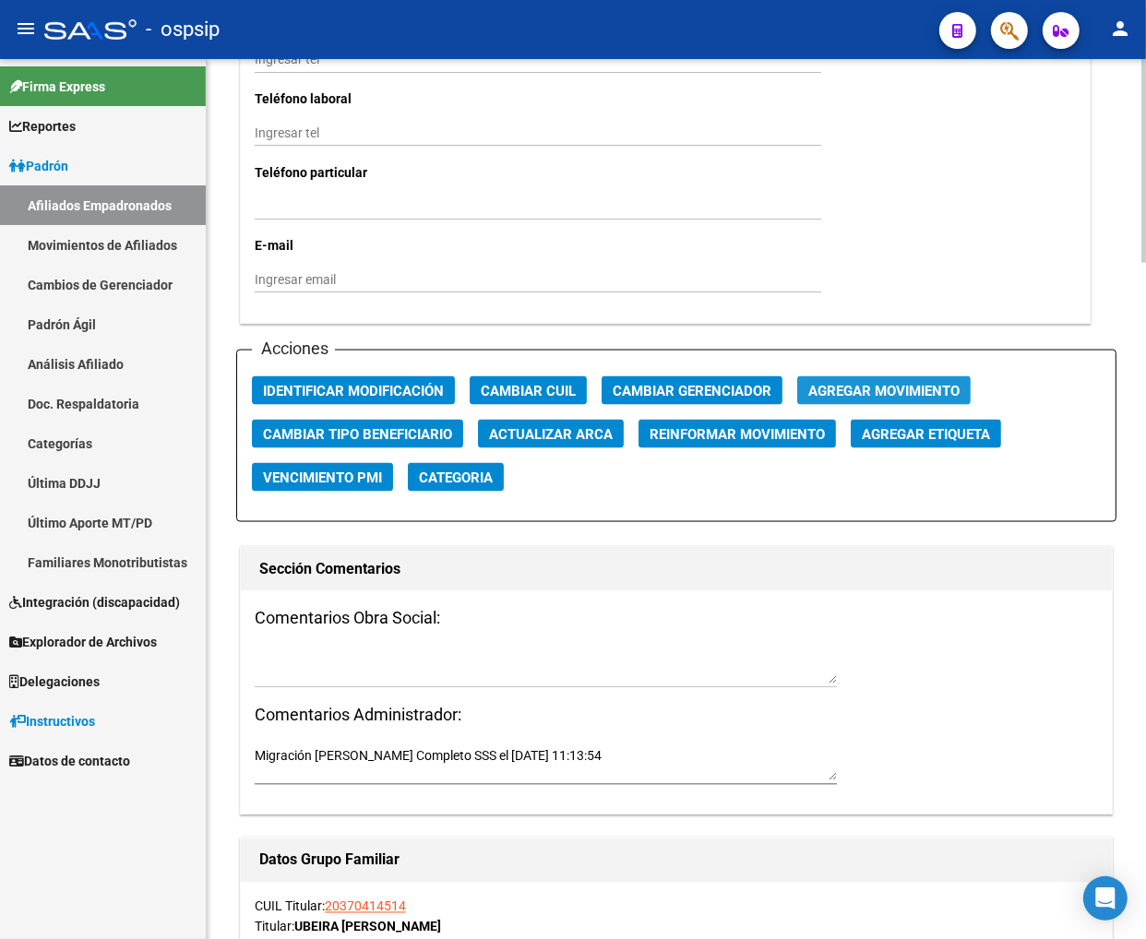
click at [899, 388] on span "Agregar Movimiento" at bounding box center [883, 391] width 151 height 17
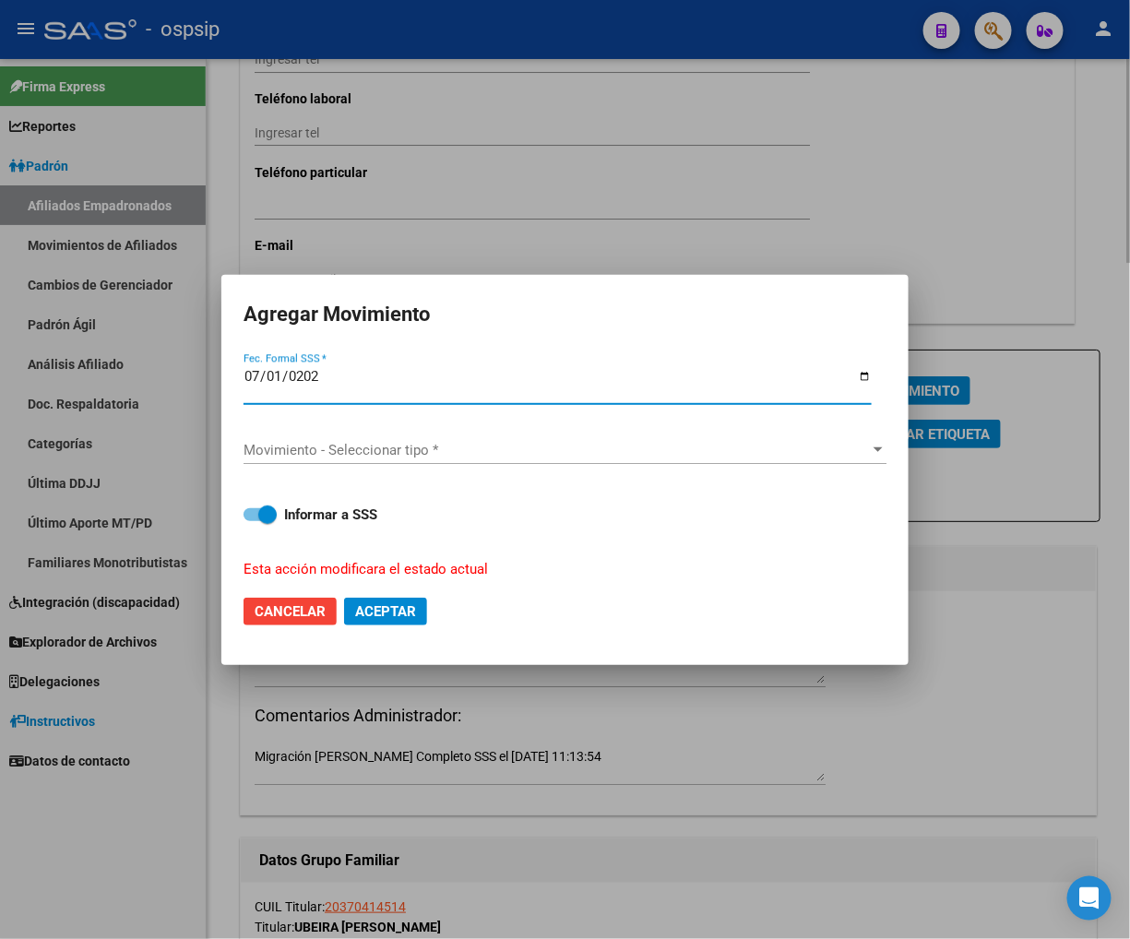
type input "[DATE]"
click at [672, 464] on div "Movimiento - Seleccionar tipo * Movimiento - Seleccionar tipo *" at bounding box center [565, 458] width 643 height 45
click at [573, 459] on div "Movimiento - Seleccionar tipo * Movimiento - Seleccionar tipo *" at bounding box center [565, 450] width 643 height 28
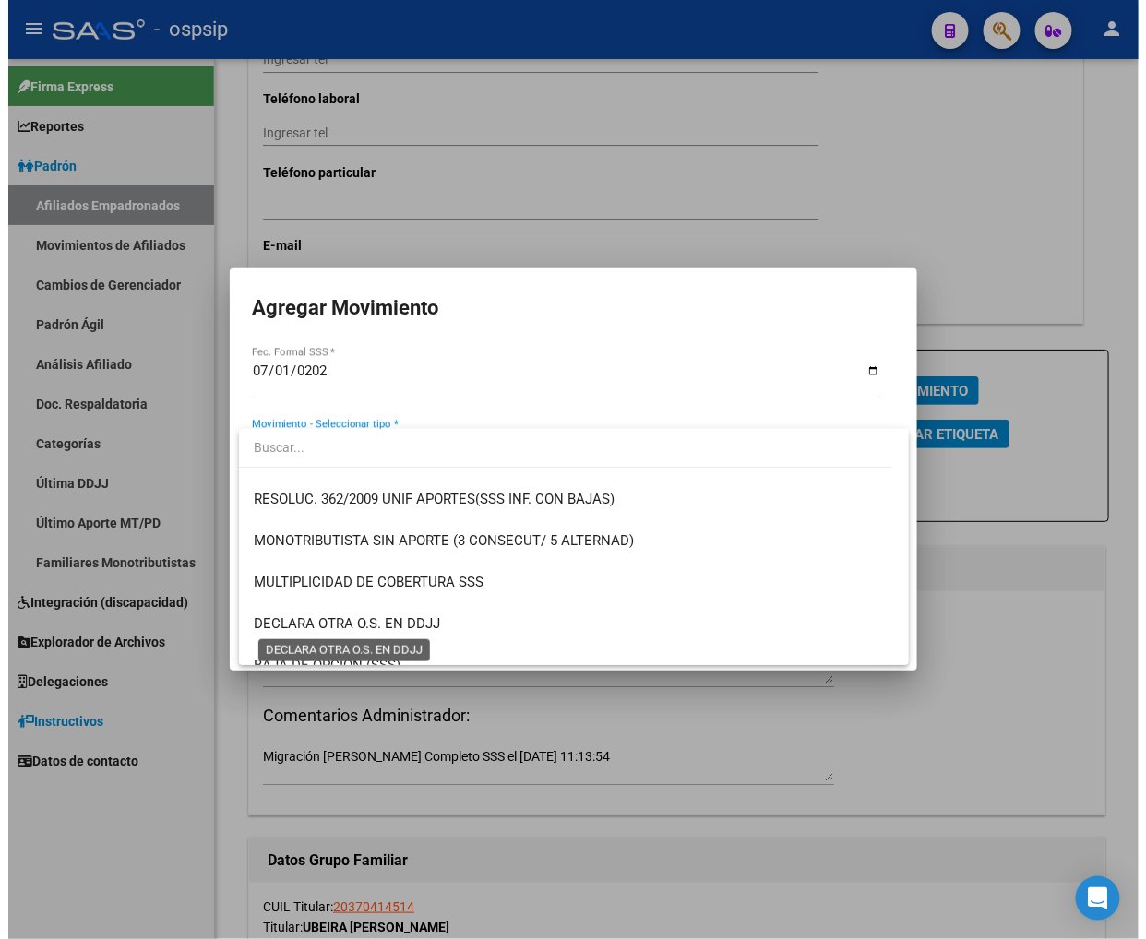
scroll to position [717, 0]
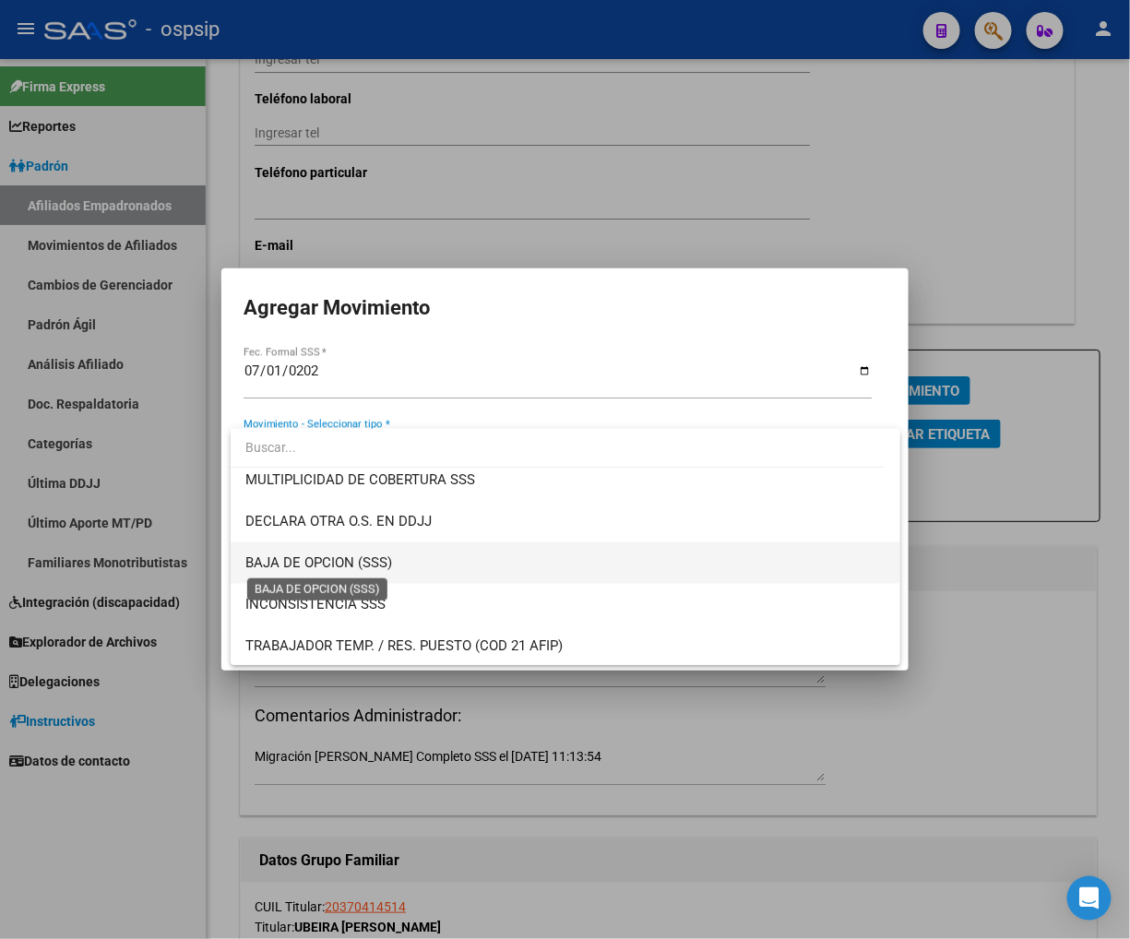
click at [351, 563] on span "BAJA DE OPCION (SSS)" at bounding box center [318, 563] width 147 height 17
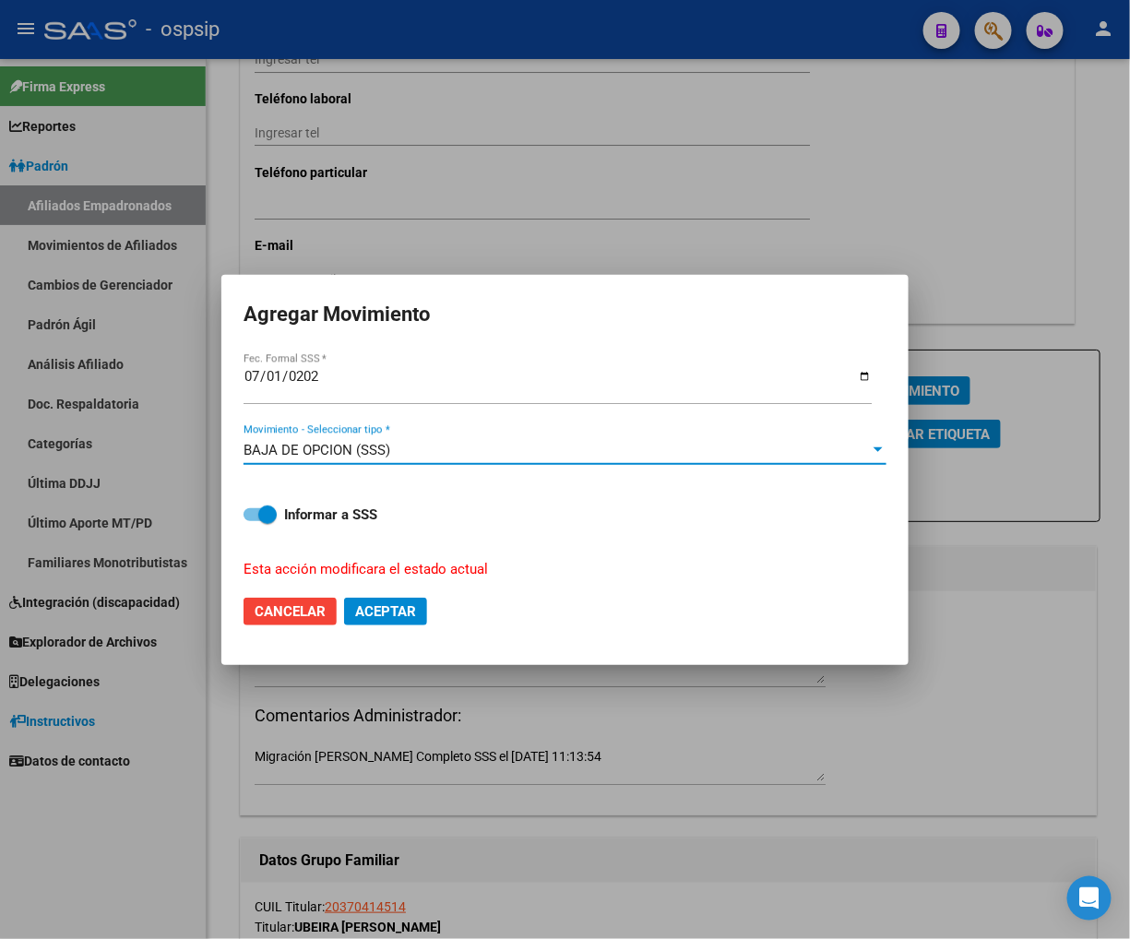
click at [366, 609] on span "Aceptar" at bounding box center [385, 611] width 61 height 17
checkbox input "false"
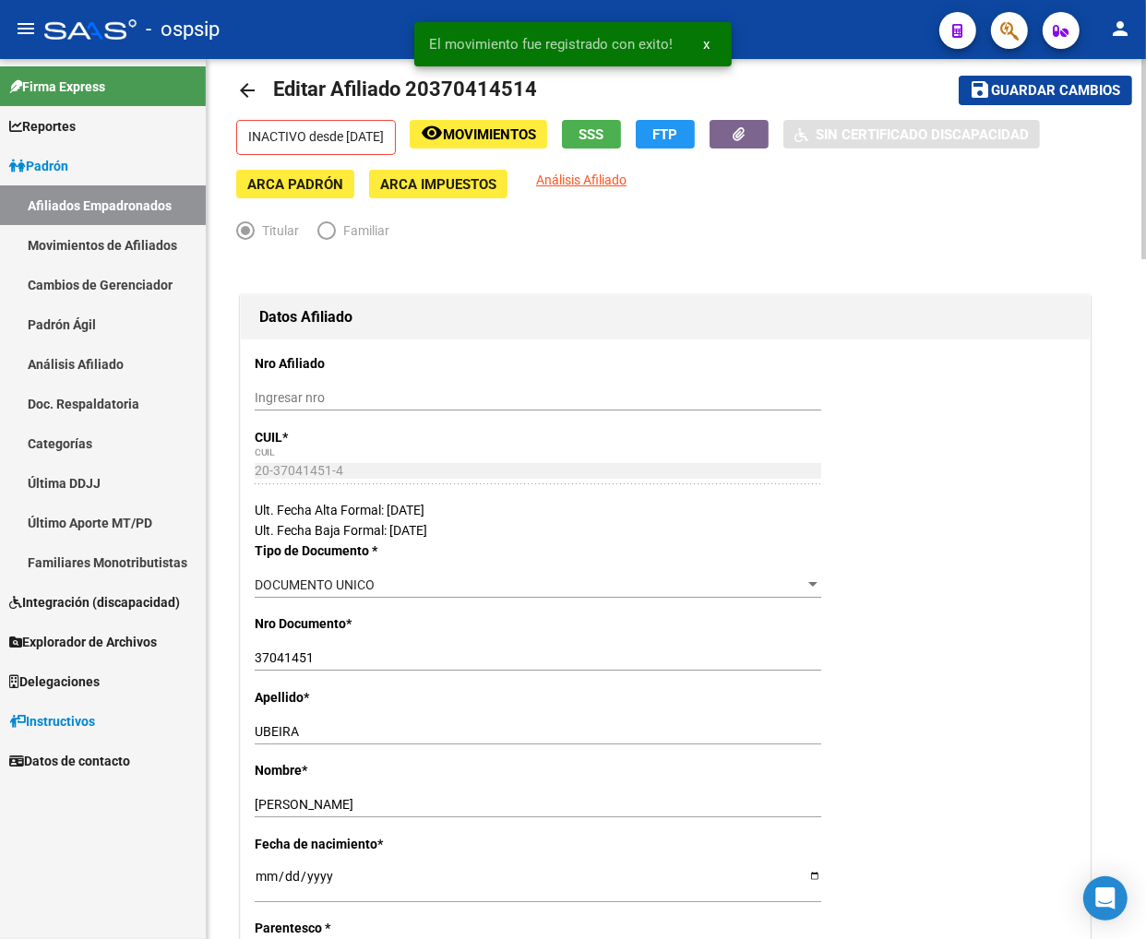
scroll to position [0, 0]
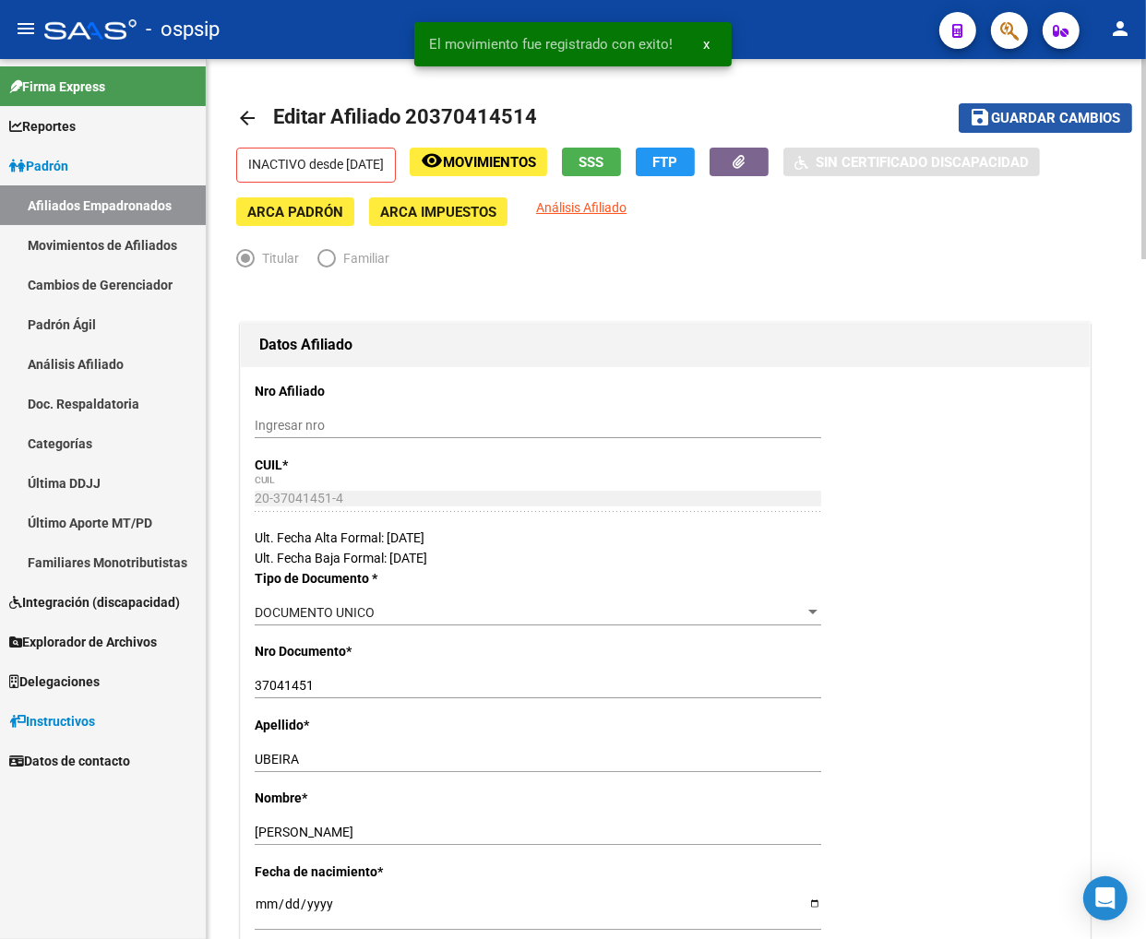
click at [1005, 115] on span "Guardar cambios" at bounding box center [1056, 119] width 129 height 17
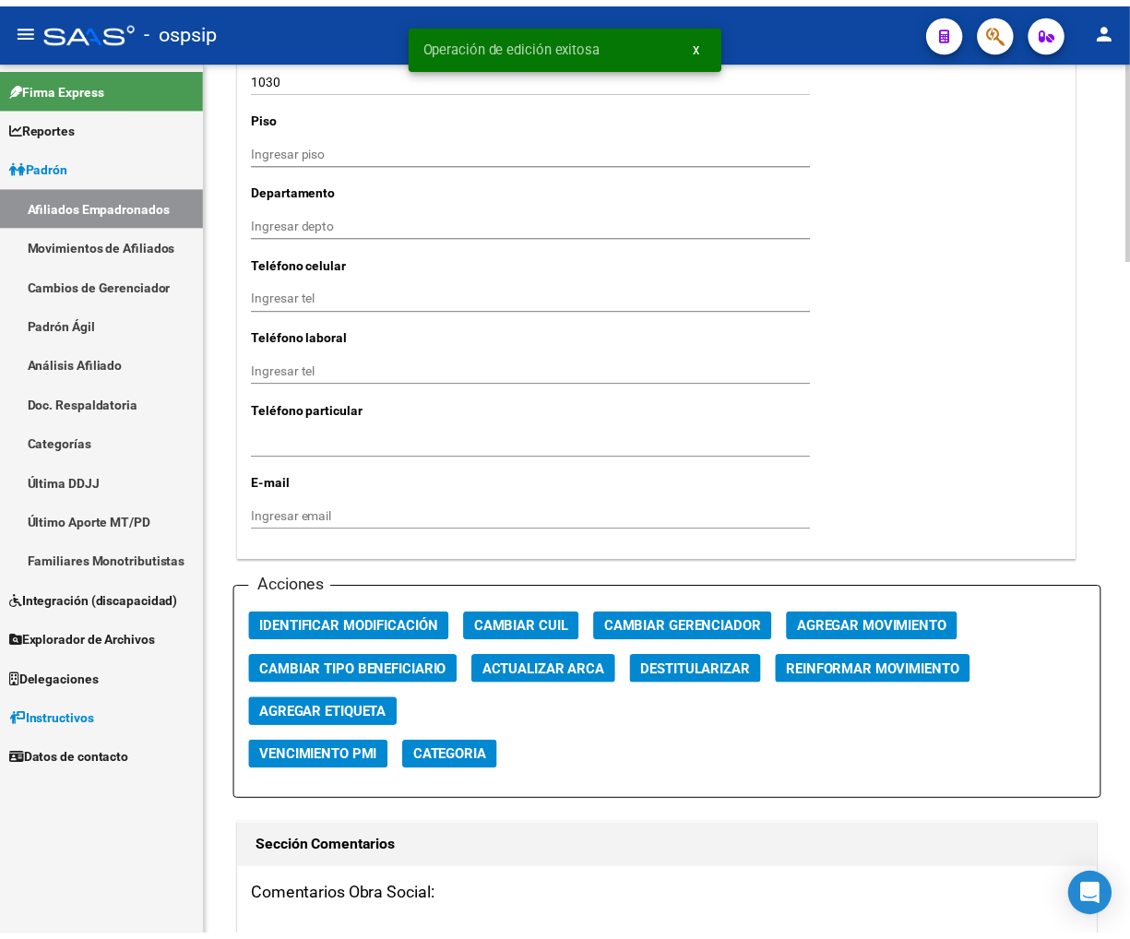
scroll to position [1845, 0]
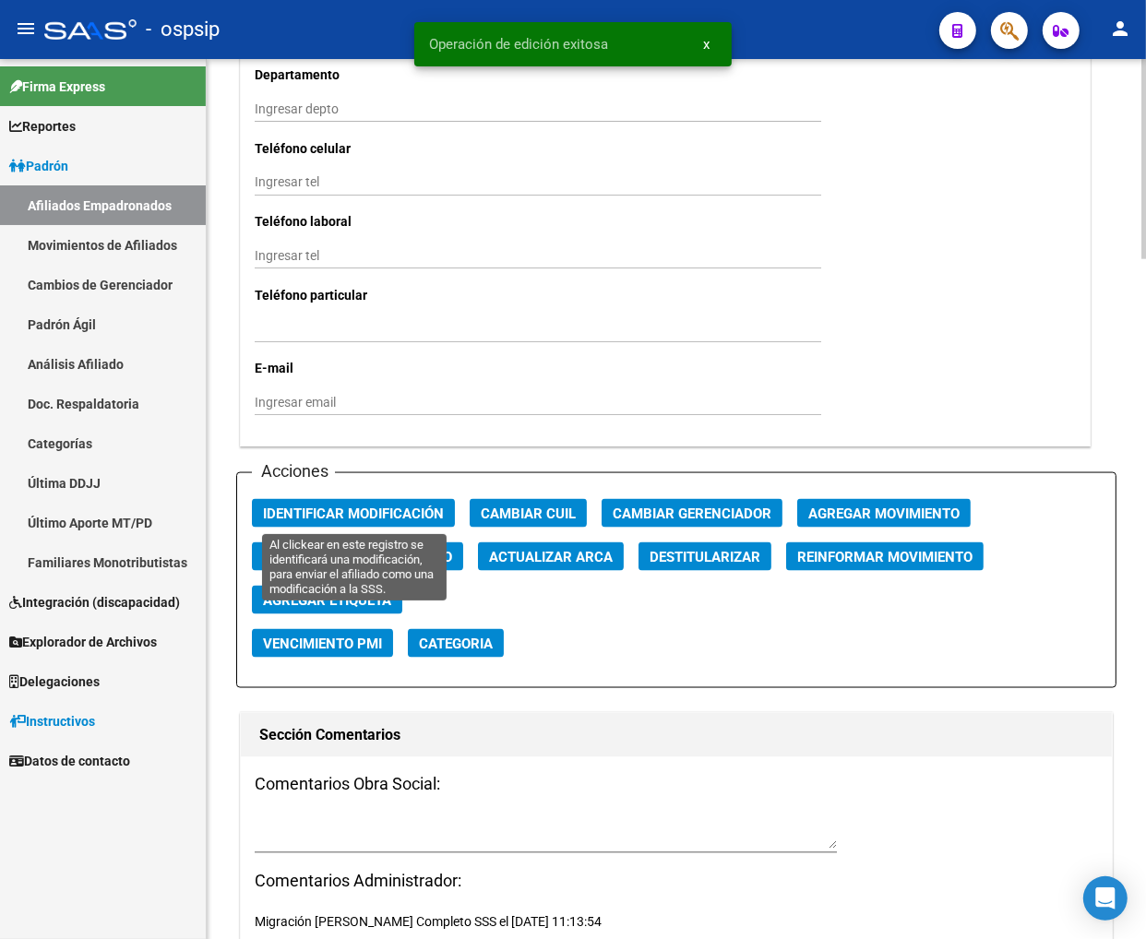
drag, startPoint x: 352, startPoint y: 512, endPoint x: 495, endPoint y: 513, distance: 143.9
click at [403, 513] on span "Identificar Modificación" at bounding box center [353, 514] width 181 height 17
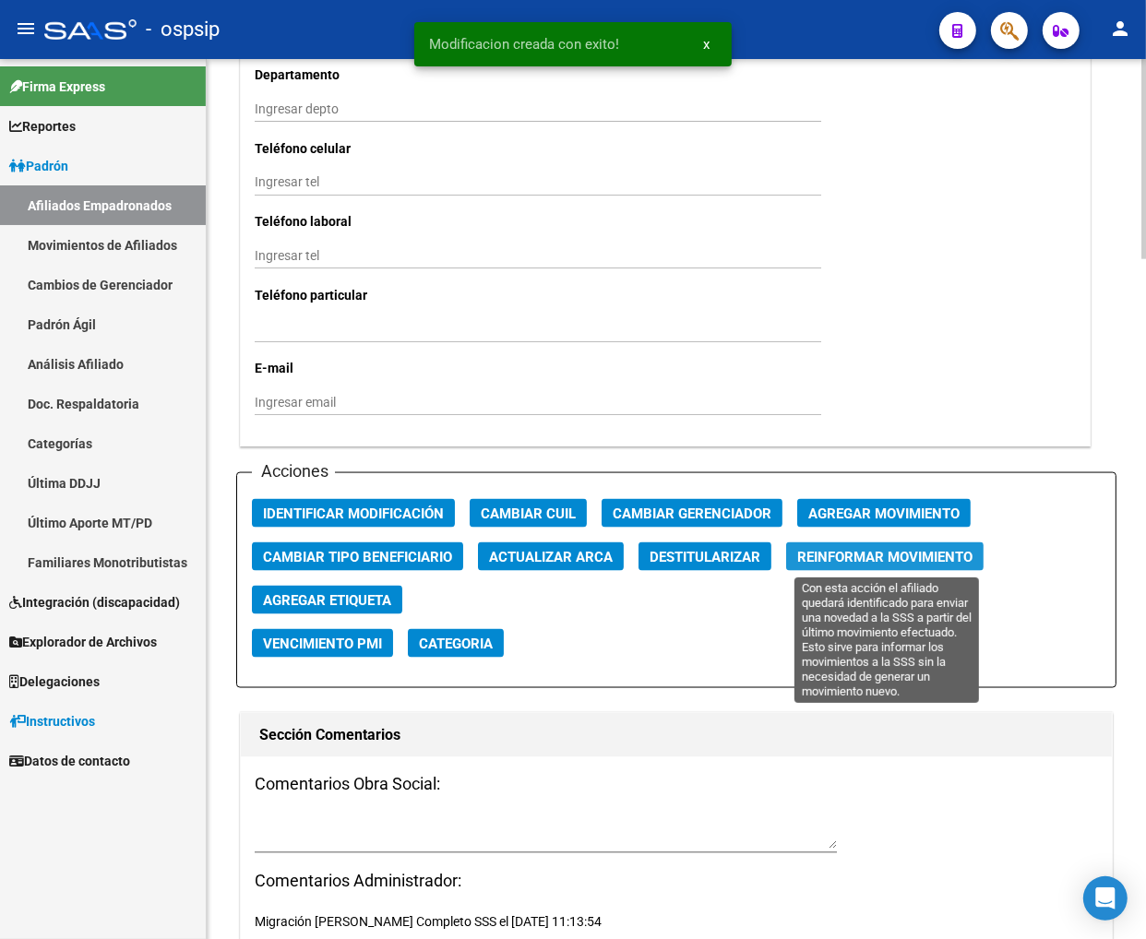
click at [909, 551] on span "Reinformar Movimiento" at bounding box center [884, 557] width 175 height 17
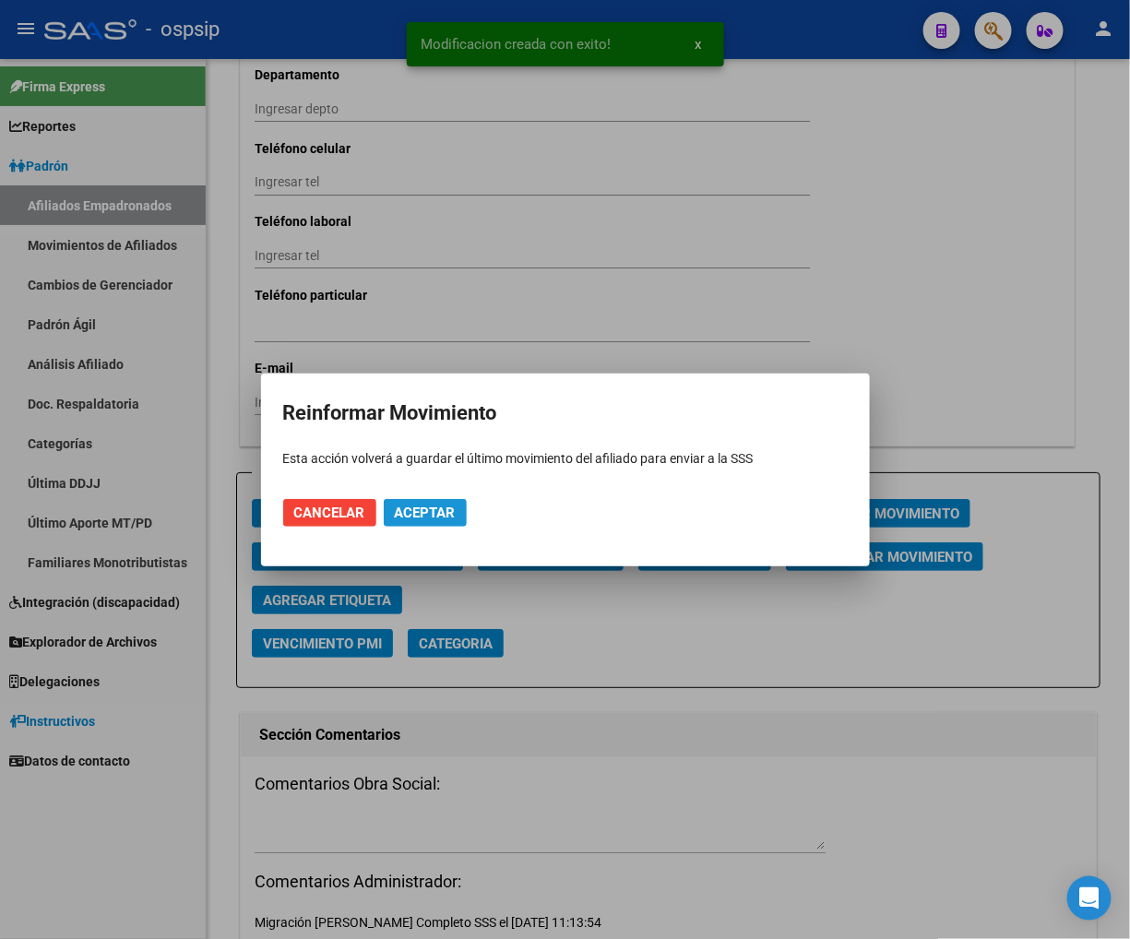
click at [422, 502] on button "Aceptar" at bounding box center [425, 513] width 83 height 28
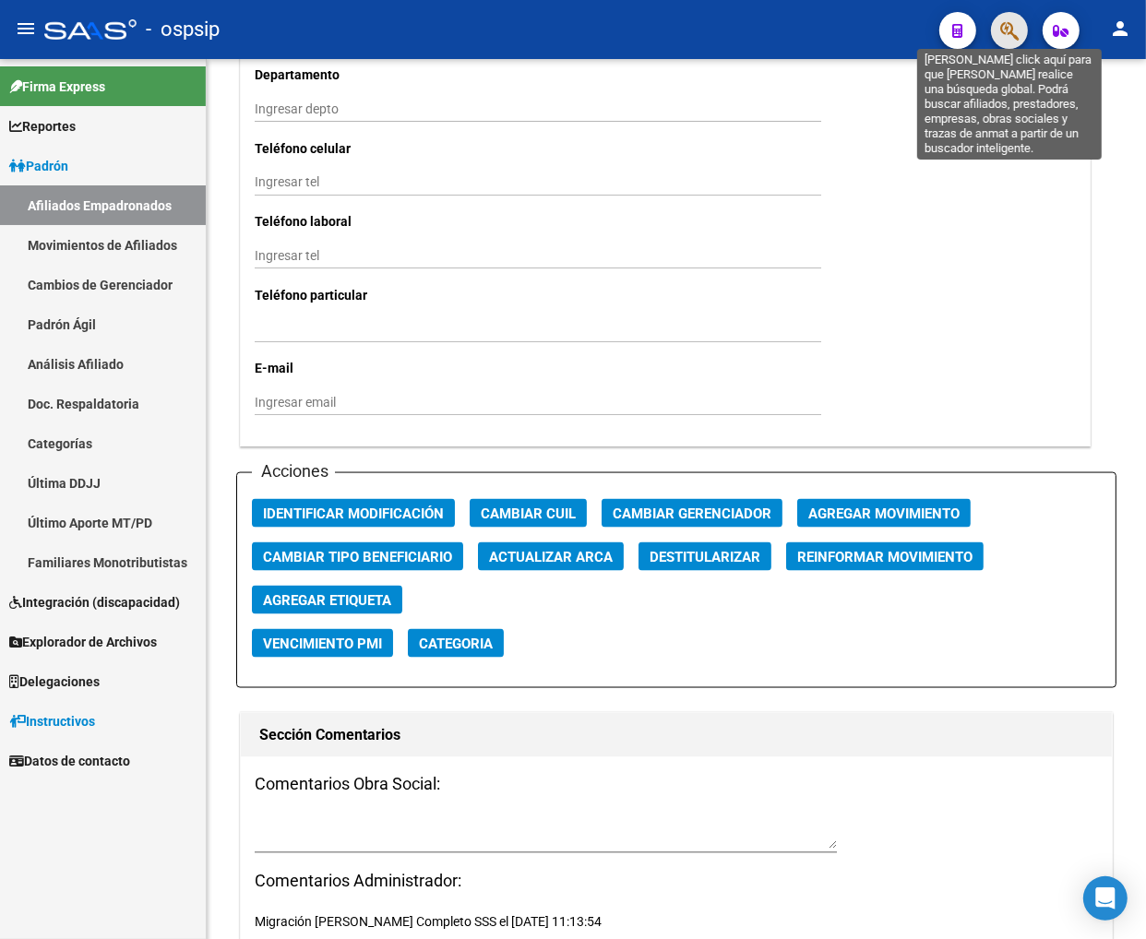
click at [1005, 33] on icon "button" at bounding box center [1009, 30] width 18 height 21
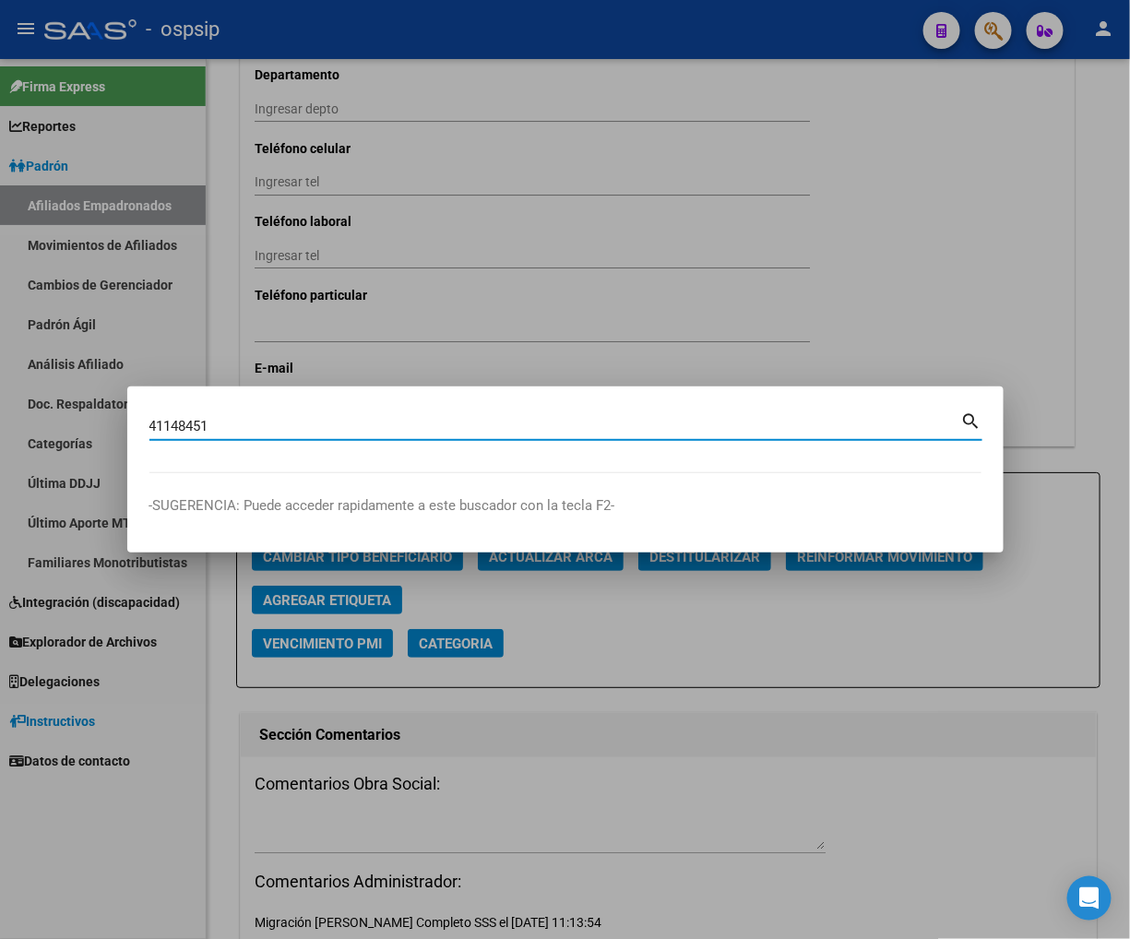
type input "41148451"
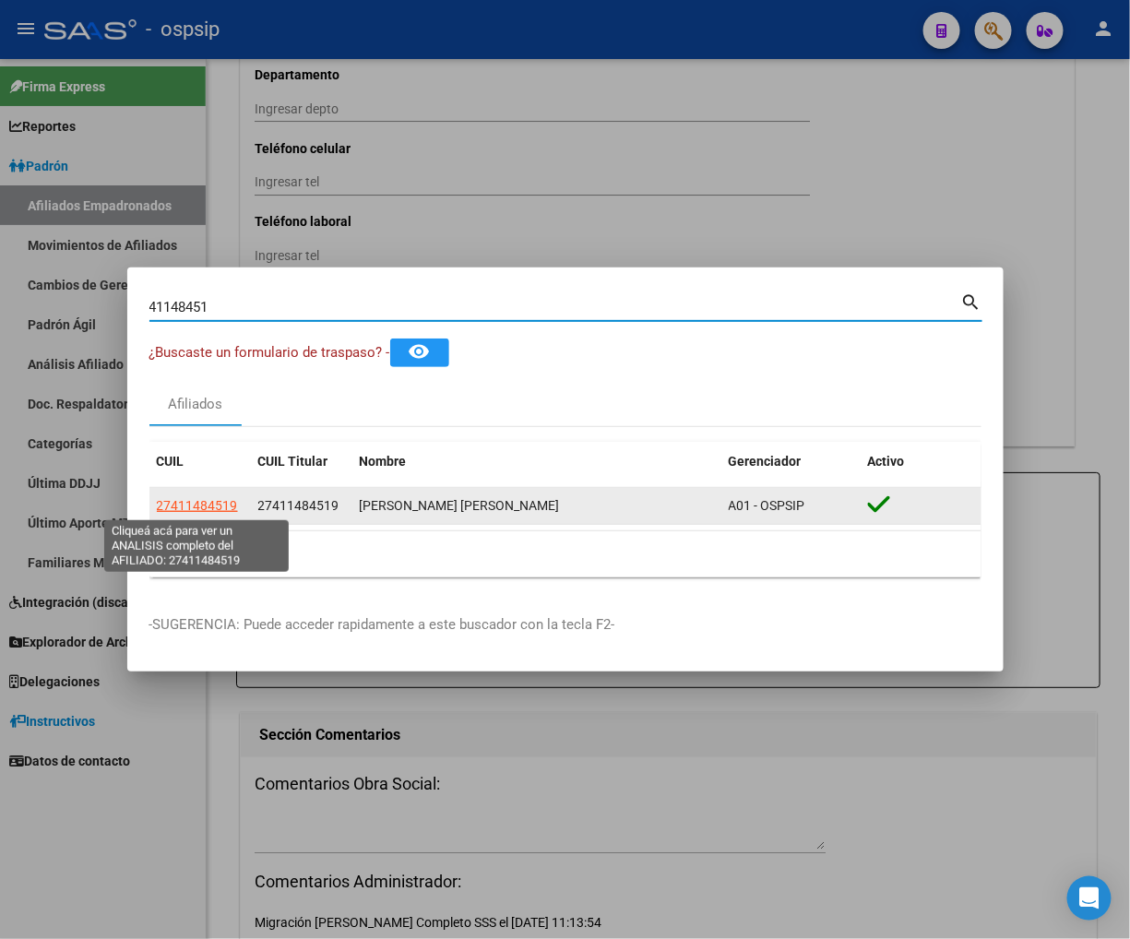
click at [191, 502] on span "27411484519" at bounding box center [197, 505] width 81 height 15
type textarea "27411484519"
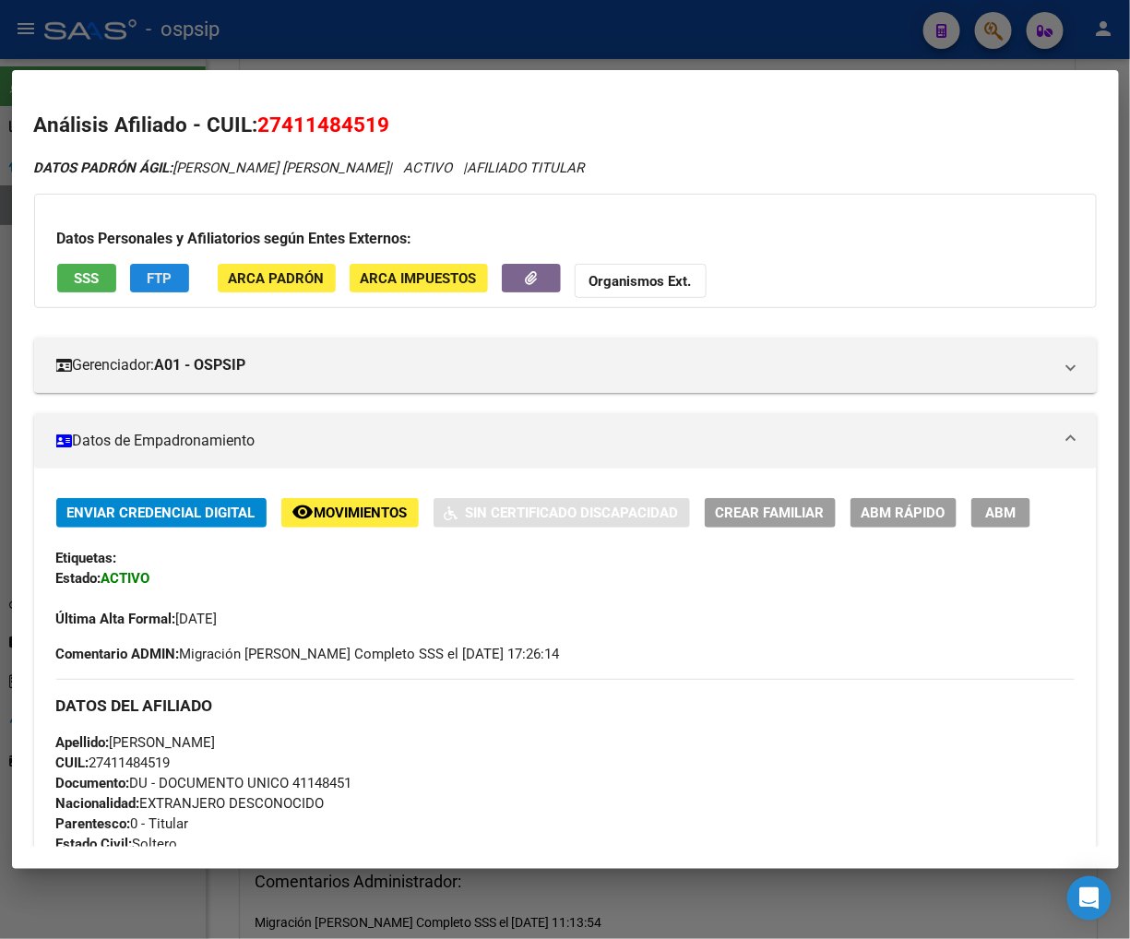
click at [152, 273] on span "FTP" at bounding box center [159, 278] width 25 height 17
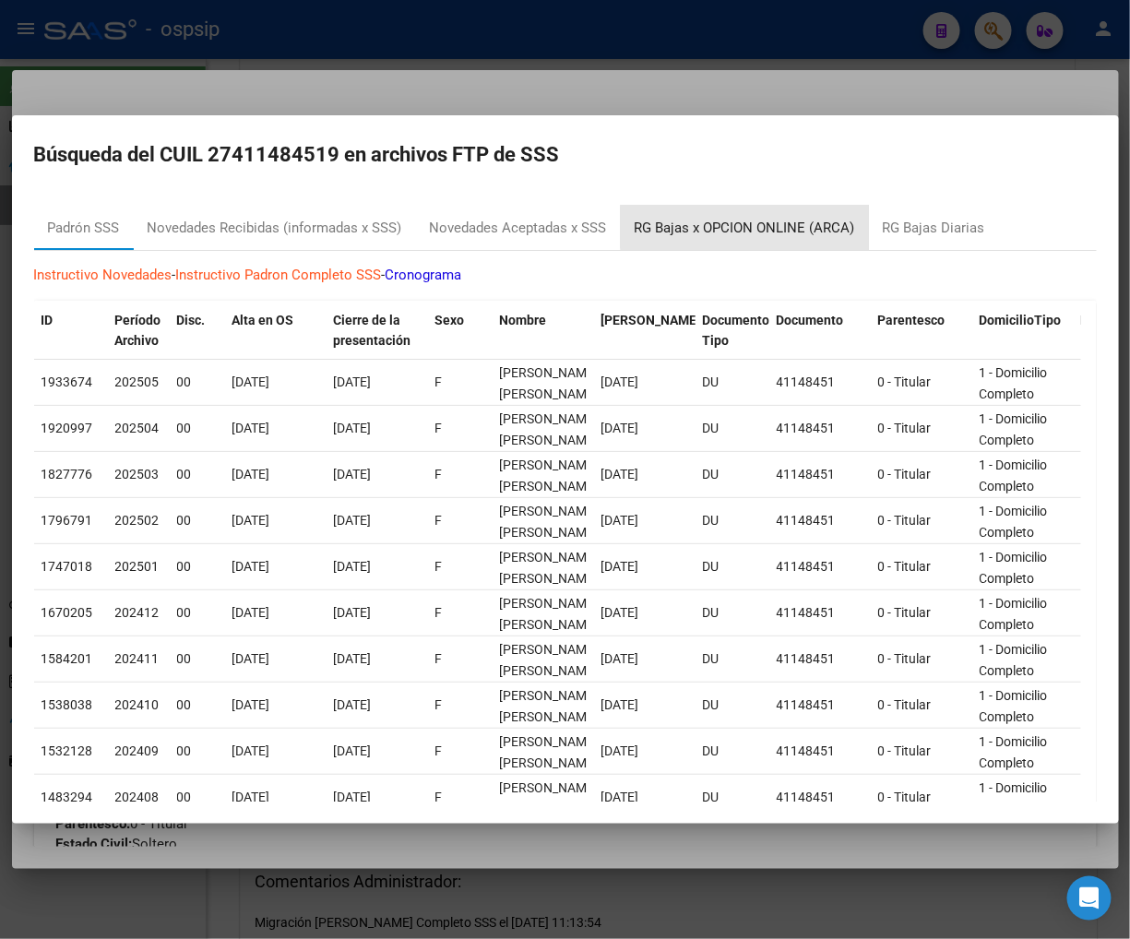
click at [752, 227] on div "RG Bajas x OPCION ONLINE (ARCA)" at bounding box center [745, 228] width 221 height 21
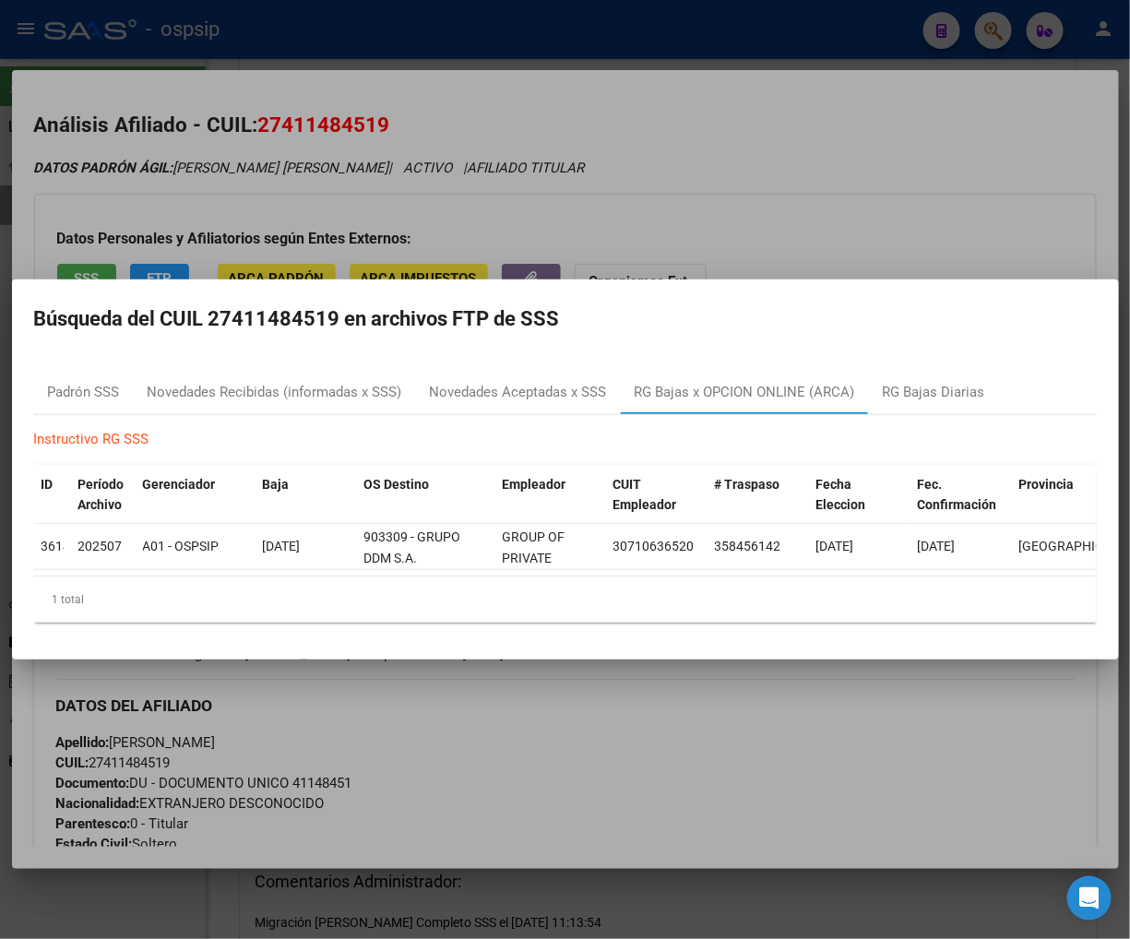
click at [773, 143] on div at bounding box center [565, 469] width 1130 height 939
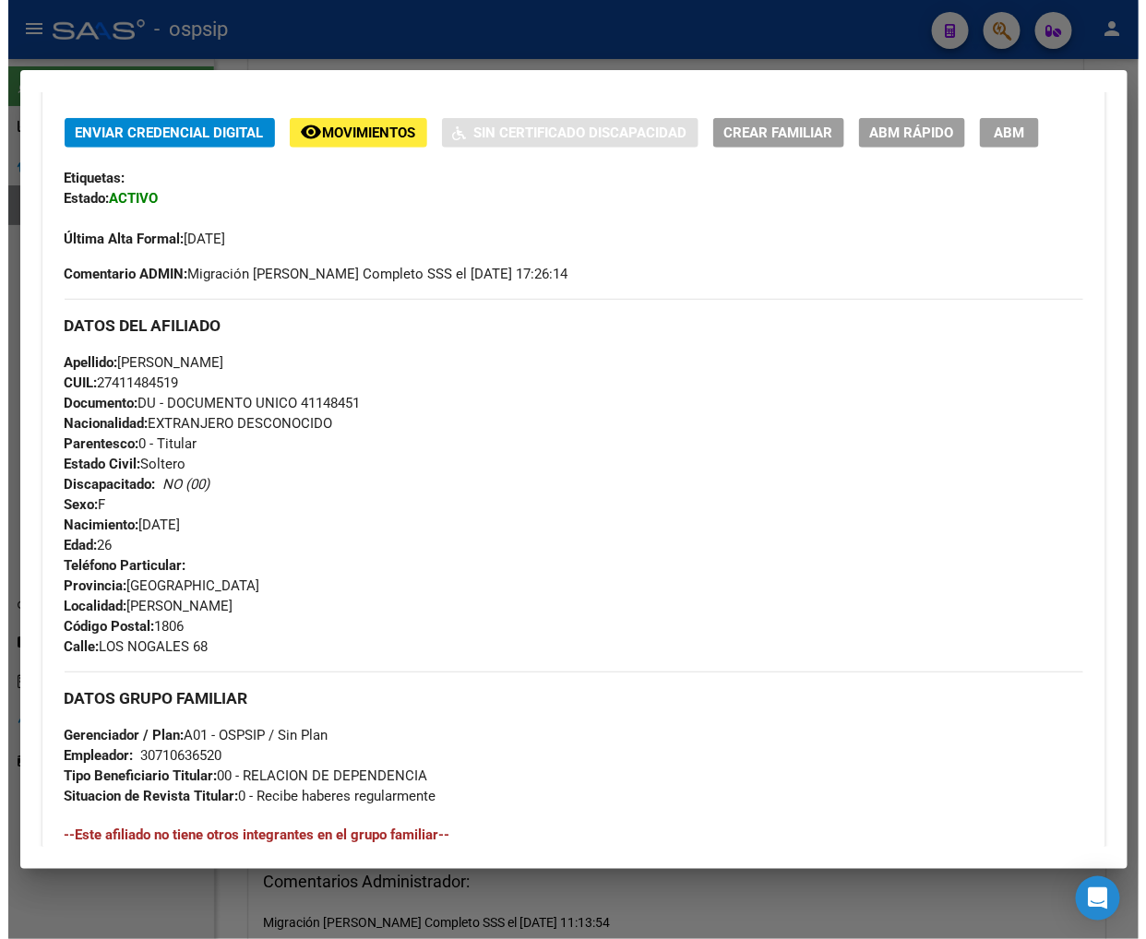
scroll to position [222, 0]
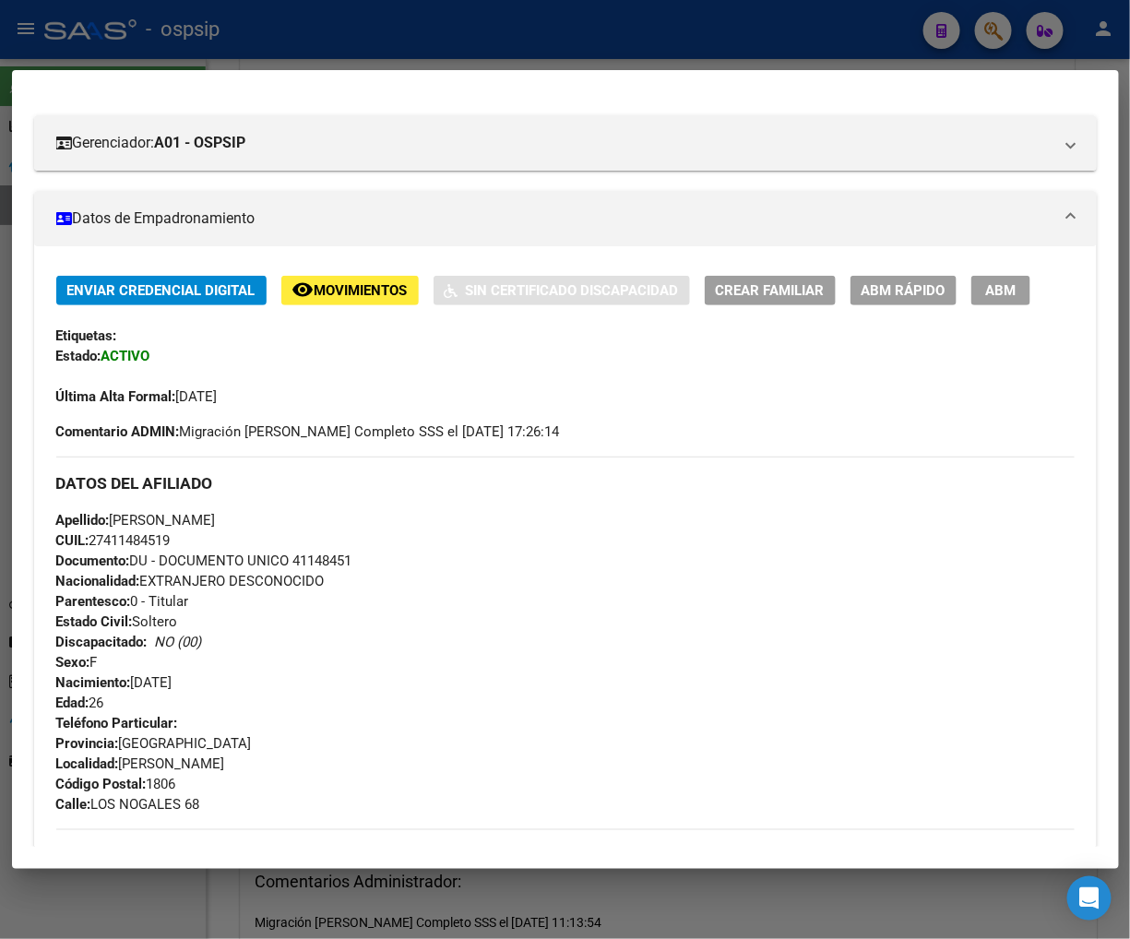
click at [998, 292] on span "ABM" at bounding box center [1000, 291] width 30 height 17
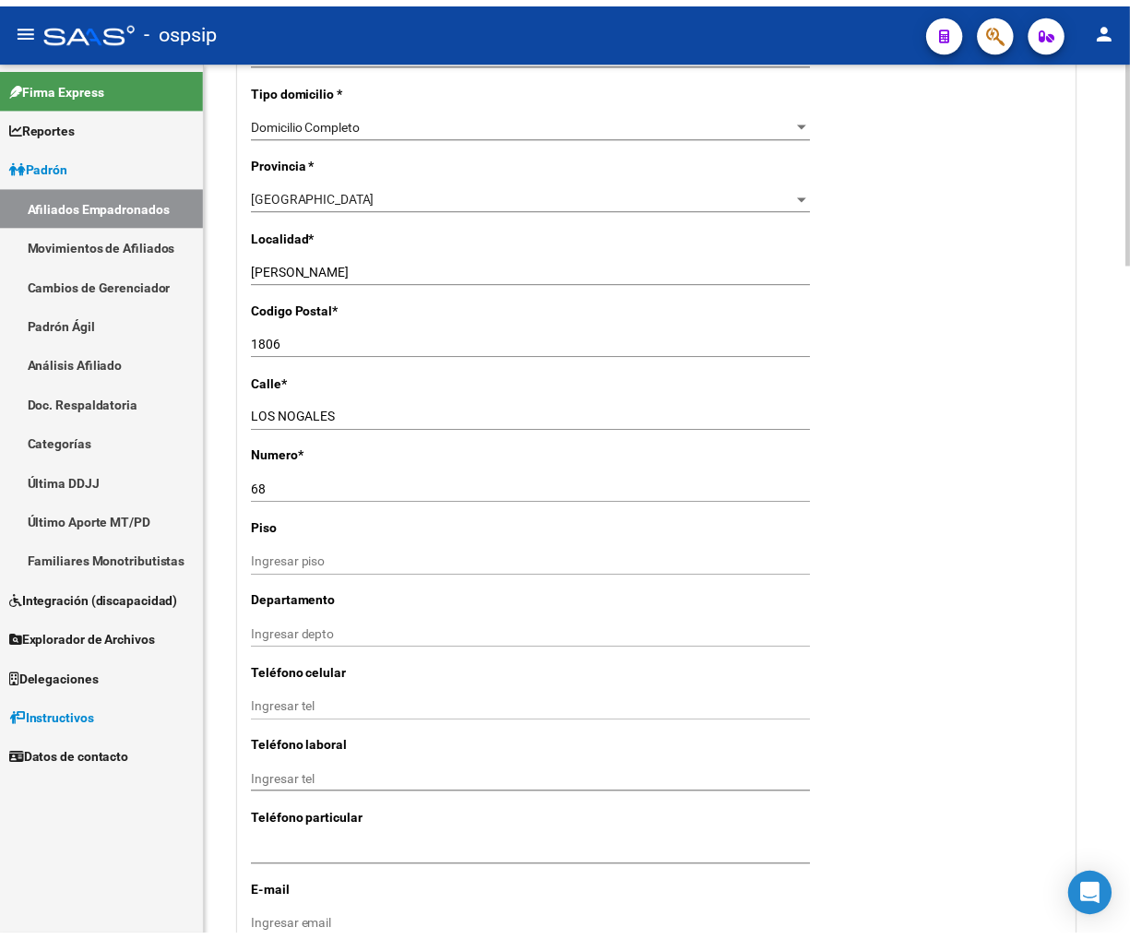
scroll to position [1640, 0]
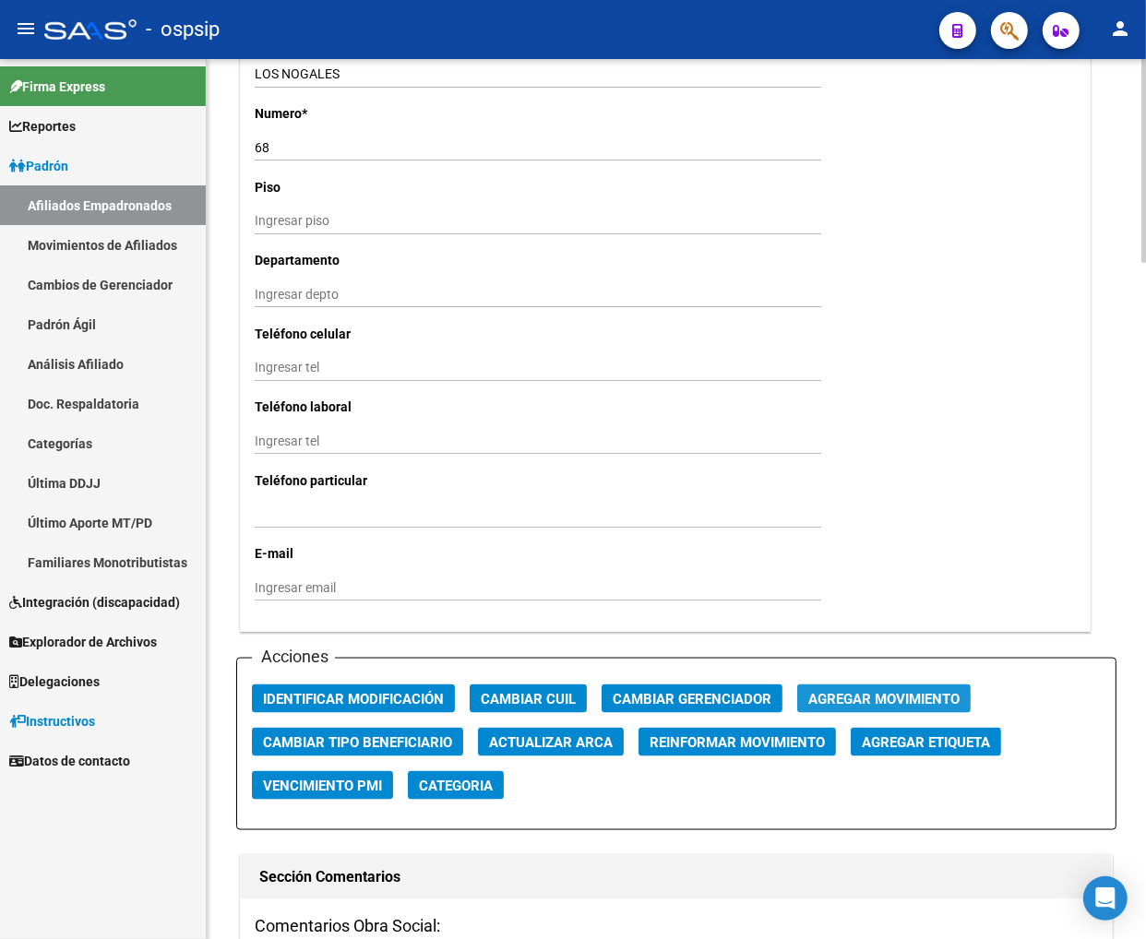
click at [896, 693] on span "Agregar Movimiento" at bounding box center [883, 699] width 151 height 17
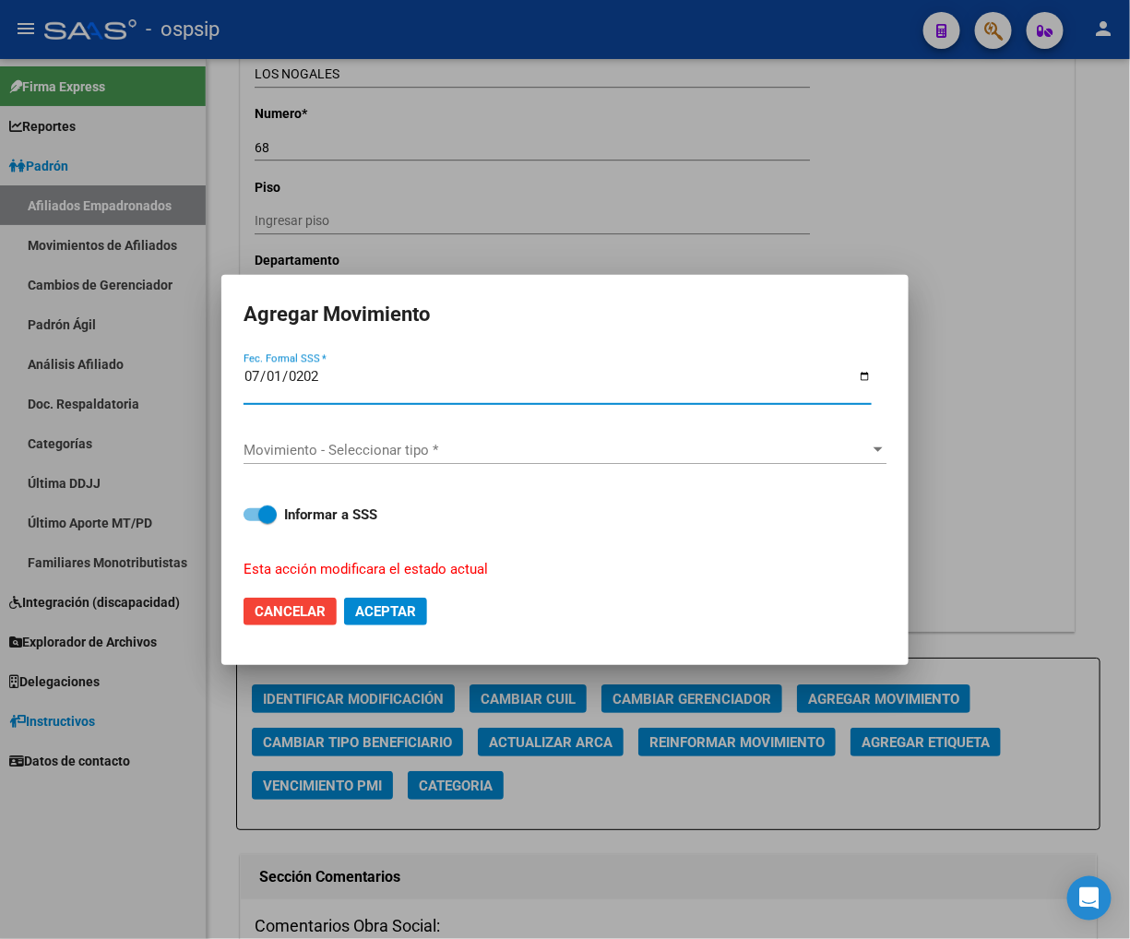
type input "[DATE]"
click at [706, 462] on div "Movimiento - Seleccionar tipo * Movimiento - Seleccionar tipo *" at bounding box center [565, 450] width 643 height 28
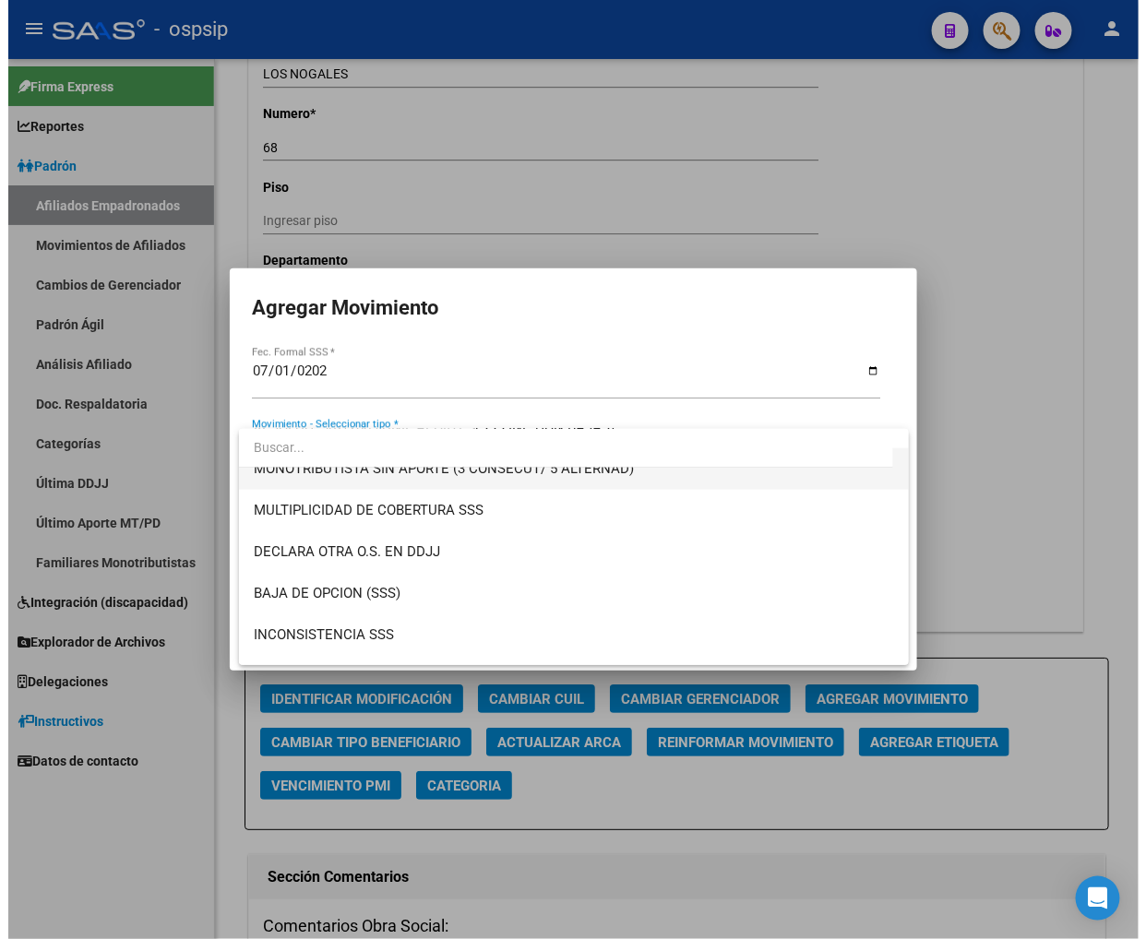
scroll to position [717, 0]
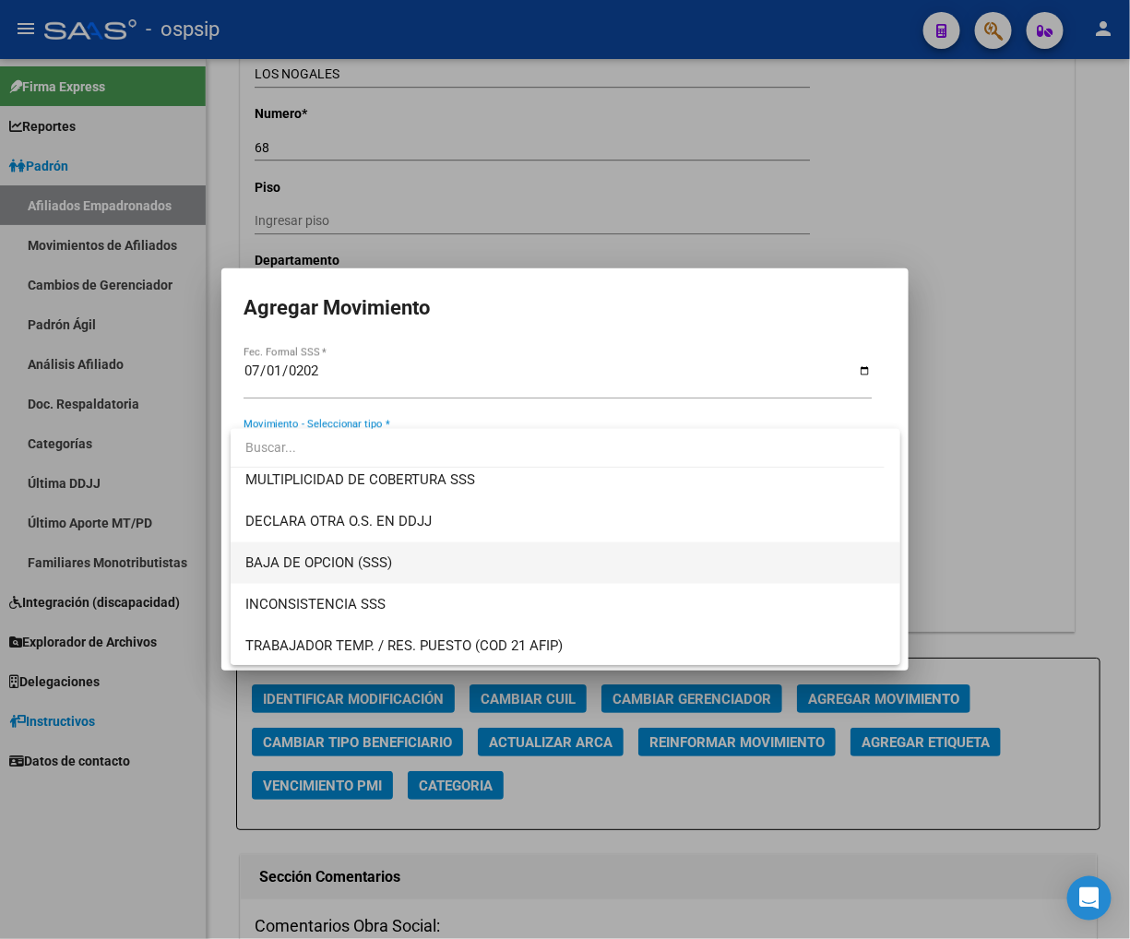
click at [392, 567] on span "BAJA DE OPCION (SSS)" at bounding box center [565, 564] width 640 height 42
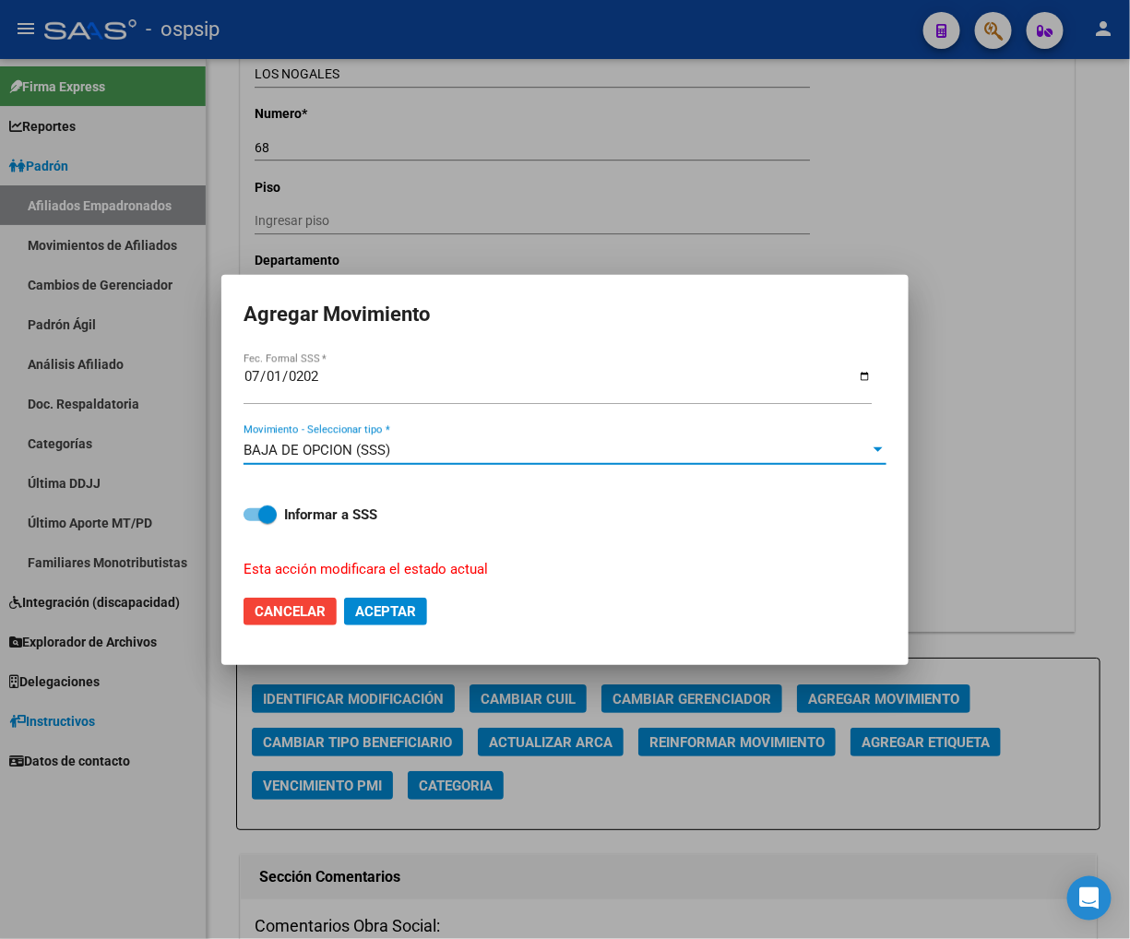
click at [403, 614] on span "Aceptar" at bounding box center [385, 611] width 61 height 17
checkbox input "false"
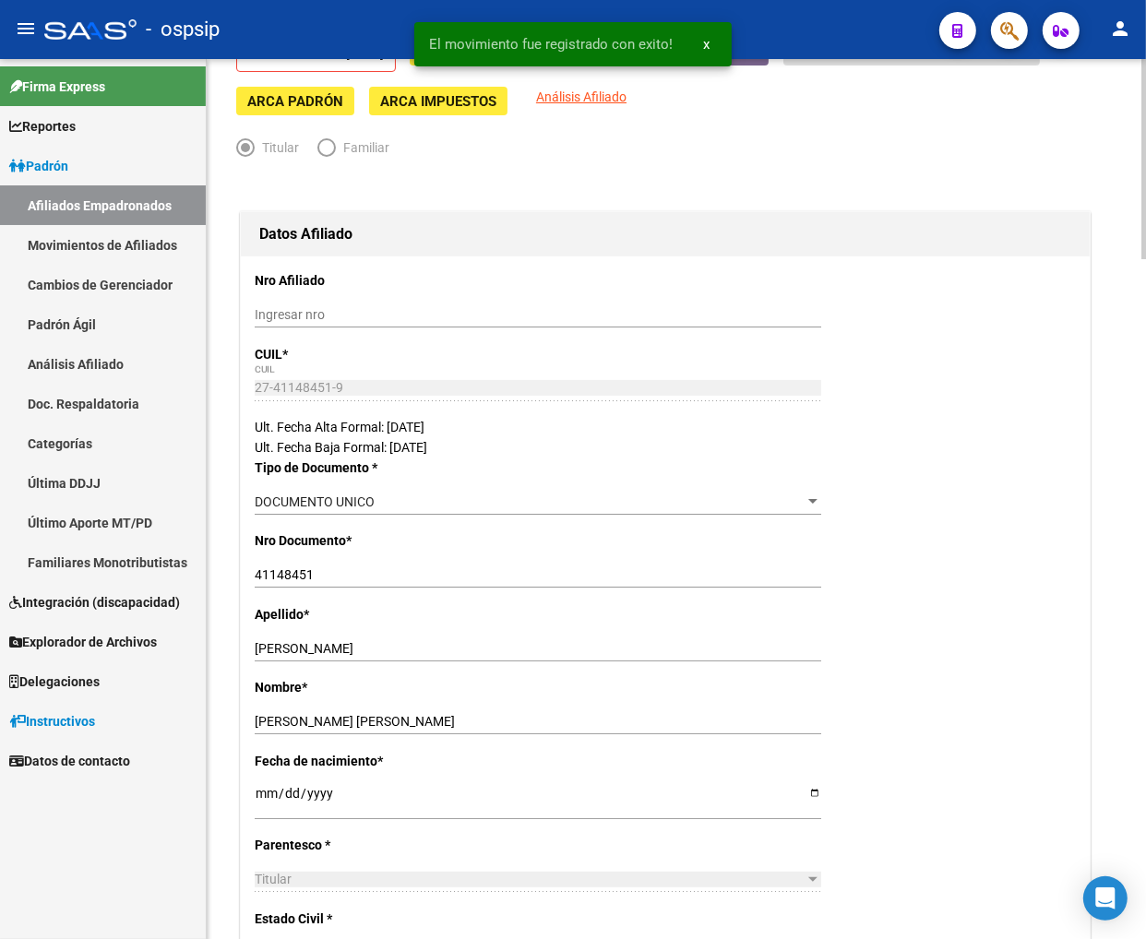
scroll to position [0, 0]
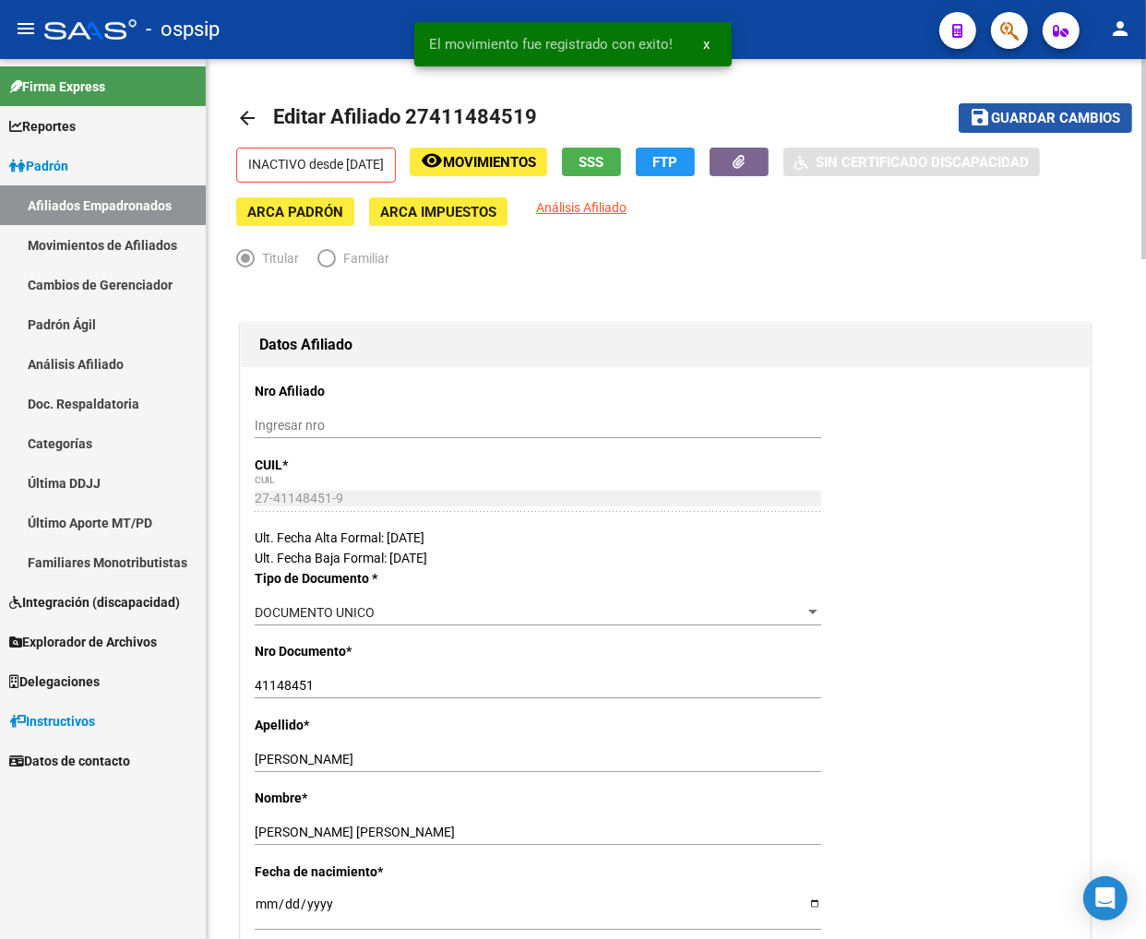
click at [1005, 111] on span "Guardar cambios" at bounding box center [1056, 119] width 129 height 17
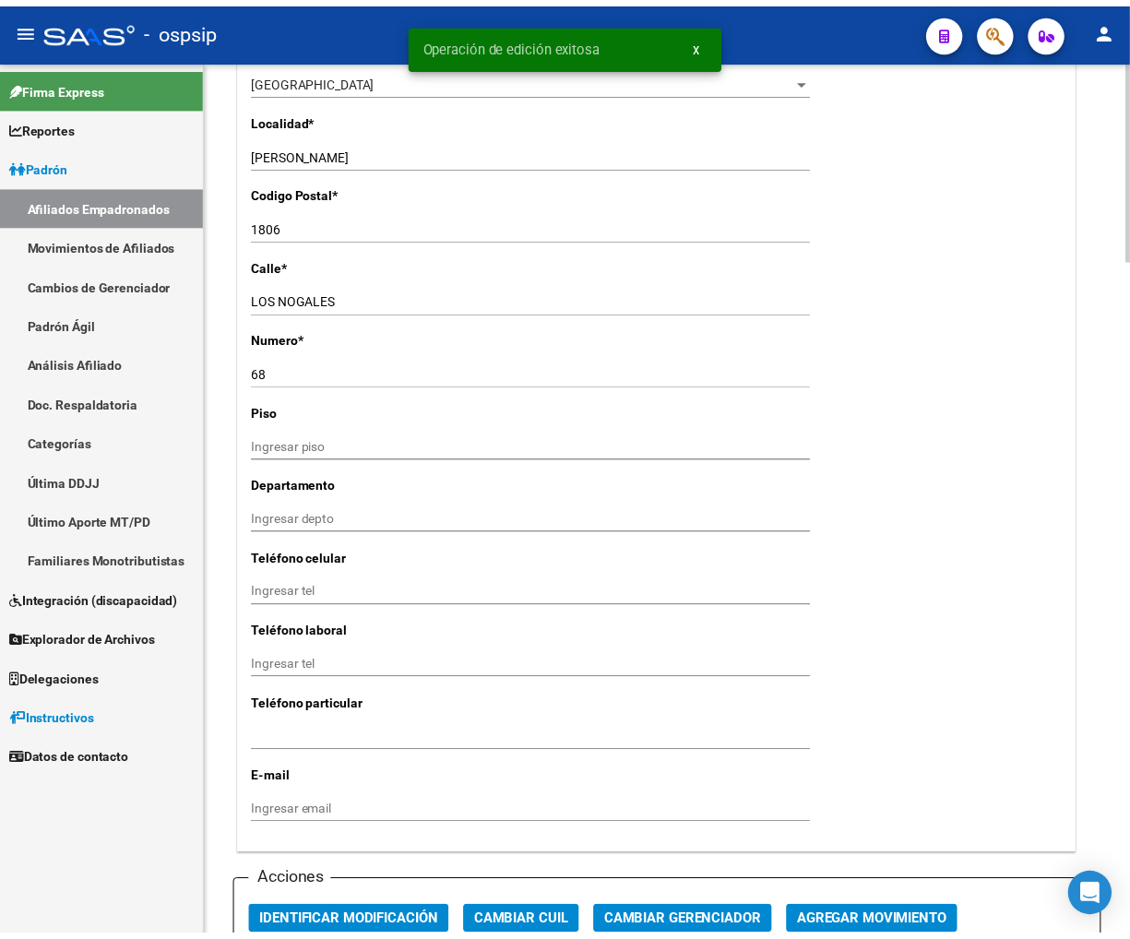
scroll to position [1742, 0]
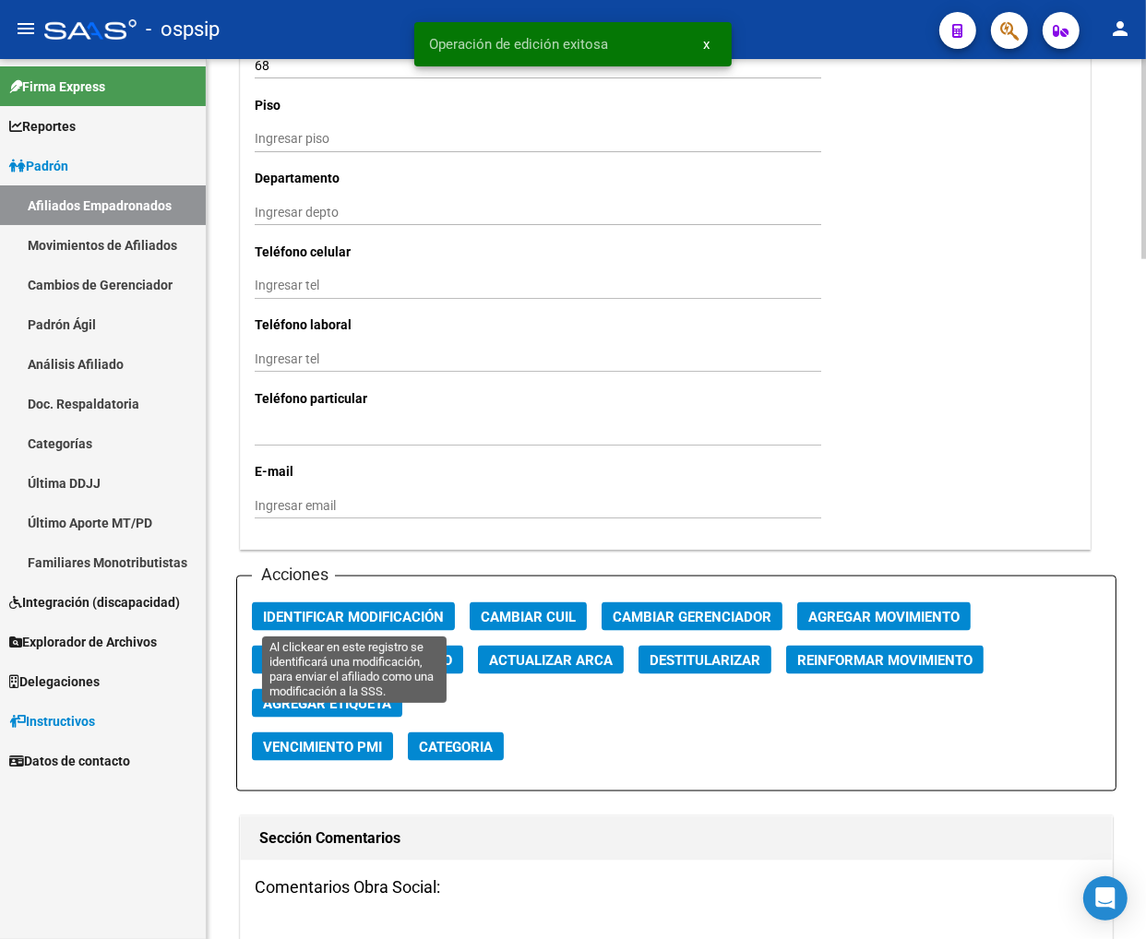
click at [338, 615] on span "Identificar Modificación" at bounding box center [353, 617] width 181 height 17
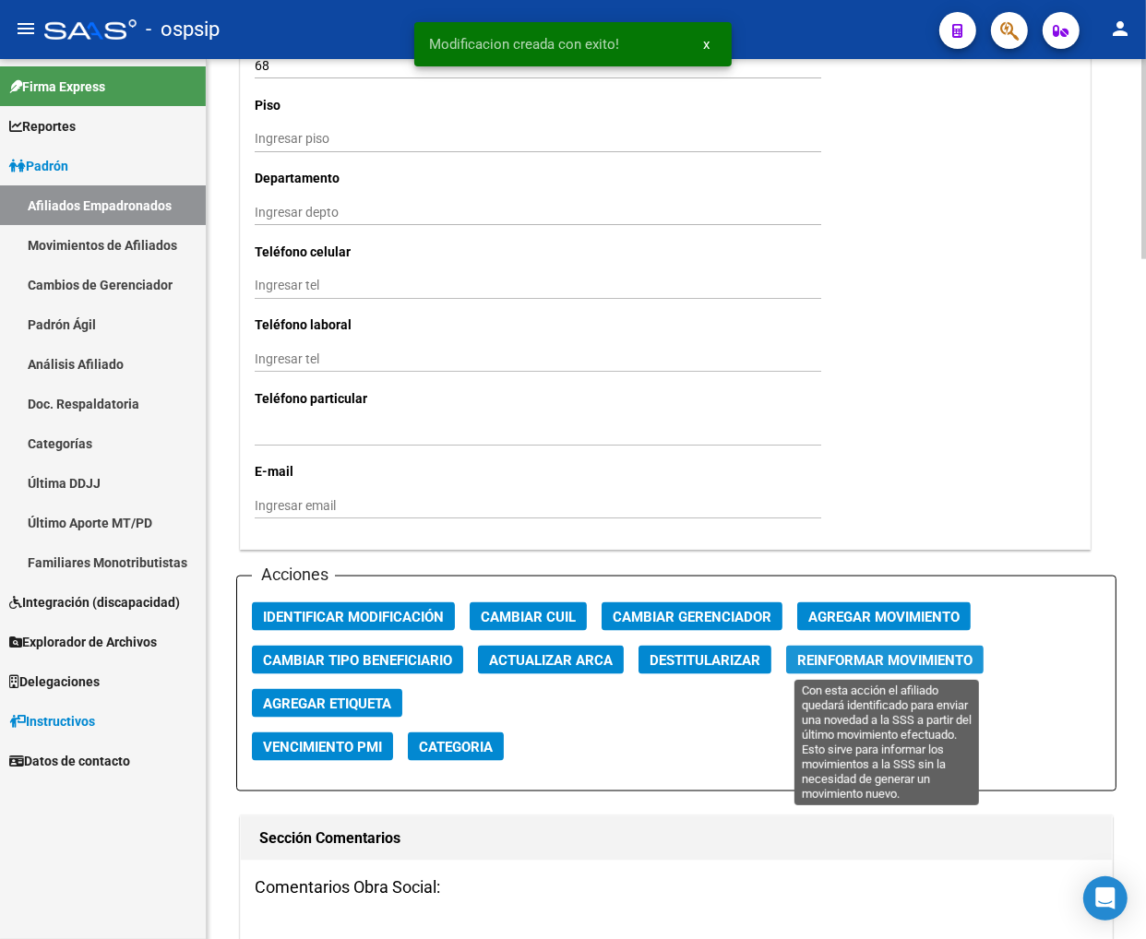
click at [867, 667] on button "Reinformar Movimiento" at bounding box center [884, 660] width 197 height 29
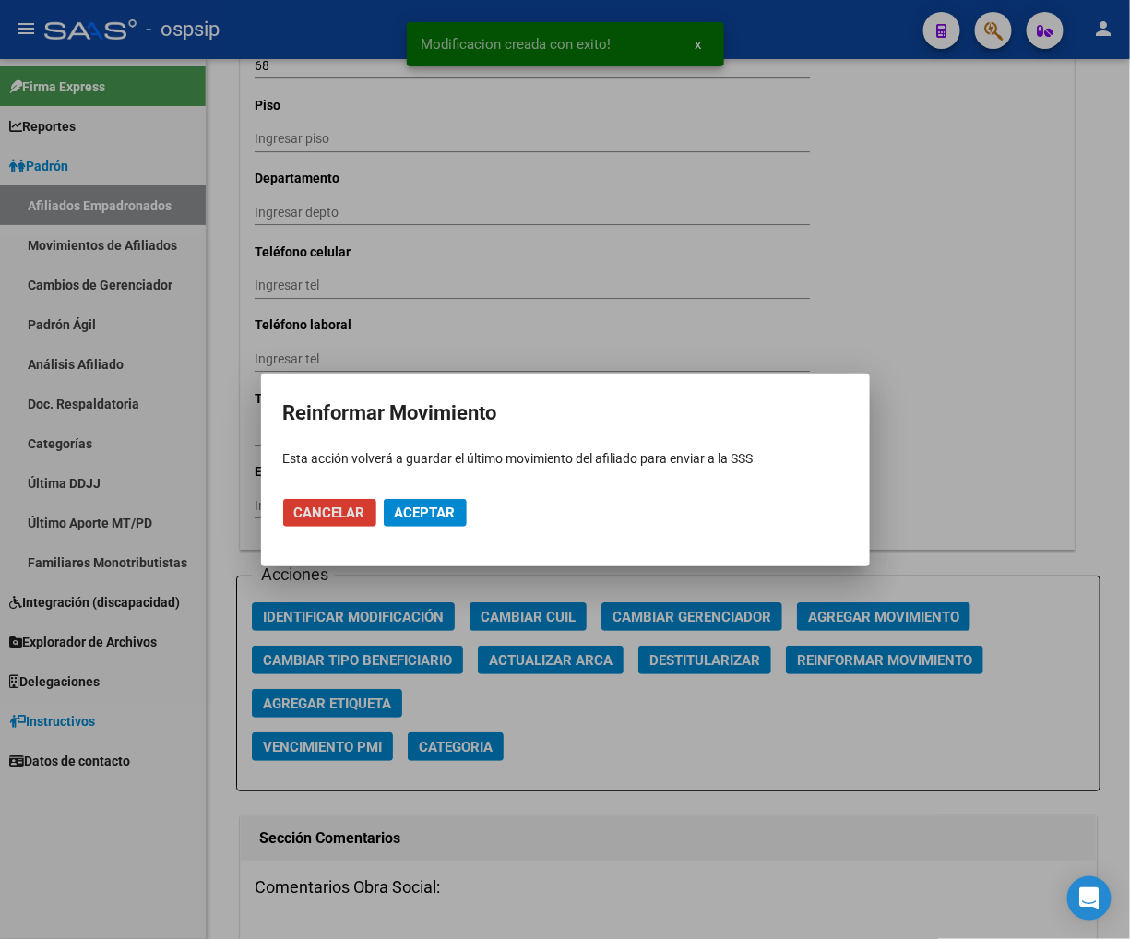
click at [419, 509] on span "Aceptar" at bounding box center [425, 513] width 61 height 17
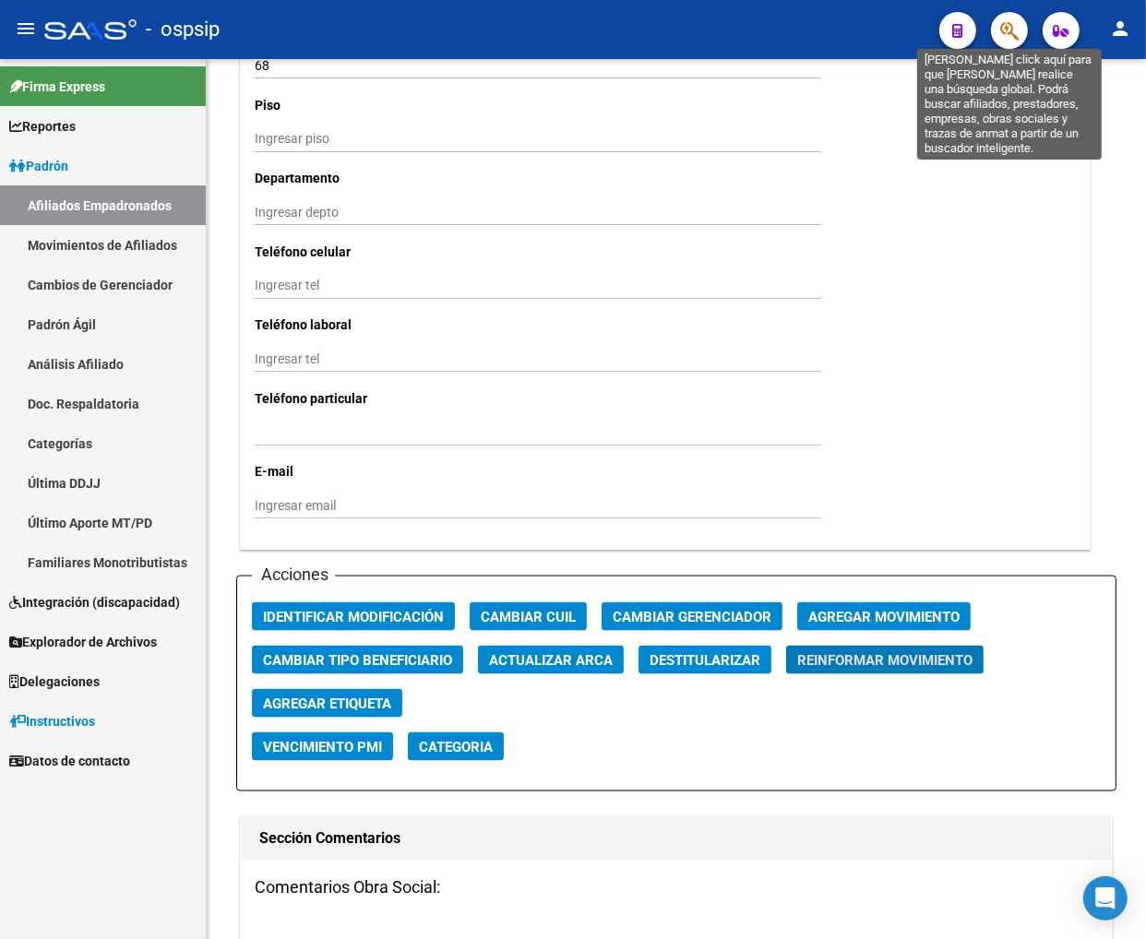
click at [1005, 39] on icon "button" at bounding box center [1009, 30] width 18 height 21
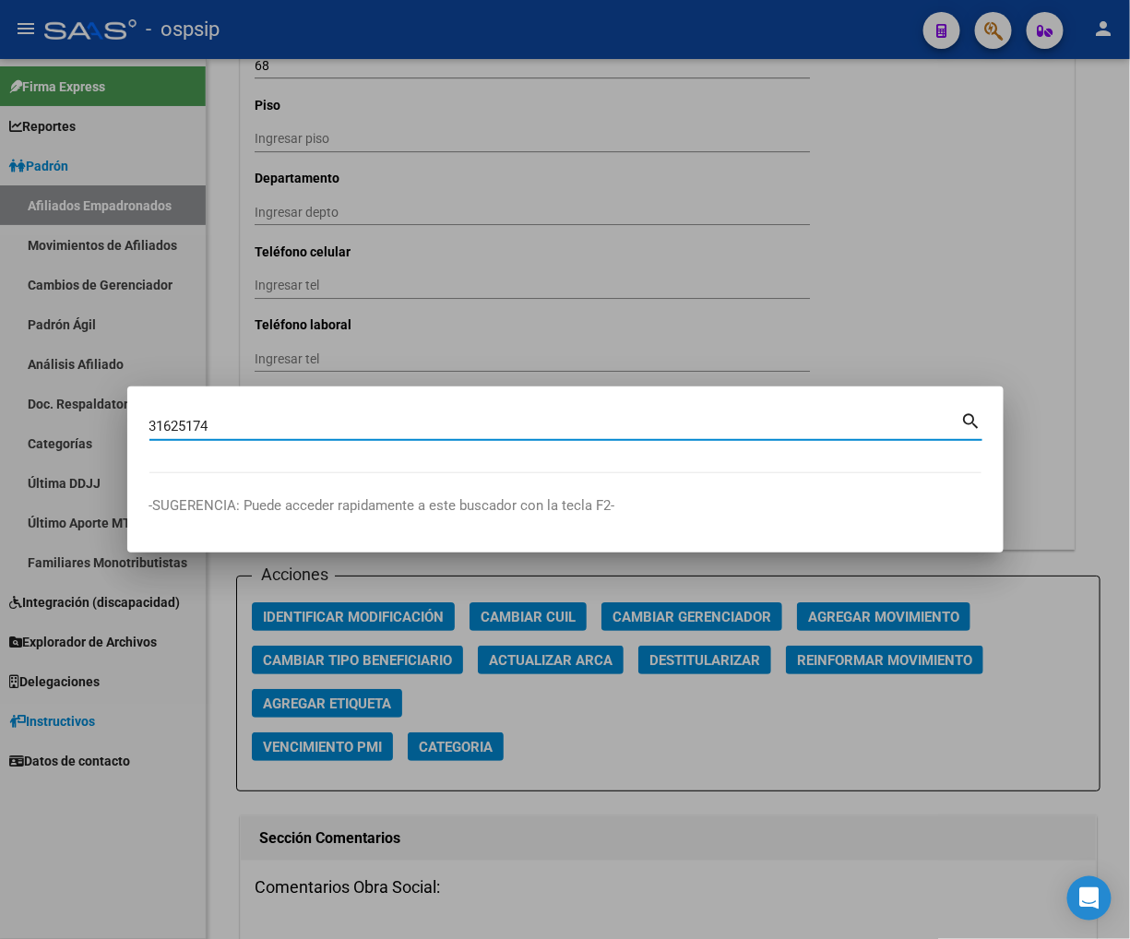
type input "31625174"
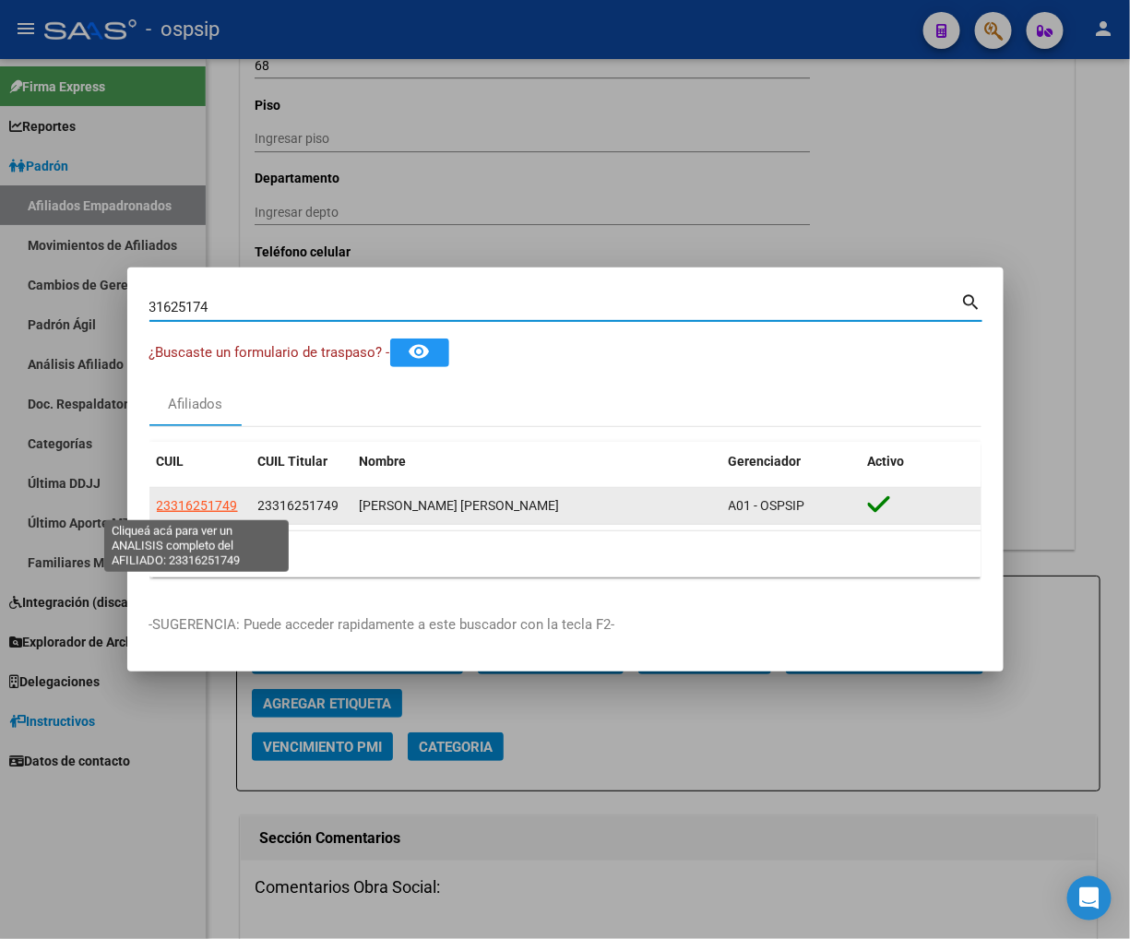
click at [180, 510] on span "23316251749" at bounding box center [197, 505] width 81 height 15
type textarea "23316251749"
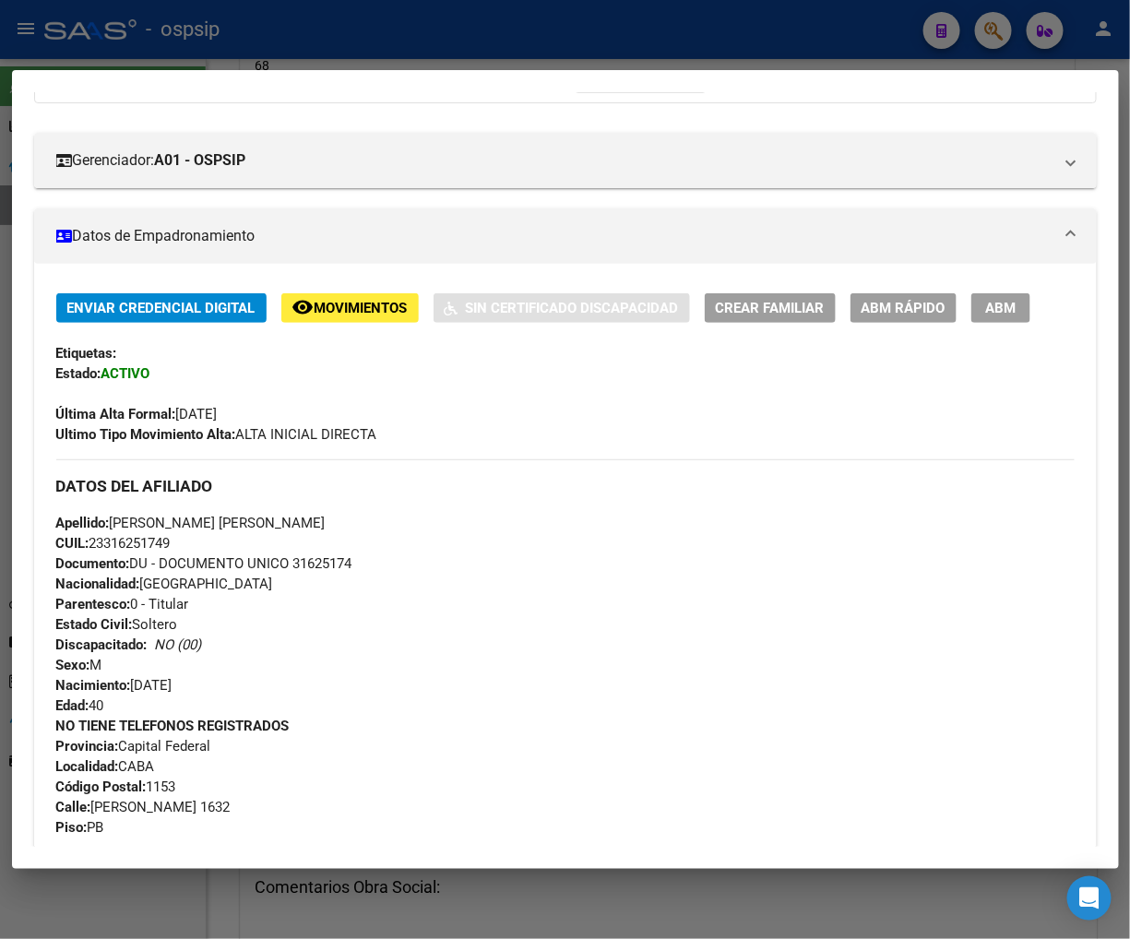
scroll to position [0, 0]
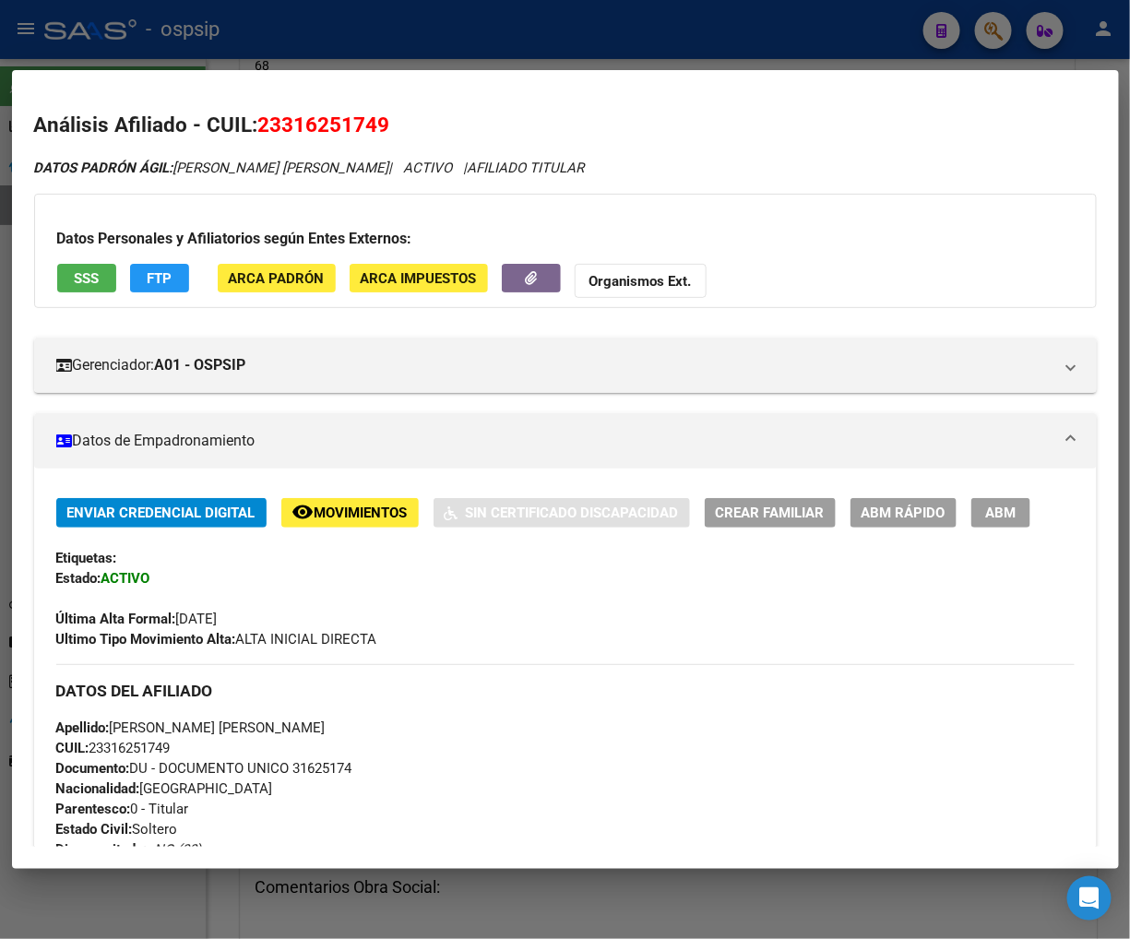
click at [159, 281] on span "FTP" at bounding box center [159, 278] width 25 height 17
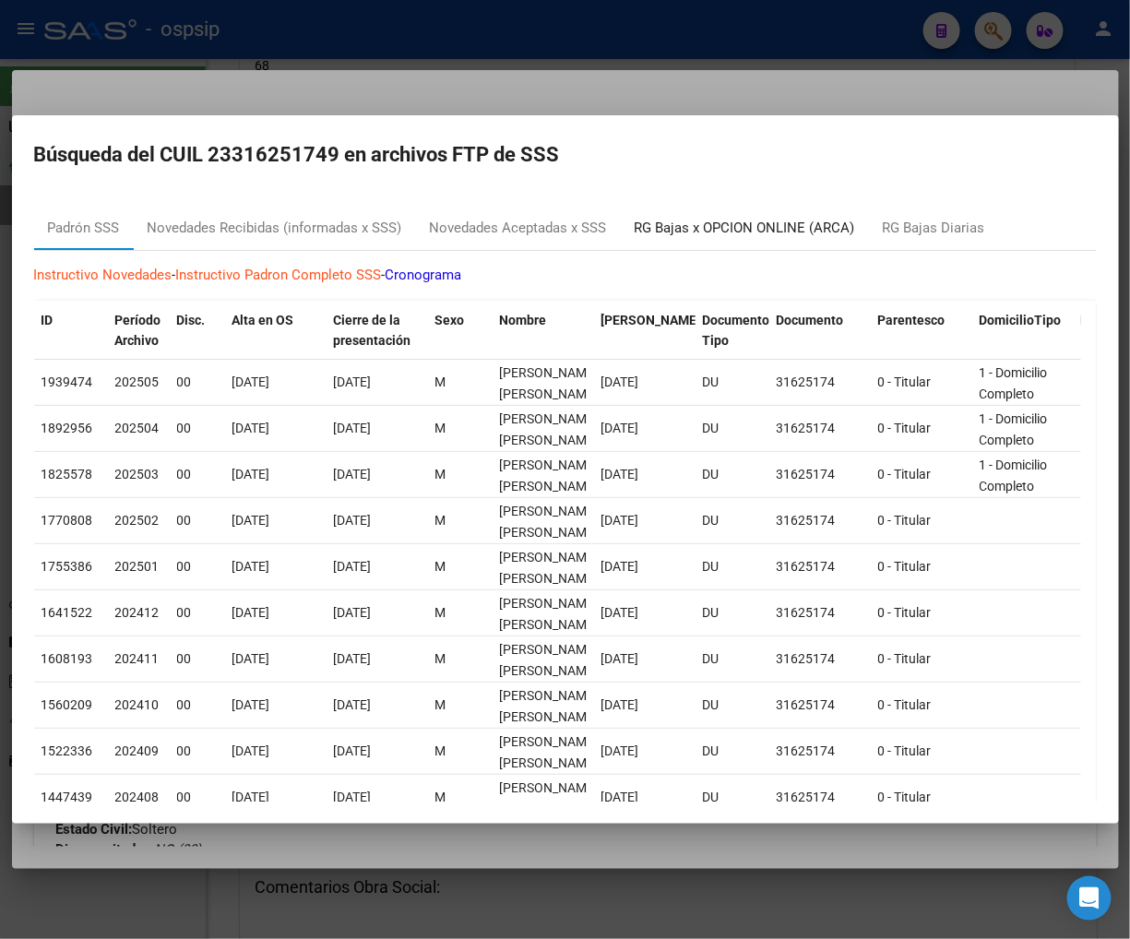
click at [739, 218] on div "RG Bajas x OPCION ONLINE (ARCA)" at bounding box center [745, 228] width 221 height 21
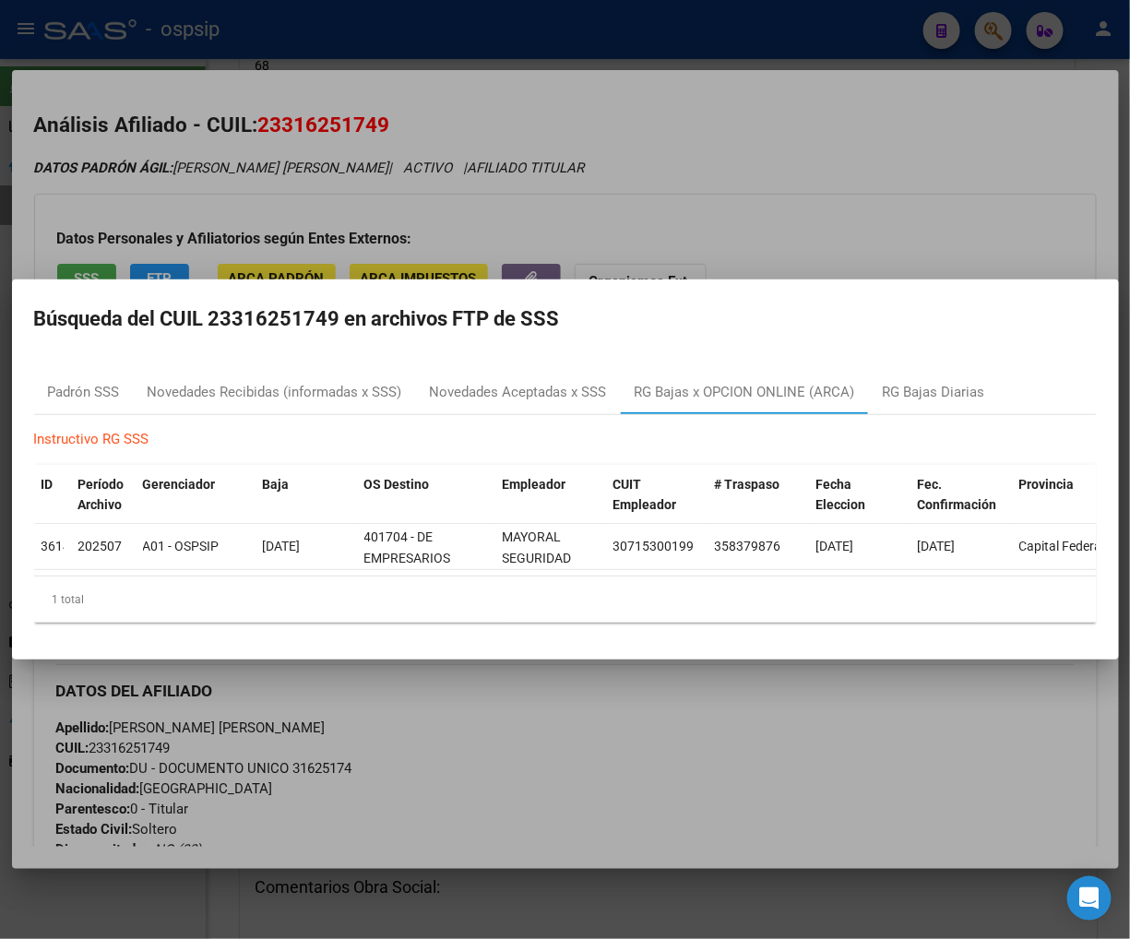
click at [697, 675] on div at bounding box center [565, 469] width 1130 height 939
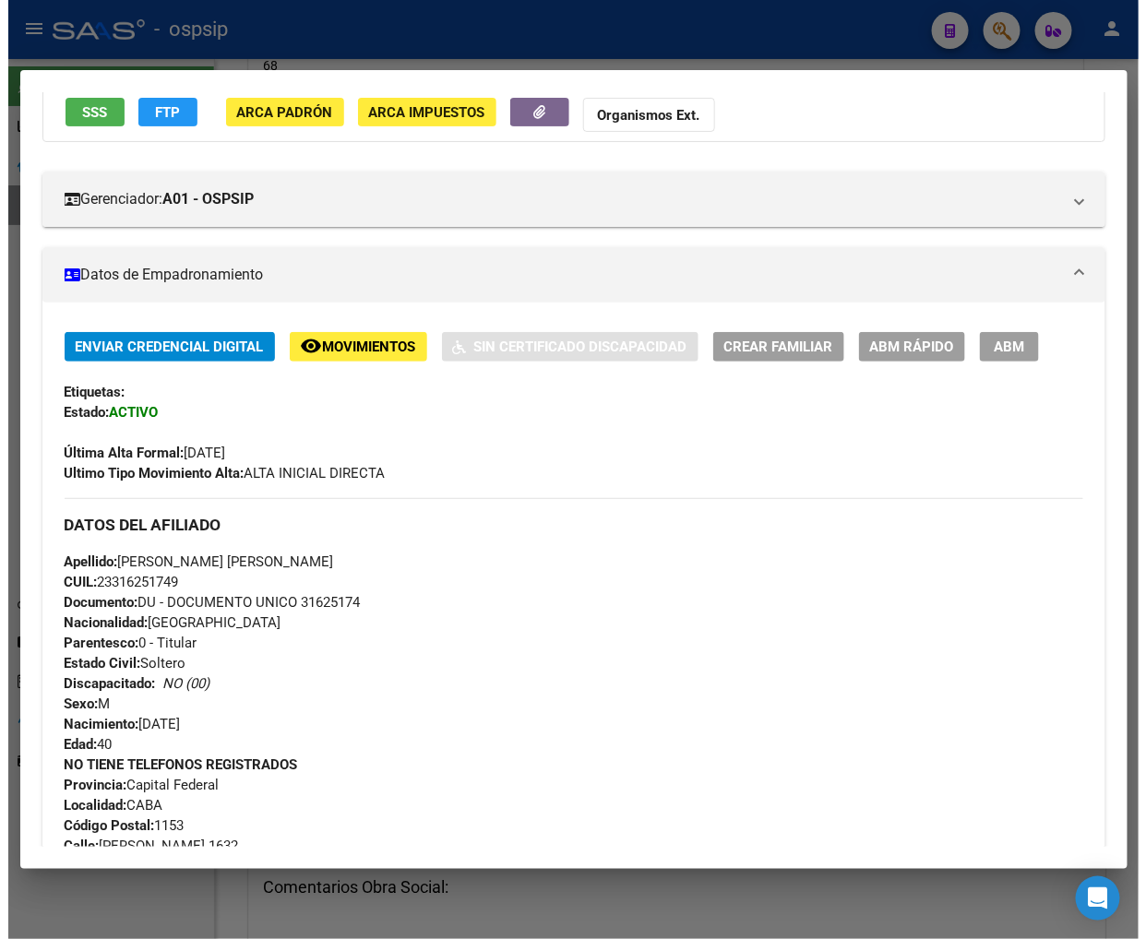
scroll to position [161, 0]
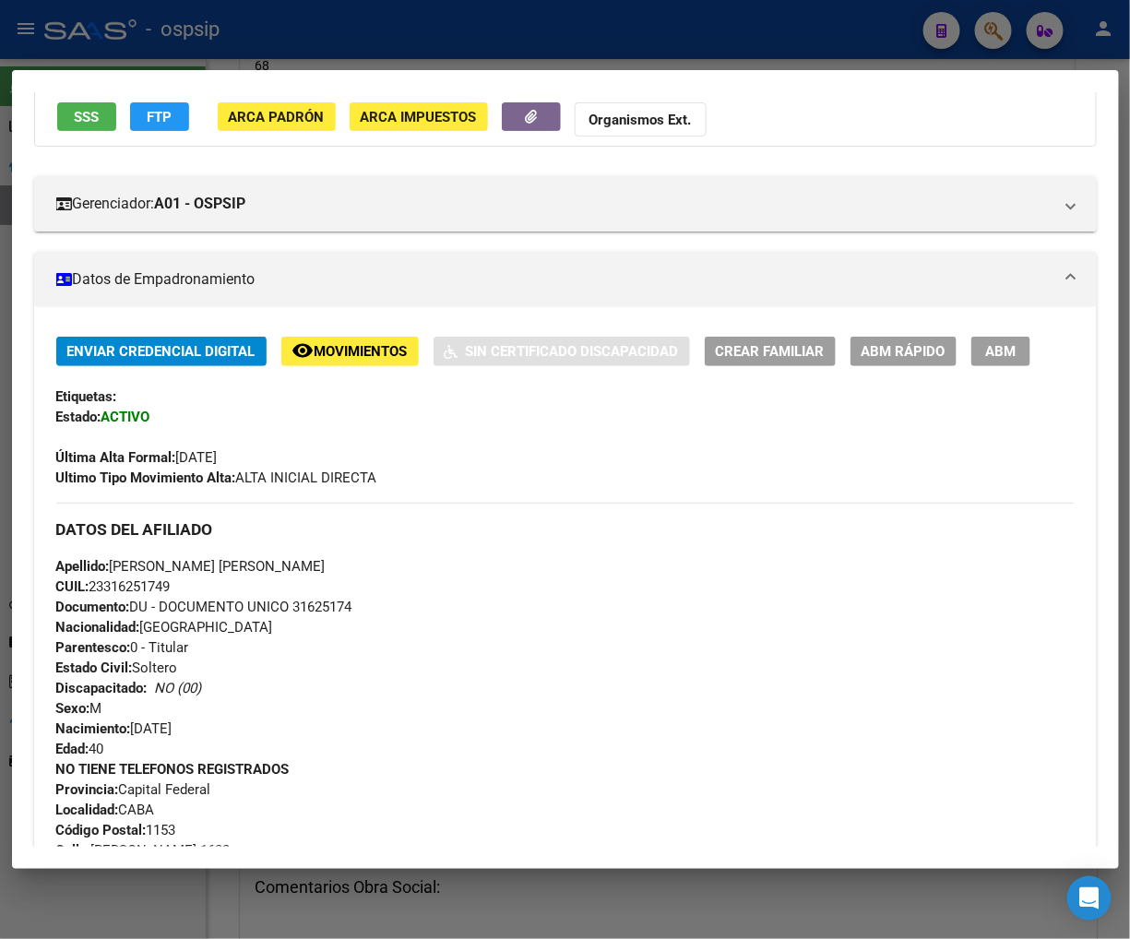
click at [1003, 349] on span "ABM" at bounding box center [1000, 352] width 30 height 17
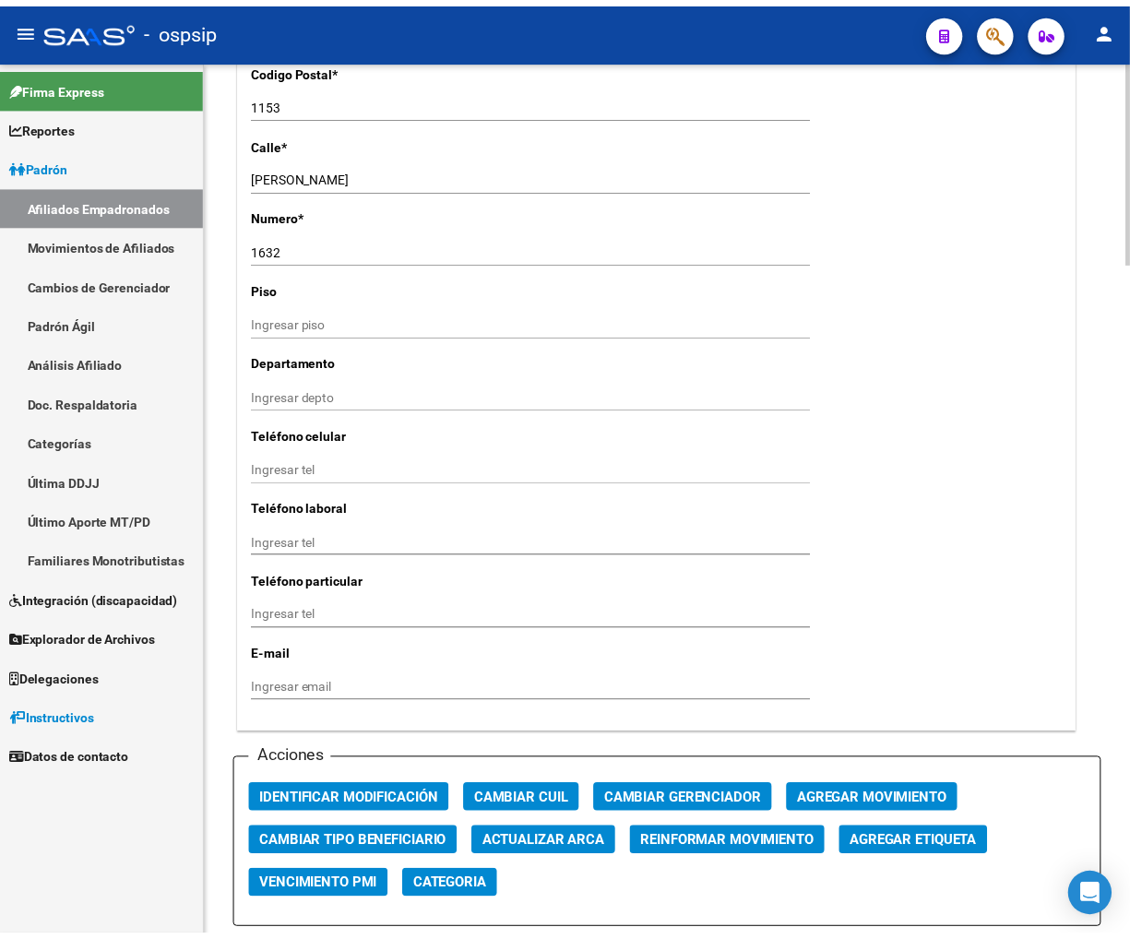
scroll to position [1948, 0]
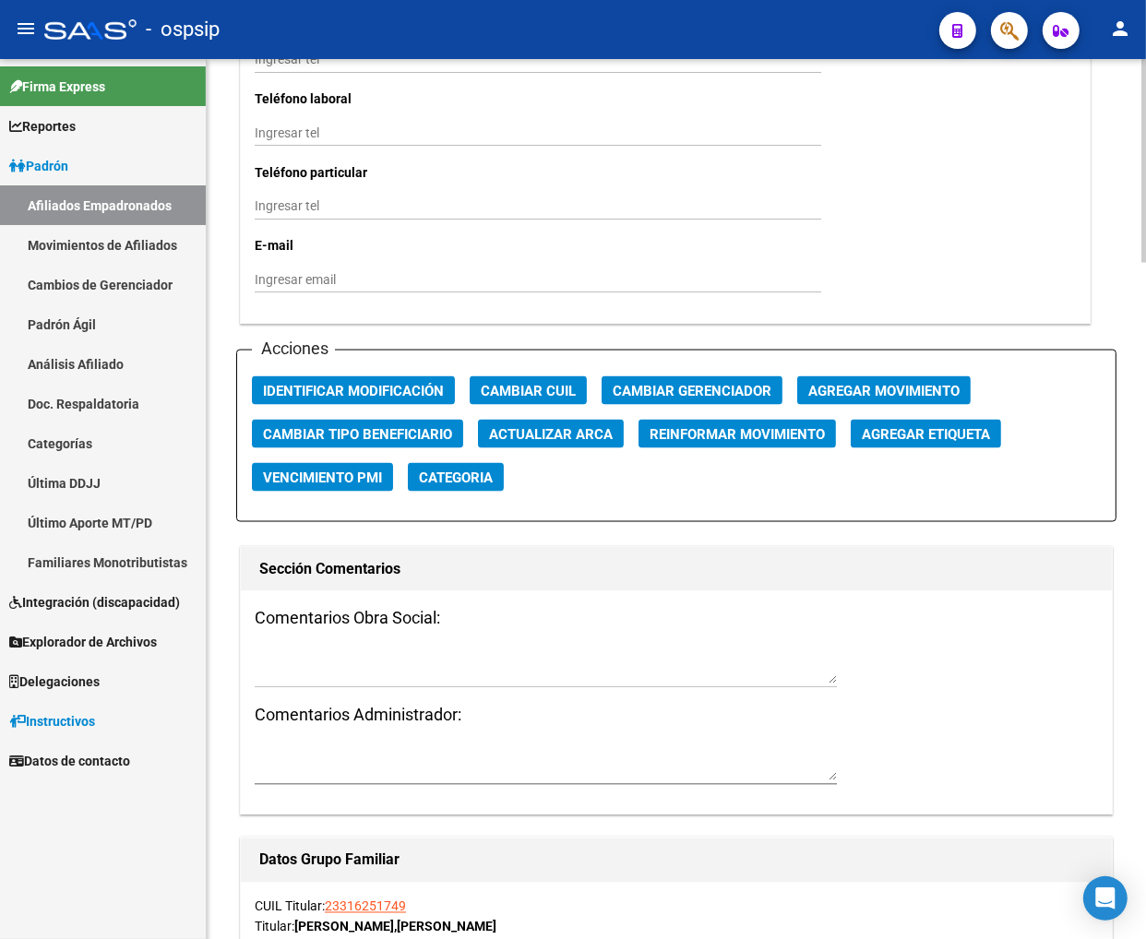
click at [925, 389] on span "Agregar Movimiento" at bounding box center [883, 391] width 151 height 17
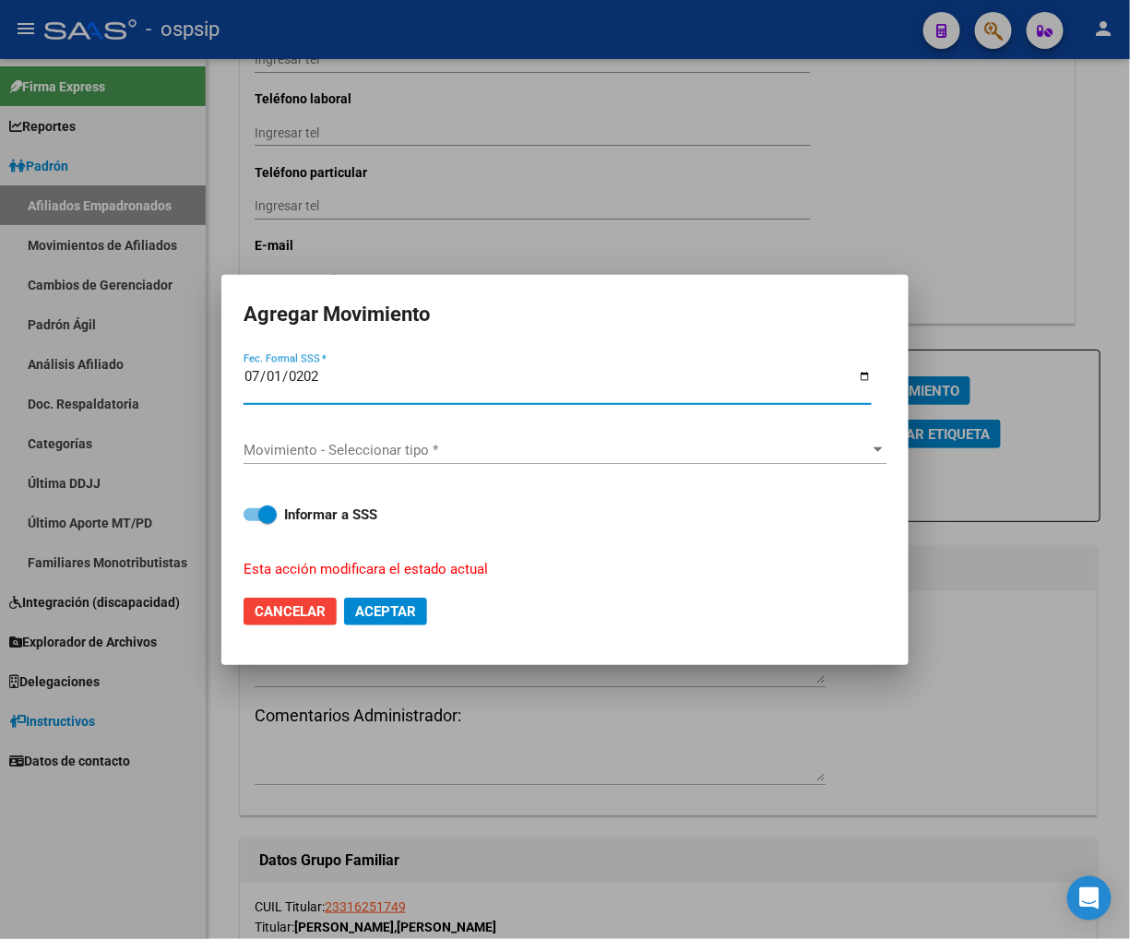
type input "[DATE]"
click at [585, 457] on span "Movimiento - Seleccionar tipo *" at bounding box center [557, 450] width 627 height 17
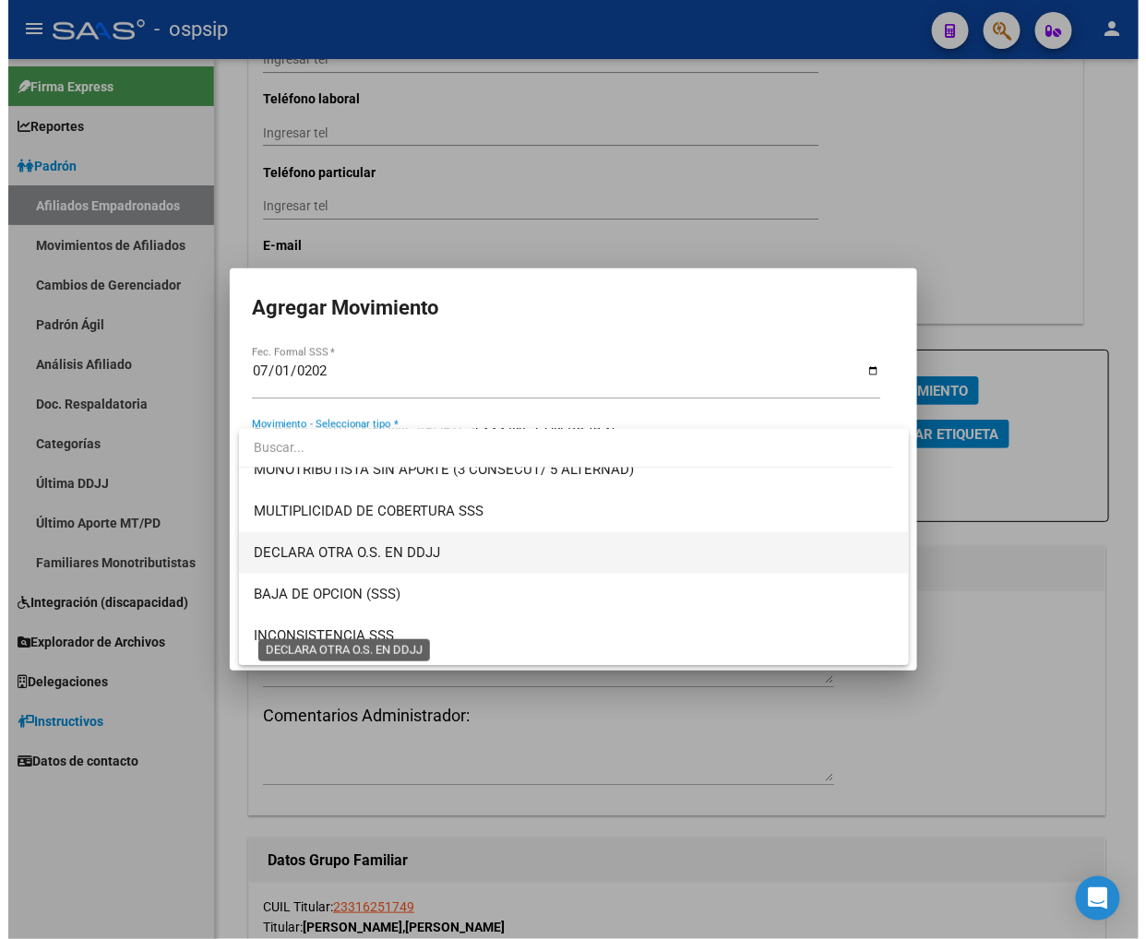
scroll to position [717, 0]
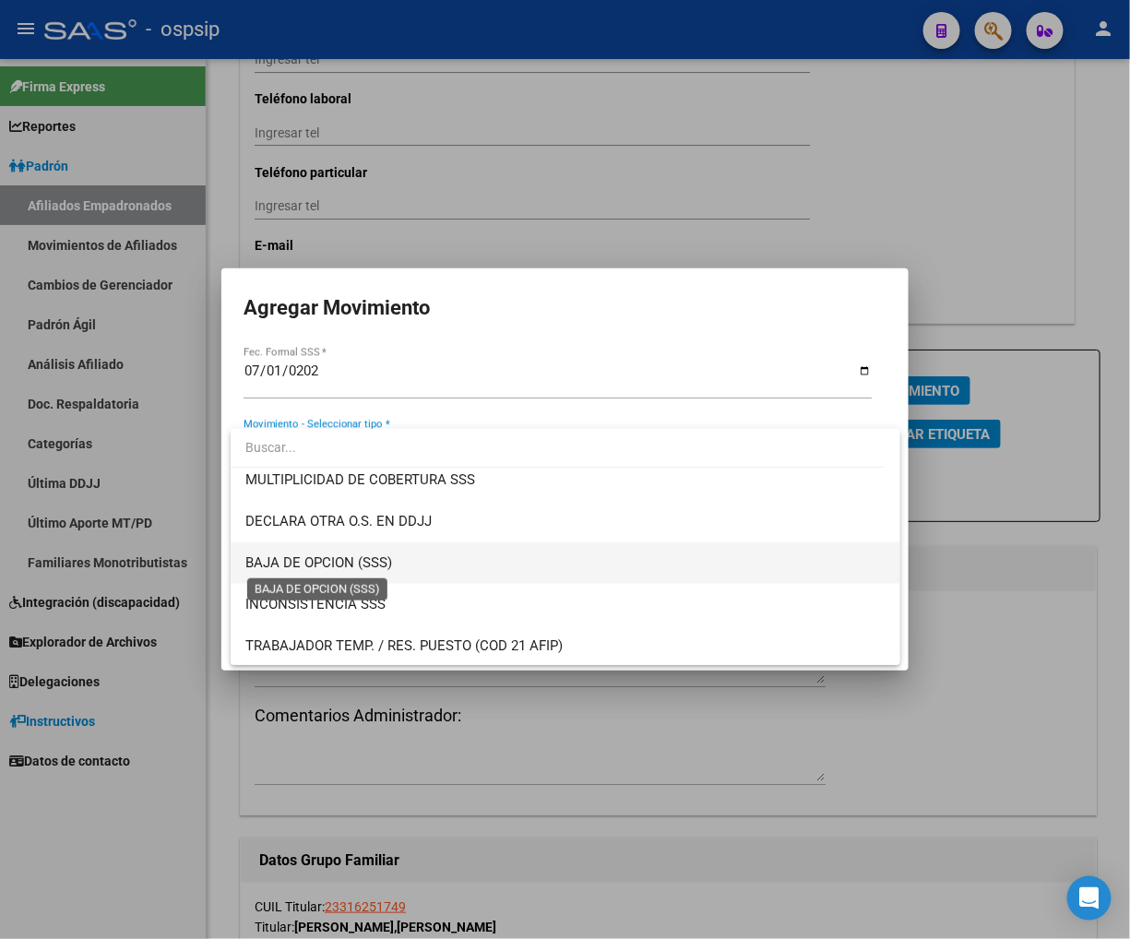
click at [365, 557] on span "BAJA DE OPCION (SSS)" at bounding box center [318, 563] width 147 height 17
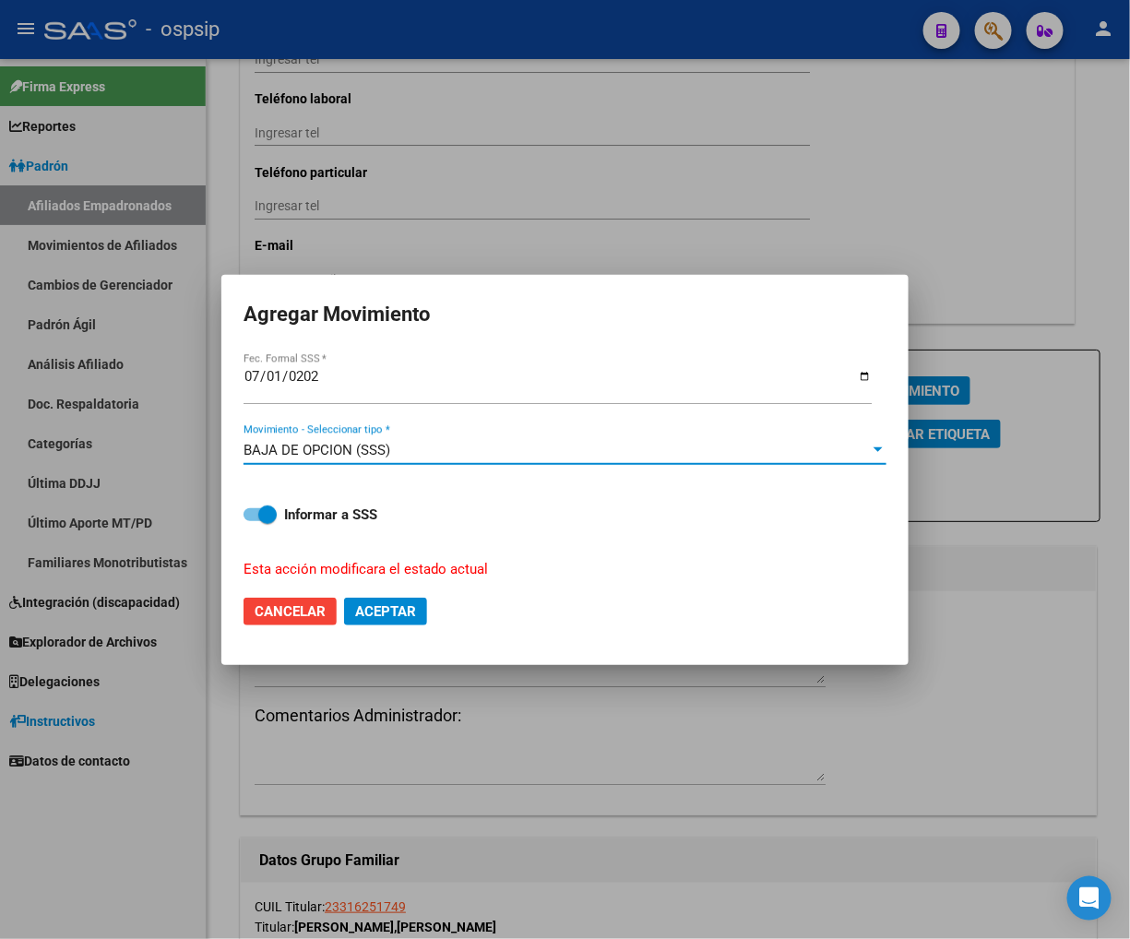
click at [382, 602] on button "Aceptar" at bounding box center [385, 612] width 83 height 28
checkbox input "false"
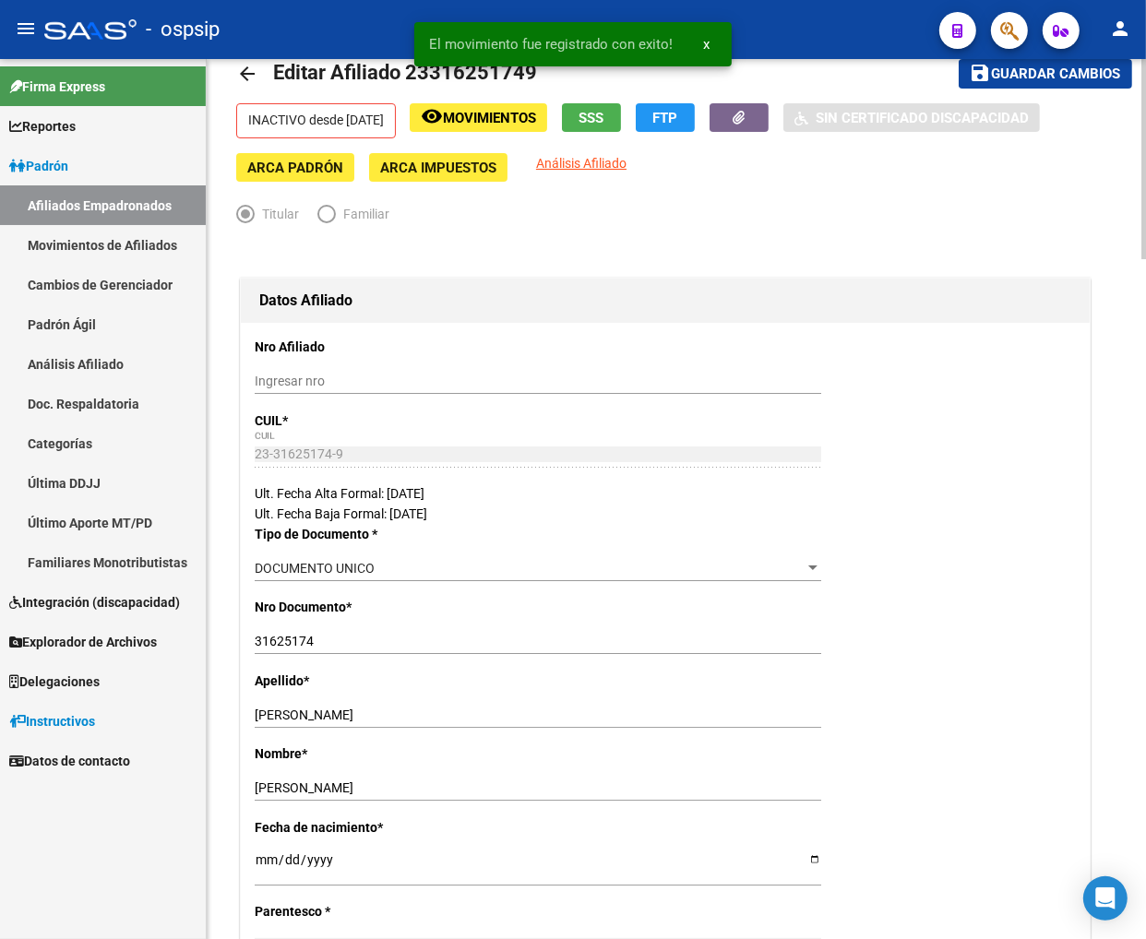
scroll to position [0, 0]
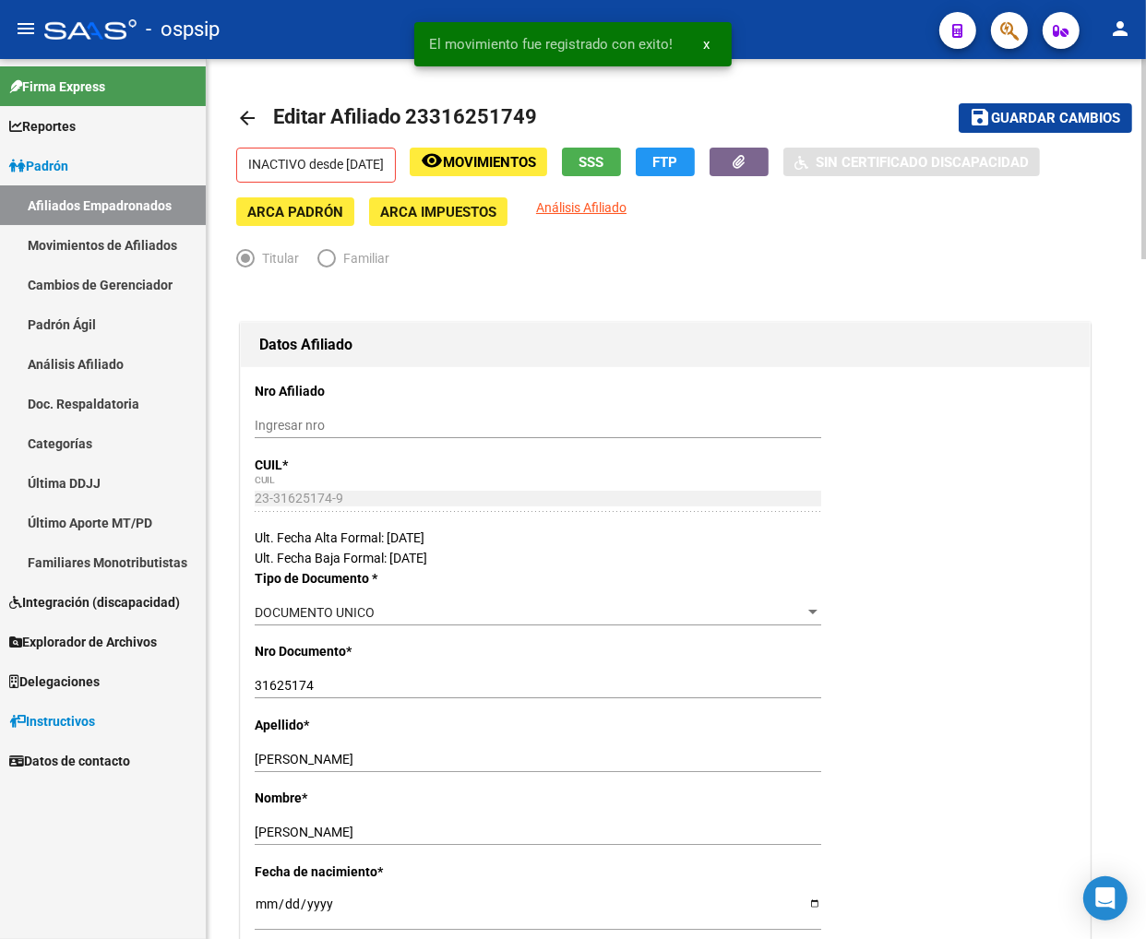
click at [1005, 121] on span "Guardar cambios" at bounding box center [1056, 119] width 129 height 17
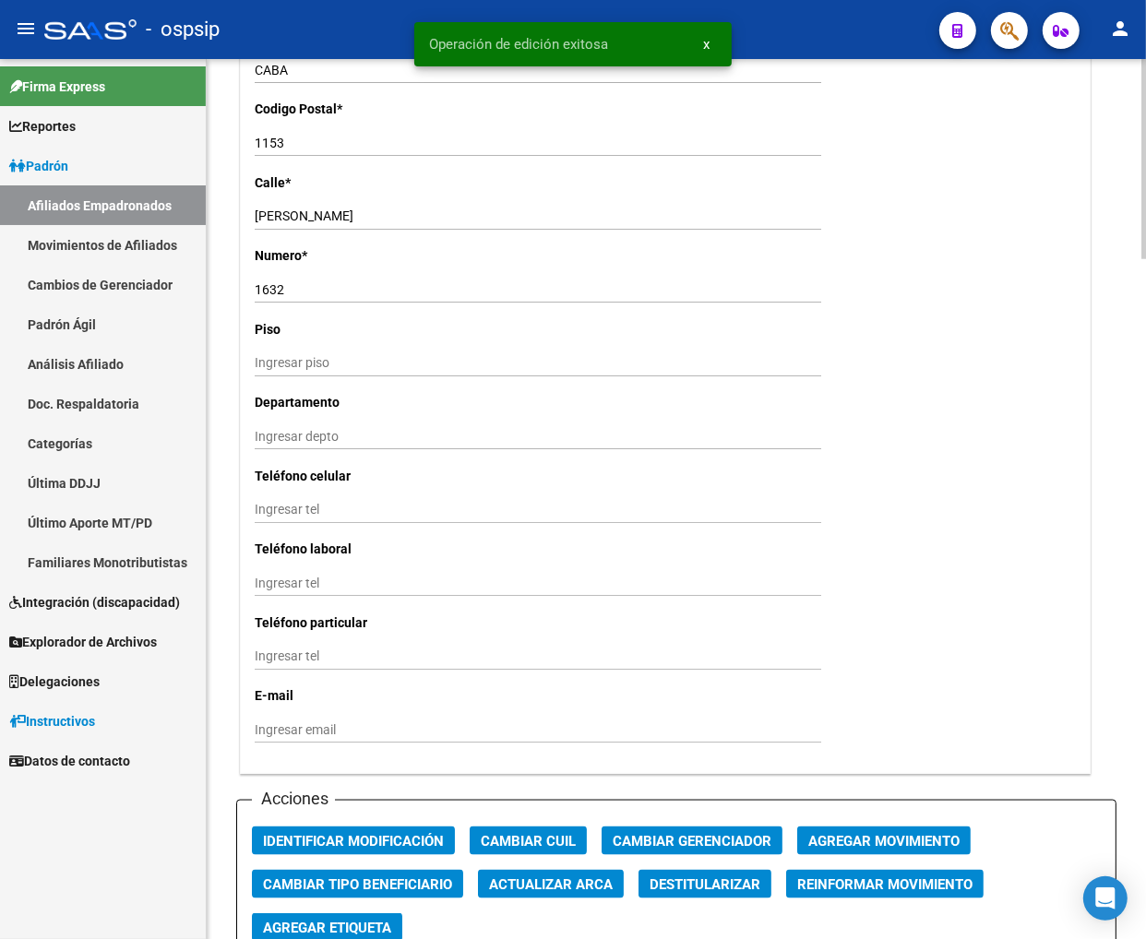
scroll to position [1640, 0]
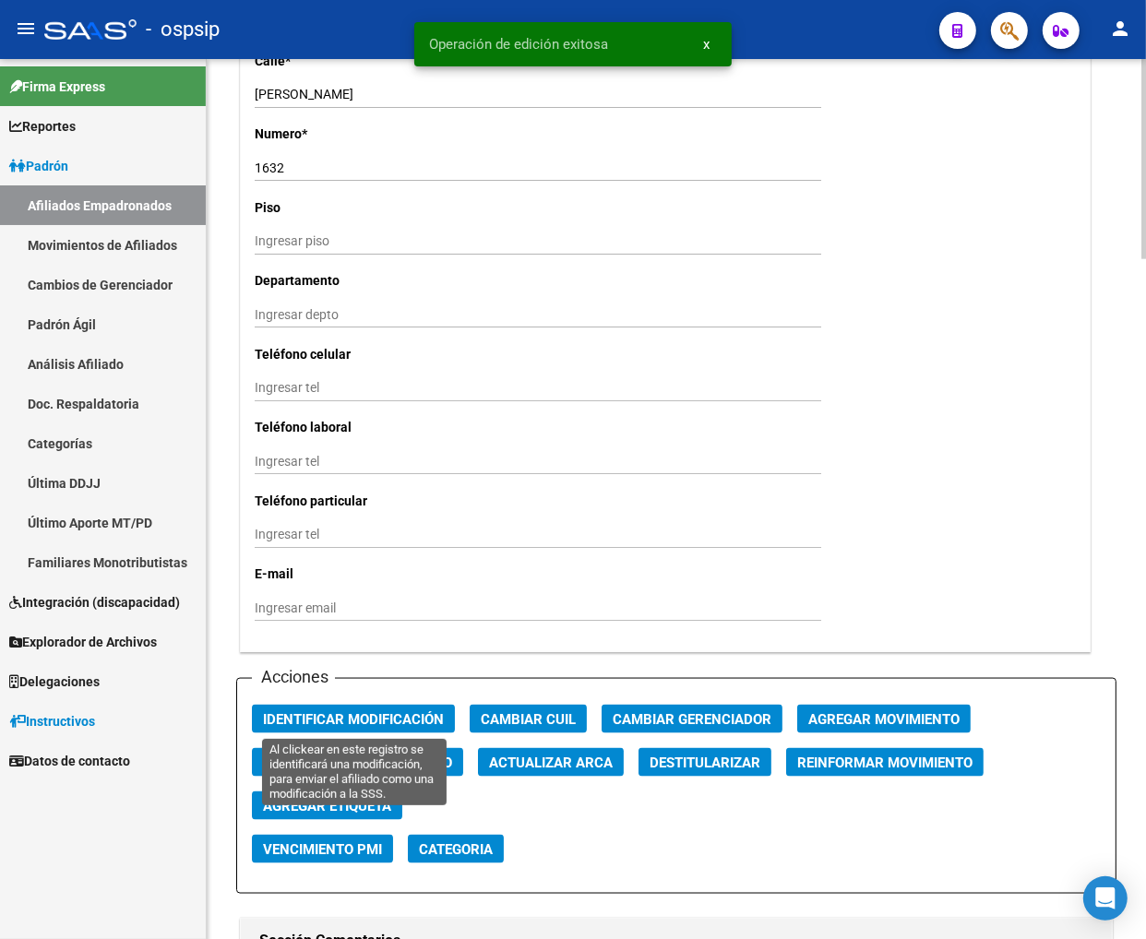
click at [366, 722] on span "Identificar Modificación" at bounding box center [353, 719] width 181 height 17
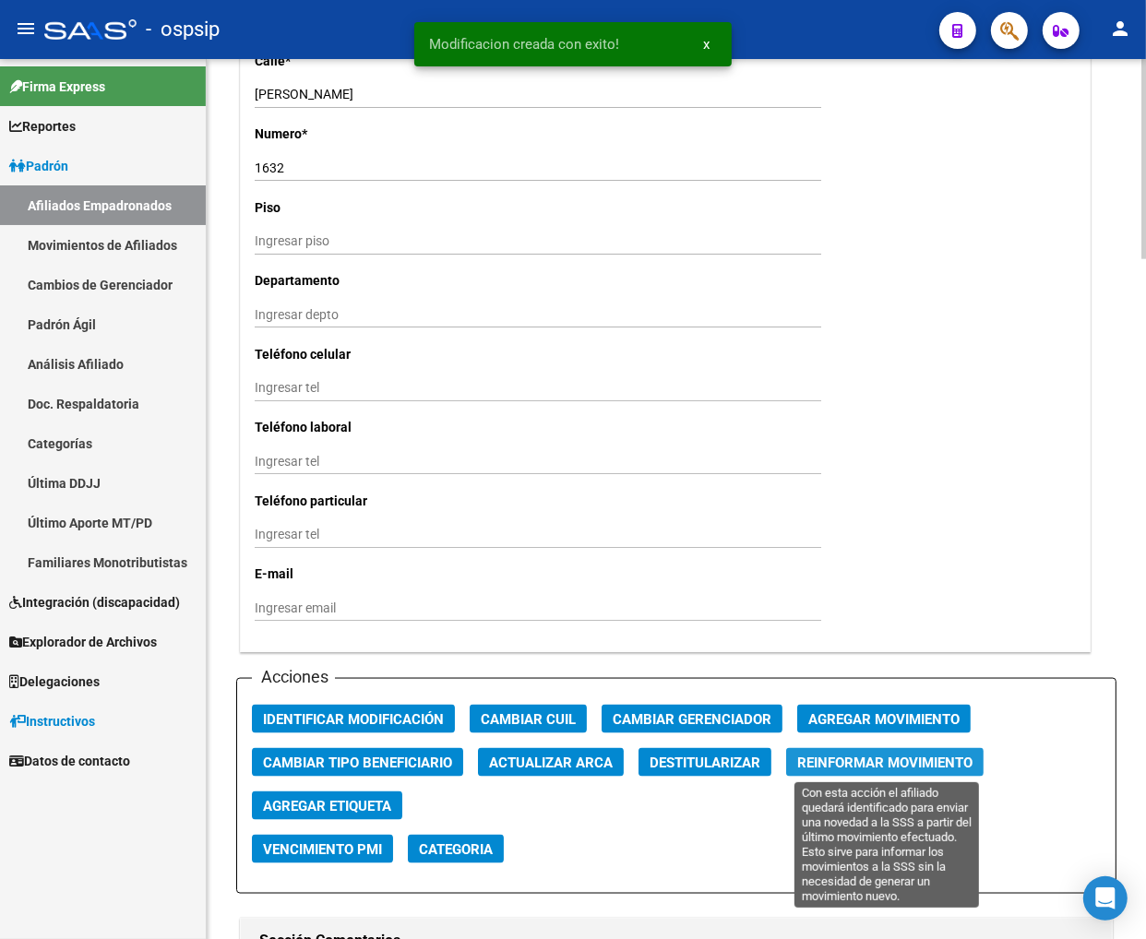
click at [815, 762] on span "Reinformar Movimiento" at bounding box center [884, 763] width 175 height 17
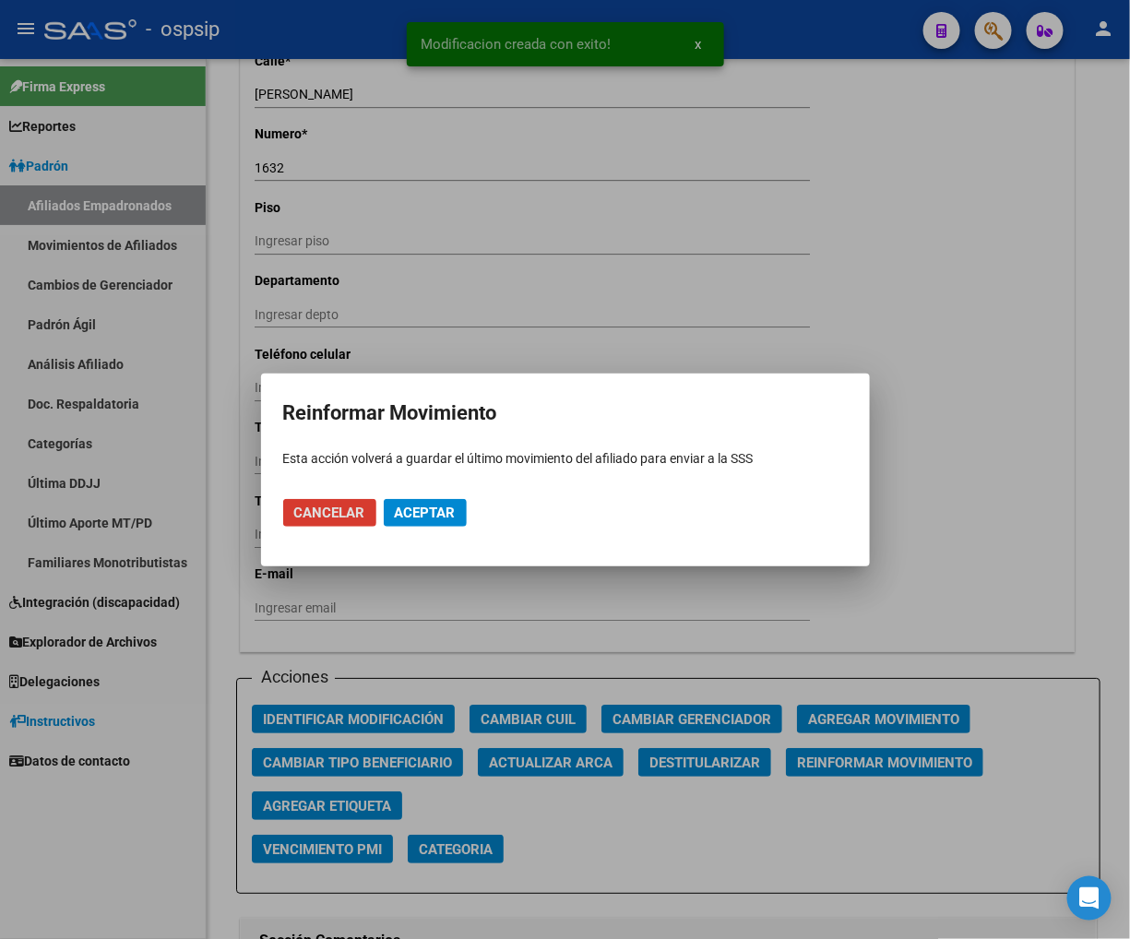
click at [391, 519] on button "Aceptar" at bounding box center [425, 513] width 83 height 28
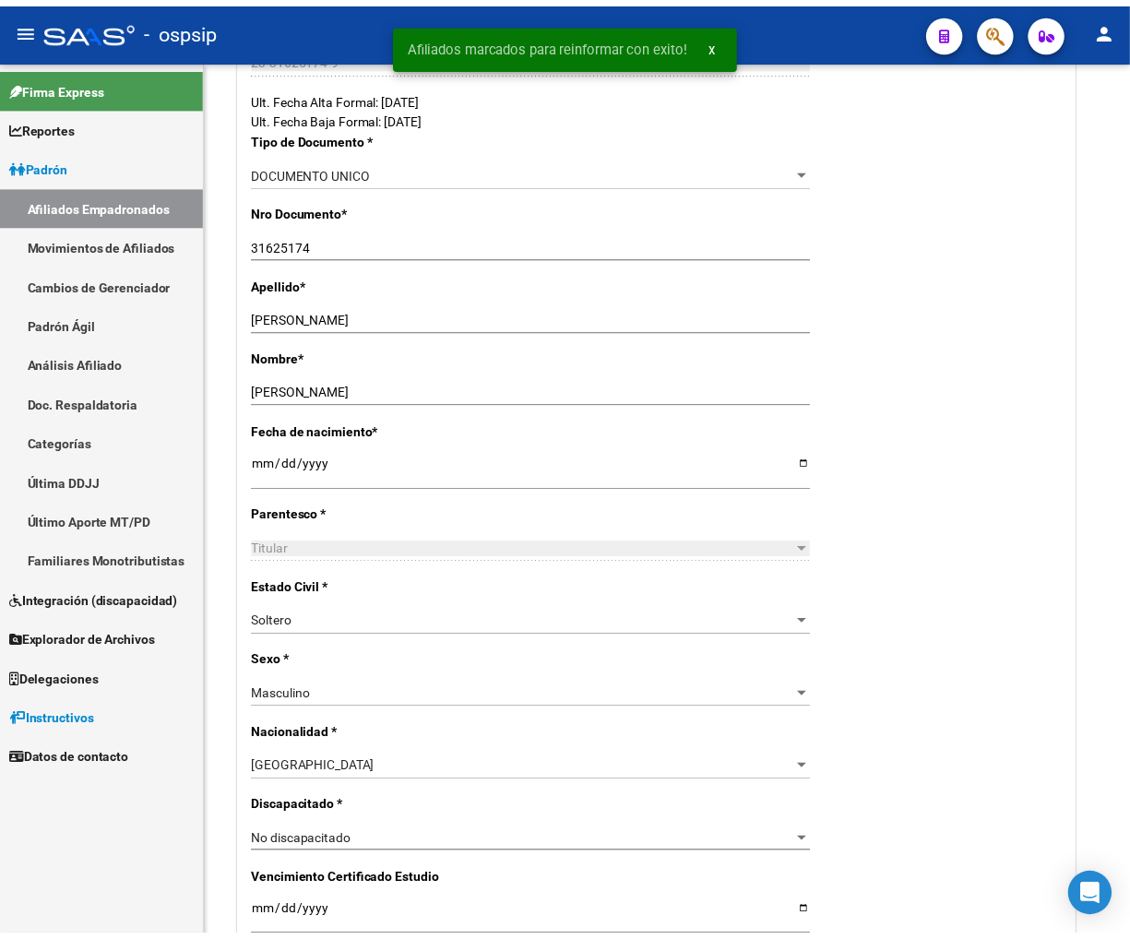
scroll to position [410, 0]
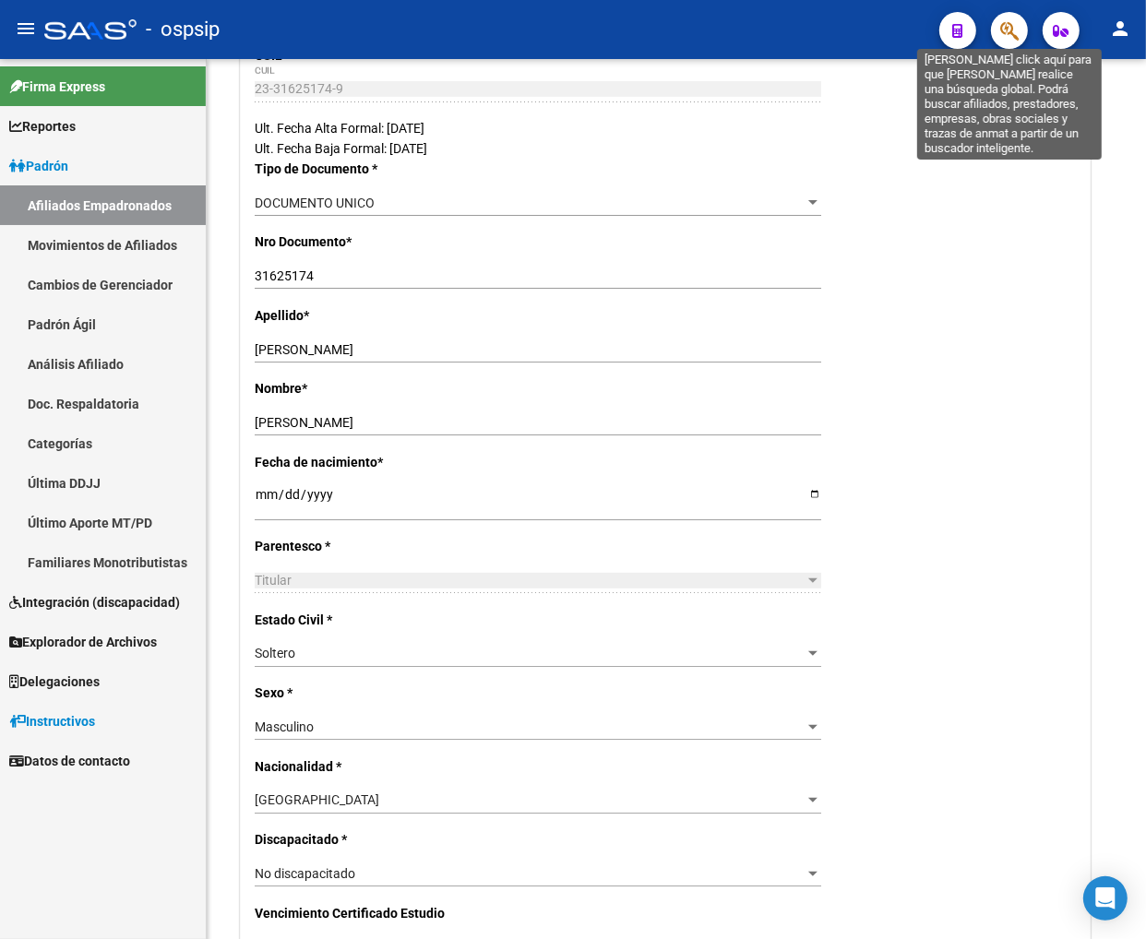
click at [1005, 28] on icon "button" at bounding box center [1009, 30] width 18 height 21
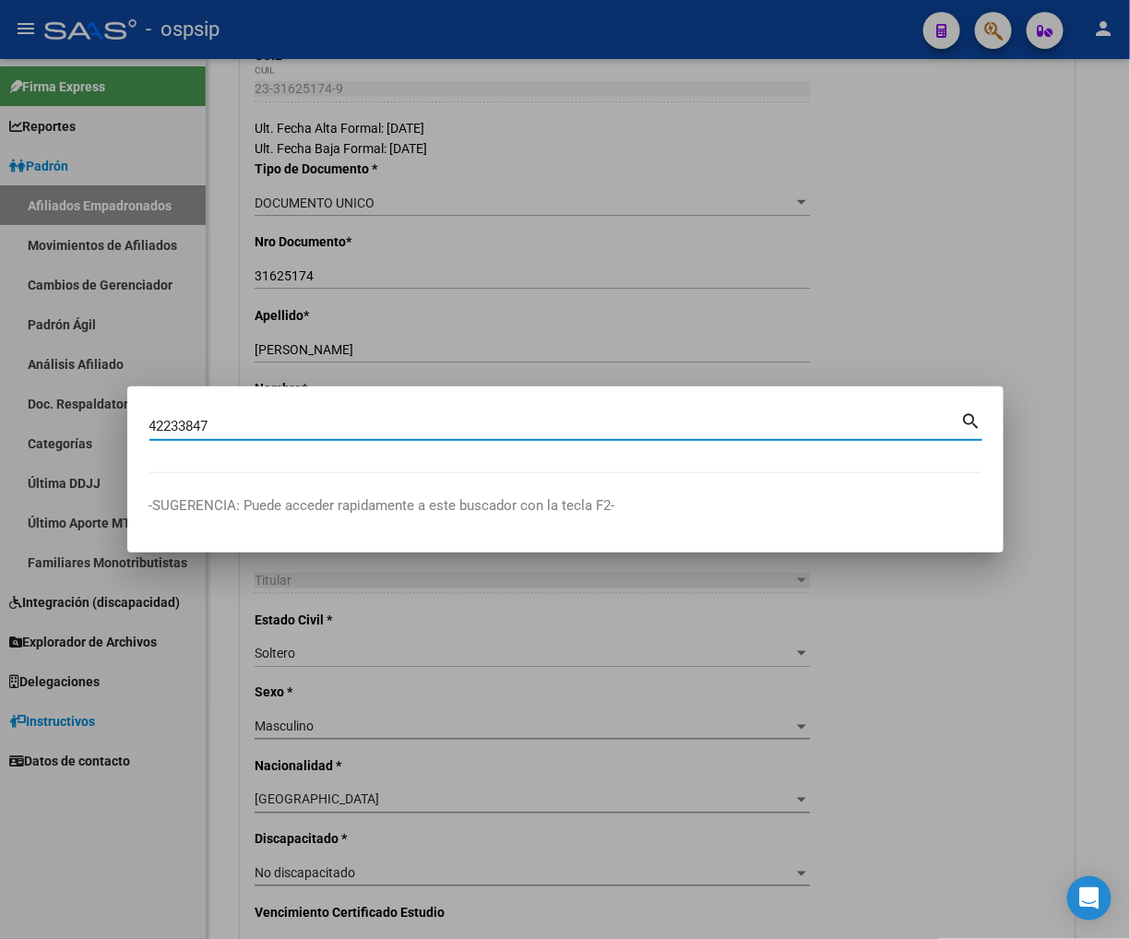
type input "42233847"
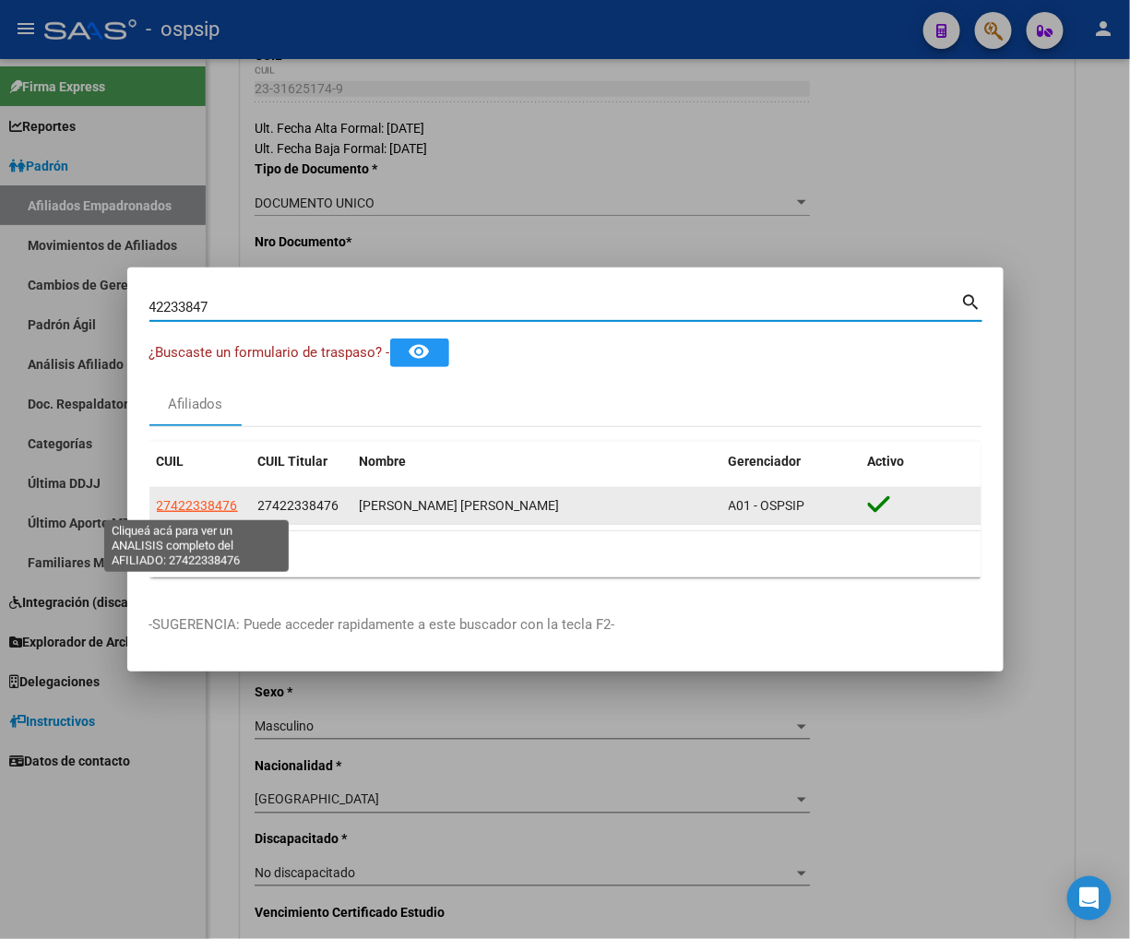
click at [199, 504] on span "27422338476" at bounding box center [197, 505] width 81 height 15
type textarea "27422338476"
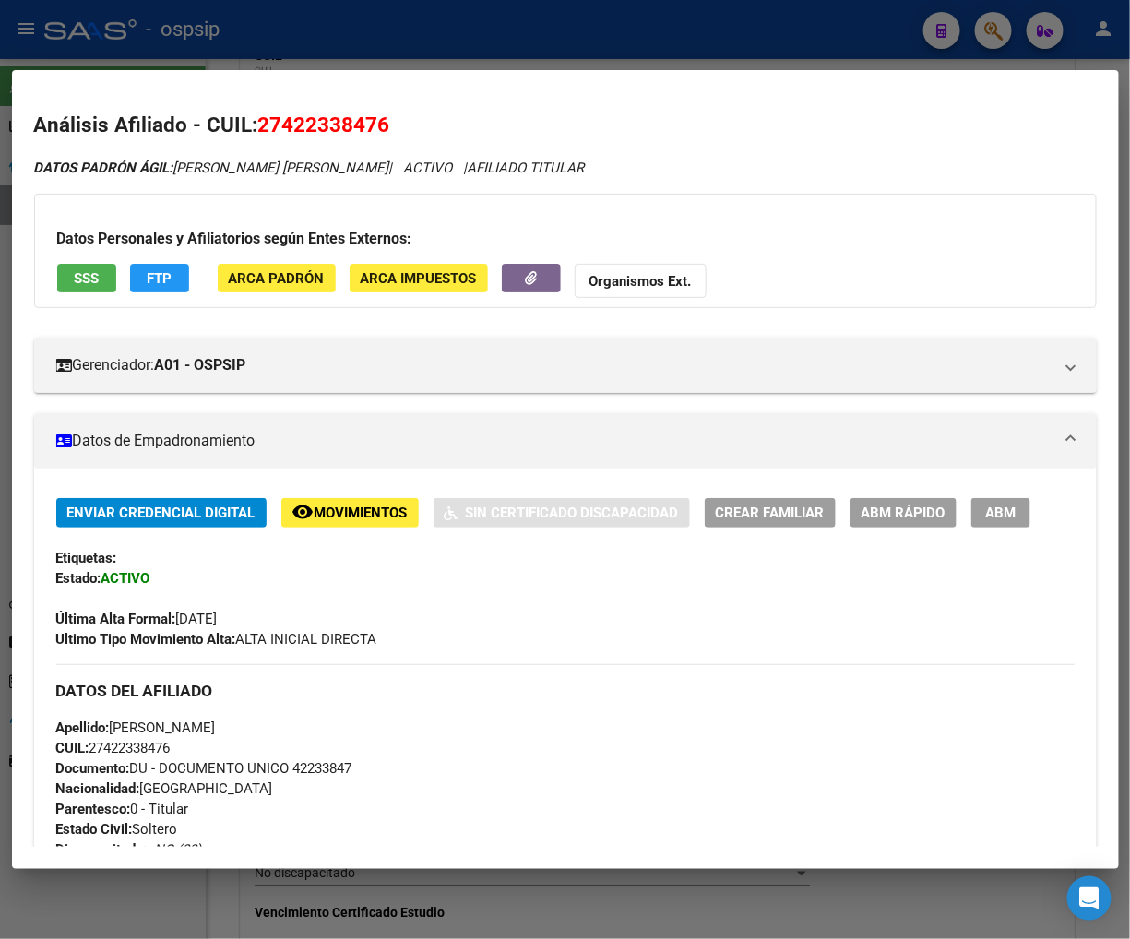
click at [176, 284] on button "FTP" at bounding box center [159, 278] width 59 height 29
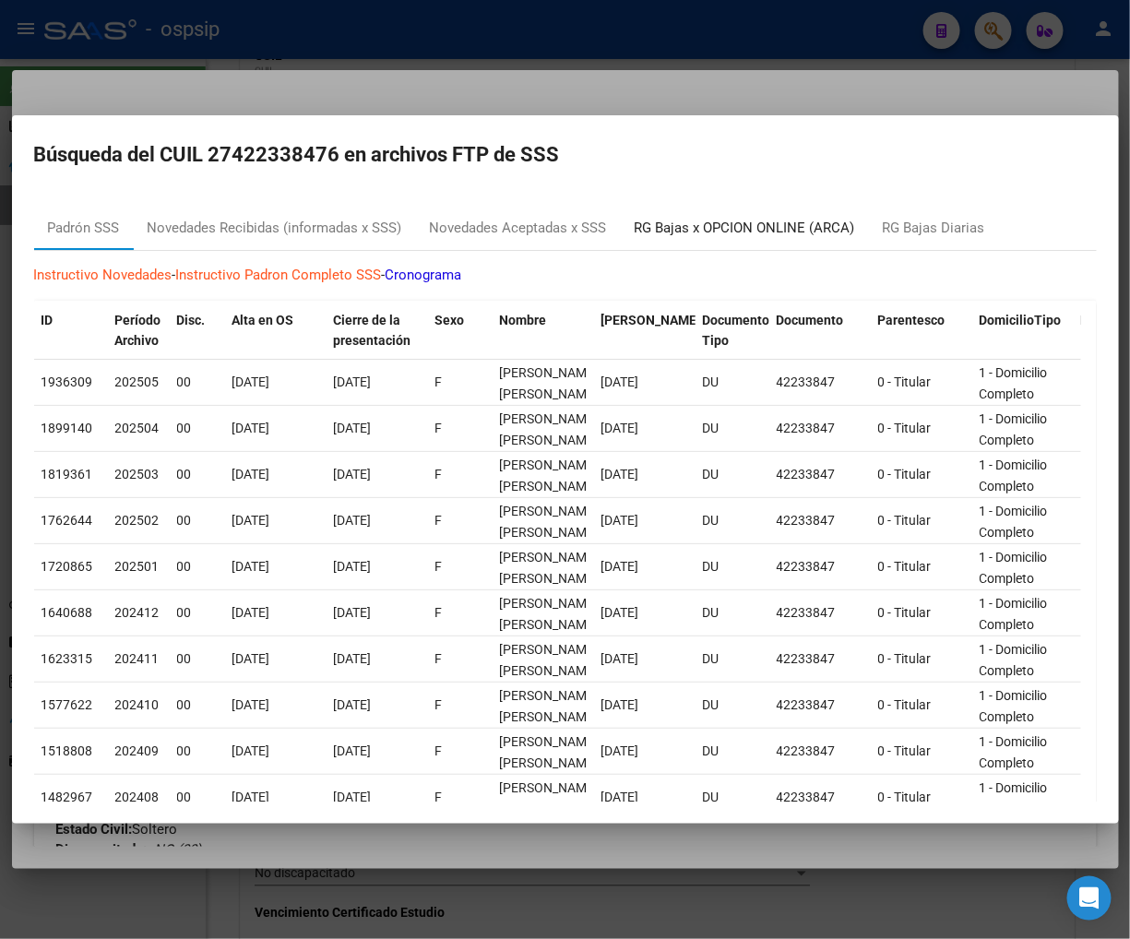
click at [727, 224] on div "RG Bajas x OPCION ONLINE (ARCA)" at bounding box center [745, 228] width 221 height 21
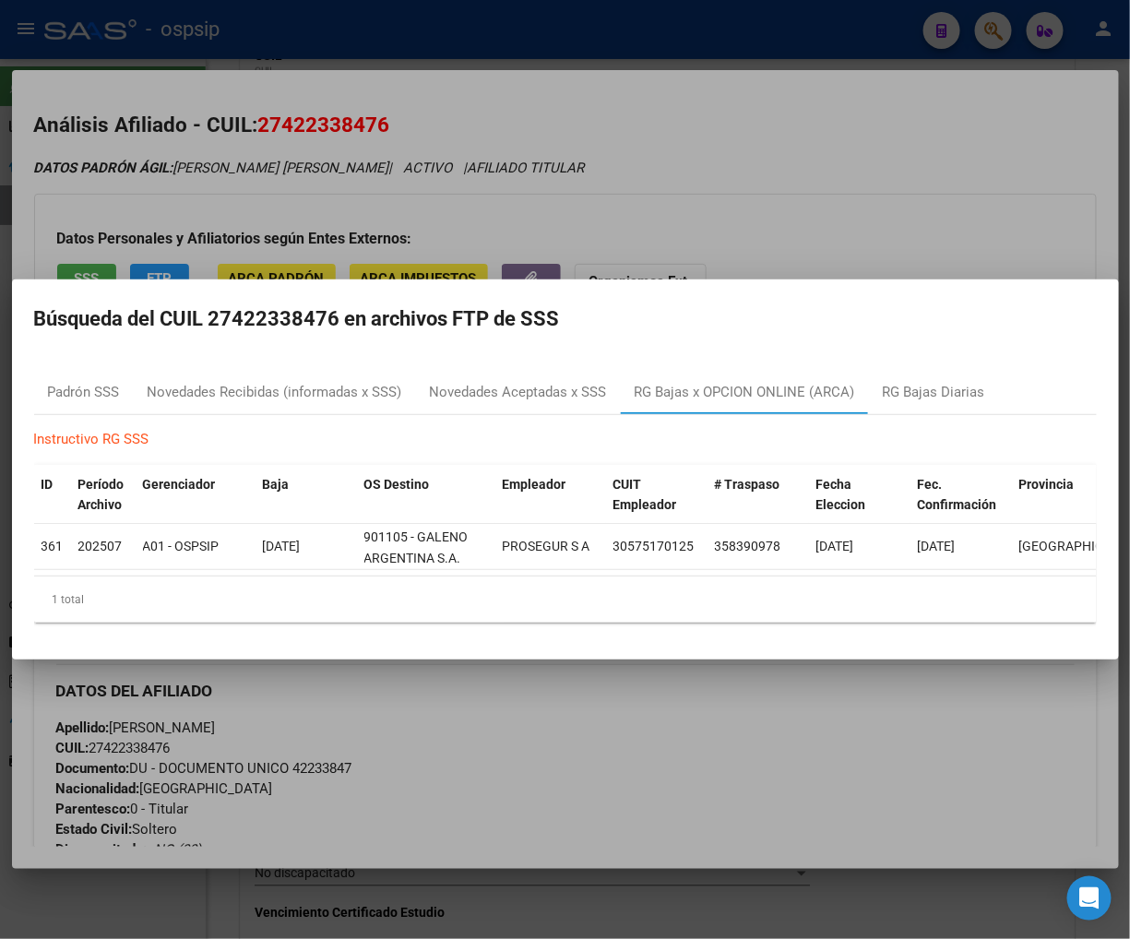
click at [738, 189] on div at bounding box center [565, 469] width 1130 height 939
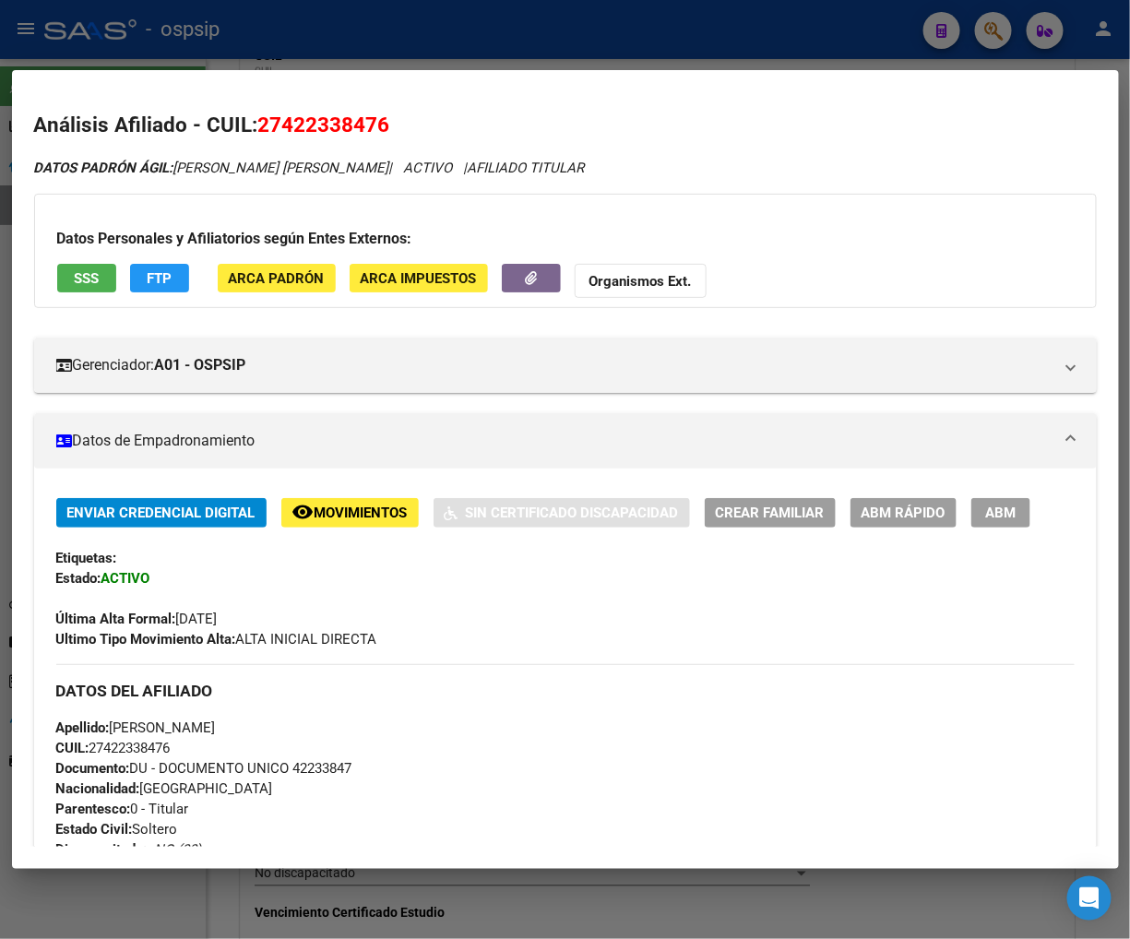
click at [992, 515] on span "ABM" at bounding box center [1000, 514] width 30 height 17
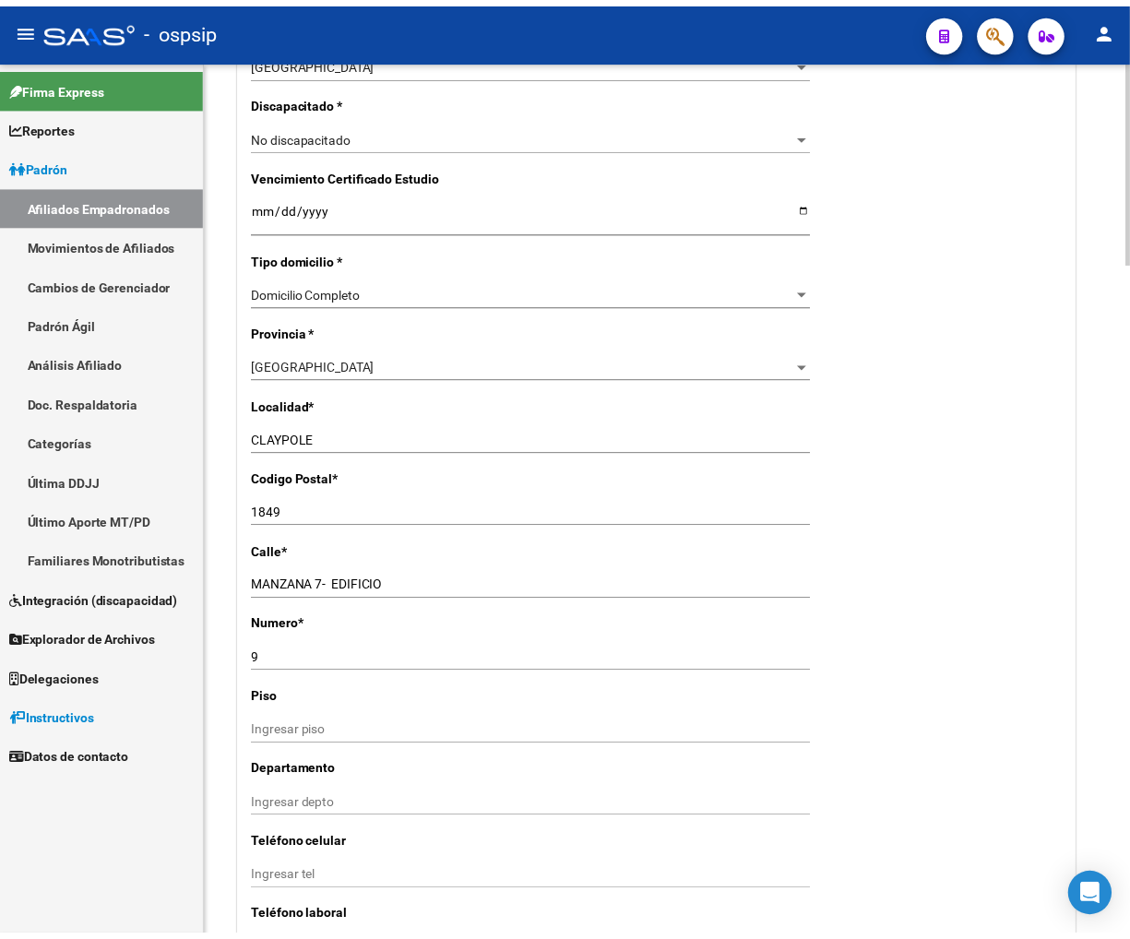
scroll to position [1537, 0]
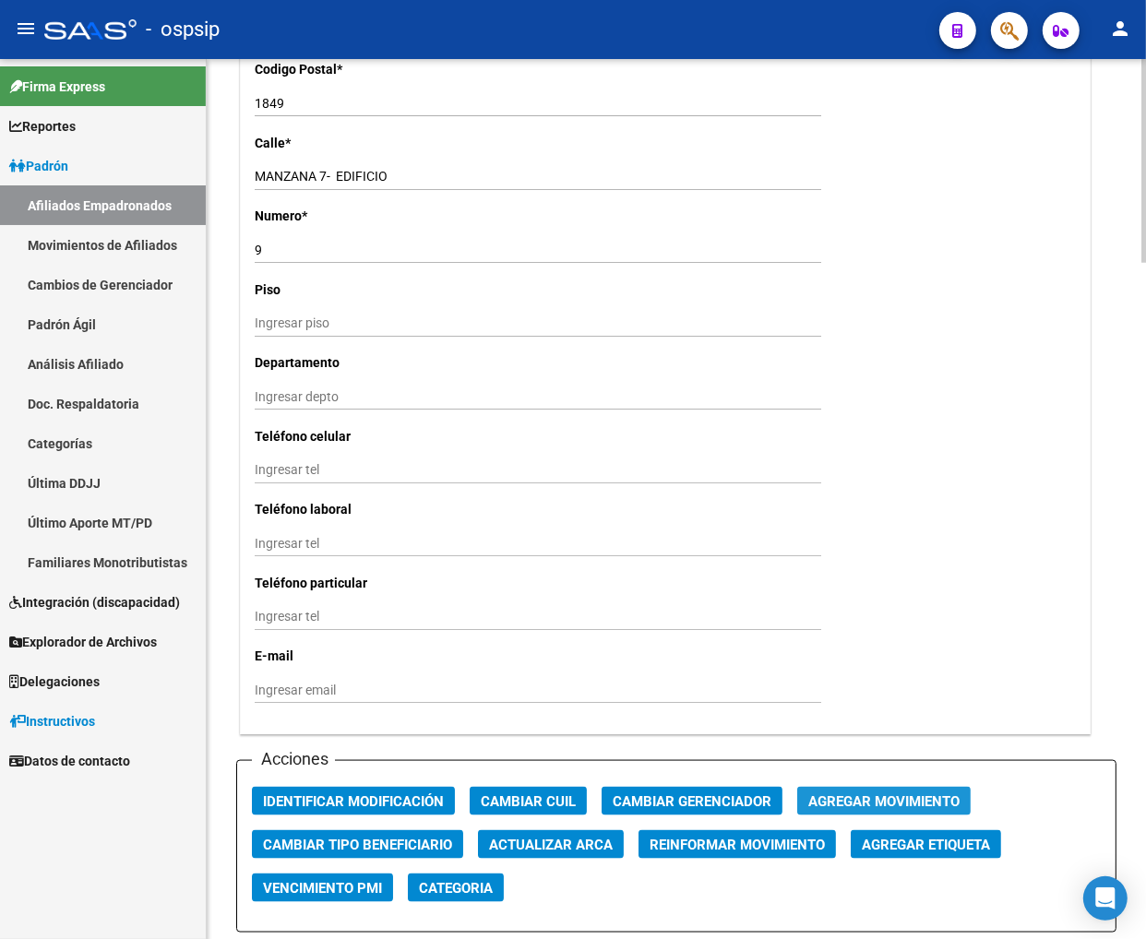
click at [865, 794] on span "Agregar Movimiento" at bounding box center [883, 802] width 151 height 17
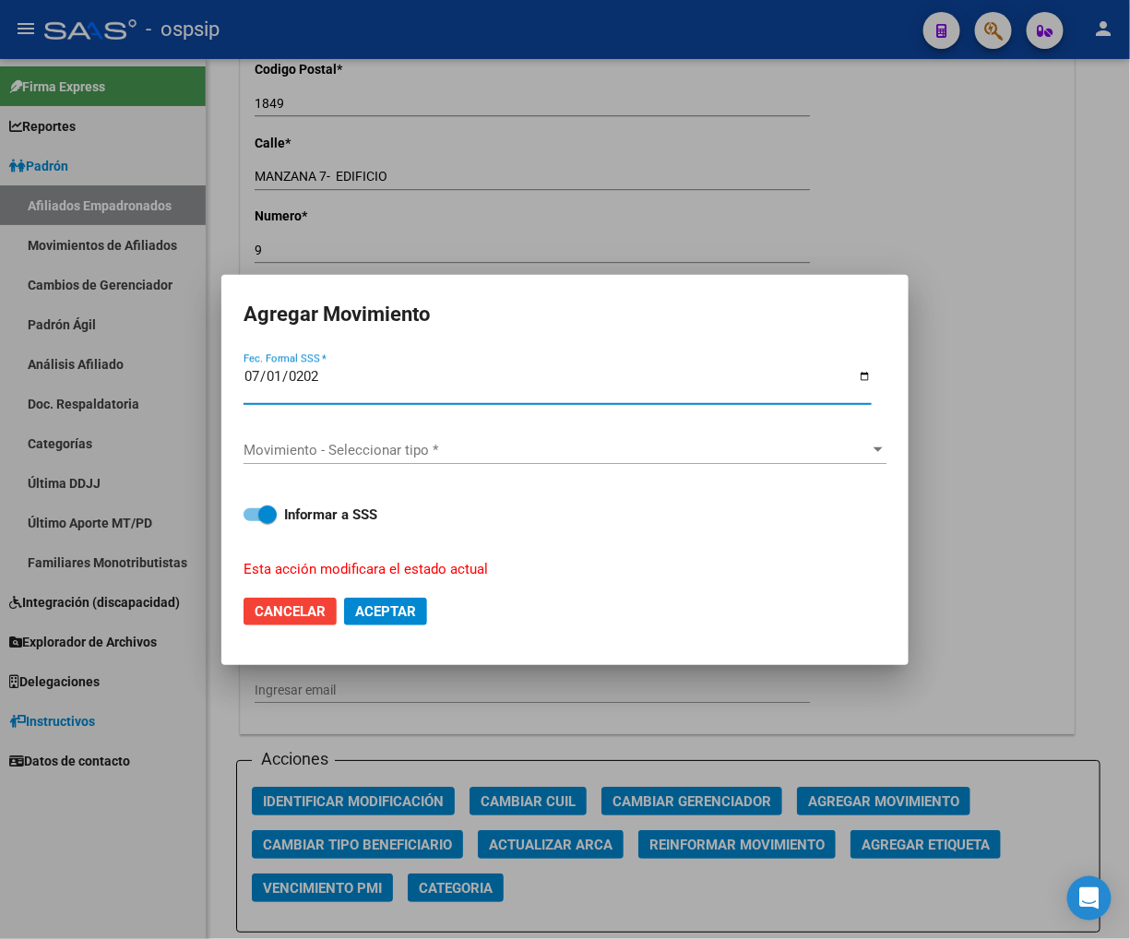
type input "[DATE]"
click at [773, 449] on span "Movimiento - Seleccionar tipo *" at bounding box center [557, 450] width 627 height 17
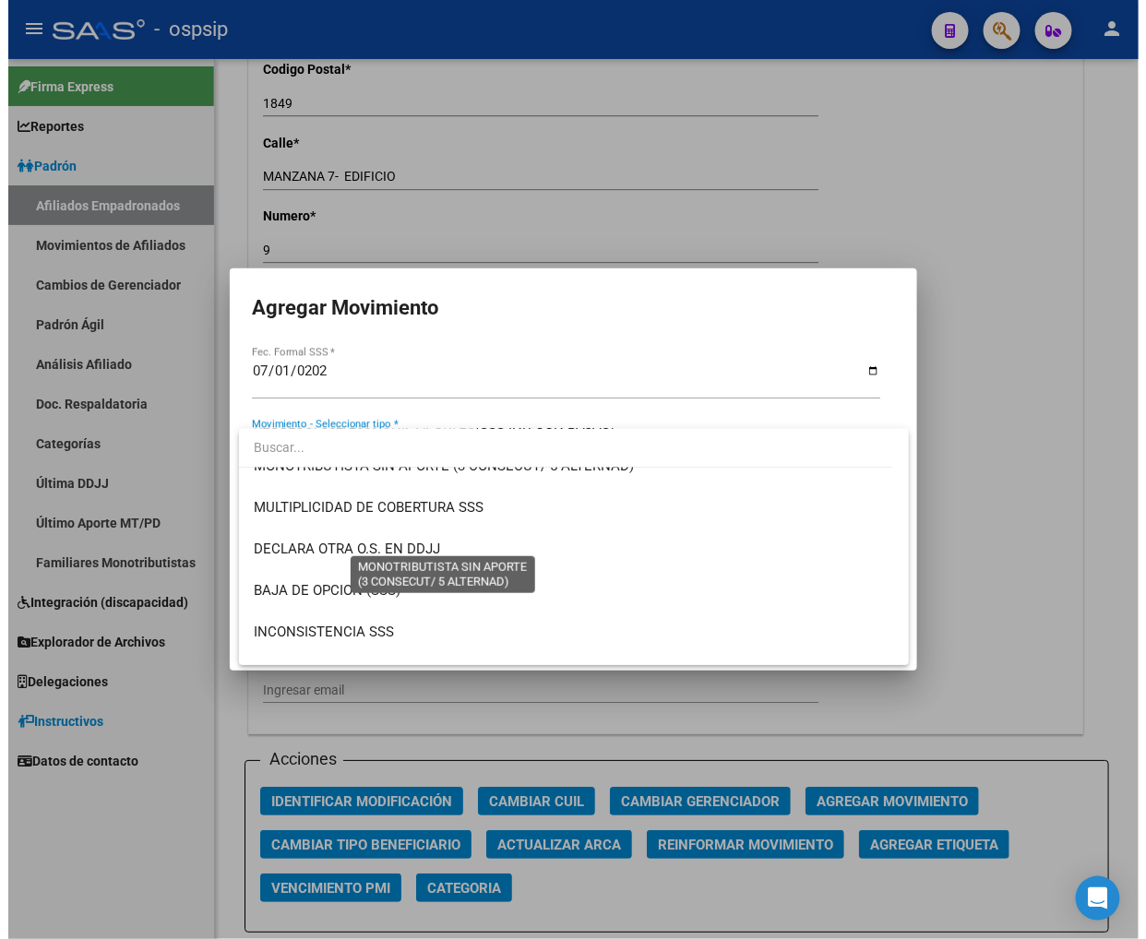
scroll to position [717, 0]
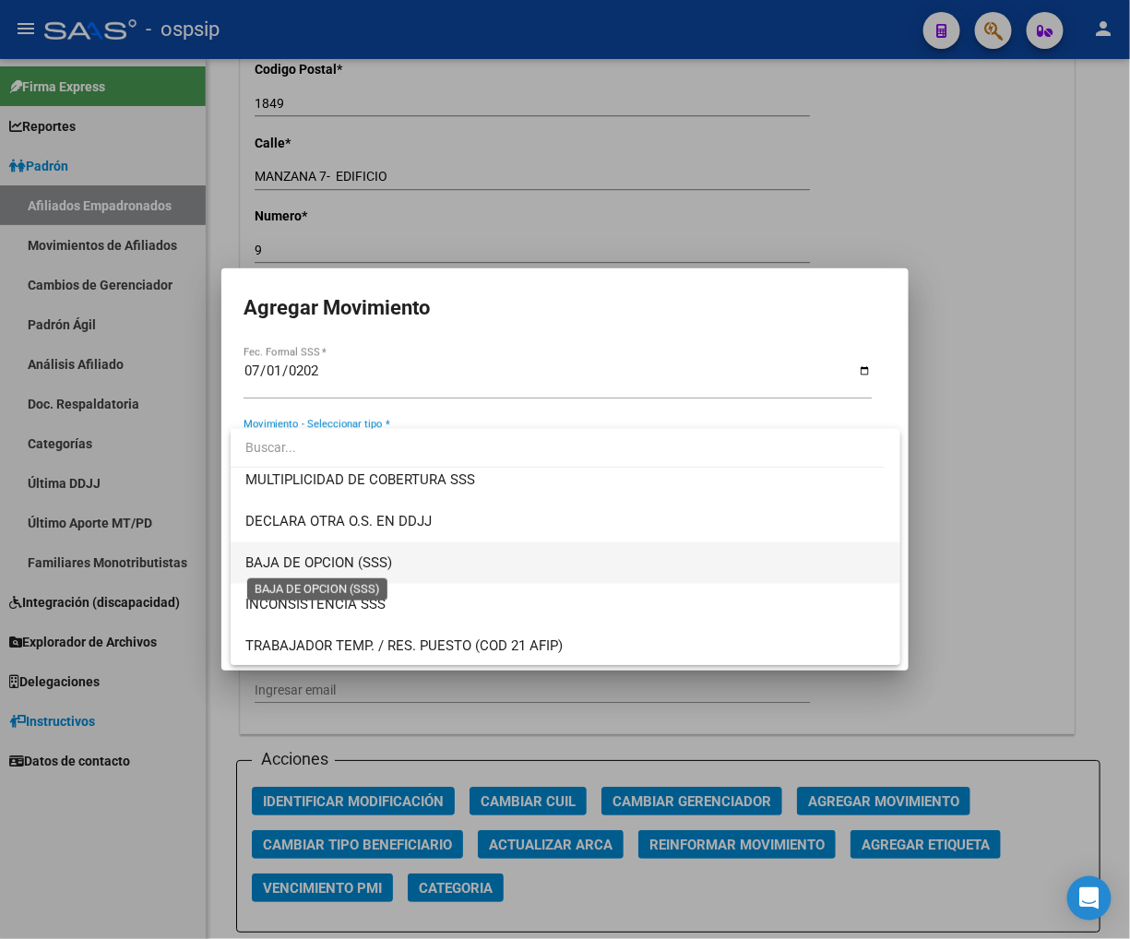
click at [343, 564] on span "BAJA DE OPCION (SSS)" at bounding box center [318, 563] width 147 height 17
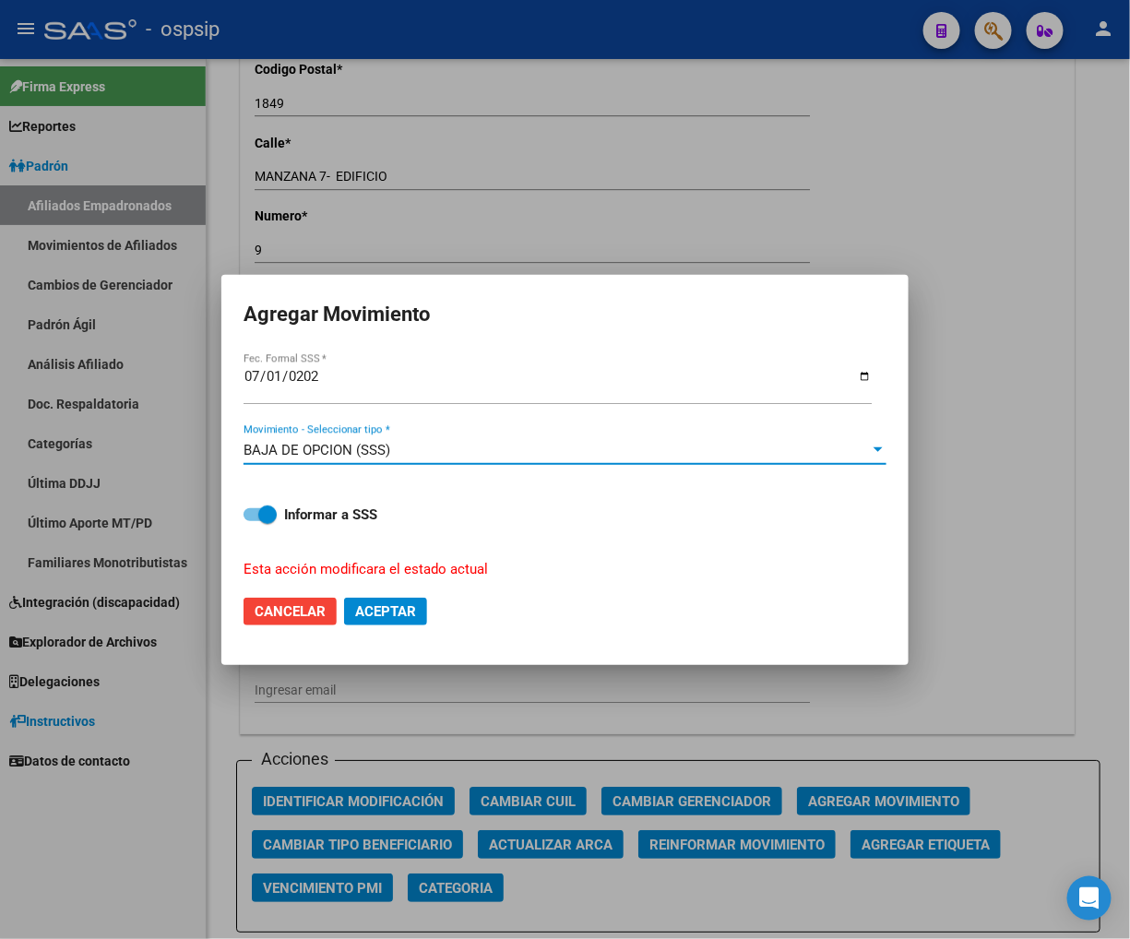
click at [365, 607] on span "Aceptar" at bounding box center [385, 611] width 61 height 17
checkbox input "false"
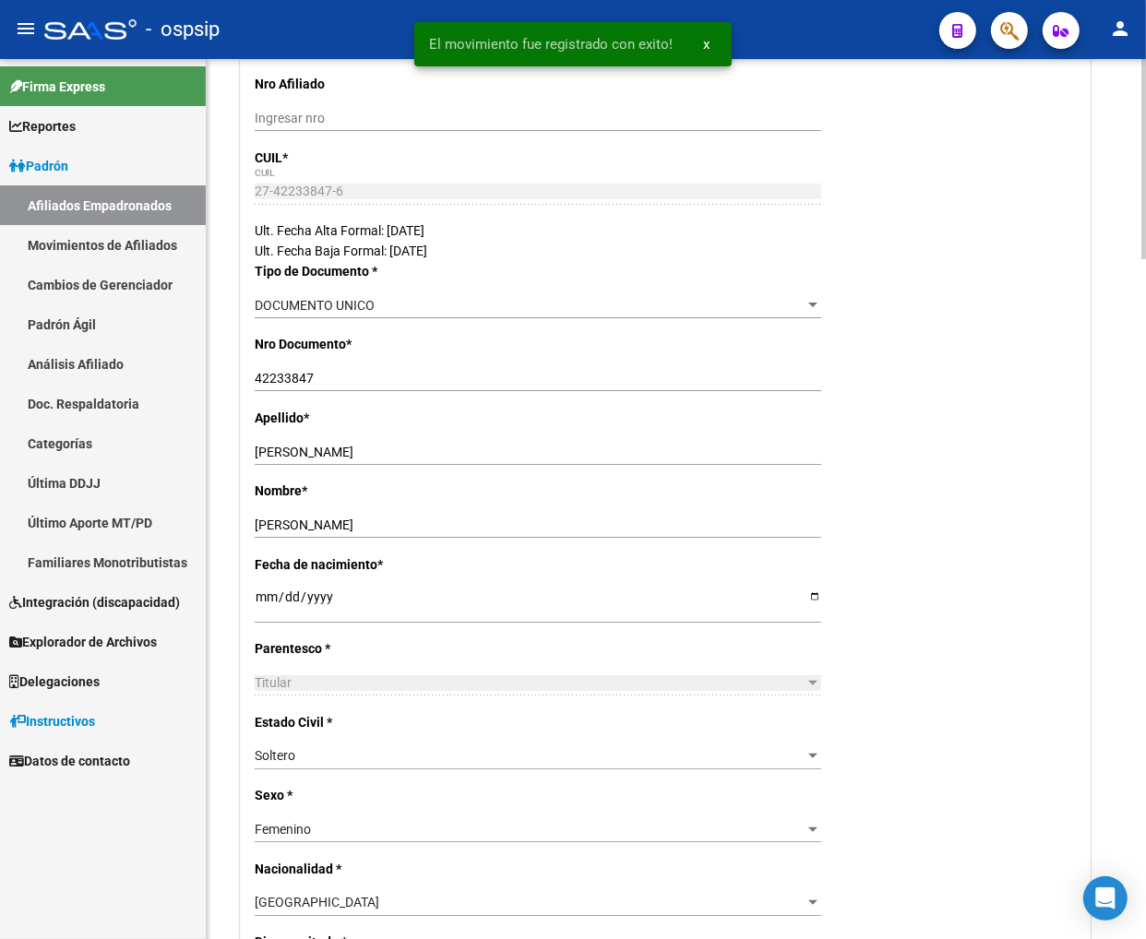
scroll to position [0, 0]
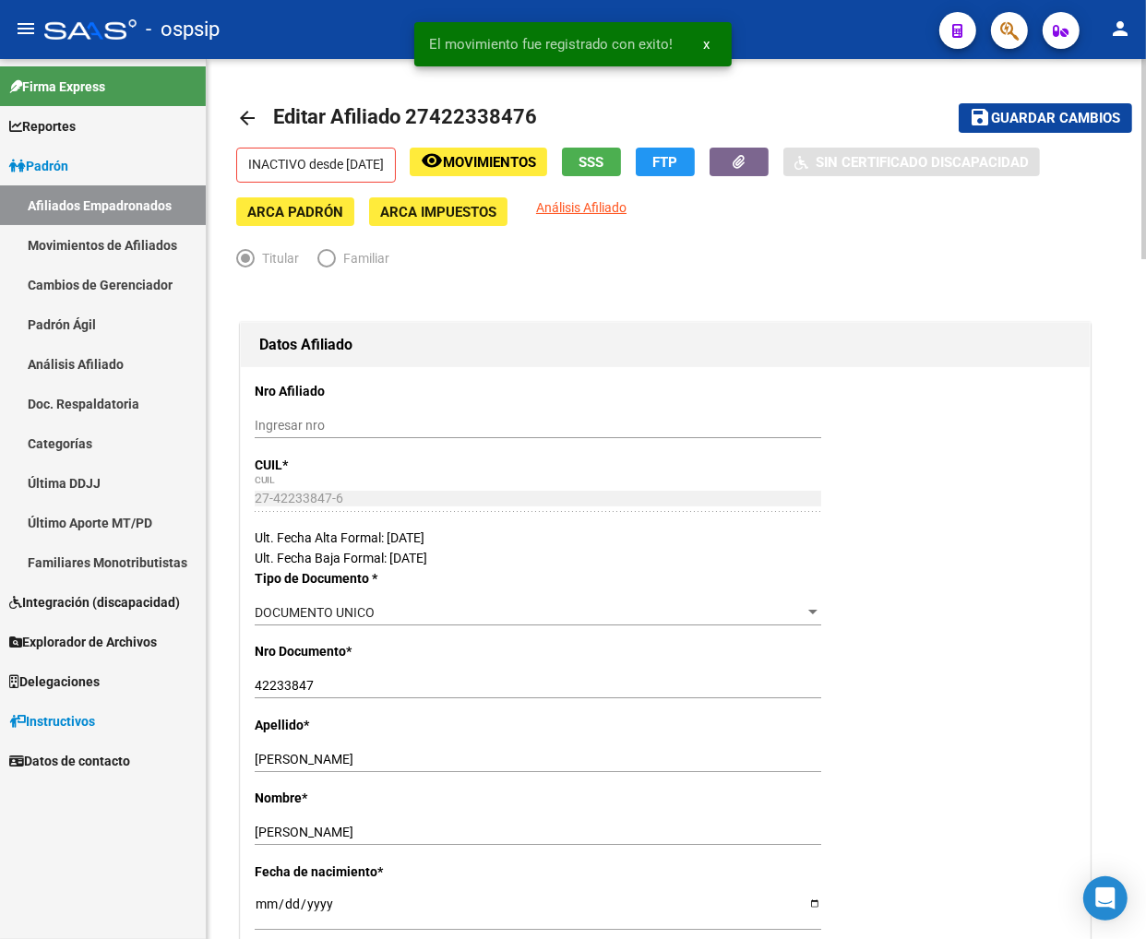
click at [1005, 118] on span "Guardar cambios" at bounding box center [1056, 119] width 129 height 17
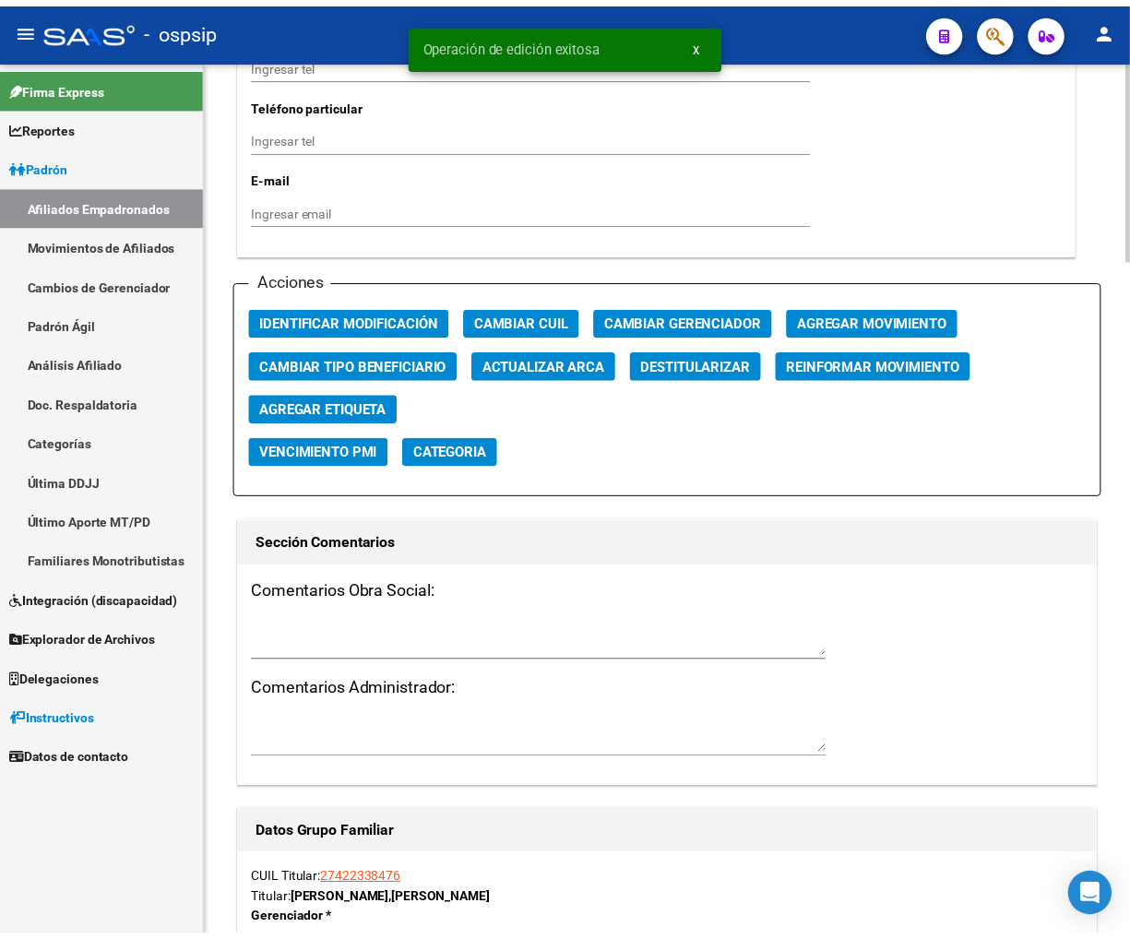
scroll to position [2050, 0]
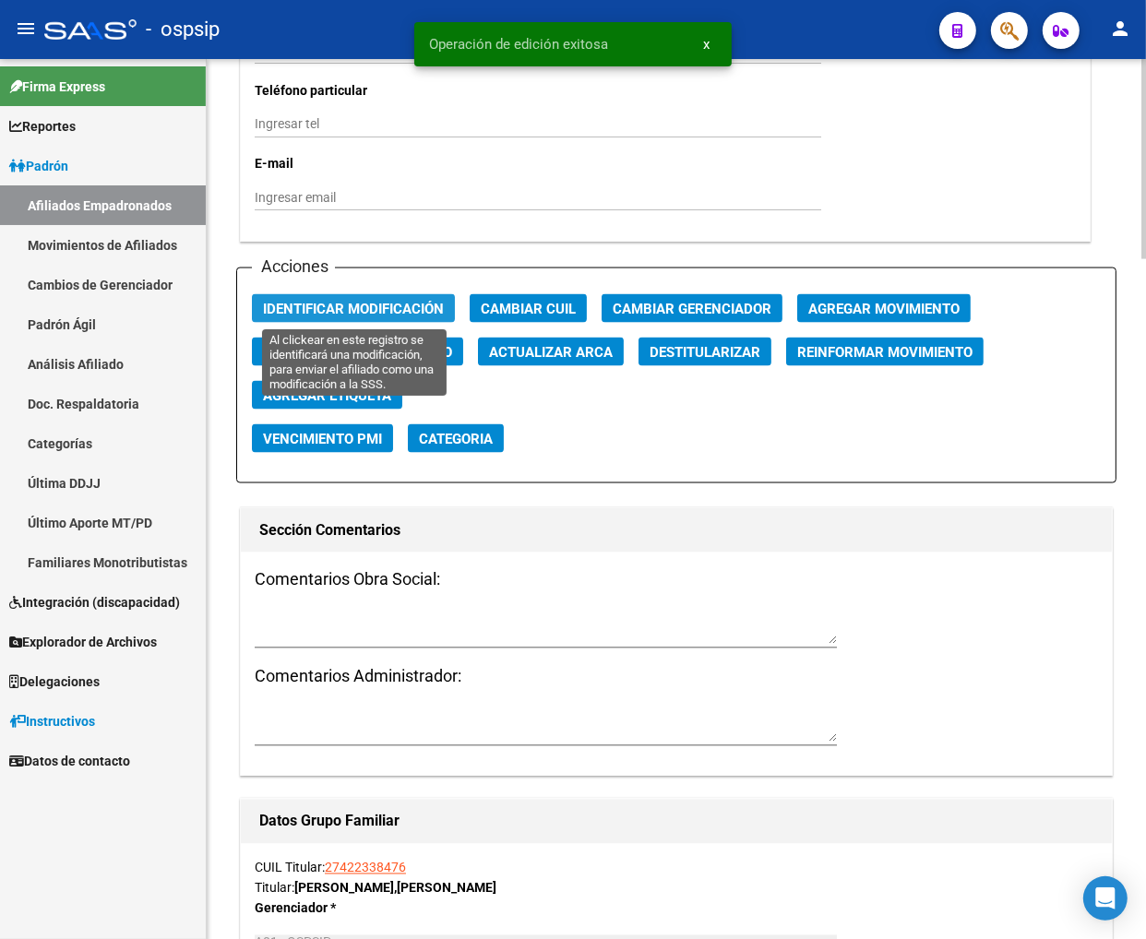
click at [356, 309] on span "Identificar Modificación" at bounding box center [353, 309] width 181 height 17
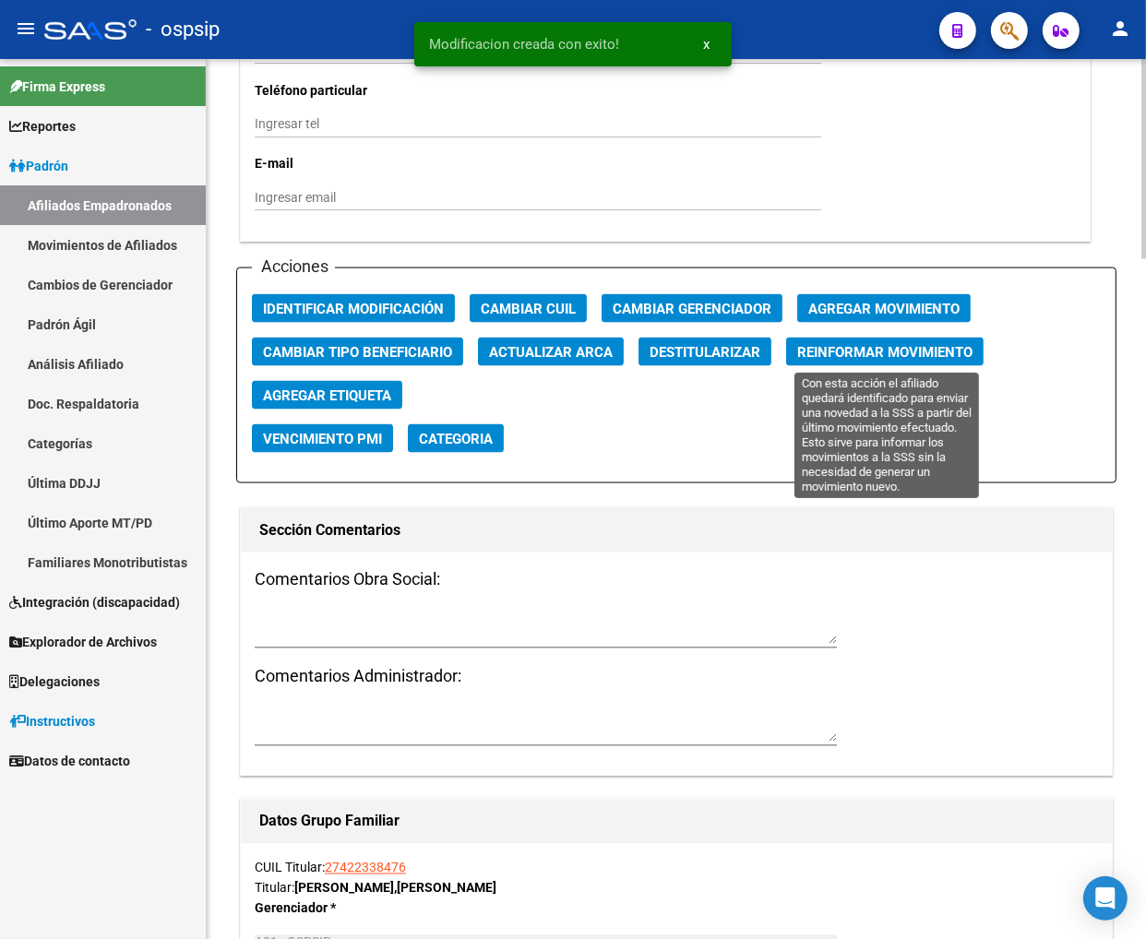
click at [830, 348] on span "Reinformar Movimiento" at bounding box center [884, 352] width 175 height 17
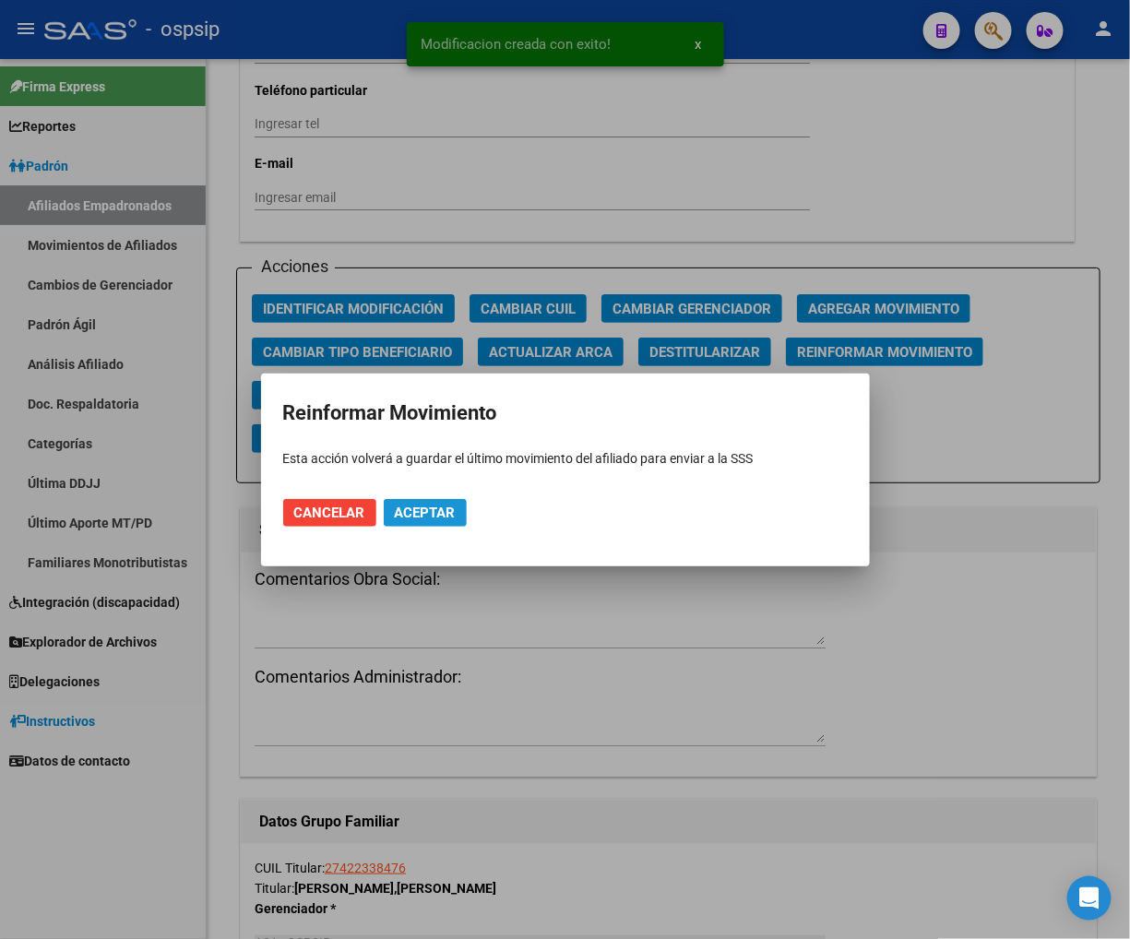
click at [411, 521] on button "Aceptar" at bounding box center [425, 513] width 83 height 28
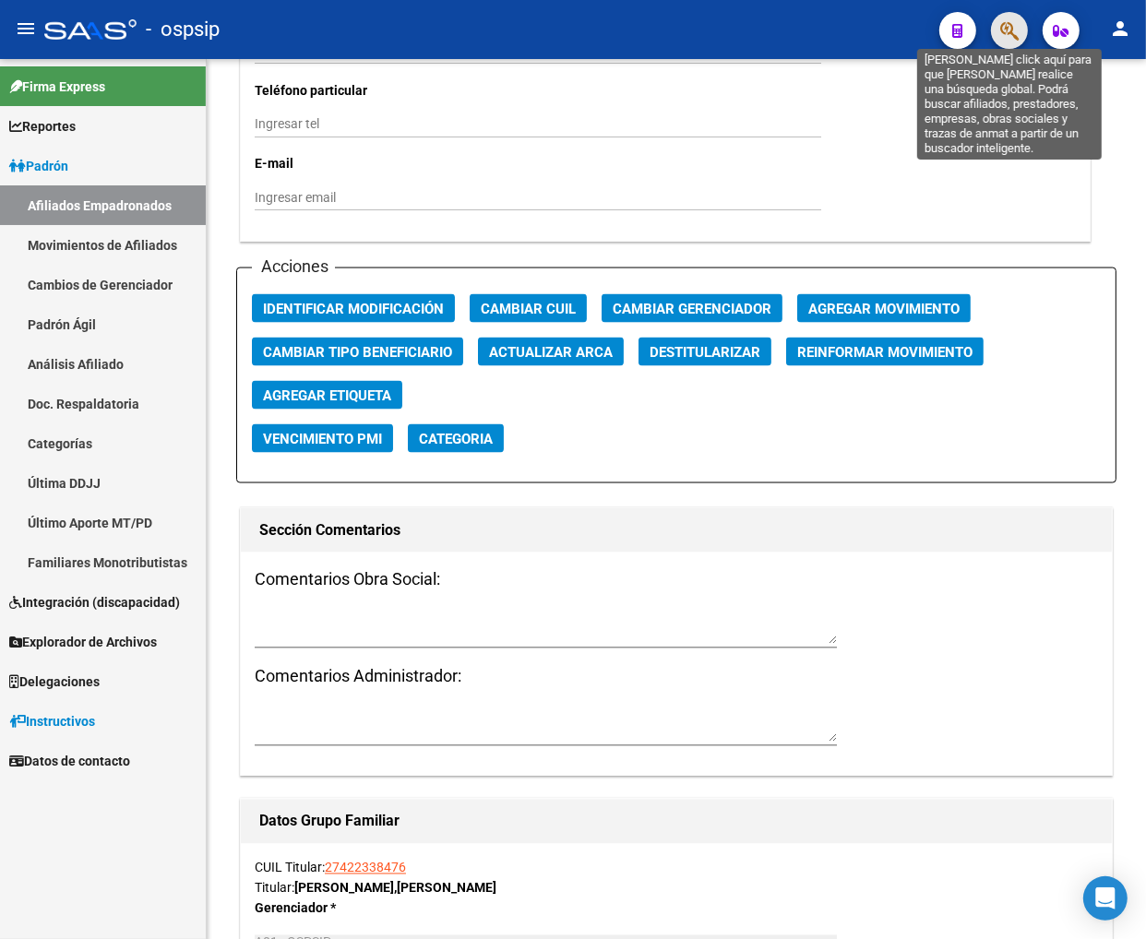
click at [1005, 30] on icon "button" at bounding box center [1009, 30] width 18 height 21
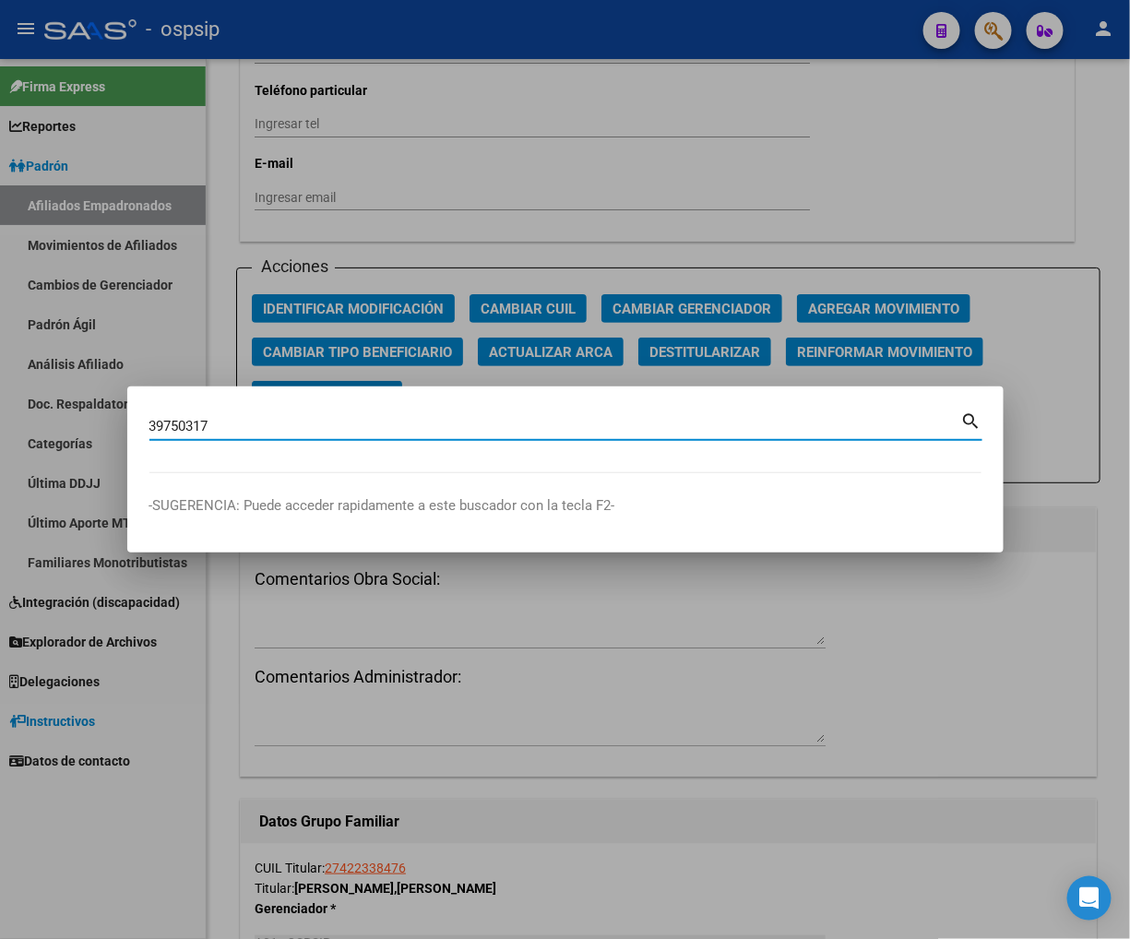
type input "39750317"
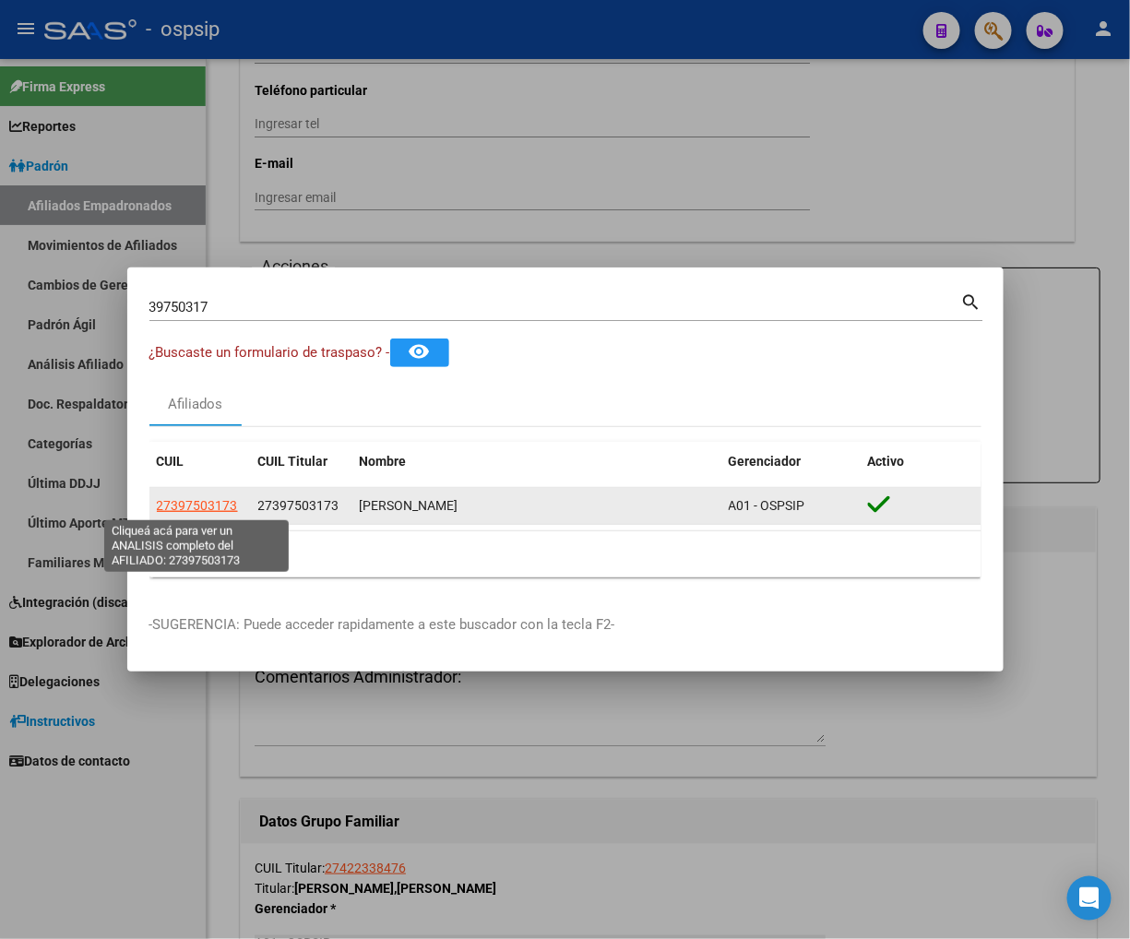
click at [197, 506] on span "27397503173" at bounding box center [197, 505] width 81 height 15
type textarea "27397503173"
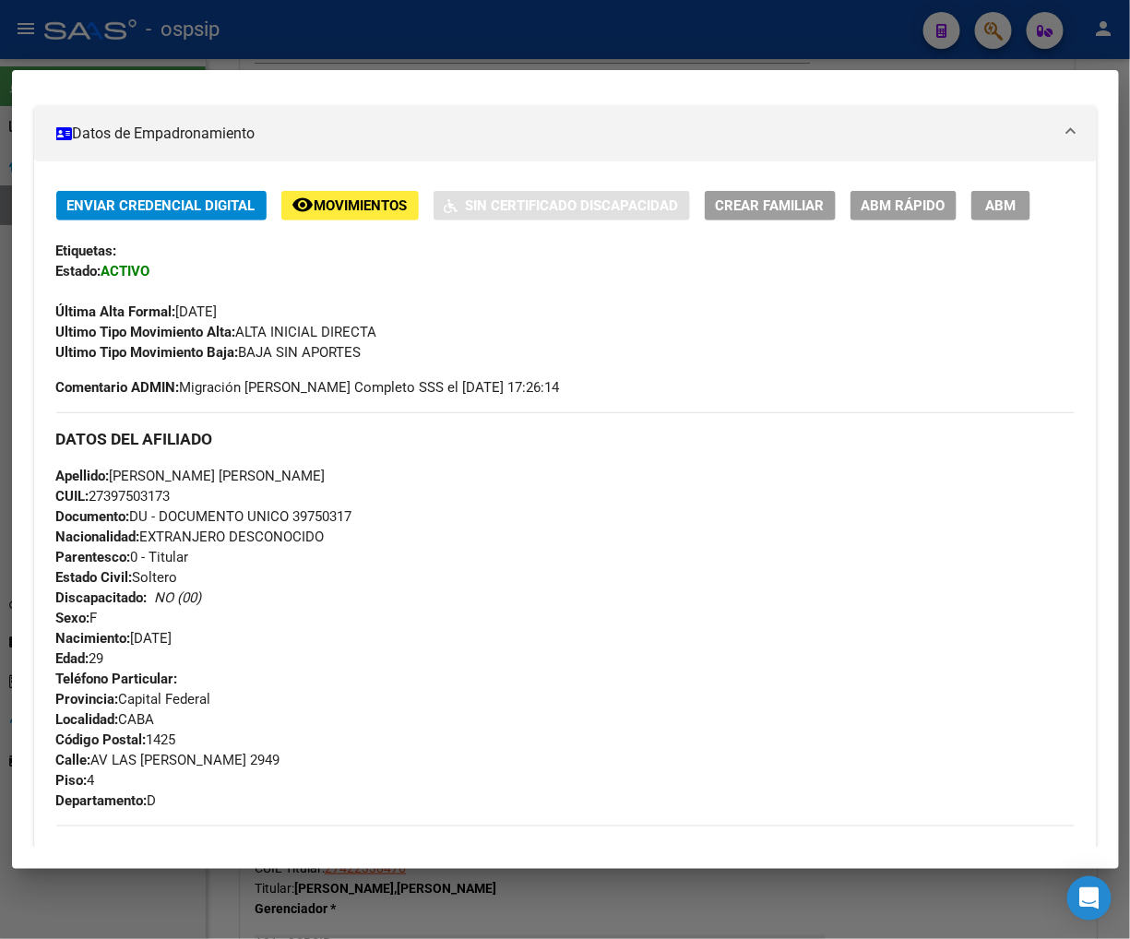
scroll to position [0, 0]
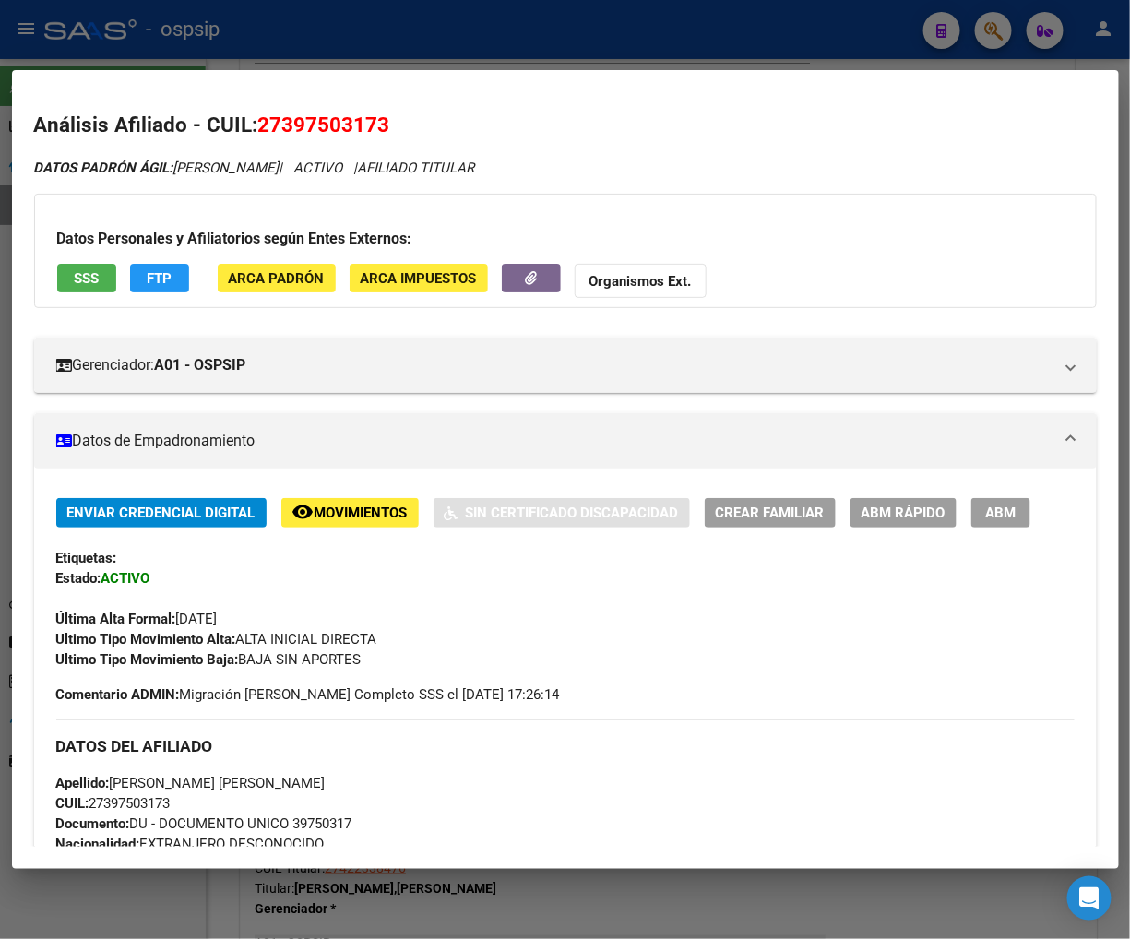
click at [173, 280] on button "FTP" at bounding box center [159, 278] width 59 height 29
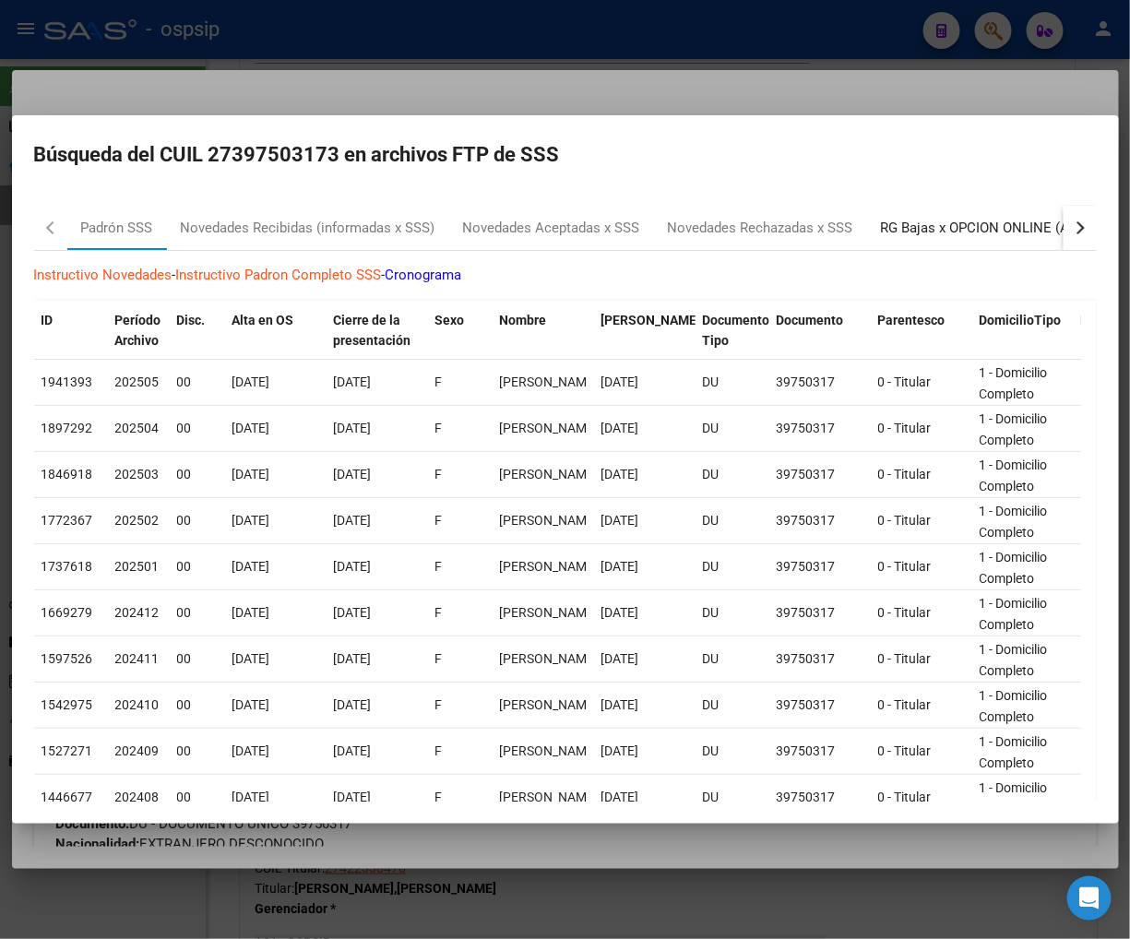
click at [919, 227] on div "RG Bajas x OPCION ONLINE (ARCA)" at bounding box center [991, 228] width 221 height 21
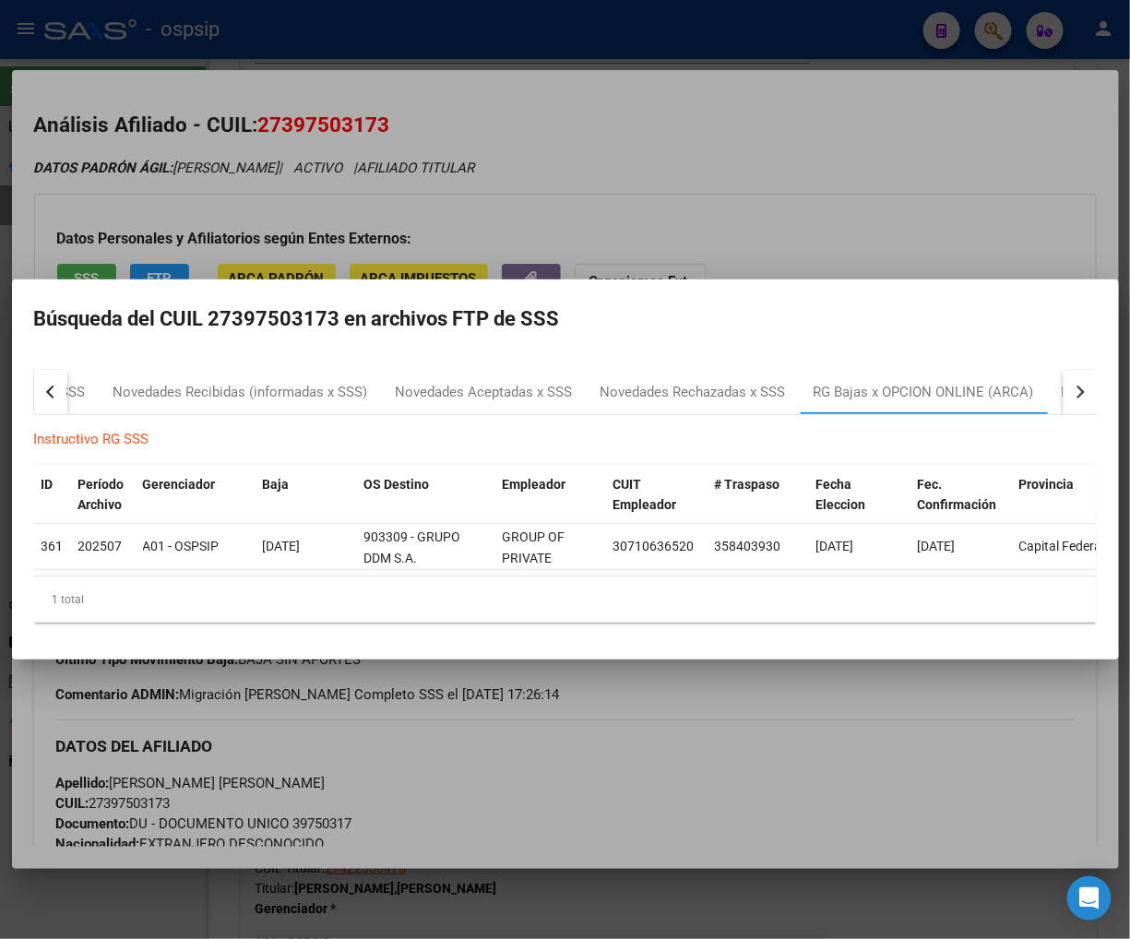
click at [842, 173] on div at bounding box center [565, 469] width 1130 height 939
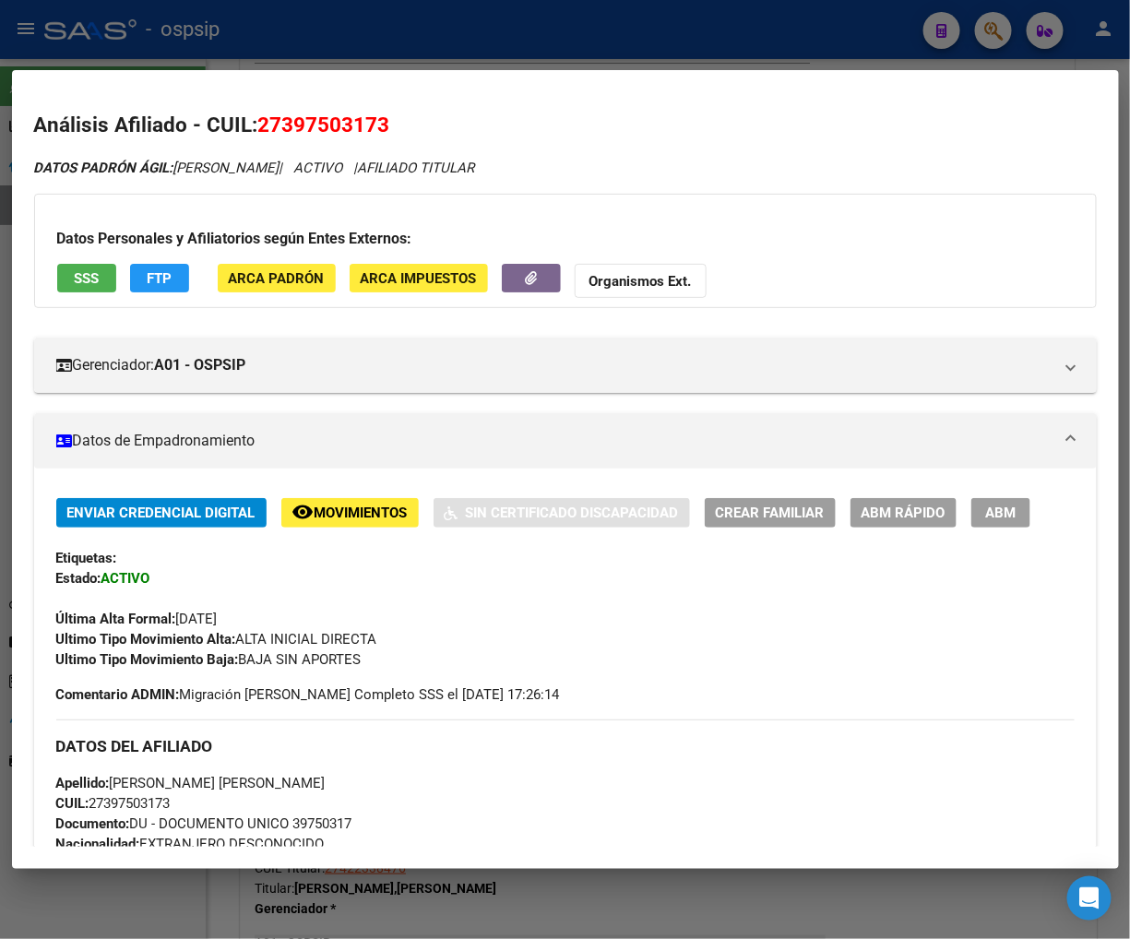
click at [991, 514] on span "ABM" at bounding box center [1000, 514] width 30 height 17
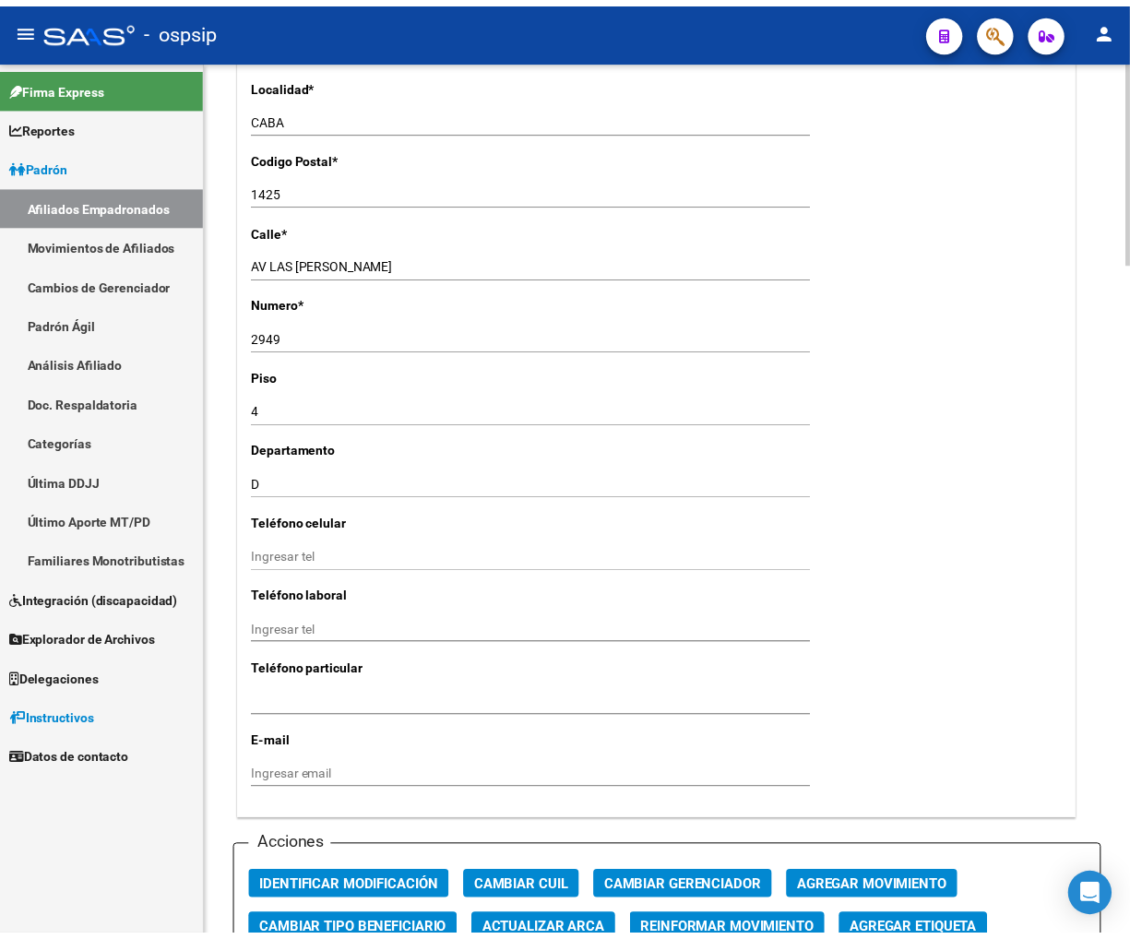
scroll to position [1742, 0]
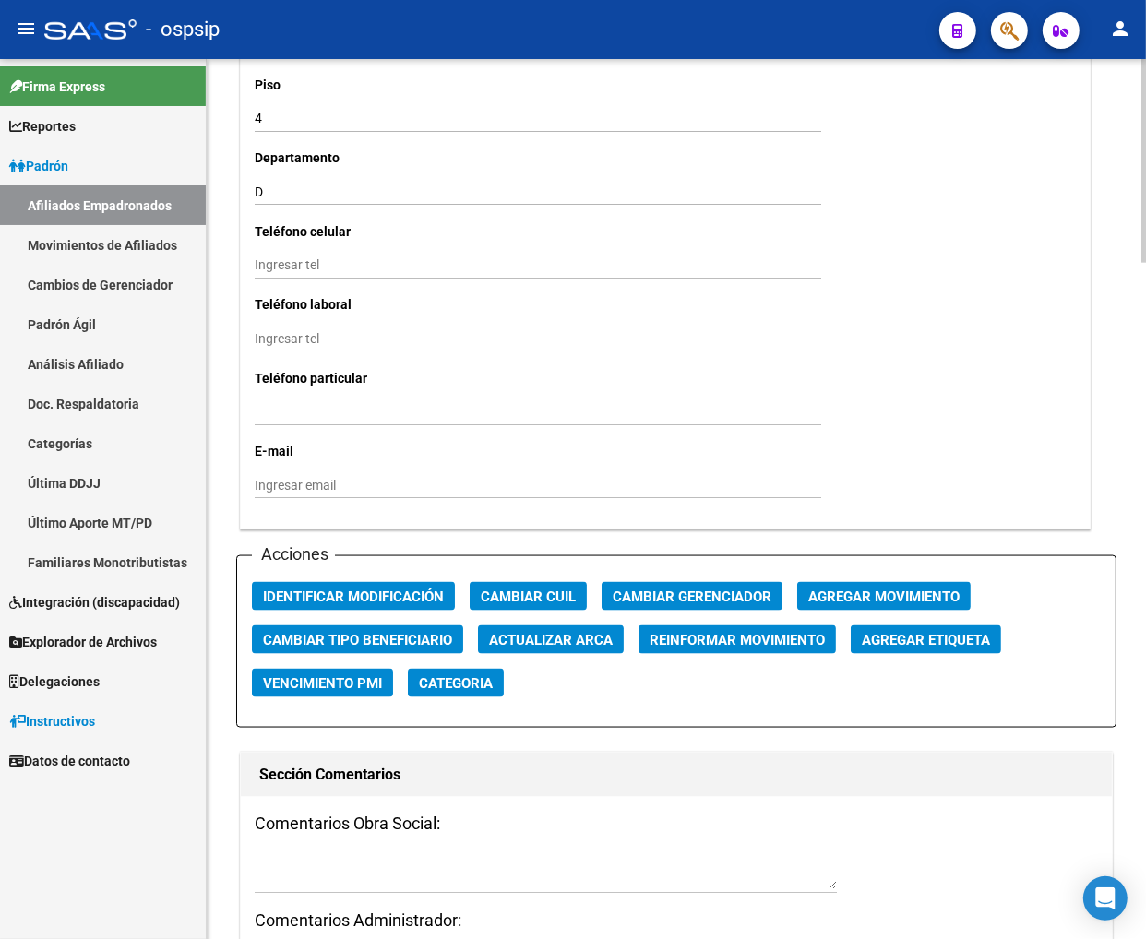
click at [827, 589] on span "Agregar Movimiento" at bounding box center [883, 597] width 151 height 17
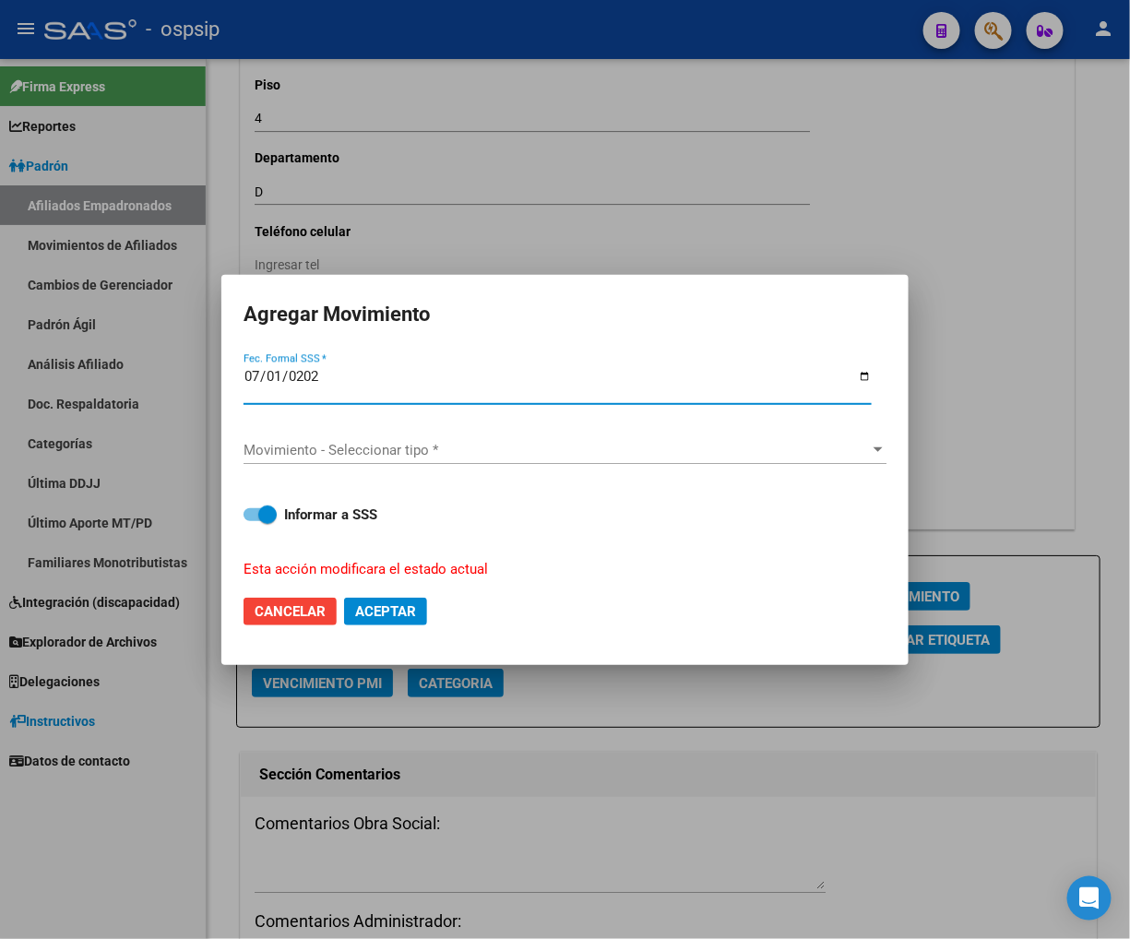
type input "[DATE]"
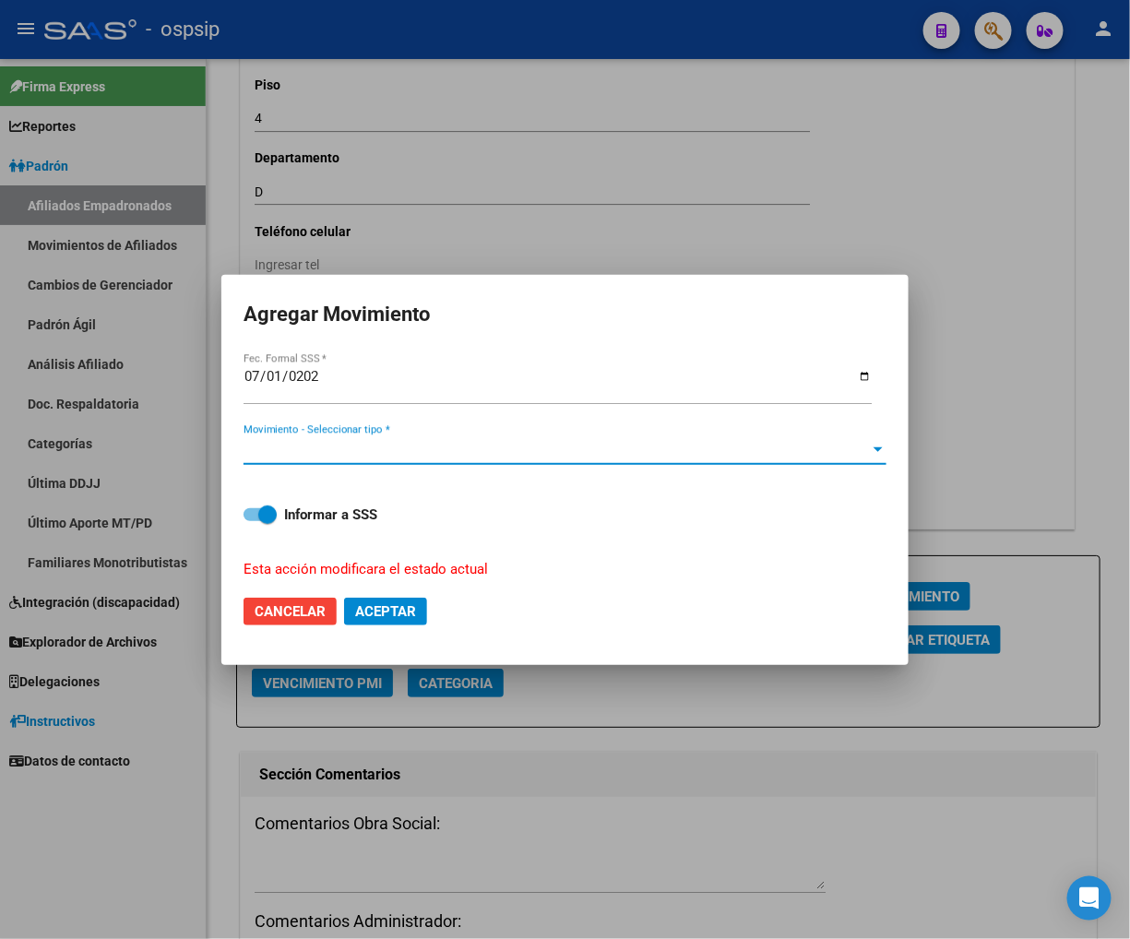
click at [698, 452] on span "Movimiento - Seleccionar tipo *" at bounding box center [557, 450] width 627 height 17
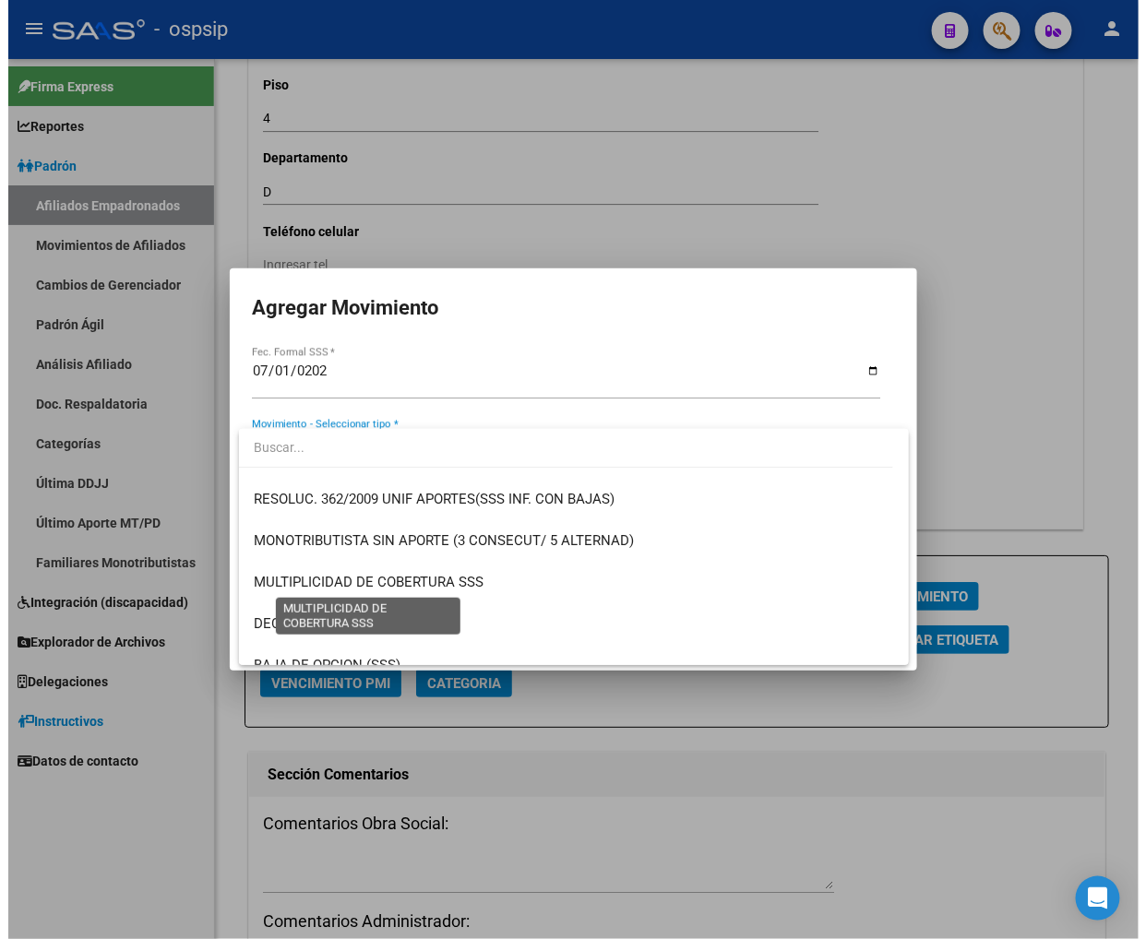
scroll to position [717, 0]
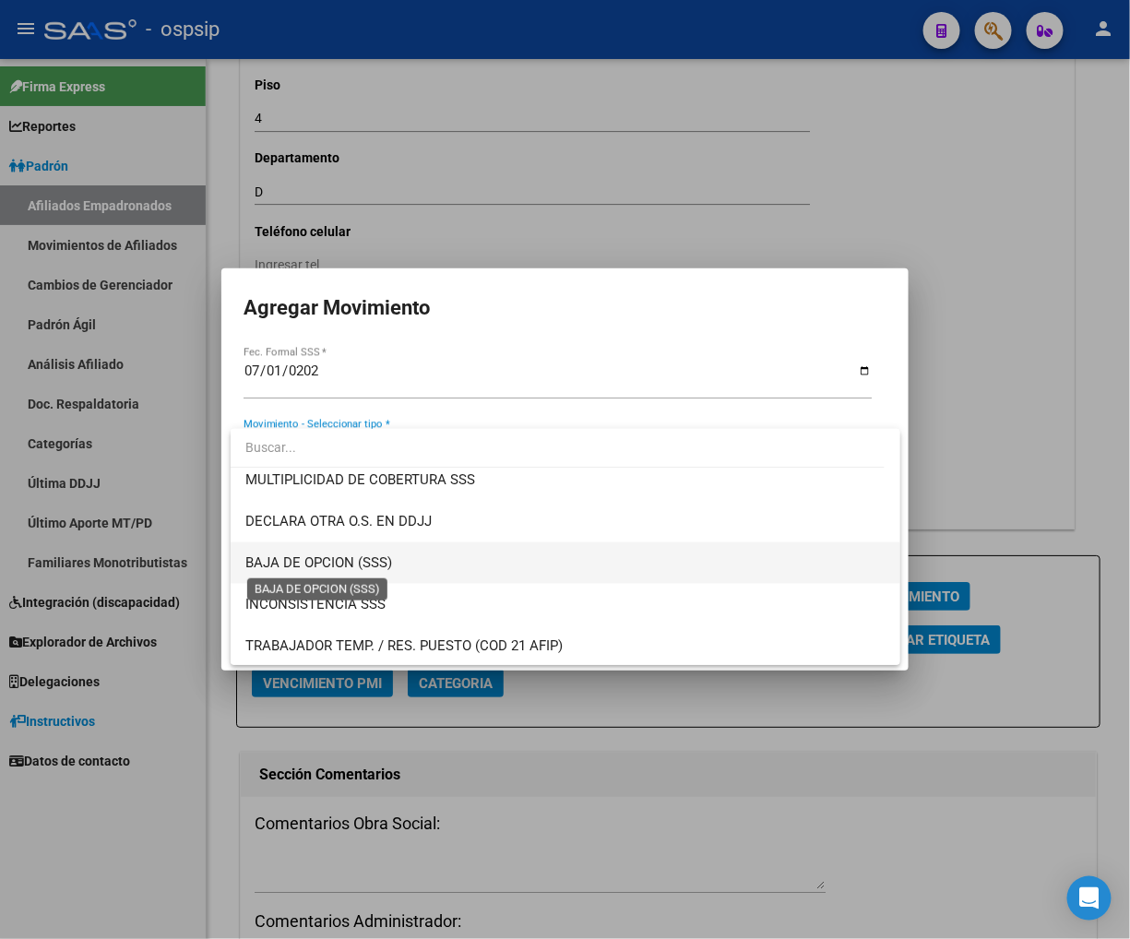
click at [324, 557] on span "BAJA DE OPCION (SSS)" at bounding box center [318, 563] width 147 height 17
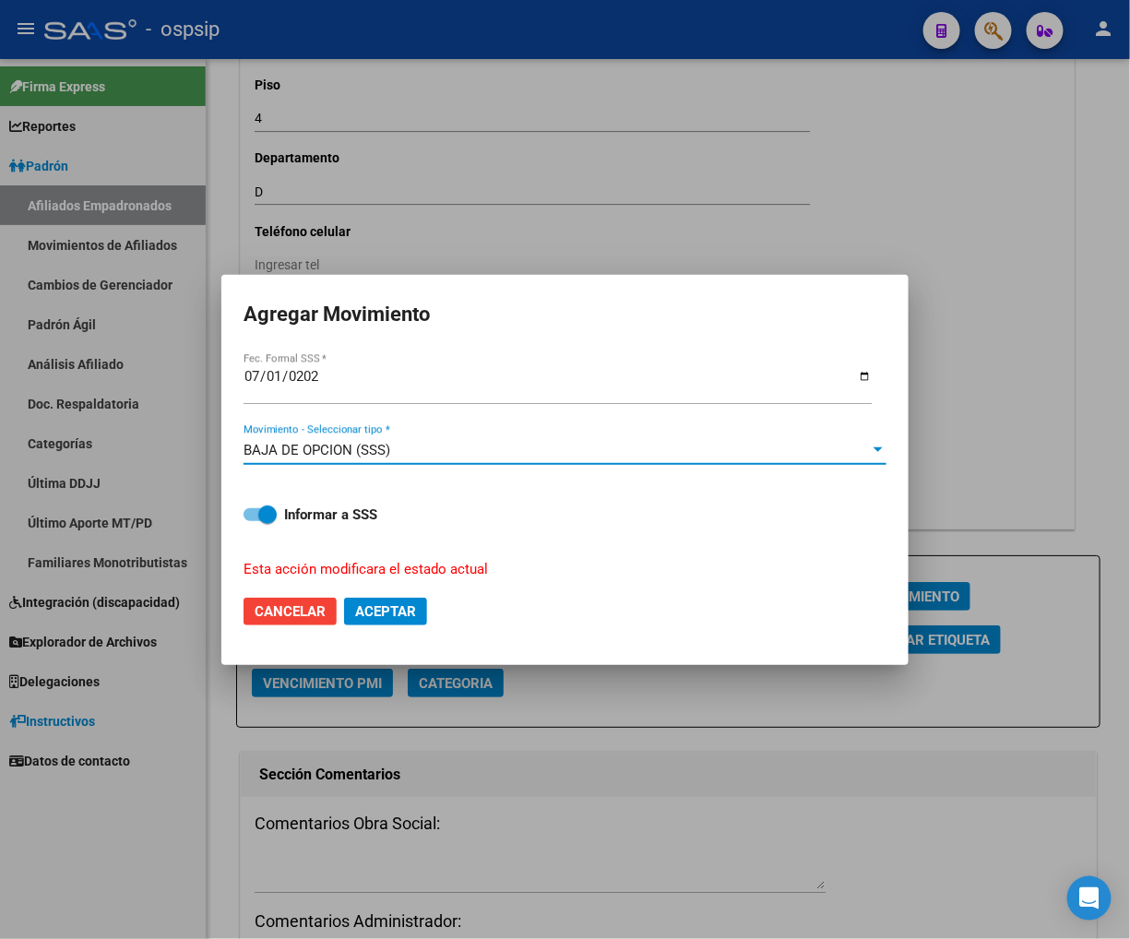
click at [372, 612] on span "Aceptar" at bounding box center [385, 611] width 61 height 17
checkbox input "false"
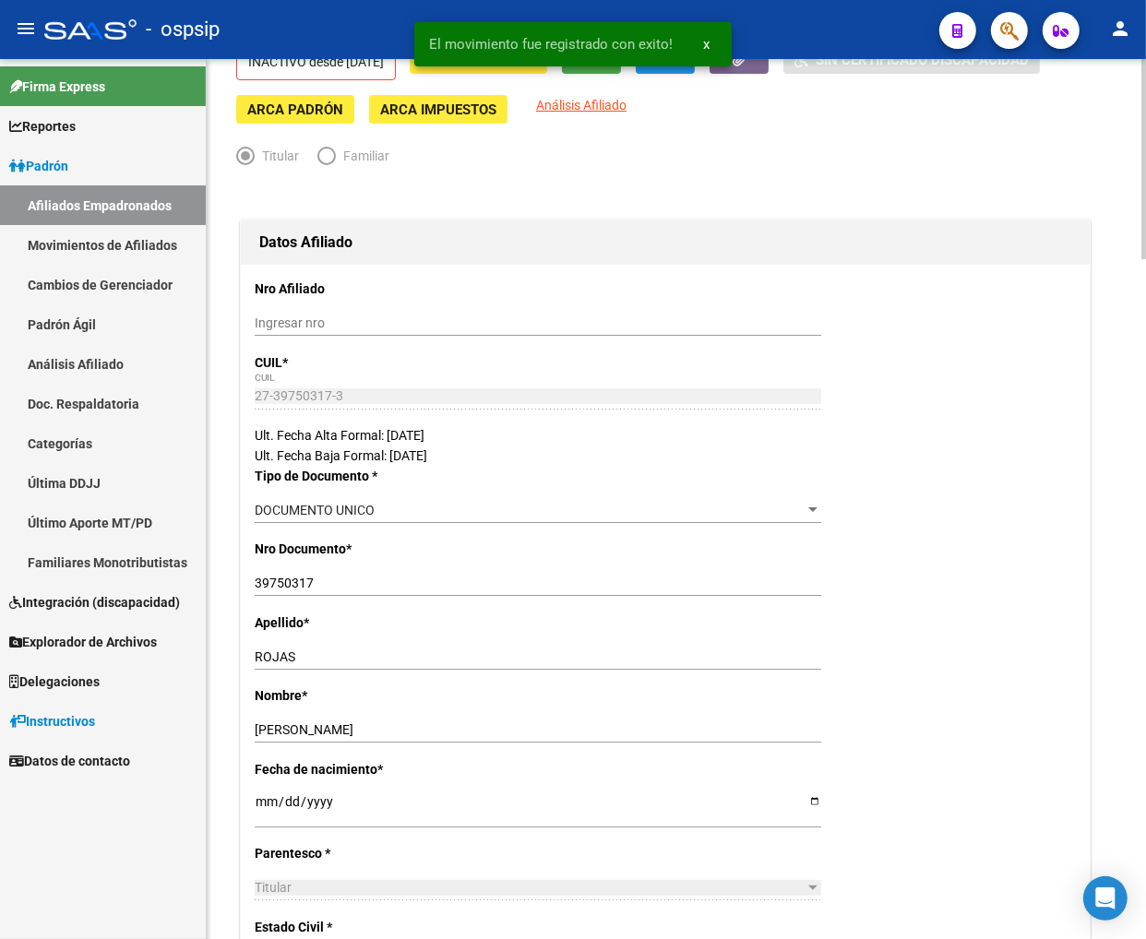
scroll to position [0, 0]
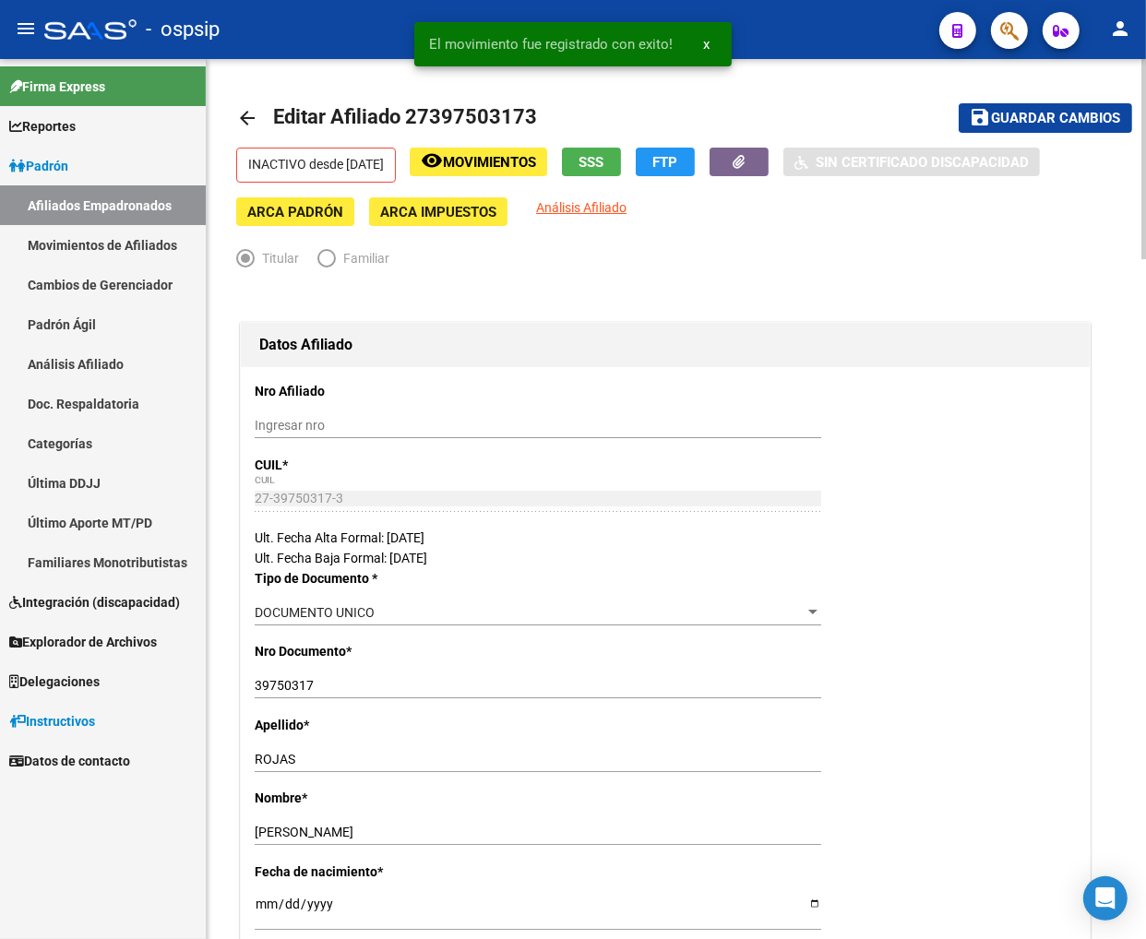
click at [1005, 115] on span "Guardar cambios" at bounding box center [1056, 119] width 129 height 17
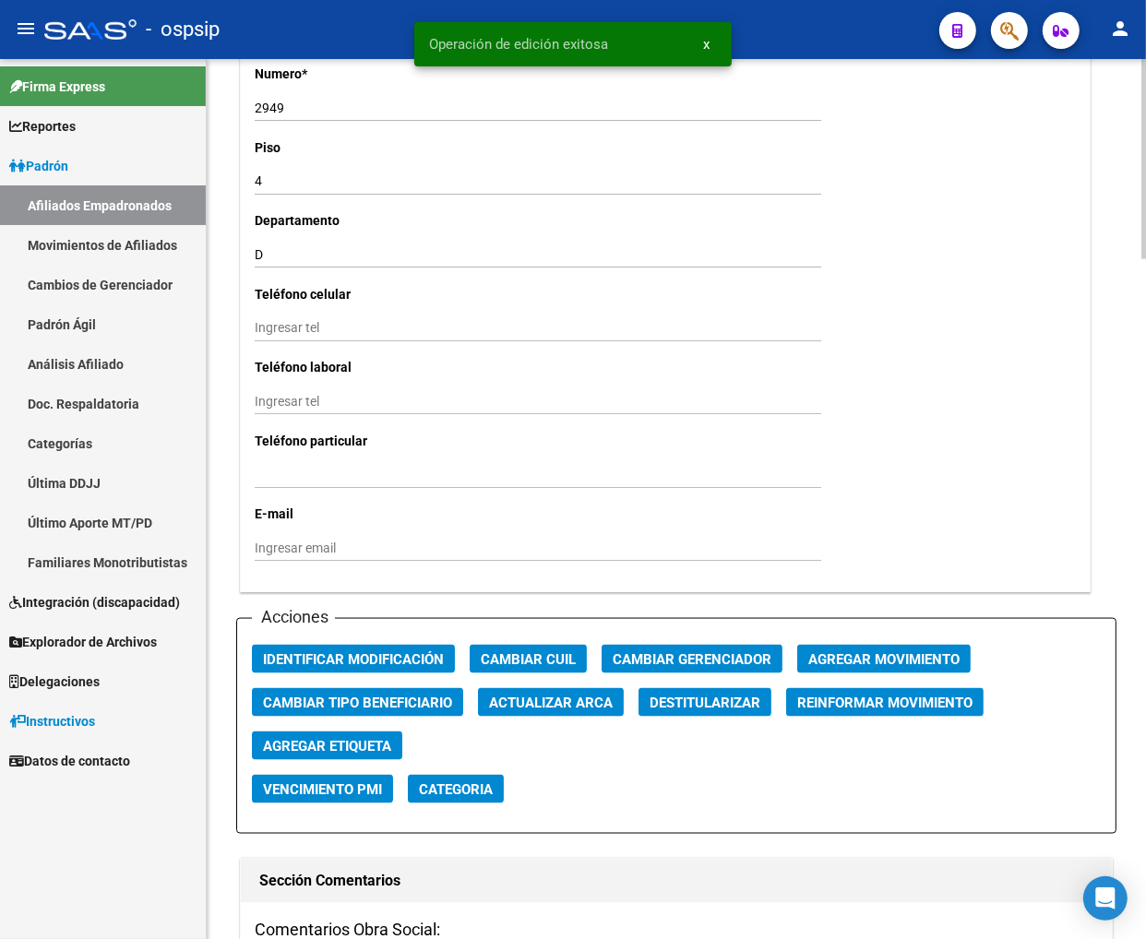
scroll to position [1742, 0]
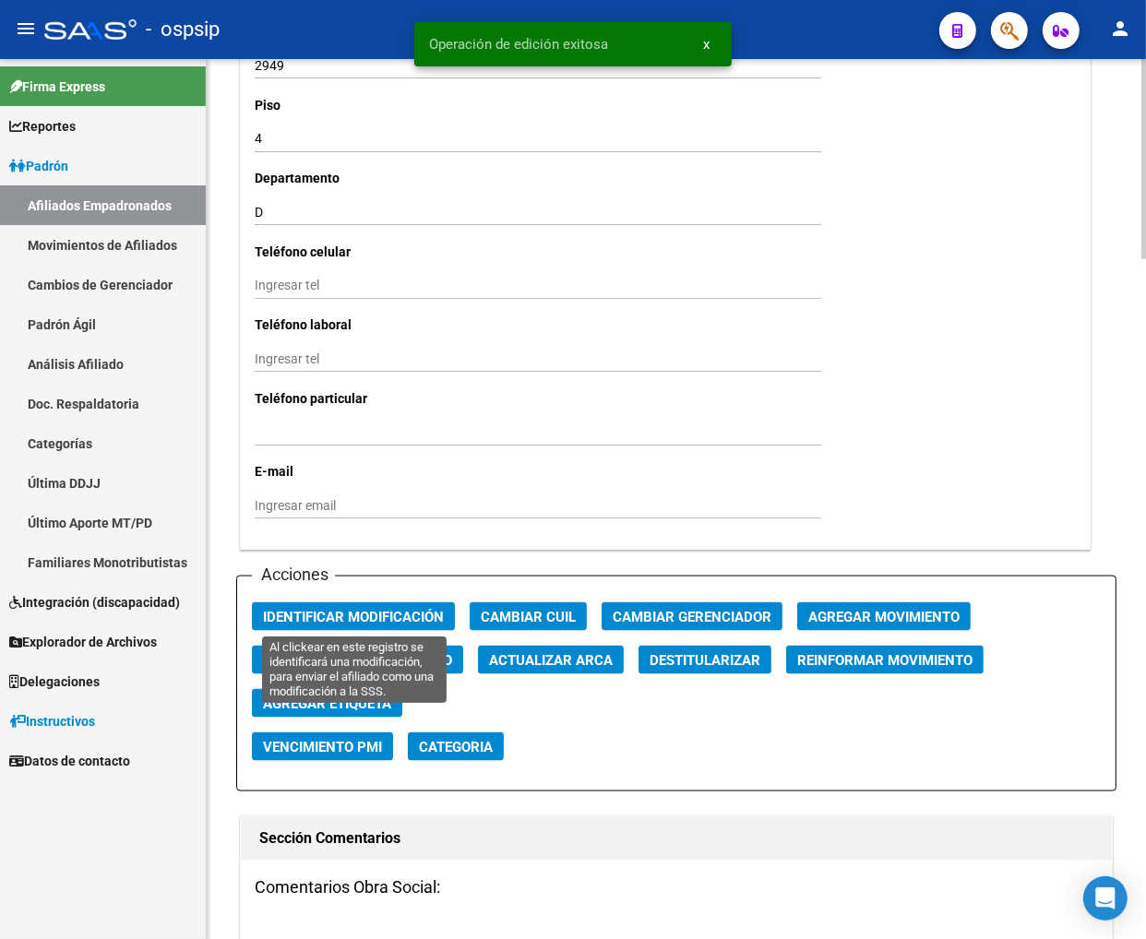
click at [362, 615] on span "Identificar Modificación" at bounding box center [353, 617] width 181 height 17
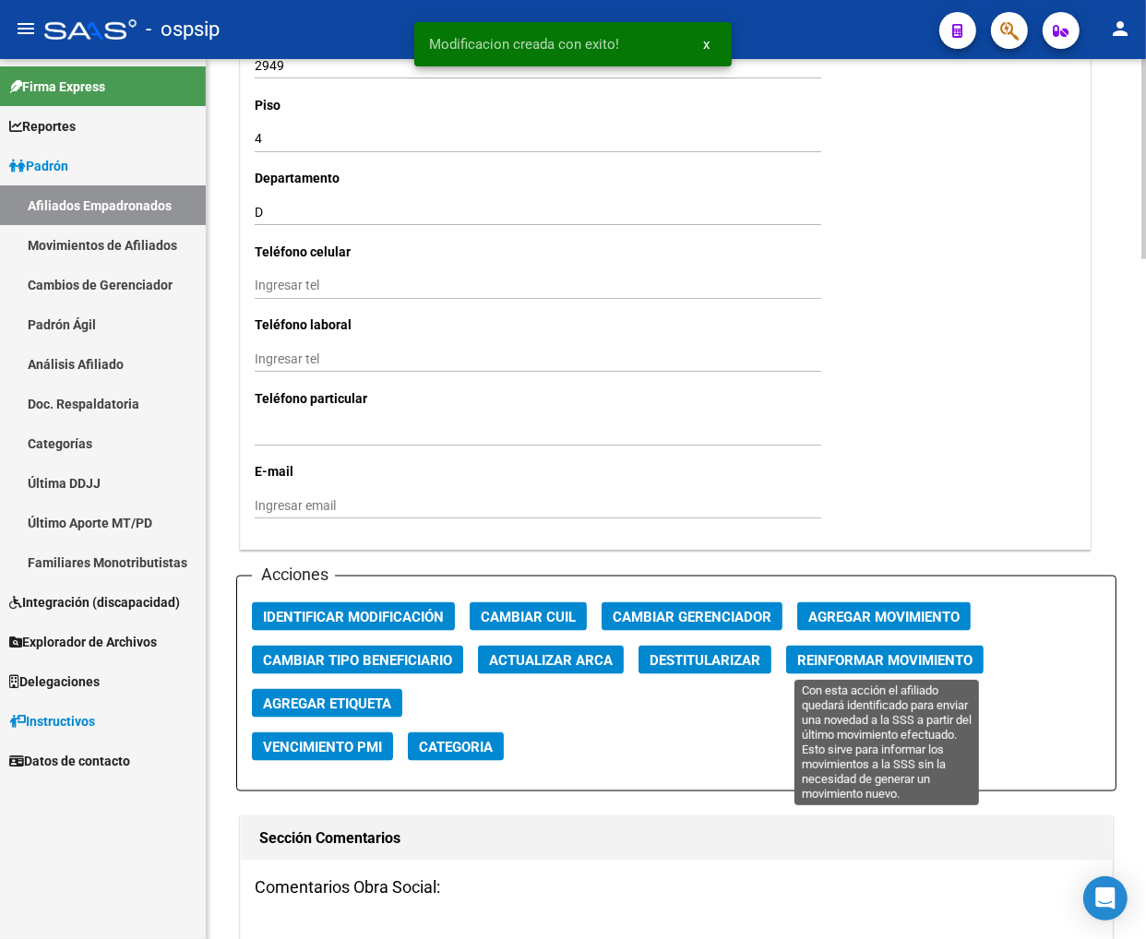
click at [896, 652] on span "Reinformar Movimiento" at bounding box center [884, 660] width 175 height 17
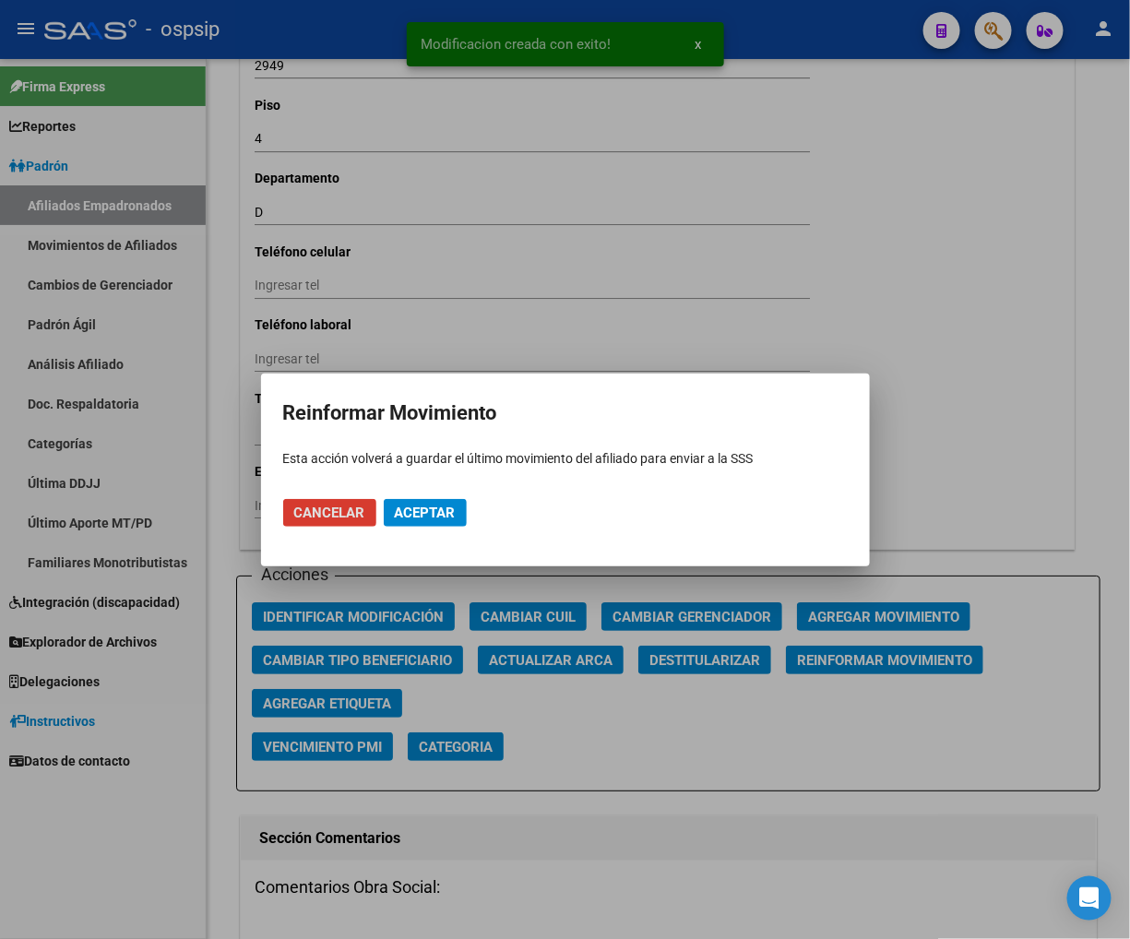
click at [420, 511] on span "Aceptar" at bounding box center [425, 513] width 61 height 17
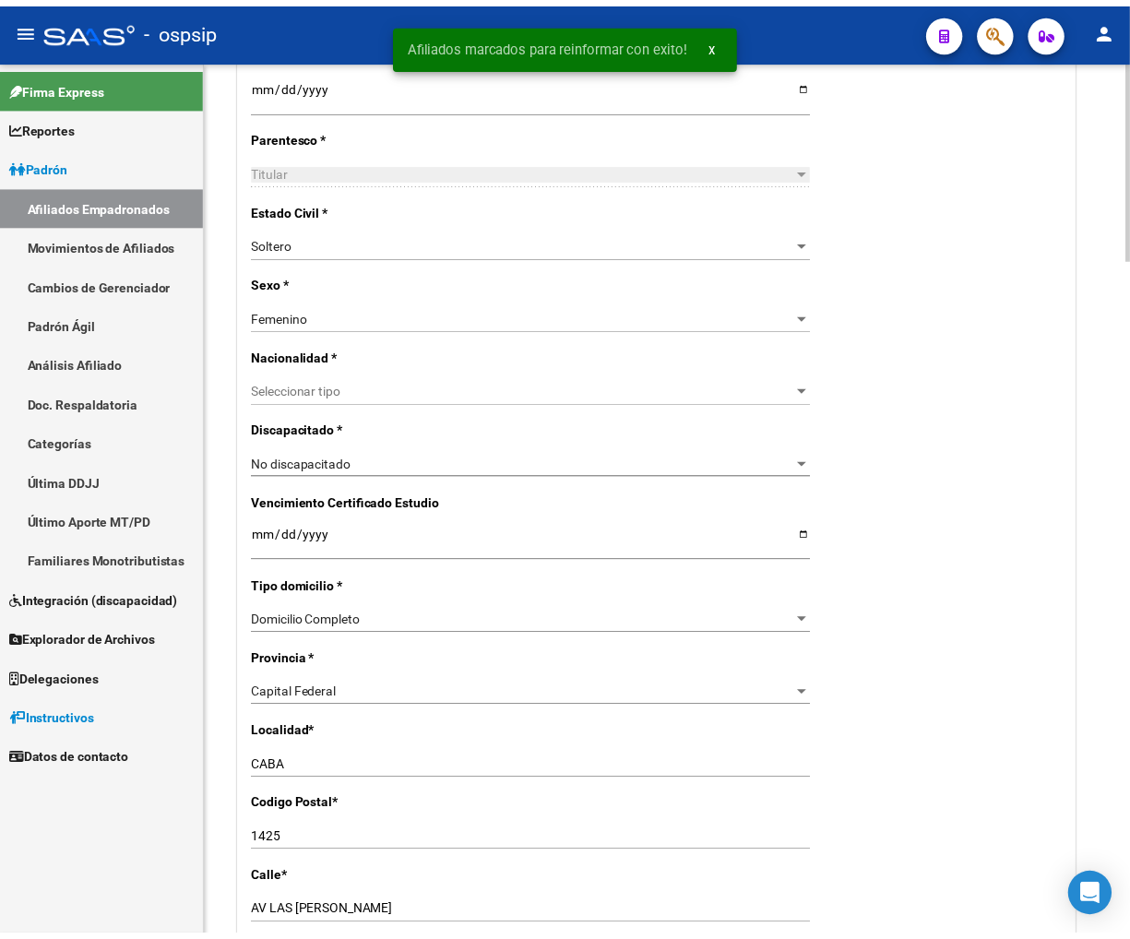
scroll to position [410, 0]
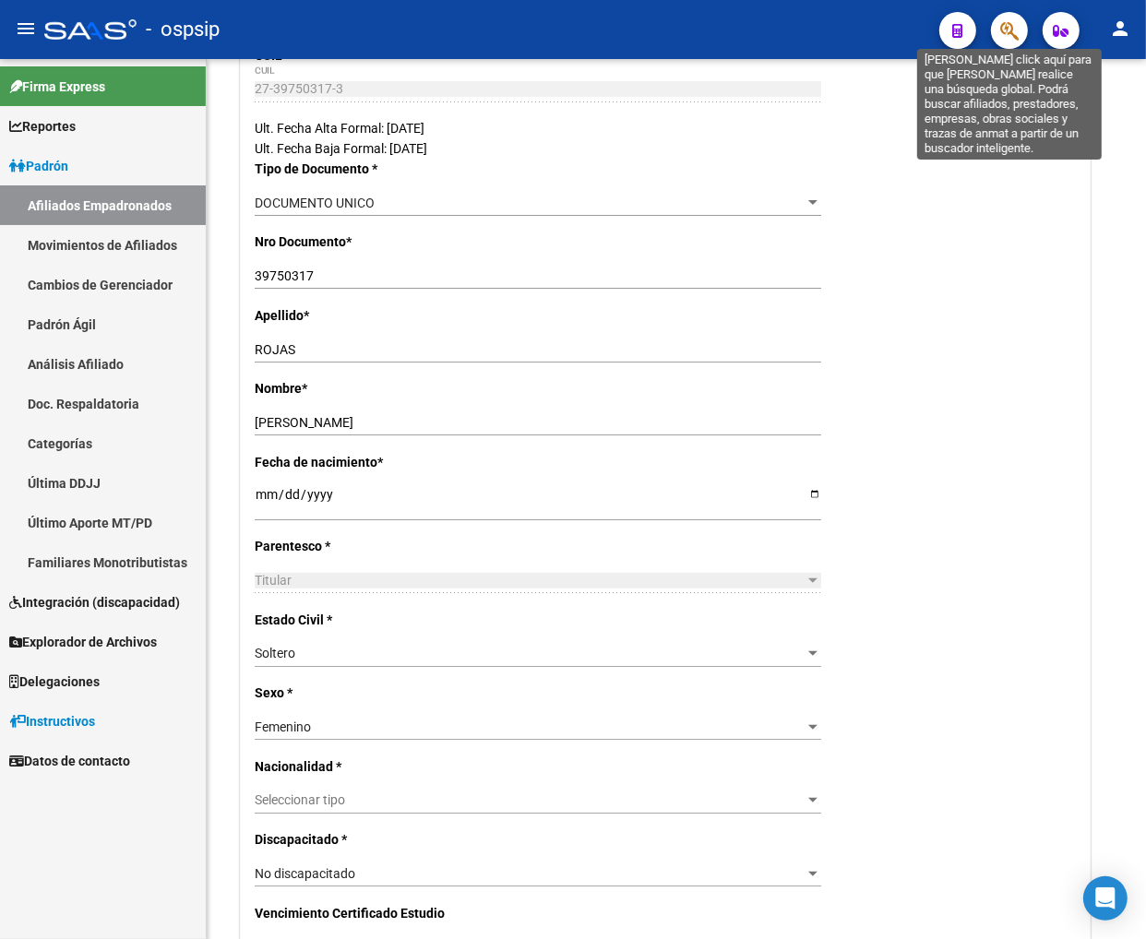
click at [1005, 33] on icon "button" at bounding box center [1009, 30] width 18 height 21
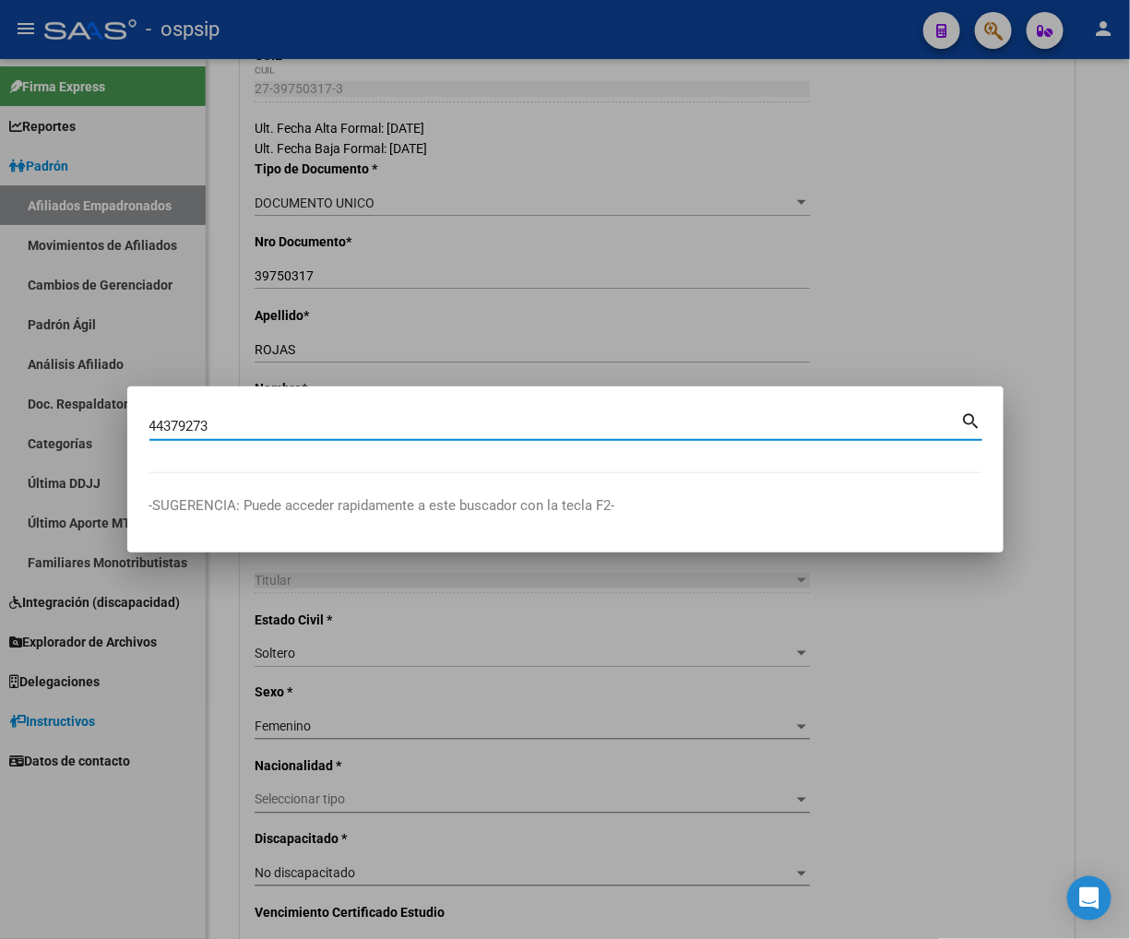
type input "44379273"
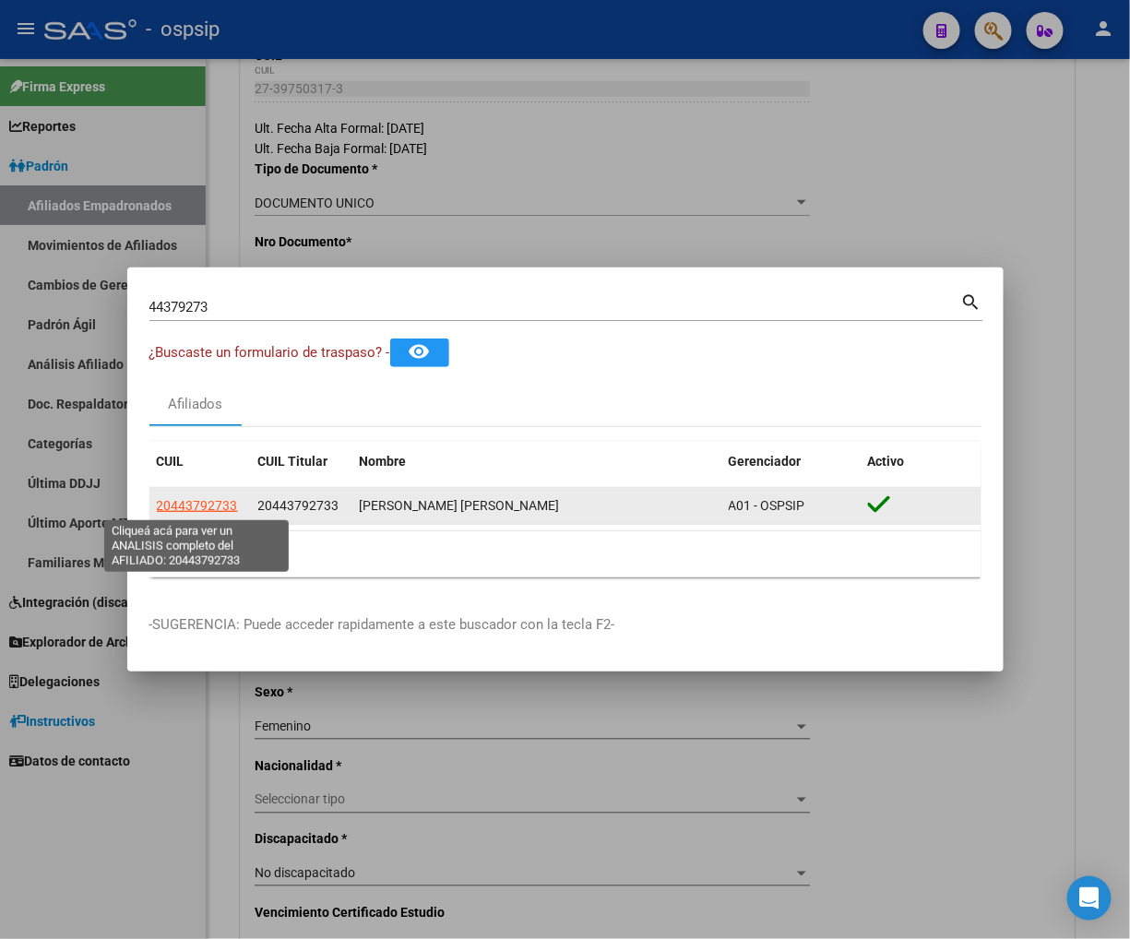
click at [191, 503] on span "20443792733" at bounding box center [197, 505] width 81 height 15
type textarea "20443792733"
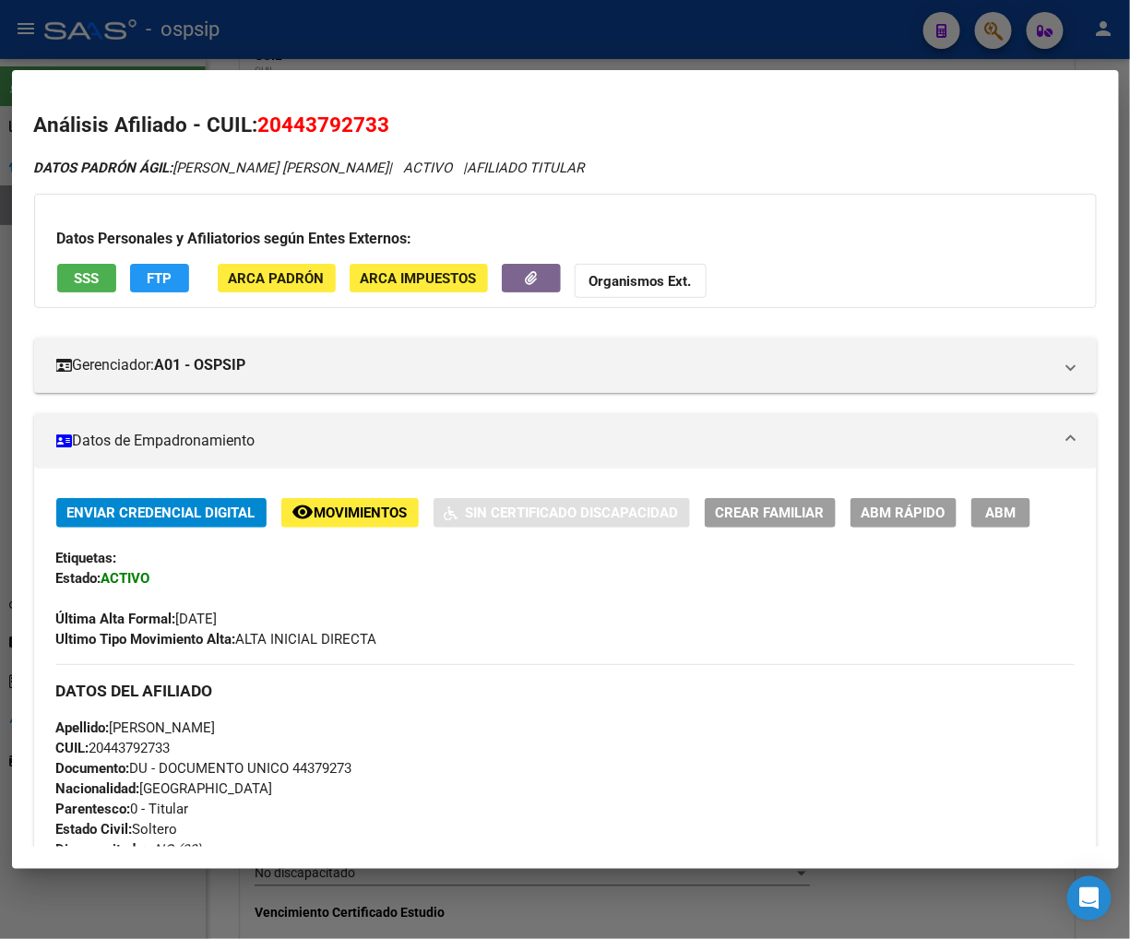
click at [161, 272] on span "FTP" at bounding box center [159, 278] width 25 height 17
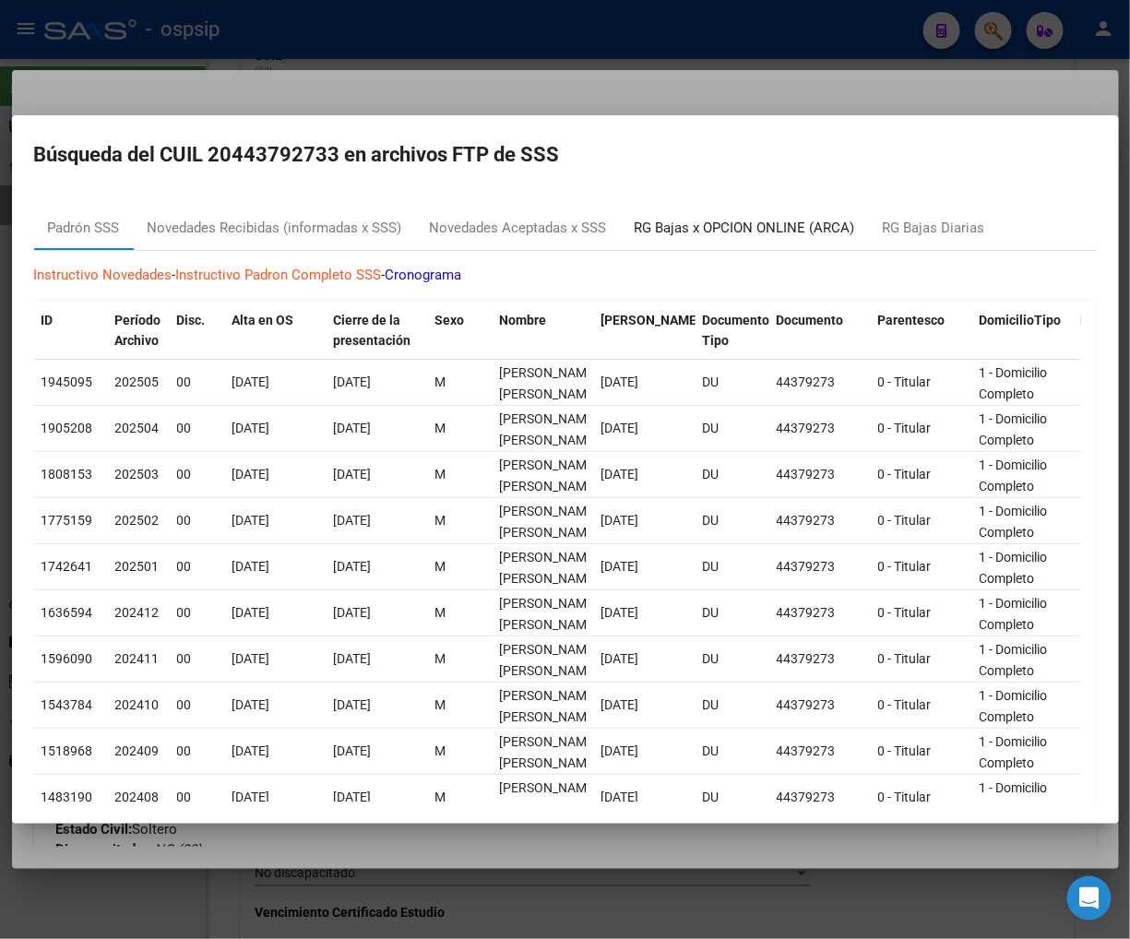
click at [742, 231] on div "RG Bajas x OPCION ONLINE (ARCA)" at bounding box center [745, 228] width 221 height 21
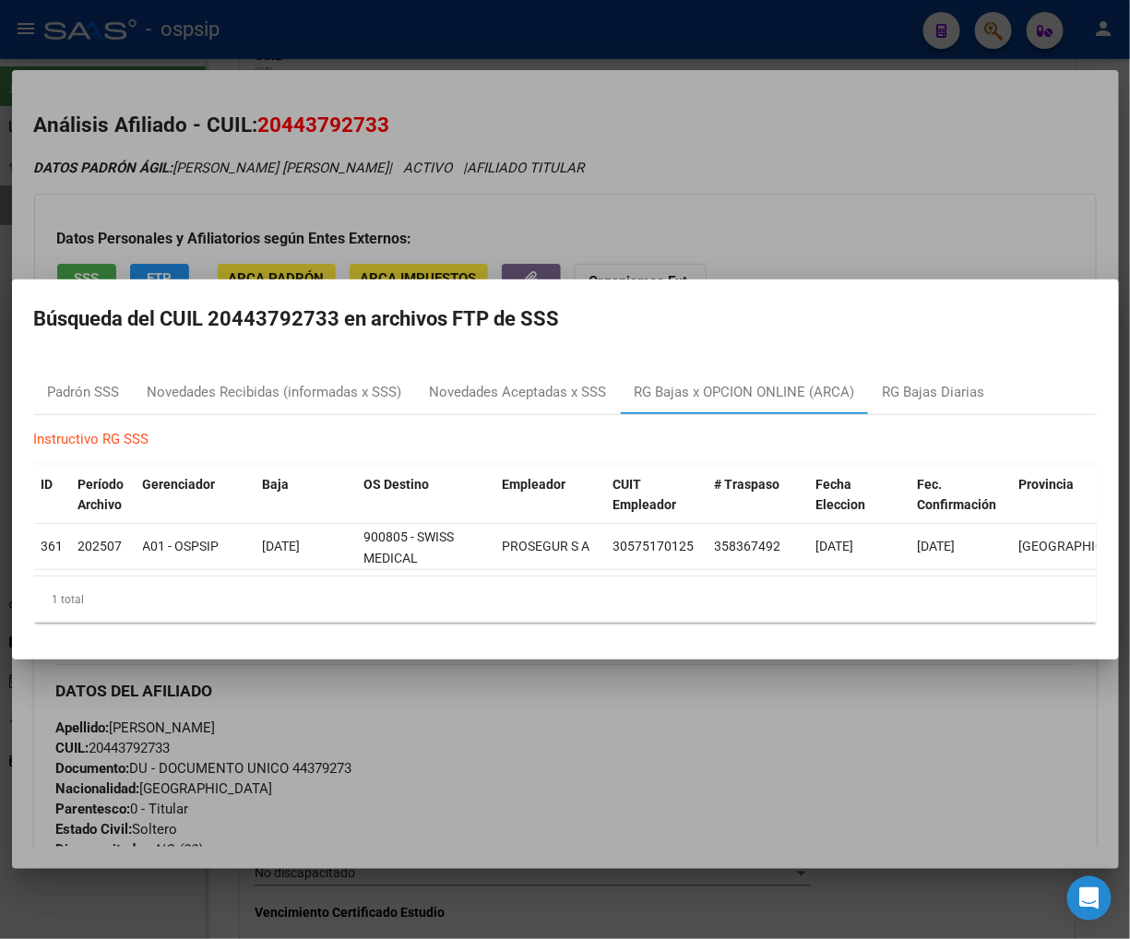
click at [610, 683] on div at bounding box center [565, 469] width 1130 height 939
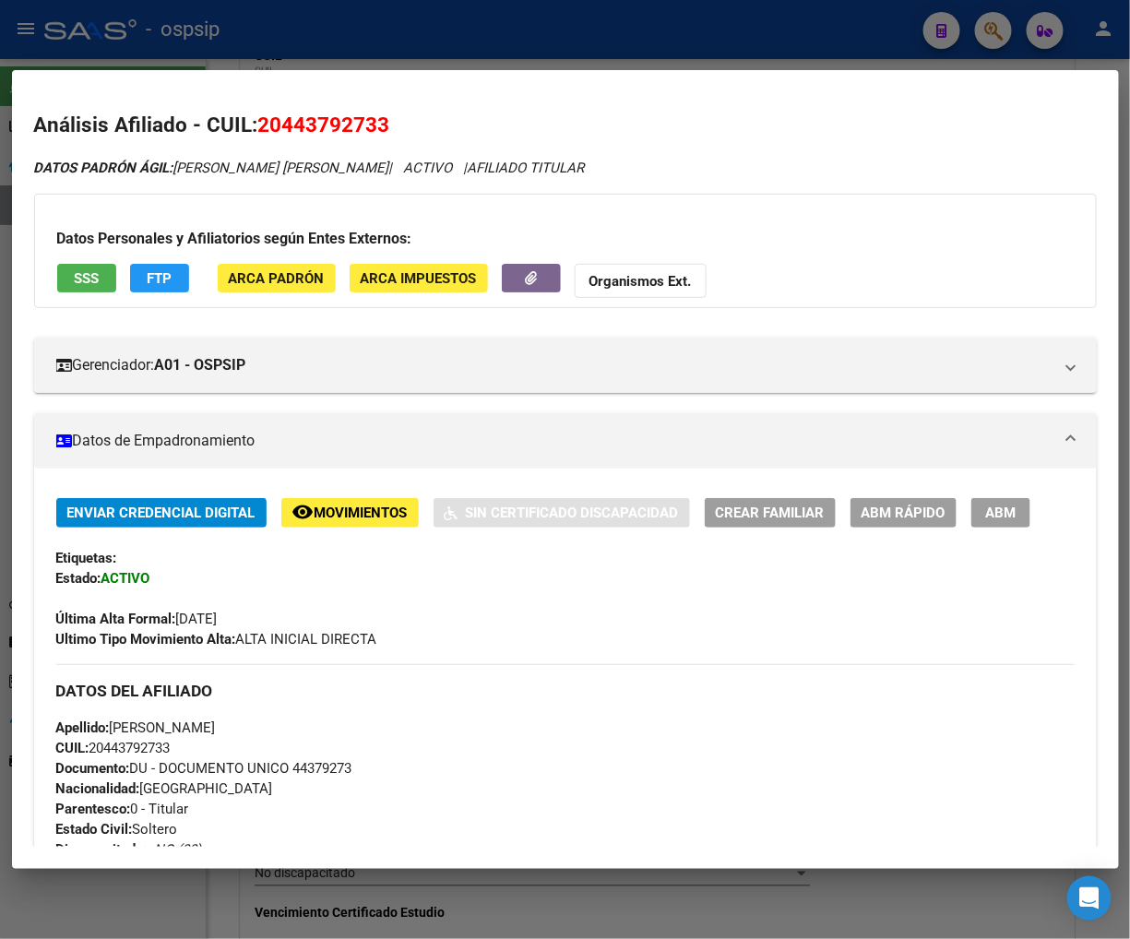
click at [1005, 514] on span "ABM" at bounding box center [1000, 514] width 30 height 17
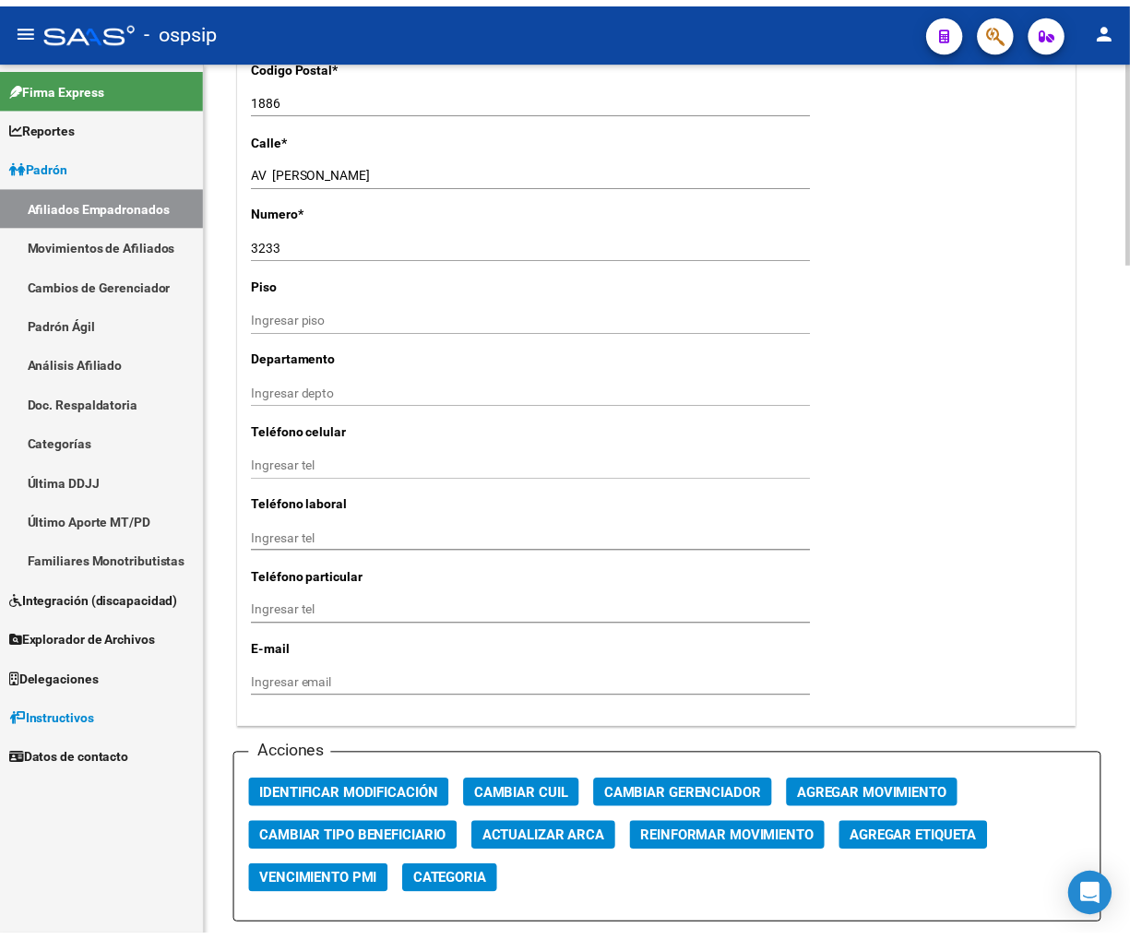
scroll to position [1845, 0]
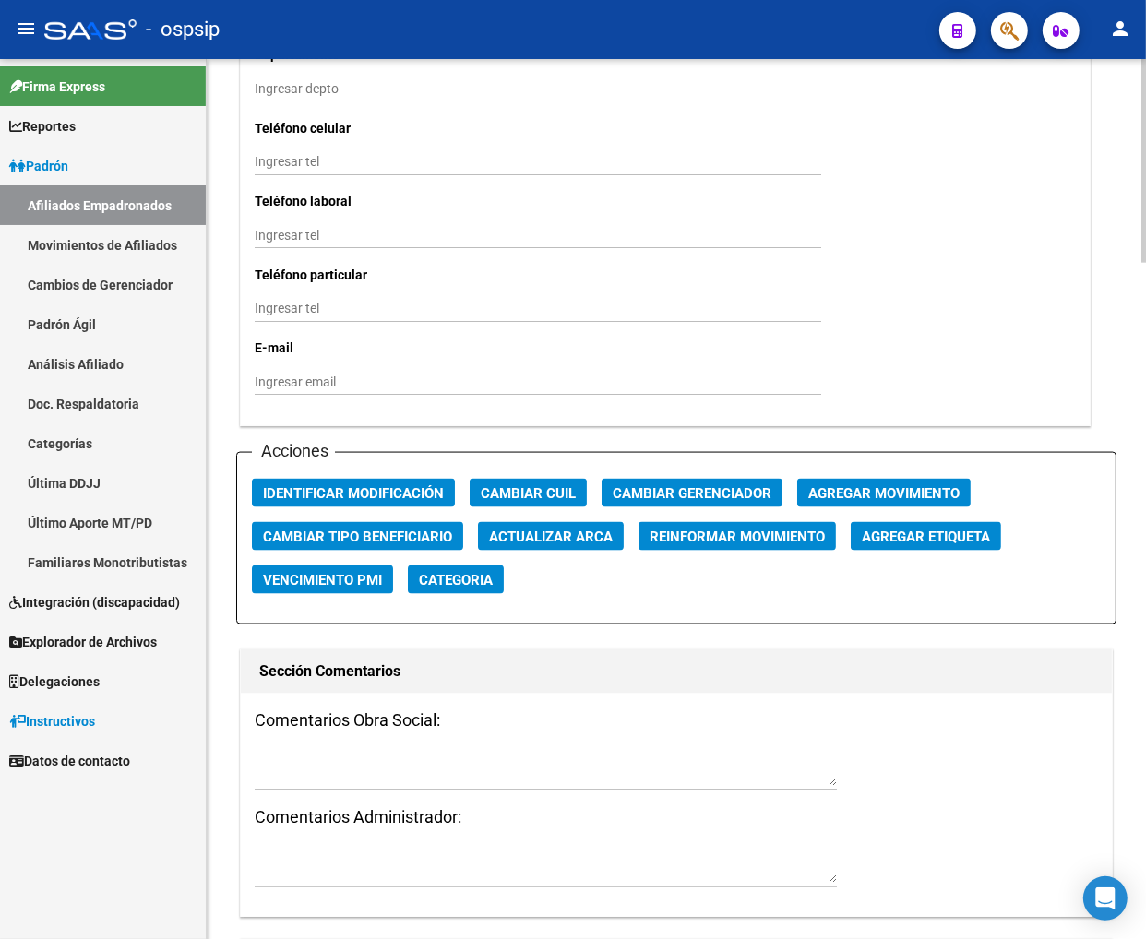
click at [861, 489] on span "Agregar Movimiento" at bounding box center [883, 493] width 151 height 17
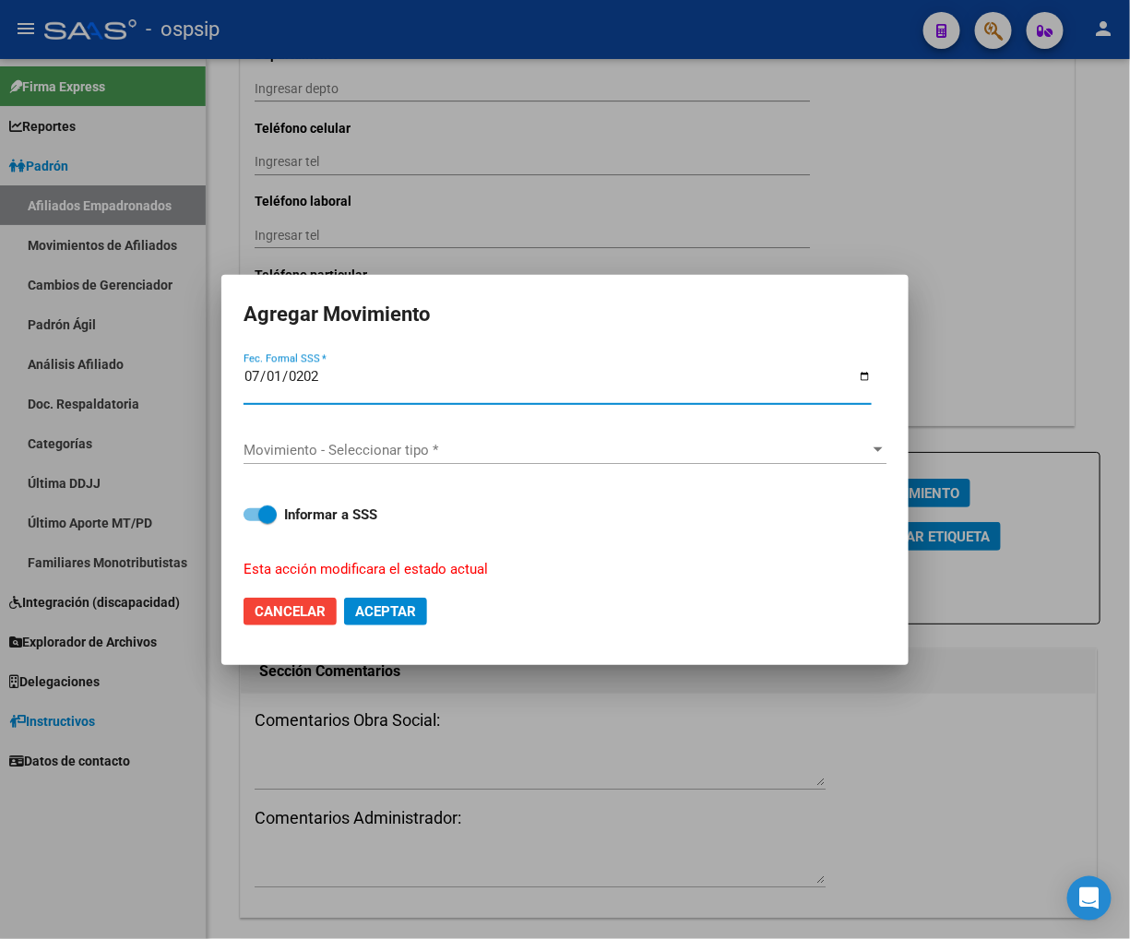
type input "[DATE]"
click at [748, 452] on span "Movimiento - Seleccionar tipo *" at bounding box center [557, 450] width 627 height 17
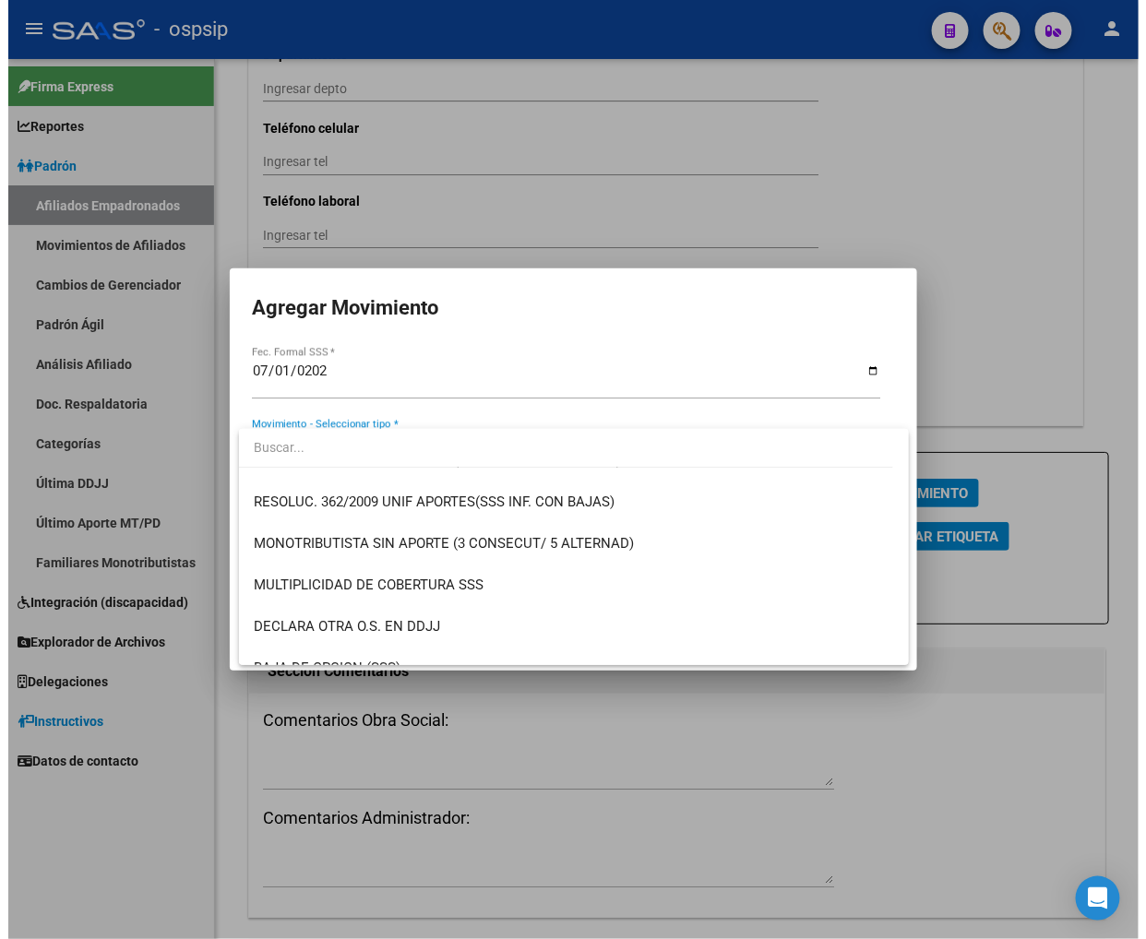
scroll to position [717, 0]
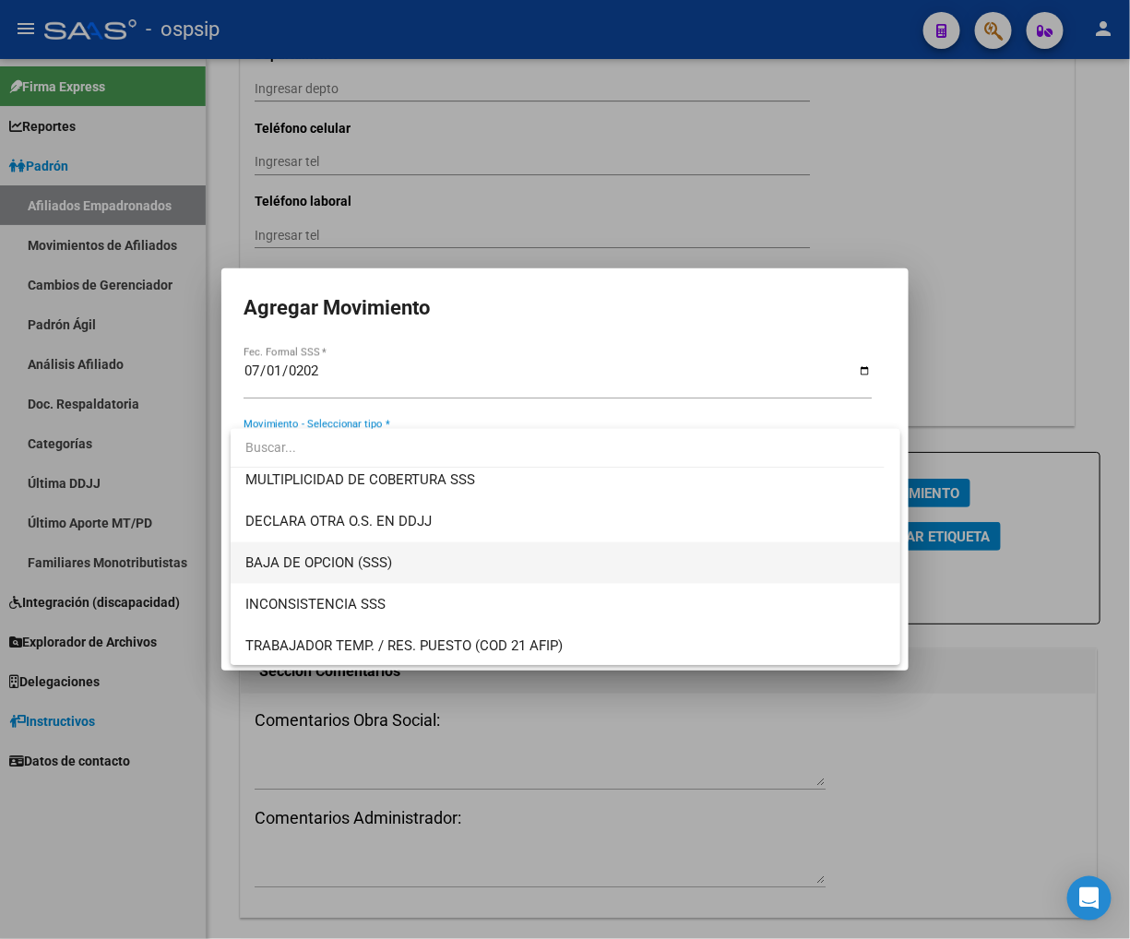
click at [404, 563] on span "BAJA DE OPCION (SSS)" at bounding box center [565, 564] width 640 height 42
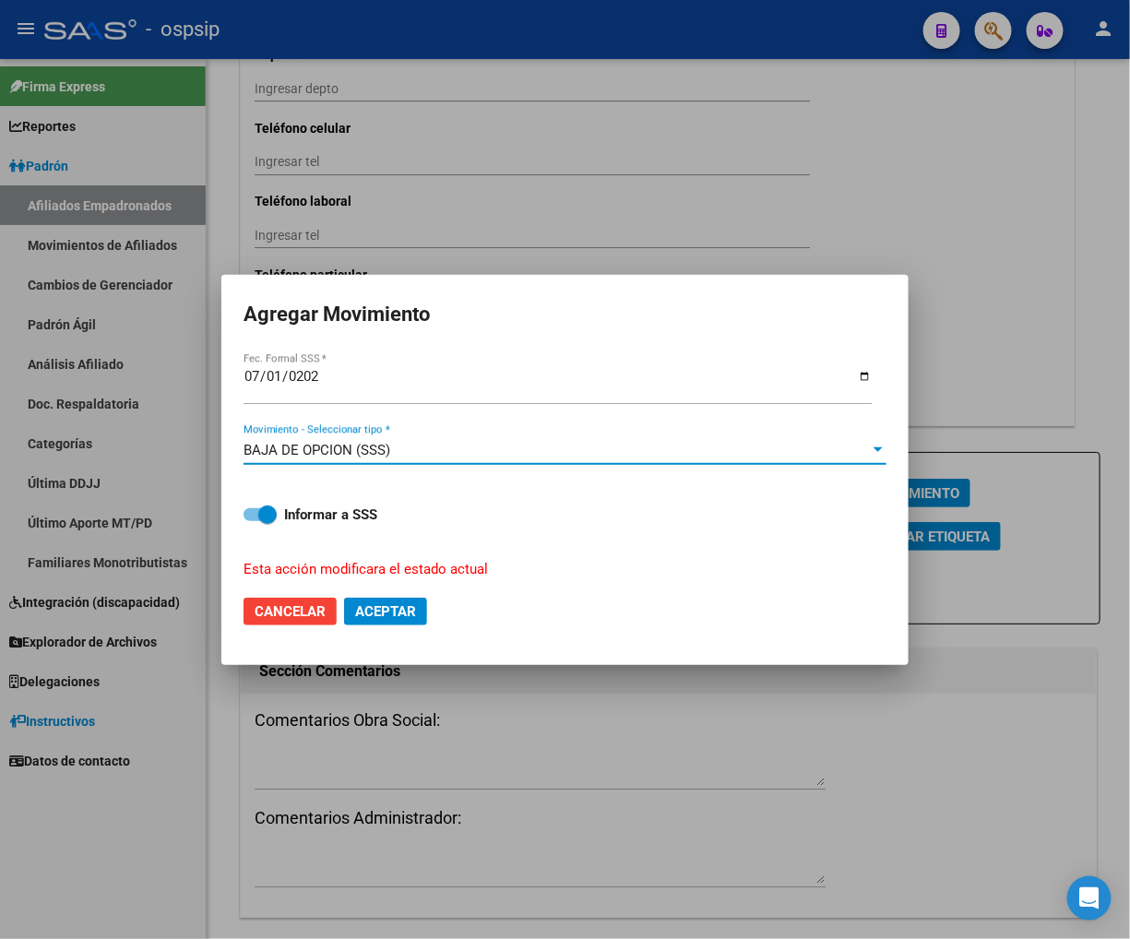
click at [397, 601] on button "Aceptar" at bounding box center [385, 612] width 83 height 28
checkbox input "false"
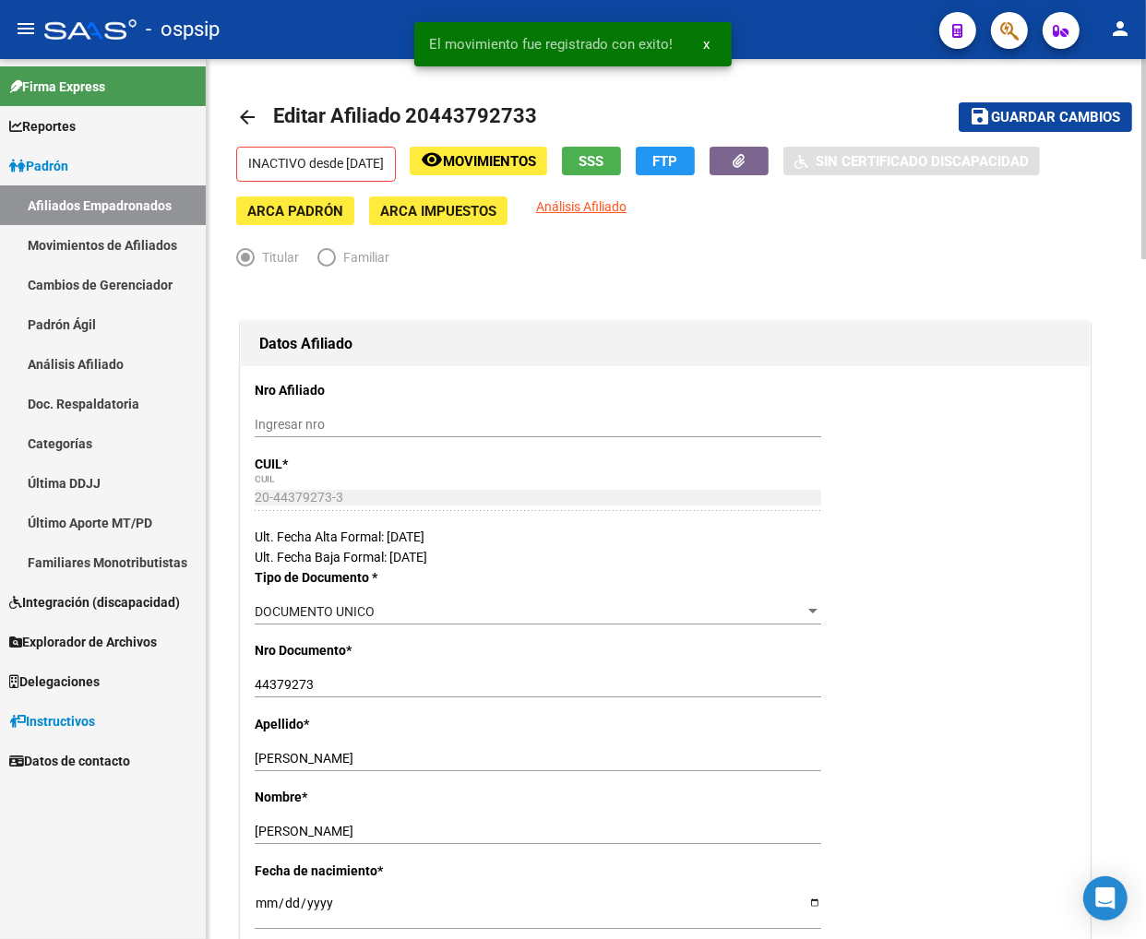
scroll to position [0, 0]
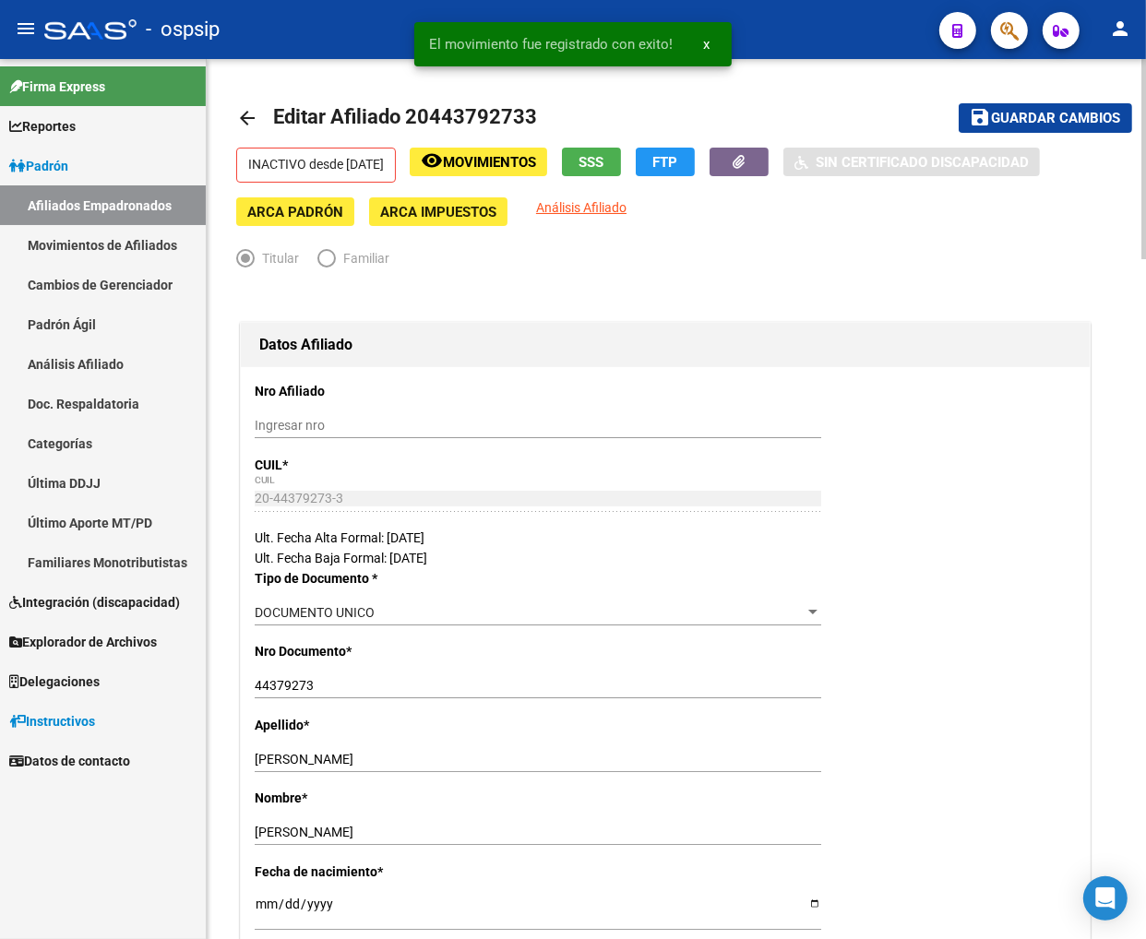
click at [1005, 118] on span "Guardar cambios" at bounding box center [1056, 119] width 129 height 17
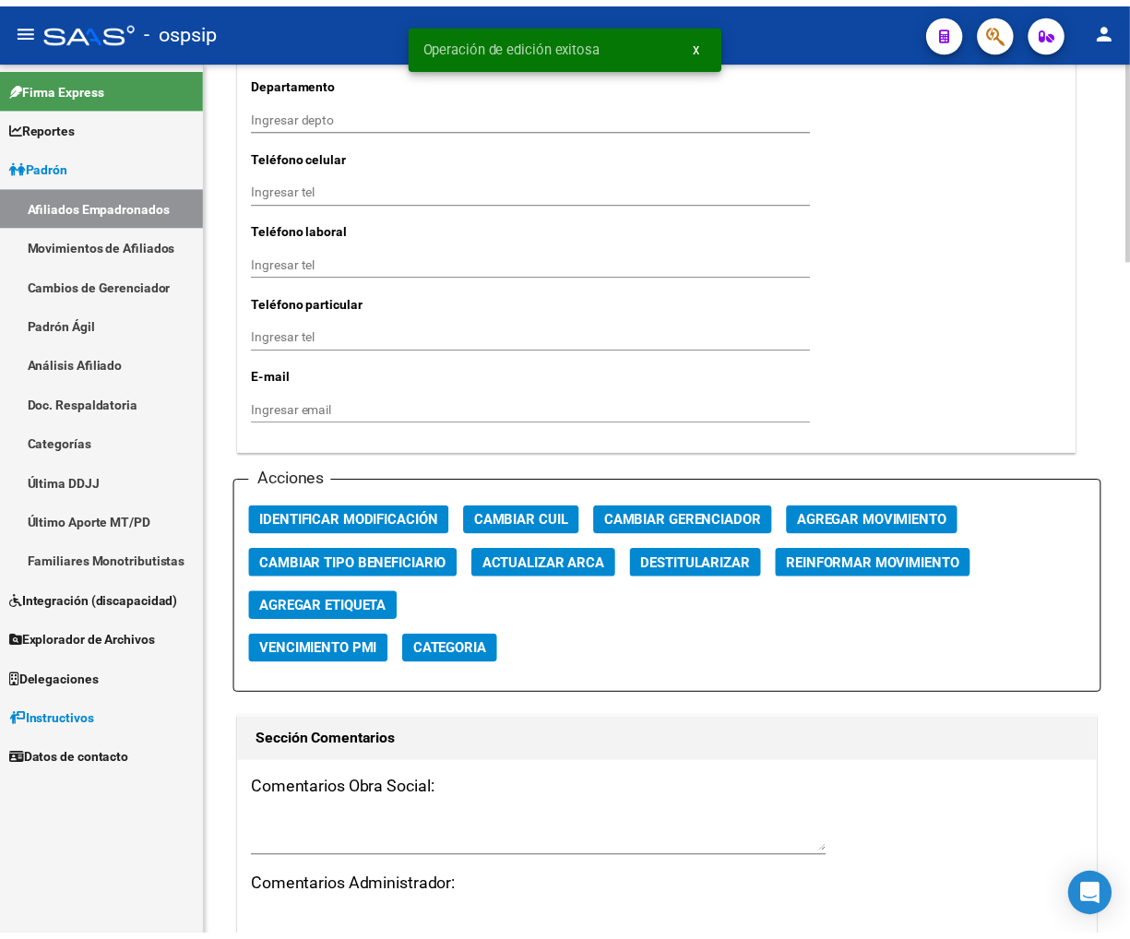
scroll to position [1845, 0]
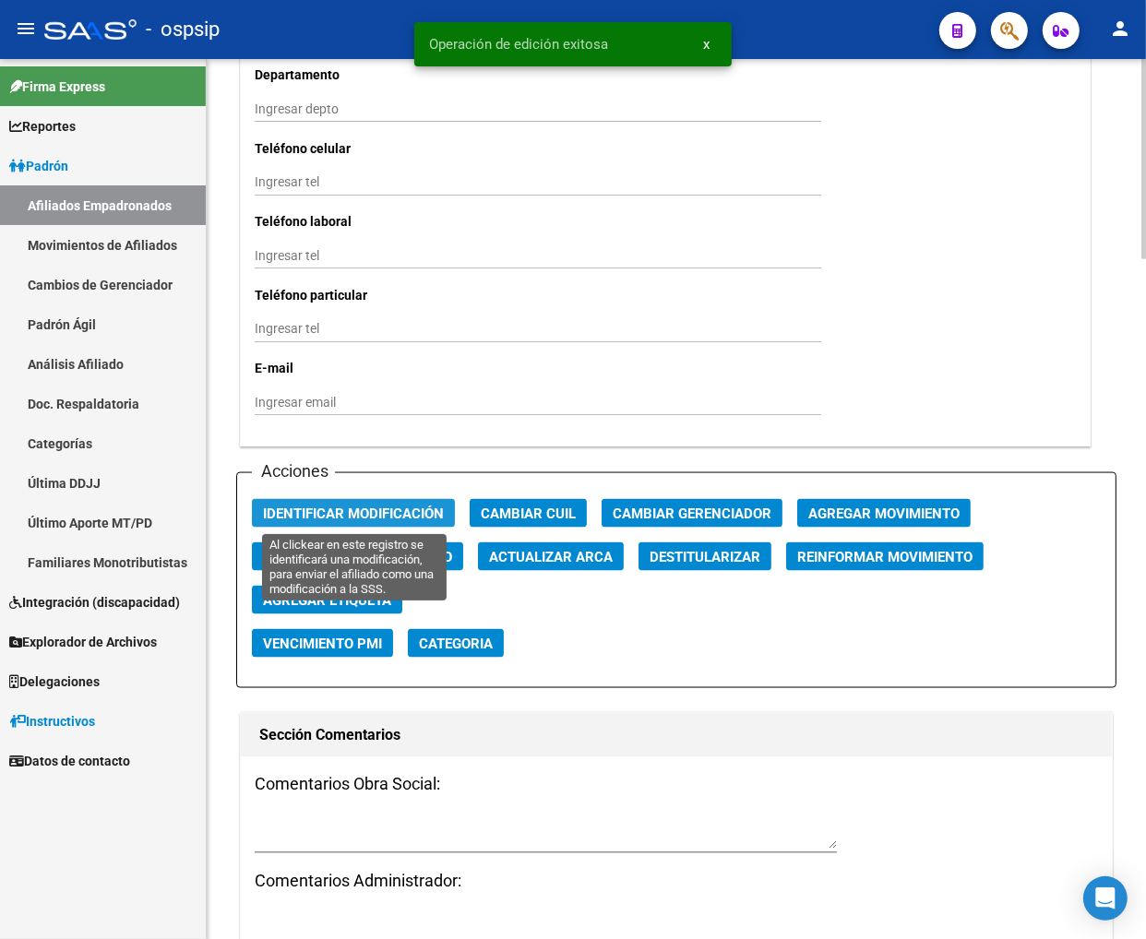
click at [367, 506] on span "Identificar Modificación" at bounding box center [353, 514] width 181 height 17
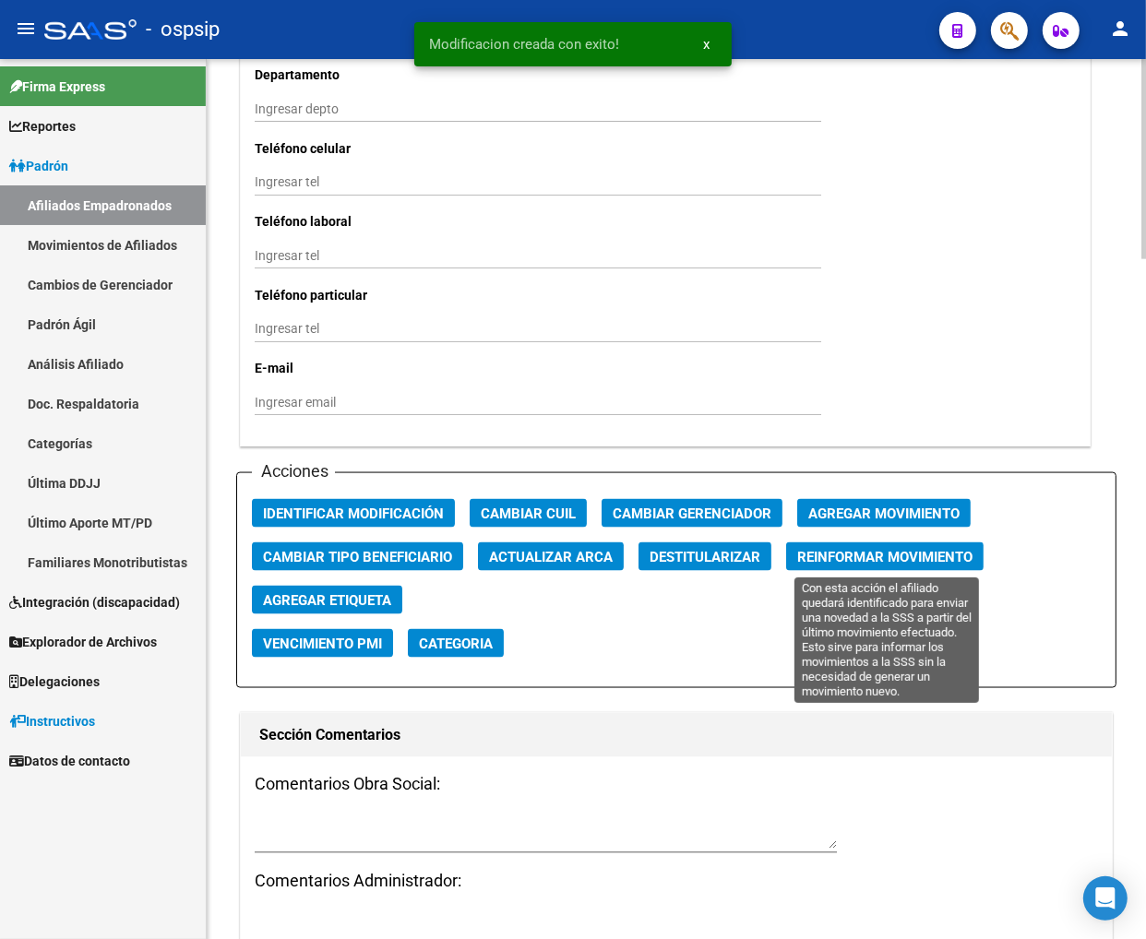
click at [915, 561] on span "Reinformar Movimiento" at bounding box center [884, 557] width 175 height 17
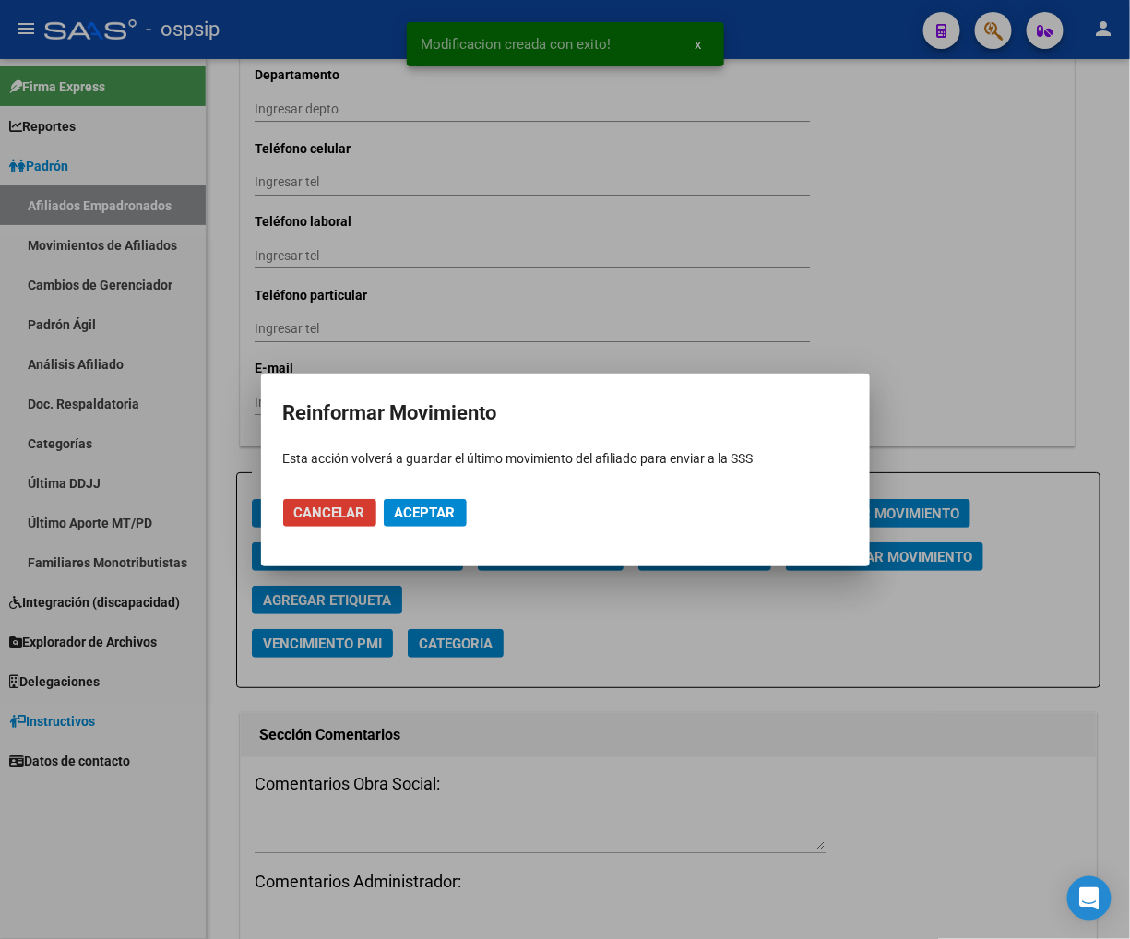
click at [423, 506] on span "Aceptar" at bounding box center [425, 513] width 61 height 17
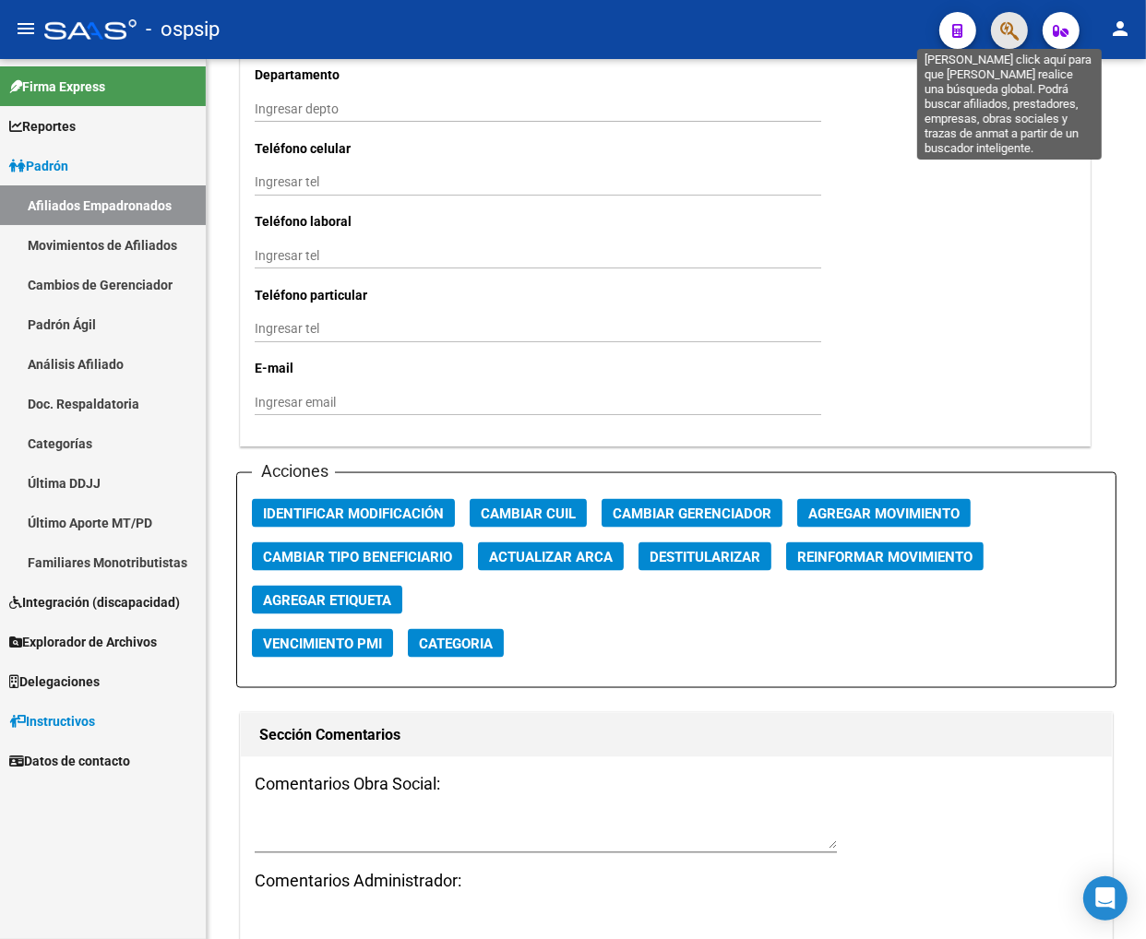
click at [1005, 22] on icon "button" at bounding box center [1009, 30] width 18 height 21
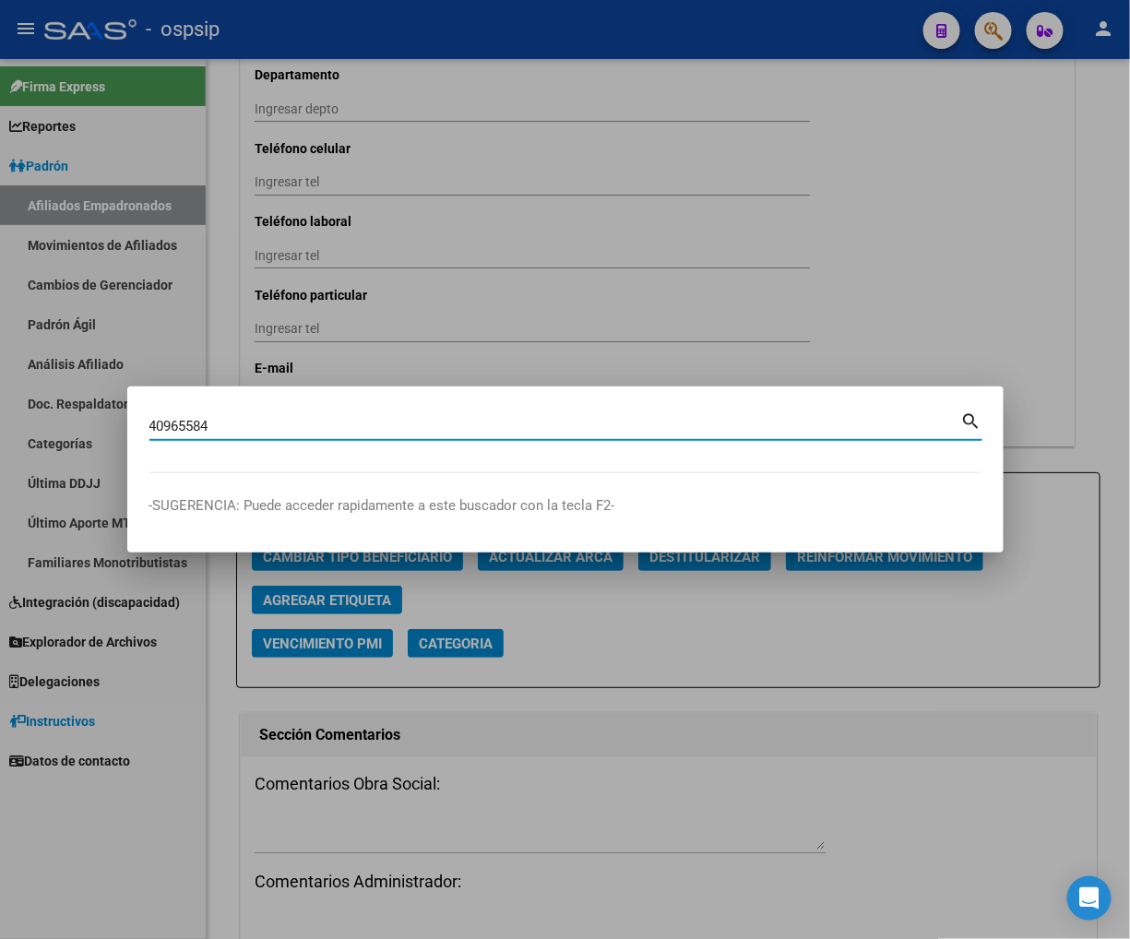
type input "40965584"
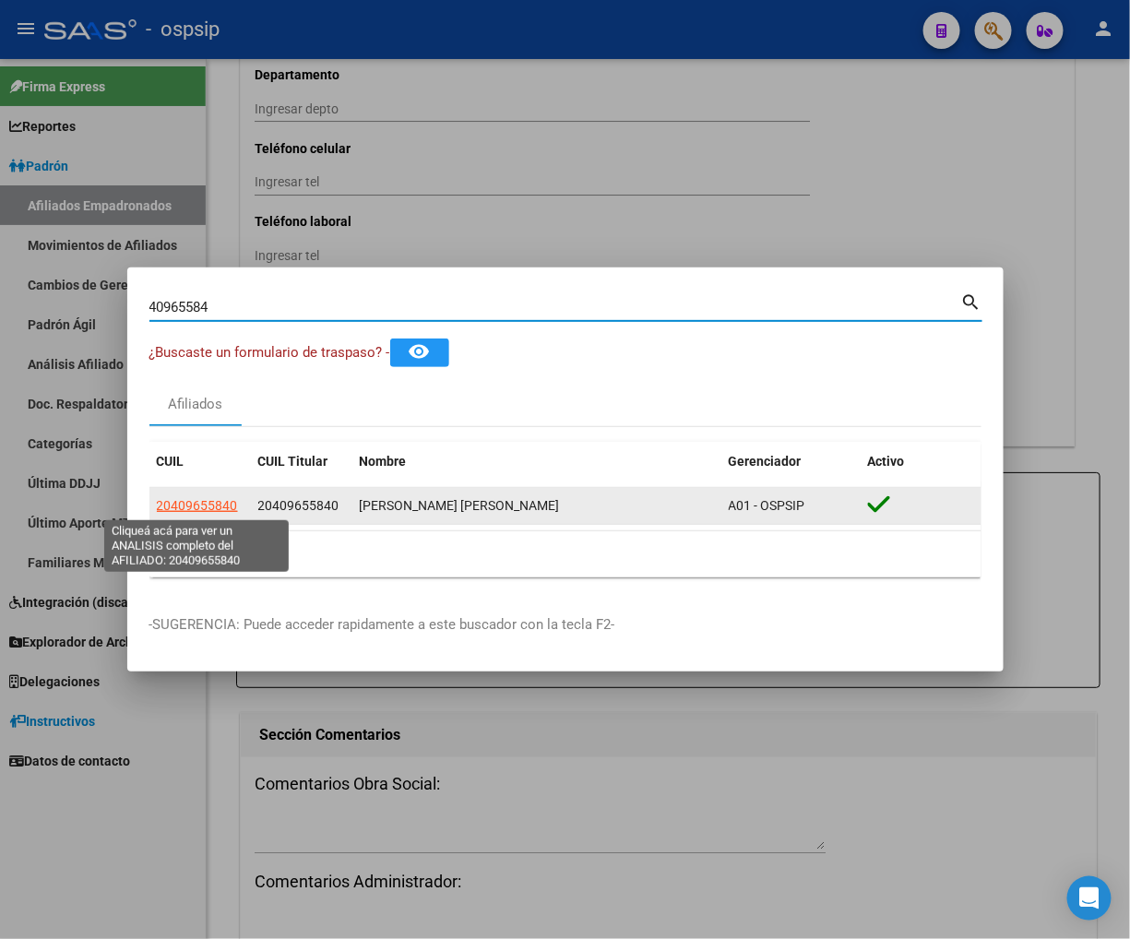
click at [192, 504] on span "20409655840" at bounding box center [197, 505] width 81 height 15
type textarea "20409655840"
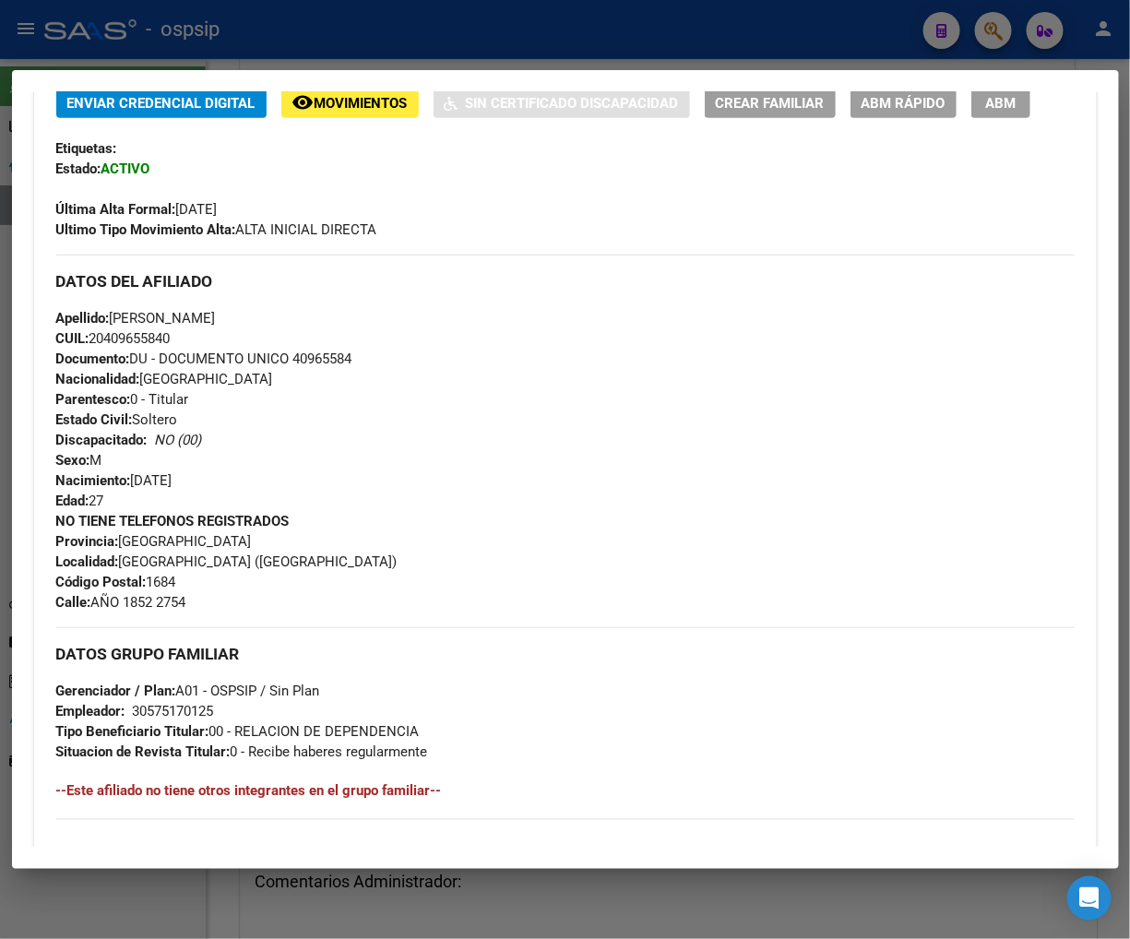
scroll to position [0, 0]
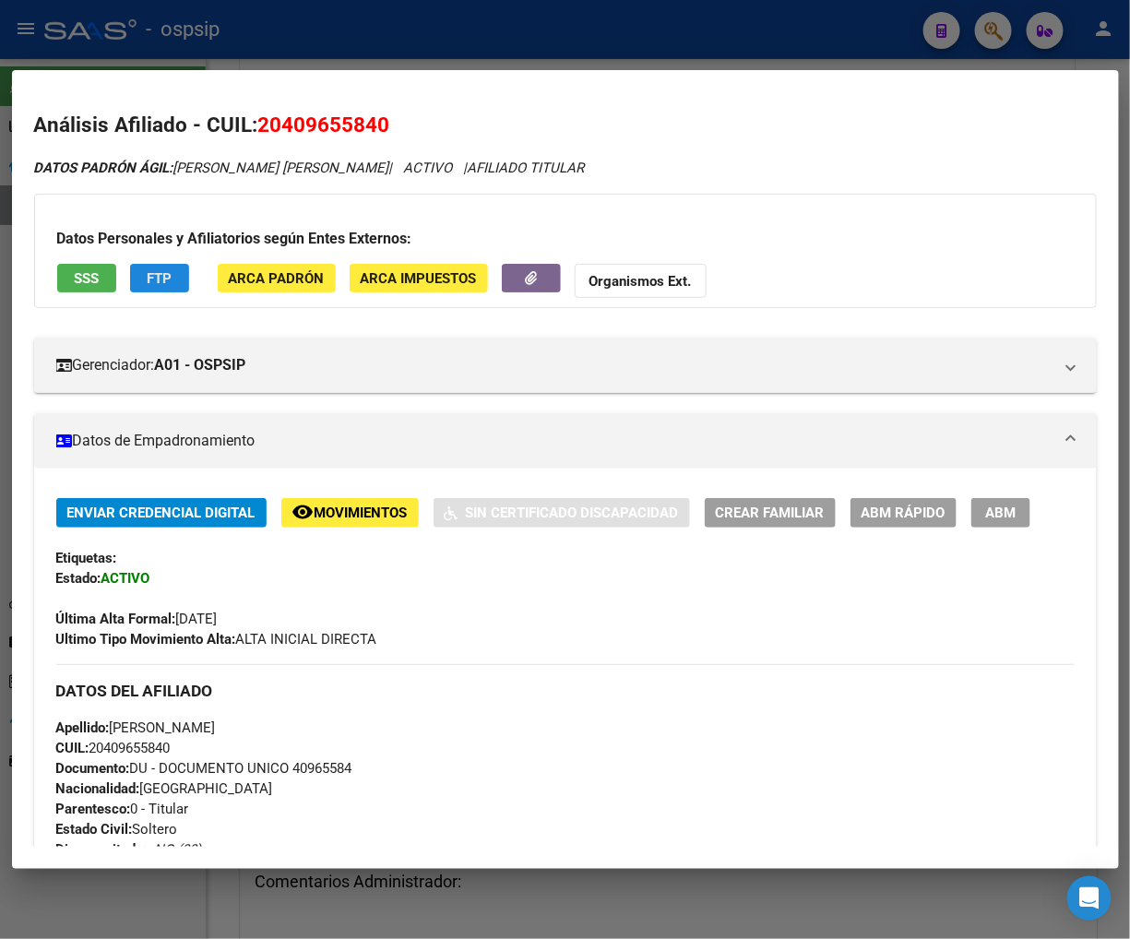
click at [159, 278] on span "FTP" at bounding box center [159, 278] width 25 height 17
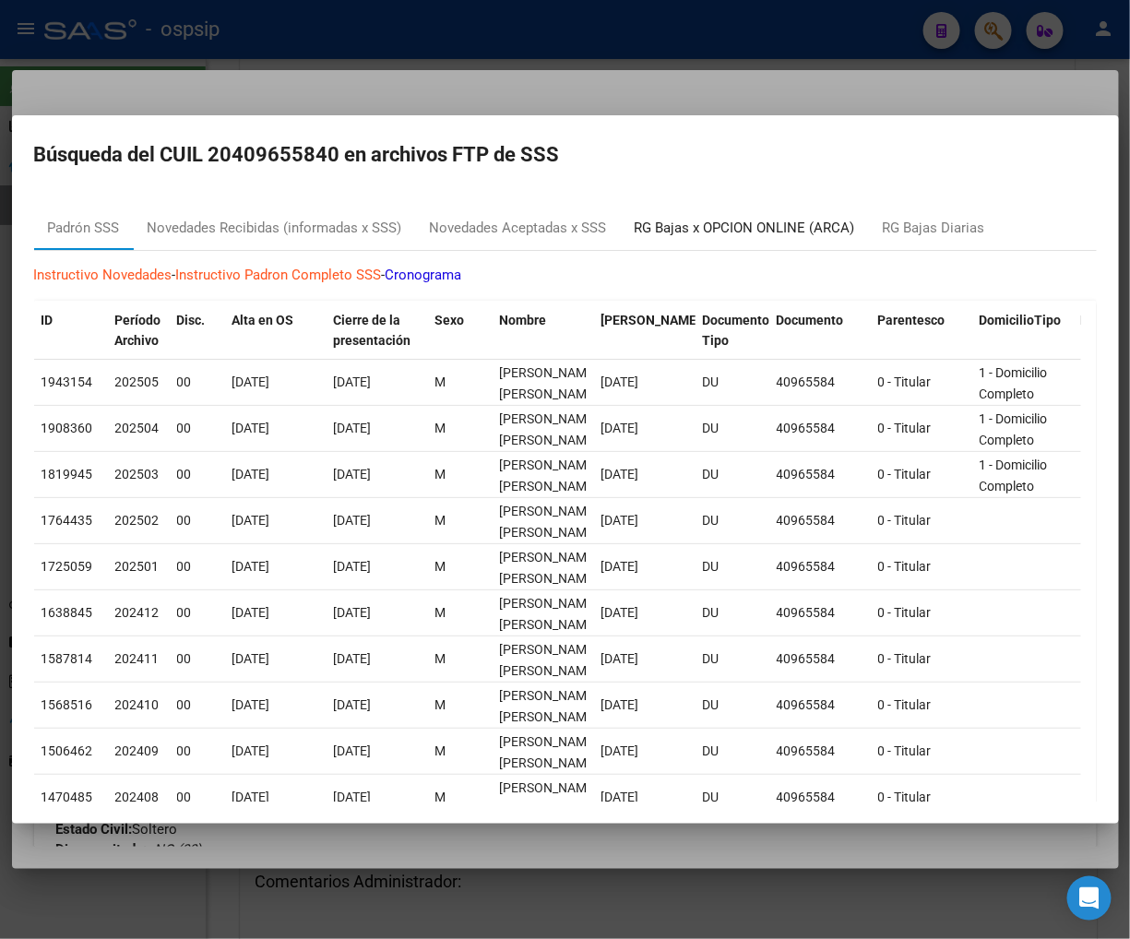
click at [732, 231] on div "RG Bajas x OPCION ONLINE (ARCA)" at bounding box center [745, 228] width 221 height 21
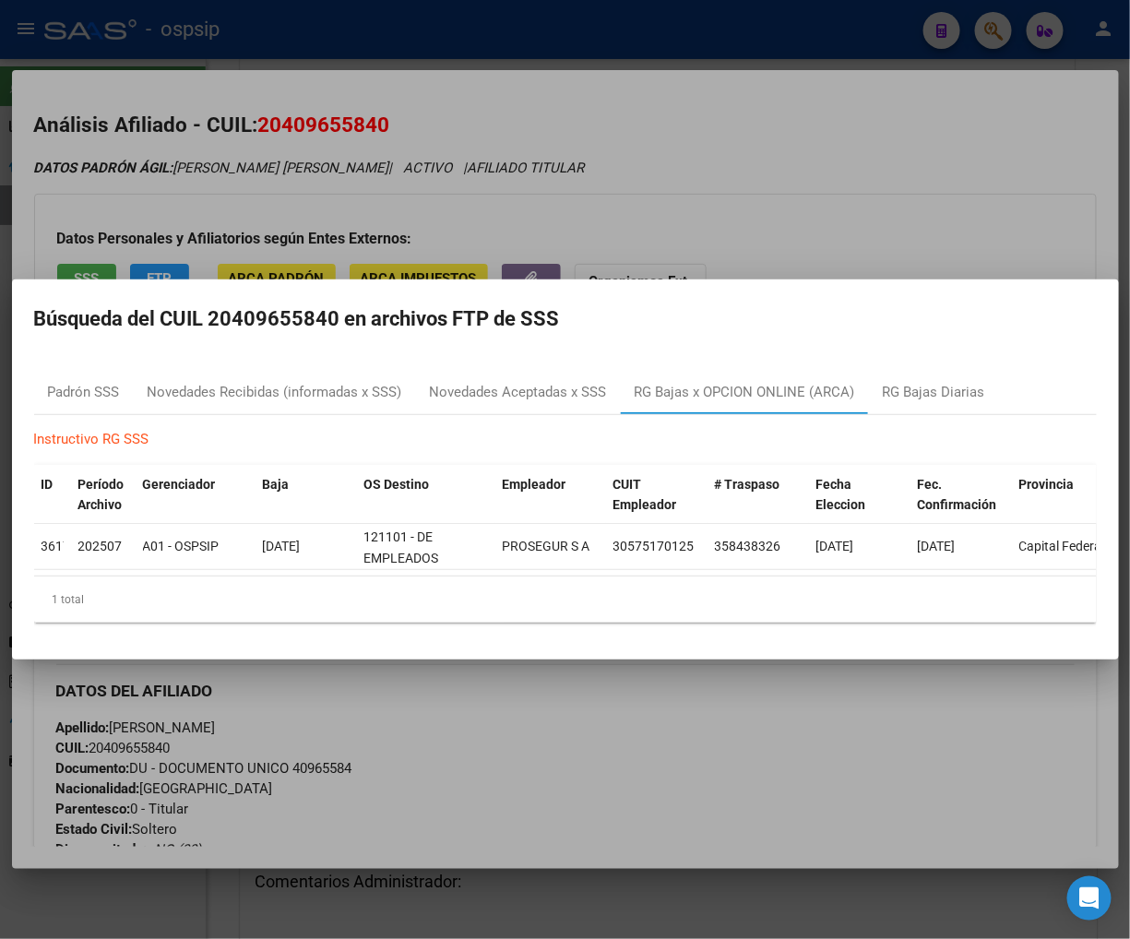
click at [655, 727] on div at bounding box center [565, 469] width 1130 height 939
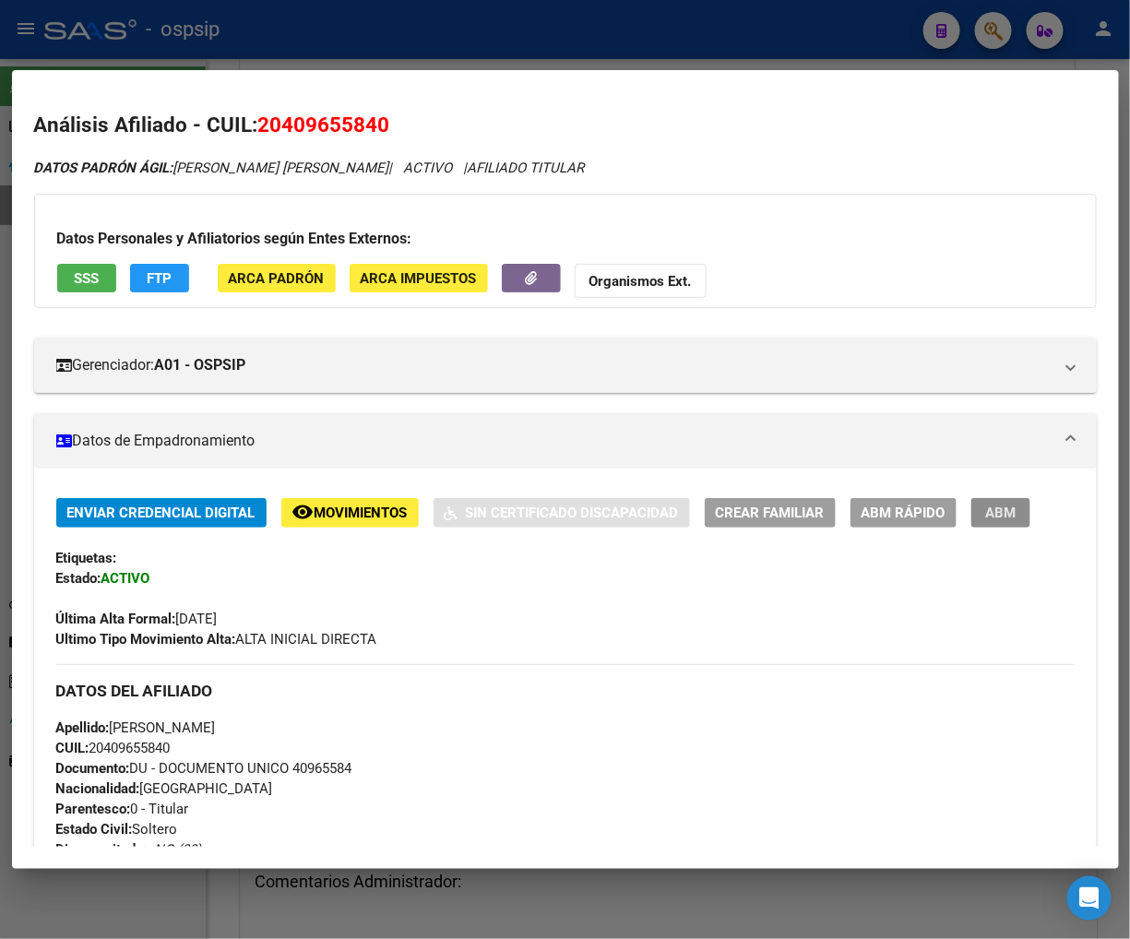
click at [997, 520] on span "ABM" at bounding box center [1000, 514] width 30 height 17
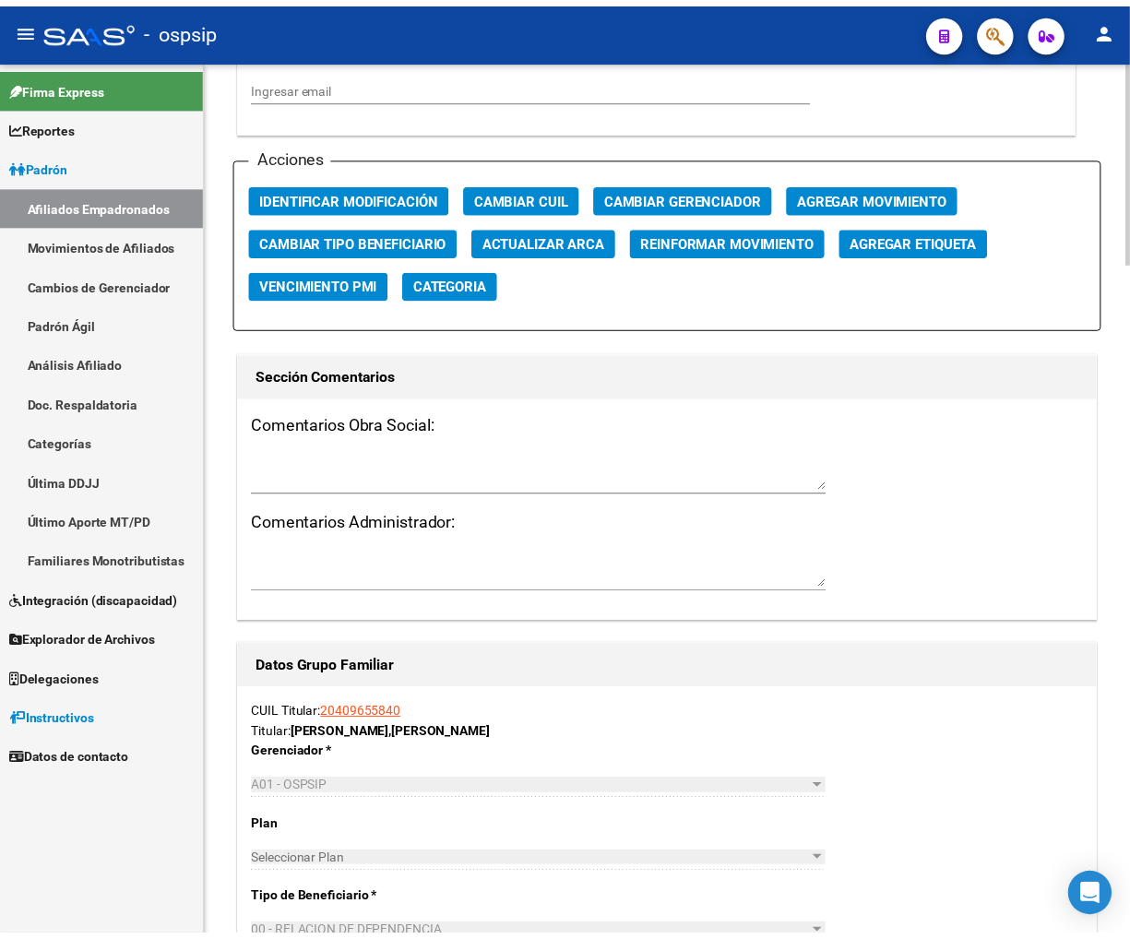
scroll to position [2050, 0]
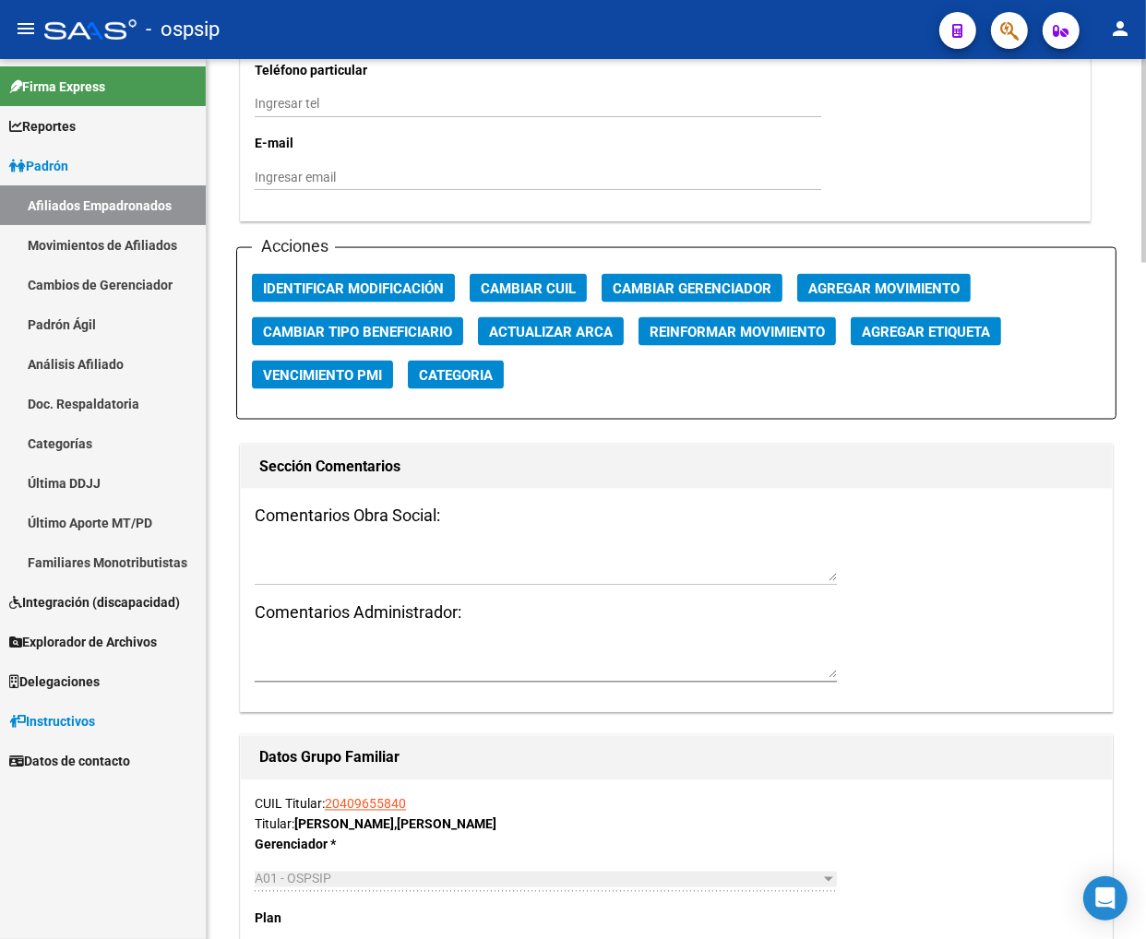
click at [855, 284] on span "Agregar Movimiento" at bounding box center [883, 289] width 151 height 17
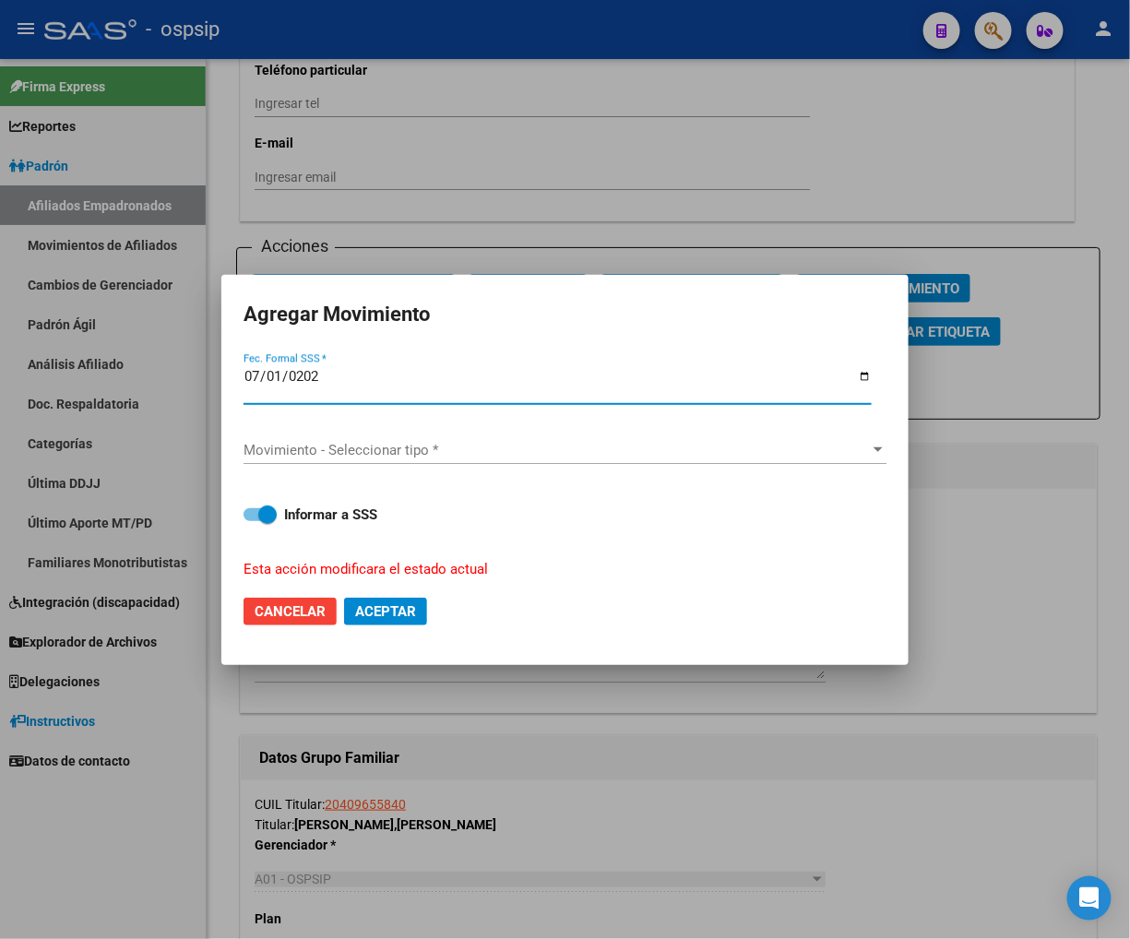
type input "[DATE]"
click at [744, 447] on span "Movimiento - Seleccionar tipo *" at bounding box center [557, 450] width 627 height 17
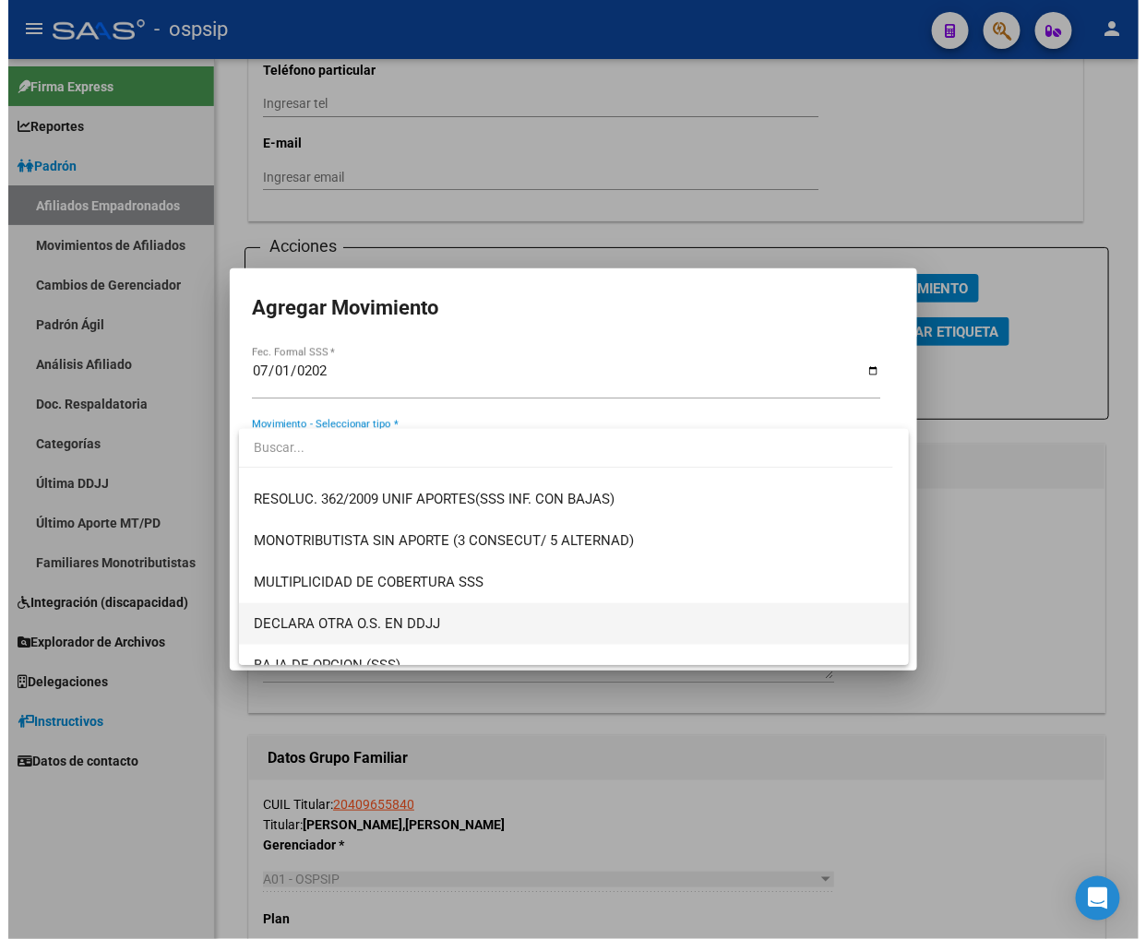
scroll to position [717, 0]
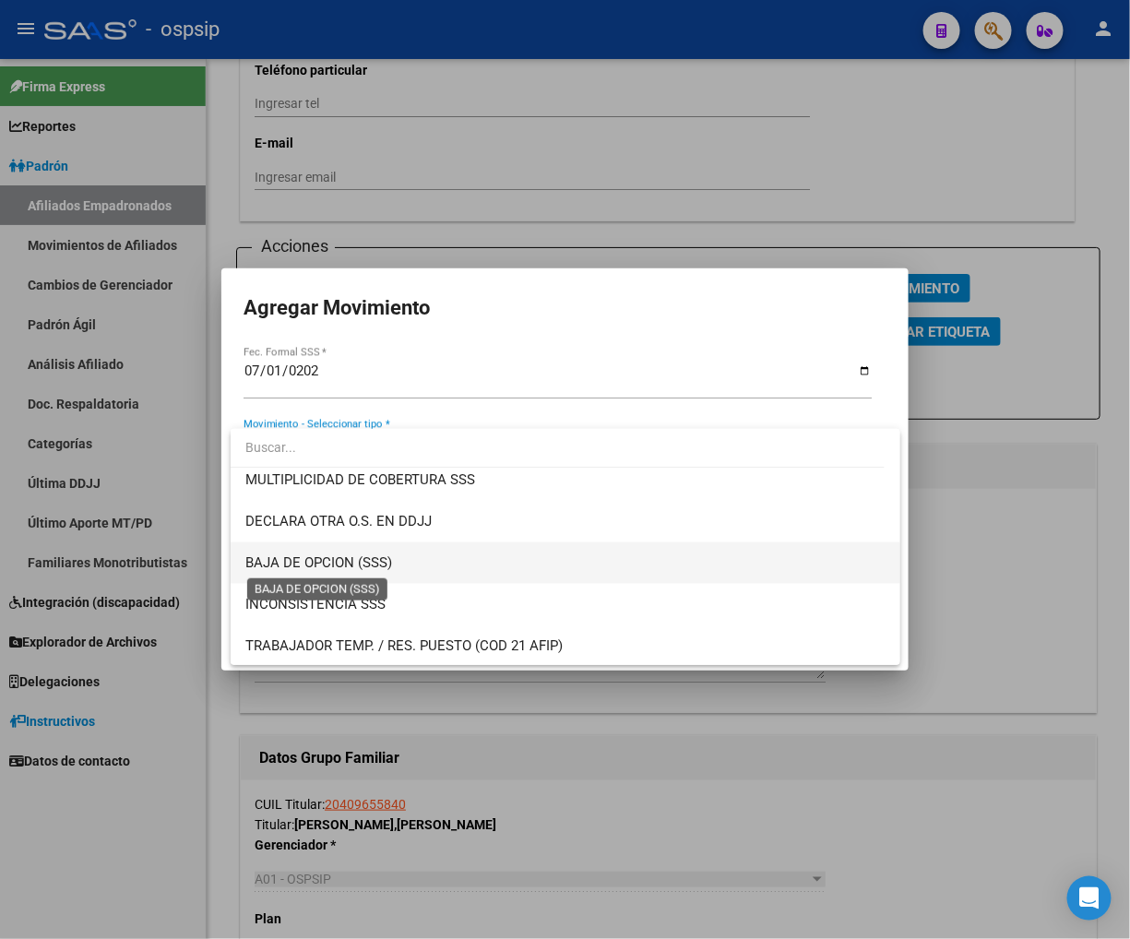
click at [332, 557] on span "BAJA DE OPCION (SSS)" at bounding box center [318, 563] width 147 height 17
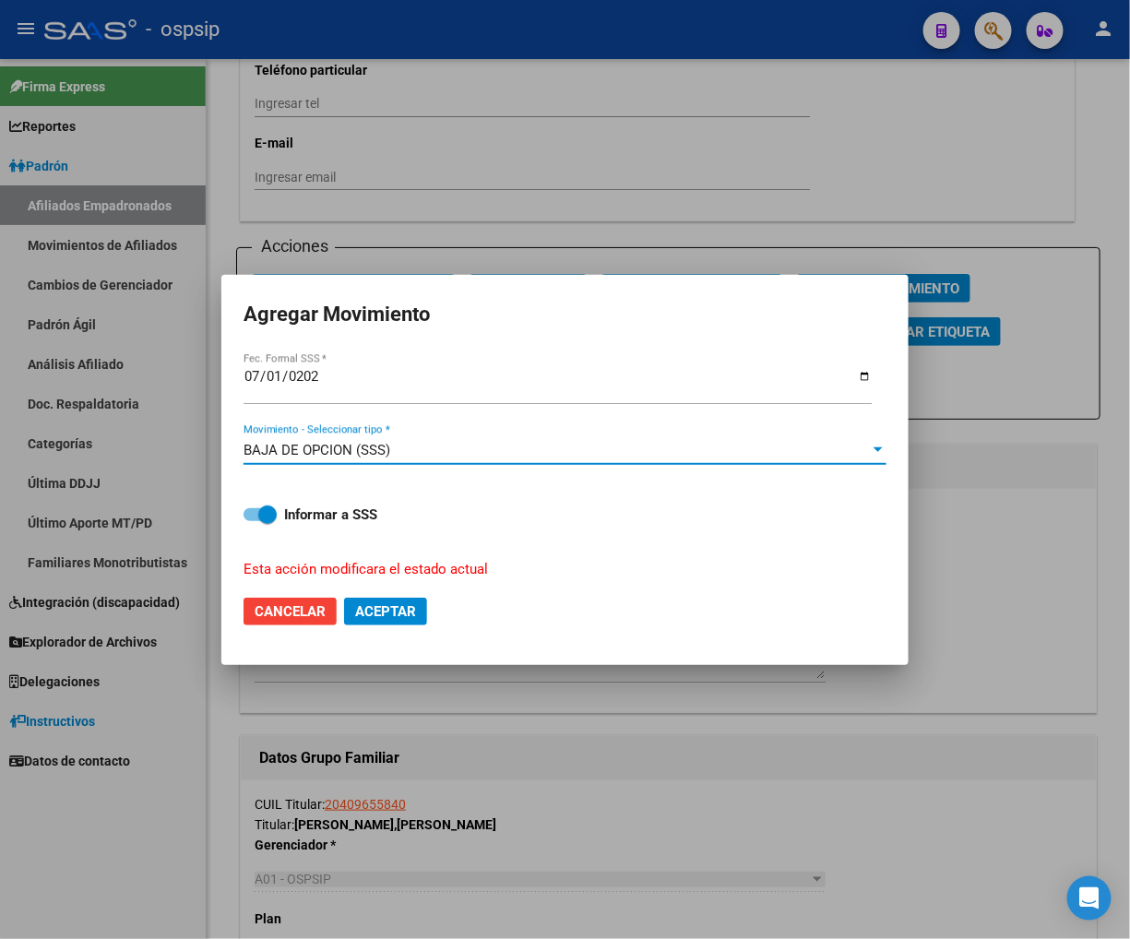
click at [395, 615] on span "Aceptar" at bounding box center [385, 611] width 61 height 17
checkbox input "false"
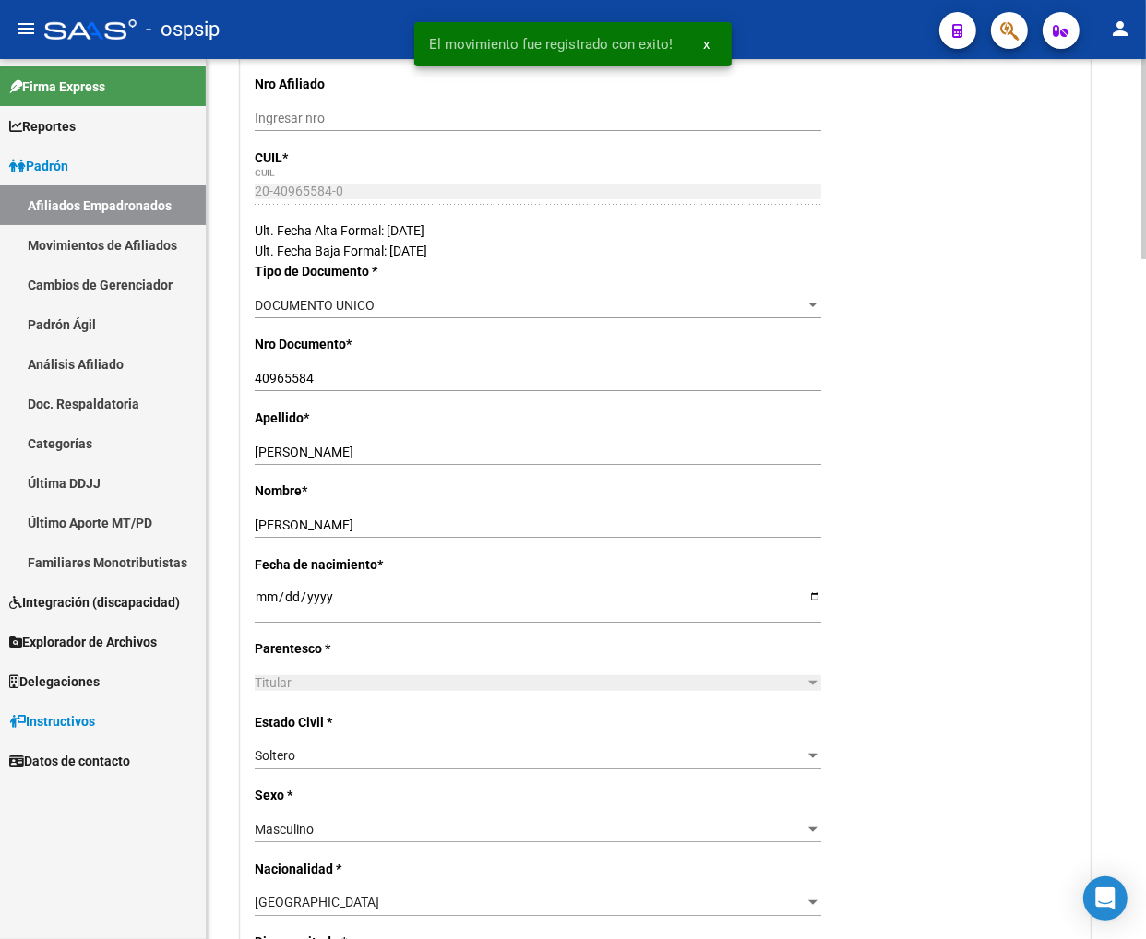
scroll to position [0, 0]
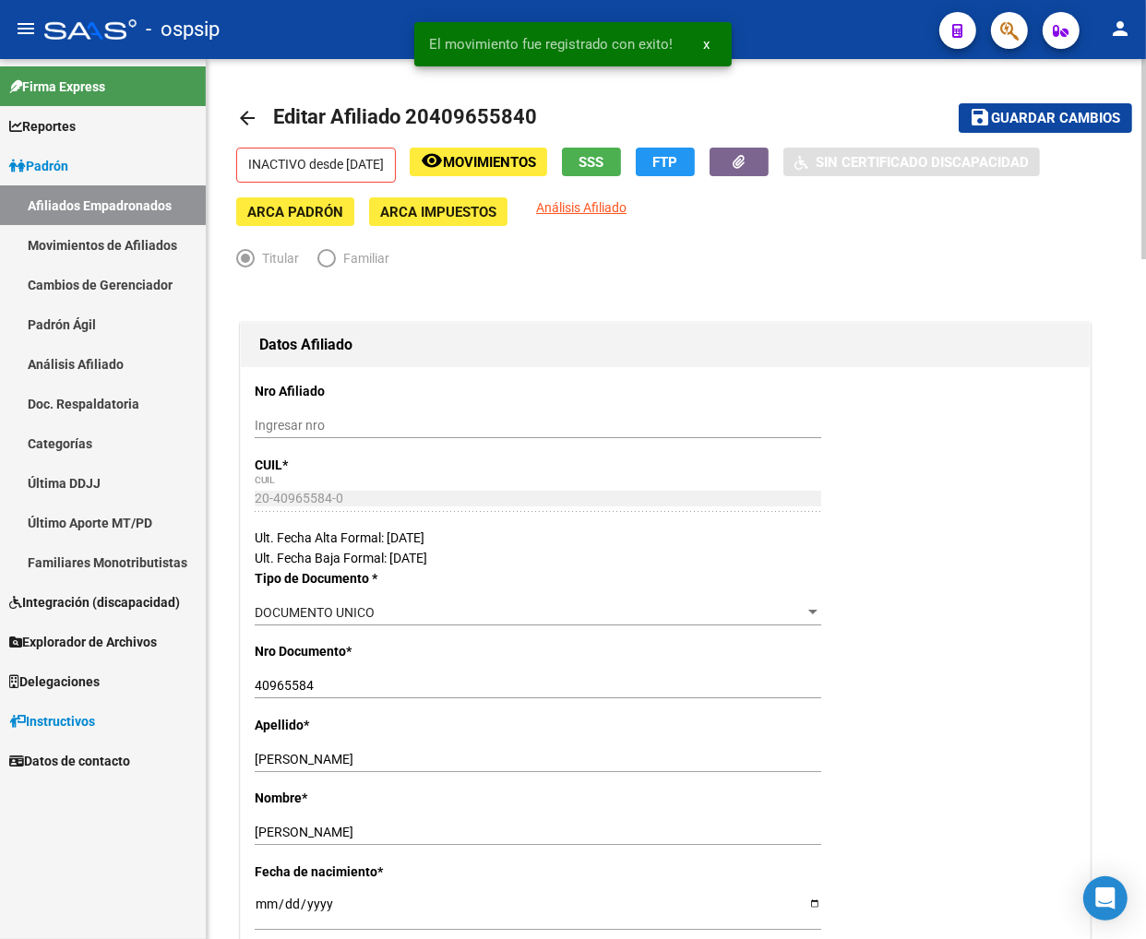
click at [1005, 118] on span "Guardar cambios" at bounding box center [1056, 119] width 129 height 17
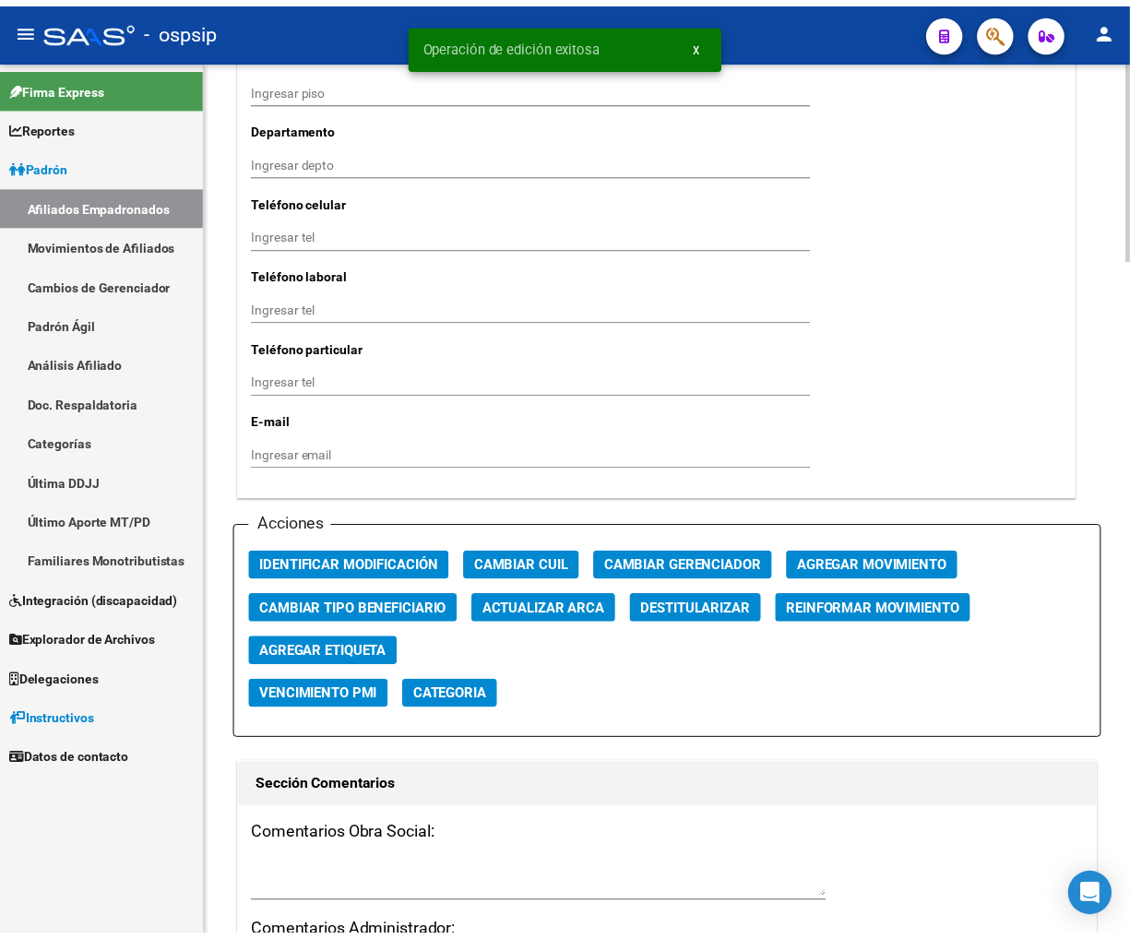
scroll to position [1948, 0]
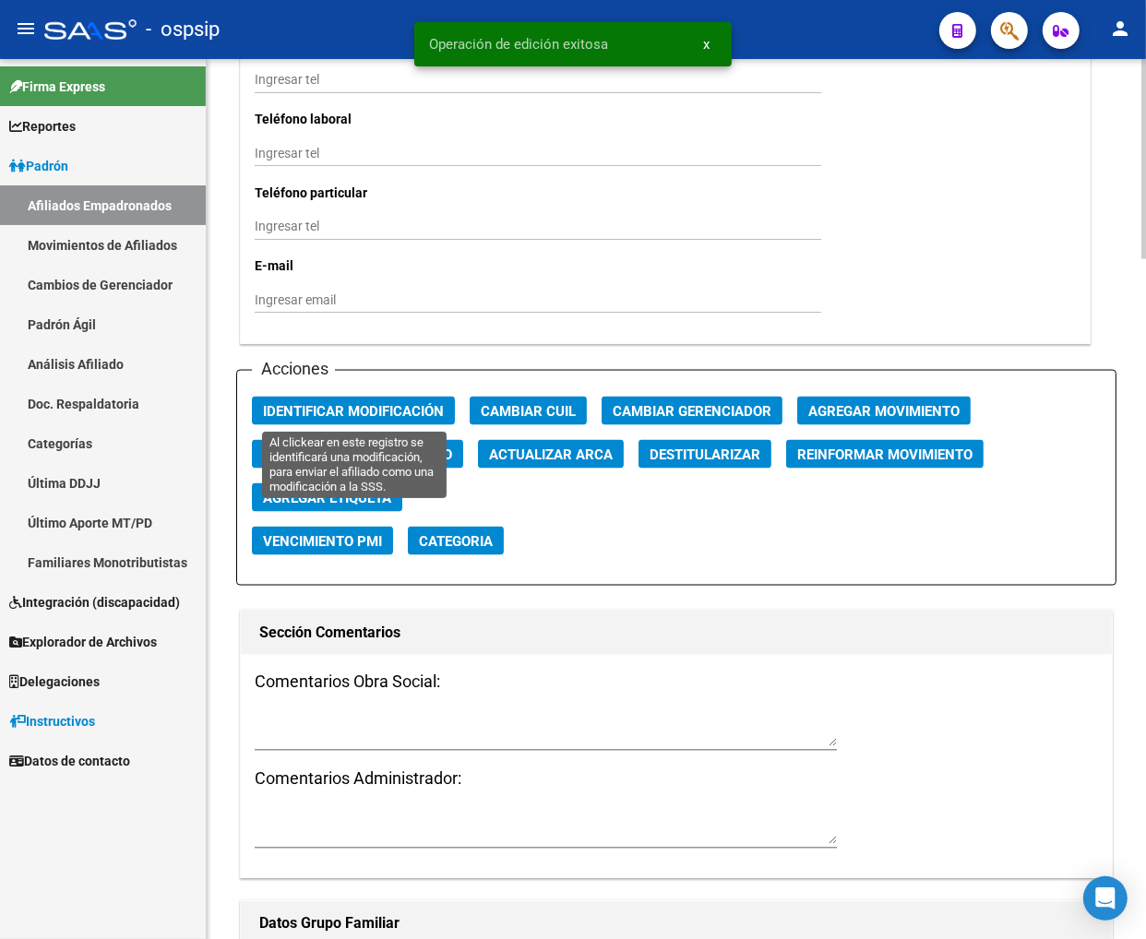
drag, startPoint x: 341, startPoint y: 408, endPoint x: 698, endPoint y: 463, distance: 360.4
click at [353, 408] on span "Identificar Modificación" at bounding box center [353, 411] width 181 height 17
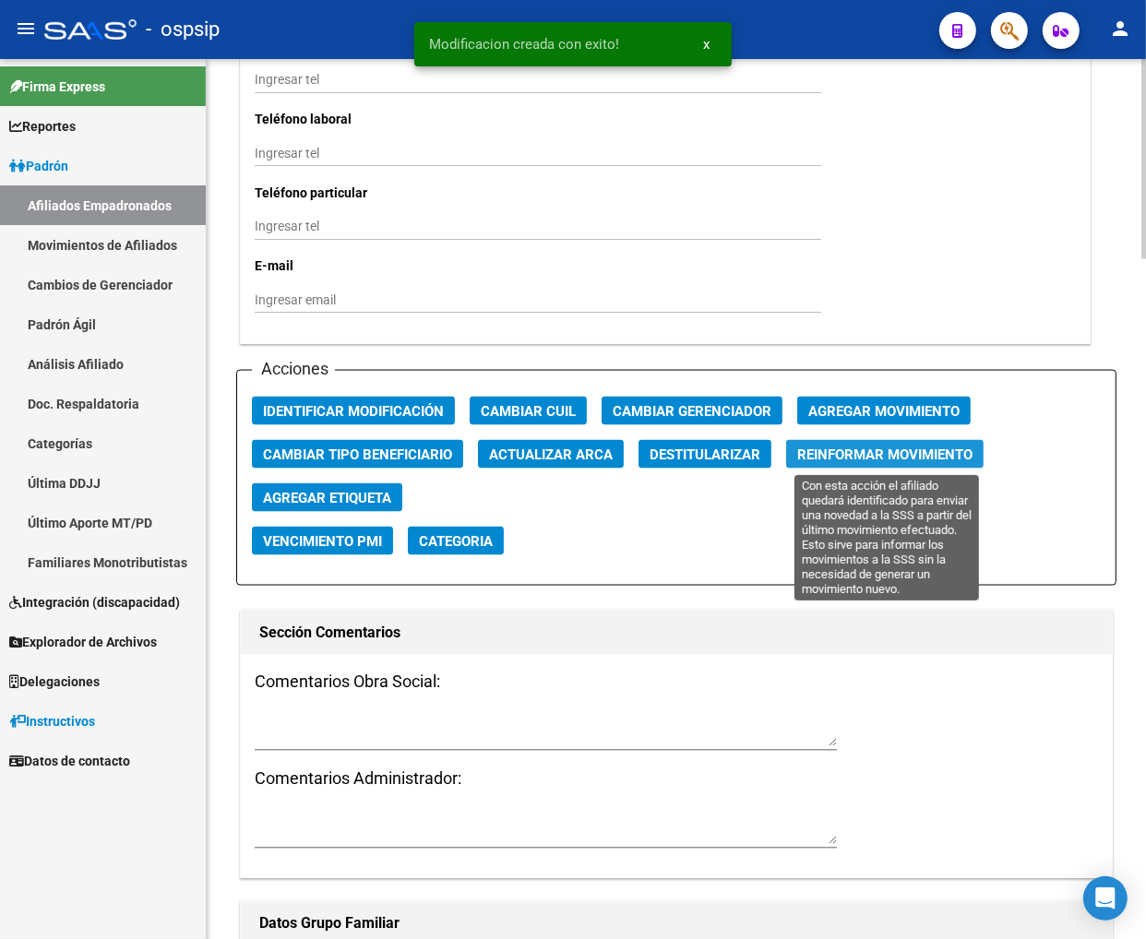
click at [864, 452] on span "Reinformar Movimiento" at bounding box center [884, 455] width 175 height 17
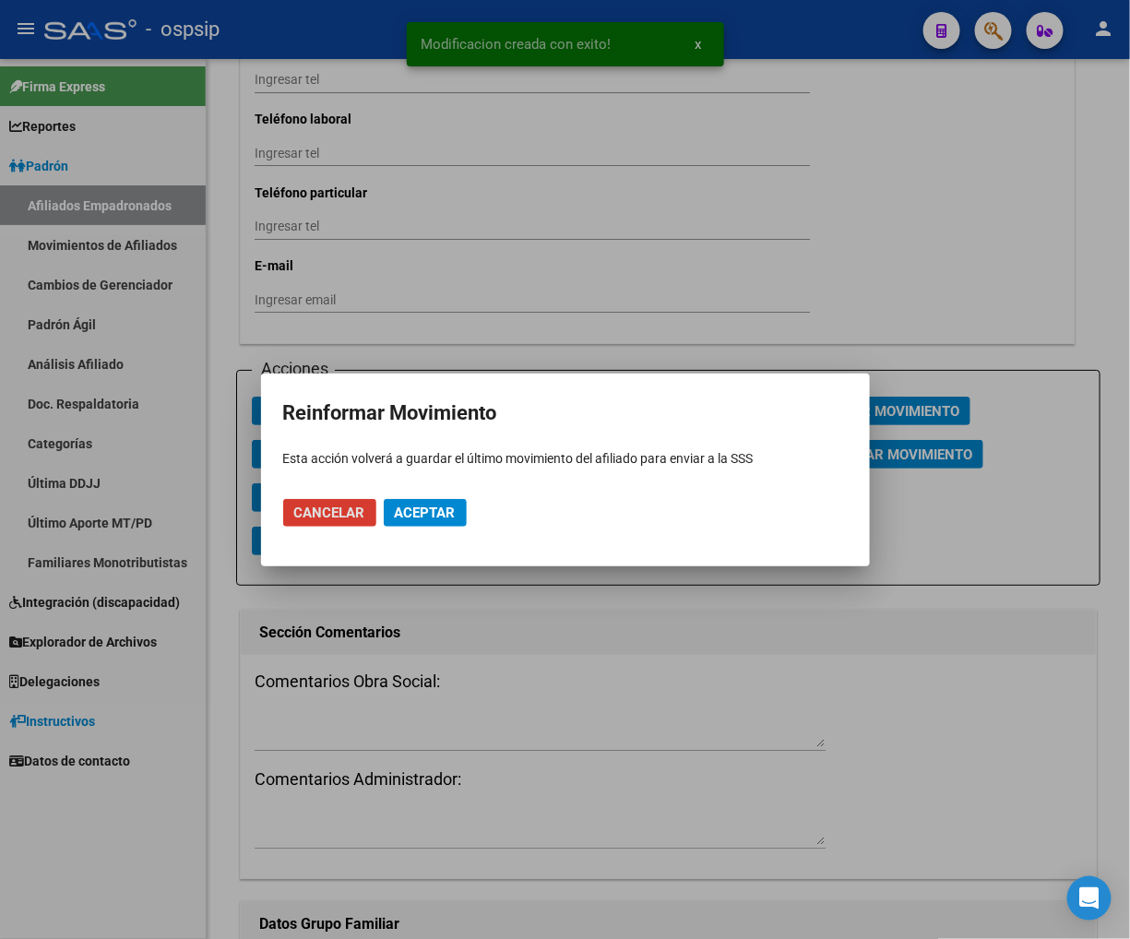
click at [400, 511] on span "Aceptar" at bounding box center [425, 513] width 61 height 17
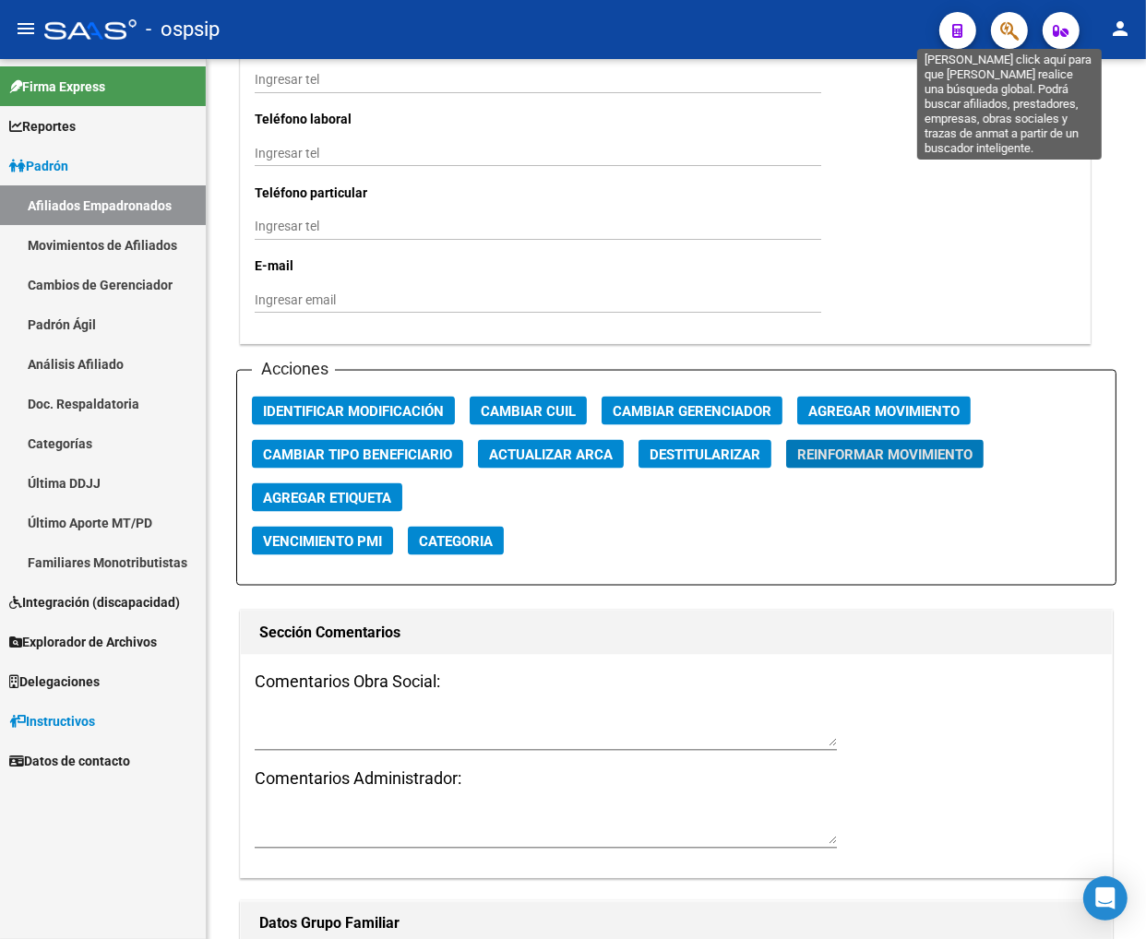
click at [1005, 24] on icon "button" at bounding box center [1009, 30] width 18 height 21
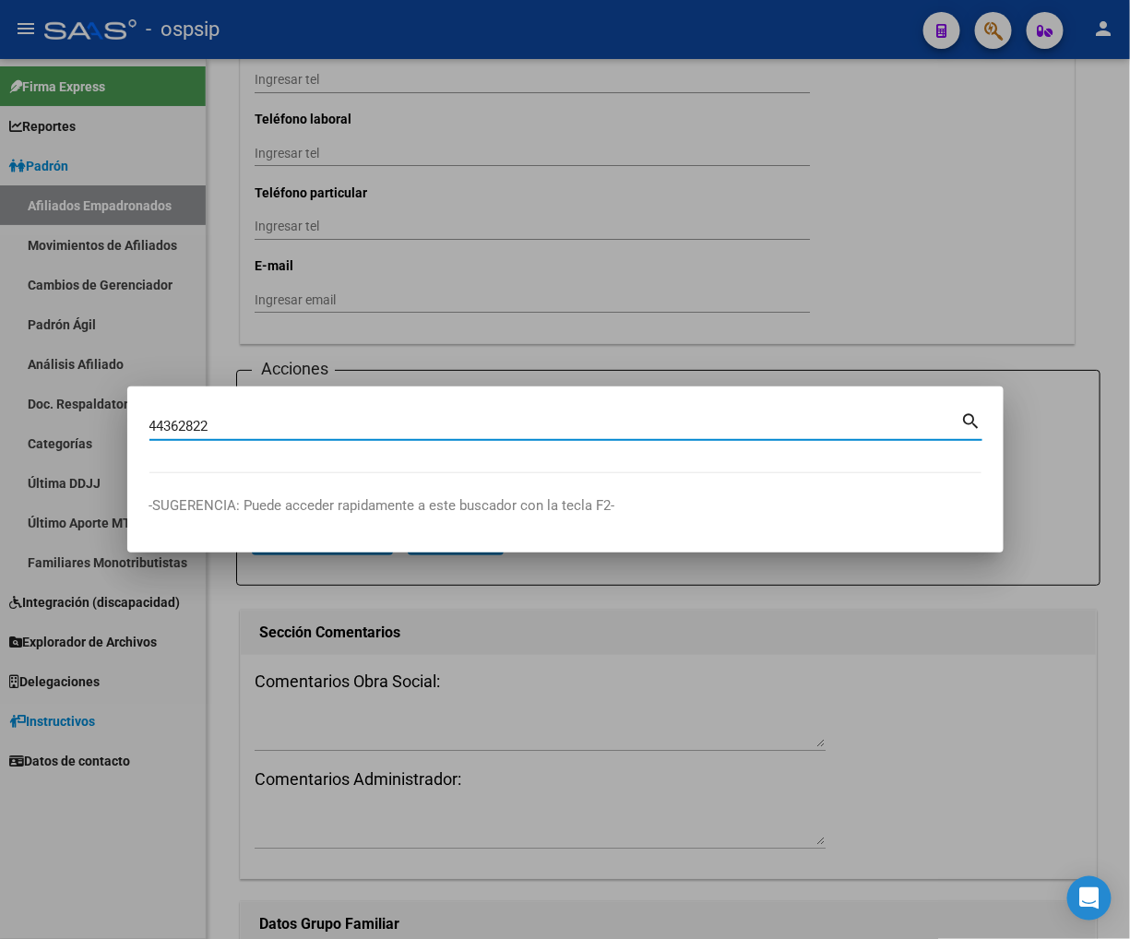
type input "44362822"
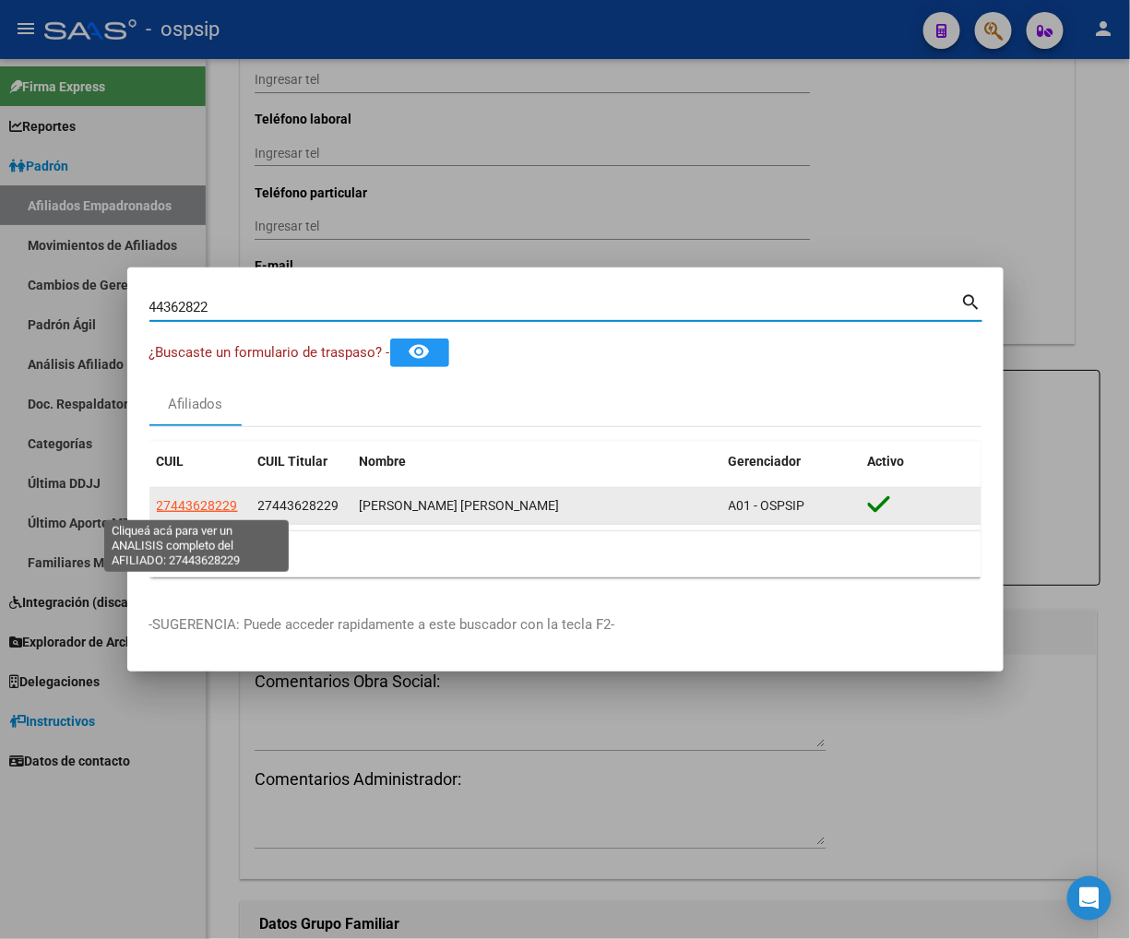
click at [181, 499] on span "27443628229" at bounding box center [197, 505] width 81 height 15
type textarea "27443628229"
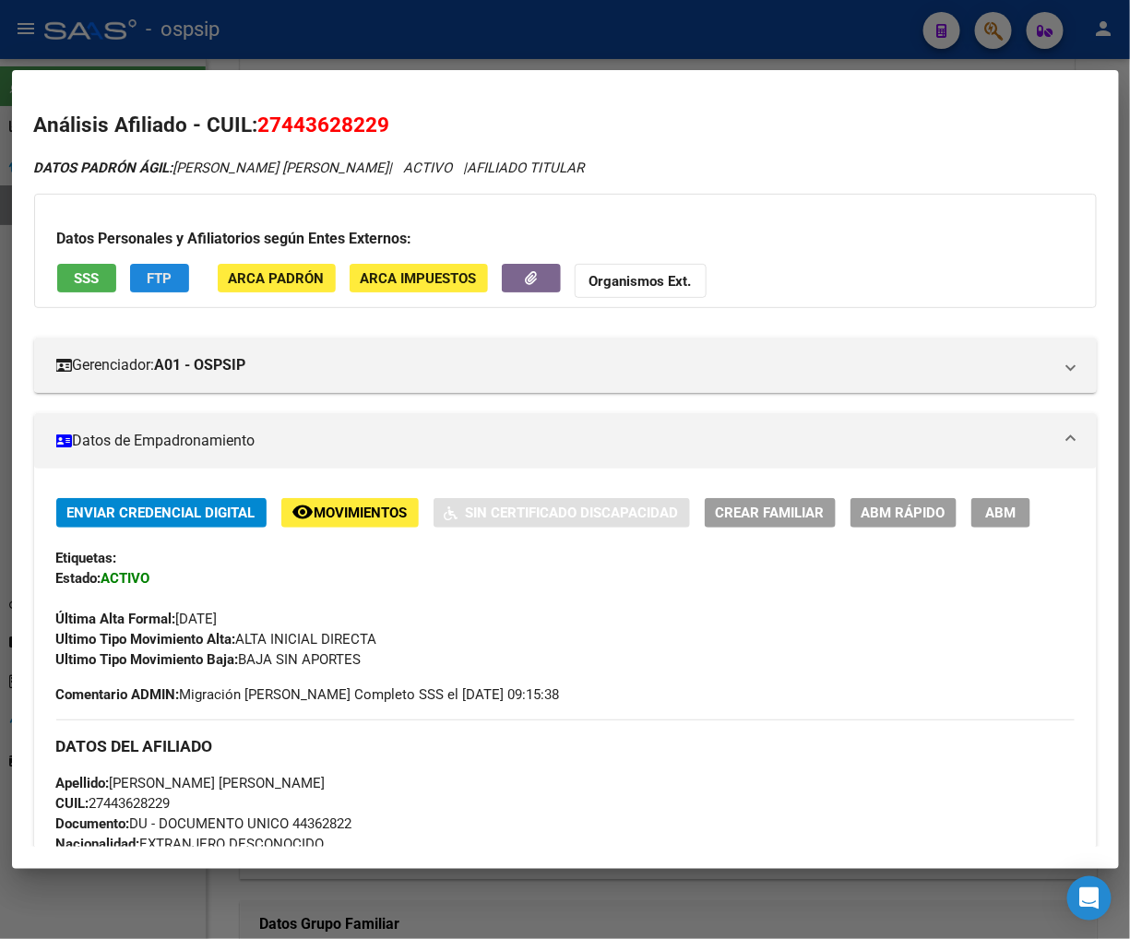
click at [170, 269] on span "FTP" at bounding box center [159, 277] width 25 height 17
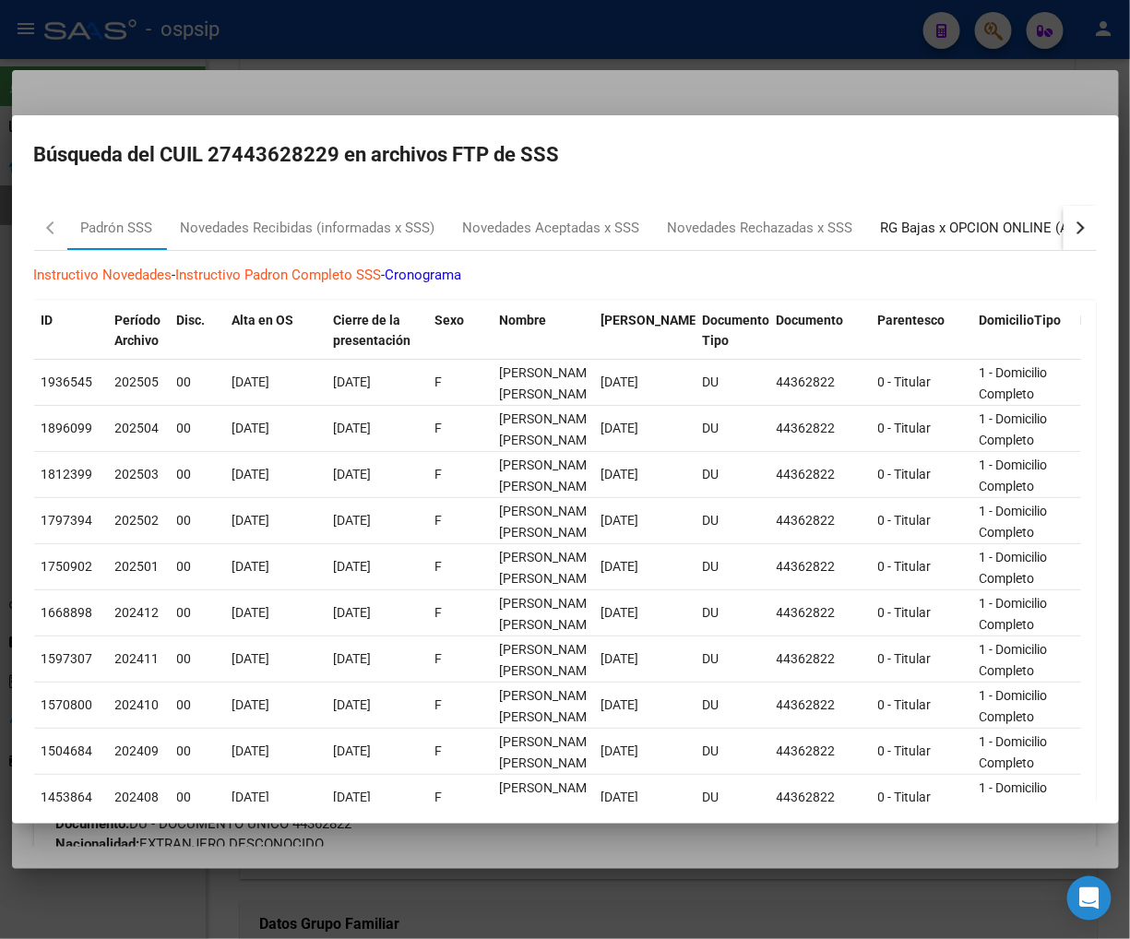
click at [997, 235] on div "RG Bajas x OPCION ONLINE (ARCA)" at bounding box center [991, 228] width 221 height 21
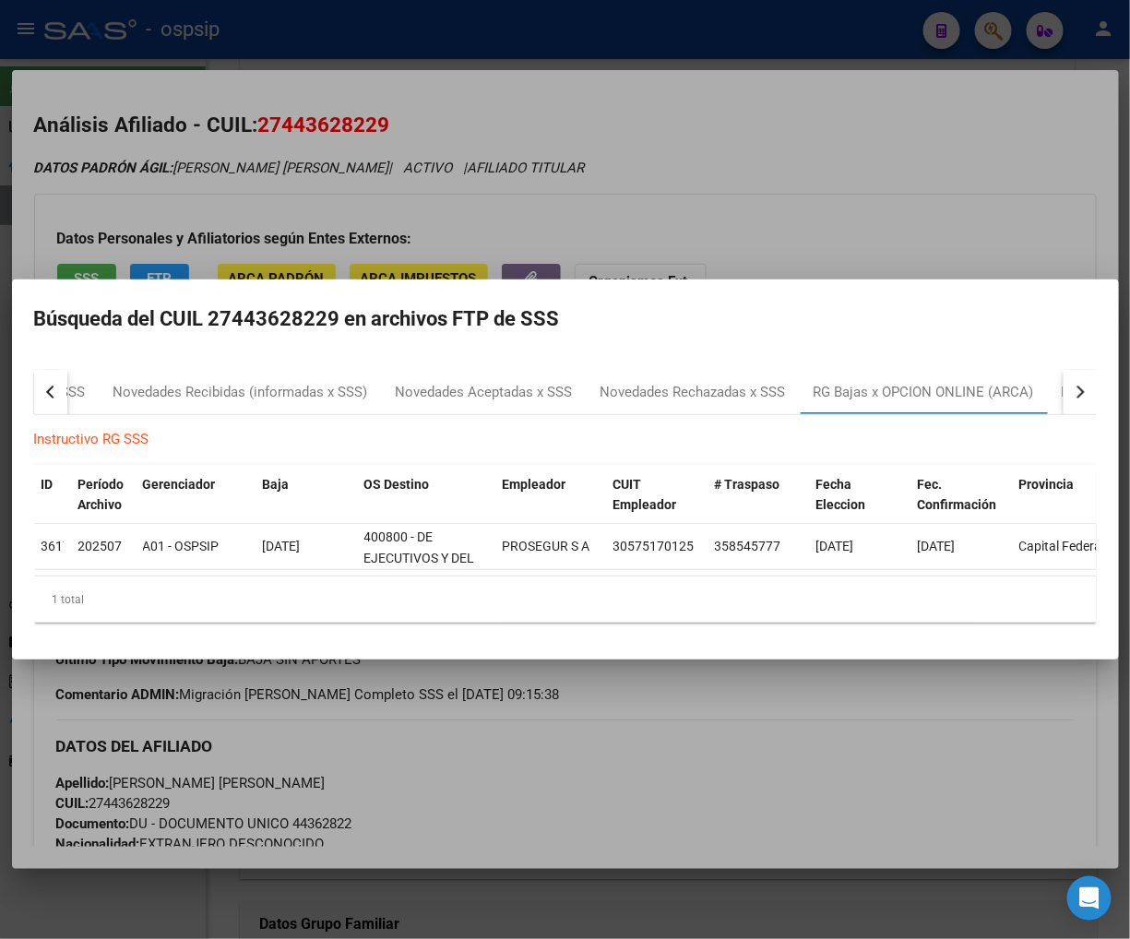
click at [798, 204] on div at bounding box center [565, 469] width 1130 height 939
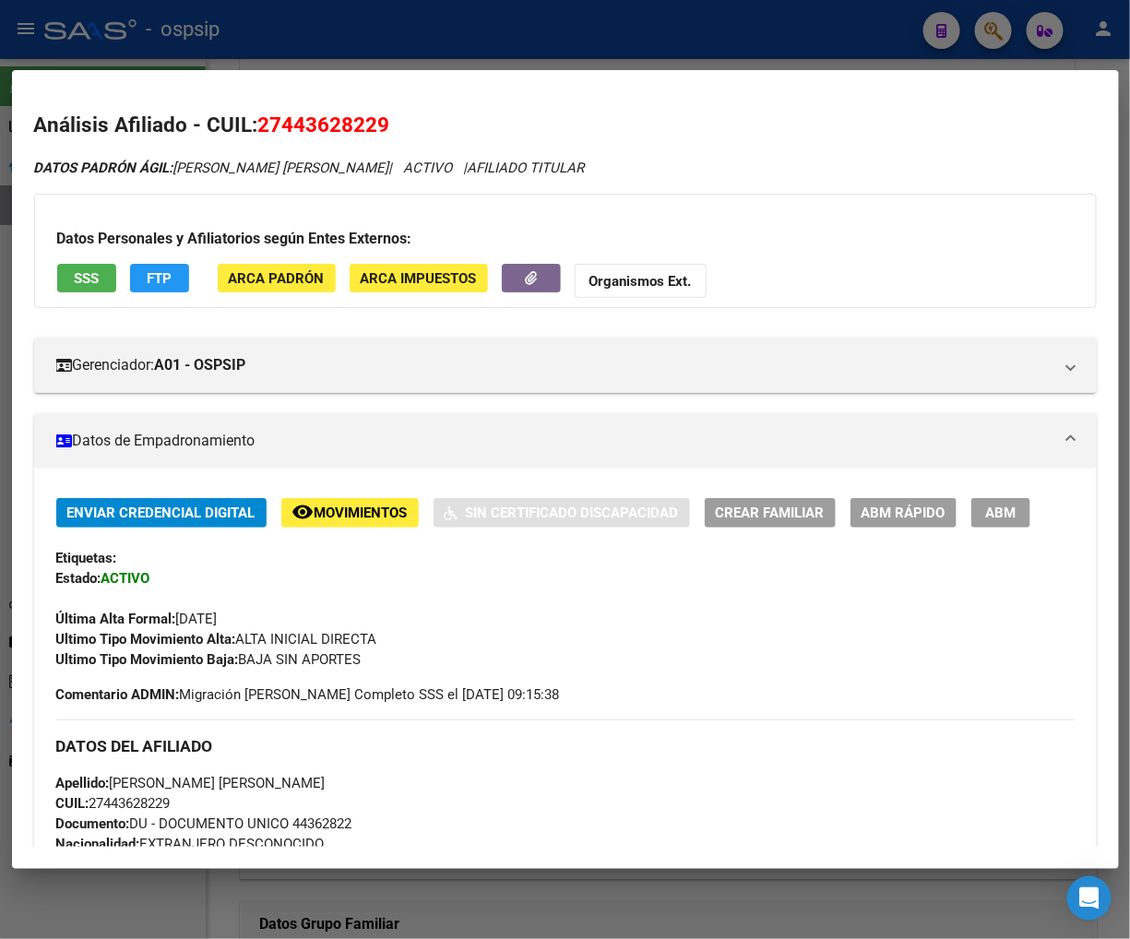
scroll to position [307, 0]
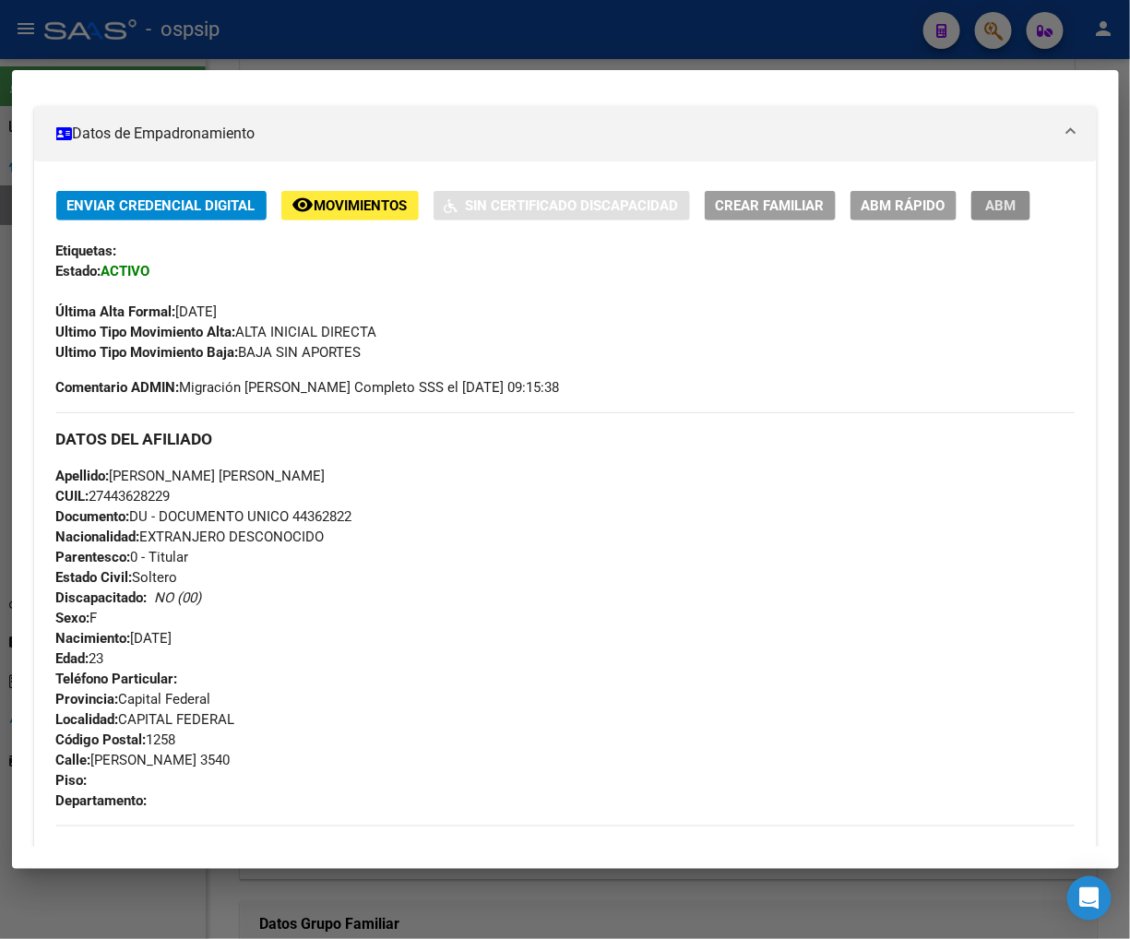
click at [989, 204] on span "ABM" at bounding box center [1000, 206] width 30 height 17
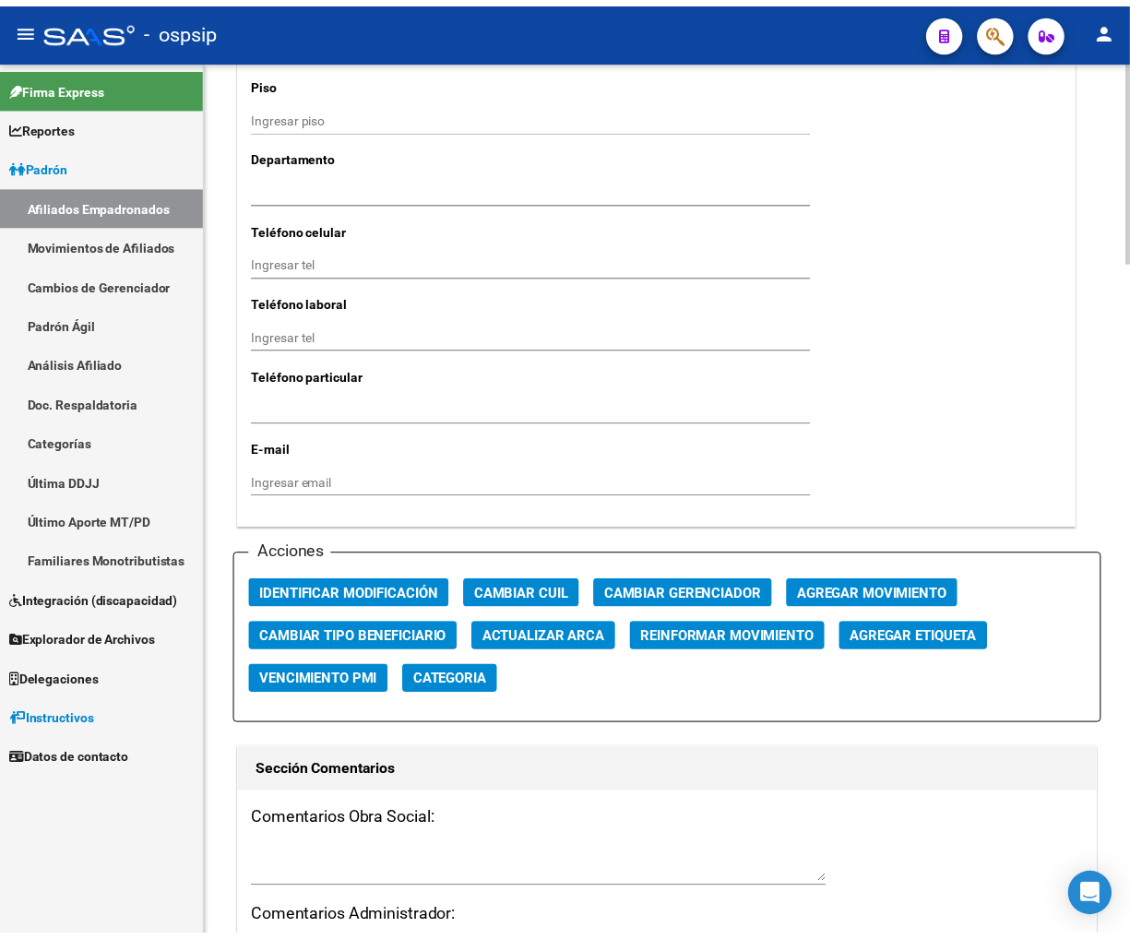
scroll to position [1948, 0]
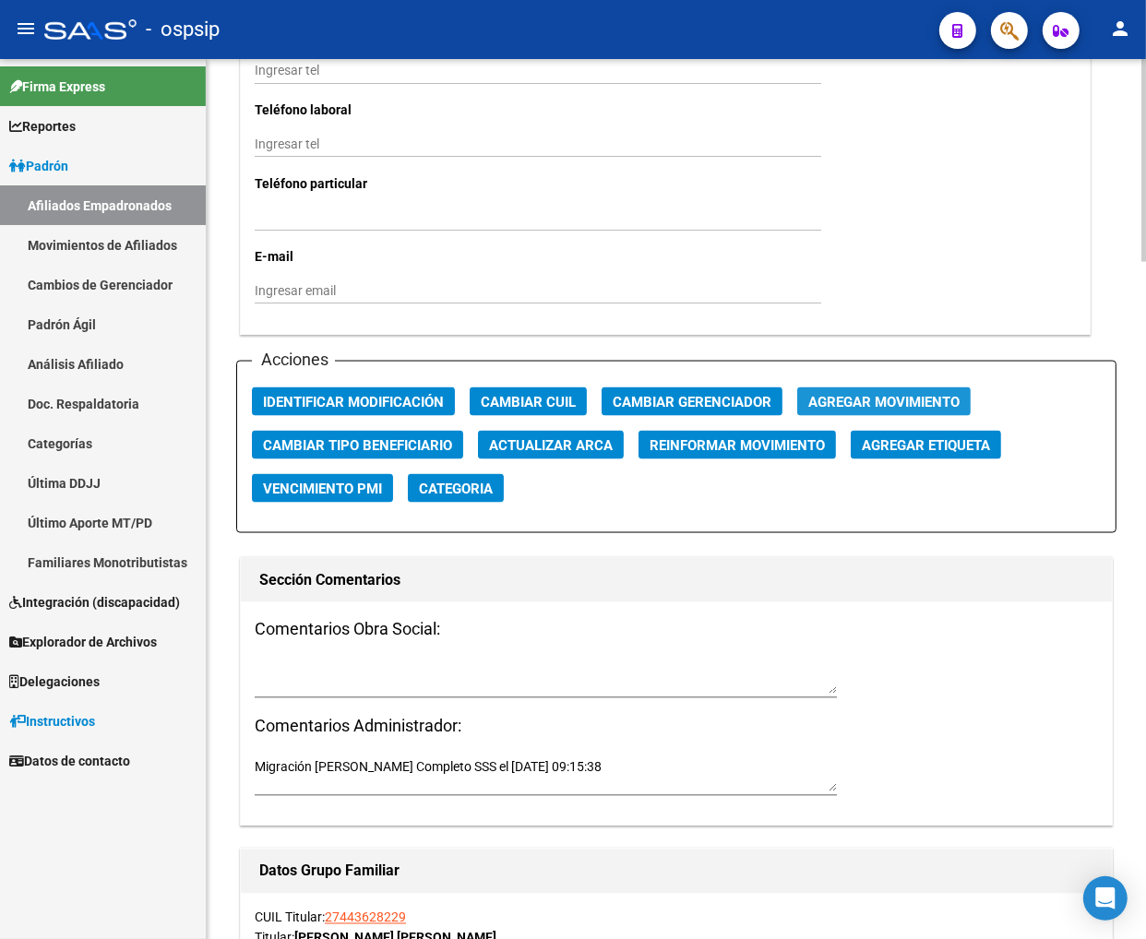
click at [866, 398] on span "Agregar Movimiento" at bounding box center [883, 402] width 151 height 17
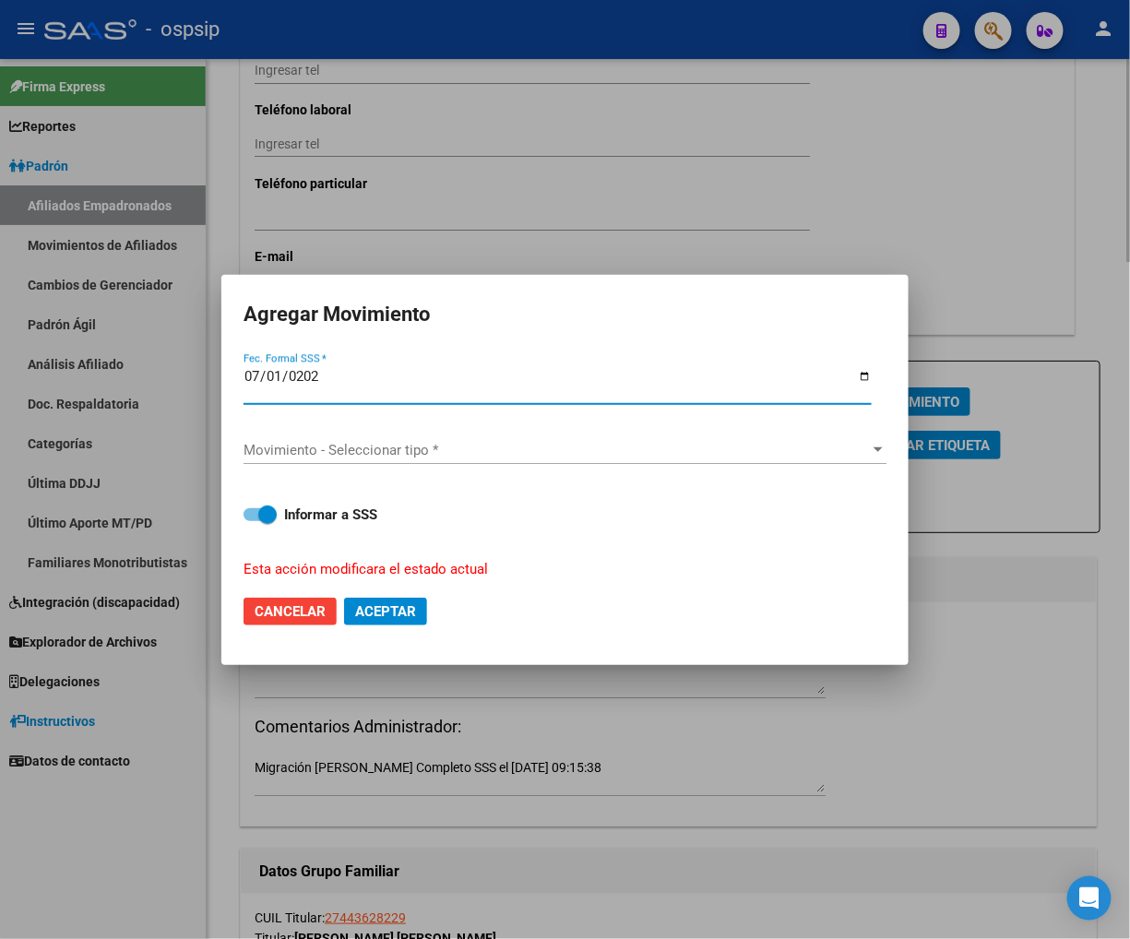
type input "[DATE]"
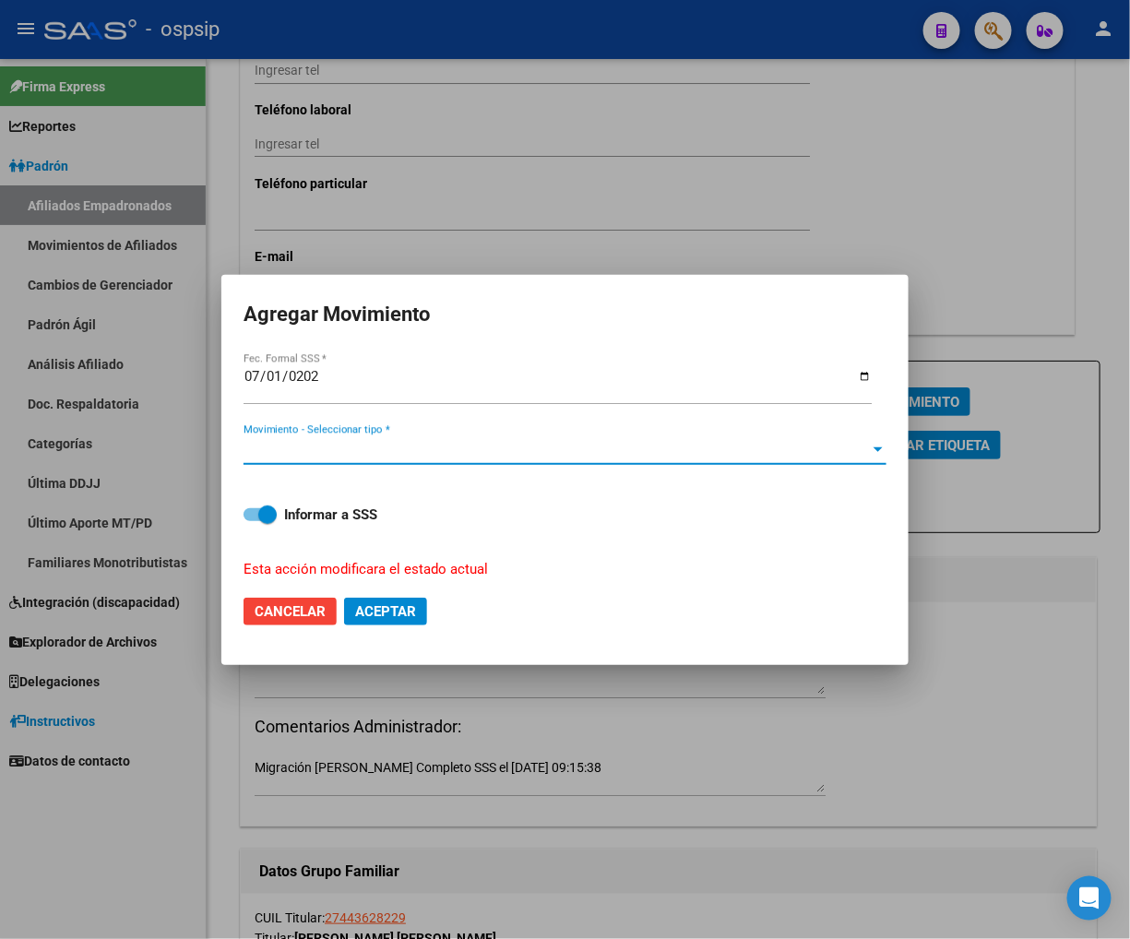
click at [813, 444] on span "Movimiento - Seleccionar tipo *" at bounding box center [557, 450] width 627 height 17
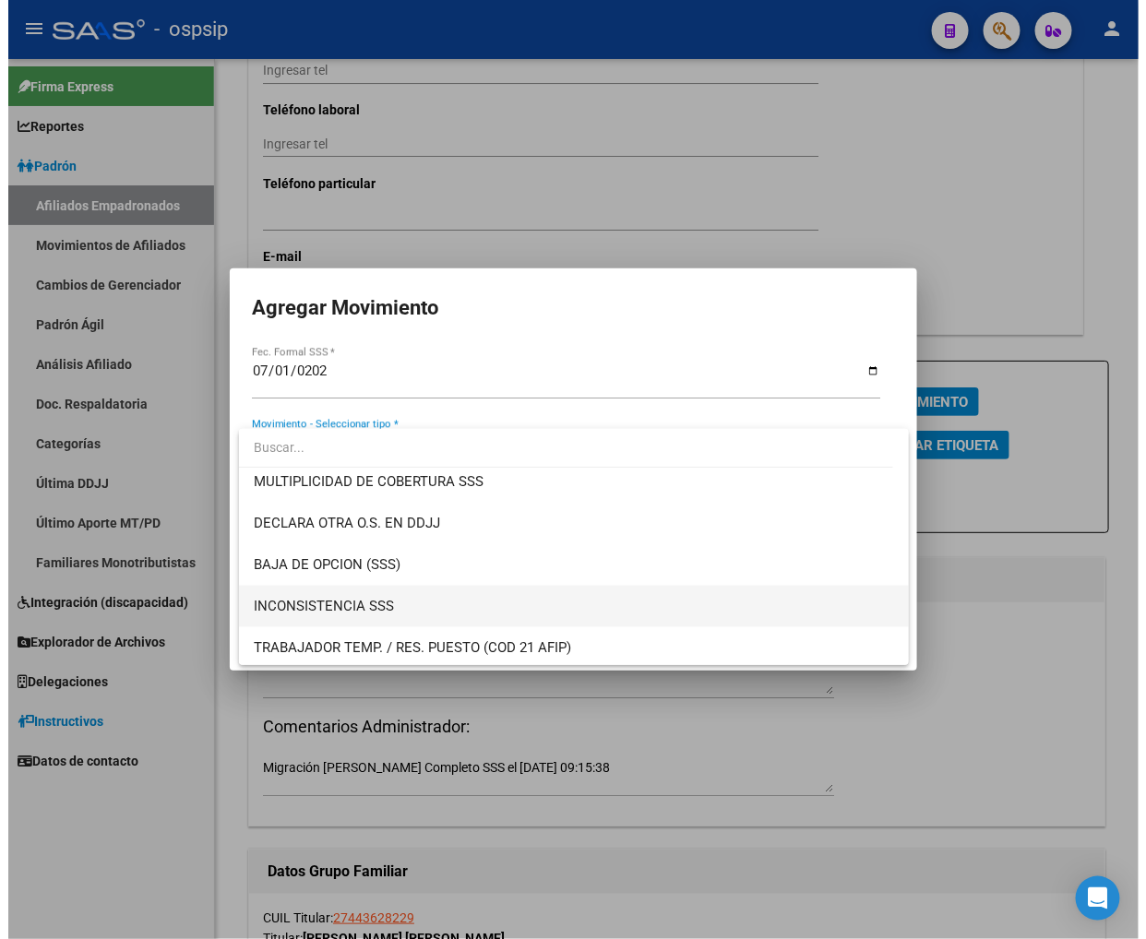
scroll to position [717, 0]
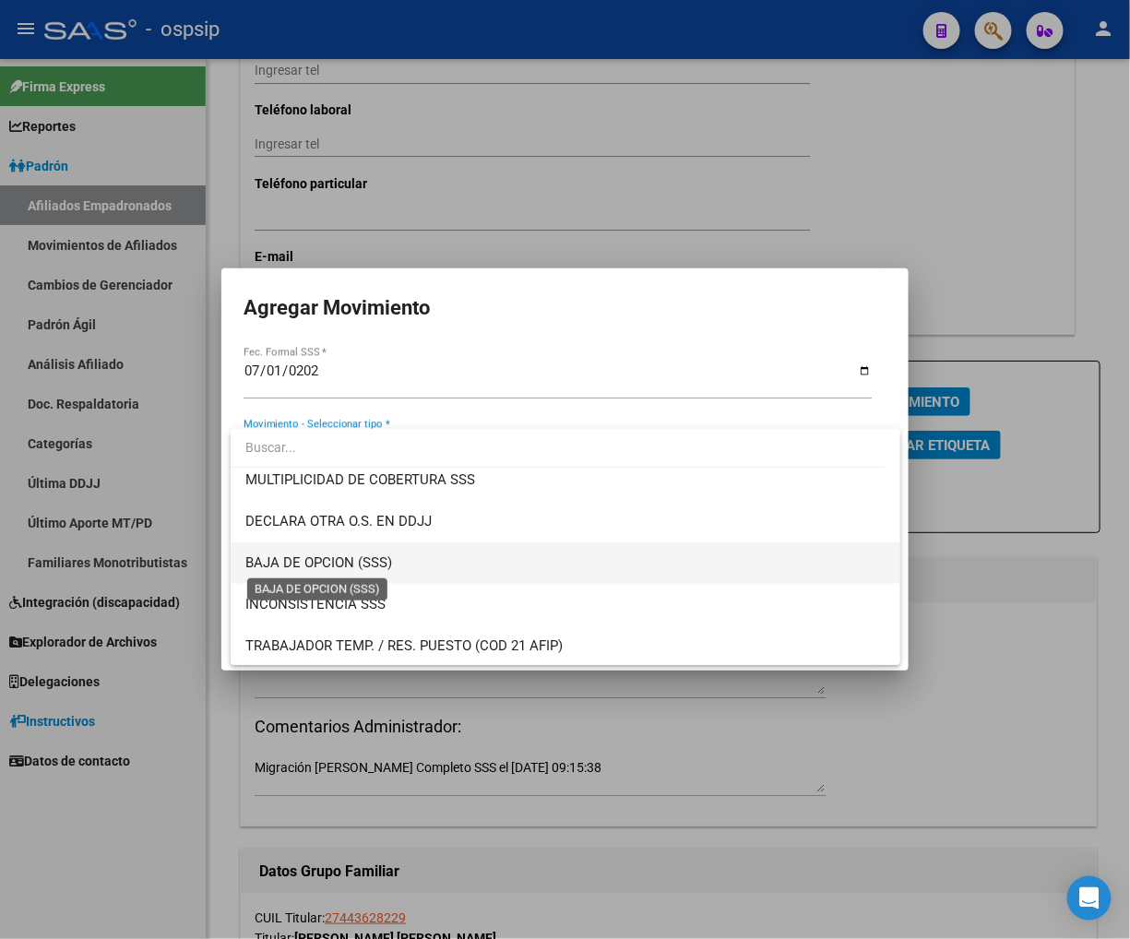
click at [337, 555] on span "BAJA DE OPCION (SSS)" at bounding box center [318, 563] width 147 height 17
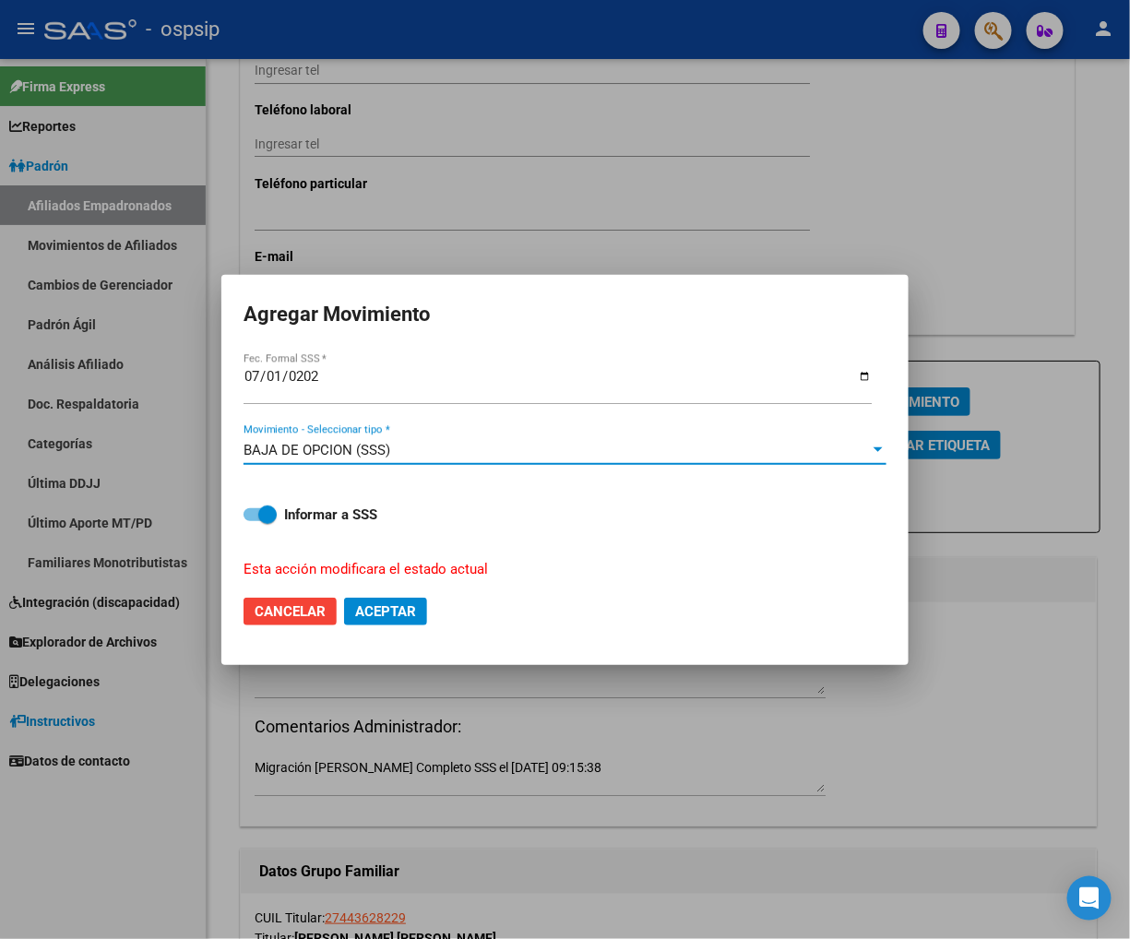
click at [373, 611] on span "Aceptar" at bounding box center [385, 611] width 61 height 17
checkbox input "false"
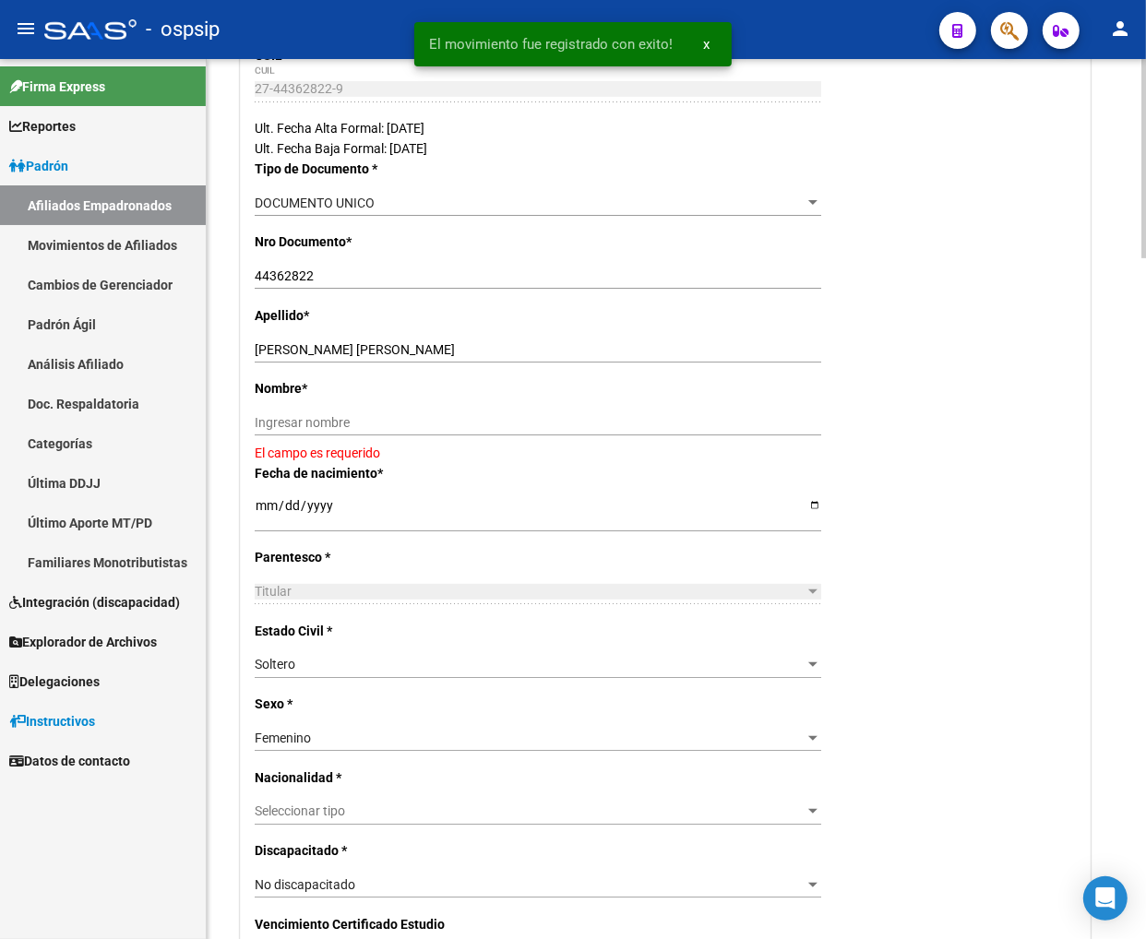
scroll to position [0, 0]
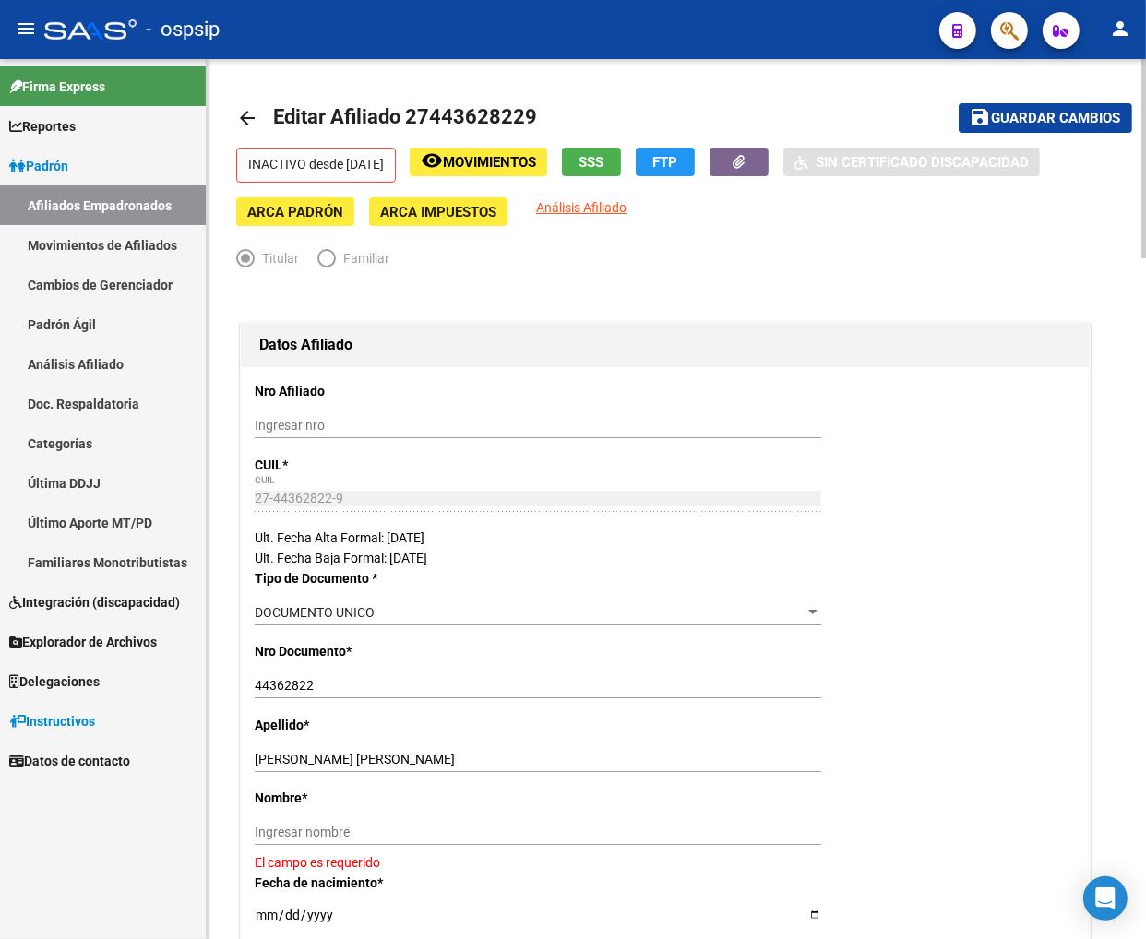
click at [1005, 120] on span "Guardar cambios" at bounding box center [1056, 119] width 129 height 17
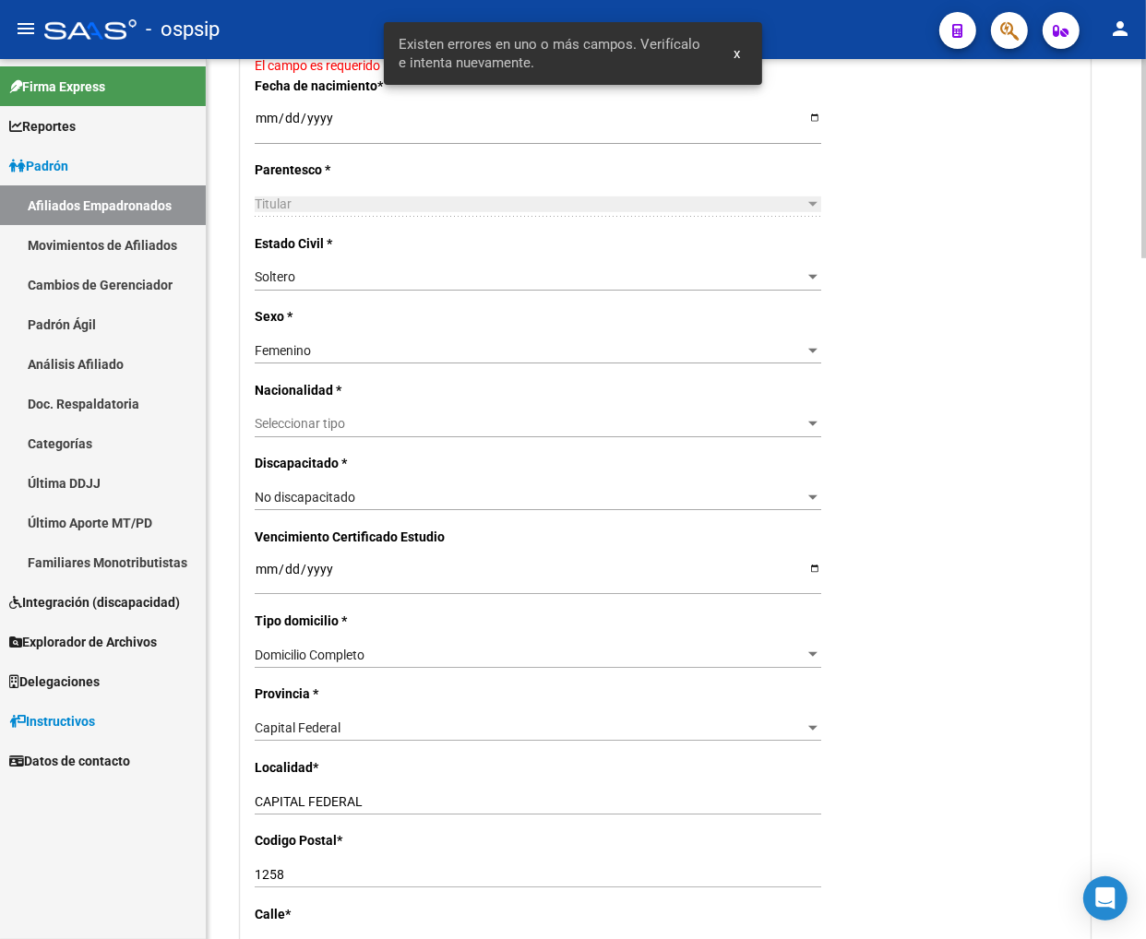
scroll to position [615, 0]
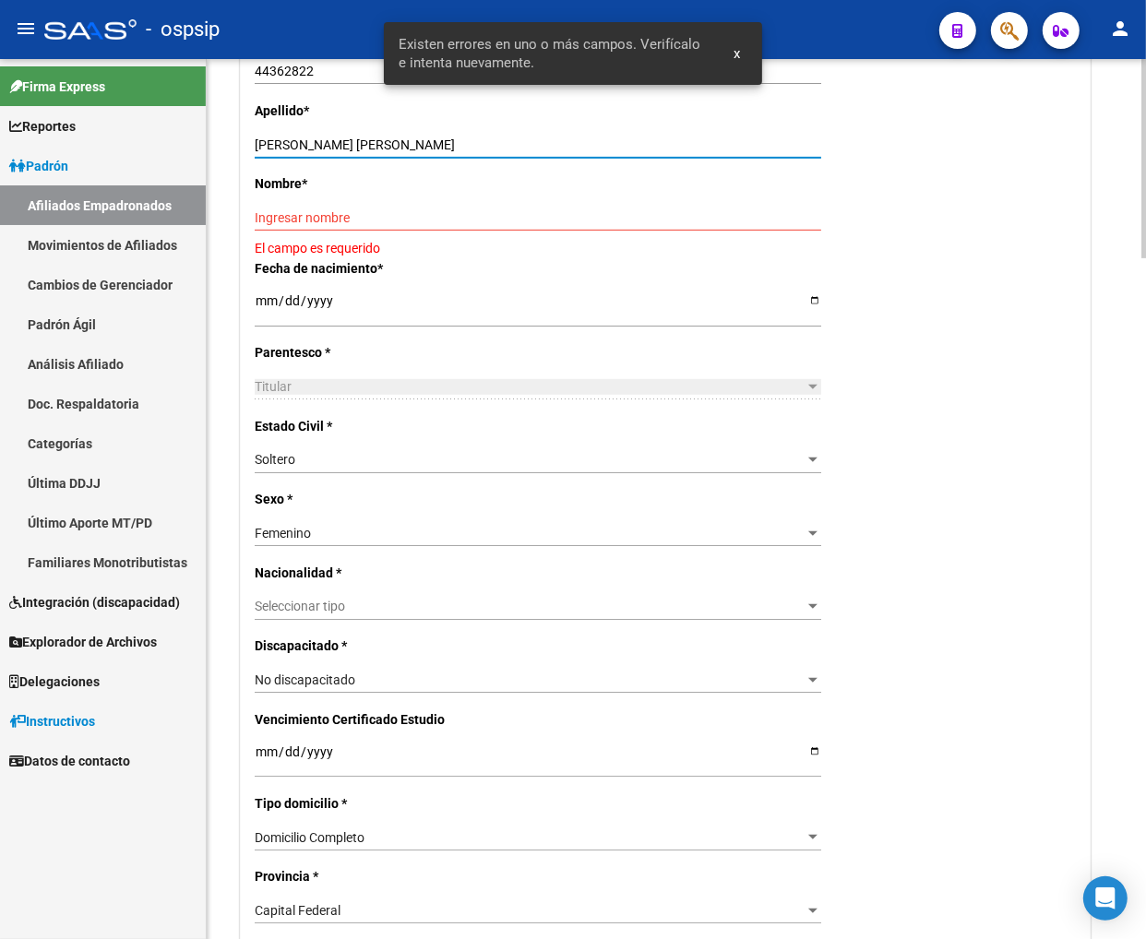
drag, startPoint x: 321, startPoint y: 139, endPoint x: 399, endPoint y: 135, distance: 77.6
click at [409, 133] on div "[PERSON_NAME] [PERSON_NAME] Ingresar apellido" at bounding box center [538, 145] width 567 height 26
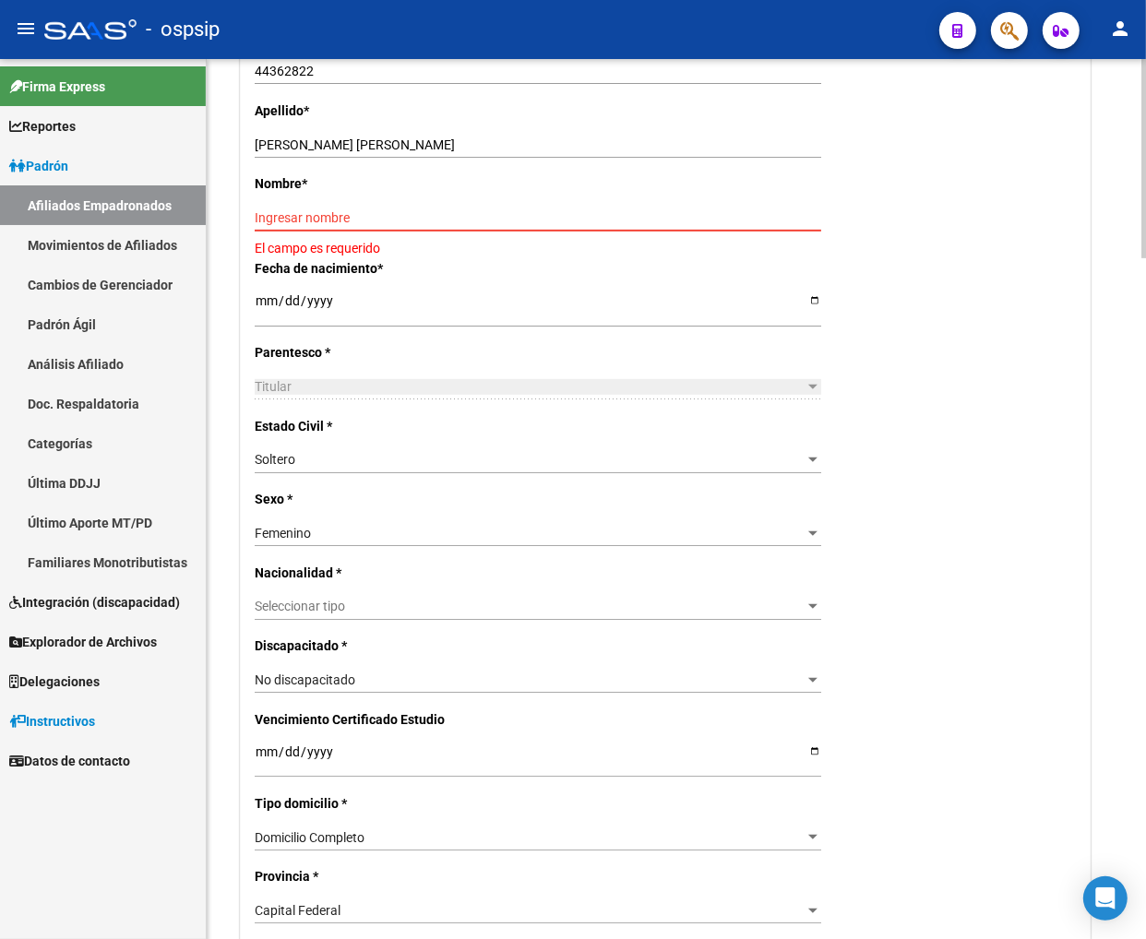
click at [278, 215] on input "Ingresar nombre" at bounding box center [538, 218] width 567 height 16
paste input "[PERSON_NAME]"
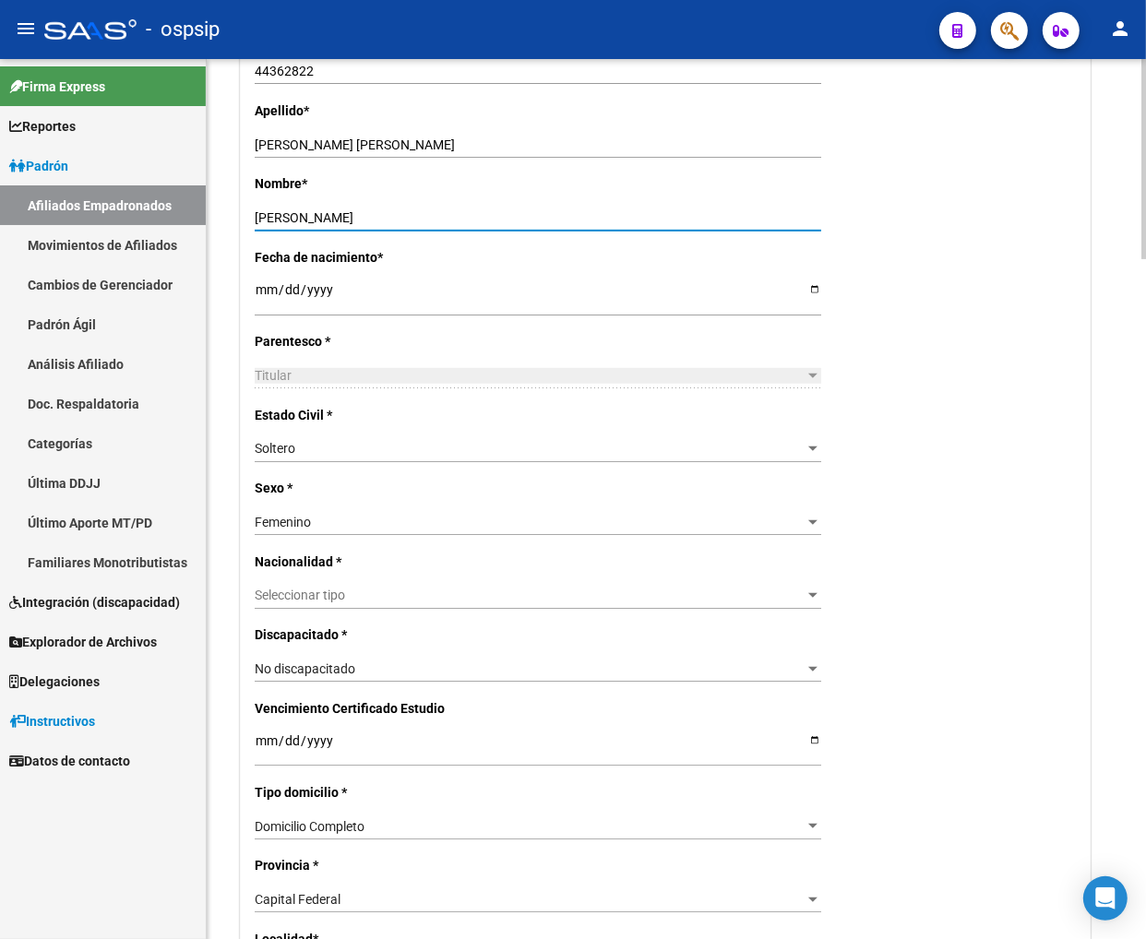
type input "[PERSON_NAME]"
drag, startPoint x: 320, startPoint y: 141, endPoint x: 666, endPoint y: 168, distance: 347.0
click at [666, 168] on div "[PERSON_NAME] [PERSON_NAME] Ingresar apellido" at bounding box center [538, 153] width 567 height 42
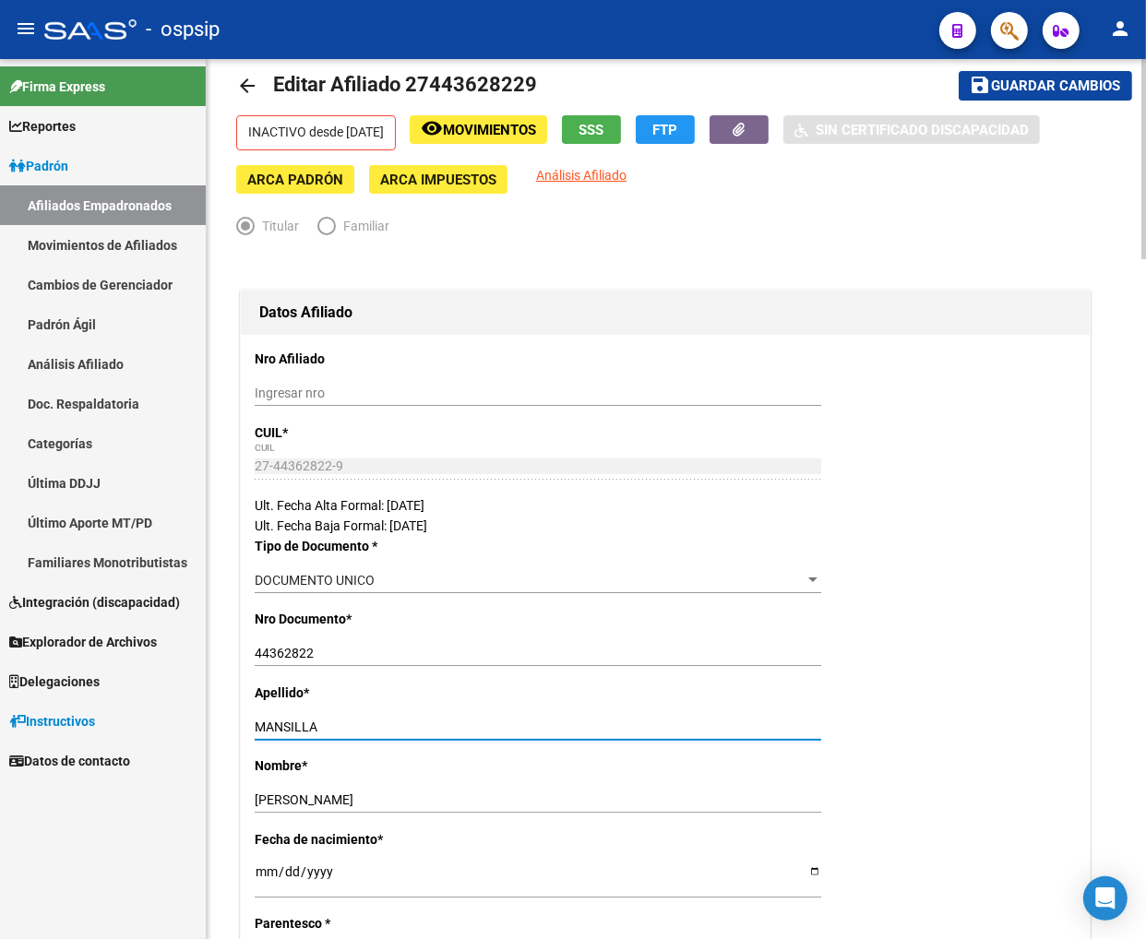
scroll to position [0, 0]
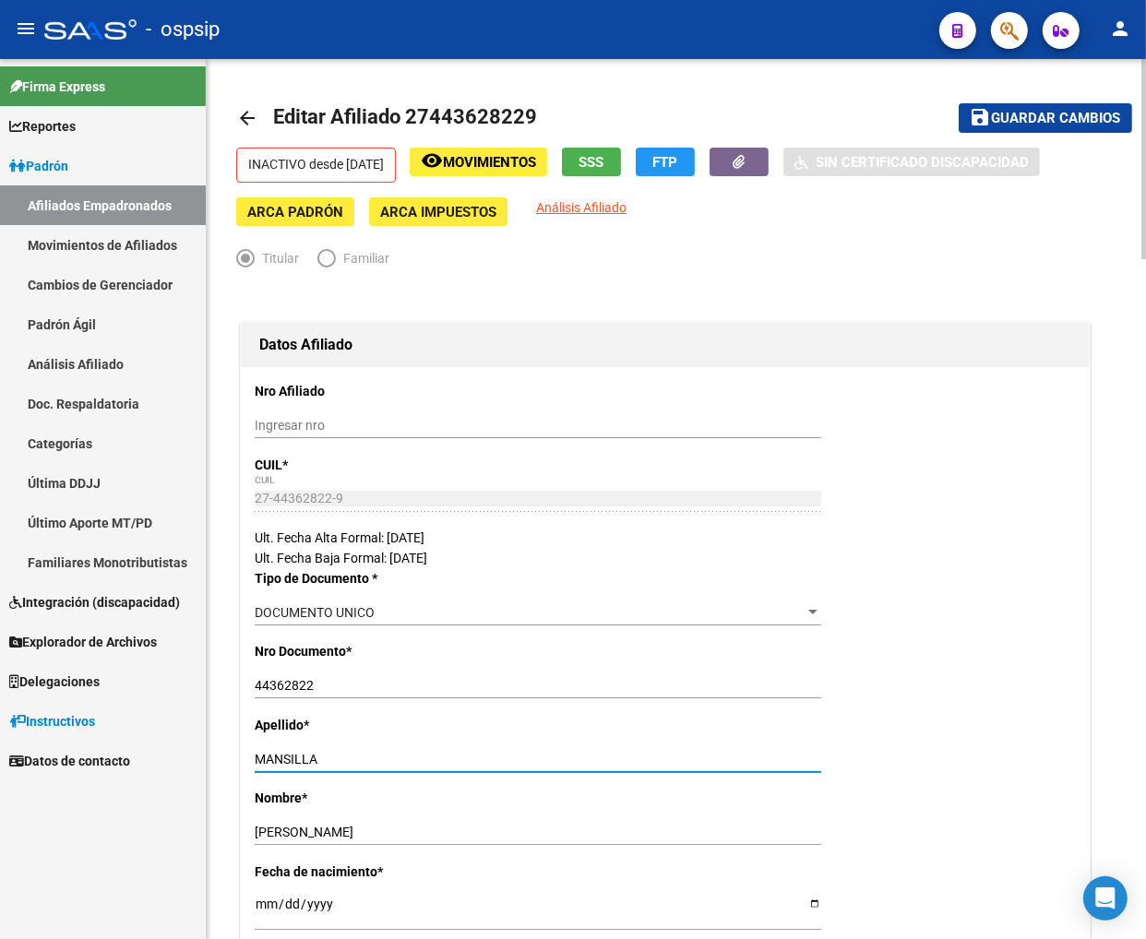
type input "MANSILLA"
click at [1005, 121] on span "Guardar cambios" at bounding box center [1056, 119] width 129 height 17
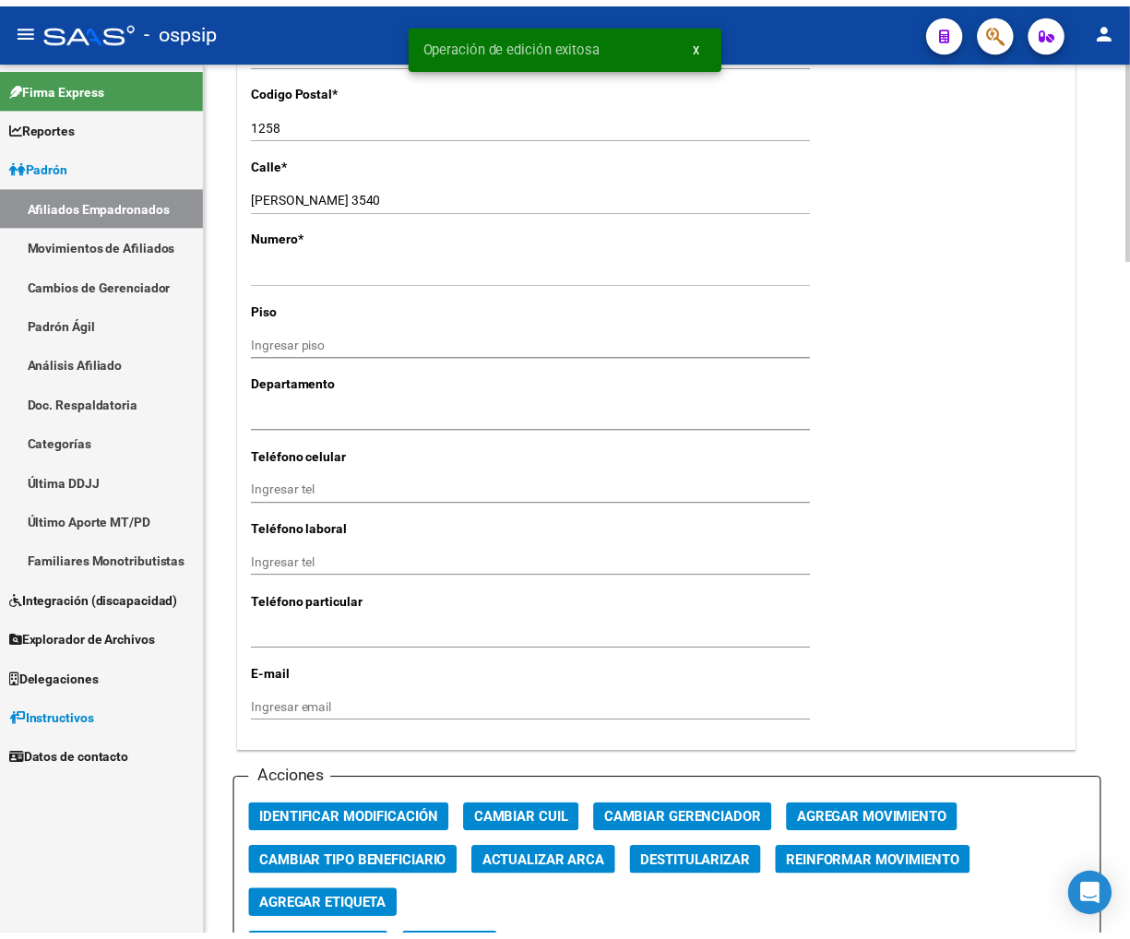
scroll to position [1948, 0]
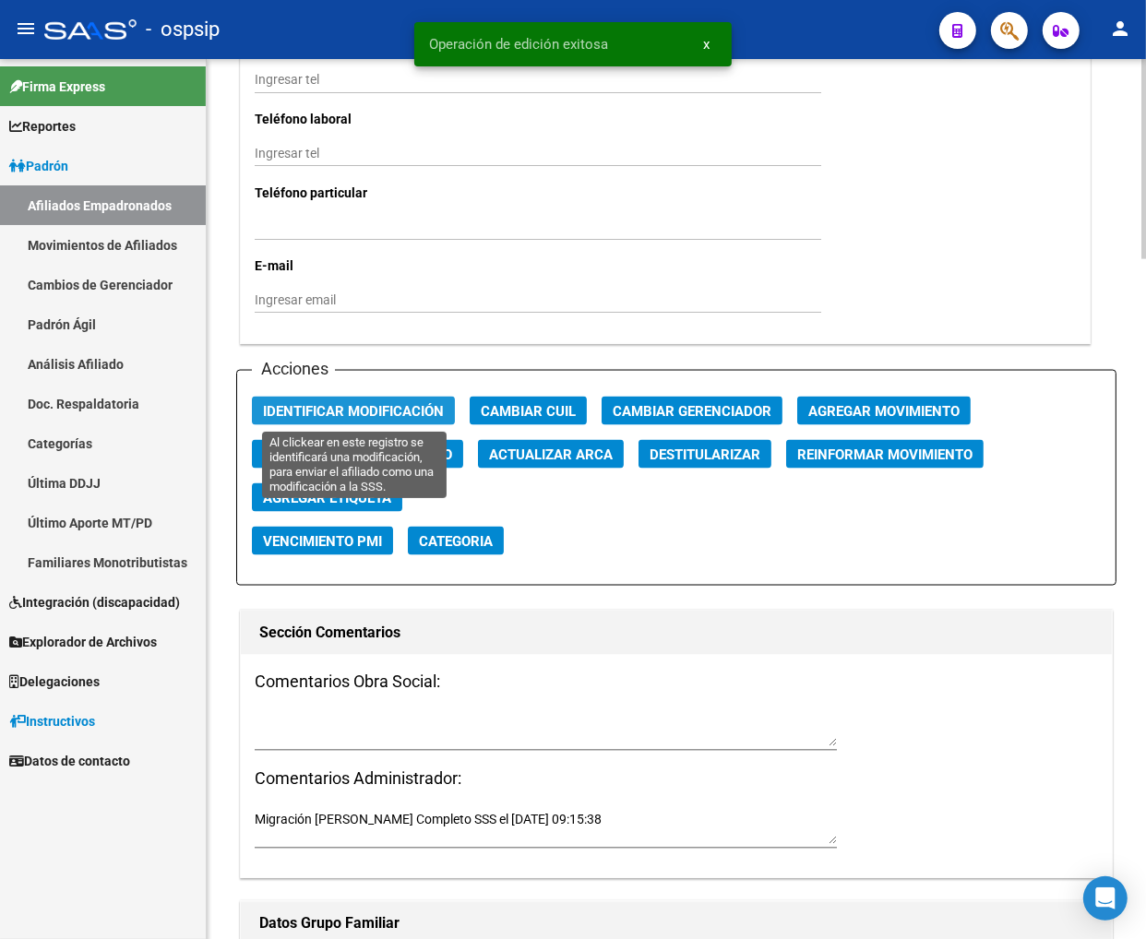
drag, startPoint x: 330, startPoint y: 418, endPoint x: 668, endPoint y: 441, distance: 338.5
click at [330, 419] on button "Identificar Modificación" at bounding box center [353, 411] width 203 height 29
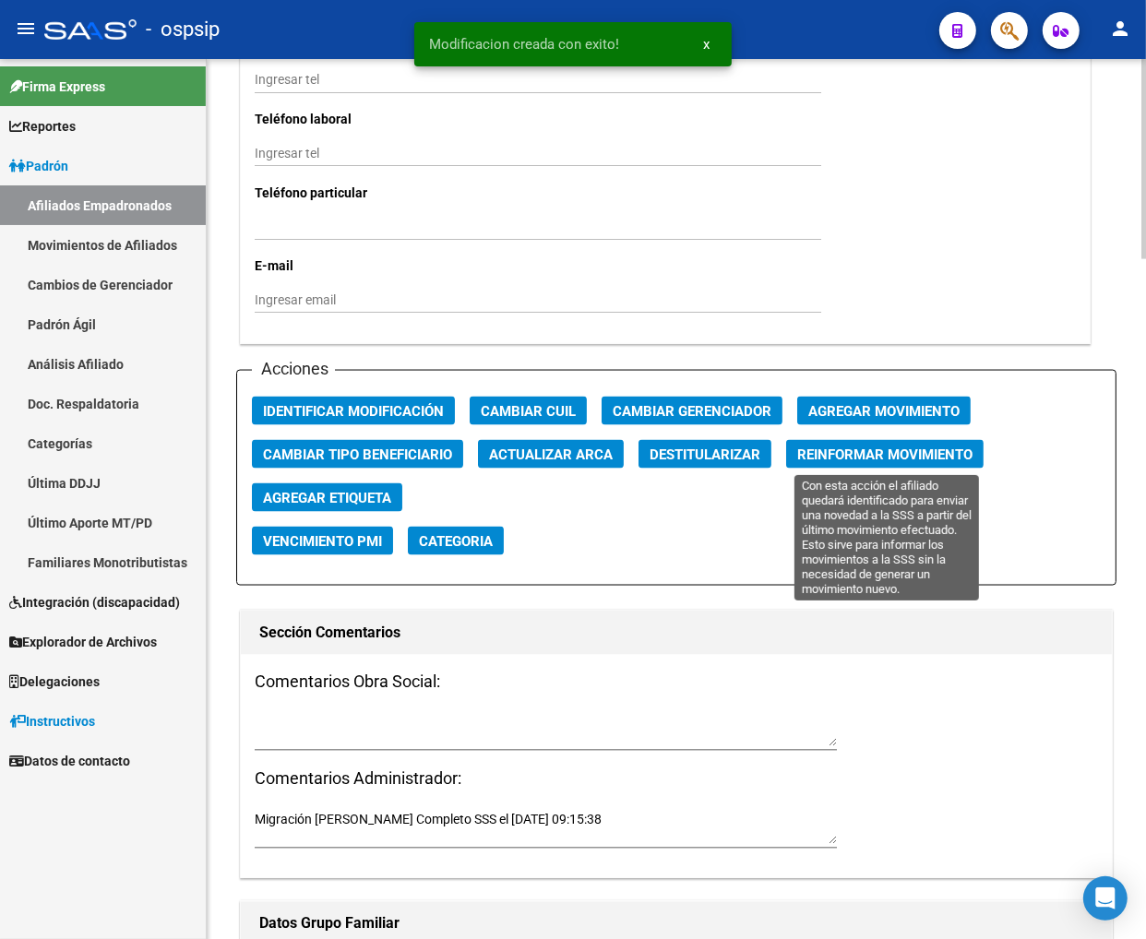
click at [829, 453] on span "Reinformar Movimiento" at bounding box center [884, 455] width 175 height 17
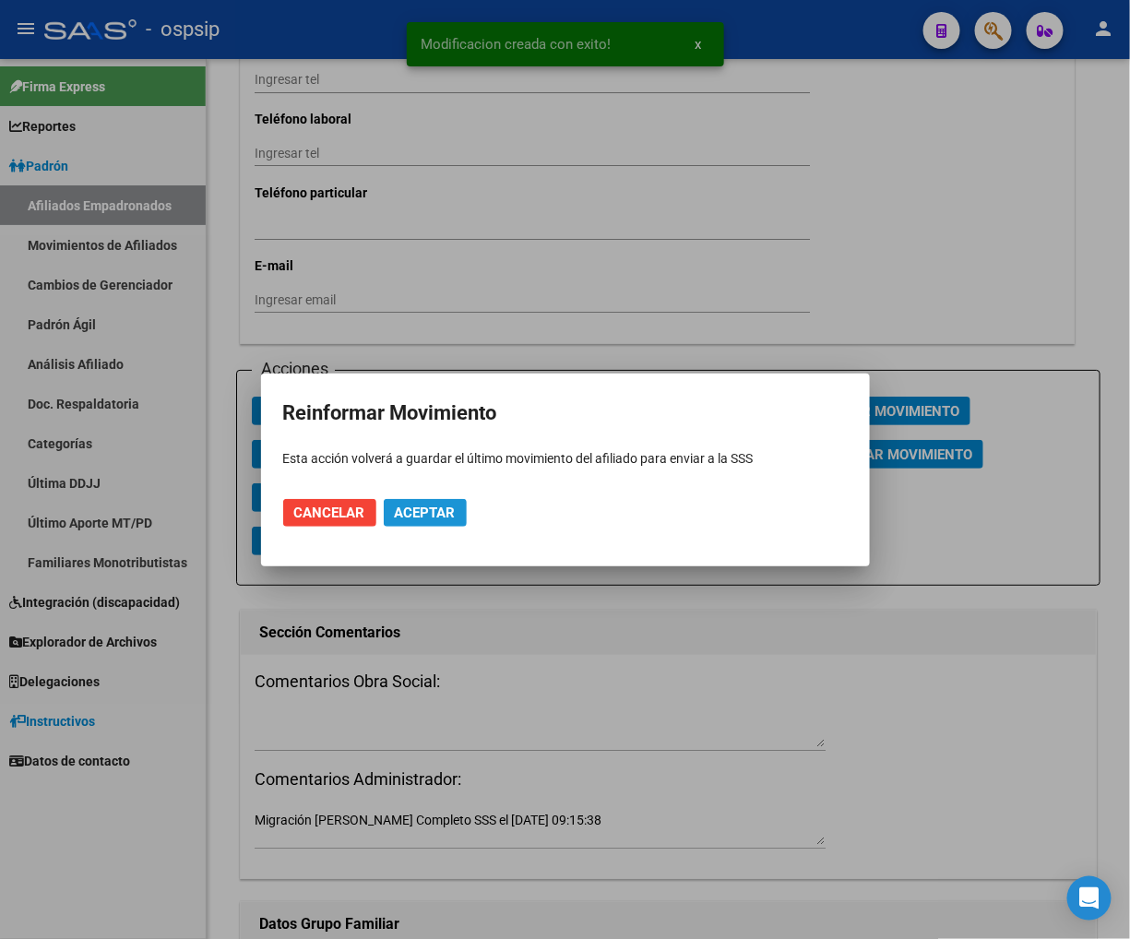
click at [422, 518] on span "Aceptar" at bounding box center [425, 513] width 61 height 17
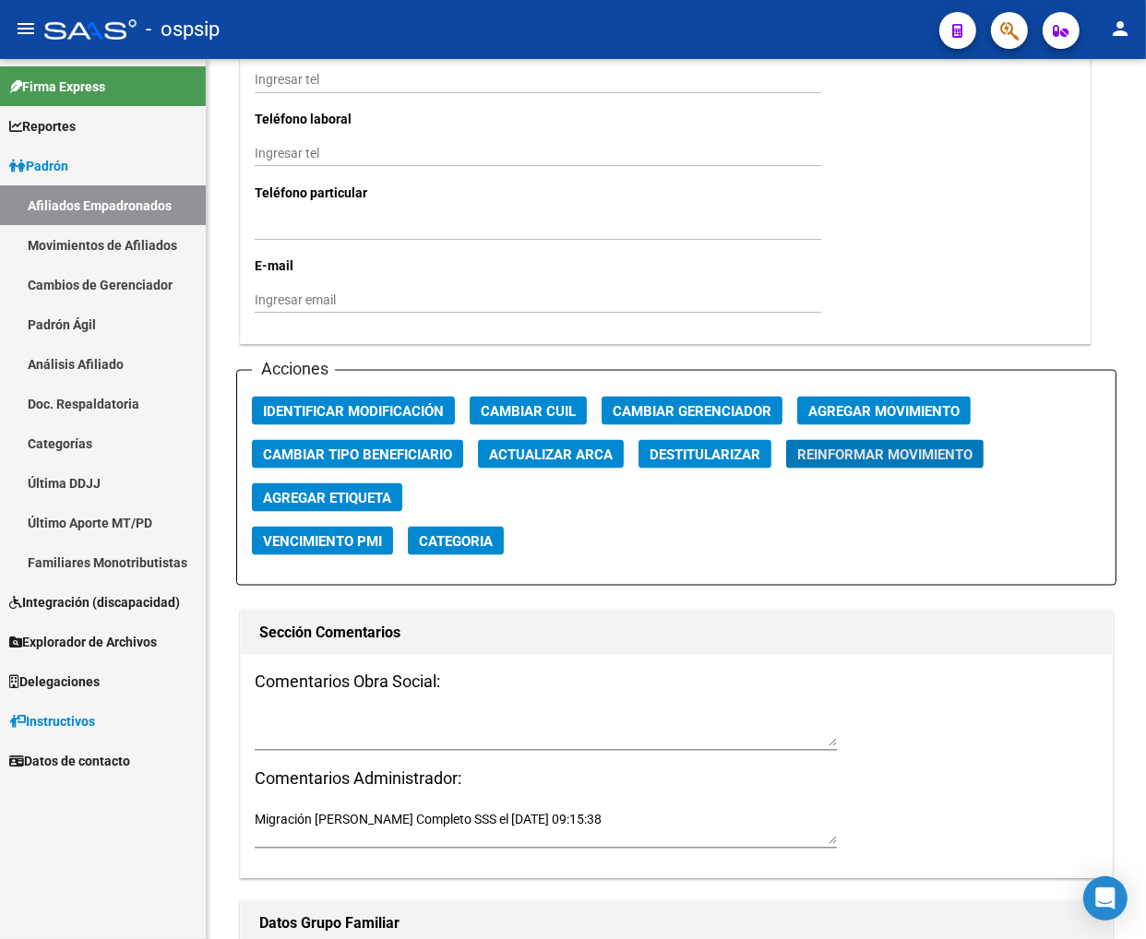
click at [992, 30] on button "button" at bounding box center [1009, 30] width 37 height 37
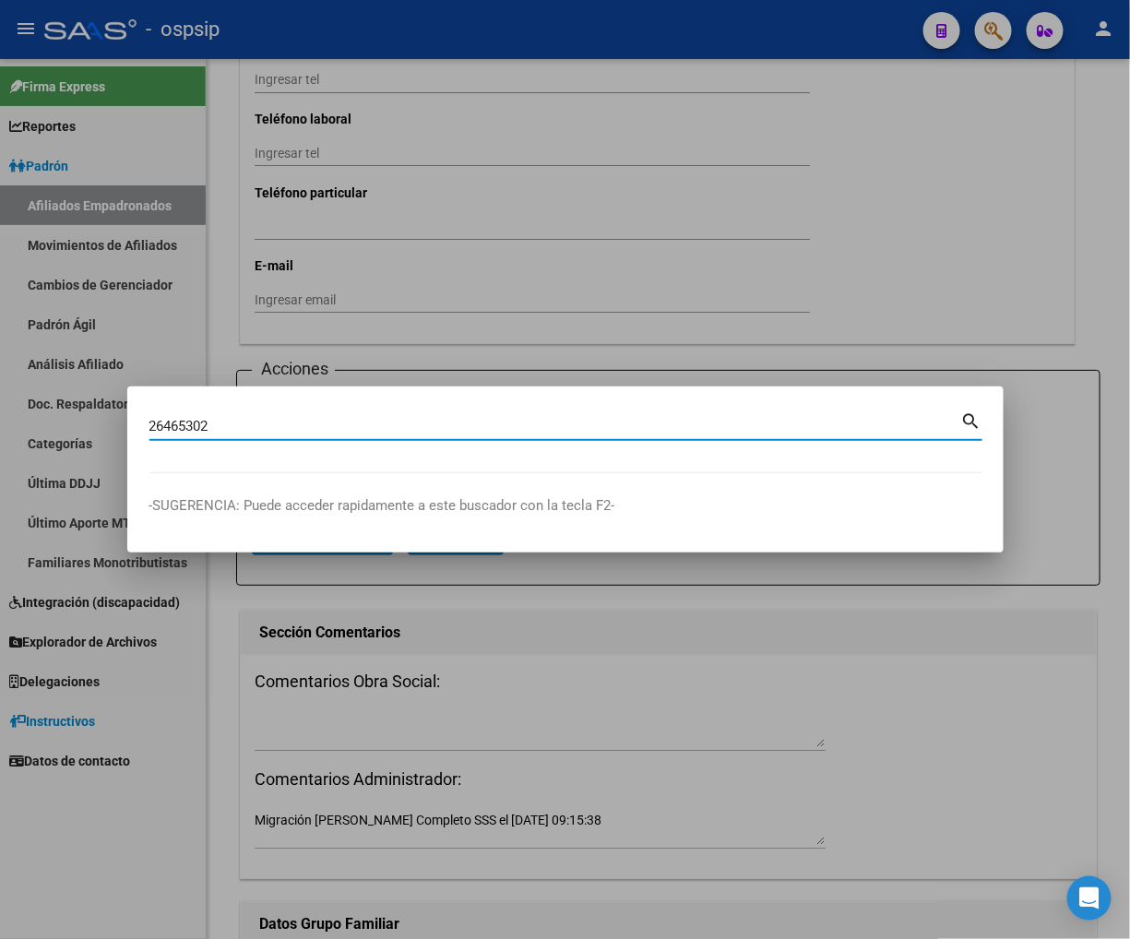
type input "26465302"
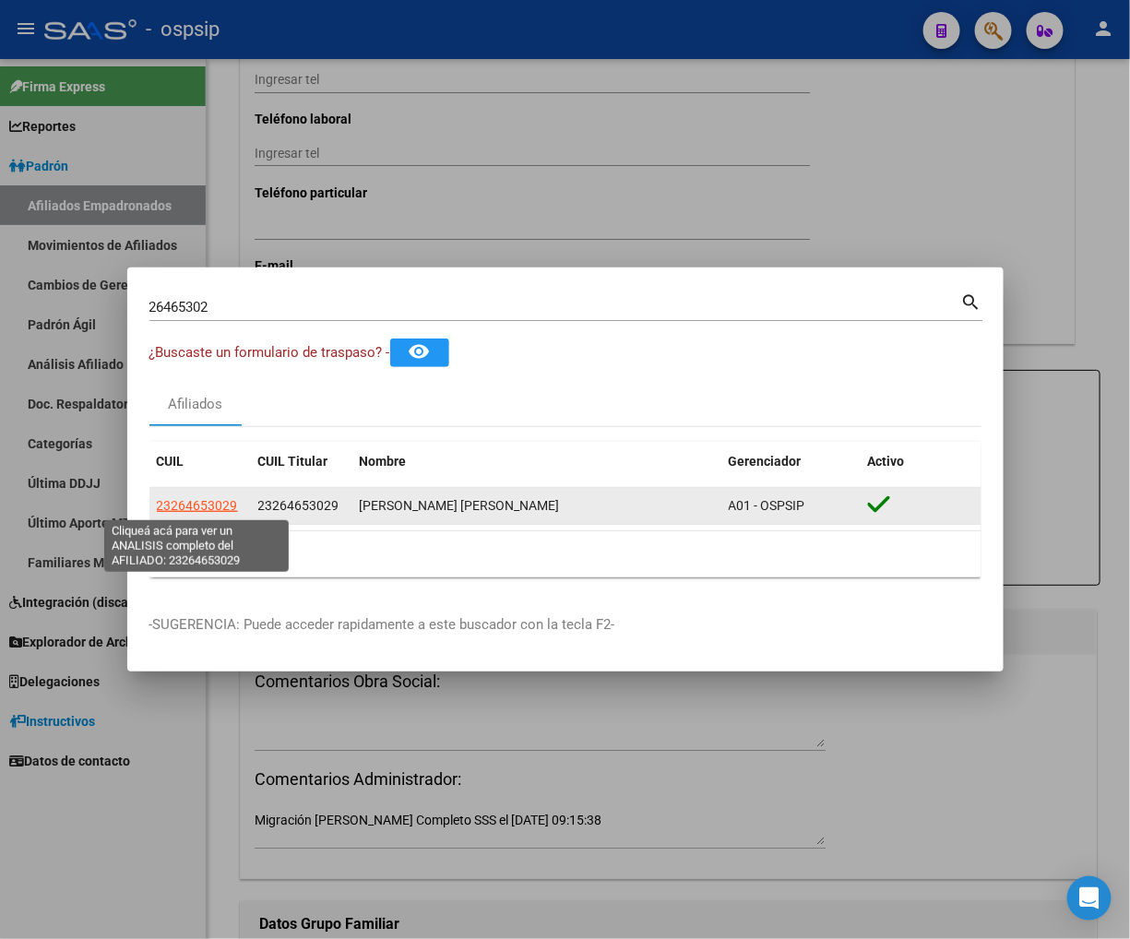
click at [170, 503] on span "23264653029" at bounding box center [197, 505] width 81 height 15
type textarea "23264653029"
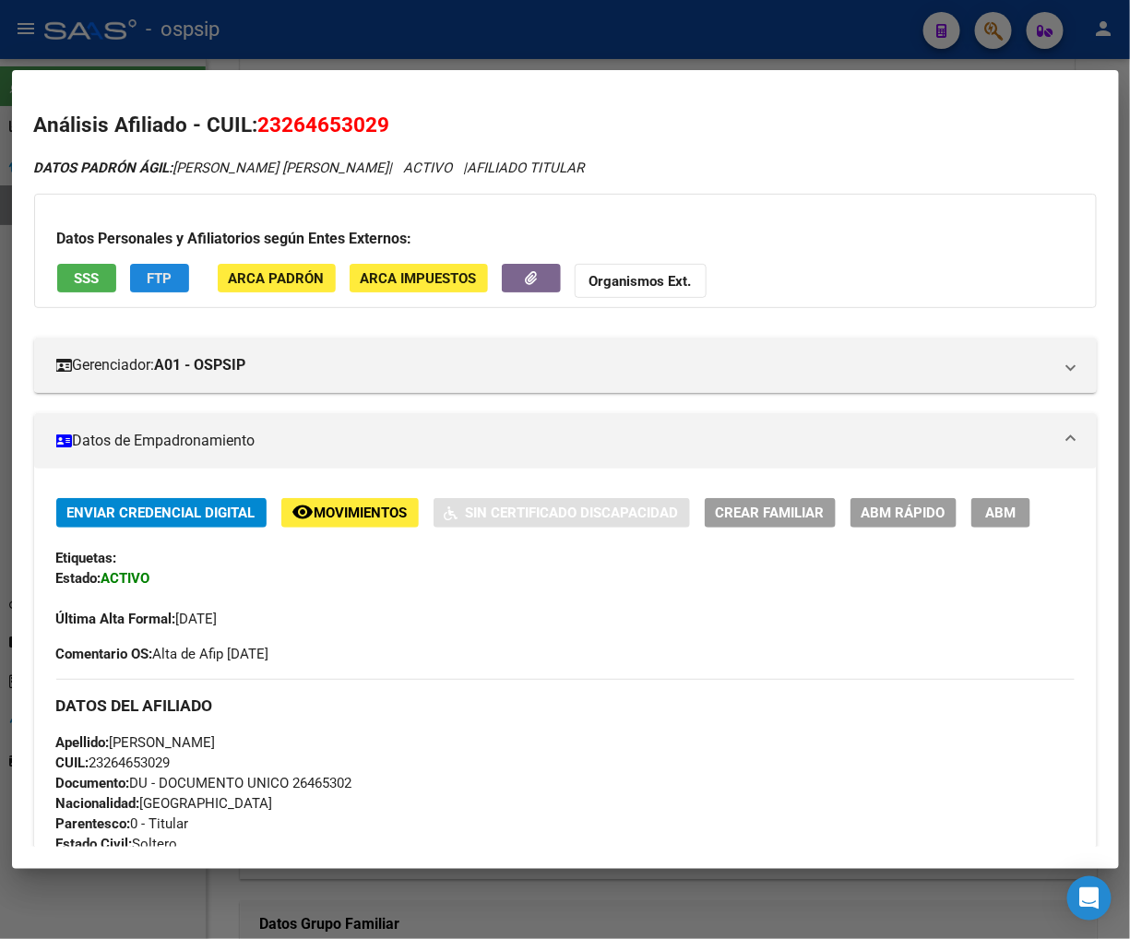
click at [155, 275] on span "FTP" at bounding box center [159, 278] width 25 height 17
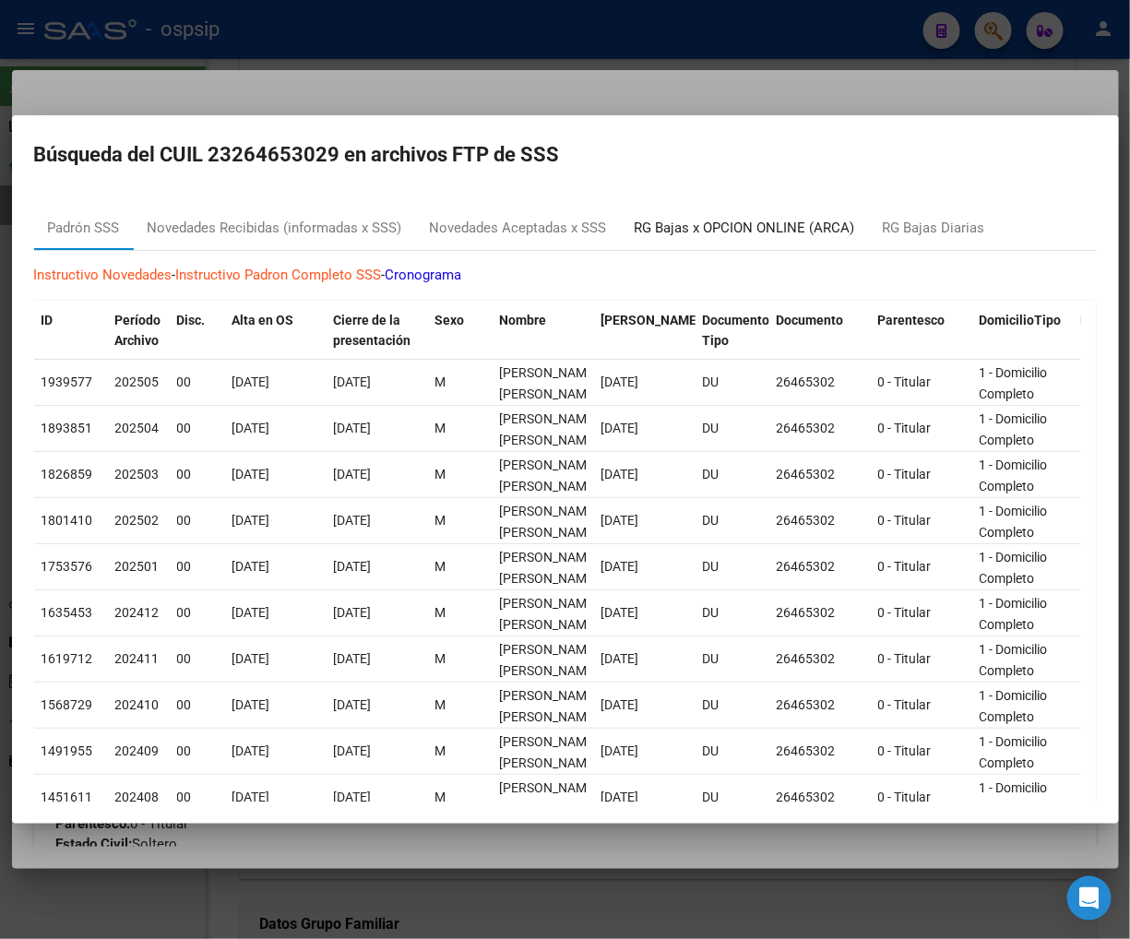
click at [715, 229] on div "RG Bajas x OPCION ONLINE (ARCA)" at bounding box center [745, 228] width 221 height 21
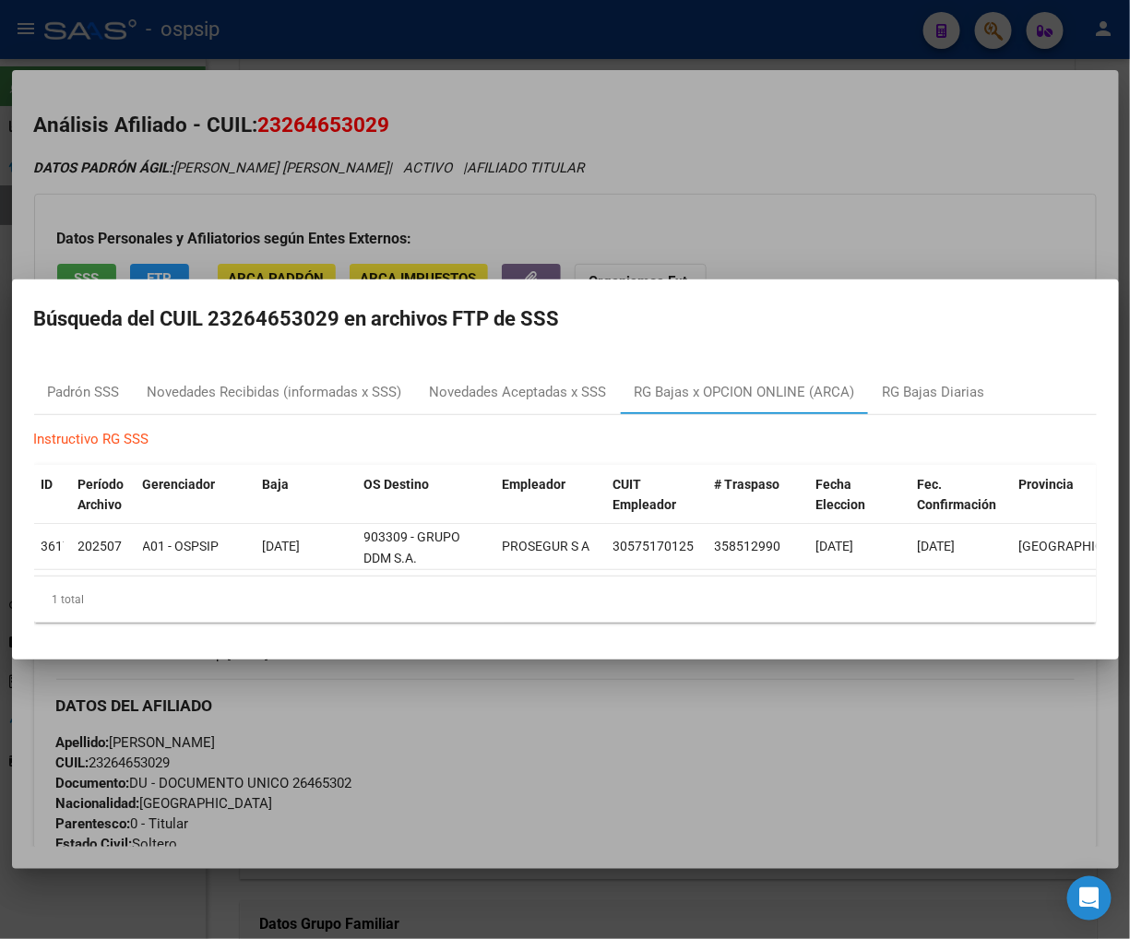
click at [762, 726] on div at bounding box center [565, 469] width 1130 height 939
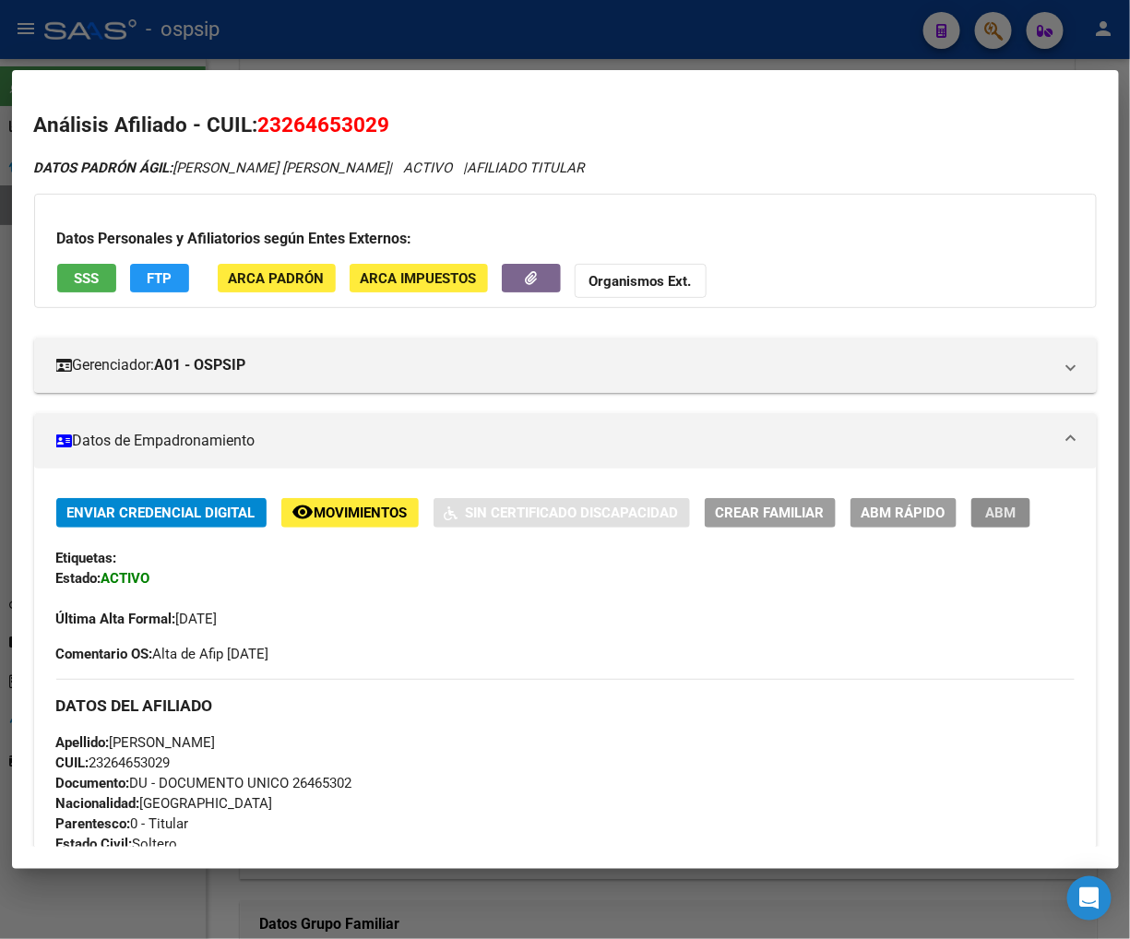
click at [1005, 517] on span "ABM" at bounding box center [1000, 514] width 30 height 17
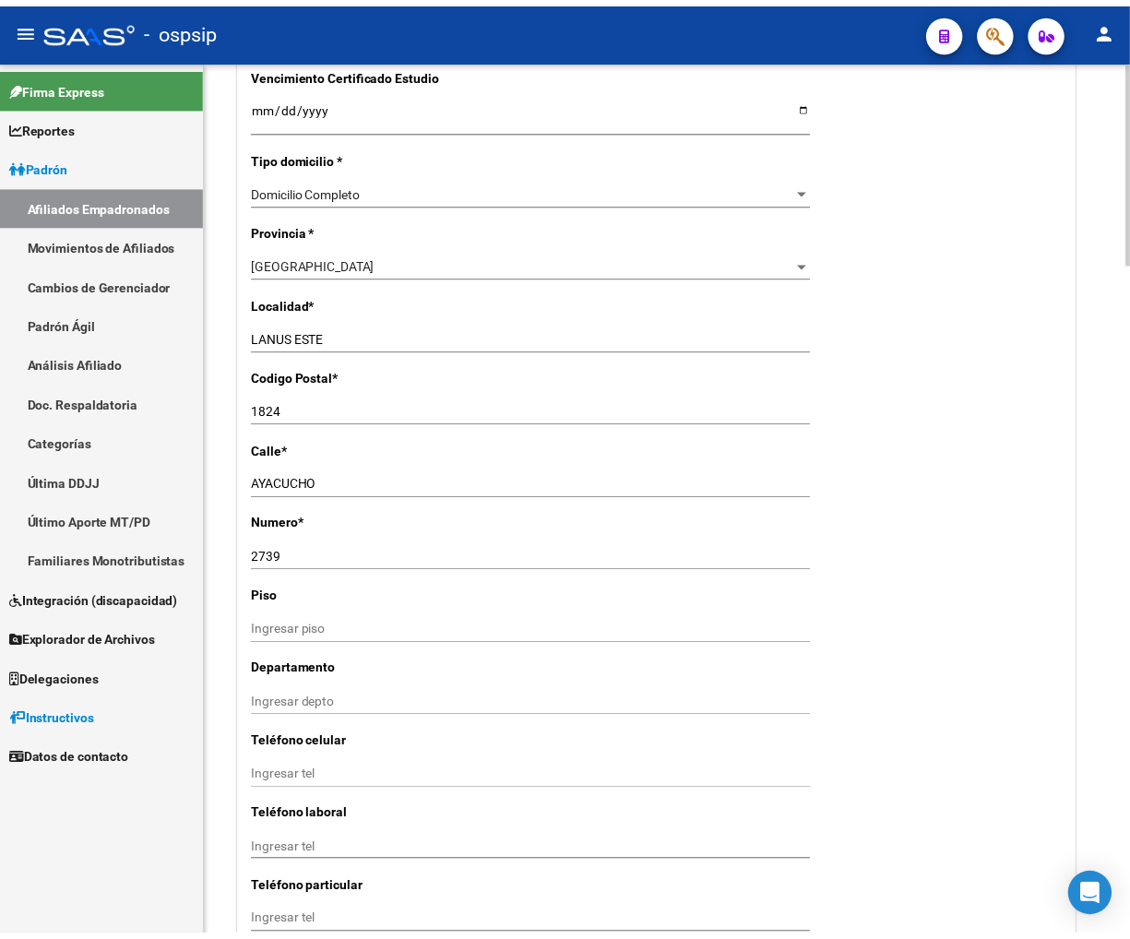
scroll to position [1640, 0]
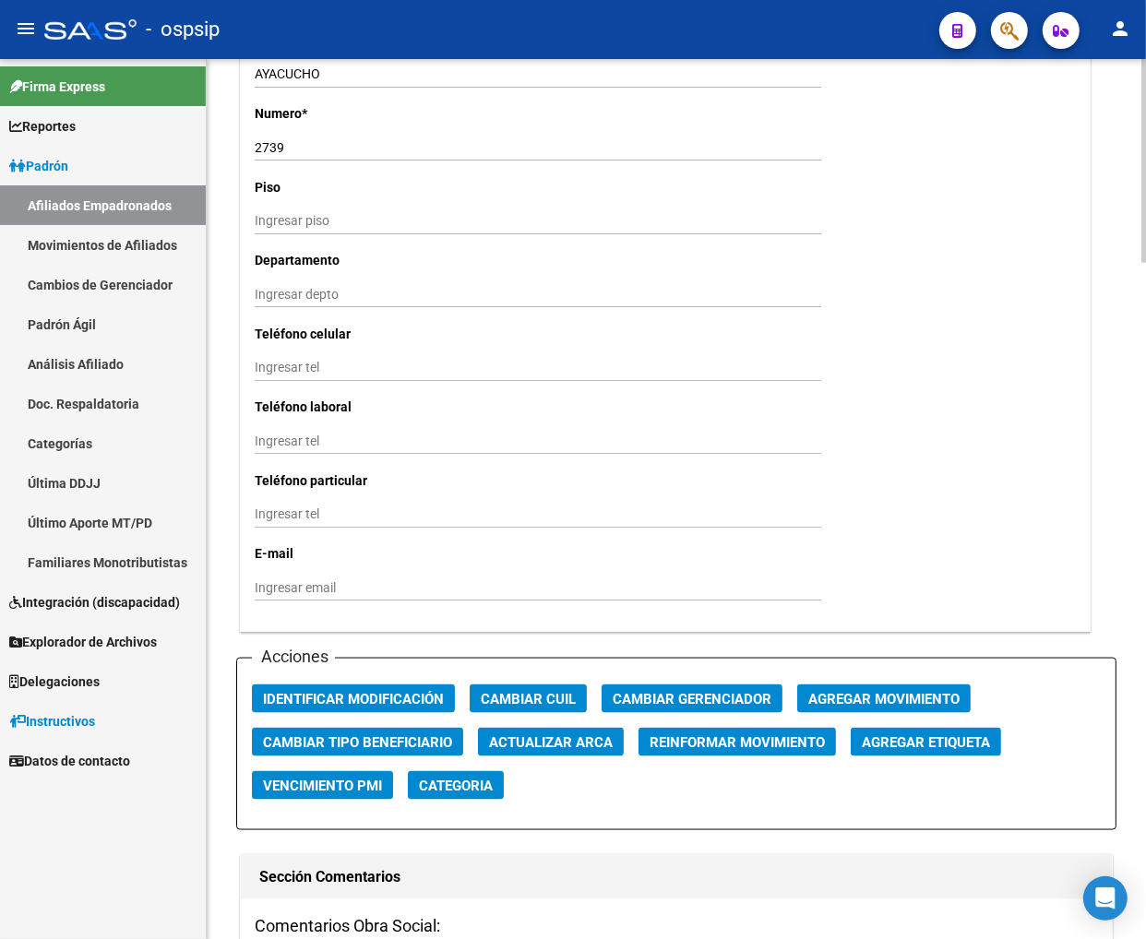
click at [871, 694] on span "Agregar Movimiento" at bounding box center [883, 699] width 151 height 17
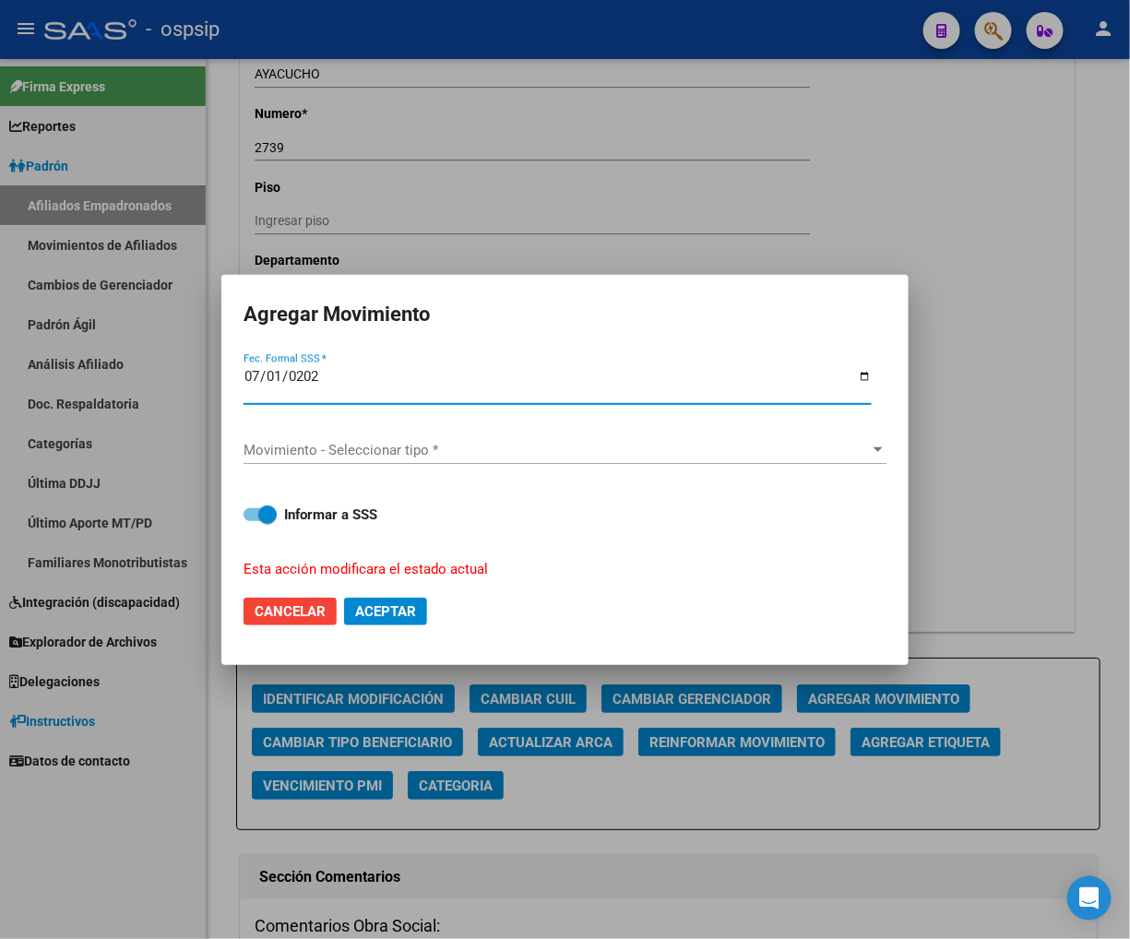
type input "[DATE]"
click at [727, 444] on span "Movimiento - Seleccionar tipo *" at bounding box center [557, 450] width 627 height 17
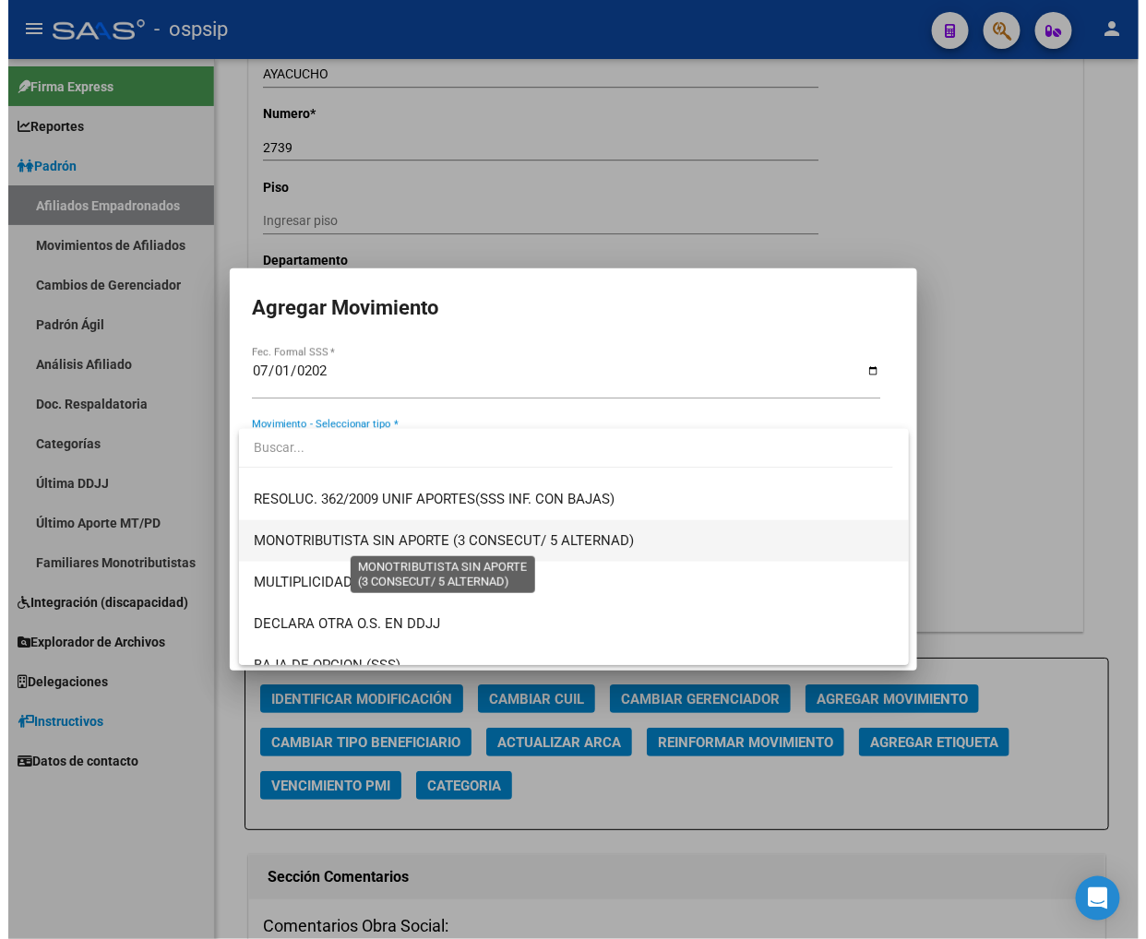
scroll to position [717, 0]
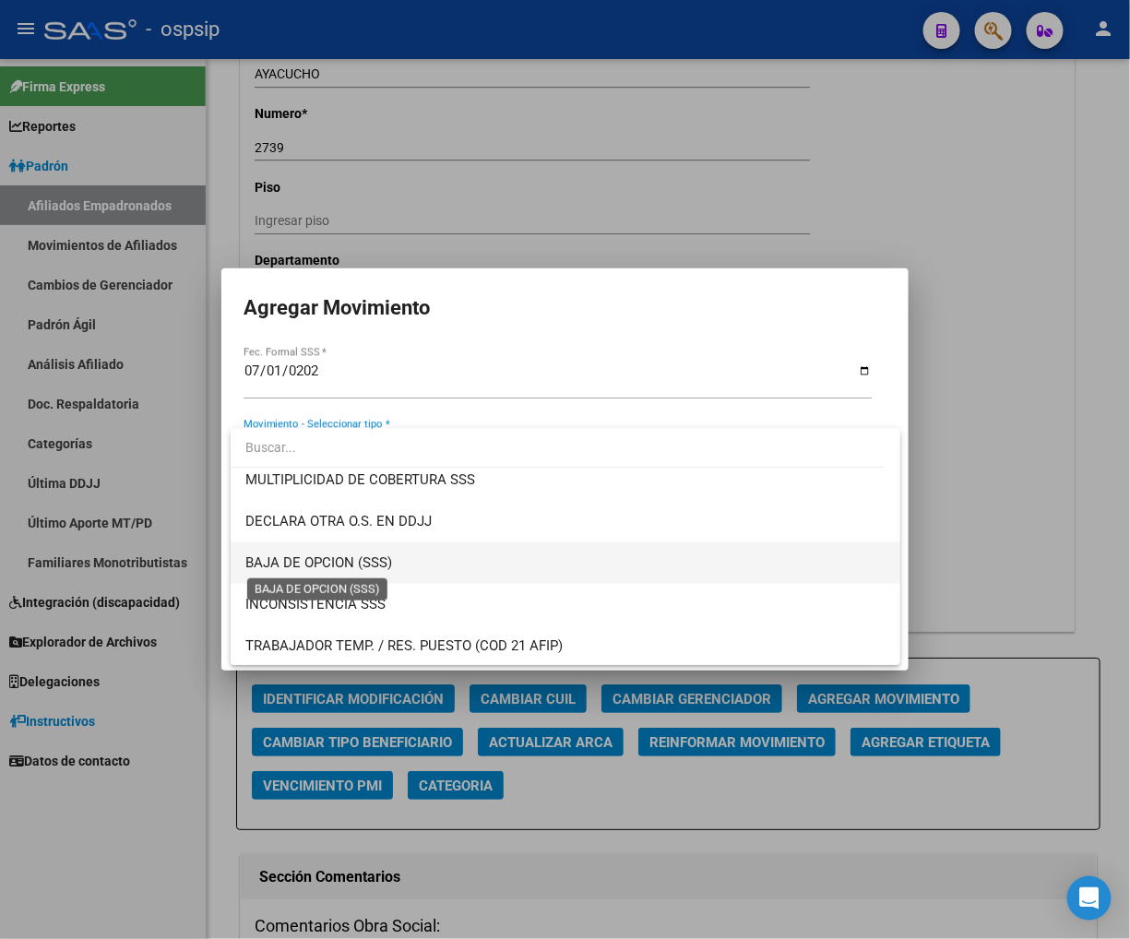
click at [282, 564] on span "BAJA DE OPCION (SSS)" at bounding box center [318, 563] width 147 height 17
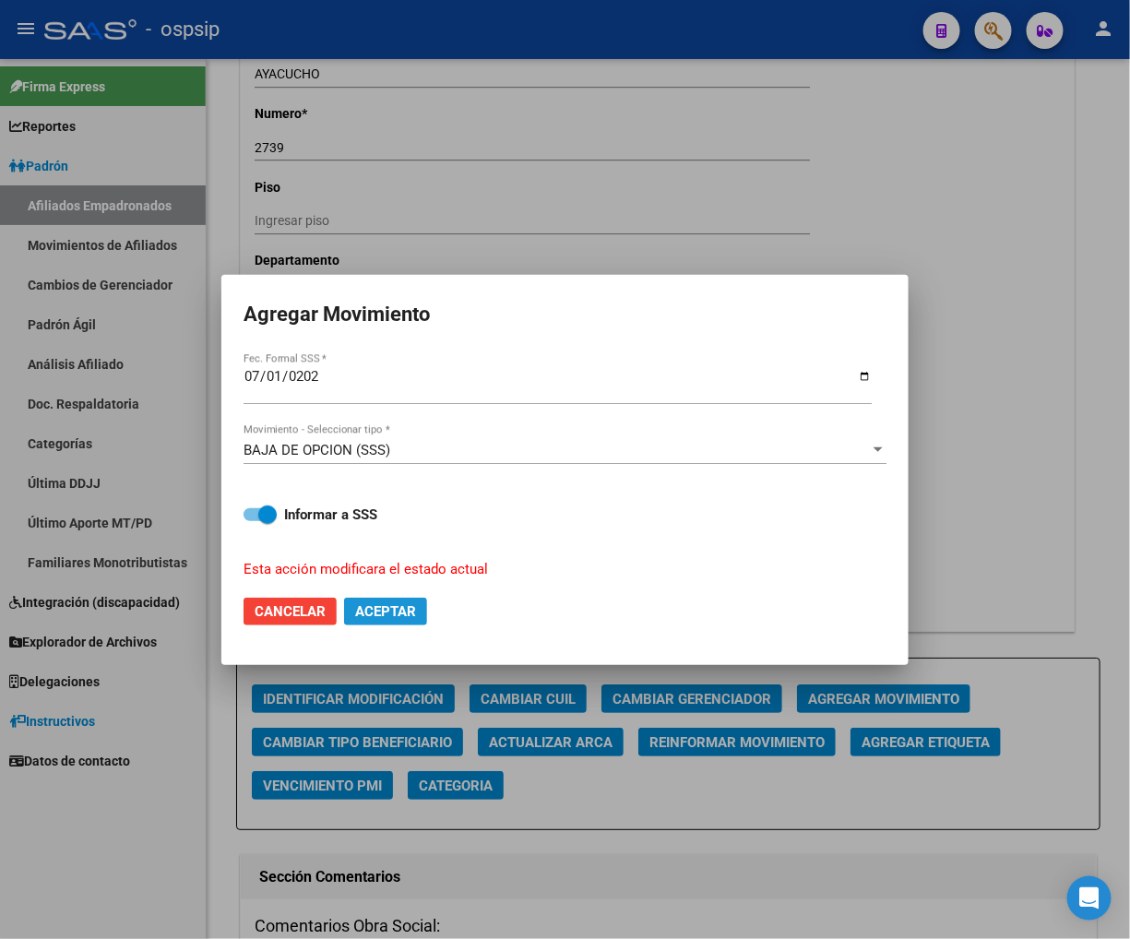
click at [367, 604] on span "Aceptar" at bounding box center [385, 611] width 61 height 17
checkbox input "false"
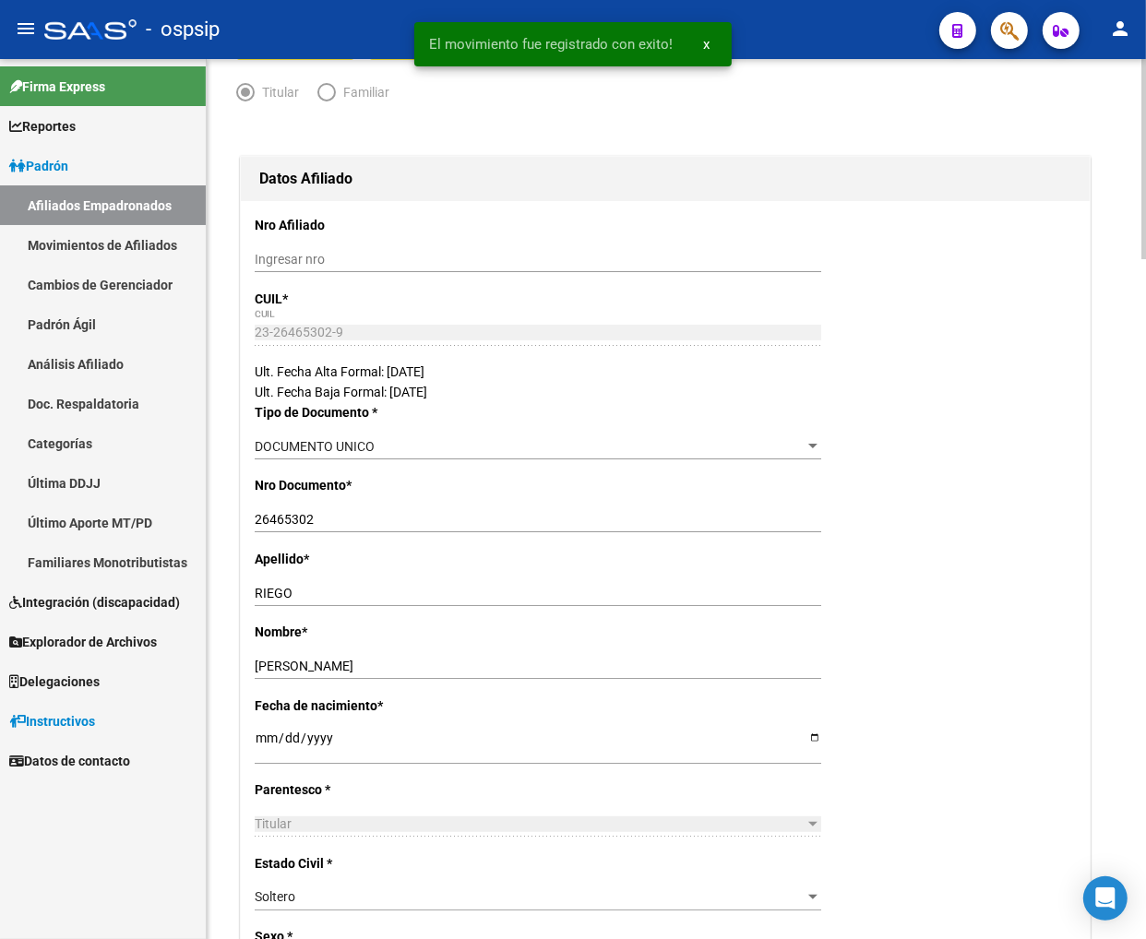
scroll to position [0, 0]
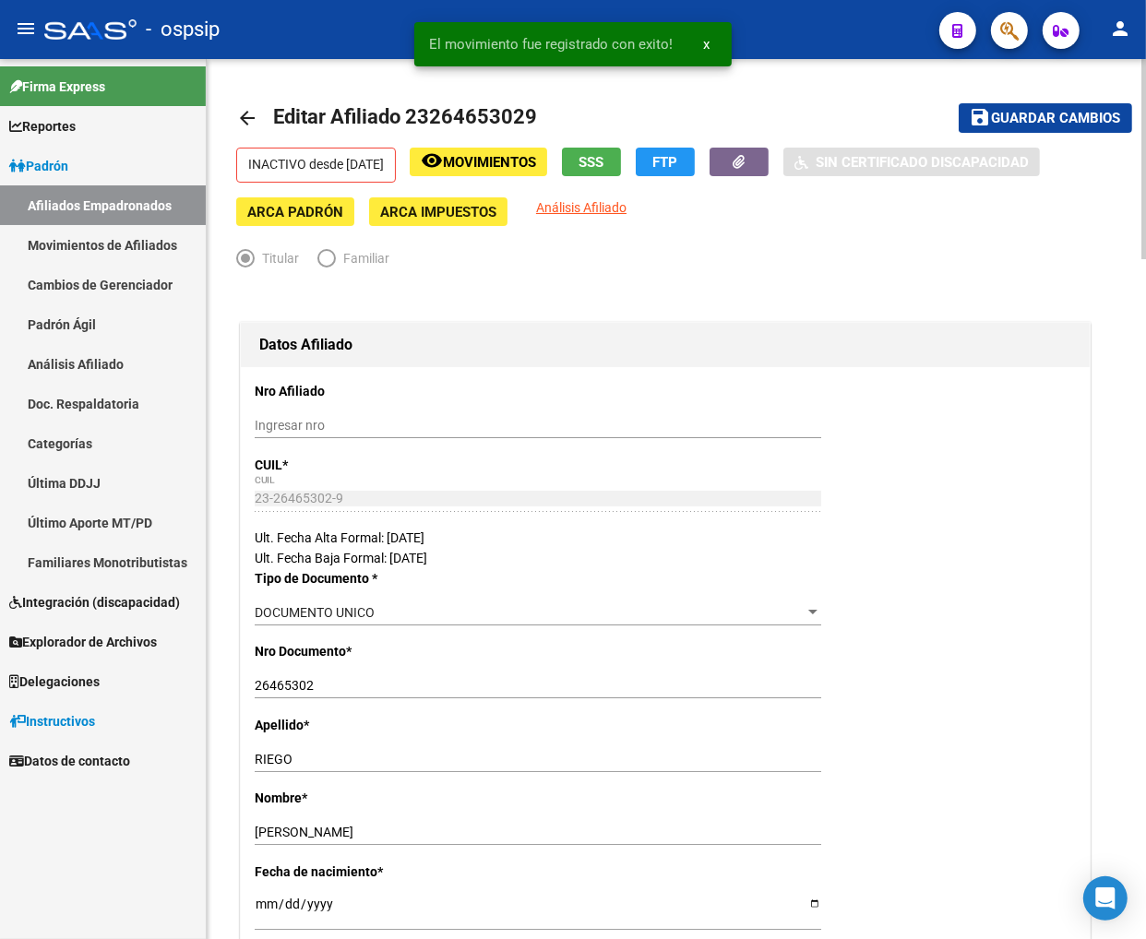
click at [1005, 115] on span "Guardar cambios" at bounding box center [1056, 119] width 129 height 17
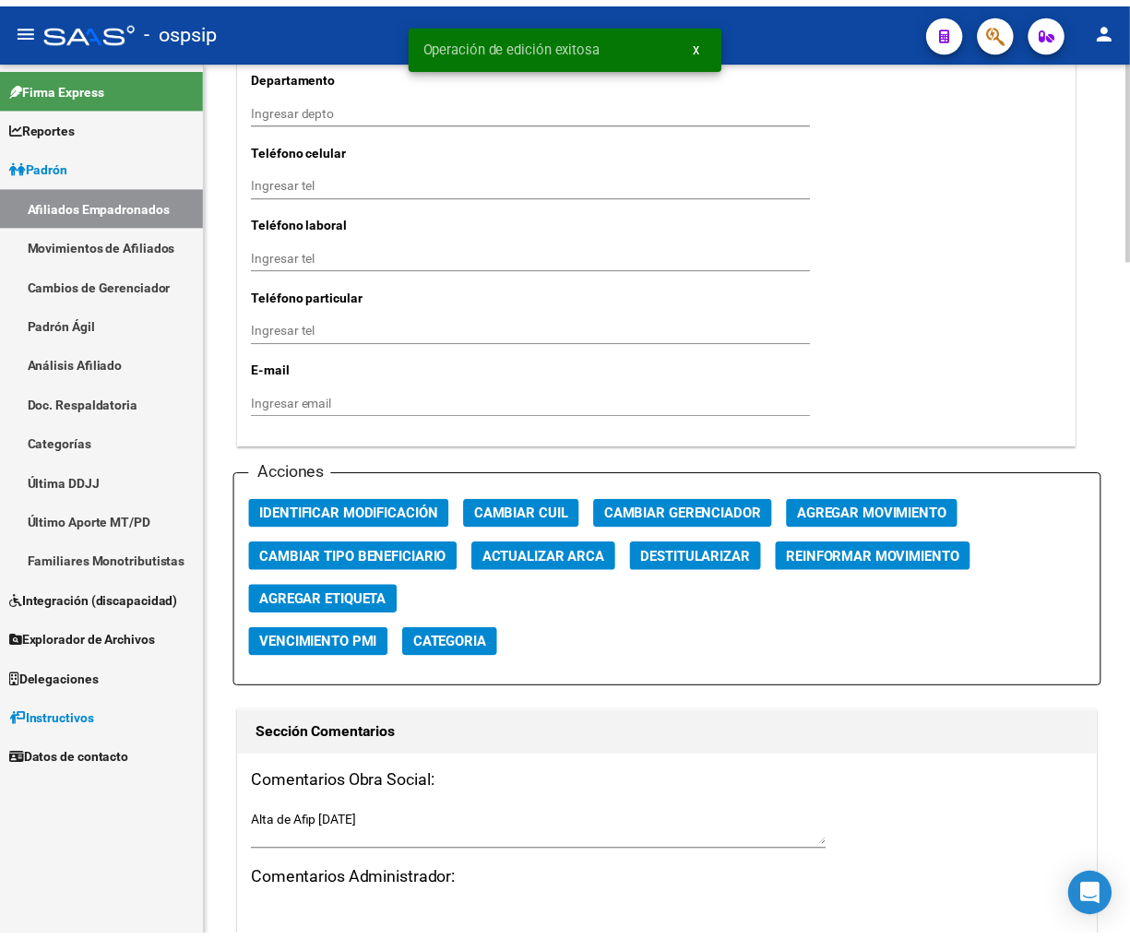
scroll to position [2050, 0]
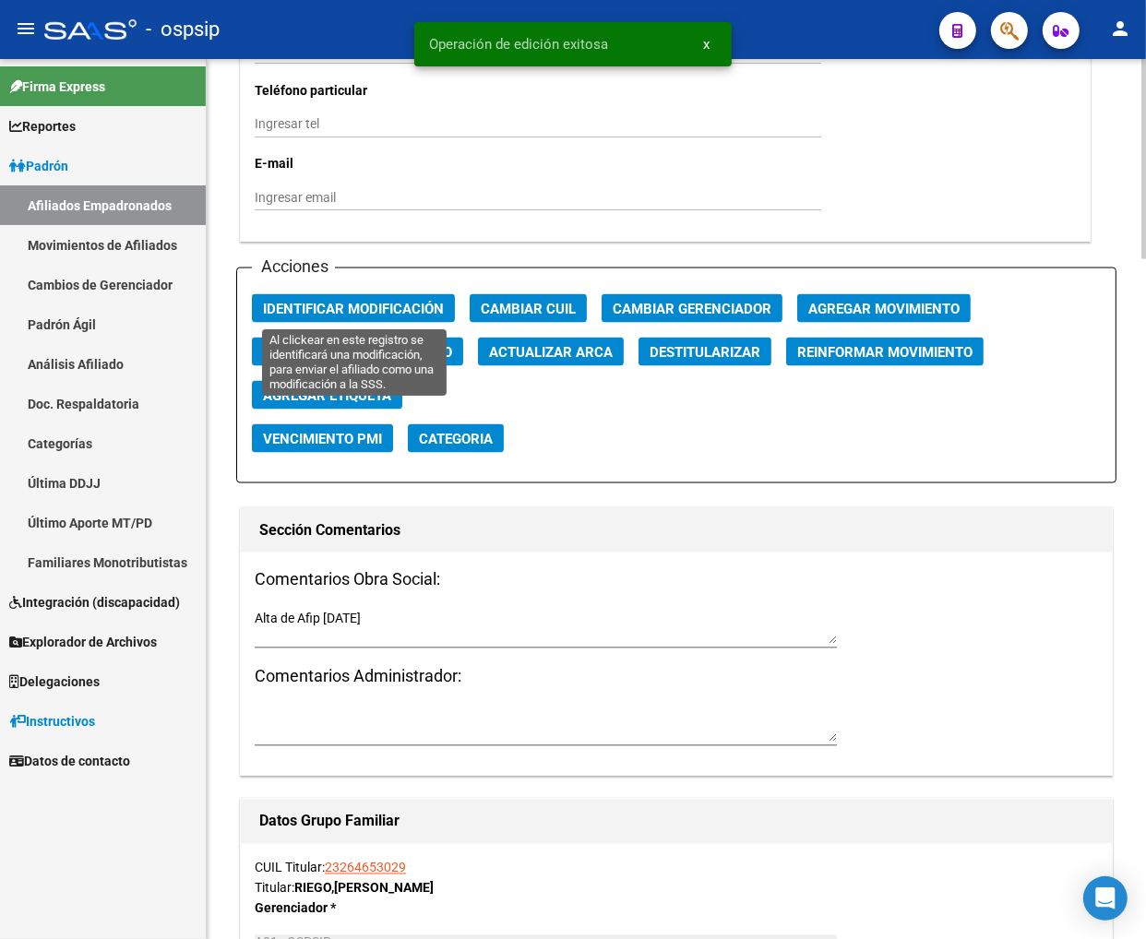
drag, startPoint x: 362, startPoint y: 306, endPoint x: 733, endPoint y: 354, distance: 374.0
click at [363, 307] on span "Identificar Modificación" at bounding box center [353, 309] width 181 height 17
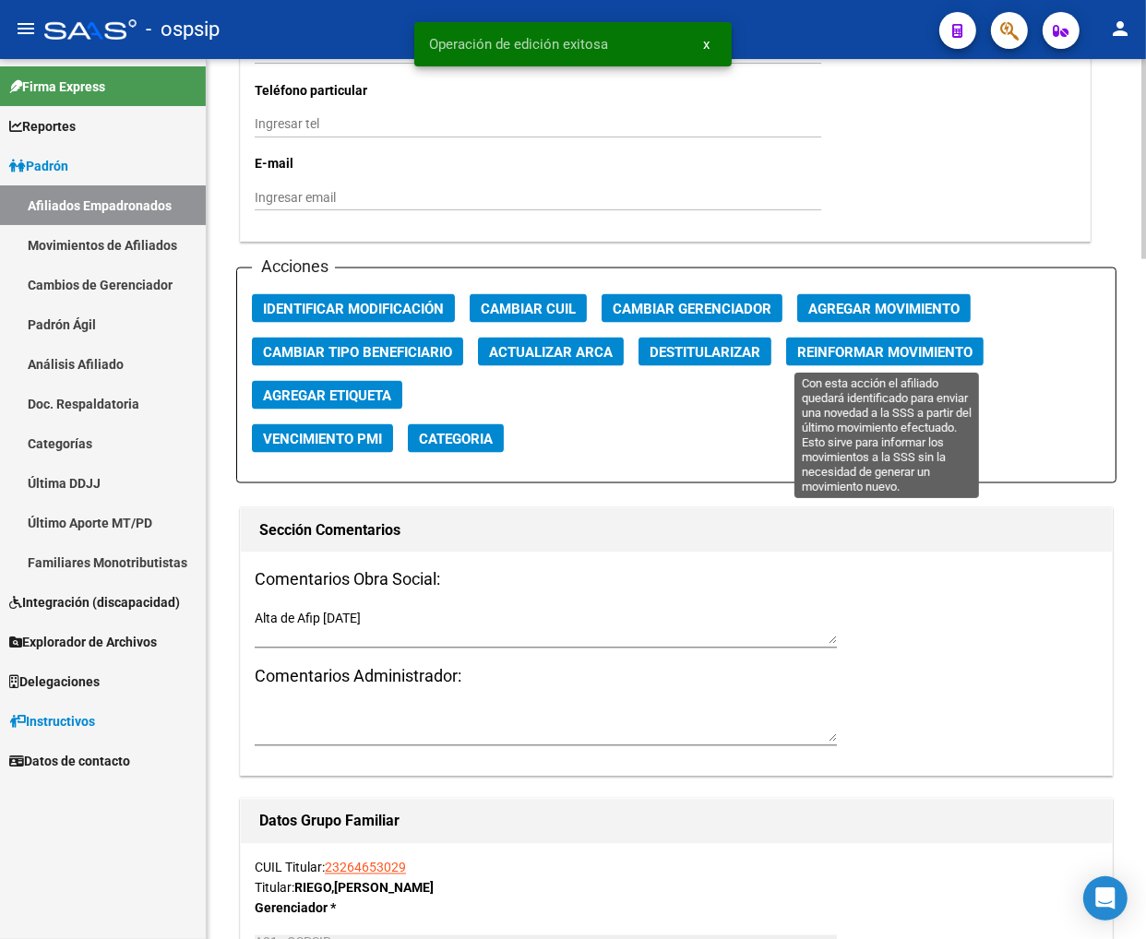
click at [842, 354] on span "Reinformar Movimiento" at bounding box center [884, 352] width 175 height 17
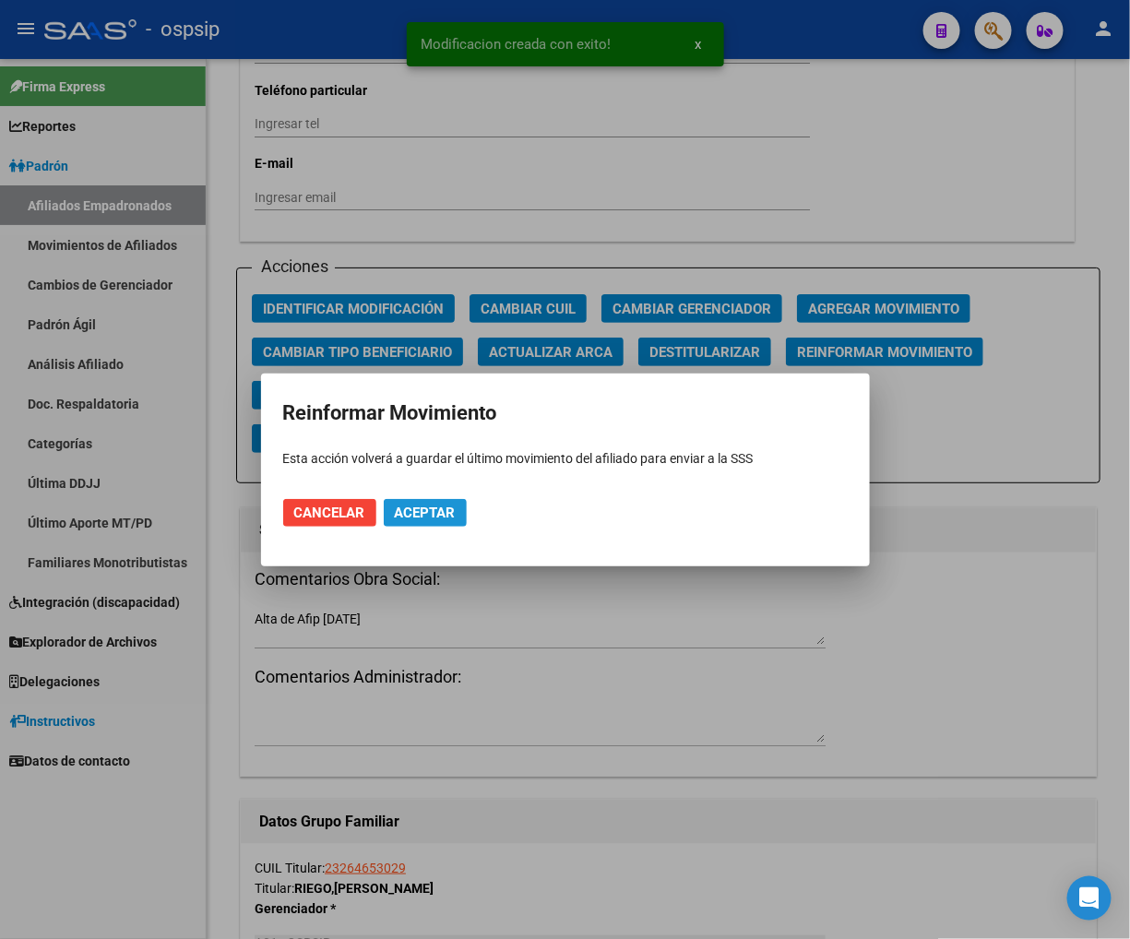
click at [428, 505] on span "Aceptar" at bounding box center [425, 513] width 61 height 17
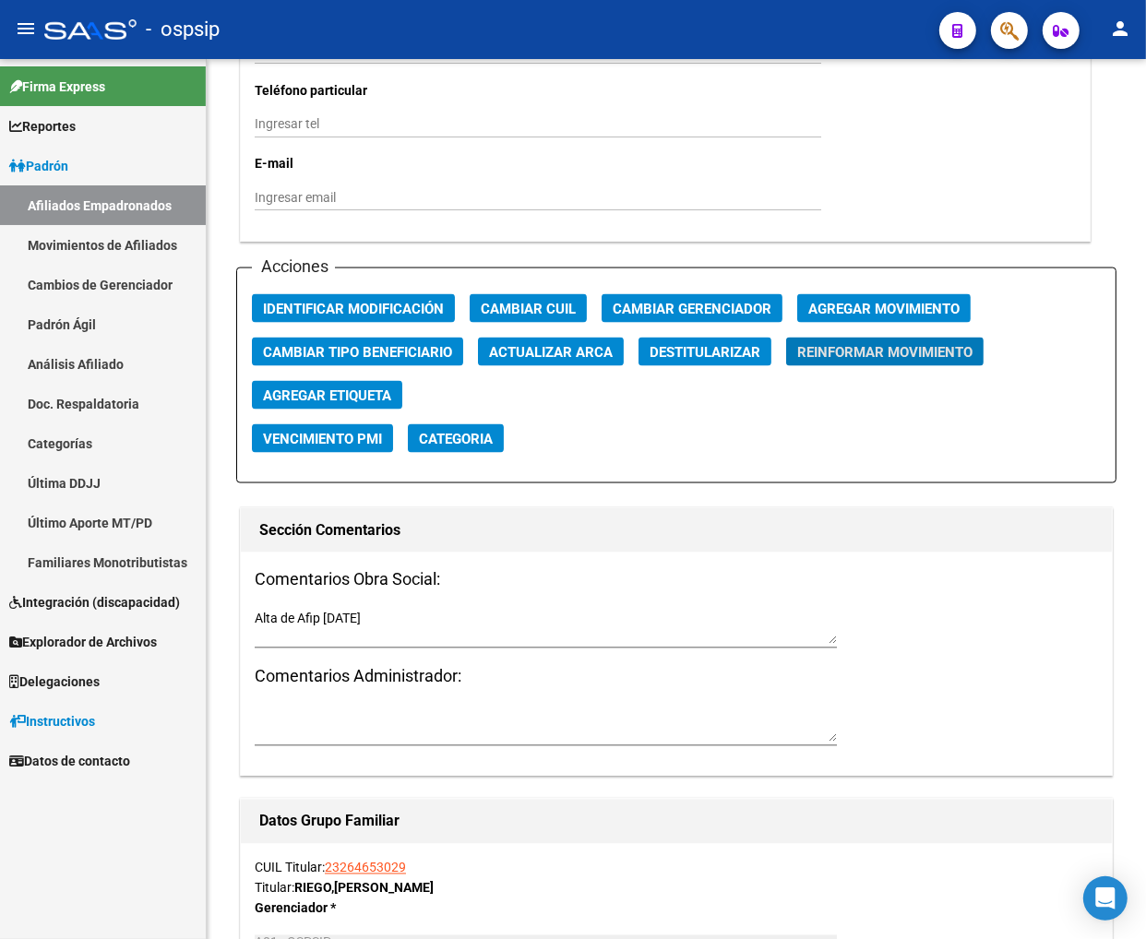
click at [1005, 31] on icon "button" at bounding box center [1009, 30] width 18 height 21
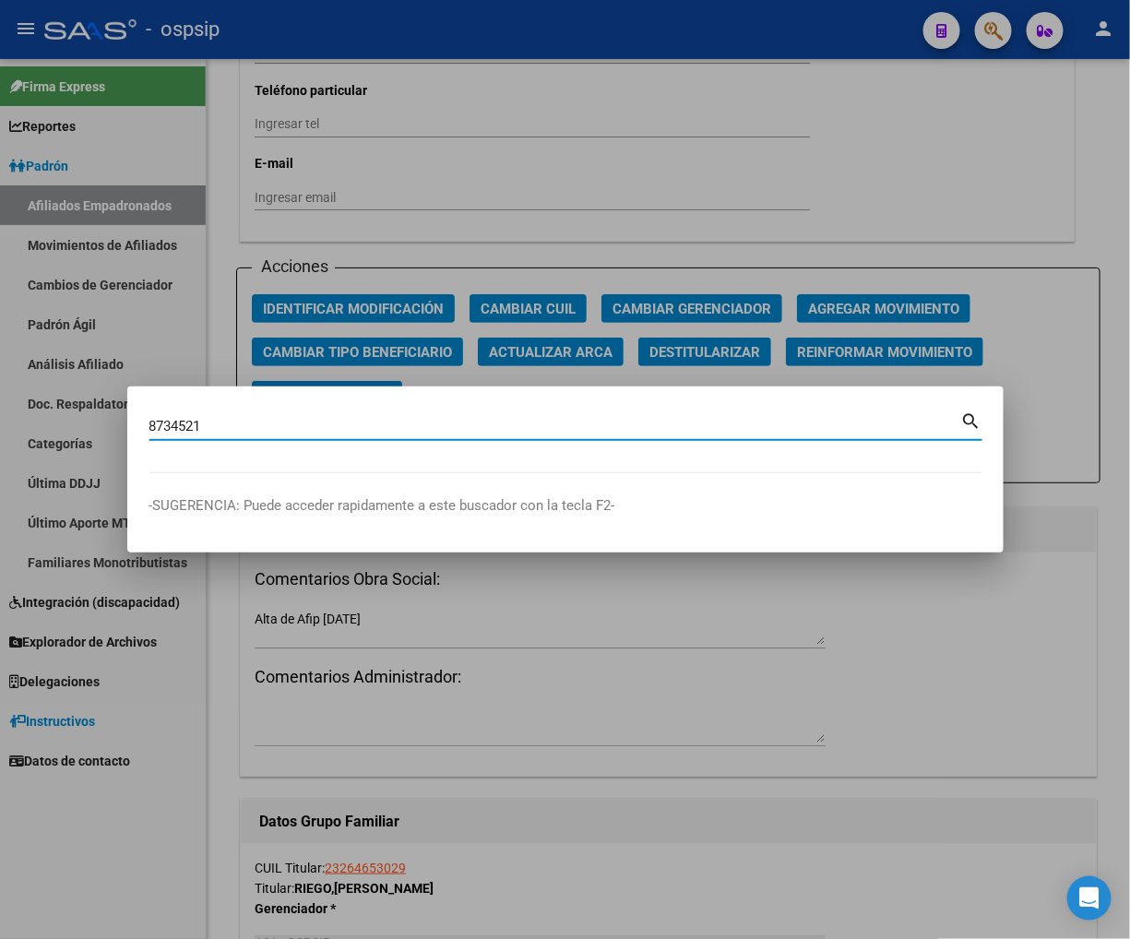
type input "8734521"
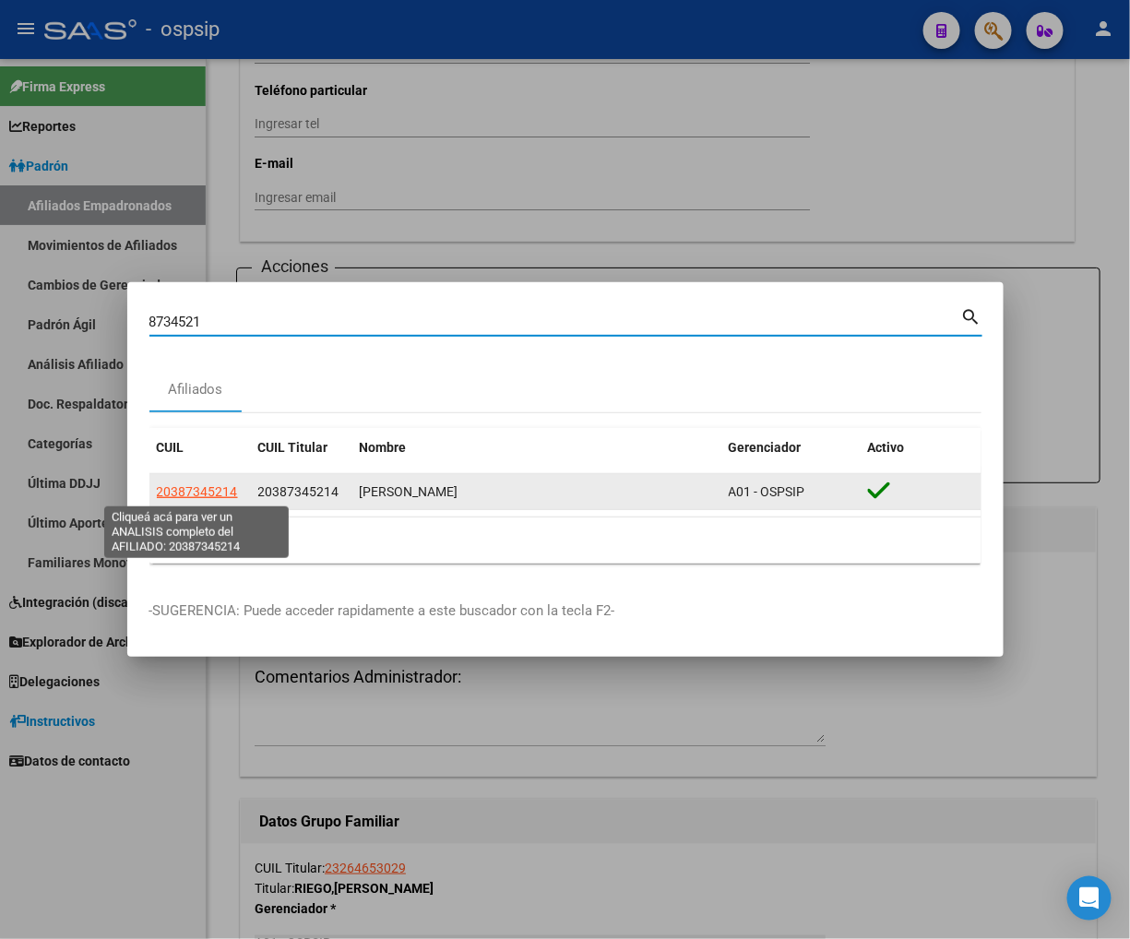
click at [218, 496] on span "20387345214" at bounding box center [197, 491] width 81 height 15
type textarea "20387345214"
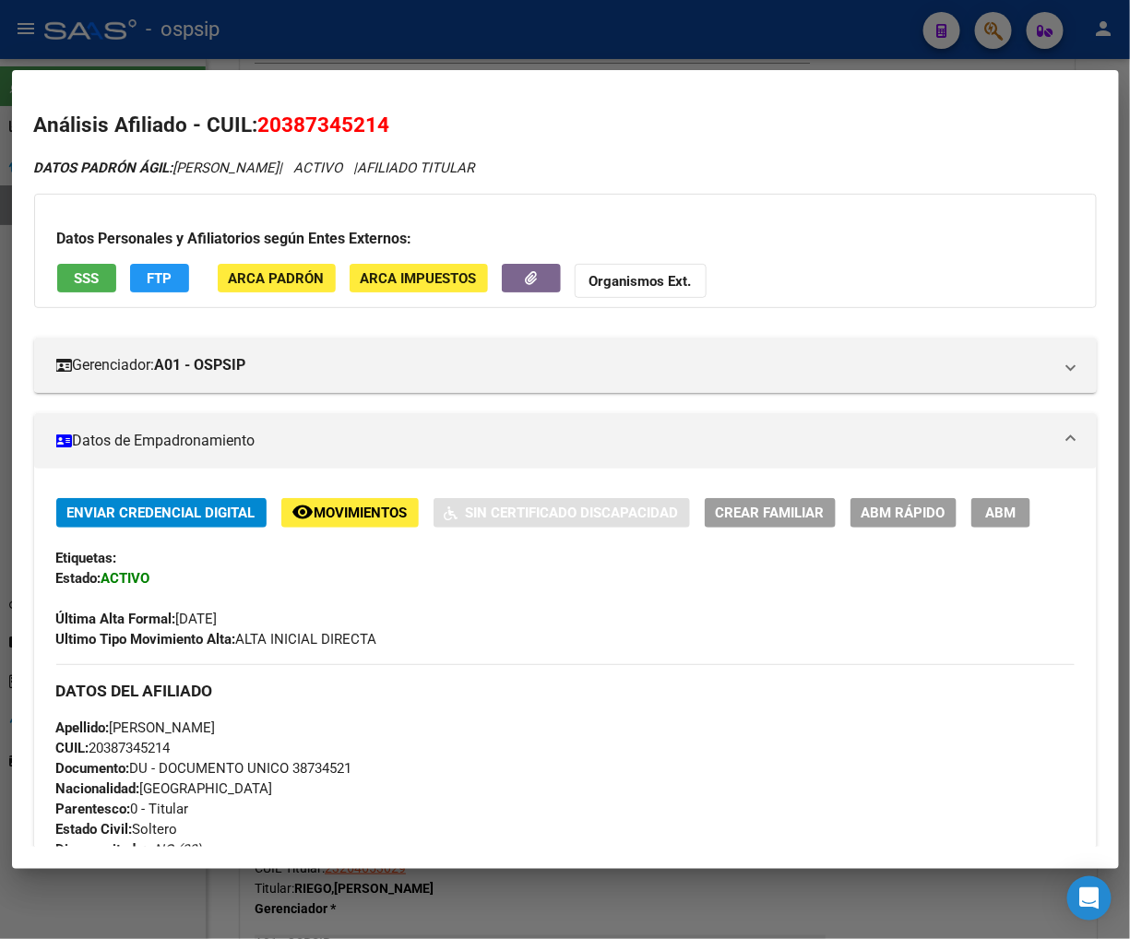
click at [169, 274] on span "FTP" at bounding box center [159, 278] width 25 height 17
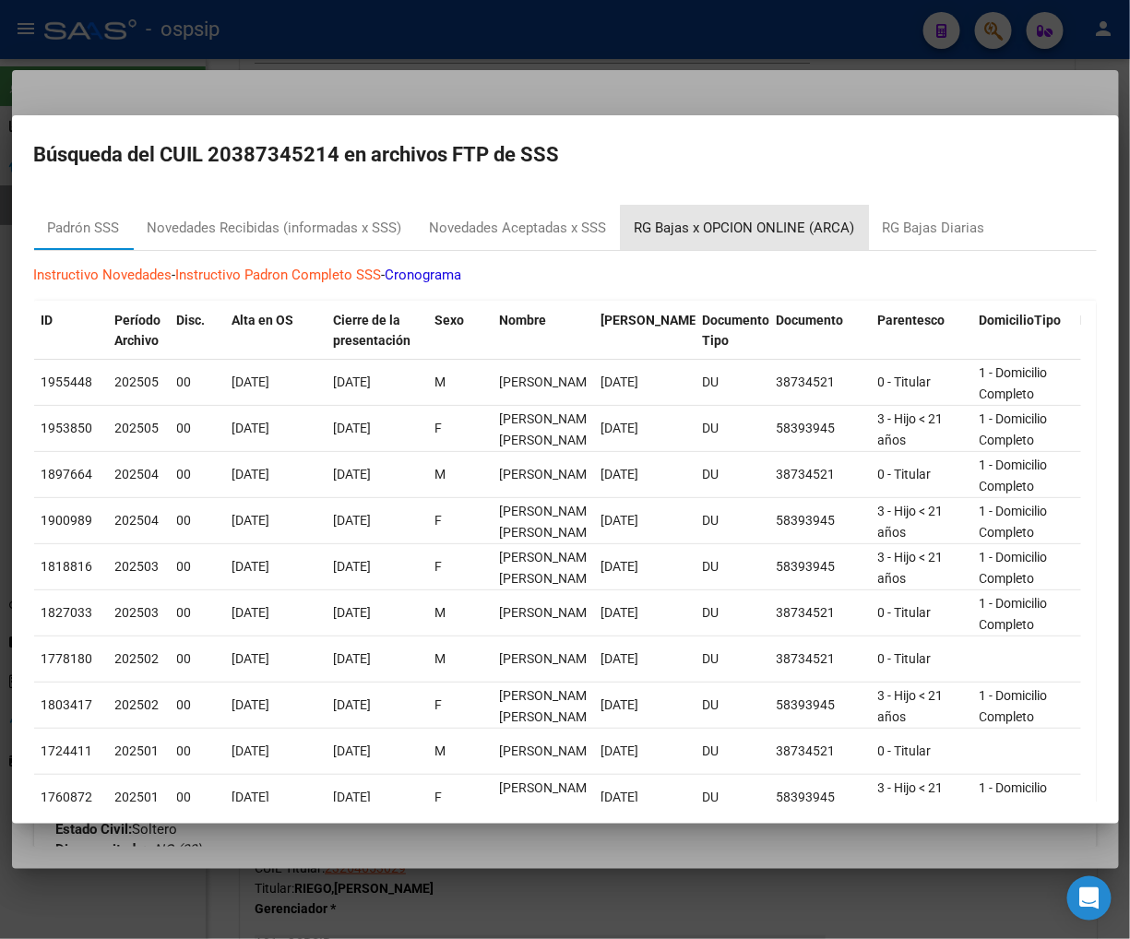
click at [754, 228] on div "RG Bajas x OPCION ONLINE (ARCA)" at bounding box center [745, 228] width 221 height 21
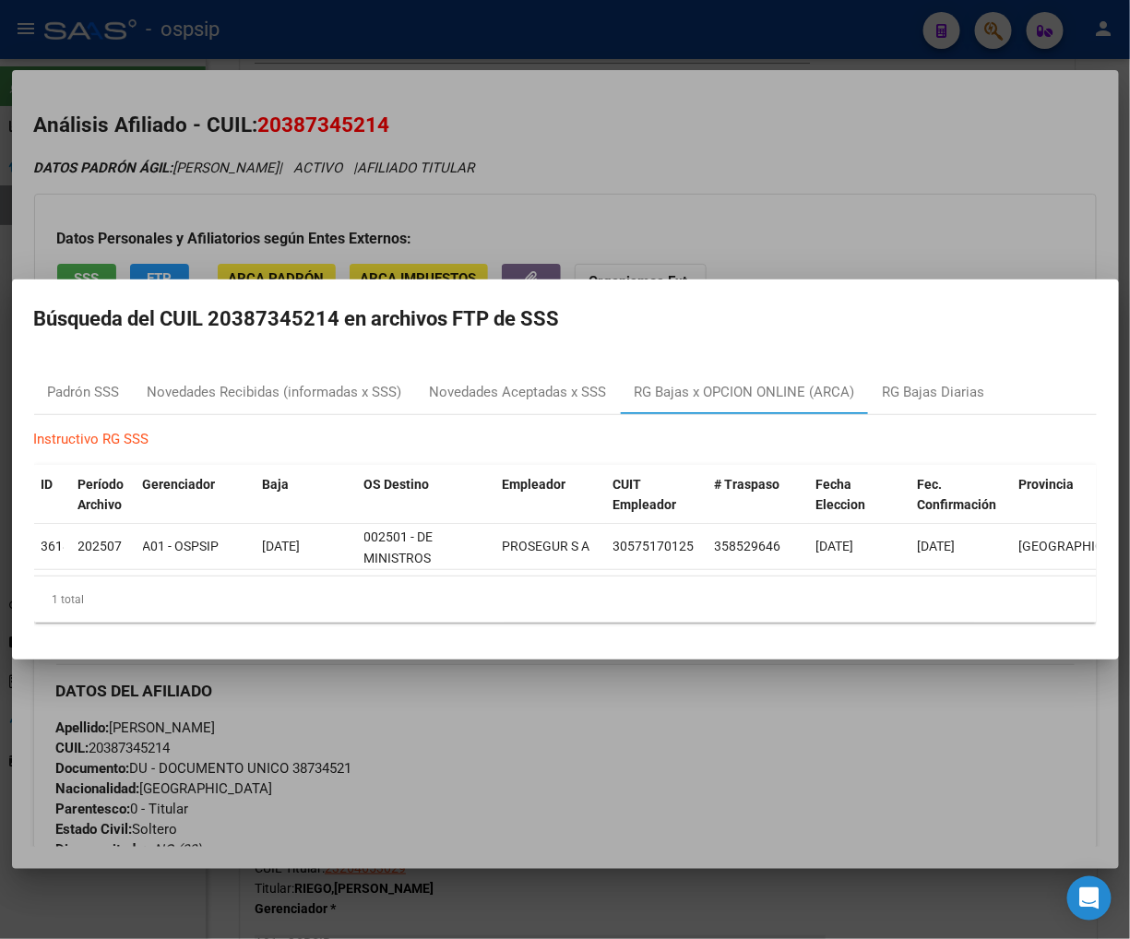
click at [707, 697] on div at bounding box center [565, 469] width 1130 height 939
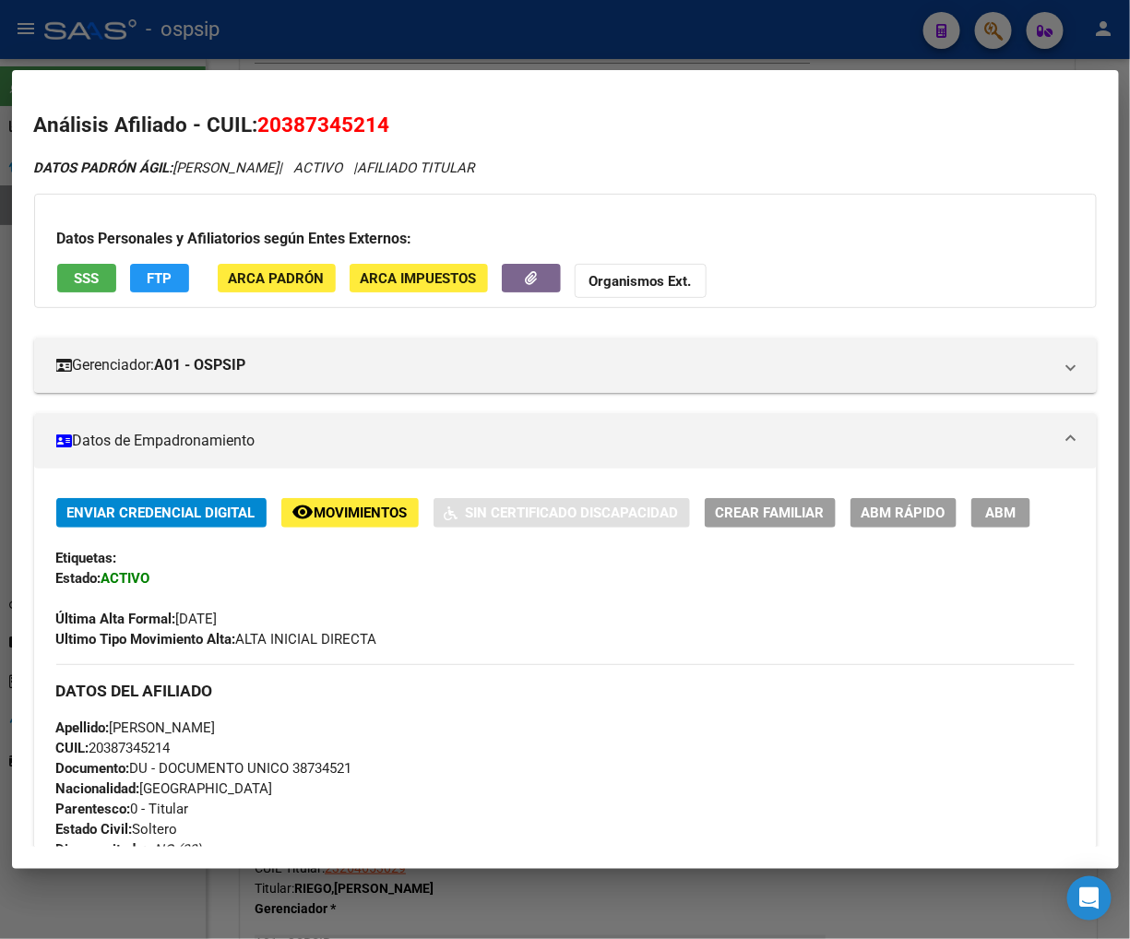
click at [869, 512] on span "ABM Rápido" at bounding box center [904, 514] width 84 height 17
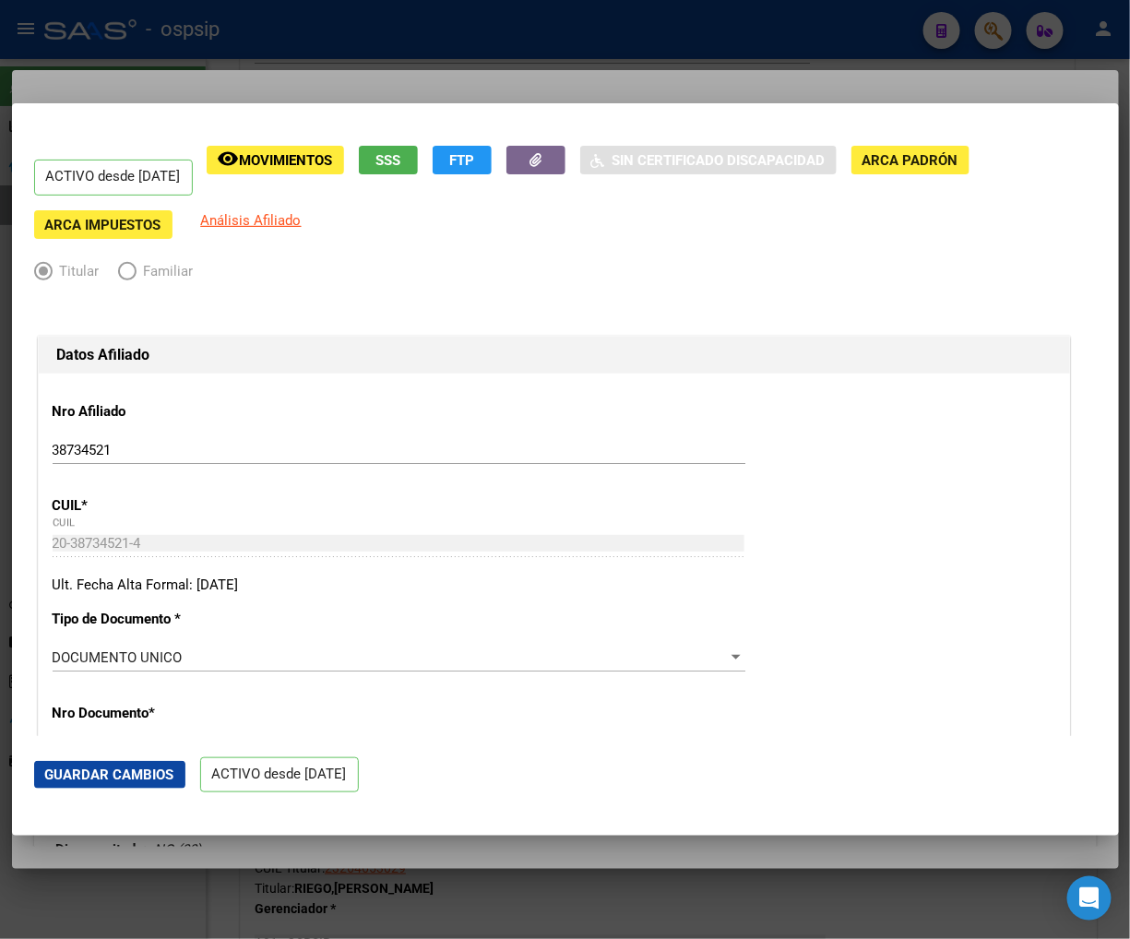
radio input "true"
type input "30-57517012-5"
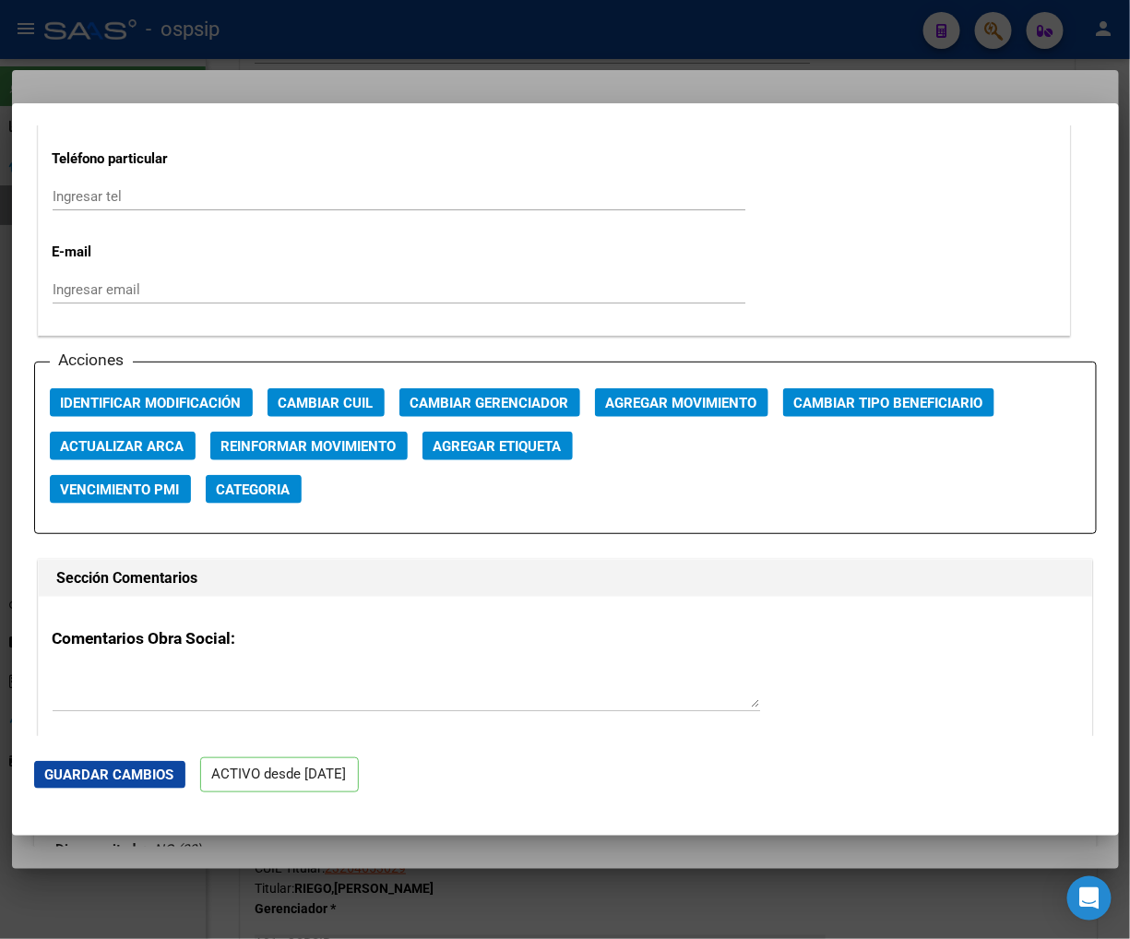
scroll to position [2562, 0]
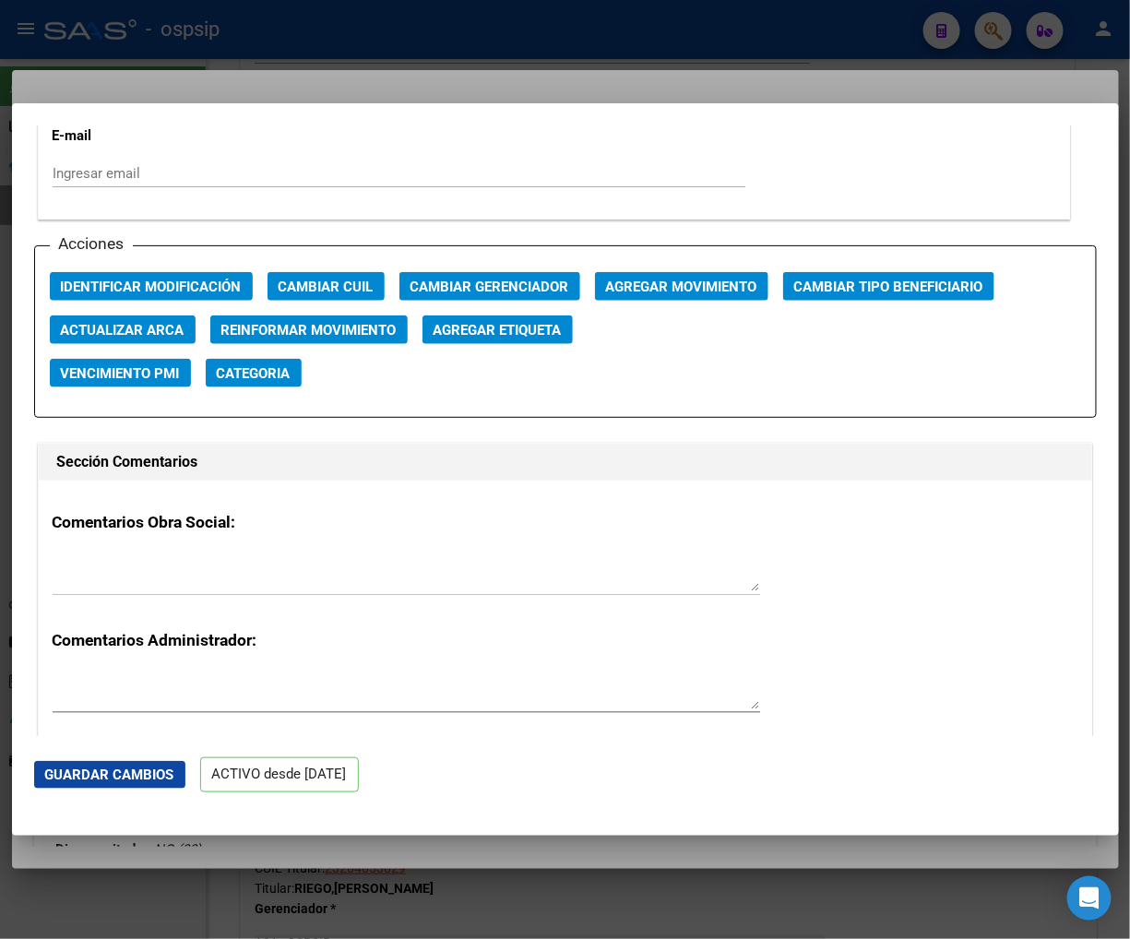
click at [651, 281] on span "Agregar Movimiento" at bounding box center [681, 287] width 151 height 17
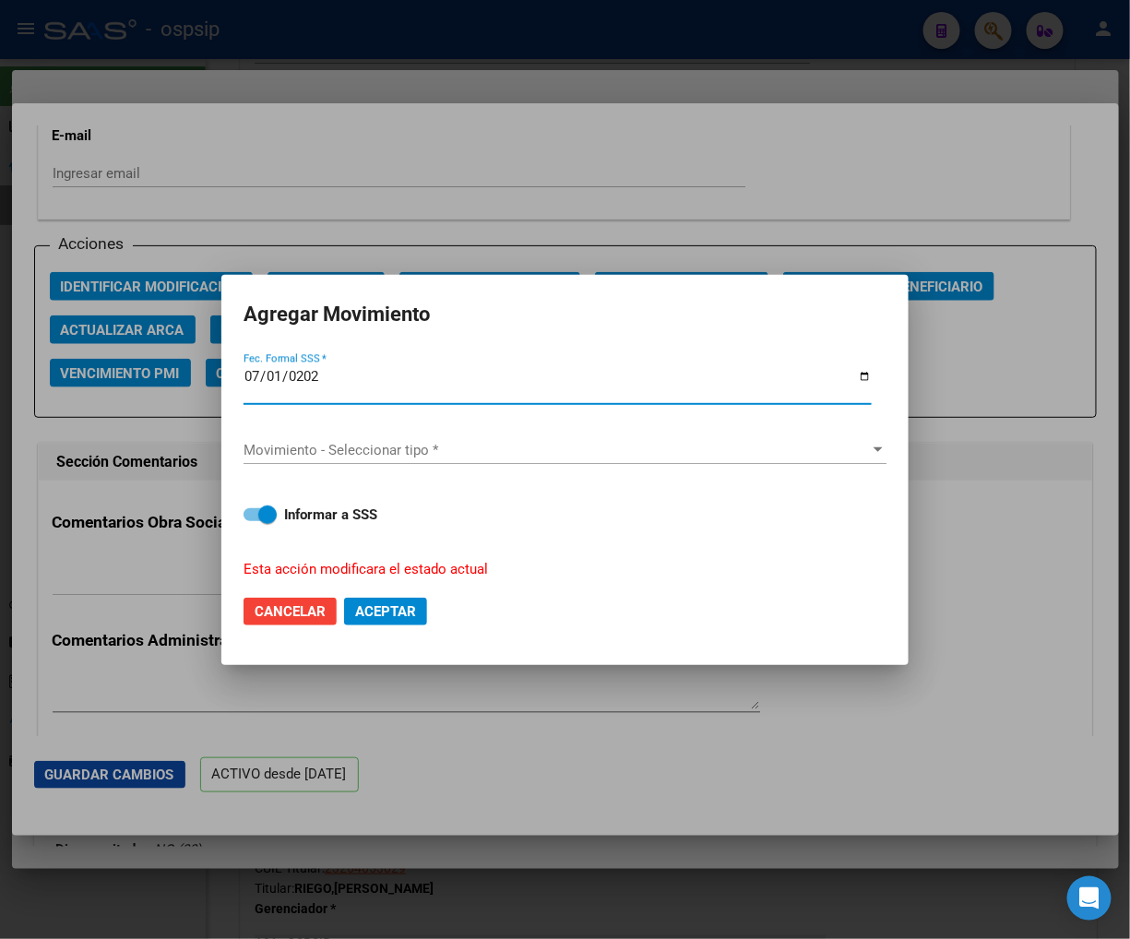
type input "[DATE]"
click at [646, 456] on span "Movimiento - Seleccionar tipo *" at bounding box center [557, 450] width 627 height 17
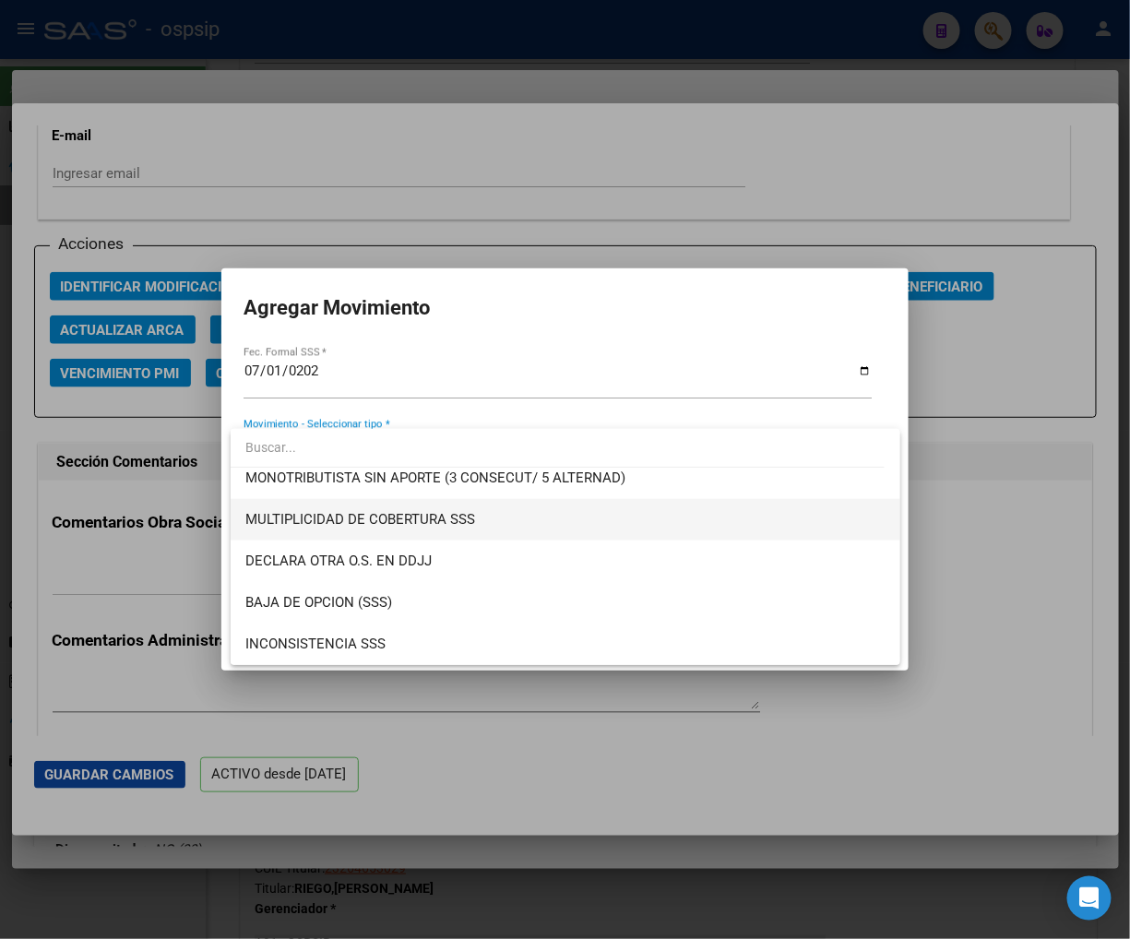
scroll to position [717, 0]
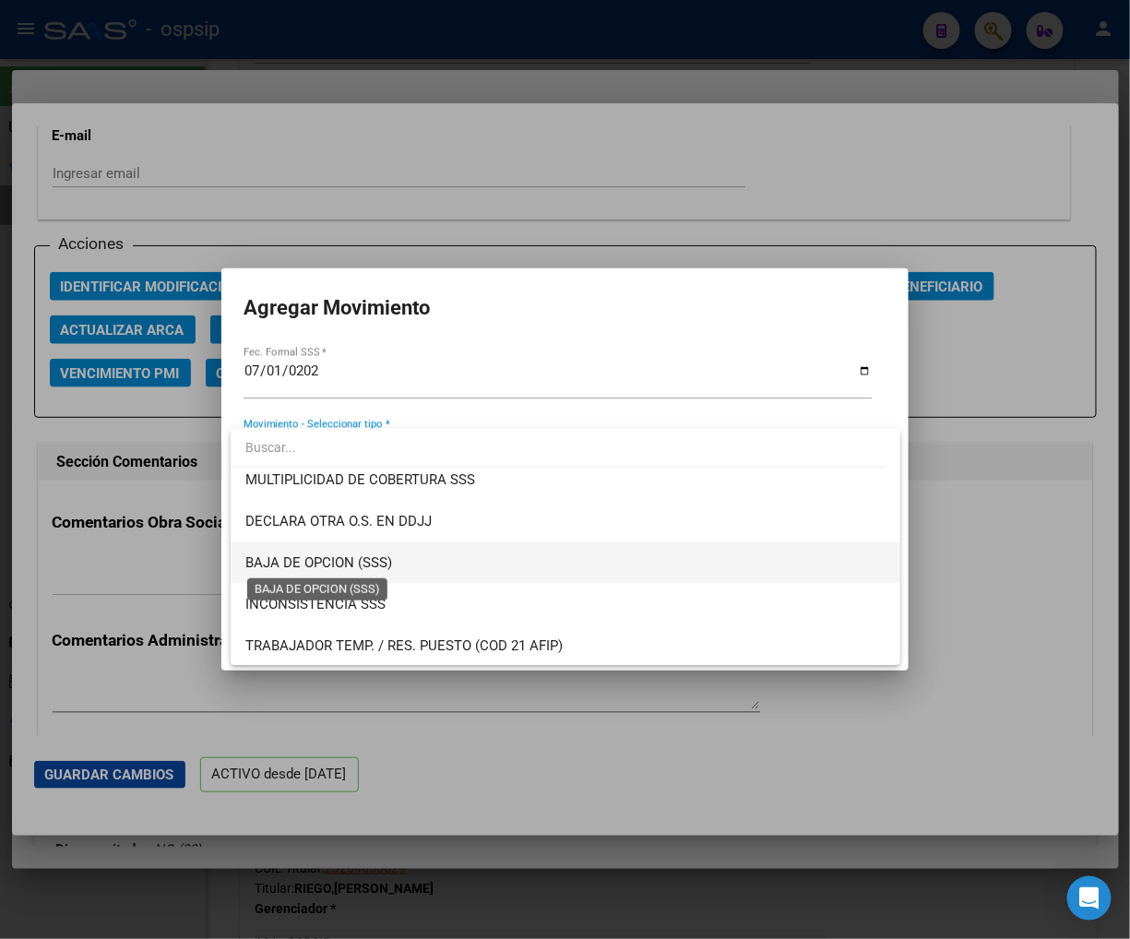
click at [362, 557] on span "BAJA DE OPCION (SSS)" at bounding box center [318, 563] width 147 height 17
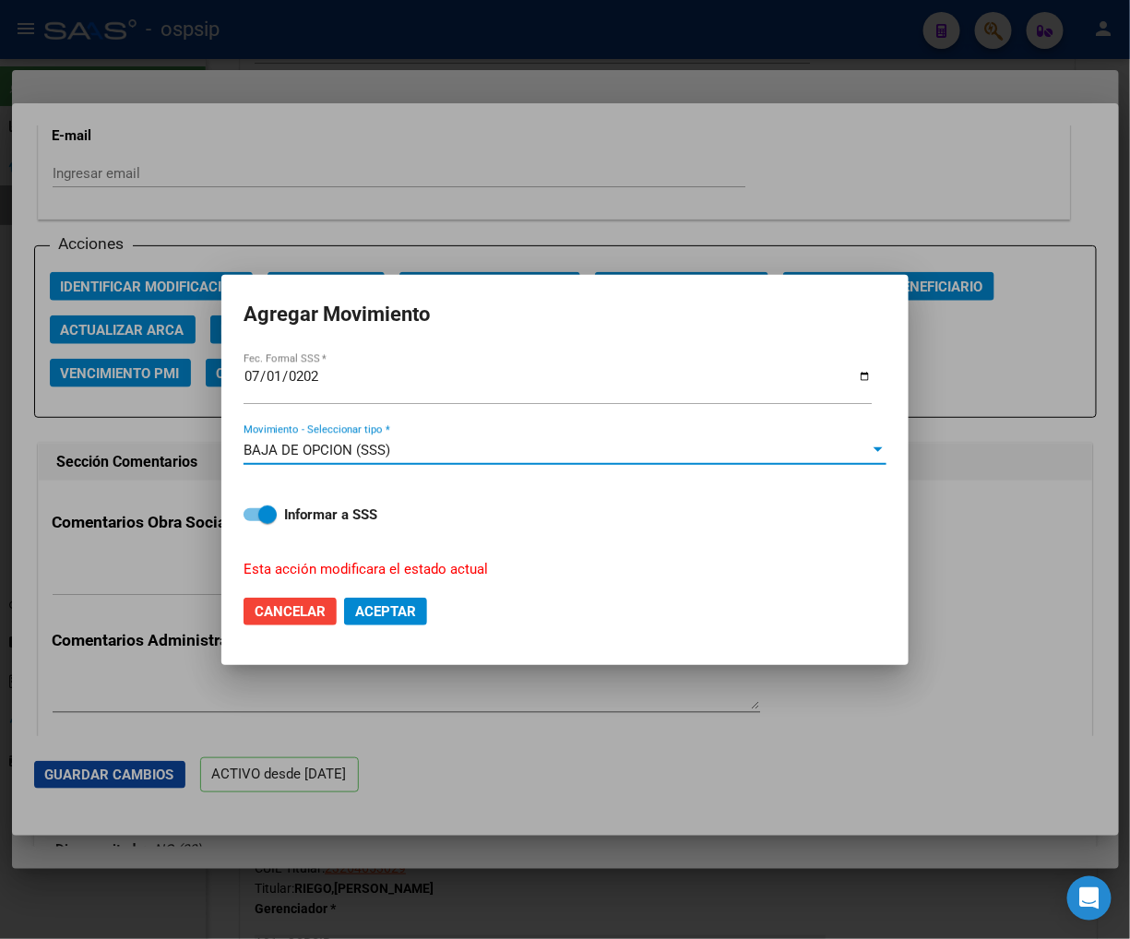
click at [381, 614] on span "Aceptar" at bounding box center [385, 611] width 61 height 17
checkbox input "false"
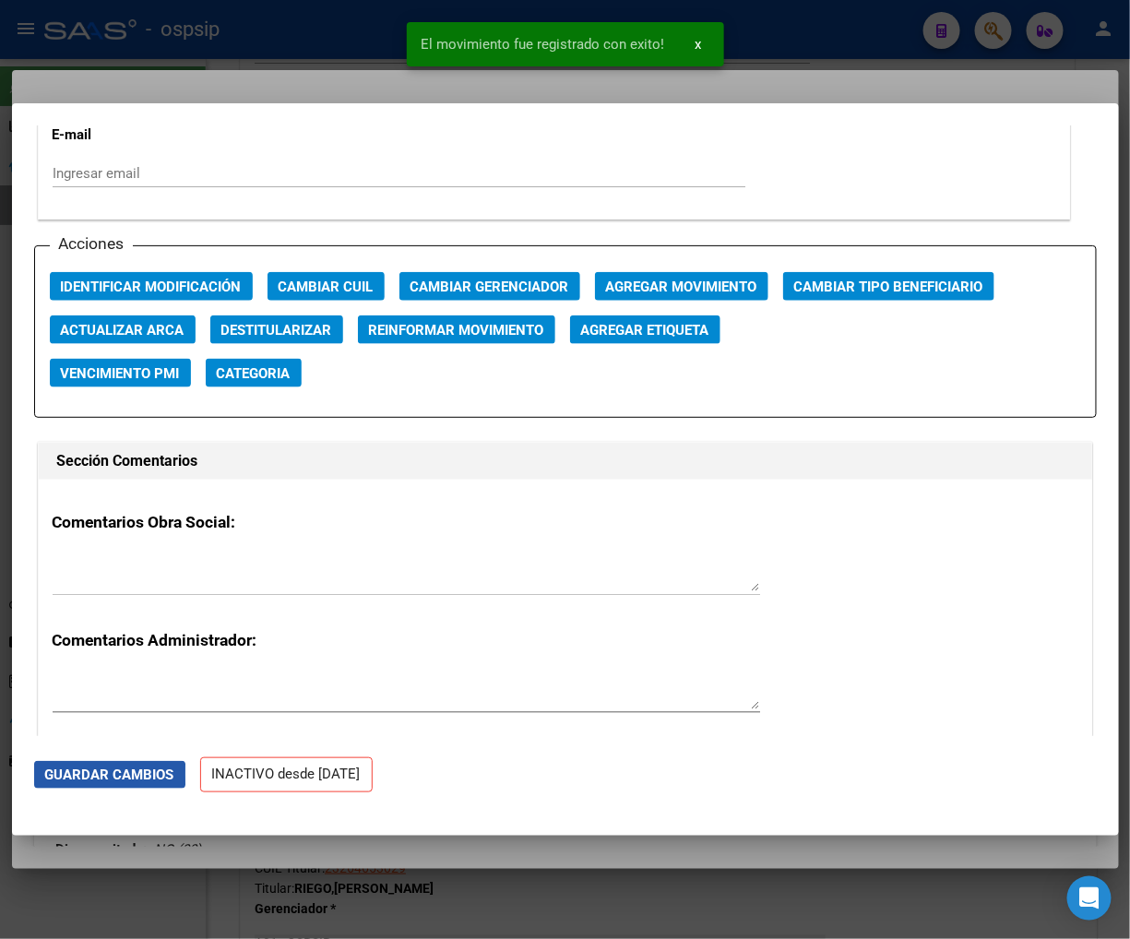
click at [98, 775] on span "Guardar Cambios" at bounding box center [109, 775] width 129 height 17
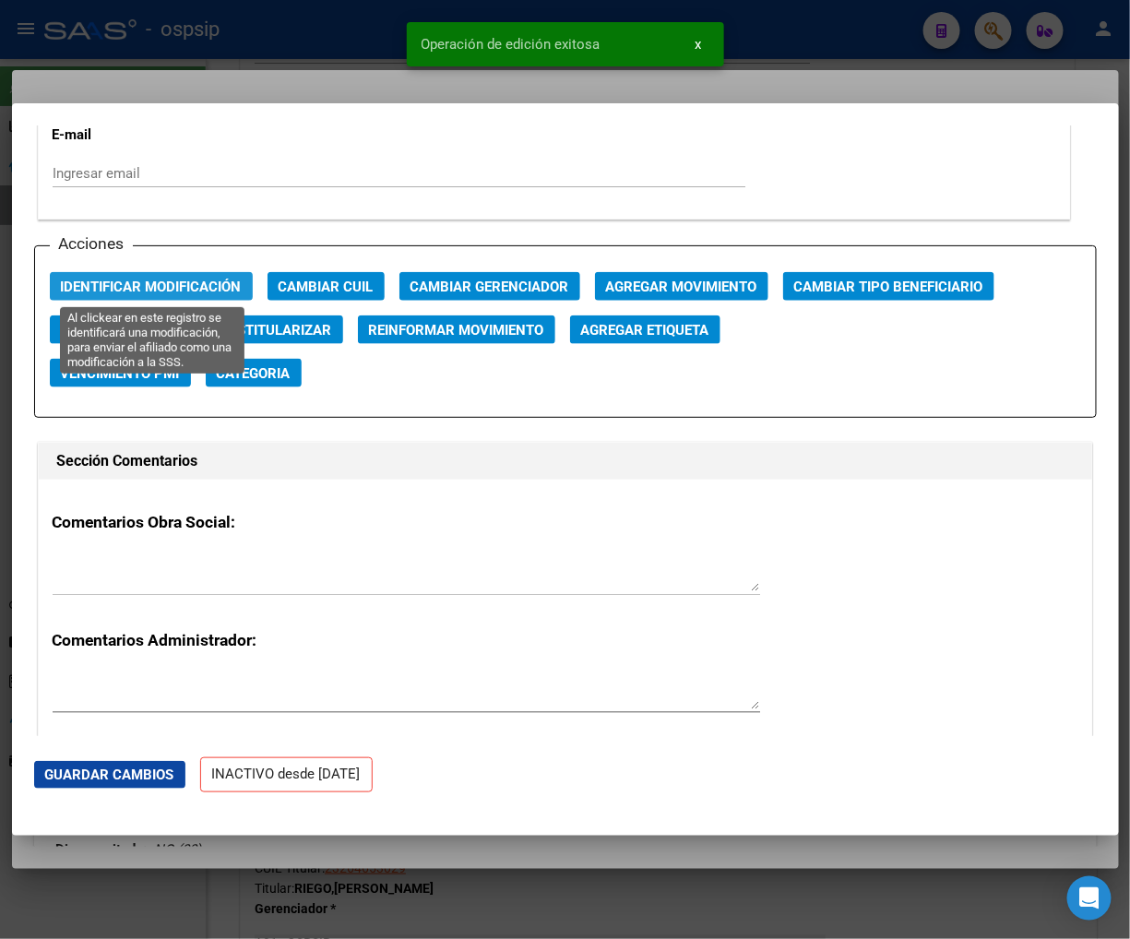
click at [168, 279] on span "Identificar Modificación" at bounding box center [151, 287] width 181 height 17
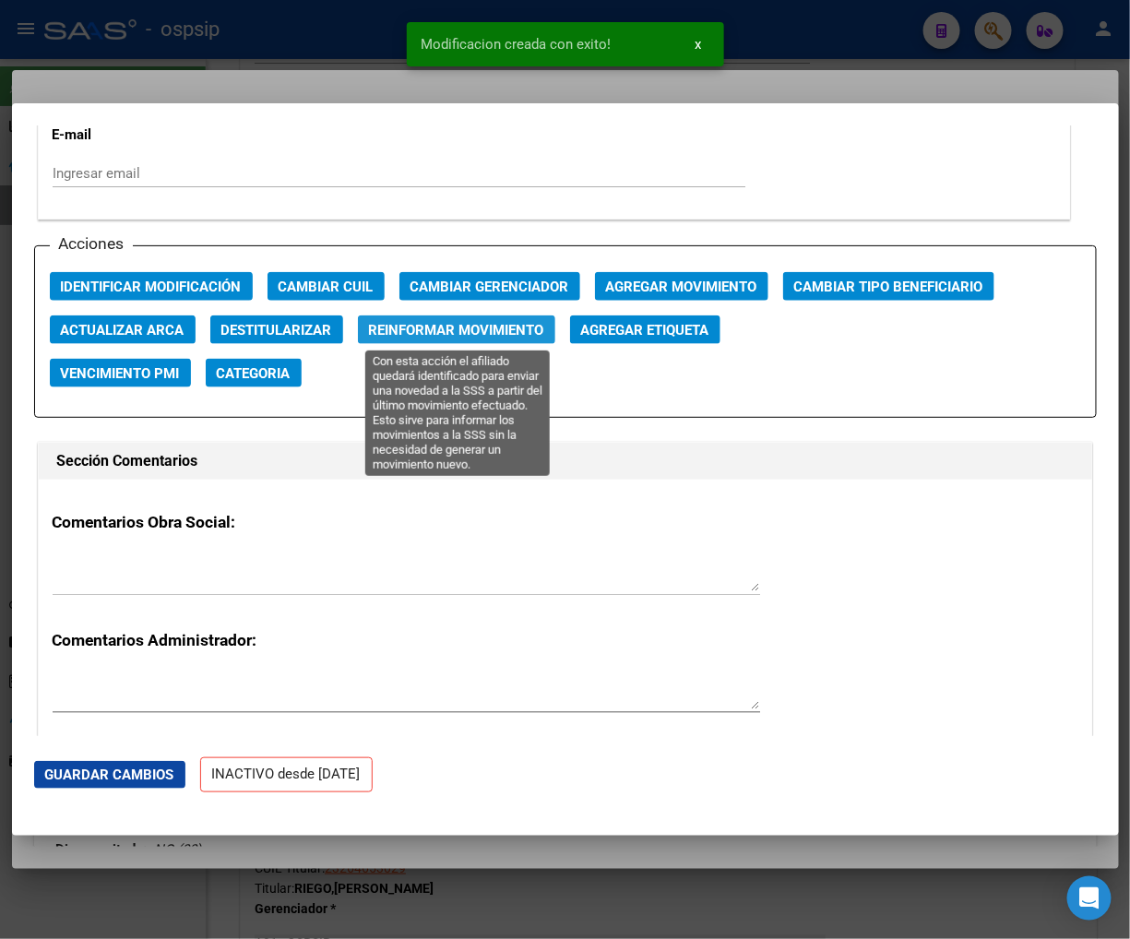
click at [464, 326] on span "Reinformar Movimiento" at bounding box center [456, 330] width 175 height 17
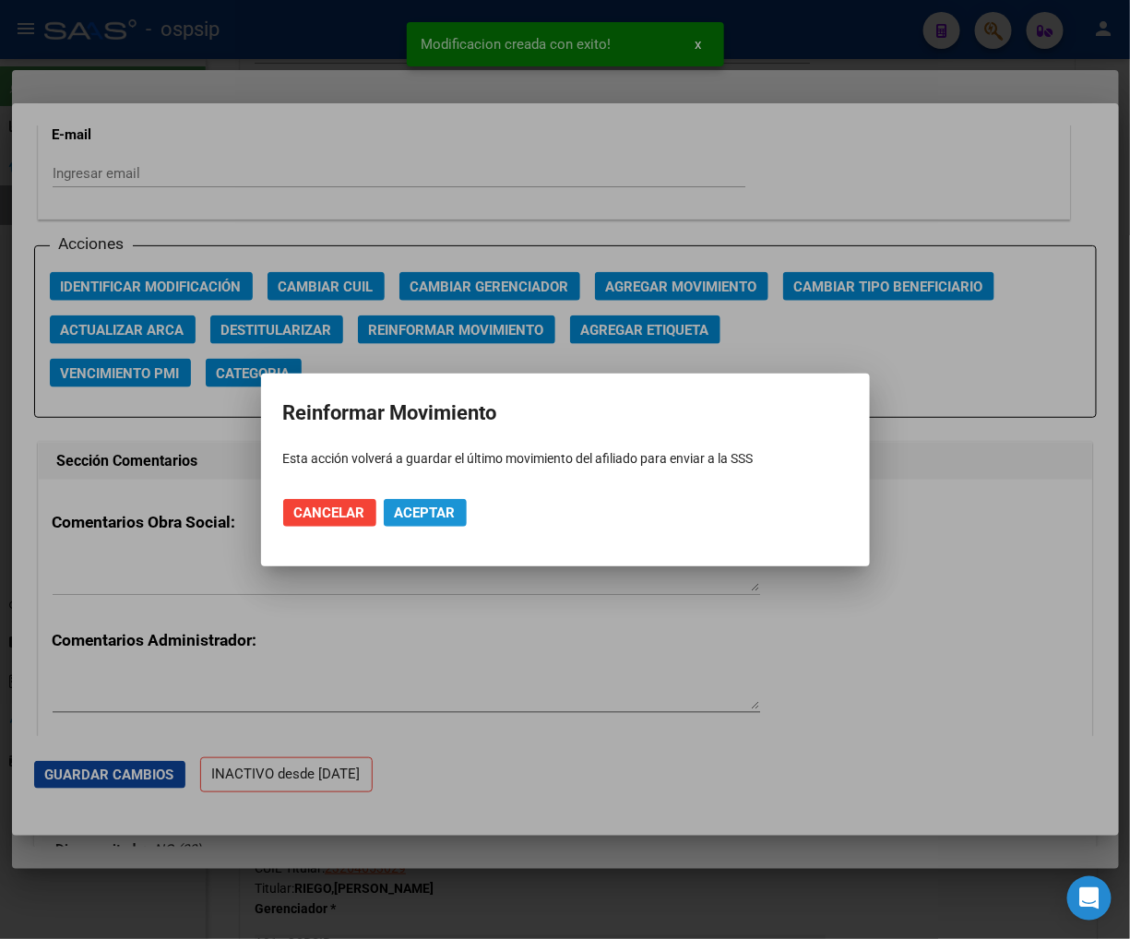
click at [395, 509] on span "Aceptar" at bounding box center [425, 513] width 61 height 17
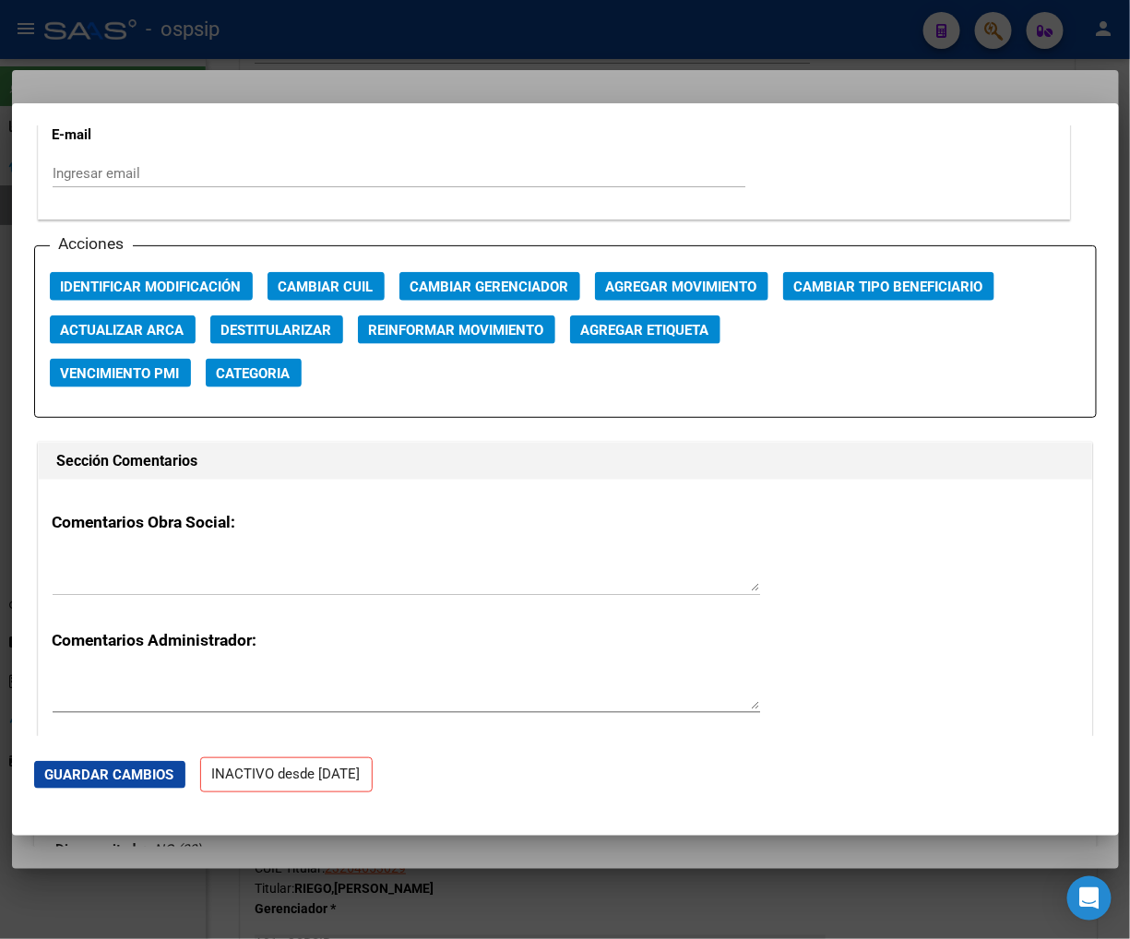
click at [984, 20] on div at bounding box center [565, 469] width 1130 height 939
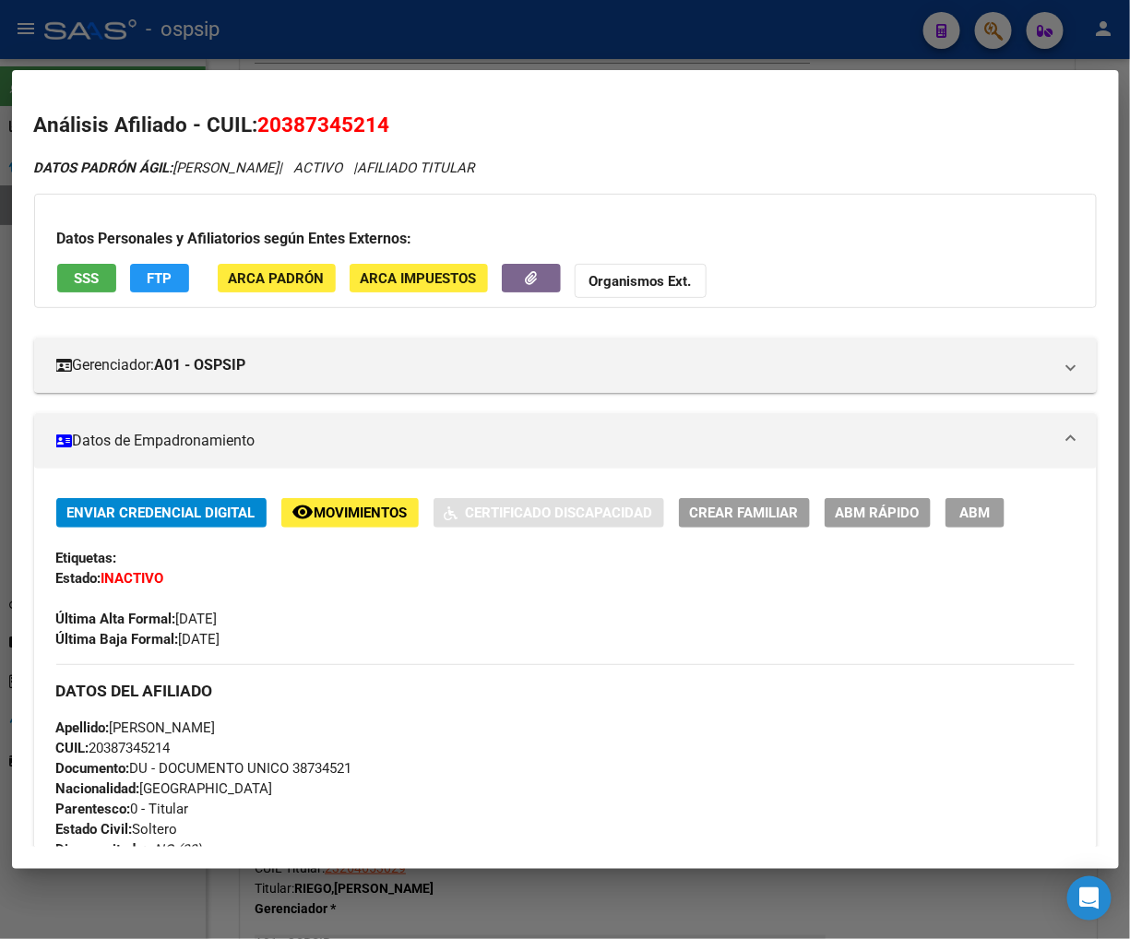
click at [992, 38] on div at bounding box center [565, 469] width 1130 height 939
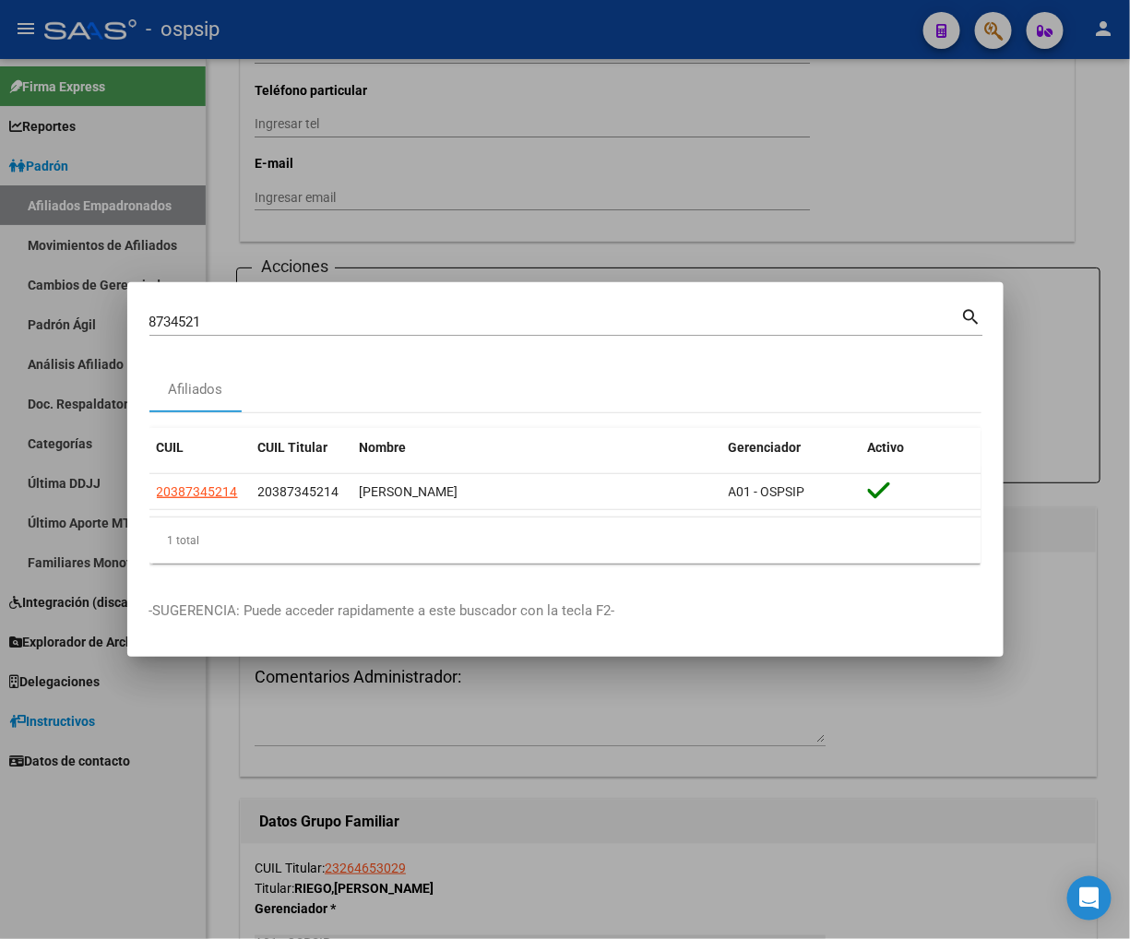
click at [306, 305] on div "8734521 Buscar (apellido, dni, cuil, nro traspaso, cuit, obra social) search" at bounding box center [565, 319] width 833 height 31
type input "8"
type input "42119303"
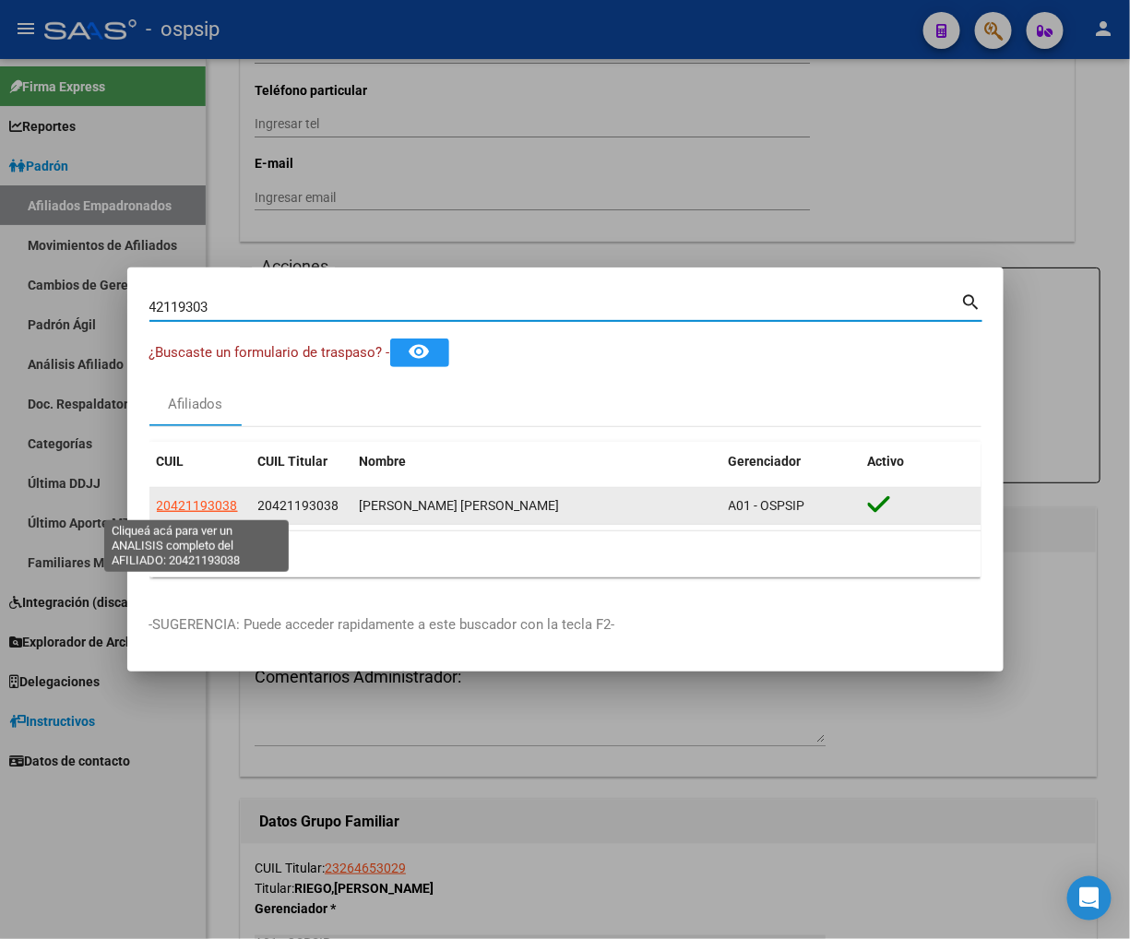
click at [199, 510] on span "20421193038" at bounding box center [197, 505] width 81 height 15
type textarea "20421193038"
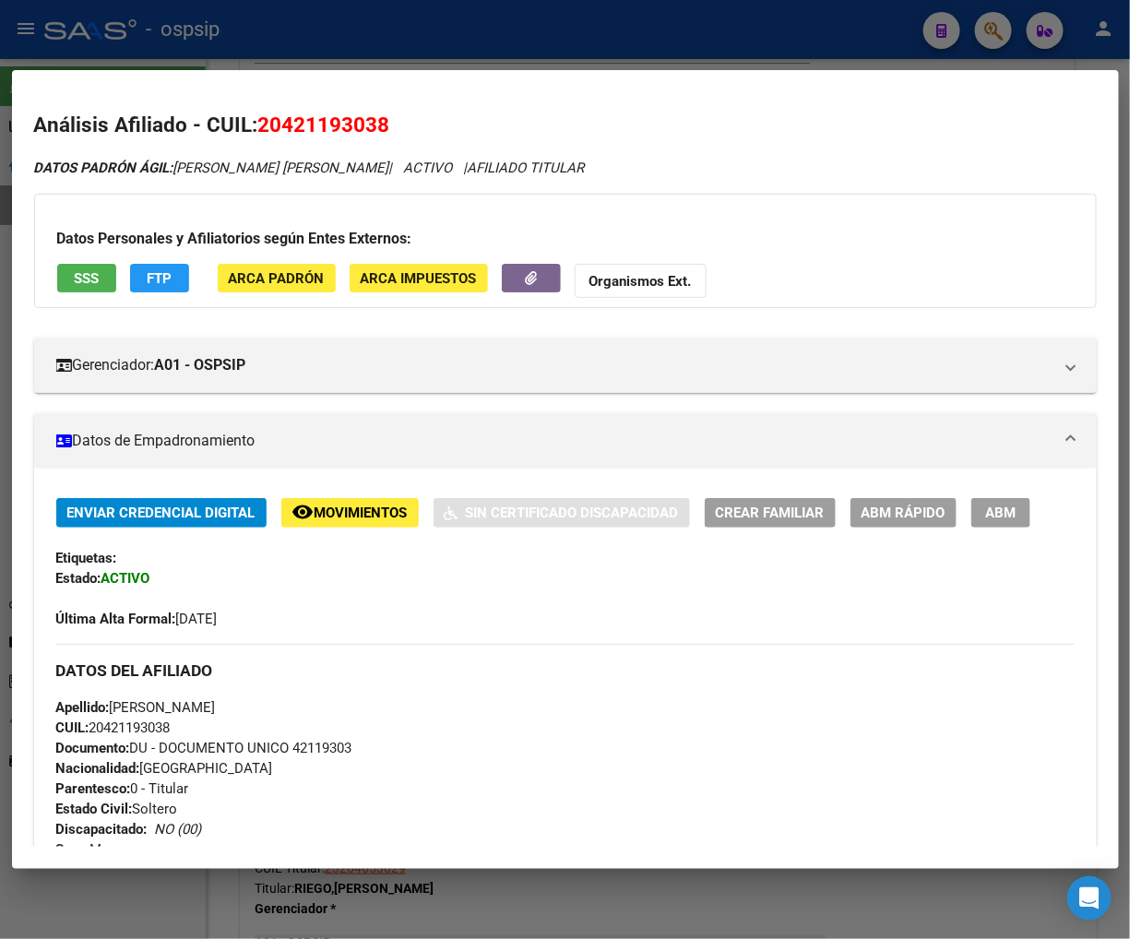
click at [154, 271] on span "FTP" at bounding box center [159, 278] width 25 height 17
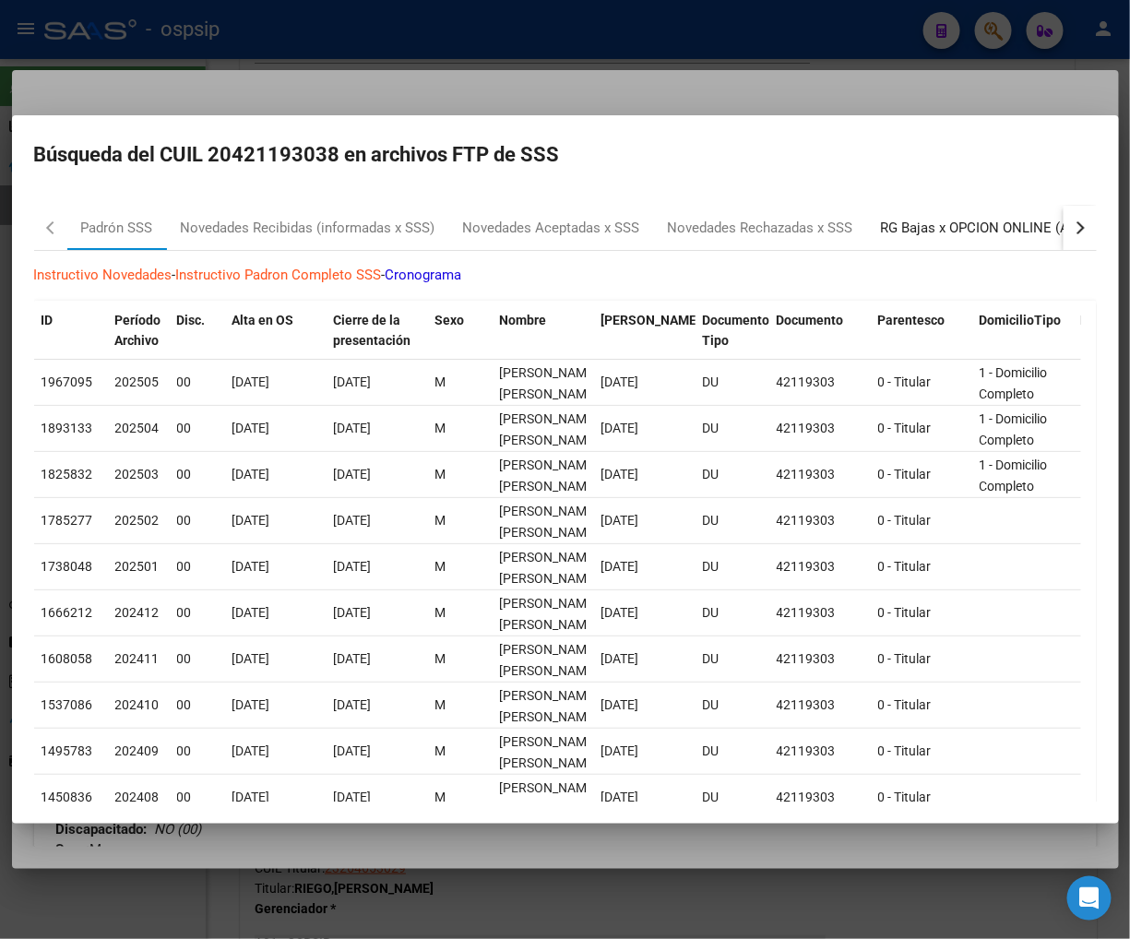
click at [949, 225] on div "RG Bajas x OPCION ONLINE (ARCA)" at bounding box center [991, 228] width 221 height 21
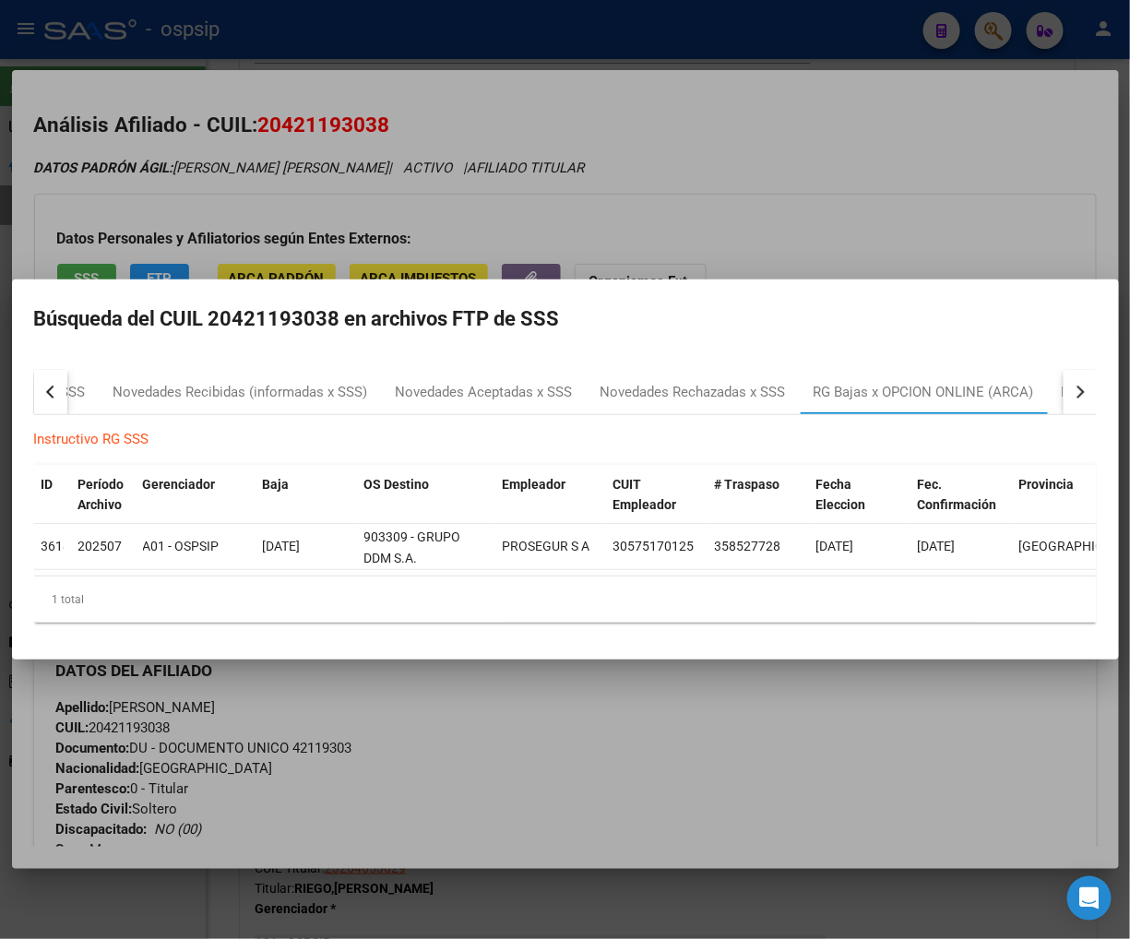
click at [850, 154] on div at bounding box center [565, 469] width 1130 height 939
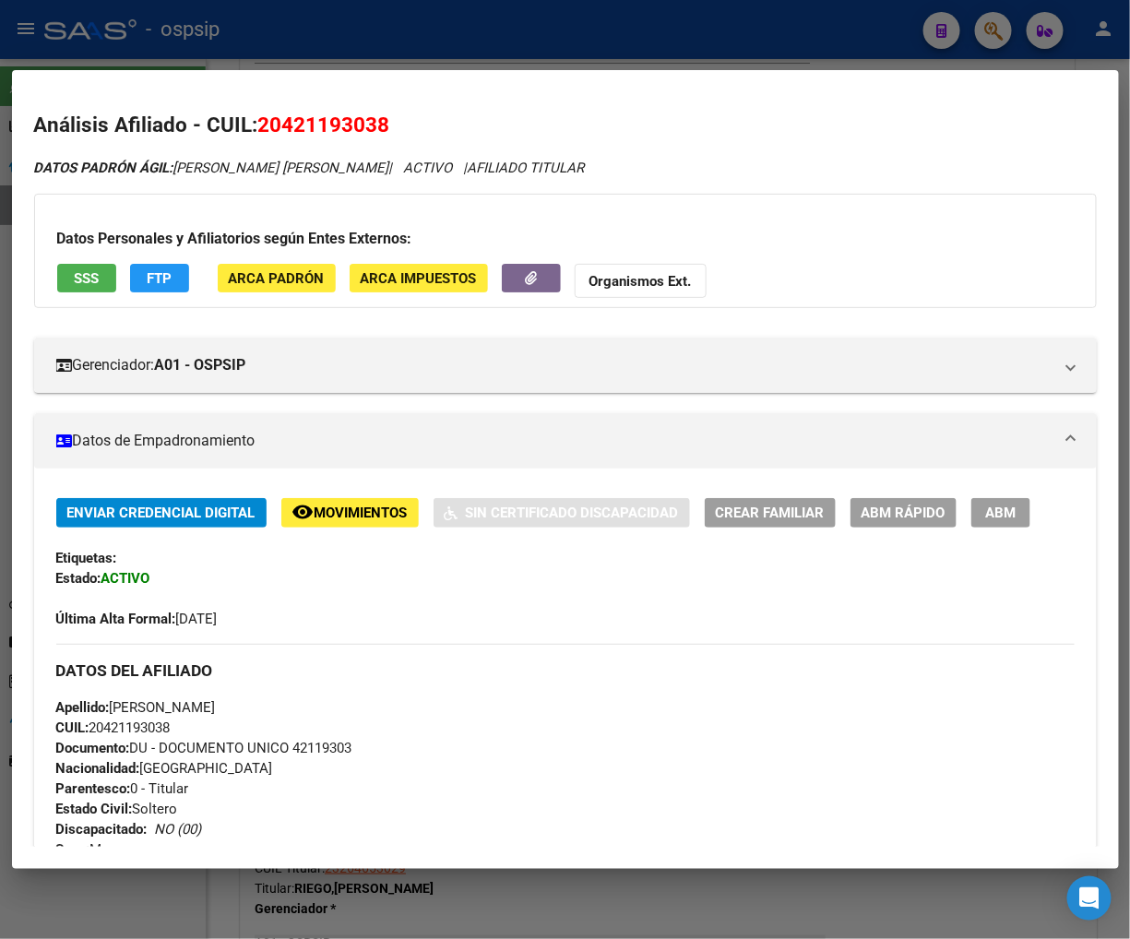
click at [914, 512] on span "ABM Rápido" at bounding box center [904, 514] width 84 height 17
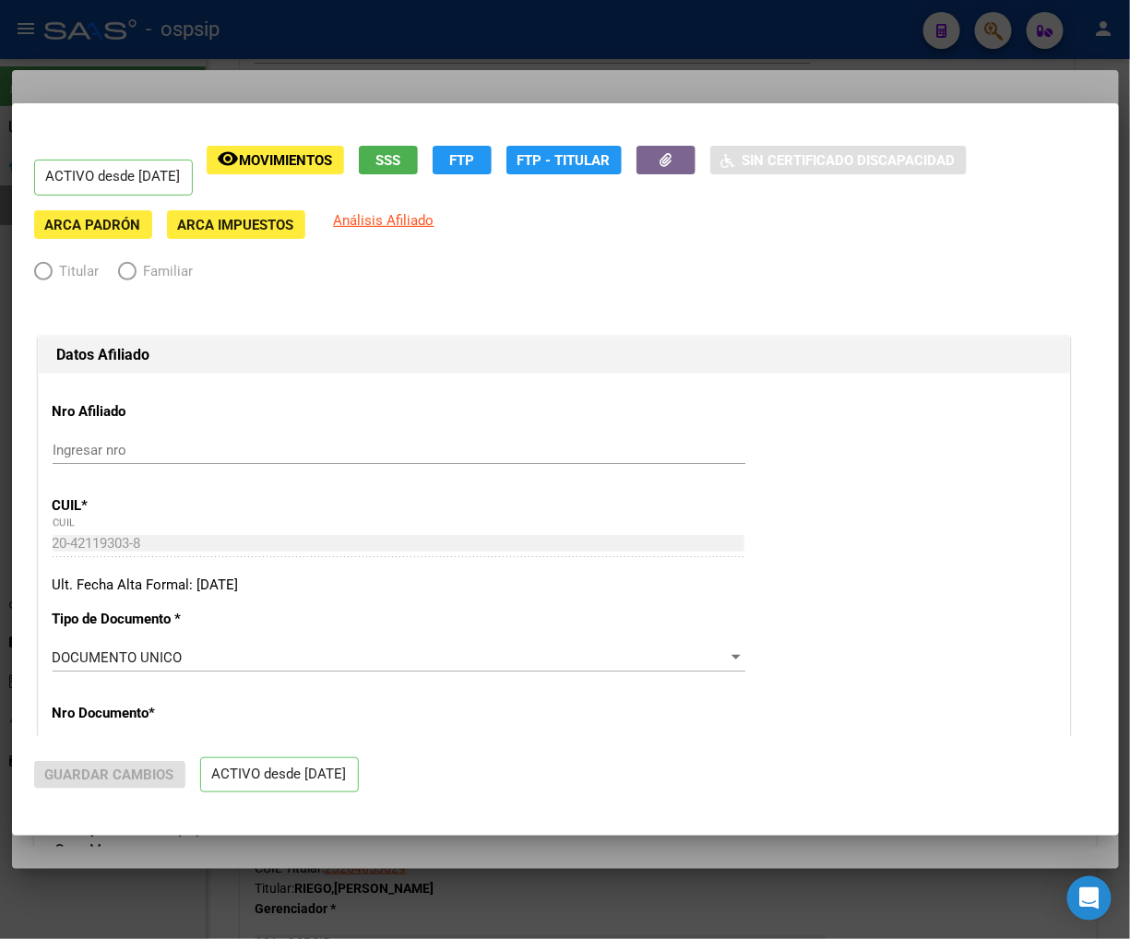
radio input "true"
type input "30-57517012-5"
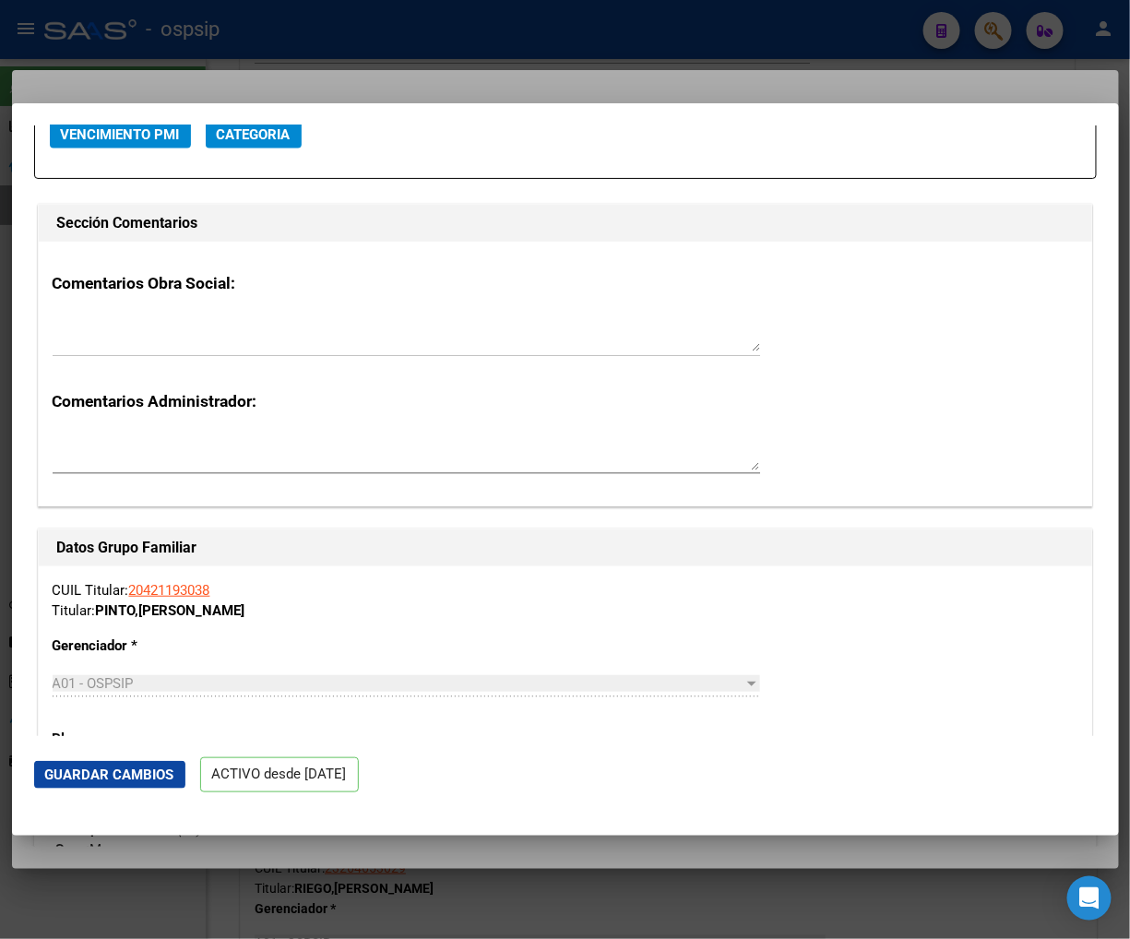
scroll to position [2562, 0]
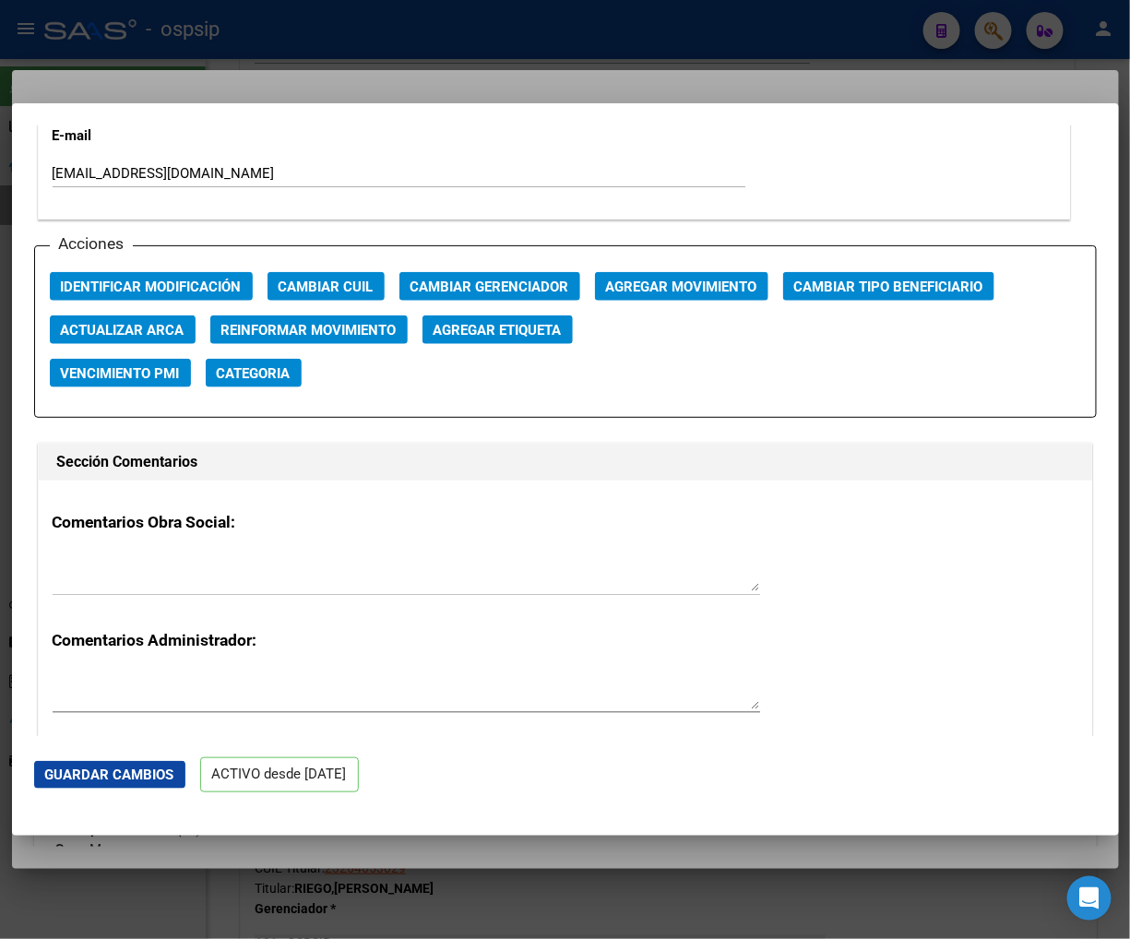
click at [655, 288] on span "Agregar Movimiento" at bounding box center [681, 287] width 151 height 17
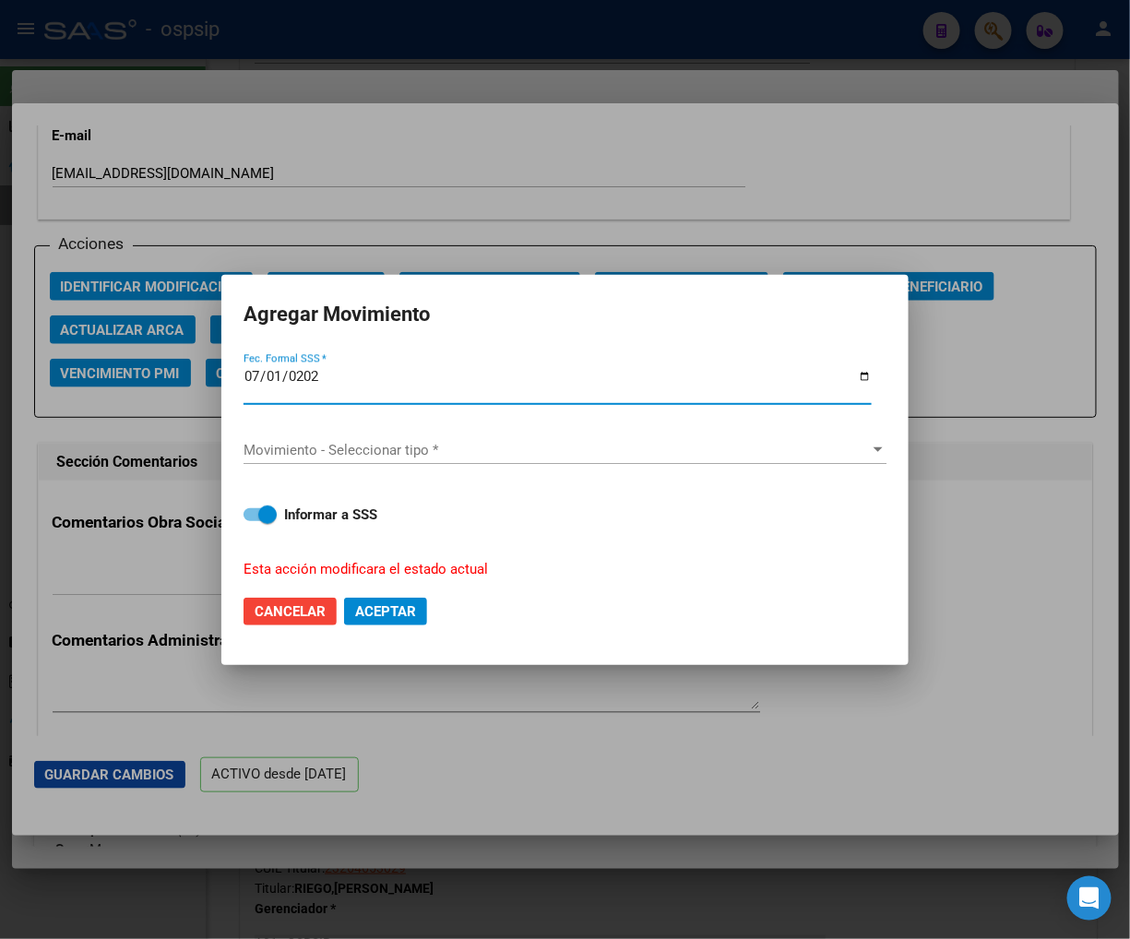
type input "[DATE]"
click at [675, 448] on span "Movimiento - Seleccionar tipo *" at bounding box center [557, 450] width 627 height 17
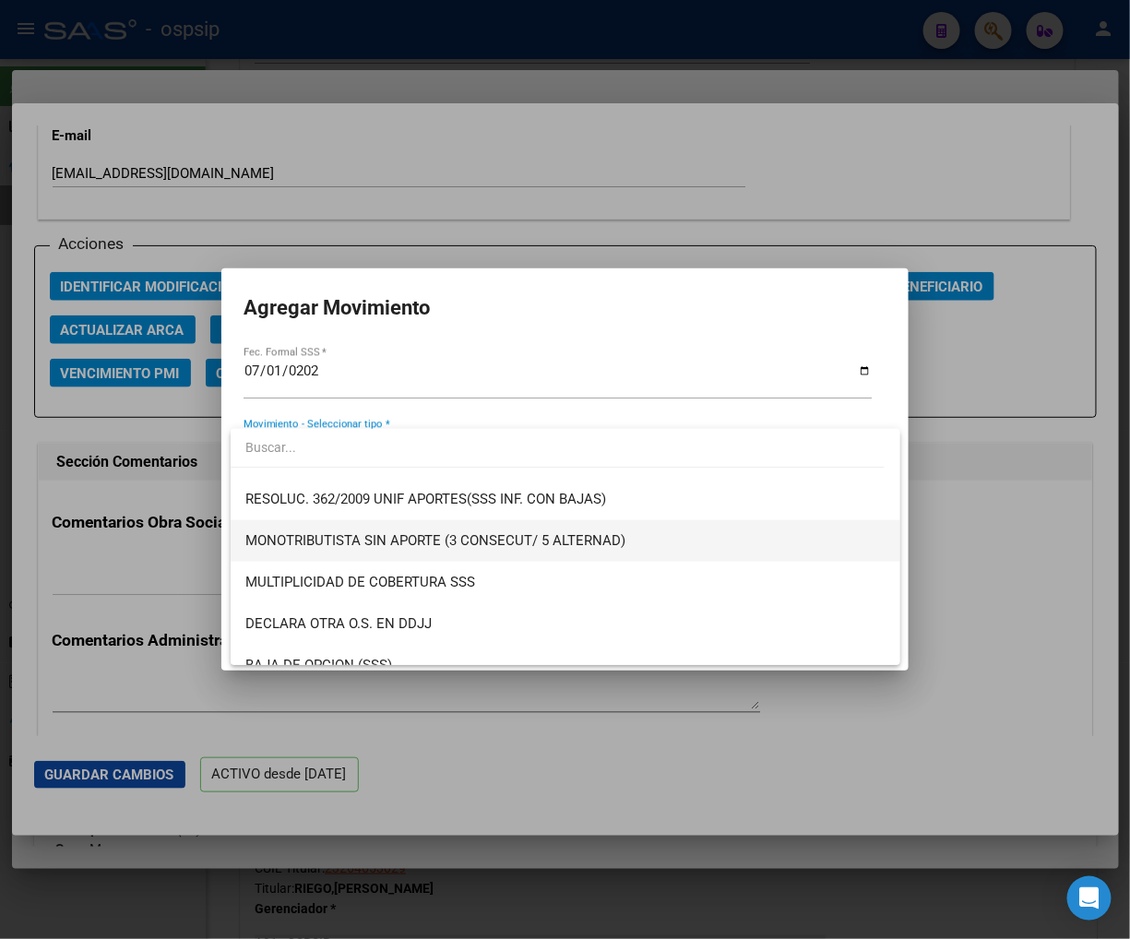
scroll to position [717, 0]
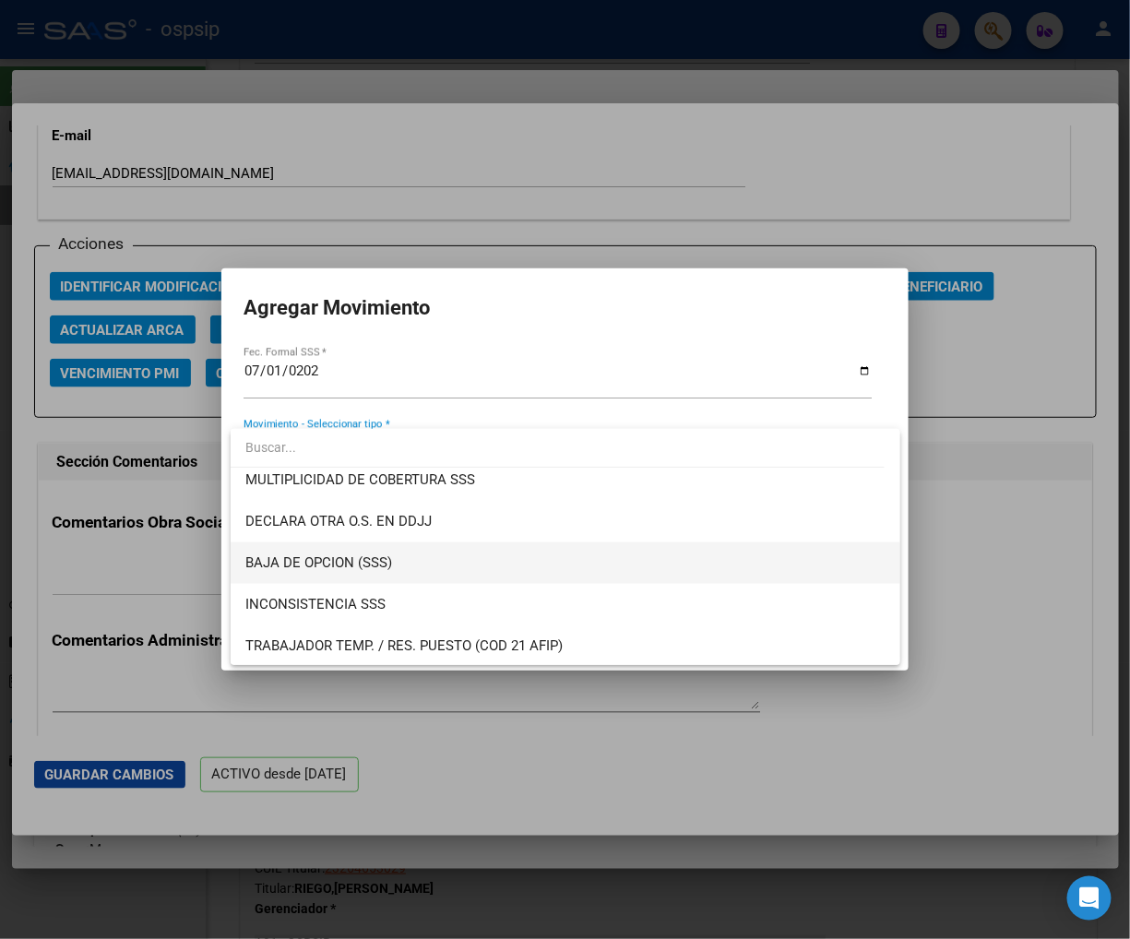
click at [402, 558] on span "BAJA DE OPCION (SSS)" at bounding box center [565, 564] width 640 height 42
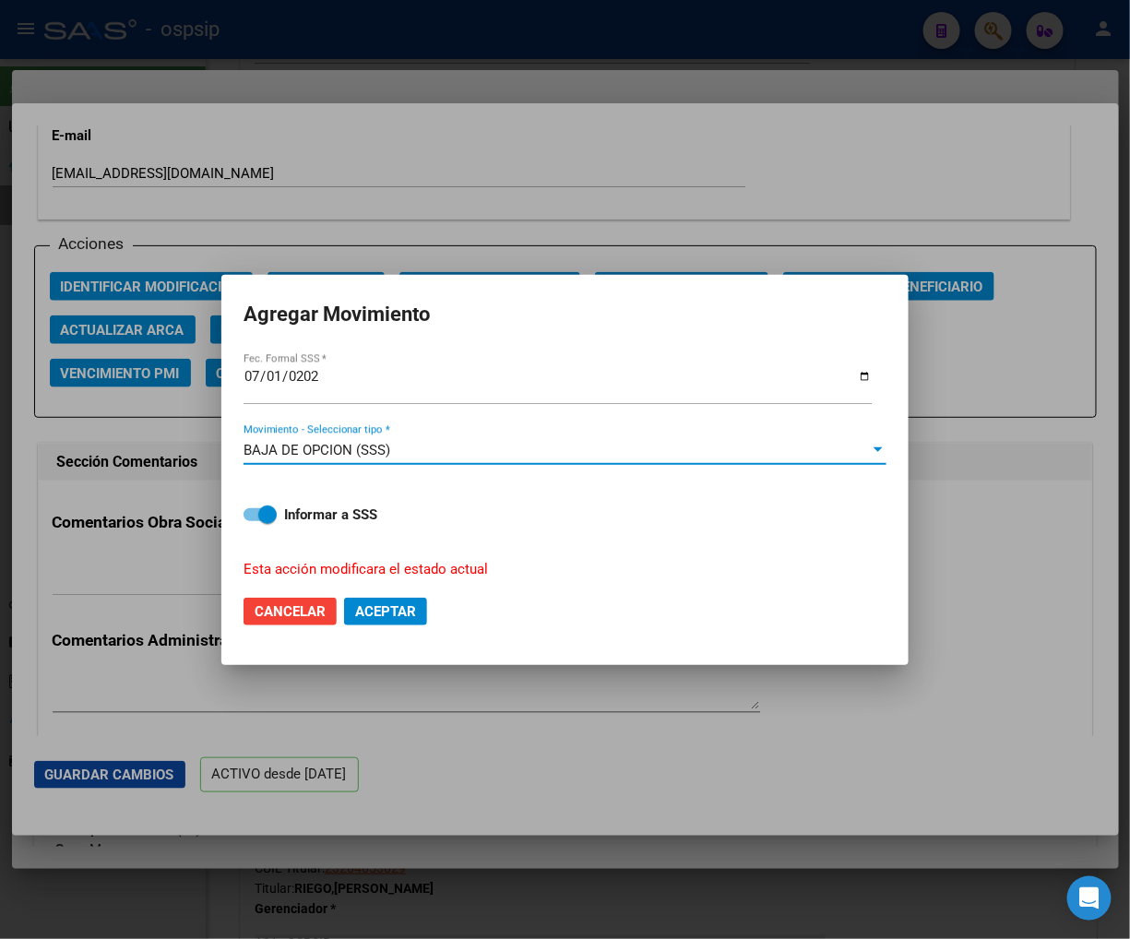
click at [379, 610] on span "Aceptar" at bounding box center [385, 611] width 61 height 17
checkbox input "false"
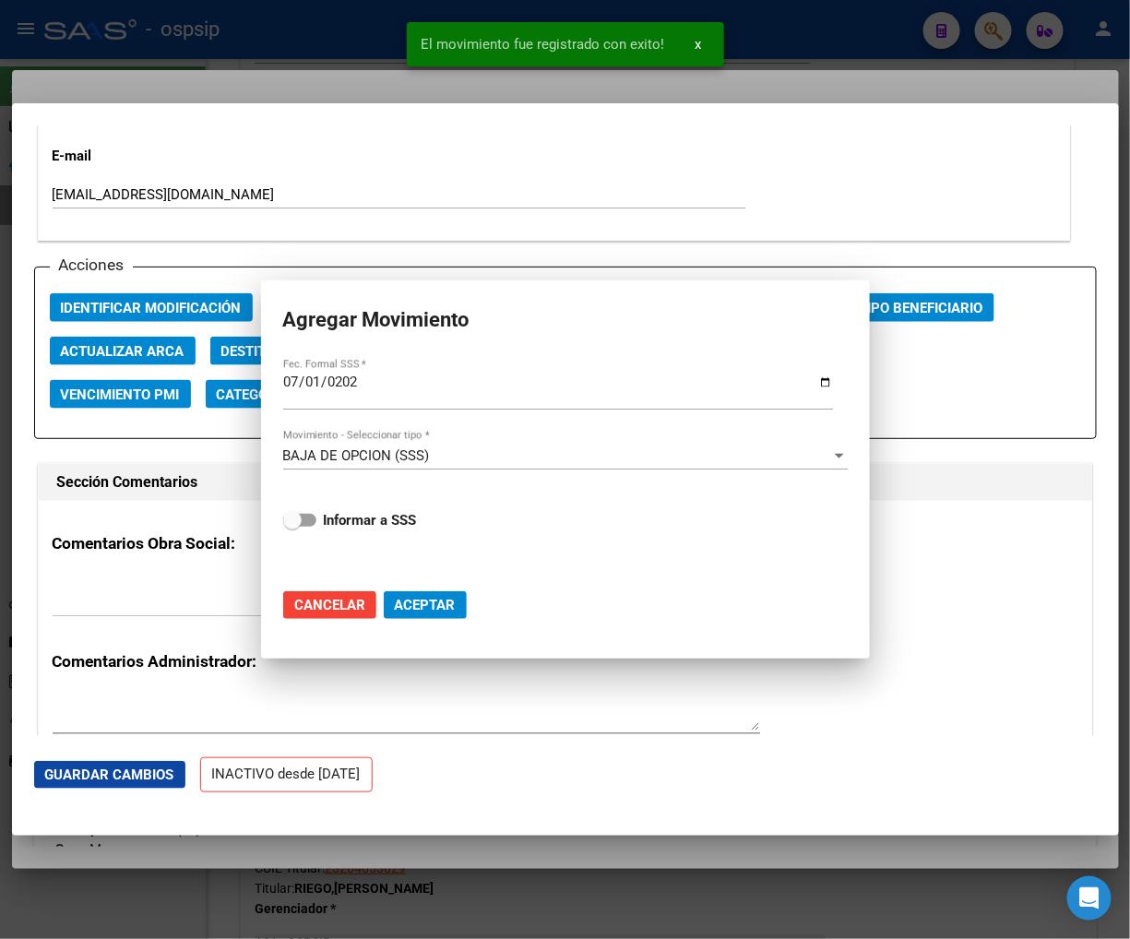
scroll to position [2584, 0]
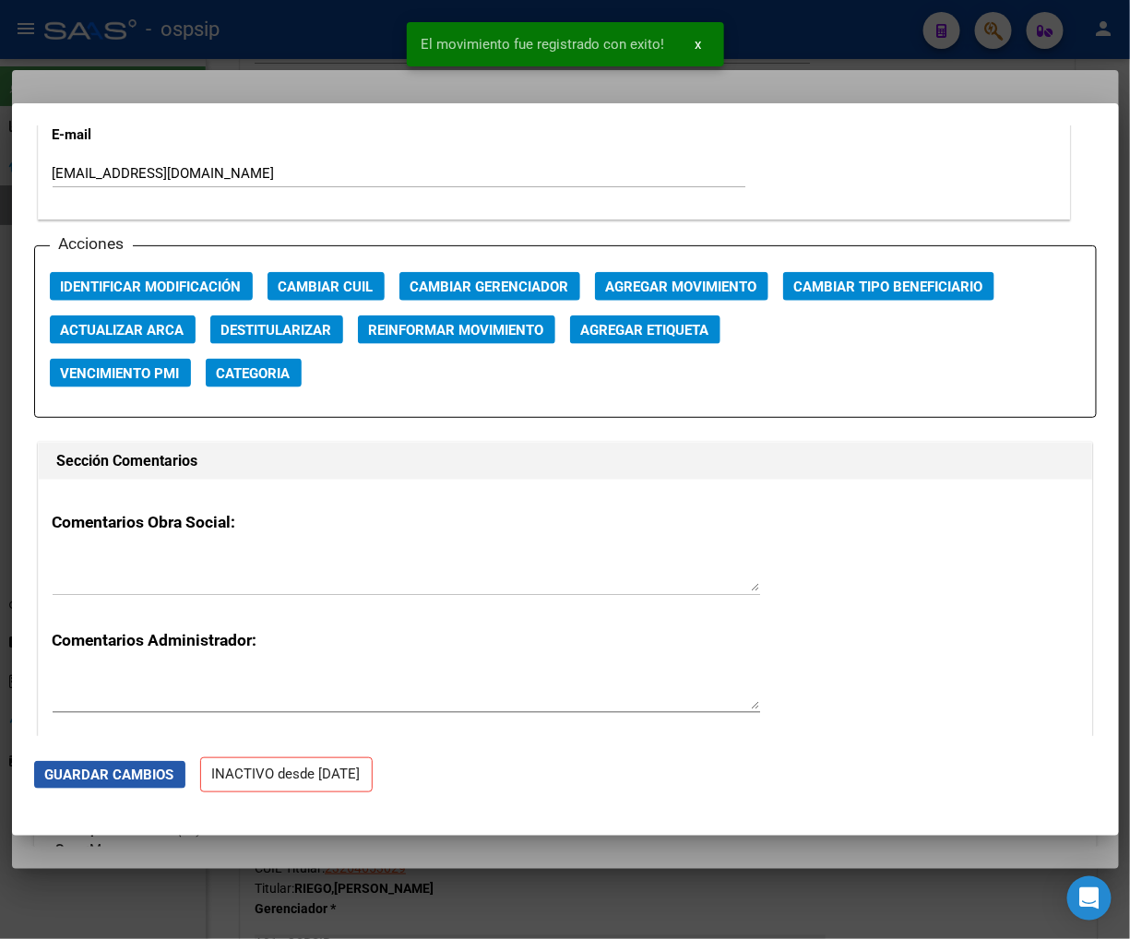
click at [102, 772] on span "Guardar Cambios" at bounding box center [109, 775] width 129 height 17
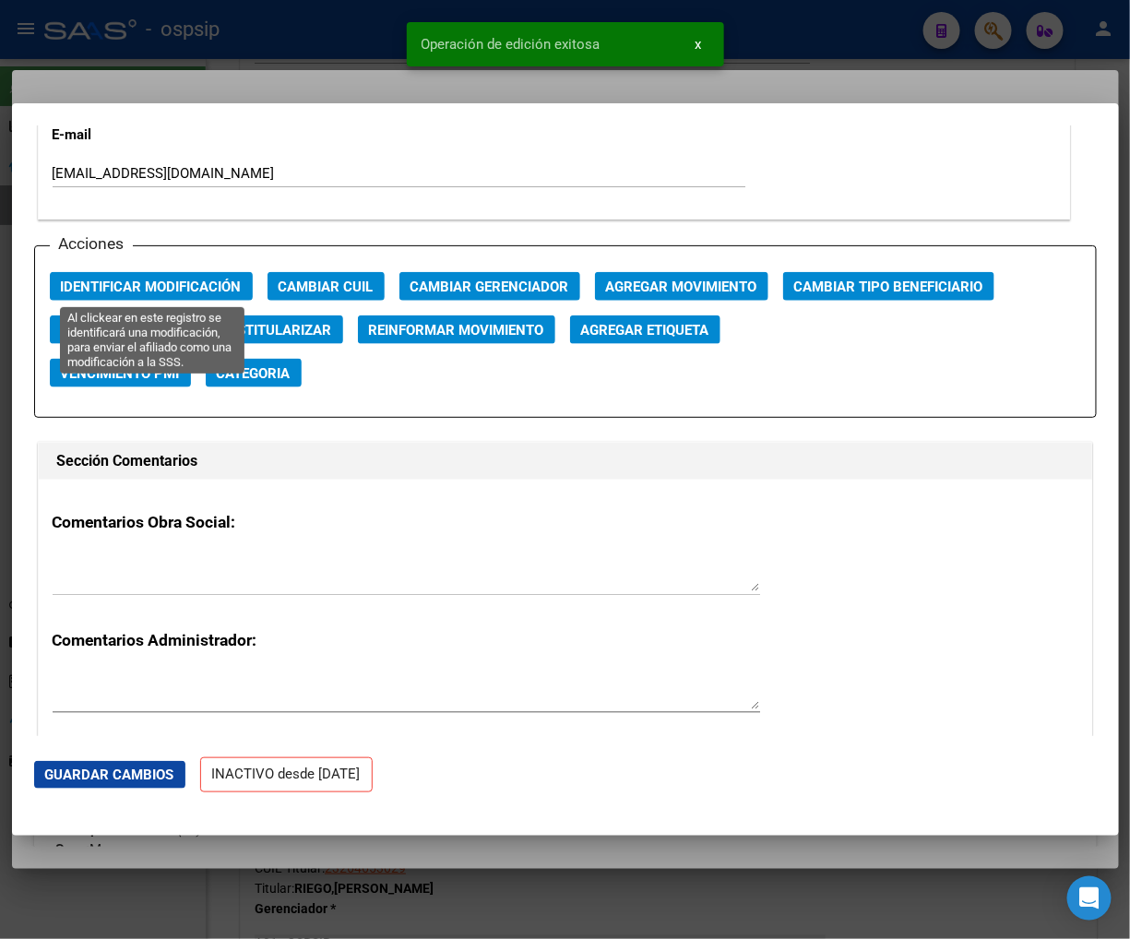
click at [173, 290] on span "Identificar Modificación" at bounding box center [151, 287] width 181 height 17
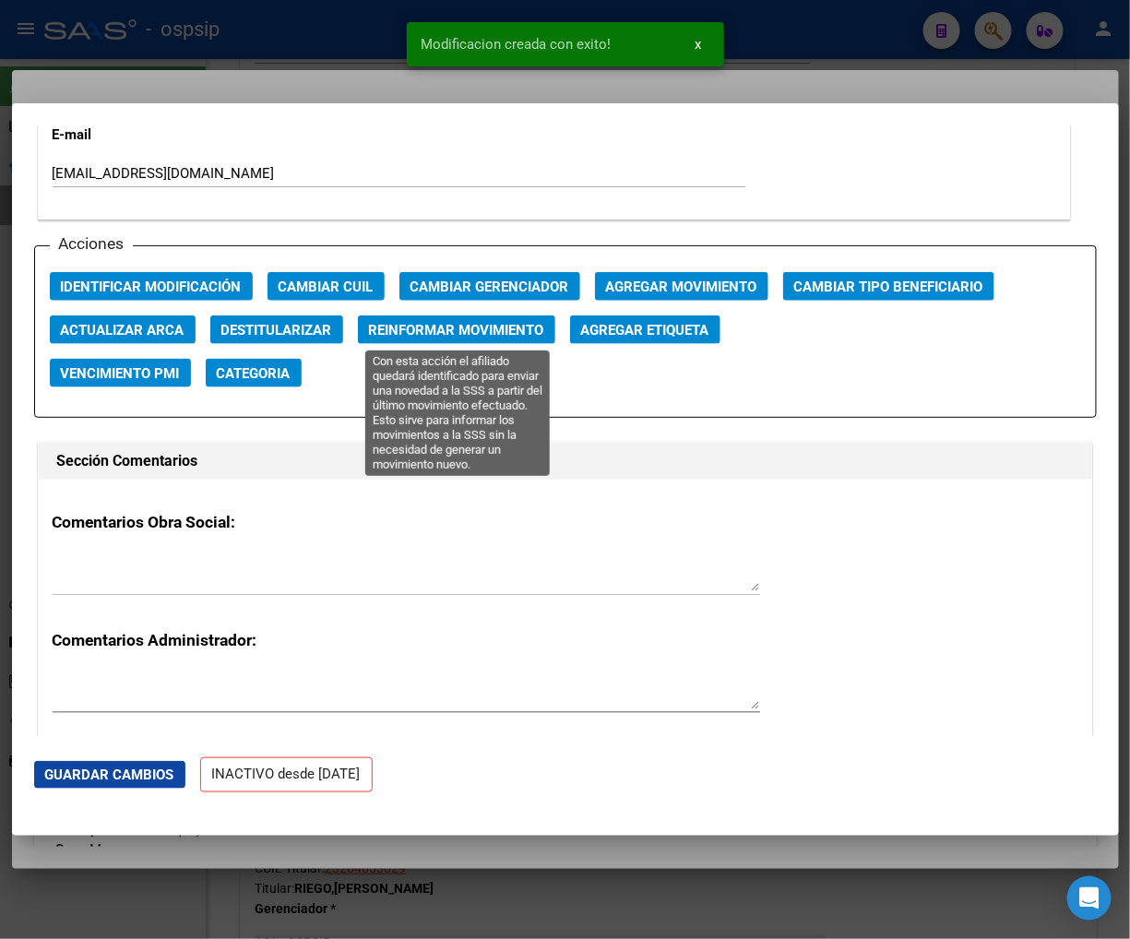
click at [422, 328] on span "Reinformar Movimiento" at bounding box center [456, 330] width 175 height 17
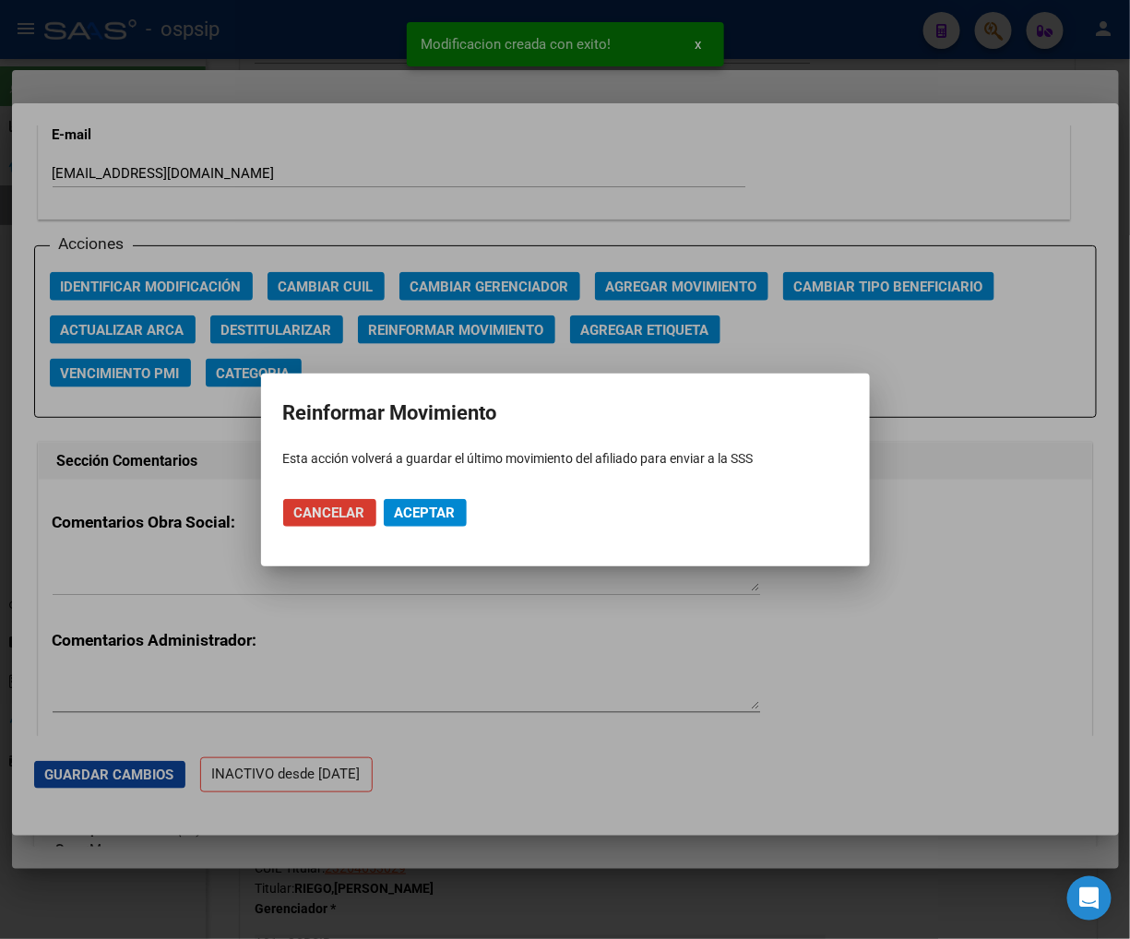
click at [407, 510] on span "Aceptar" at bounding box center [425, 513] width 61 height 17
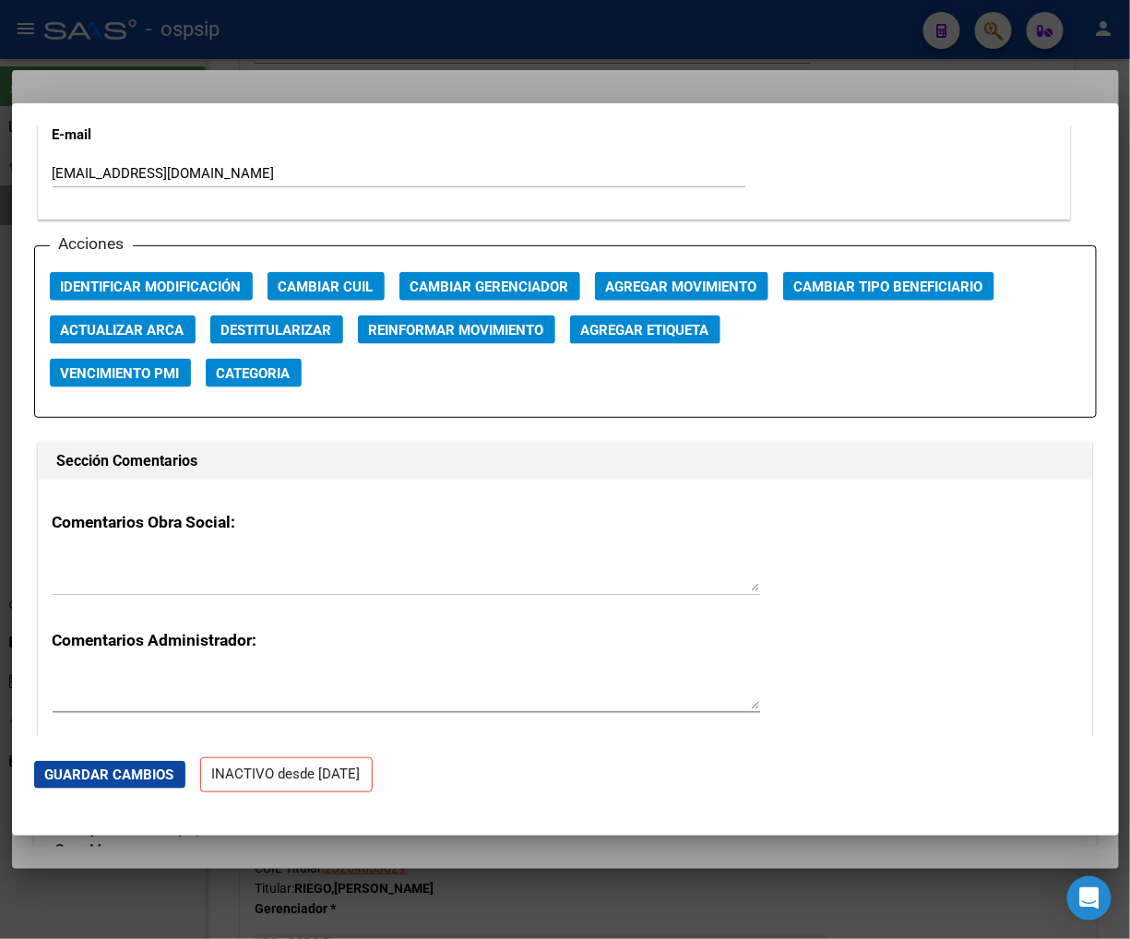
click at [997, 33] on div at bounding box center [565, 469] width 1130 height 939
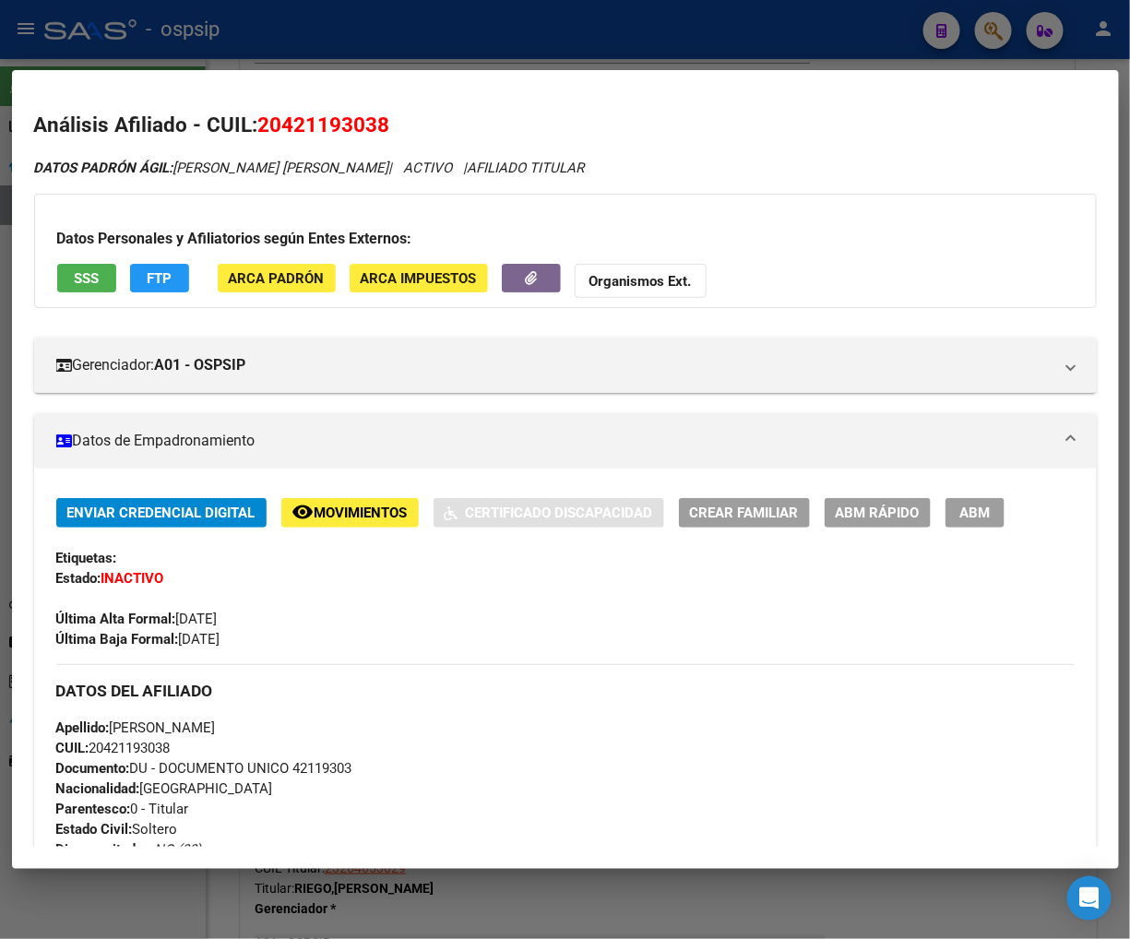
click at [1005, 32] on div at bounding box center [565, 469] width 1130 height 939
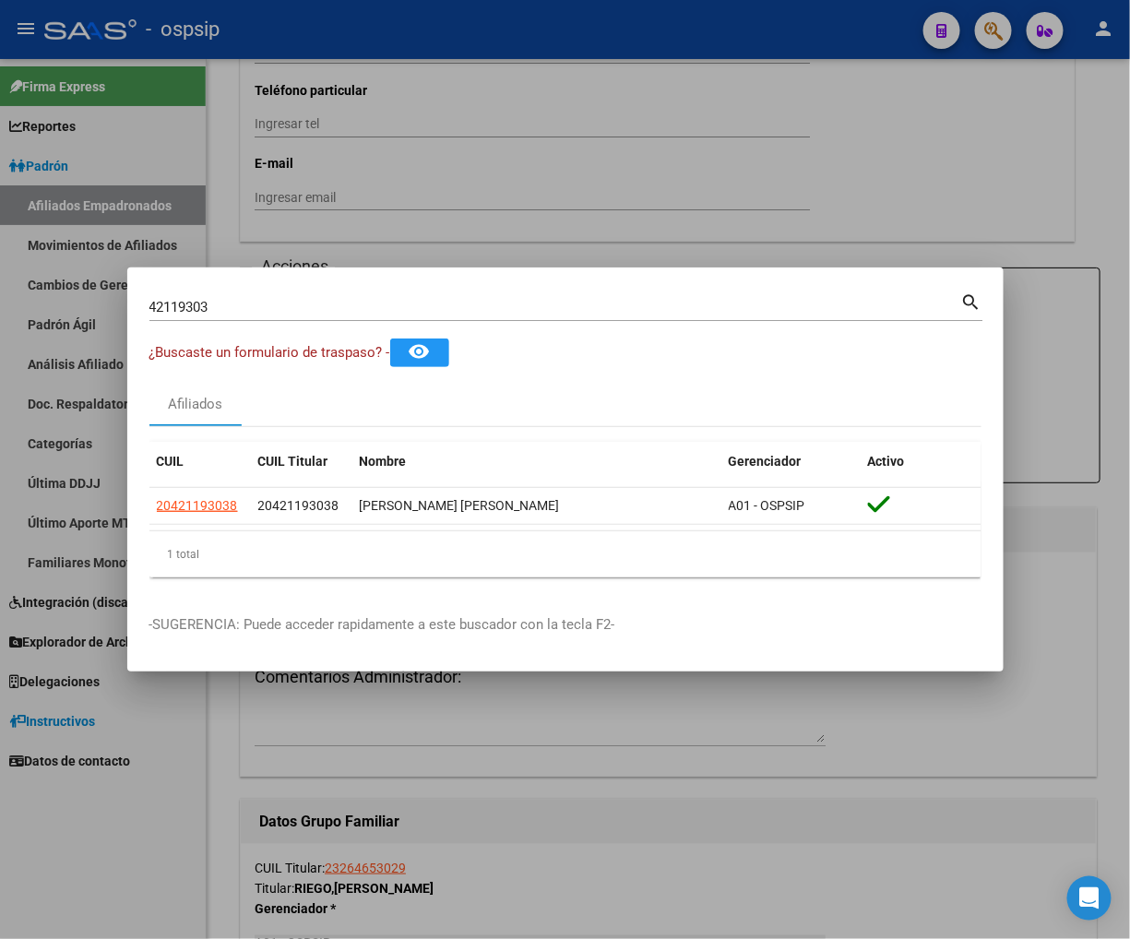
click at [220, 303] on input "42119303" at bounding box center [555, 307] width 812 height 17
type input "4"
type input "31951488"
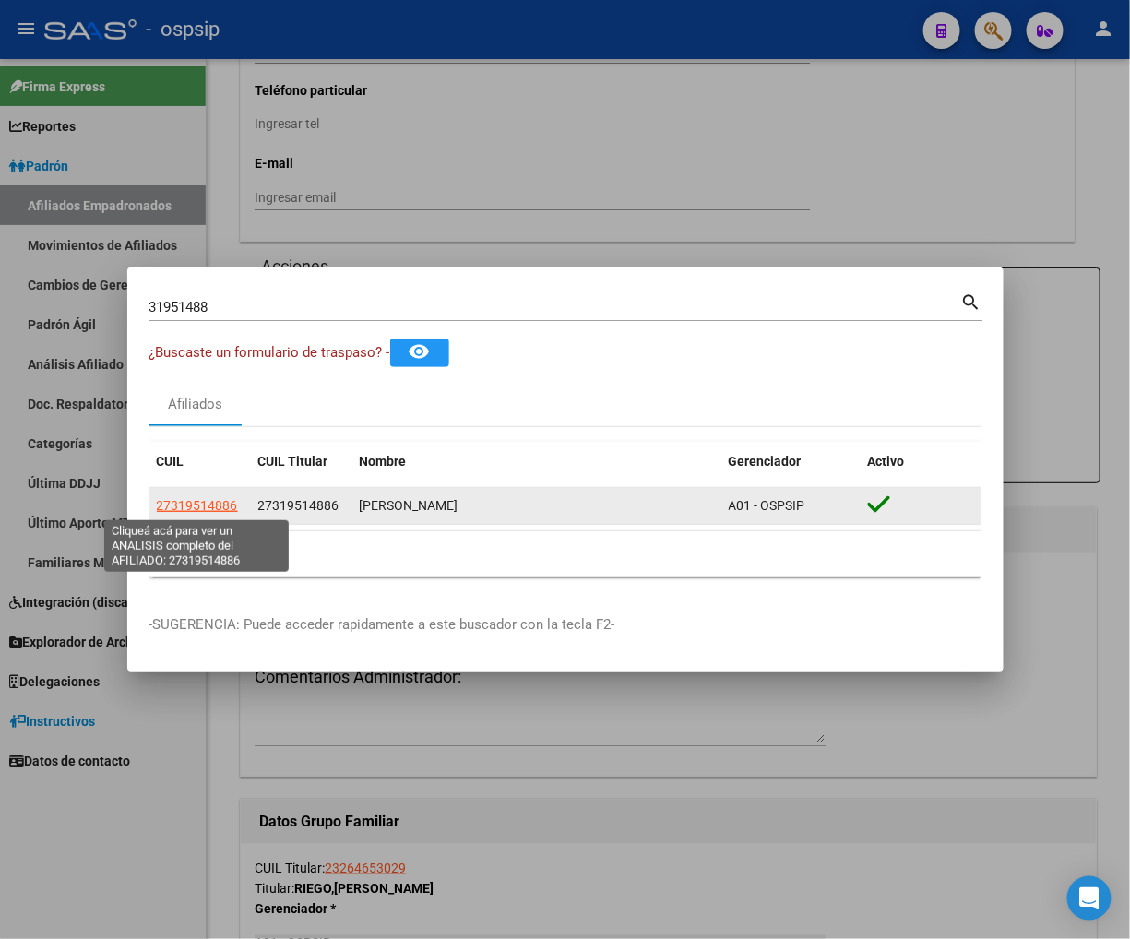
click at [201, 508] on span "27319514886" at bounding box center [197, 505] width 81 height 15
type textarea "27319514886"
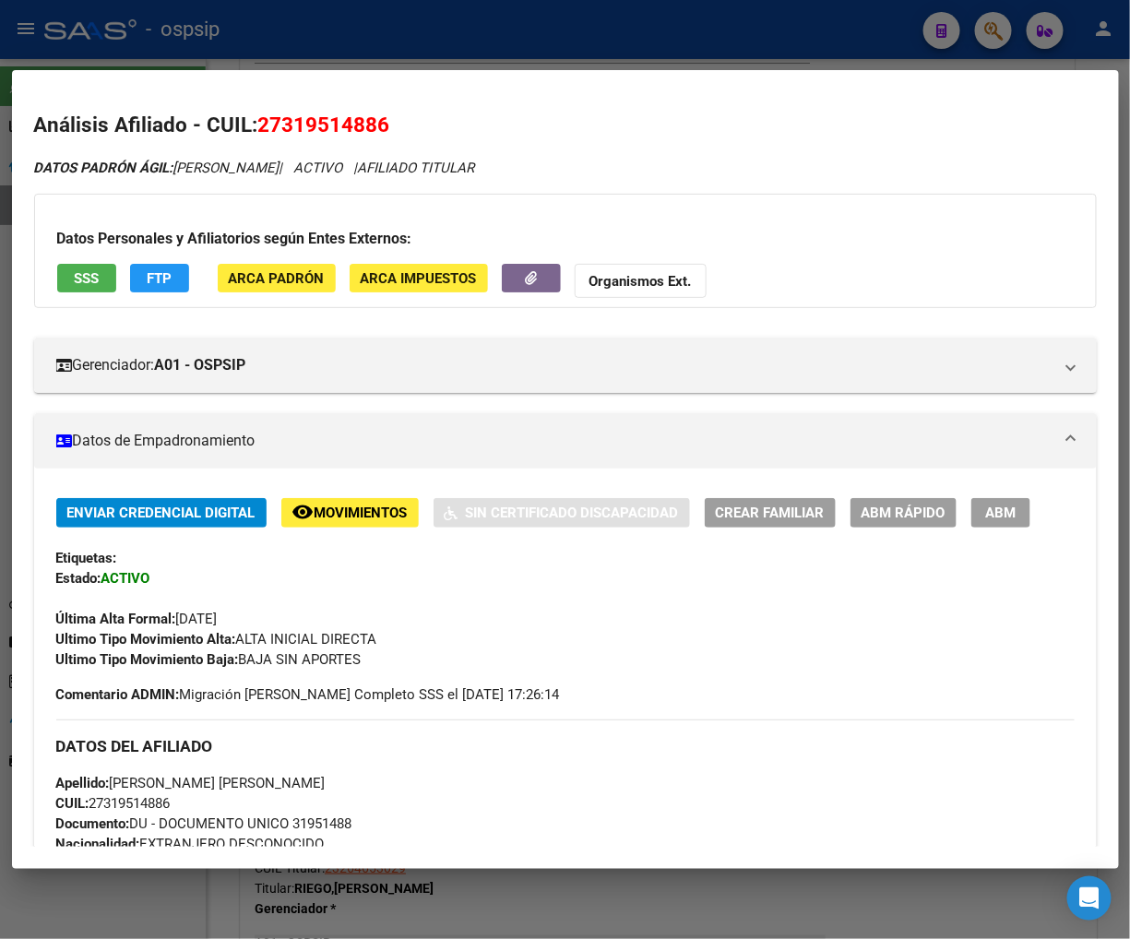
click at [161, 281] on span "FTP" at bounding box center [159, 278] width 25 height 17
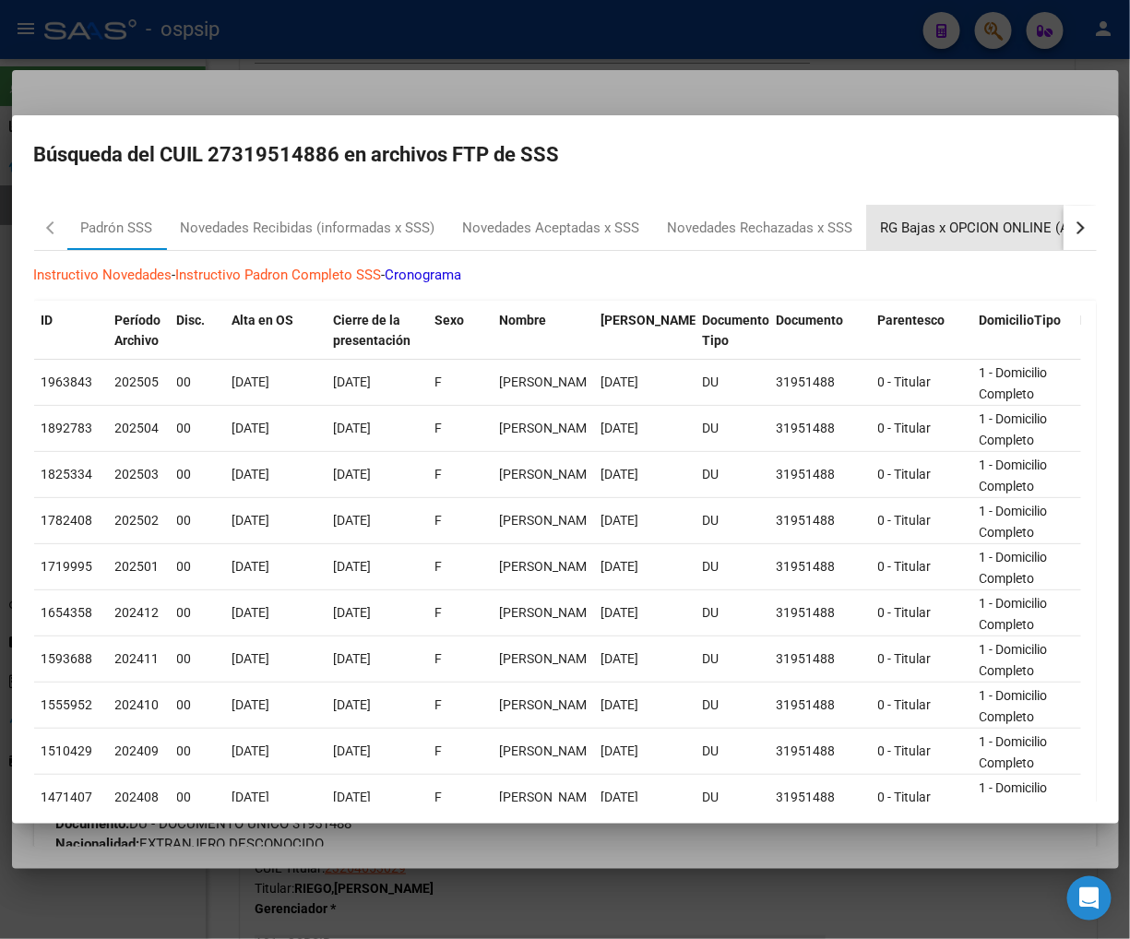
click at [939, 224] on div "RG Bajas x OPCION ONLINE (ARCA)" at bounding box center [991, 228] width 221 height 21
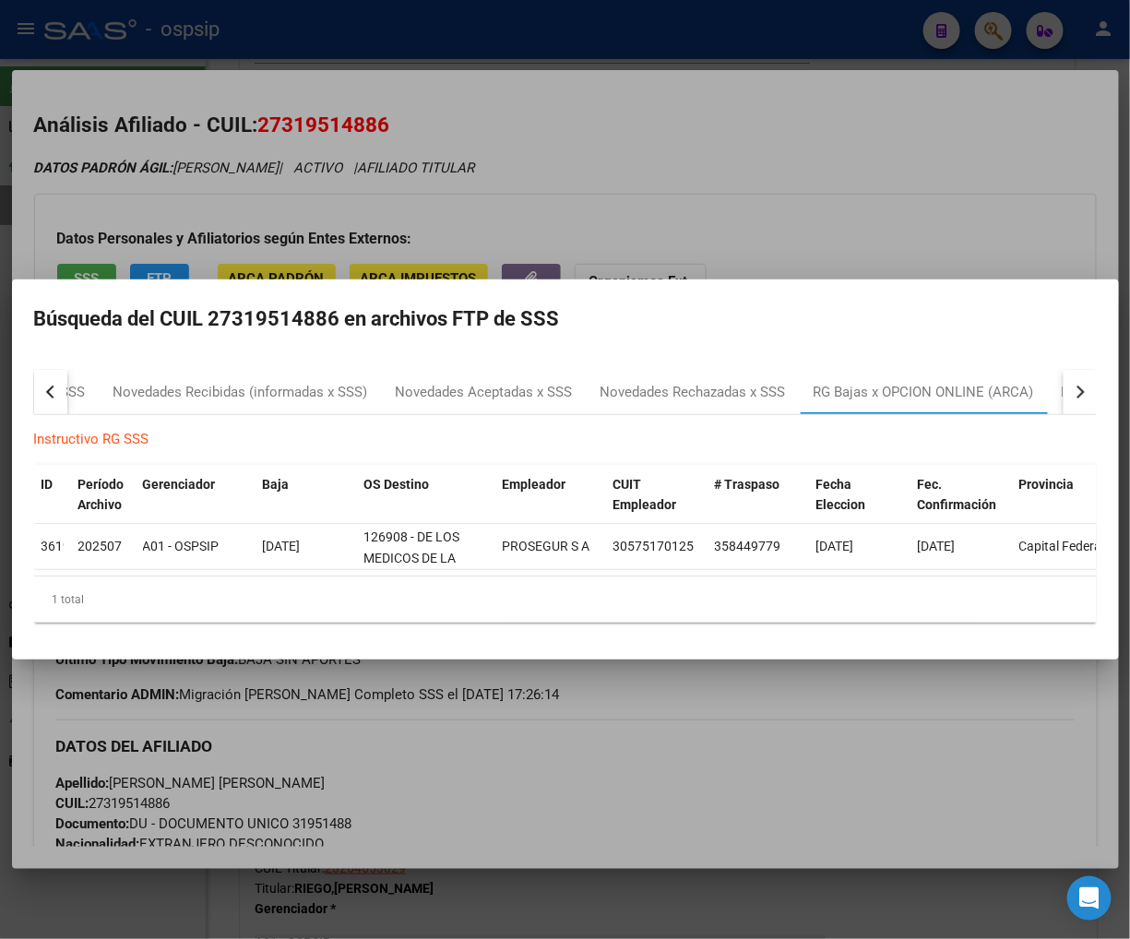
click at [834, 190] on div at bounding box center [565, 469] width 1130 height 939
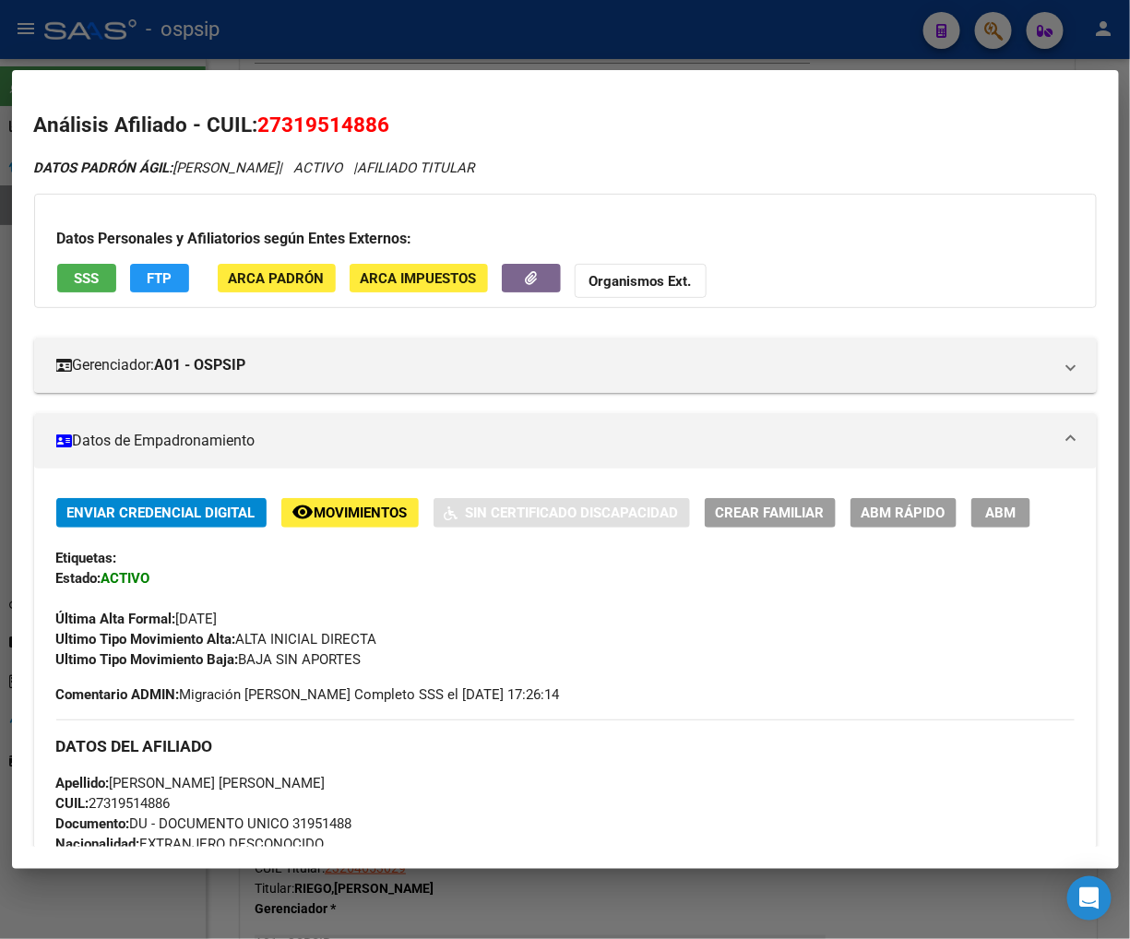
click at [889, 519] on span "ABM Rápido" at bounding box center [904, 514] width 84 height 17
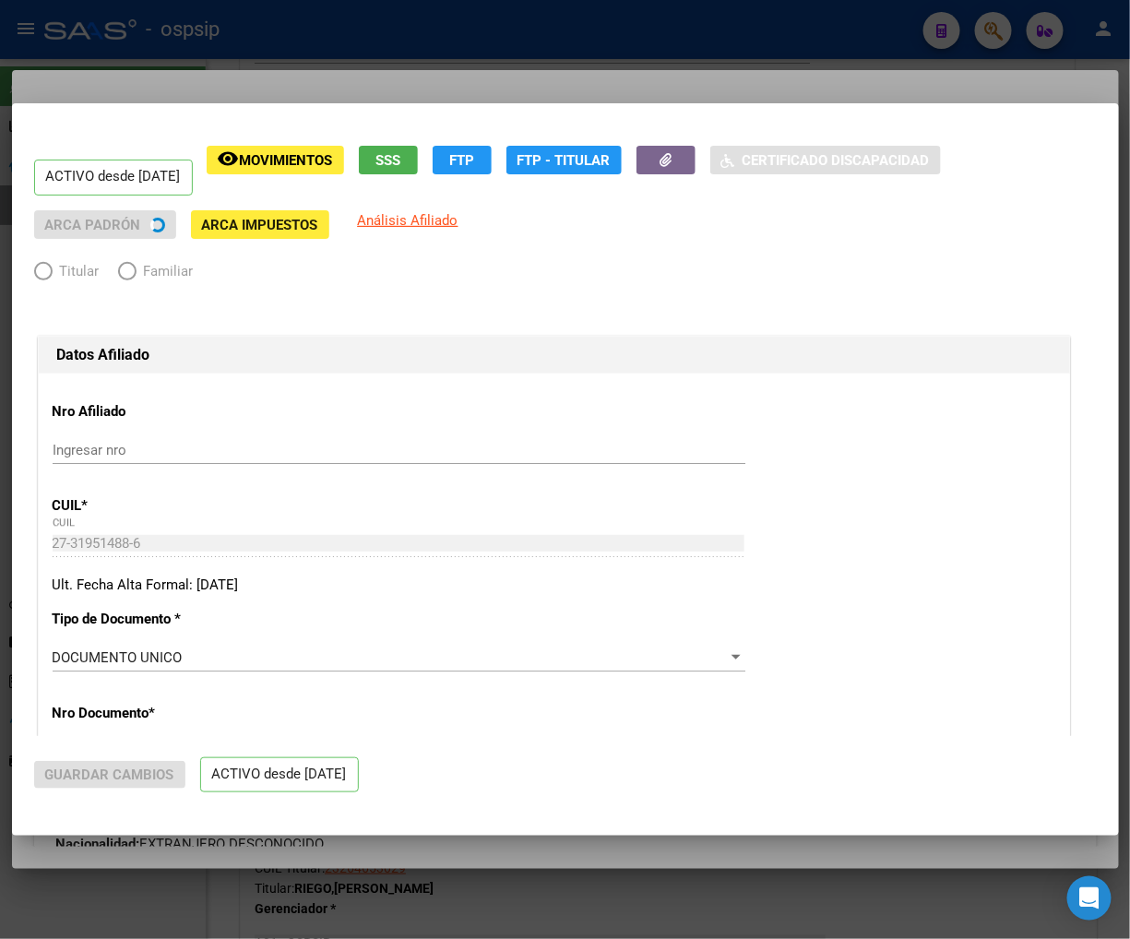
radio input "true"
type input "30-57517012-5"
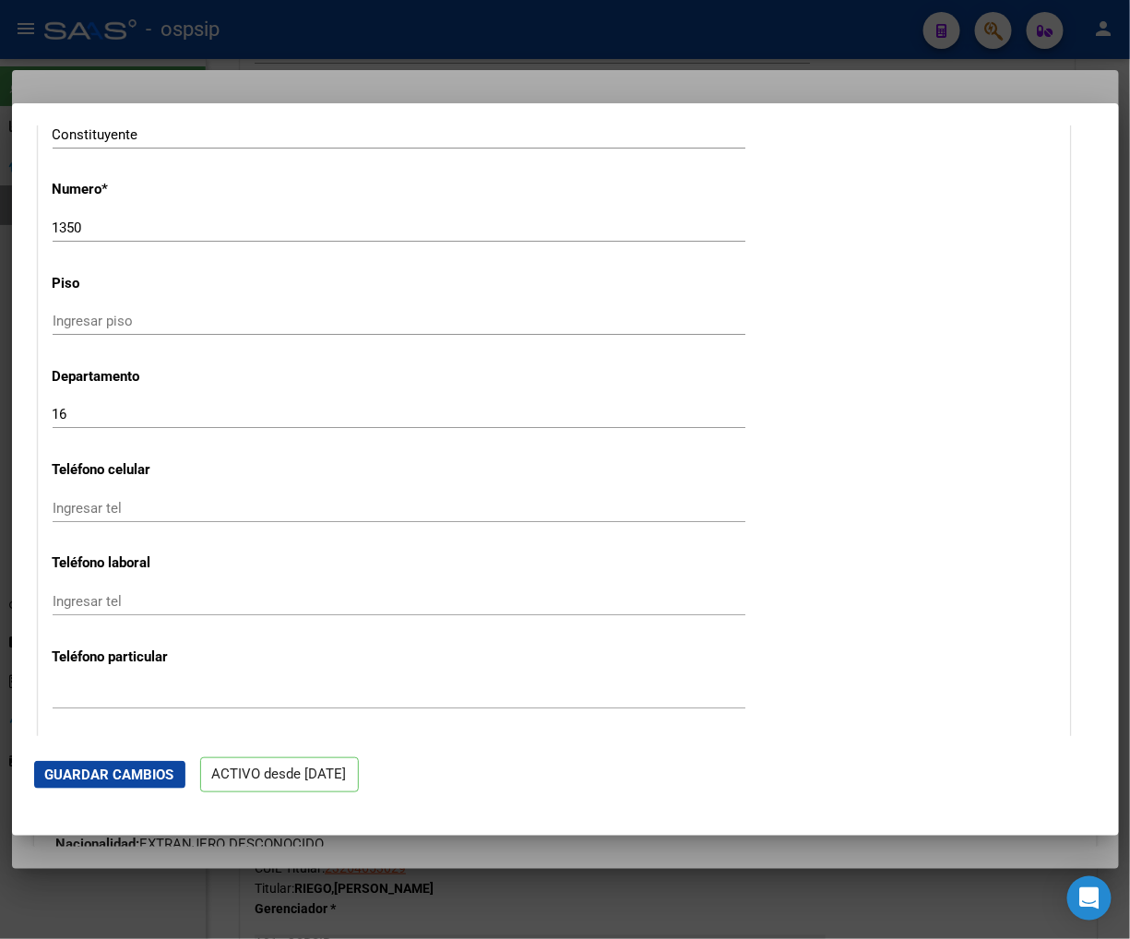
scroll to position [2460, 0]
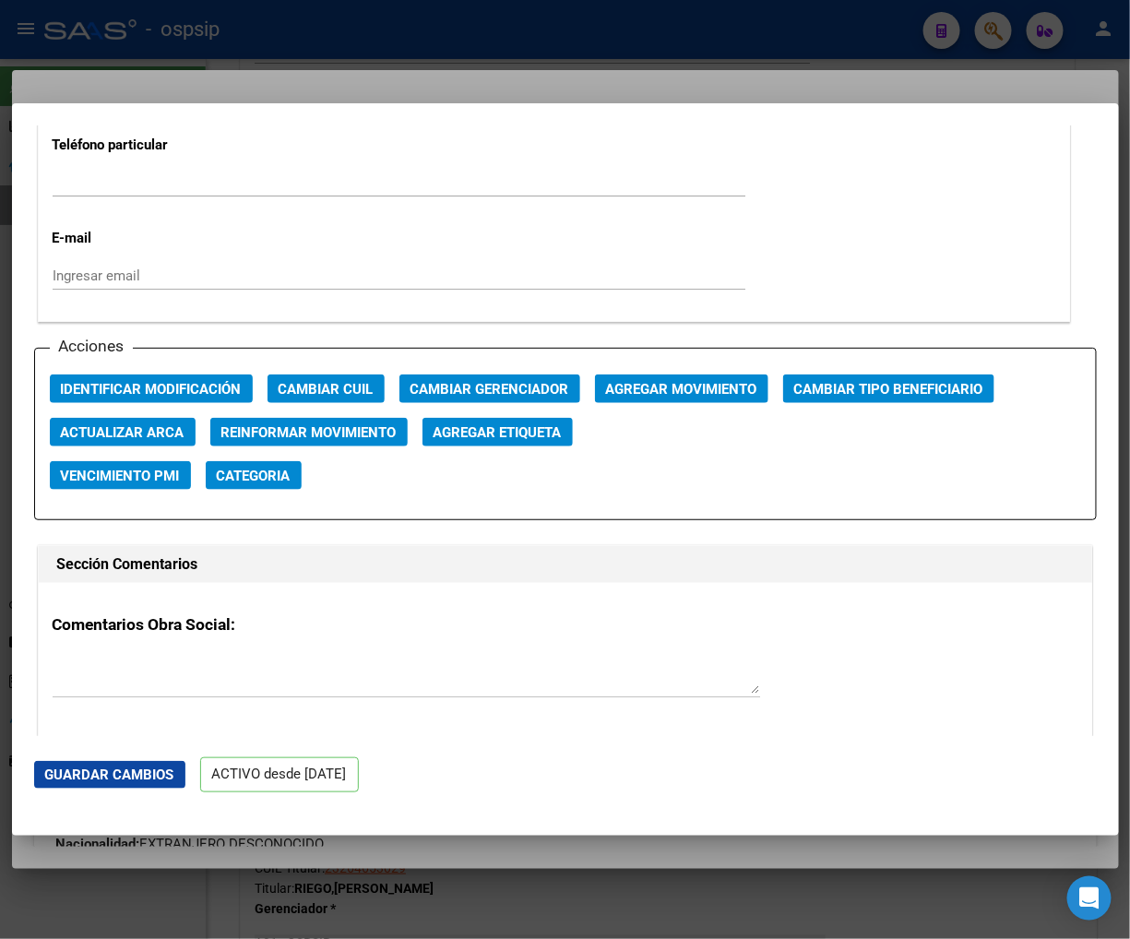
click at [668, 391] on span "Agregar Movimiento" at bounding box center [681, 389] width 151 height 17
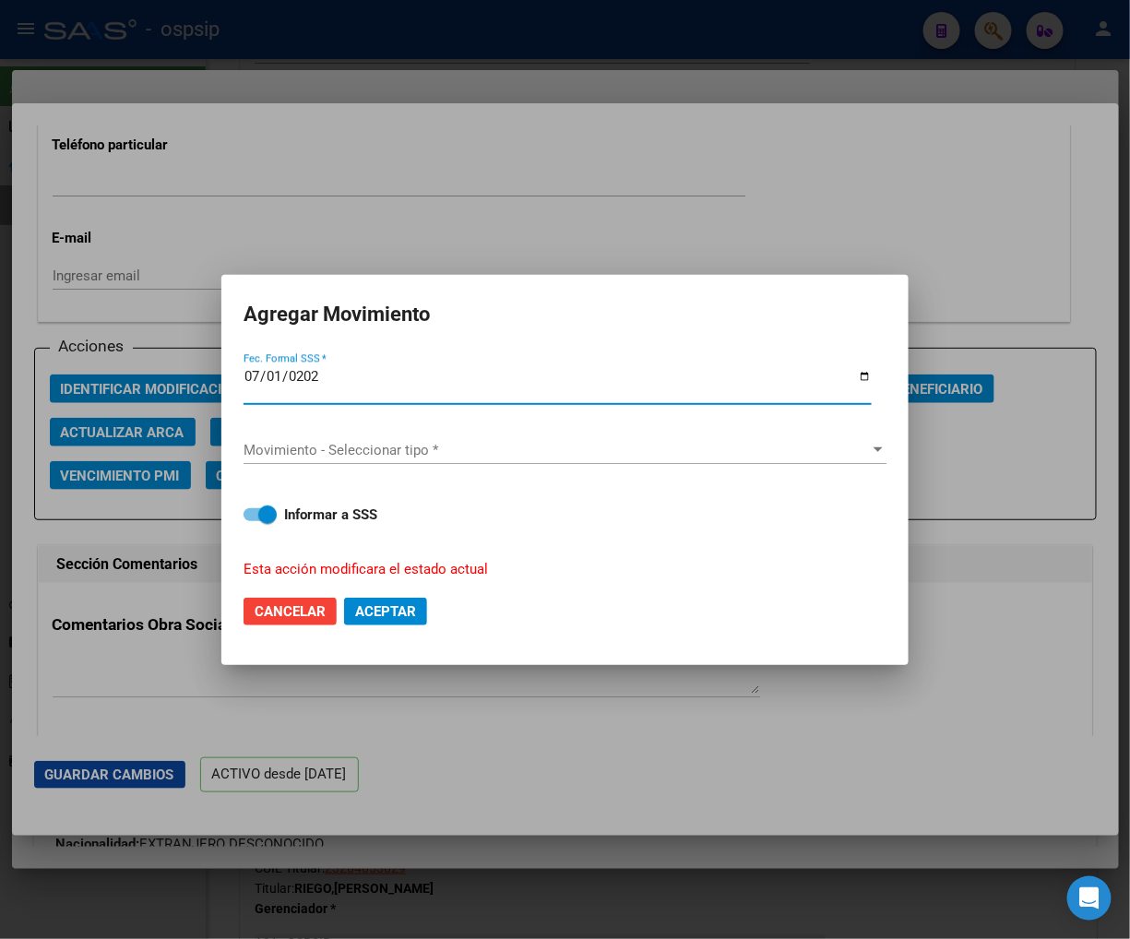
type input "[DATE]"
click at [600, 445] on span "Movimiento - Seleccionar tipo *" at bounding box center [557, 450] width 627 height 17
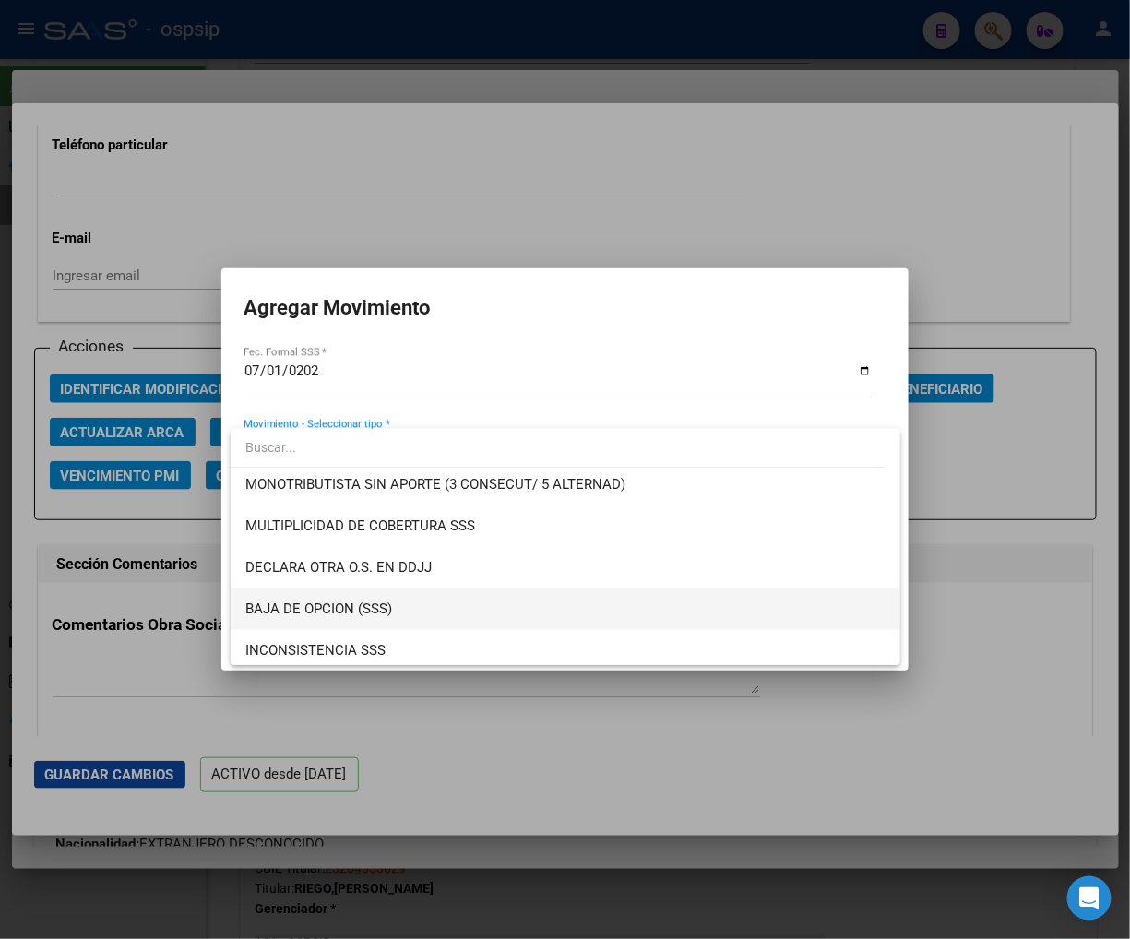
scroll to position [717, 0]
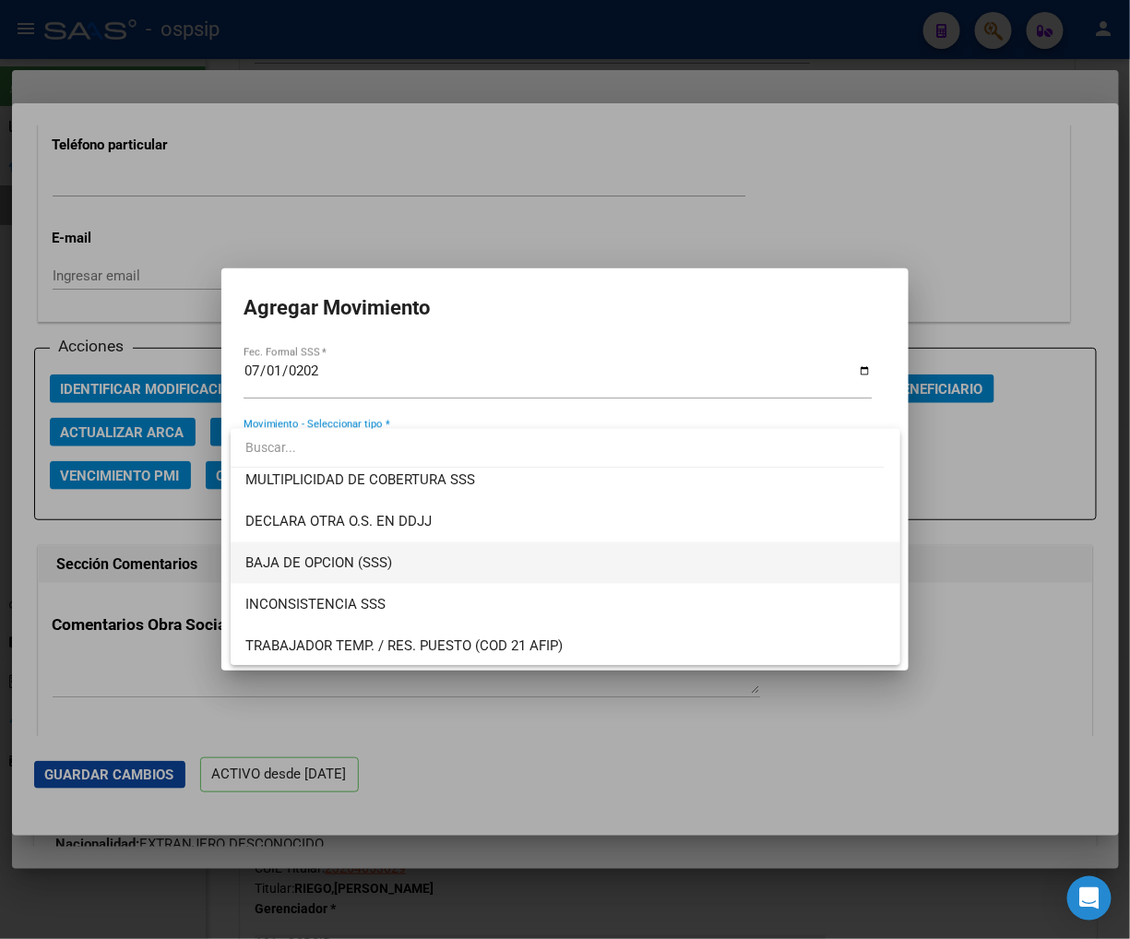
click at [393, 567] on span "BAJA DE OPCION (SSS)" at bounding box center [565, 564] width 640 height 42
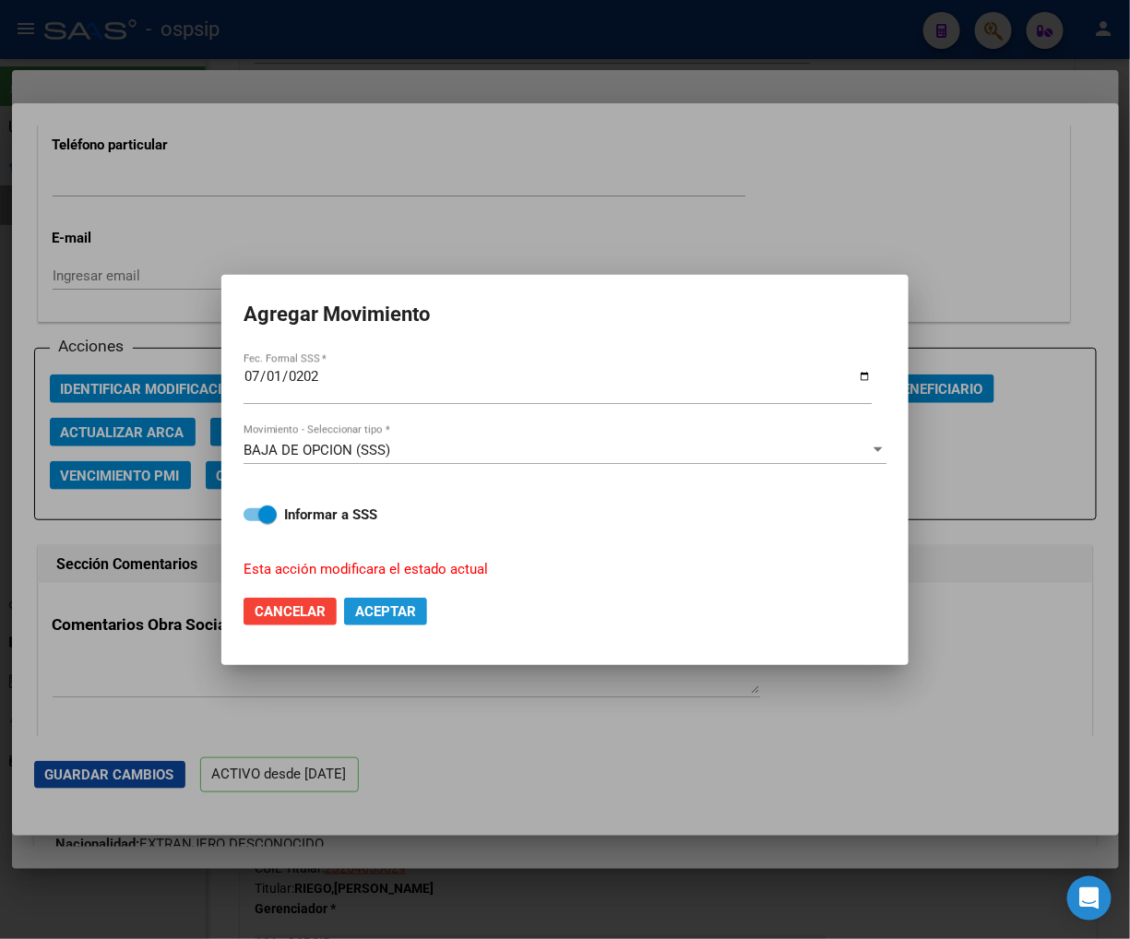
click at [393, 605] on span "Aceptar" at bounding box center [385, 611] width 61 height 17
checkbox input "false"
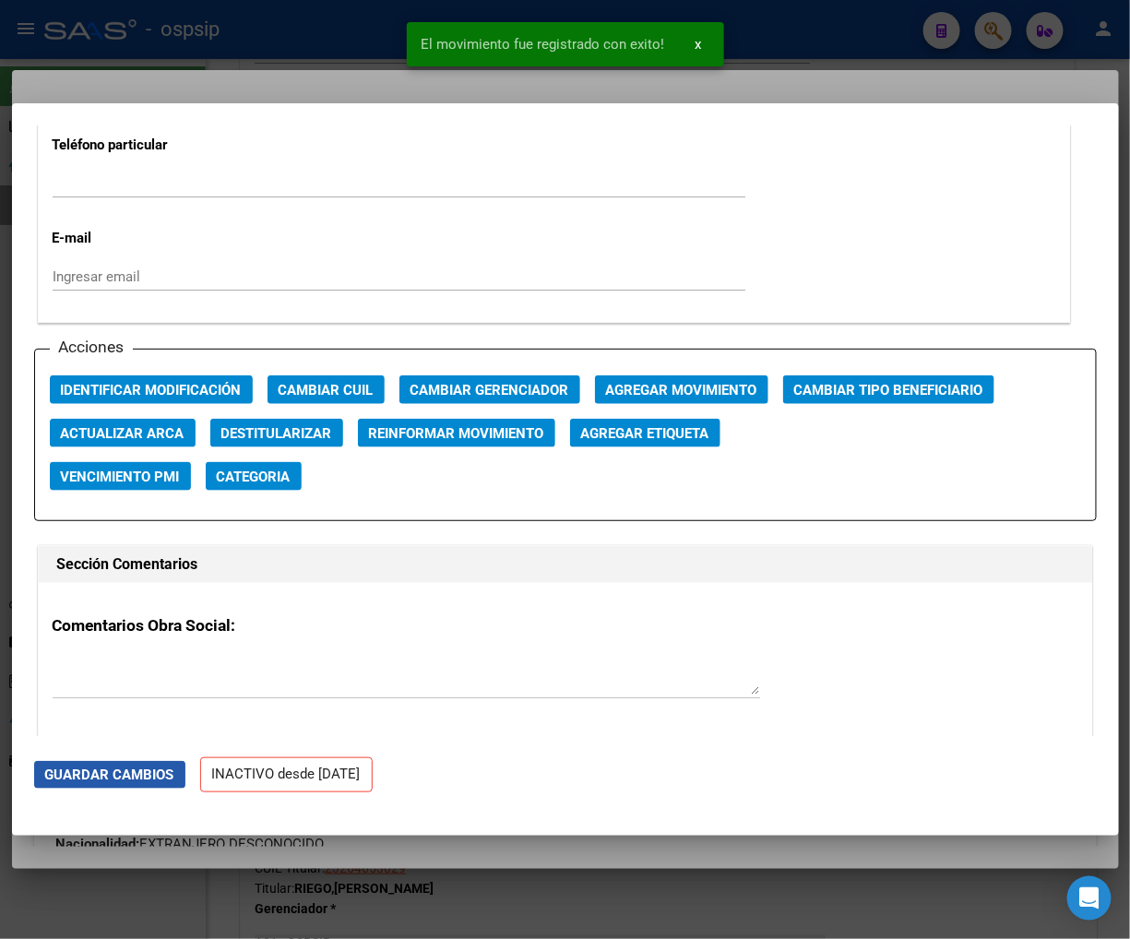
click at [131, 770] on span "Guardar Cambios" at bounding box center [109, 775] width 129 height 17
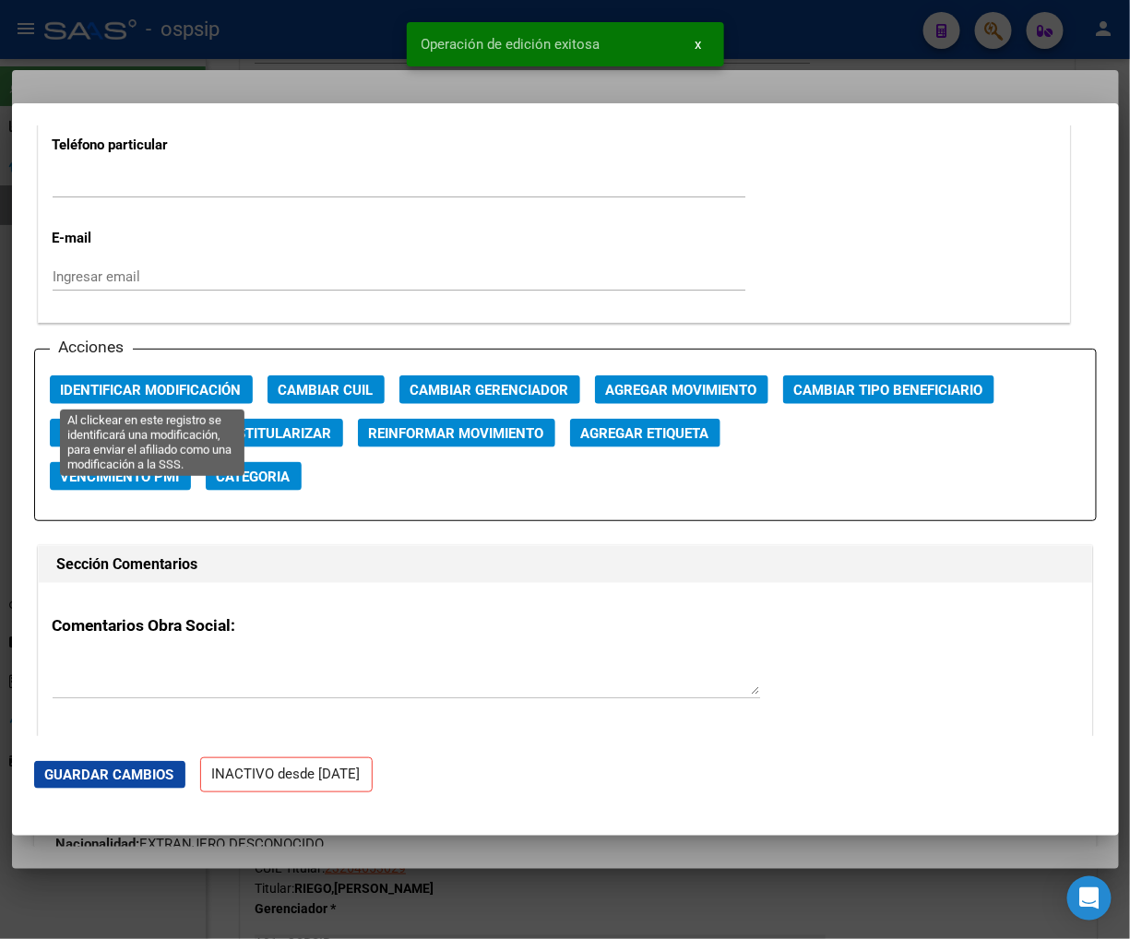
click at [169, 384] on span "Identificar Modificación" at bounding box center [151, 390] width 181 height 17
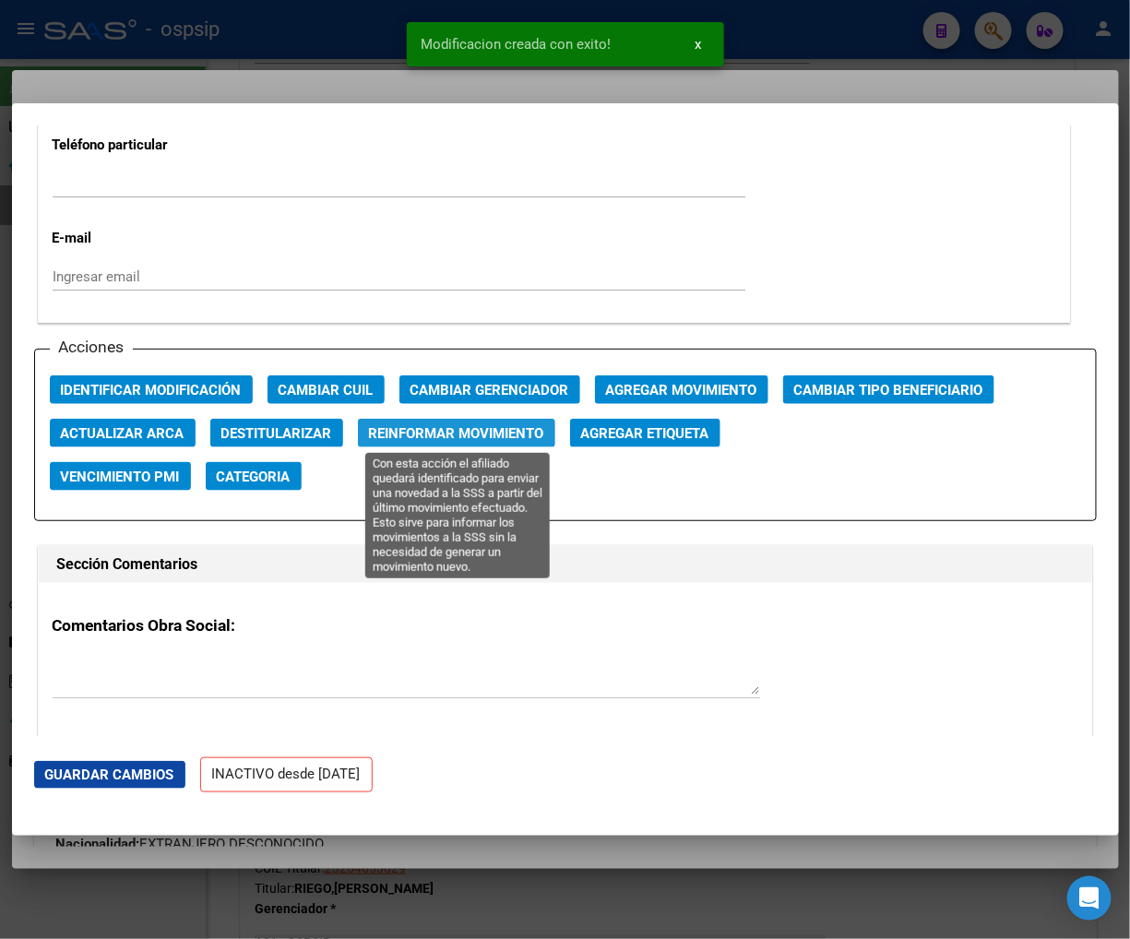
click at [499, 428] on span "Reinformar Movimiento" at bounding box center [456, 433] width 175 height 17
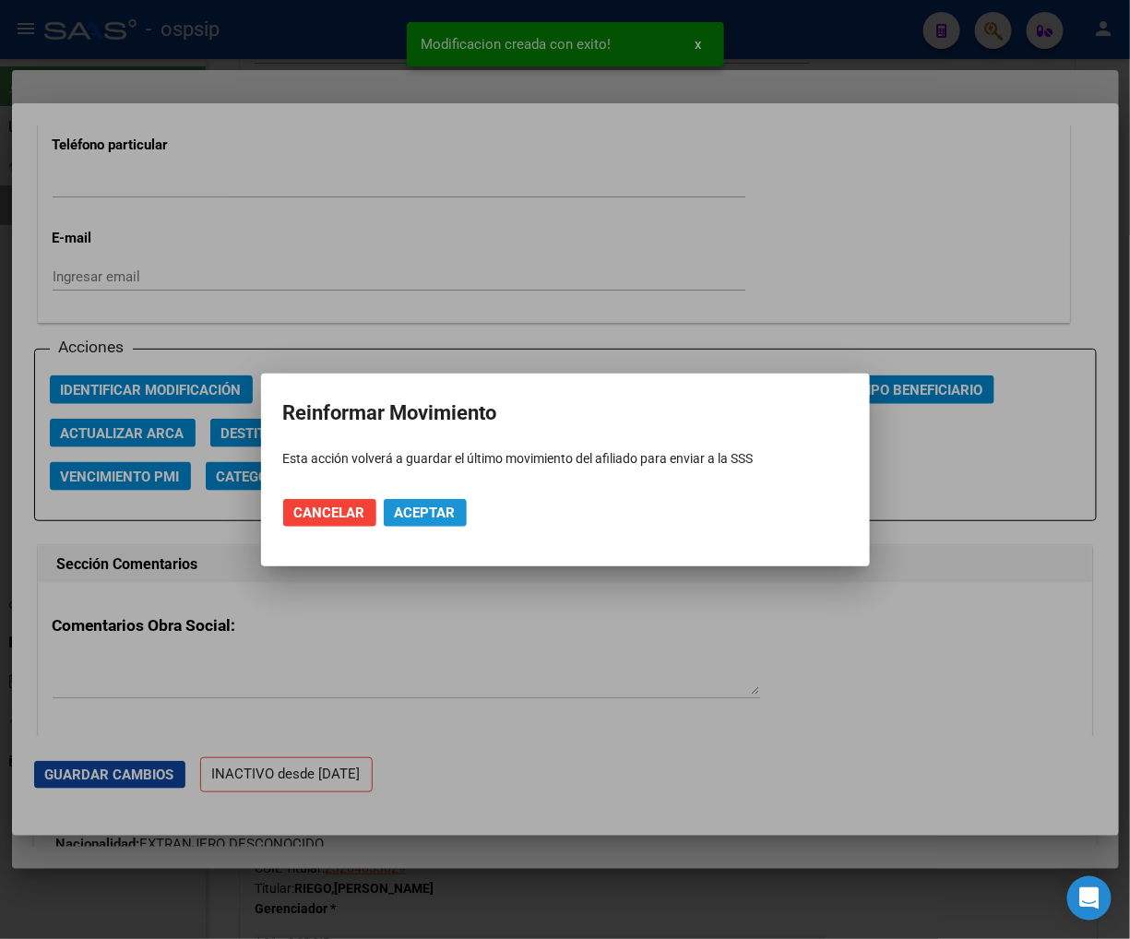
drag, startPoint x: 416, startPoint y: 511, endPoint x: 425, endPoint y: 508, distance: 9.6
click at [416, 512] on span "Aceptar" at bounding box center [425, 513] width 61 height 17
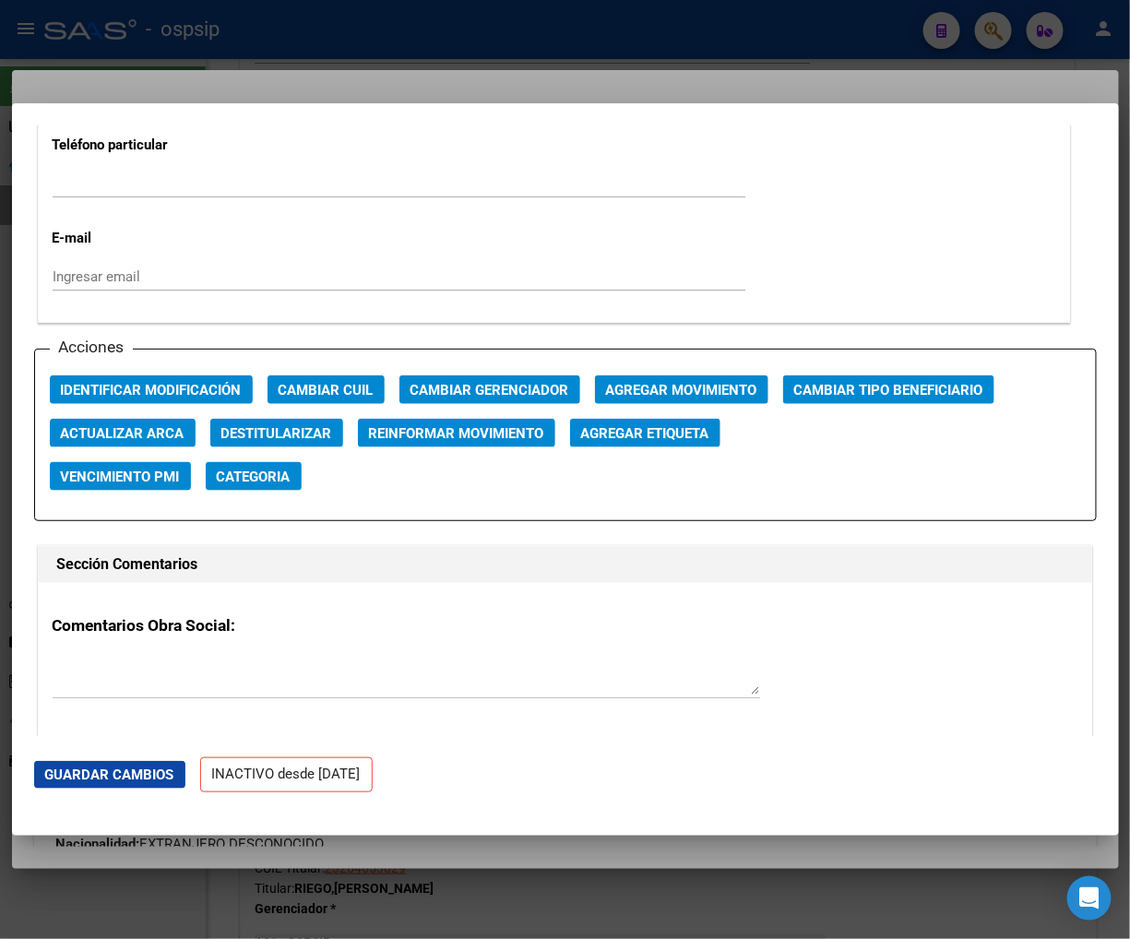
click at [994, 37] on div at bounding box center [565, 469] width 1130 height 939
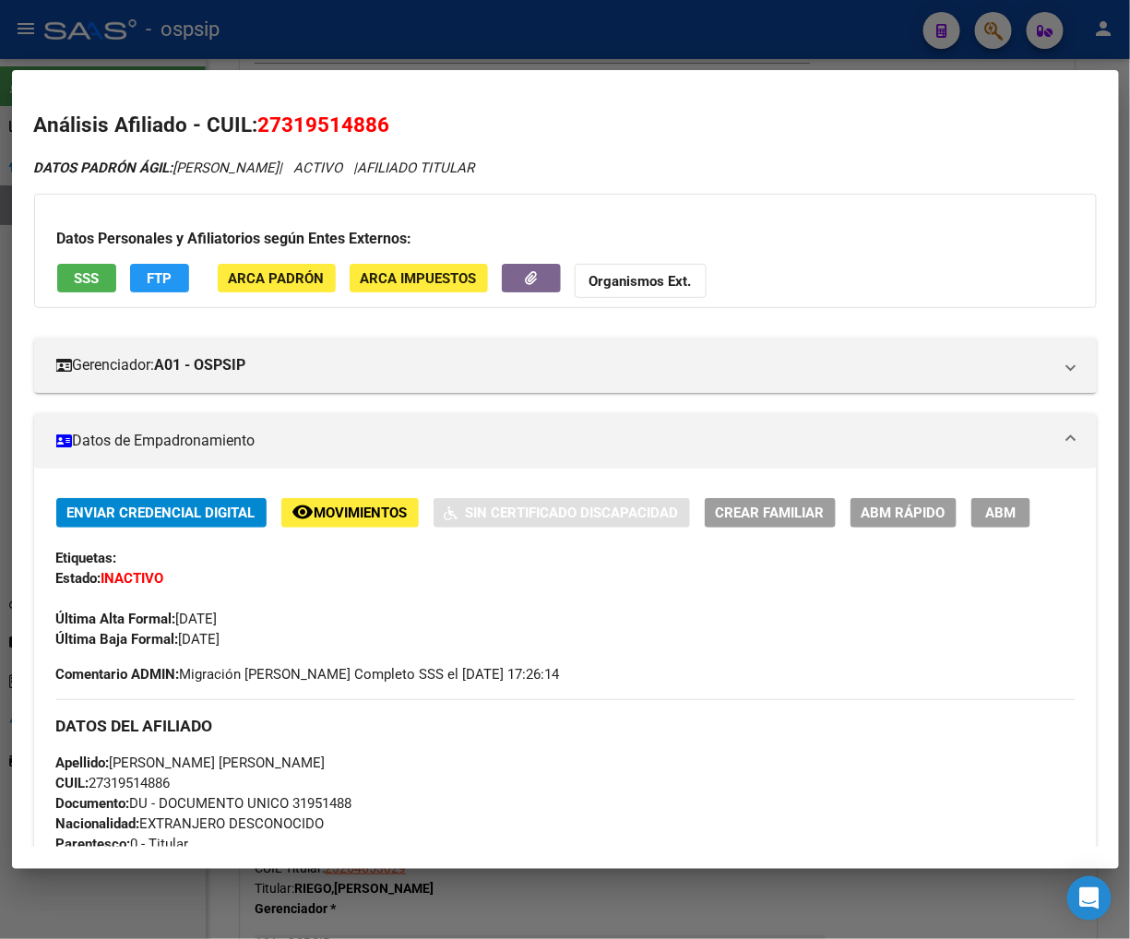
click at [1004, 39] on div at bounding box center [565, 469] width 1130 height 939
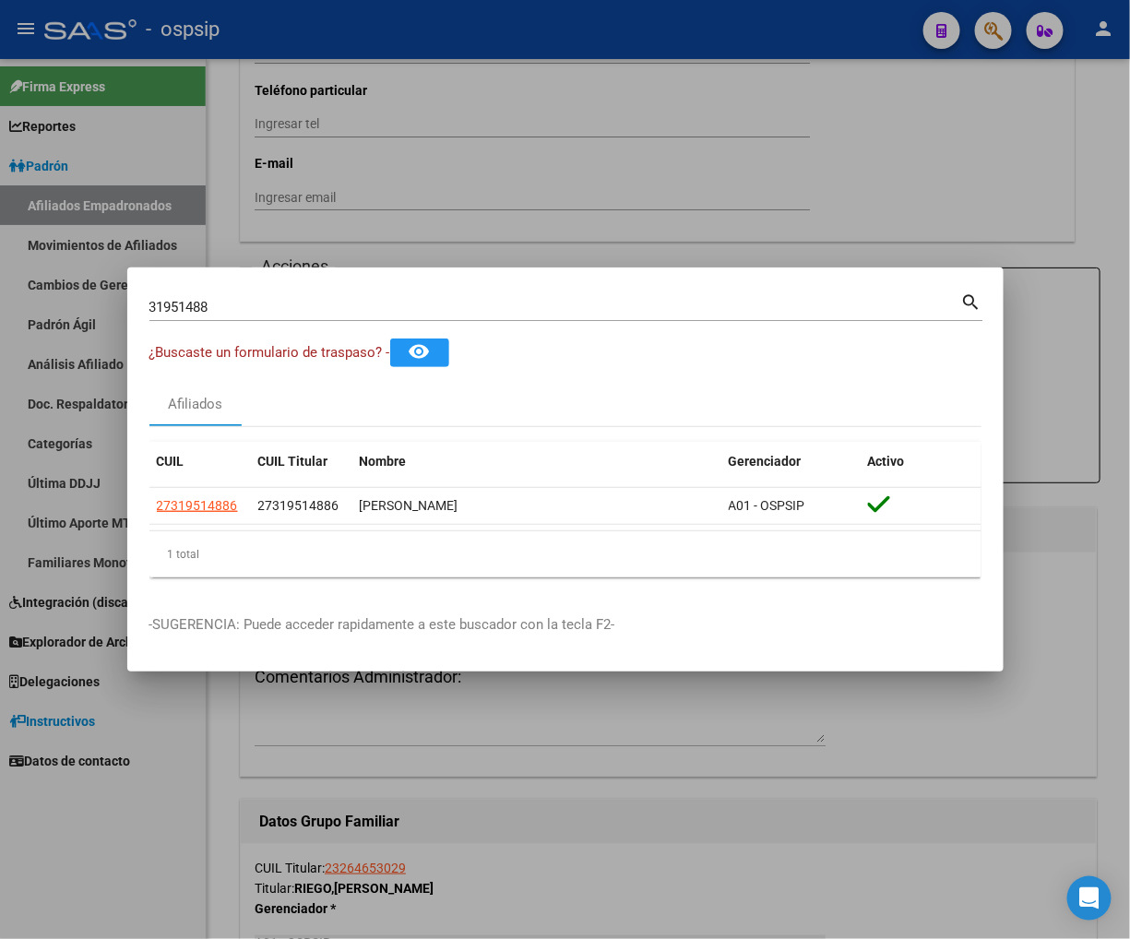
click at [290, 316] on div "31951488 Buscar (apellido, dni, [PERSON_NAME], [PERSON_NAME], cuit, obra social)" at bounding box center [555, 307] width 812 height 28
type input "3"
type input "32597701"
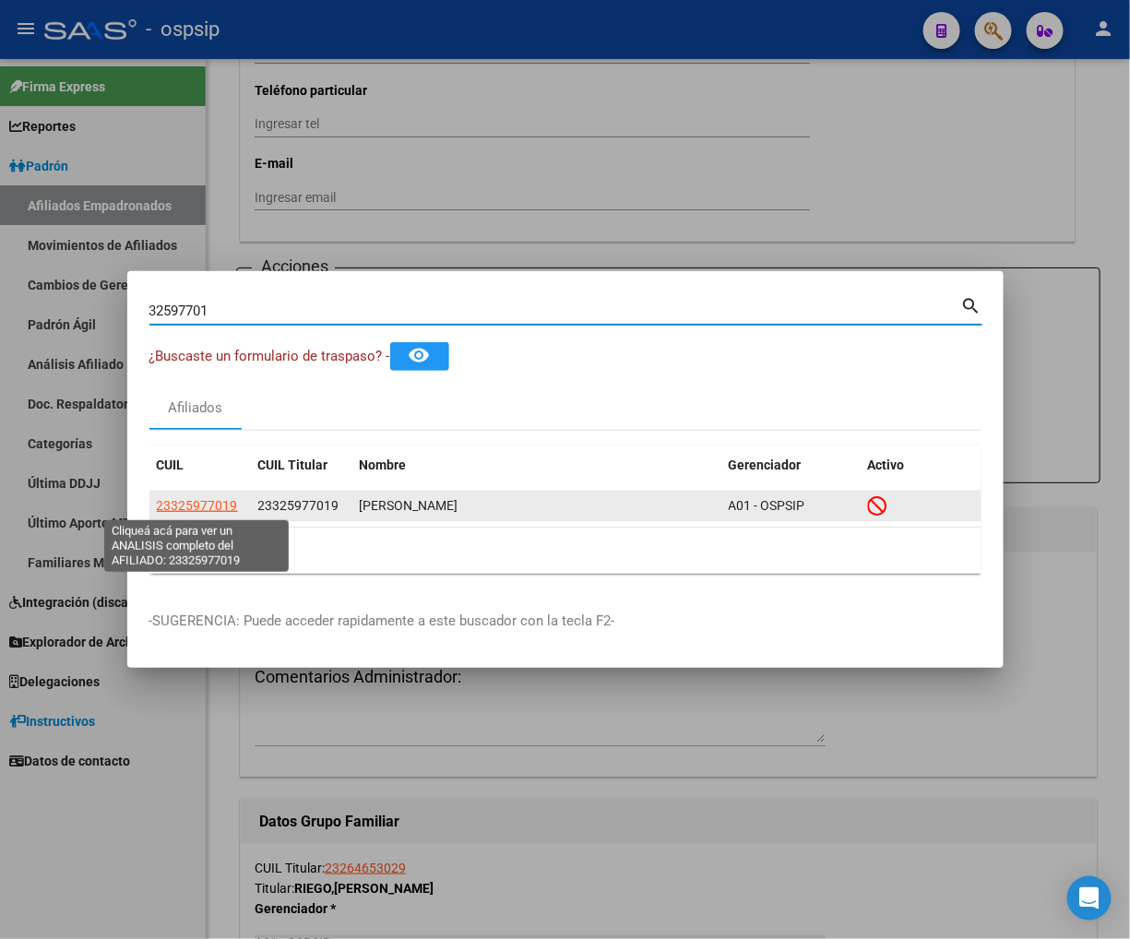
click at [185, 504] on span "23325977019" at bounding box center [197, 505] width 81 height 15
type textarea "23325977019"
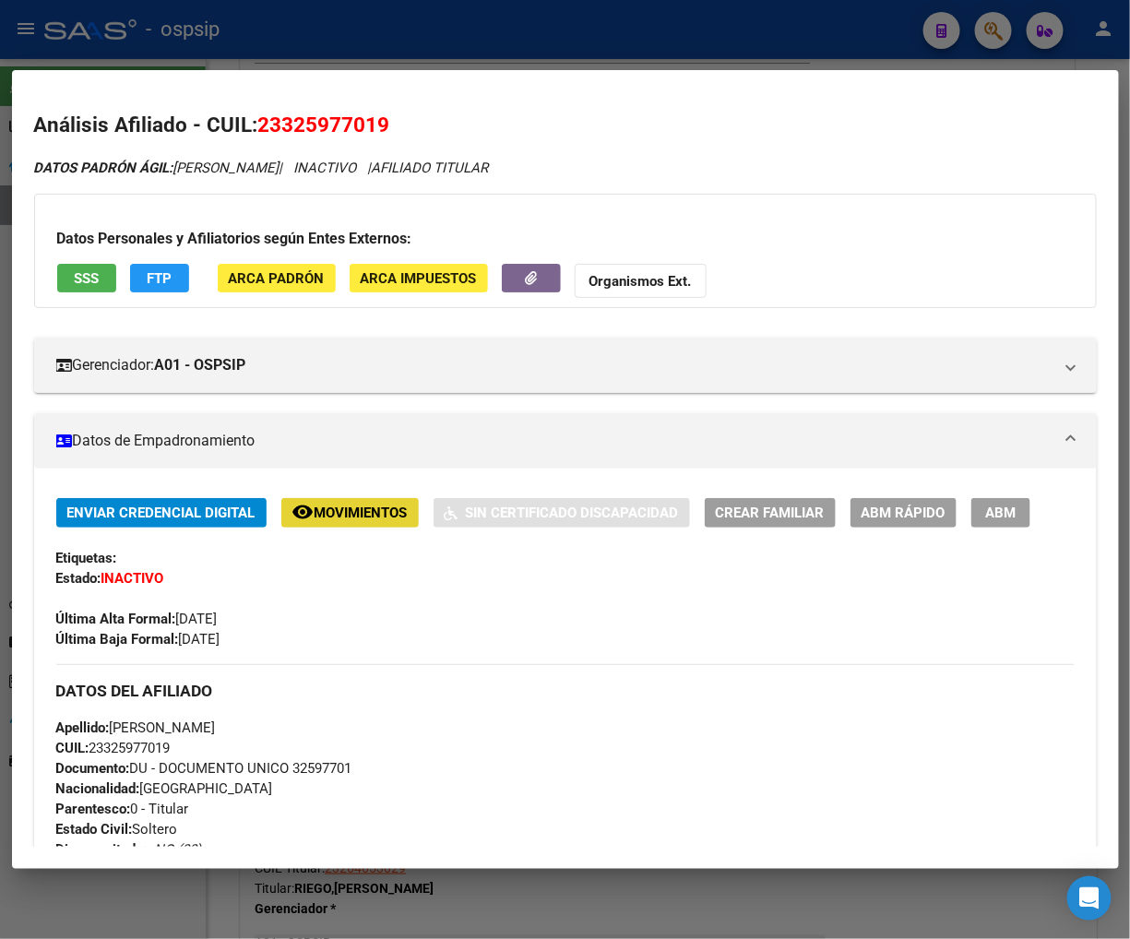
click at [342, 514] on span "Movimientos" at bounding box center [361, 514] width 93 height 17
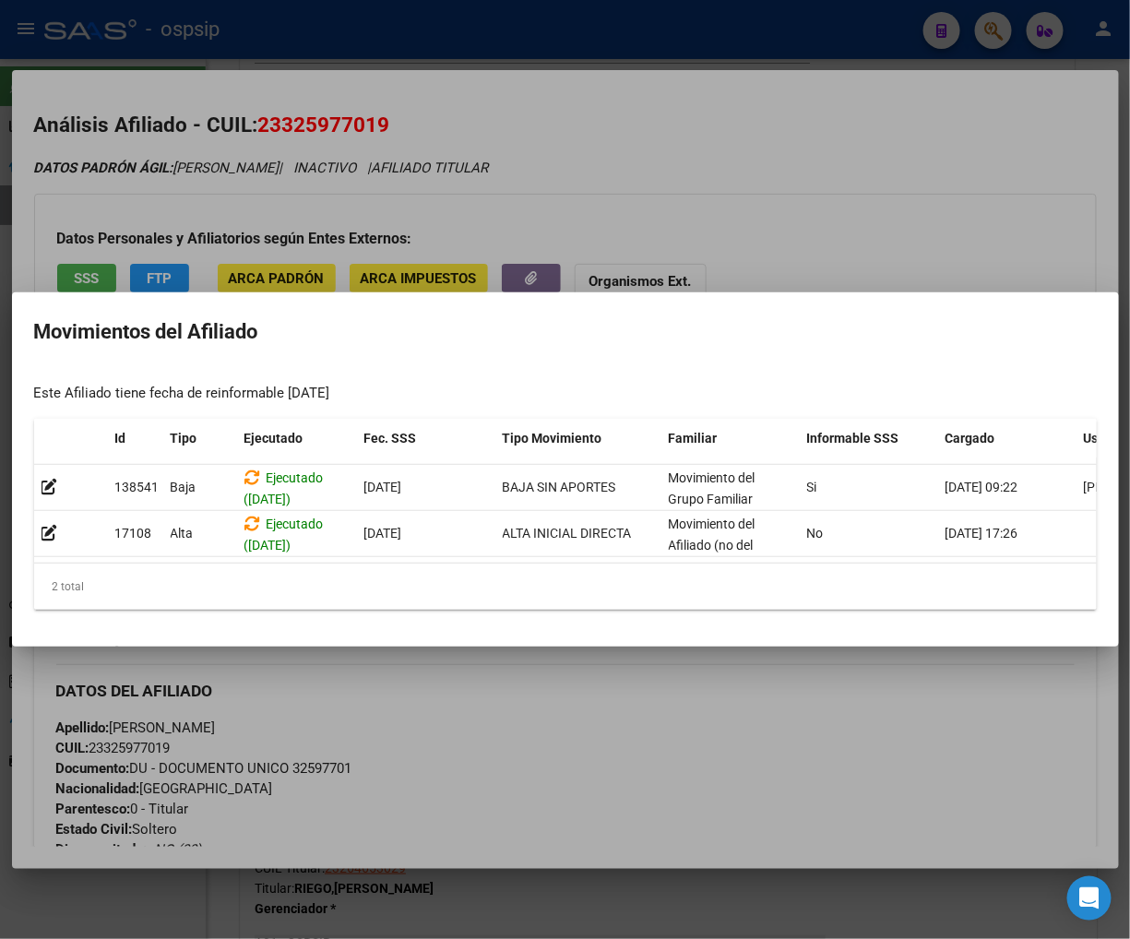
scroll to position [0, 117]
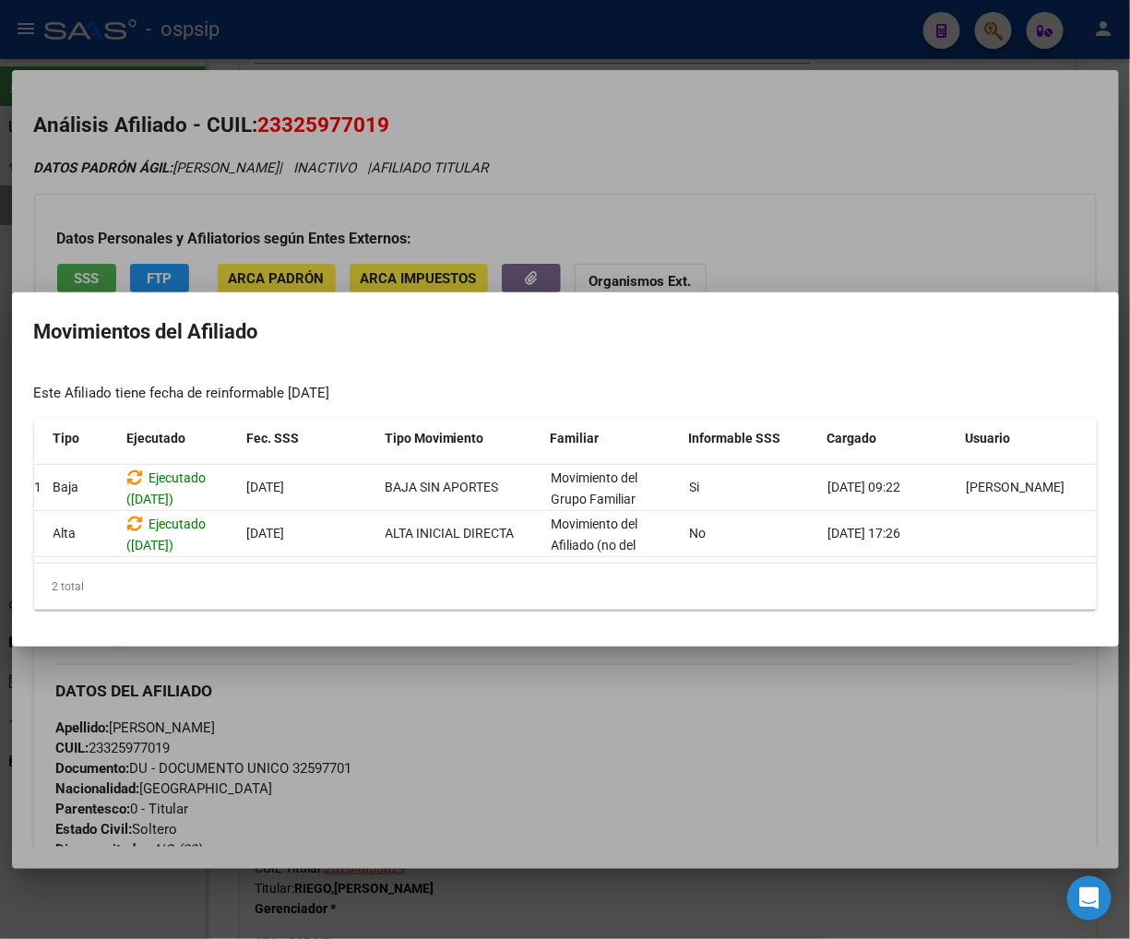
click at [730, 671] on div at bounding box center [565, 469] width 1130 height 939
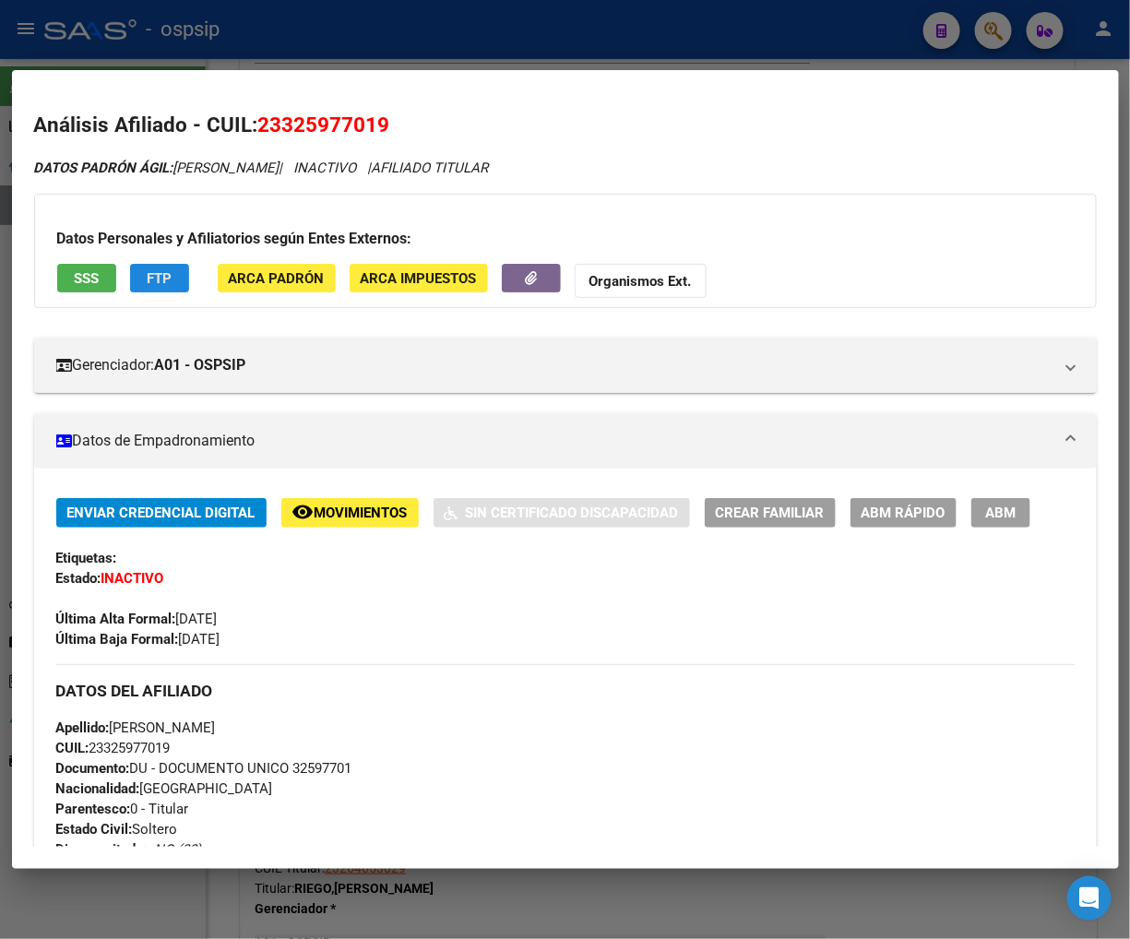
click at [178, 284] on button "FTP" at bounding box center [159, 278] width 59 height 29
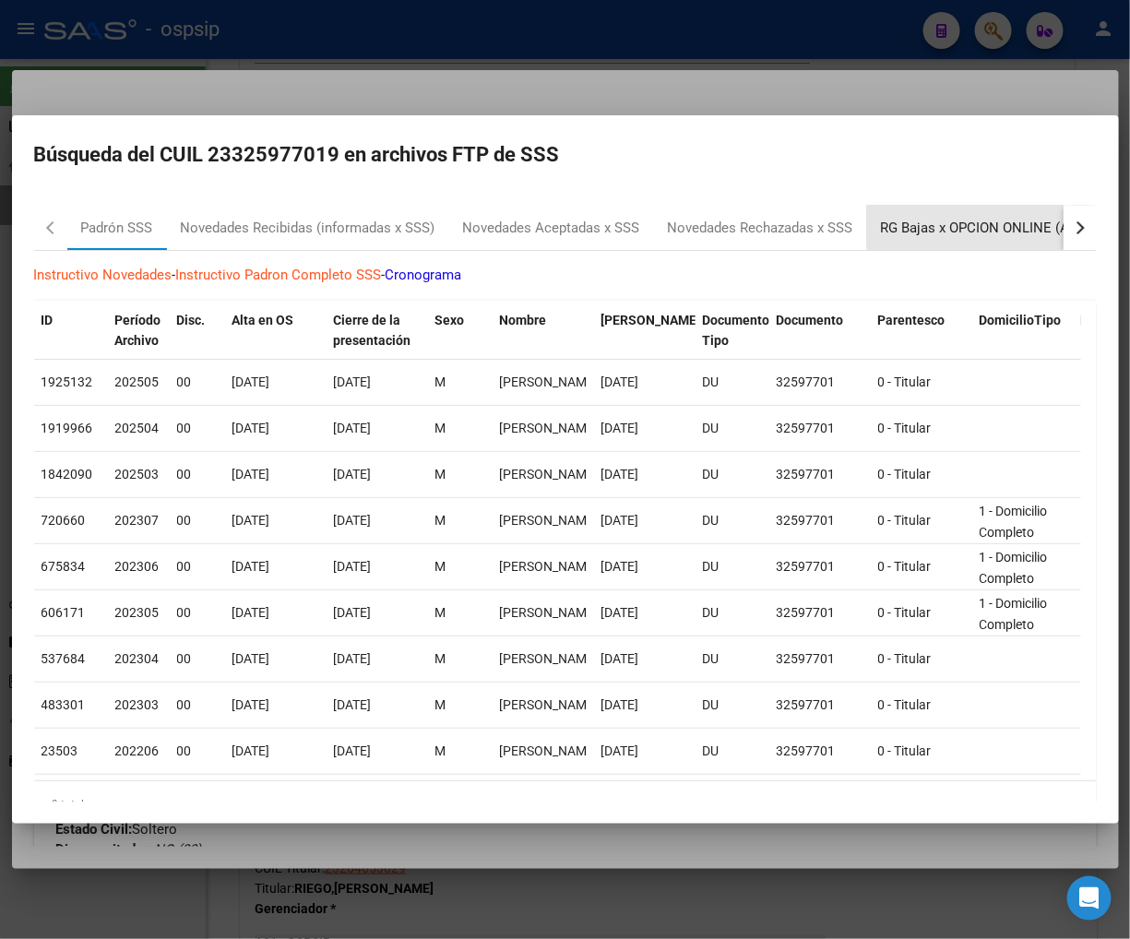
click at [992, 226] on div "RG Bajas x OPCION ONLINE (ARCA)" at bounding box center [991, 228] width 221 height 21
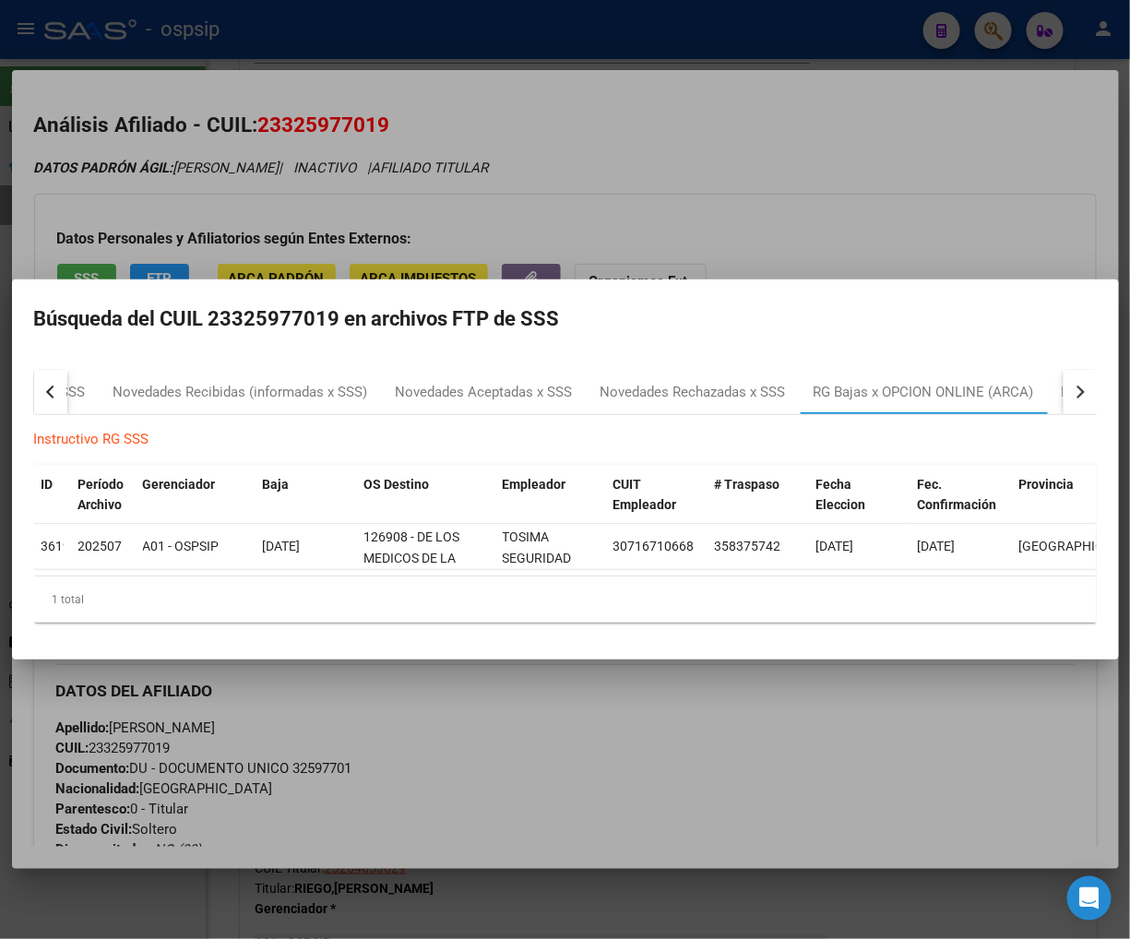
click at [746, 676] on div at bounding box center [565, 469] width 1130 height 939
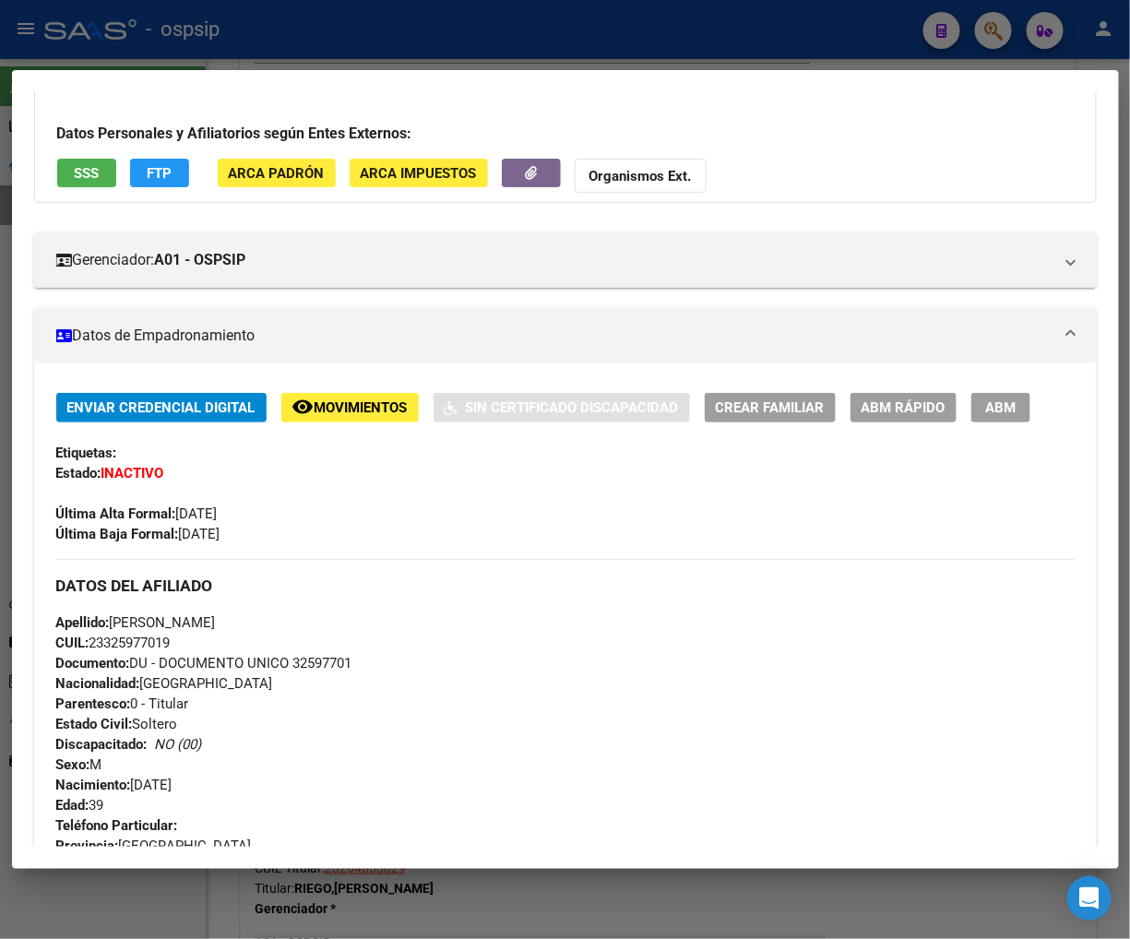
scroll to position [0, 0]
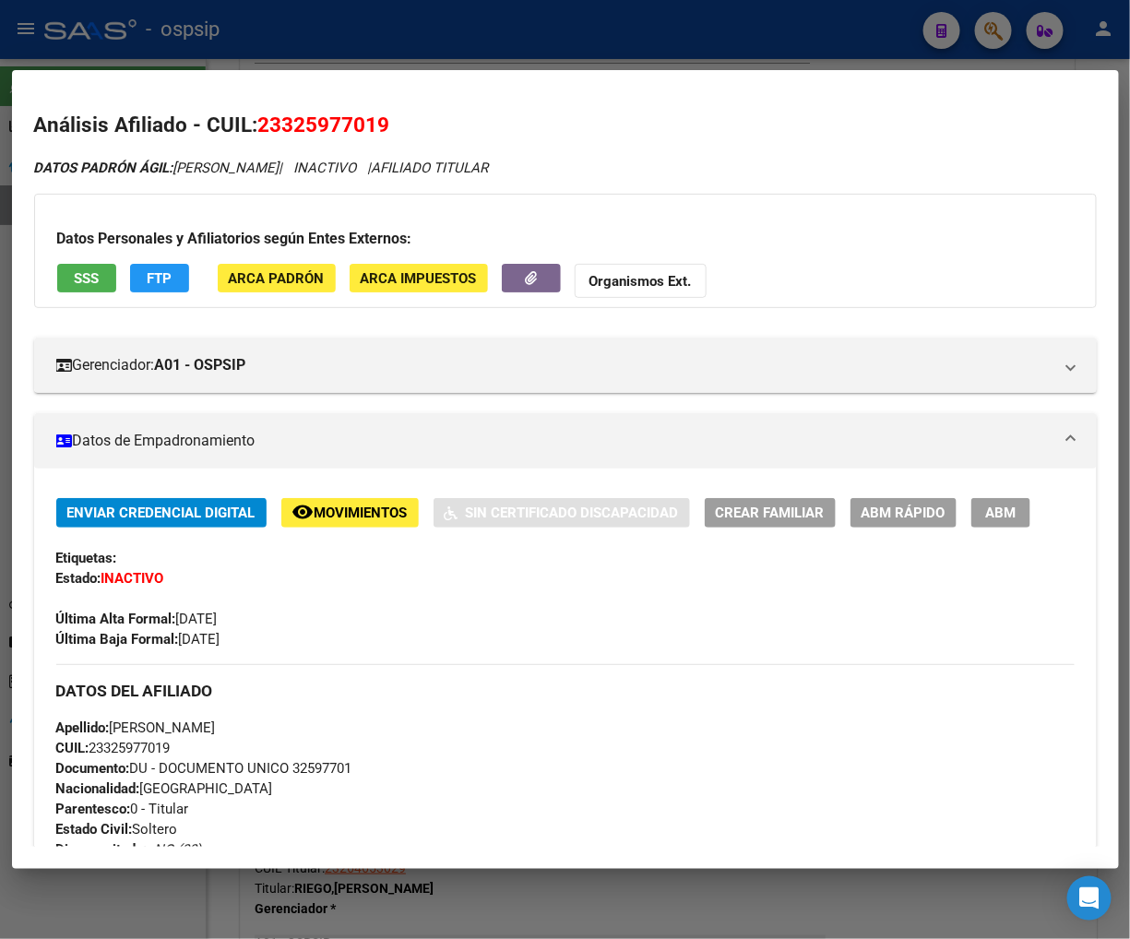
click at [990, 39] on div at bounding box center [565, 469] width 1130 height 939
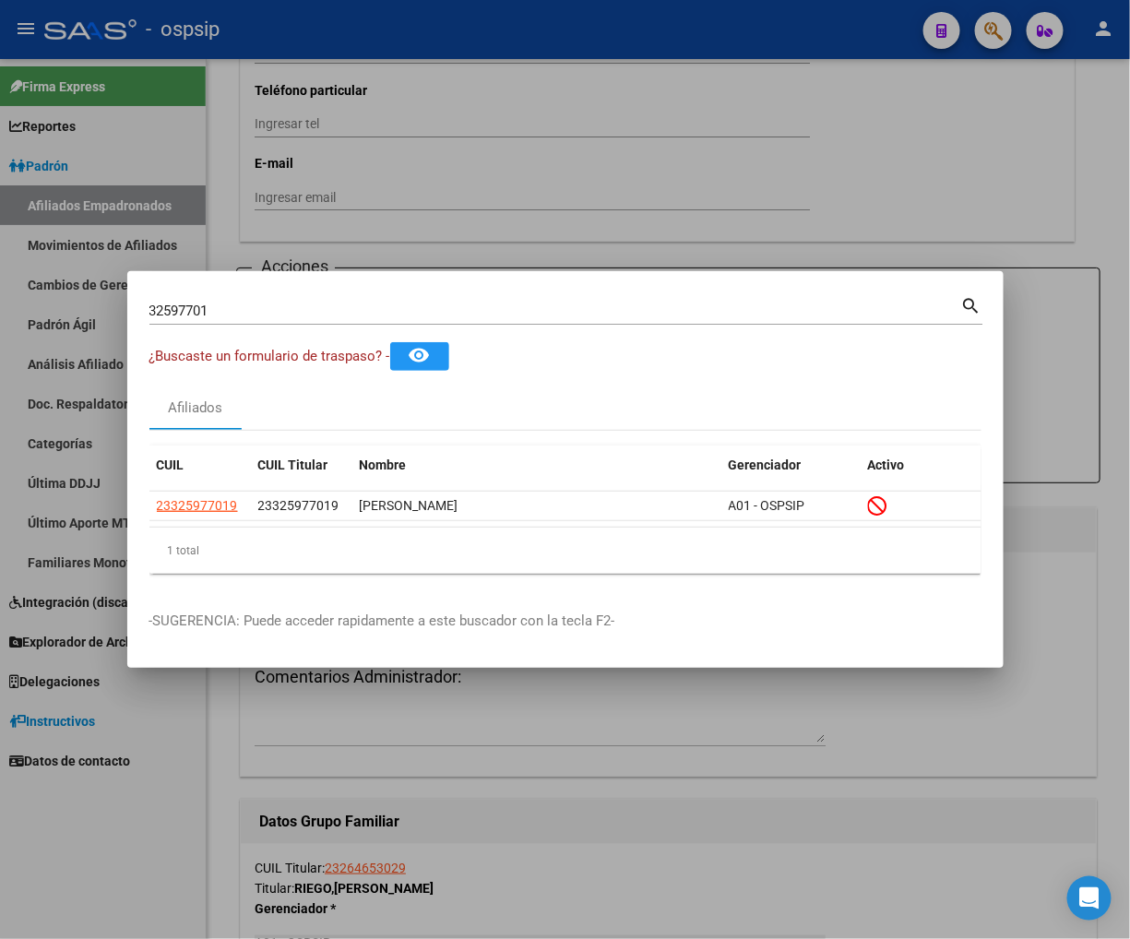
click at [260, 316] on input "32597701" at bounding box center [555, 311] width 812 height 17
type input "3"
type input "41450502"
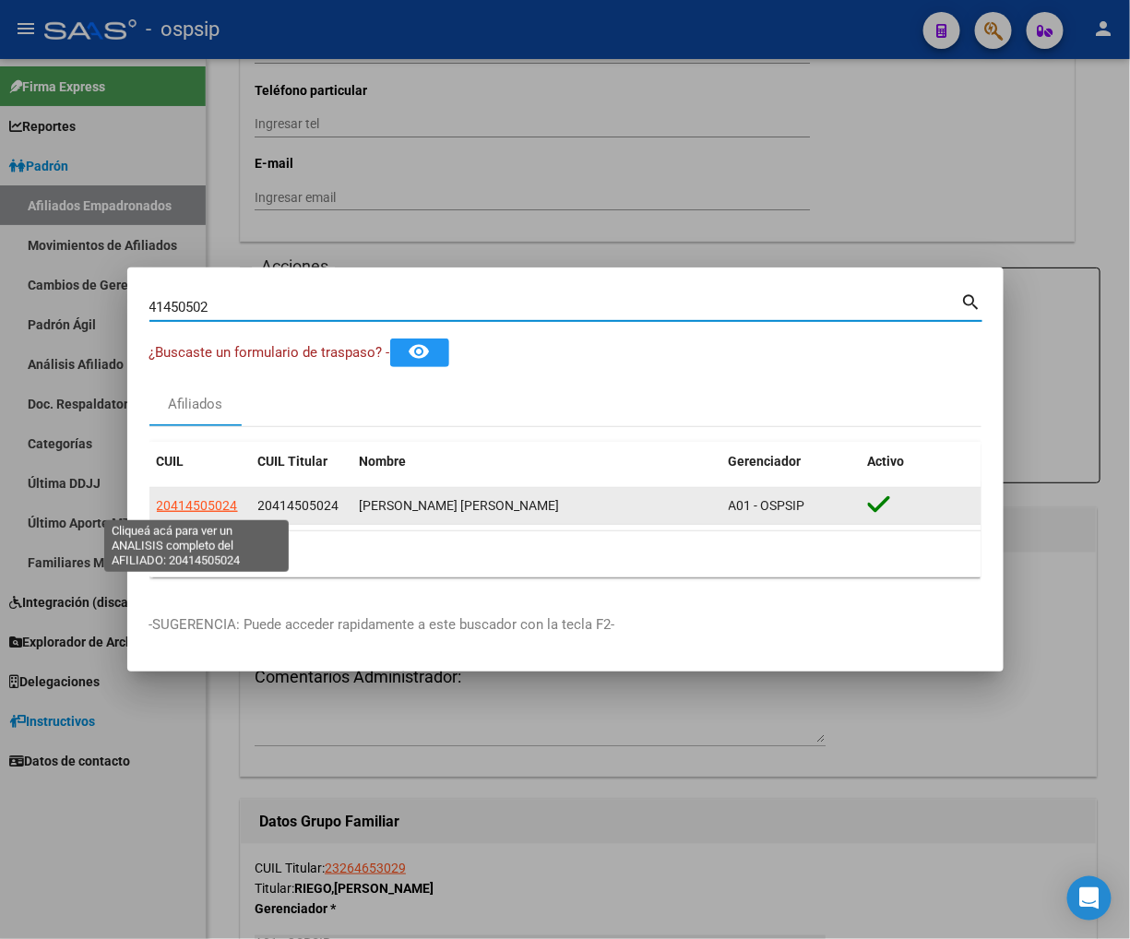
click at [212, 507] on span "20414505024" at bounding box center [197, 505] width 81 height 15
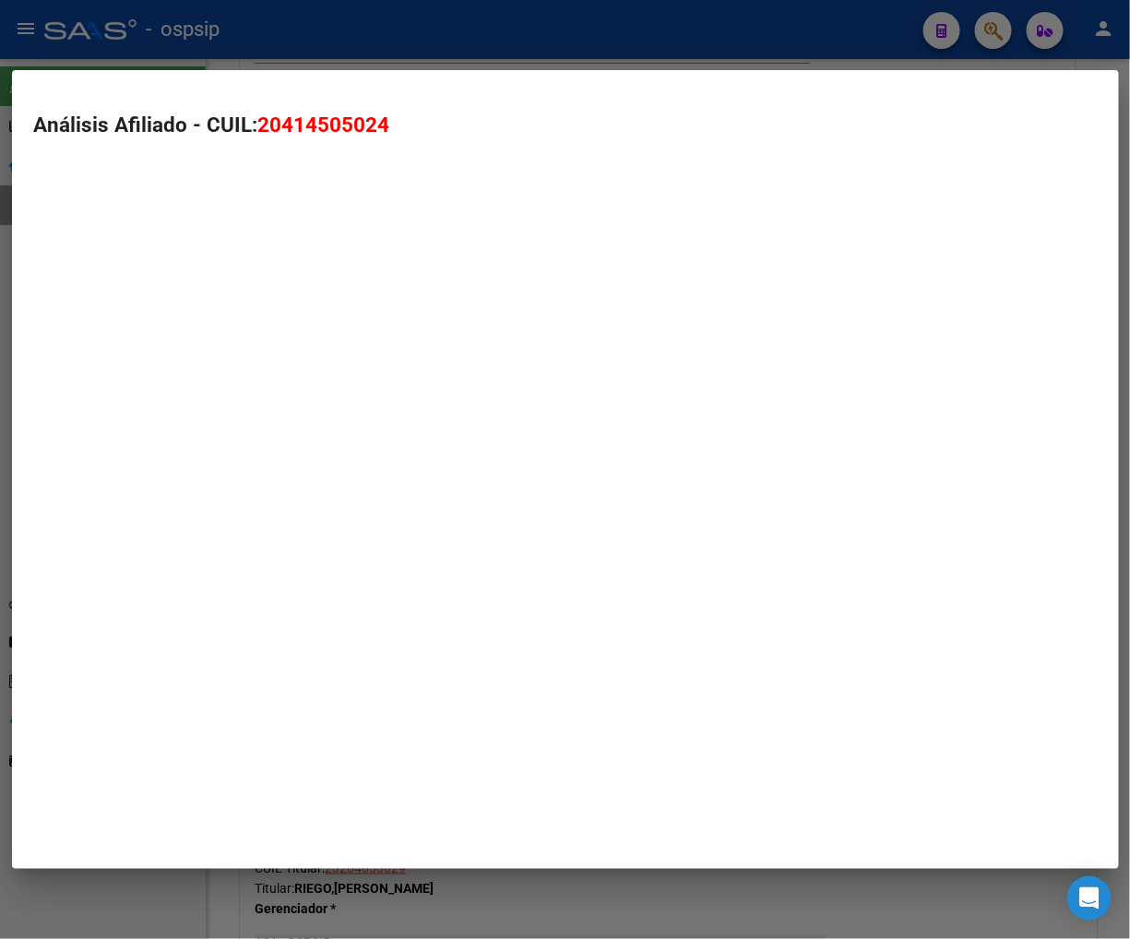
type textarea "20414505024"
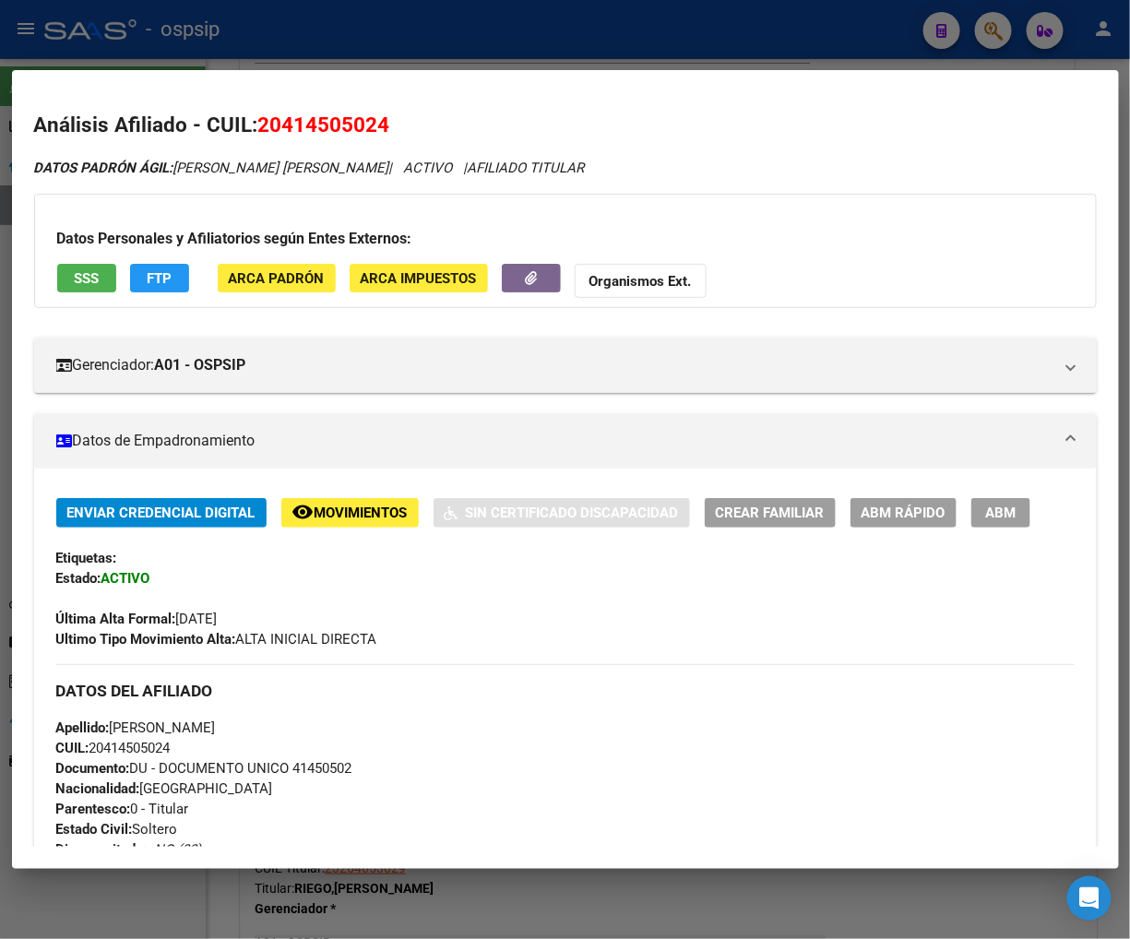
click at [162, 278] on span "FTP" at bounding box center [159, 278] width 25 height 17
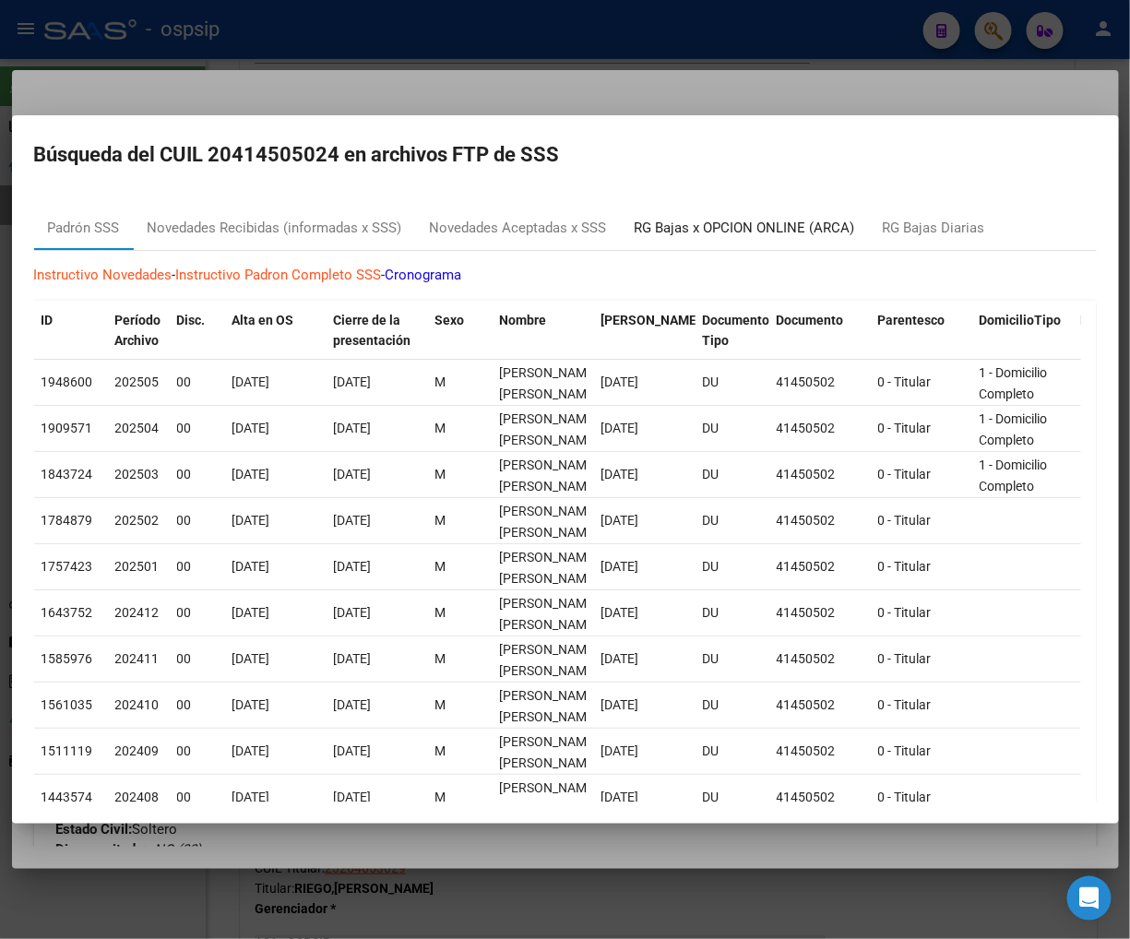
click at [735, 224] on div "RG Bajas x OPCION ONLINE (ARCA)" at bounding box center [745, 228] width 221 height 21
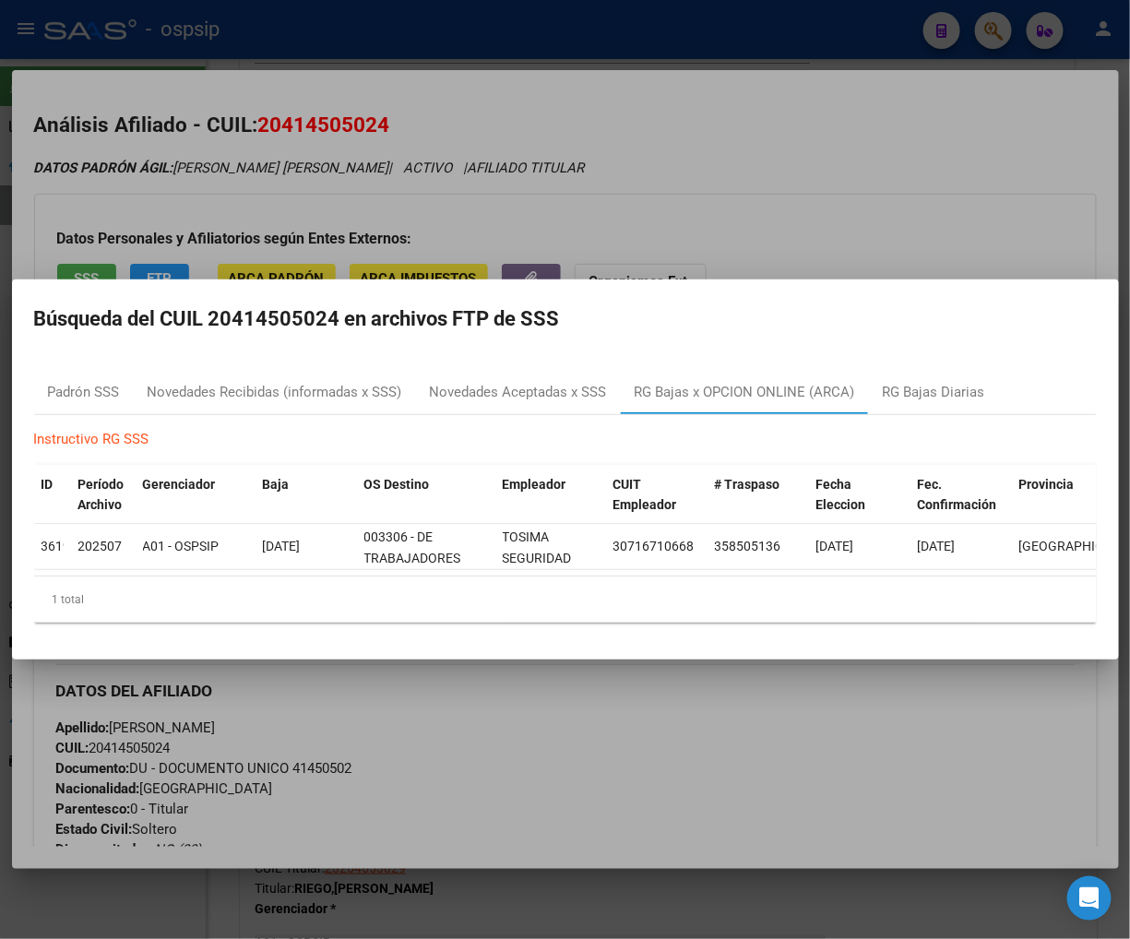
click at [759, 198] on div at bounding box center [565, 469] width 1130 height 939
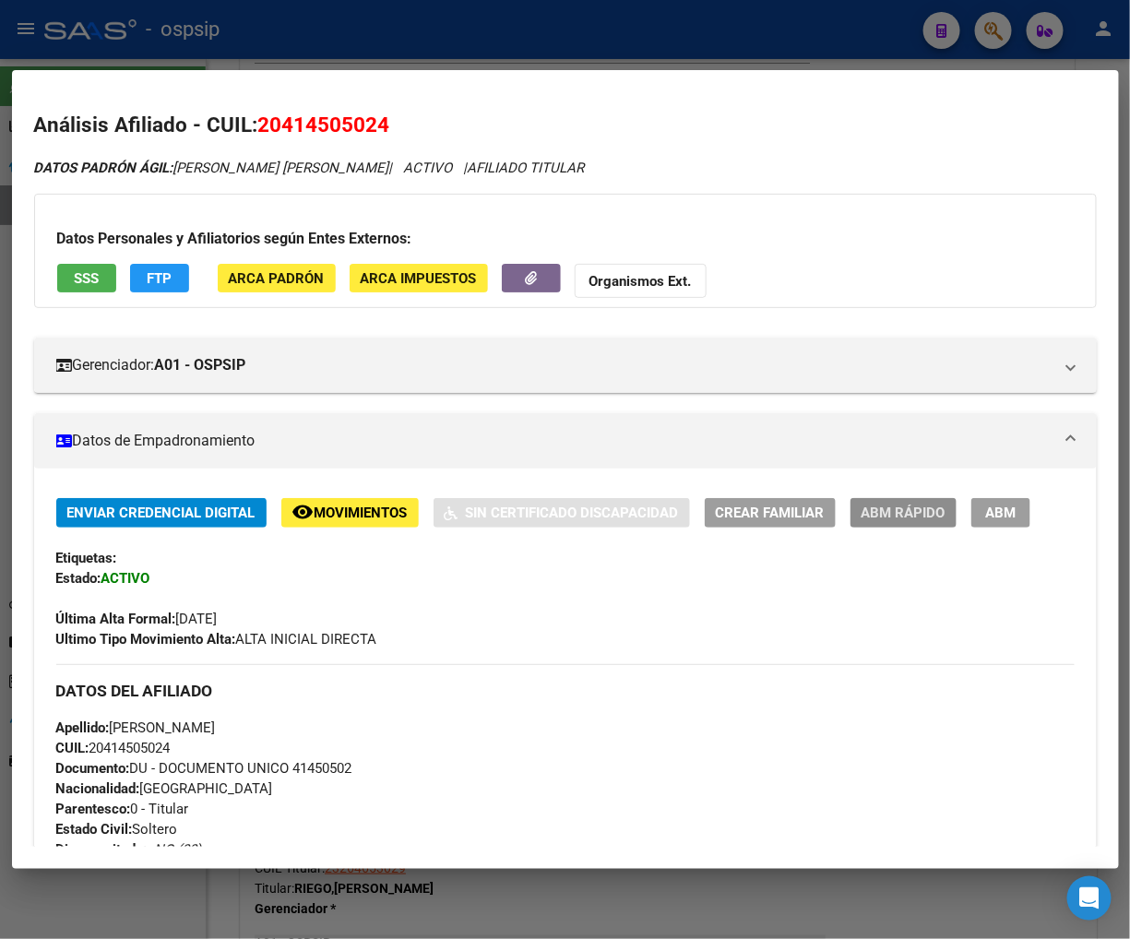
click at [921, 511] on span "ABM Rápido" at bounding box center [904, 514] width 84 height 17
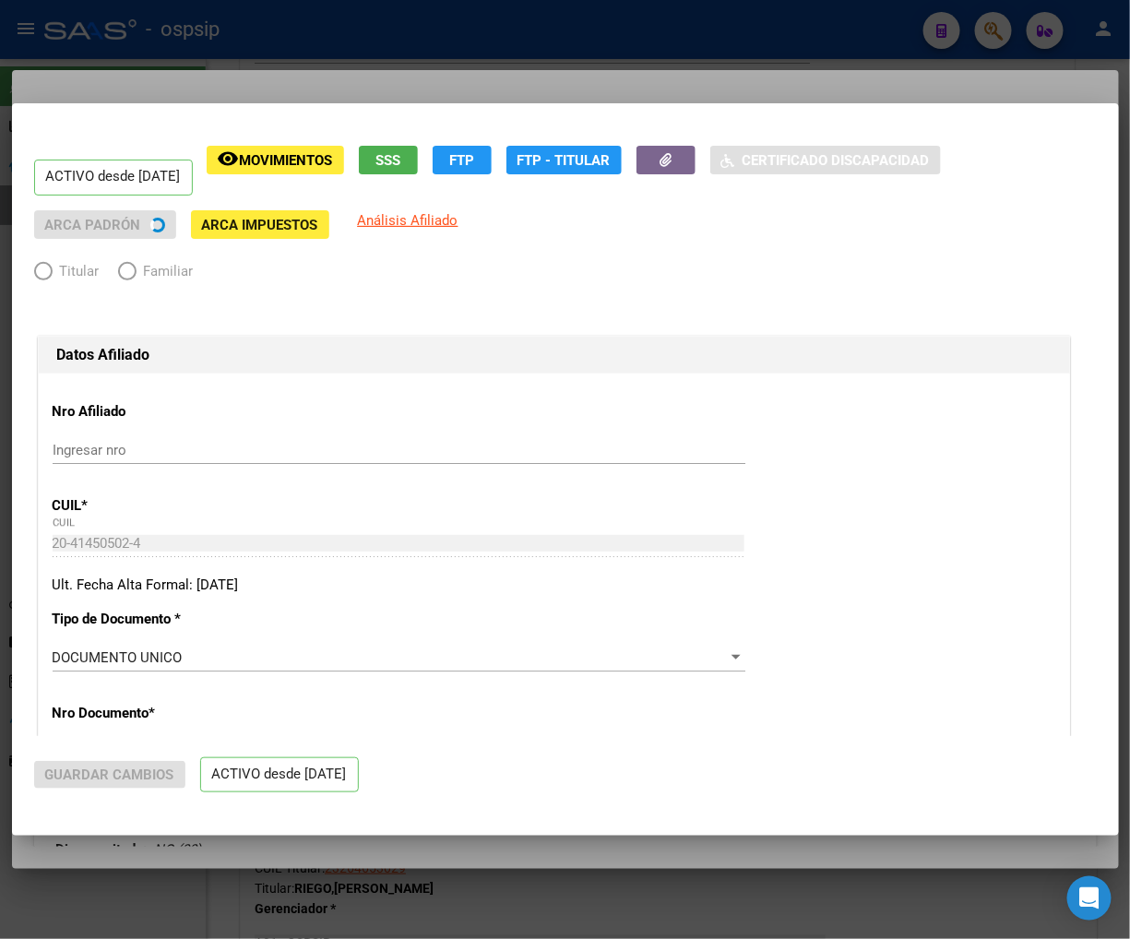
radio input "true"
type input "30-71671066-8"
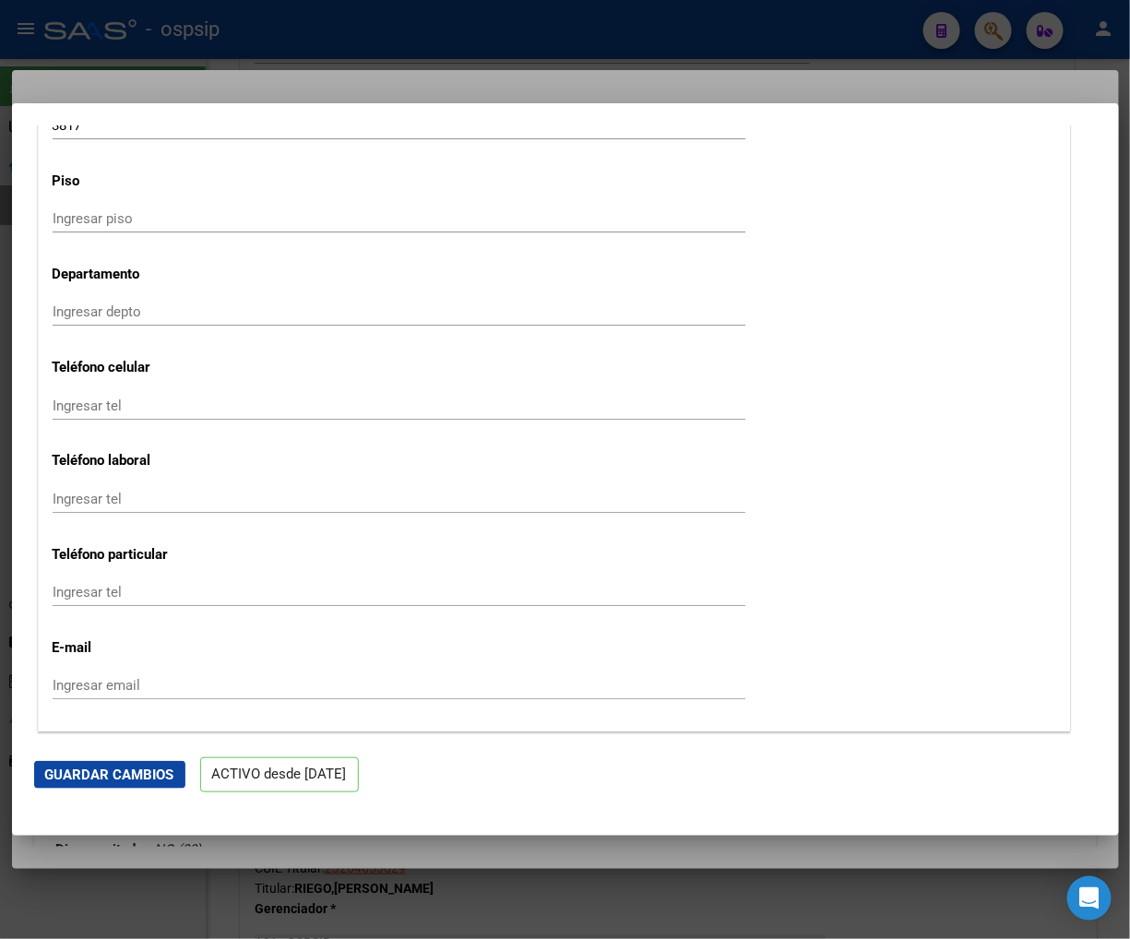
scroll to position [2665, 0]
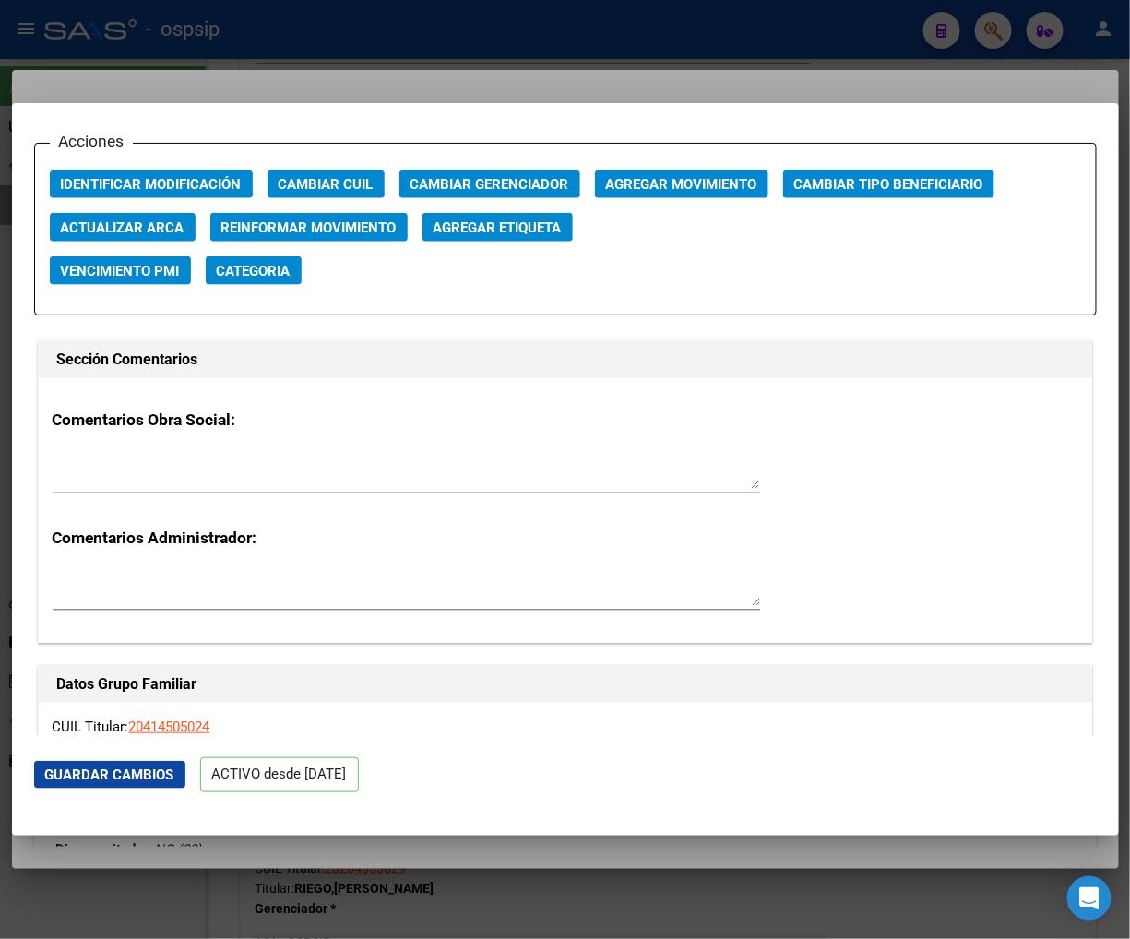
click at [686, 185] on span "Agregar Movimiento" at bounding box center [681, 184] width 151 height 17
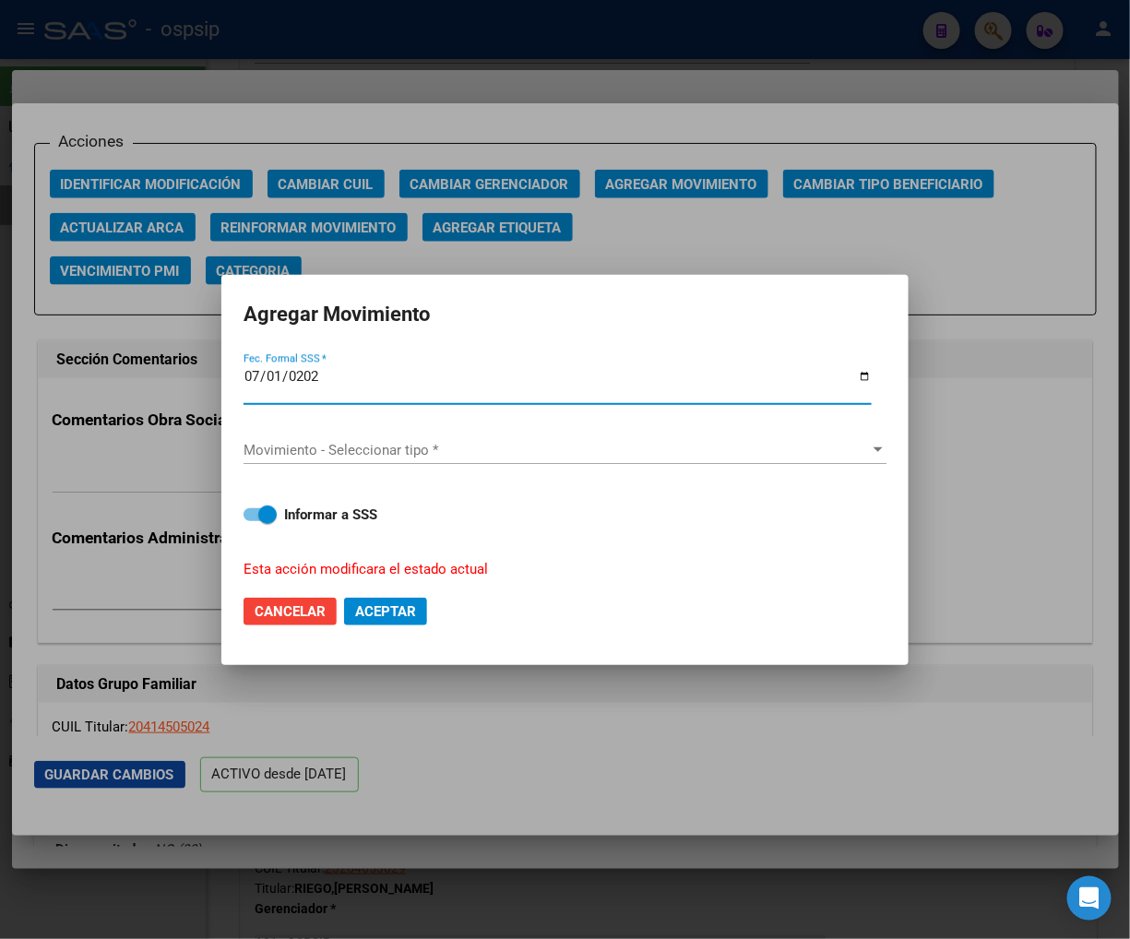
click at [567, 454] on span "Movimiento - Seleccionar tipo *" at bounding box center [557, 450] width 627 height 17
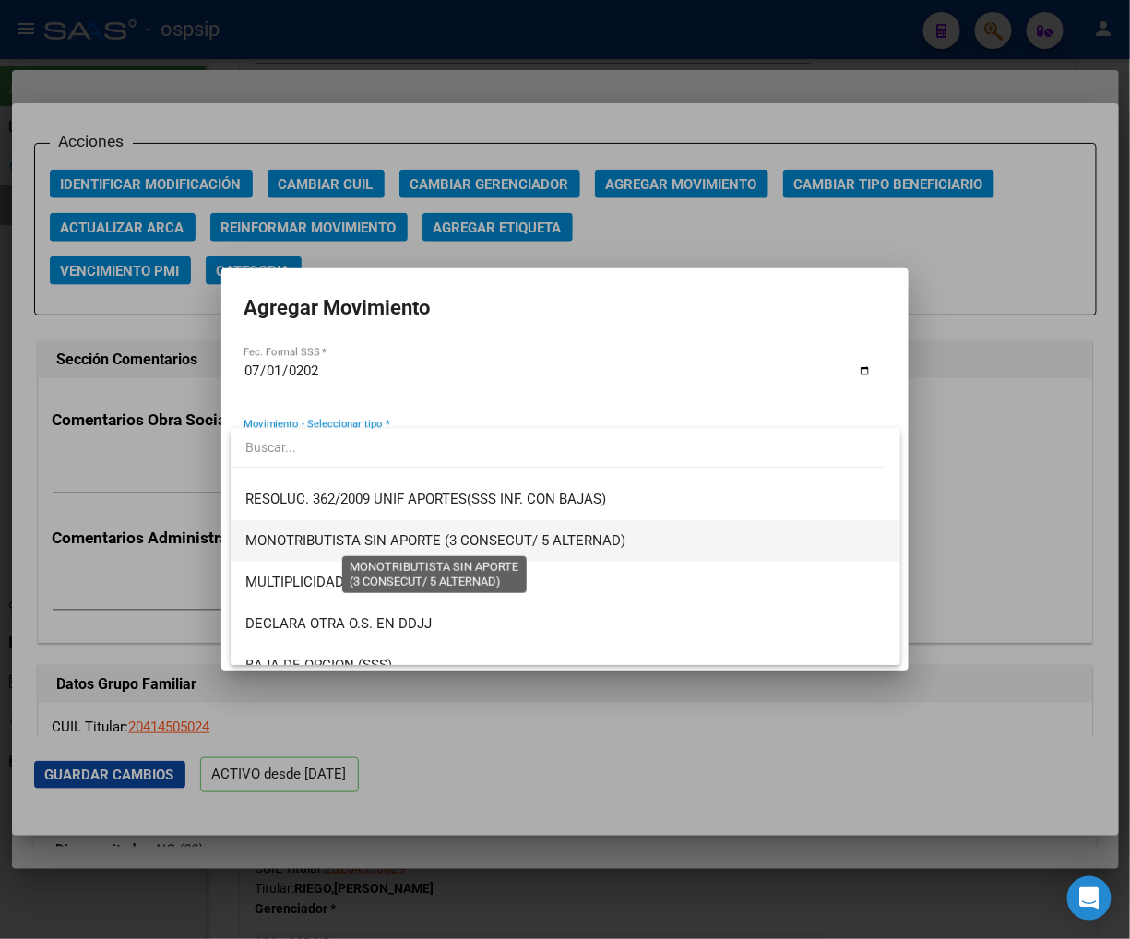
scroll to position [717, 0]
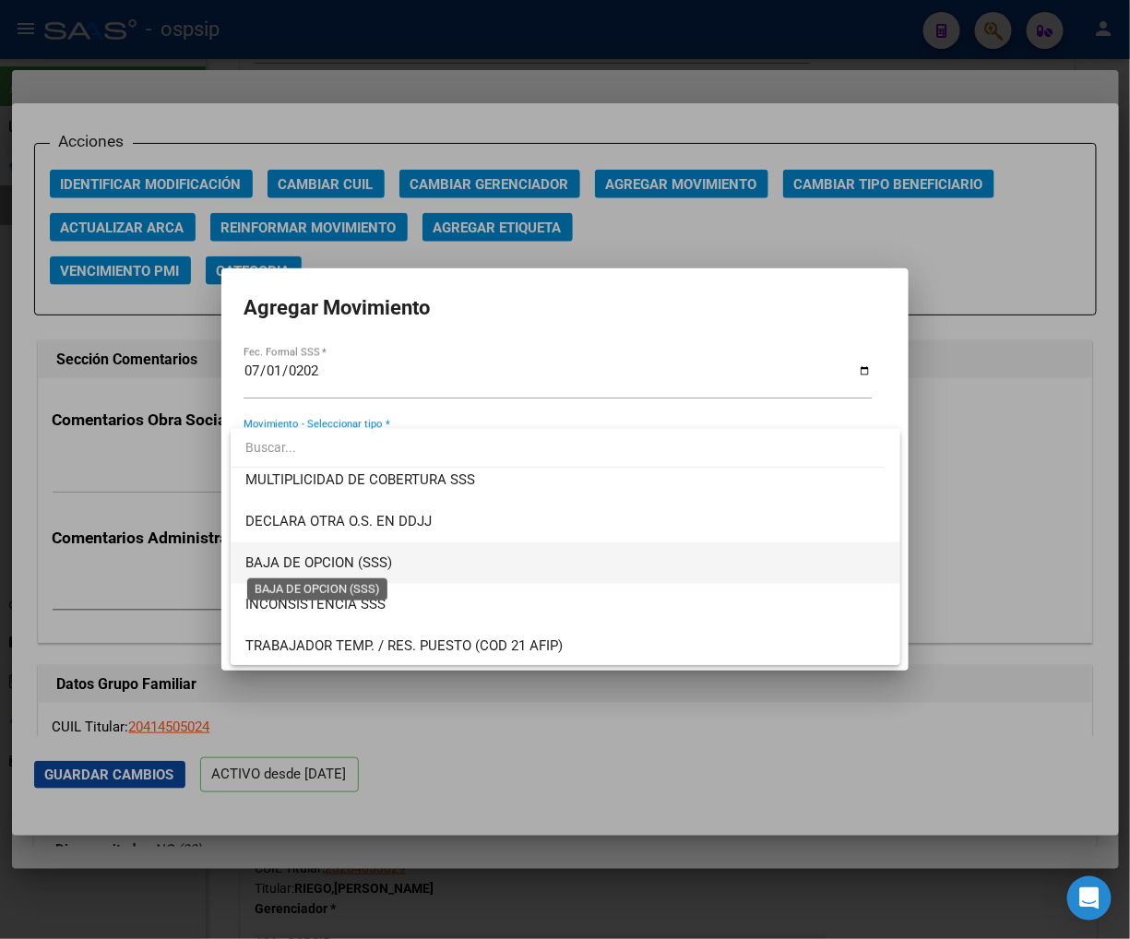
click at [306, 561] on span "BAJA DE OPCION (SSS)" at bounding box center [318, 563] width 147 height 17
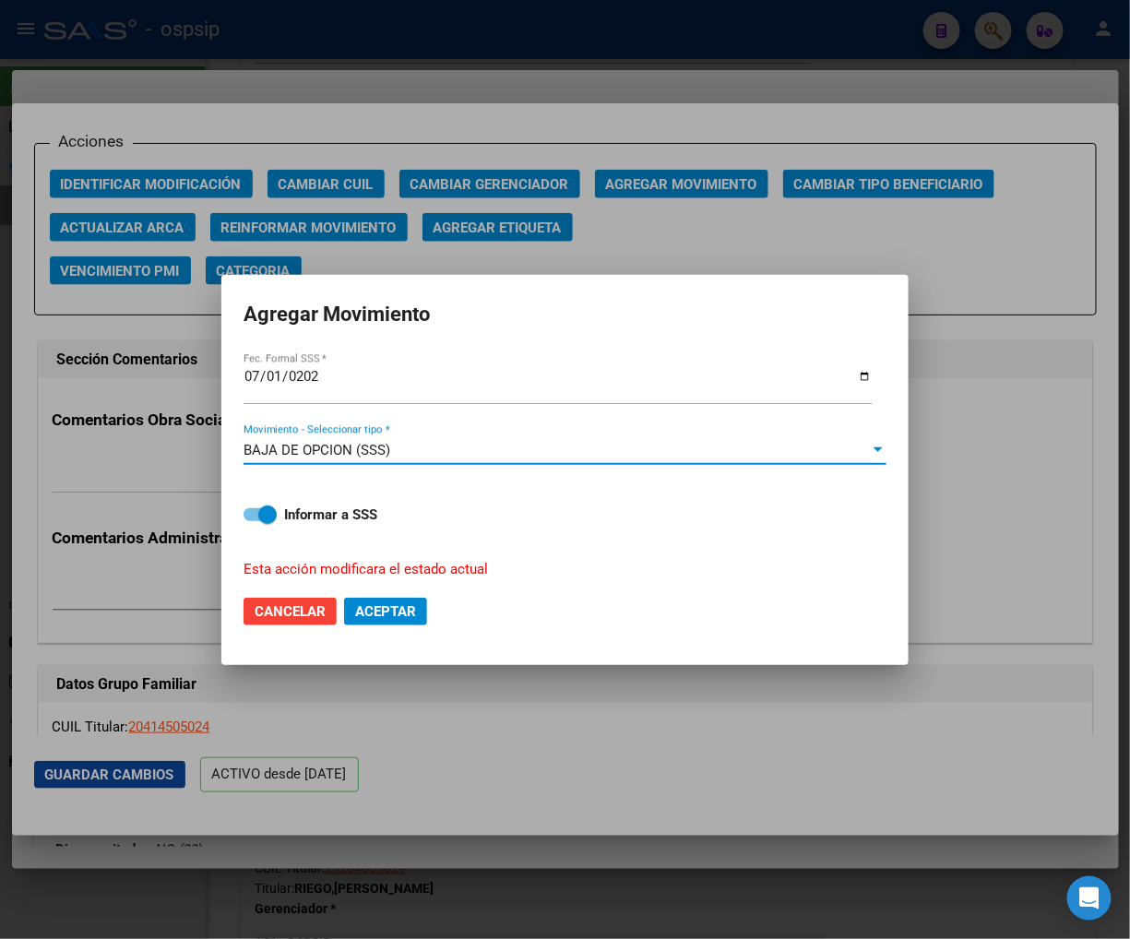
click at [382, 615] on span "Aceptar" at bounding box center [385, 611] width 61 height 17
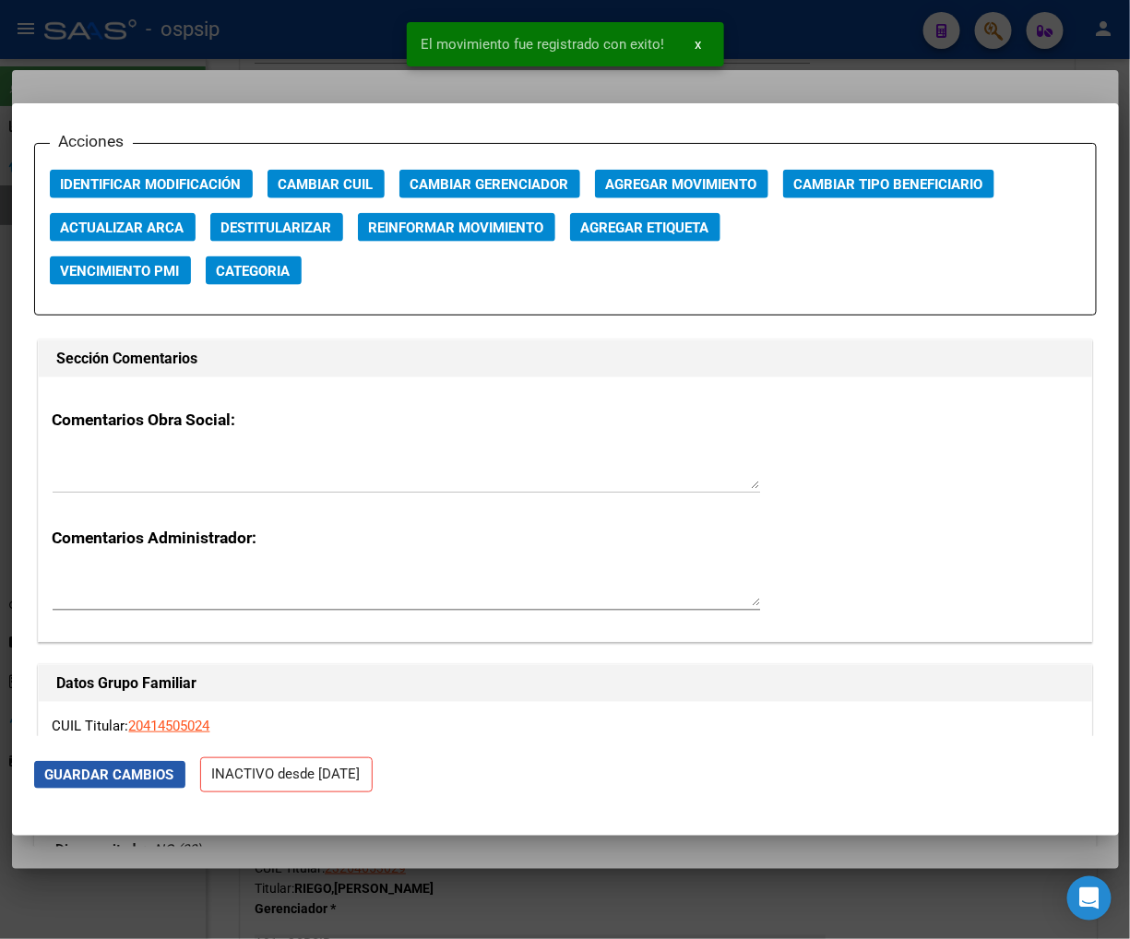
click at [112, 773] on span "Guardar Cambios" at bounding box center [109, 775] width 129 height 17
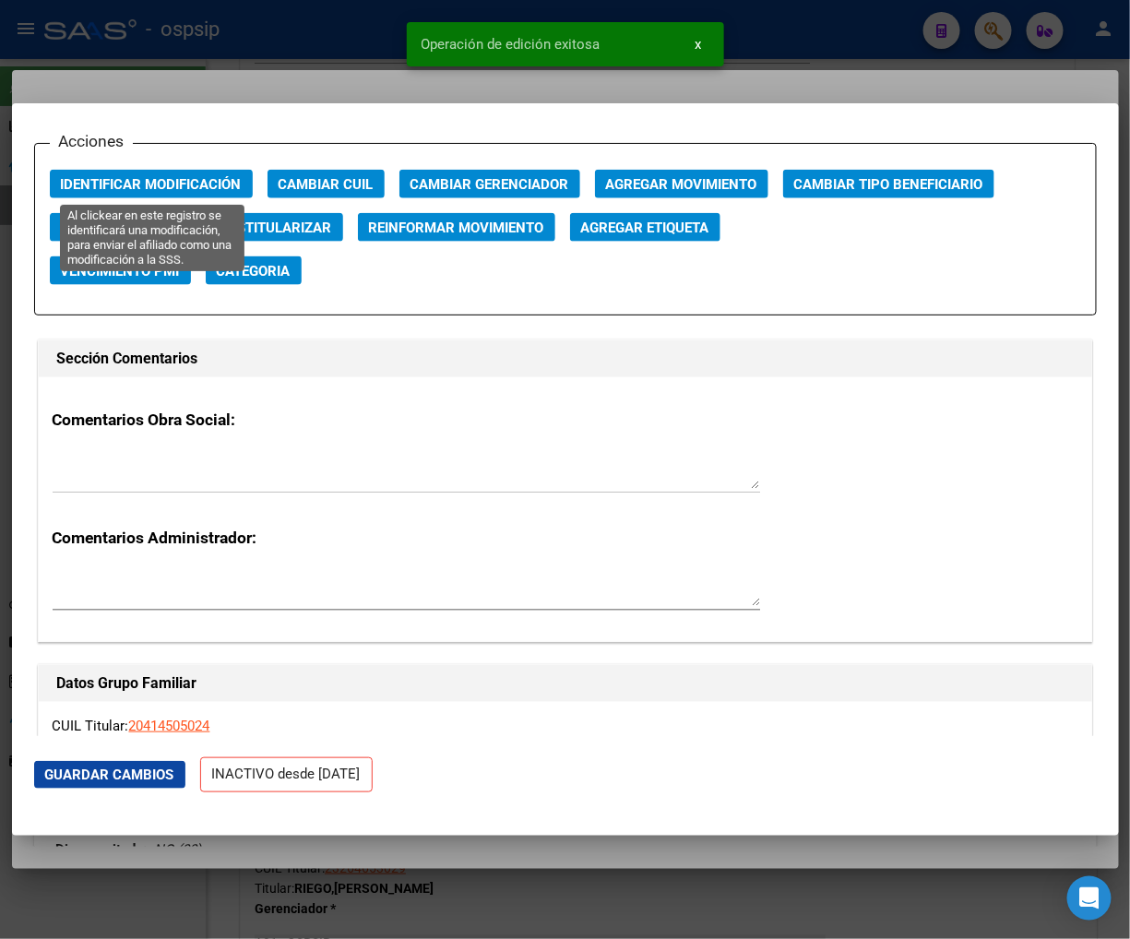
click at [164, 185] on span "Identificar Modificación" at bounding box center [151, 184] width 181 height 17
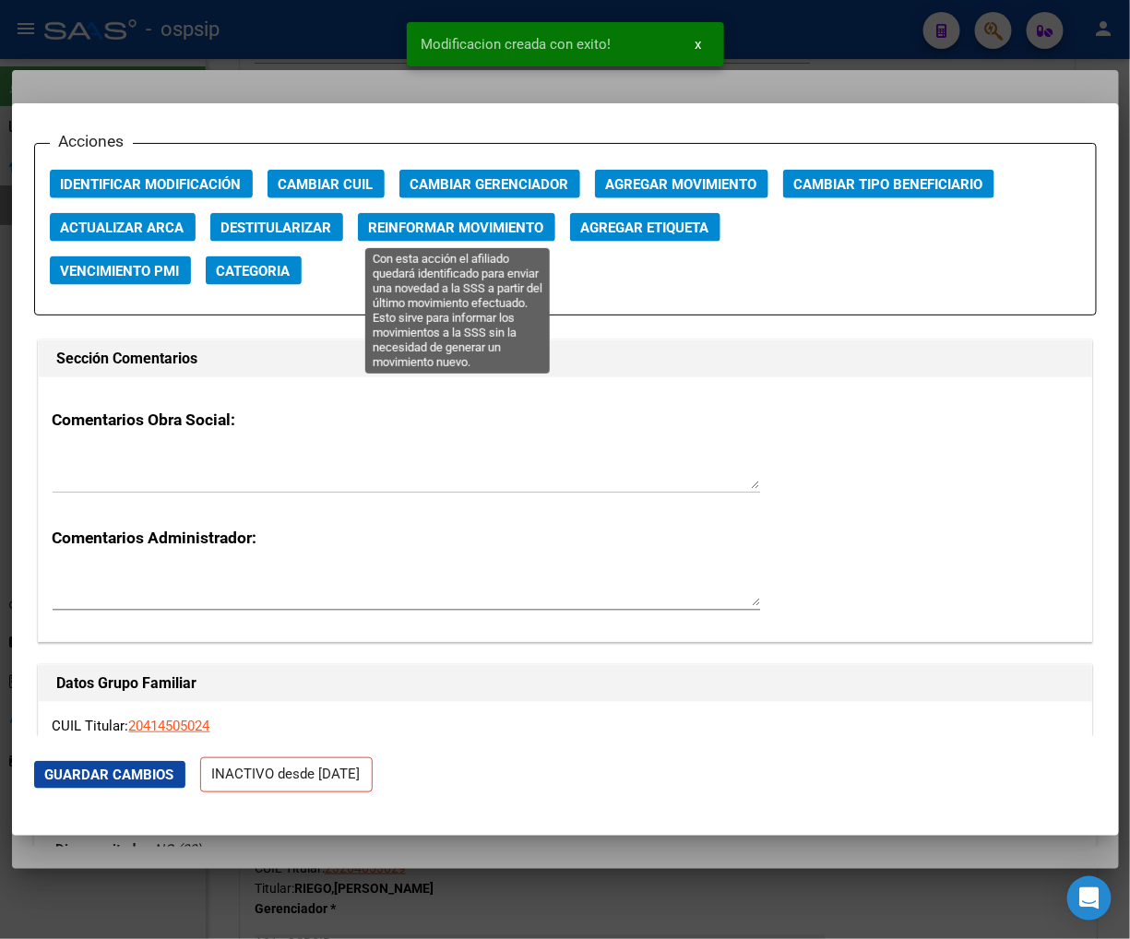
click at [505, 228] on span "Reinformar Movimiento" at bounding box center [456, 228] width 175 height 17
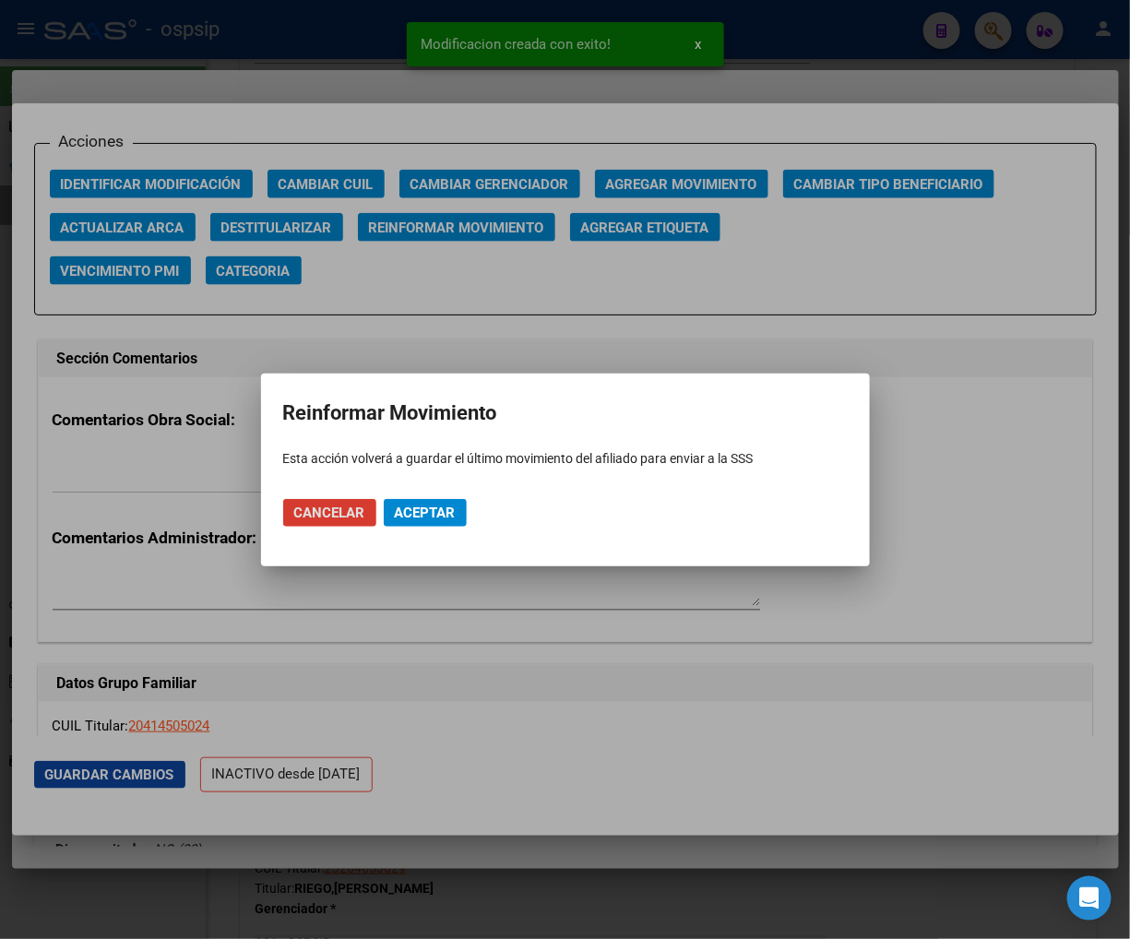
click at [426, 509] on span "Aceptar" at bounding box center [425, 513] width 61 height 17
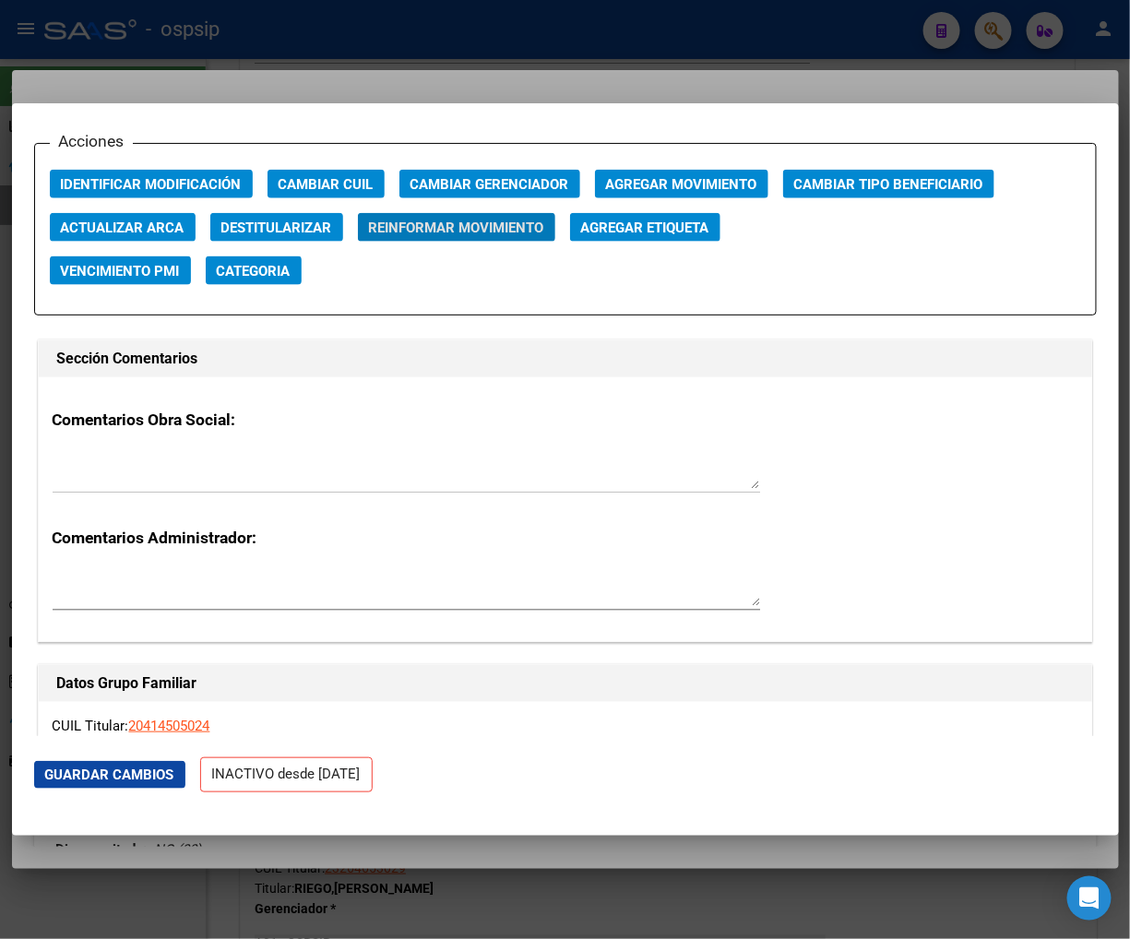
click at [987, 19] on div at bounding box center [565, 469] width 1130 height 939
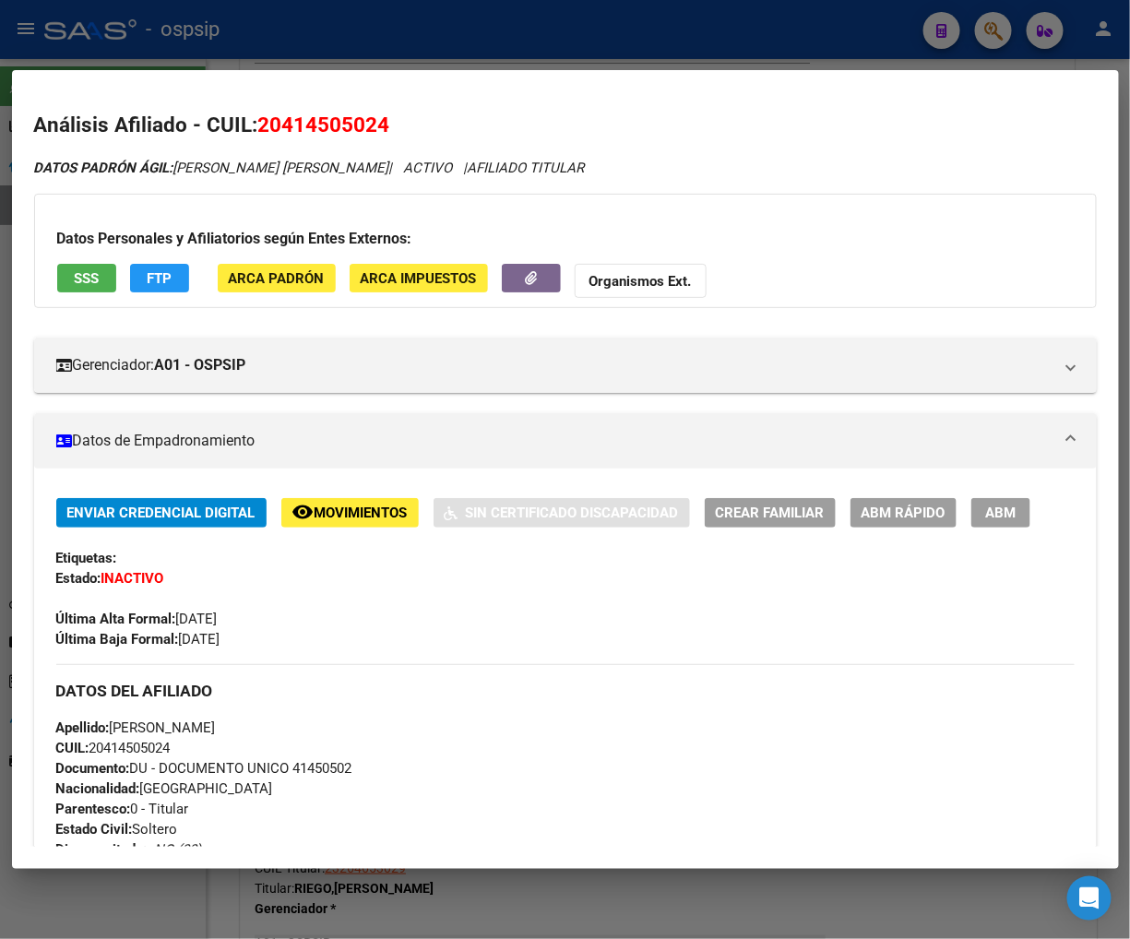
click at [1000, 39] on div at bounding box center [565, 469] width 1130 height 939
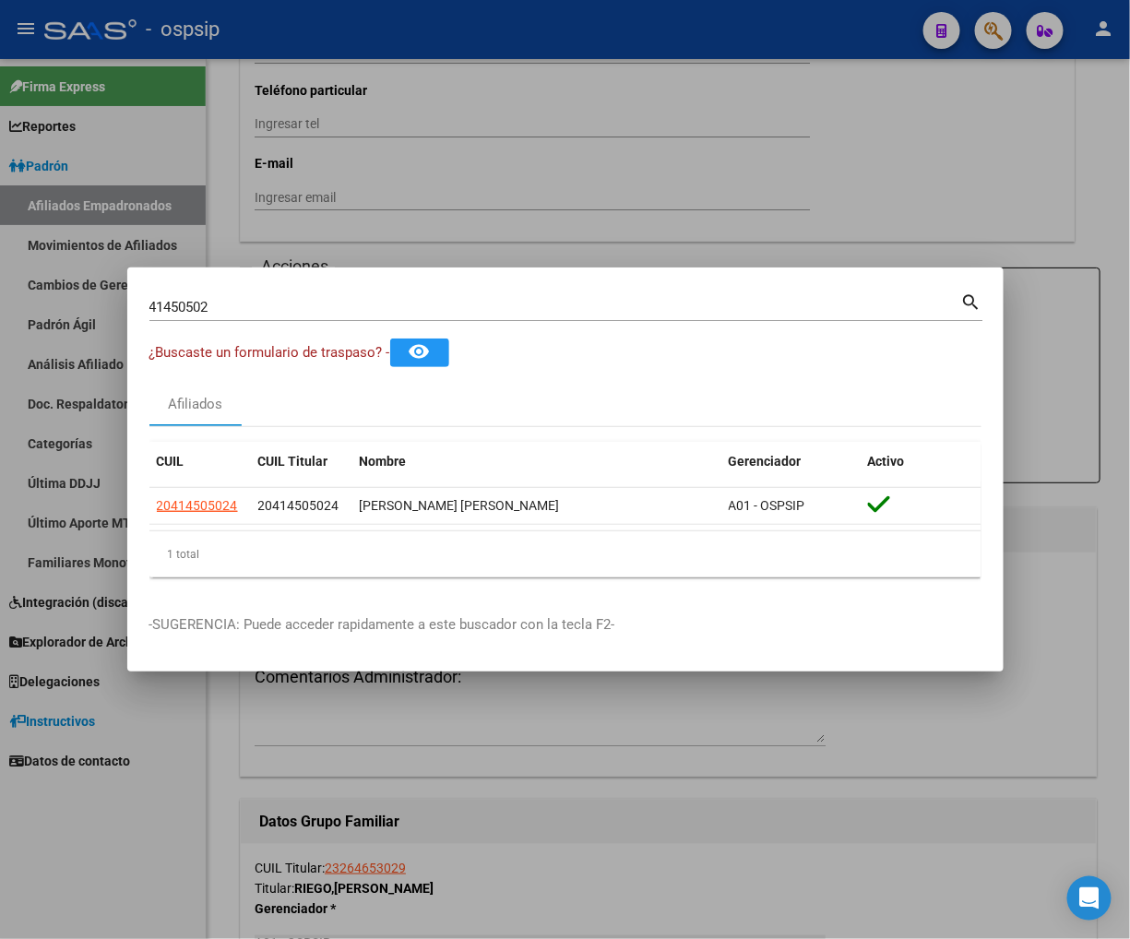
click at [264, 299] on input "41450502" at bounding box center [555, 307] width 812 height 17
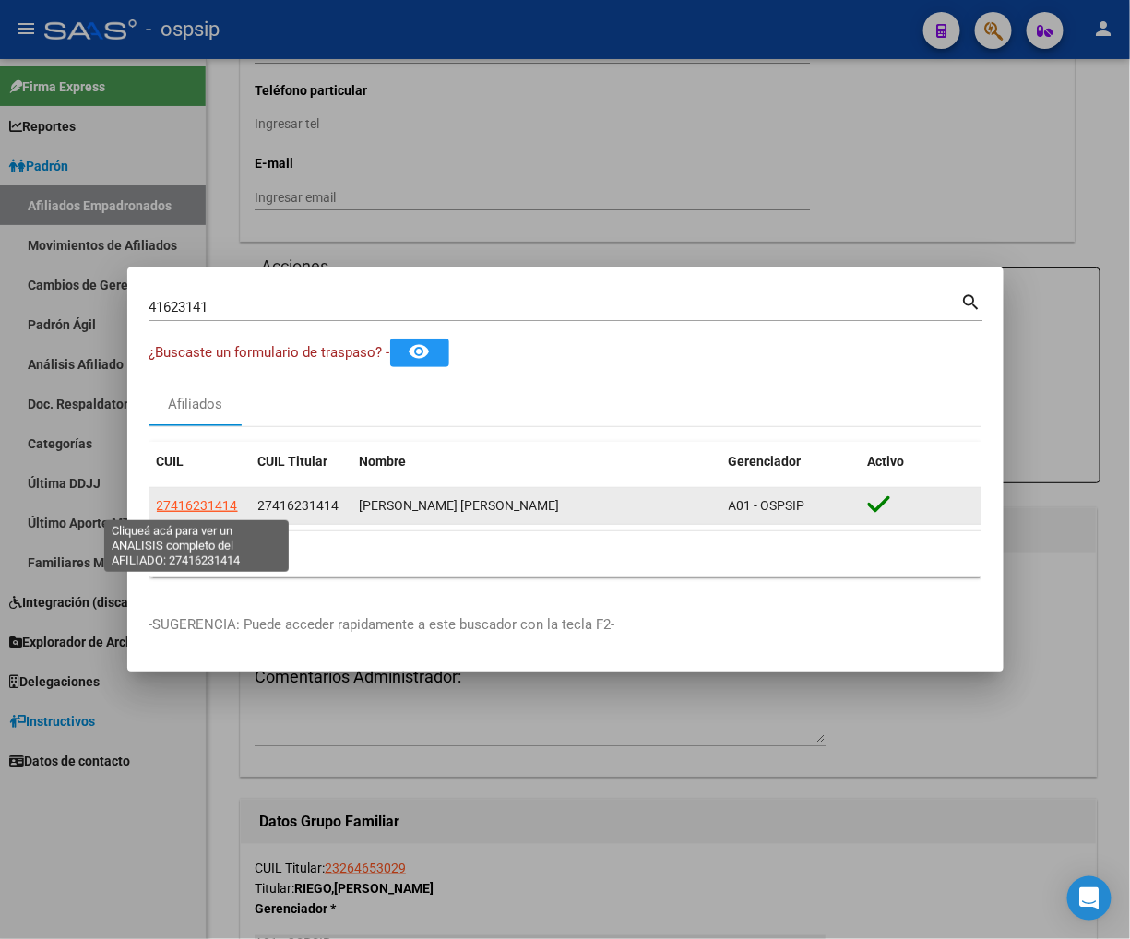
click at [209, 509] on span "27416231414" at bounding box center [197, 505] width 81 height 15
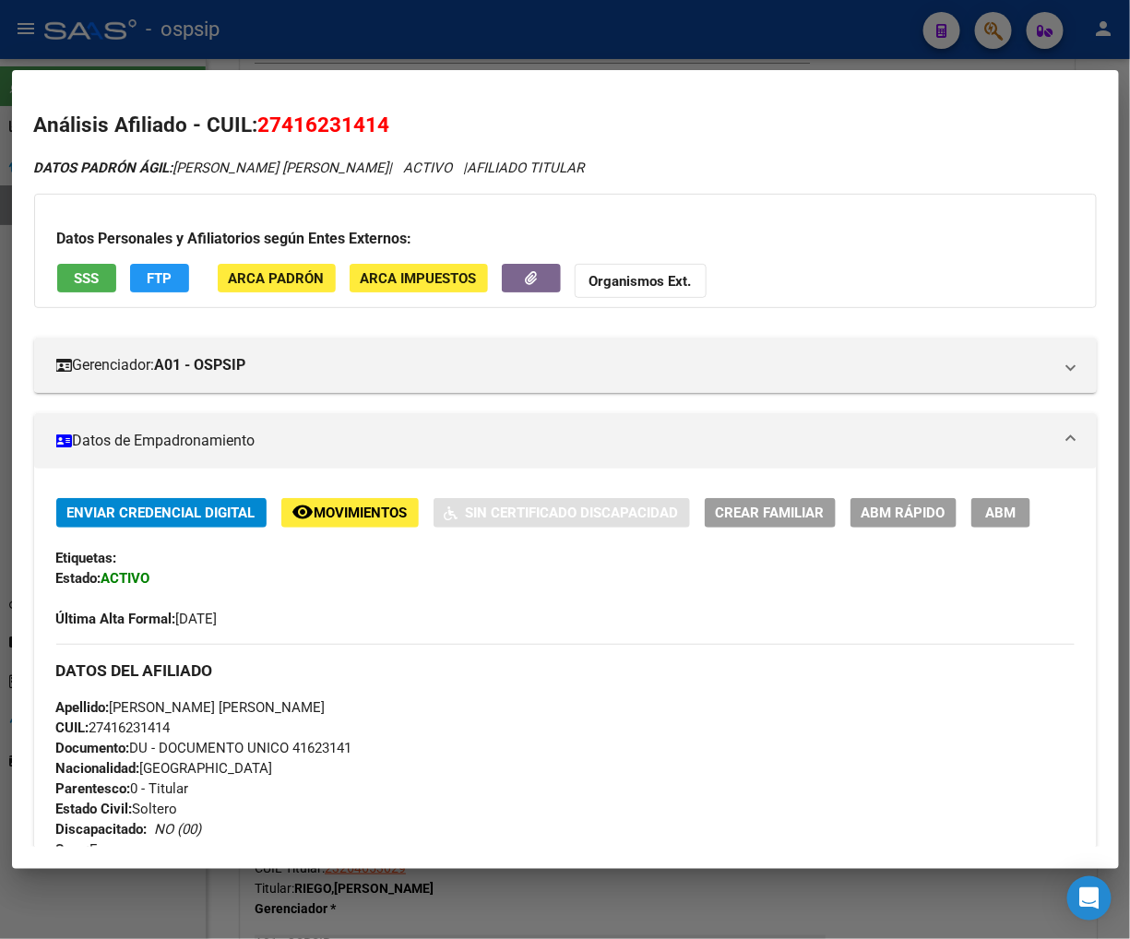
click at [185, 281] on button "FTP" at bounding box center [159, 278] width 59 height 29
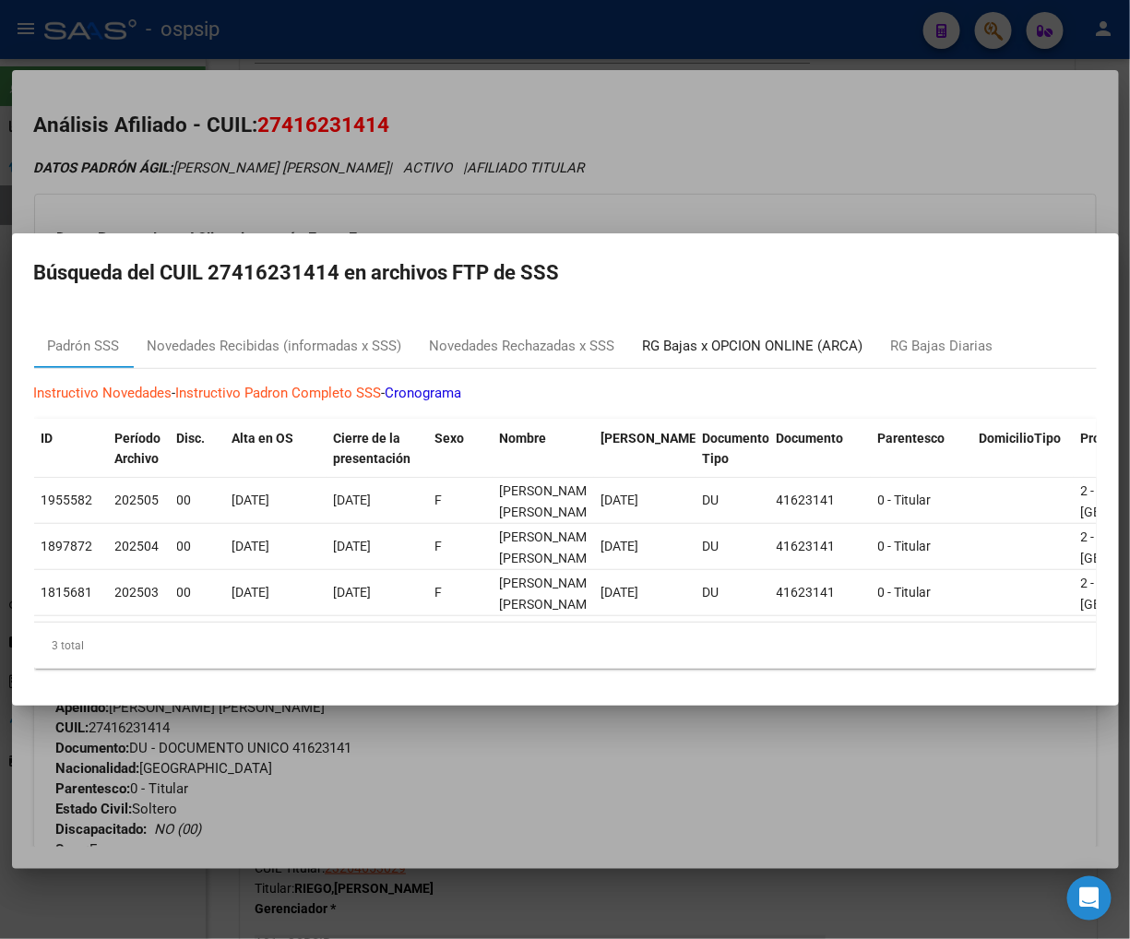
click at [748, 336] on div "RG Bajas x OPCION ONLINE (ARCA)" at bounding box center [753, 346] width 221 height 21
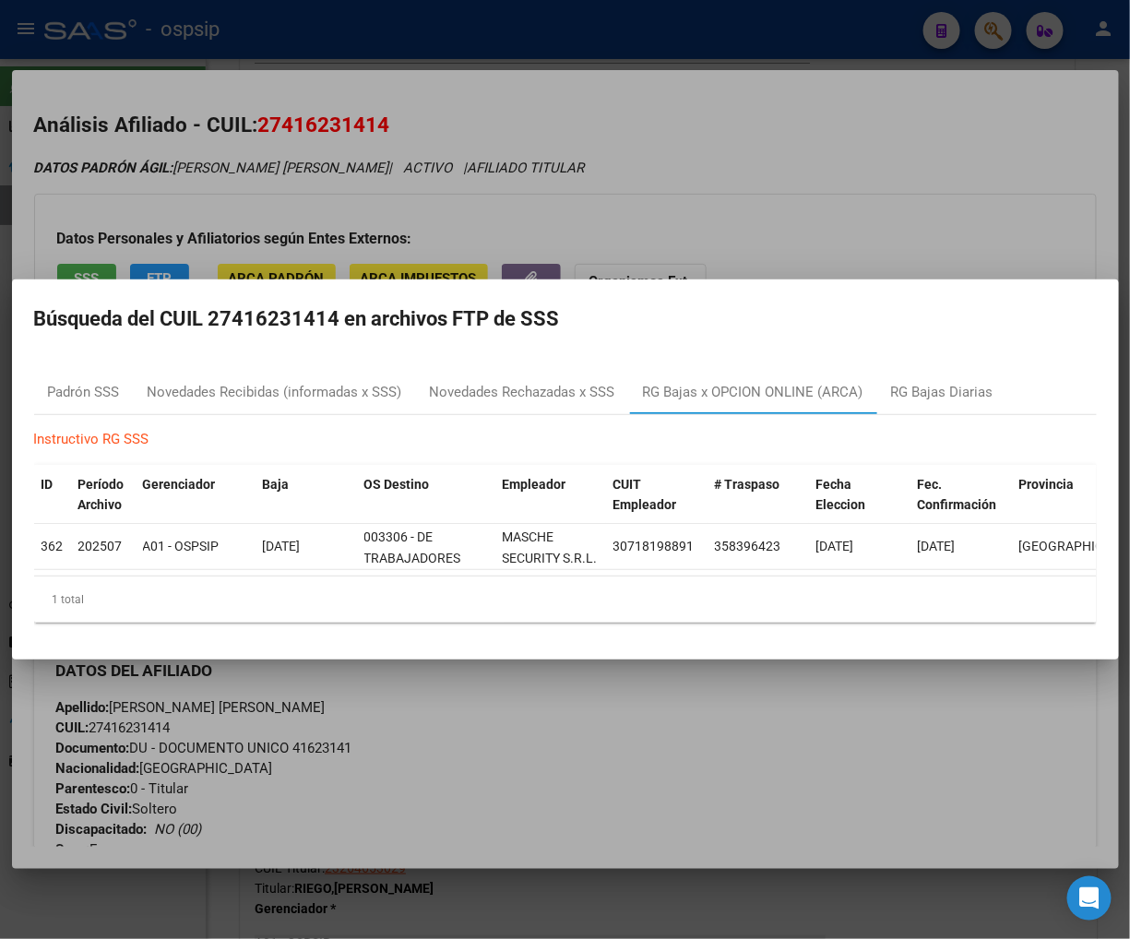
click at [782, 161] on div at bounding box center [565, 469] width 1130 height 939
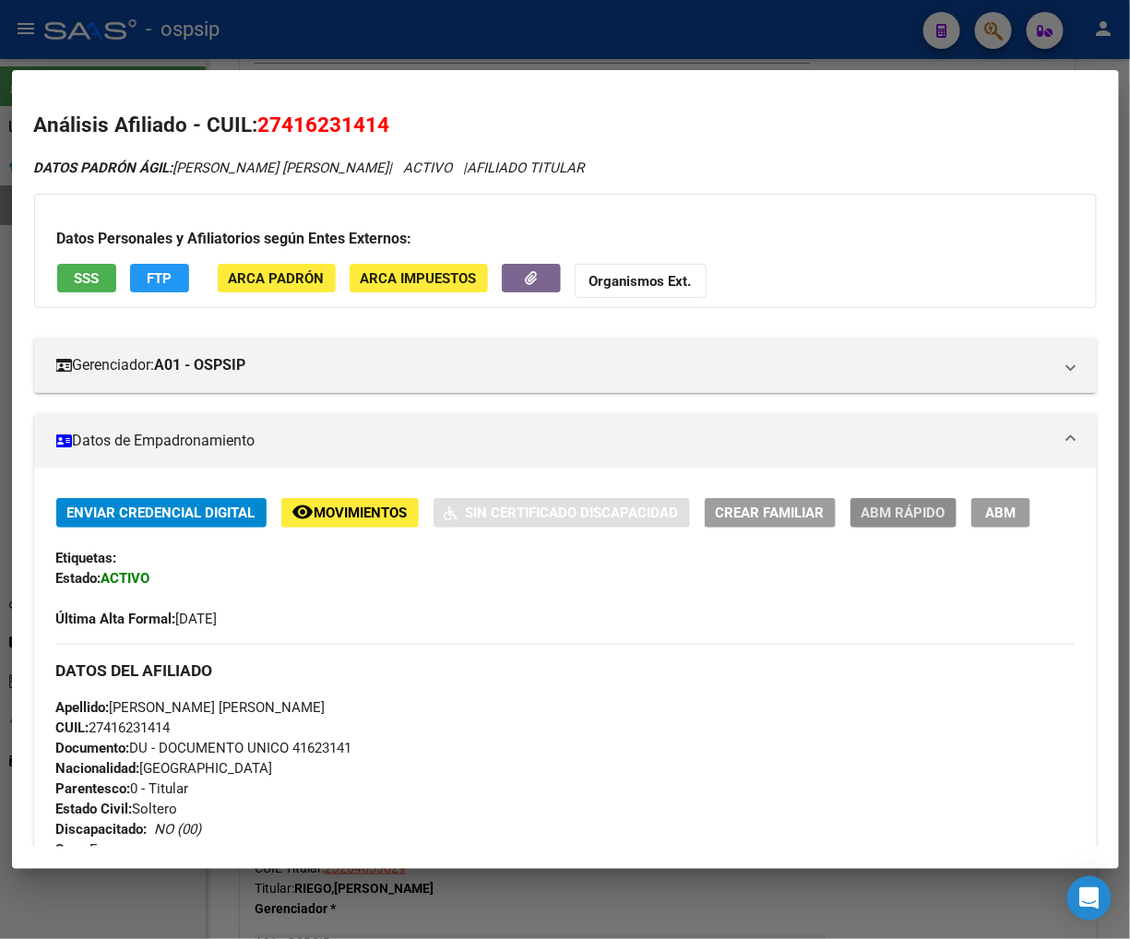
click at [916, 511] on span "ABM Rápido" at bounding box center [904, 514] width 84 height 17
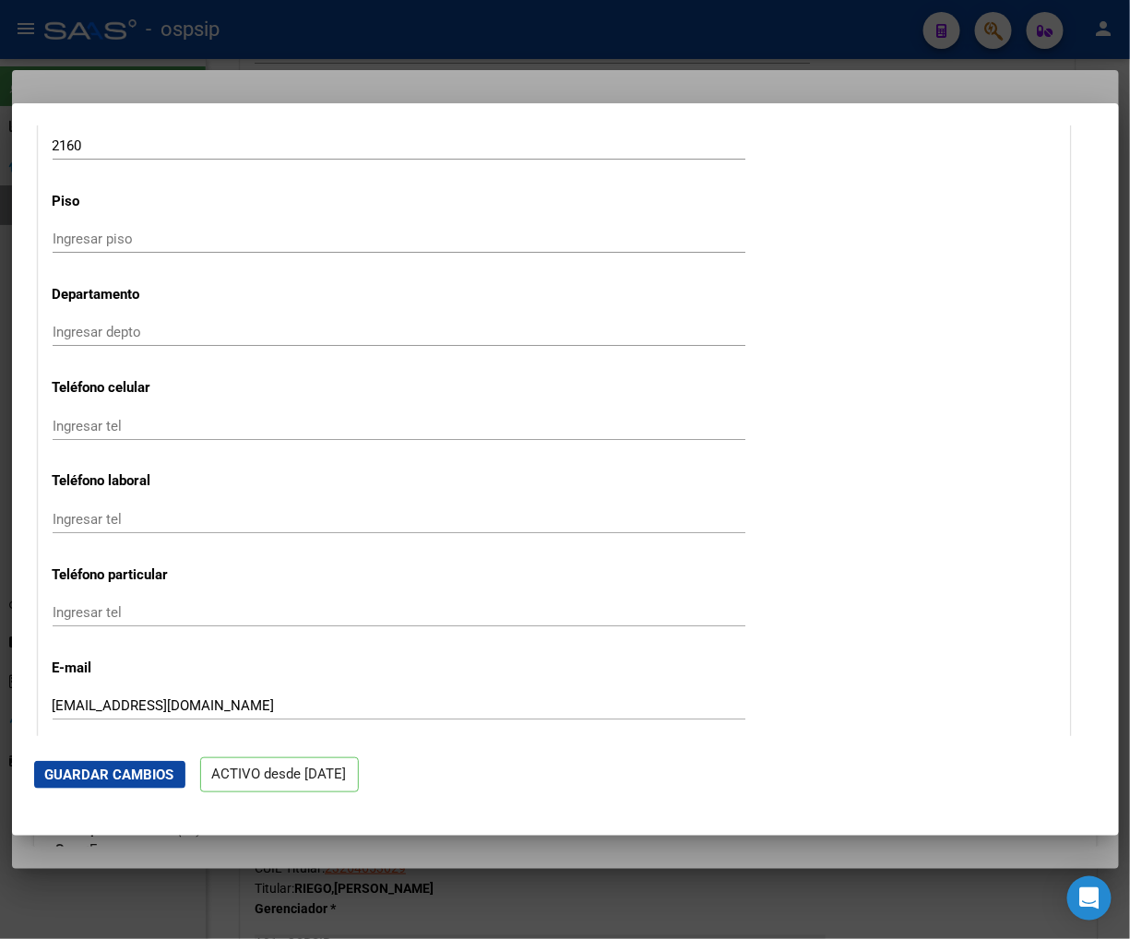
scroll to position [2255, 0]
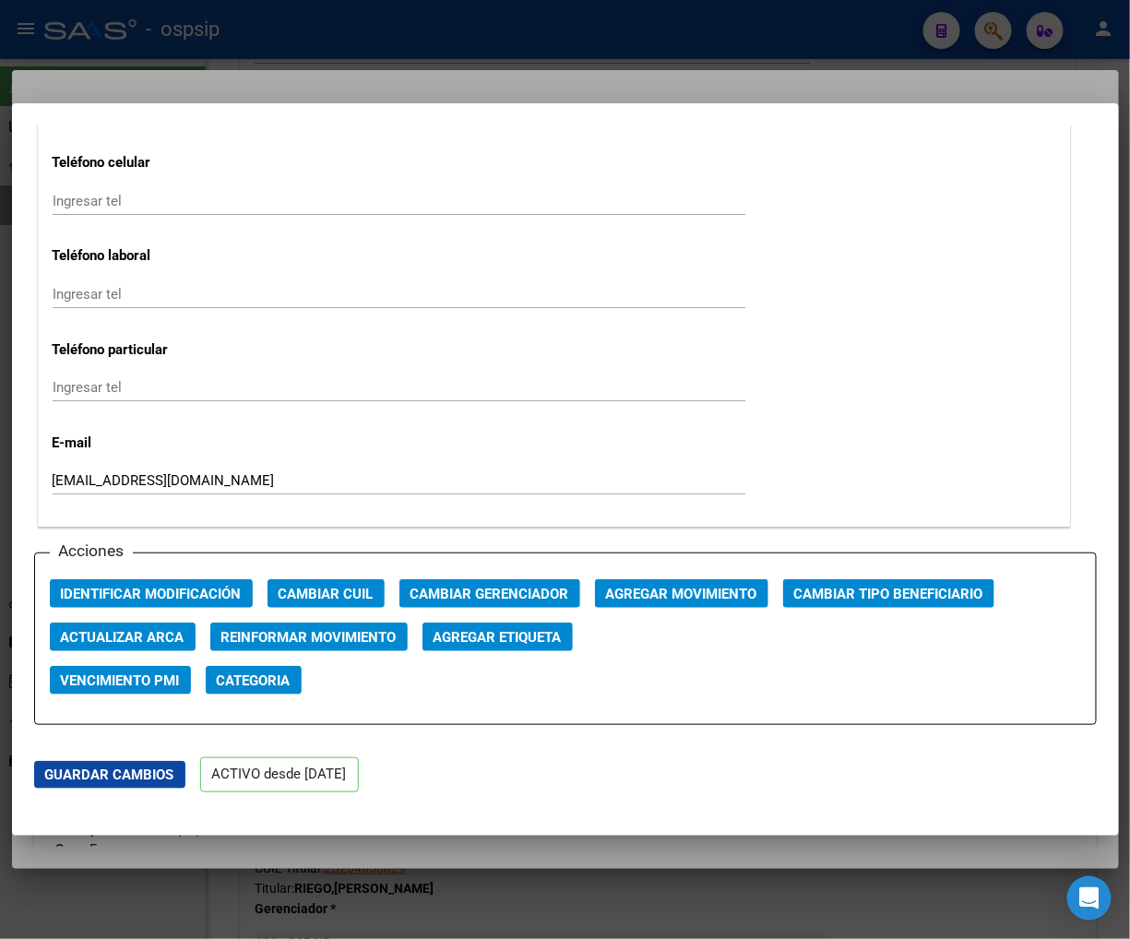
click at [659, 595] on span "Agregar Movimiento" at bounding box center [681, 594] width 151 height 17
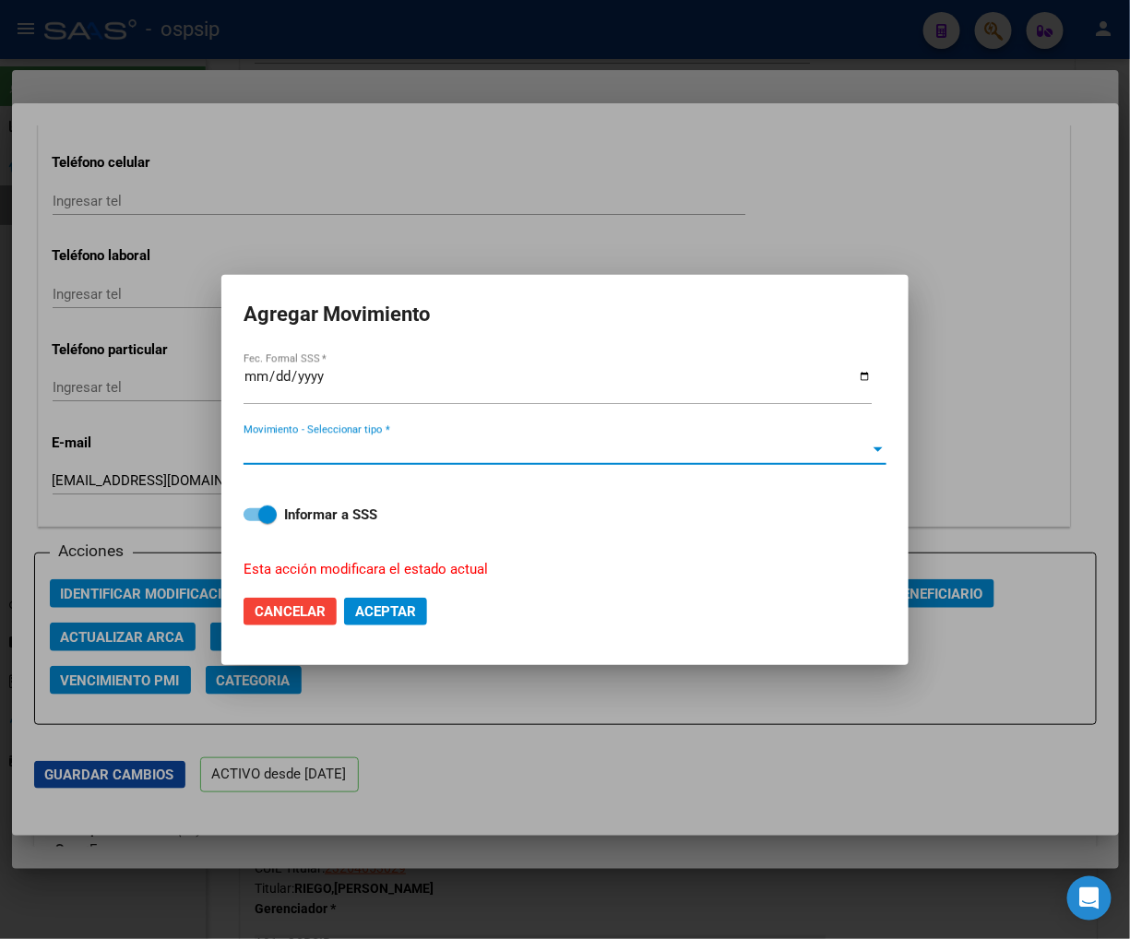
click at [633, 448] on span "Movimiento - Seleccionar tipo *" at bounding box center [557, 450] width 627 height 17
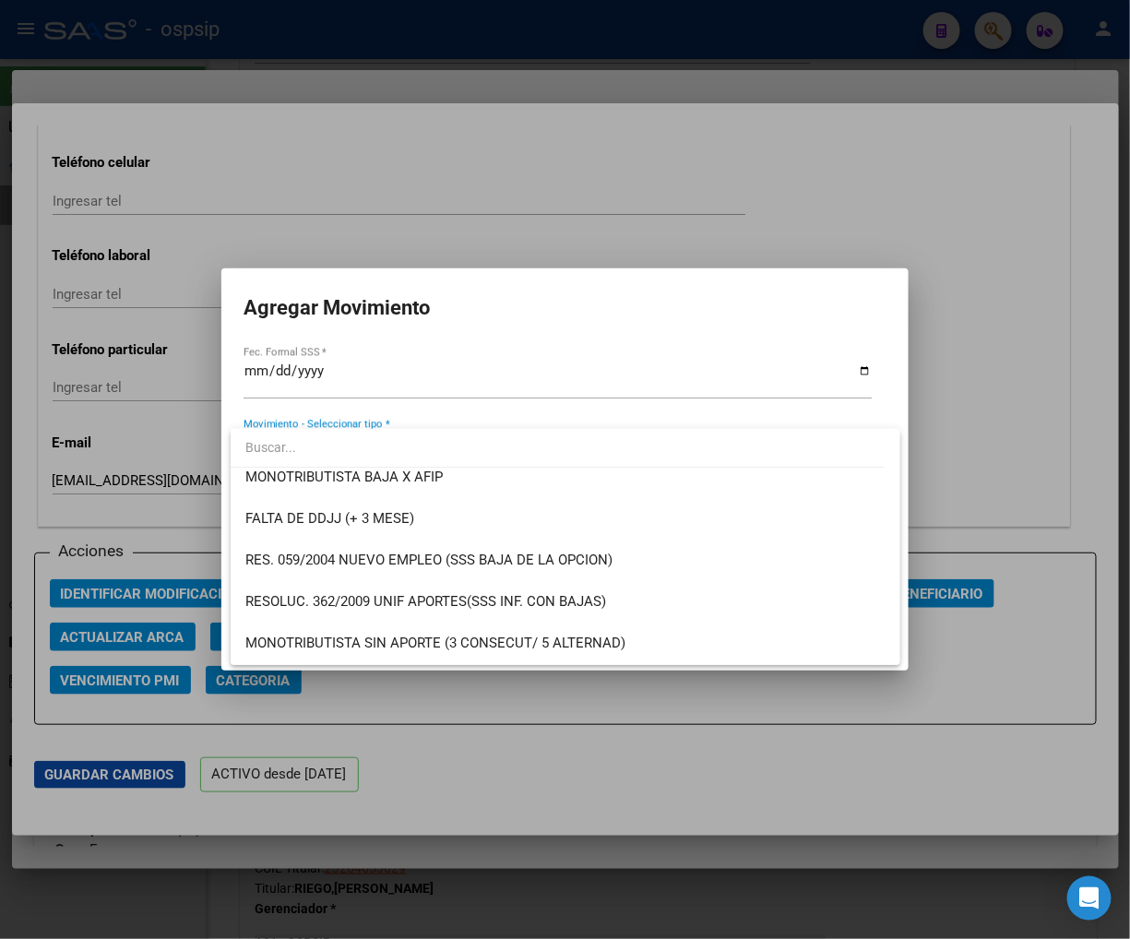
scroll to position [717, 0]
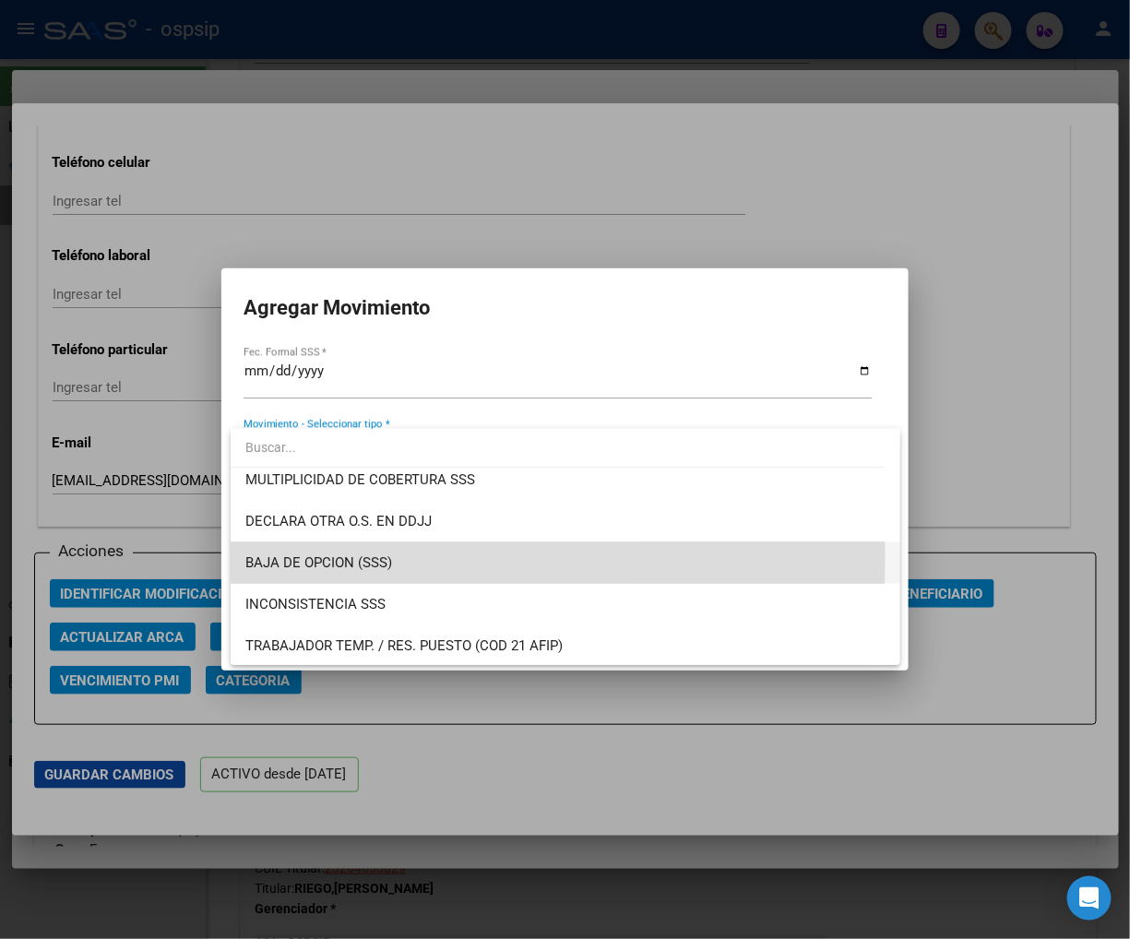
click at [409, 559] on span "BAJA DE OPCION (SSS)" at bounding box center [565, 564] width 640 height 42
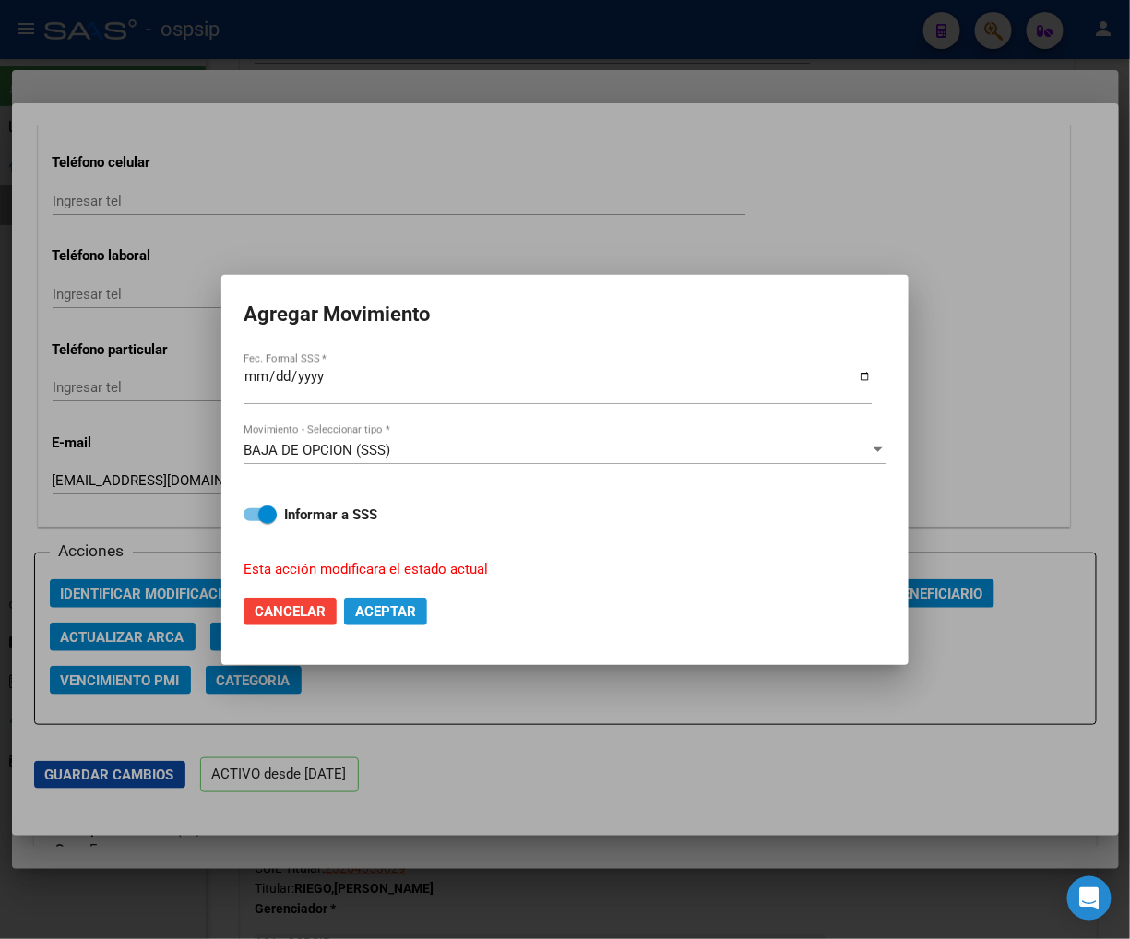
click at [372, 605] on span "Aceptar" at bounding box center [385, 611] width 61 height 17
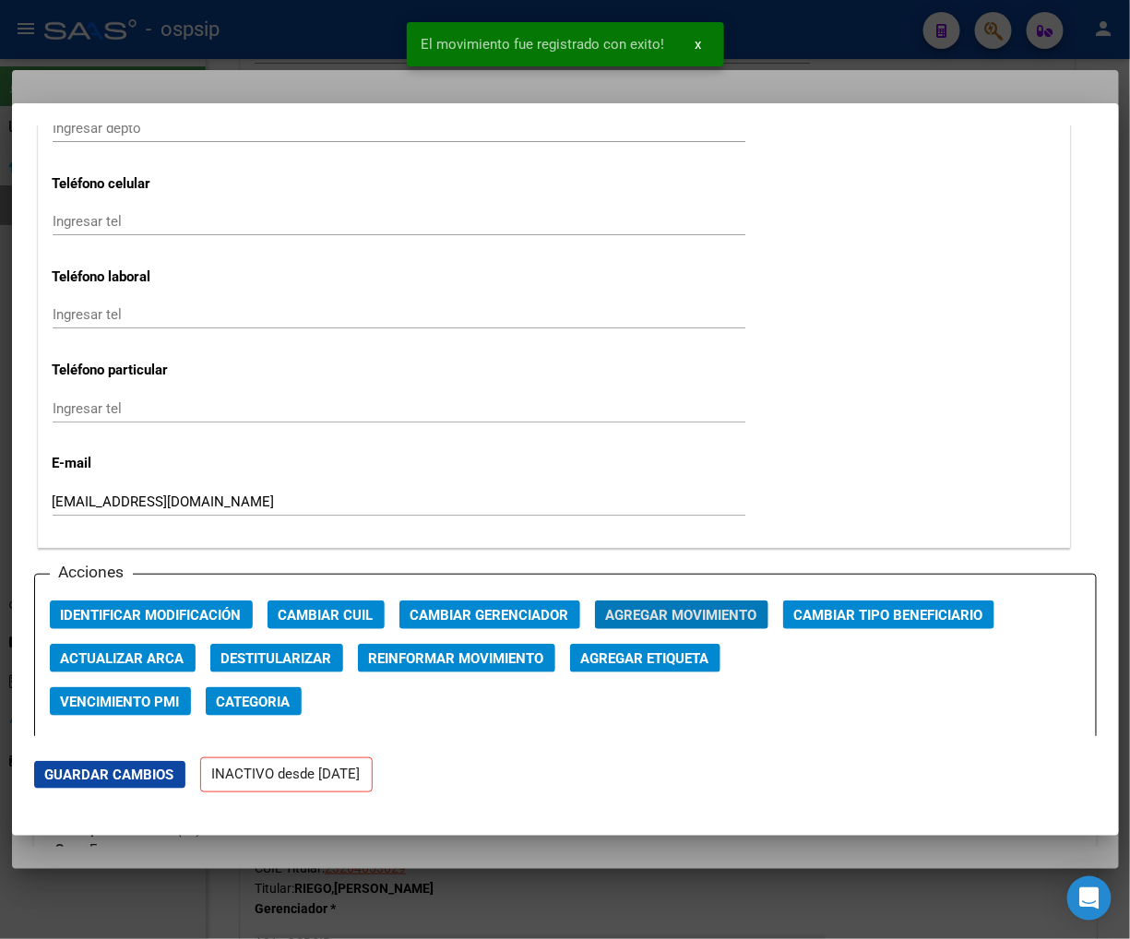
scroll to position [2275, 0]
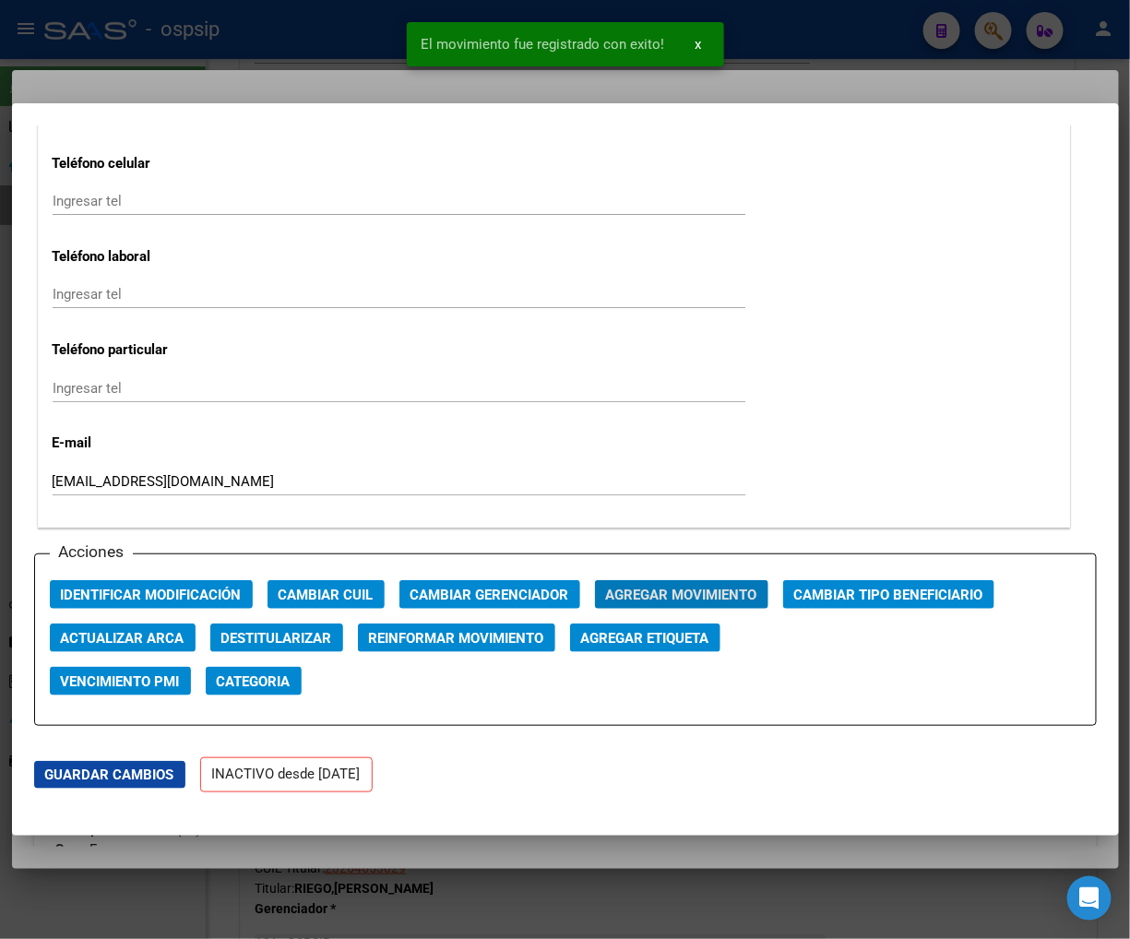
click at [118, 772] on span "Guardar Cambios" at bounding box center [109, 775] width 129 height 17
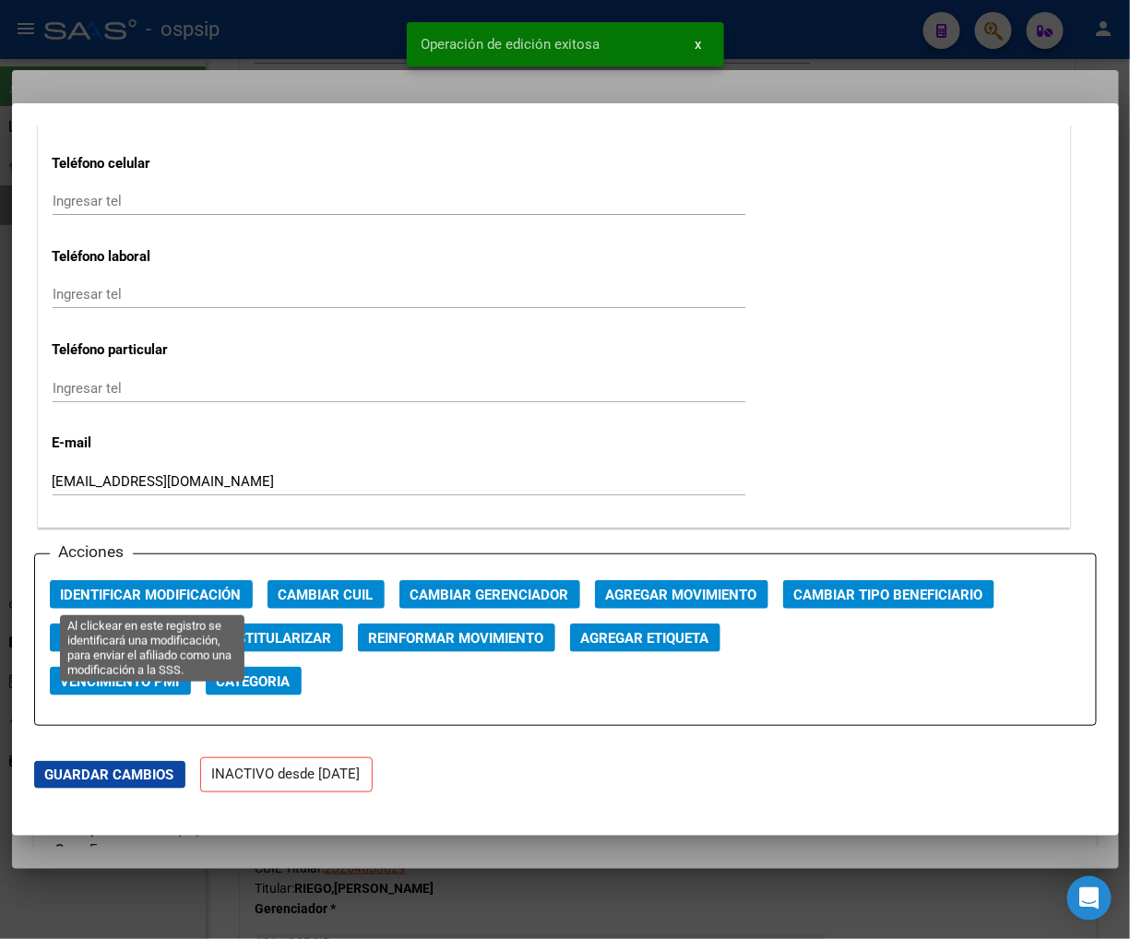
click at [152, 591] on span "Identificar Modificación" at bounding box center [151, 595] width 181 height 17
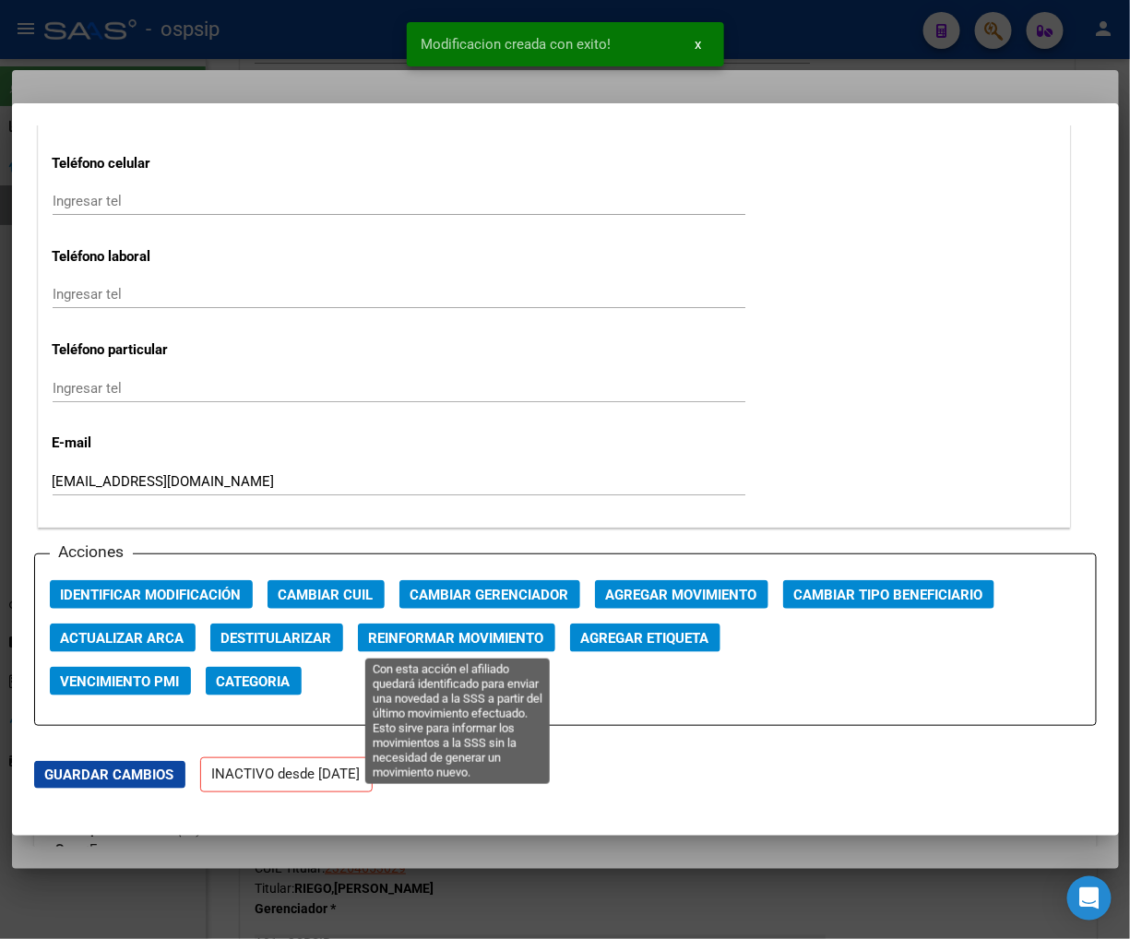
click at [475, 639] on span "Reinformar Movimiento" at bounding box center [456, 638] width 175 height 17
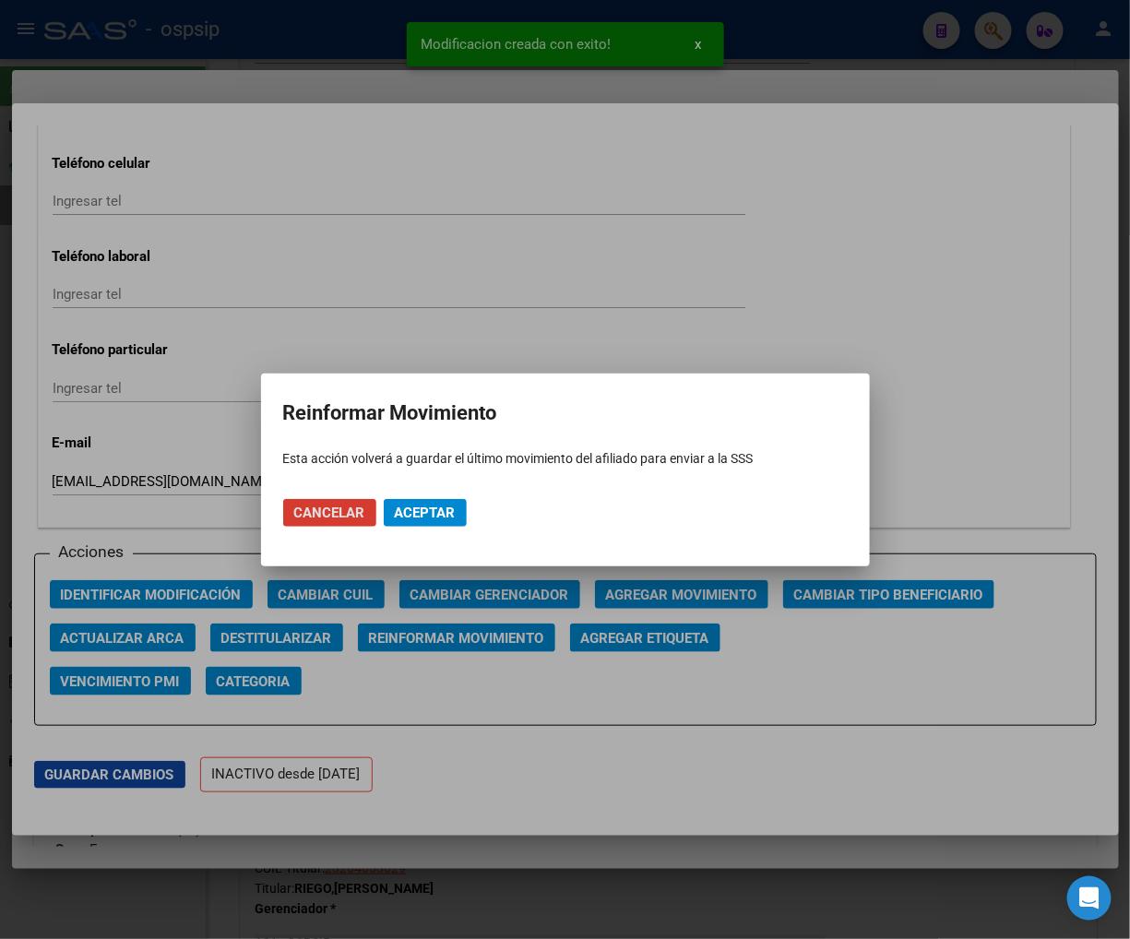
click at [395, 505] on span "Aceptar" at bounding box center [425, 513] width 61 height 17
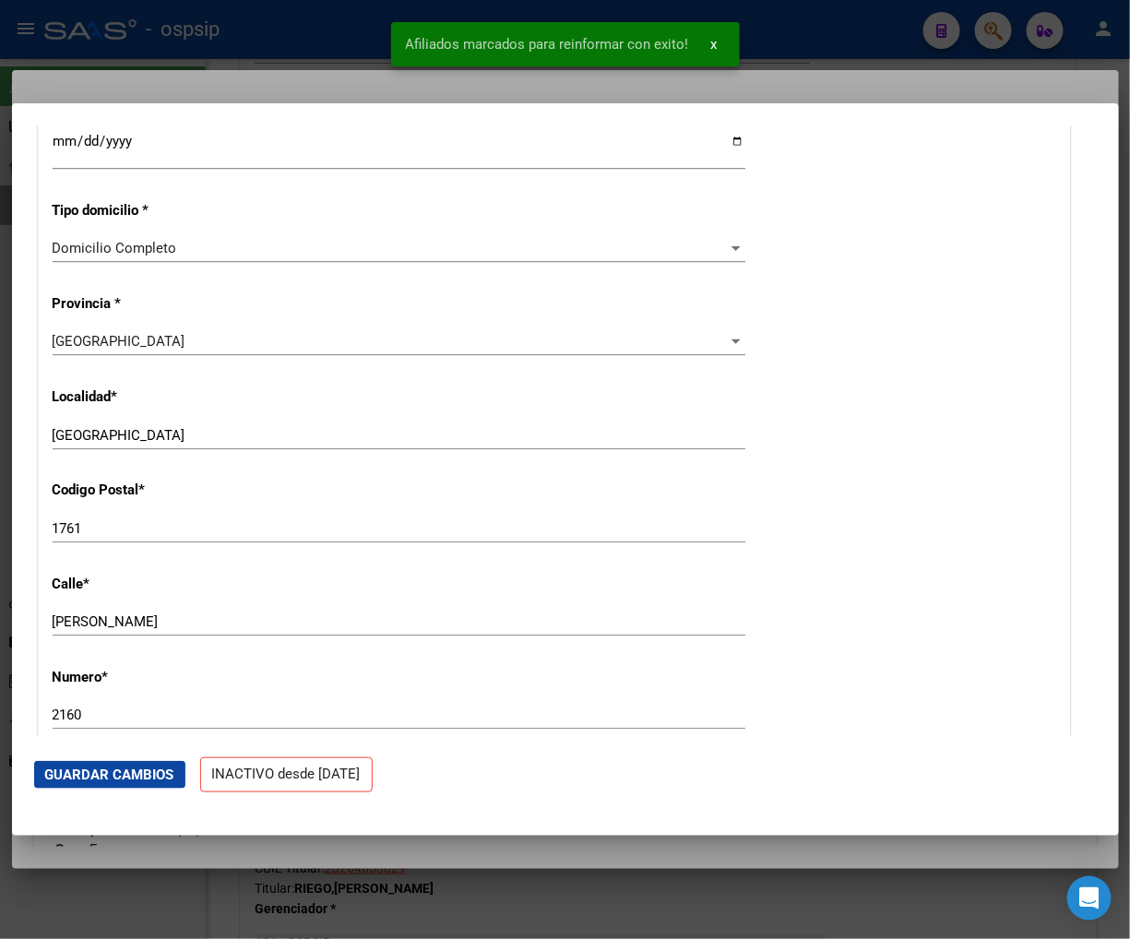
scroll to position [1250, 0]
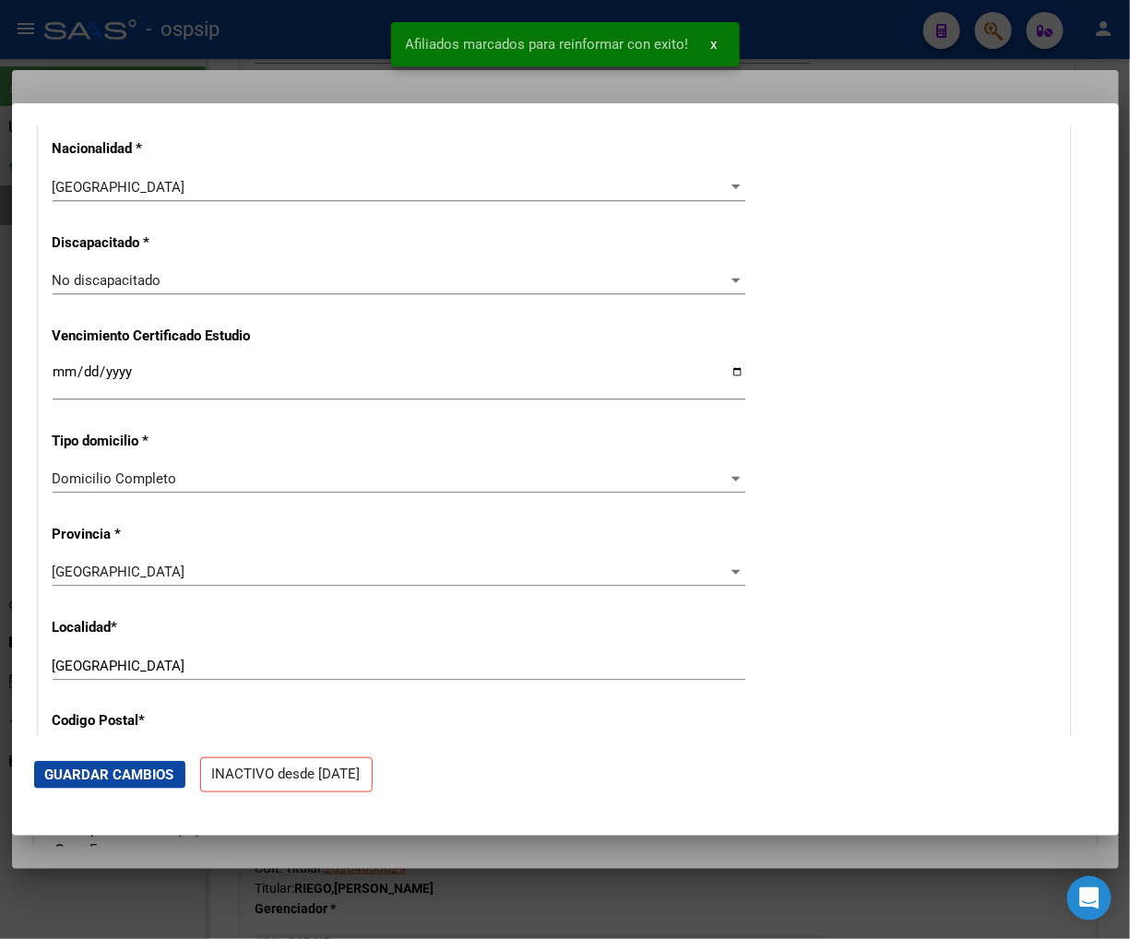
click at [985, 29] on div at bounding box center [565, 469] width 1130 height 939
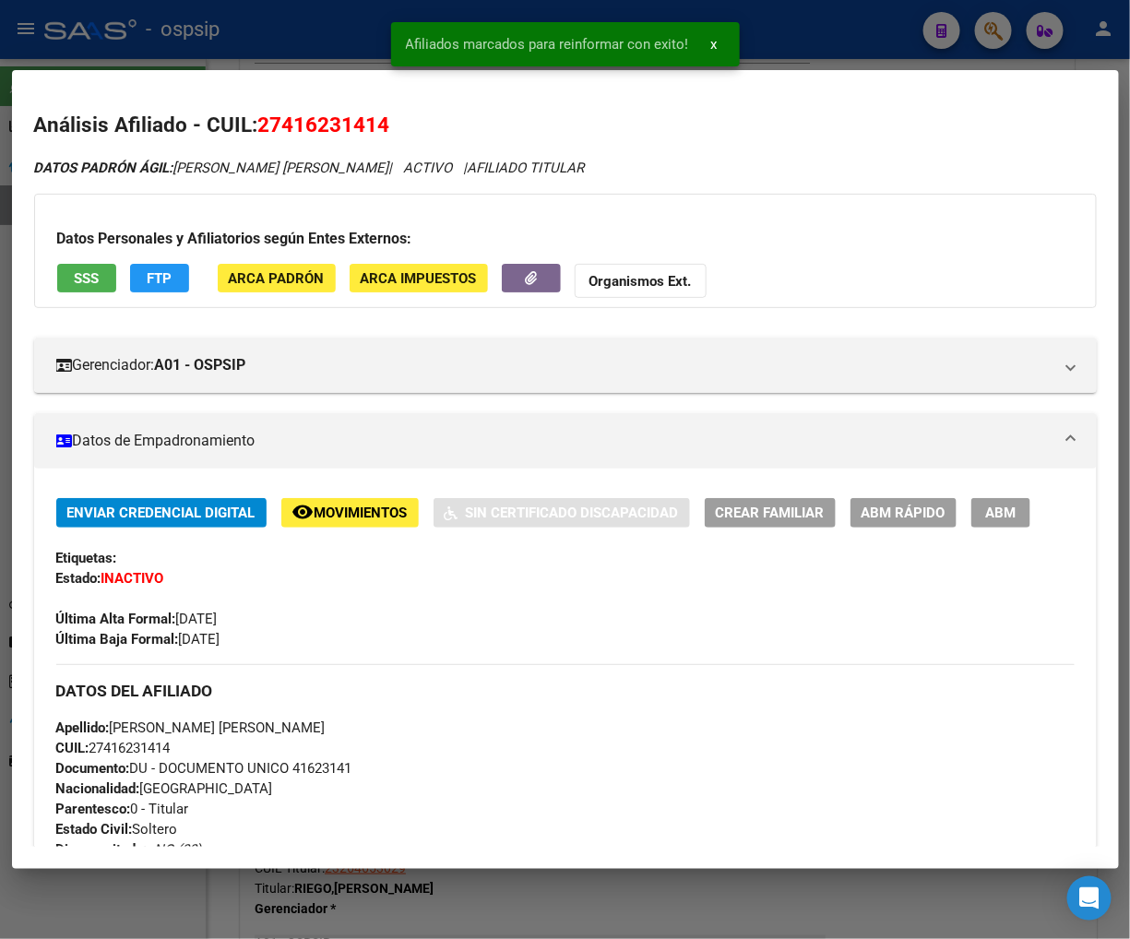
click at [991, 41] on div at bounding box center [565, 469] width 1130 height 939
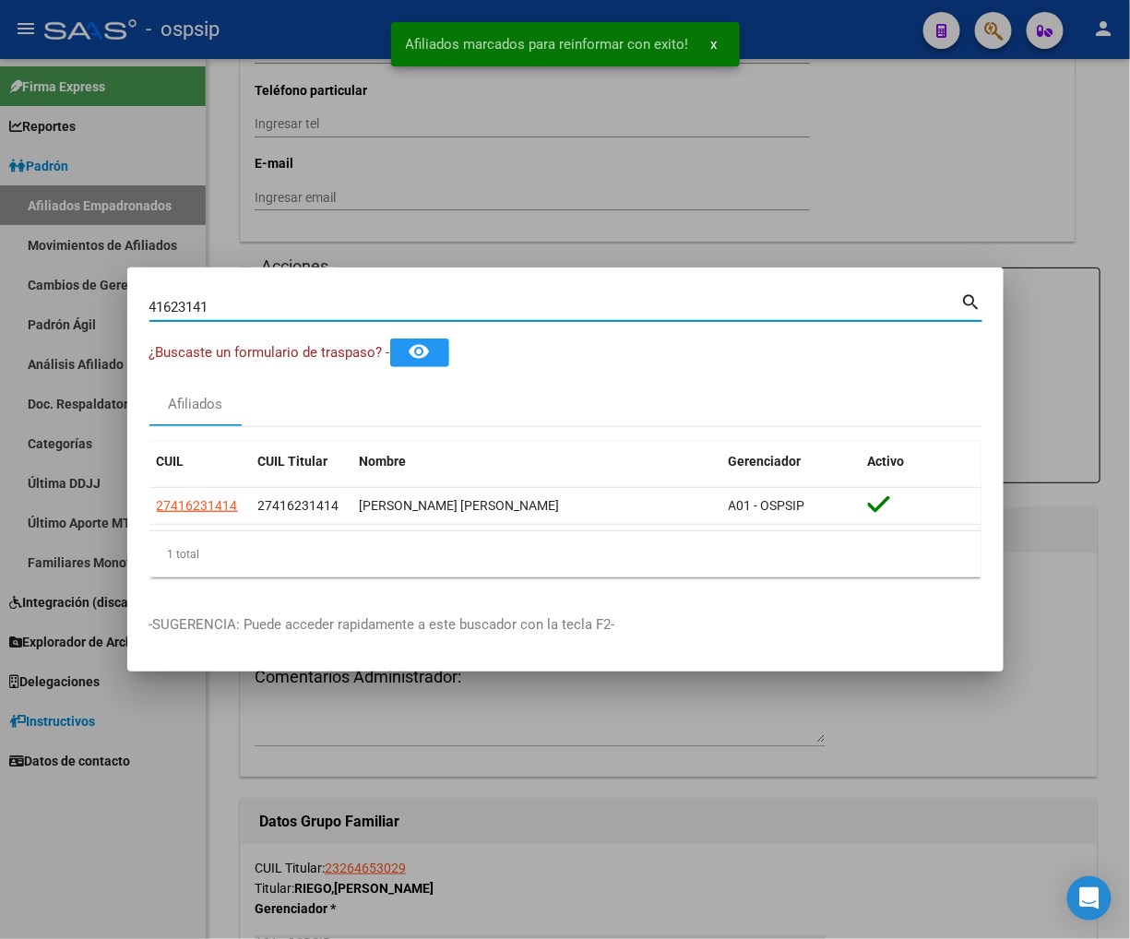
click at [245, 300] on input "41623141" at bounding box center [555, 307] width 812 height 17
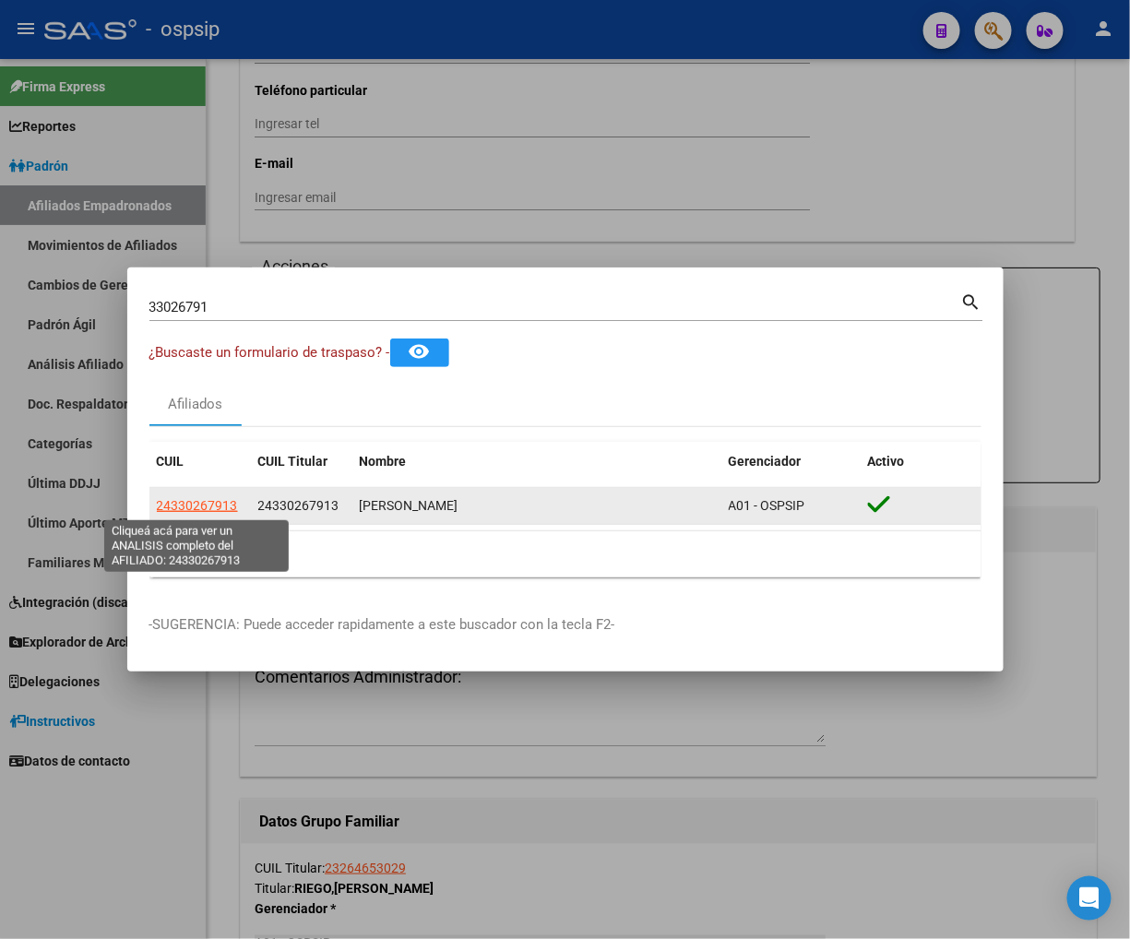
click at [173, 507] on span "24330267913" at bounding box center [197, 505] width 81 height 15
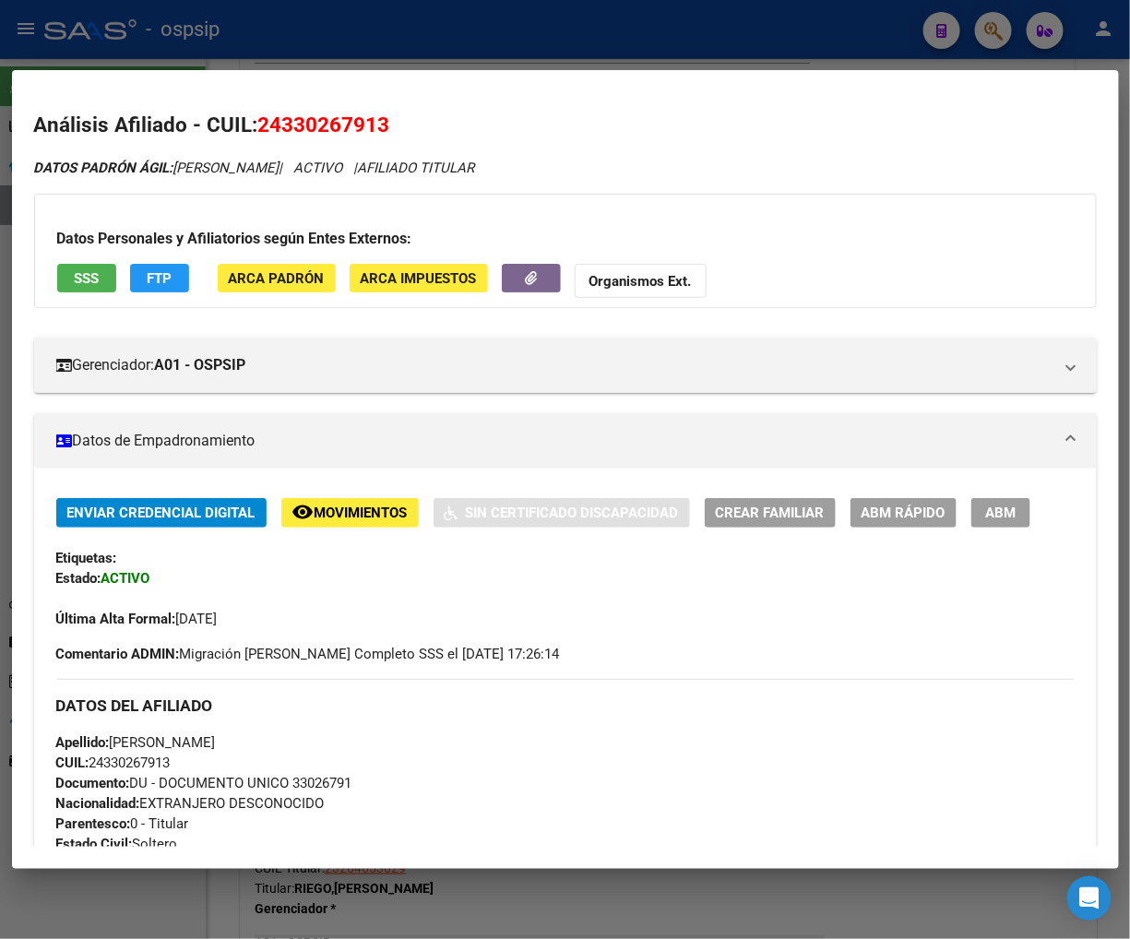
click at [163, 280] on span "FTP" at bounding box center [159, 278] width 25 height 17
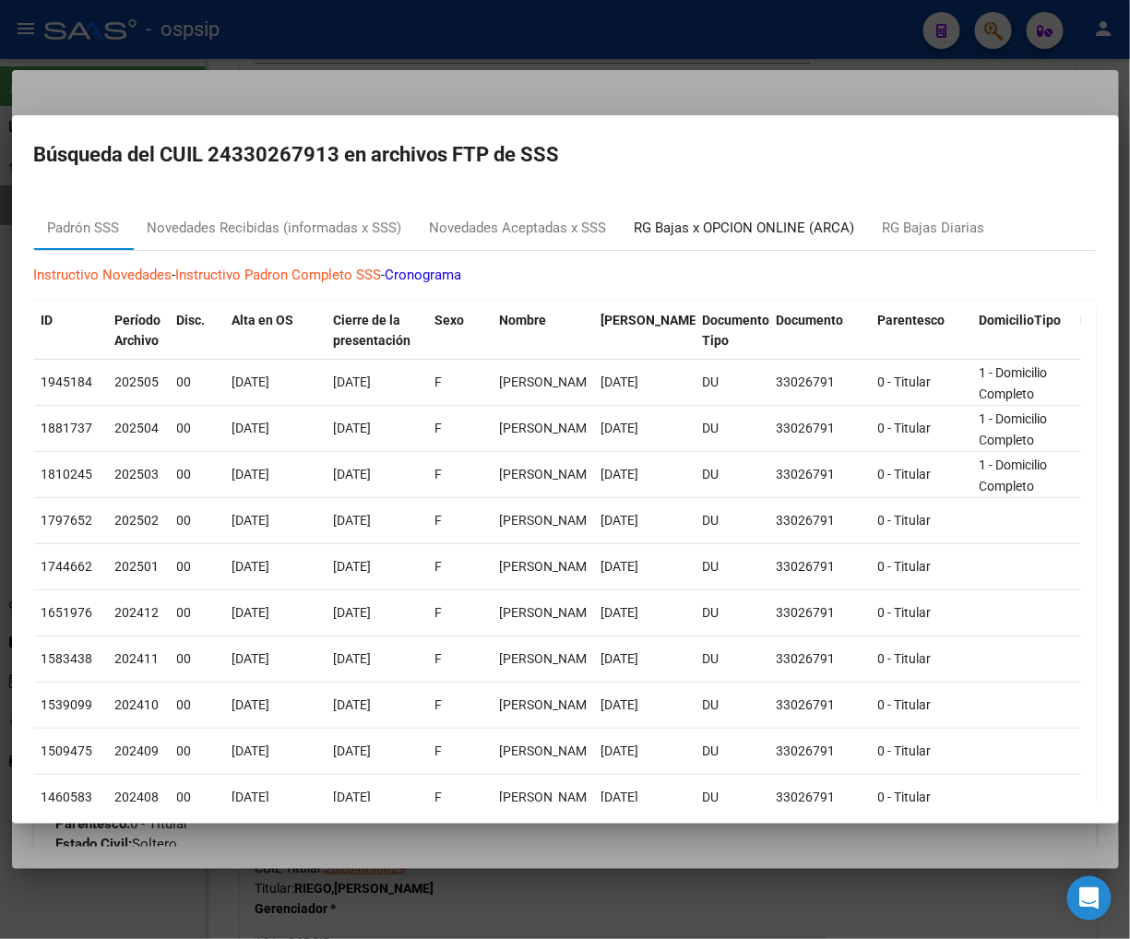
click at [679, 228] on div "RG Bajas x OPCION ONLINE (ARCA)" at bounding box center [745, 228] width 221 height 21
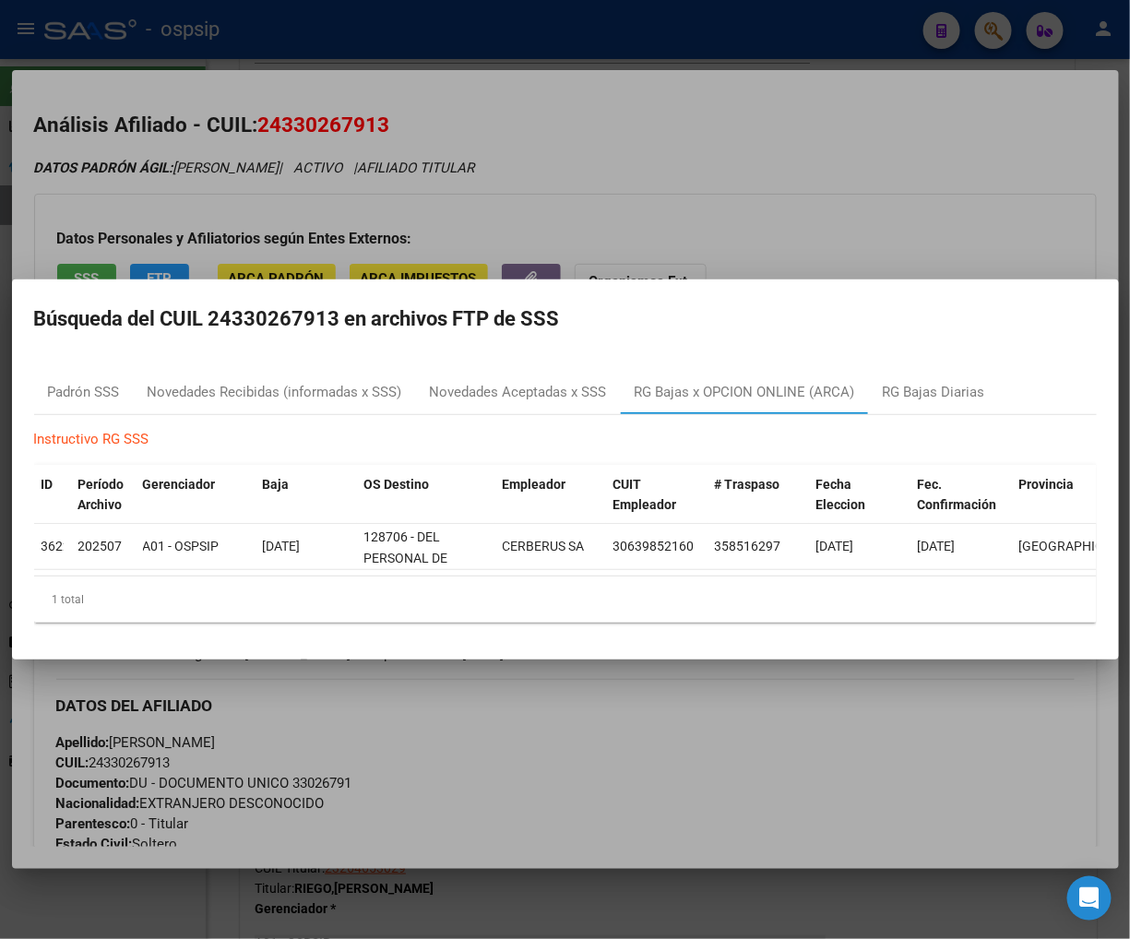
click at [913, 250] on div at bounding box center [565, 469] width 1130 height 939
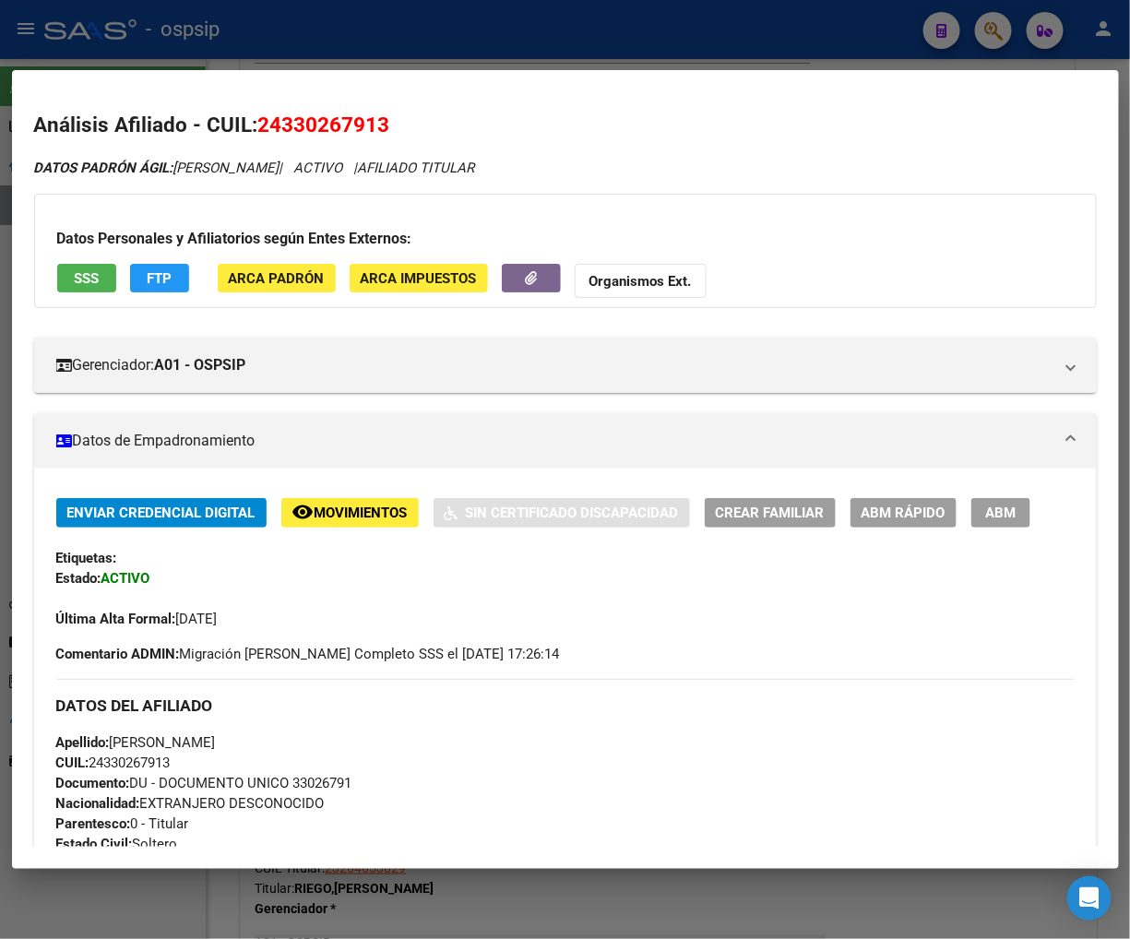
click at [917, 515] on span "ABM Rápido" at bounding box center [904, 514] width 84 height 17
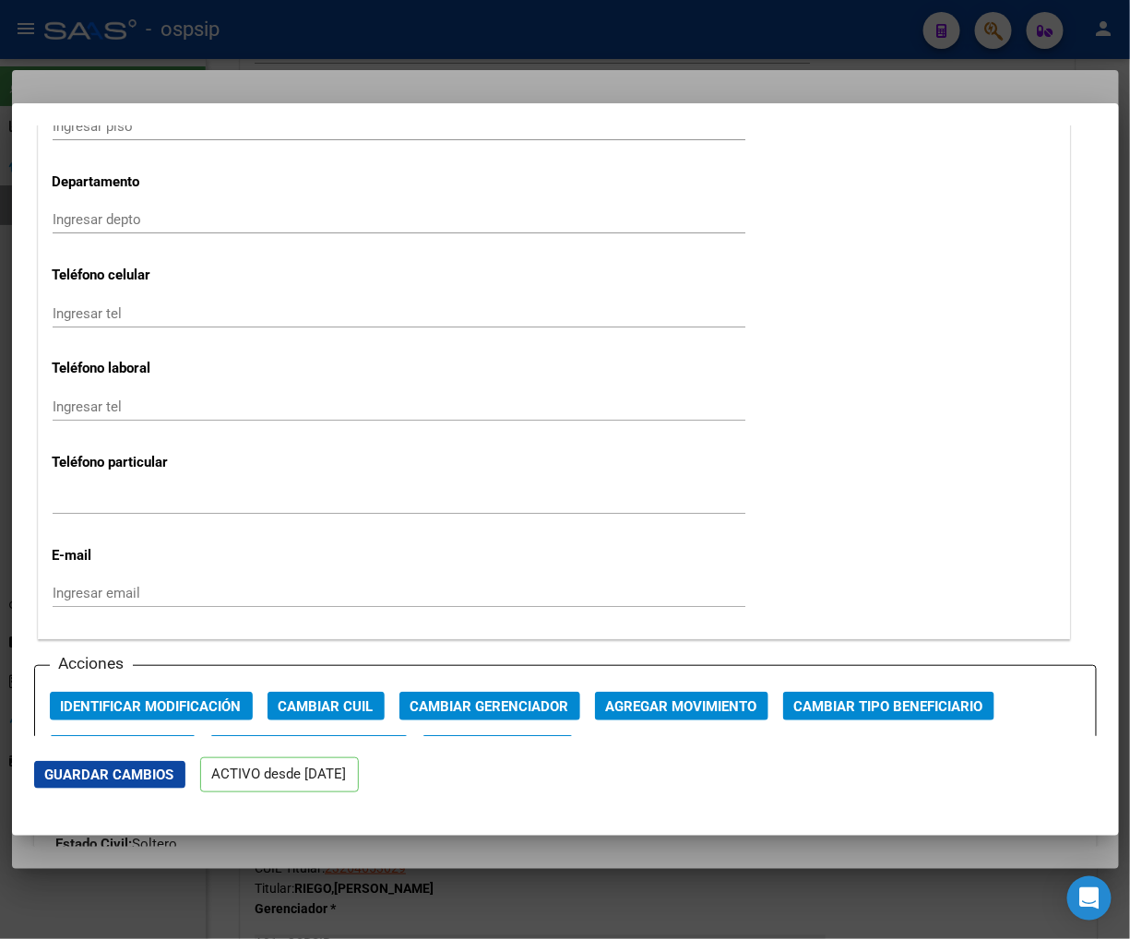
scroll to position [2358, 0]
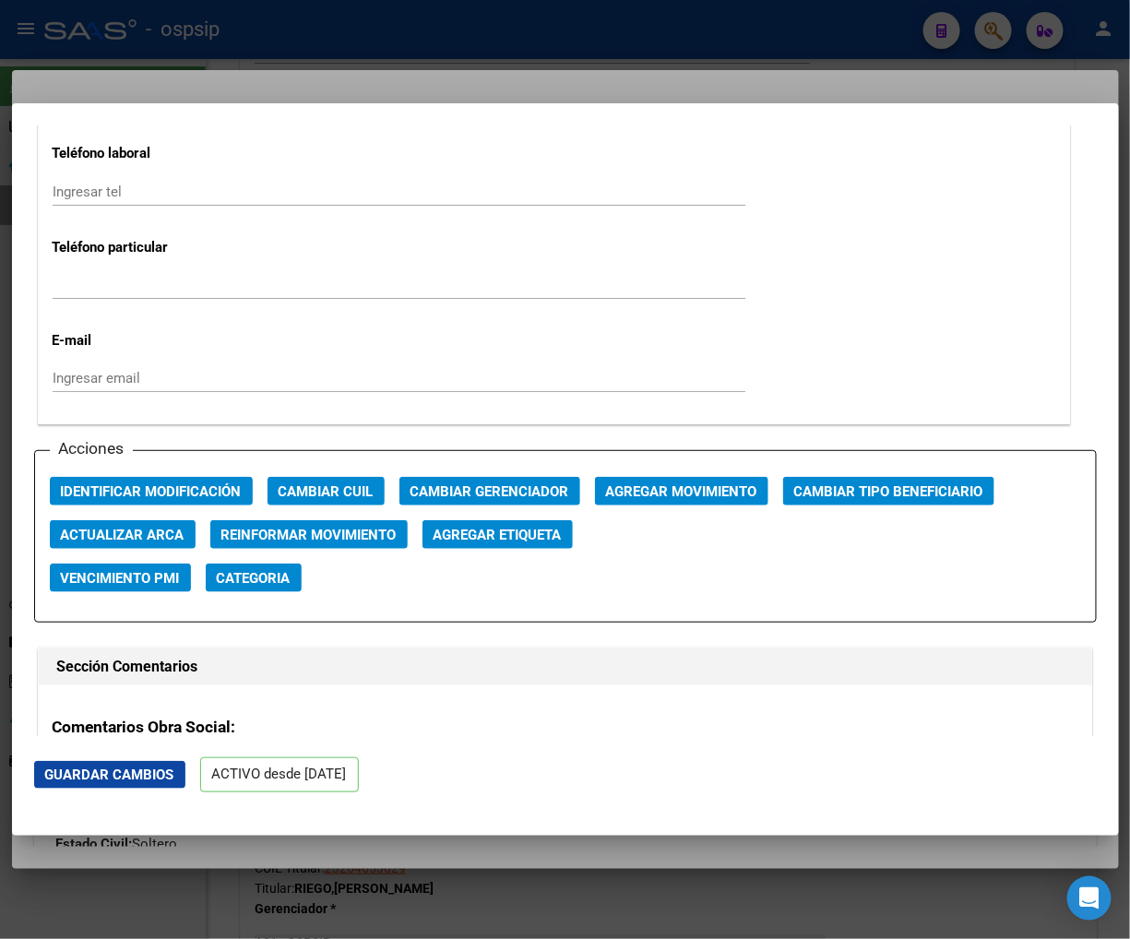
click at [698, 486] on span "Agregar Movimiento" at bounding box center [681, 492] width 151 height 17
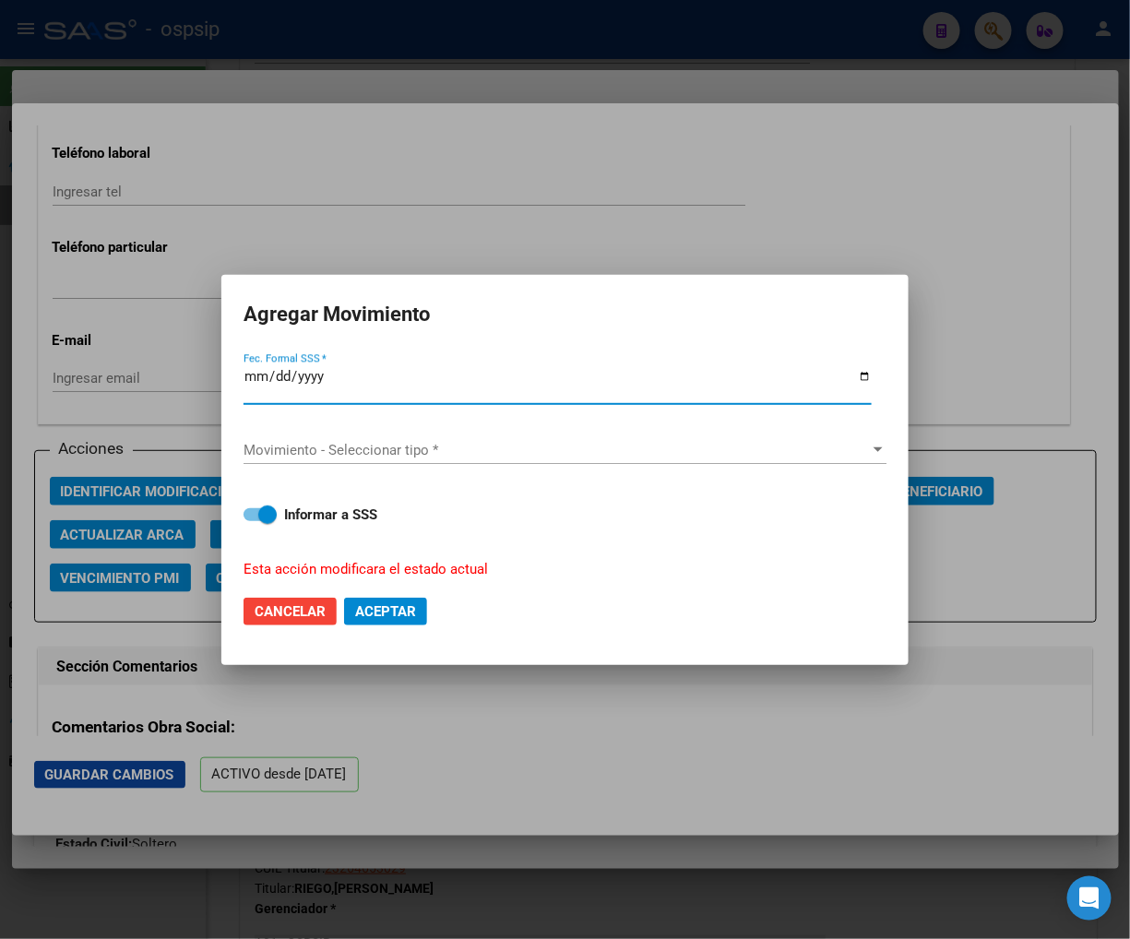
click at [729, 450] on span "Movimiento - Seleccionar tipo *" at bounding box center [557, 450] width 627 height 17
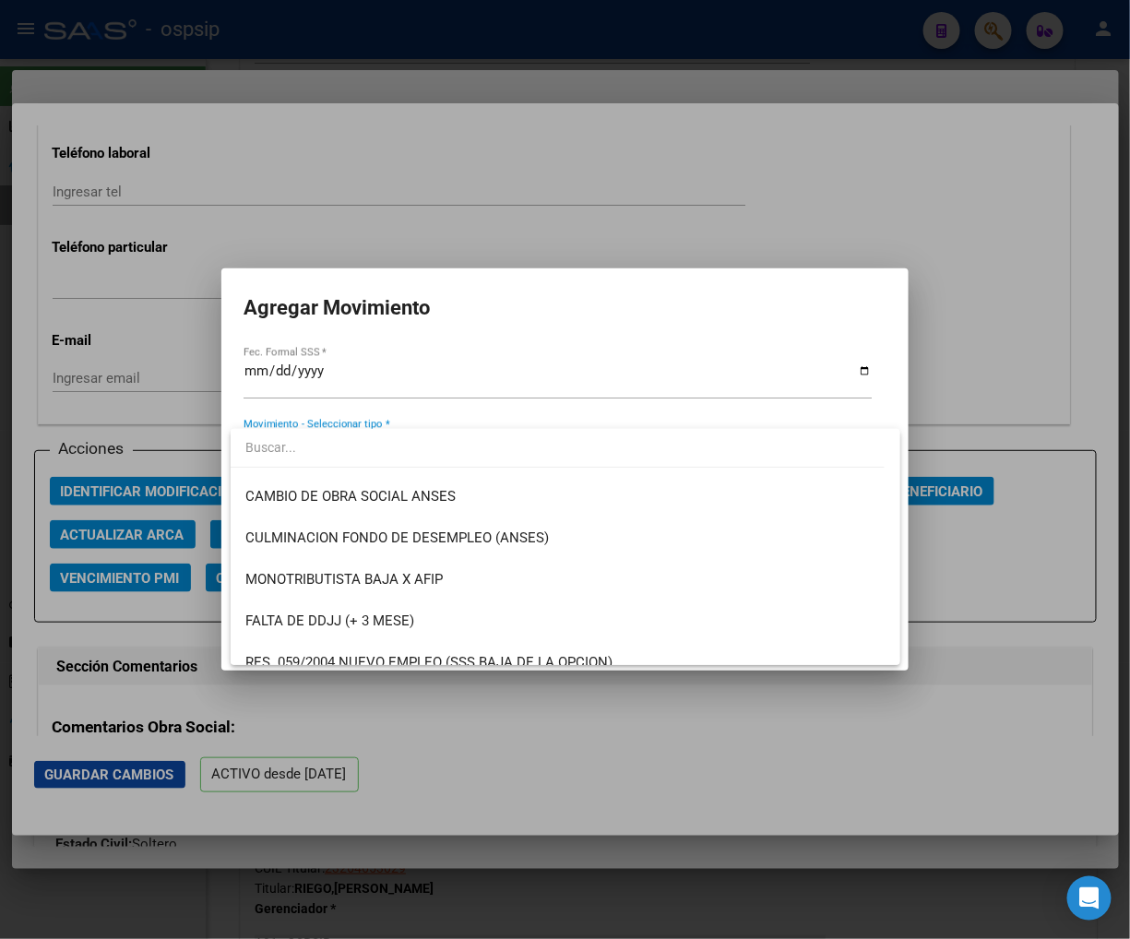
scroll to position [717, 0]
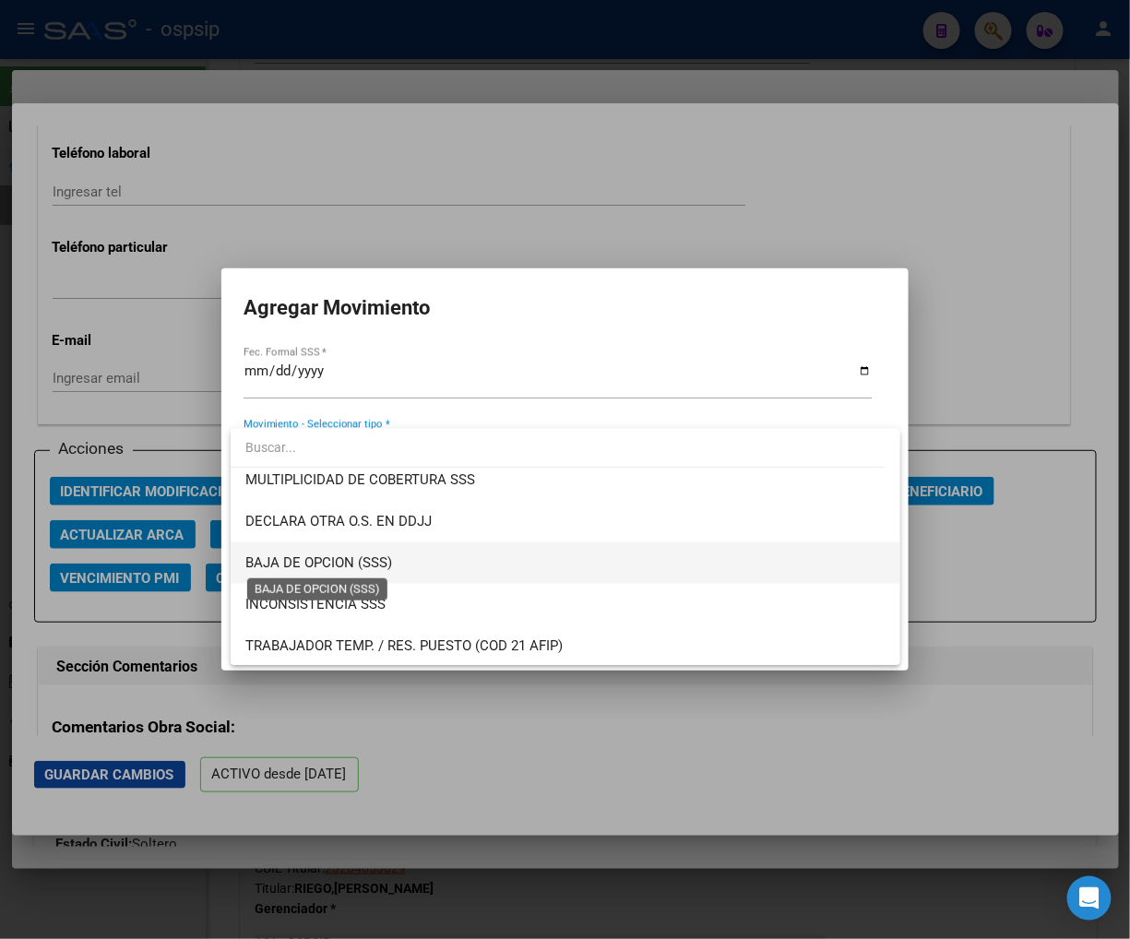
click at [375, 561] on span "BAJA DE OPCION (SSS)" at bounding box center [318, 563] width 147 height 17
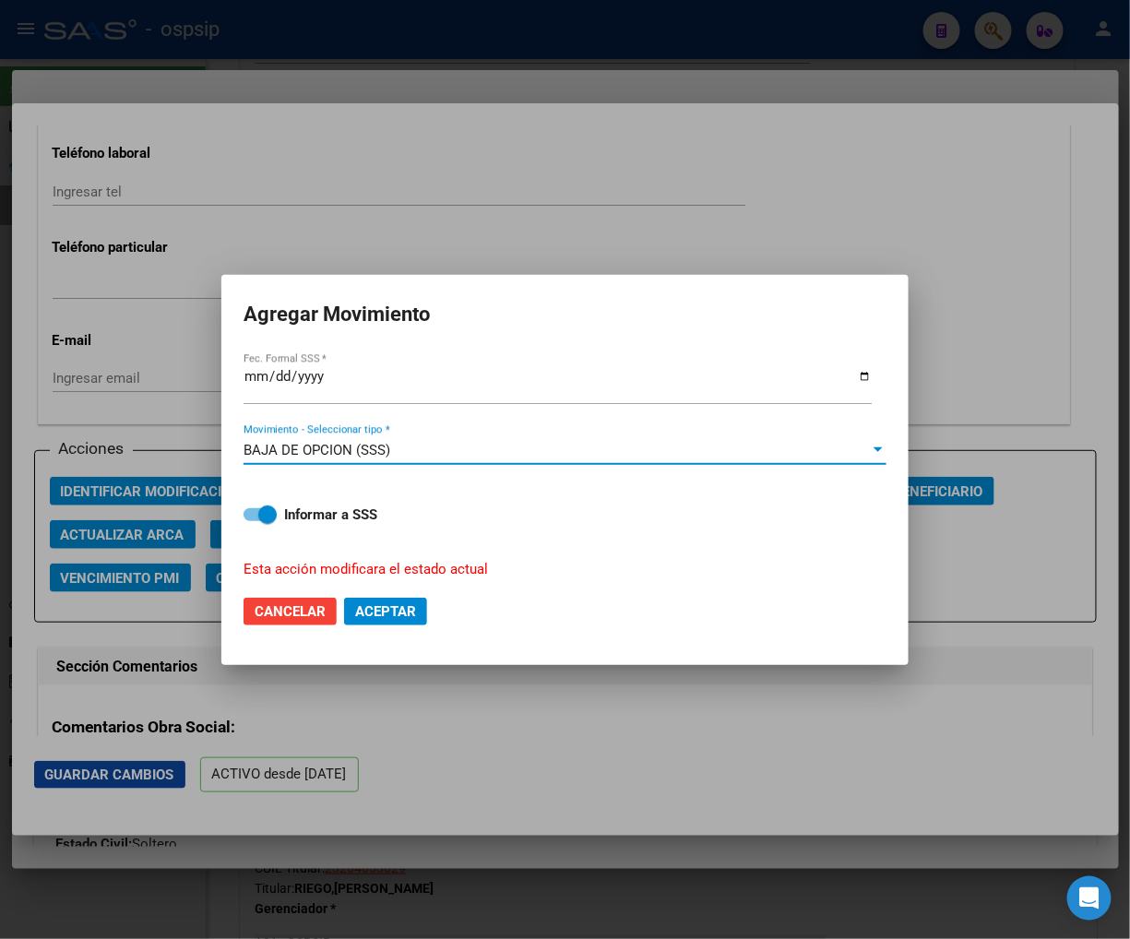
click at [374, 606] on span "Aceptar" at bounding box center [385, 611] width 61 height 17
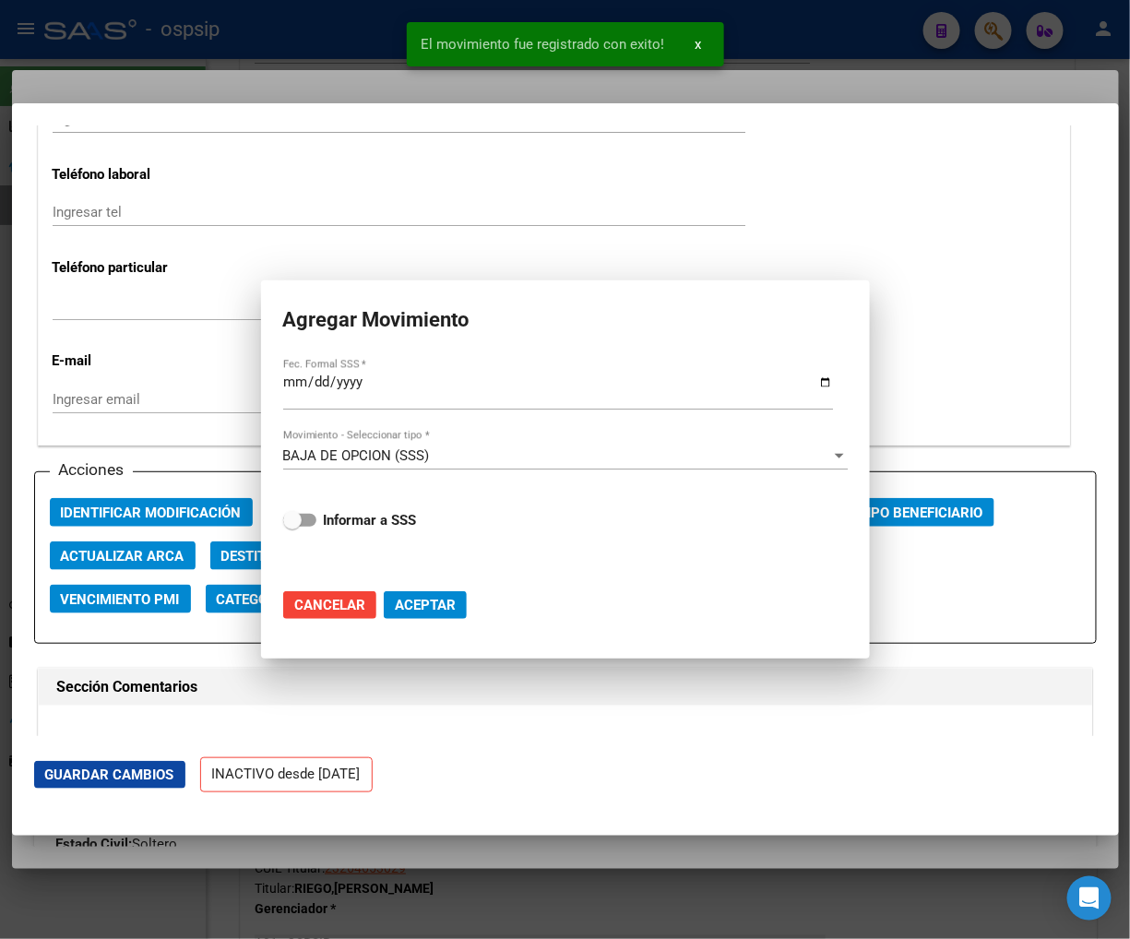
scroll to position [2379, 0]
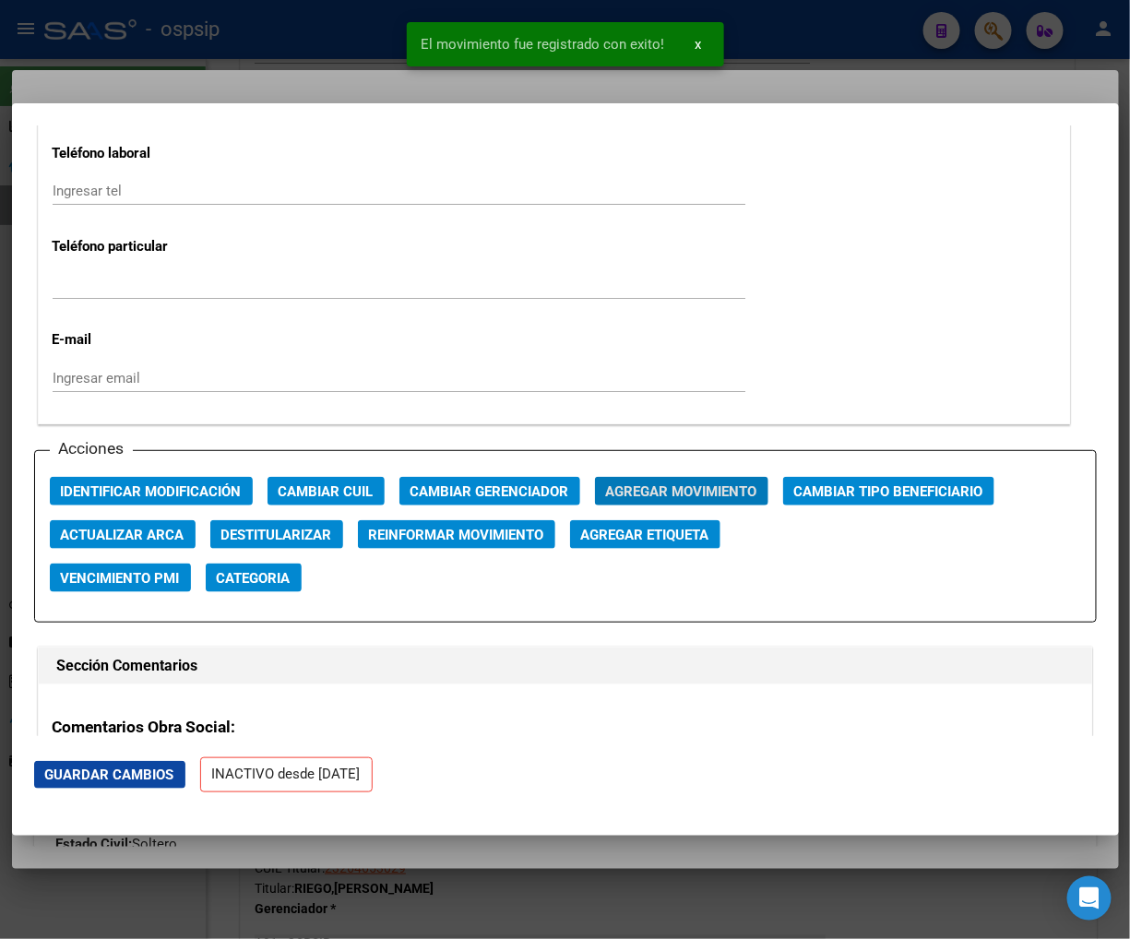
drag, startPoint x: 107, startPoint y: 775, endPoint x: 123, endPoint y: 703, distance: 73.7
click at [107, 773] on span "Guardar Cambios" at bounding box center [109, 775] width 129 height 17
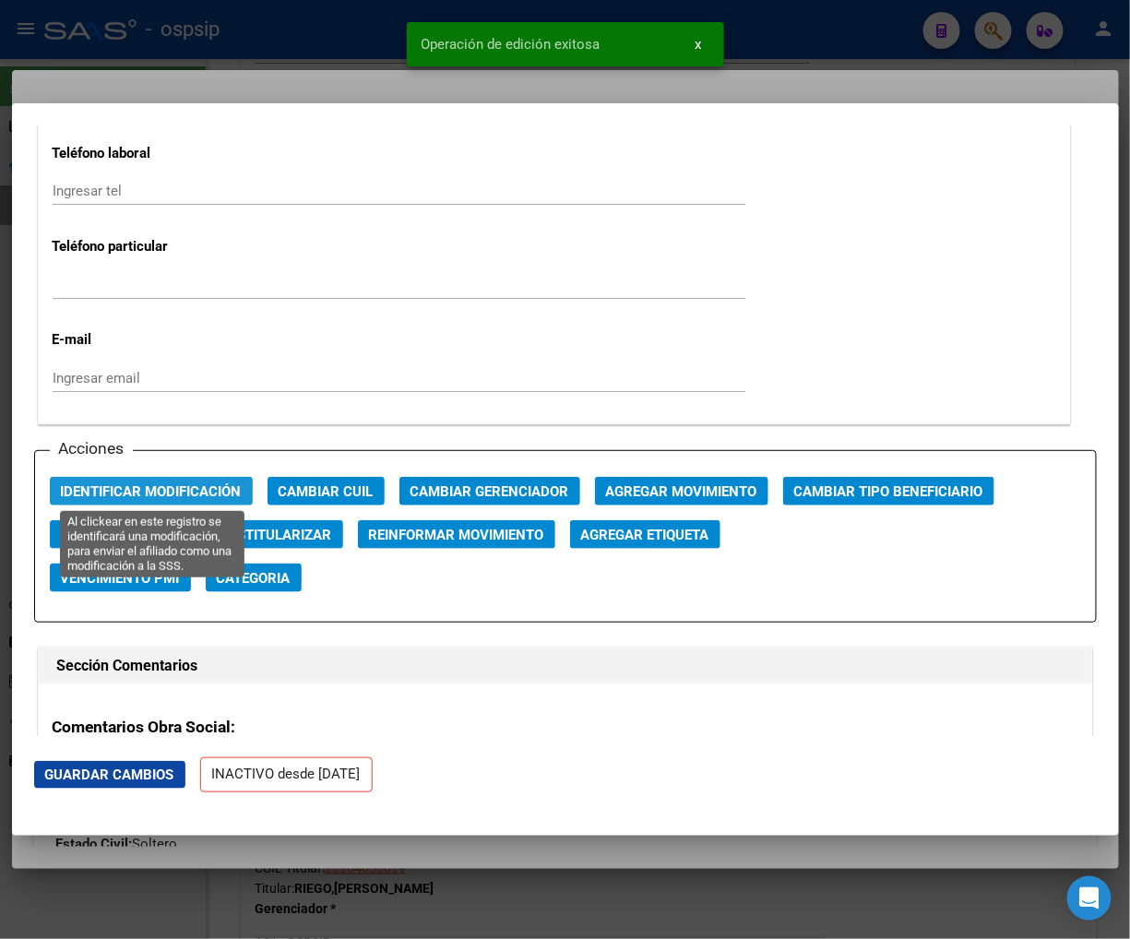
click at [172, 483] on span "Identificar Modificación" at bounding box center [151, 491] width 181 height 17
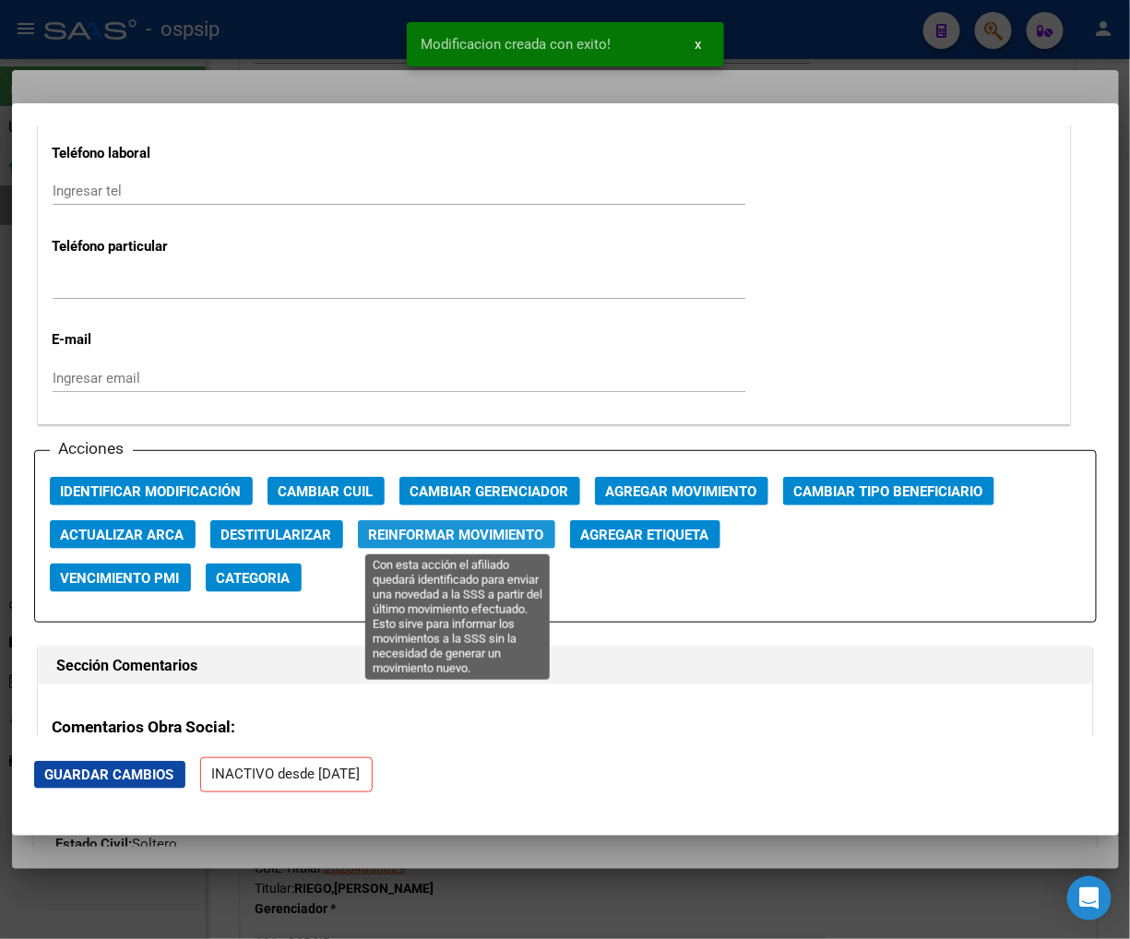
click at [471, 539] on span "Reinformar Movimiento" at bounding box center [456, 535] width 175 height 17
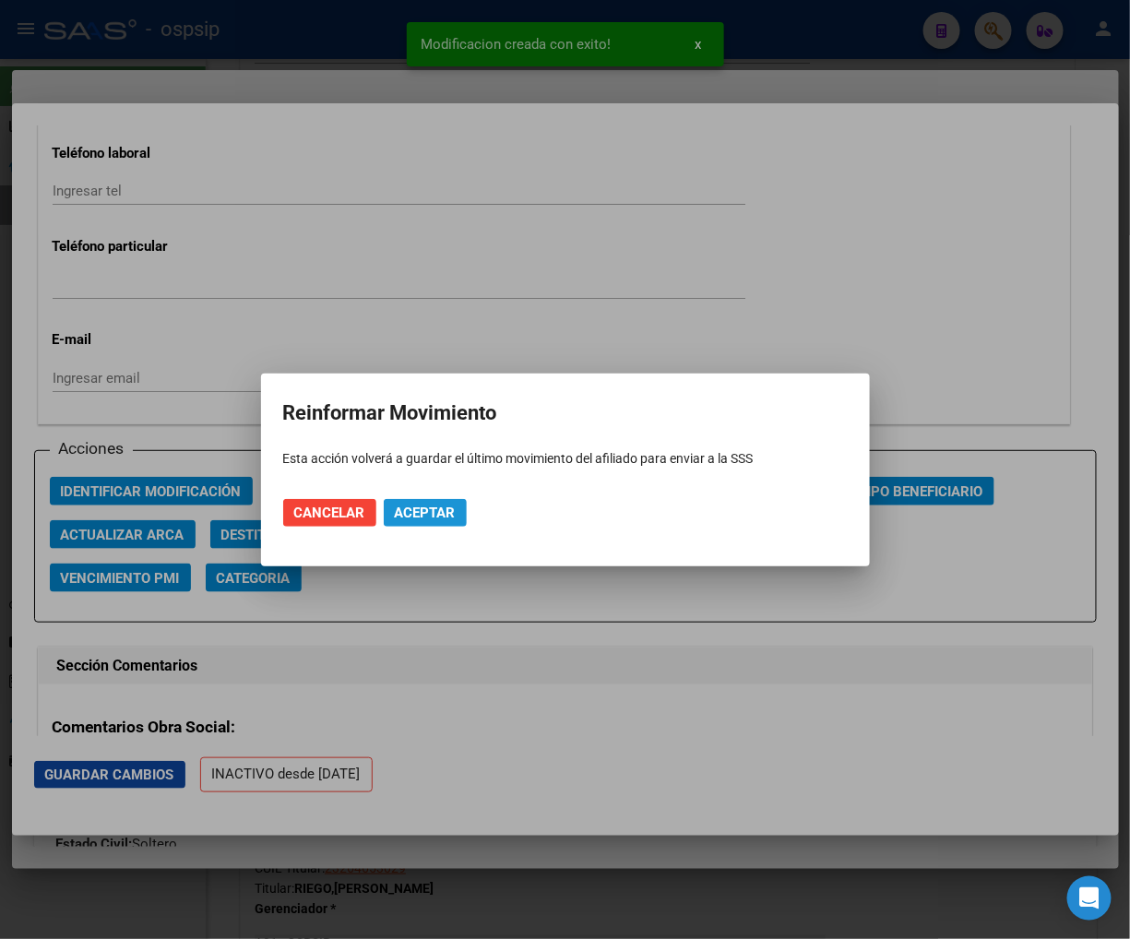
click at [418, 508] on span "Aceptar" at bounding box center [425, 513] width 61 height 17
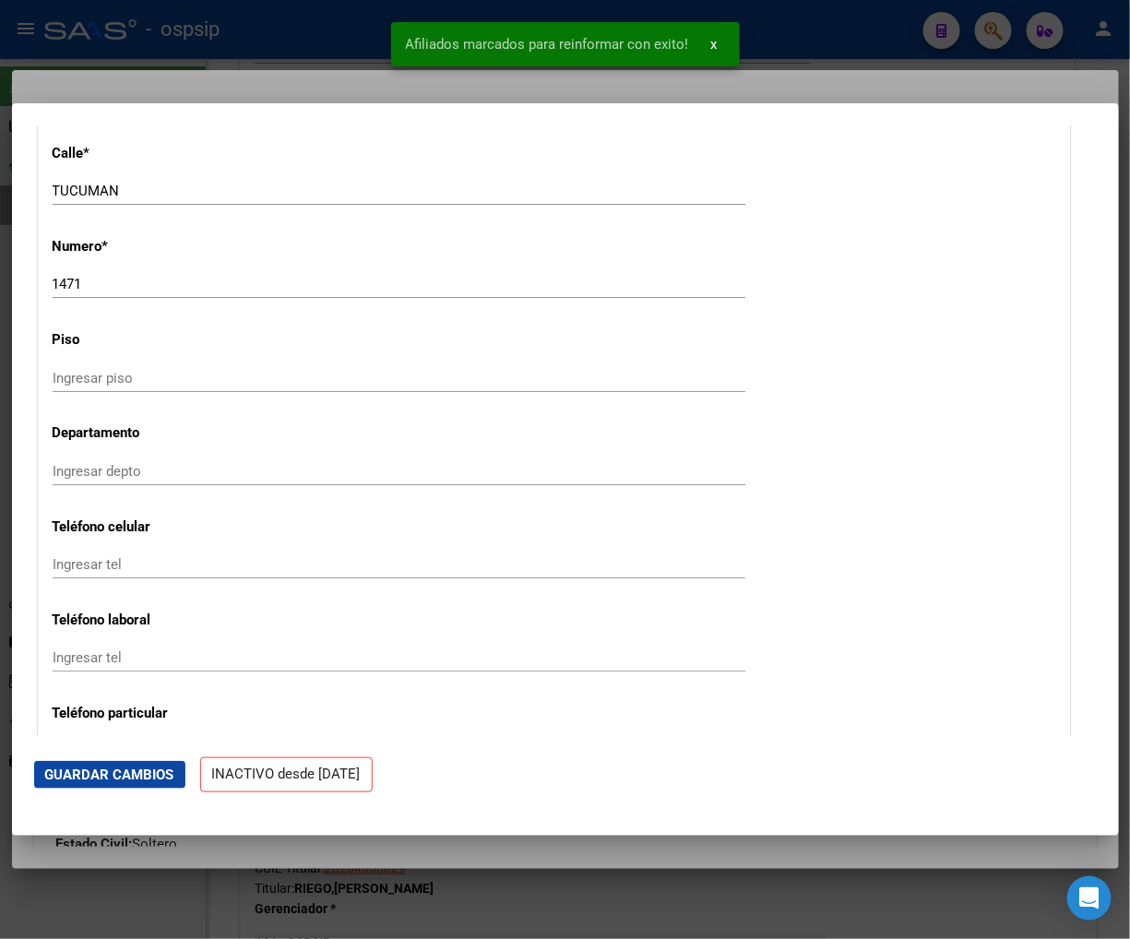
scroll to position [1867, 0]
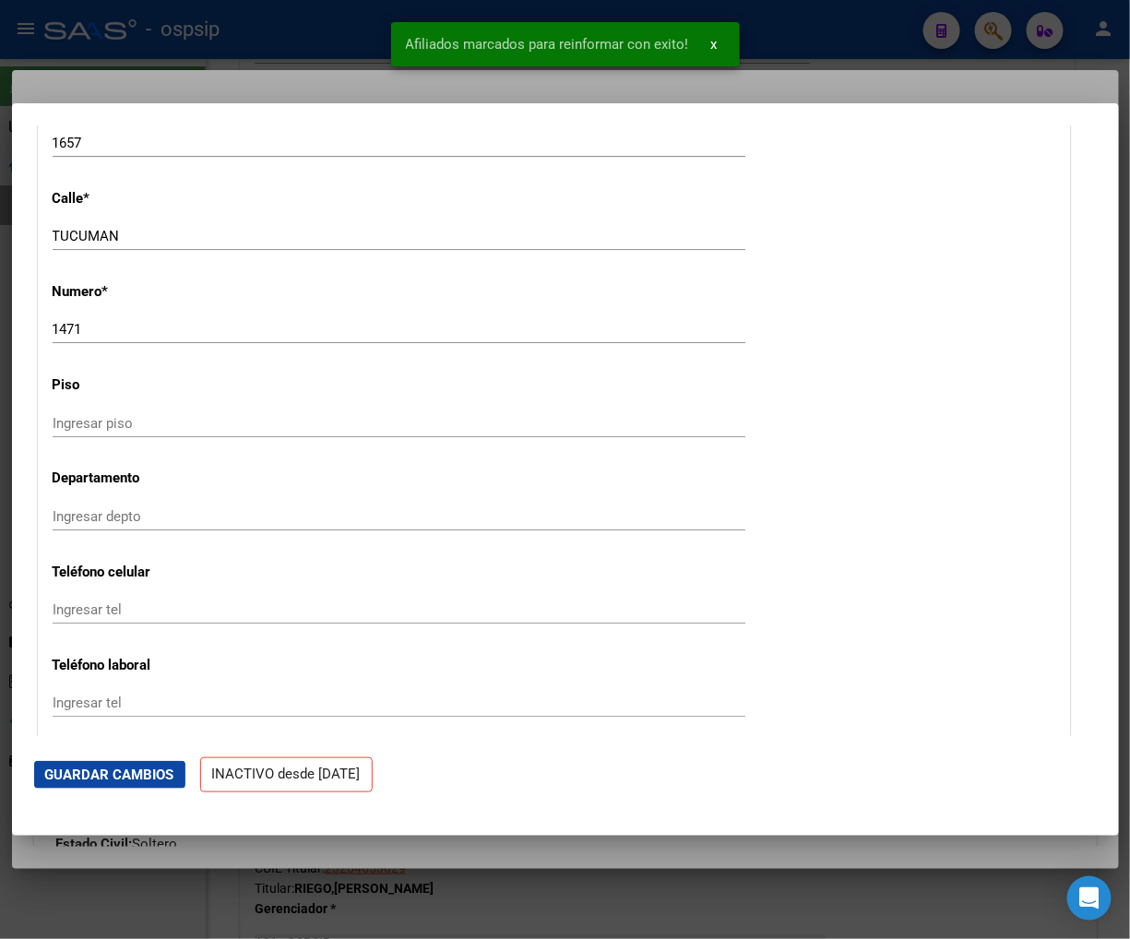
click at [987, 20] on div at bounding box center [565, 469] width 1130 height 939
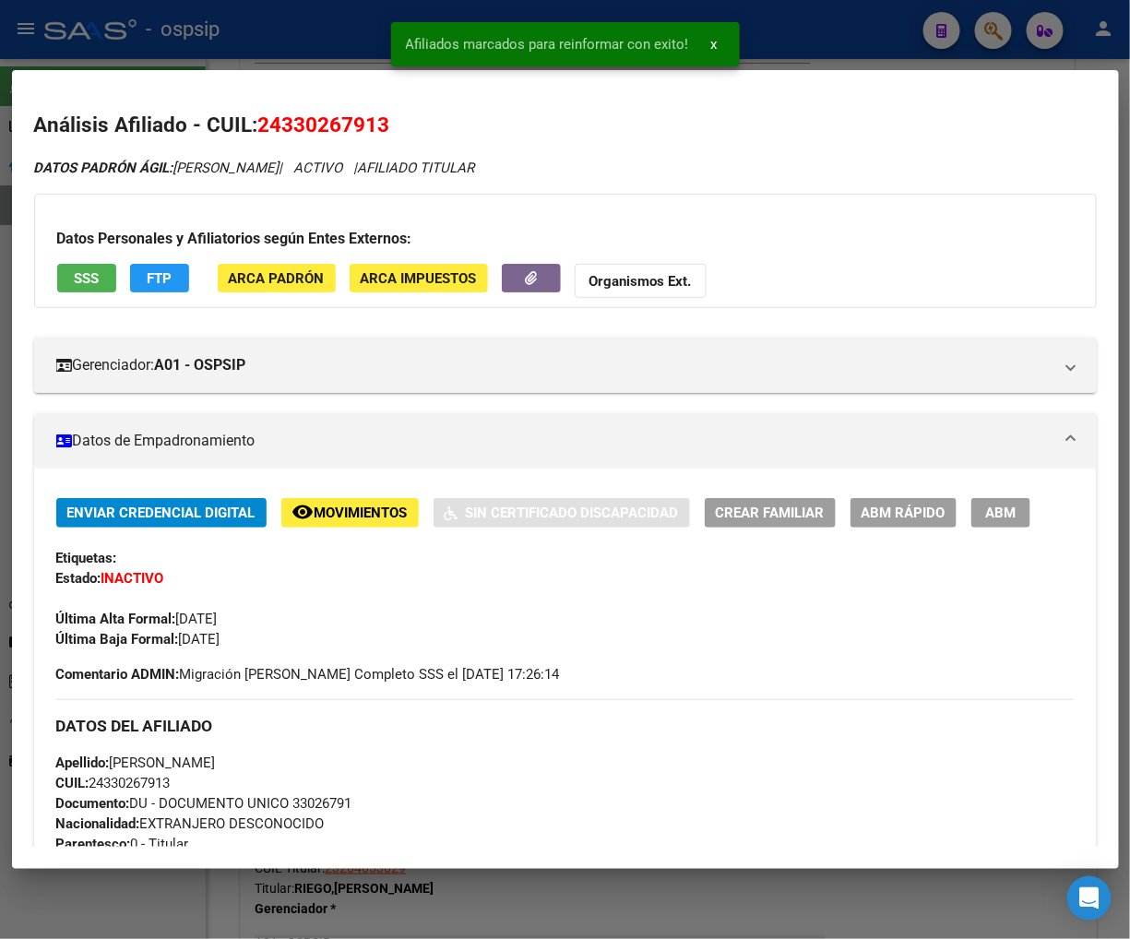
click at [1000, 30] on div at bounding box center [565, 469] width 1130 height 939
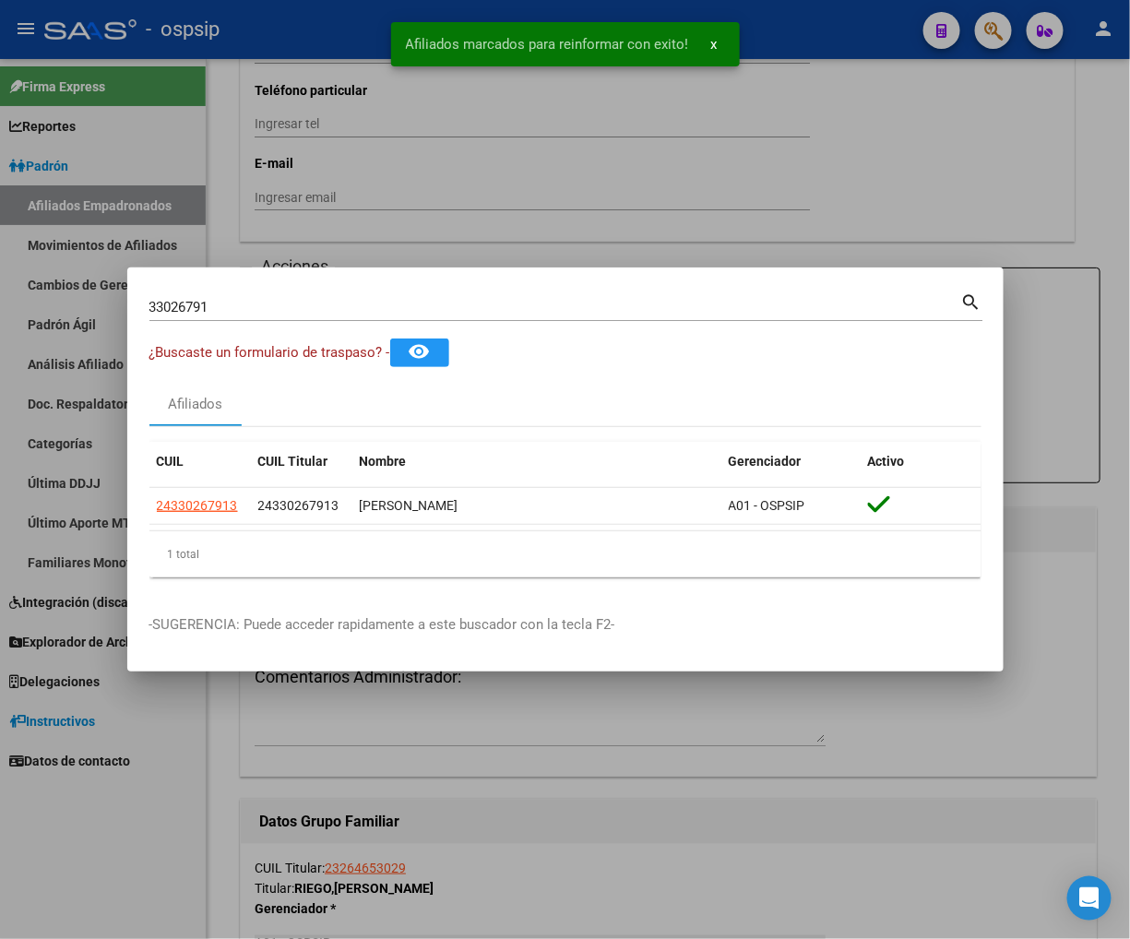
click at [271, 303] on input "33026791" at bounding box center [555, 307] width 812 height 17
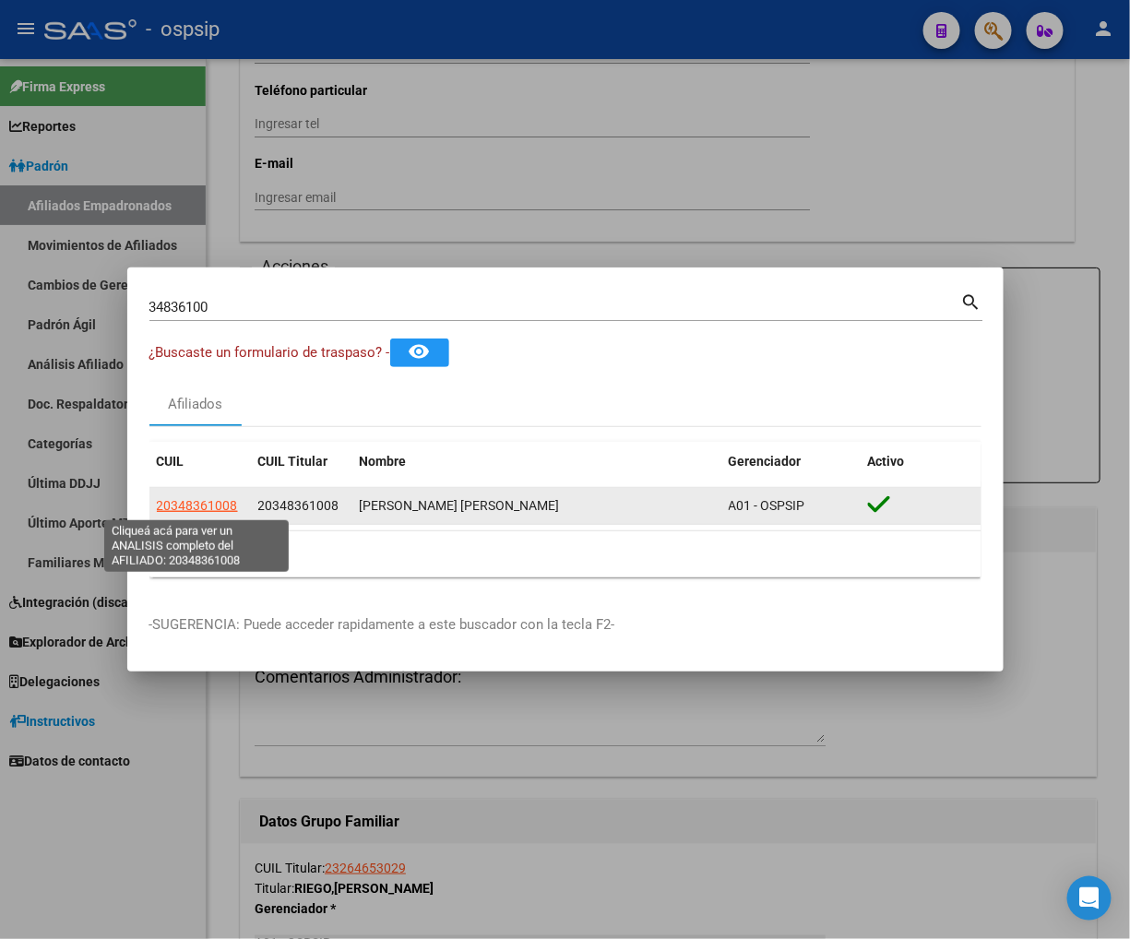
click at [188, 498] on span "20348361008" at bounding box center [197, 505] width 81 height 15
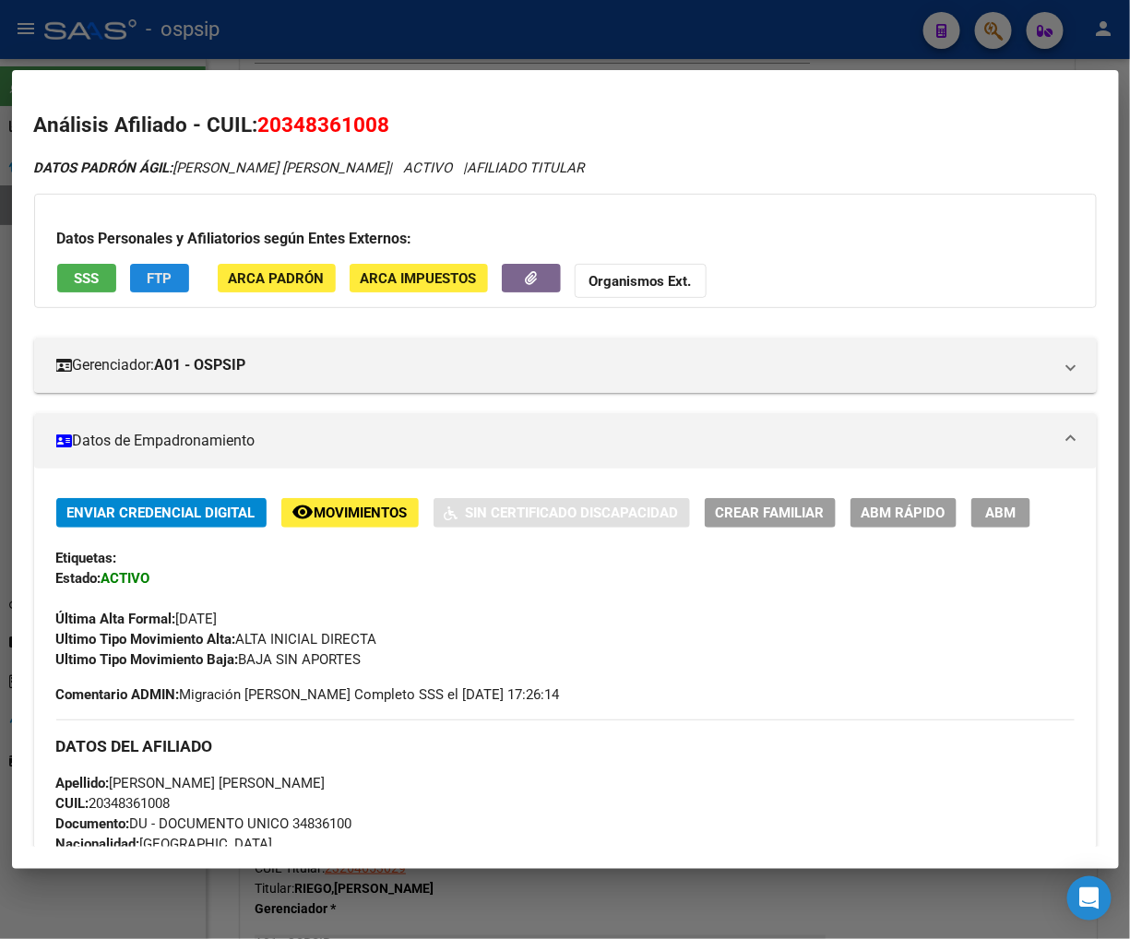
click at [172, 279] on button "FTP" at bounding box center [159, 278] width 59 height 29
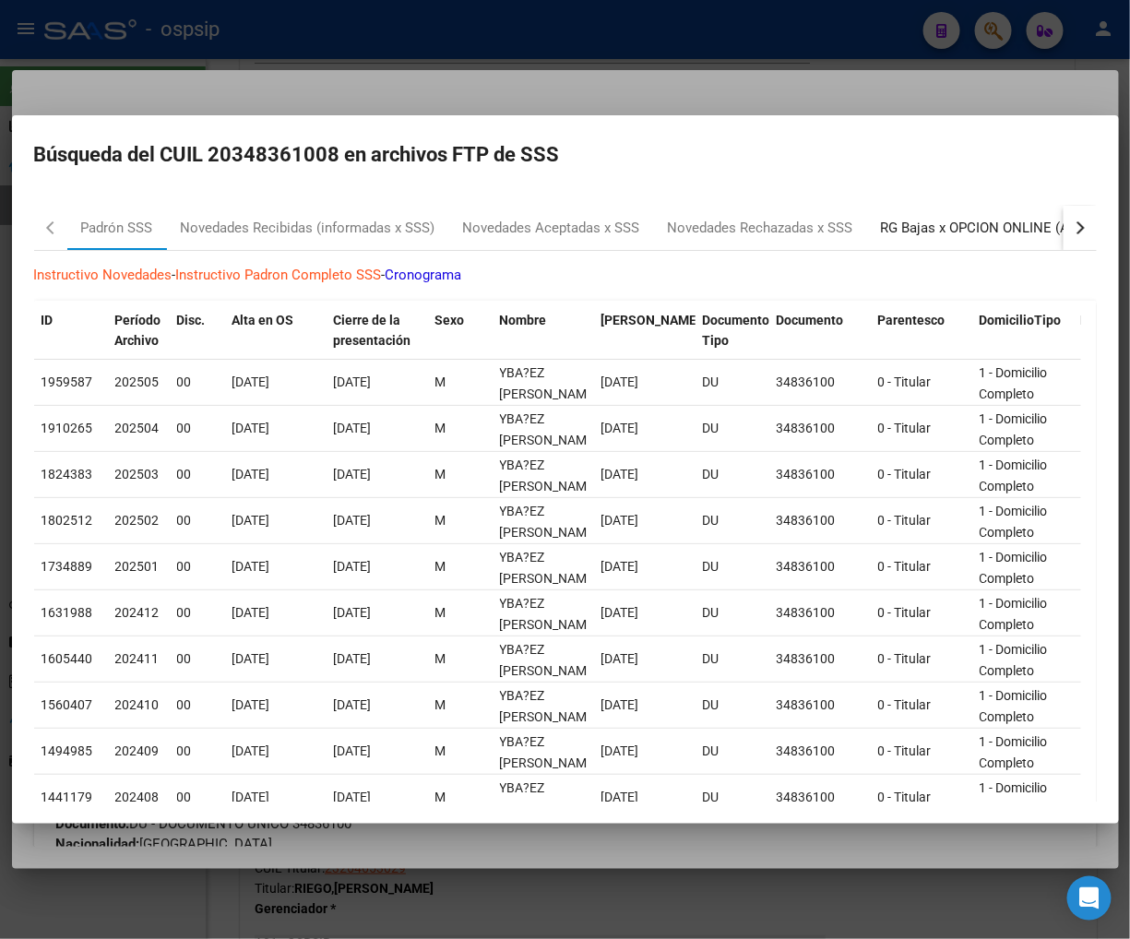
click at [944, 233] on div "RG Bajas x OPCION ONLINE (ARCA)" at bounding box center [991, 228] width 221 height 21
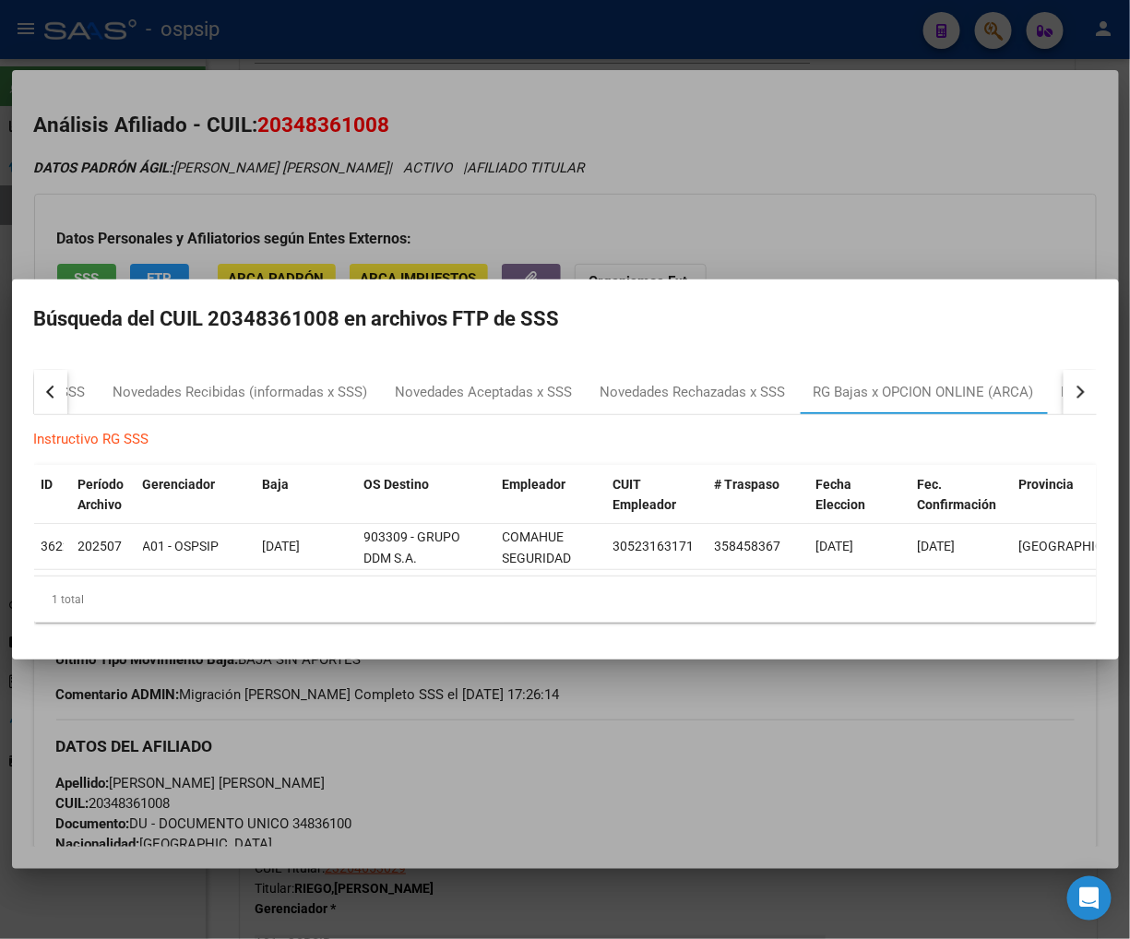
click at [777, 745] on div at bounding box center [565, 469] width 1130 height 939
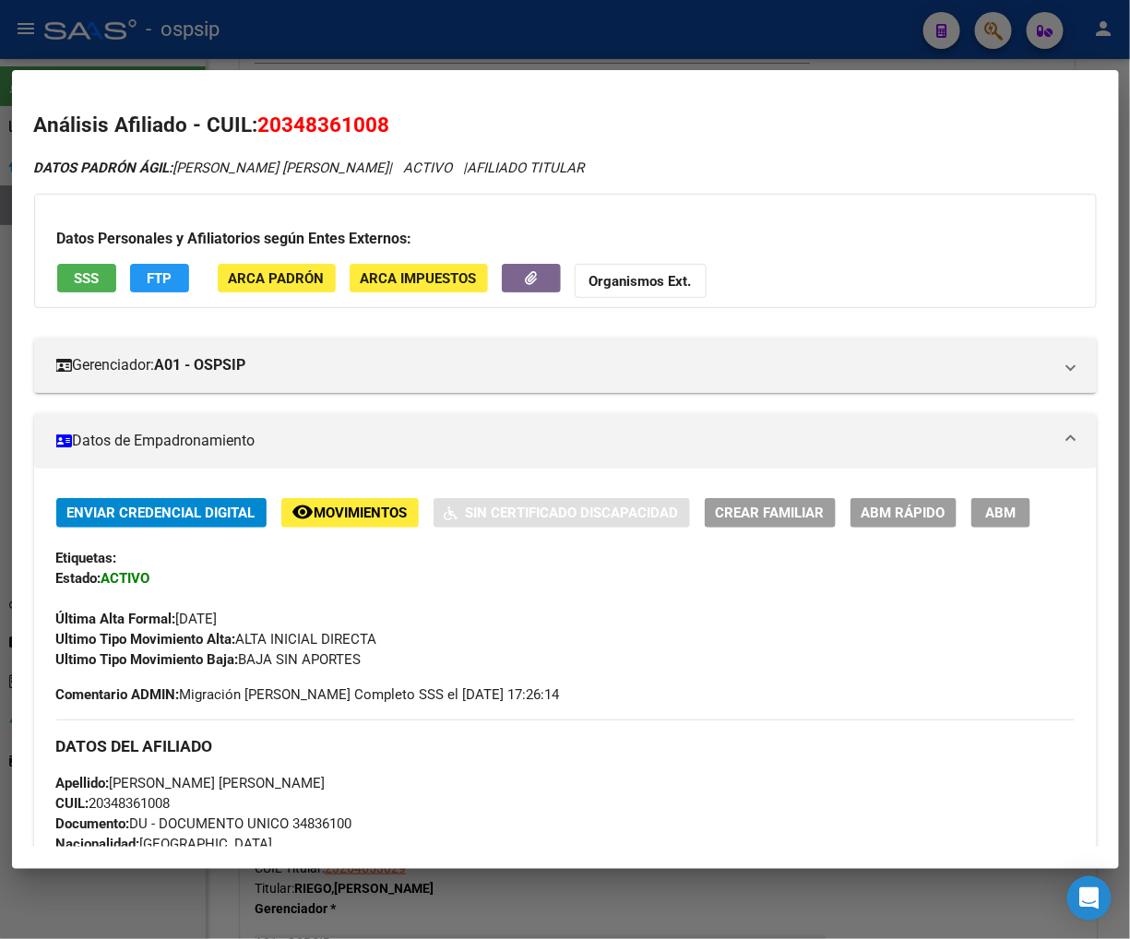
click at [886, 512] on span "ABM Rápido" at bounding box center [904, 514] width 84 height 17
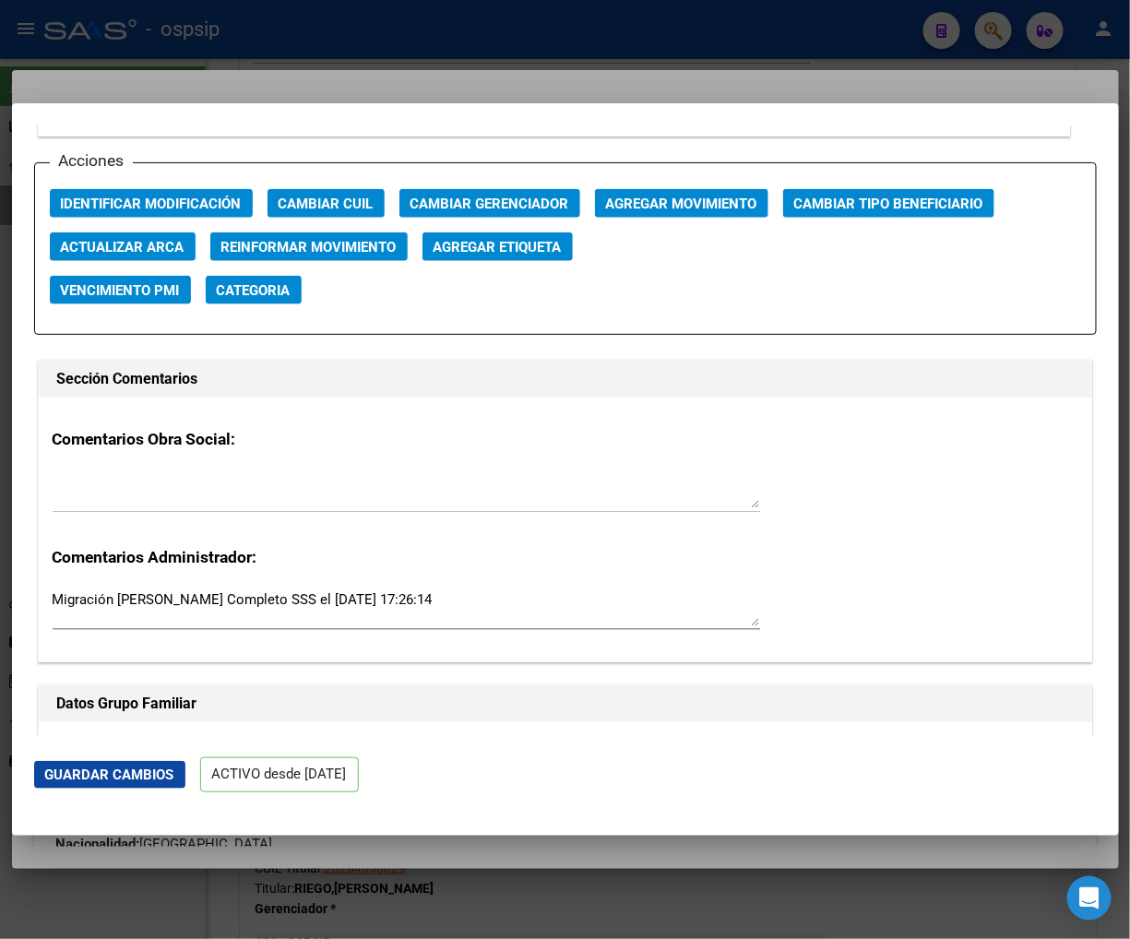
scroll to position [2665, 0]
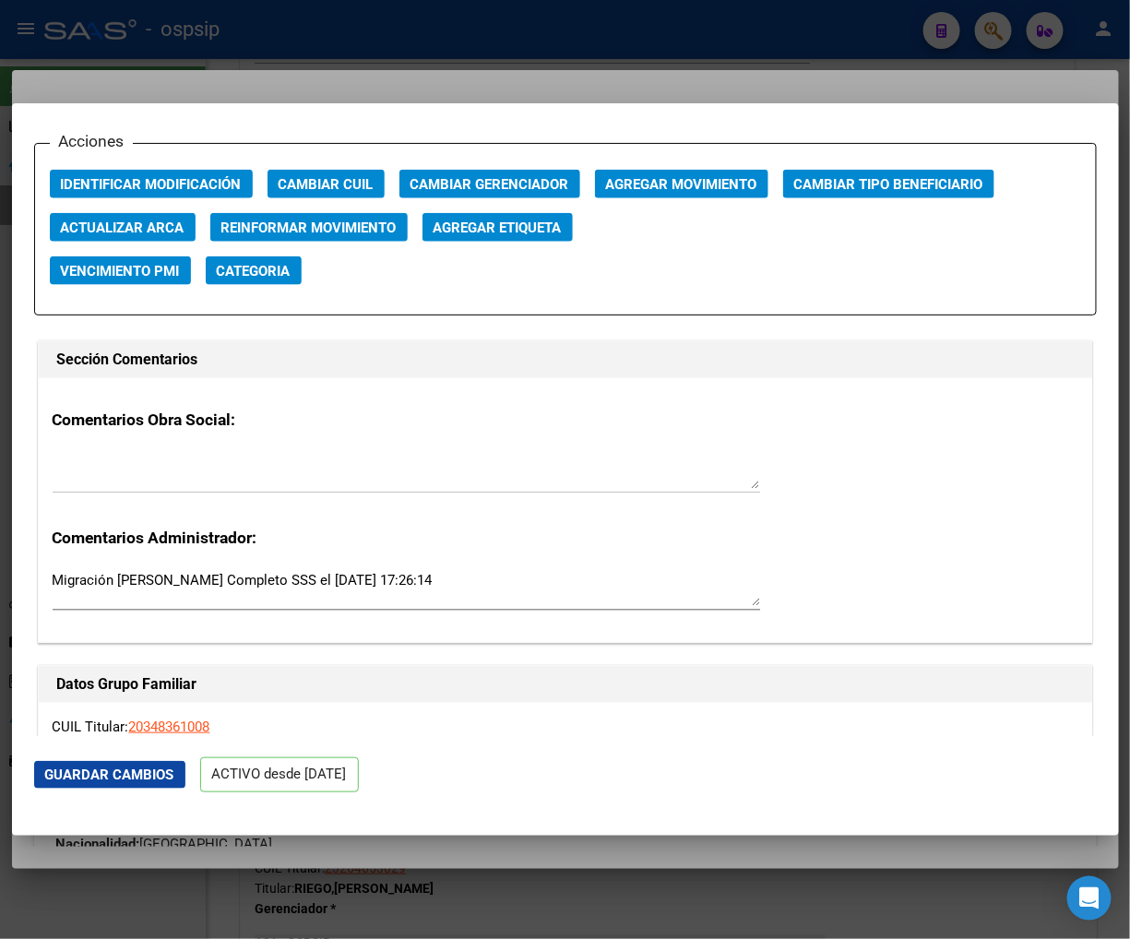
click at [698, 188] on span "Agregar Movimiento" at bounding box center [681, 184] width 151 height 17
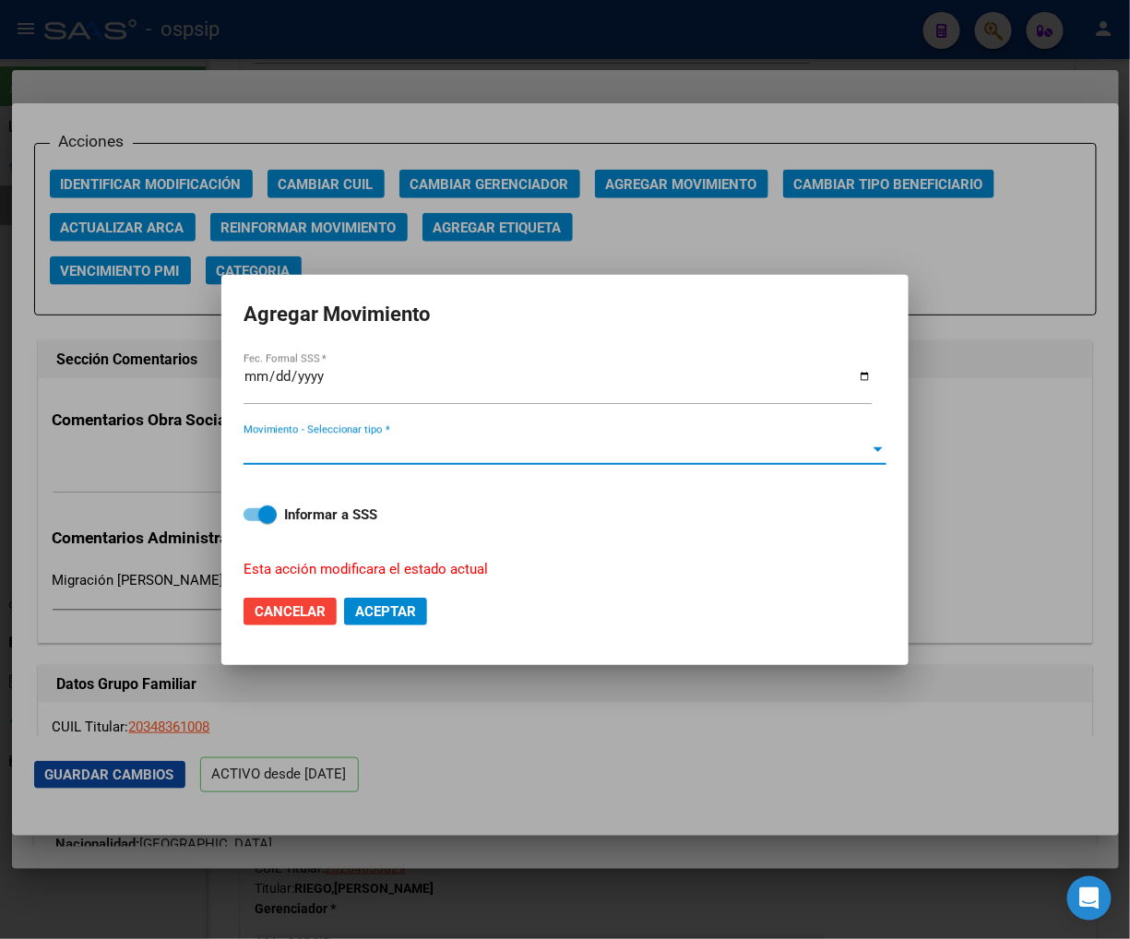
click at [484, 448] on span "Movimiento - Seleccionar tipo *" at bounding box center [557, 450] width 627 height 17
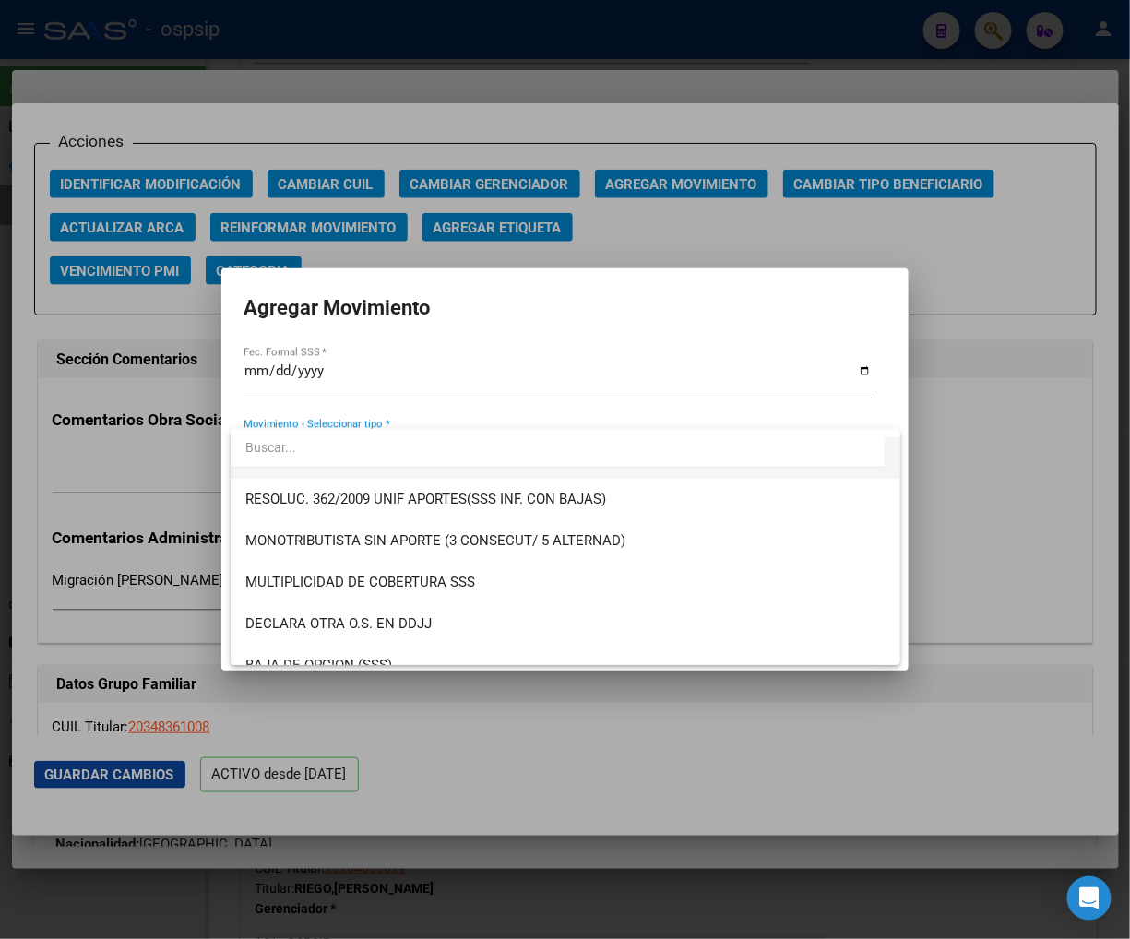
scroll to position [717, 0]
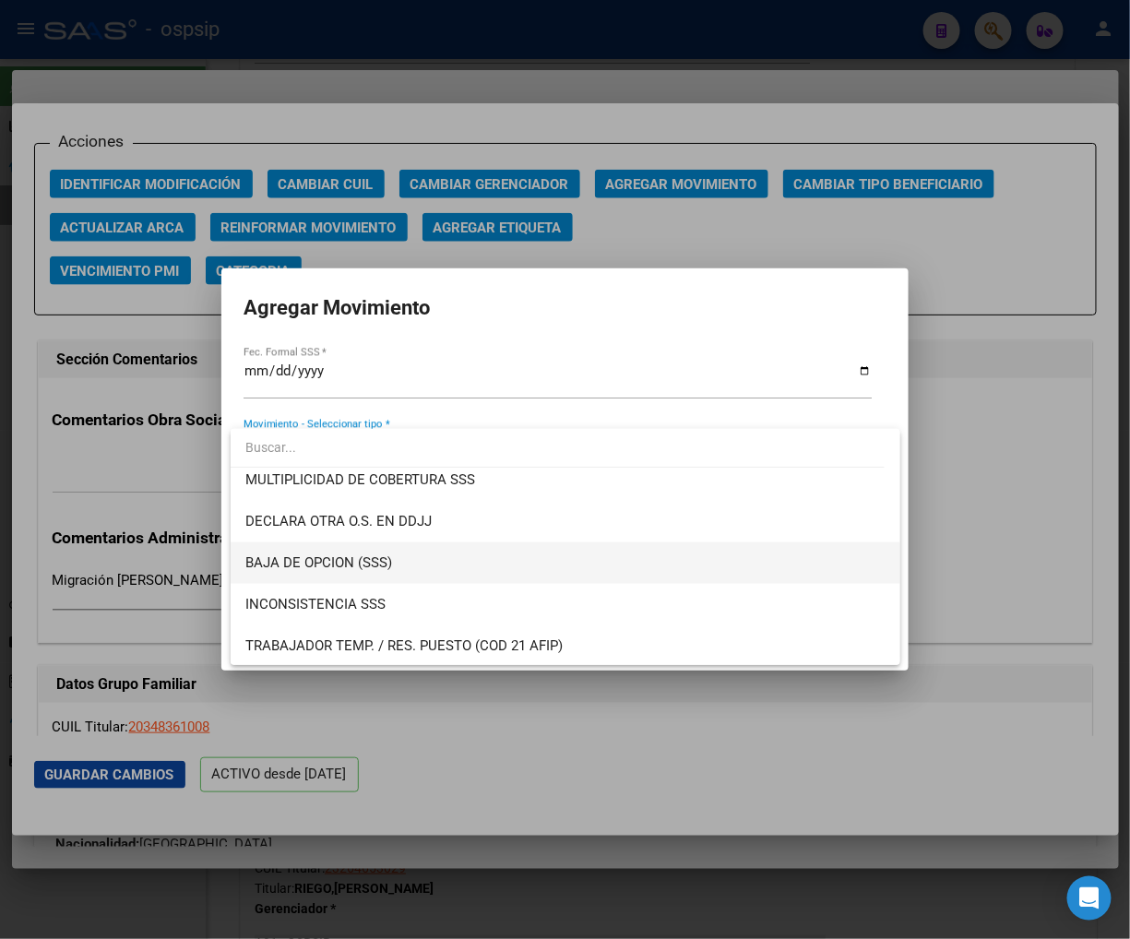
click at [401, 566] on span "BAJA DE OPCION (SSS)" at bounding box center [565, 564] width 640 height 42
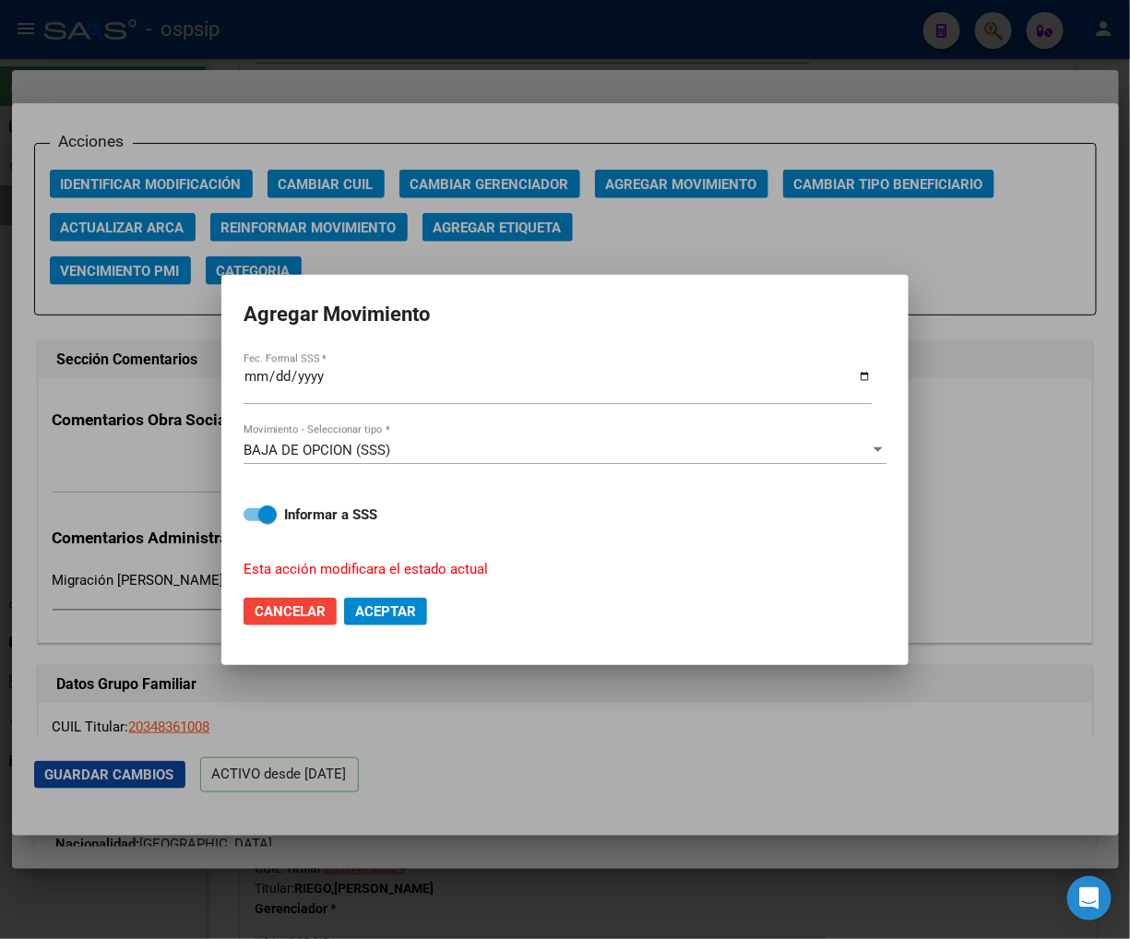
click at [399, 596] on mat-dialog-actions "Cancelar Aceptar" at bounding box center [565, 611] width 643 height 63
click at [394, 612] on span "Aceptar" at bounding box center [385, 611] width 61 height 17
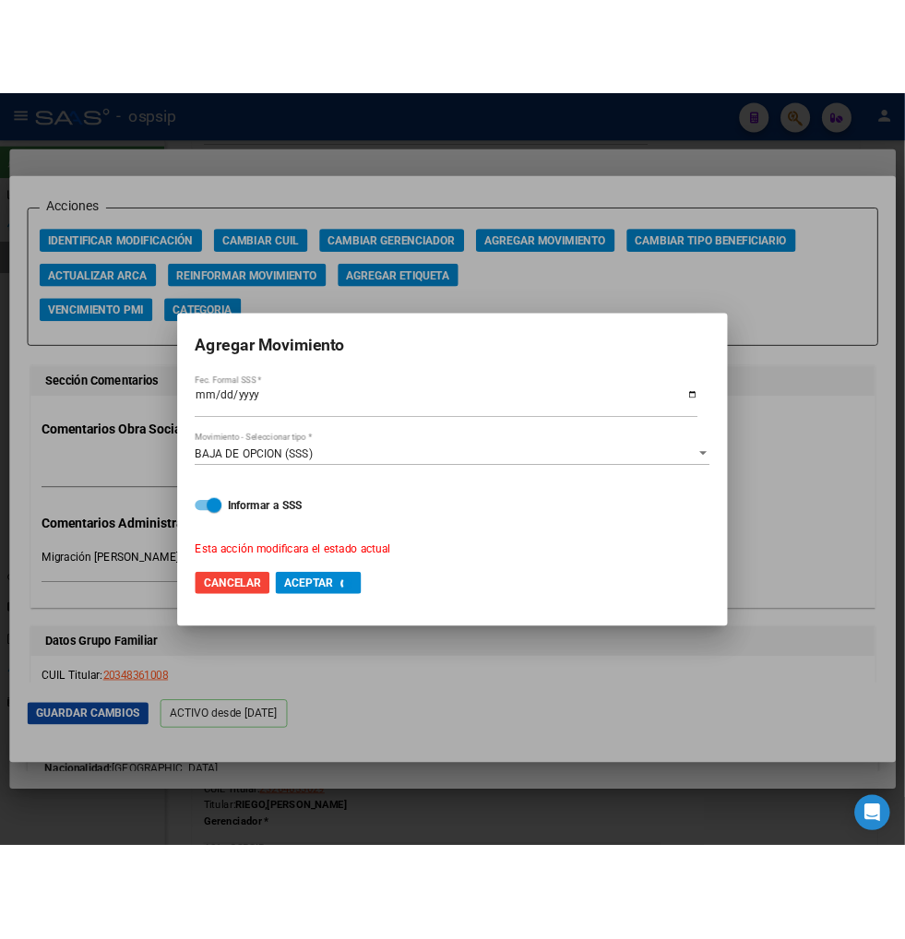
scroll to position [2686, 0]
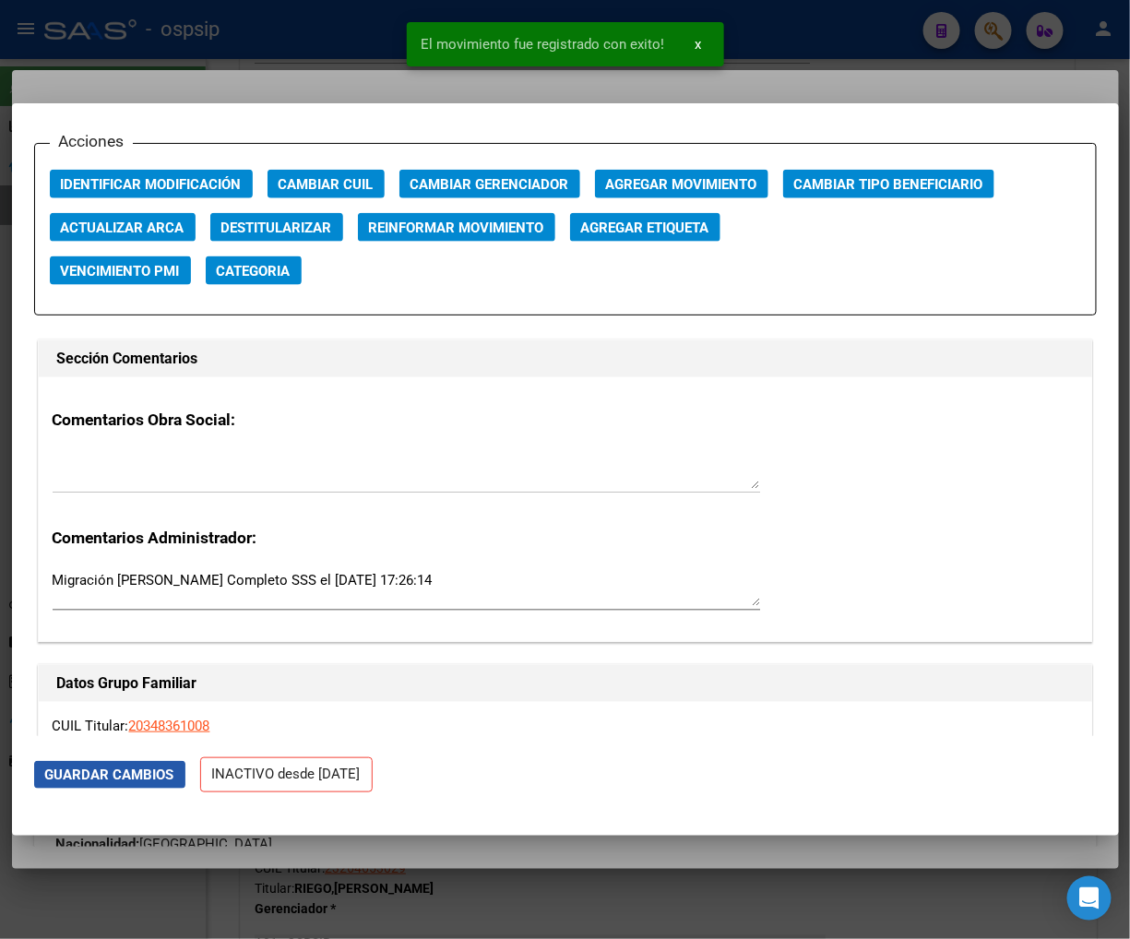
click at [129, 769] on span "Guardar Cambios" at bounding box center [109, 775] width 129 height 17
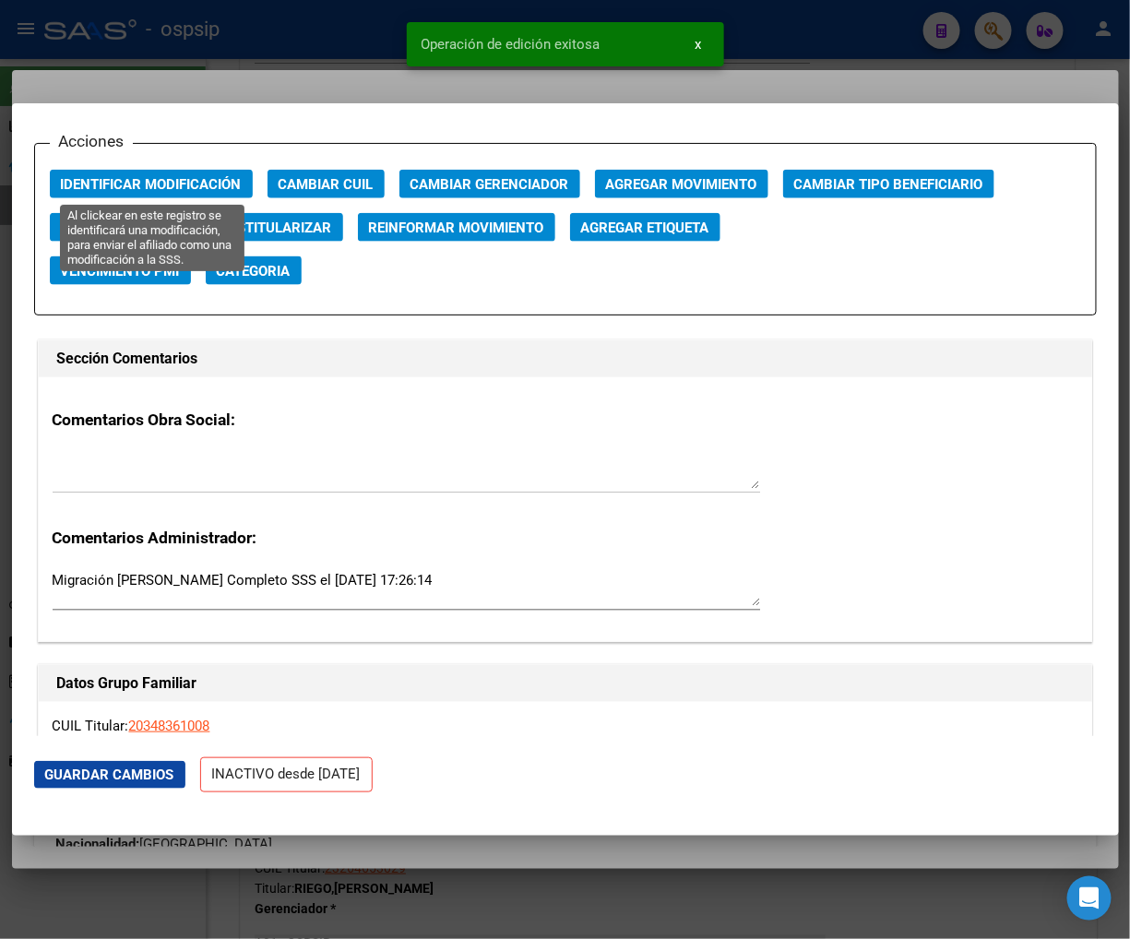
click at [168, 181] on span "Identificar Modificación" at bounding box center [151, 184] width 181 height 17
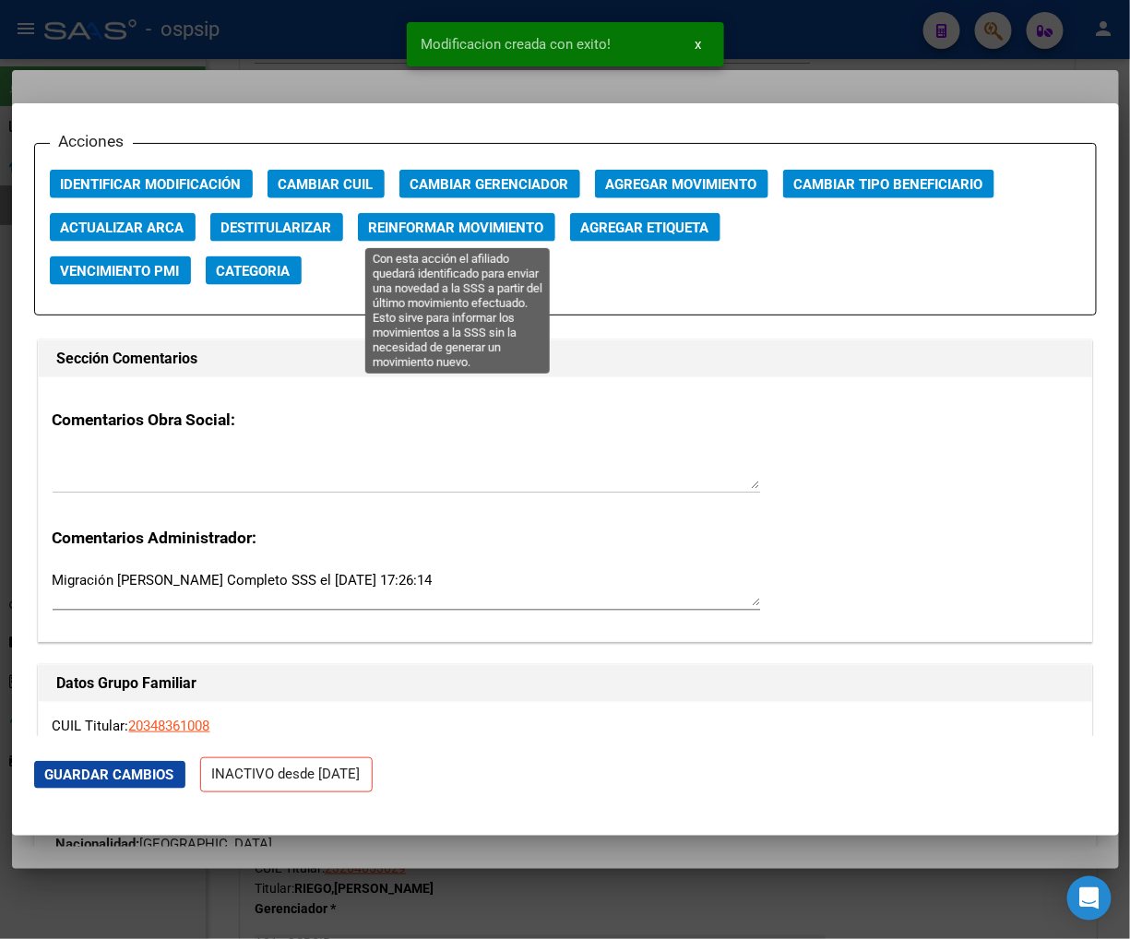
click at [498, 220] on span "Reinformar Movimiento" at bounding box center [456, 228] width 175 height 17
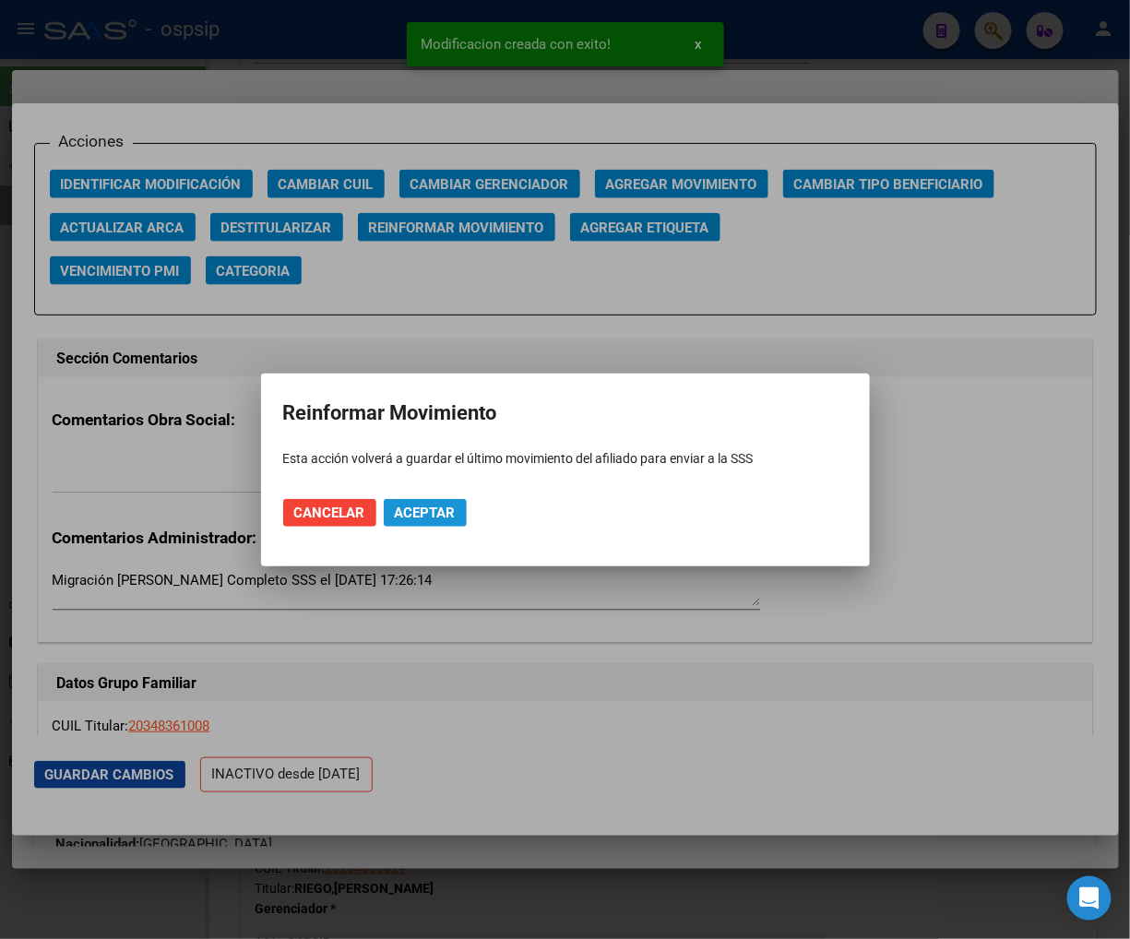
drag, startPoint x: 424, startPoint y: 512, endPoint x: 754, endPoint y: 295, distance: 394.4
click at [427, 507] on span "Aceptar" at bounding box center [425, 513] width 61 height 17
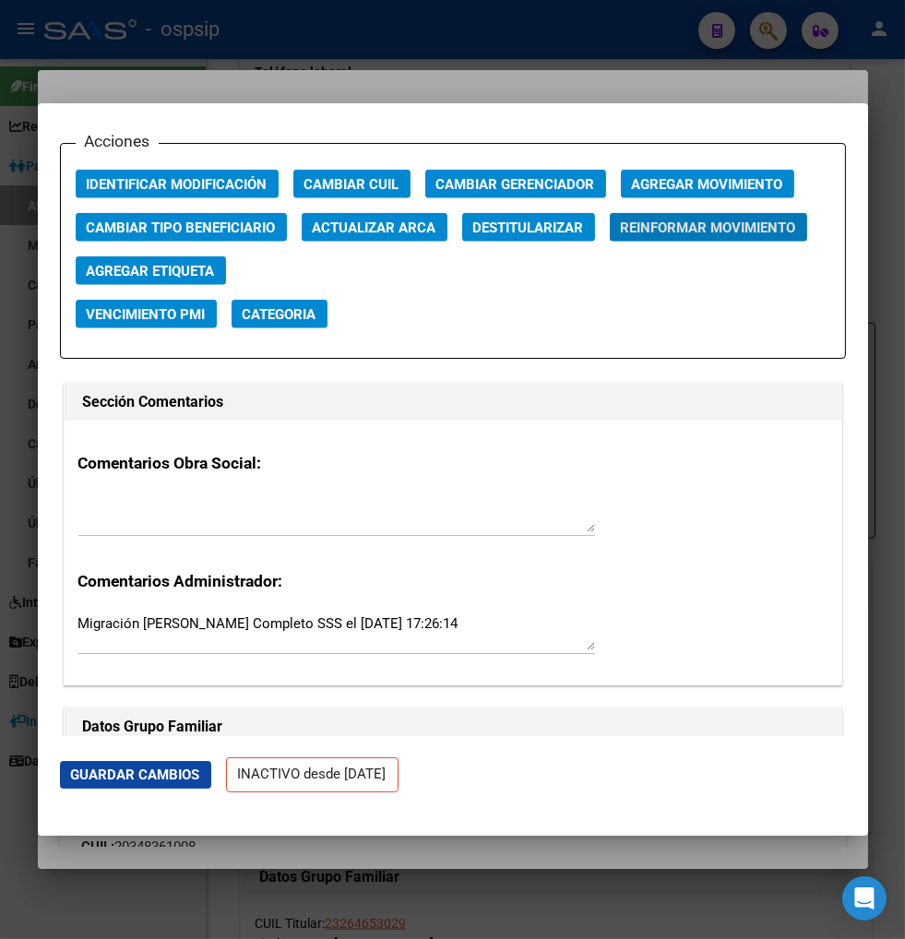
click at [776, 31] on div at bounding box center [452, 469] width 905 height 939
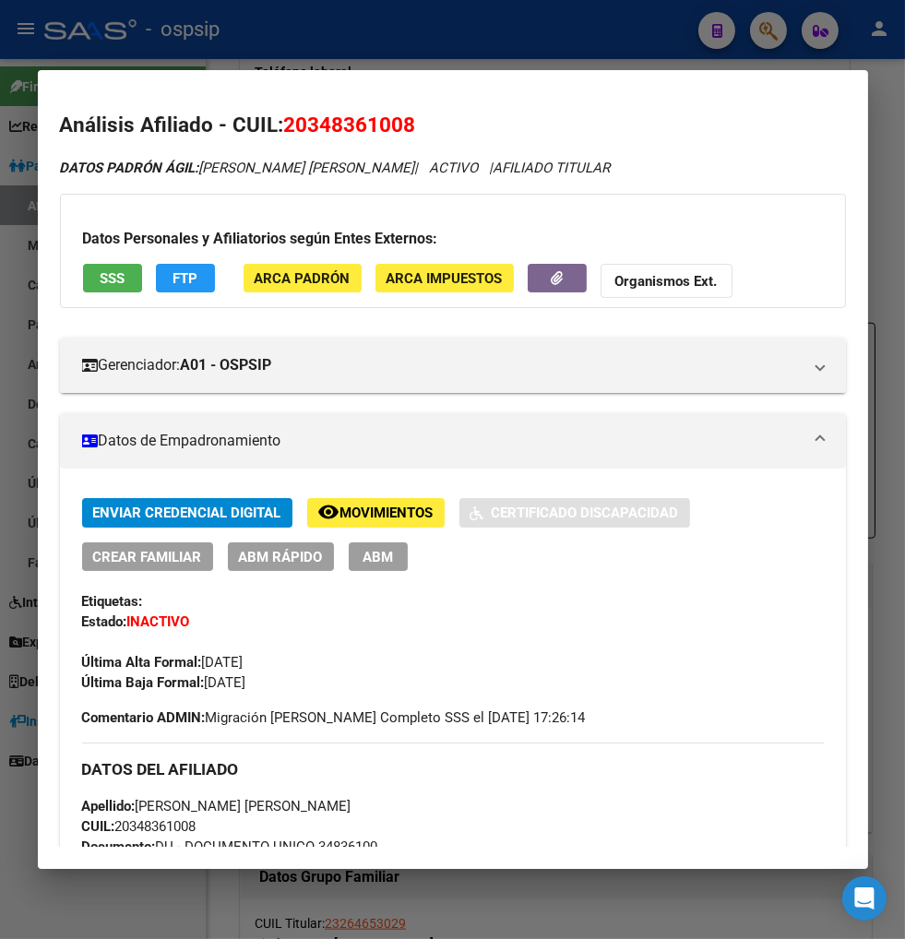
click at [763, 18] on div at bounding box center [452, 469] width 905 height 939
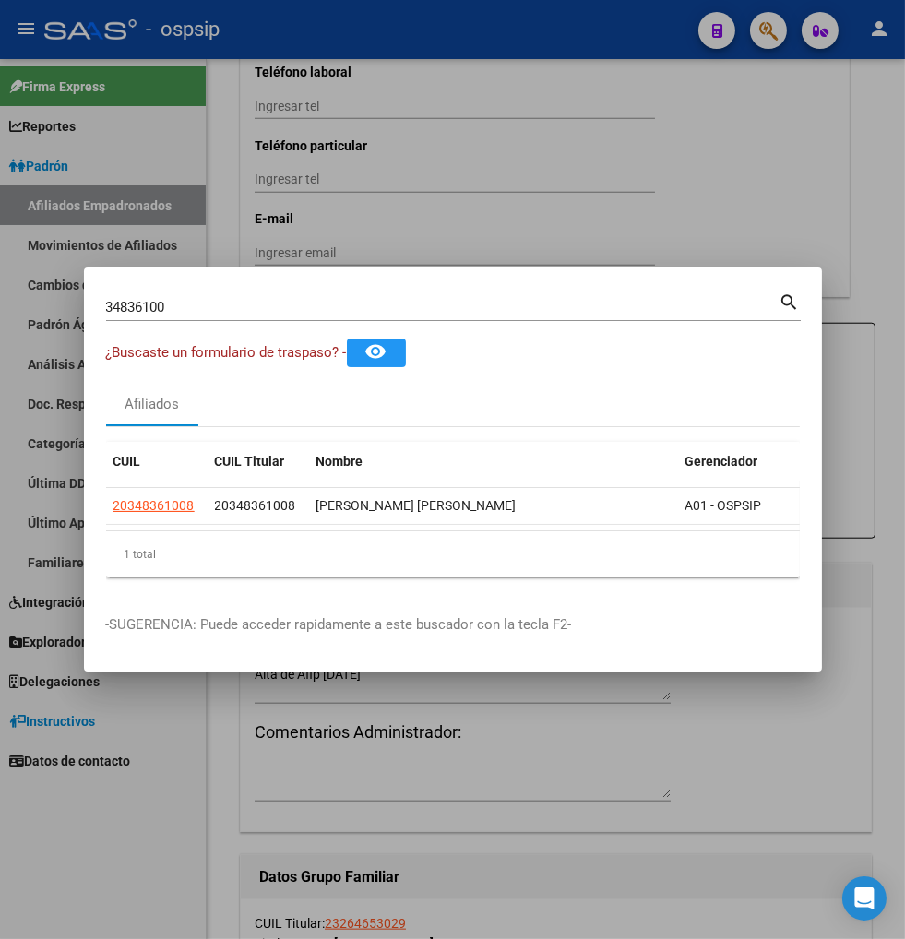
click at [219, 299] on input "34836100" at bounding box center [443, 307] width 674 height 17
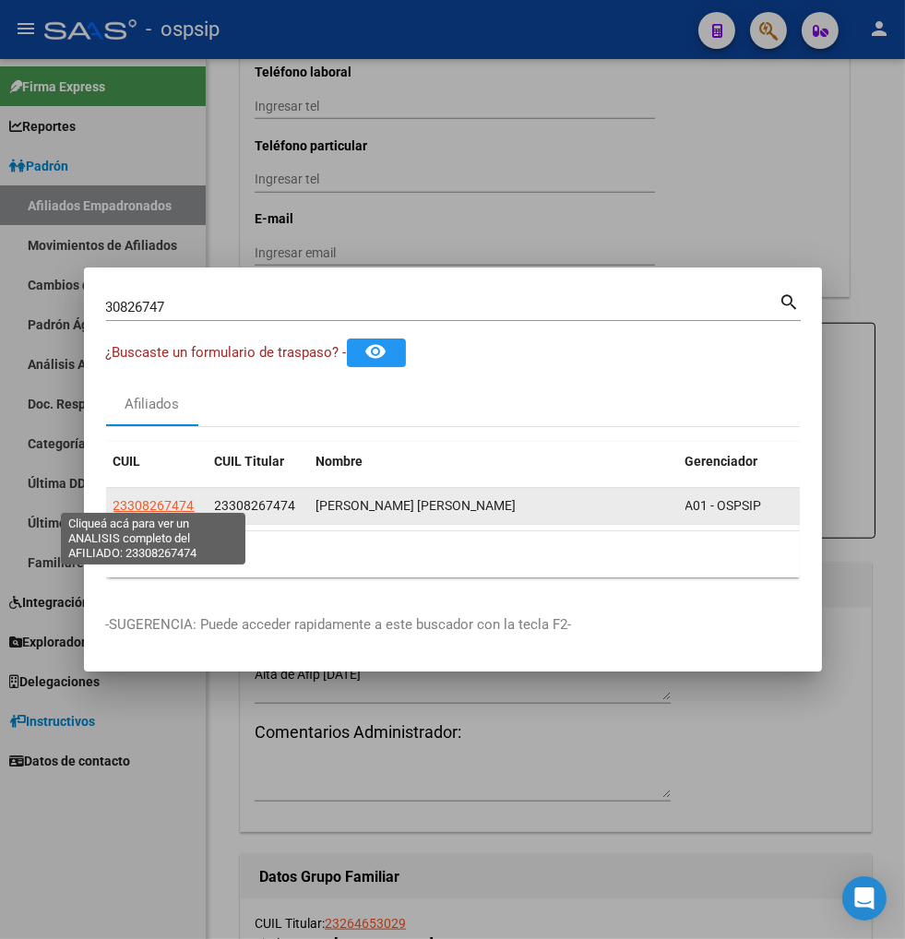
click at [157, 498] on span "23308267474" at bounding box center [153, 505] width 81 height 15
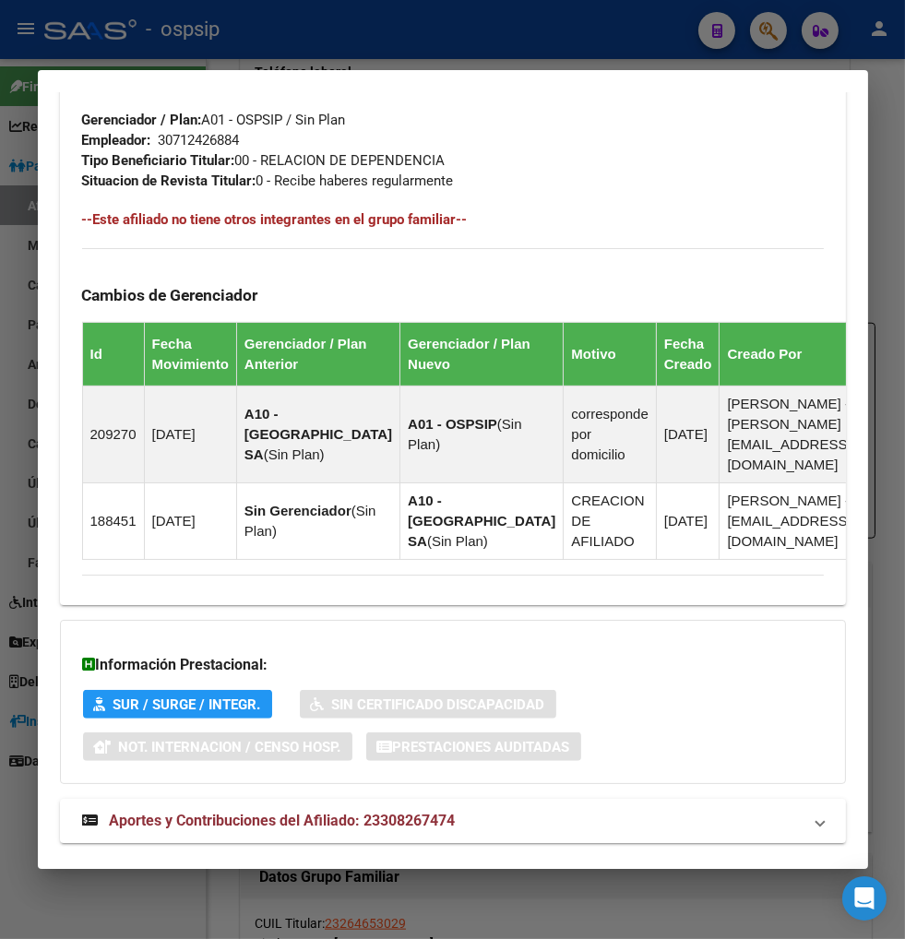
scroll to position [1082, 0]
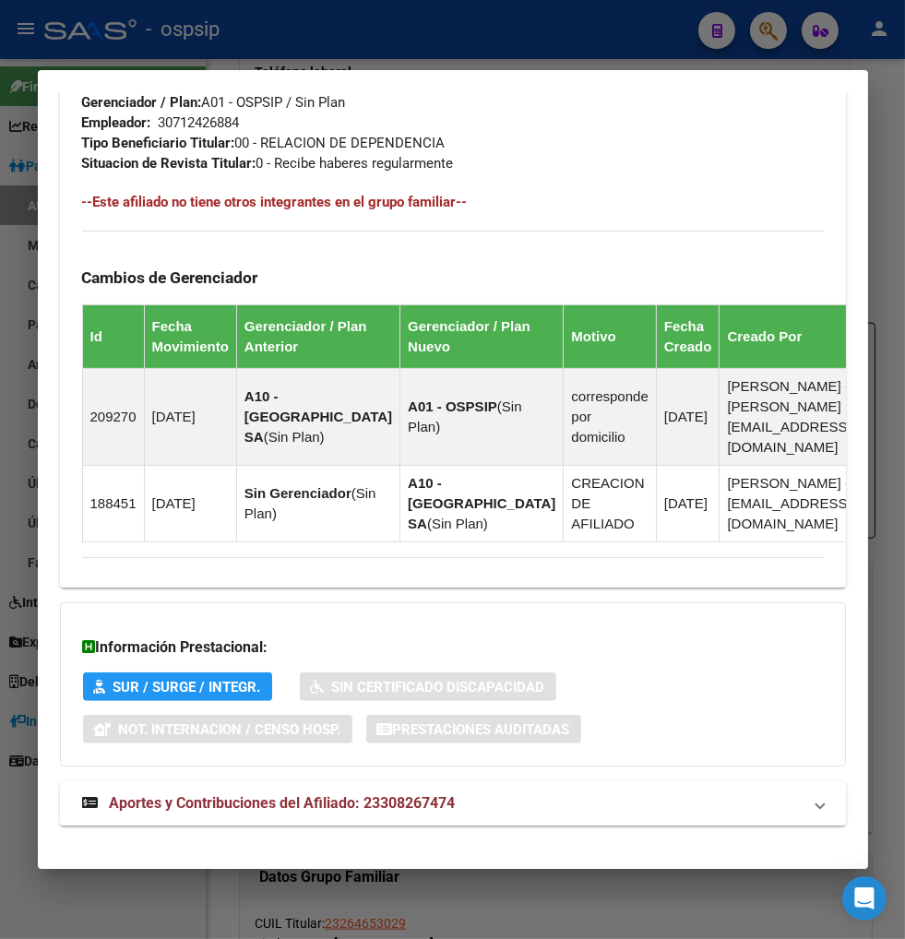
click at [301, 794] on span "Aportes y Contribuciones del Afiliado: 23308267474" at bounding box center [283, 803] width 346 height 18
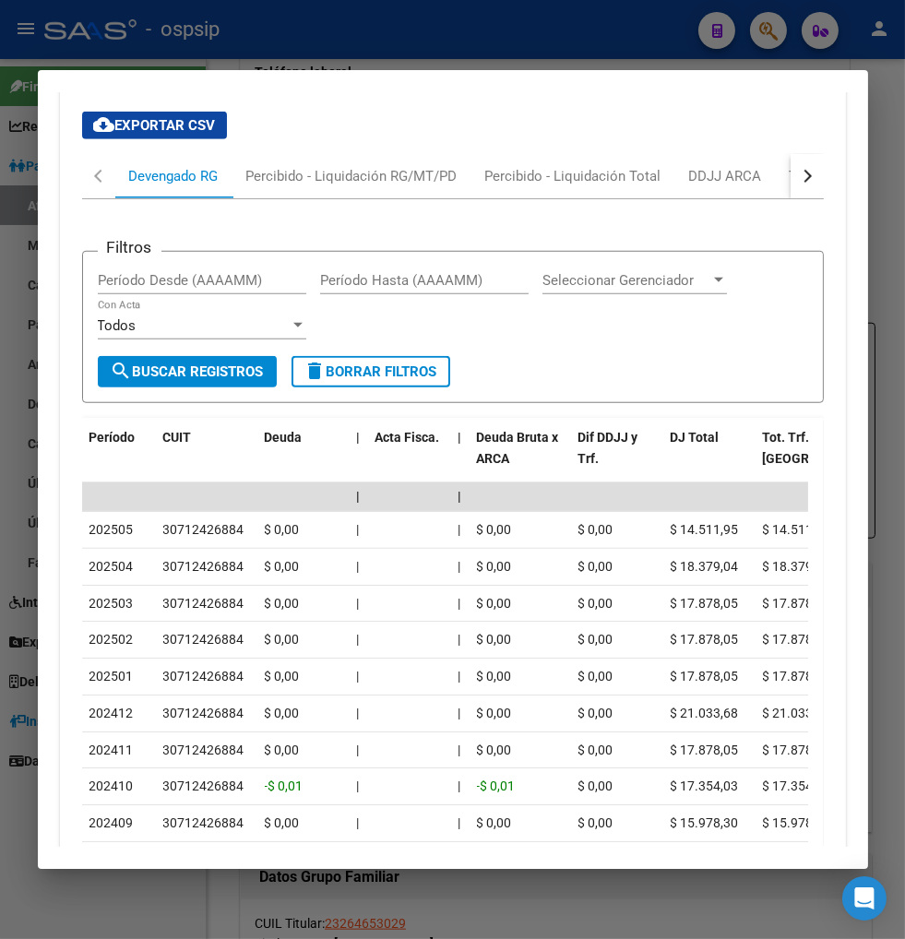
scroll to position [1892, 0]
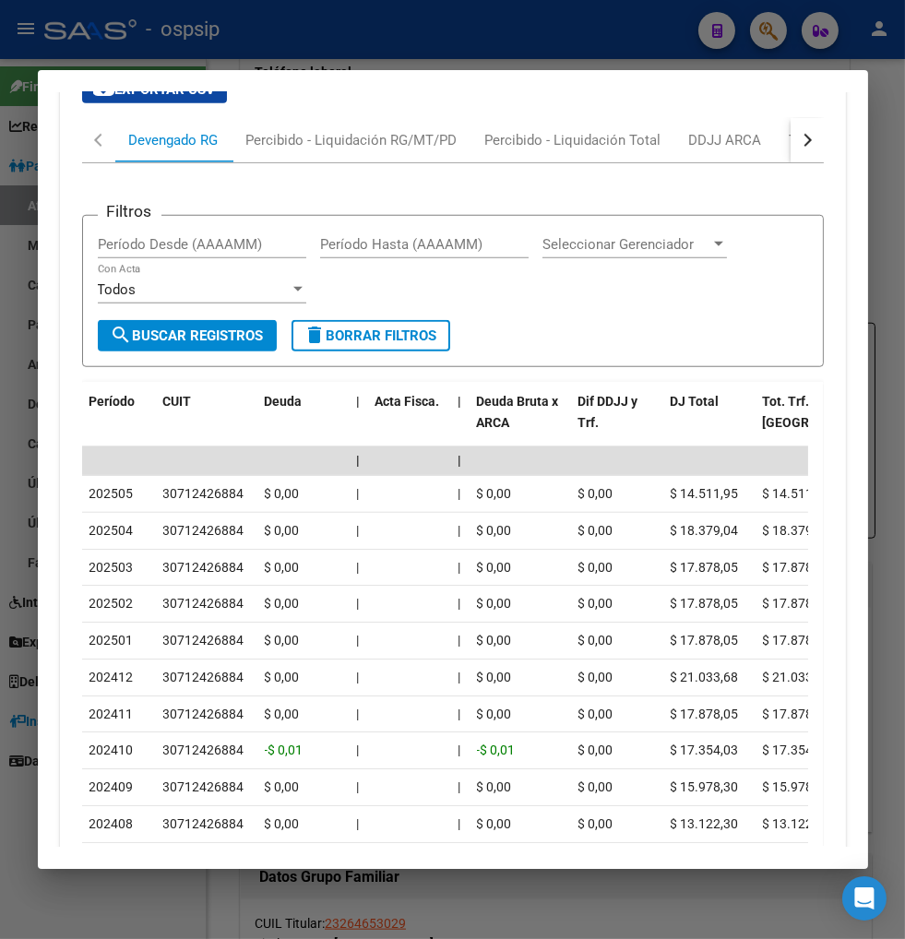
click at [791, 126] on button "button" at bounding box center [807, 140] width 33 height 44
click at [708, 130] on div "ARCA Relaciones Laborales" at bounding box center [681, 140] width 173 height 20
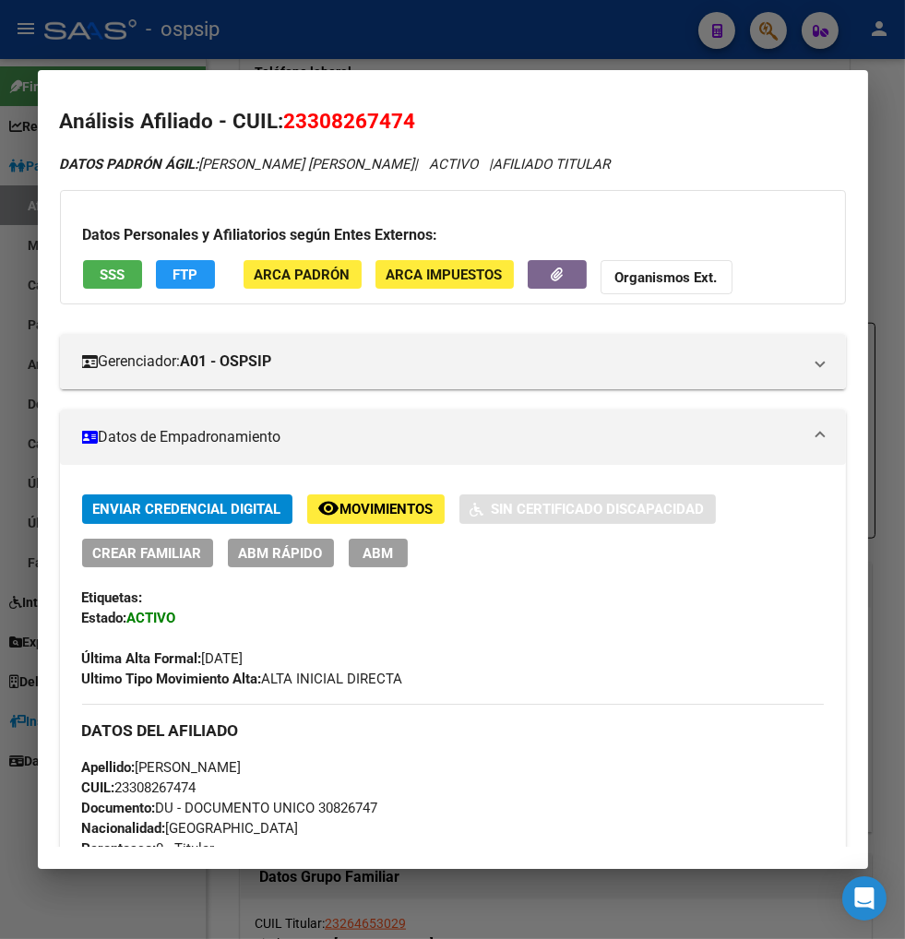
scroll to position [0, 0]
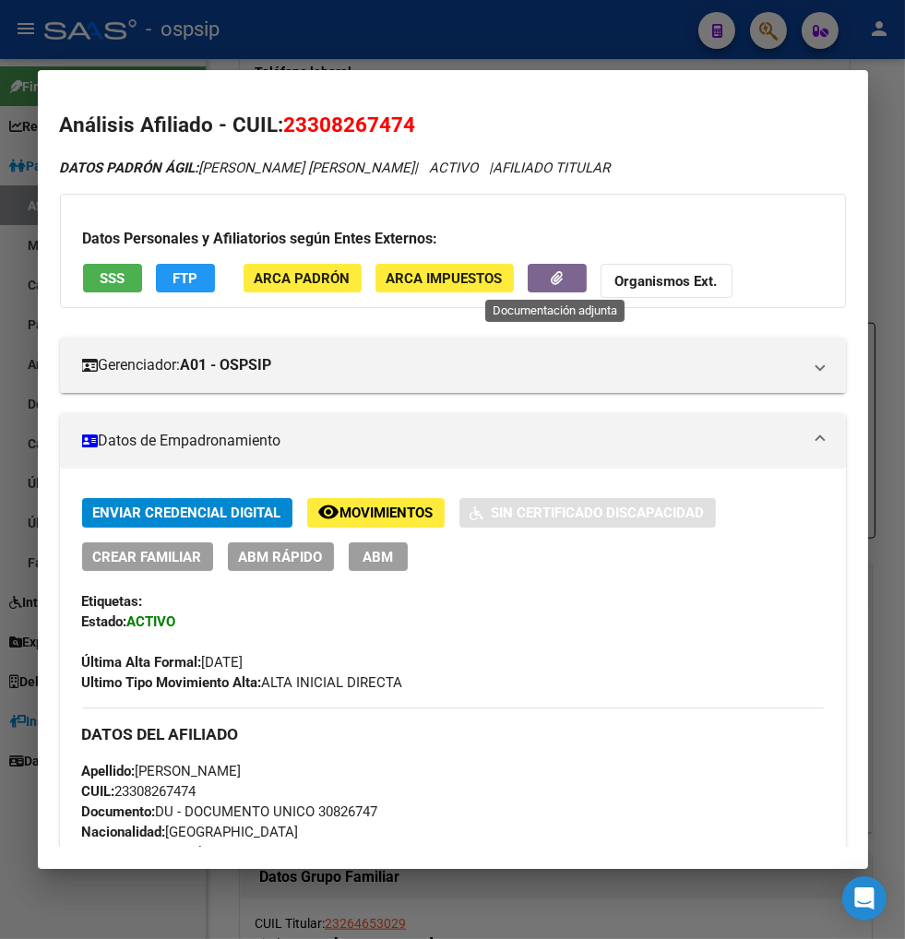
click at [551, 275] on icon "button" at bounding box center [557, 278] width 12 height 14
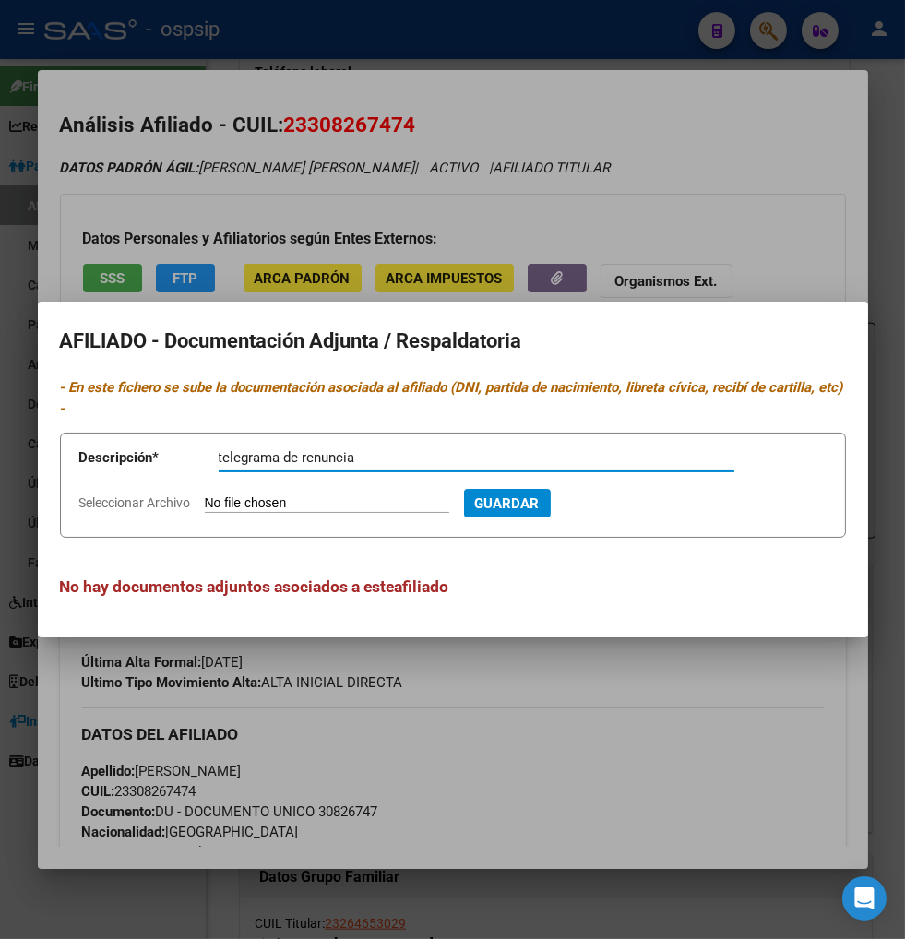
click at [260, 491] on form "Descripción * telegrama de renuncia Descripción Seleccionar Archivo Guardar" at bounding box center [453, 485] width 786 height 105
click at [255, 498] on input "Seleccionar Archivo" at bounding box center [327, 504] width 245 height 18
click at [628, 498] on span "Guardar" at bounding box center [607, 503] width 65 height 17
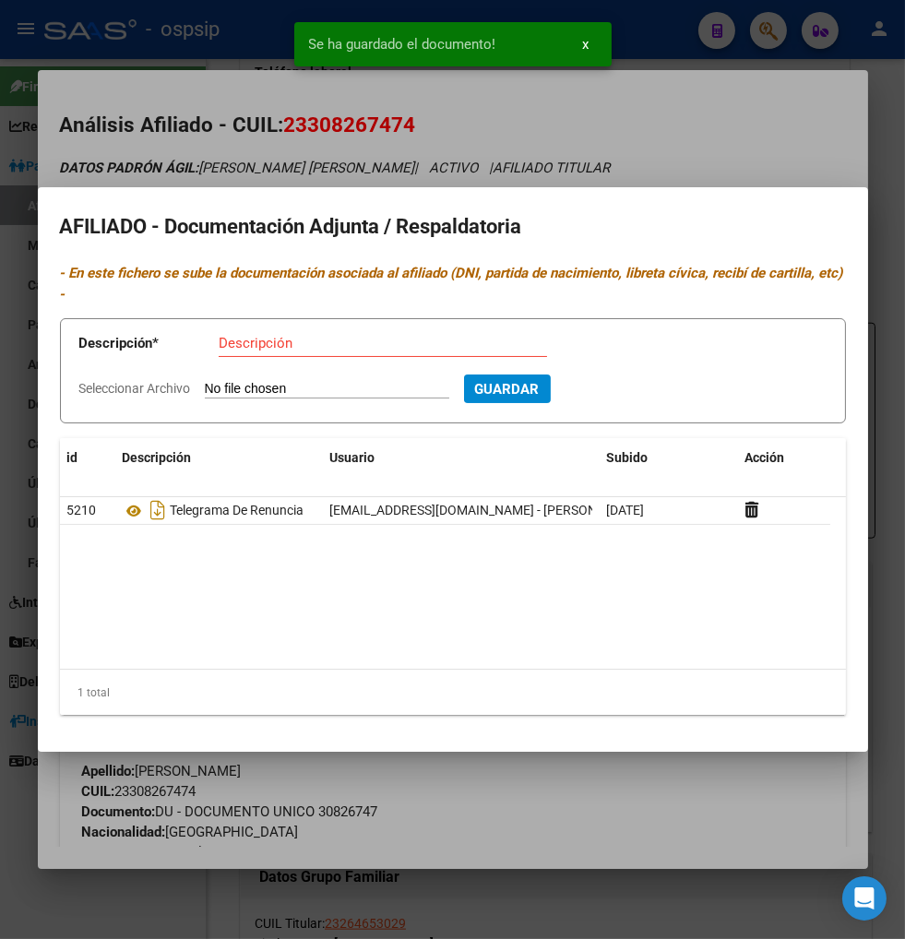
click at [706, 124] on div at bounding box center [452, 469] width 905 height 939
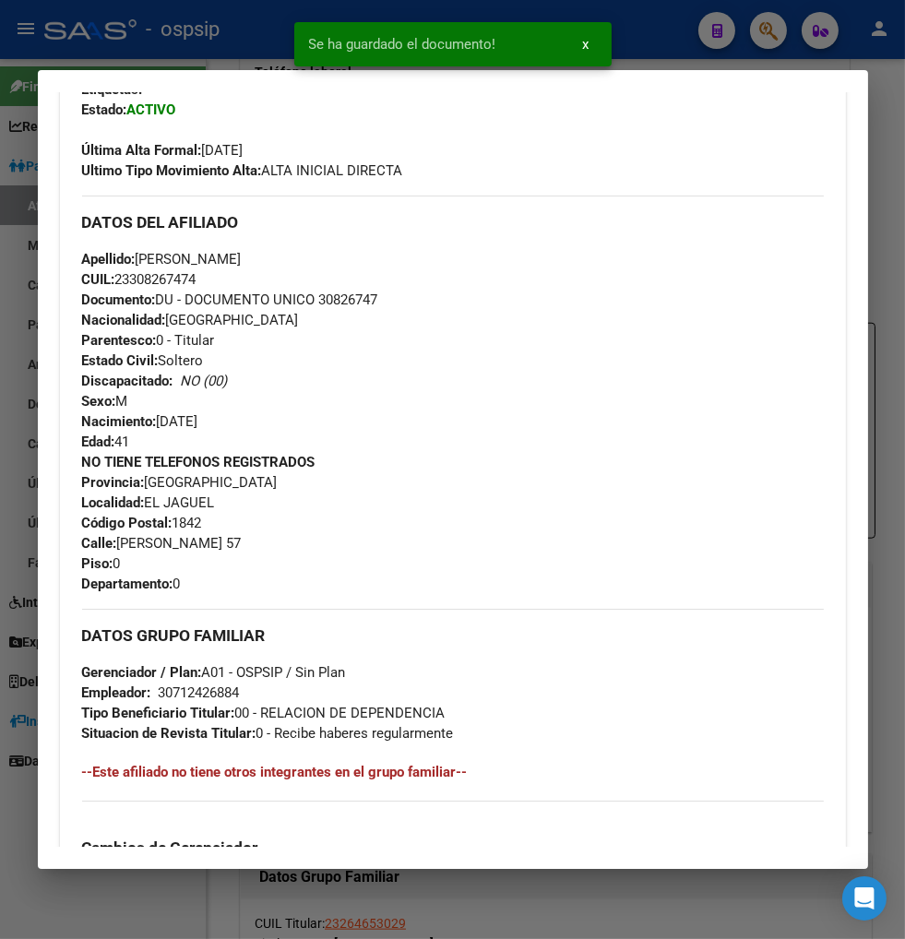
scroll to position [205, 0]
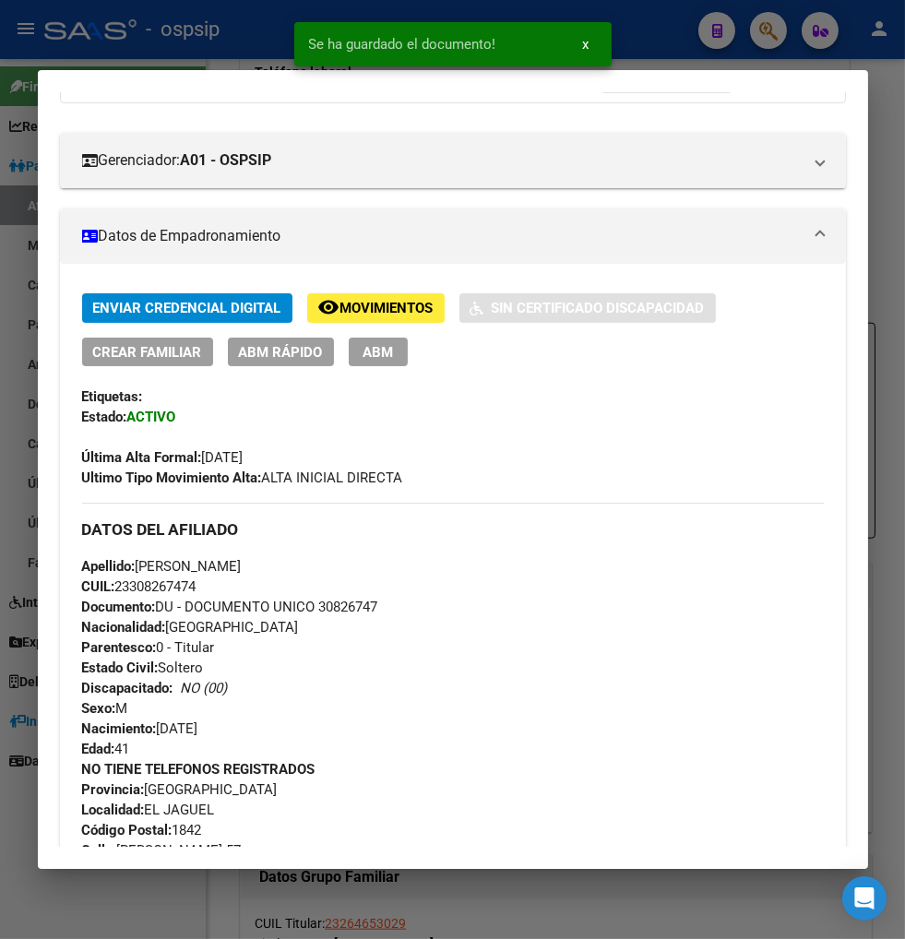
click at [361, 352] on button "ABM" at bounding box center [378, 352] width 59 height 29
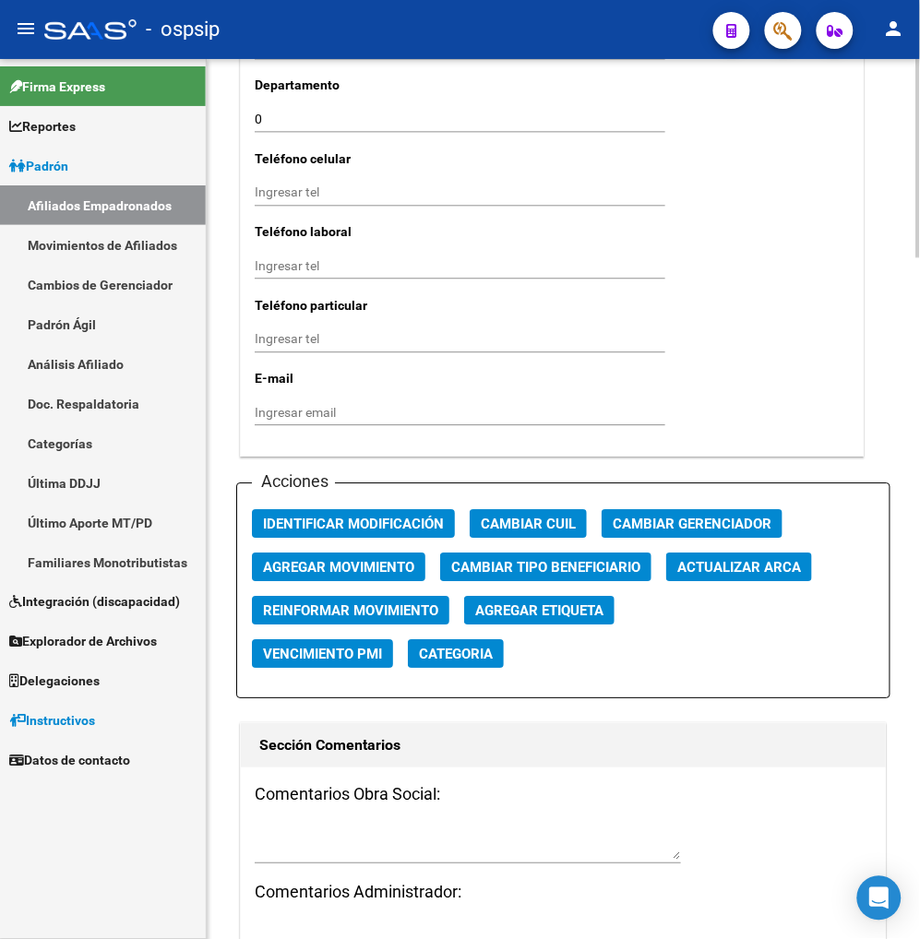
scroll to position [2050, 0]
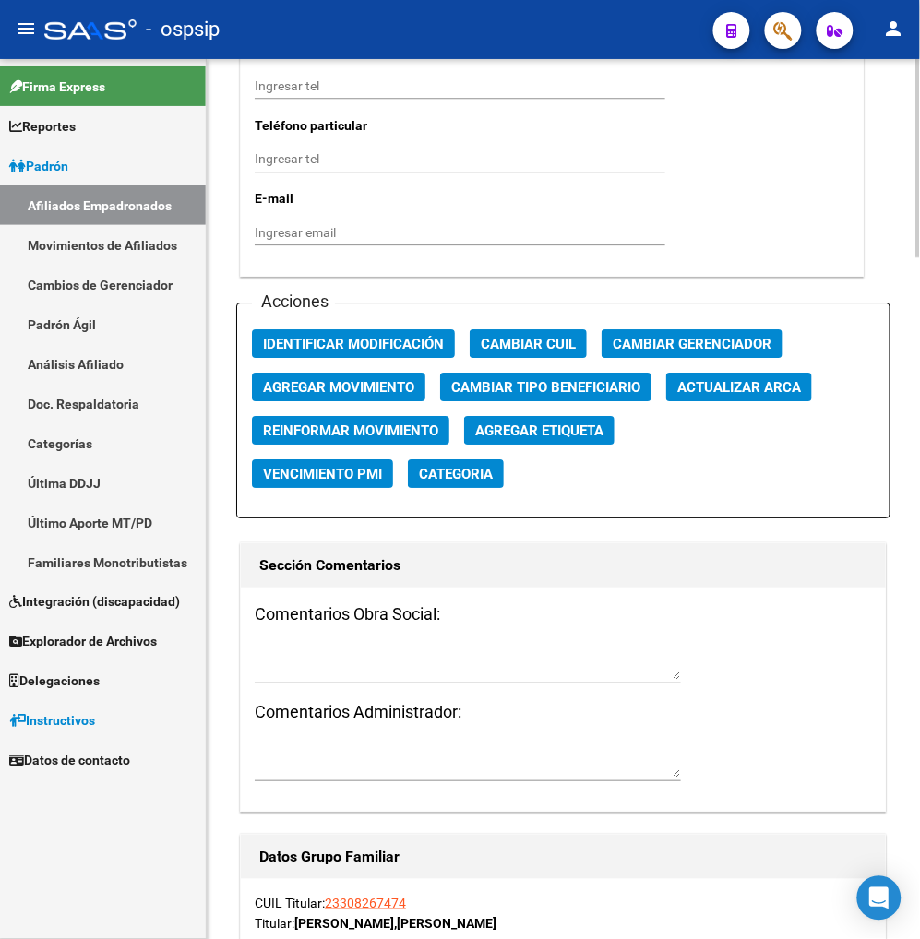
click at [311, 646] on textarea at bounding box center [468, 662] width 426 height 35
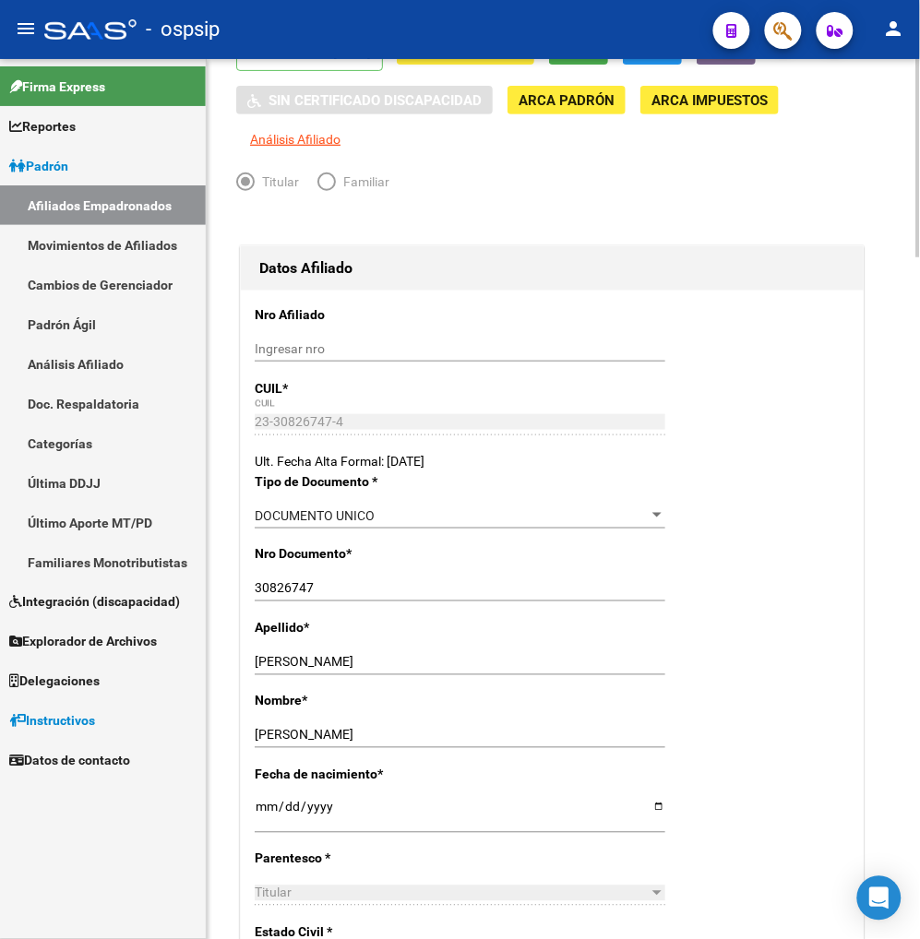
scroll to position [0, 0]
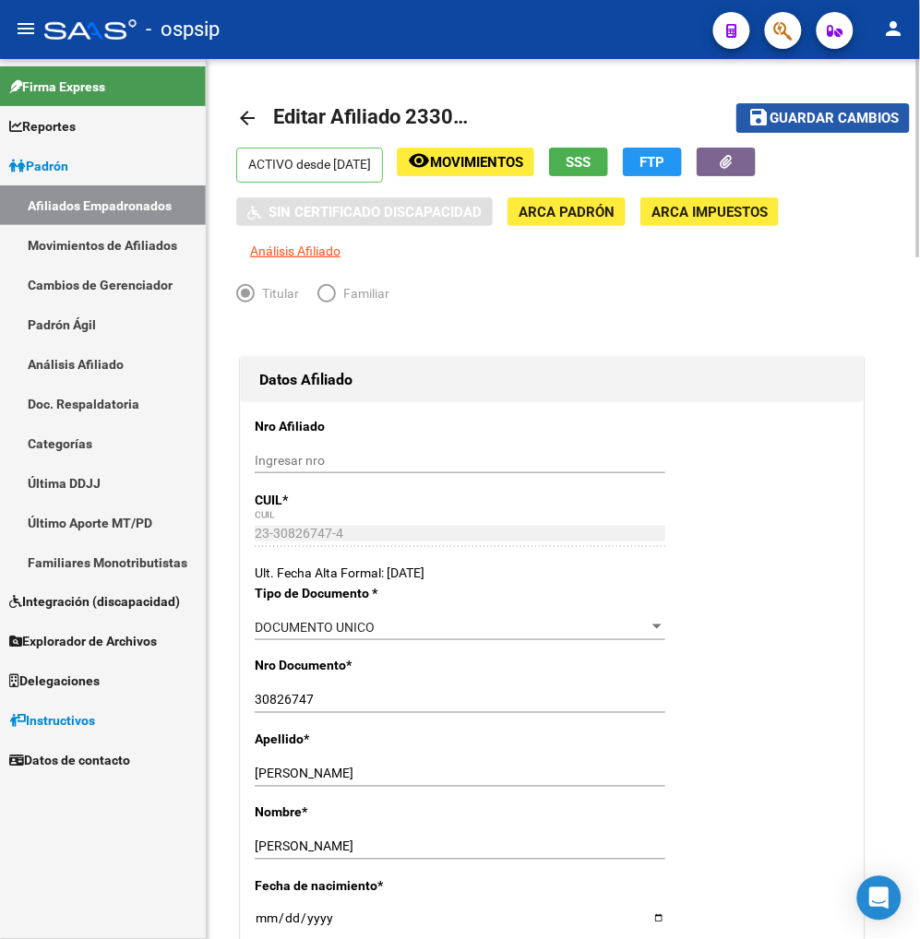
click at [808, 111] on span "Guardar cambios" at bounding box center [834, 119] width 129 height 17
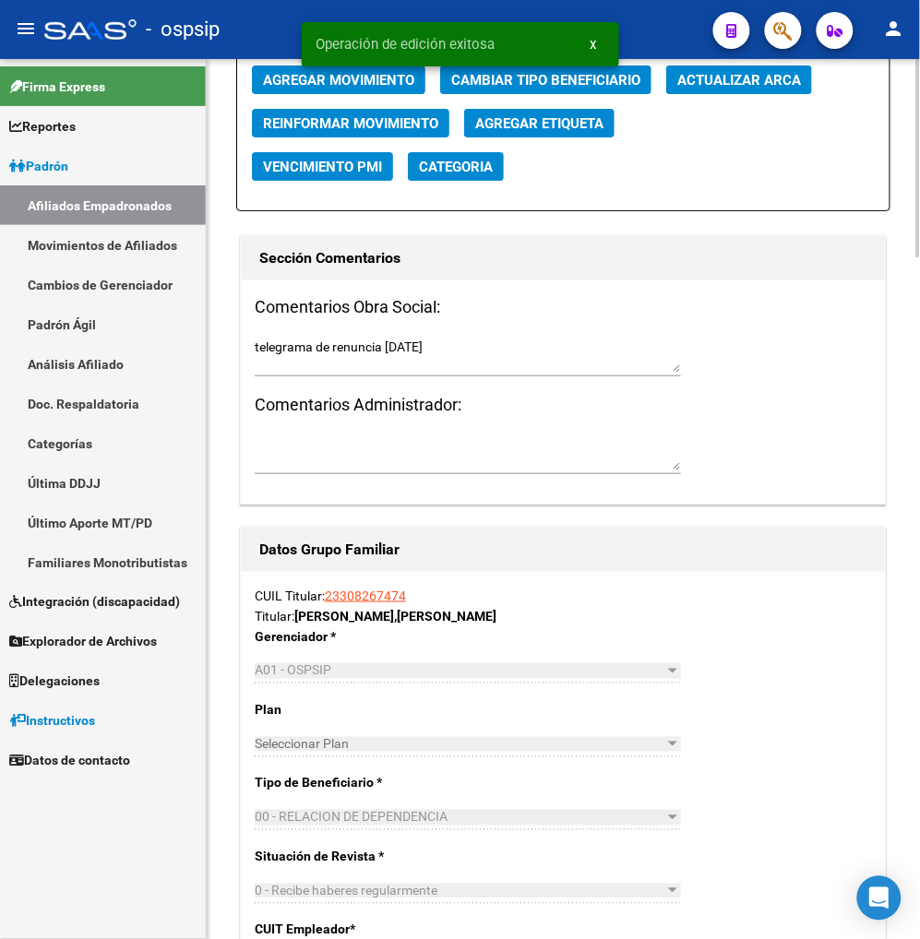
scroll to position [1948, 0]
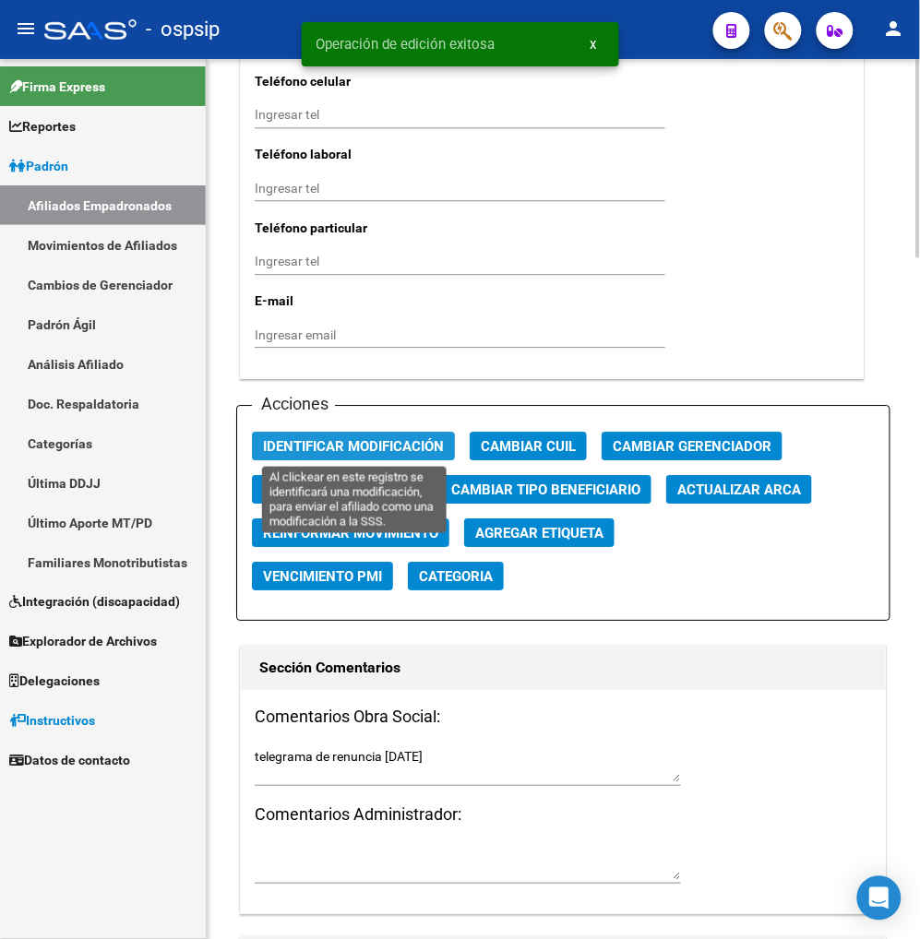
click at [361, 454] on button "Identificar Modificación" at bounding box center [353, 446] width 203 height 29
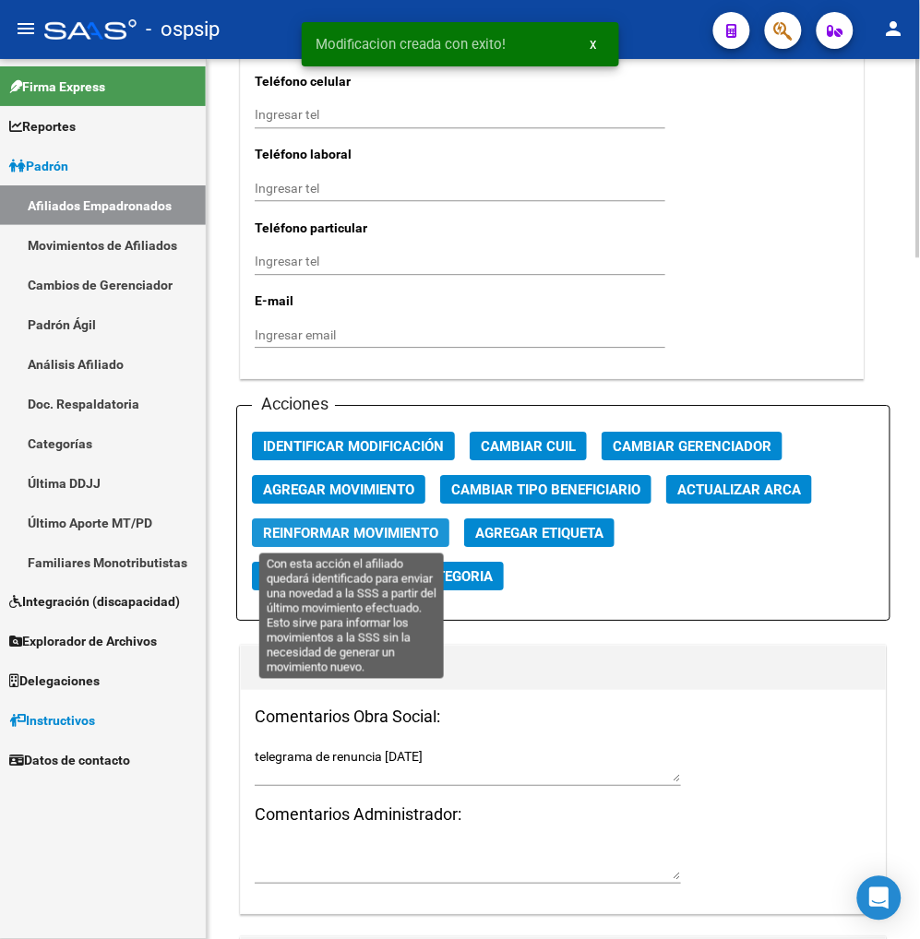
click at [358, 530] on span "Reinformar Movimiento" at bounding box center [350, 533] width 175 height 17
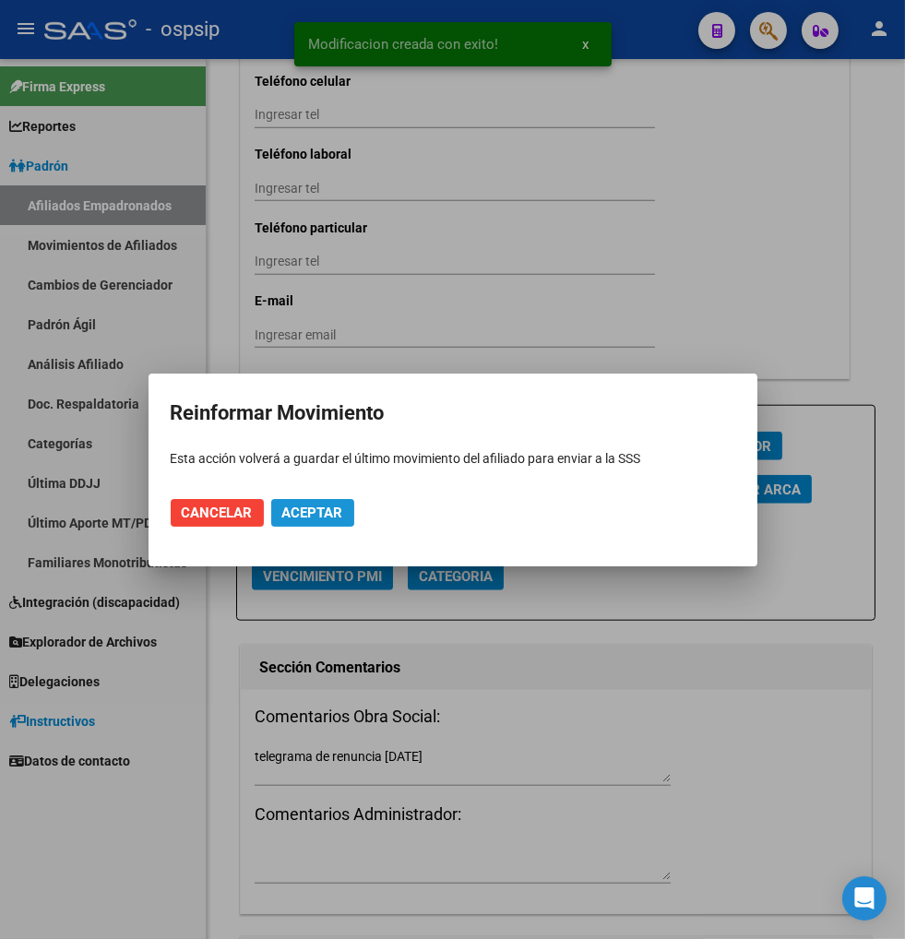
click at [308, 511] on span "Aceptar" at bounding box center [312, 513] width 61 height 17
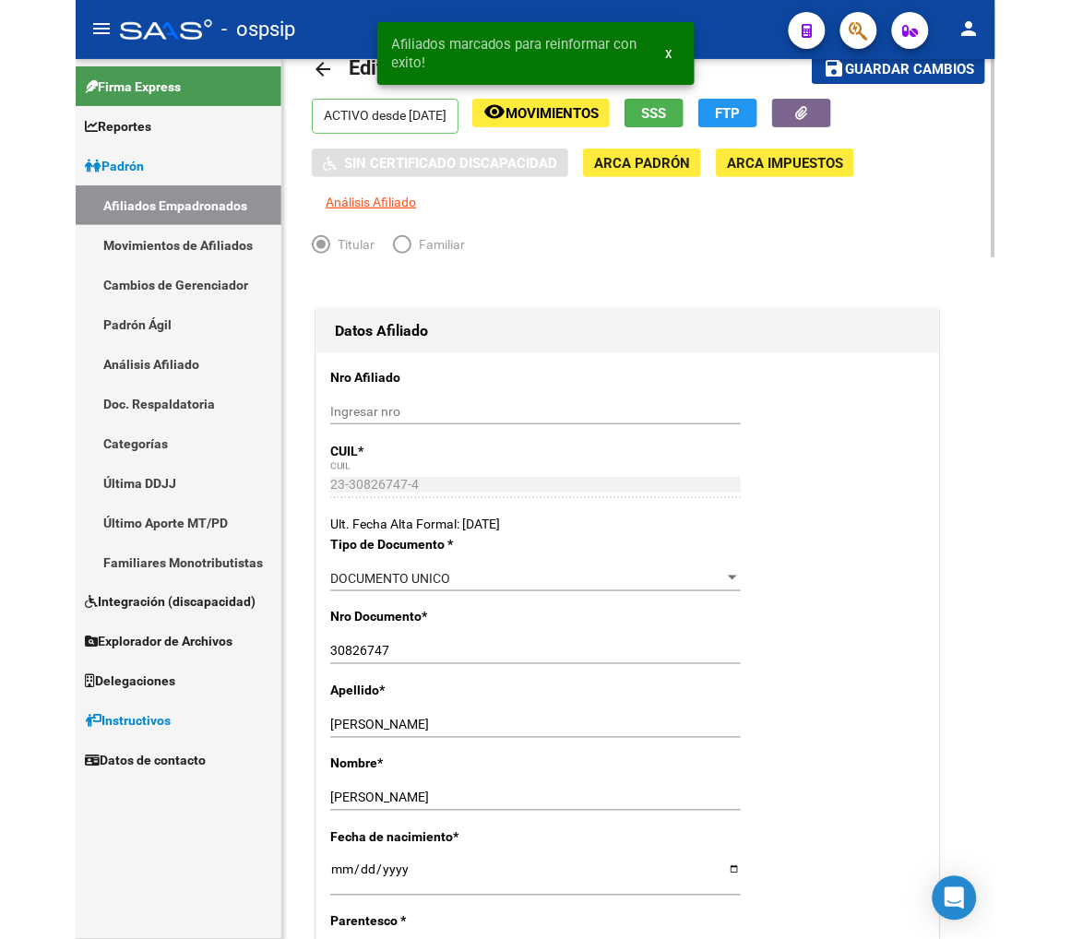
scroll to position [0, 0]
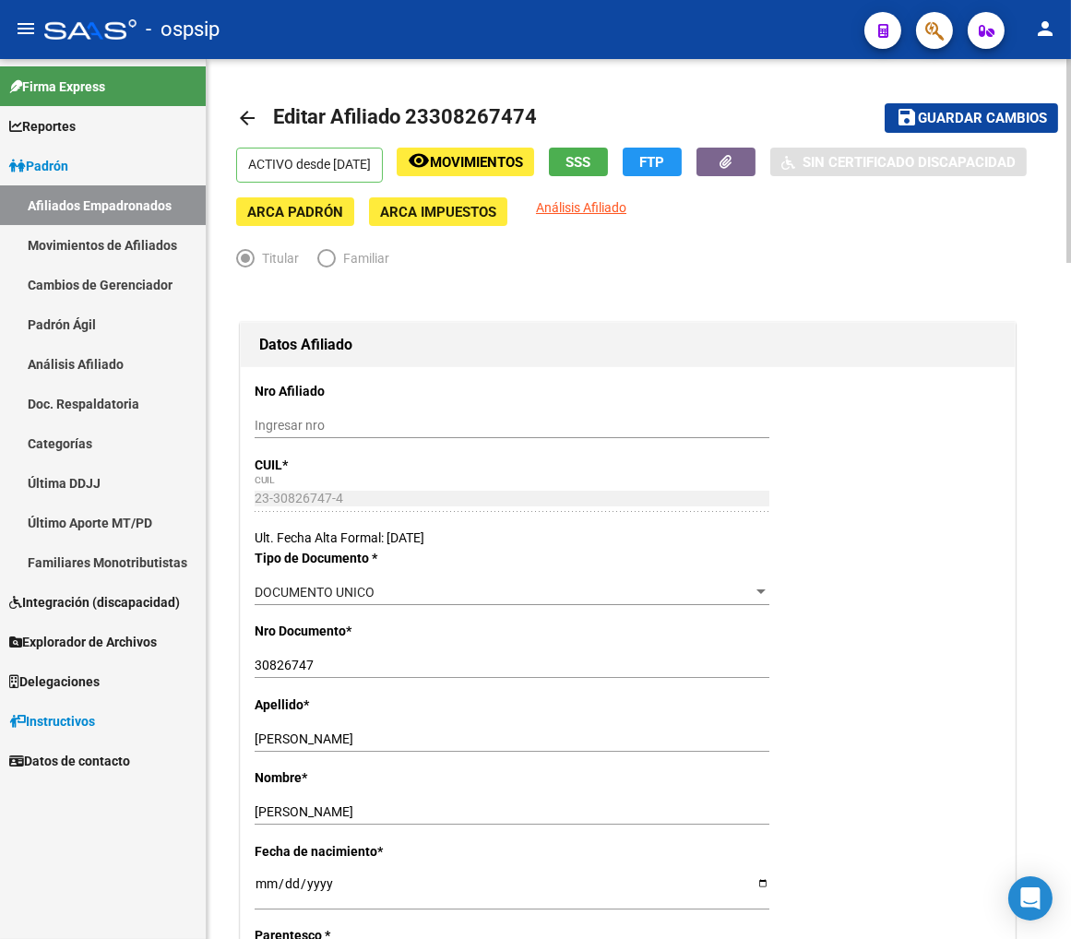
click at [523, 154] on span "Movimientos" at bounding box center [476, 162] width 93 height 17
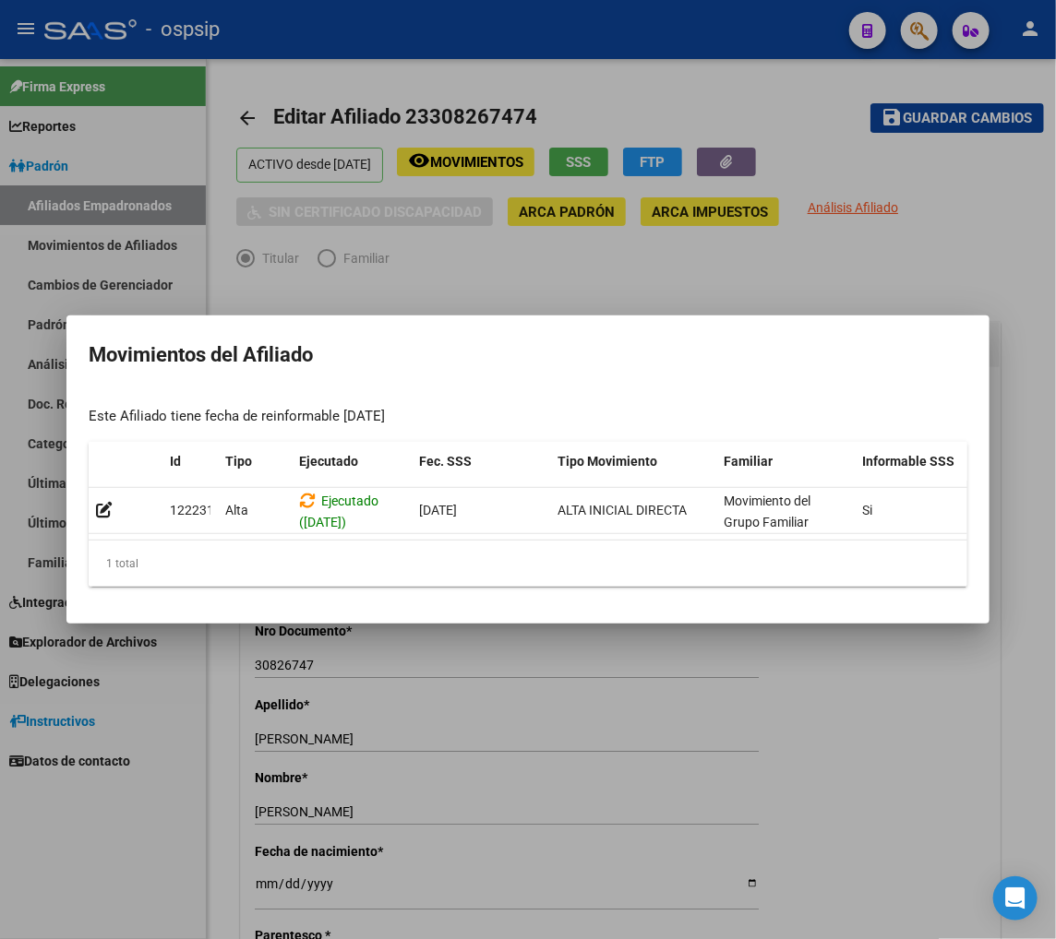
click at [792, 722] on div at bounding box center [528, 469] width 1056 height 939
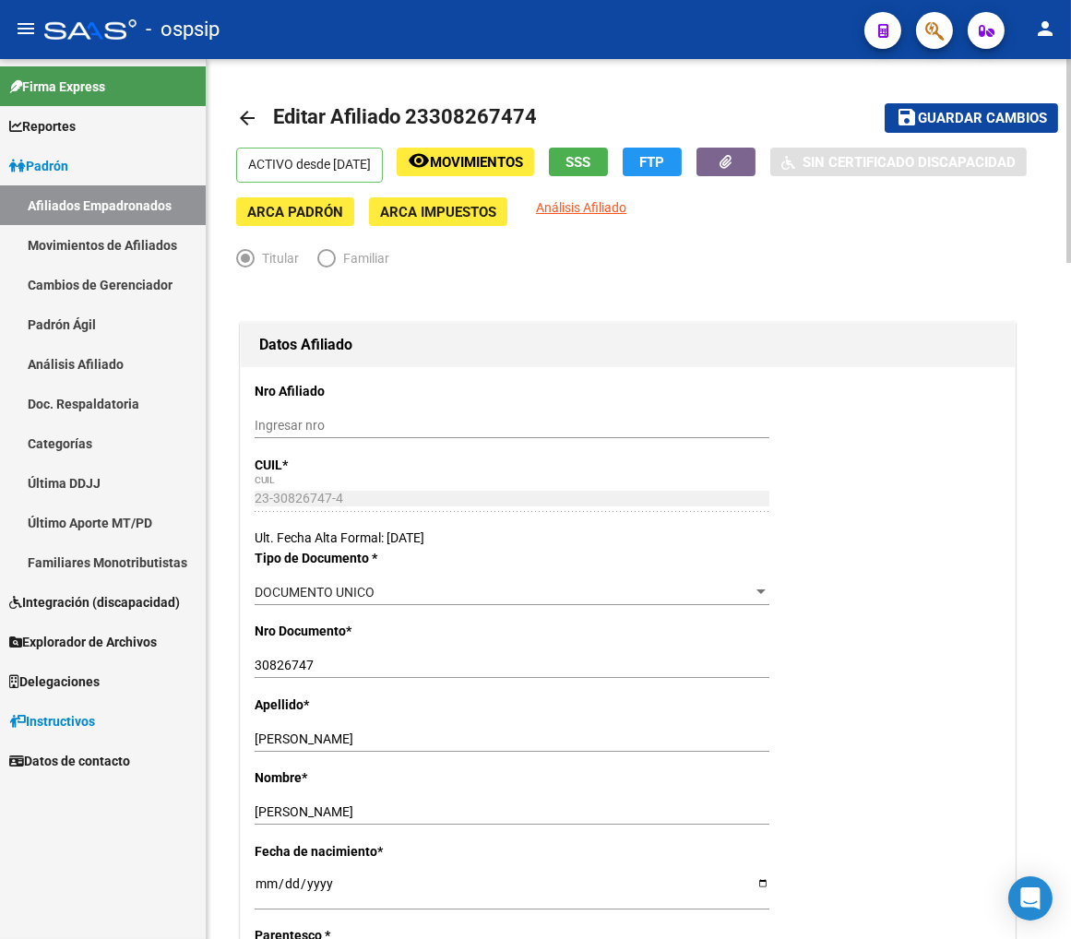
click at [507, 160] on span "Movimientos" at bounding box center [476, 162] width 93 height 17
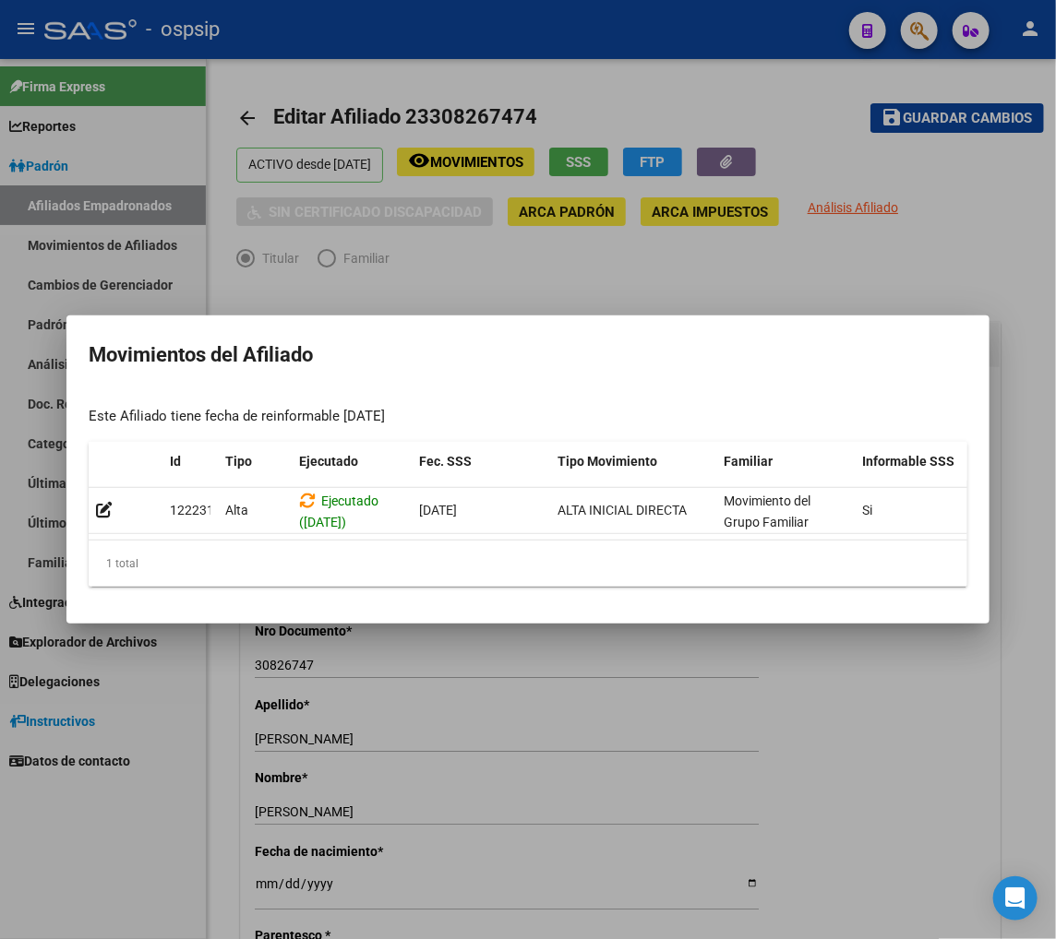
click at [618, 780] on div at bounding box center [528, 469] width 1056 height 939
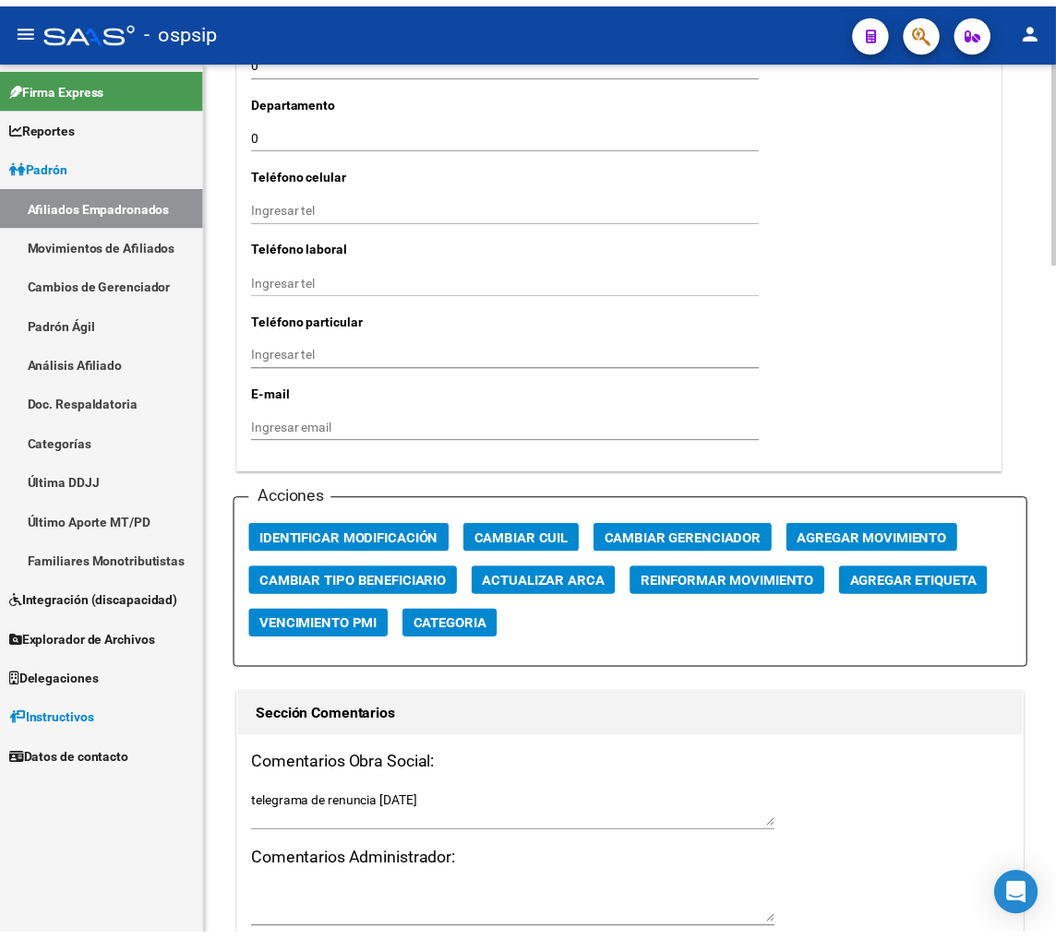
scroll to position [1948, 0]
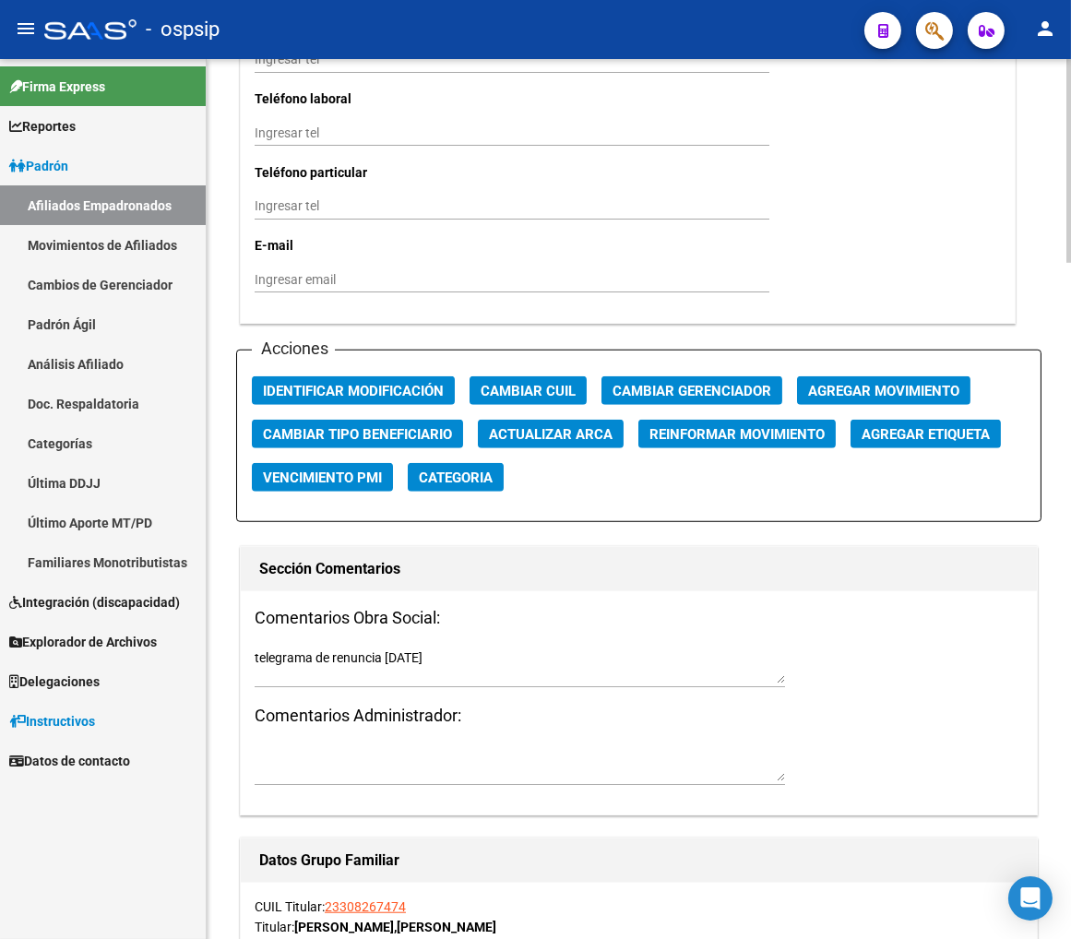
click at [837, 390] on span "Agregar Movimiento" at bounding box center [883, 391] width 151 height 17
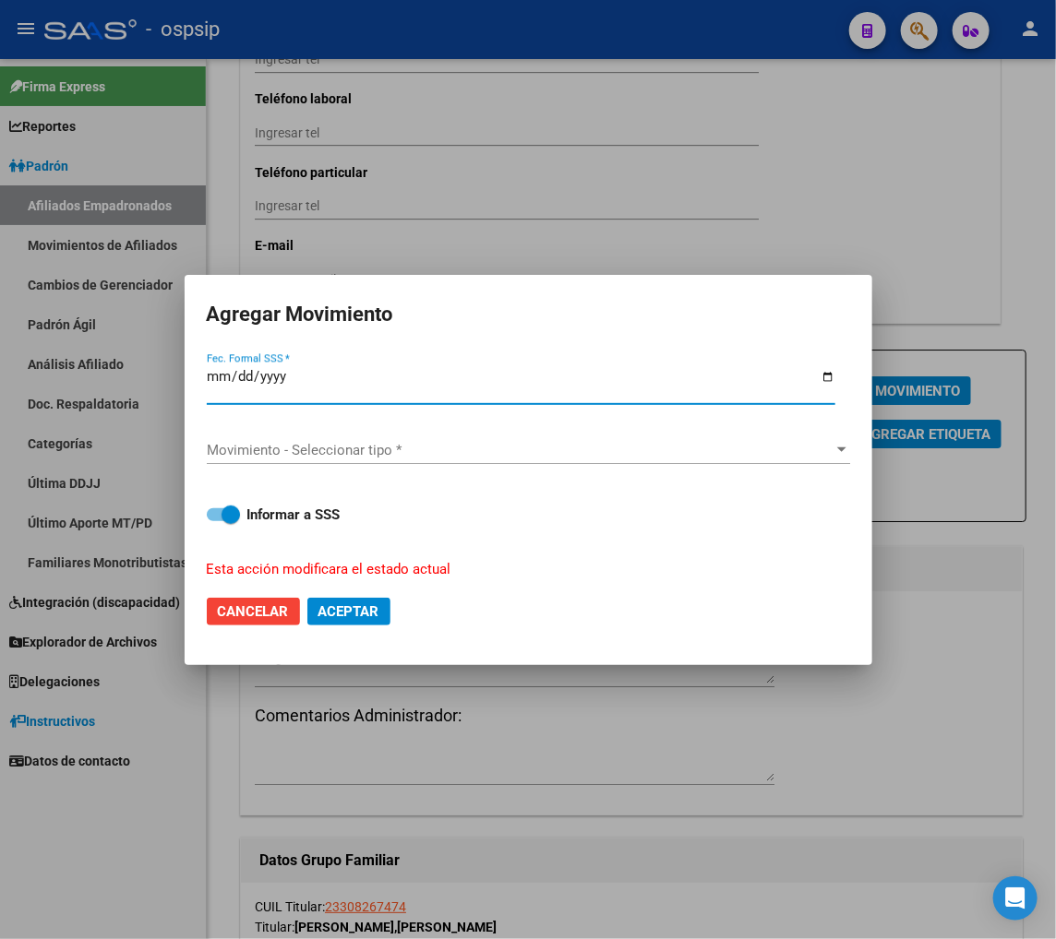
click at [468, 455] on span "Movimiento - Seleccionar tipo *" at bounding box center [520, 450] width 627 height 17
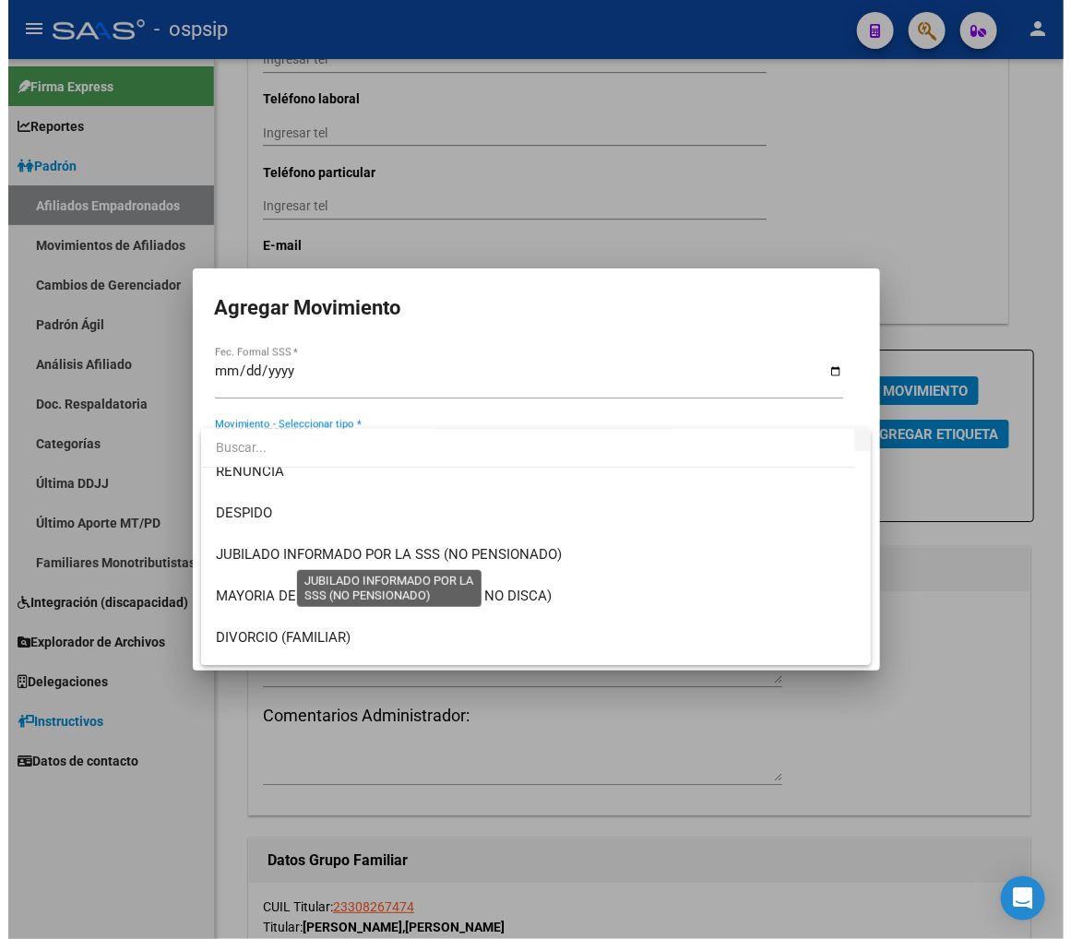
scroll to position [0, 0]
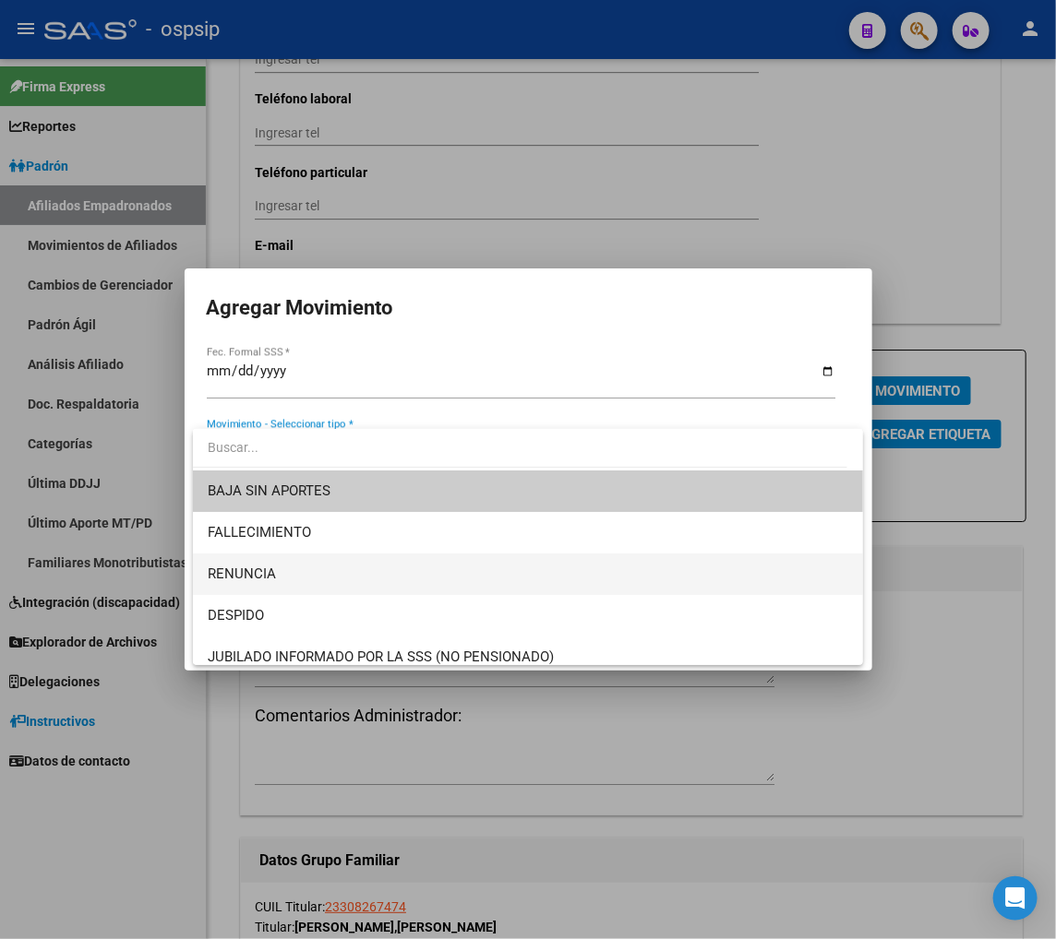
click at [300, 570] on span "RENUNCIA" at bounding box center [528, 575] width 640 height 42
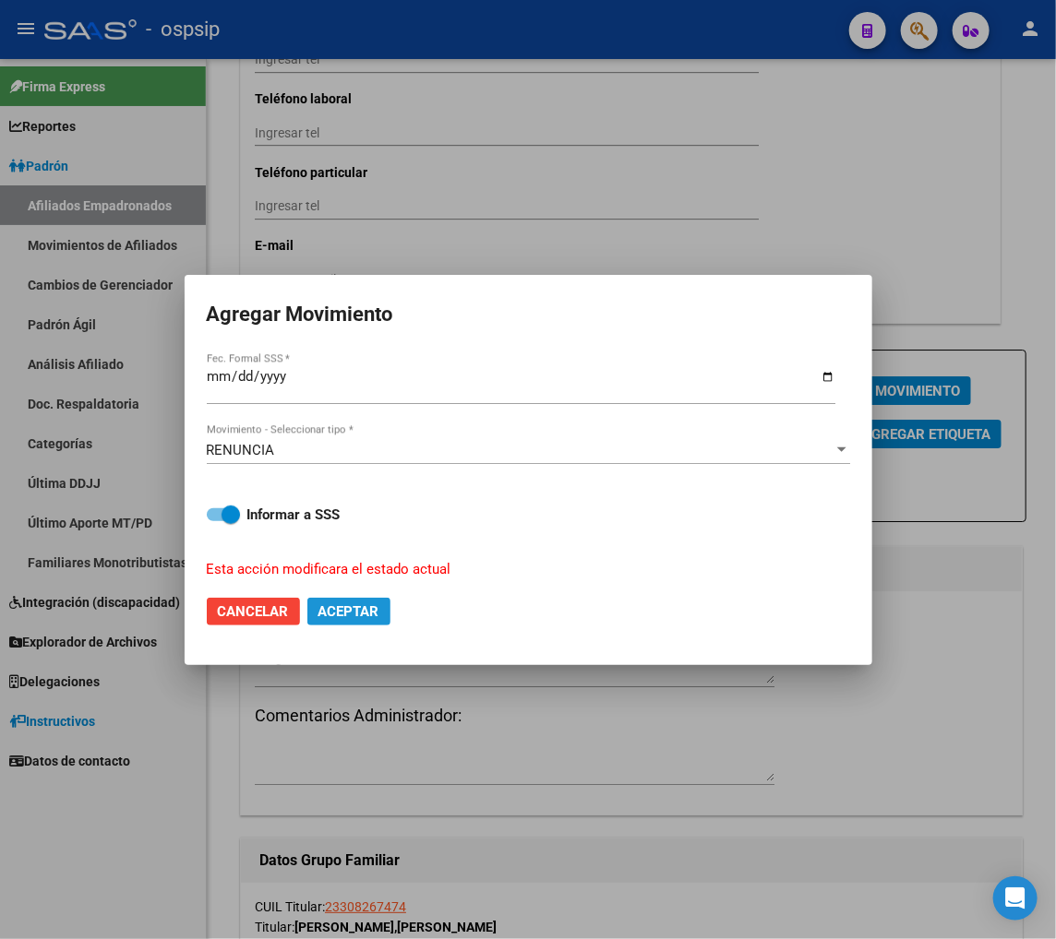
click at [364, 616] on span "Aceptar" at bounding box center [348, 611] width 61 height 17
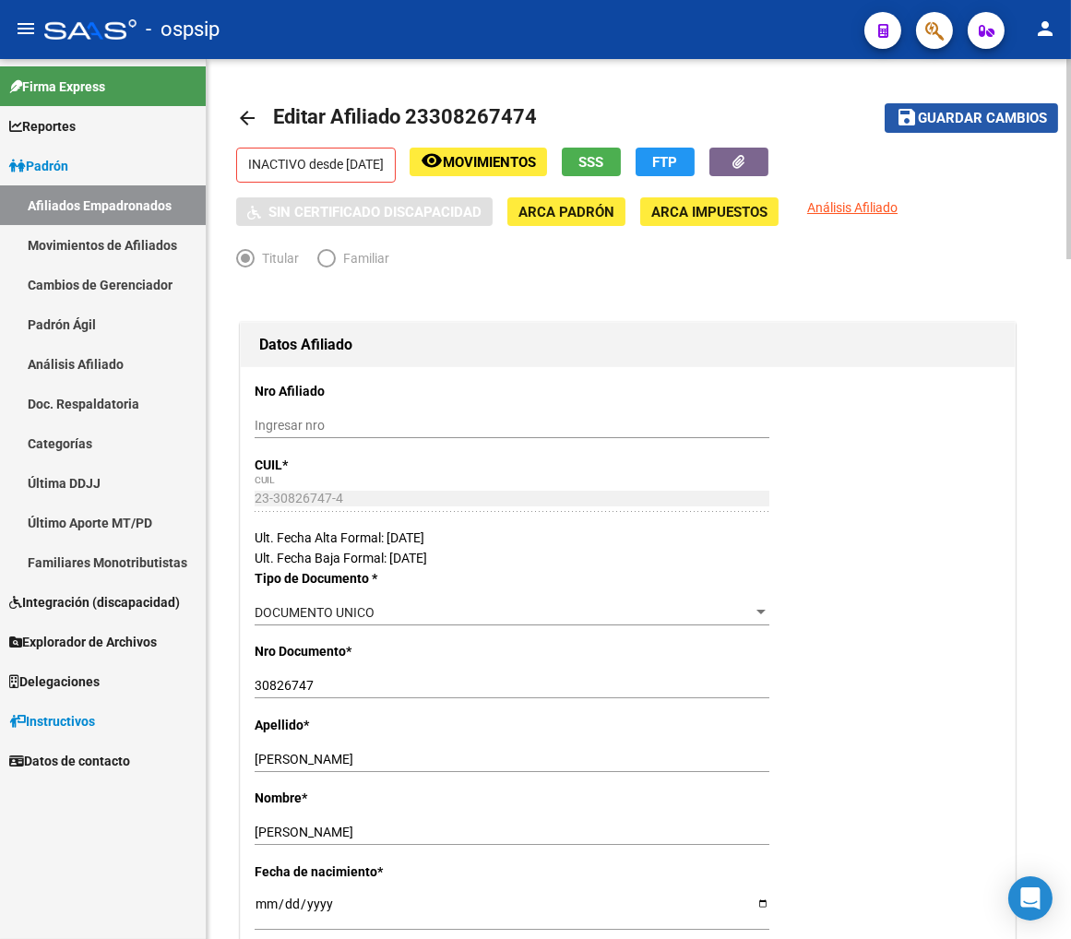
click at [972, 113] on span "Guardar cambios" at bounding box center [982, 119] width 129 height 17
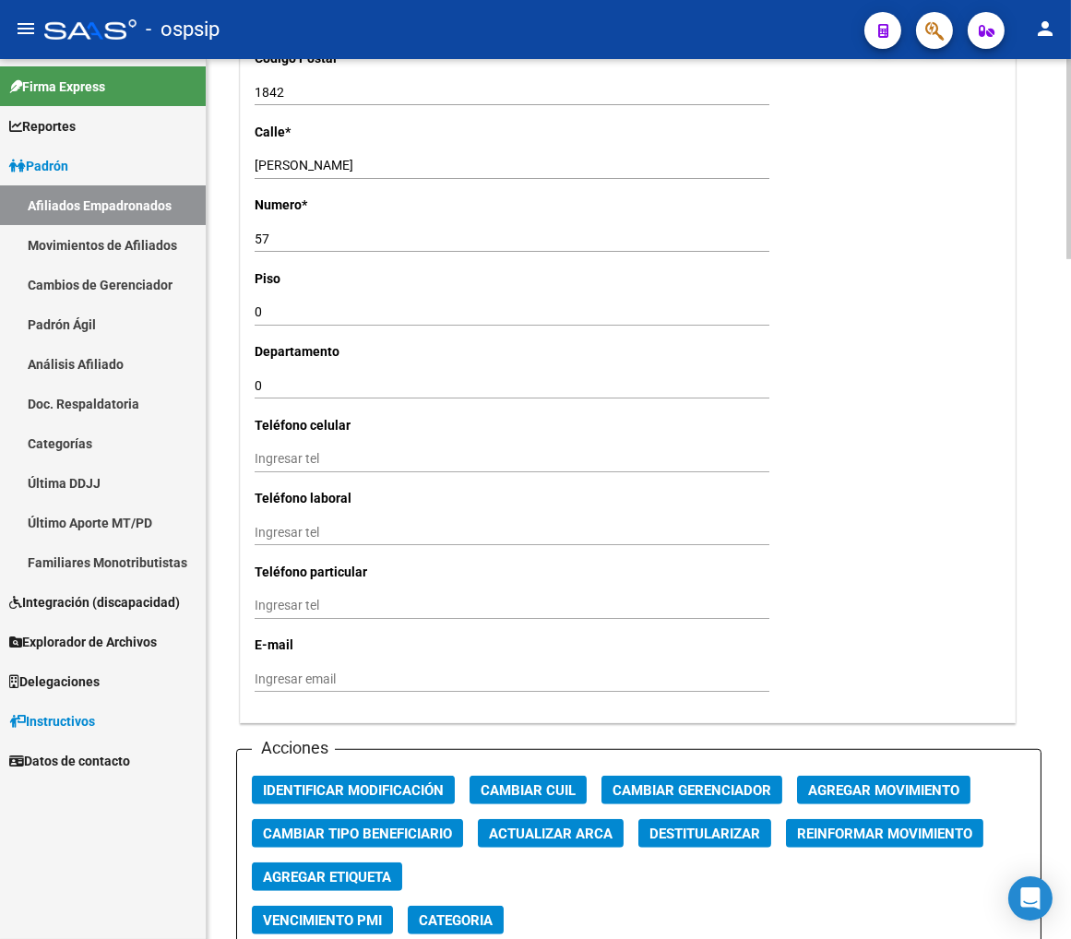
scroll to position [1742, 0]
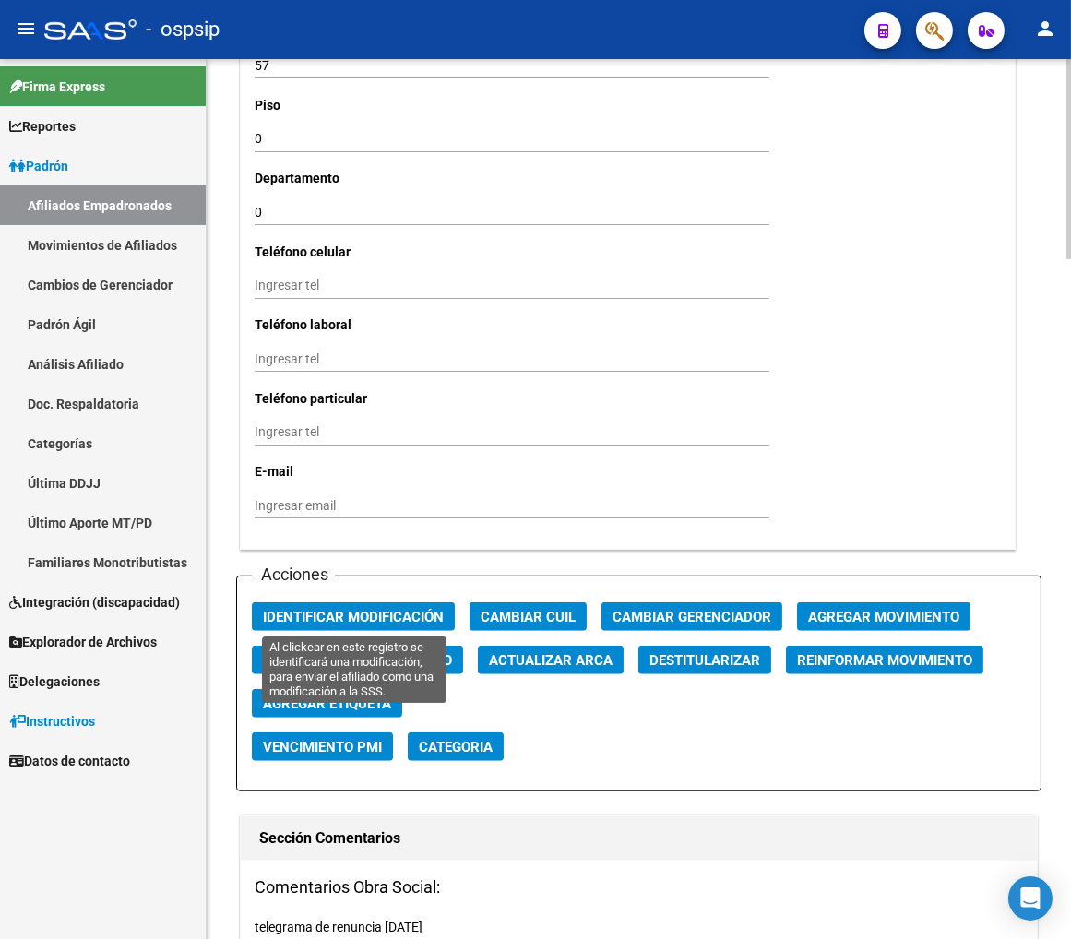
click at [345, 609] on span "Identificar Modificación" at bounding box center [353, 617] width 181 height 17
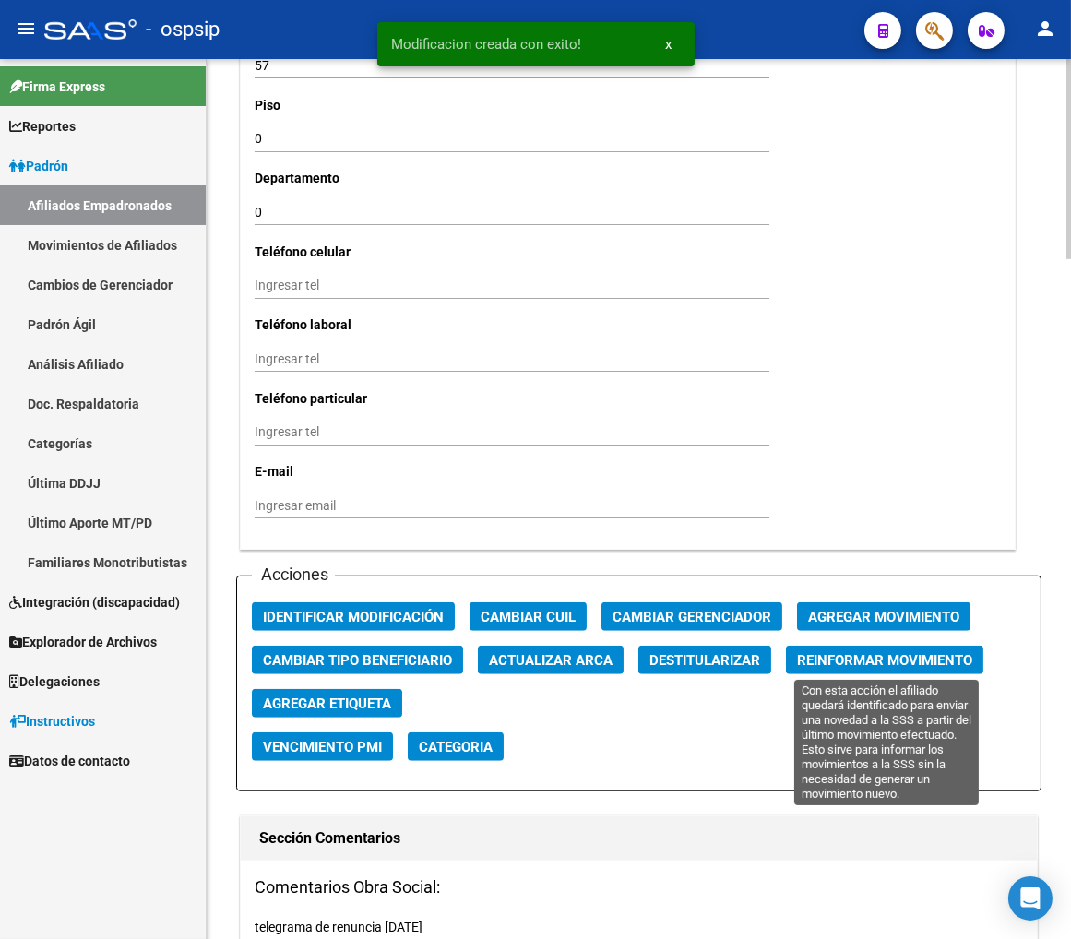
click at [893, 664] on span "Reinformar Movimiento" at bounding box center [884, 660] width 175 height 17
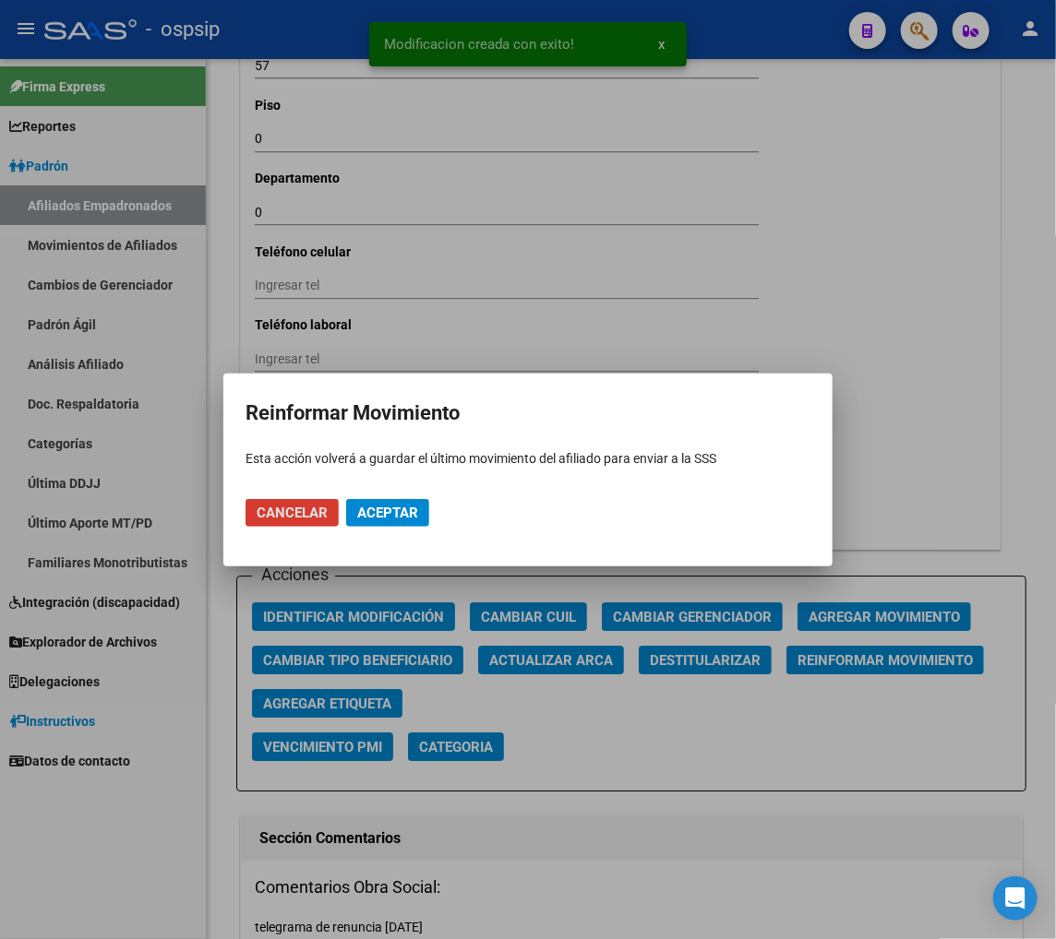
click at [391, 519] on span "Aceptar" at bounding box center [387, 513] width 61 height 17
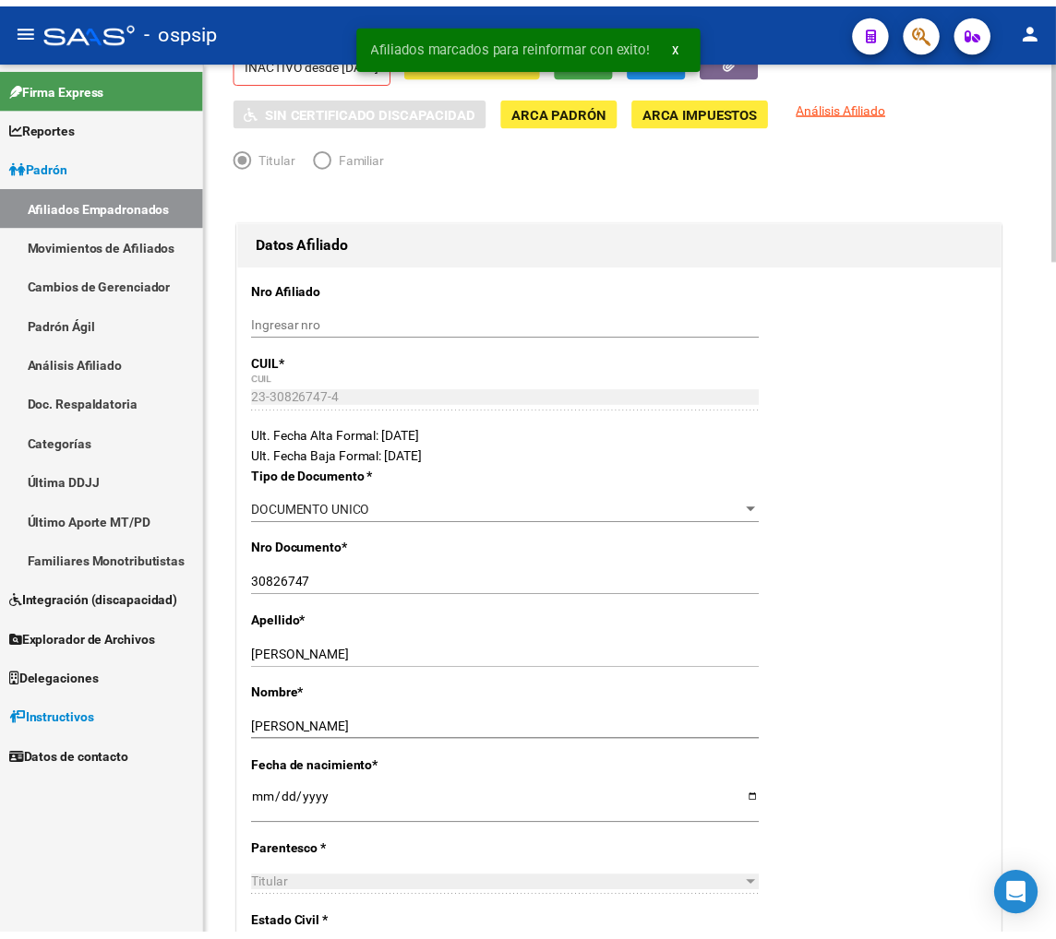
scroll to position [0, 0]
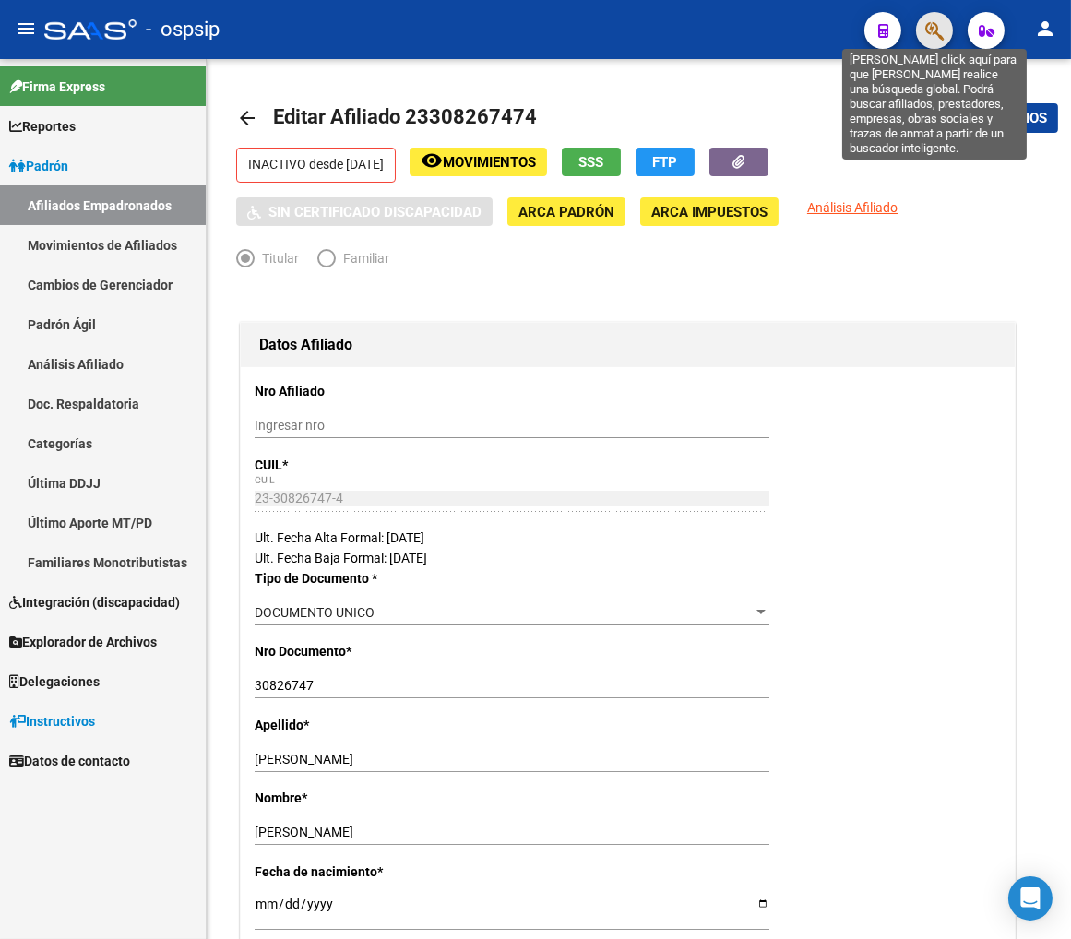
click at [943, 38] on icon "button" at bounding box center [934, 30] width 18 height 21
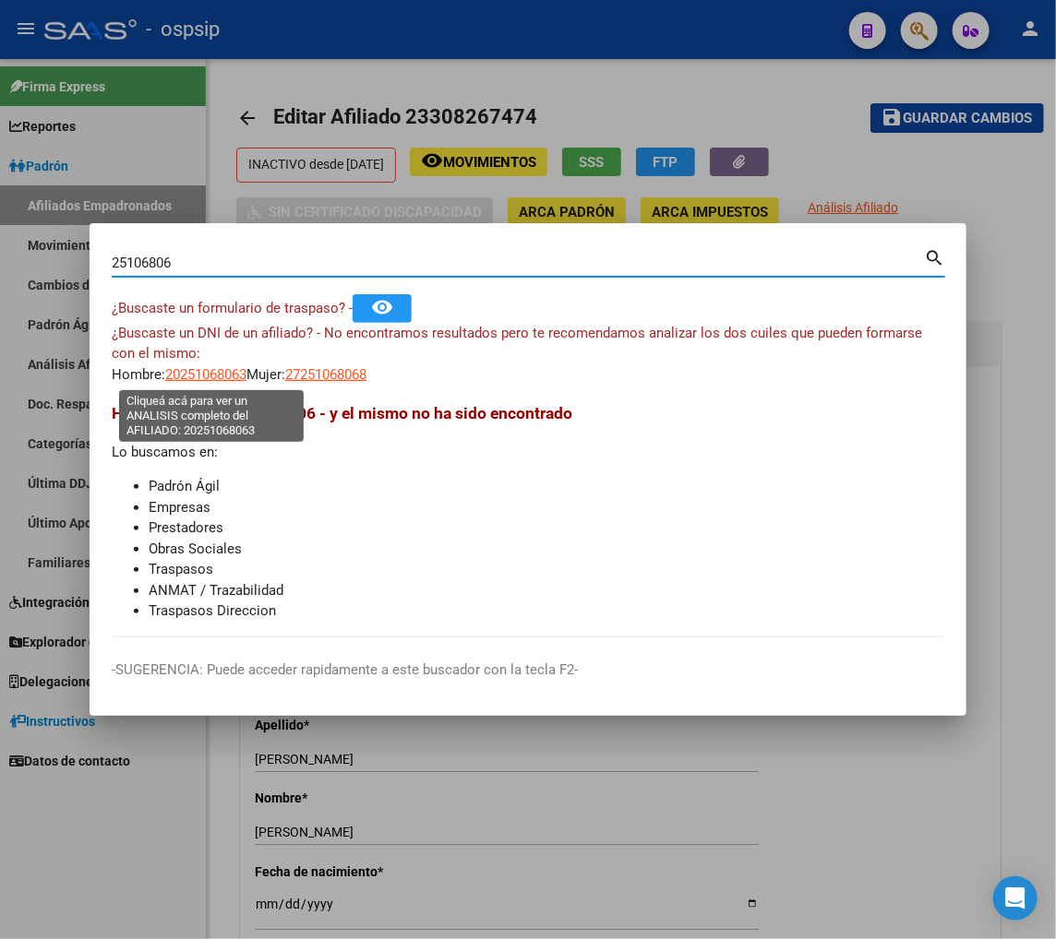
click at [197, 374] on span "20251068063" at bounding box center [205, 374] width 81 height 17
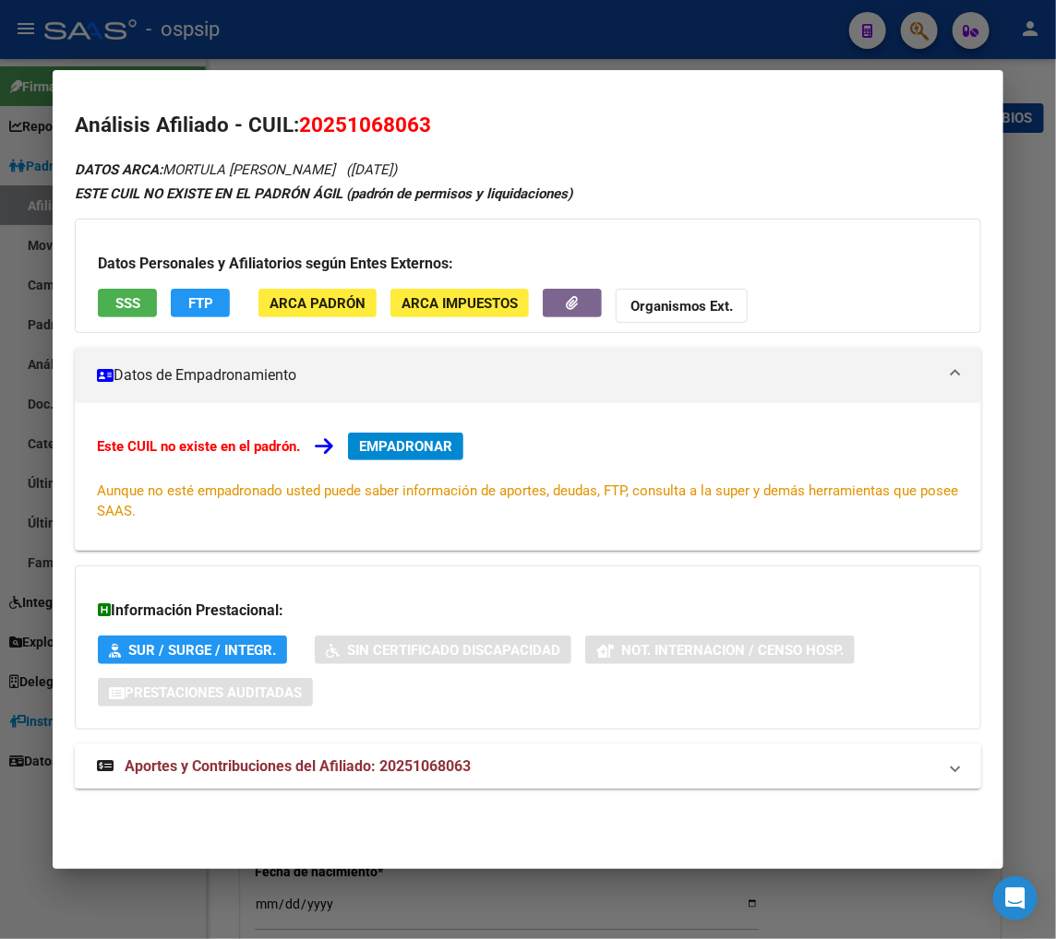
click at [271, 770] on span "Aportes y Contribuciones del Afiliado: 20251068063" at bounding box center [298, 767] width 346 height 18
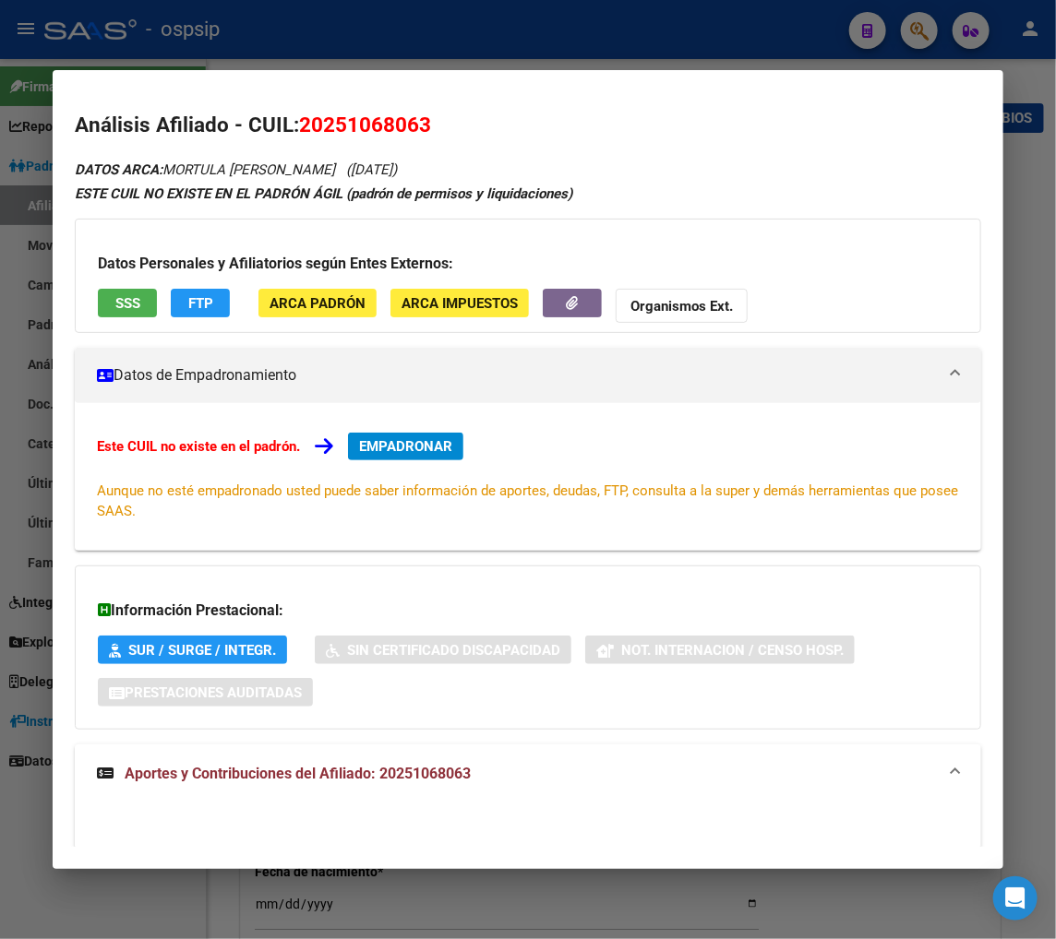
click at [715, 261] on h3 "Datos Personales y Afiliatorios según Entes Externos:" at bounding box center [528, 264] width 860 height 22
click at [910, 24] on div at bounding box center [528, 469] width 1056 height 939
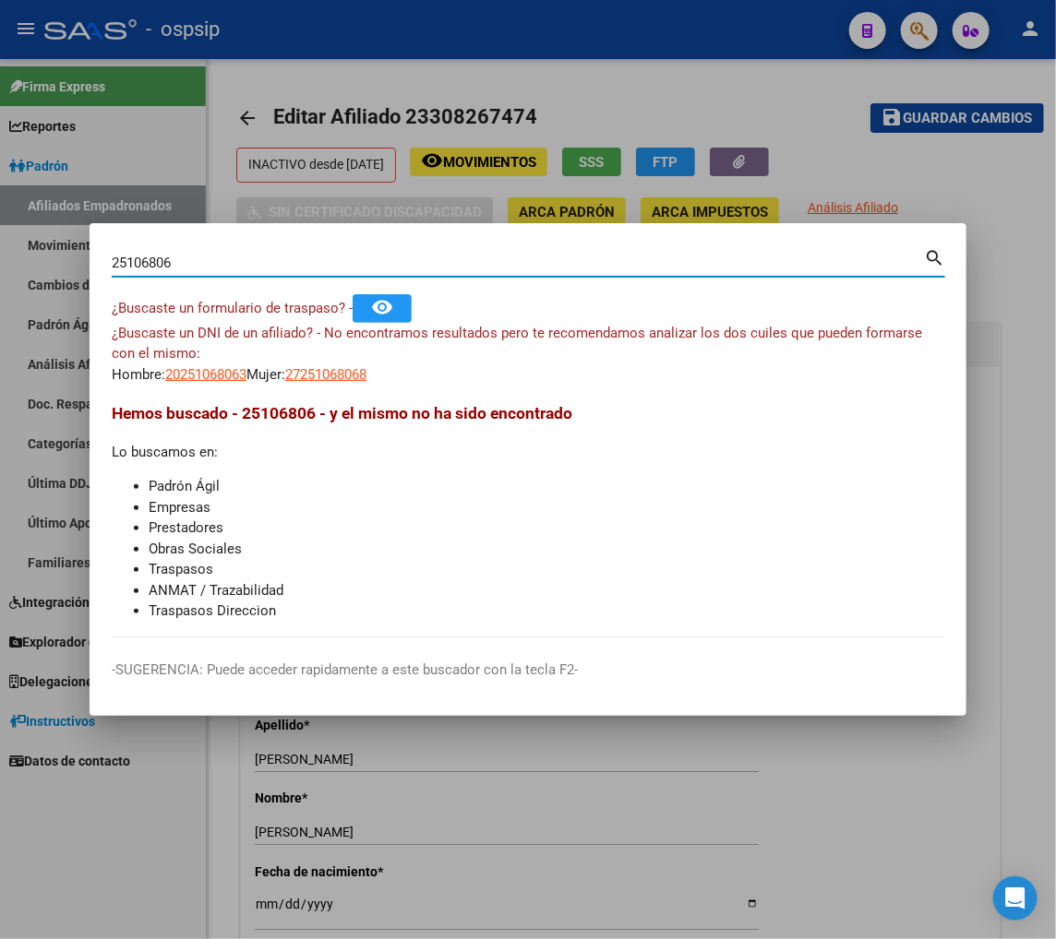
click at [212, 266] on input "25106806" at bounding box center [518, 263] width 812 height 17
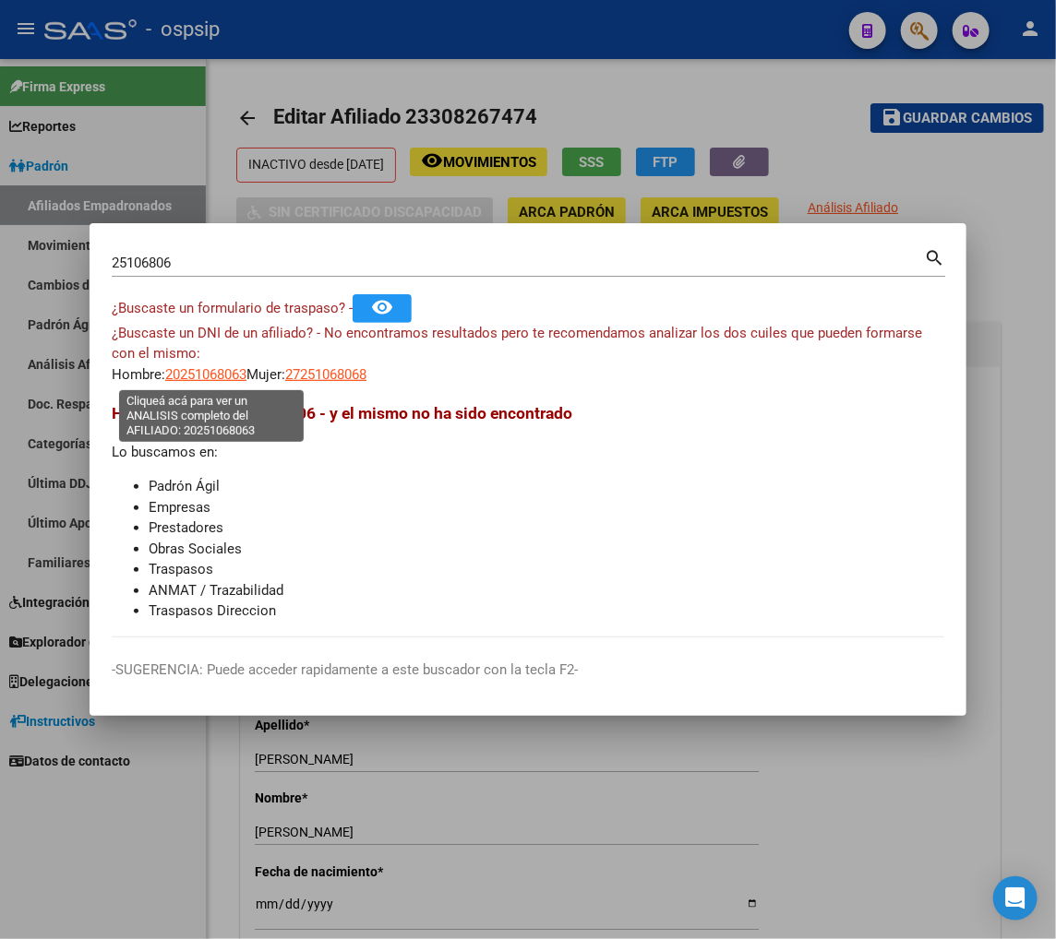
click at [217, 378] on span "20251068063" at bounding box center [205, 374] width 81 height 17
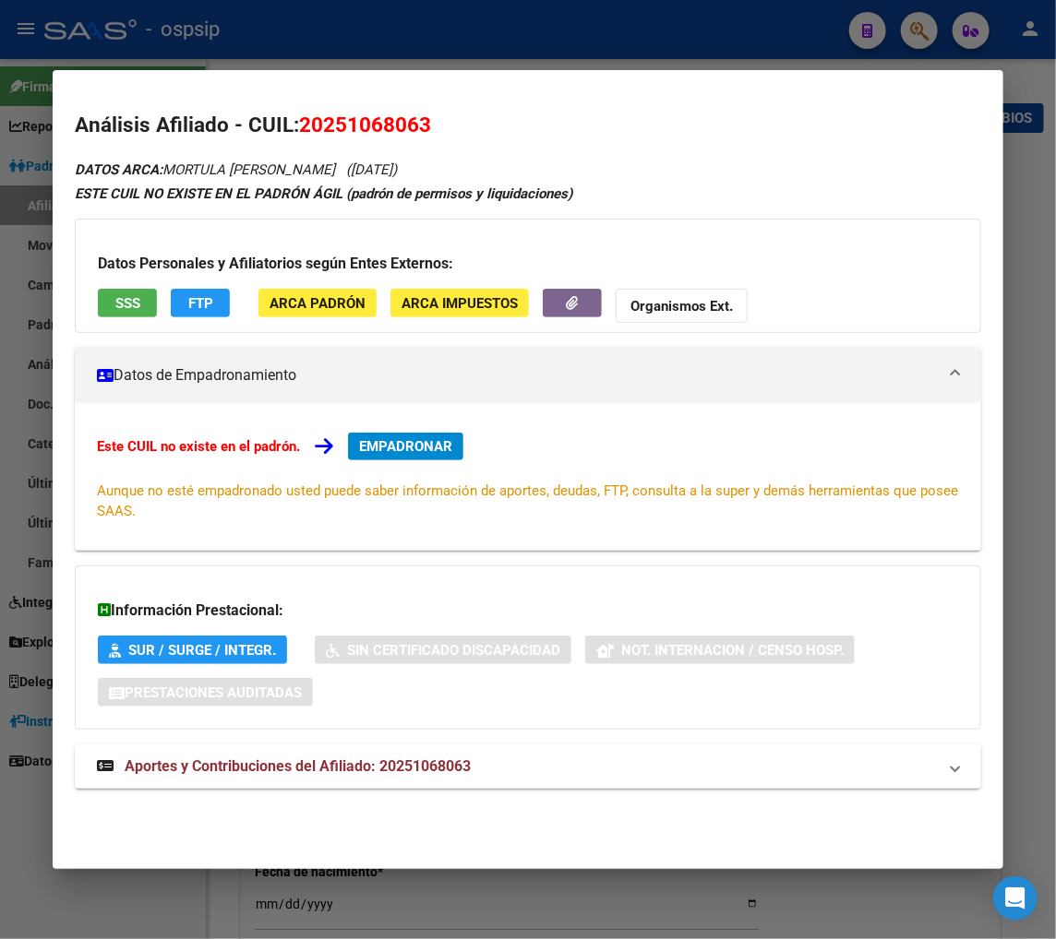
click at [925, 38] on div at bounding box center [528, 469] width 1056 height 939
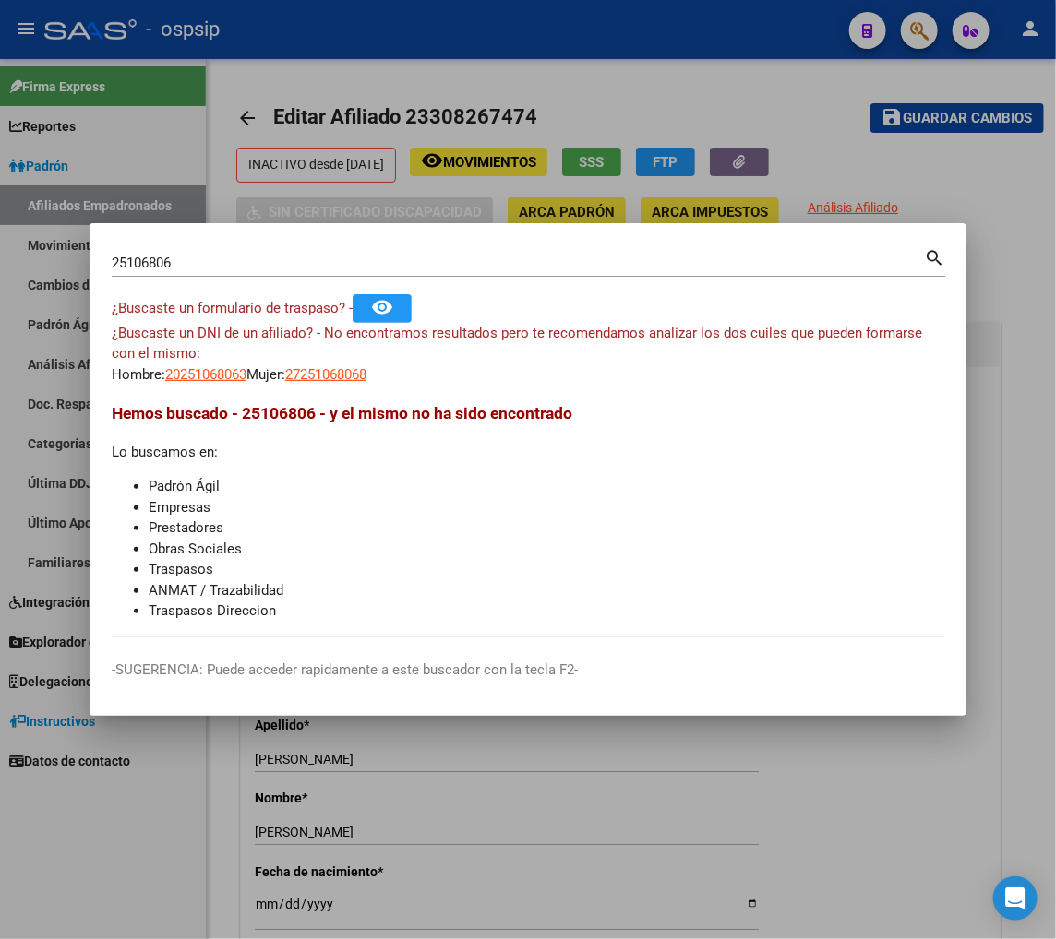
click at [180, 261] on input "25106806" at bounding box center [518, 263] width 812 height 17
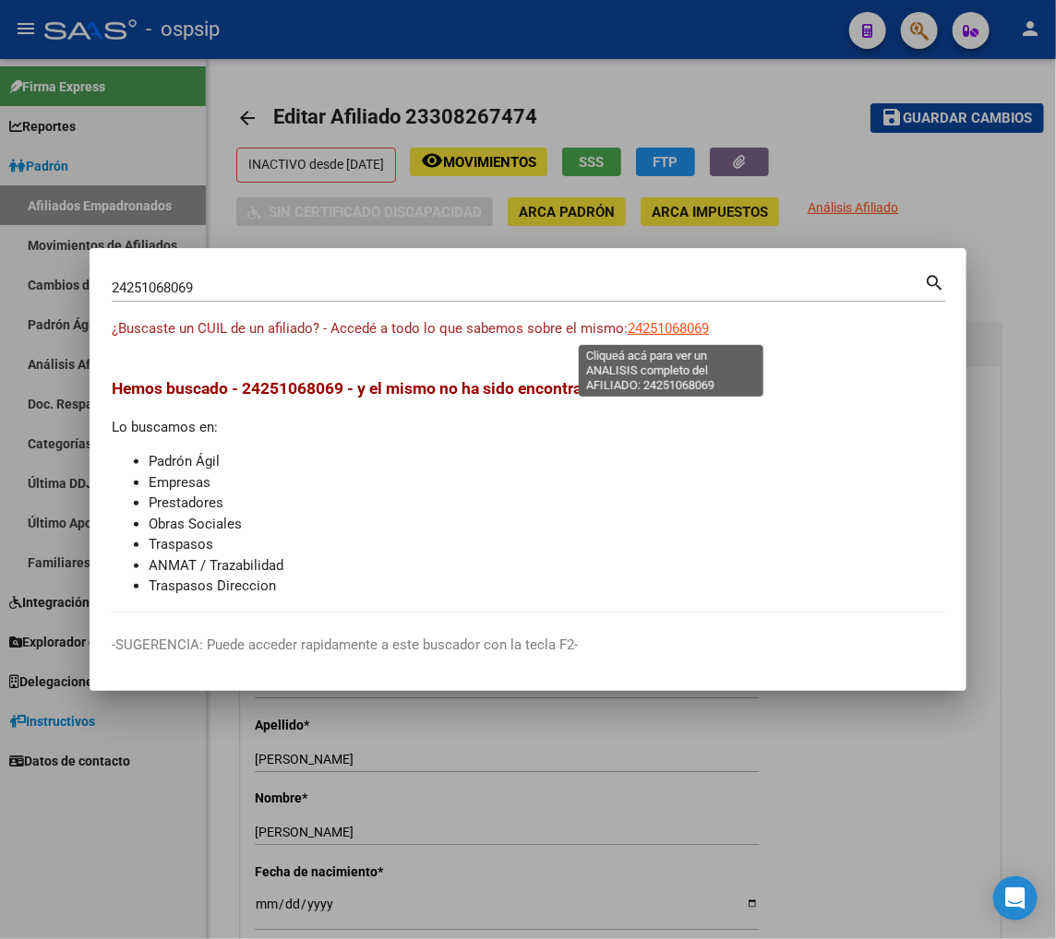
click at [669, 330] on span "24251068069" at bounding box center [667, 328] width 81 height 17
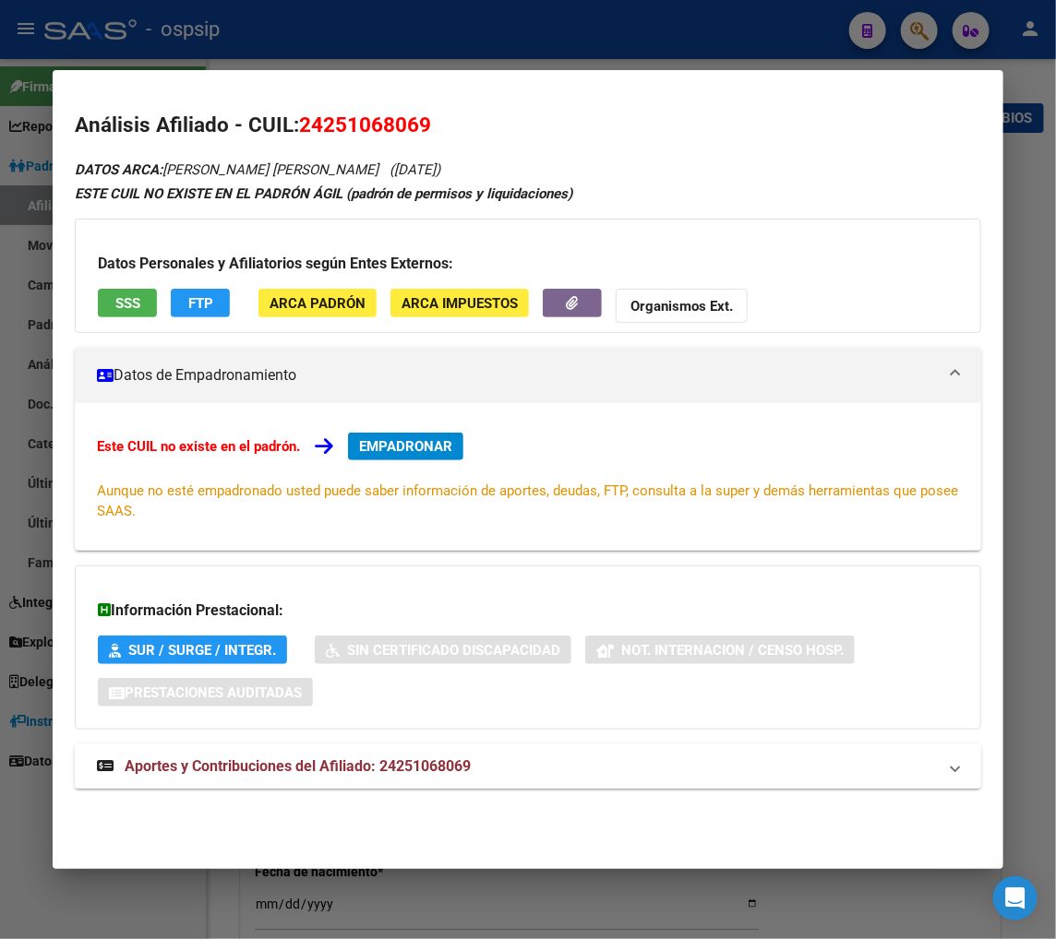
click at [295, 769] on span "Aportes y Contribuciones del Afiliado: 24251068069" at bounding box center [298, 767] width 346 height 18
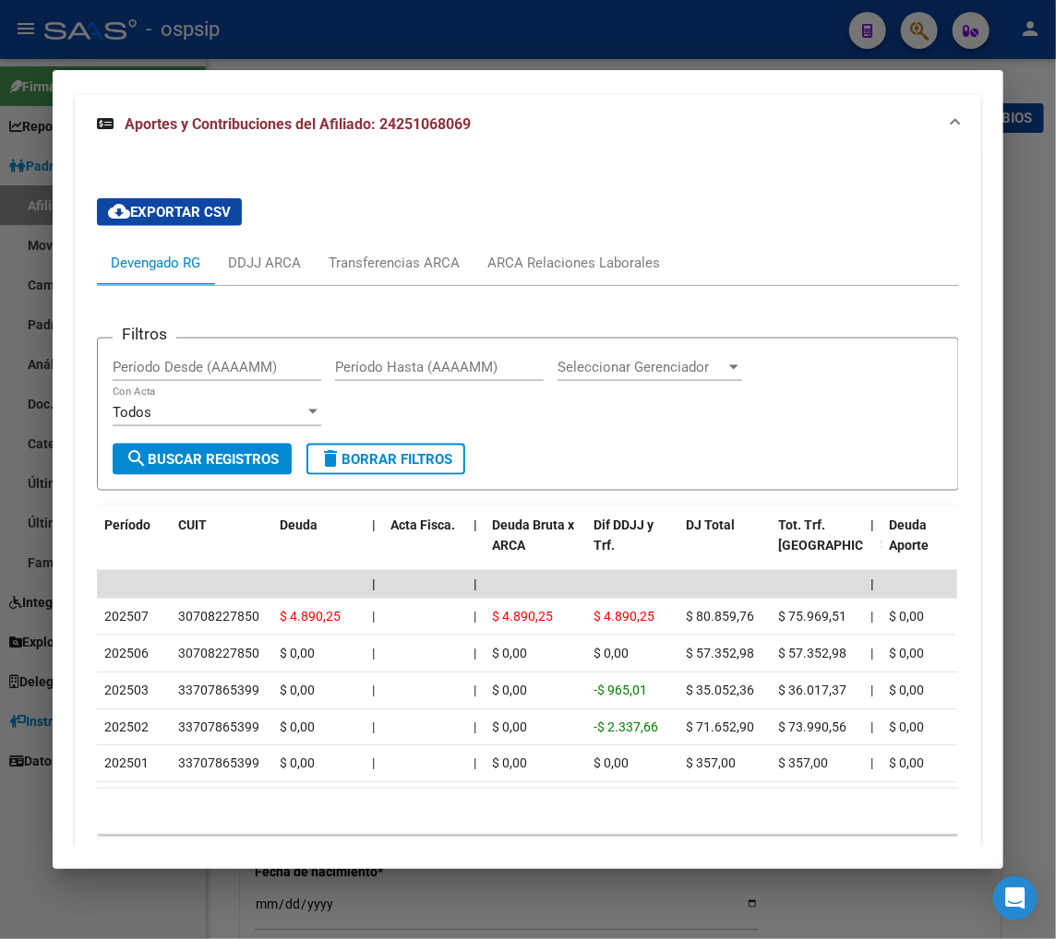
scroll to position [706, 0]
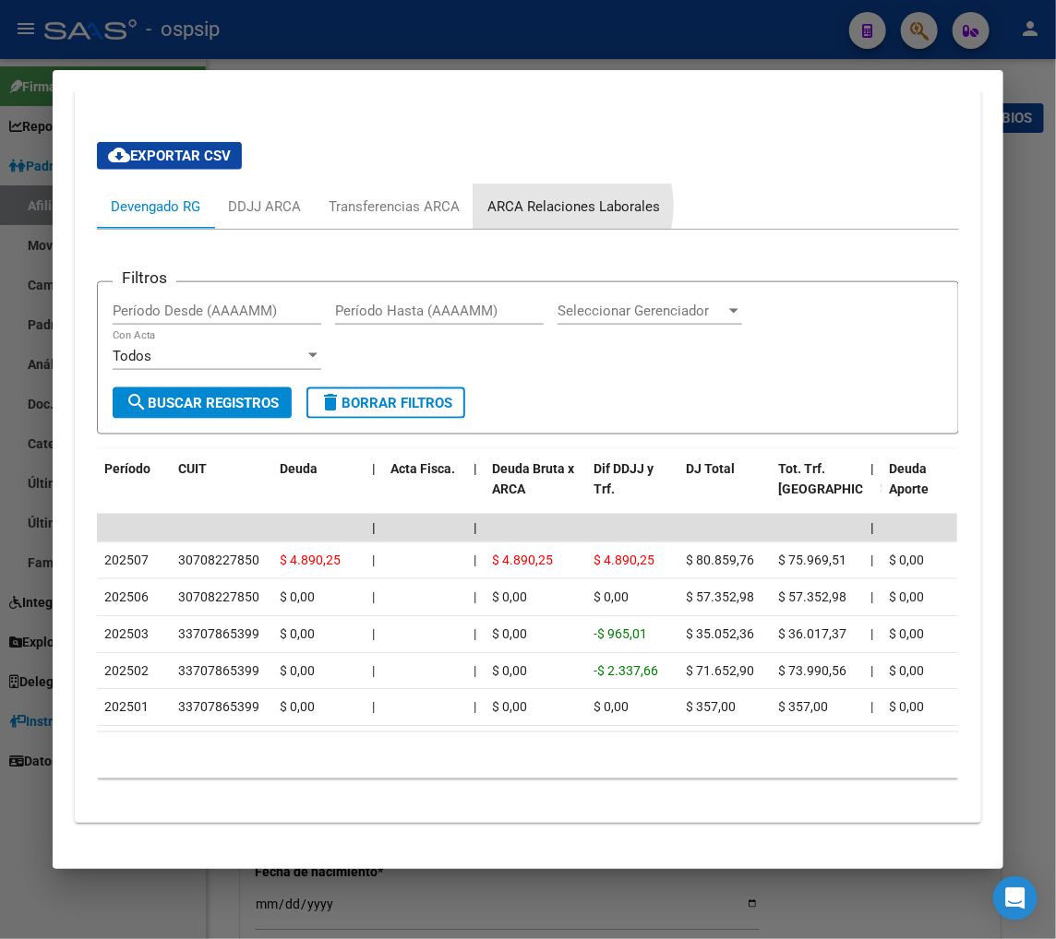
click at [558, 207] on div "ARCA Relaciones Laborales" at bounding box center [573, 207] width 173 height 20
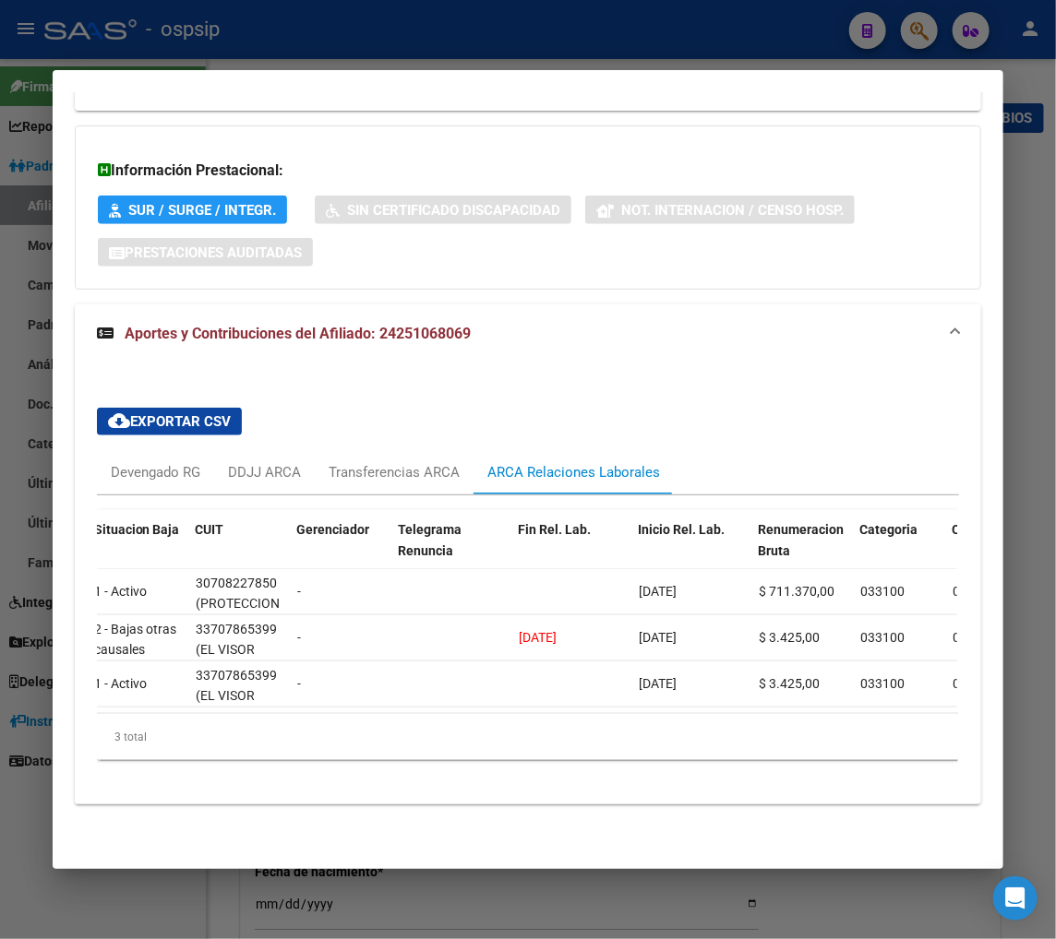
scroll to position [0, 0]
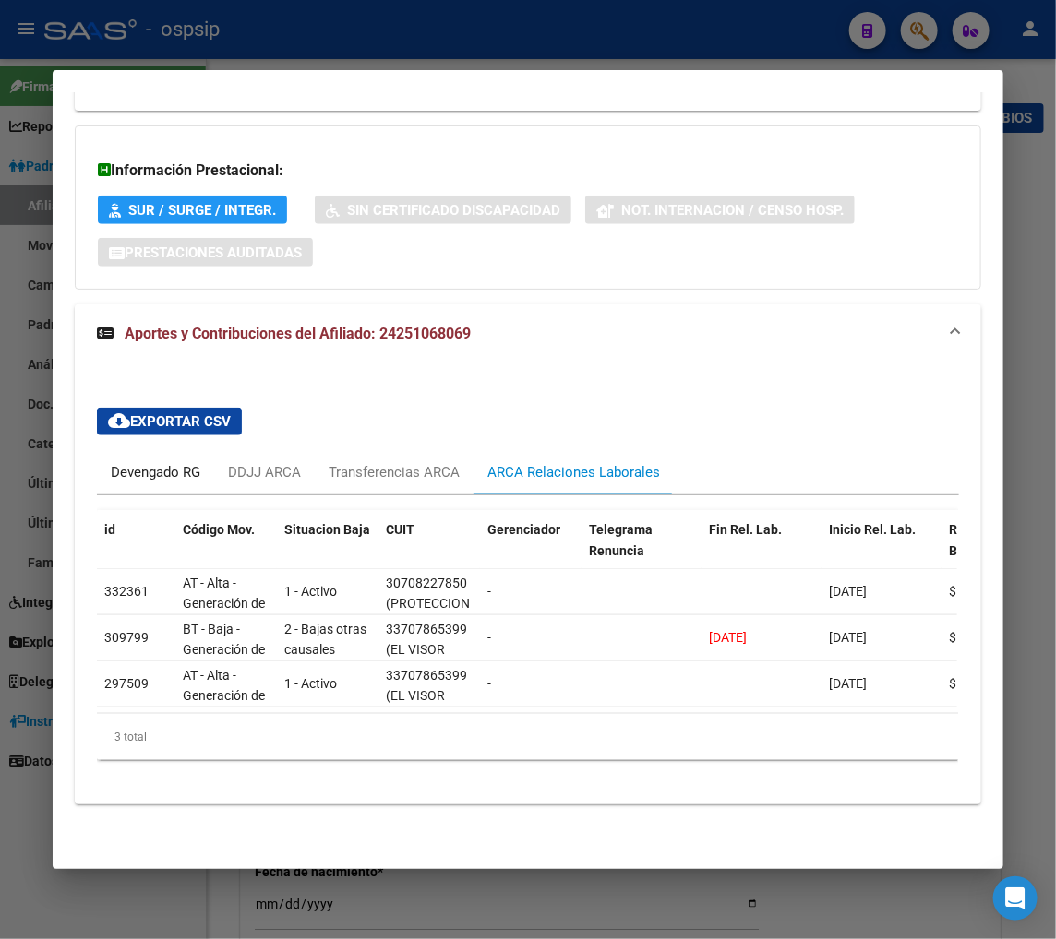
click at [124, 462] on div "Devengado RG" at bounding box center [156, 472] width 90 height 20
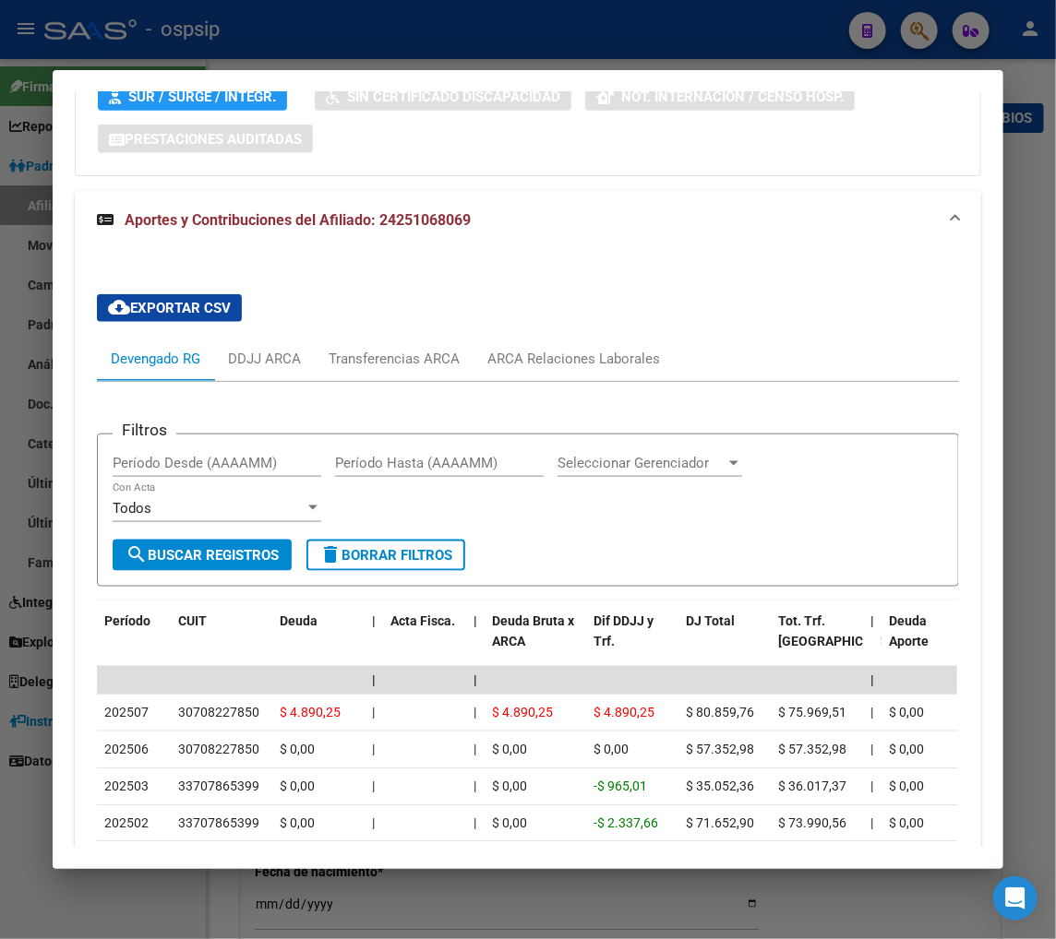
scroll to position [537, 0]
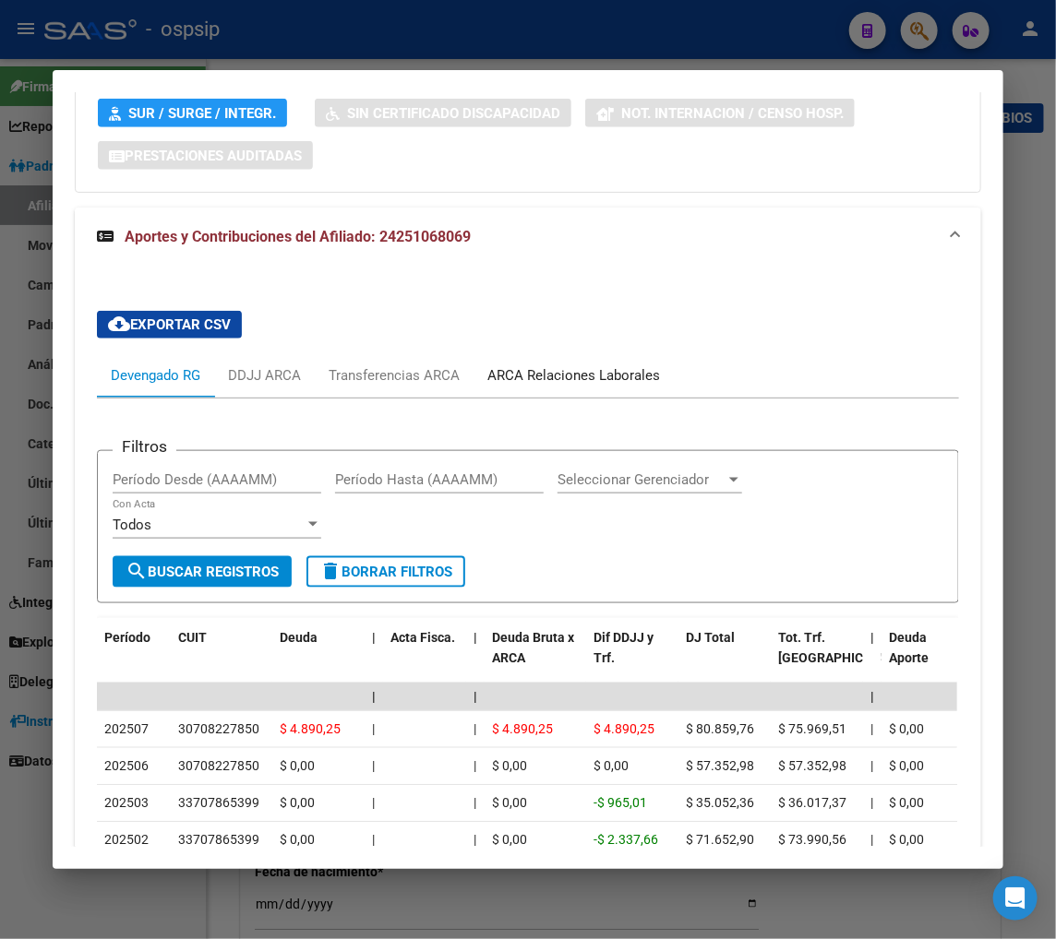
click at [603, 376] on div "ARCA Relaciones Laborales" at bounding box center [573, 375] width 173 height 20
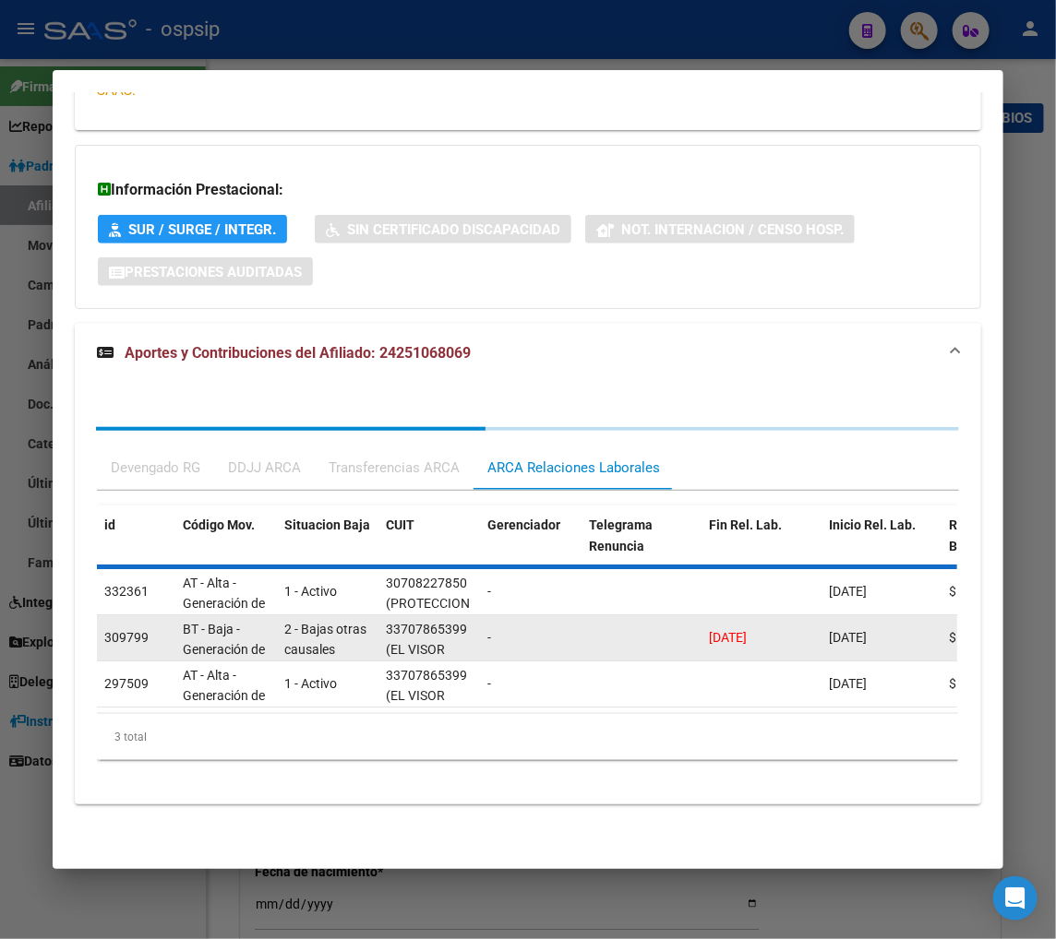
scroll to position [456, 0]
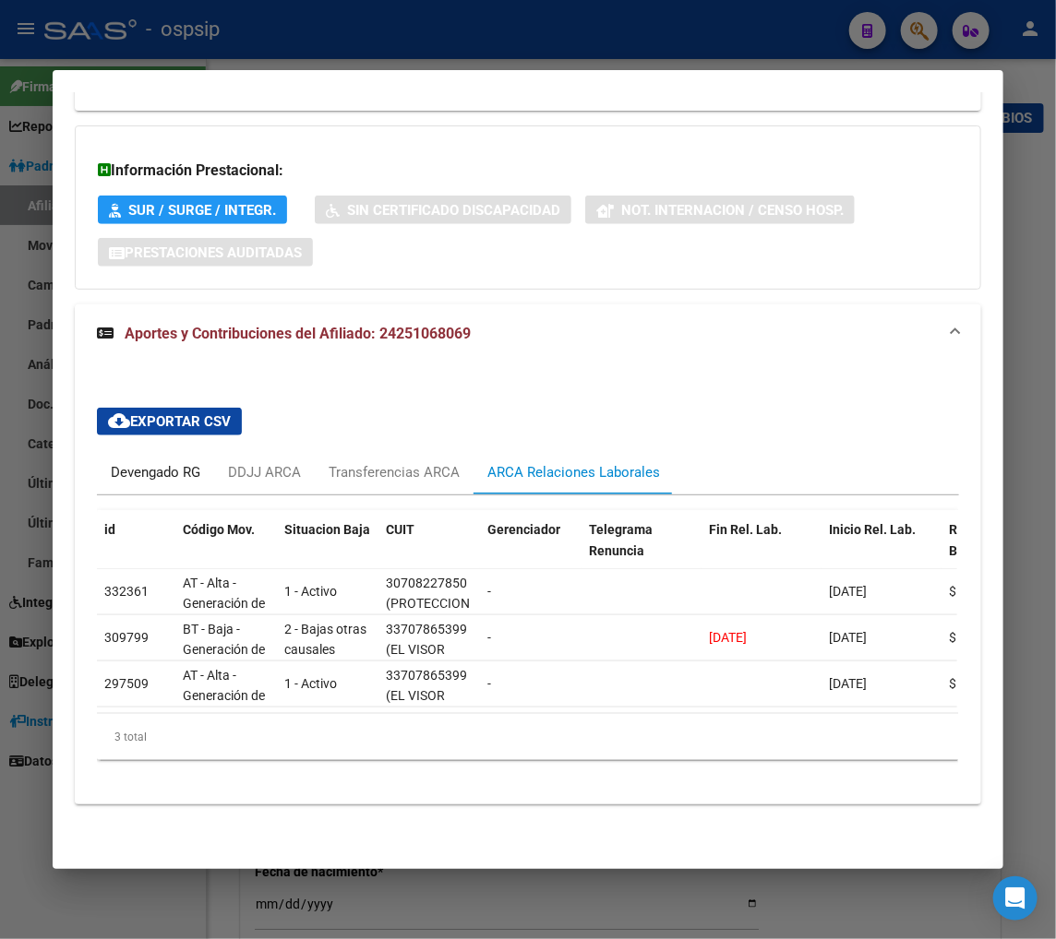
click at [124, 462] on div "Devengado RG" at bounding box center [156, 472] width 90 height 20
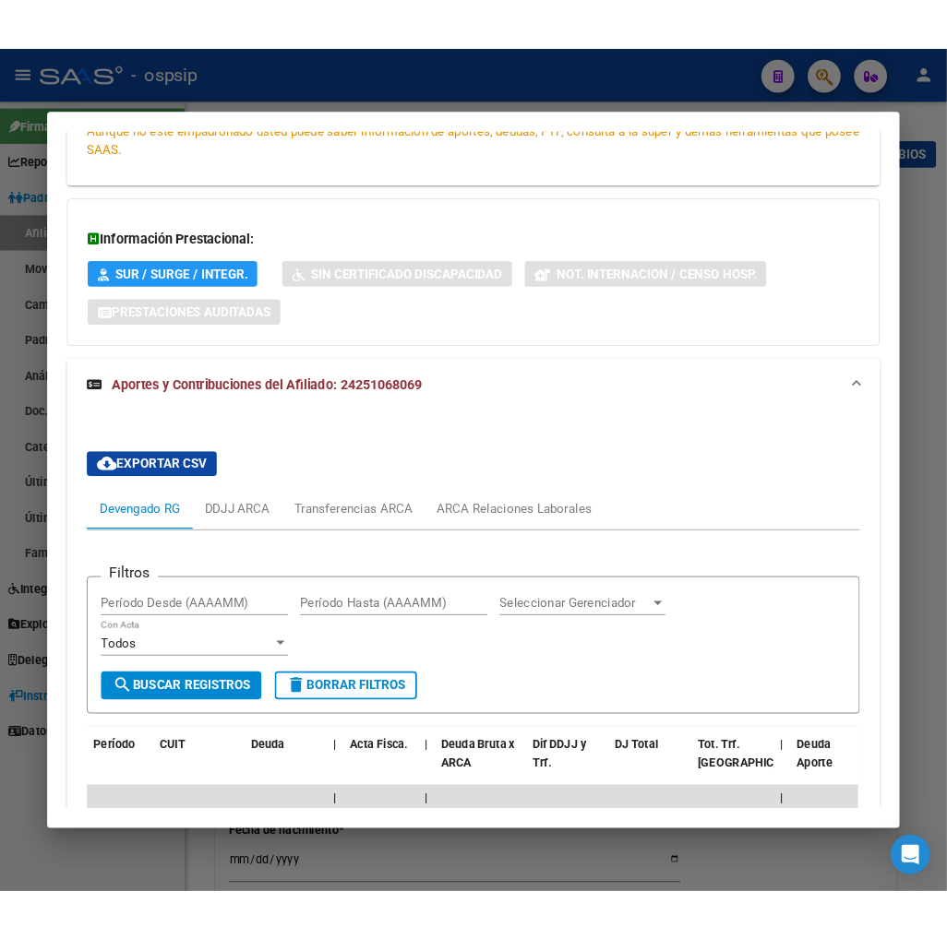
scroll to position [615, 0]
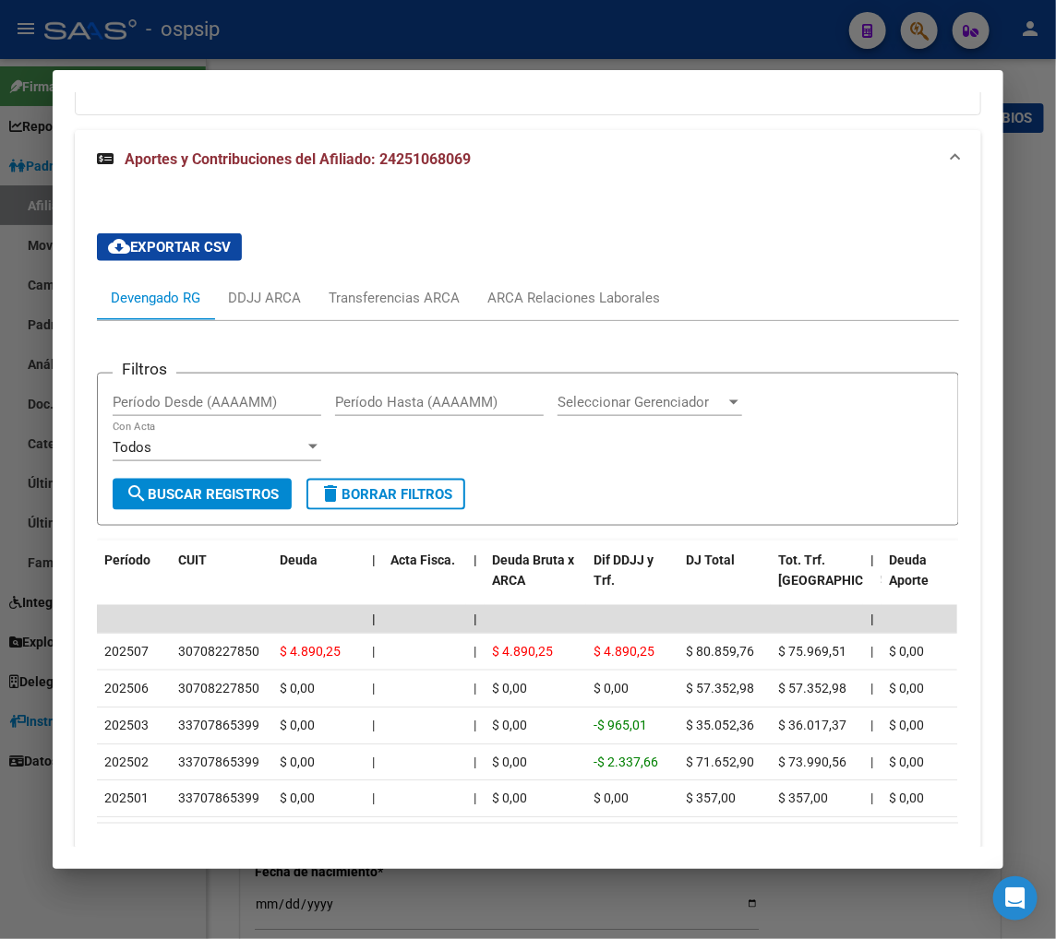
click at [730, 203] on div "cloud_download Exportar CSV Devengado RG DDJJ ARCA Transferencias ARCA ARCA Rel…" at bounding box center [528, 551] width 906 height 725
click at [915, 32] on div at bounding box center [528, 469] width 1056 height 939
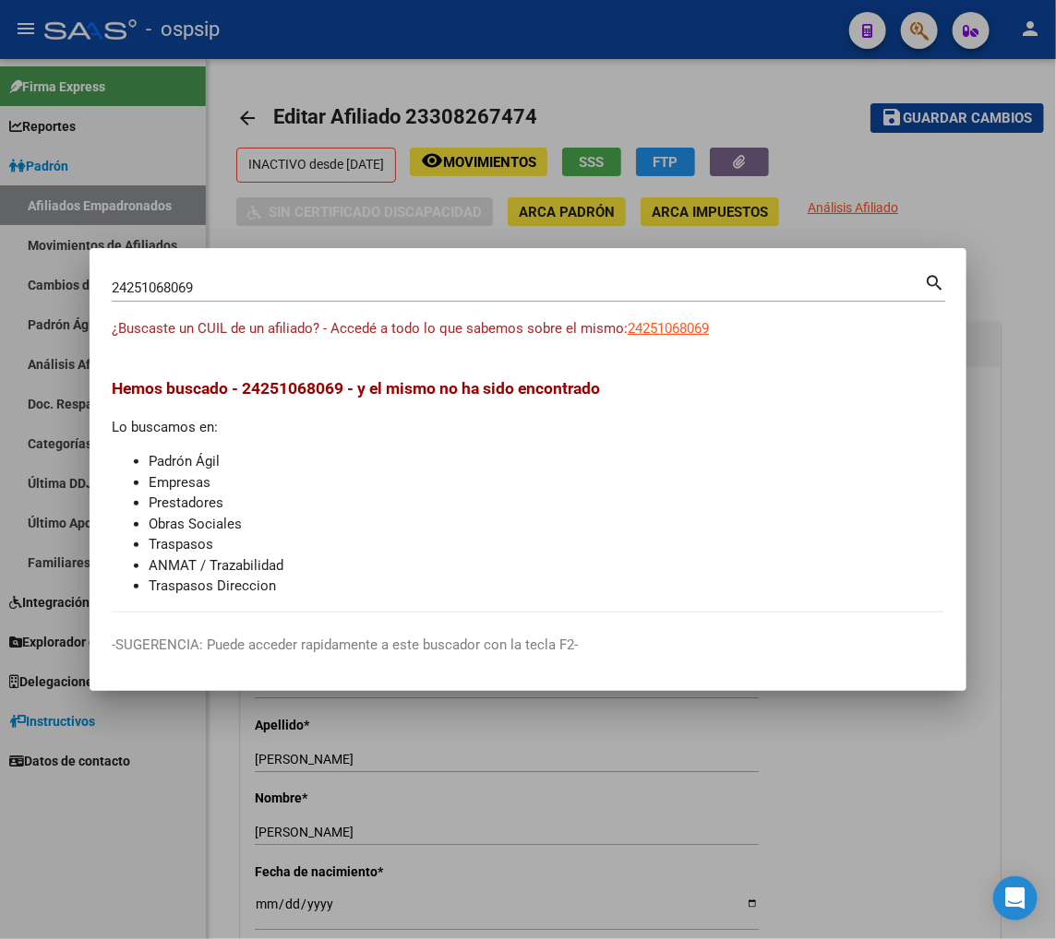
click at [215, 287] on input "24251068069" at bounding box center [518, 288] width 812 height 17
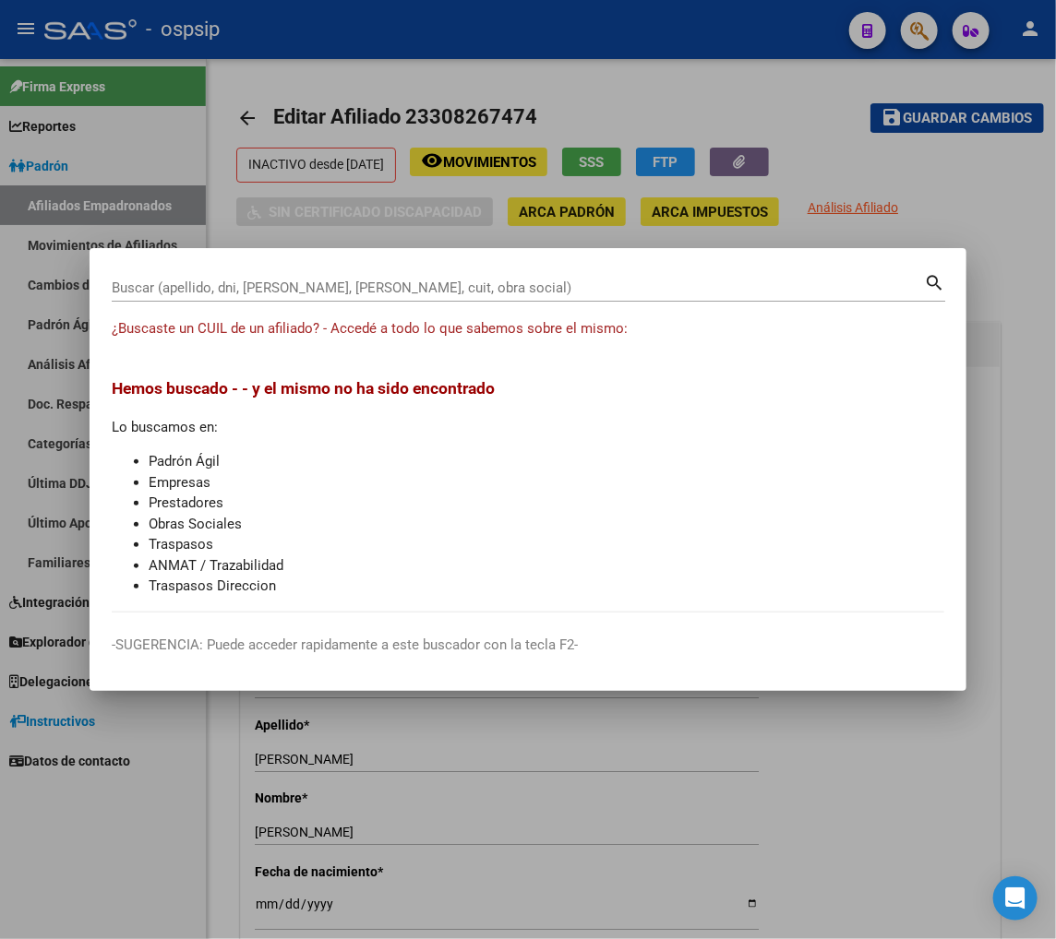
click at [262, 274] on div "Buscar (apellido, dni, [PERSON_NAME], [PERSON_NAME], cuit, obra social)" at bounding box center [518, 288] width 812 height 28
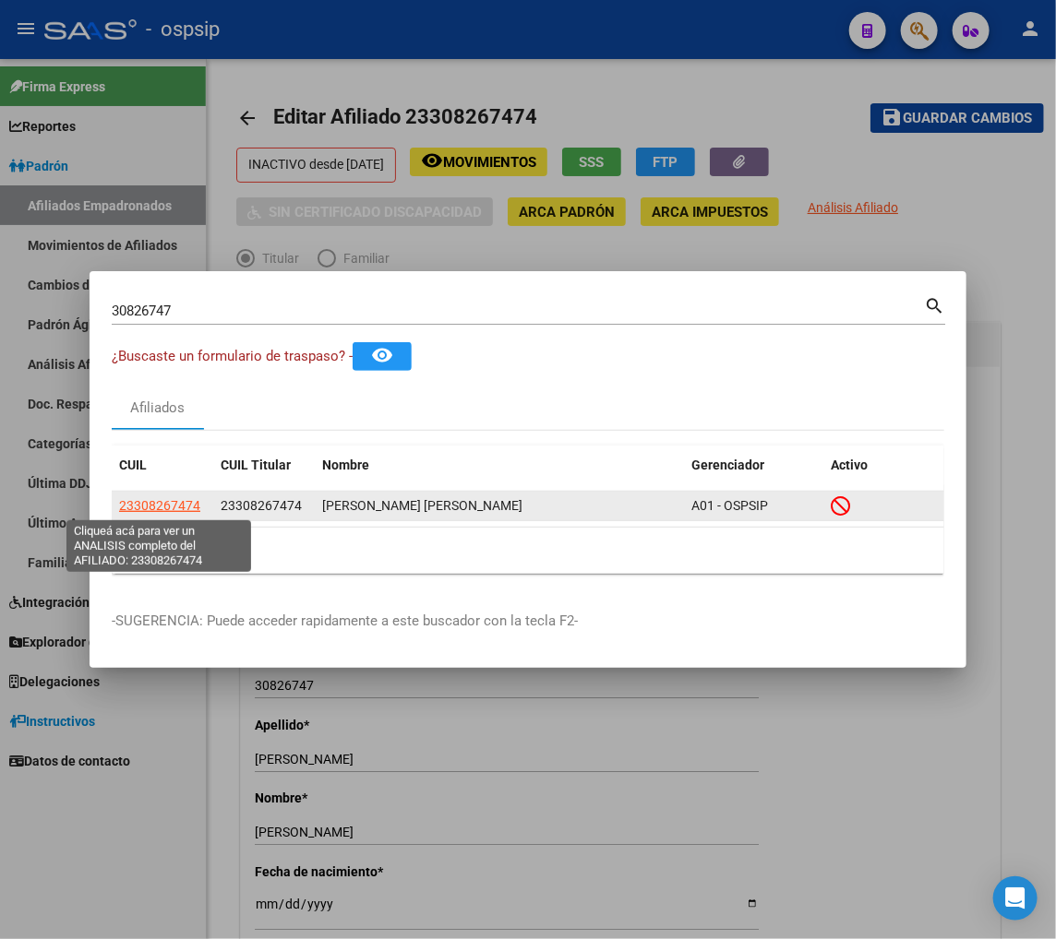
click at [167, 510] on span "23308267474" at bounding box center [159, 505] width 81 height 15
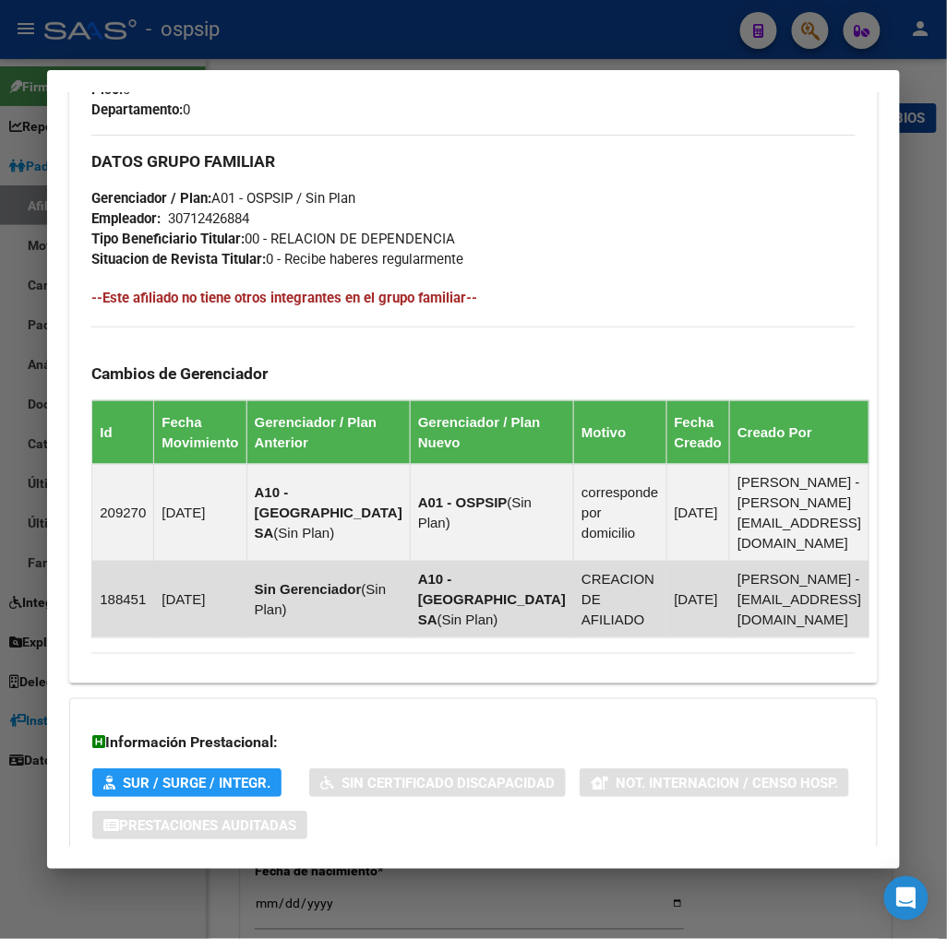
scroll to position [1117, 0]
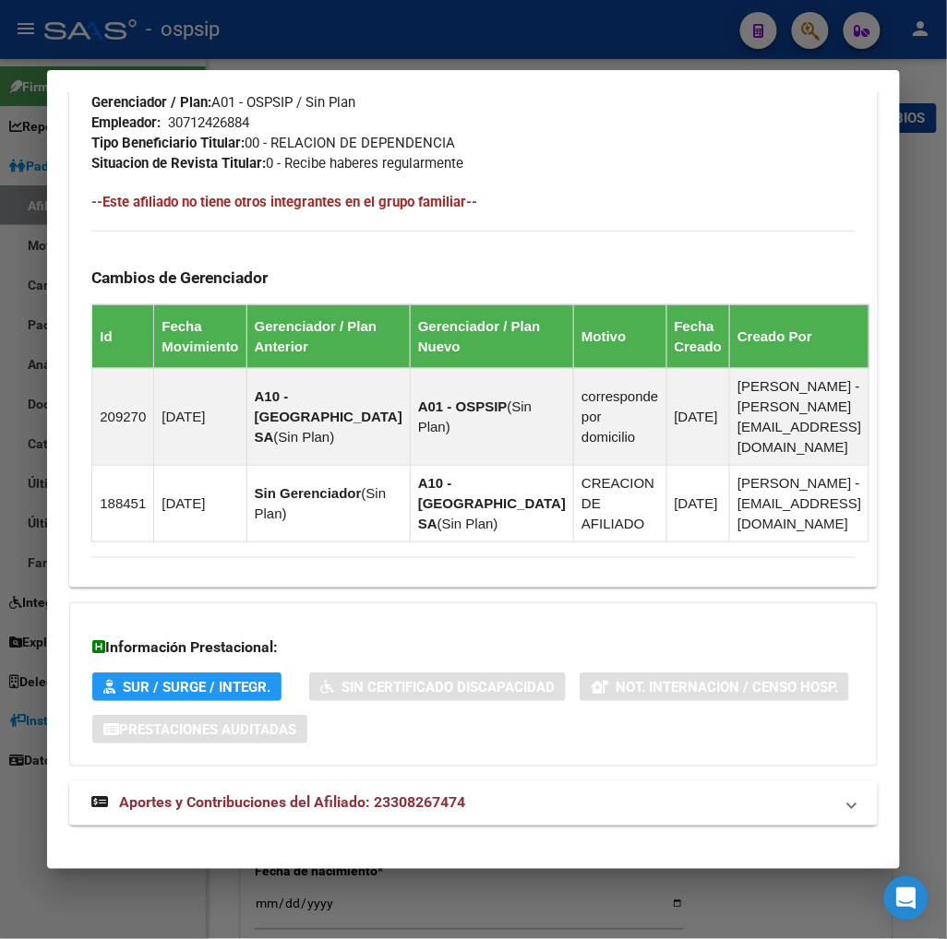
click at [324, 794] on span "Aportes y Contribuciones del Afiliado: 23308267474" at bounding box center [292, 803] width 346 height 18
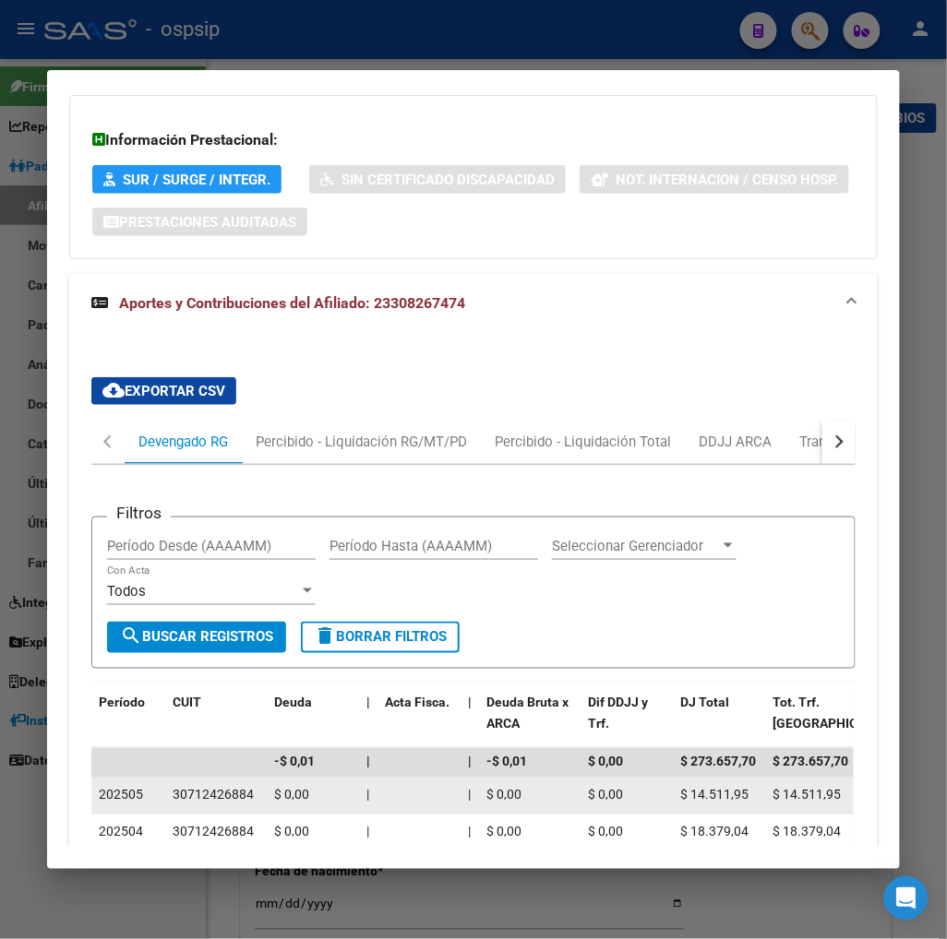
scroll to position [1738, 0]
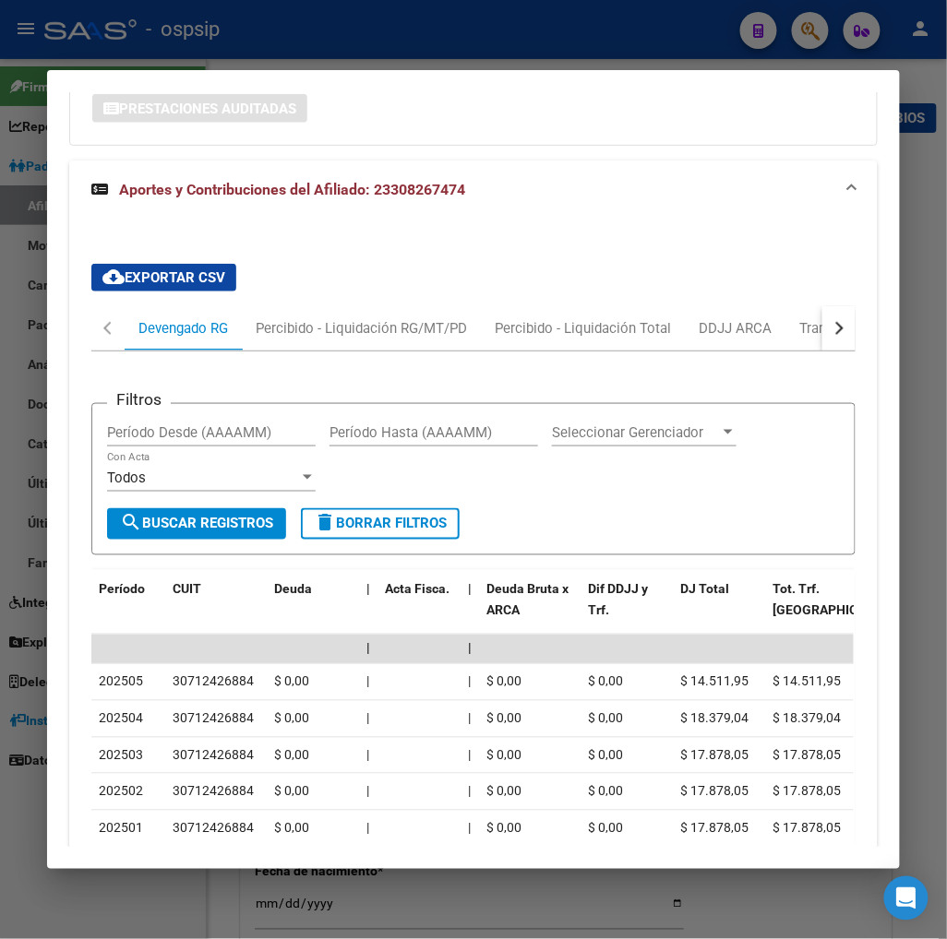
click at [824, 306] on button "button" at bounding box center [838, 328] width 33 height 44
click at [825, 306] on button "button" at bounding box center [838, 328] width 33 height 44
click at [758, 318] on div "ARCA Relaciones Laborales" at bounding box center [726, 328] width 173 height 20
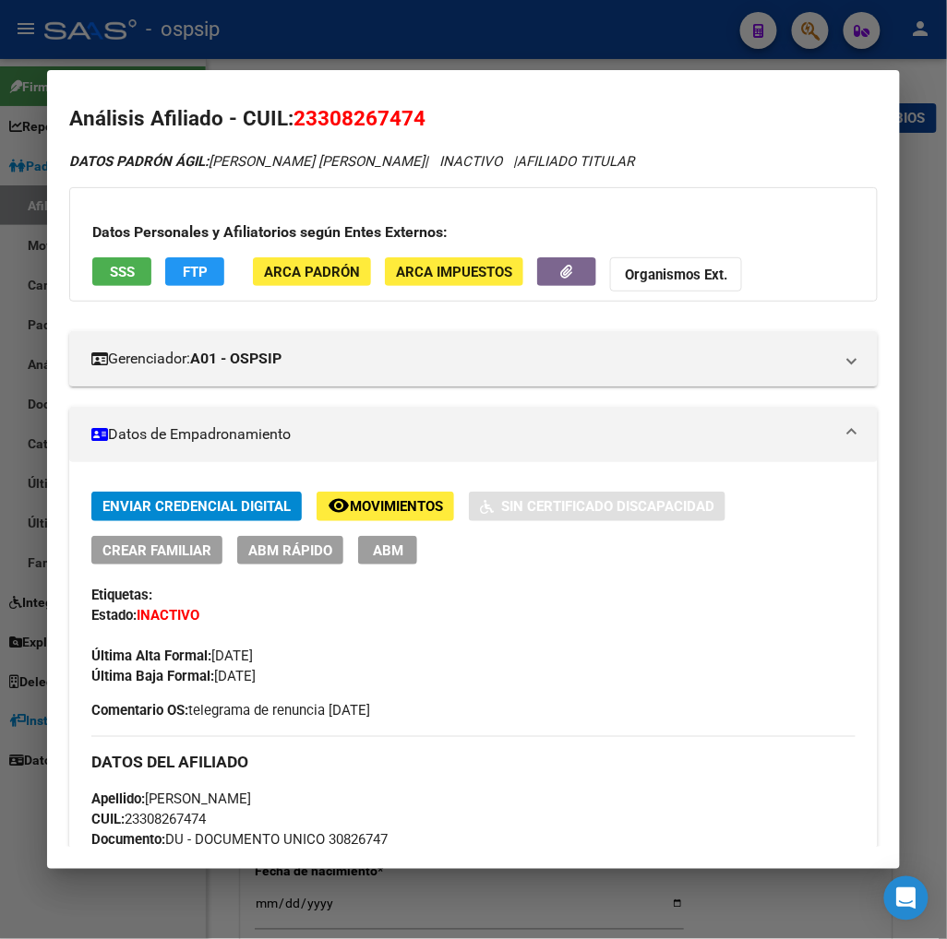
scroll to position [0, 0]
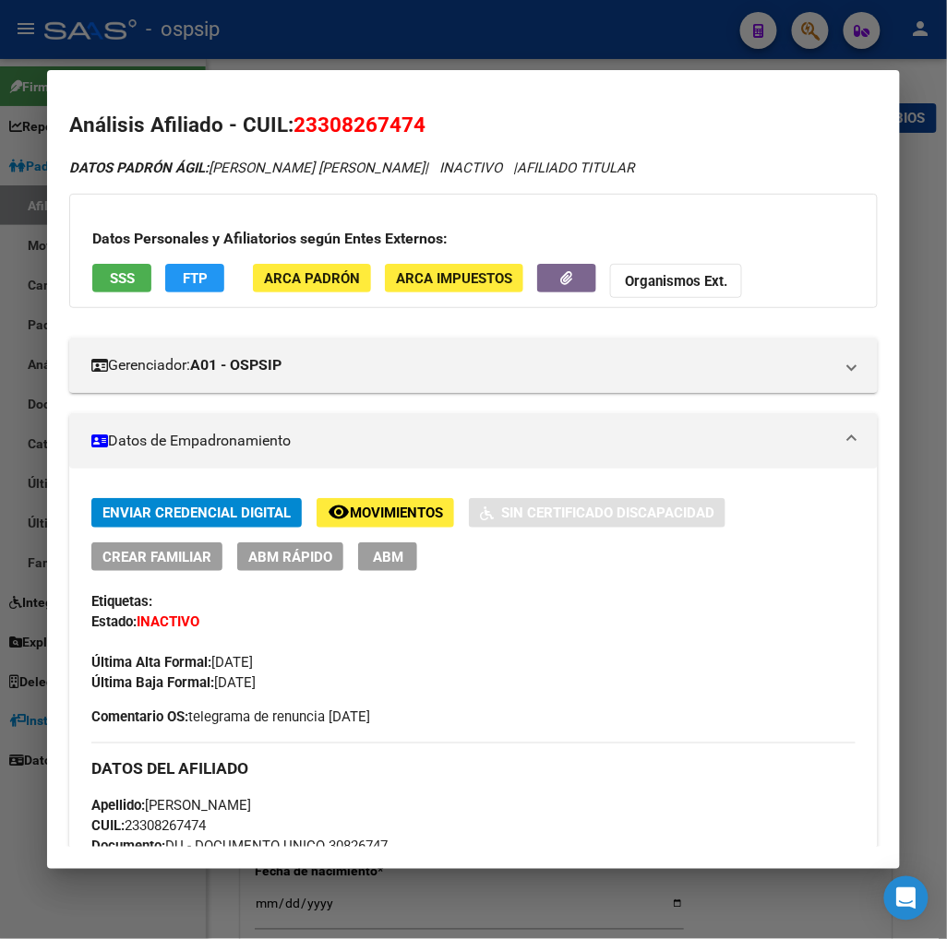
click at [395, 514] on span "Movimientos" at bounding box center [396, 514] width 93 height 17
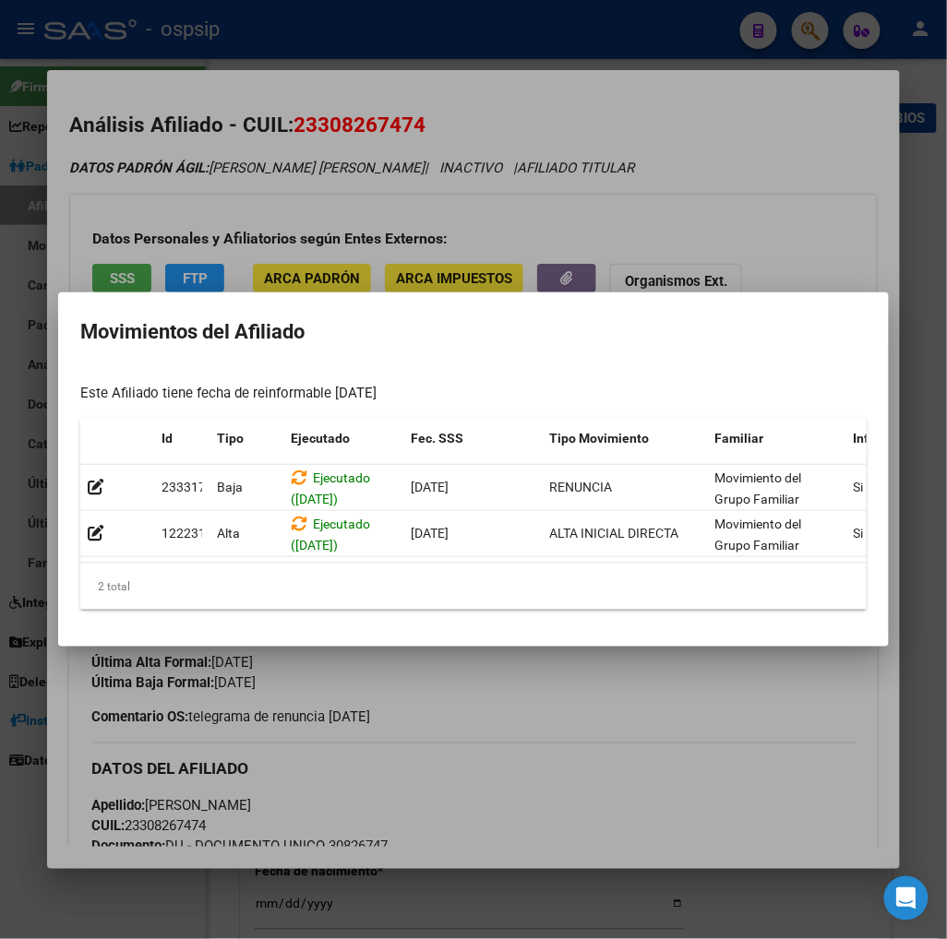
click at [814, 24] on div at bounding box center [473, 469] width 947 height 939
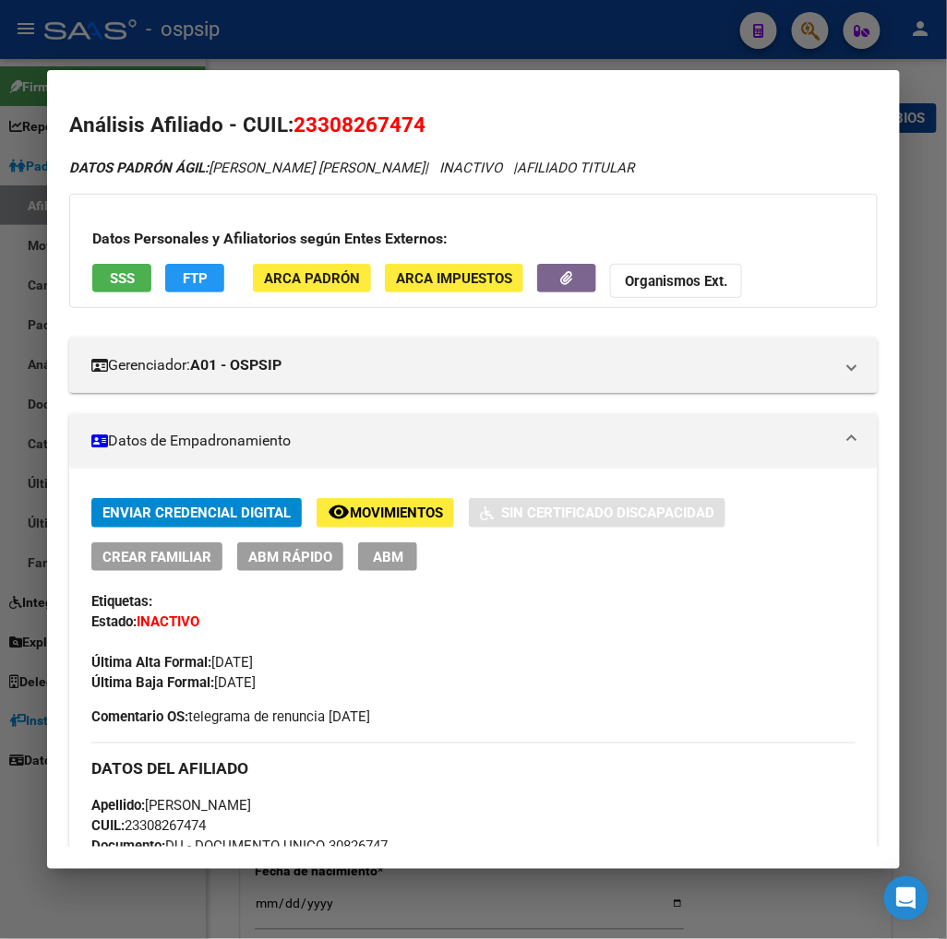
click at [805, 30] on div at bounding box center [473, 469] width 947 height 939
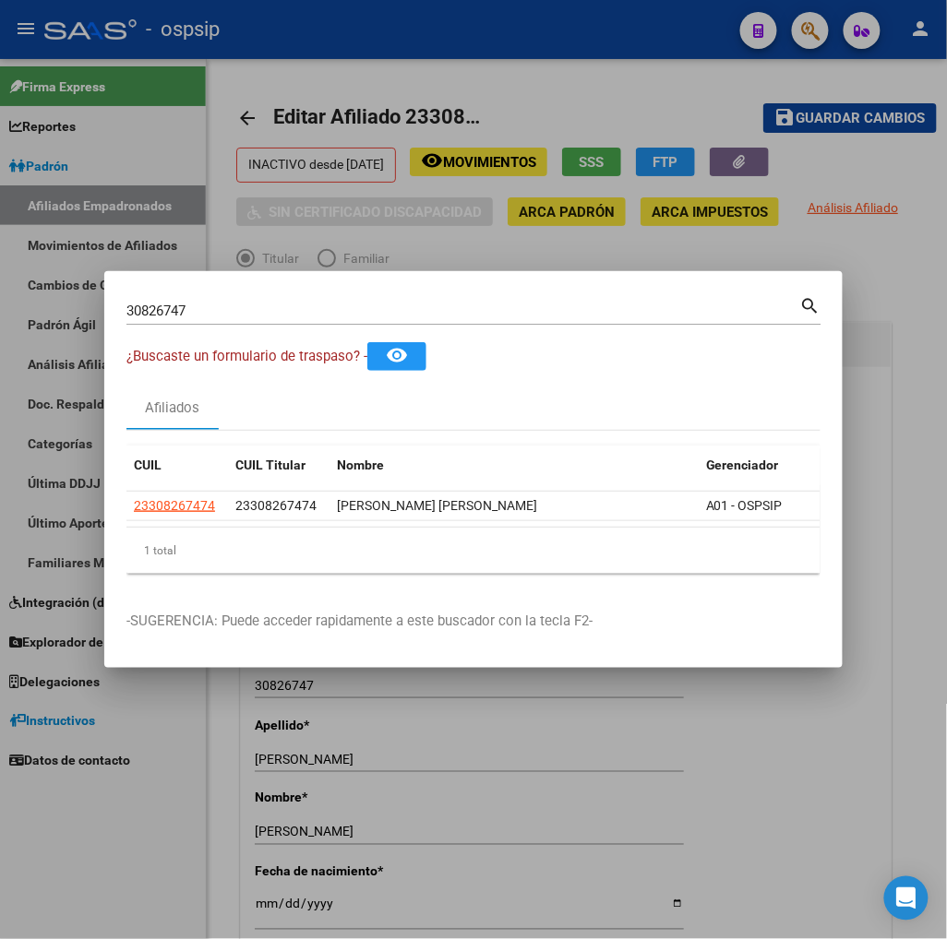
click at [252, 304] on input "30826747" at bounding box center [463, 311] width 674 height 17
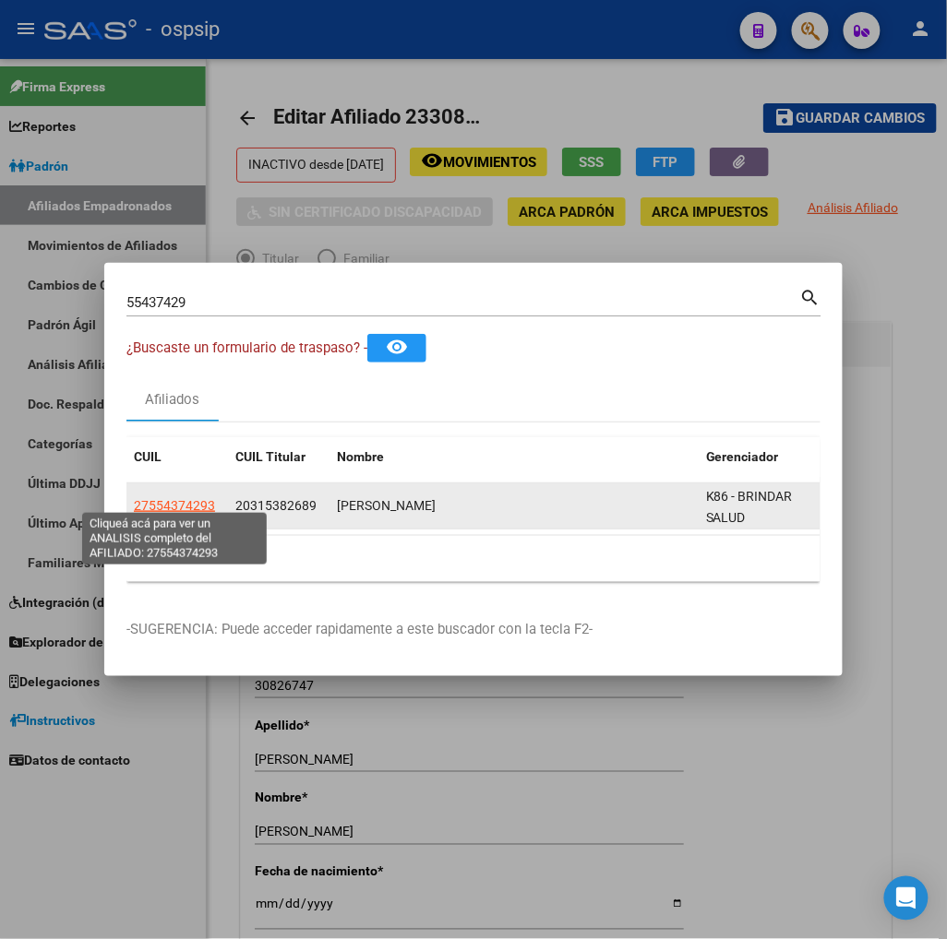
click at [176, 498] on span "27554374293" at bounding box center [174, 505] width 81 height 15
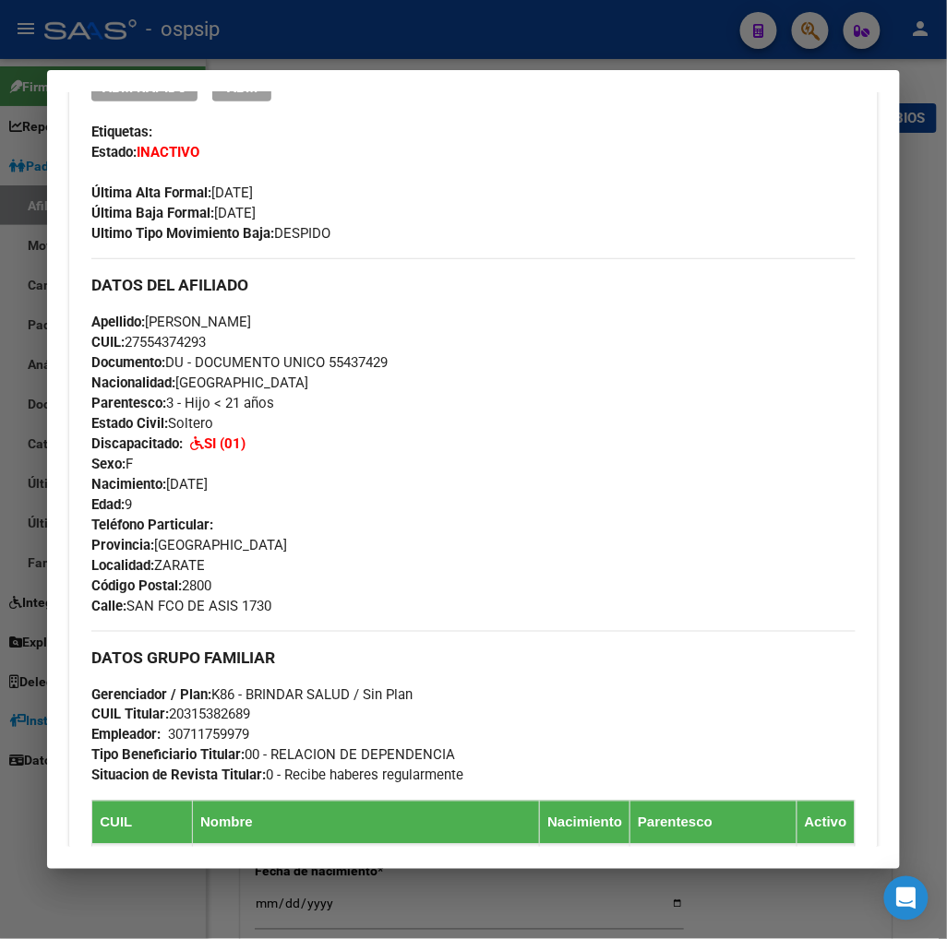
scroll to position [923, 0]
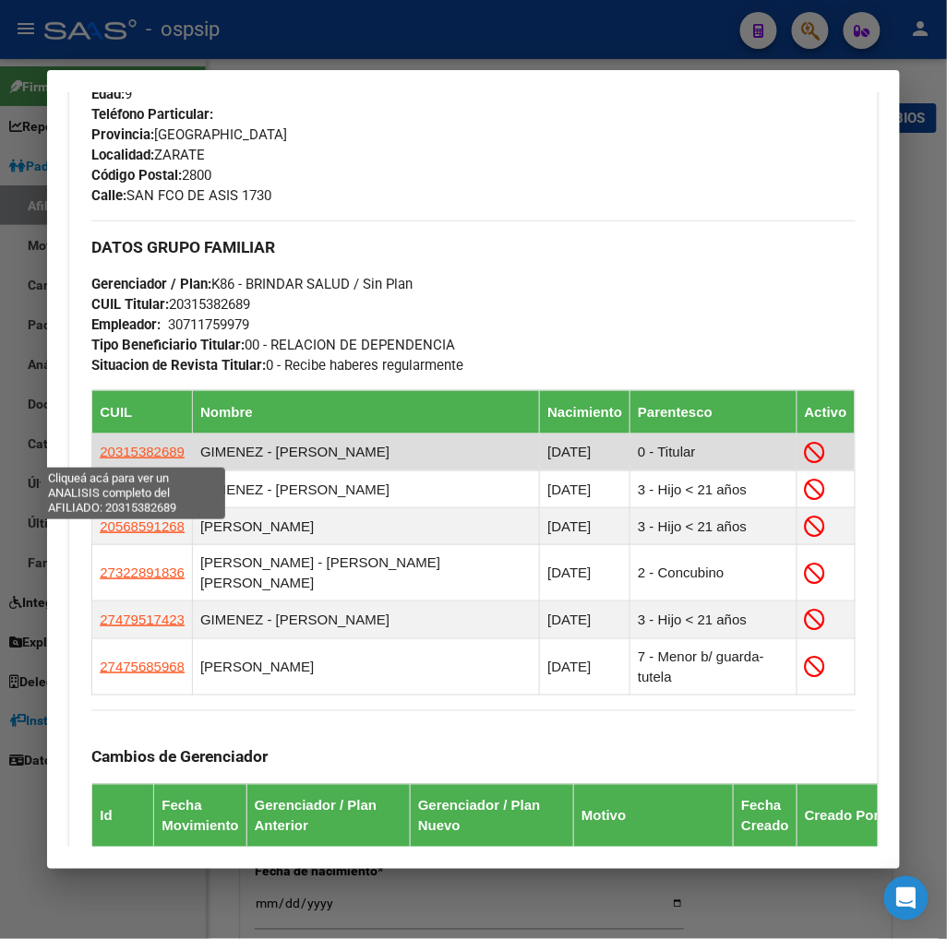
click at [125, 457] on span "20315382689" at bounding box center [142, 452] width 85 height 16
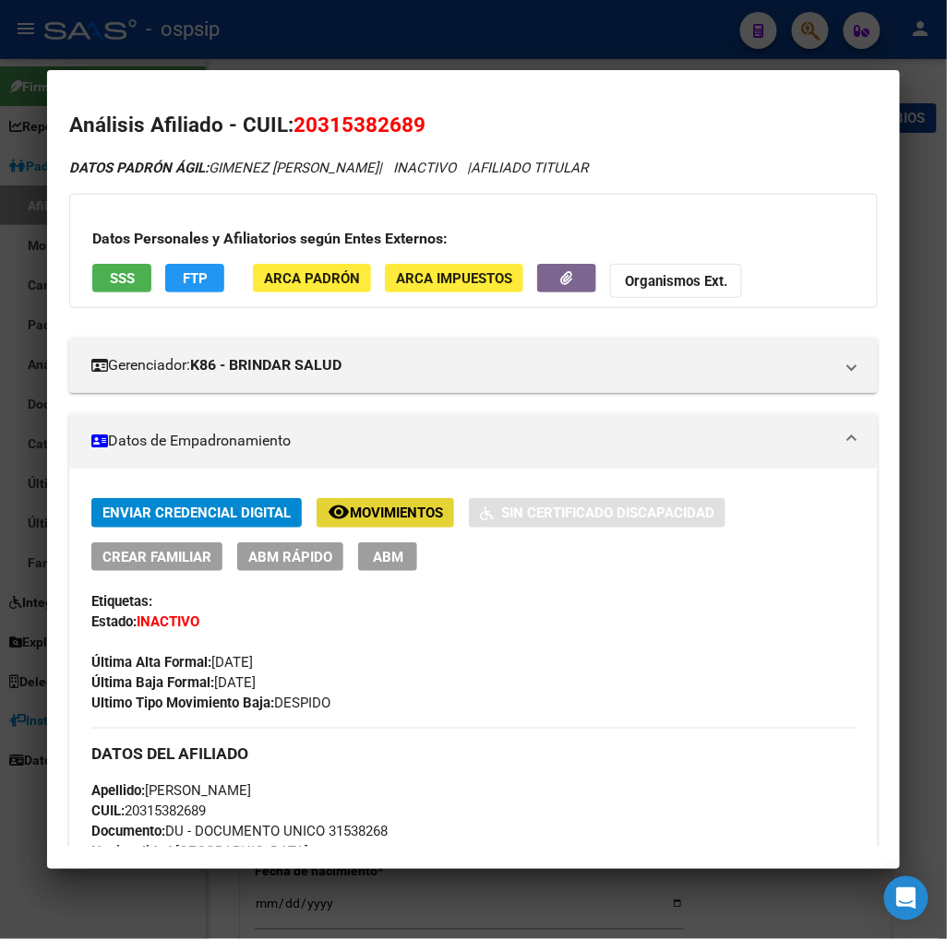
click at [392, 517] on span "Movimientos" at bounding box center [396, 514] width 93 height 17
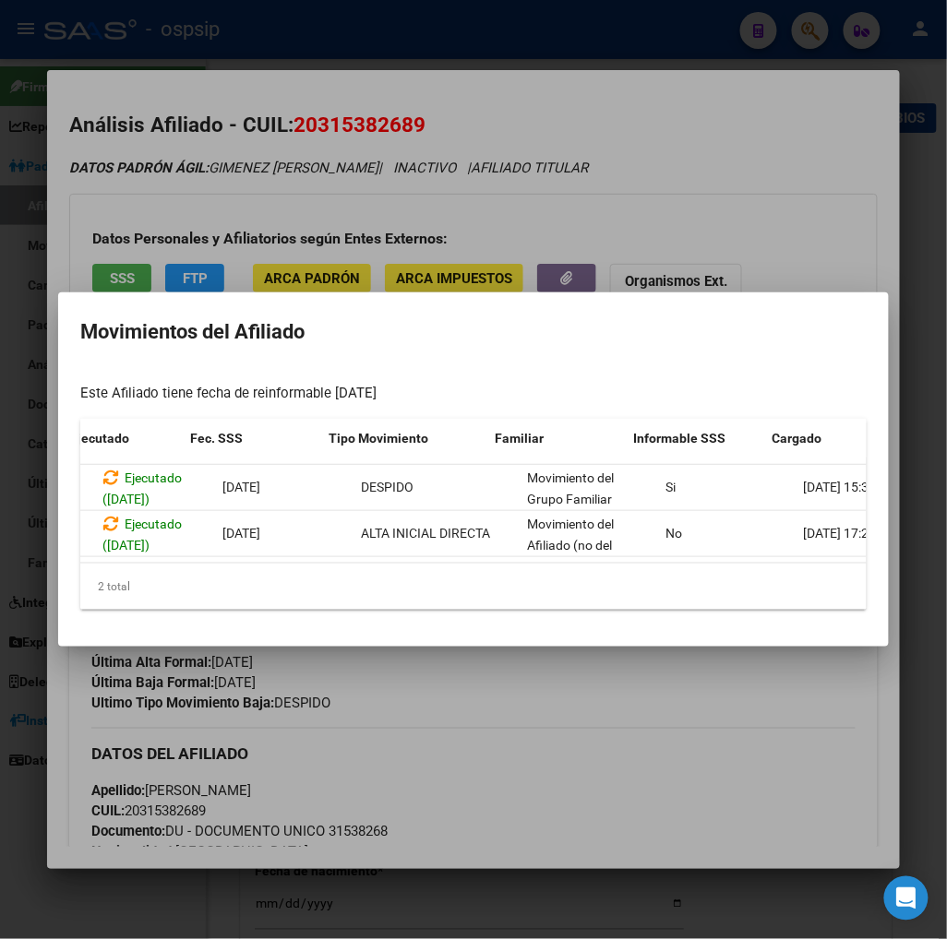
scroll to position [0, 238]
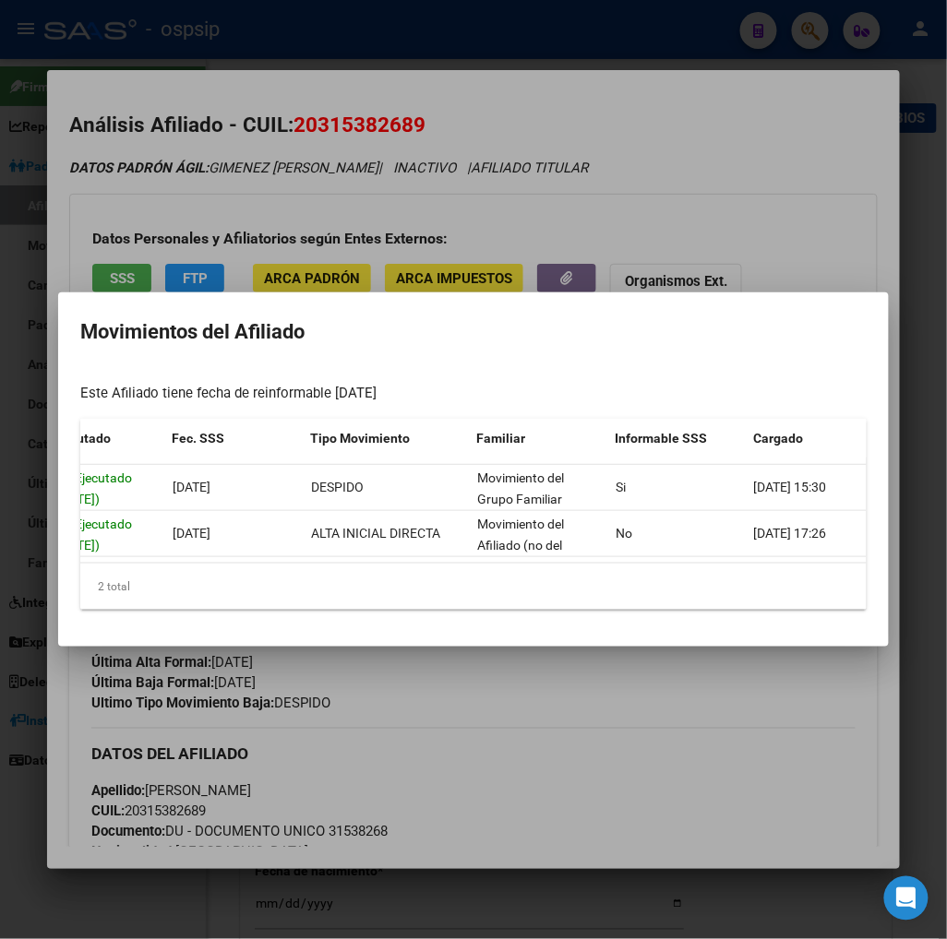
click at [591, 695] on div at bounding box center [473, 469] width 947 height 939
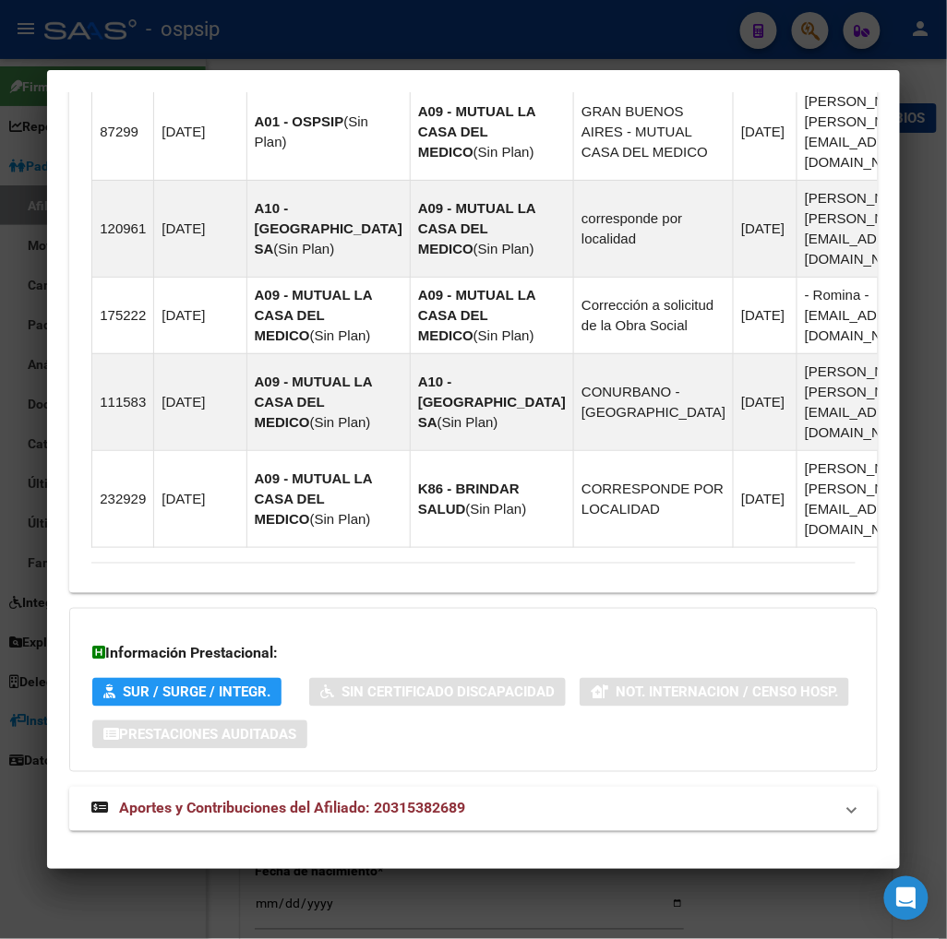
scroll to position [1713, 0]
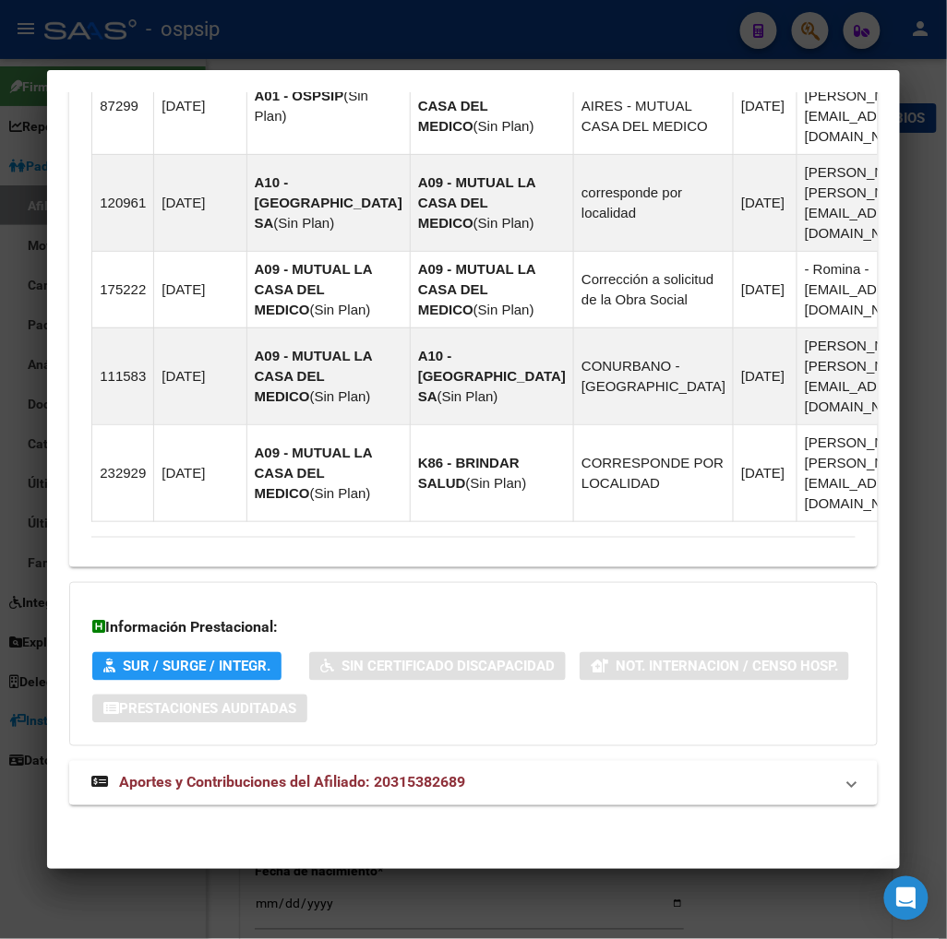
click at [323, 779] on span "Aportes y Contribuciones del Afiliado: 20315382689" at bounding box center [292, 783] width 346 height 18
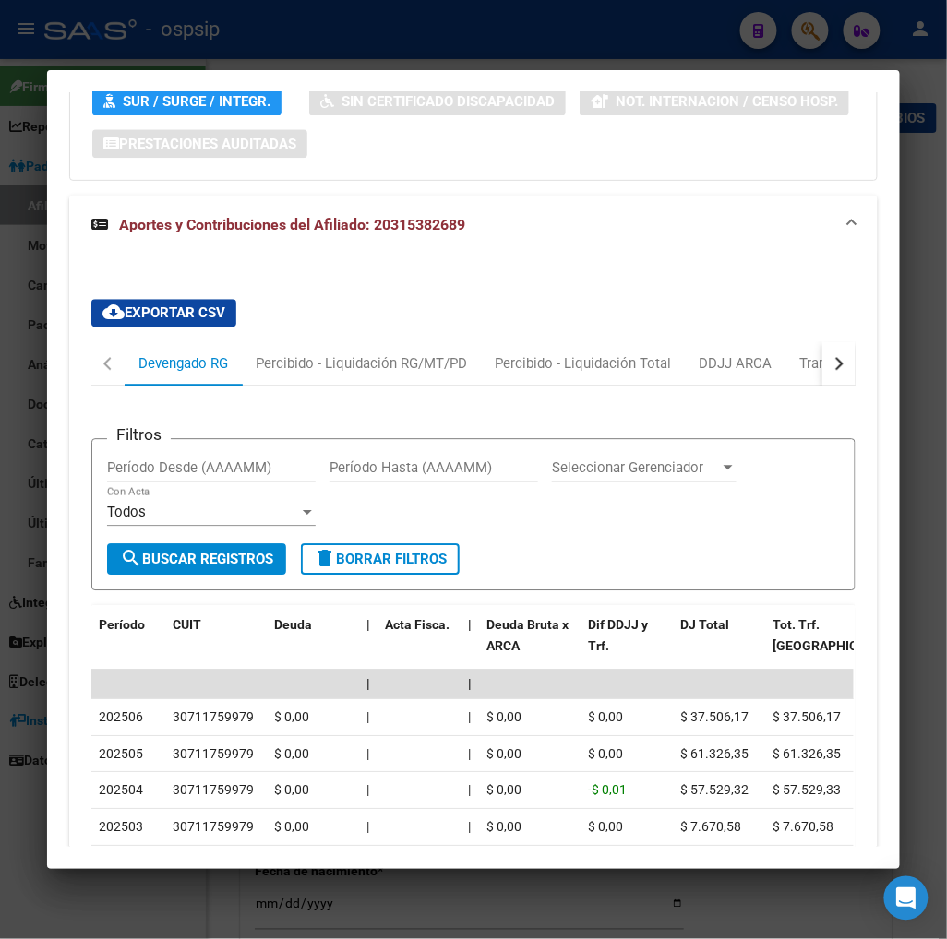
scroll to position [2316, 0]
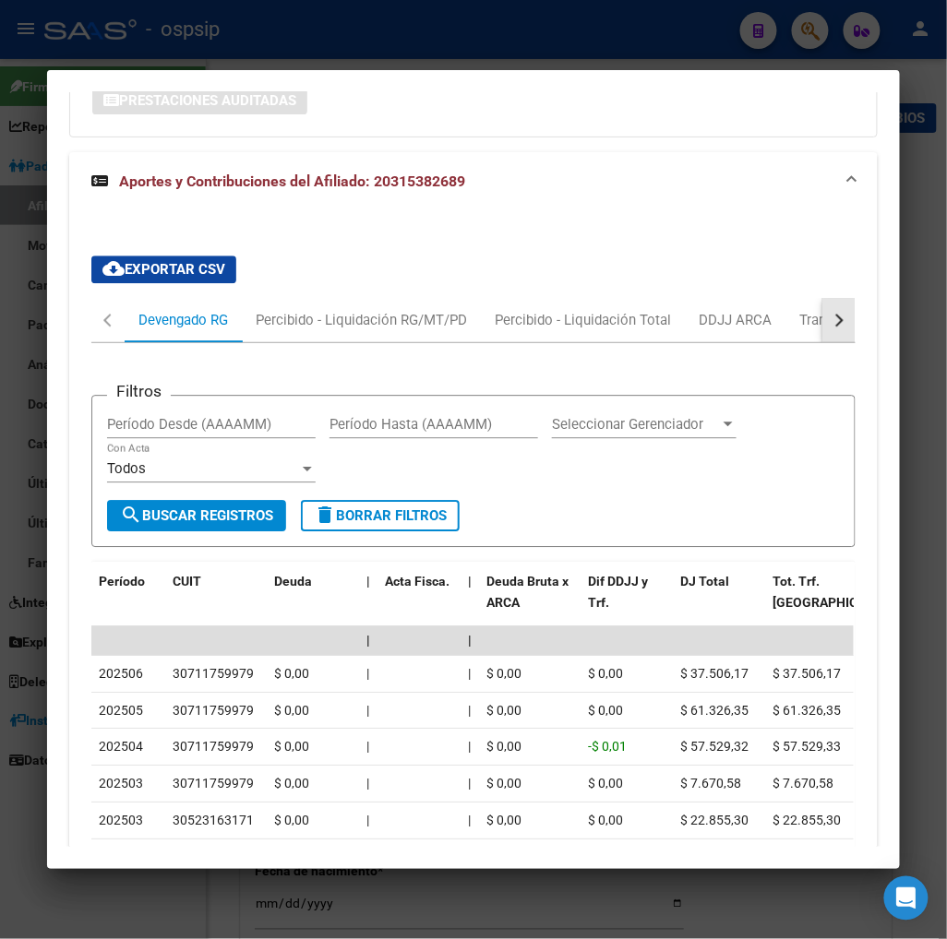
click at [836, 325] on button "button" at bounding box center [838, 320] width 33 height 44
click at [760, 330] on div "ARCA Relaciones Laborales" at bounding box center [726, 320] width 173 height 20
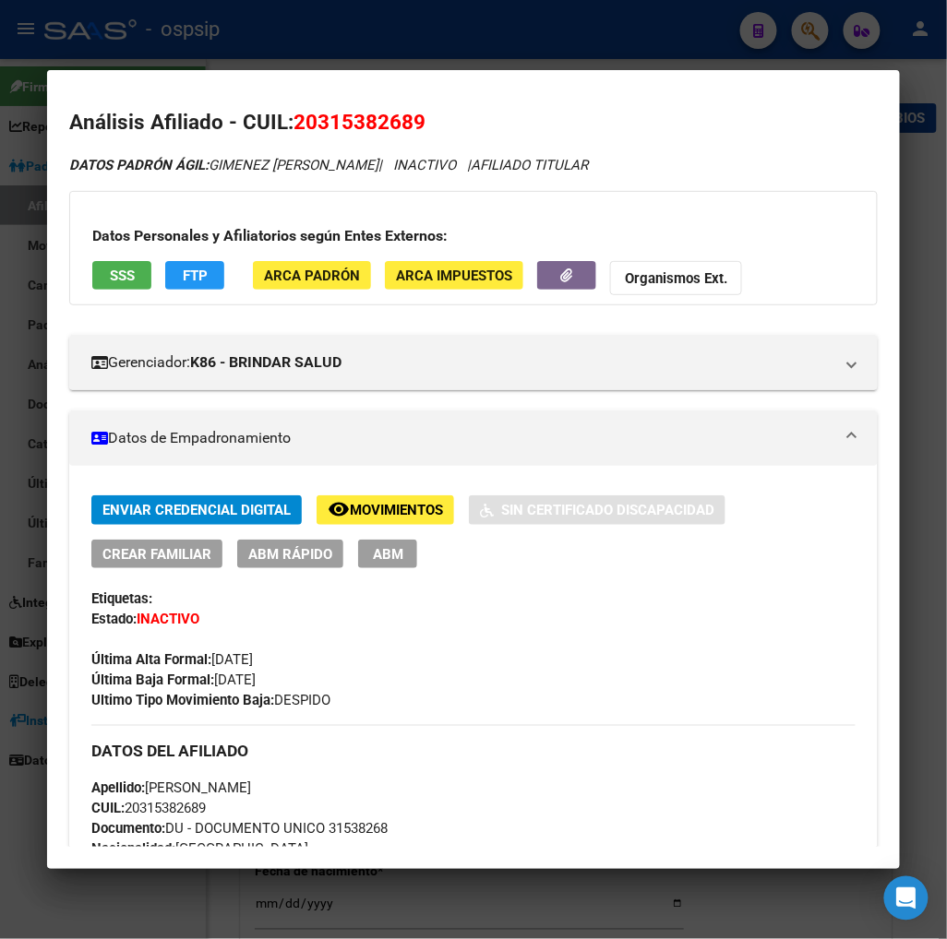
scroll to position [0, 0]
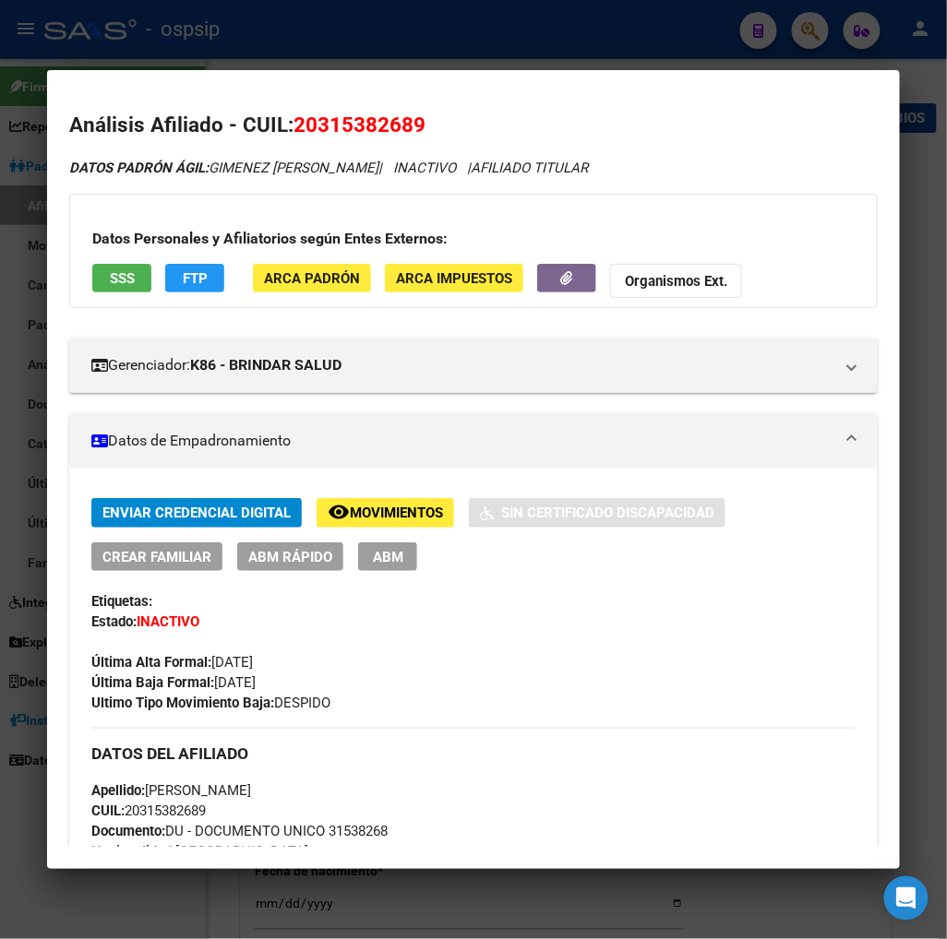
click at [309, 122] on span "20315382689" at bounding box center [359, 125] width 132 height 24
drag, startPoint x: 309, startPoint y: 122, endPoint x: 420, endPoint y: 120, distance: 110.7
click at [420, 120] on h2 "Análisis Afiliado - CUIL: 20315382689" at bounding box center [472, 125] width 807 height 31
click at [464, 104] on mat-dialog-content "Análisis Afiliado - CUIL: 20315382689 DATOS [PERSON_NAME] ÁGIL: GIMENEZ [PERSON…" at bounding box center [473, 469] width 852 height 754
drag, startPoint x: 308, startPoint y: 121, endPoint x: 406, endPoint y: 99, distance: 100.3
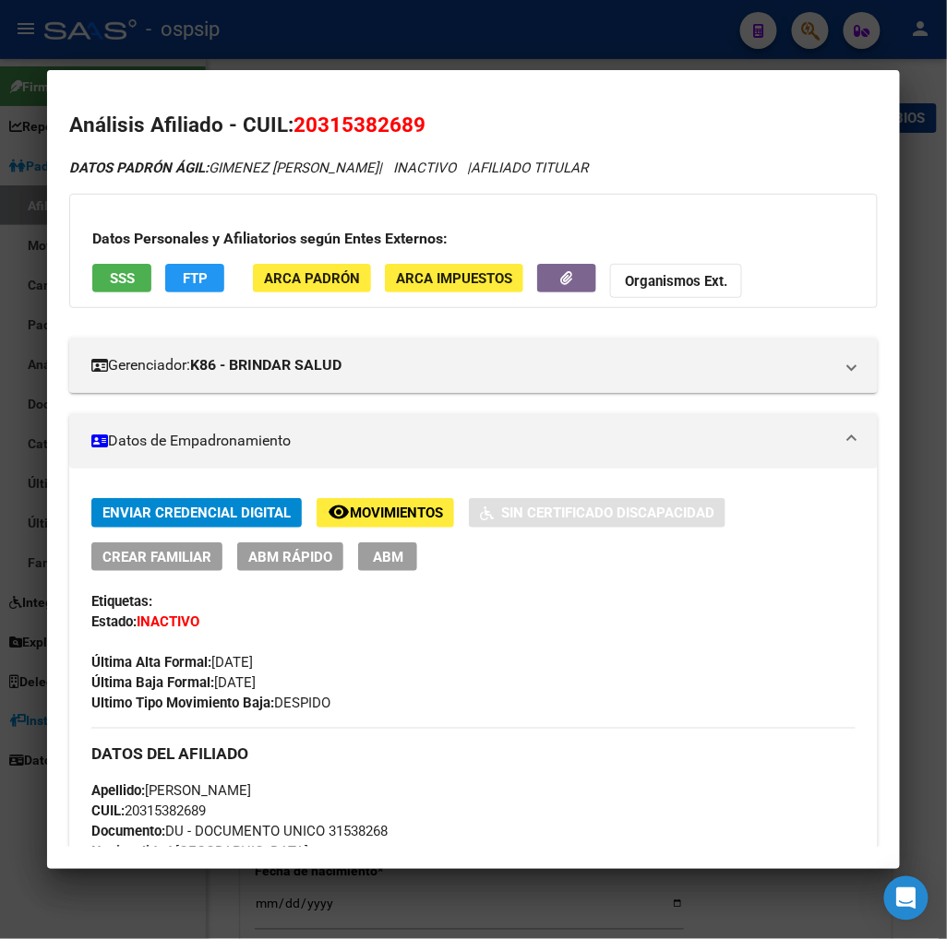
click at [406, 99] on mat-dialog-content "Análisis Afiliado - CUIL: 20315382689 DATOS [PERSON_NAME] ÁGIL: GIMENEZ [PERSON…" at bounding box center [473, 469] width 852 height 754
copy span "31538268"
click at [421, 519] on span "Movimientos" at bounding box center [396, 514] width 93 height 17
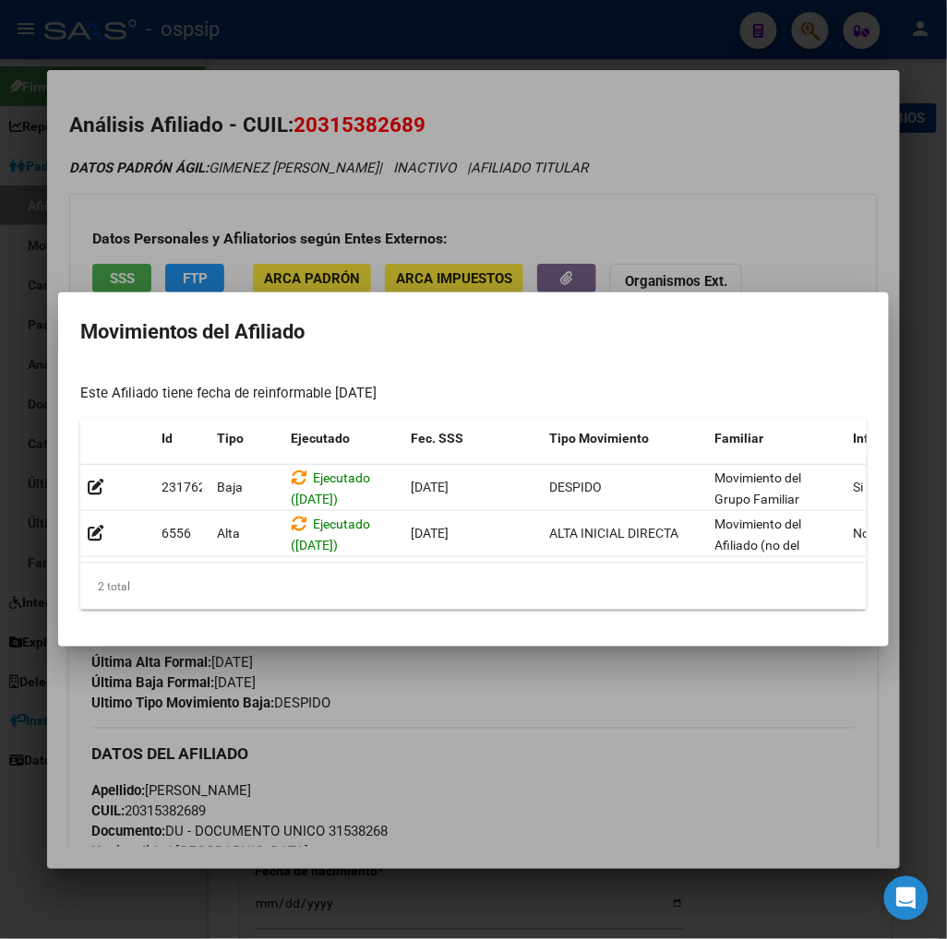
click at [579, 671] on div at bounding box center [473, 469] width 947 height 939
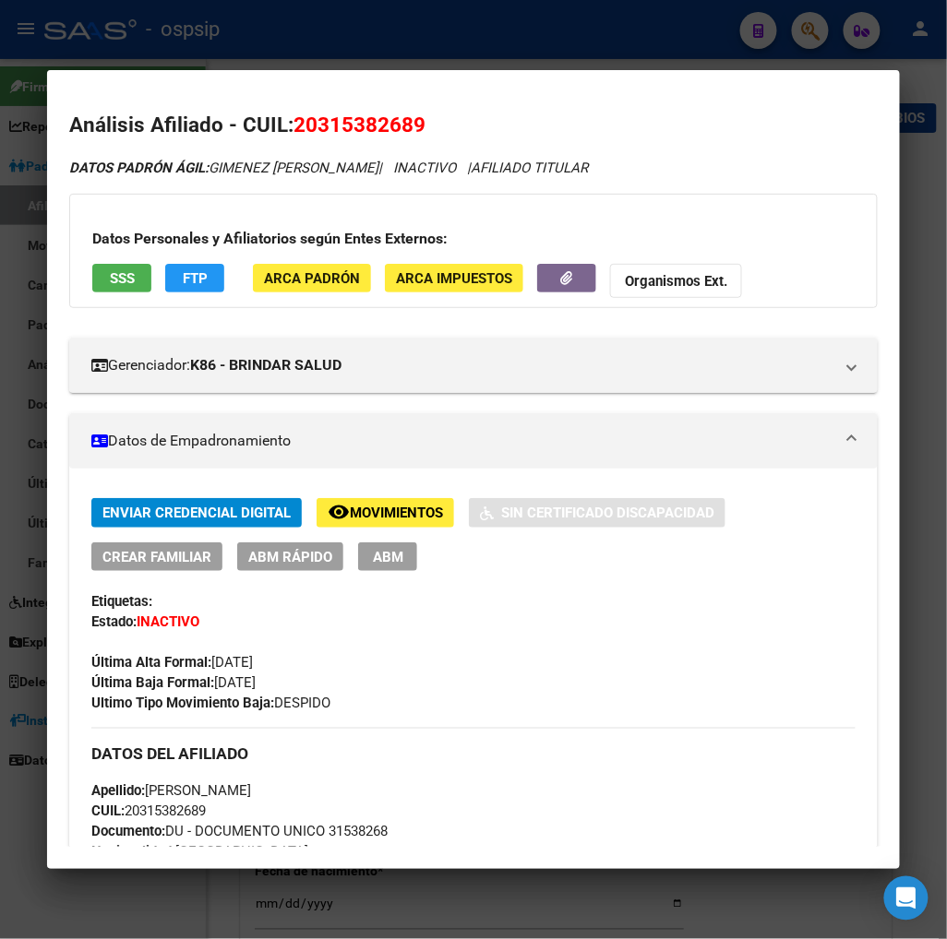
click at [386, 518] on span "Movimientos" at bounding box center [396, 514] width 93 height 17
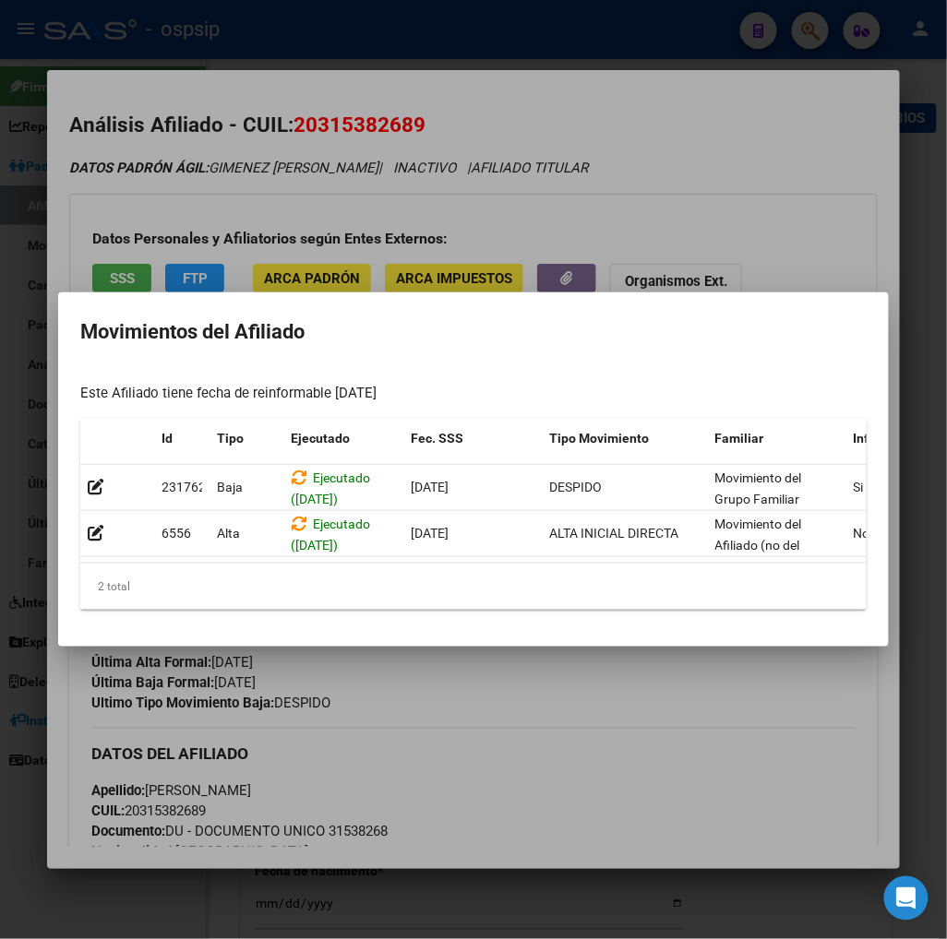
scroll to position [0, 394]
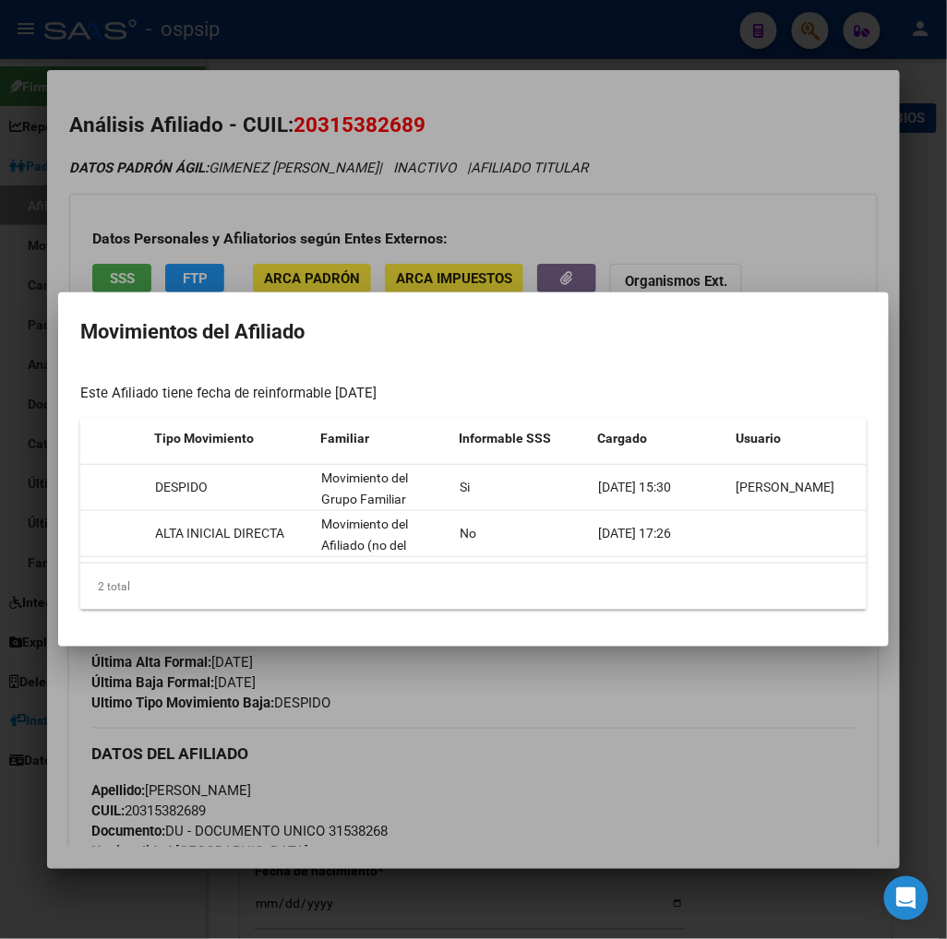
click at [724, 663] on div at bounding box center [473, 469] width 947 height 939
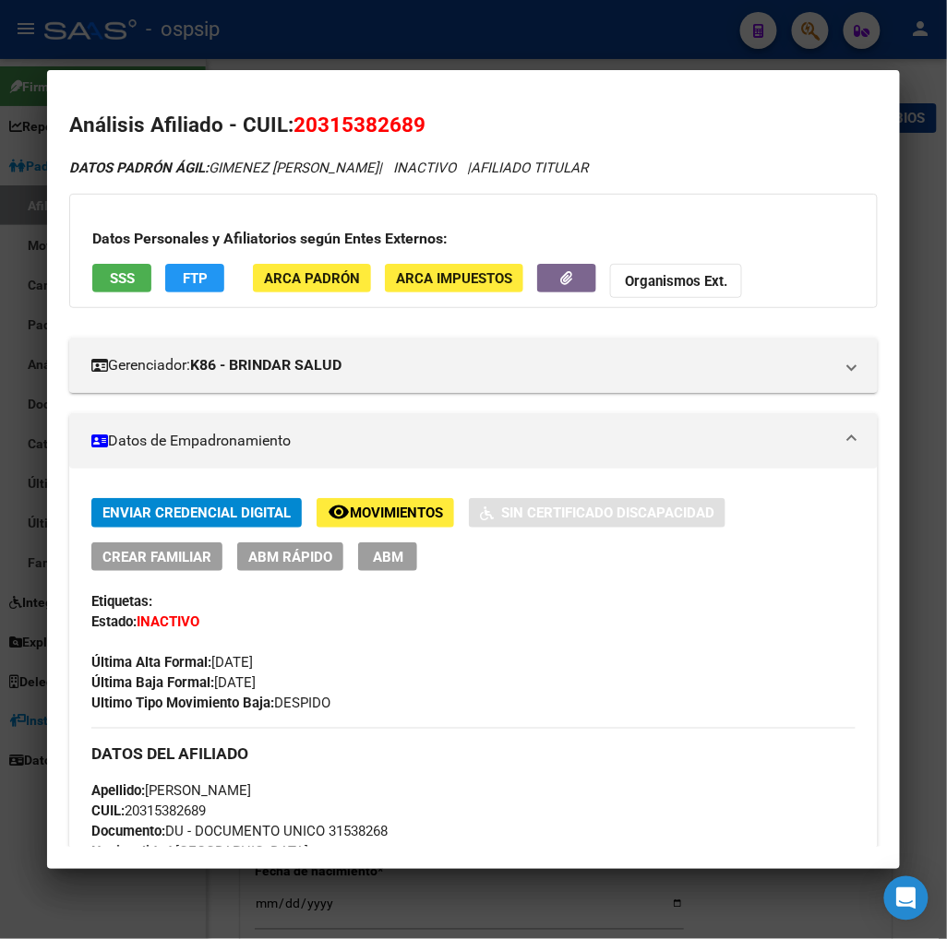
click at [407, 515] on span "Movimientos" at bounding box center [396, 514] width 93 height 17
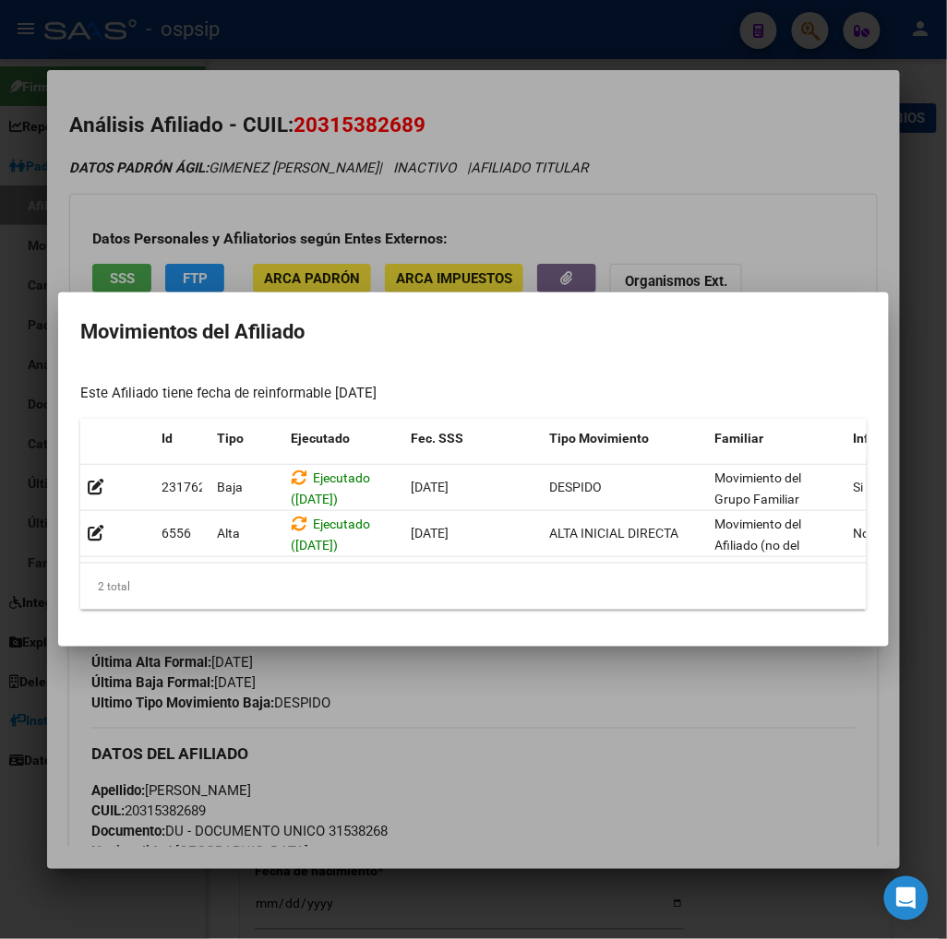
drag, startPoint x: 702, startPoint y: 144, endPoint x: 831, endPoint y: 55, distance: 156.6
click at [762, 98] on div at bounding box center [473, 469] width 947 height 939
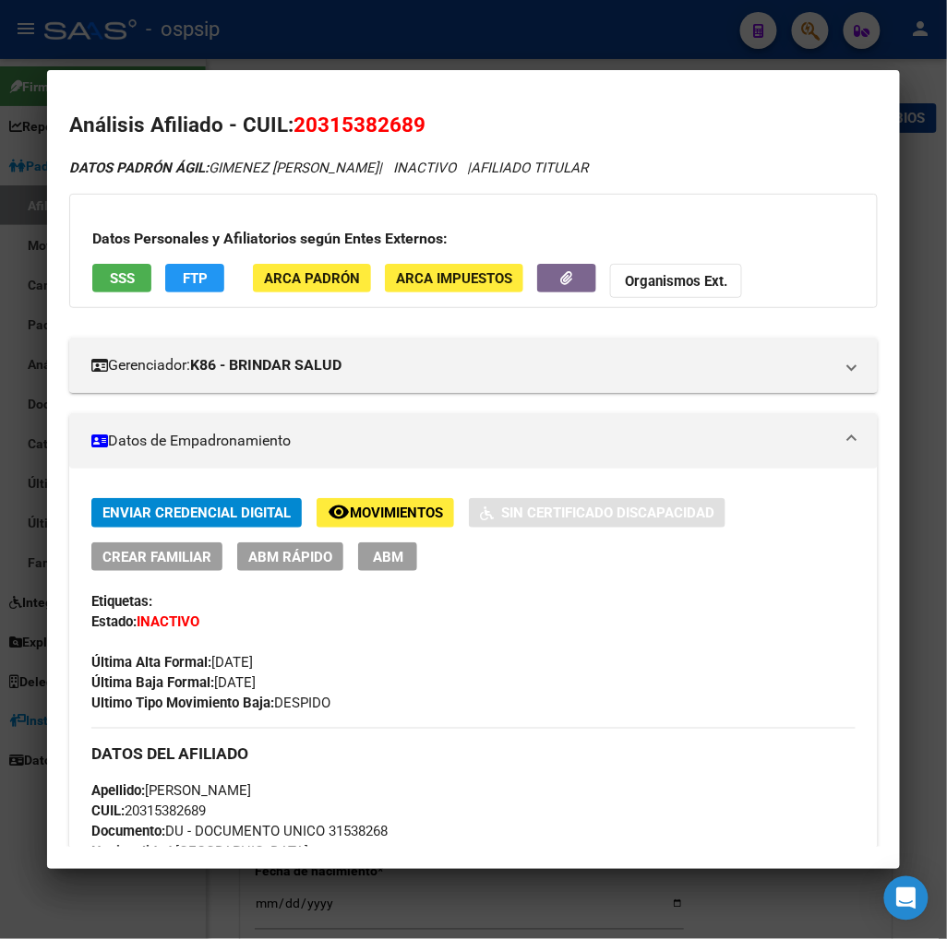
click at [805, 31] on div at bounding box center [473, 469] width 947 height 939
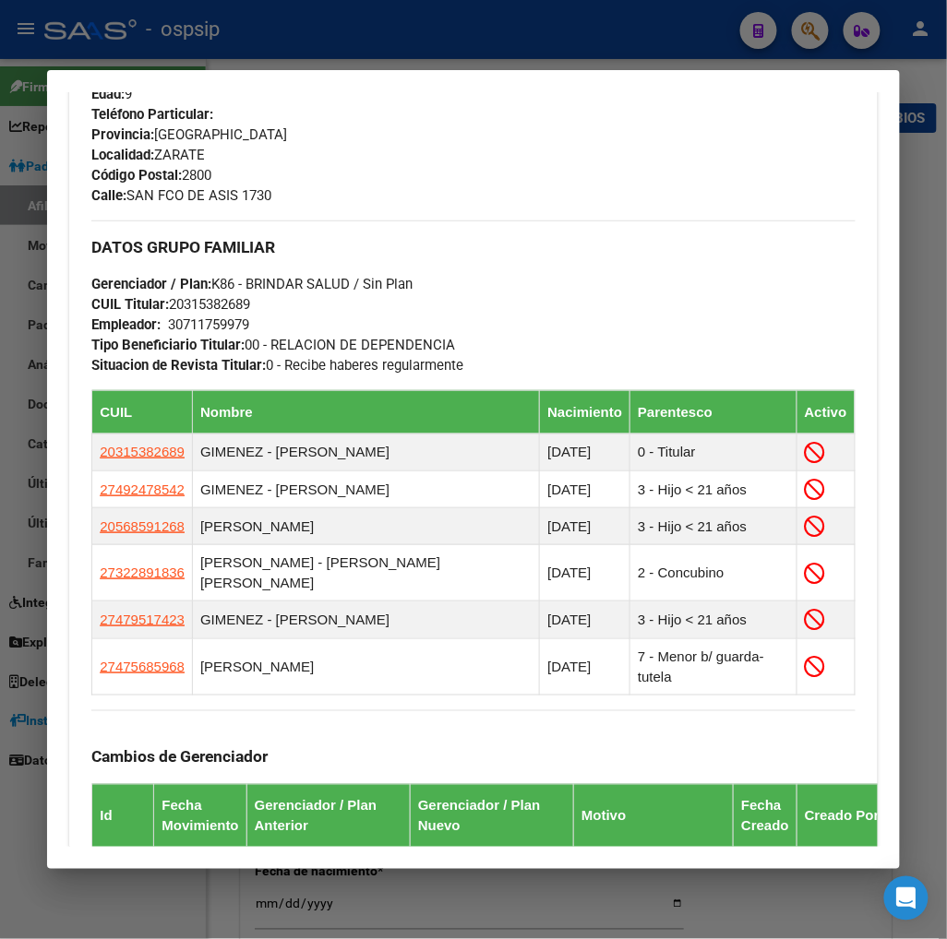
click at [816, 38] on div at bounding box center [473, 469] width 947 height 939
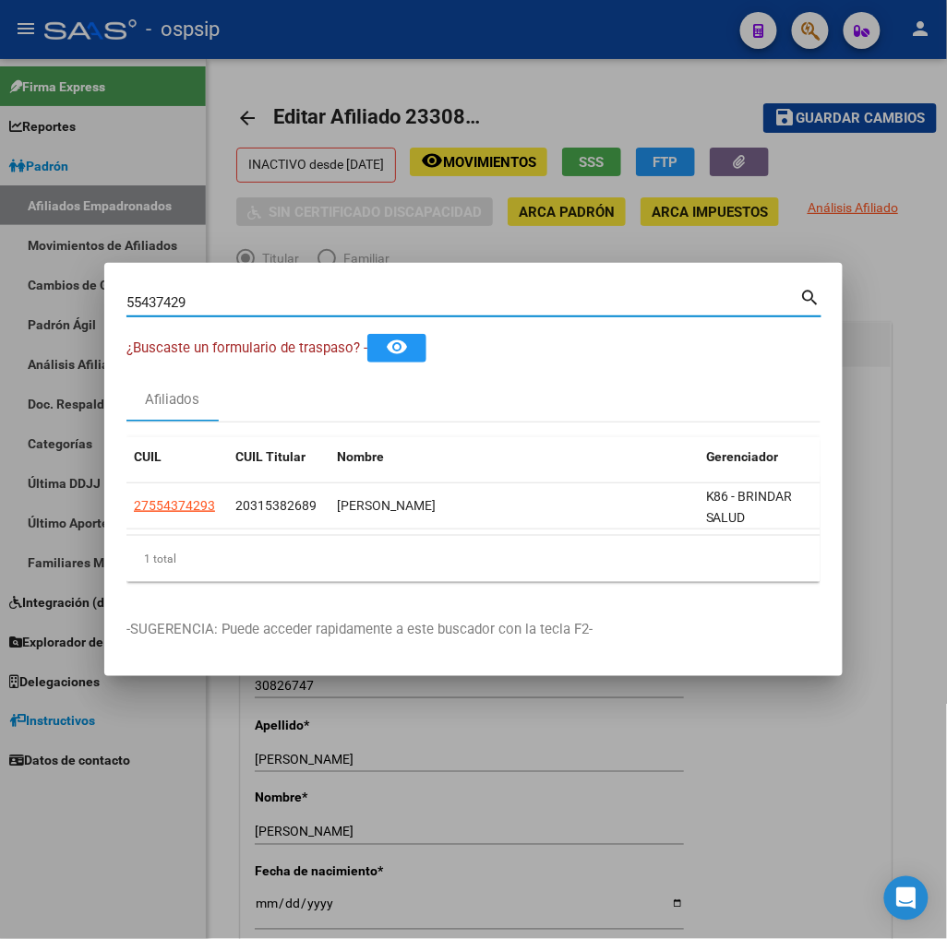
click at [236, 296] on input "55437429" at bounding box center [463, 302] width 674 height 17
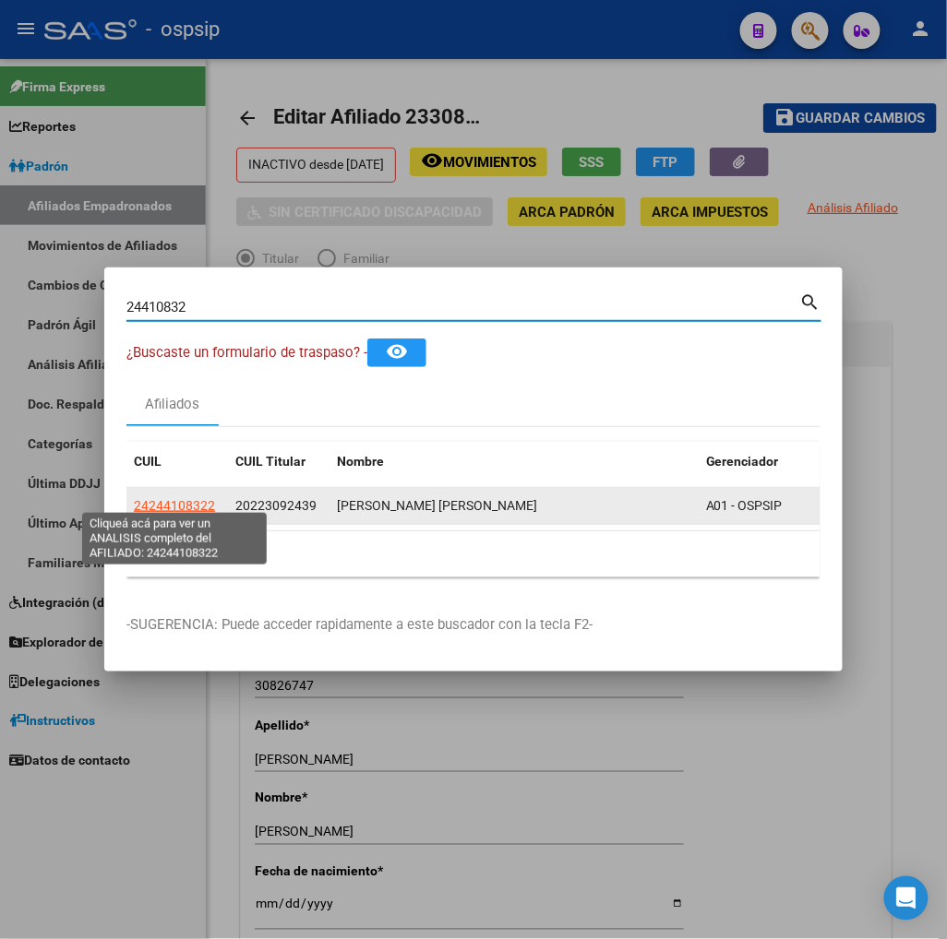
click at [185, 498] on span "24244108322" at bounding box center [174, 505] width 81 height 15
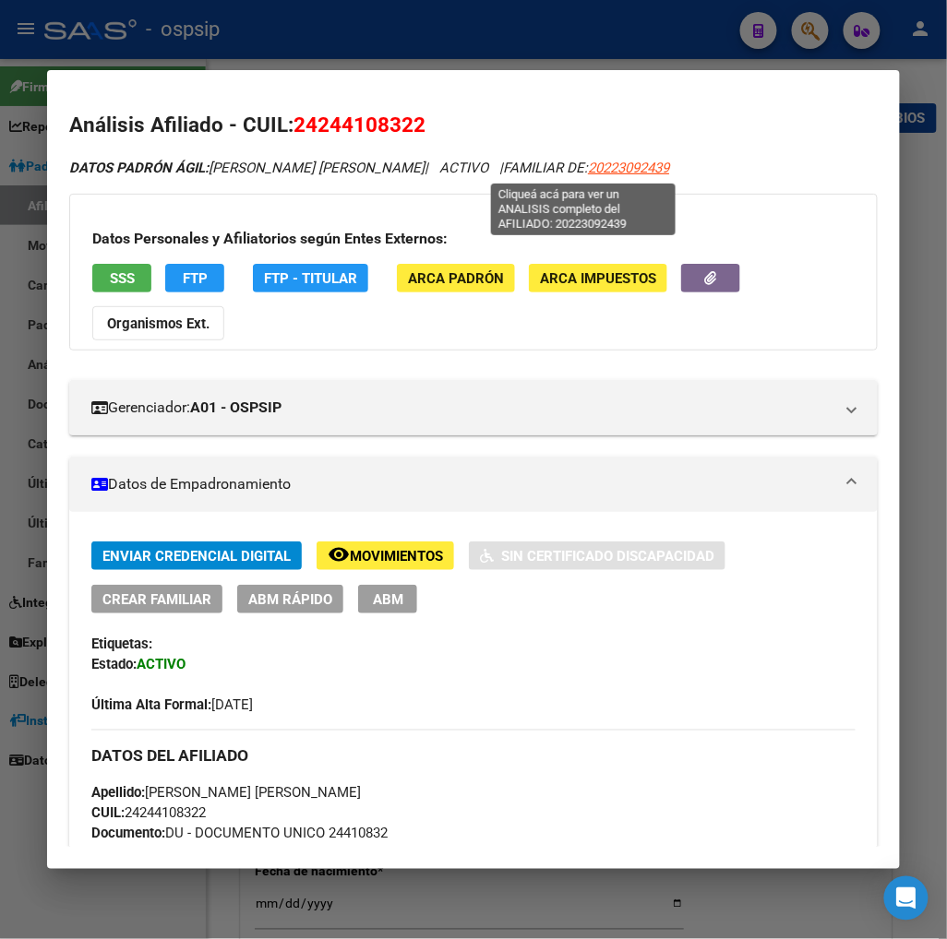
click at [588, 168] on span "20223092439" at bounding box center [628, 168] width 81 height 17
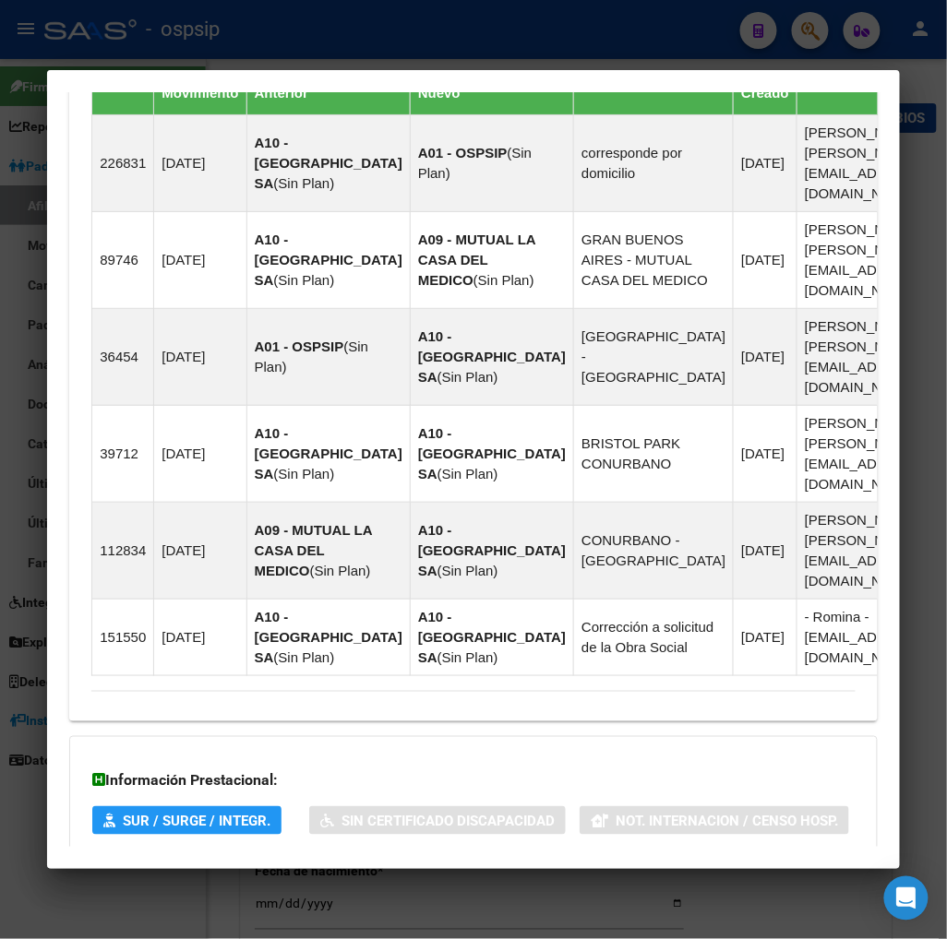
scroll to position [1504, 0]
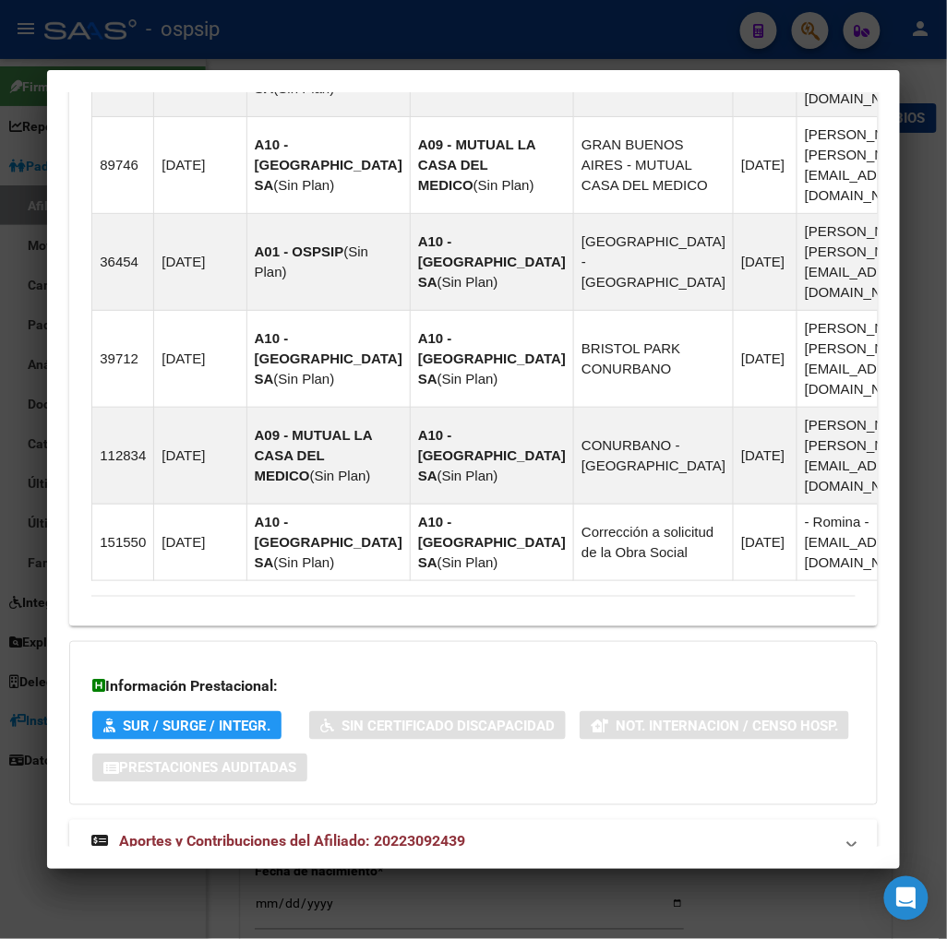
click at [245, 833] on span "Aportes y Contribuciones del Afiliado: 20223092439" at bounding box center [292, 842] width 346 height 18
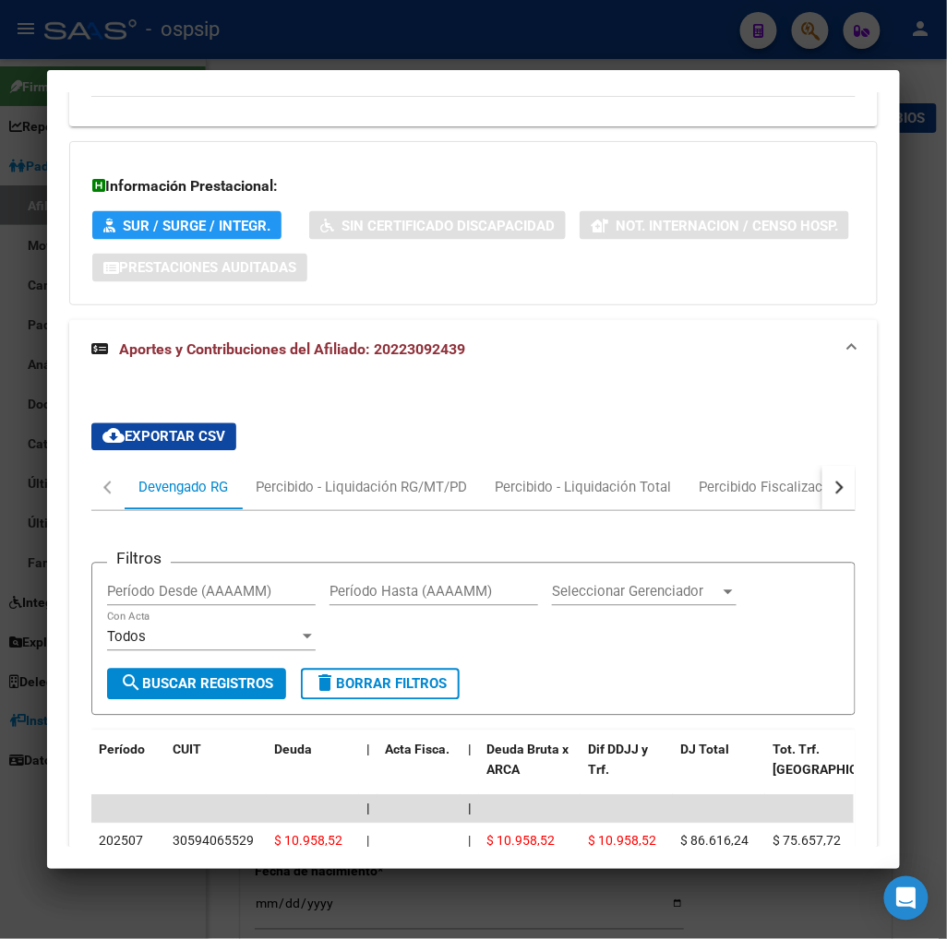
scroll to position [2107, 0]
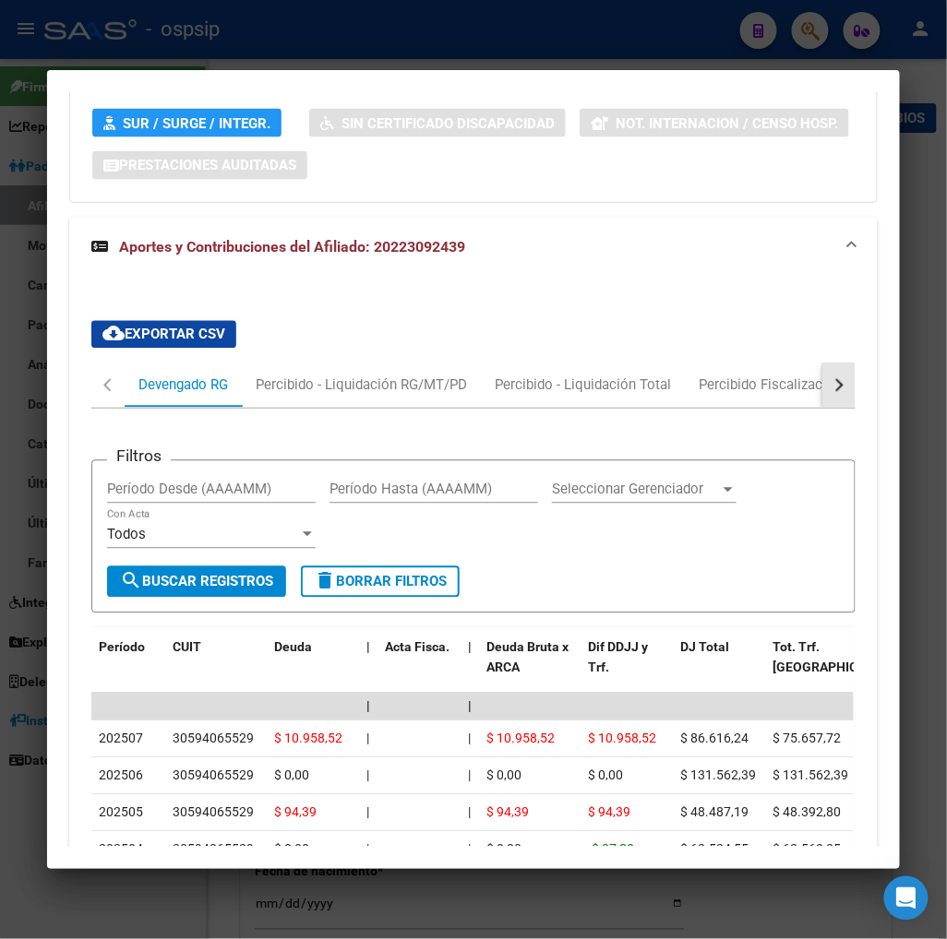
click at [830, 379] on div "button" at bounding box center [836, 385] width 13 height 13
click at [92, 364] on button "button" at bounding box center [107, 386] width 33 height 44
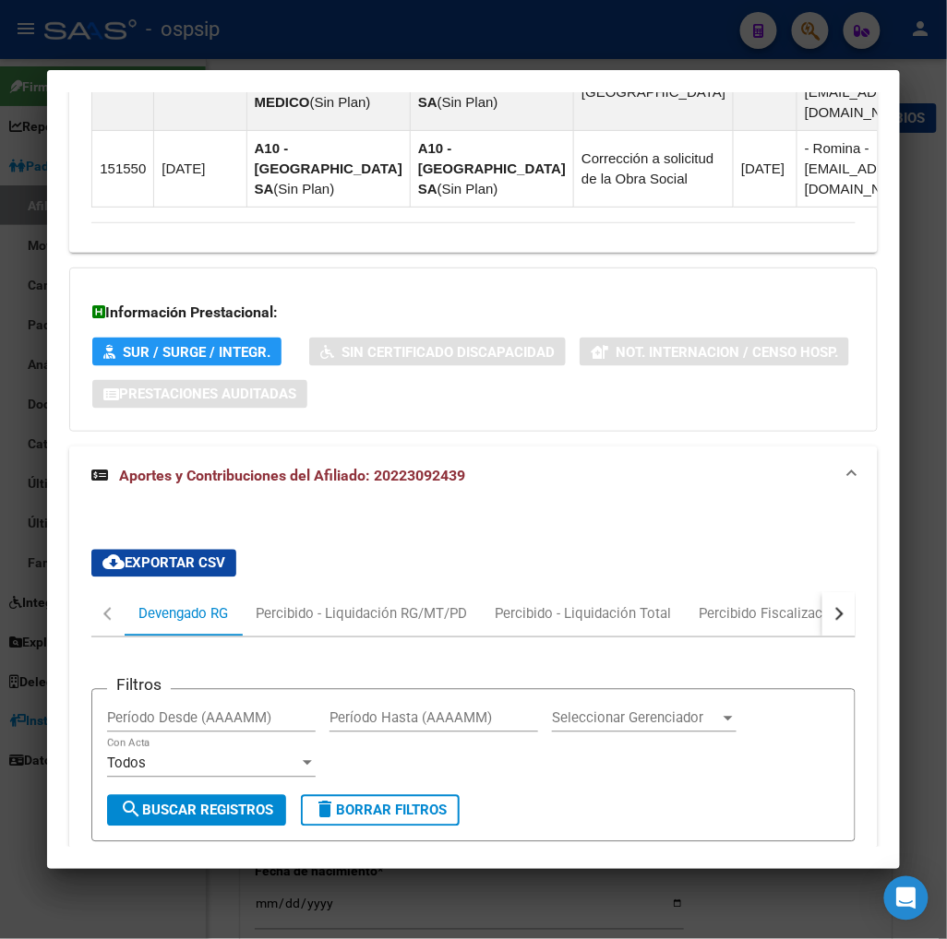
scroll to position [2153, 0]
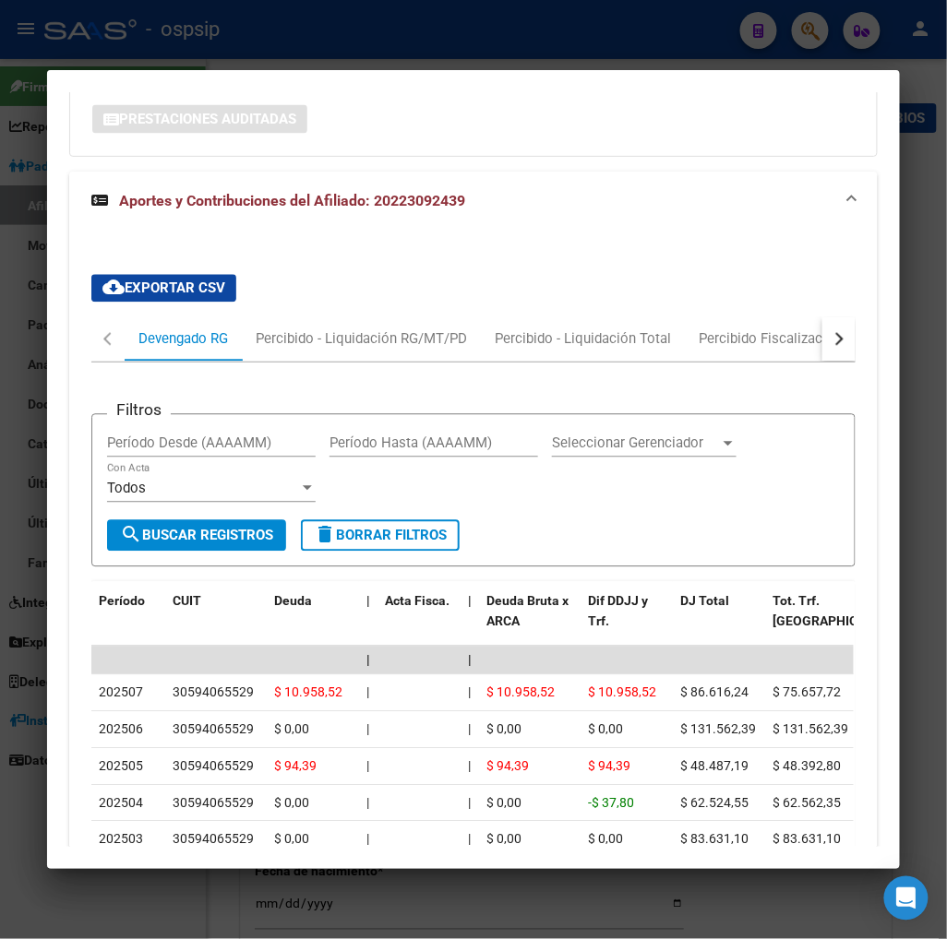
click at [830, 333] on div "button" at bounding box center [836, 339] width 13 height 13
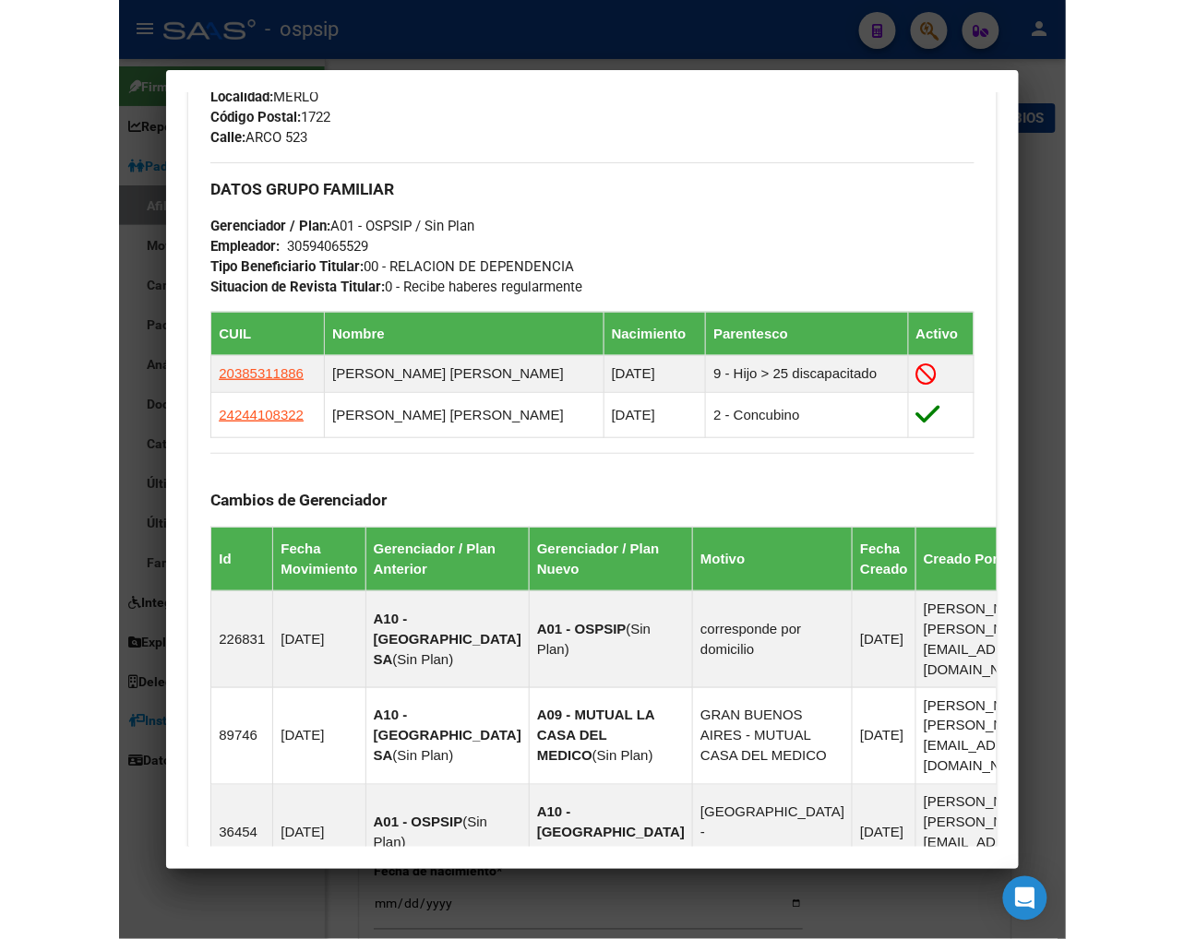
scroll to position [717, 0]
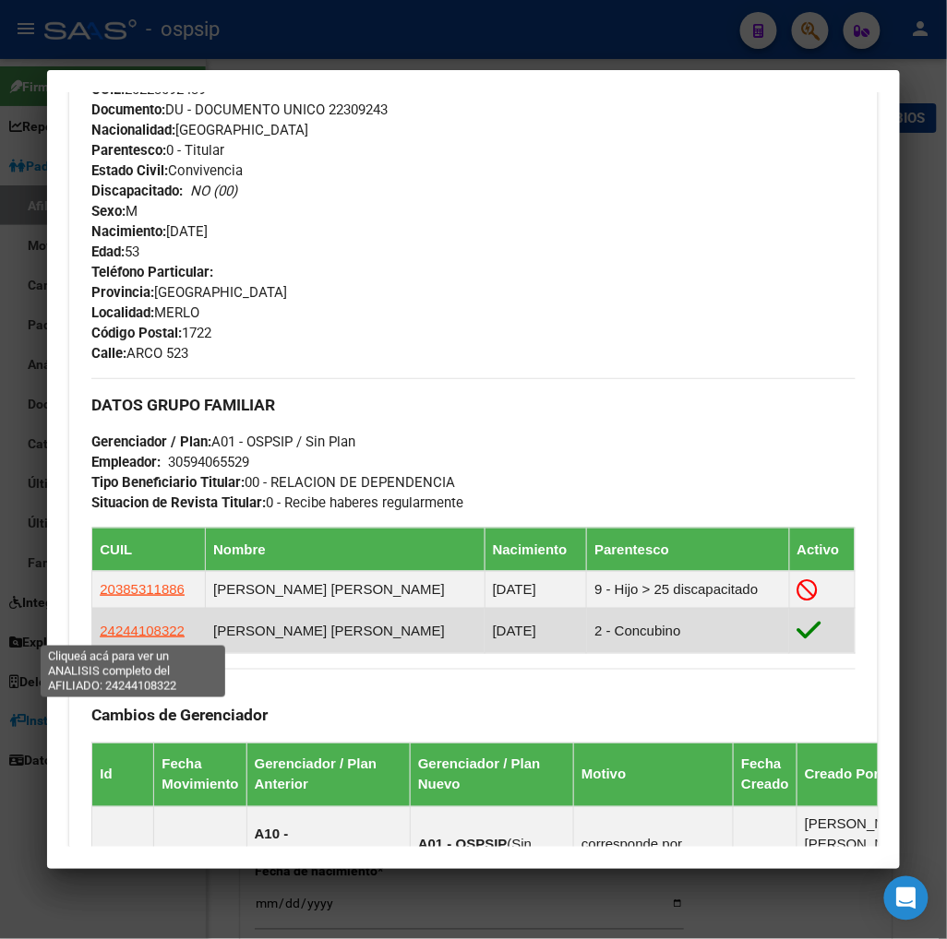
click at [145, 628] on span "24244108322" at bounding box center [142, 631] width 85 height 16
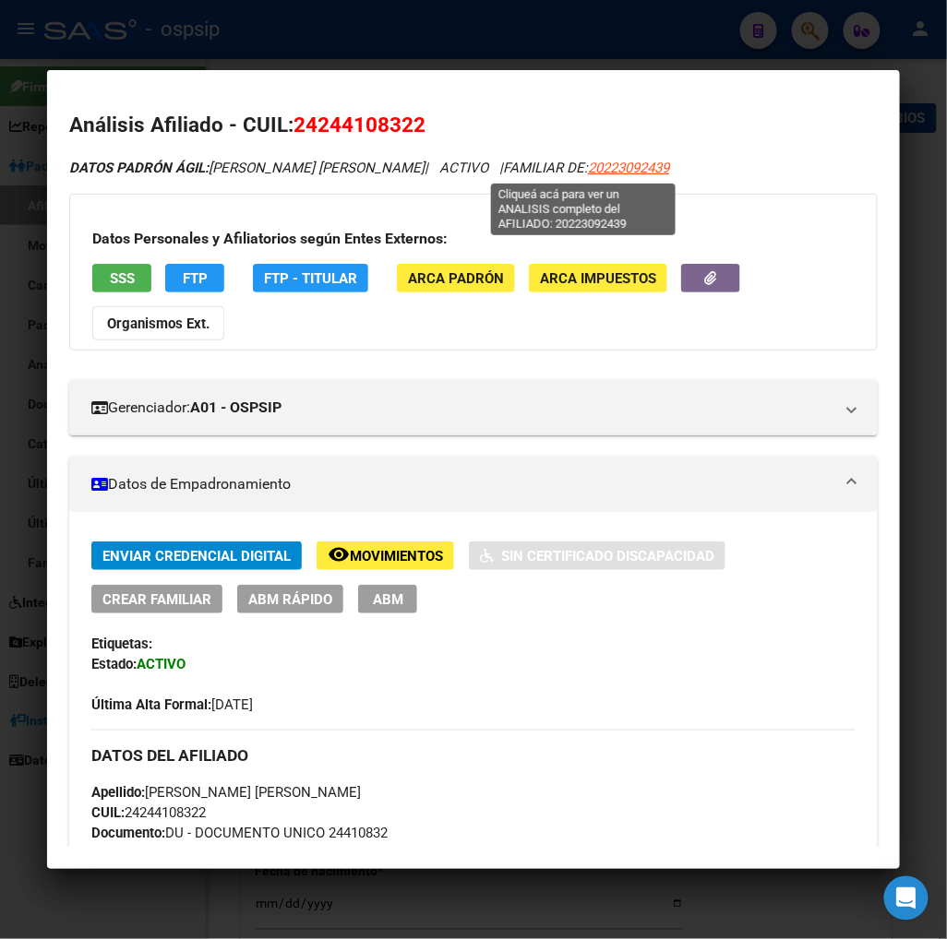
click at [588, 172] on span "20223092439" at bounding box center [628, 168] width 81 height 17
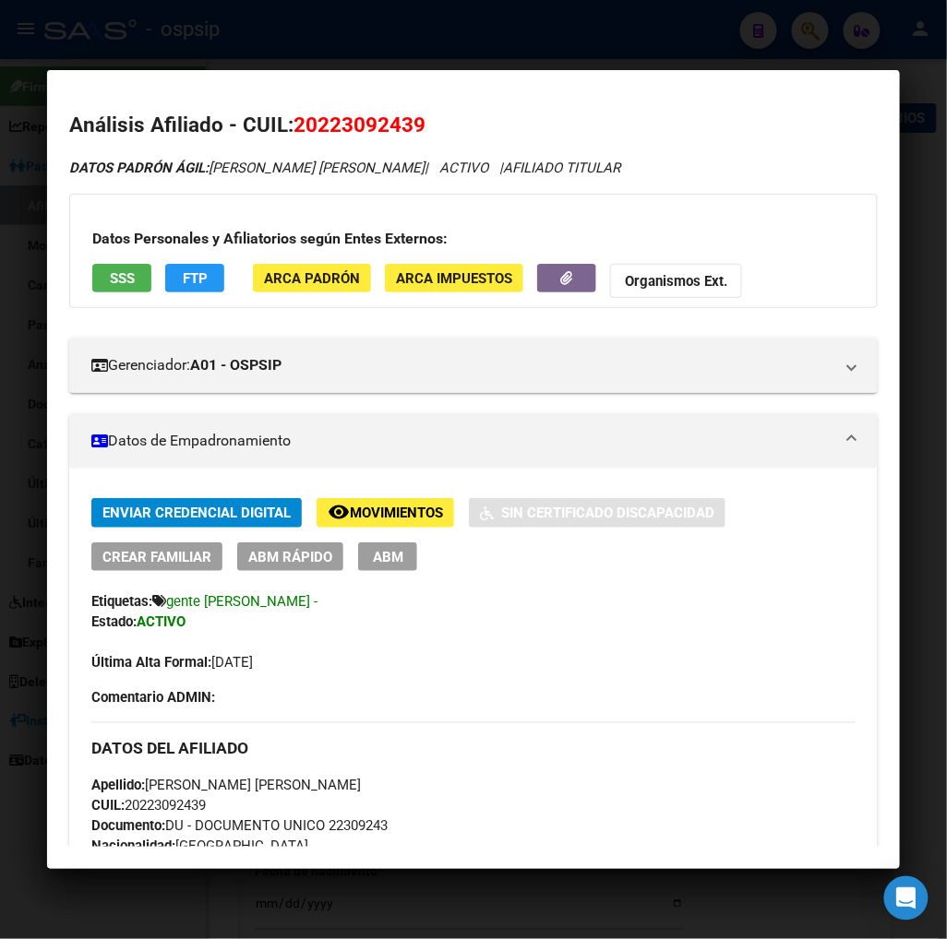
drag, startPoint x: 315, startPoint y: 126, endPoint x: 404, endPoint y: 125, distance: 89.5
click at [404, 125] on span "20223092439" at bounding box center [359, 125] width 132 height 24
copy span "22309243"
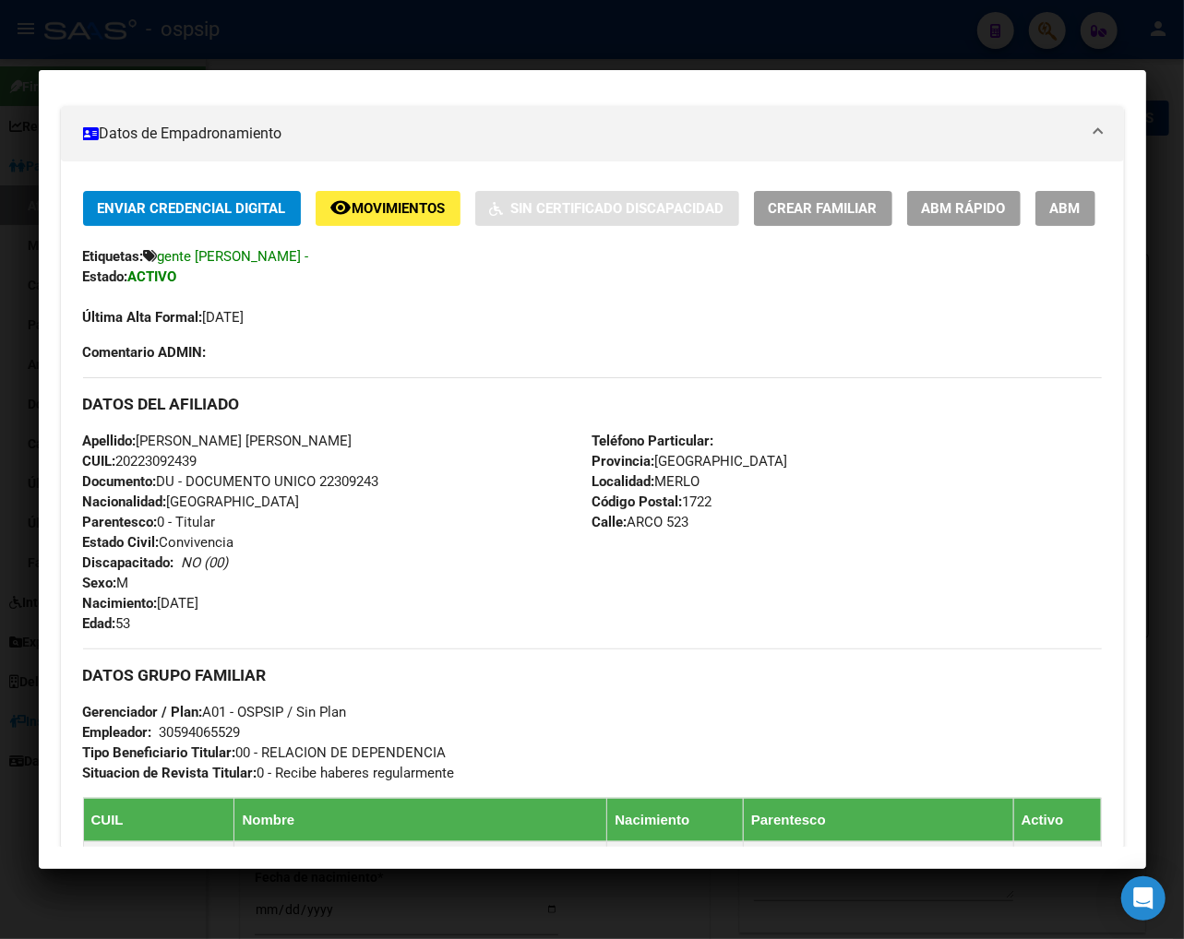
scroll to position [819, 0]
